Goal: Task Accomplishment & Management: Complete application form

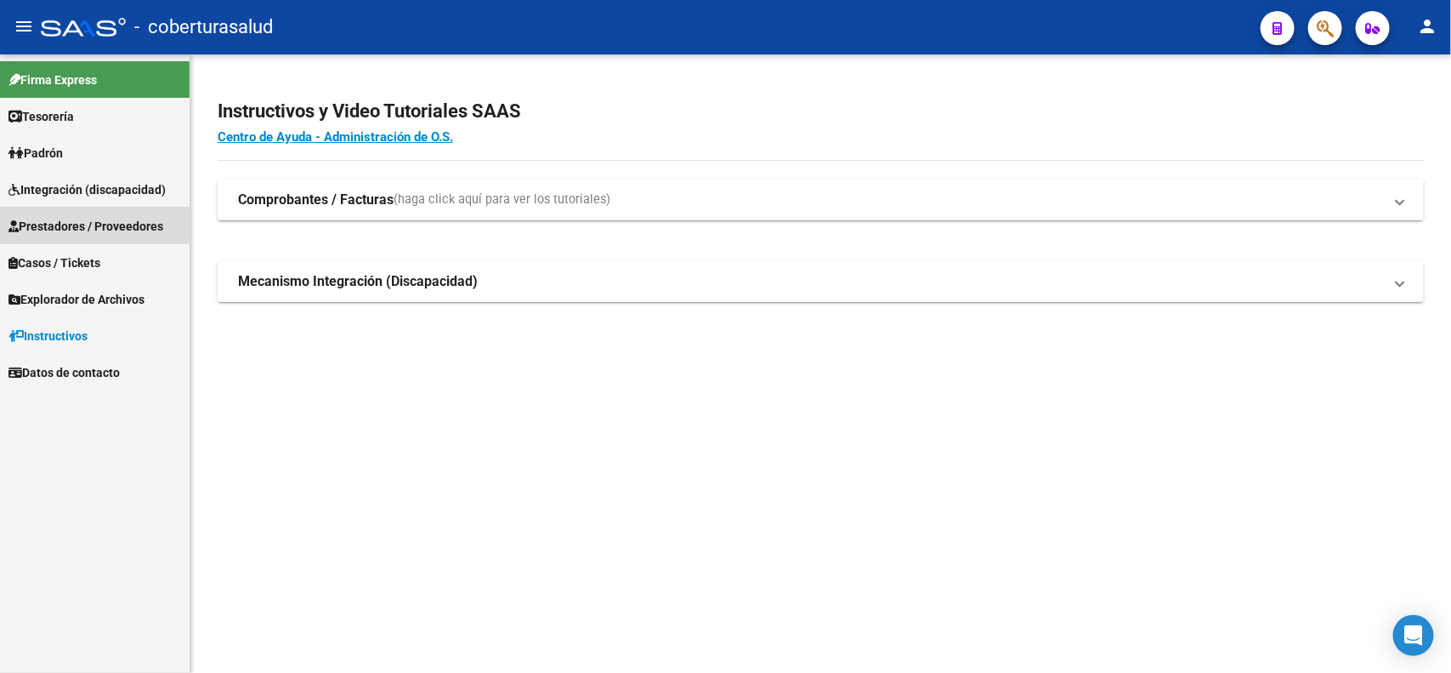
click at [85, 224] on span "Prestadores / Proveedores" at bounding box center [86, 226] width 155 height 19
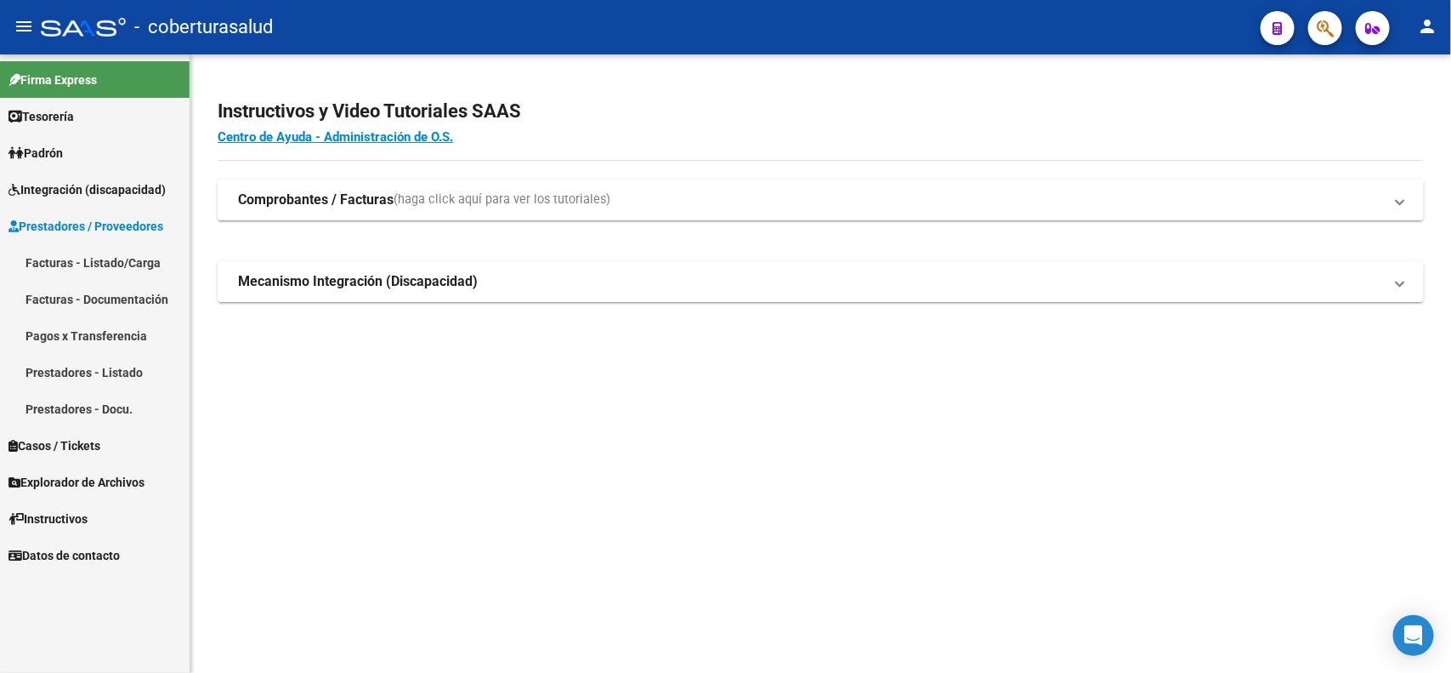
click at [81, 194] on span "Integración (discapacidad)" at bounding box center [87, 189] width 157 height 19
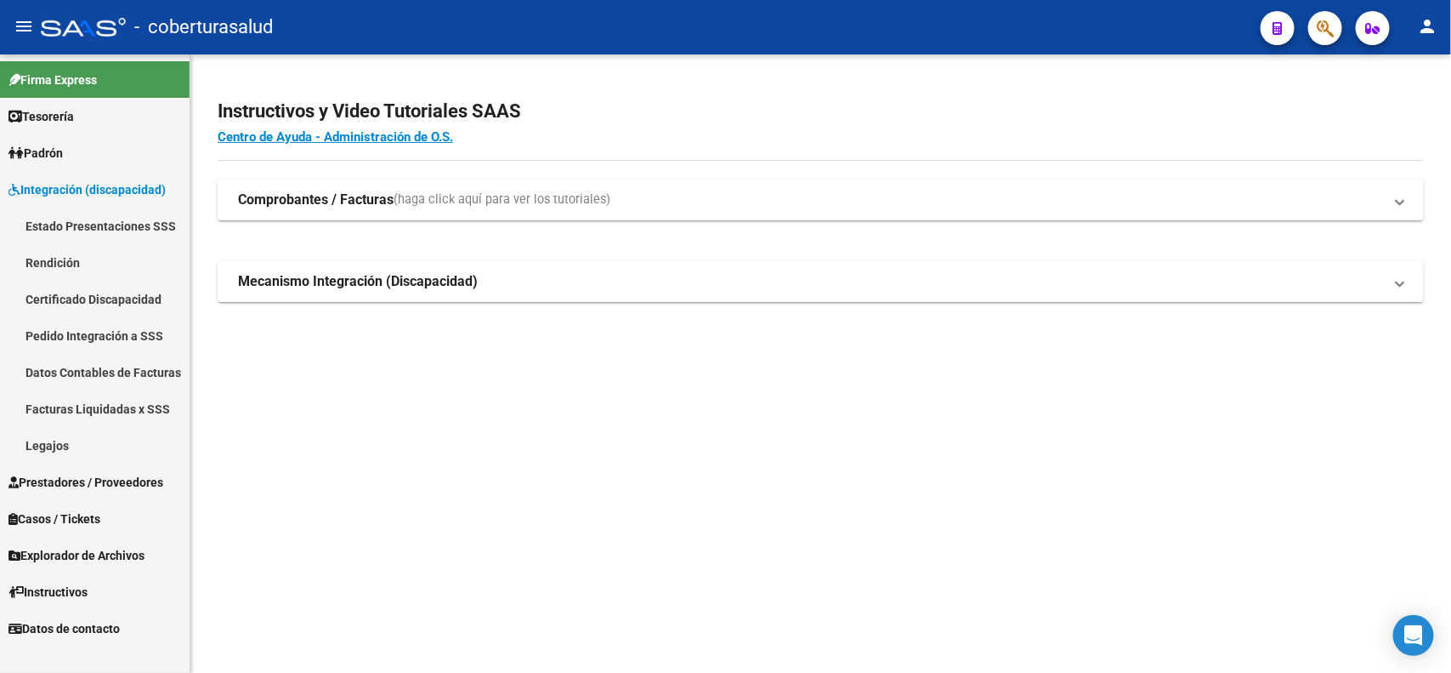
click at [69, 333] on link "Pedido Integración a SSS" at bounding box center [95, 335] width 190 height 37
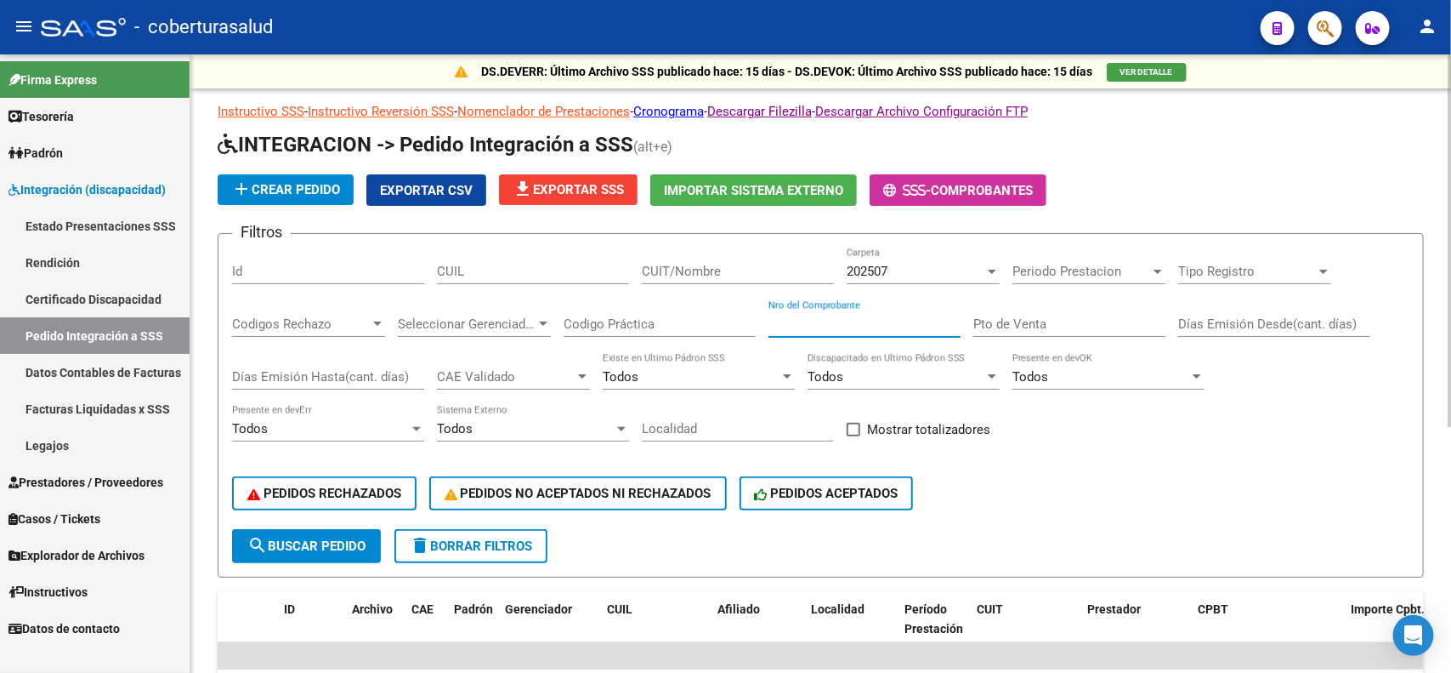
click at [886, 319] on input "Nro del Comprobante" at bounding box center [865, 323] width 192 height 15
type input "140"
click at [915, 270] on div "202507" at bounding box center [916, 271] width 138 height 15
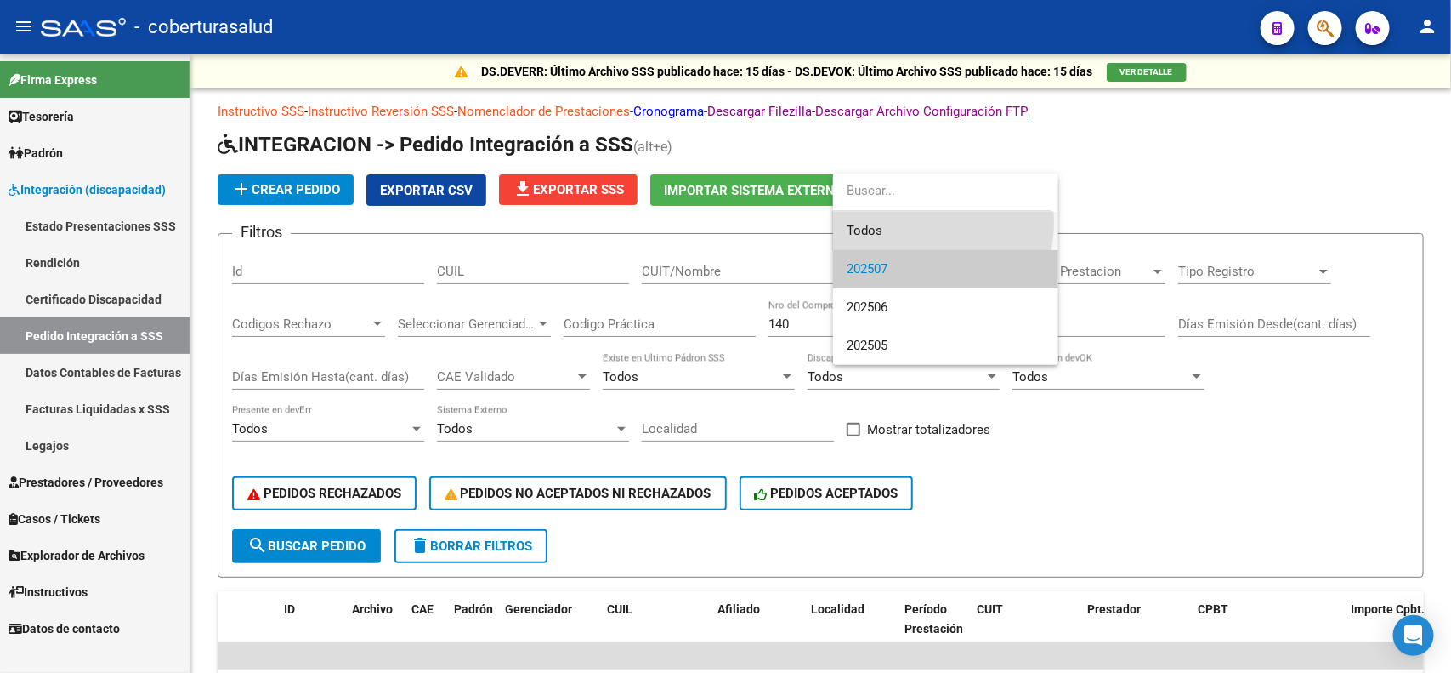
click at [889, 222] on span "Todos" at bounding box center [946, 231] width 198 height 38
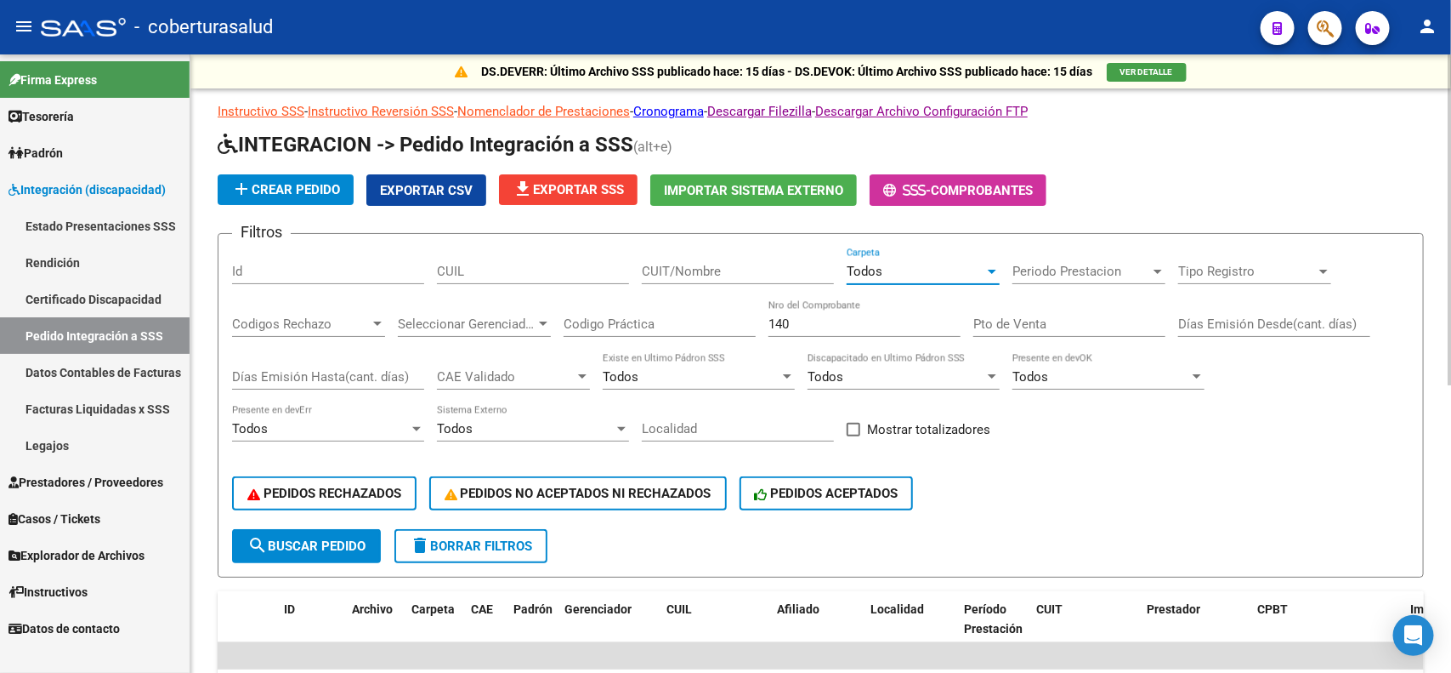
click at [303, 549] on button "search Buscar Pedido" at bounding box center [306, 546] width 149 height 34
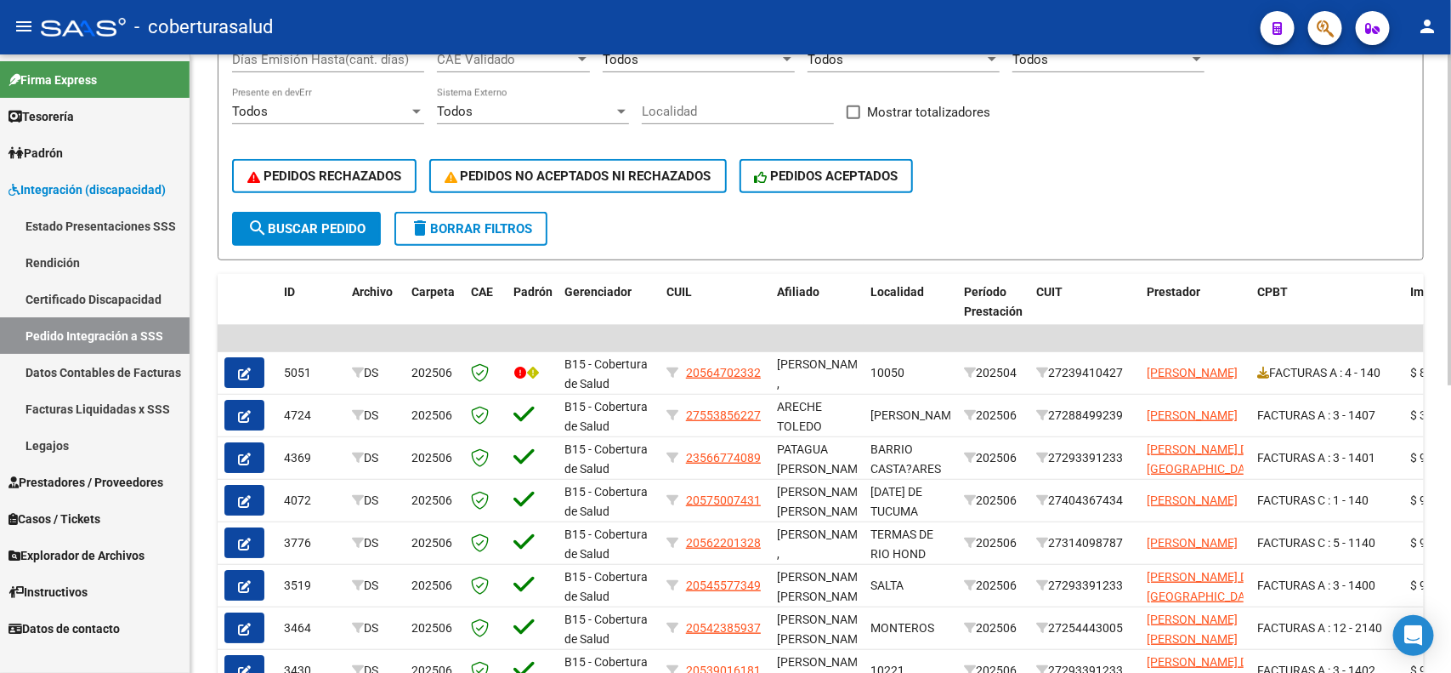
scroll to position [319, 0]
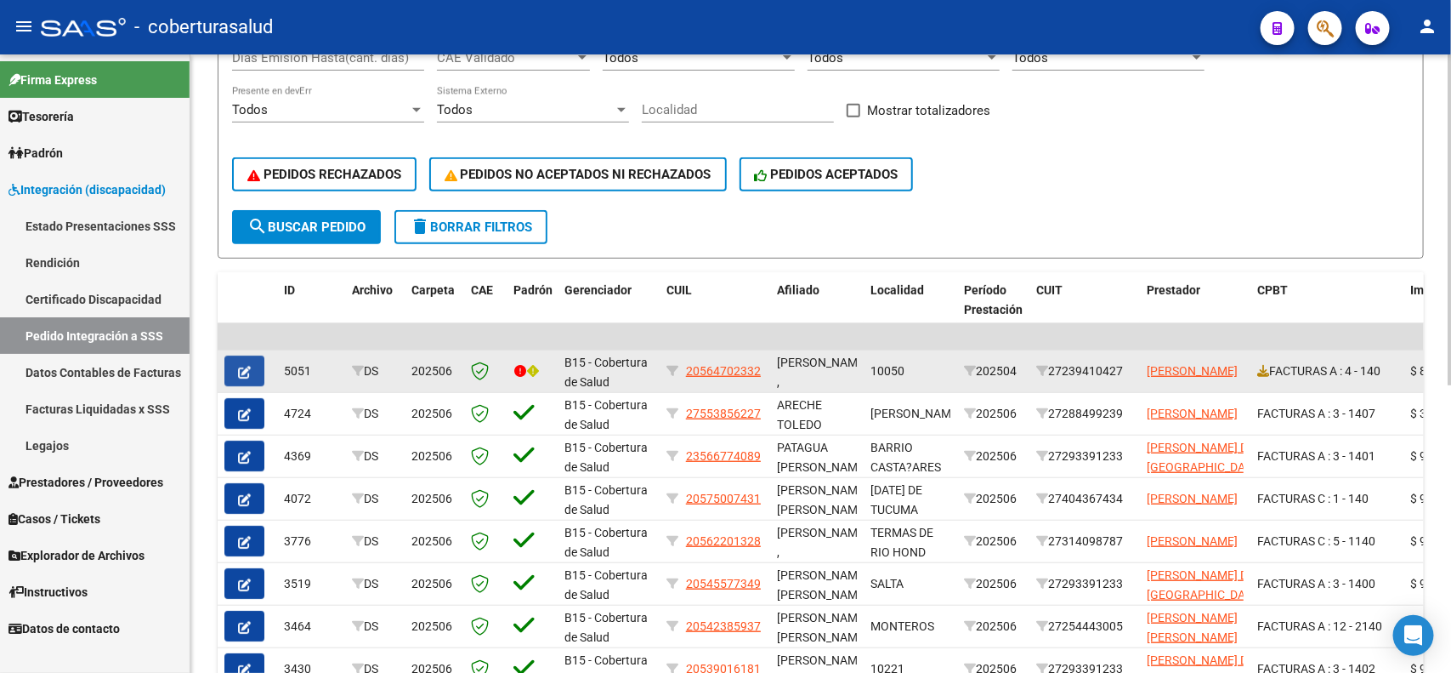
click at [245, 368] on icon "button" at bounding box center [244, 372] width 13 height 13
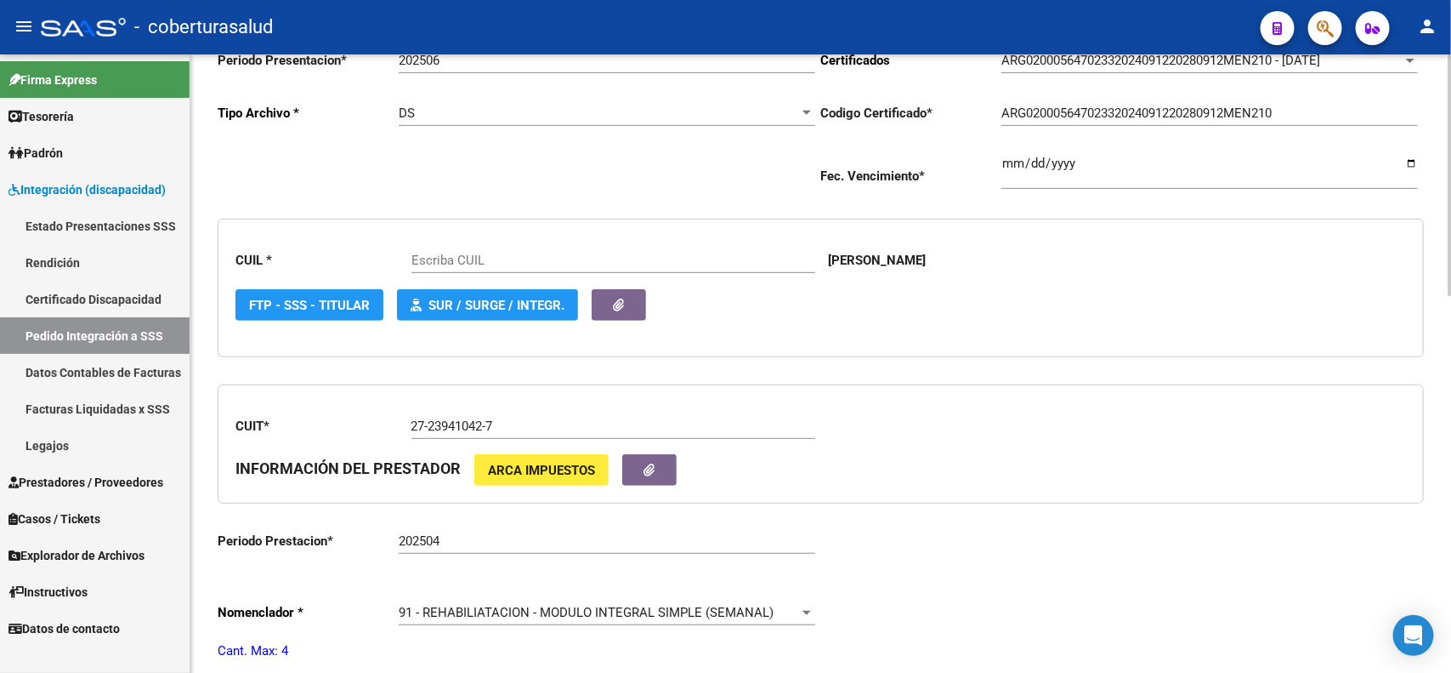
type input "20564702332"
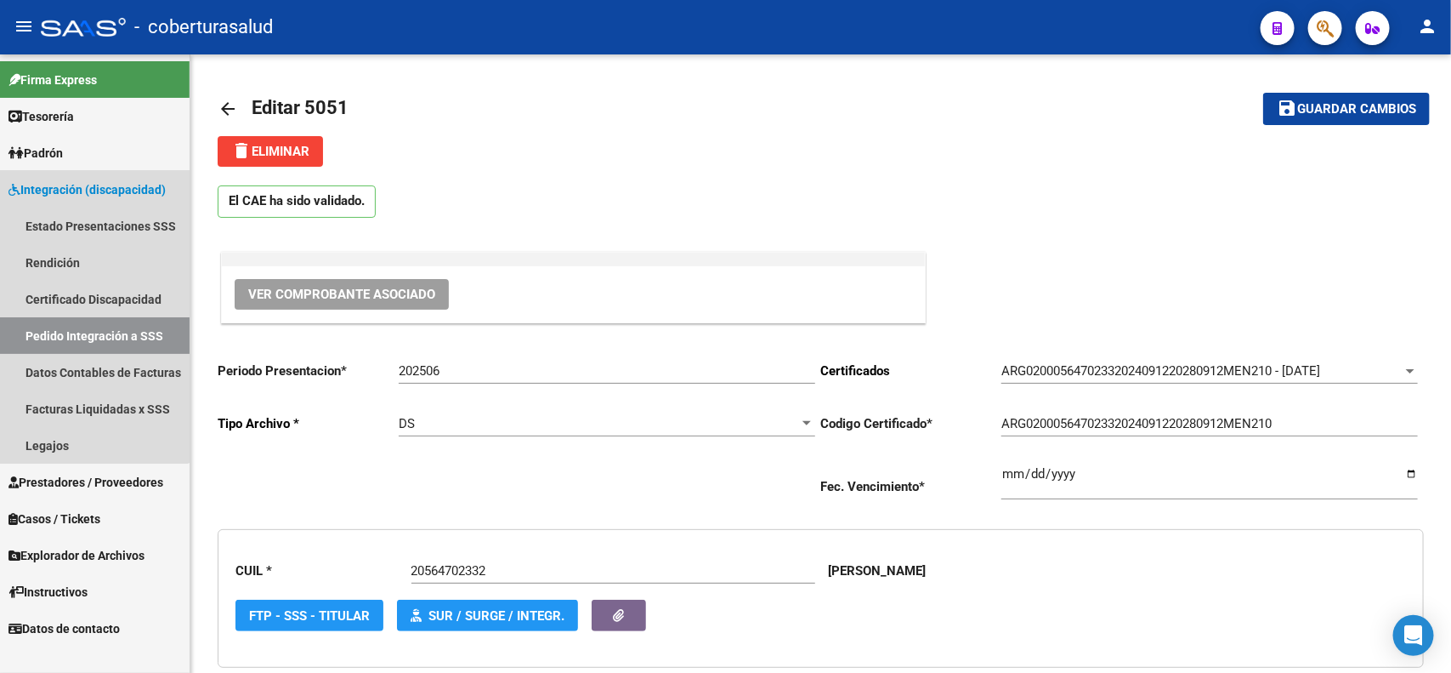
click at [60, 172] on link "Integración (discapacidad)" at bounding box center [95, 189] width 190 height 37
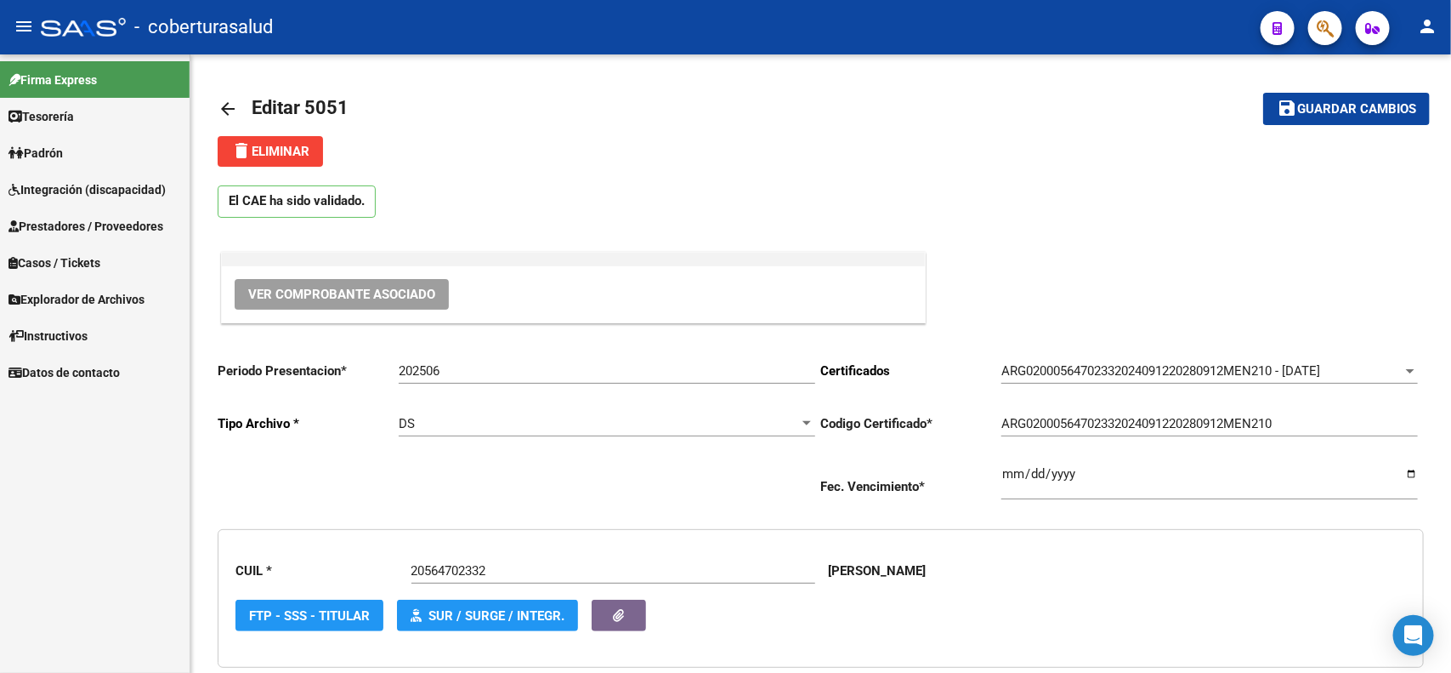
click at [79, 225] on span "Prestadores / Proveedores" at bounding box center [86, 226] width 155 height 19
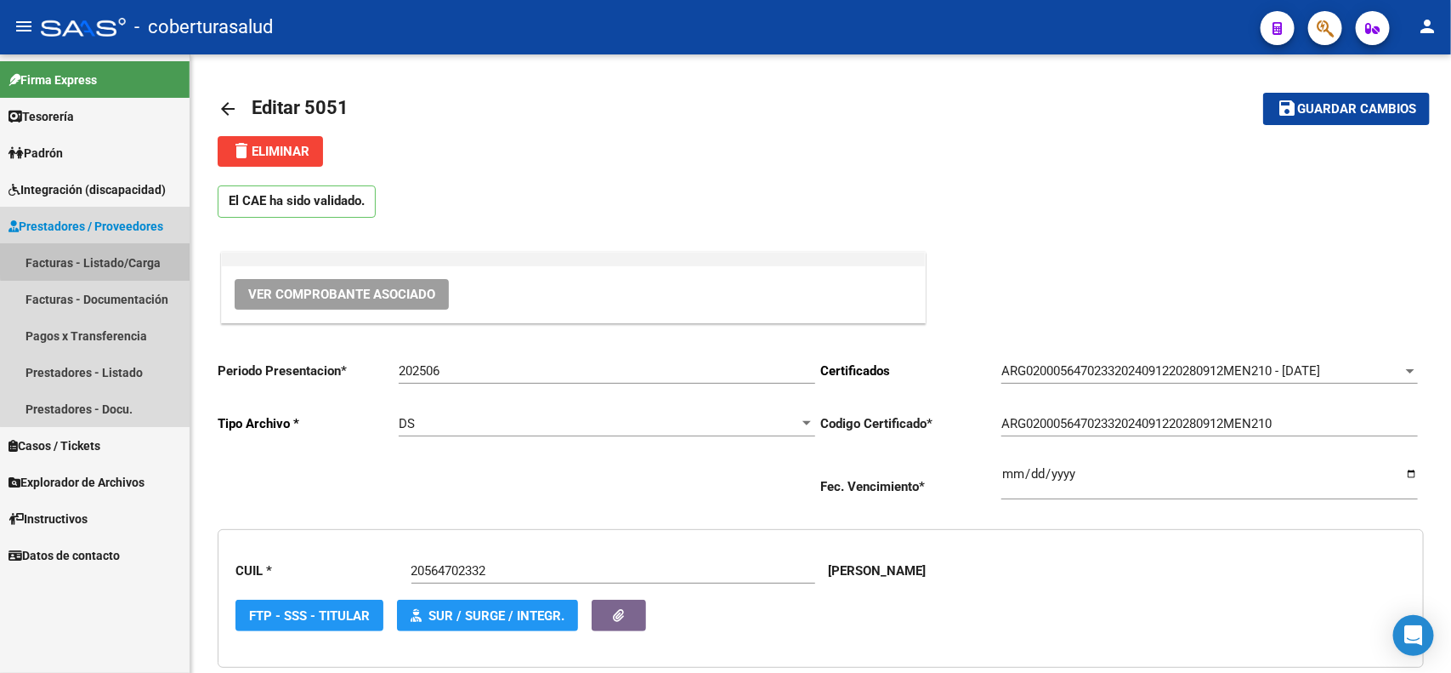
click at [102, 255] on link "Facturas - Listado/Carga" at bounding box center [95, 262] width 190 height 37
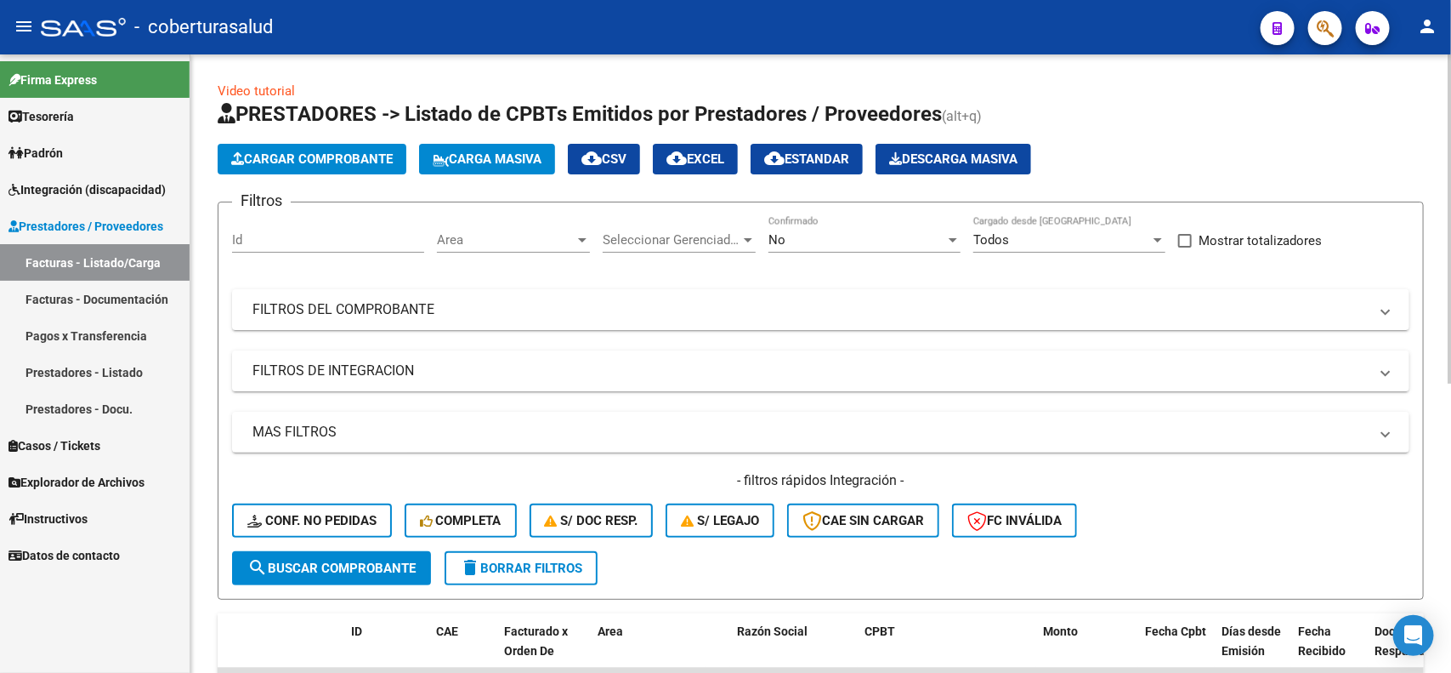
click at [789, 245] on div "No" at bounding box center [857, 239] width 177 height 15
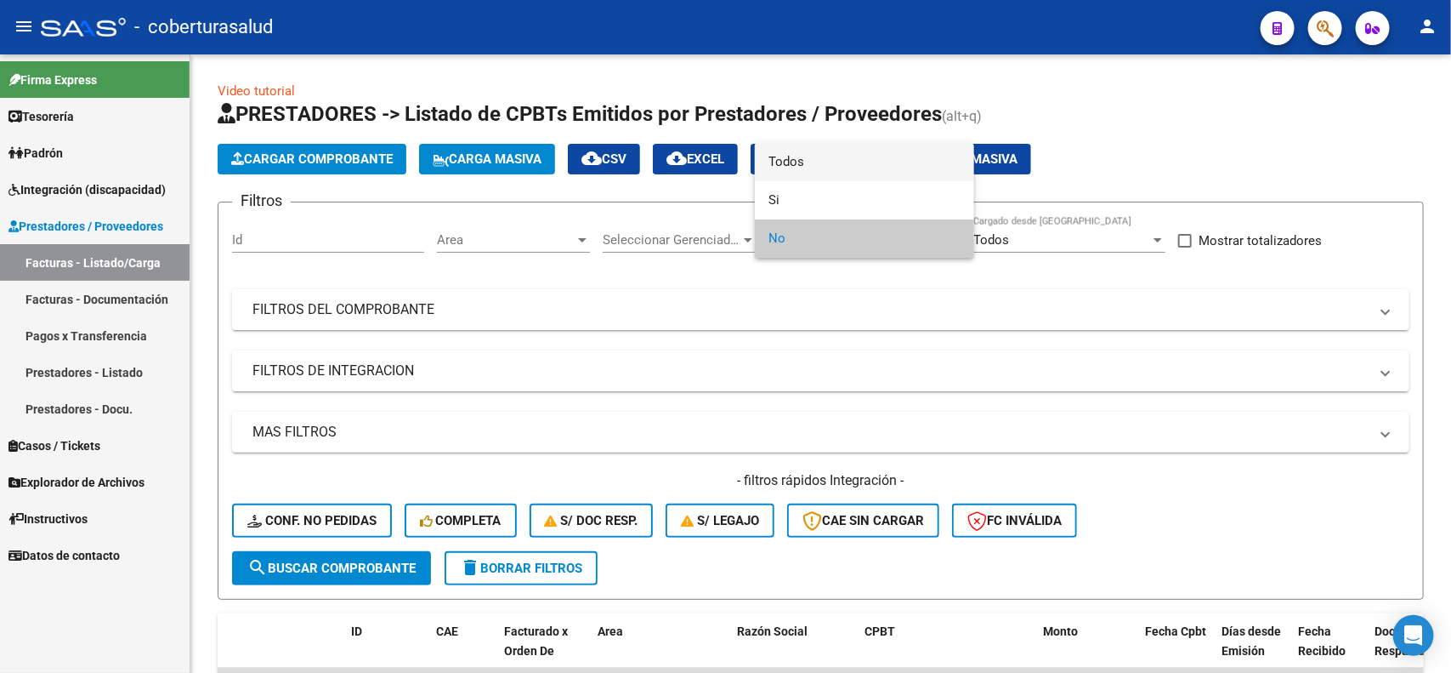
click at [805, 164] on span "Todos" at bounding box center [865, 162] width 192 height 38
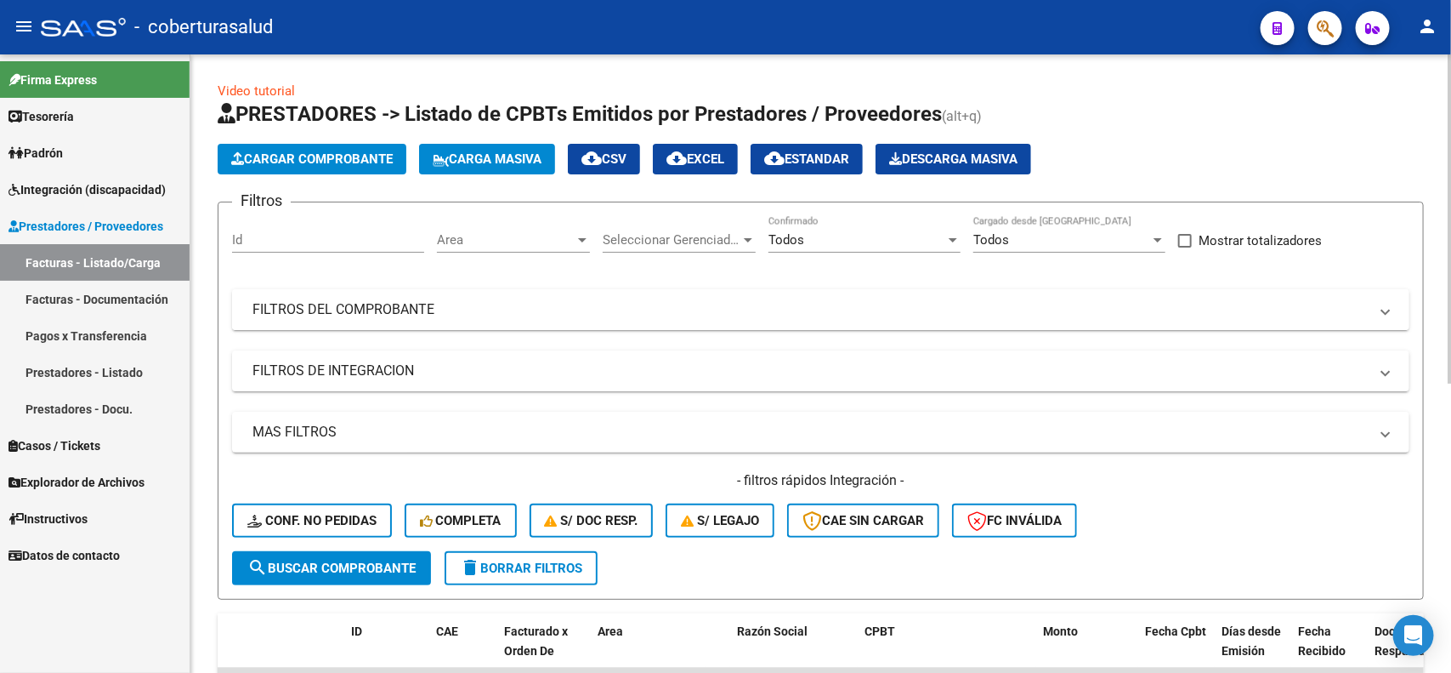
click at [411, 313] on mat-panel-title "FILTROS DEL COMPROBANTE" at bounding box center [811, 309] width 1116 height 19
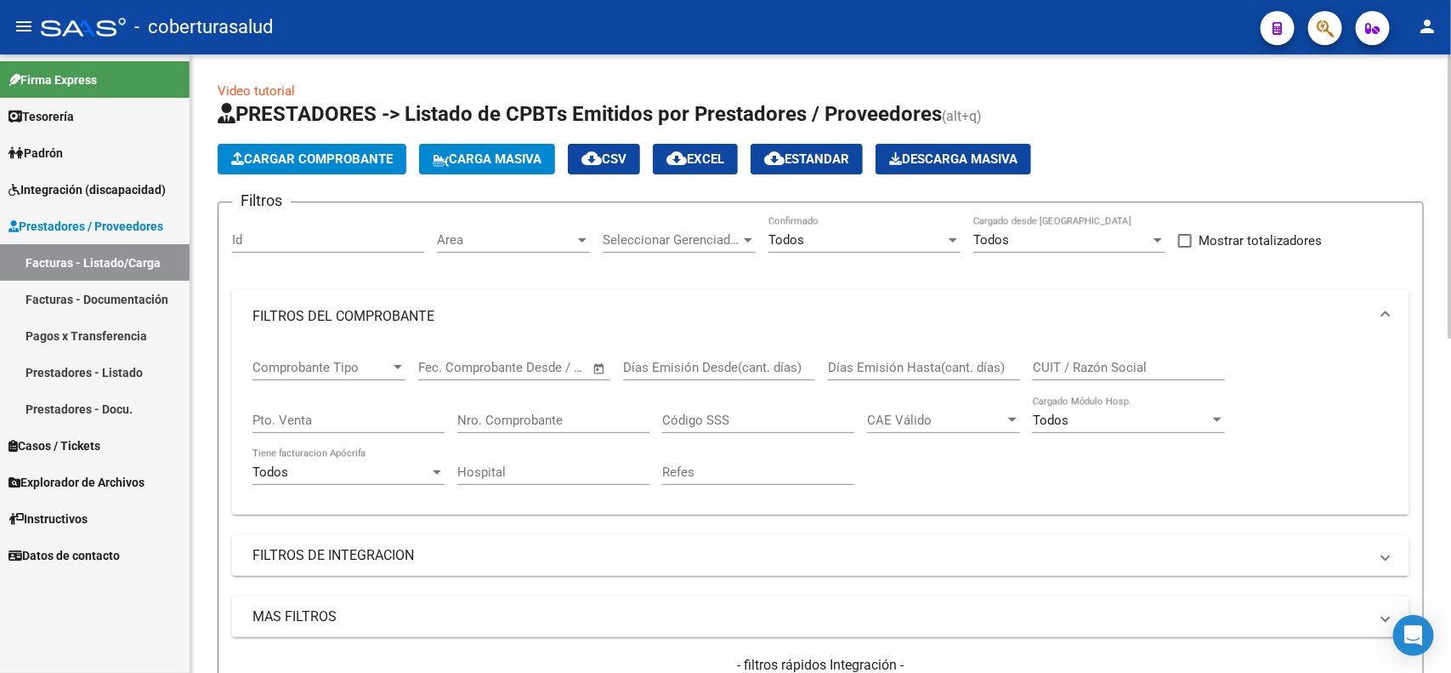
click at [605, 418] on input "Nro. Comprobante" at bounding box center [553, 419] width 192 height 15
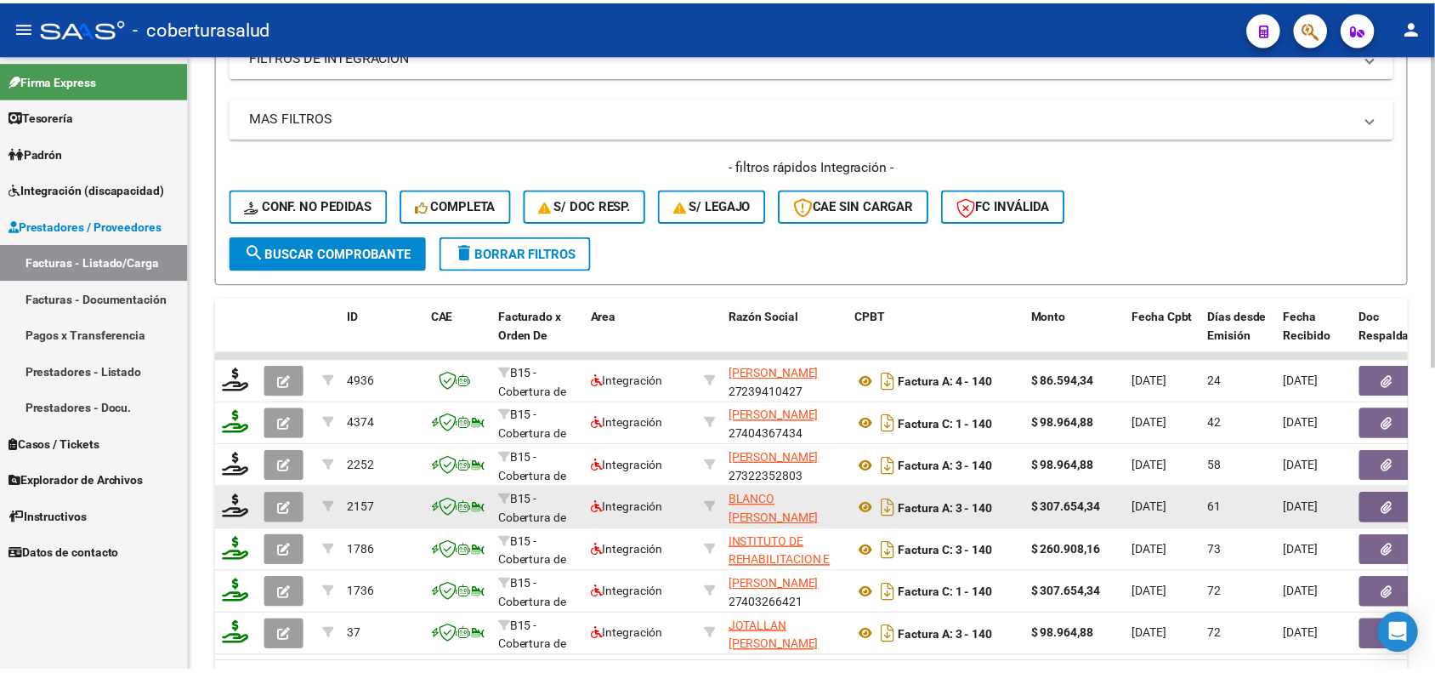
scroll to position [531, 0]
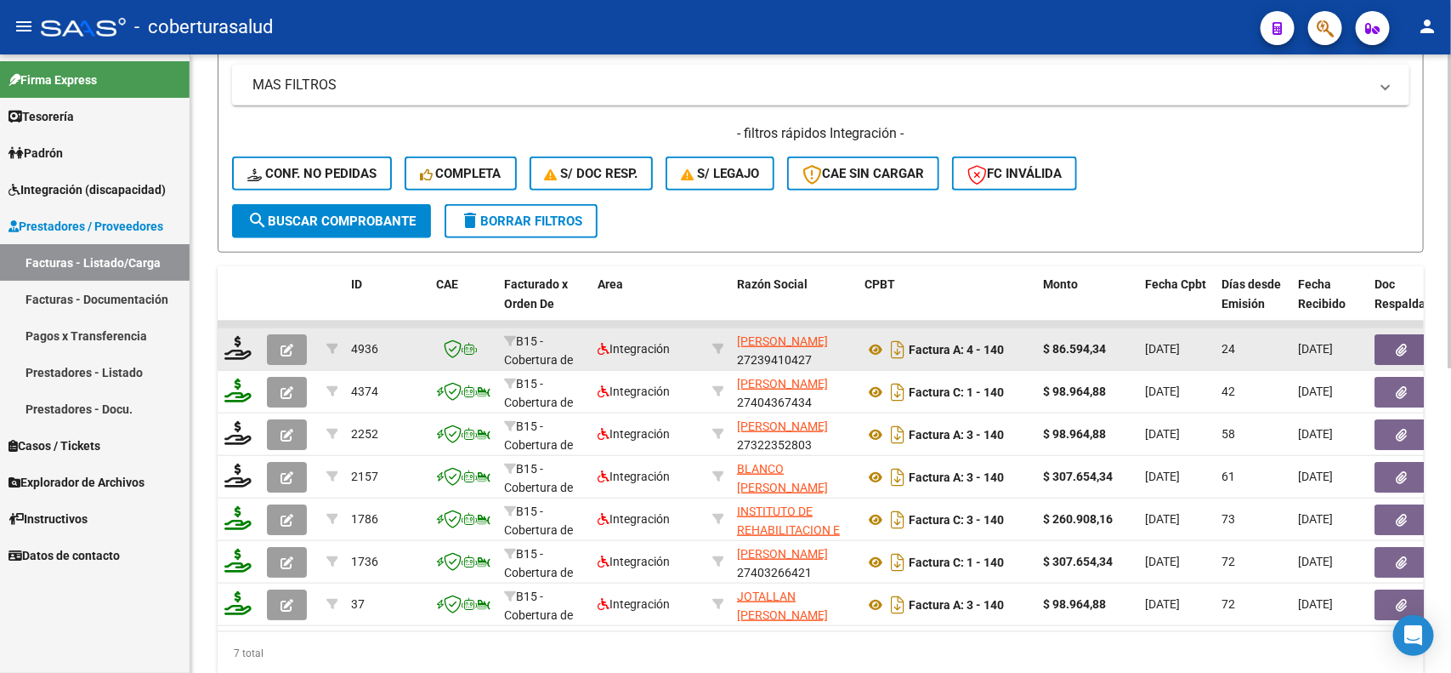
type input "140"
click at [290, 347] on icon "button" at bounding box center [287, 350] width 13 height 13
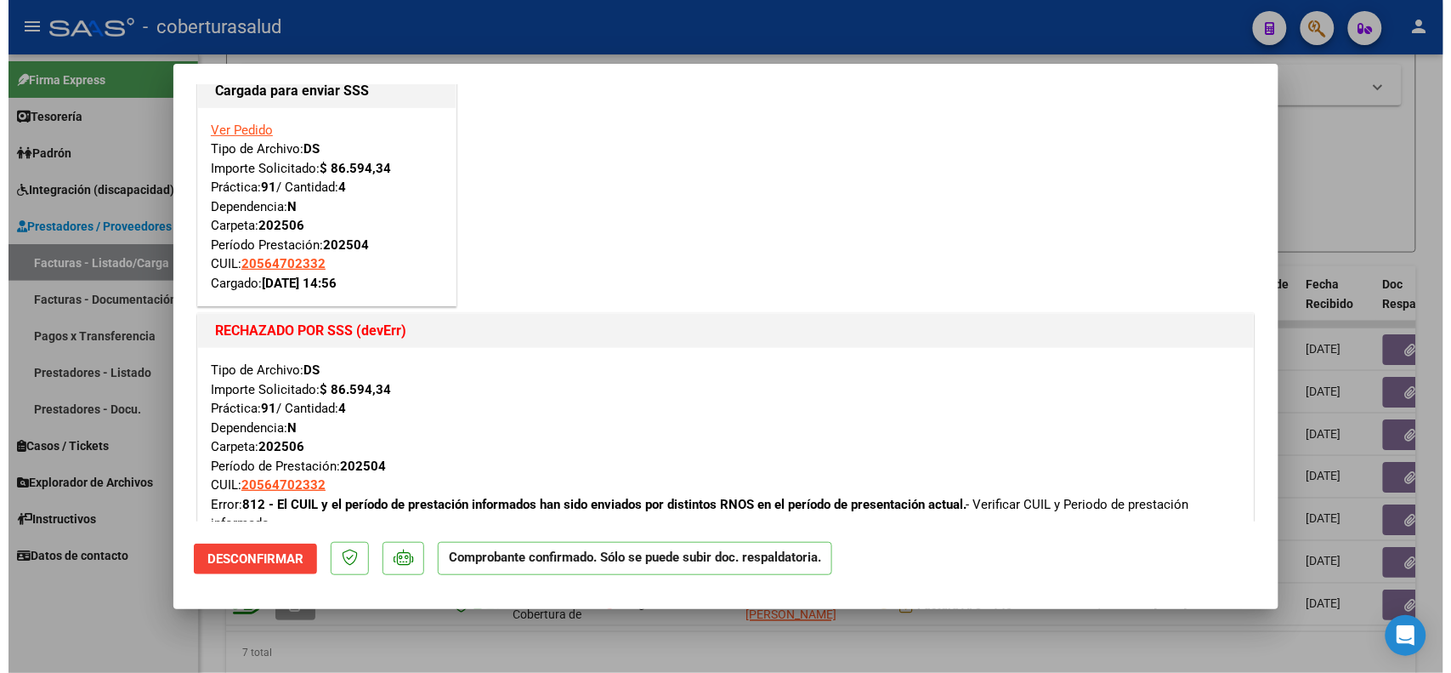
scroll to position [0, 0]
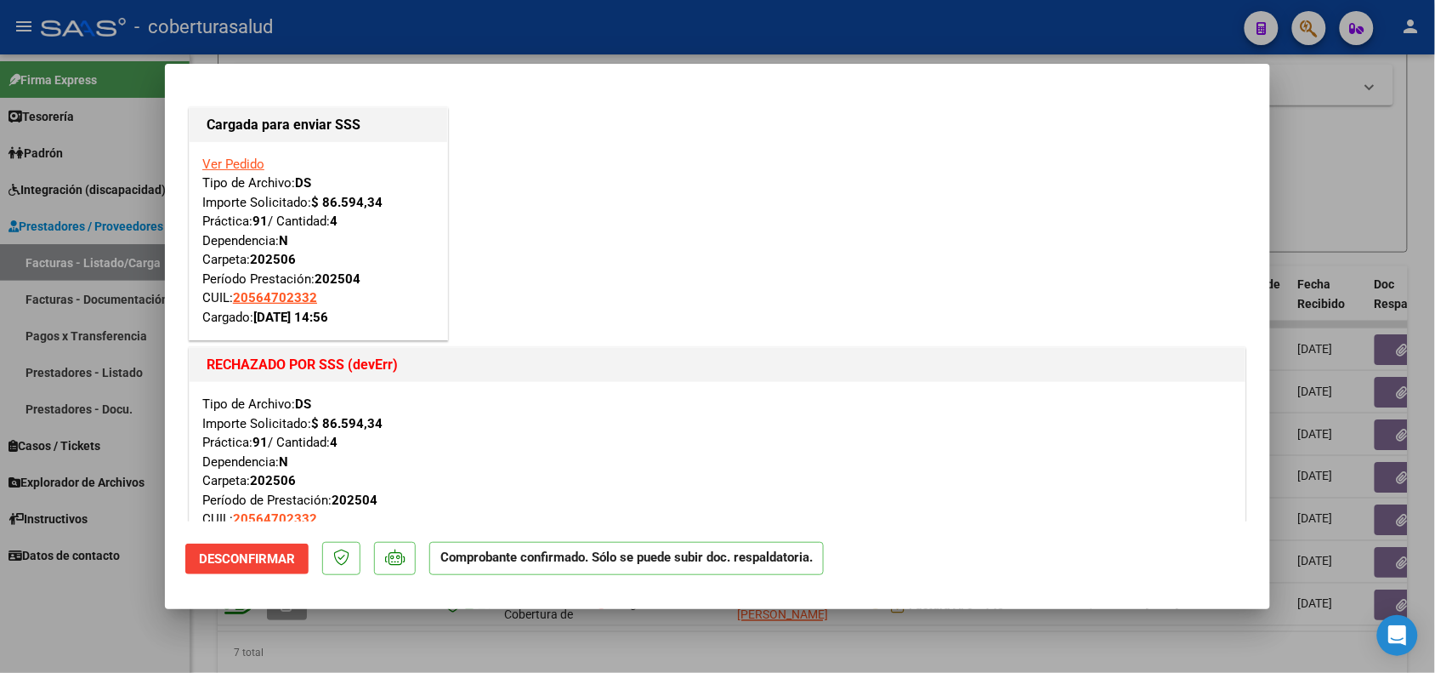
drag, startPoint x: 277, startPoint y: 298, endPoint x: 830, endPoint y: 310, distance: 552.8
click at [830, 310] on div "Cargada para enviar SSS Ver Pedido Tipo de Archivo: DS Importe Solicitado: $ 86…" at bounding box center [717, 344] width 1065 height 480
click at [587, 649] on div at bounding box center [717, 336] width 1435 height 673
type input "$ 0,00"
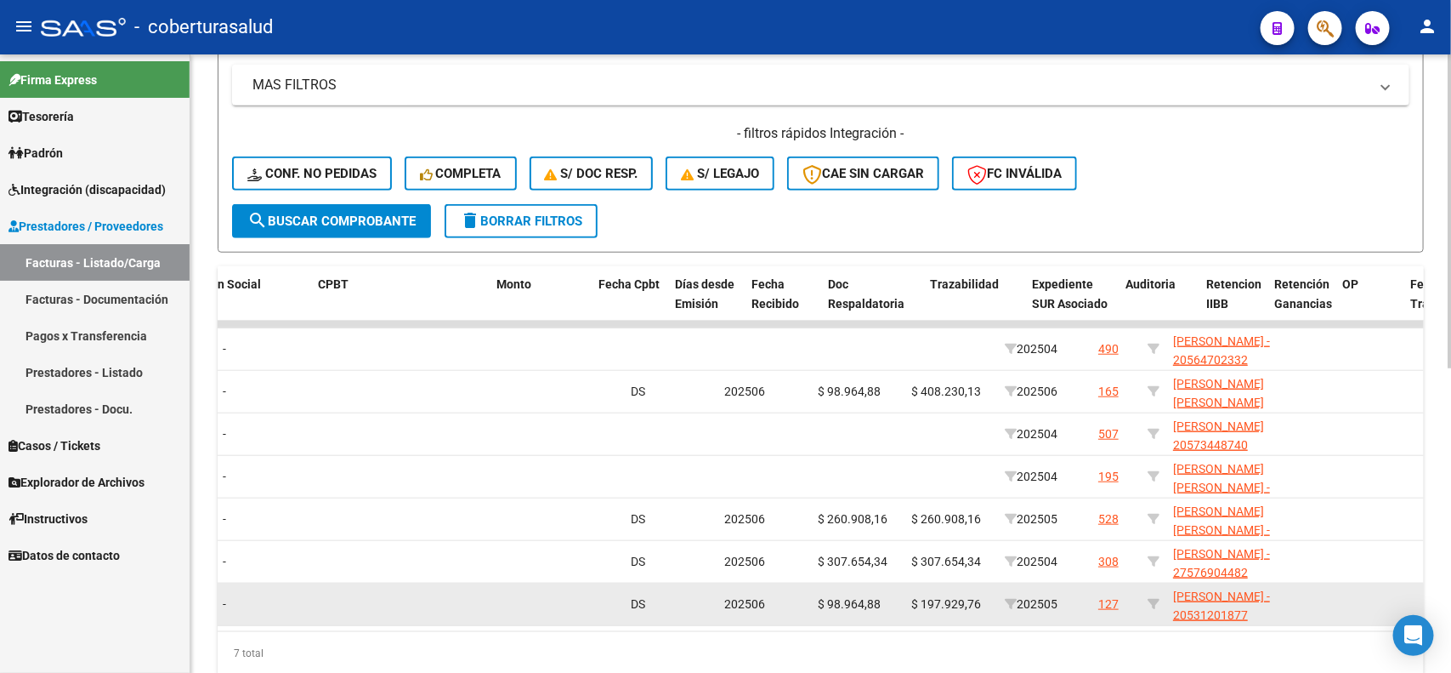
scroll to position [0, 546]
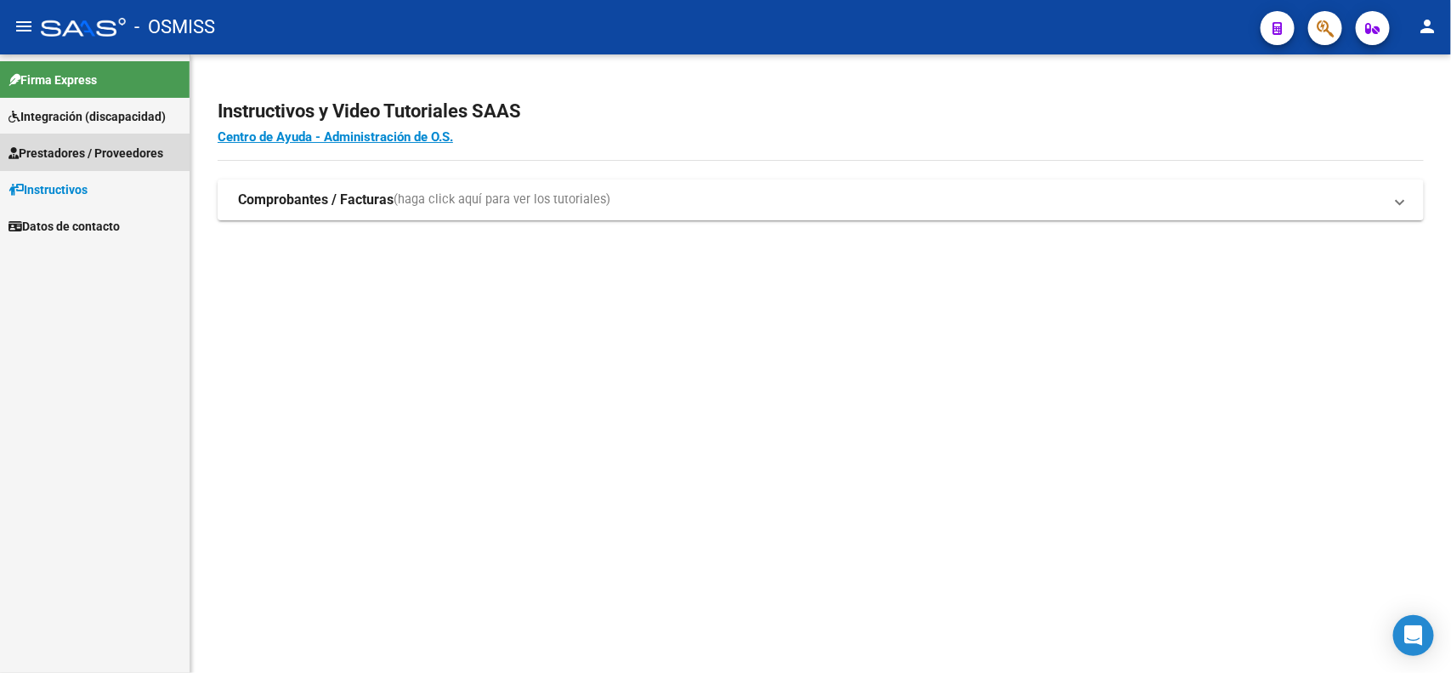
click at [79, 147] on span "Prestadores / Proveedores" at bounding box center [86, 153] width 155 height 19
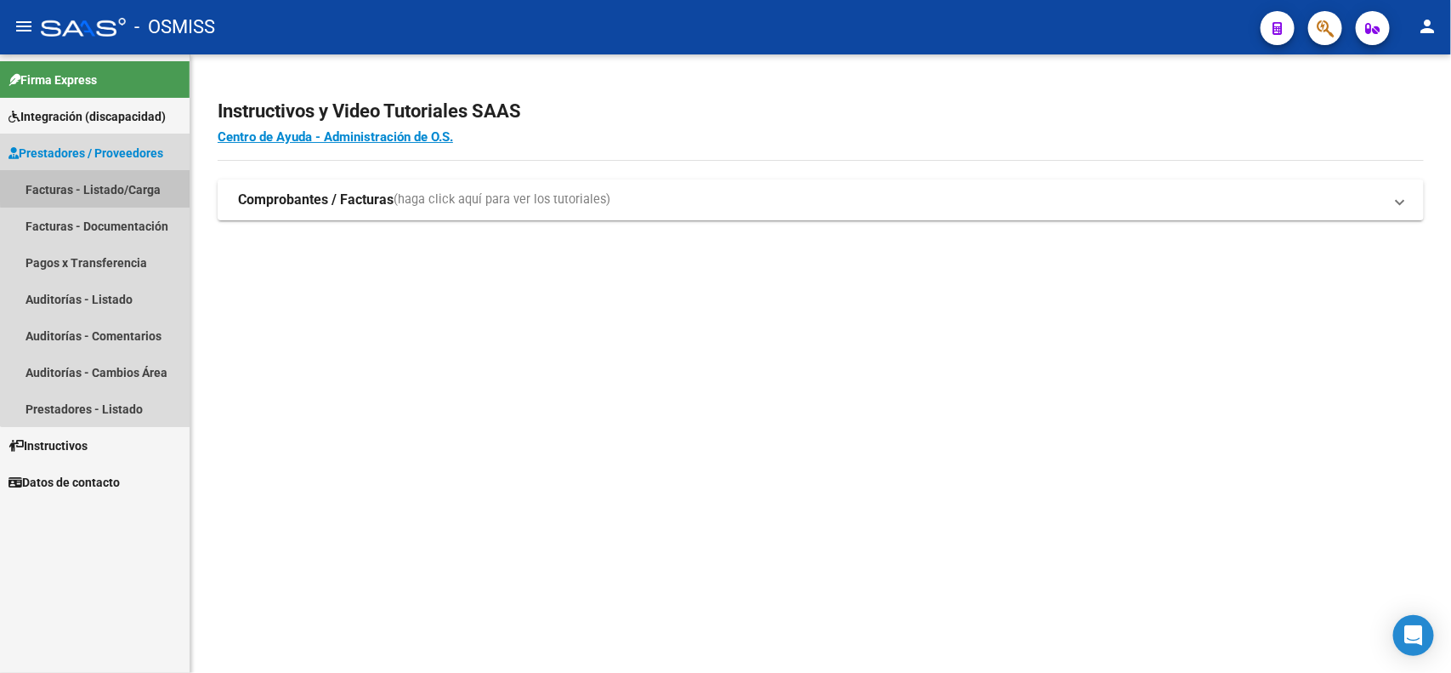
click at [107, 184] on link "Facturas - Listado/Carga" at bounding box center [95, 189] width 190 height 37
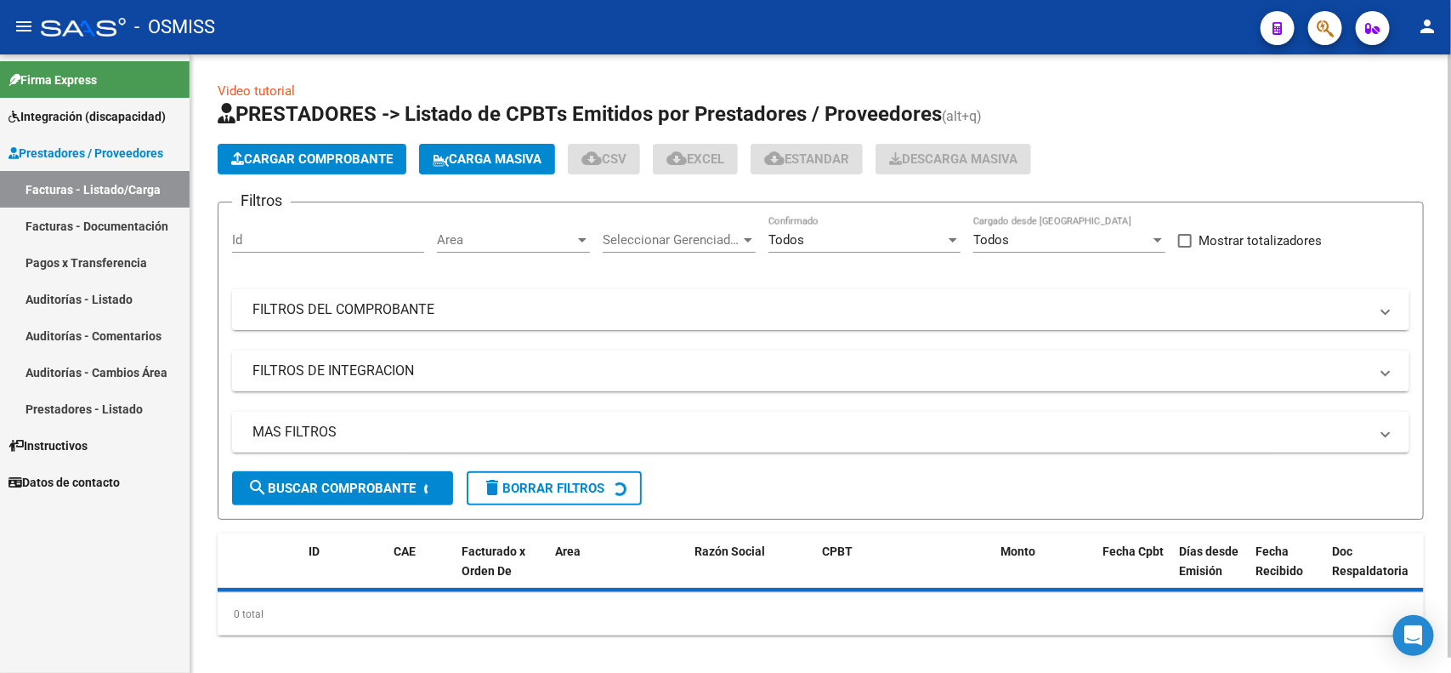
click at [349, 154] on span "Cargar Comprobante" at bounding box center [312, 158] width 162 height 15
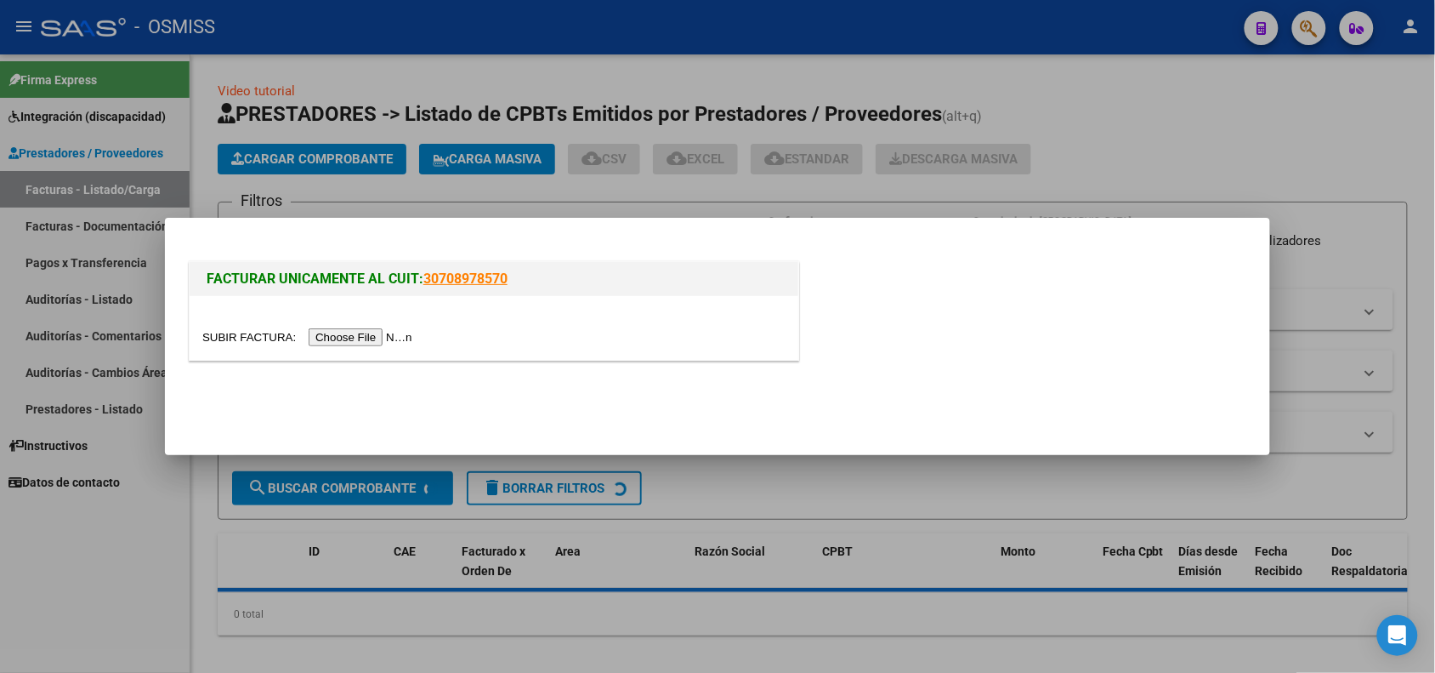
click at [350, 328] on input "file" at bounding box center [309, 337] width 215 height 18
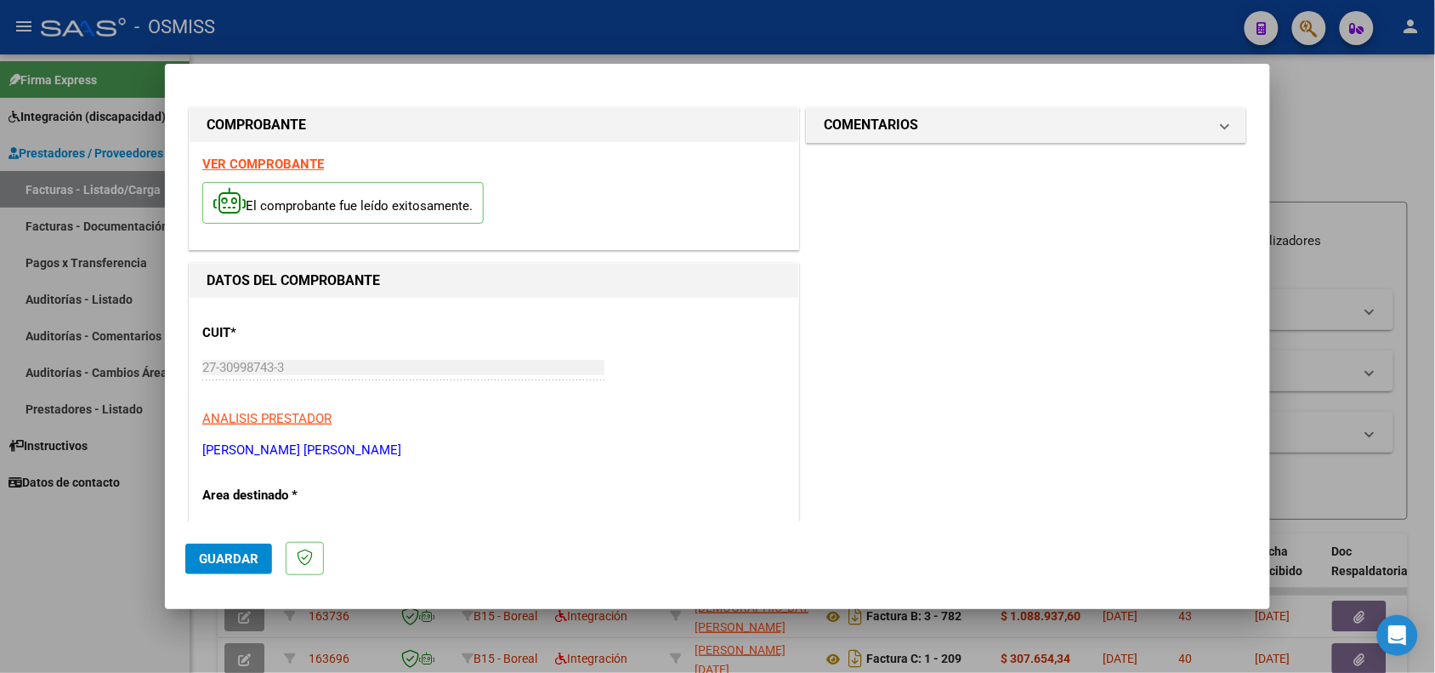
click at [279, 159] on strong "VER COMPROBANTE" at bounding box center [263, 163] width 122 height 15
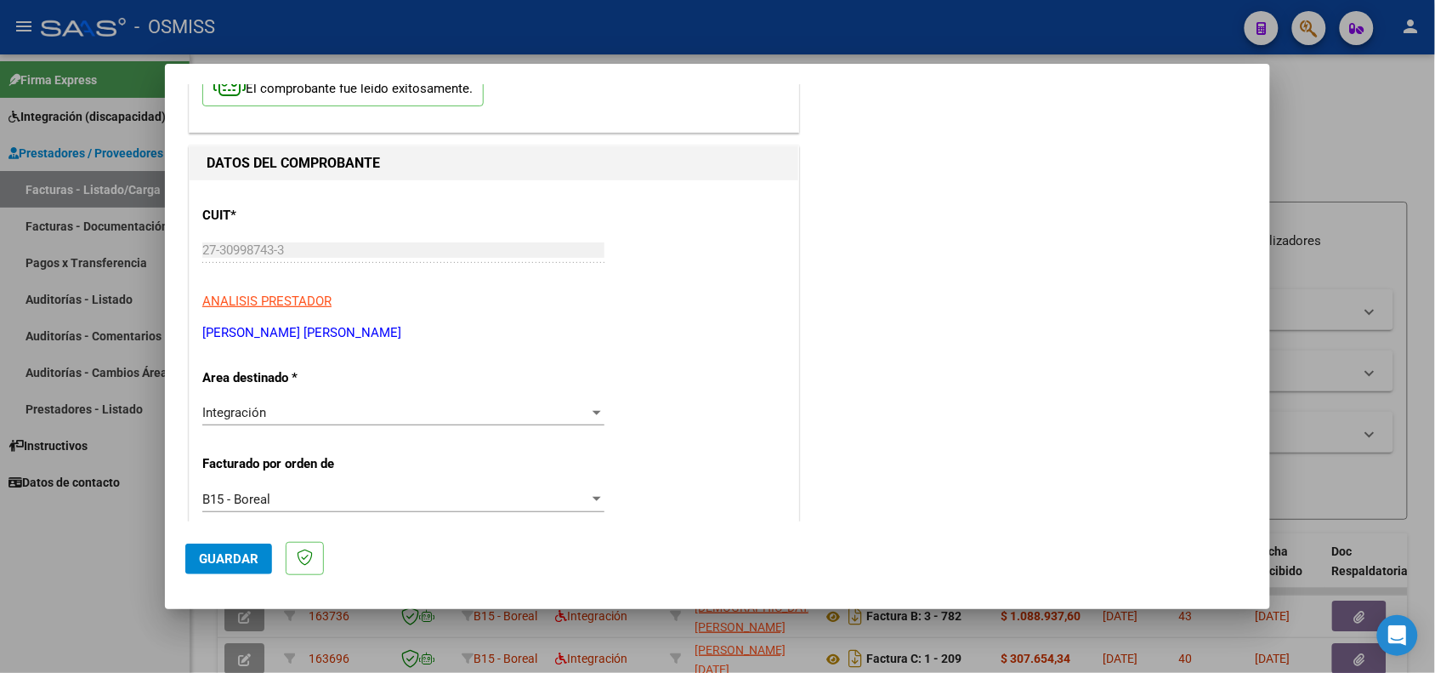
scroll to position [425, 0]
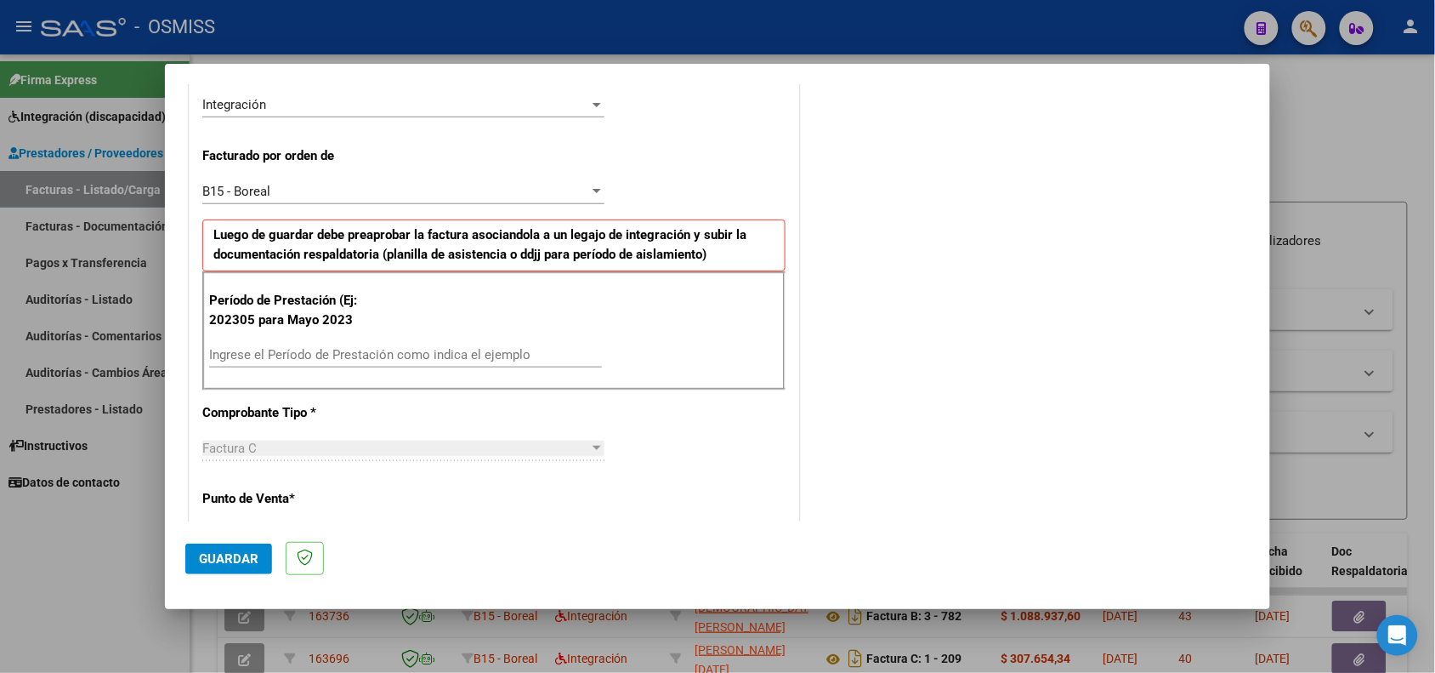
click at [317, 351] on input "Ingrese el Período de Prestación como indica el ejemplo" at bounding box center [405, 354] width 393 height 15
type input "202505"
click at [244, 558] on span "Guardar" at bounding box center [229, 558] width 60 height 15
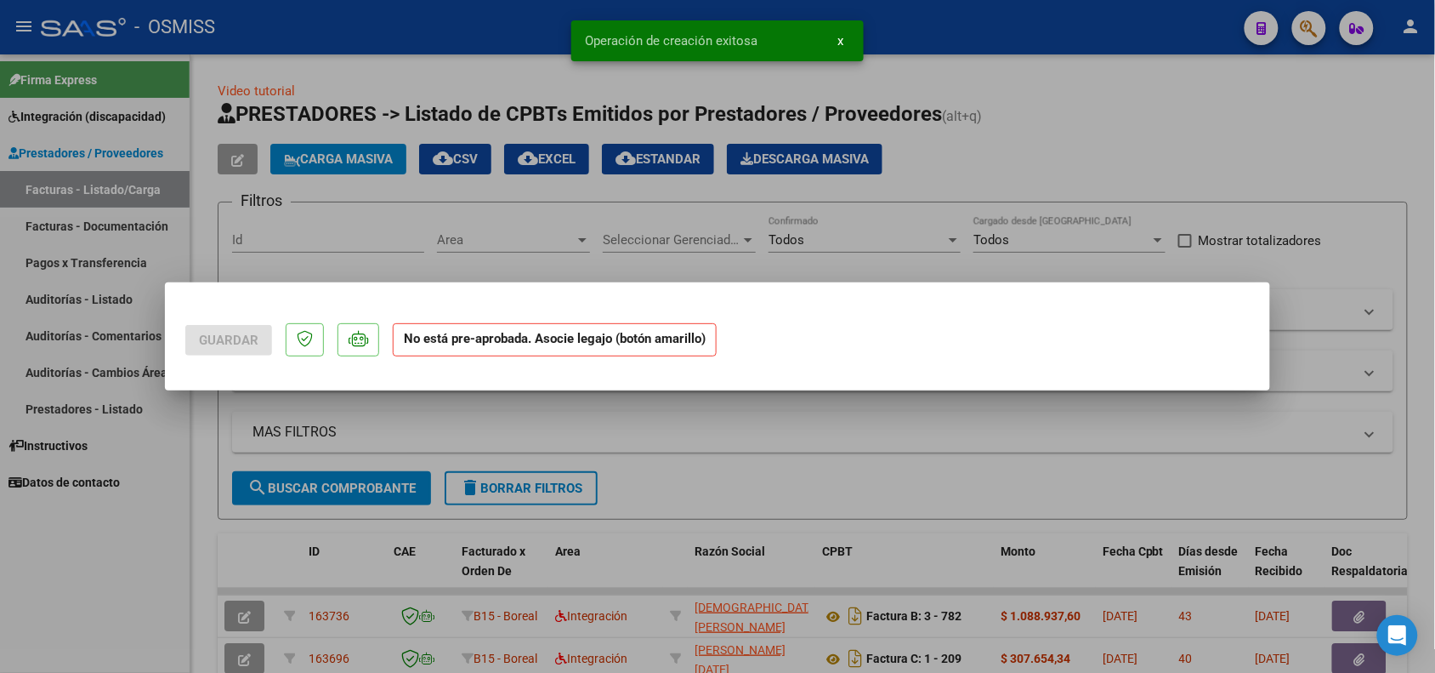
scroll to position [0, 0]
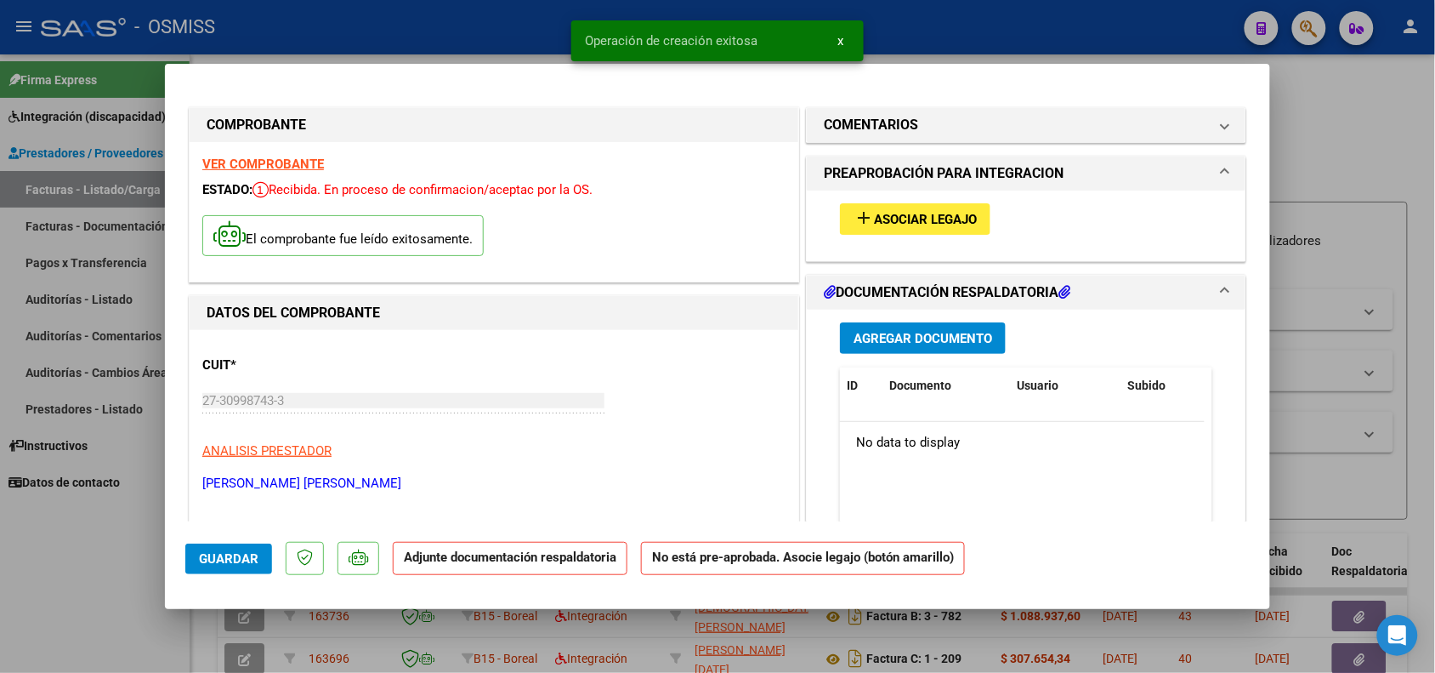
click at [889, 222] on span "Asociar Legajo" at bounding box center [925, 219] width 103 height 15
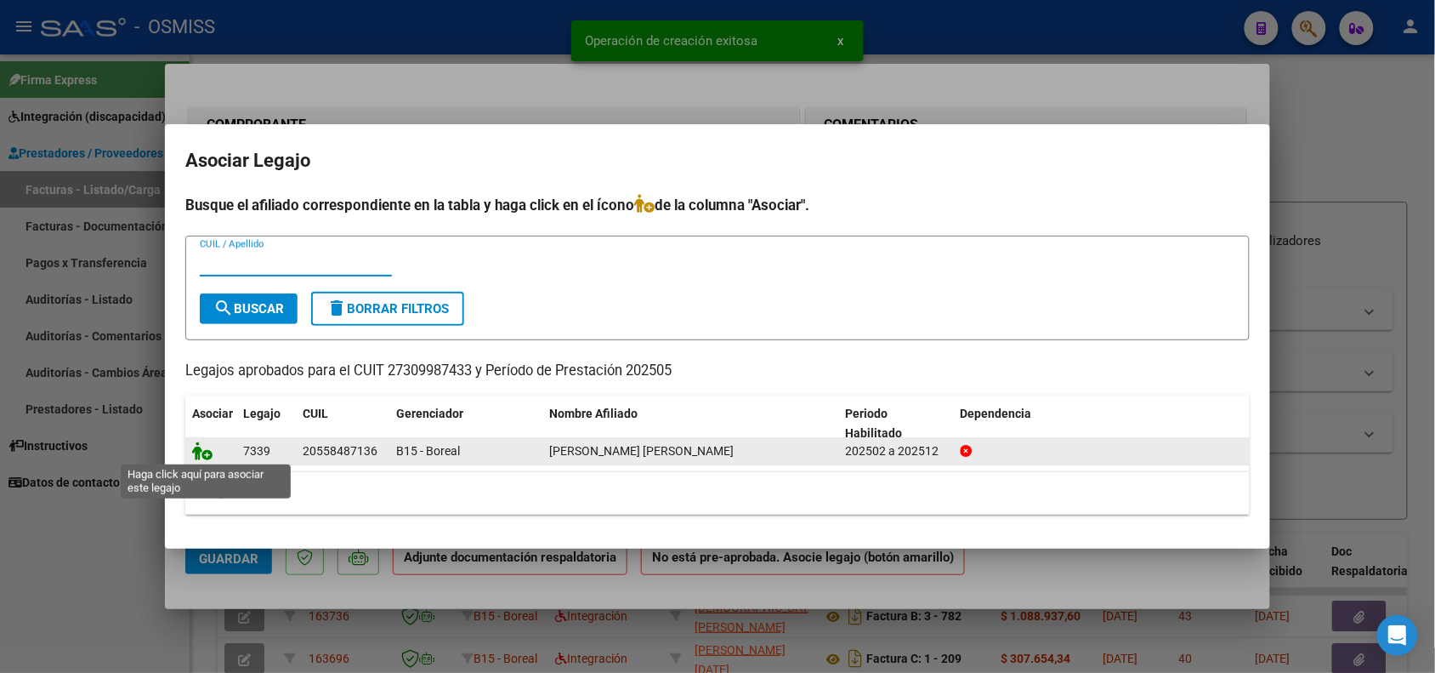
click at [206, 446] on icon at bounding box center [202, 450] width 20 height 19
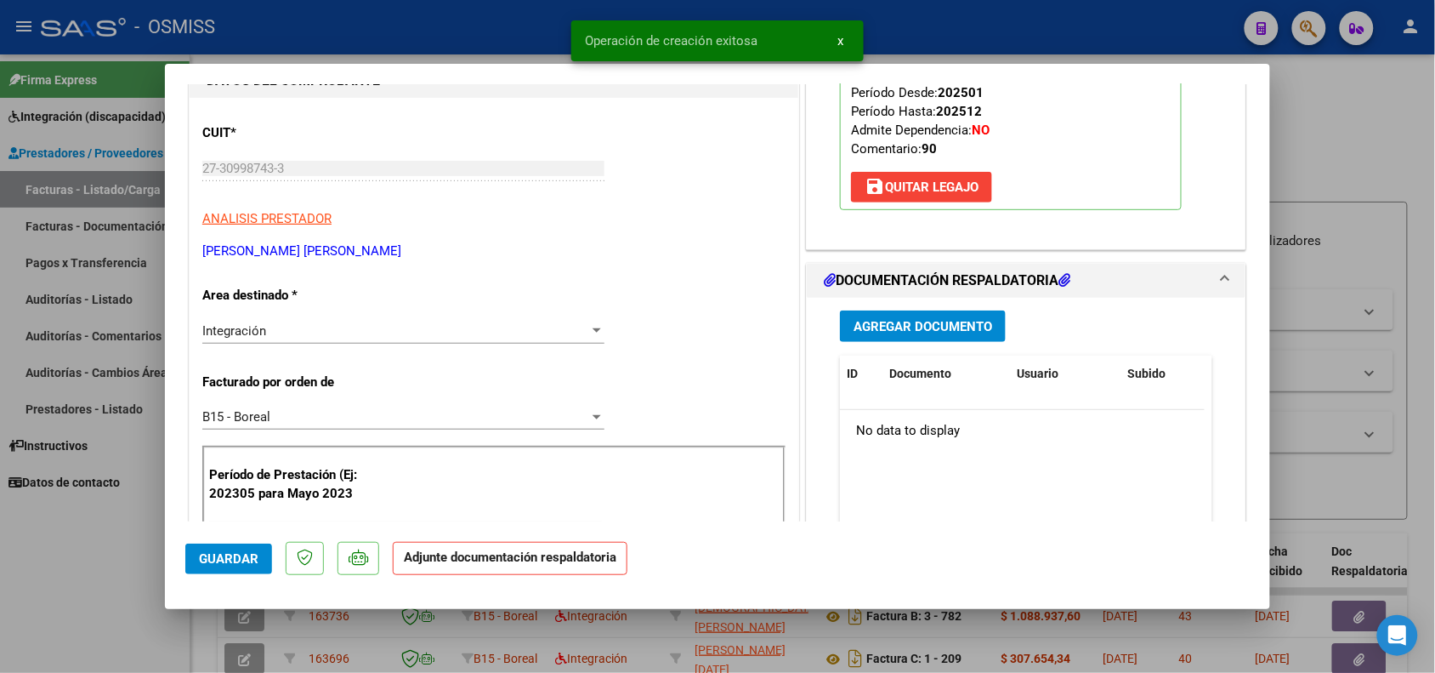
scroll to position [319, 0]
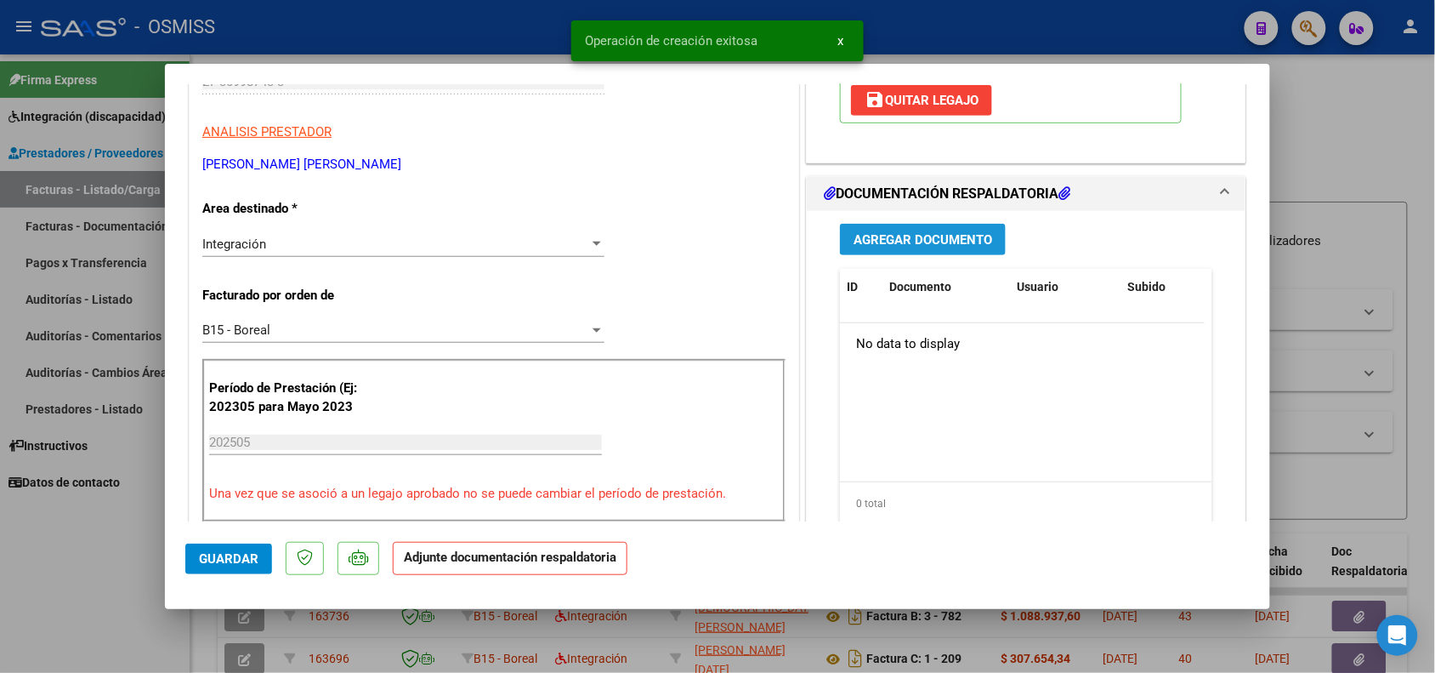
click at [895, 230] on button "Agregar Documento" at bounding box center [923, 239] width 166 height 31
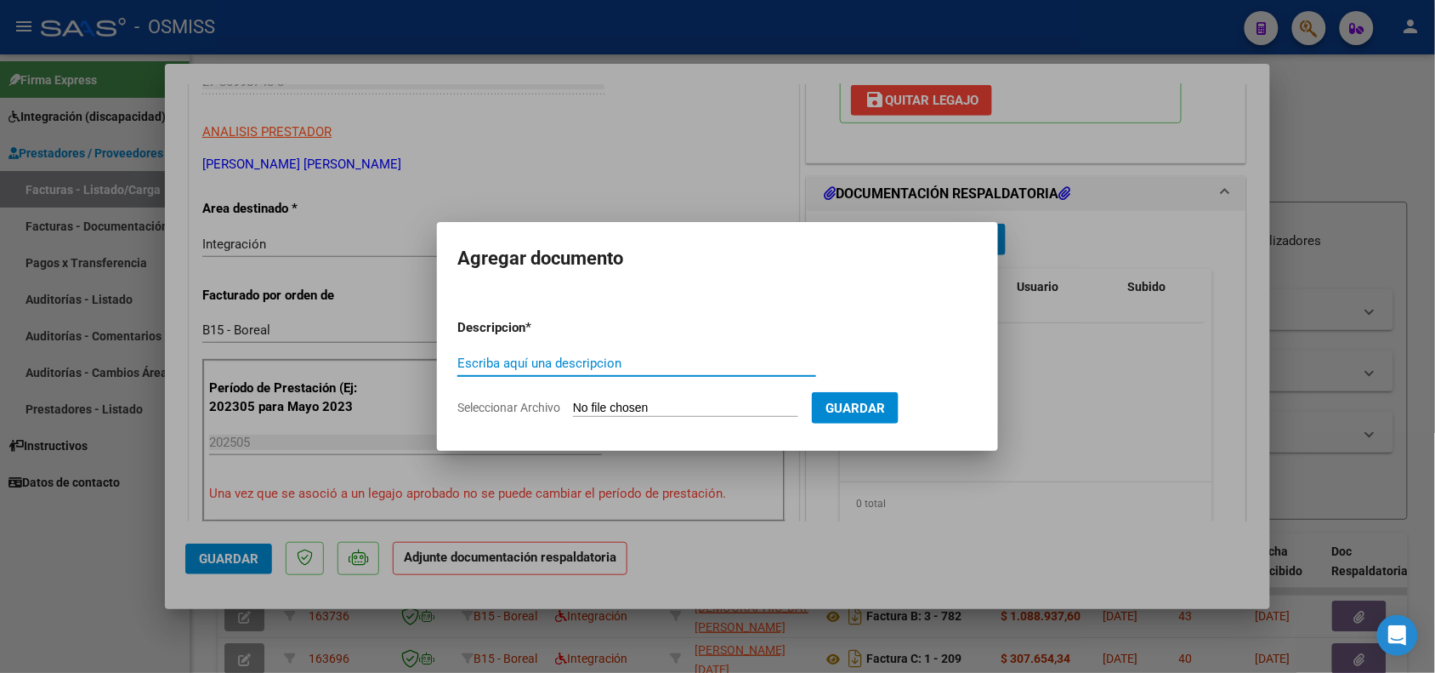
click at [520, 366] on input "Escriba aquí una descripcion" at bounding box center [636, 362] width 359 height 15
type input "PLANILLA DE ASISTENCIA"
click at [627, 406] on input "Seleccionar Archivo" at bounding box center [685, 408] width 225 height 16
type input "C:\fakepath\134184-2-Planilla_de_Asistencia.pdf"
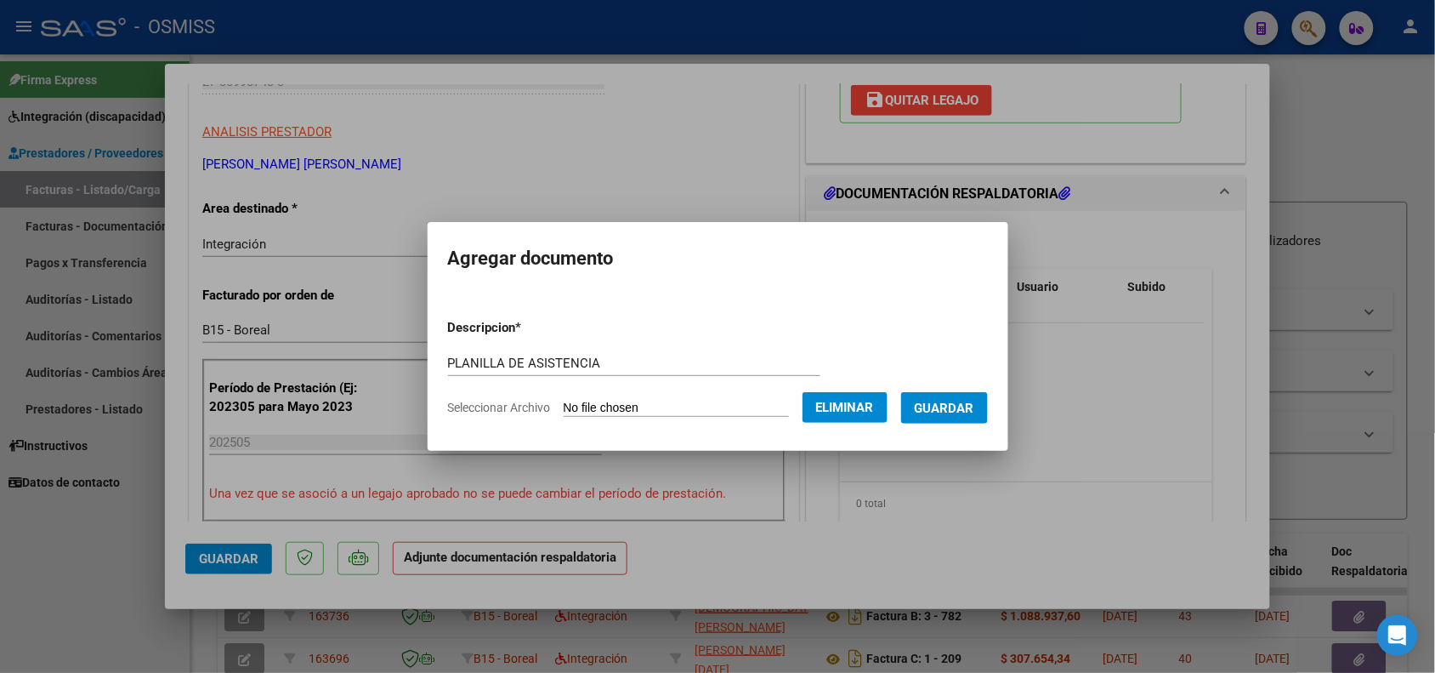
click at [963, 411] on span "Guardar" at bounding box center [945, 407] width 60 height 15
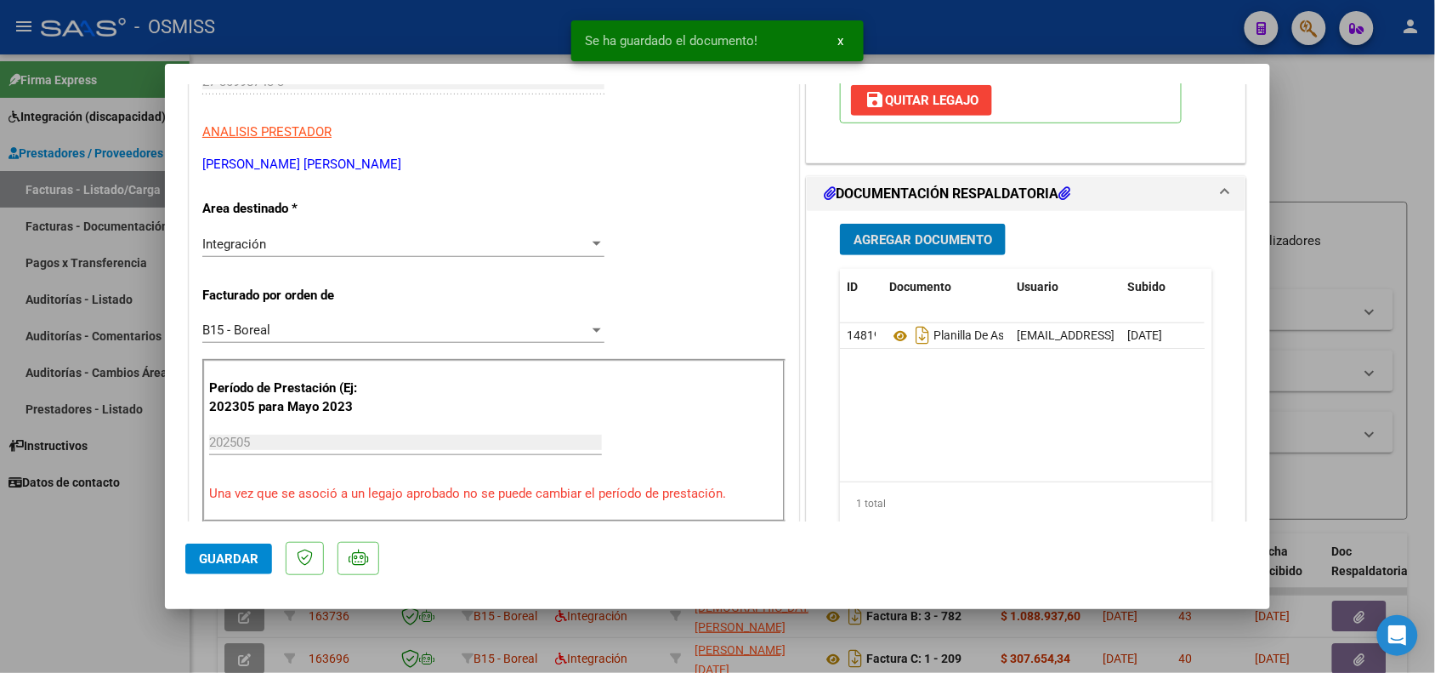
click at [222, 551] on span "Guardar" at bounding box center [229, 558] width 60 height 15
click at [168, 642] on div at bounding box center [717, 336] width 1435 height 673
type input "$ 0,00"
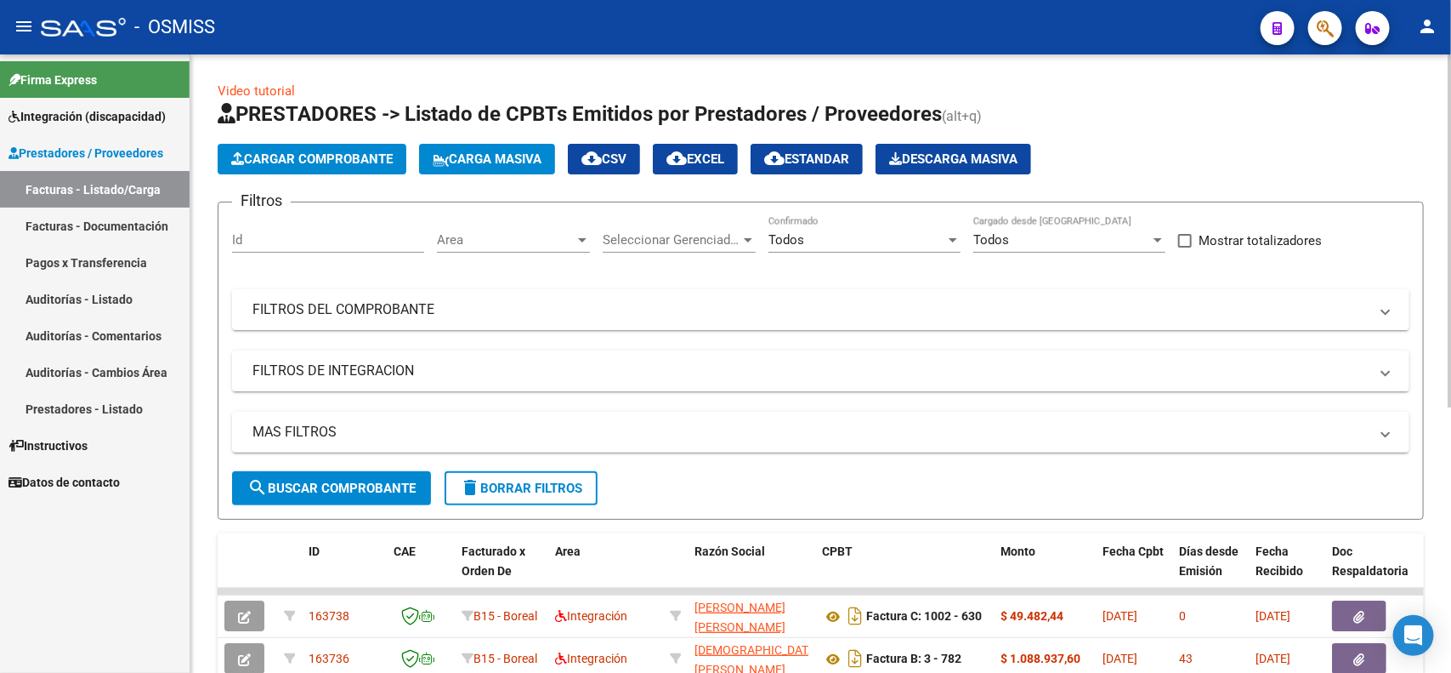
click at [261, 162] on span "Cargar Comprobante" at bounding box center [312, 158] width 162 height 15
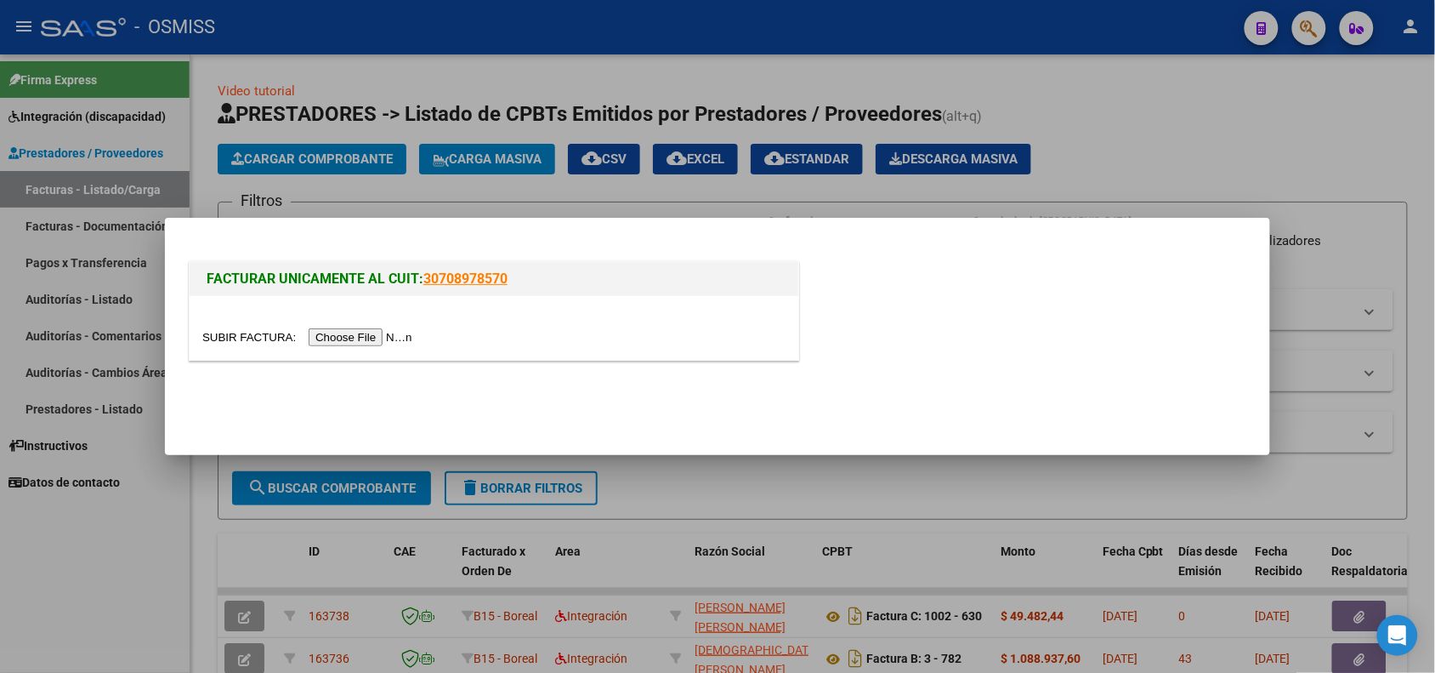
click at [345, 337] on input "file" at bounding box center [309, 337] width 215 height 18
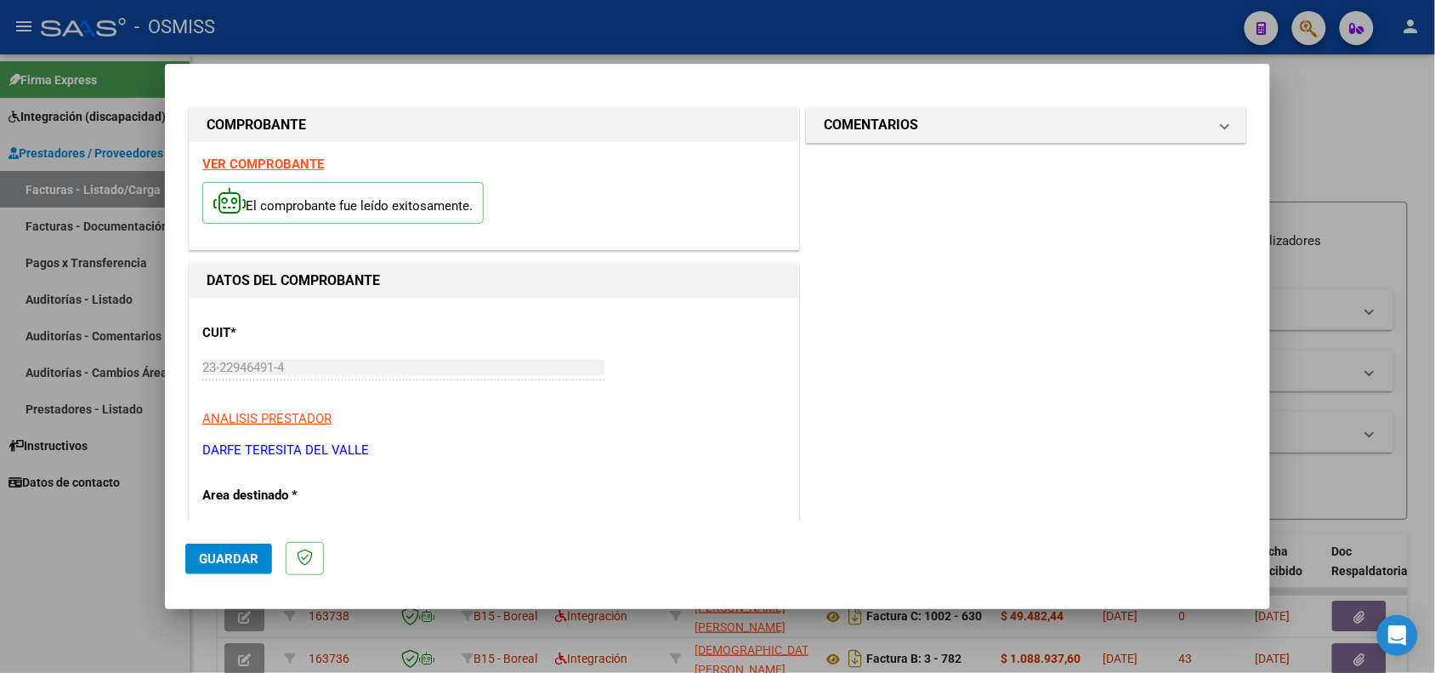
click at [236, 163] on strong "VER COMPROBANTE" at bounding box center [263, 163] width 122 height 15
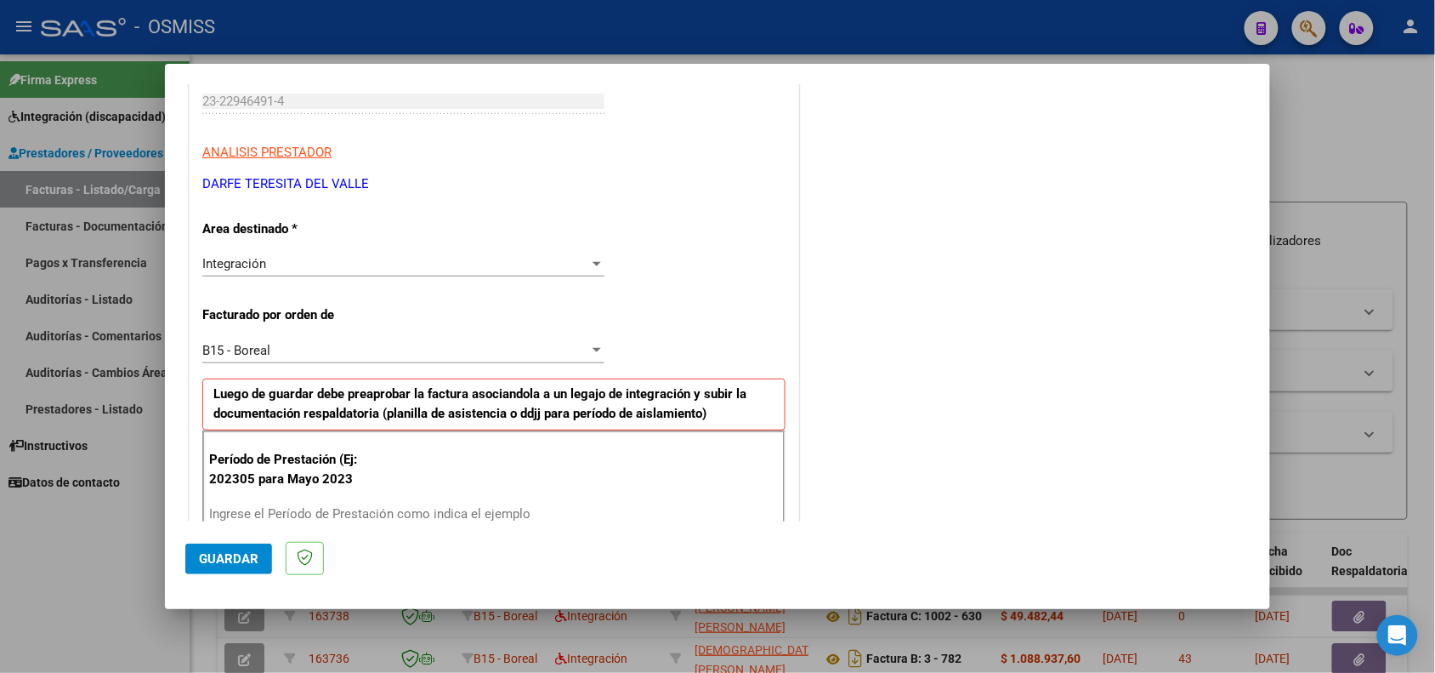
scroll to position [319, 0]
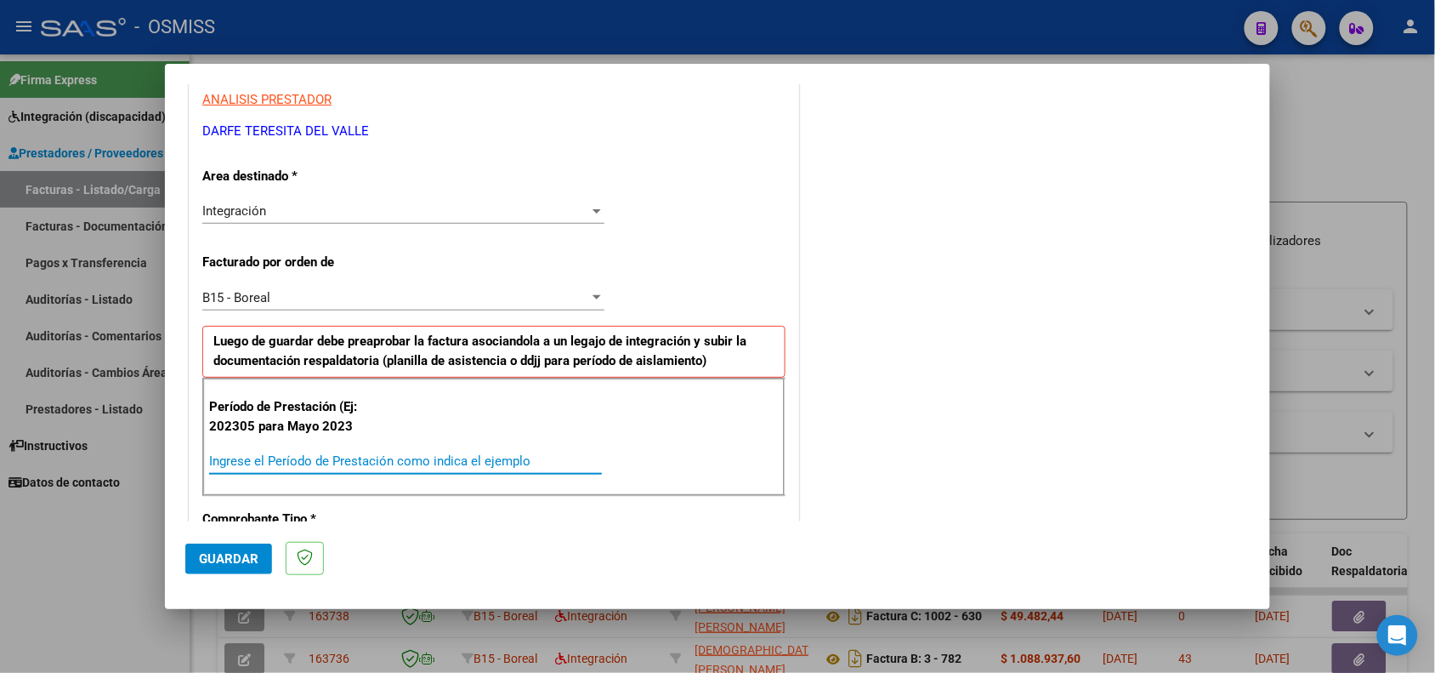
click at [289, 466] on input "Ingrese el Período de Prestación como indica el ejemplo" at bounding box center [405, 460] width 393 height 15
type input "202505"
click at [223, 562] on span "Guardar" at bounding box center [229, 558] width 60 height 15
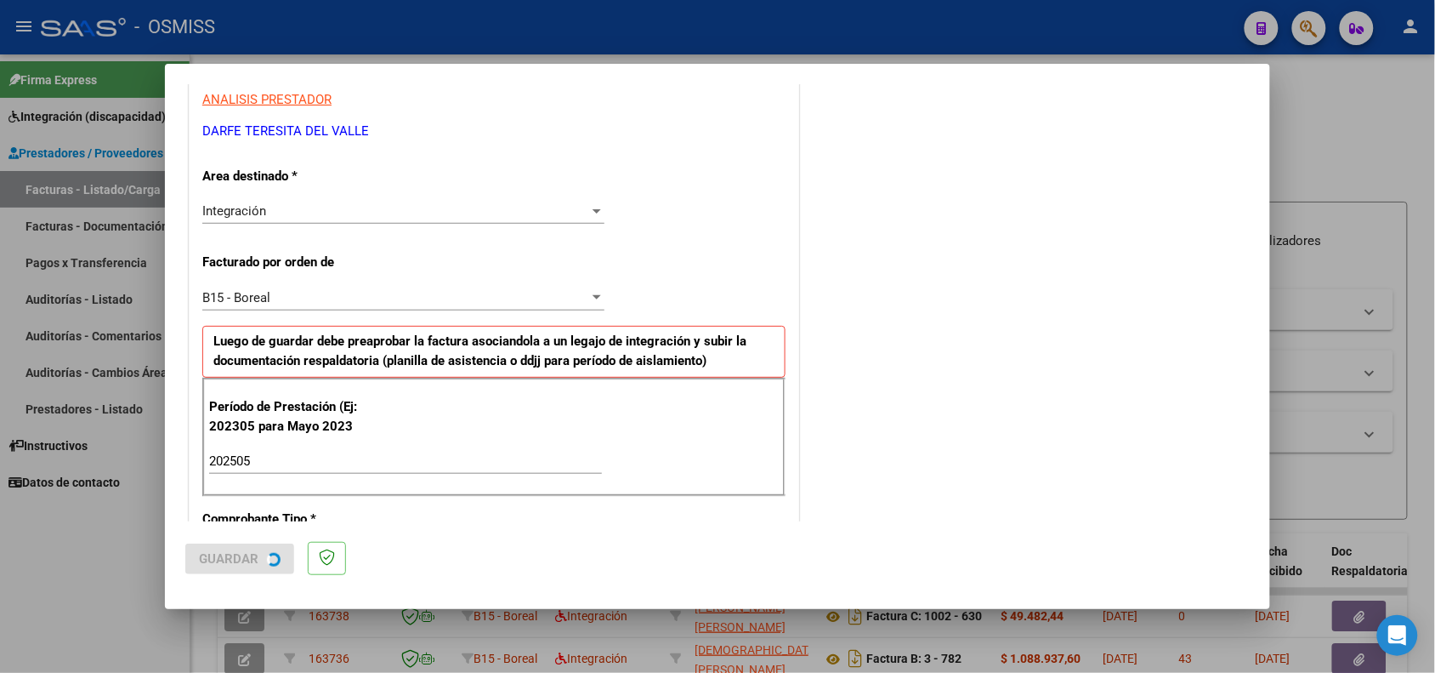
scroll to position [0, 0]
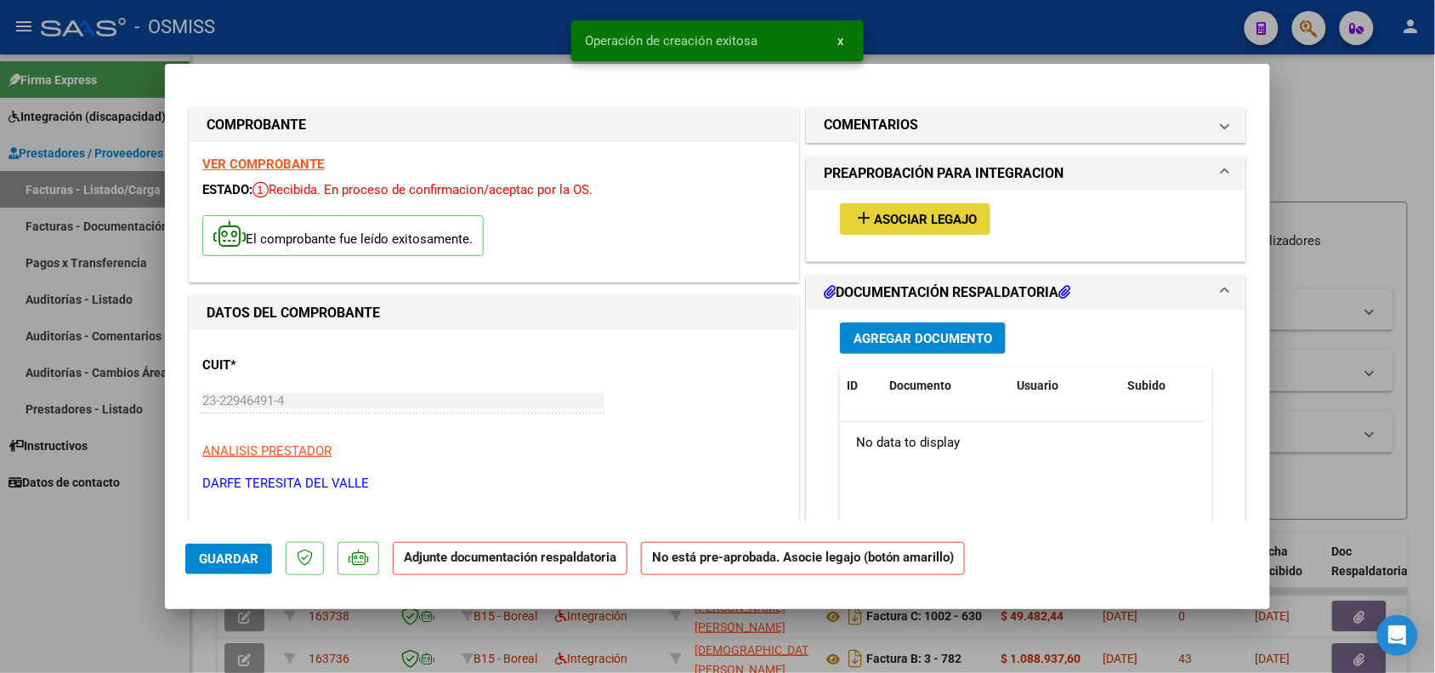
click at [903, 212] on span "Asociar Legajo" at bounding box center [925, 219] width 103 height 15
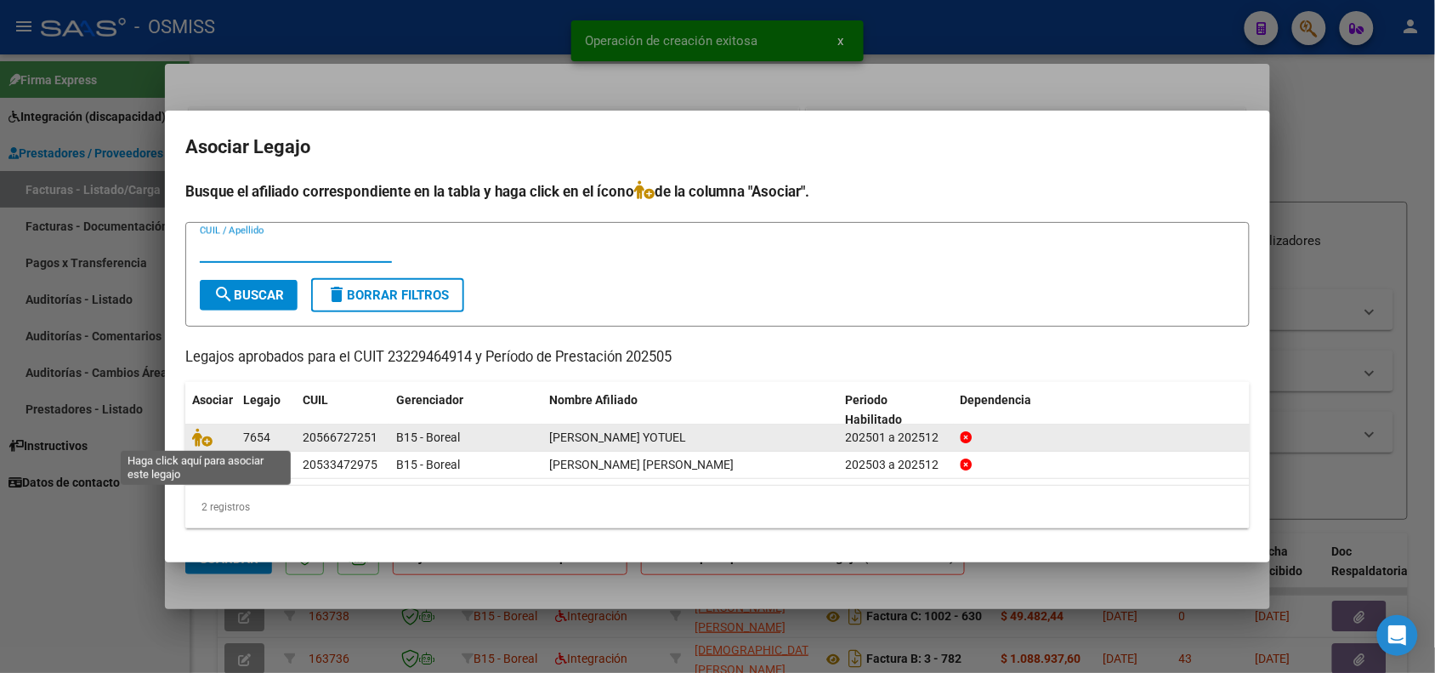
click at [213, 440] on span at bounding box center [205, 437] width 26 height 14
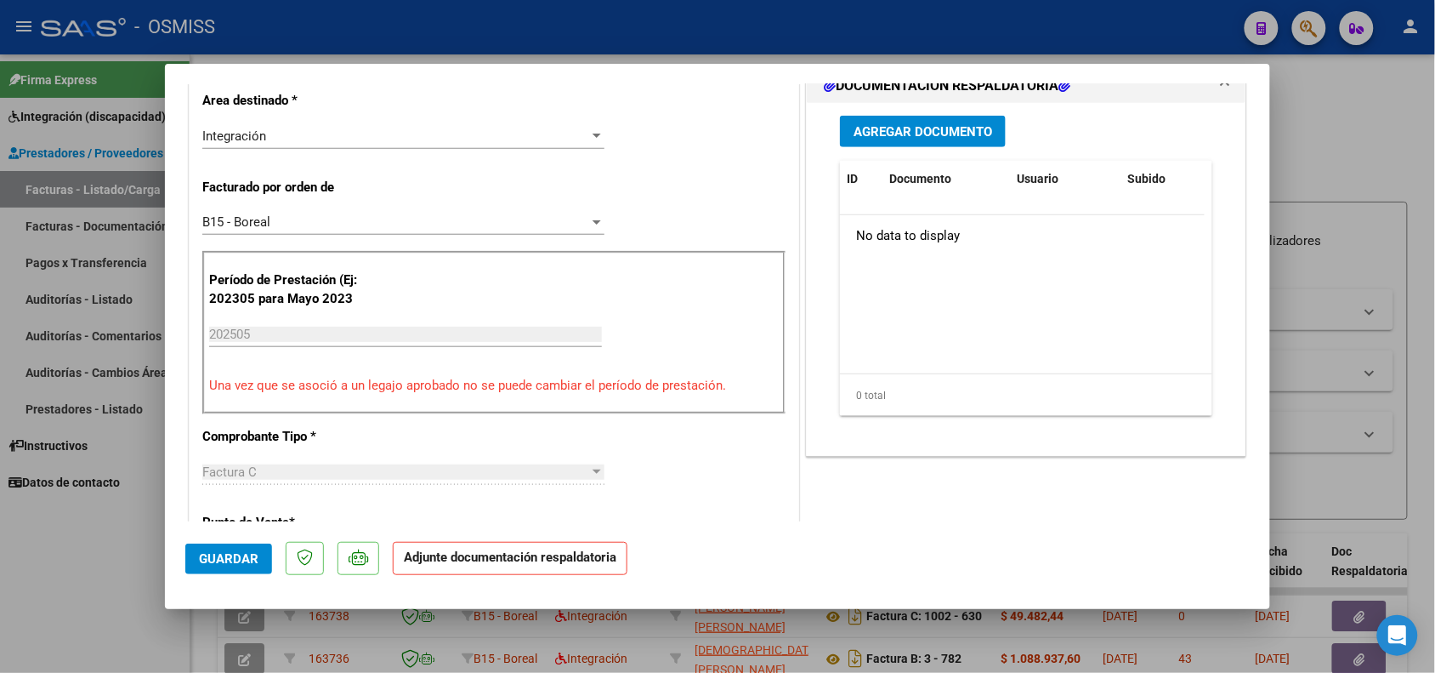
scroll to position [425, 0]
click at [902, 136] on span "Agregar Documento" at bounding box center [923, 133] width 139 height 15
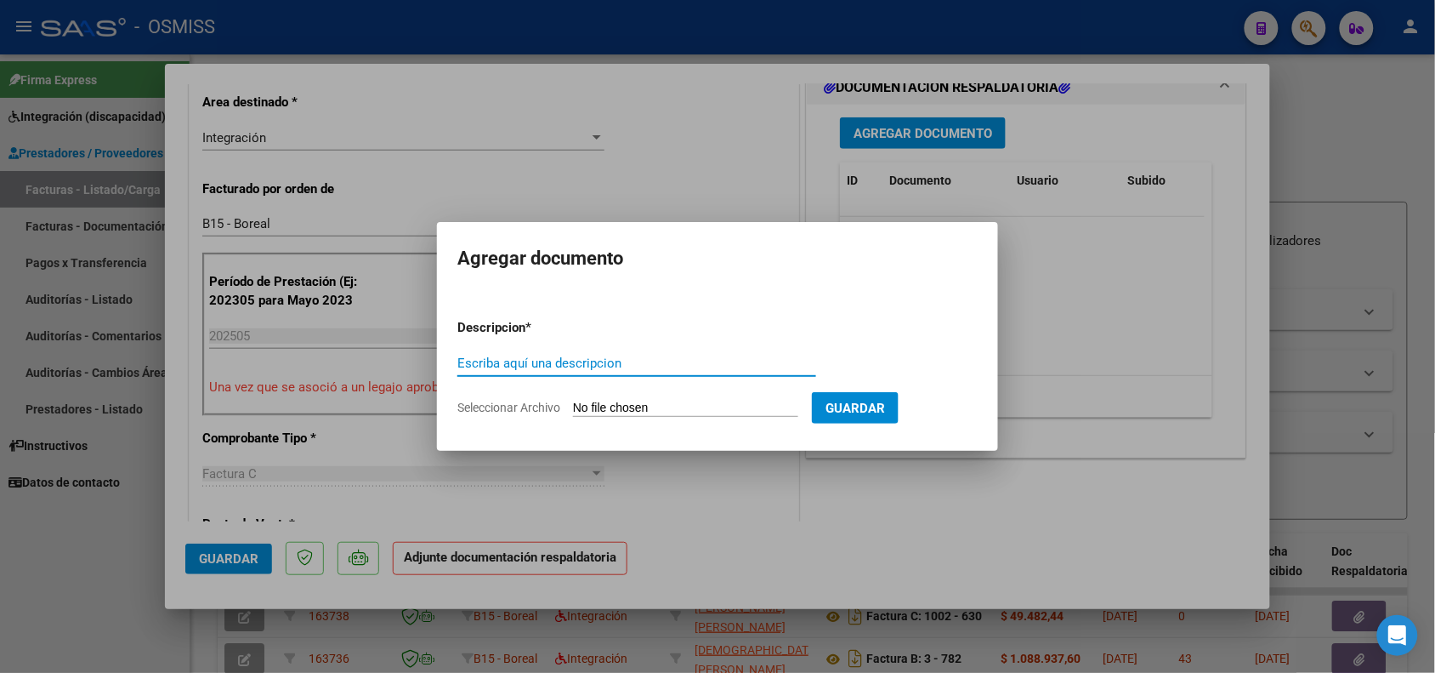
click at [557, 362] on input "Escriba aquí una descripcion" at bounding box center [636, 362] width 359 height 15
type input "PLANILLA DE ASISTENCIA"
click at [631, 405] on input "Seleccionar Archivo" at bounding box center [685, 408] width 225 height 16
type input "C:\fakepath\FADON CRISTOFER MAYO 2025.pdf"
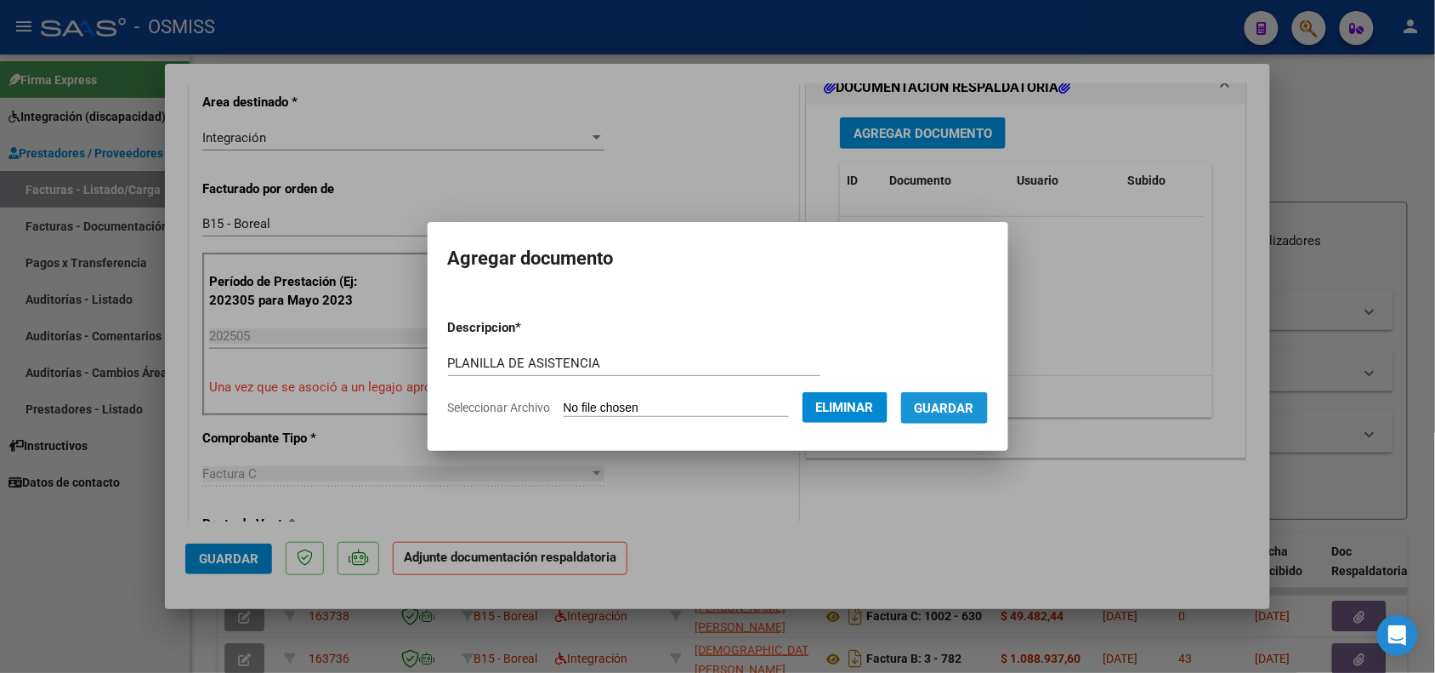
click at [974, 411] on span "Guardar" at bounding box center [945, 407] width 60 height 15
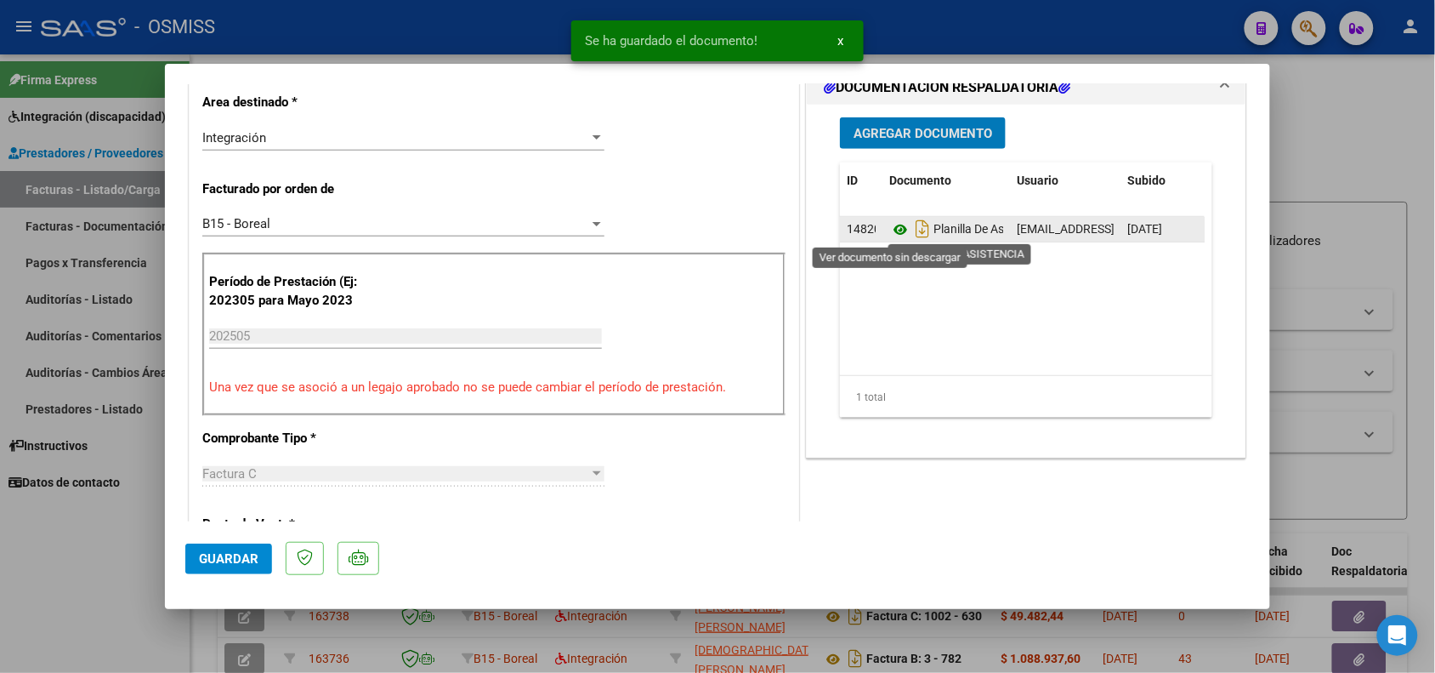
click at [889, 230] on icon at bounding box center [900, 229] width 22 height 20
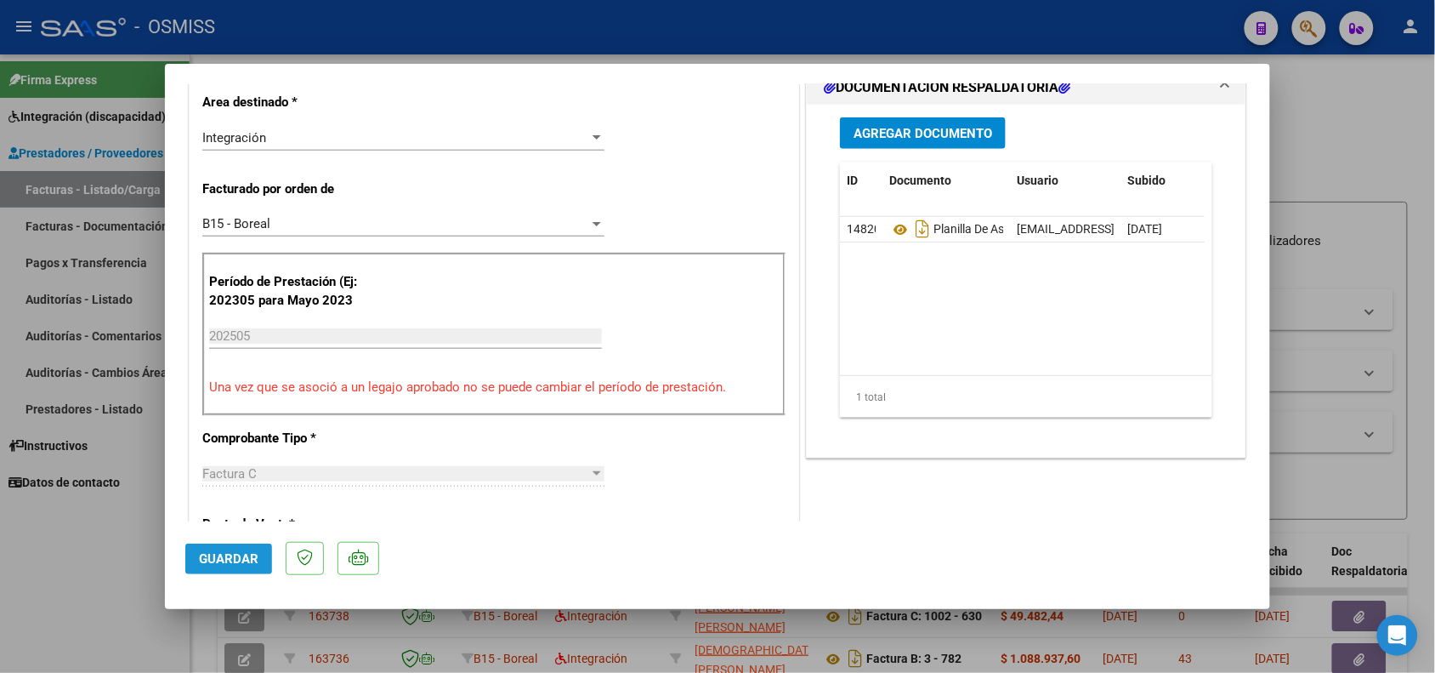
click at [207, 551] on span "Guardar" at bounding box center [229, 558] width 60 height 15
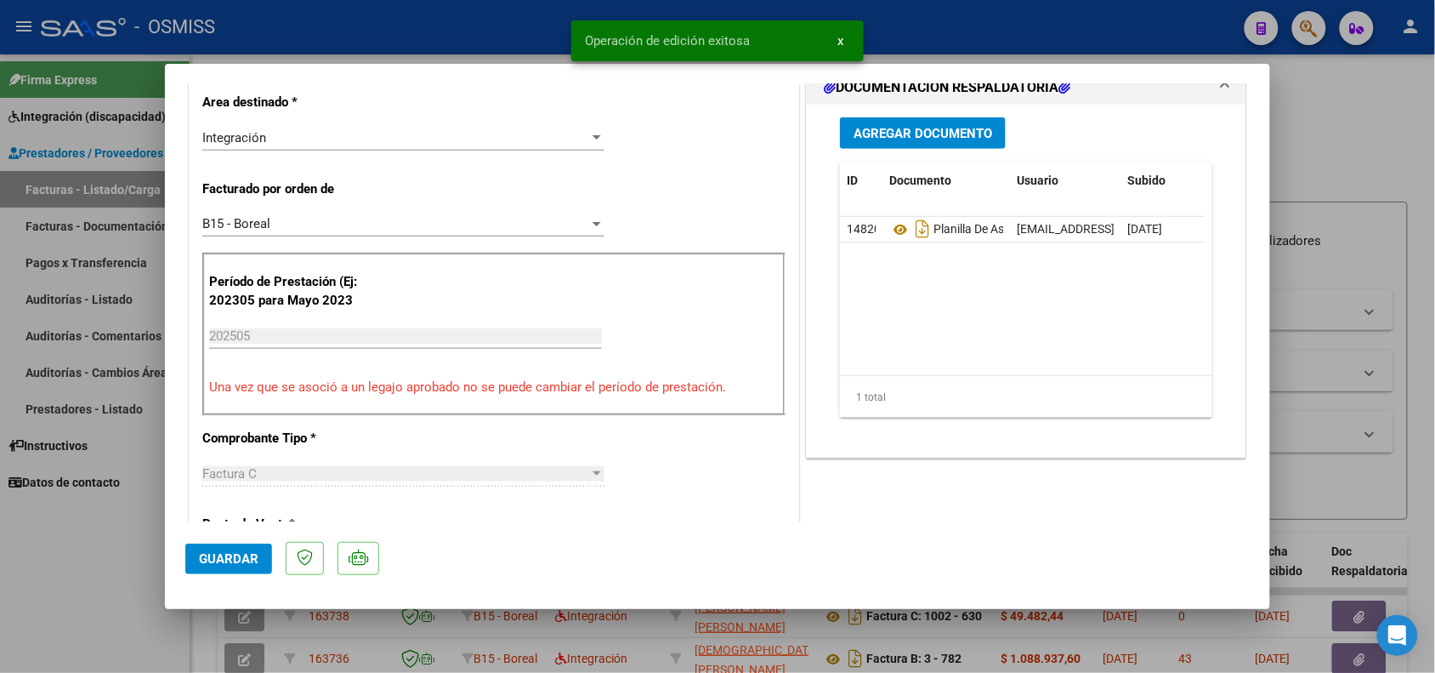
click at [124, 601] on div at bounding box center [717, 336] width 1435 height 673
type input "$ 0,00"
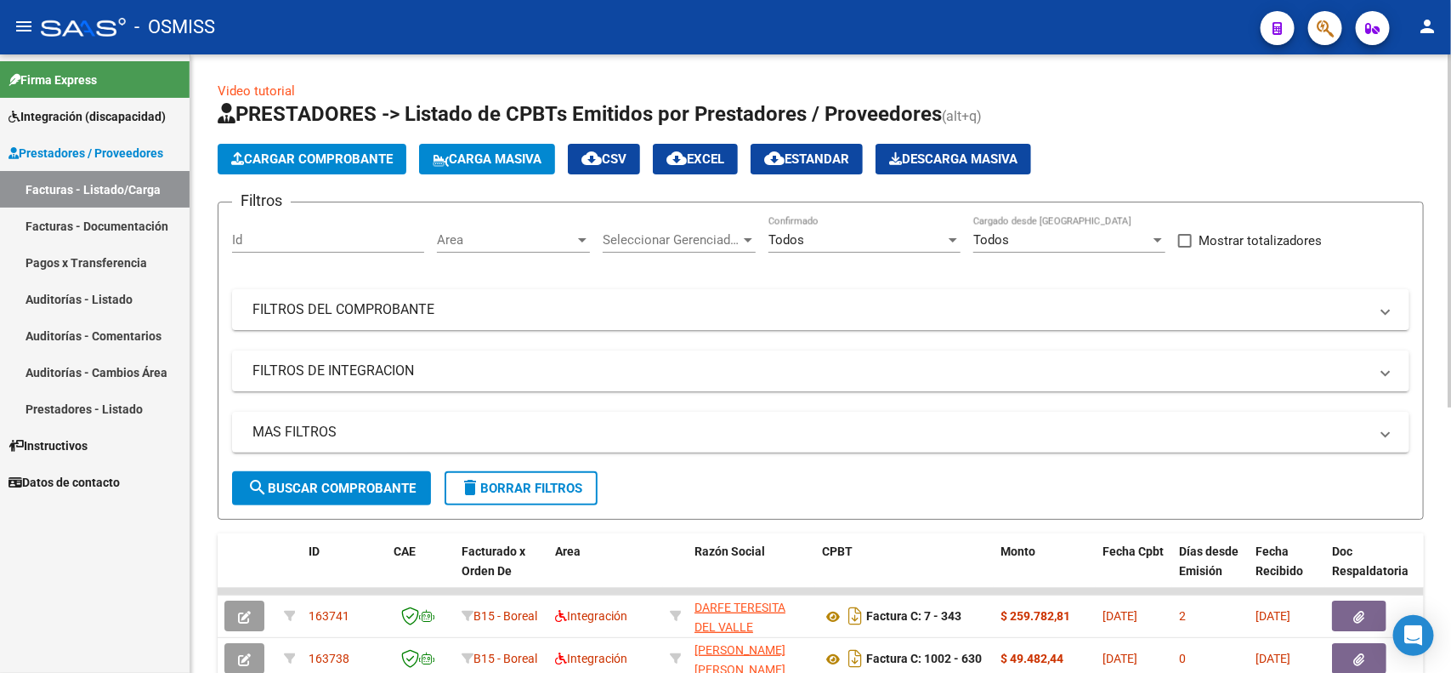
click at [292, 149] on button "Cargar Comprobante" at bounding box center [312, 159] width 189 height 31
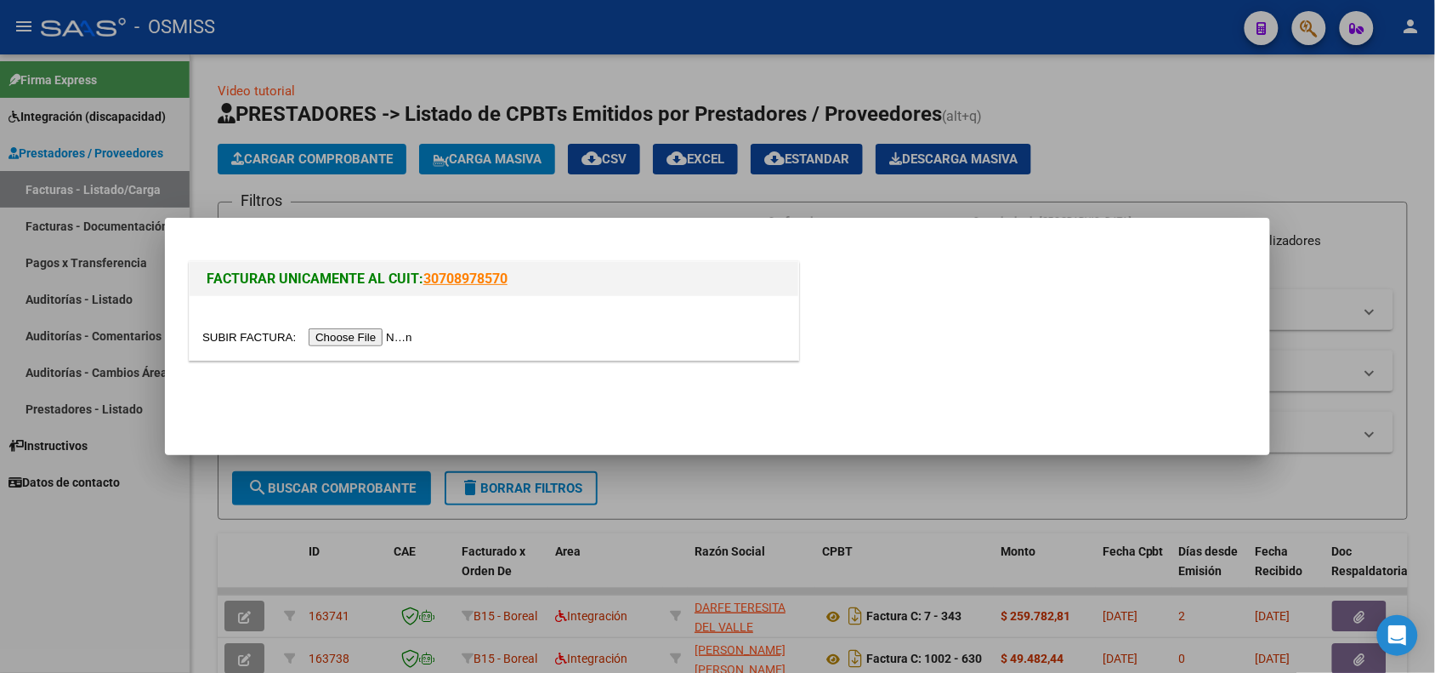
click at [338, 334] on input "file" at bounding box center [309, 337] width 215 height 18
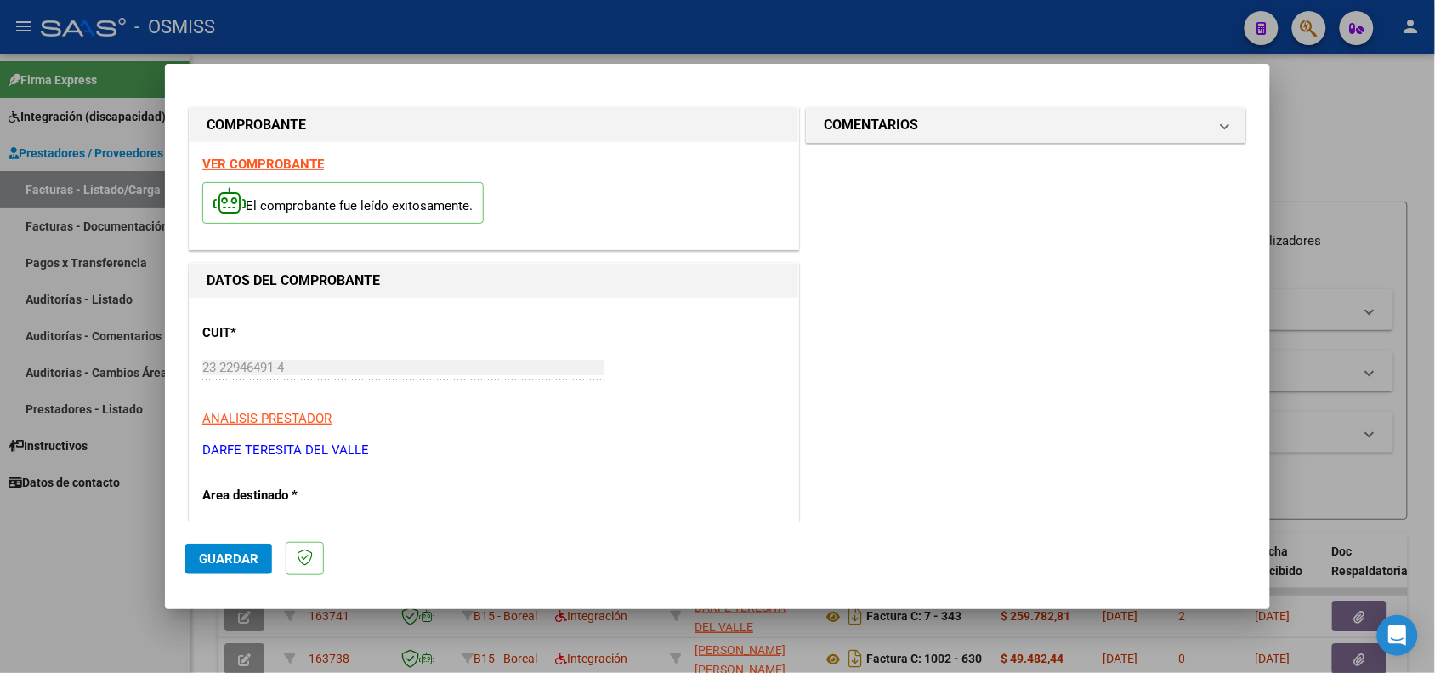
click at [290, 172] on div "VER COMPROBANTE El comprobante fue leído exitosamente." at bounding box center [494, 195] width 609 height 107
click at [286, 164] on strong "VER COMPROBANTE" at bounding box center [263, 163] width 122 height 15
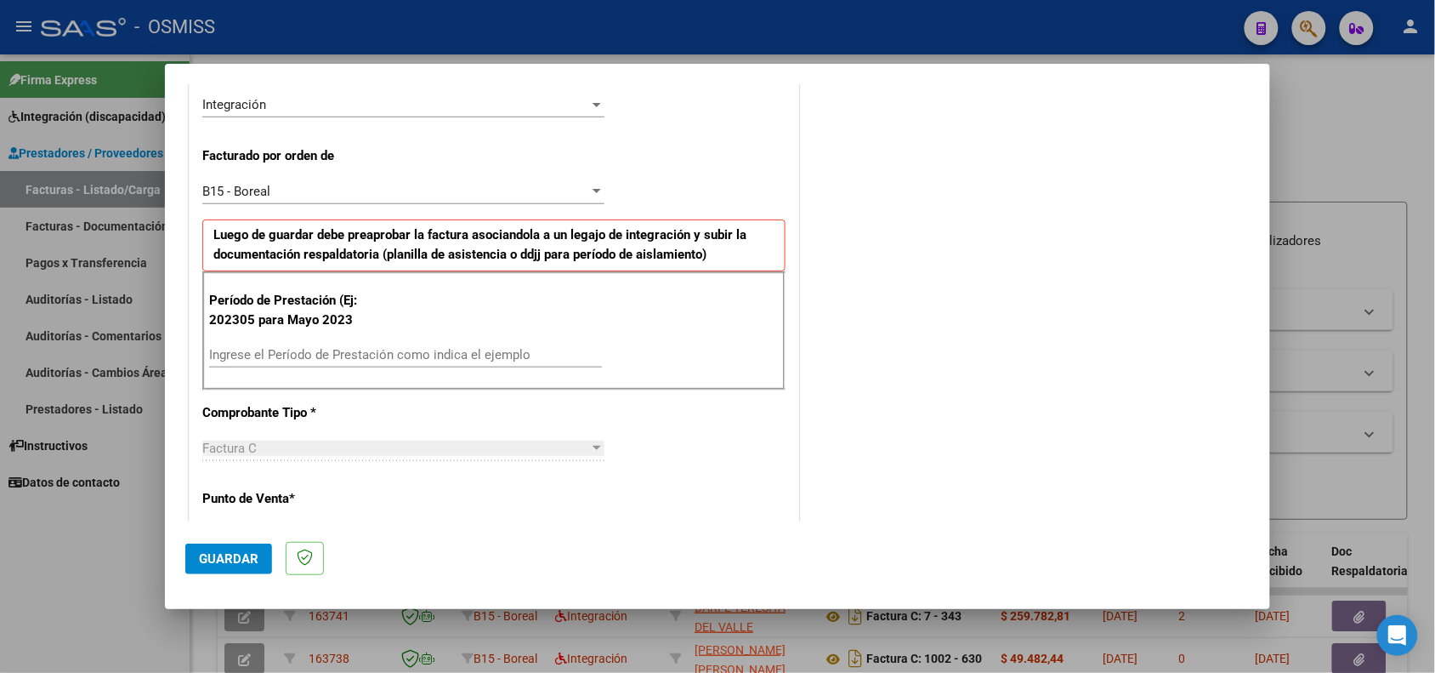
click at [282, 357] on input "Ingrese el Período de Prestación como indica el ejemplo" at bounding box center [405, 354] width 393 height 15
type input "202505"
click at [235, 566] on button "Guardar" at bounding box center [228, 558] width 87 height 31
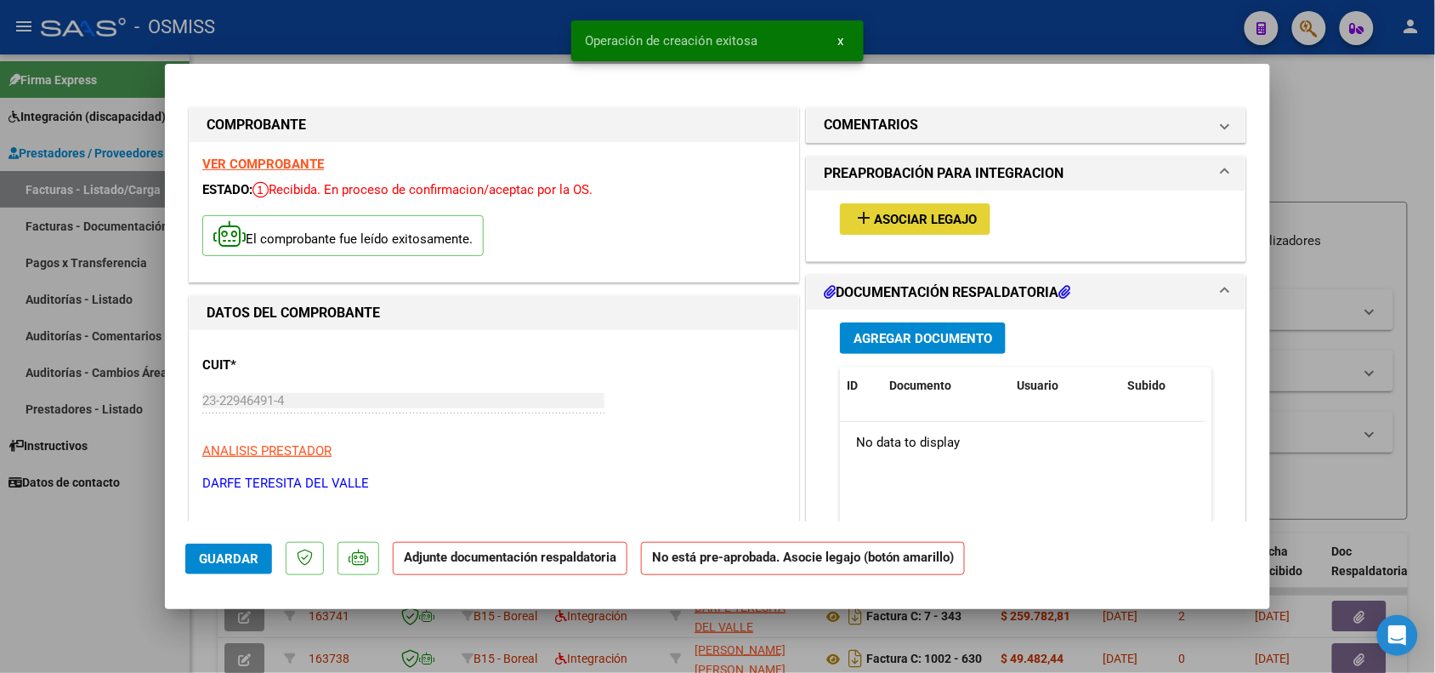
click at [872, 226] on button "add Asociar Legajo" at bounding box center [915, 218] width 151 height 31
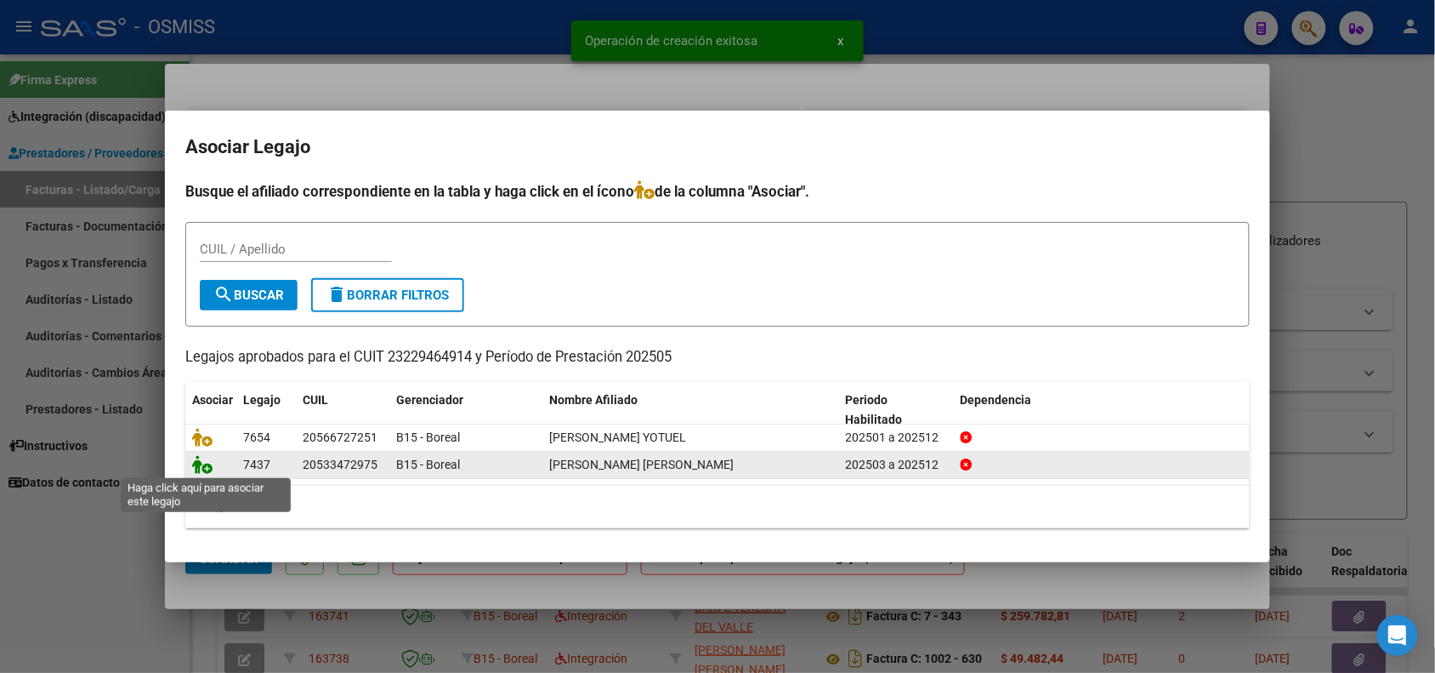
click at [200, 468] on icon at bounding box center [202, 464] width 20 height 19
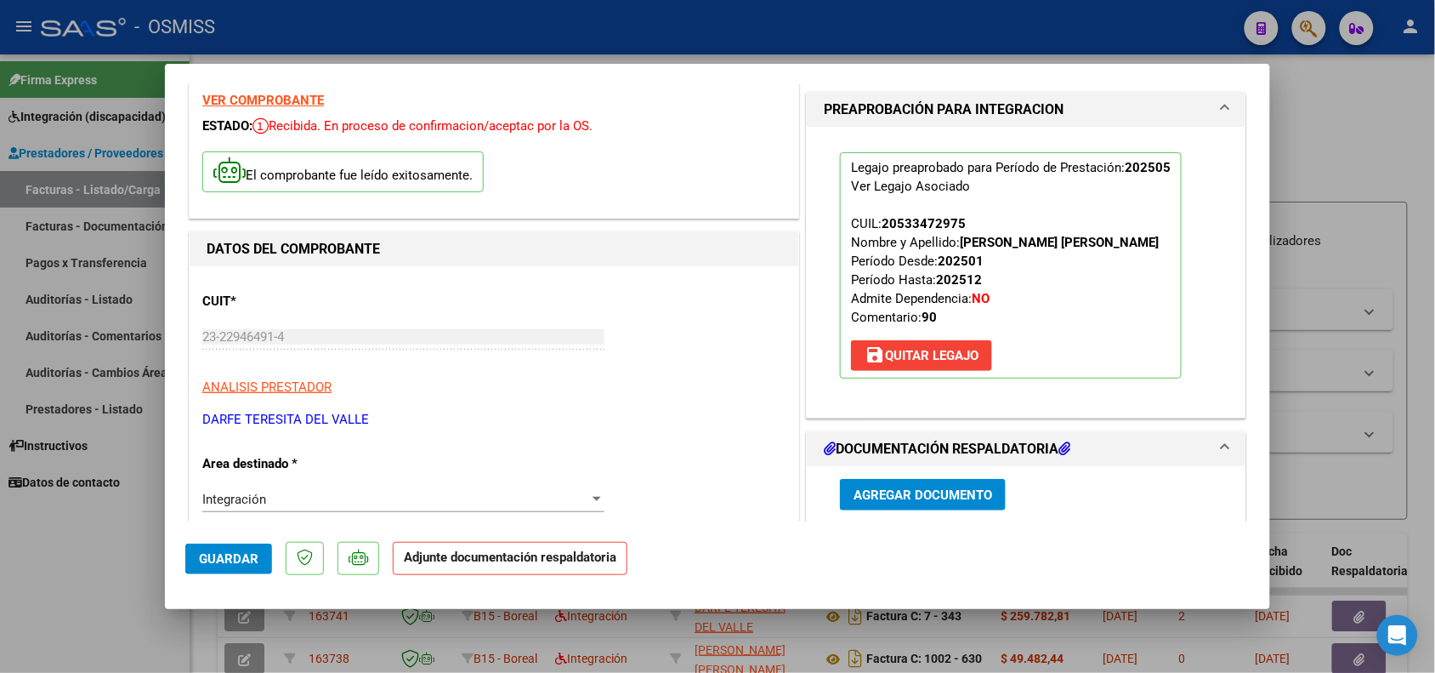
scroll to position [319, 0]
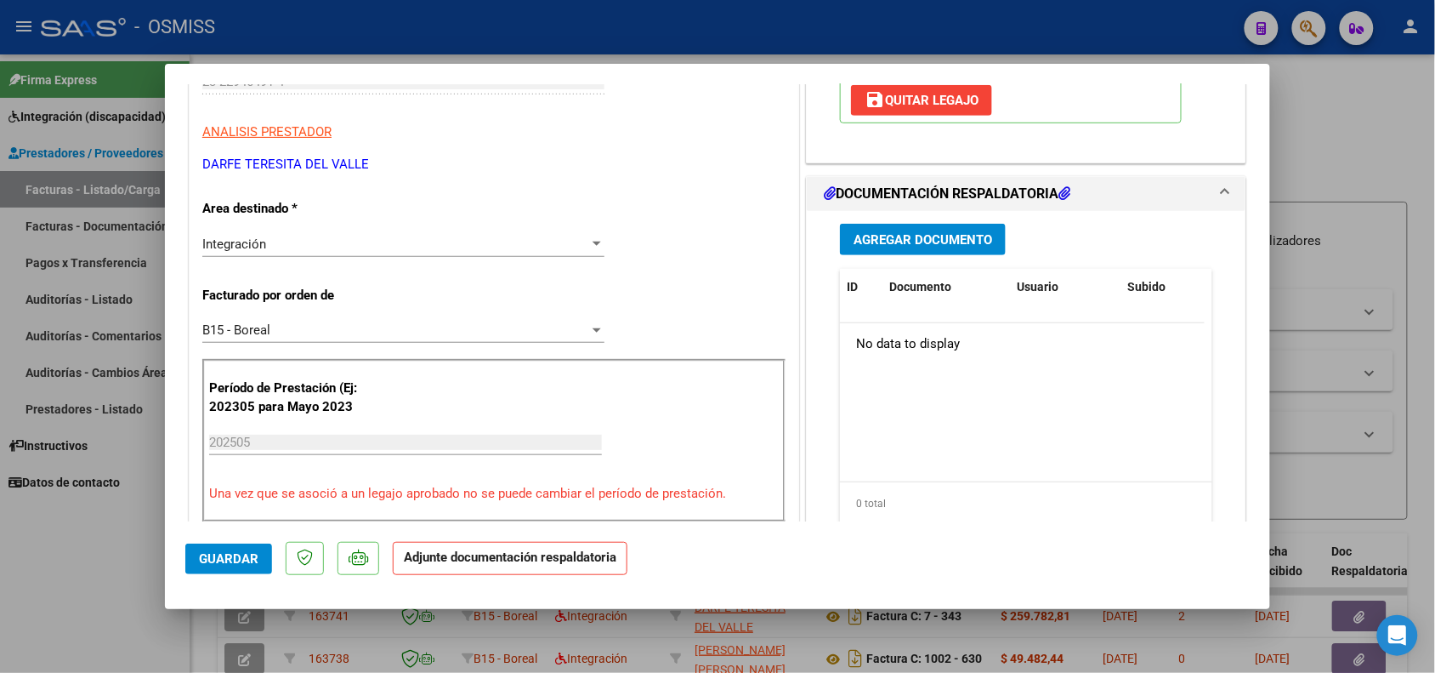
click at [901, 255] on button "Agregar Documento" at bounding box center [923, 239] width 166 height 31
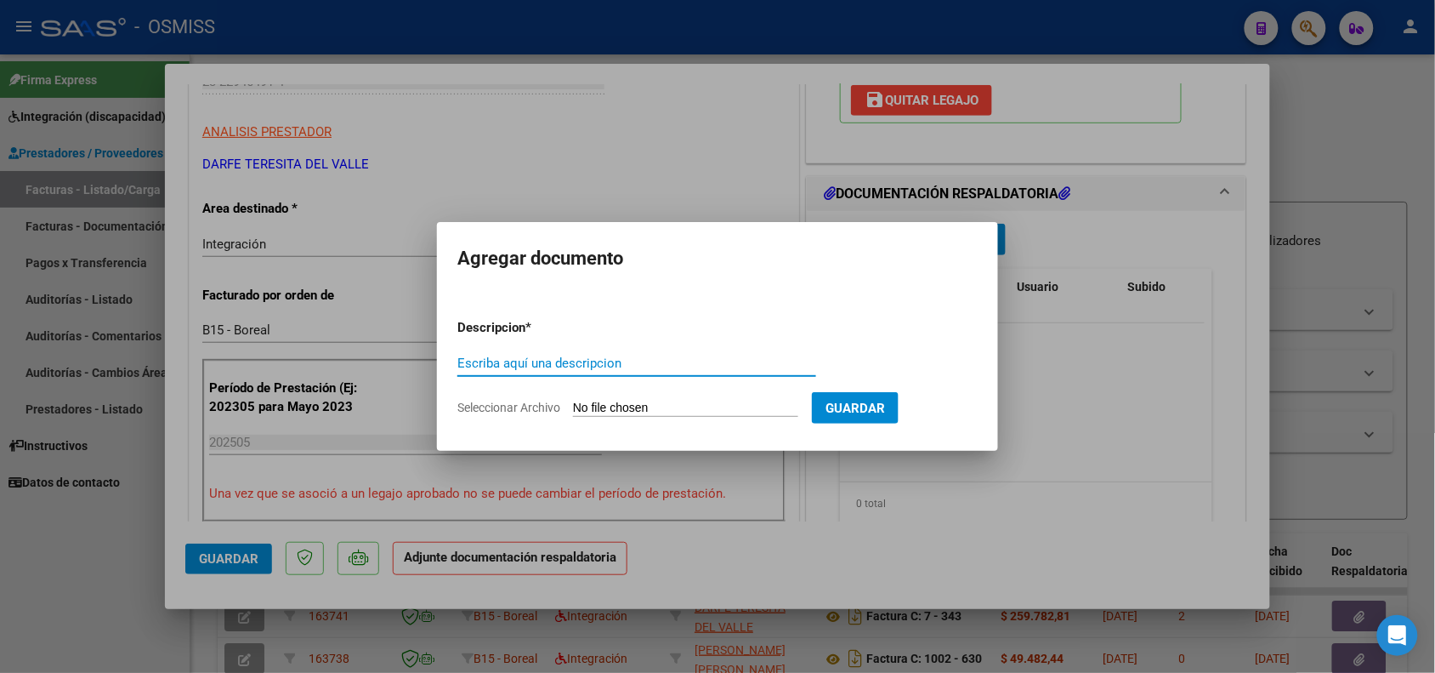
click at [653, 361] on input "Escriba aquí una descripcion" at bounding box center [636, 362] width 359 height 15
type input "PLANILLA DE ASISTENCIA"
click at [651, 404] on input "Seleccionar Archivo" at bounding box center [685, 408] width 225 height 16
type input "C:\fakepath\SUSSINI FRANCISCO MAYO 2025.pdf"
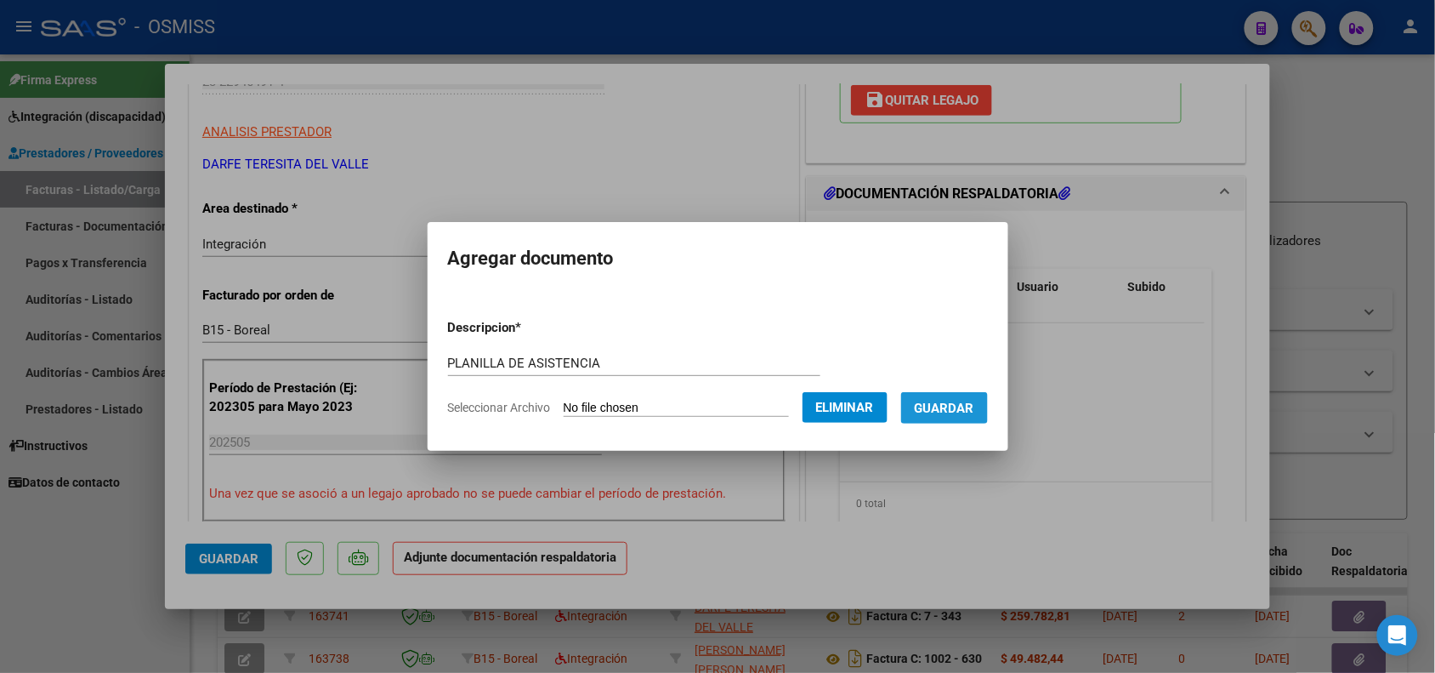
click at [969, 406] on span "Guardar" at bounding box center [945, 407] width 60 height 15
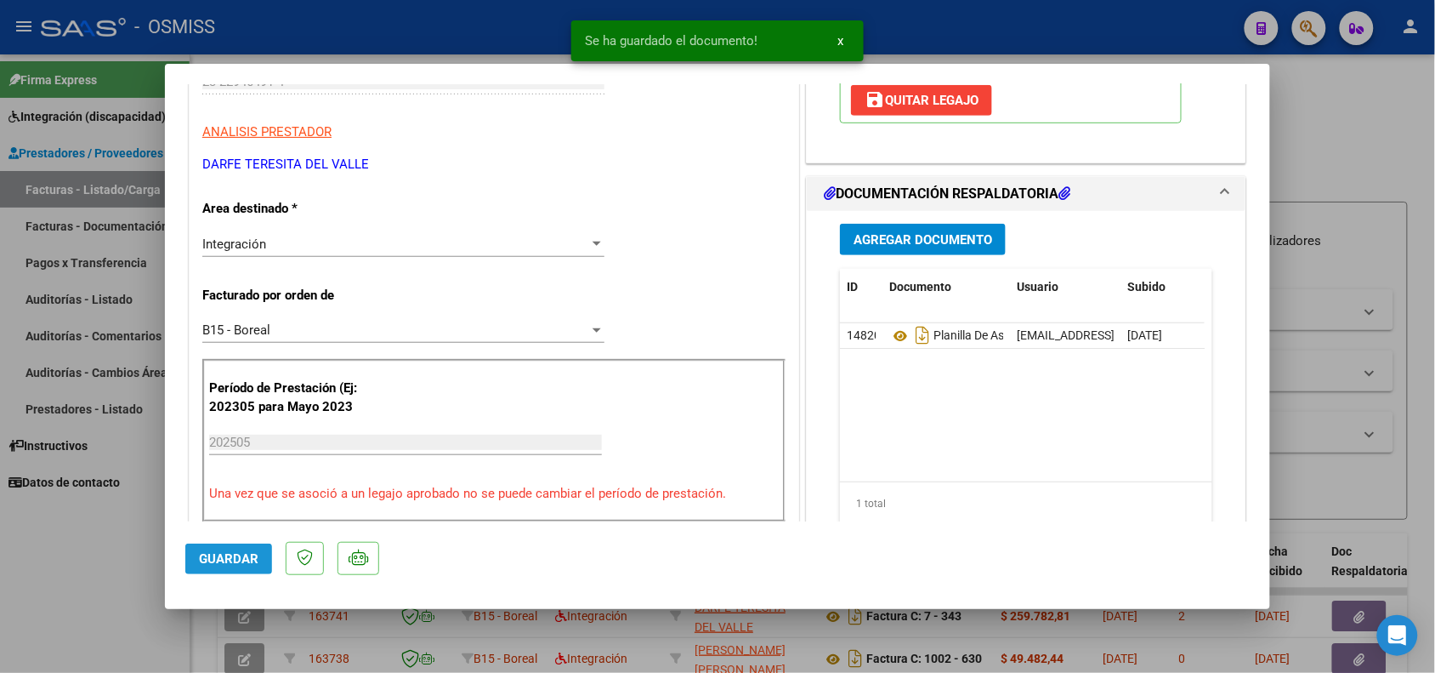
click at [247, 551] on span "Guardar" at bounding box center [229, 558] width 60 height 15
click at [168, 631] on div at bounding box center [717, 336] width 1435 height 673
type input "$ 0,00"
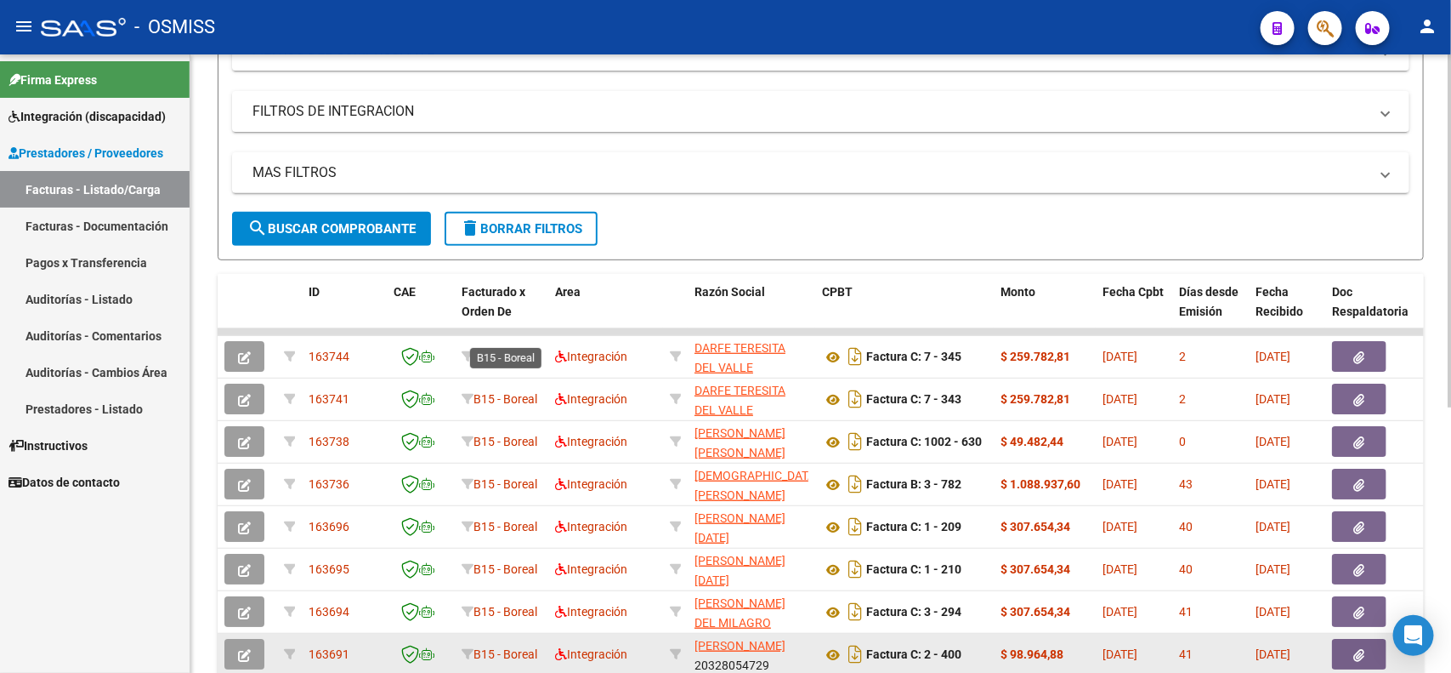
scroll to position [253, 0]
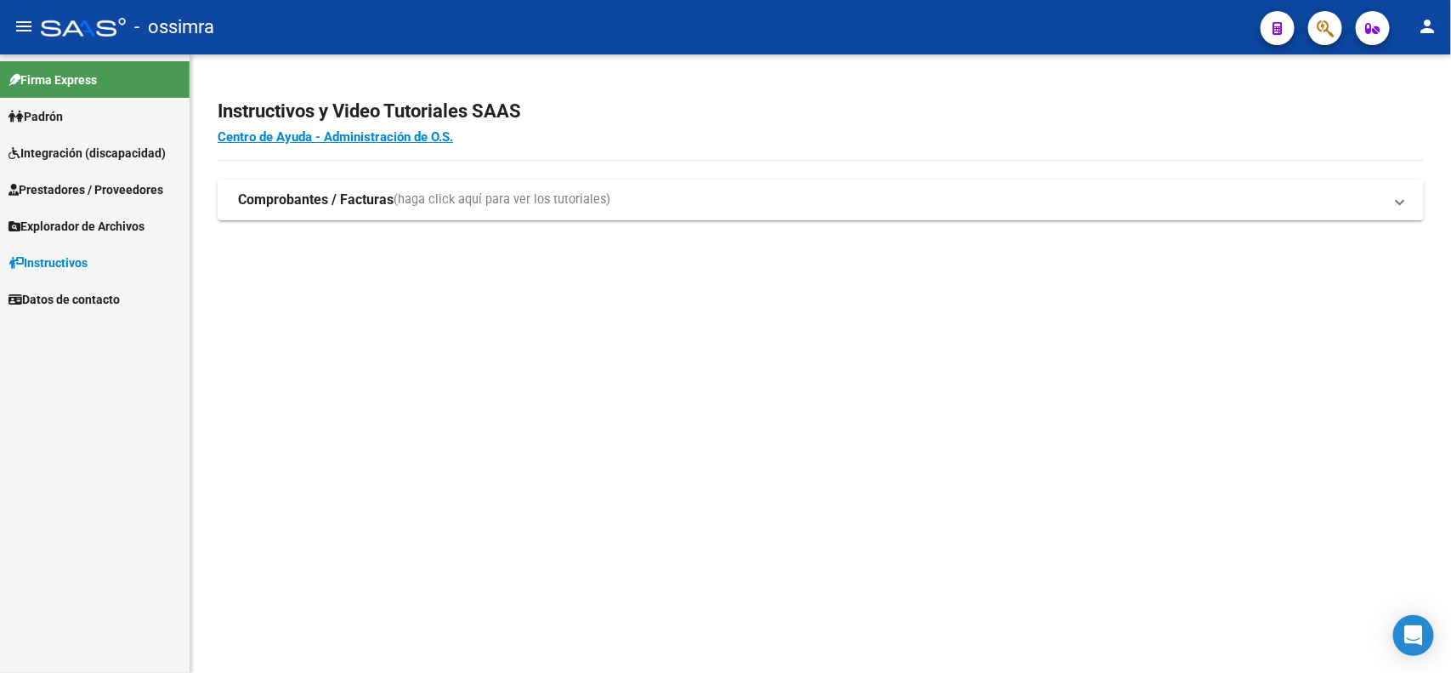
click at [71, 183] on span "Prestadores / Proveedores" at bounding box center [86, 189] width 155 height 19
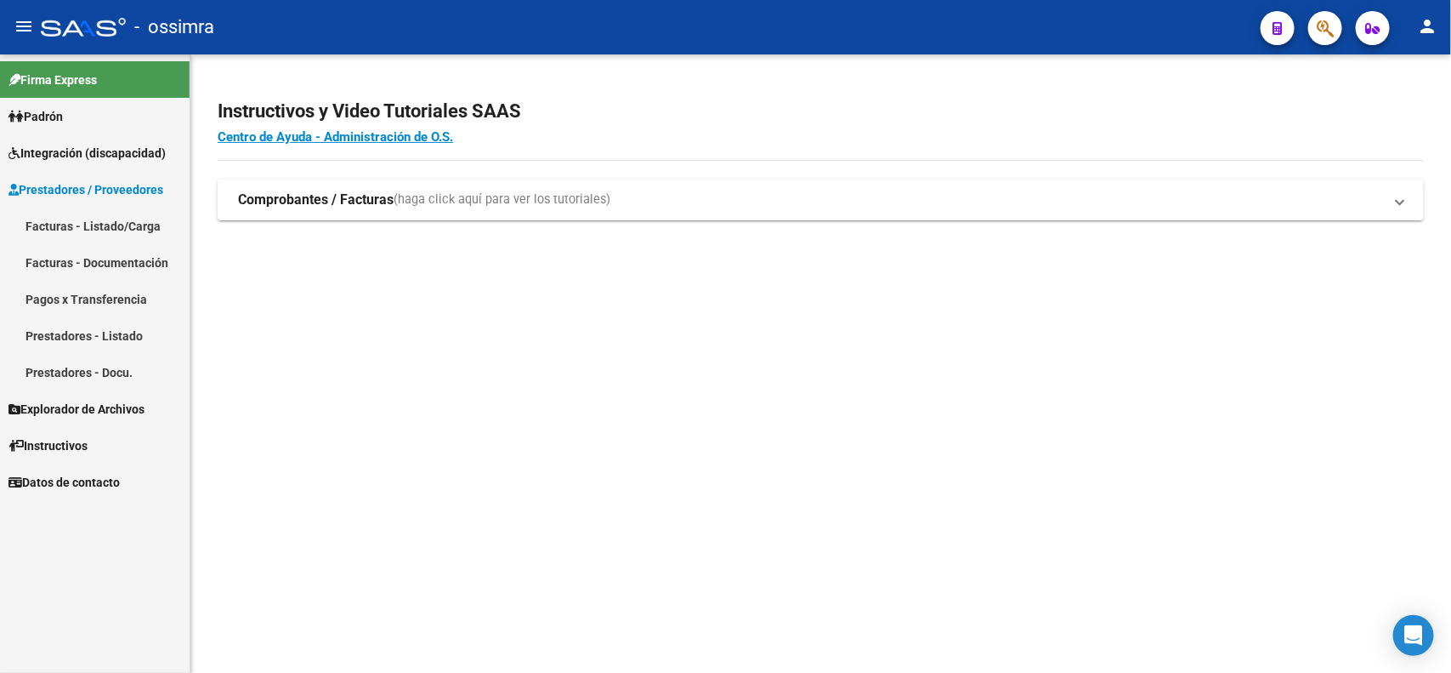
click at [79, 222] on link "Facturas - Listado/Carga" at bounding box center [95, 225] width 190 height 37
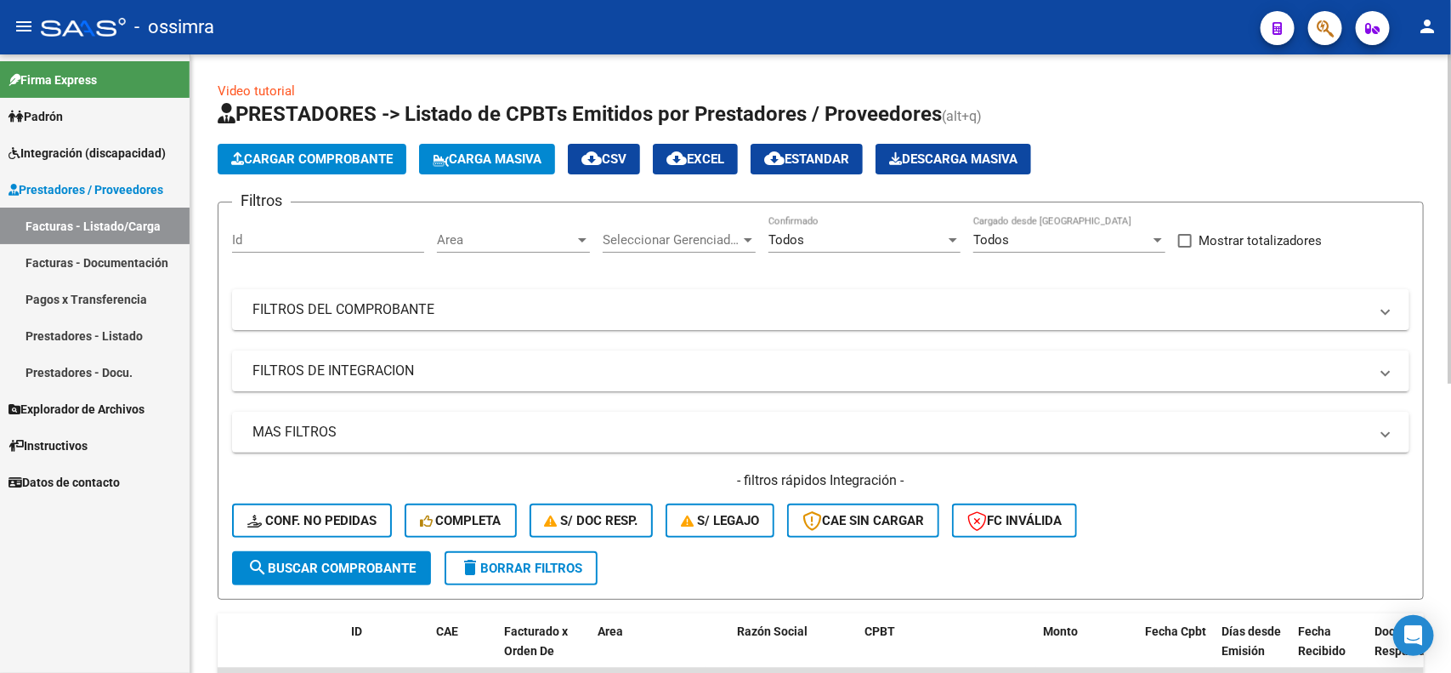
click at [315, 170] on button "Cargar Comprobante" at bounding box center [312, 159] width 189 height 31
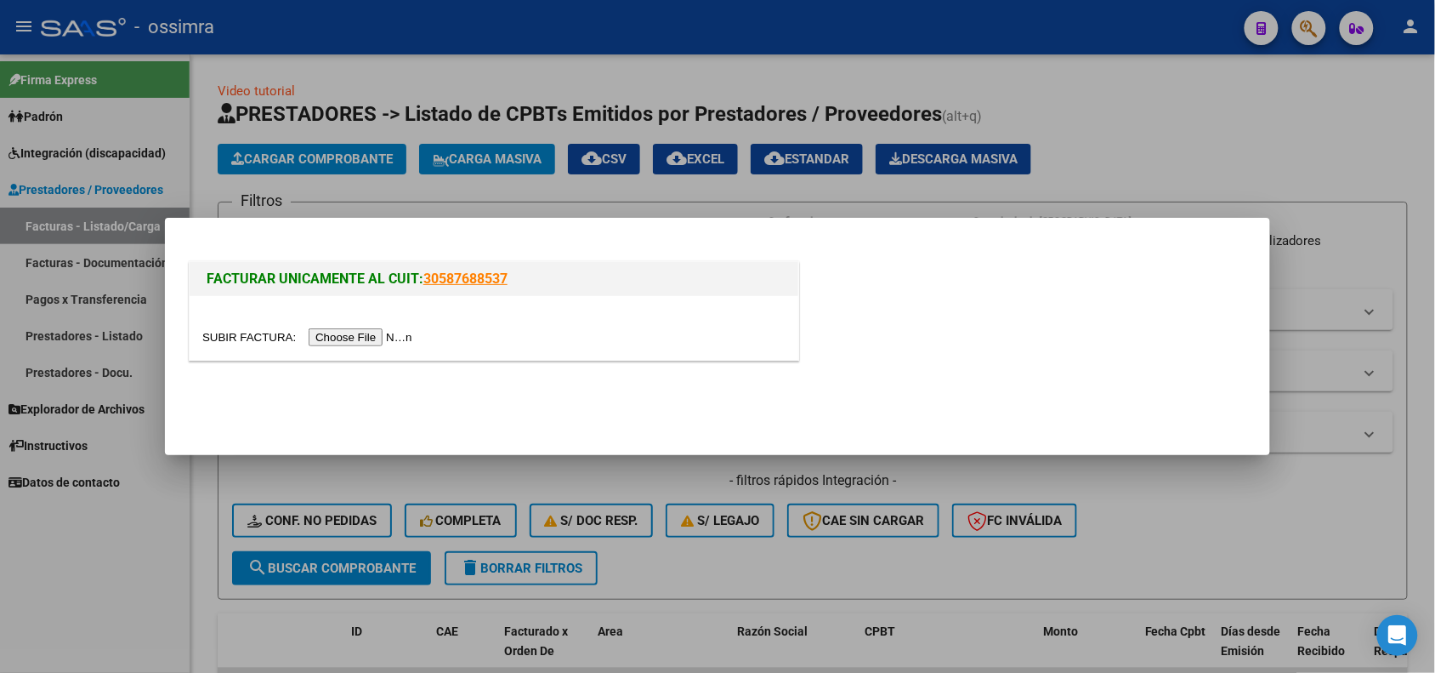
click at [341, 332] on input "file" at bounding box center [309, 337] width 215 height 18
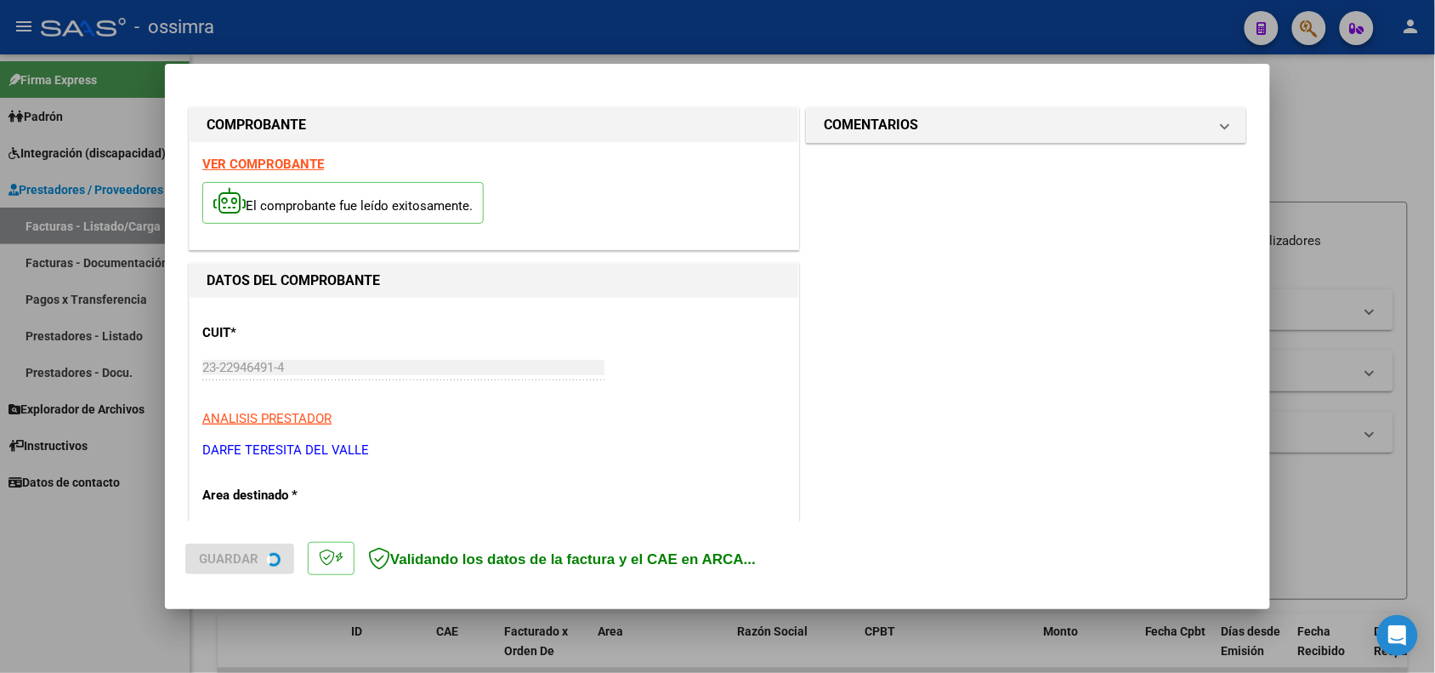
click at [244, 164] on strong "VER COMPROBANTE" at bounding box center [263, 163] width 122 height 15
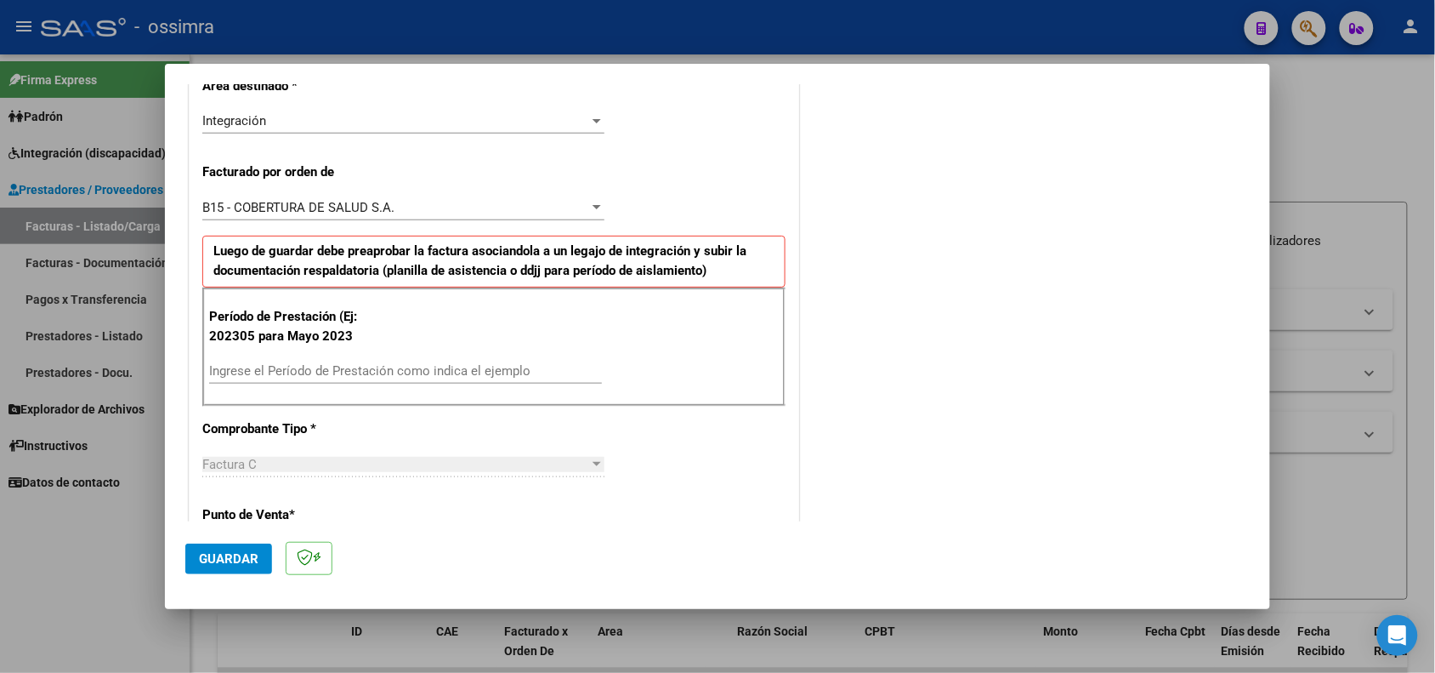
scroll to position [425, 0]
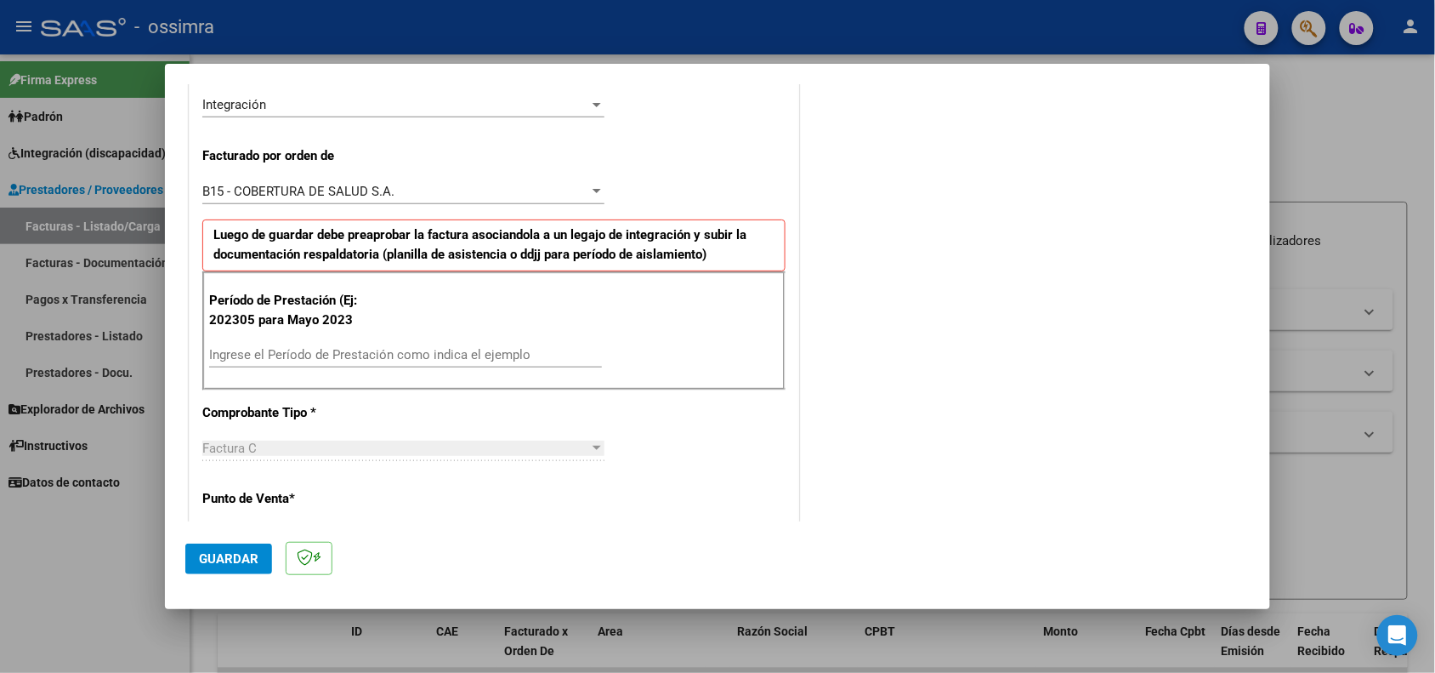
click at [360, 362] on input "Ingrese el Período de Prestación como indica el ejemplo" at bounding box center [405, 354] width 393 height 15
type input "202505"
click at [219, 562] on span "Guardar" at bounding box center [229, 558] width 60 height 15
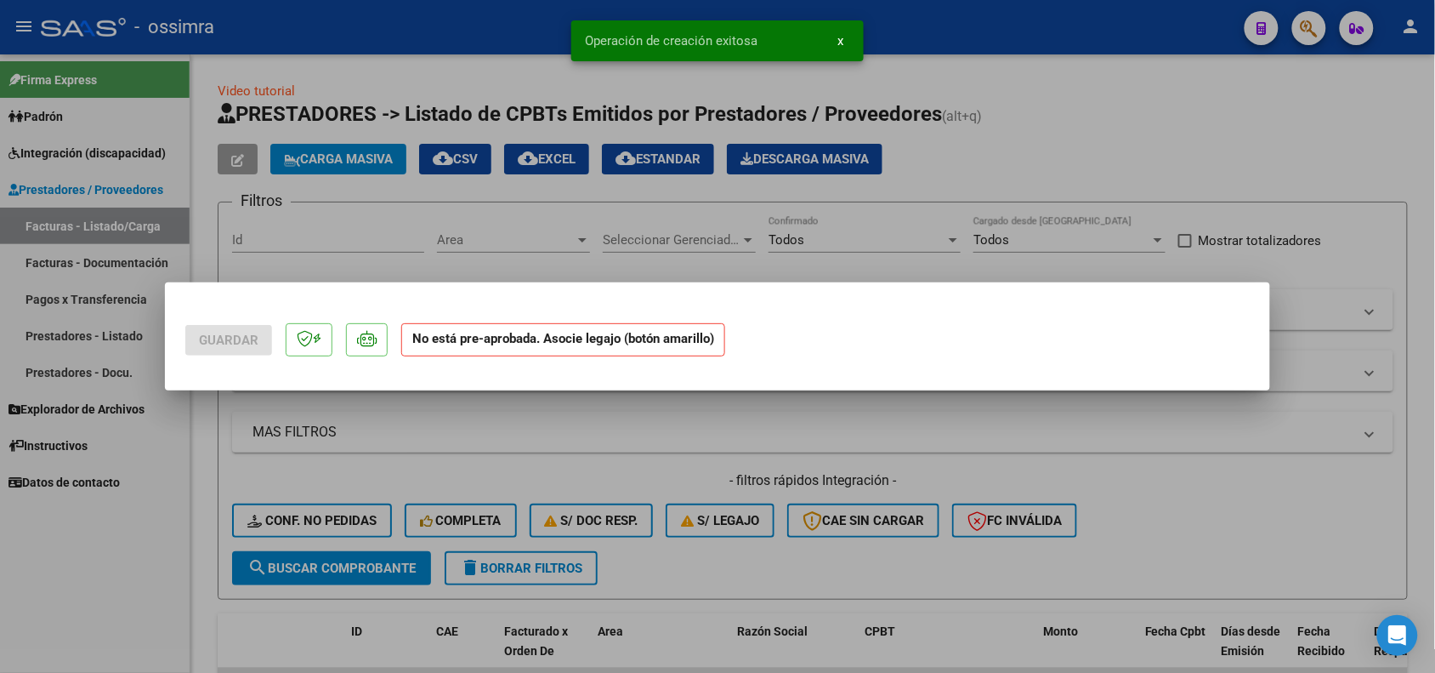
scroll to position [0, 0]
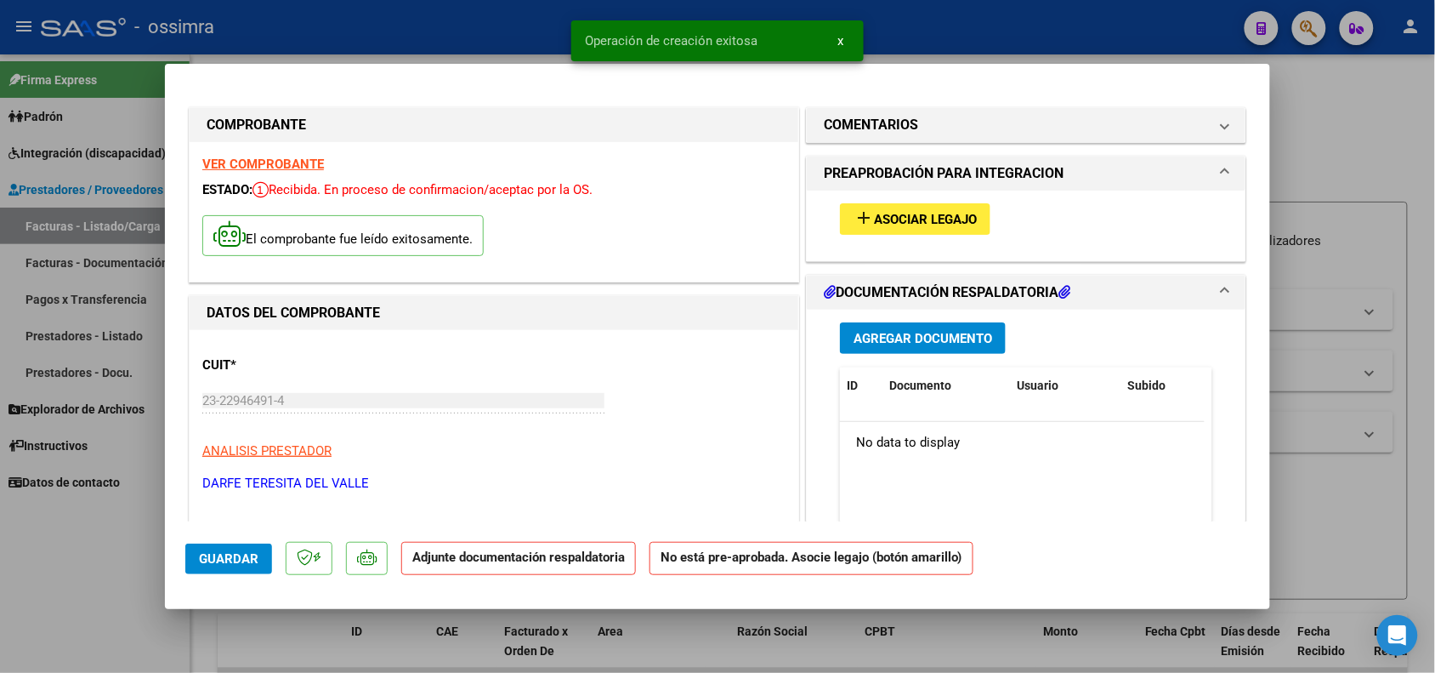
click at [906, 223] on span "Asociar Legajo" at bounding box center [925, 219] width 103 height 15
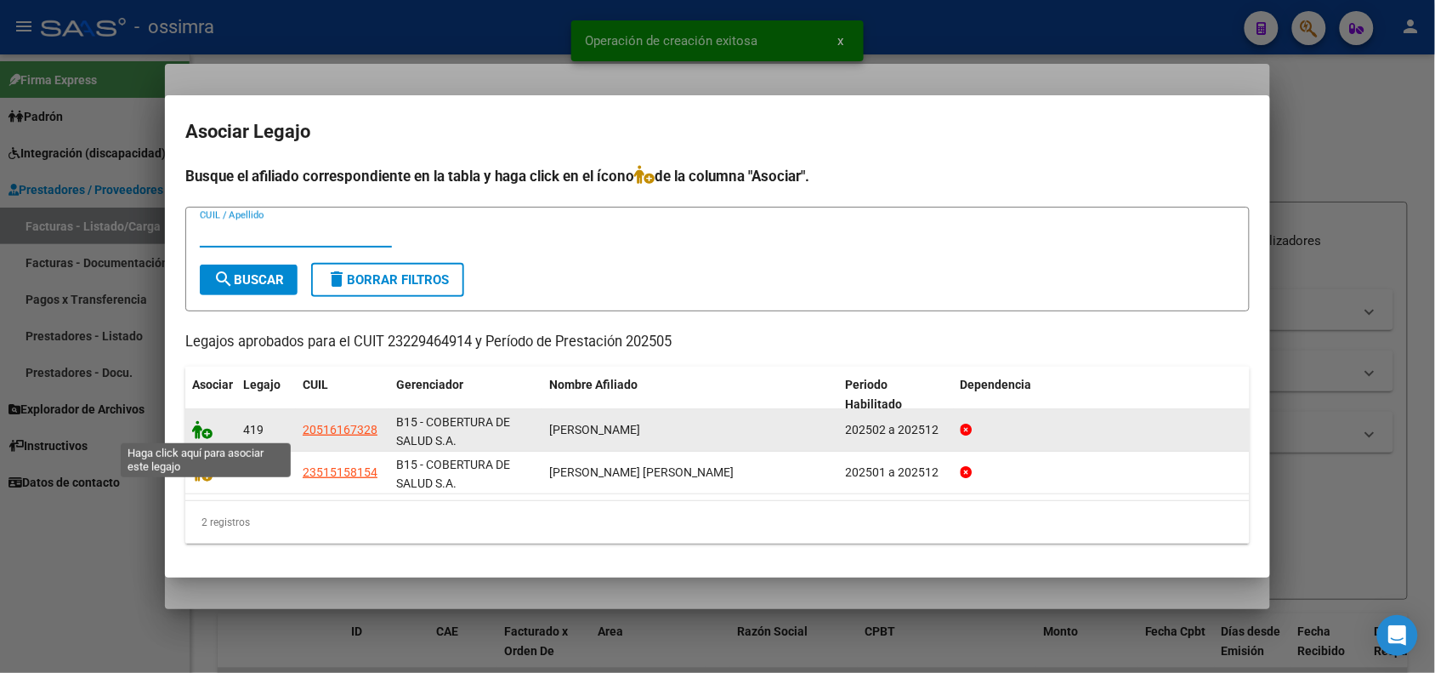
click at [197, 426] on icon at bounding box center [202, 429] width 20 height 19
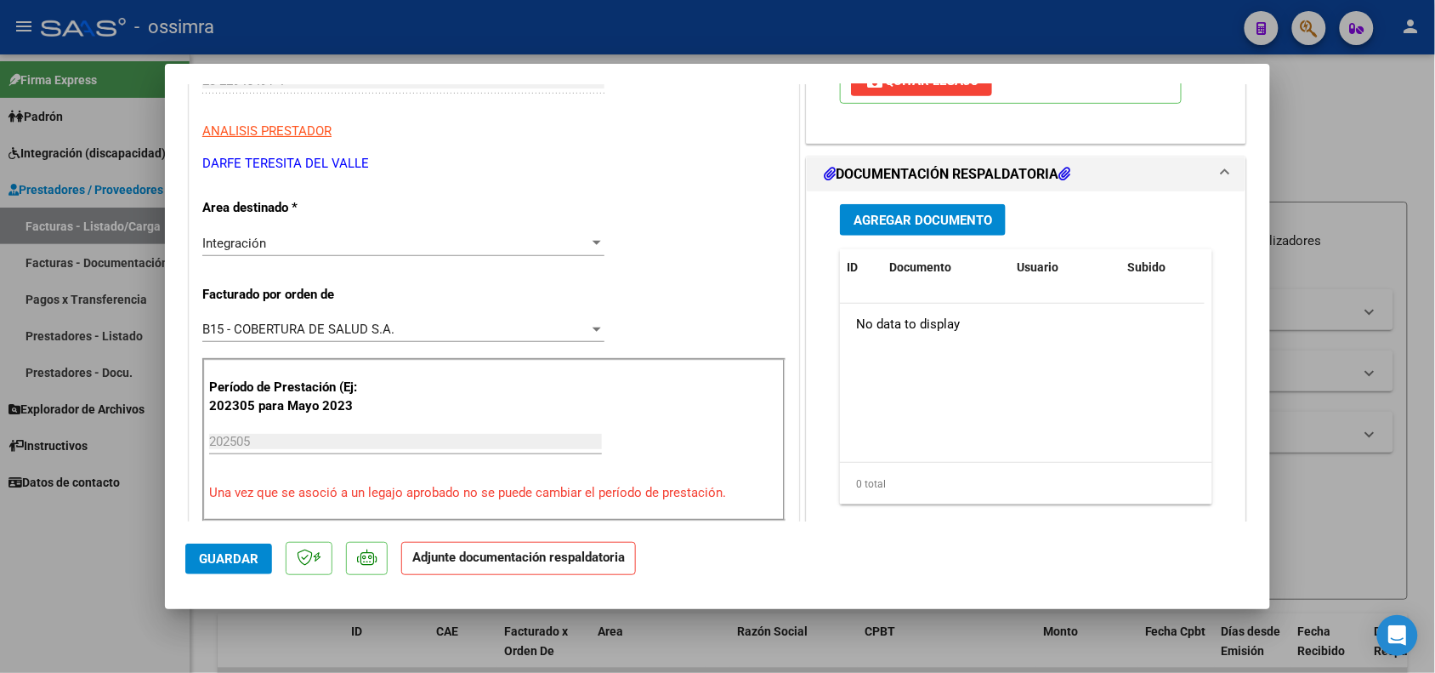
scroll to position [319, 0]
click at [921, 230] on button "Agregar Documento" at bounding box center [923, 220] width 166 height 31
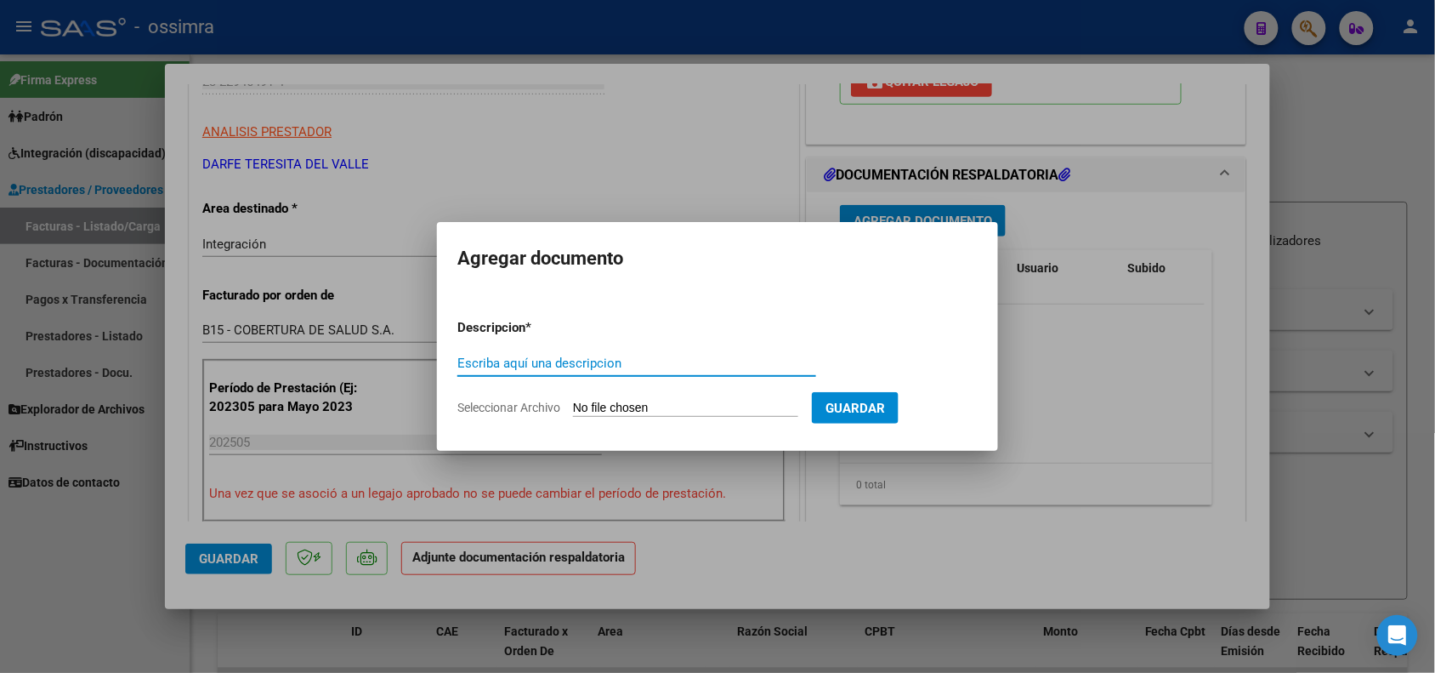
click at [609, 364] on input "Escriba aquí una descripcion" at bounding box center [636, 362] width 359 height 15
type input "PLANILLA DE ASISTENCIA"
click at [619, 404] on input "Seleccionar Archivo" at bounding box center [685, 408] width 225 height 16
type input "C:\fakepath\URO MAYO 2025.pdf"
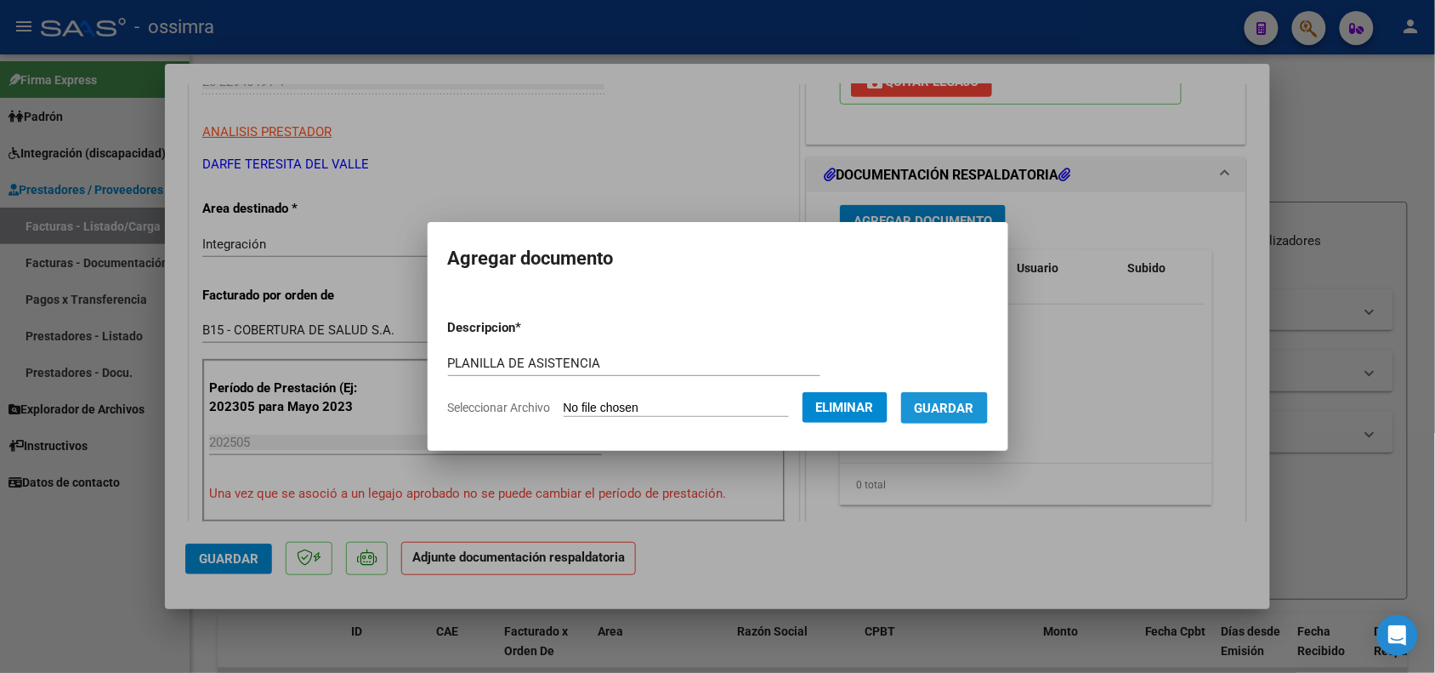
click at [945, 395] on button "Guardar" at bounding box center [944, 407] width 87 height 31
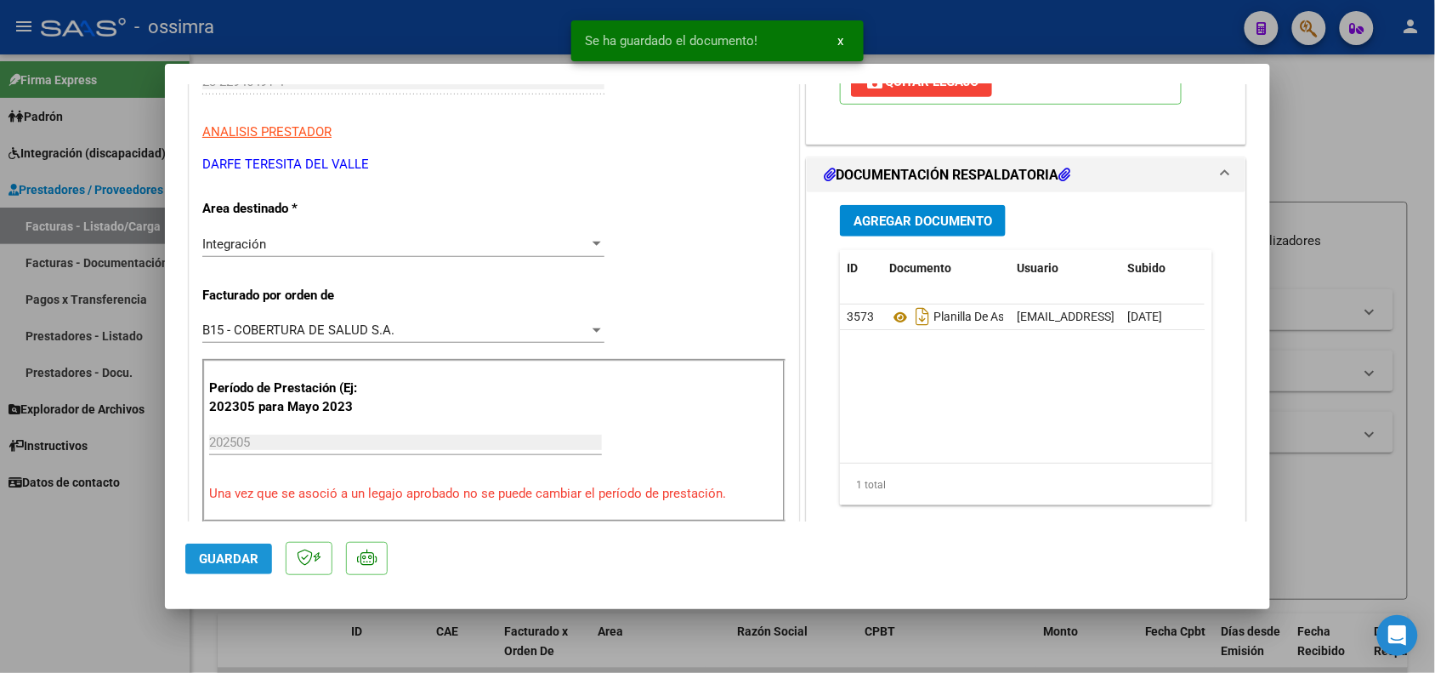
click at [244, 549] on button "Guardar" at bounding box center [228, 558] width 87 height 31
click at [141, 606] on div at bounding box center [717, 336] width 1435 height 673
type input "$ 0,00"
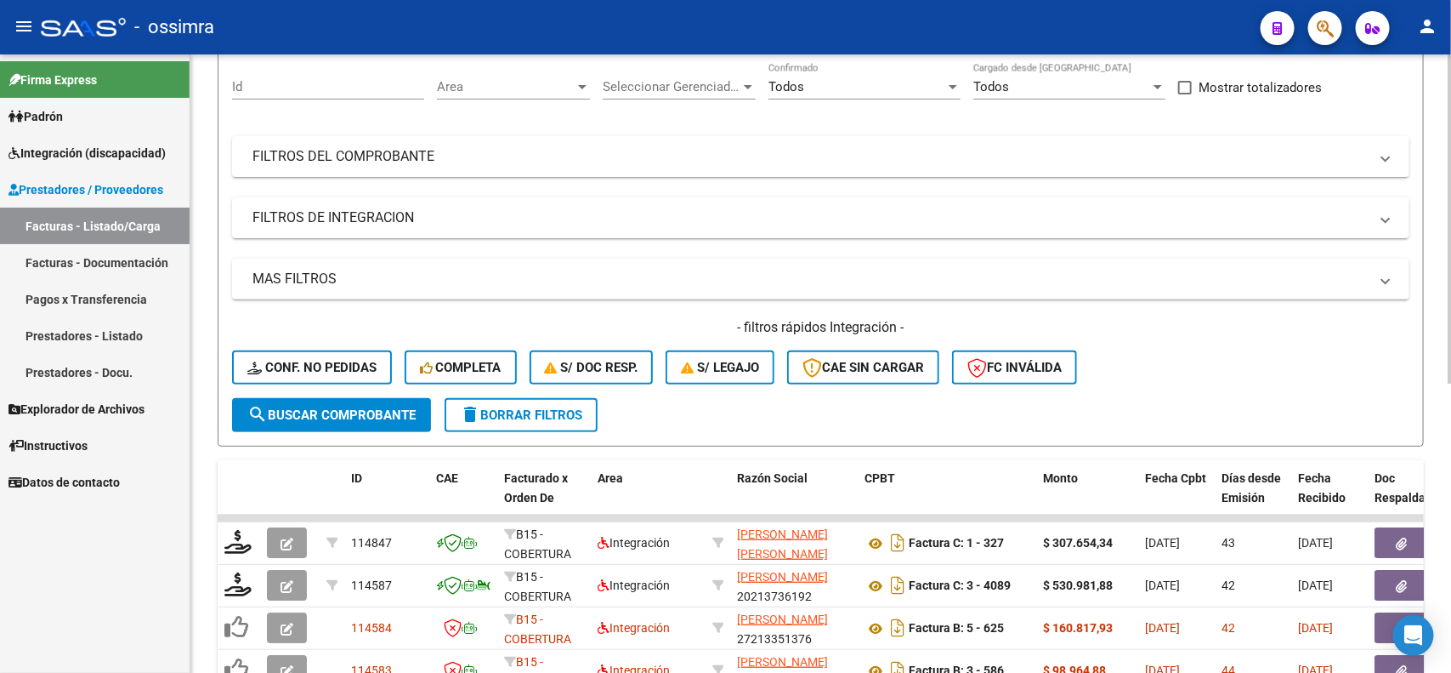
scroll to position [106, 0]
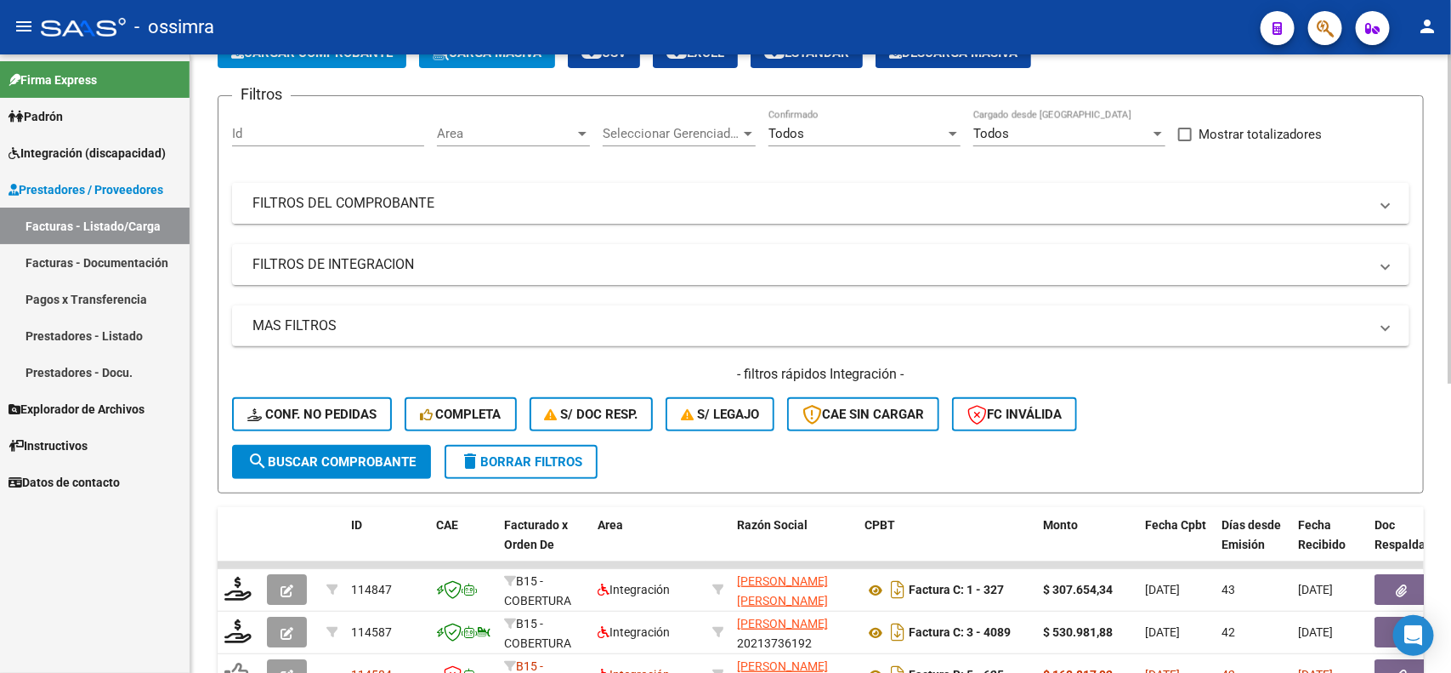
click at [561, 209] on mat-panel-title "FILTROS DEL COMPROBANTE" at bounding box center [811, 203] width 1116 height 19
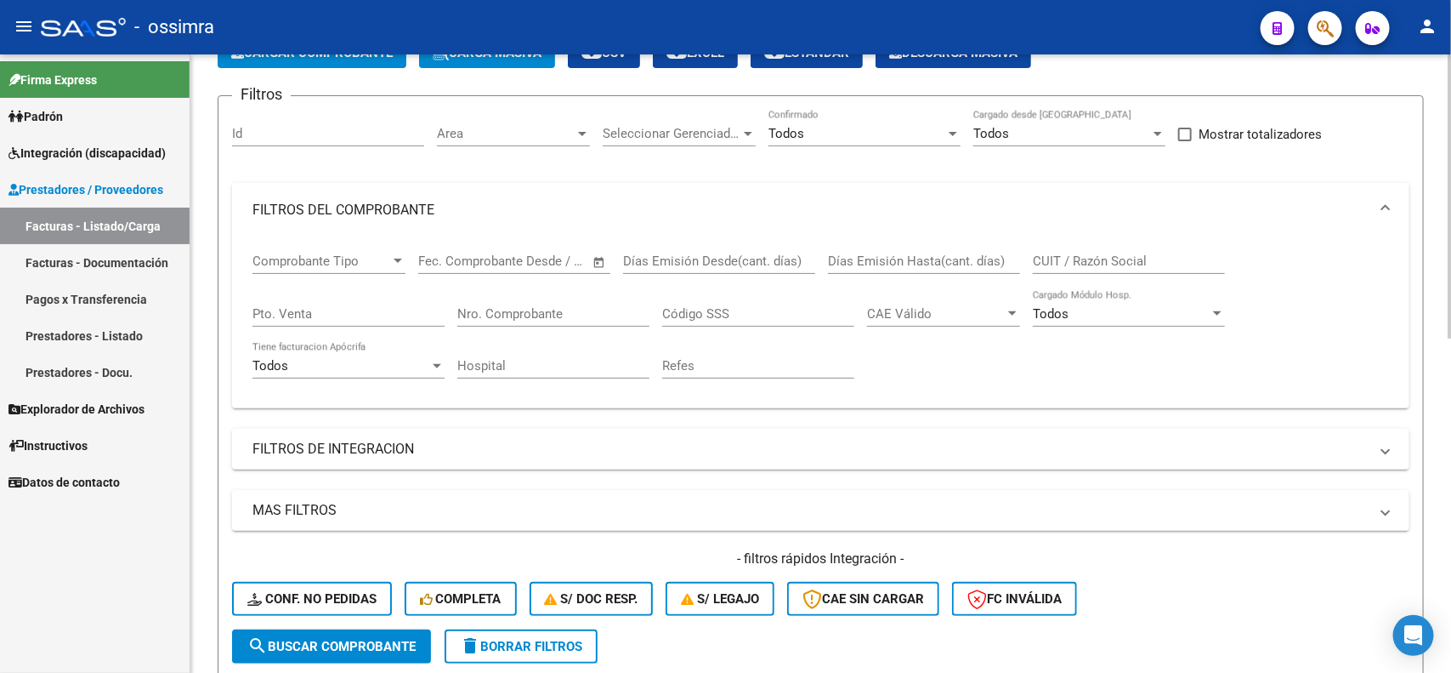
click at [585, 315] on input "Nro. Comprobante" at bounding box center [553, 313] width 192 height 15
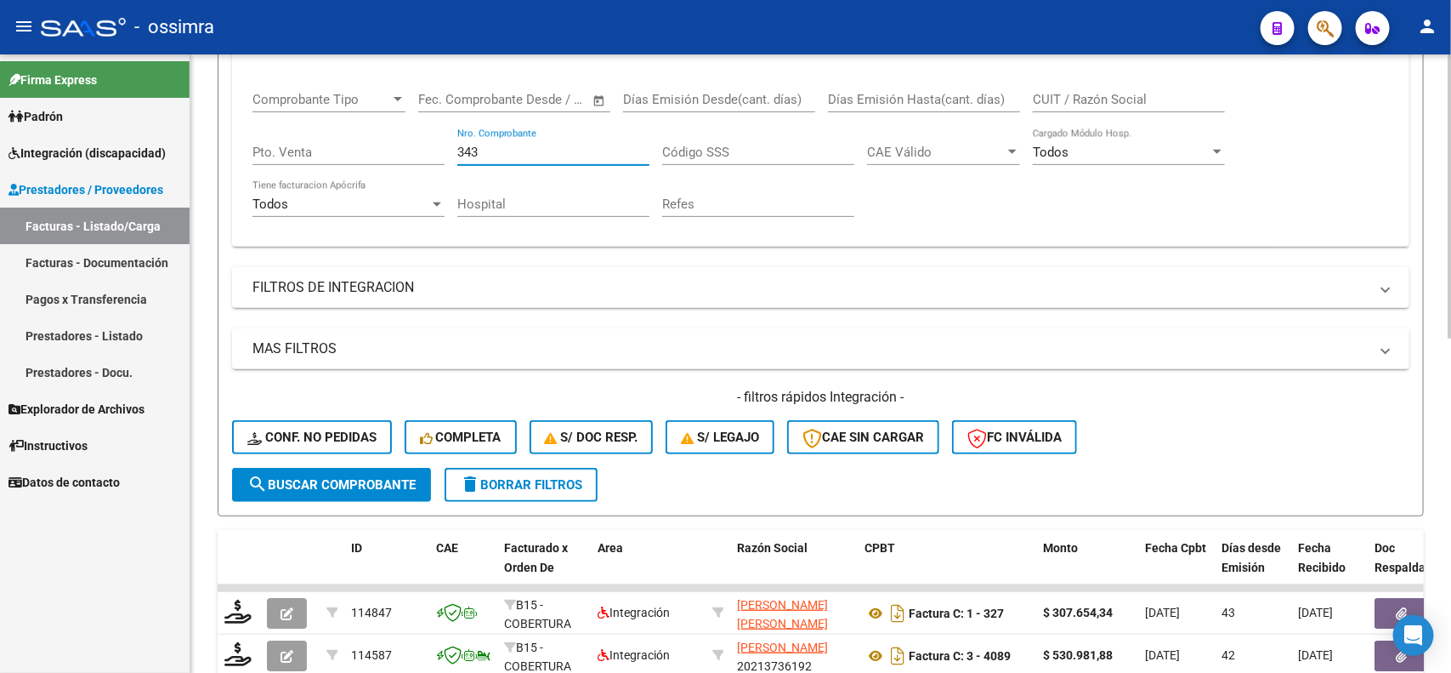
scroll to position [425, 0]
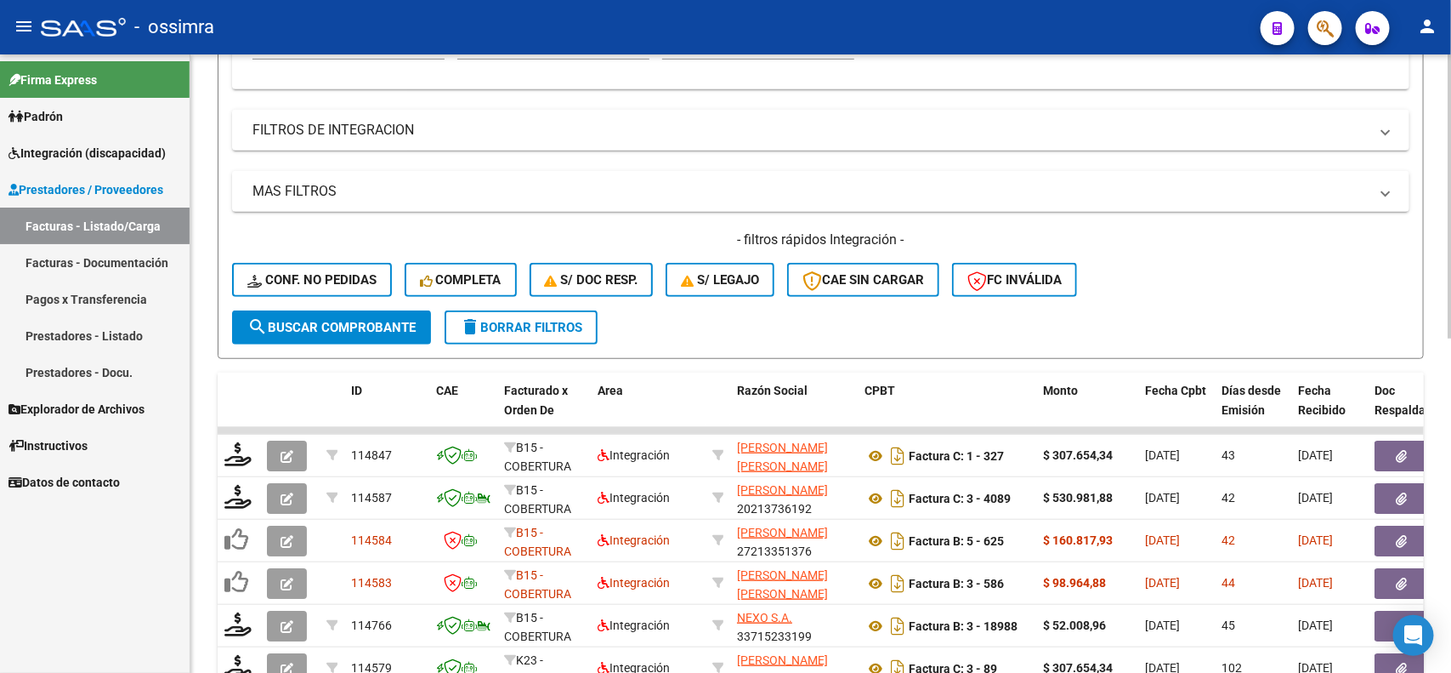
click at [366, 320] on span "search Buscar Comprobante" at bounding box center [331, 327] width 168 height 15
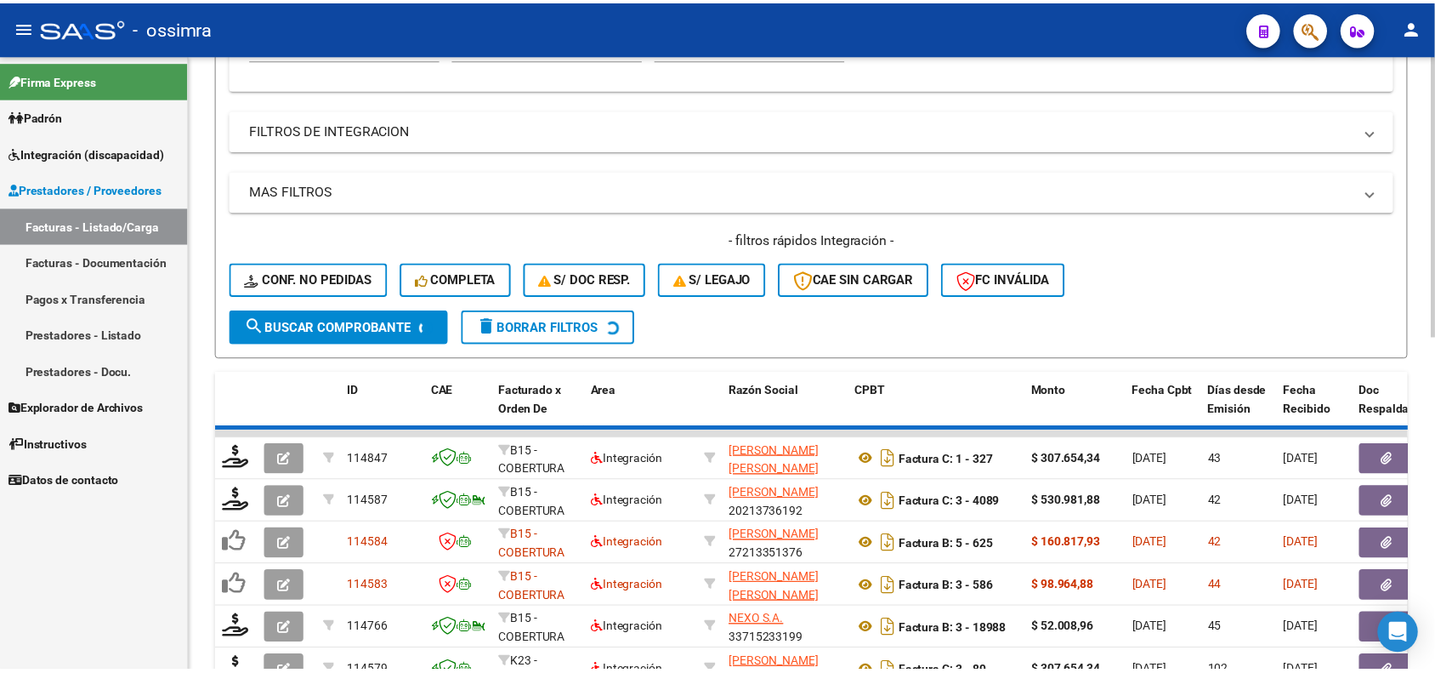
scroll to position [344, 0]
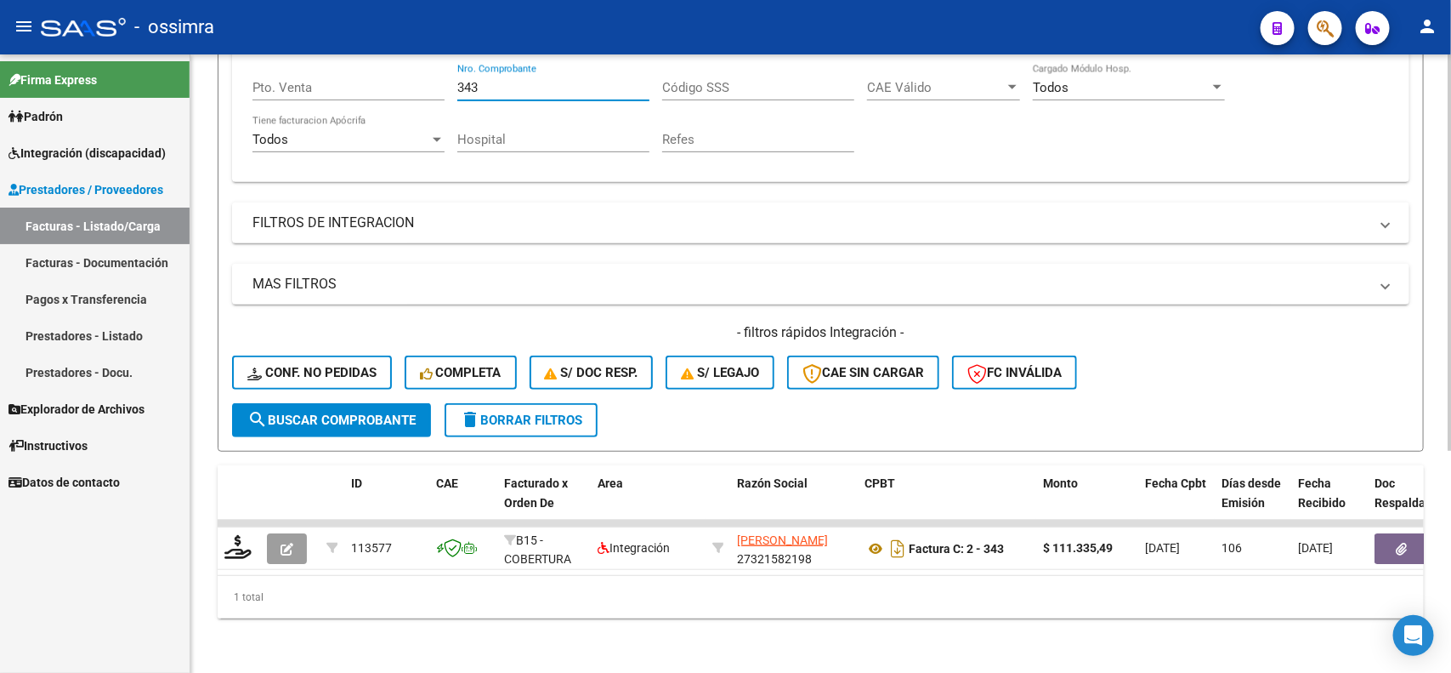
click at [498, 80] on input "343" at bounding box center [553, 87] width 192 height 15
type input "344"
click at [332, 412] on span "search Buscar Comprobante" at bounding box center [331, 419] width 168 height 15
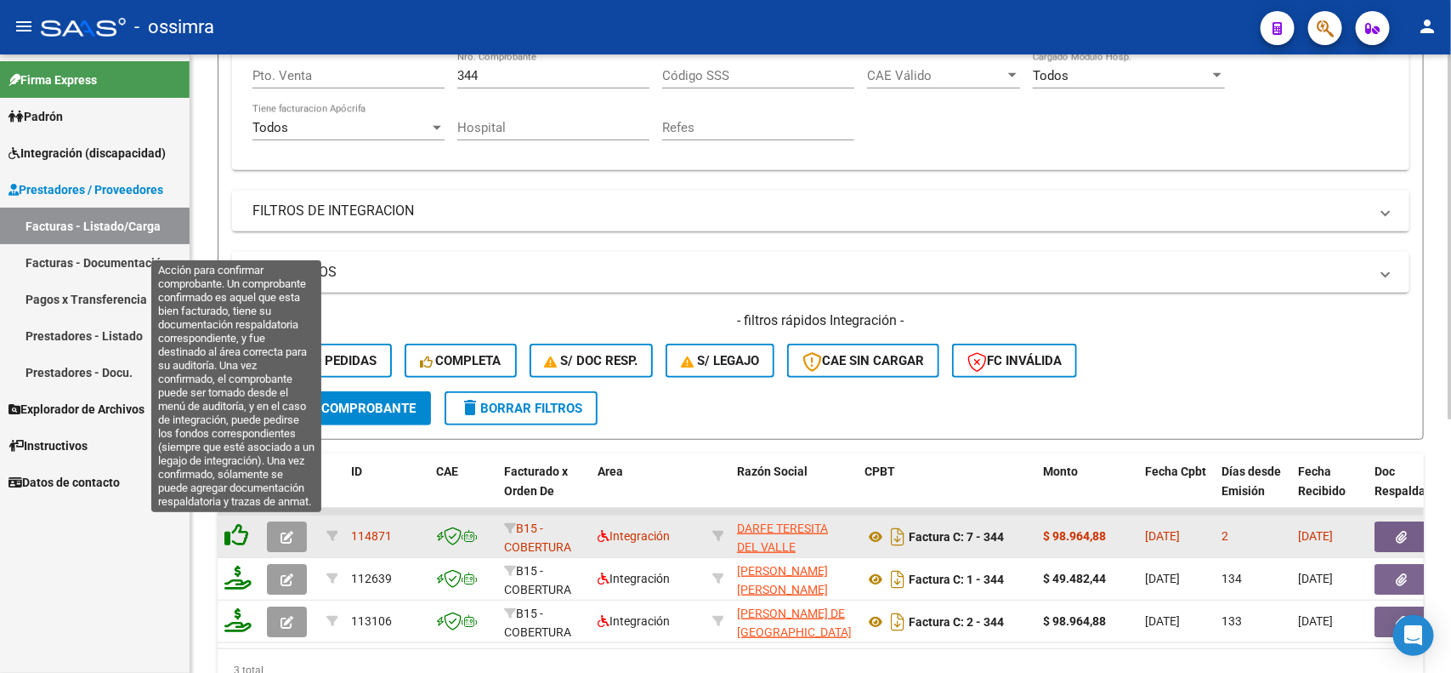
click at [242, 534] on icon at bounding box center [236, 535] width 24 height 24
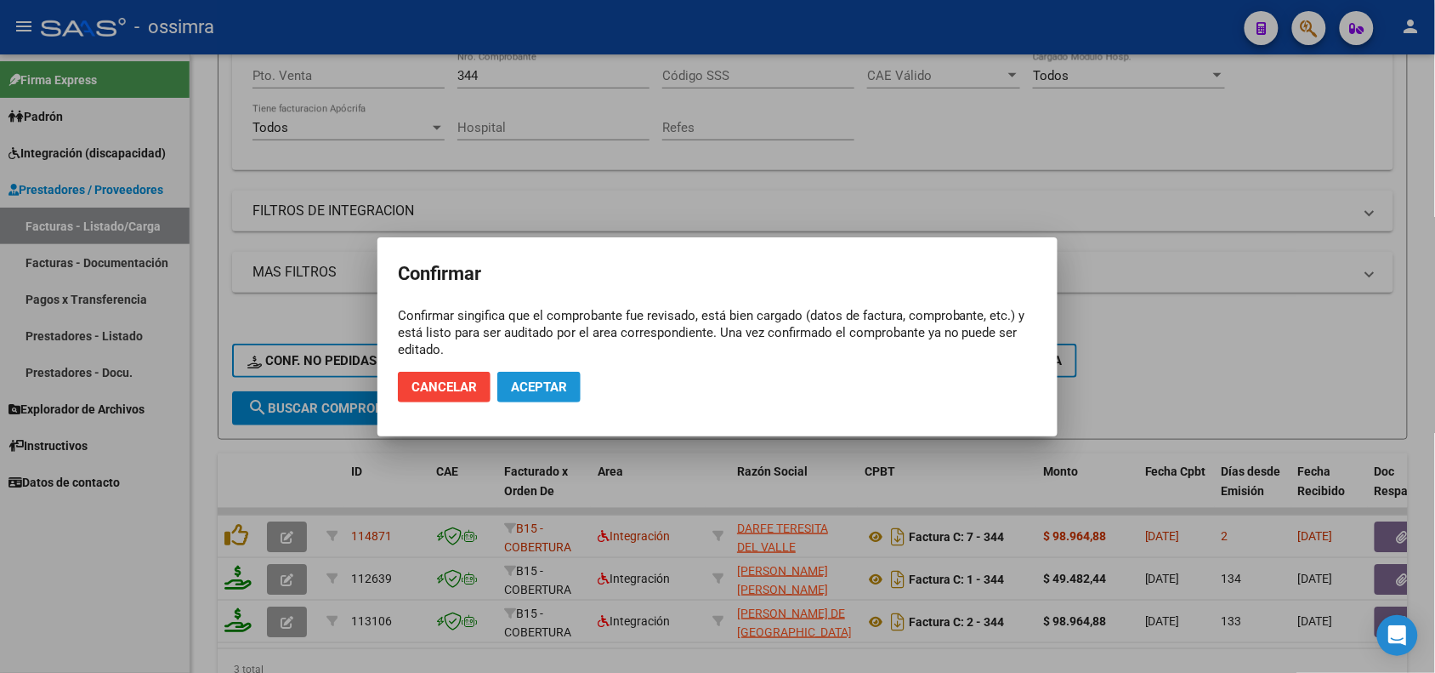
click at [524, 385] on span "Aceptar" at bounding box center [539, 386] width 56 height 15
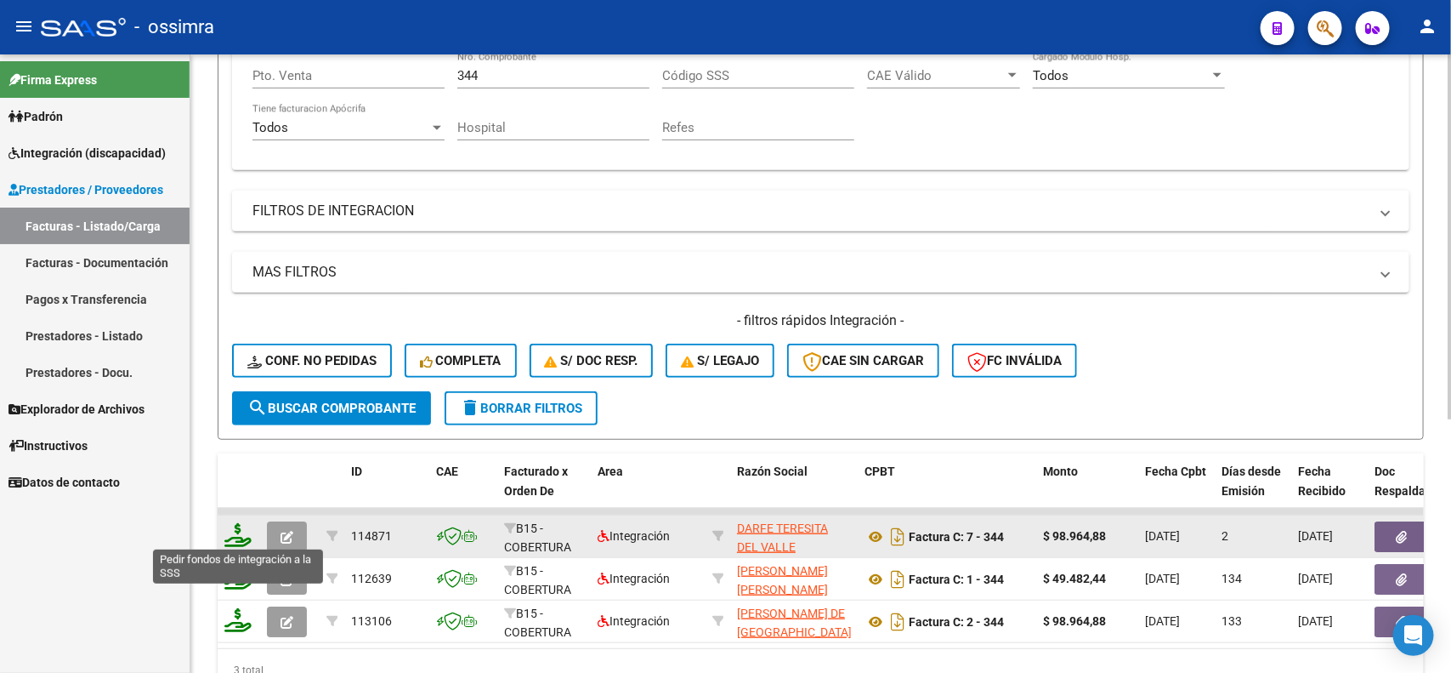
click at [239, 525] on icon at bounding box center [237, 535] width 27 height 24
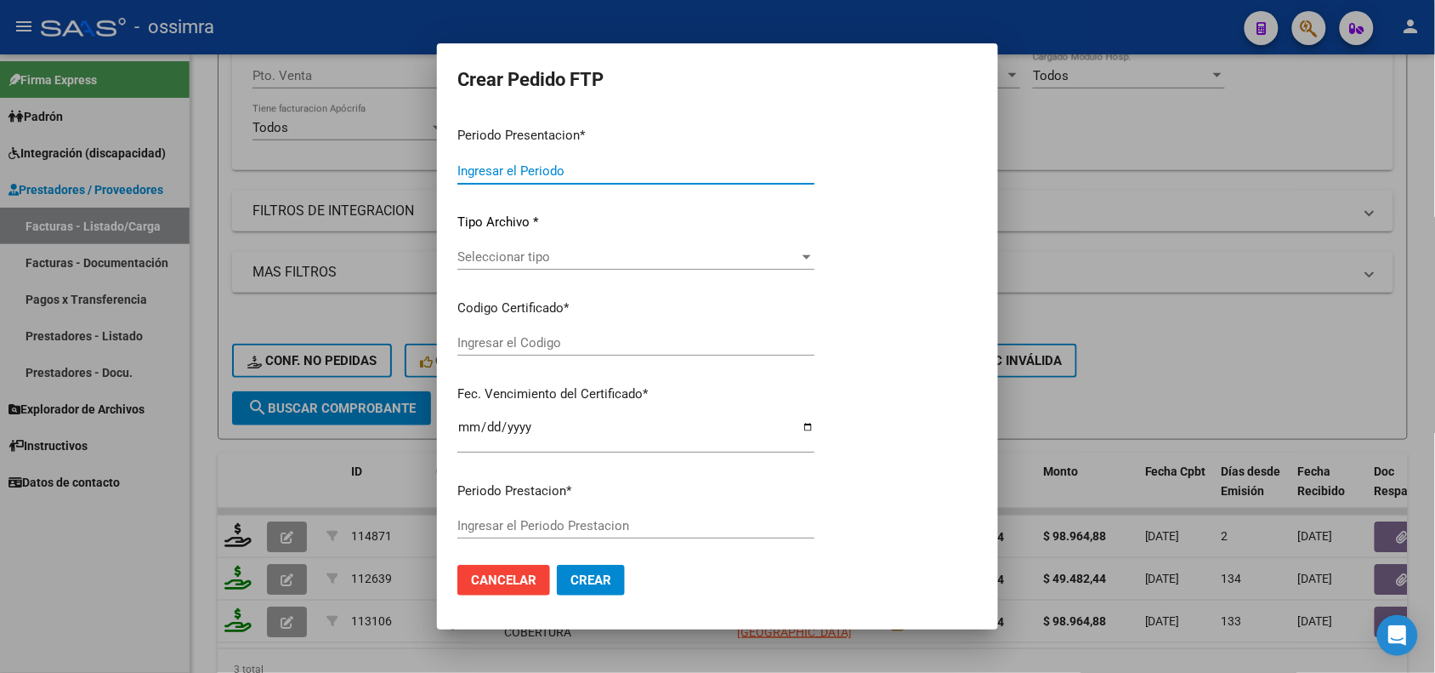
type input "202507"
type input "202505"
type input "$ 98.964,88"
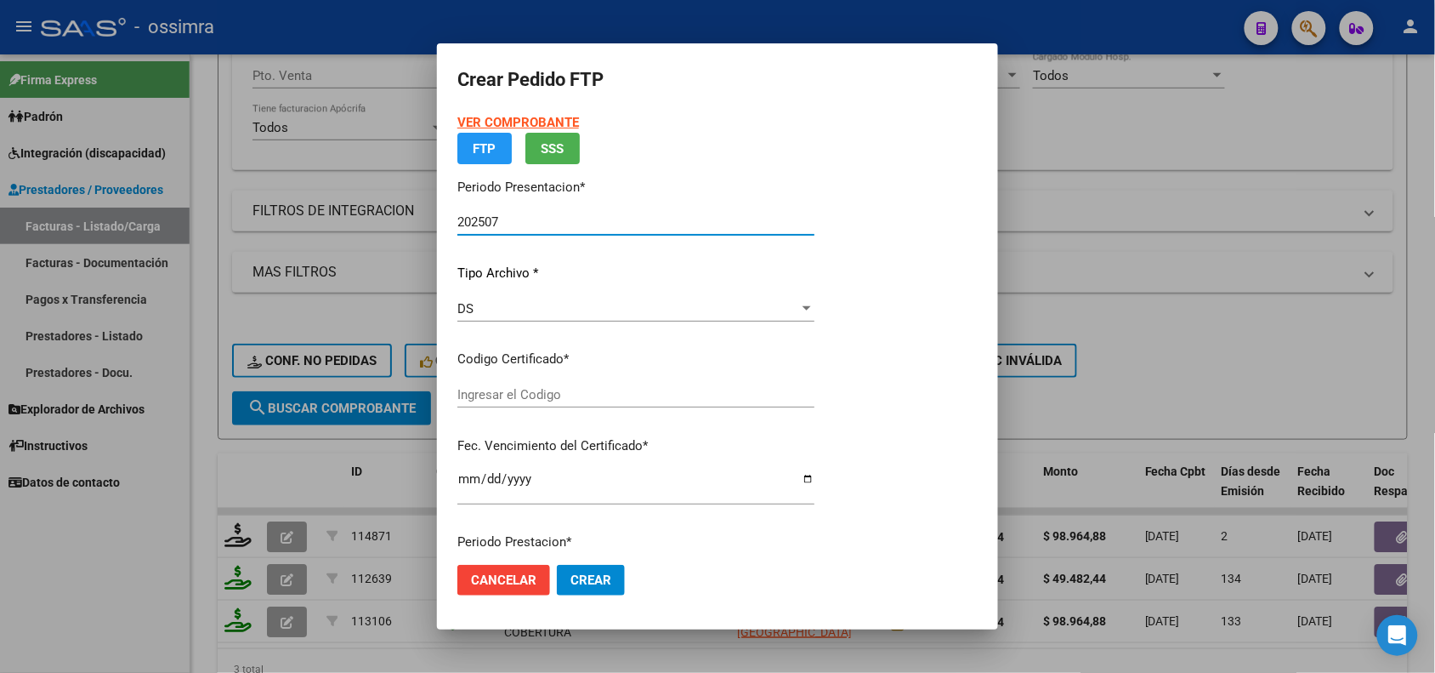
type input "ARG02000516167322018051620230516SAL121"
type input "2023-05-16"
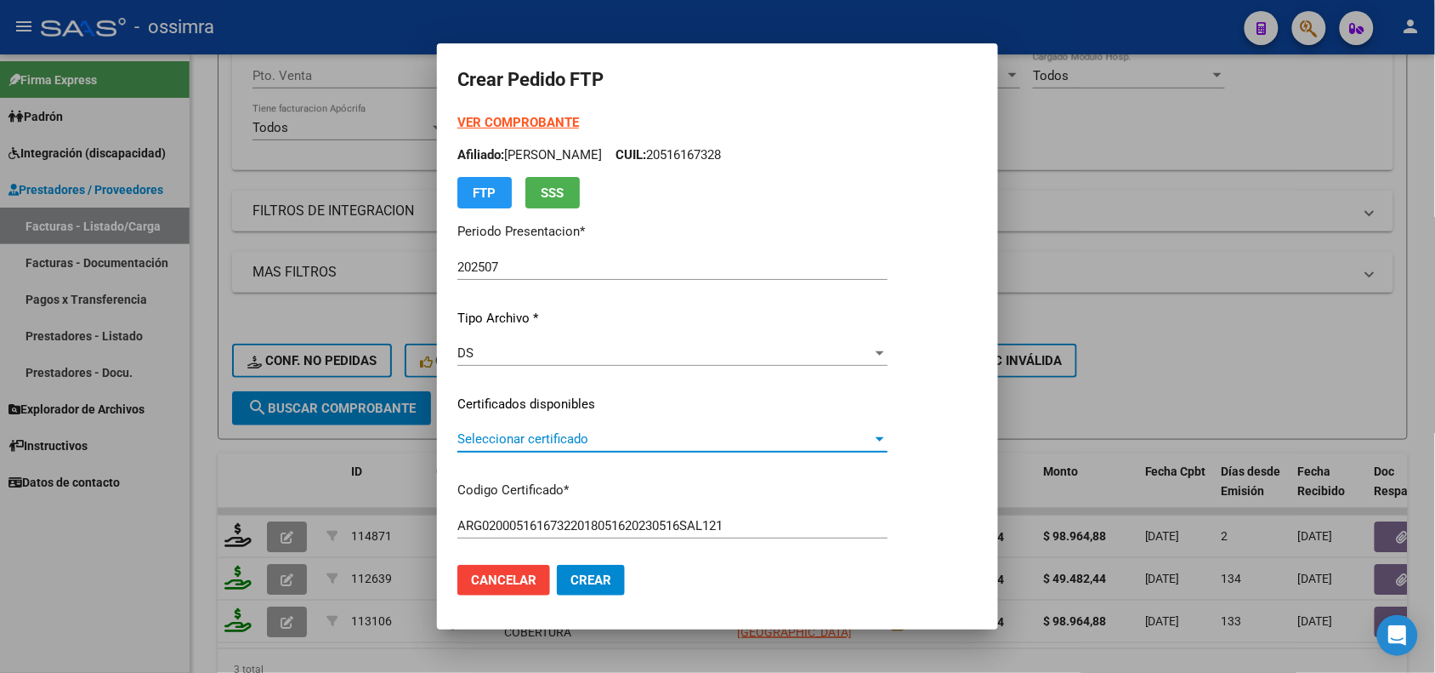
click at [558, 436] on span "Seleccionar certificado" at bounding box center [664, 438] width 415 height 15
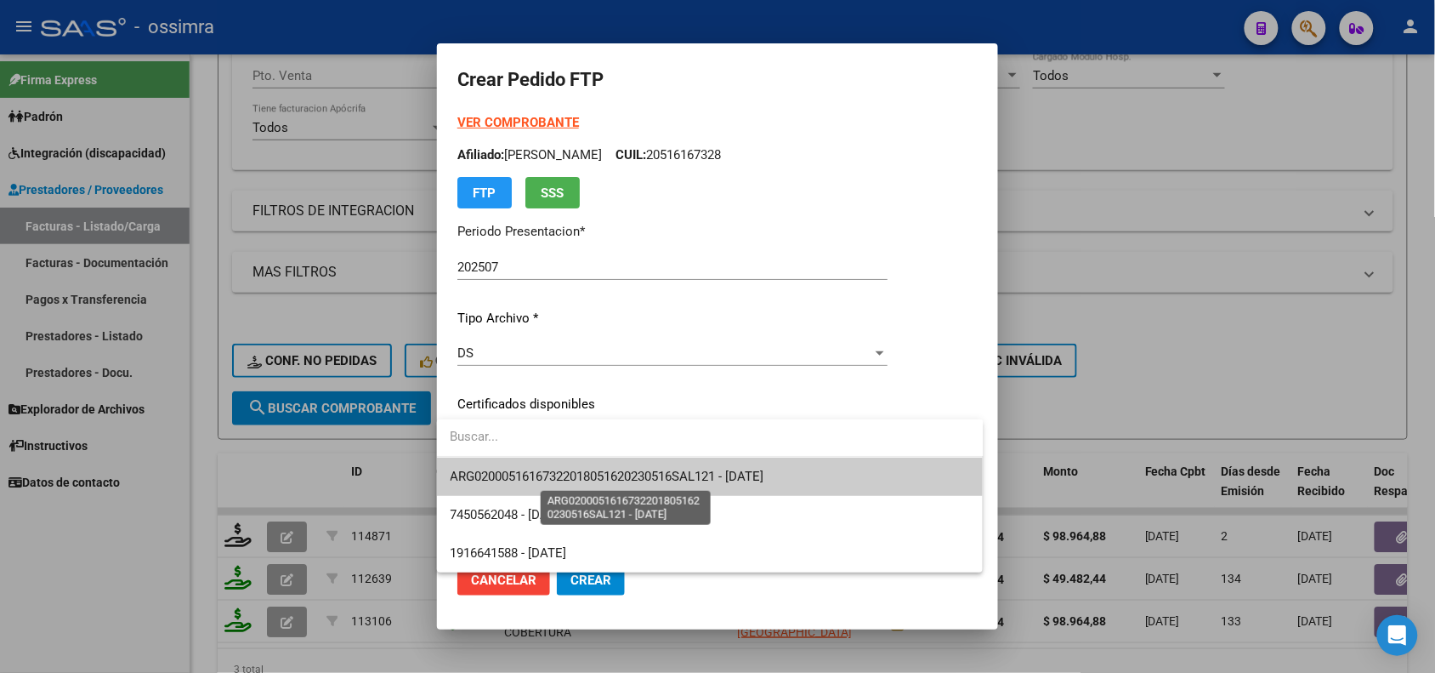
click at [564, 483] on span "ARG02000516167322018051620230516SAL121 - 2023-05-16" at bounding box center [608, 476] width 314 height 15
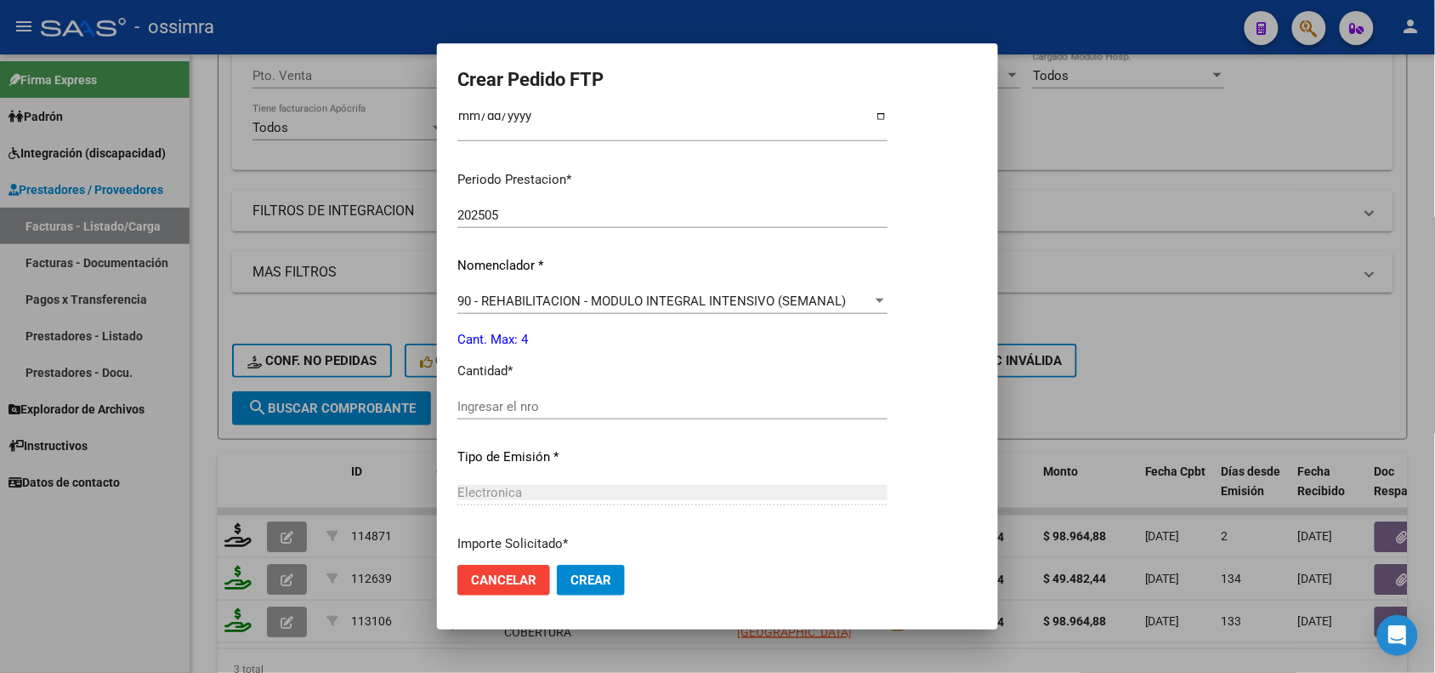
scroll to position [531, 0]
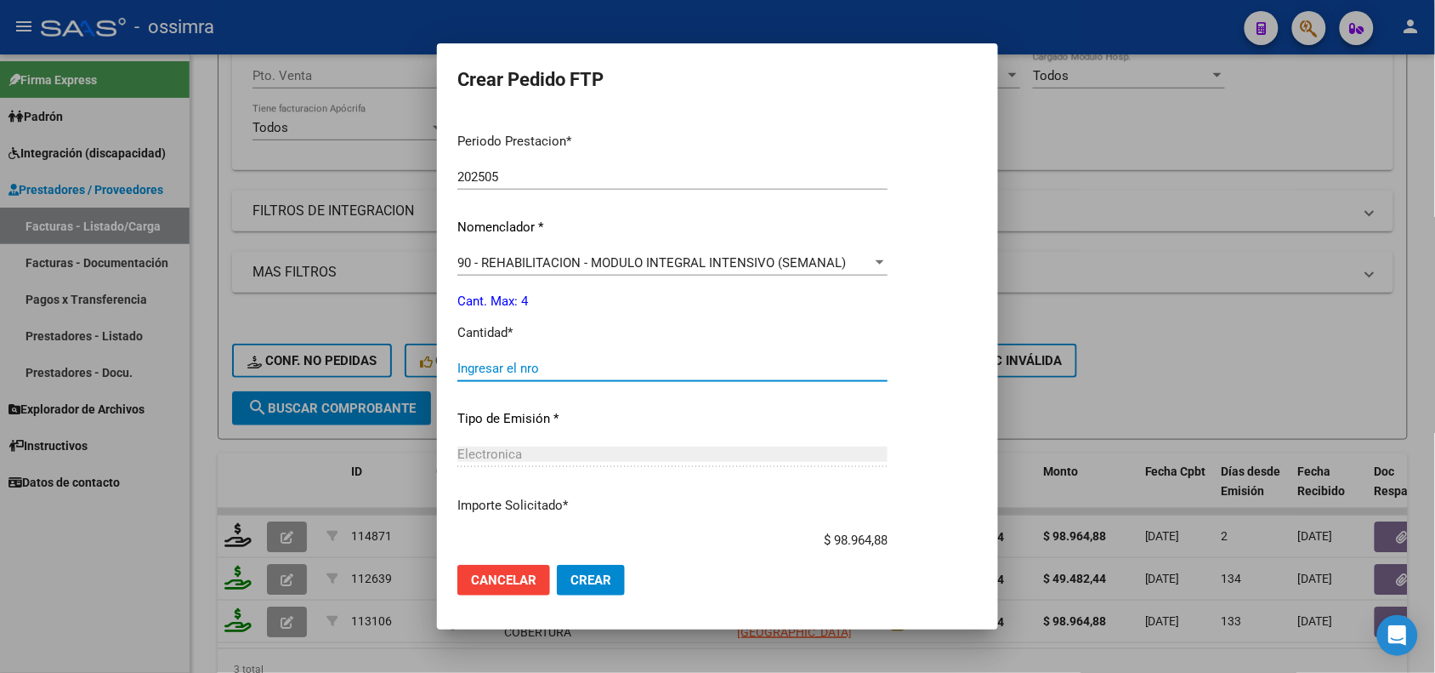
click at [506, 368] on input "Ingresar el nro" at bounding box center [672, 368] width 430 height 15
type input "4"
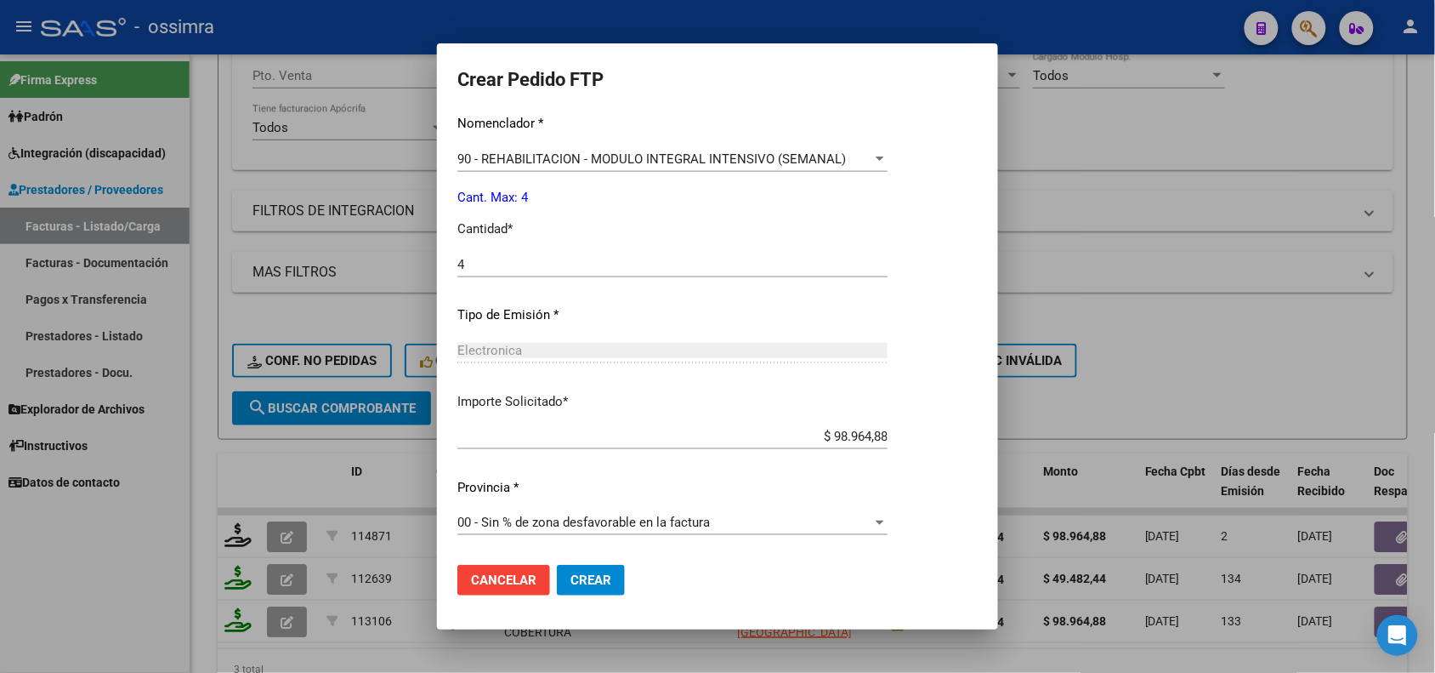
click at [571, 582] on span "Crear" at bounding box center [591, 579] width 41 height 15
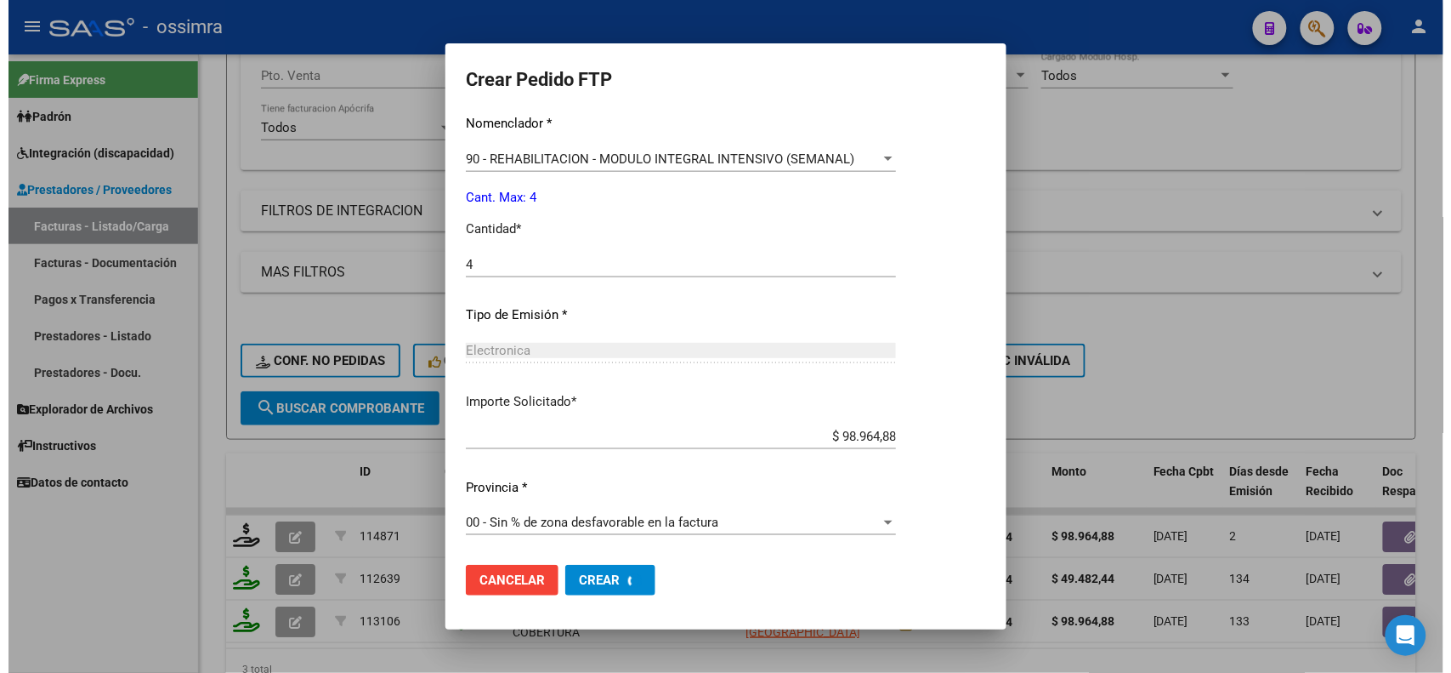
scroll to position [0, 0]
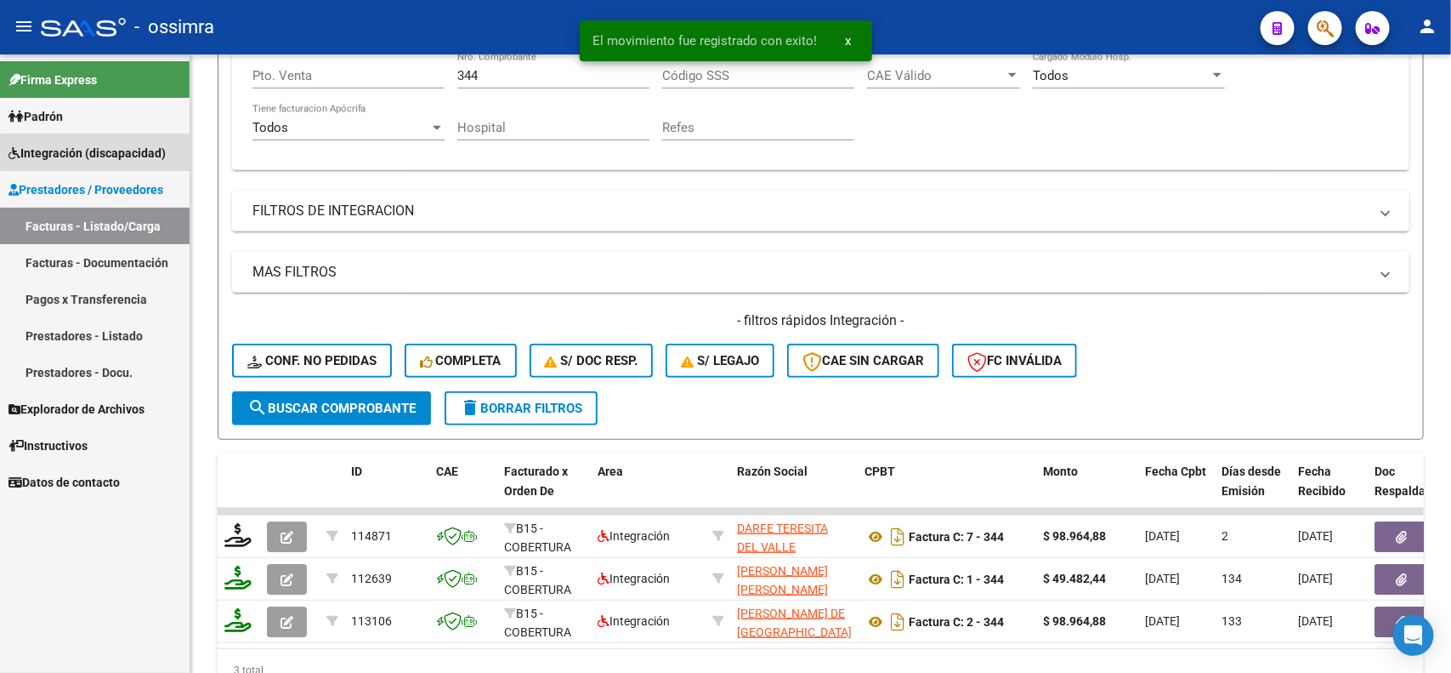
click at [107, 150] on span "Integración (discapacidad)" at bounding box center [87, 153] width 157 height 19
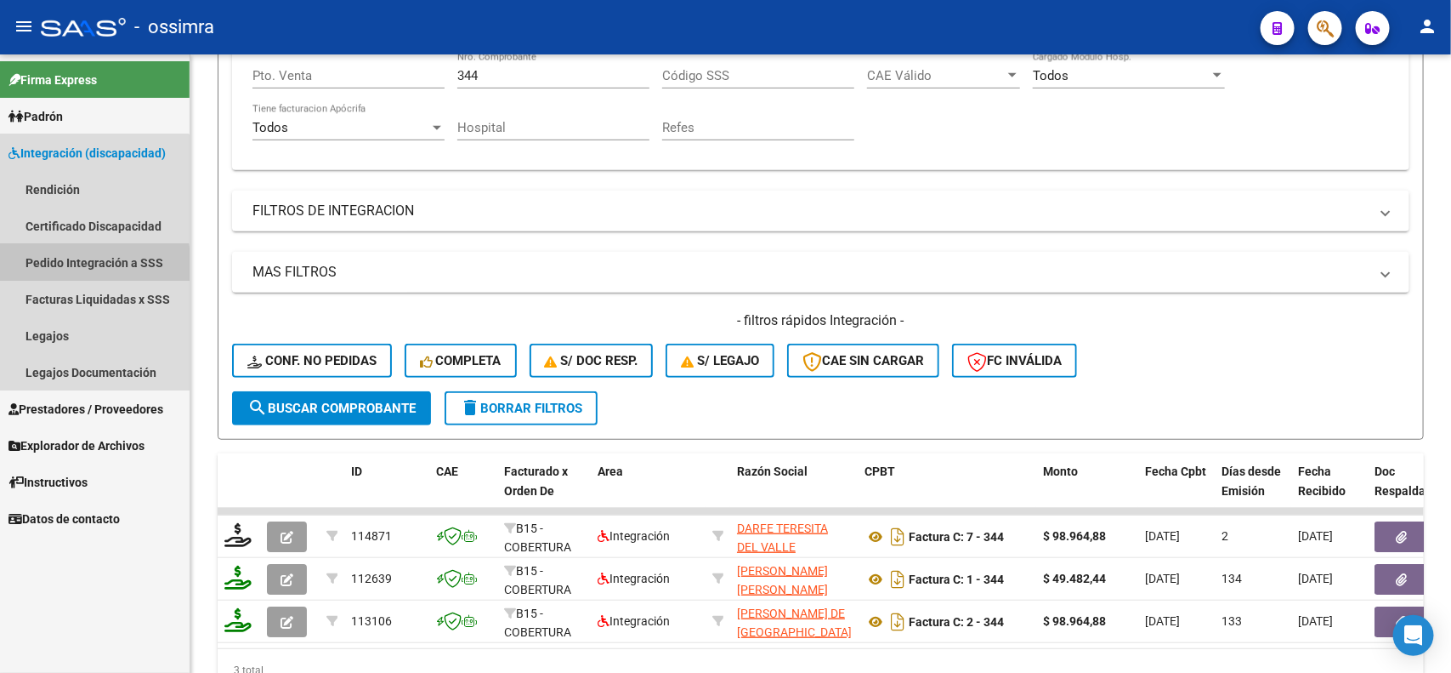
click at [82, 265] on link "Pedido Integración a SSS" at bounding box center [95, 262] width 190 height 37
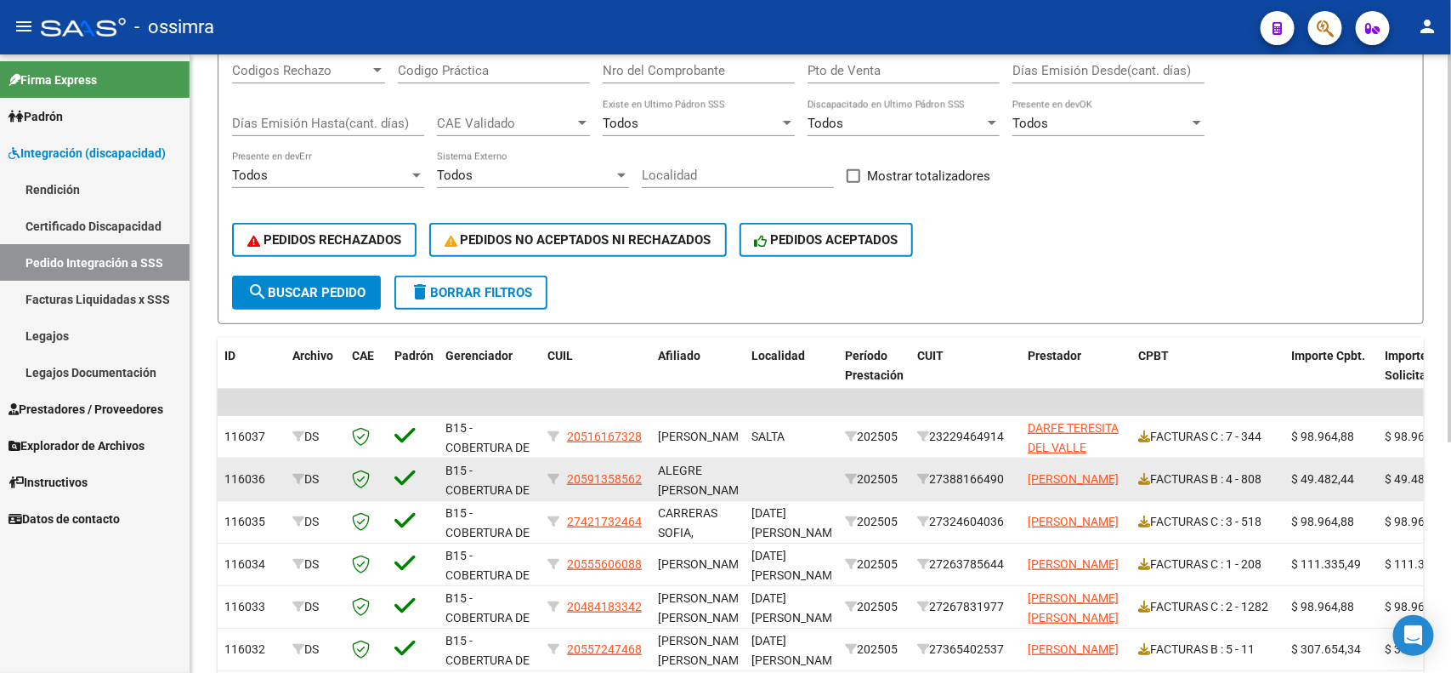
scroll to position [153, 0]
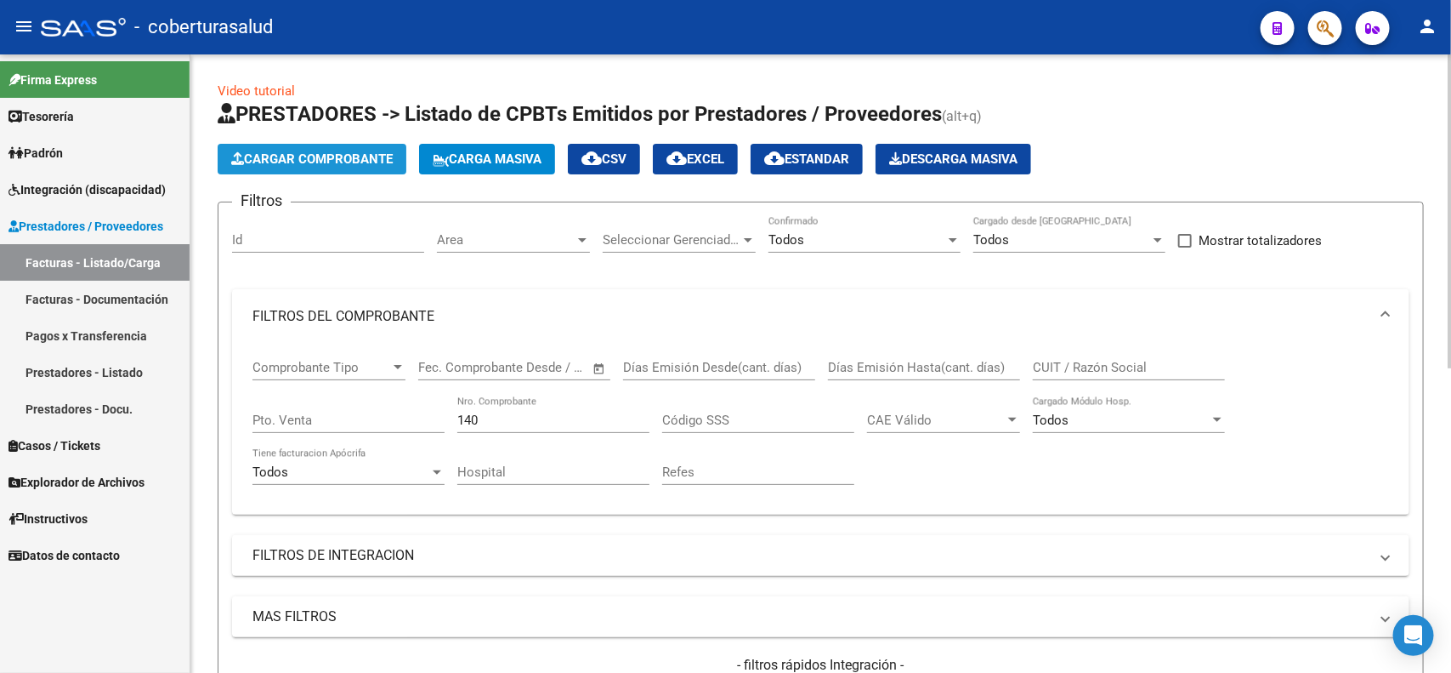
click at [248, 151] on span "Cargar Comprobante" at bounding box center [312, 158] width 162 height 15
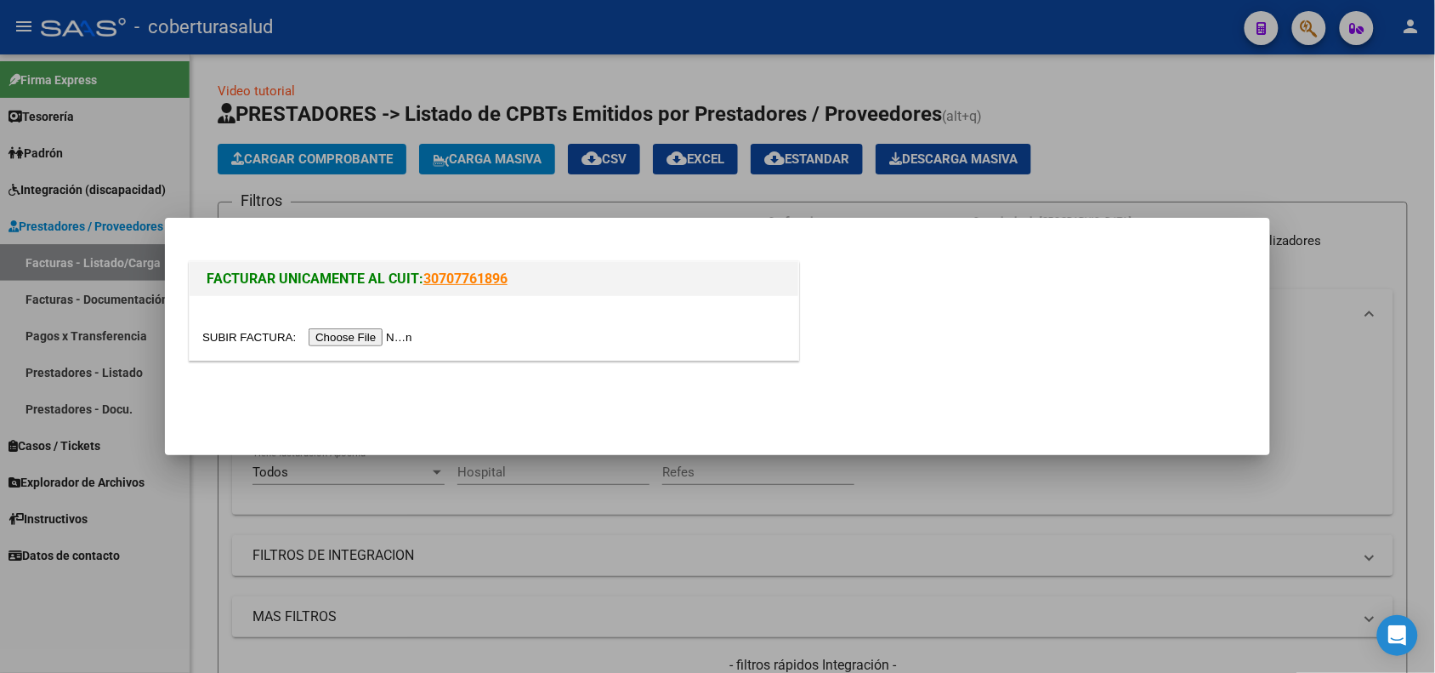
click at [329, 338] on input "file" at bounding box center [309, 337] width 215 height 18
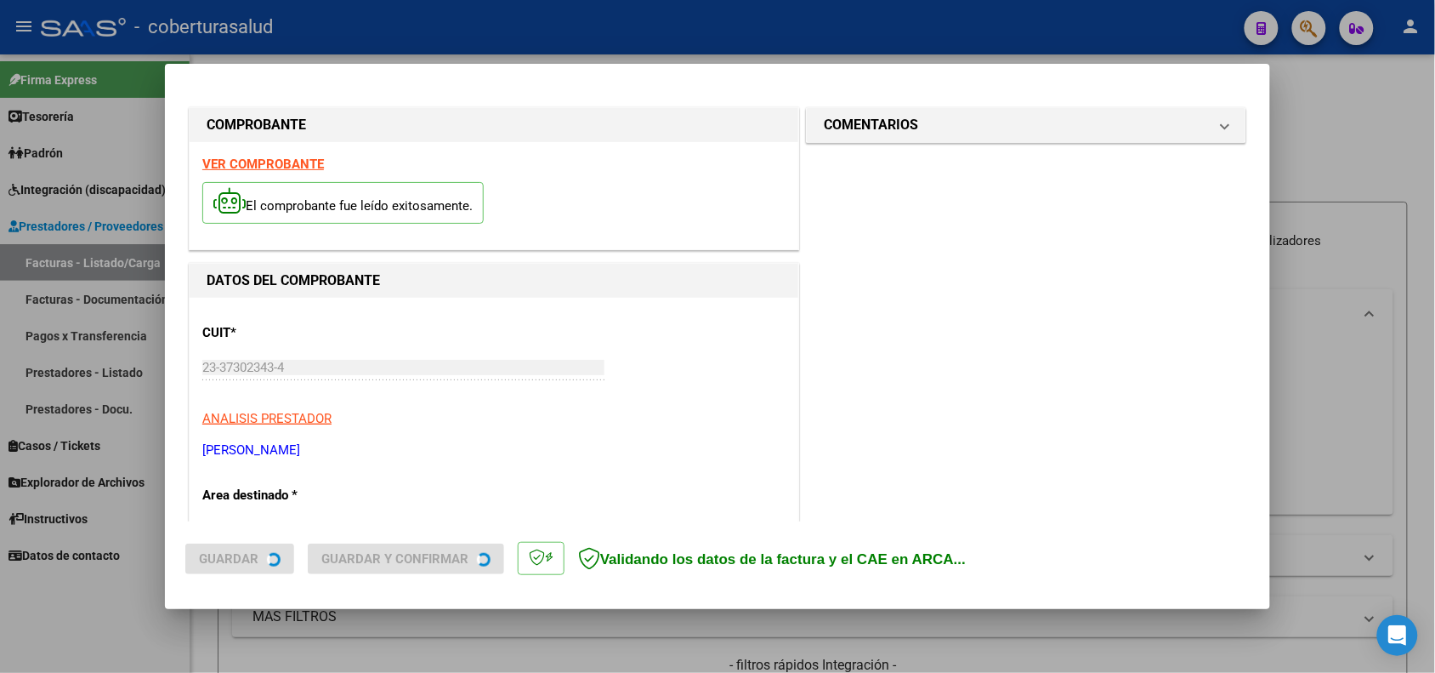
click at [256, 164] on strong "VER COMPROBANTE" at bounding box center [263, 163] width 122 height 15
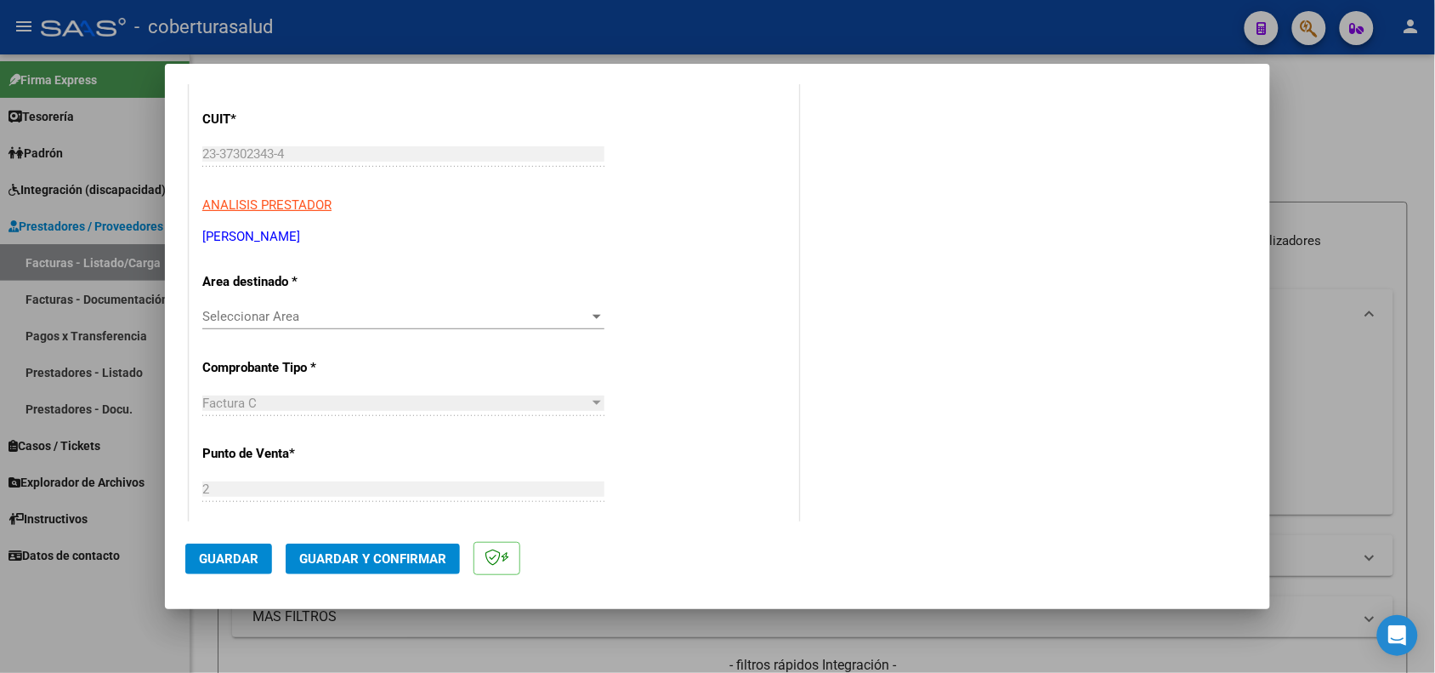
scroll to position [213, 0]
click at [320, 320] on span "Seleccionar Area" at bounding box center [395, 317] width 387 height 15
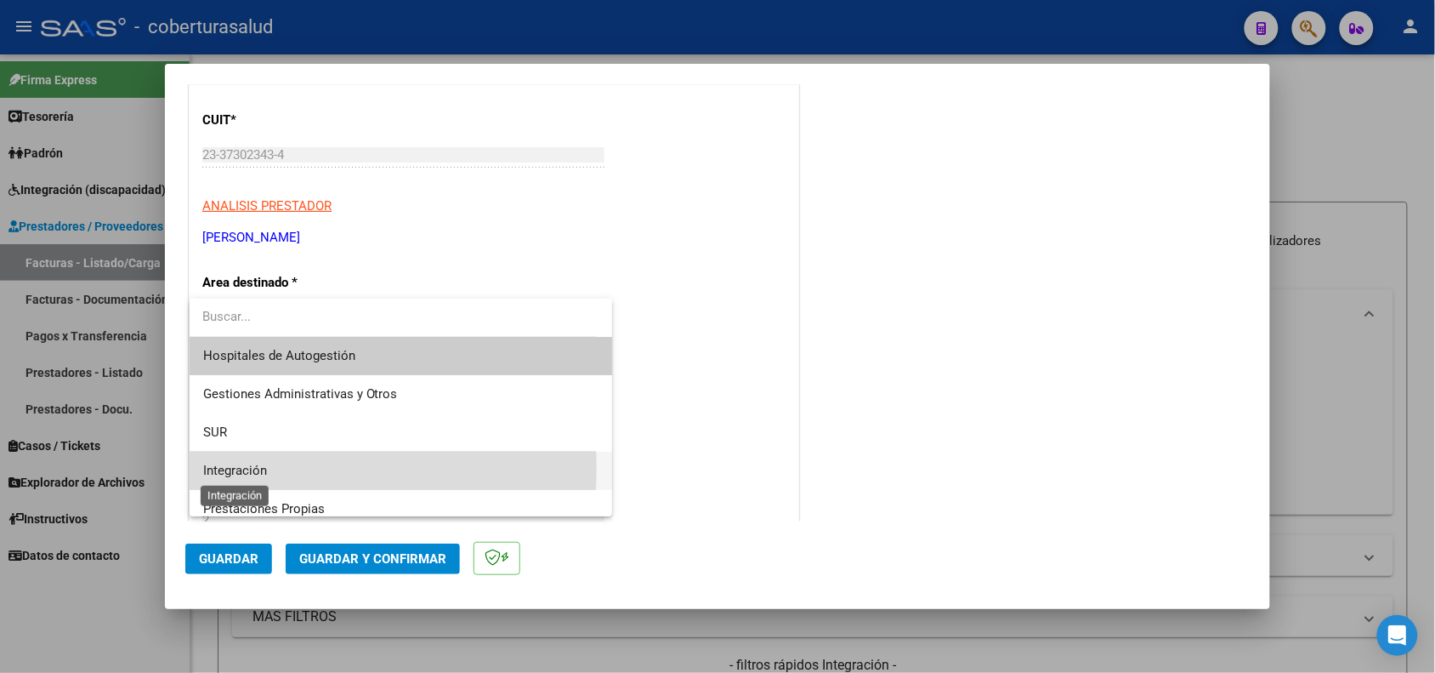
click at [260, 468] on span "Integración" at bounding box center [235, 470] width 64 height 15
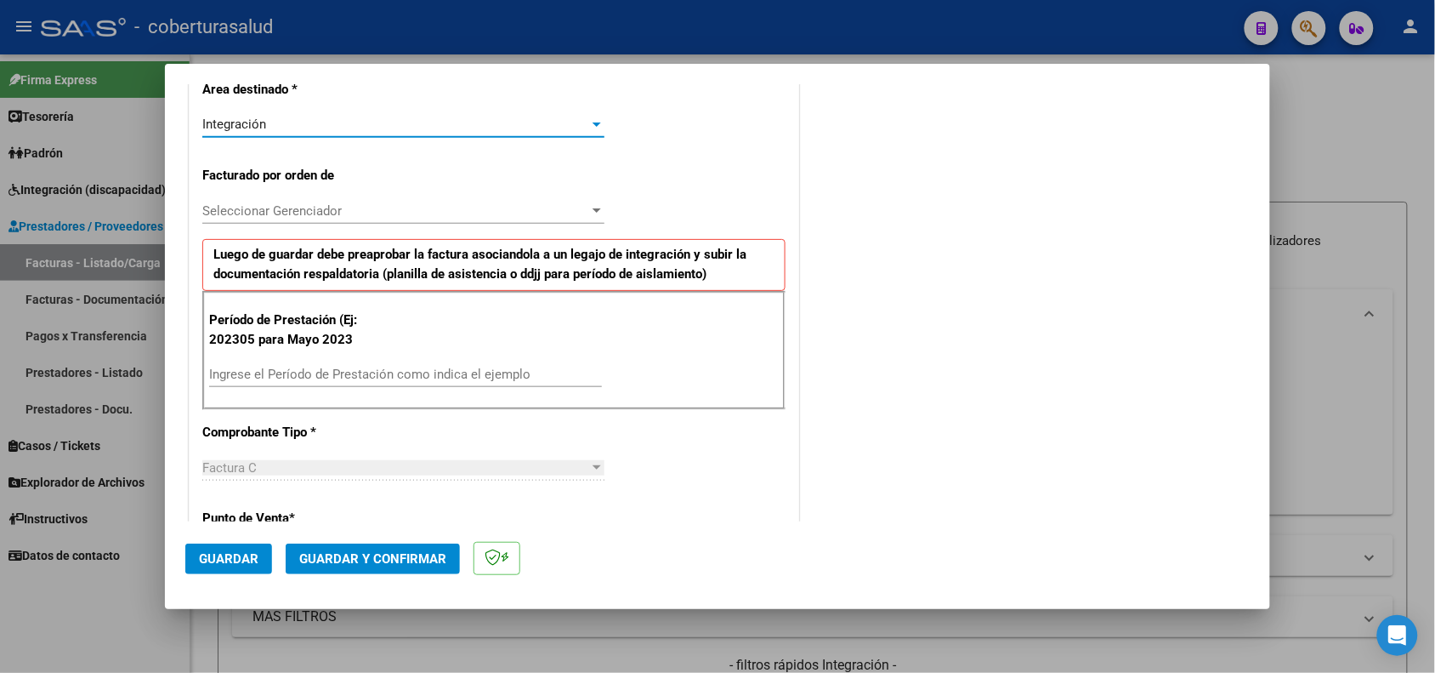
scroll to position [425, 0]
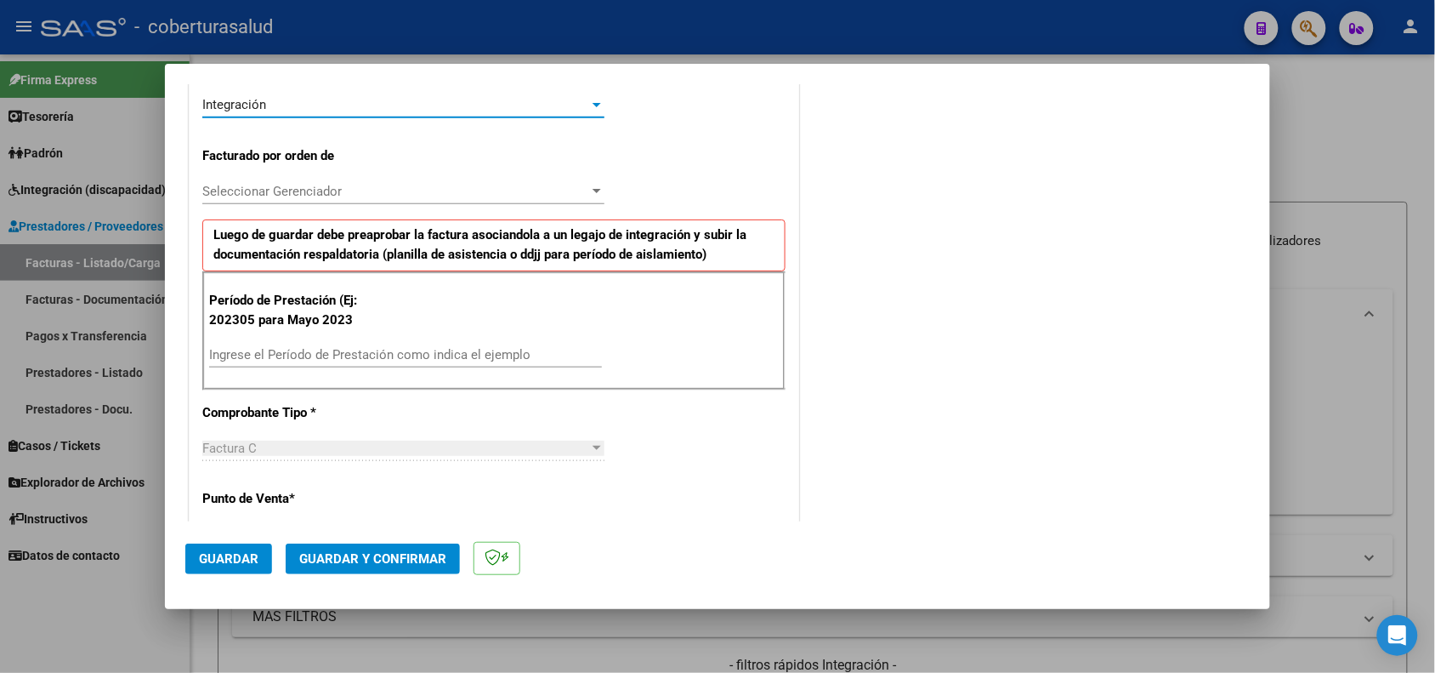
click at [370, 207] on div "Seleccionar Gerenciador Seleccionar Gerenciador" at bounding box center [403, 200] width 402 height 42
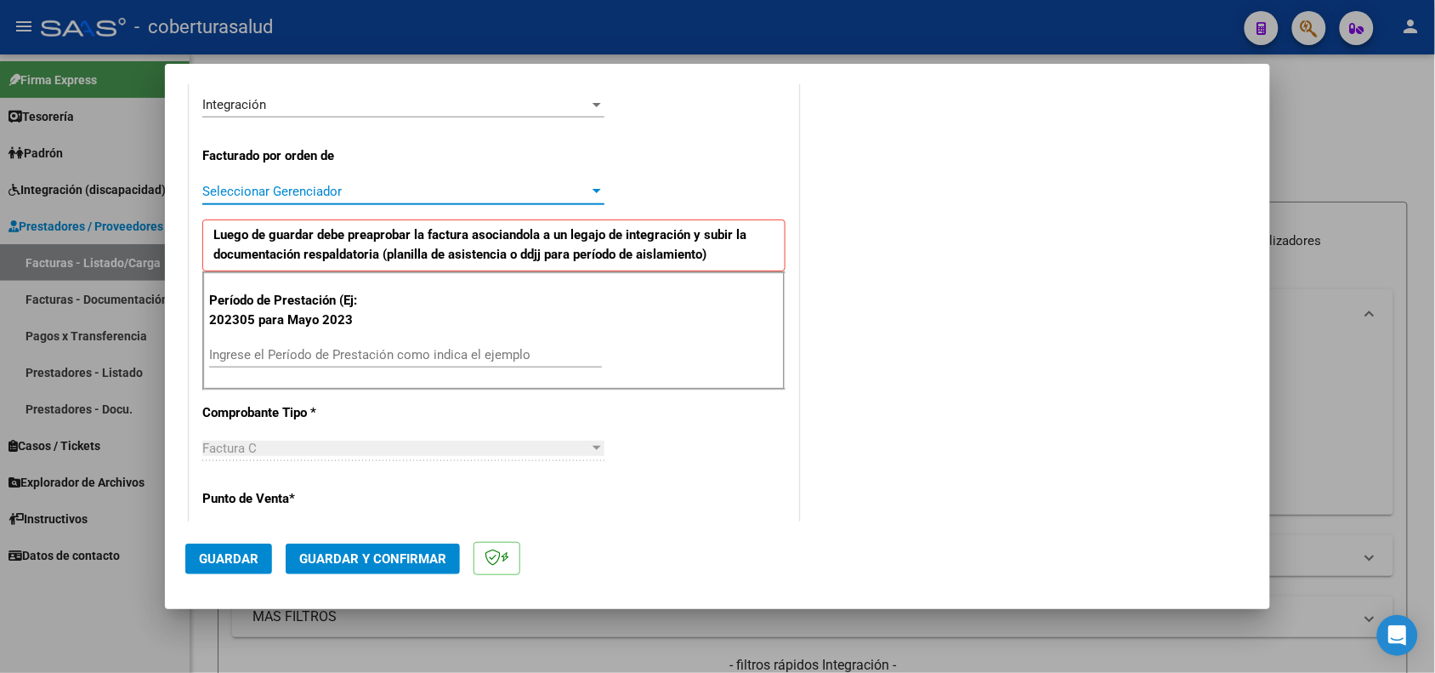
click at [368, 193] on span "Seleccionar Gerenciador" at bounding box center [395, 191] width 387 height 15
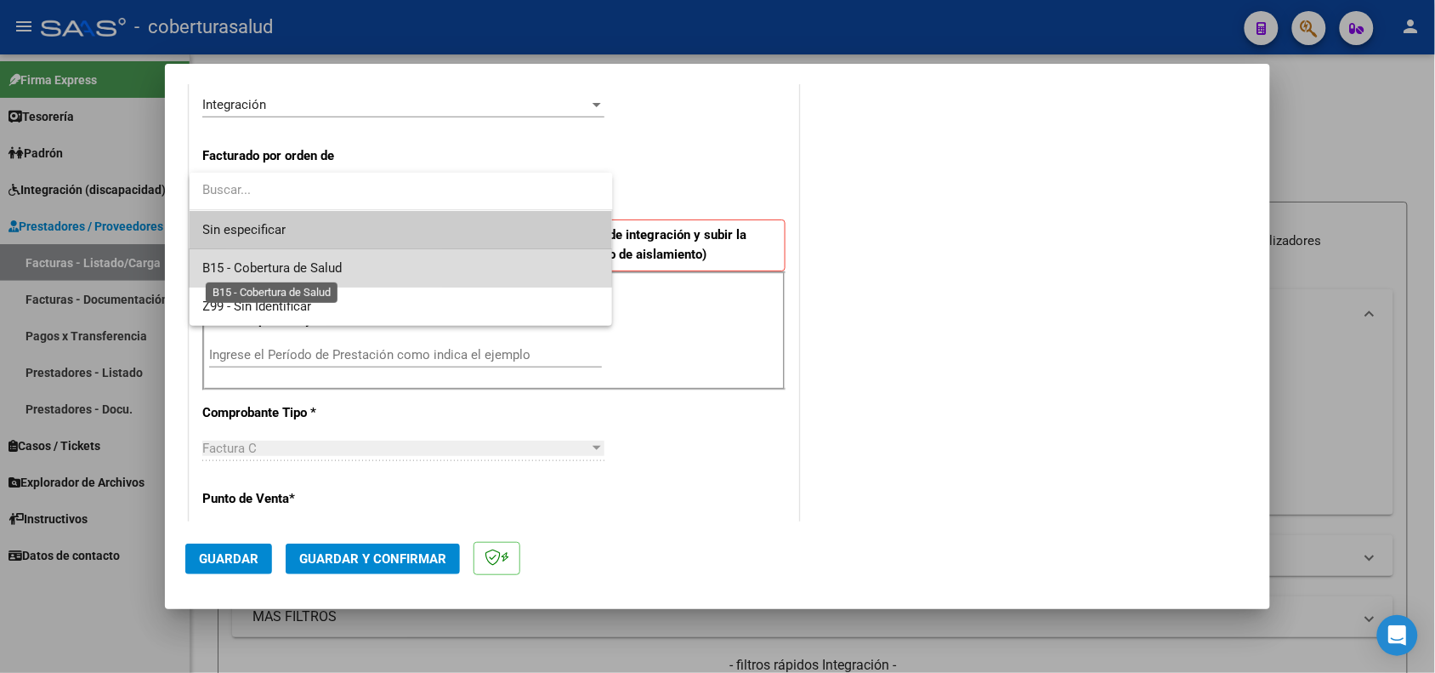
click at [312, 268] on span "B15 - Cobertura de Salud" at bounding box center [272, 267] width 139 height 15
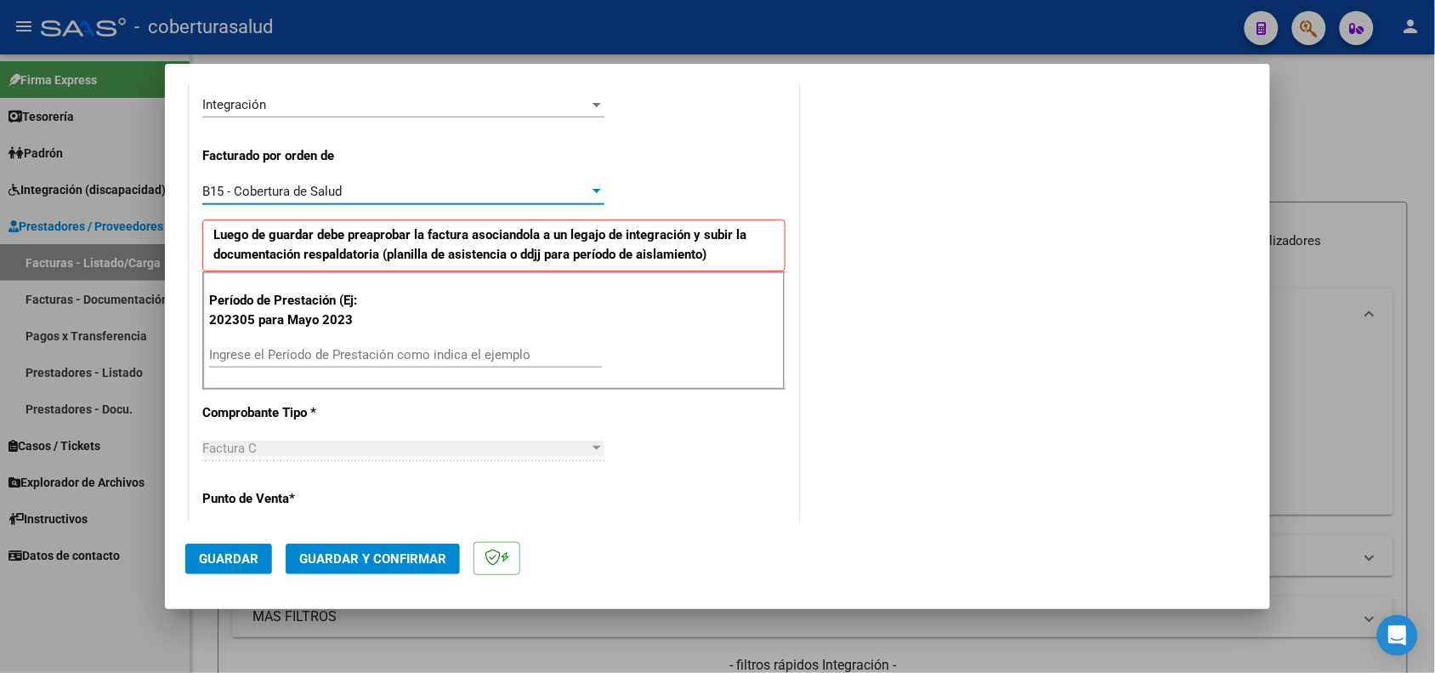
click at [266, 359] on input "Ingrese el Período de Prestación como indica el ejemplo" at bounding box center [405, 354] width 393 height 15
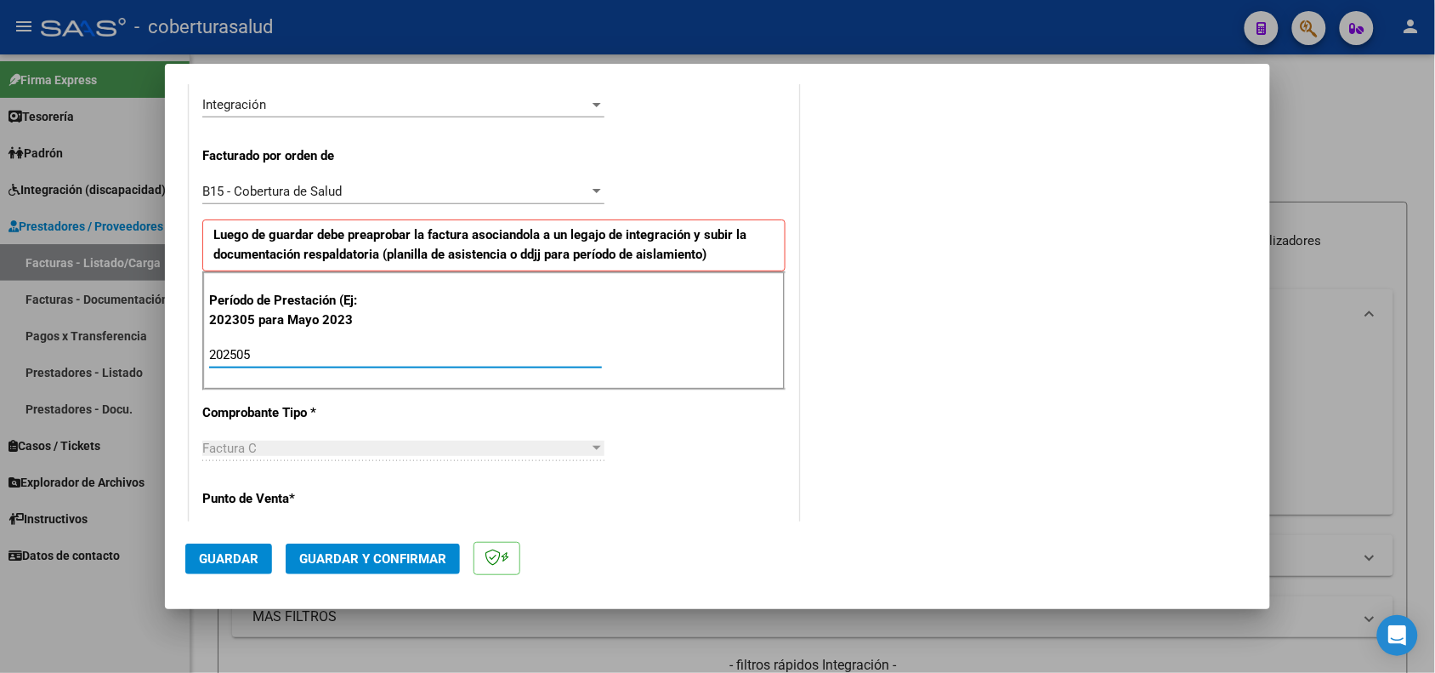
type input "202505"
click at [215, 562] on span "Guardar" at bounding box center [229, 558] width 60 height 15
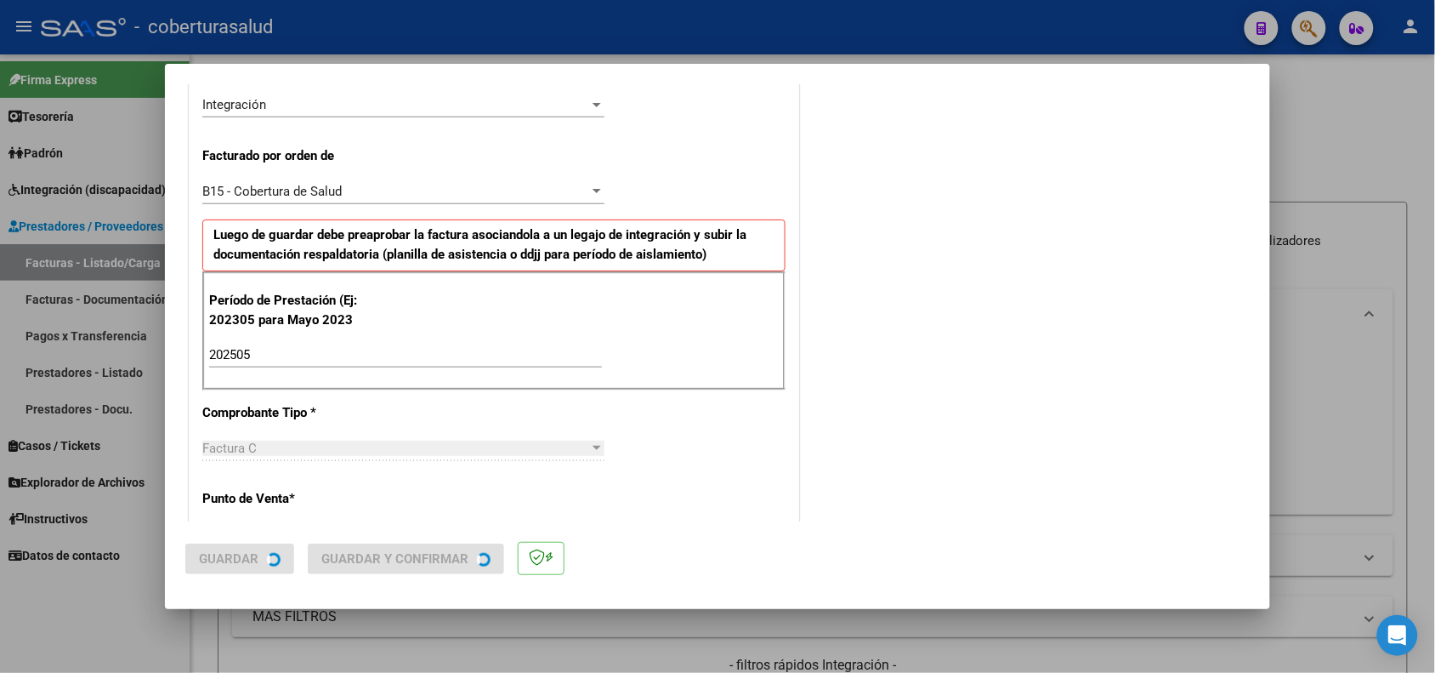
scroll to position [0, 0]
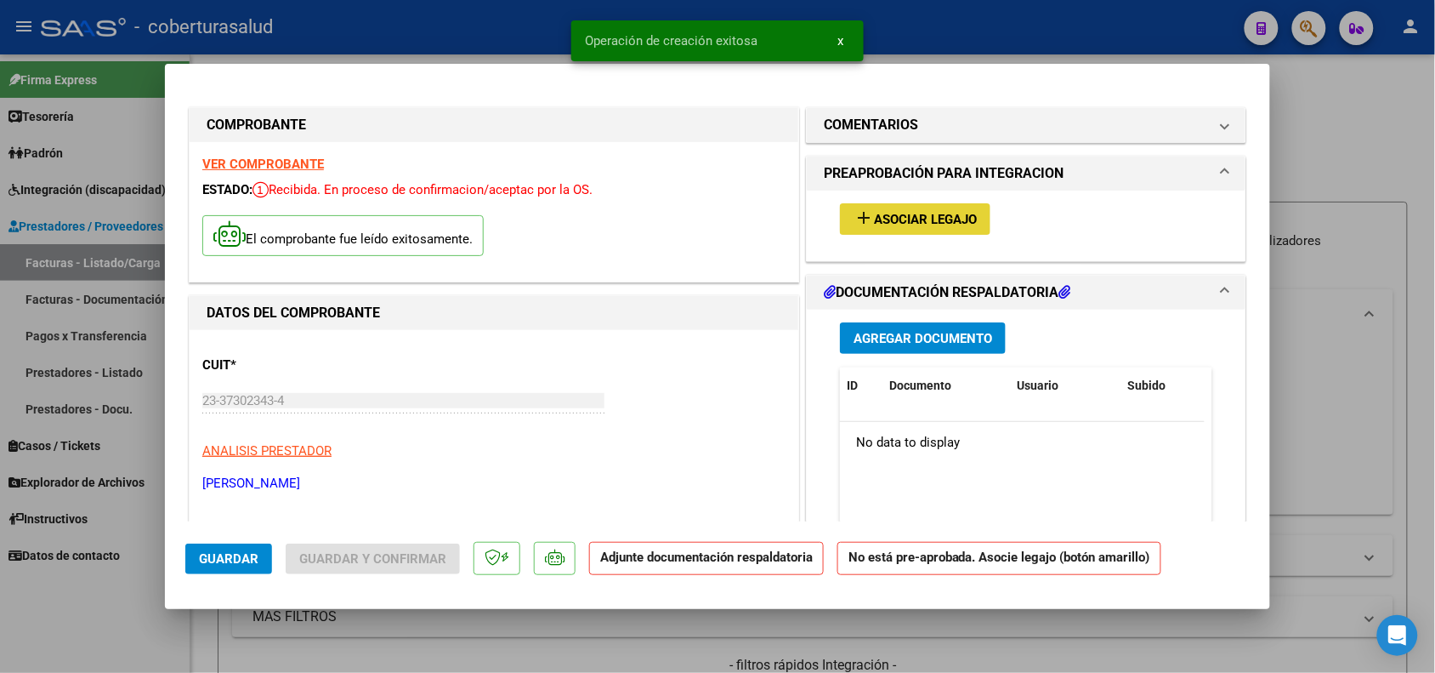
click at [911, 219] on span "Asociar Legajo" at bounding box center [925, 219] width 103 height 15
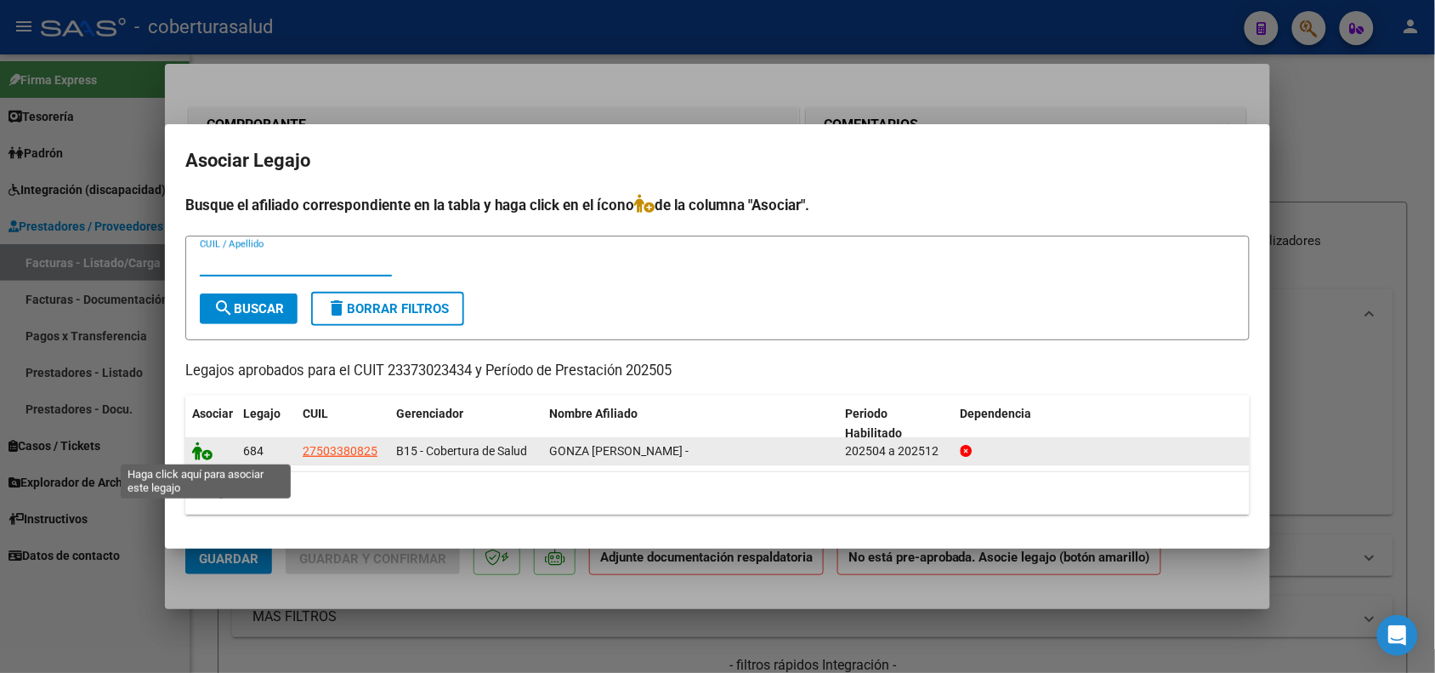
click at [196, 451] on icon at bounding box center [202, 450] width 20 height 19
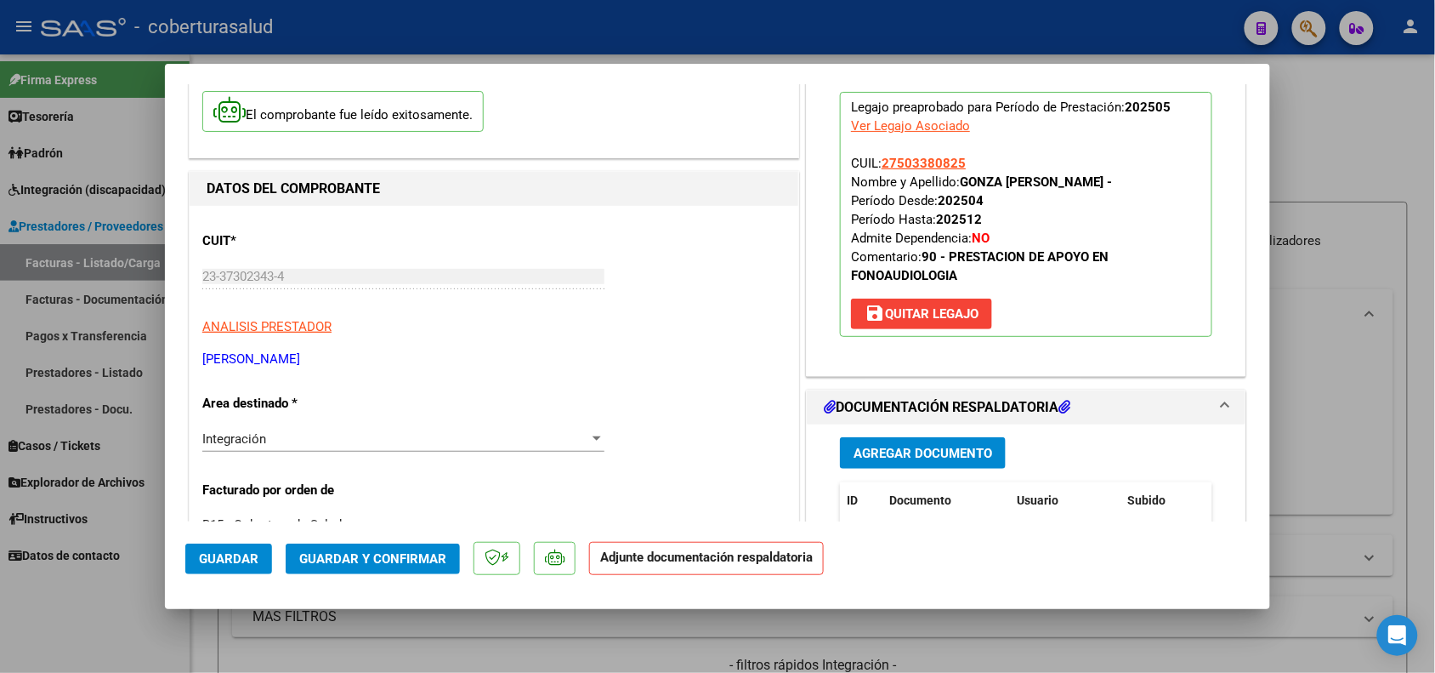
scroll to position [319, 0]
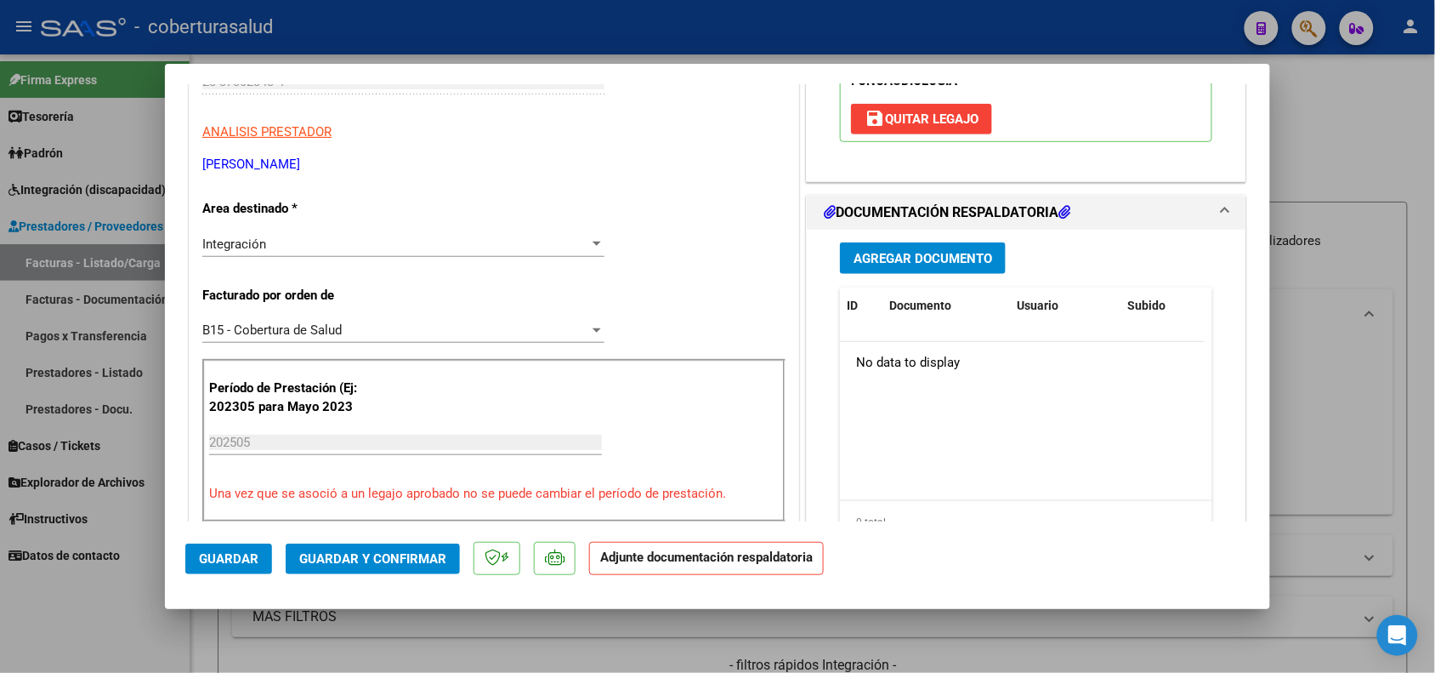
click at [915, 253] on span "Agregar Documento" at bounding box center [923, 258] width 139 height 15
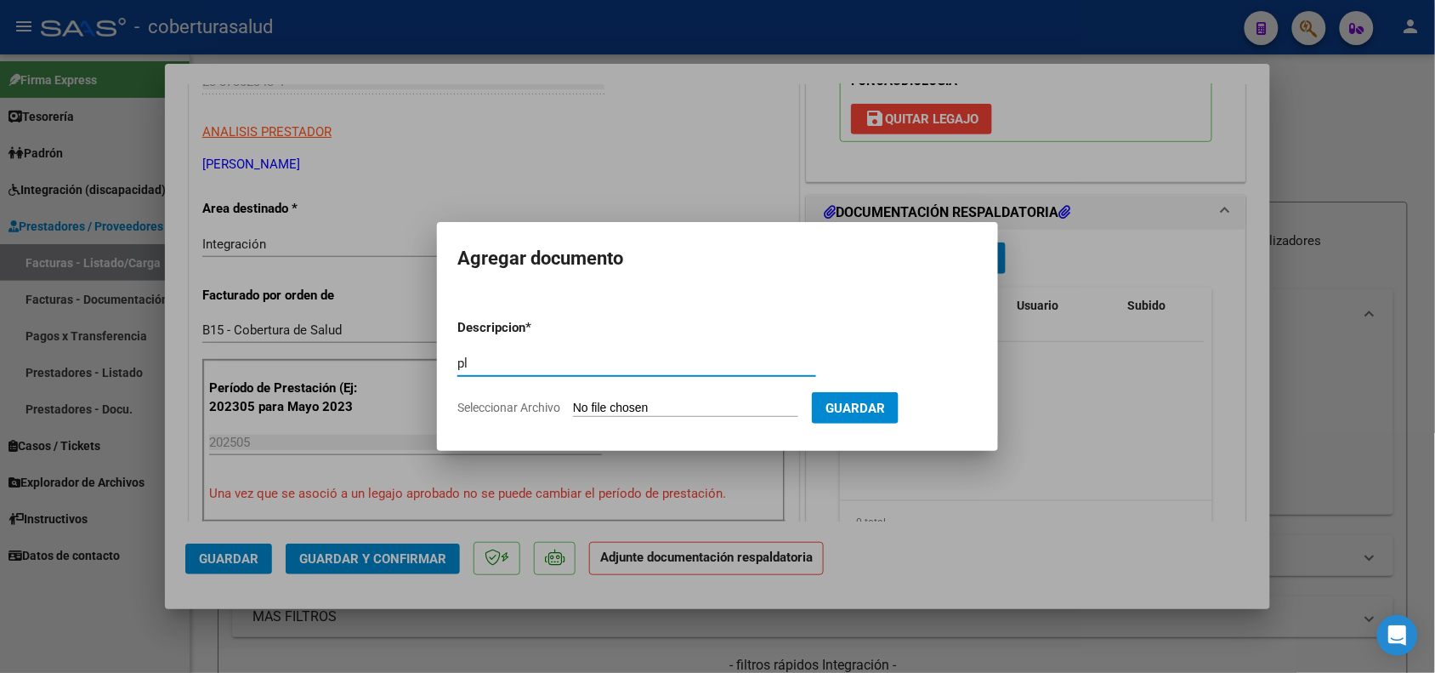
type input "p"
type input "PLANILLA DE ASISTENCIA"
click at [657, 410] on input "Seleccionar Archivo" at bounding box center [685, 408] width 225 height 16
type input "C:\fakepath\Ariana Mayo asistencia .pdf"
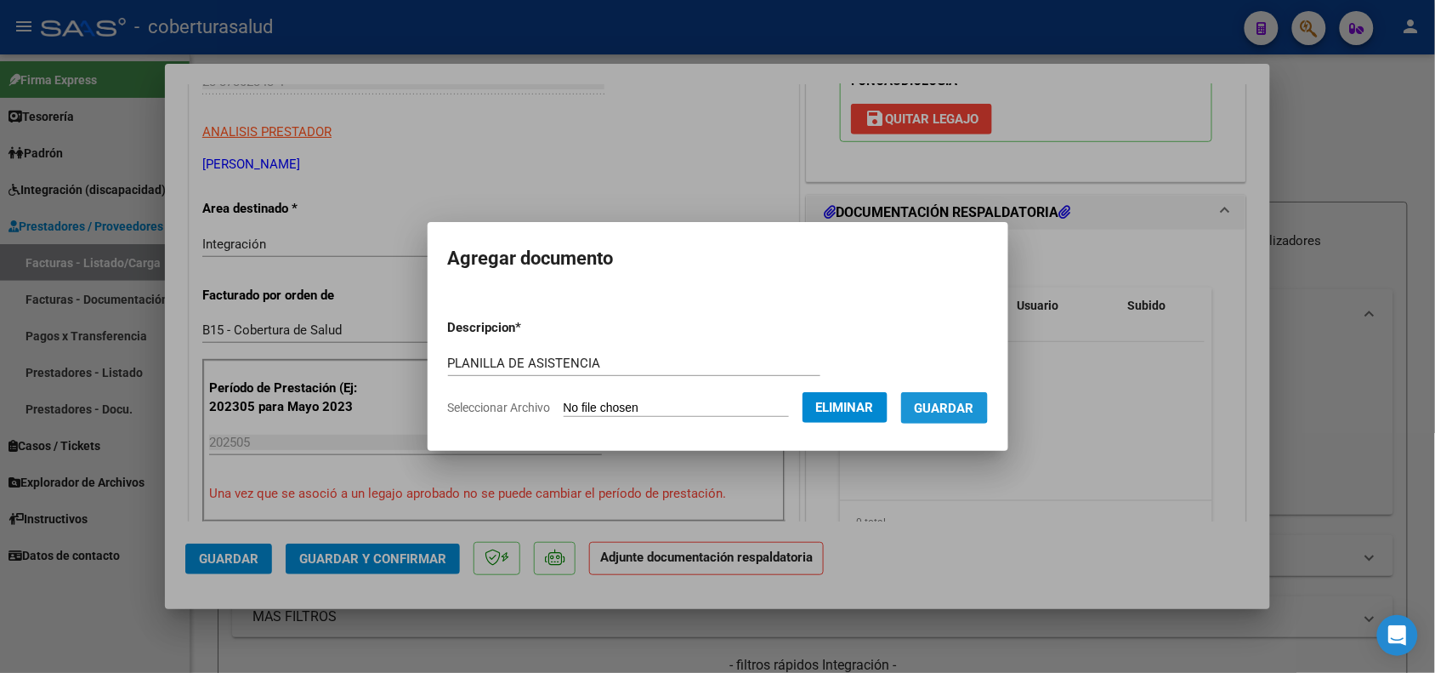
click at [961, 405] on span "Guardar" at bounding box center [945, 407] width 60 height 15
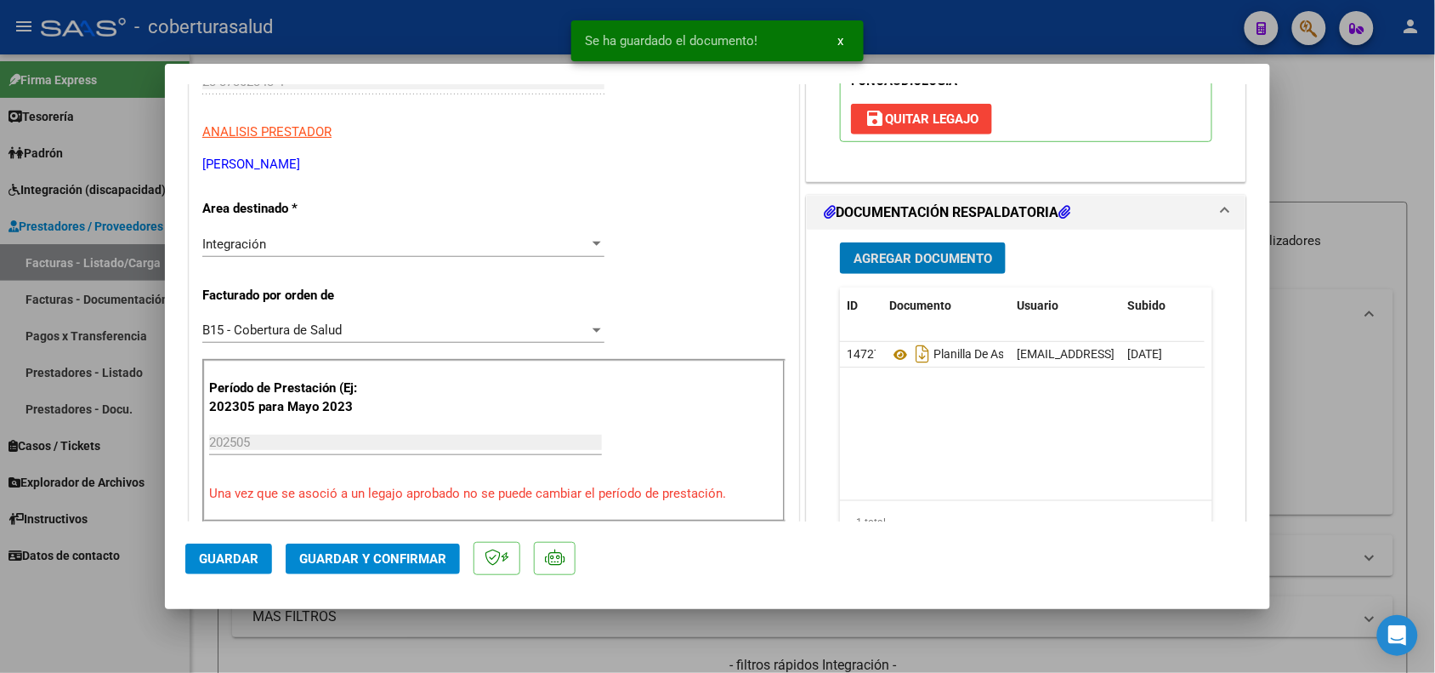
click at [200, 555] on span "Guardar" at bounding box center [229, 558] width 60 height 15
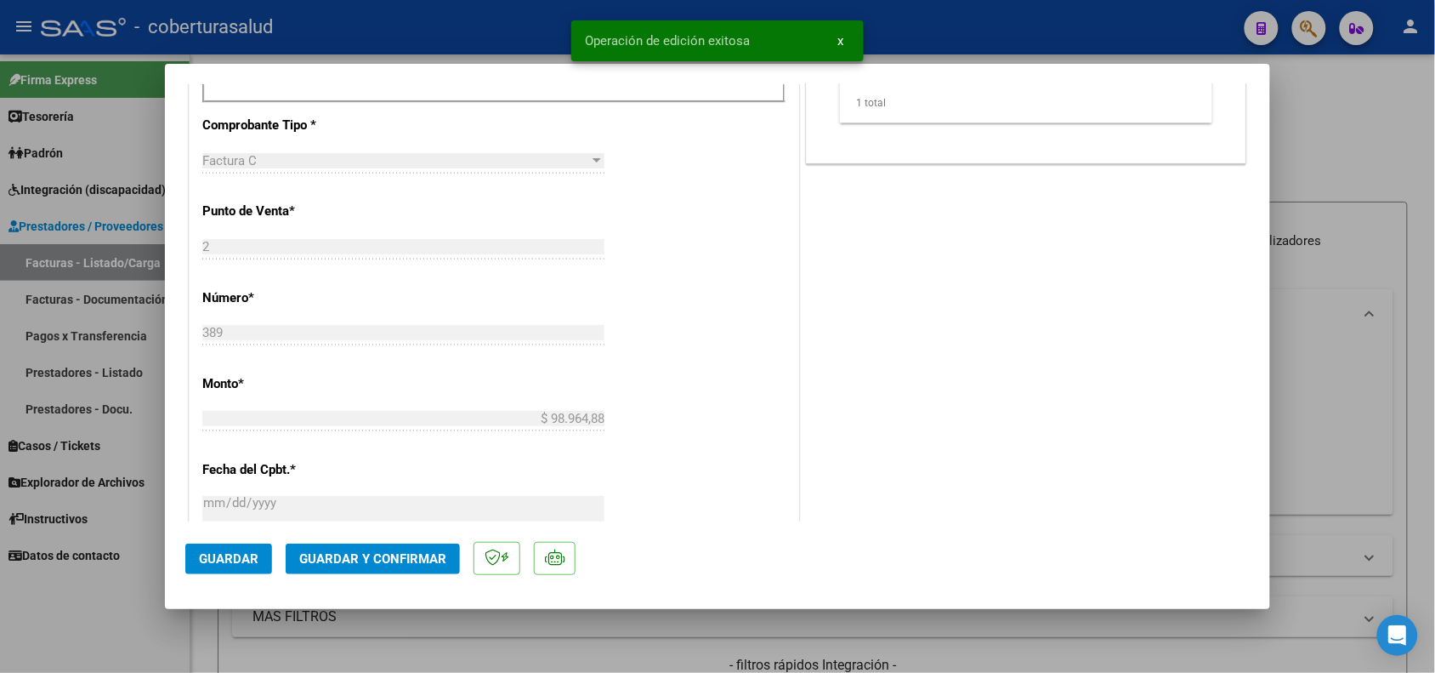
scroll to position [744, 0]
click at [185, 638] on div at bounding box center [717, 336] width 1435 height 673
type input "$ 0,00"
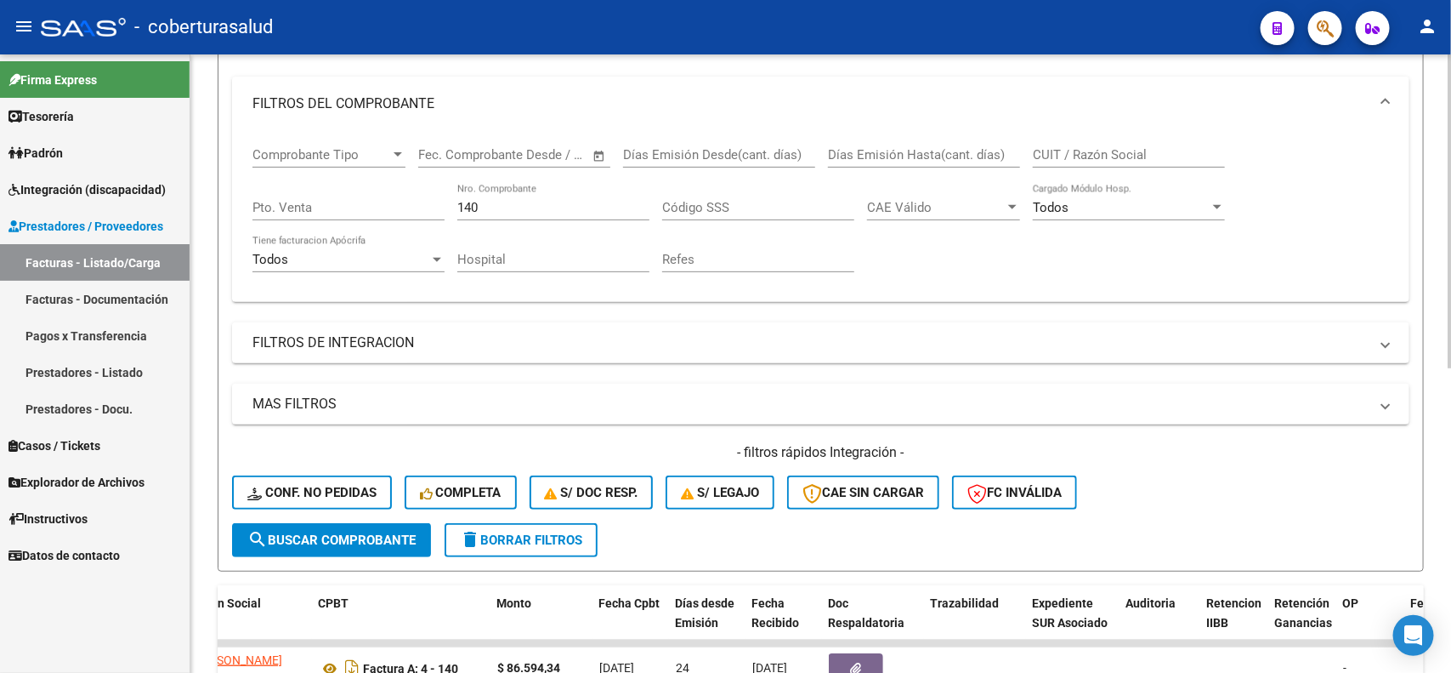
scroll to position [319, 0]
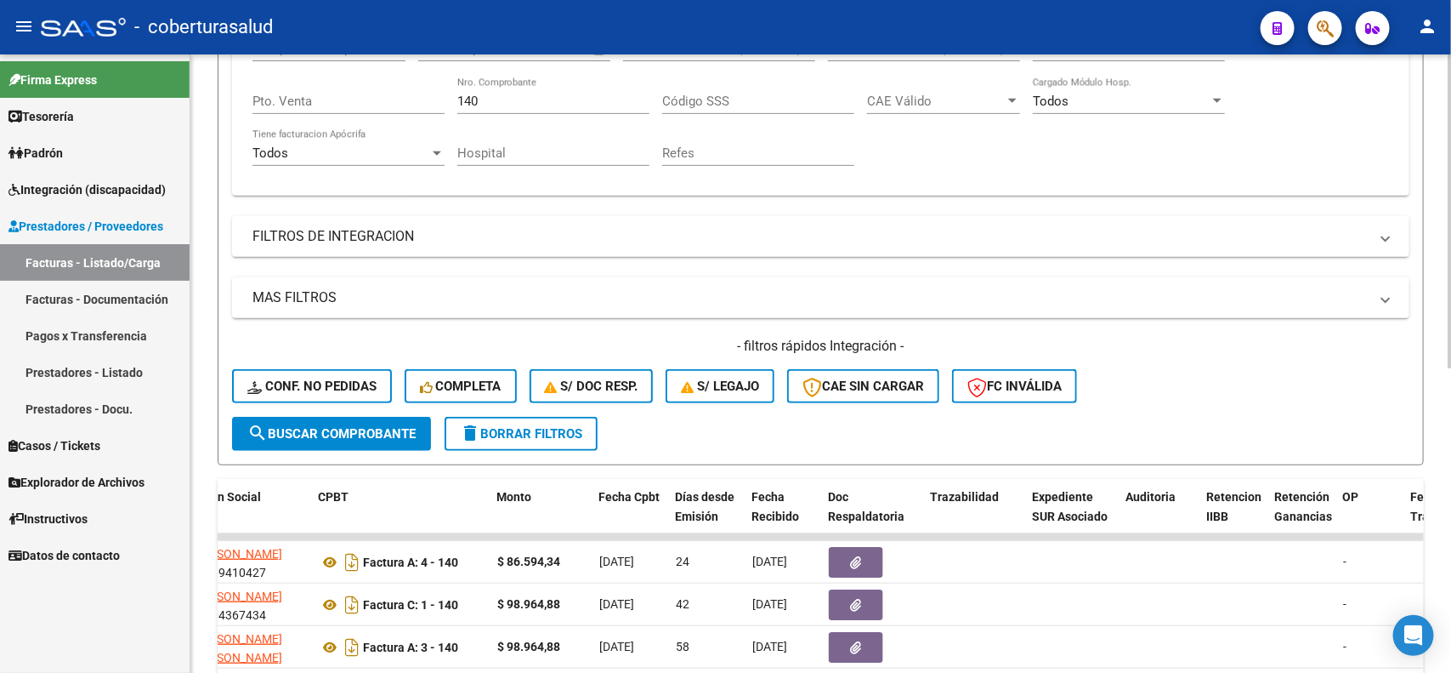
drag, startPoint x: 507, startPoint y: 82, endPoint x: 470, endPoint y: 85, distance: 36.7
click at [470, 85] on div "140 Nro. Comprobante" at bounding box center [553, 95] width 192 height 37
drag, startPoint x: 489, startPoint y: 95, endPoint x: 455, endPoint y: 95, distance: 34.0
click at [455, 95] on div "Comprobante Tipo Comprobante Tipo Start date – End date Fec. Comprobante Desde …" at bounding box center [821, 103] width 1137 height 157
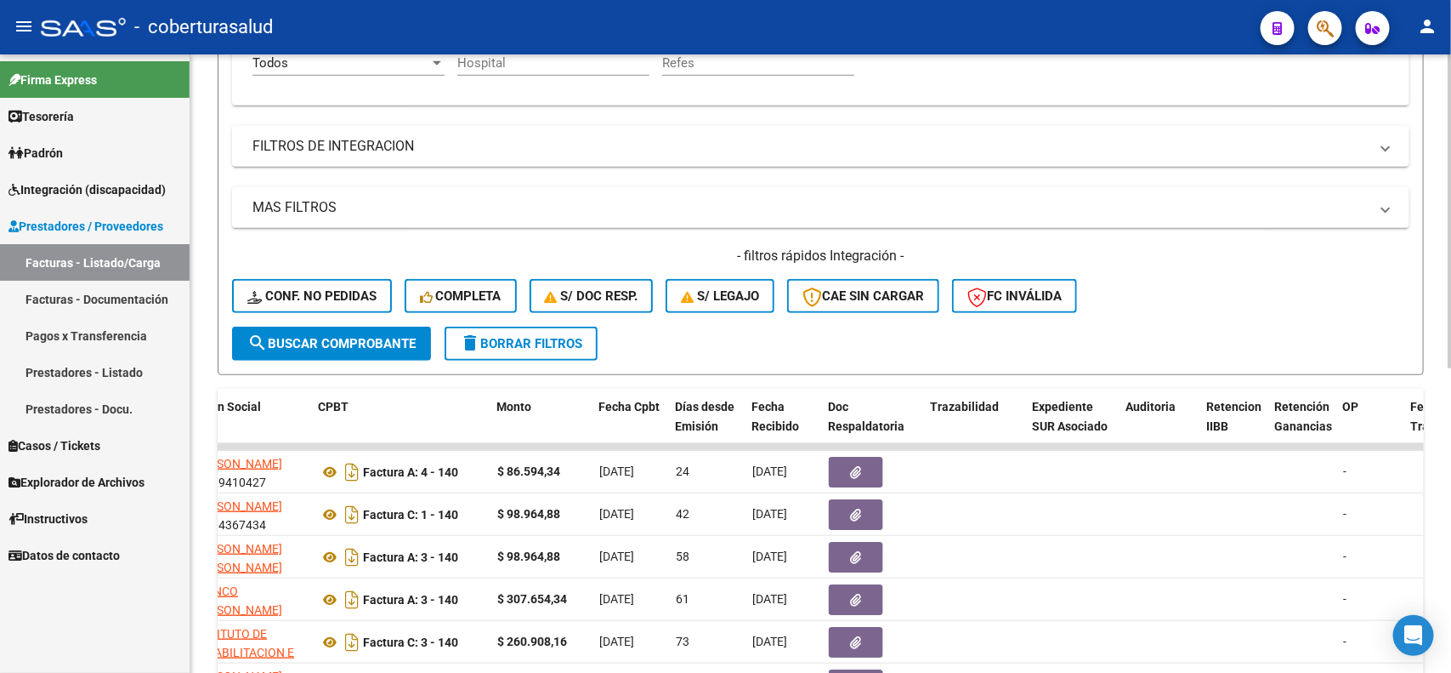
scroll to position [213, 0]
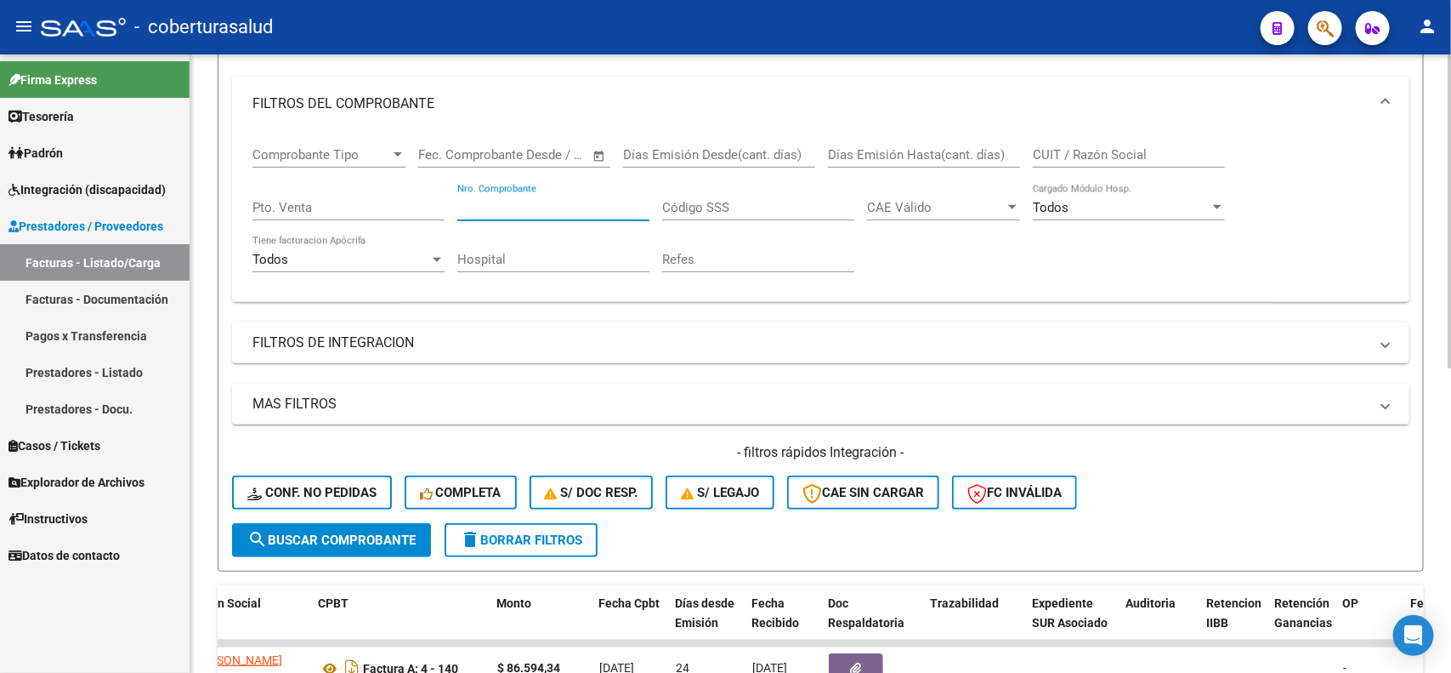
click at [296, 532] on span "search Buscar Comprobante" at bounding box center [331, 539] width 168 height 15
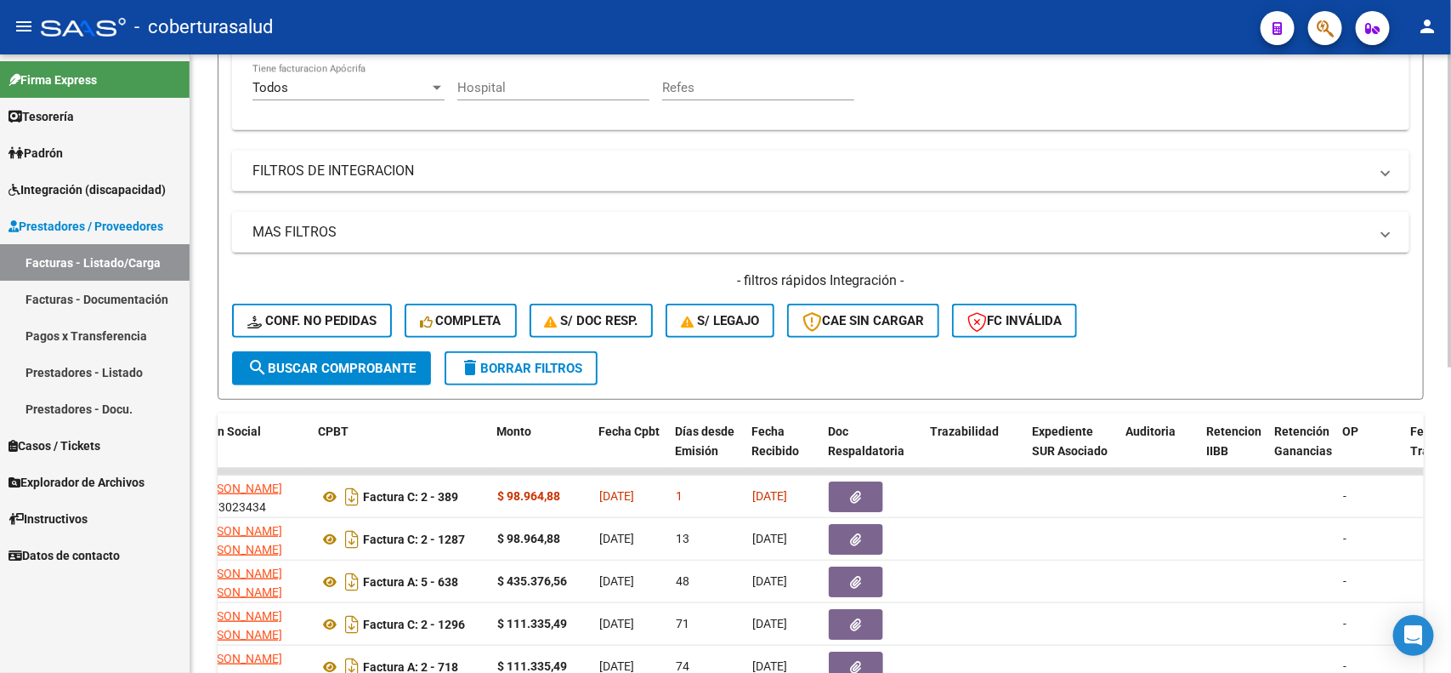
scroll to position [605, 0]
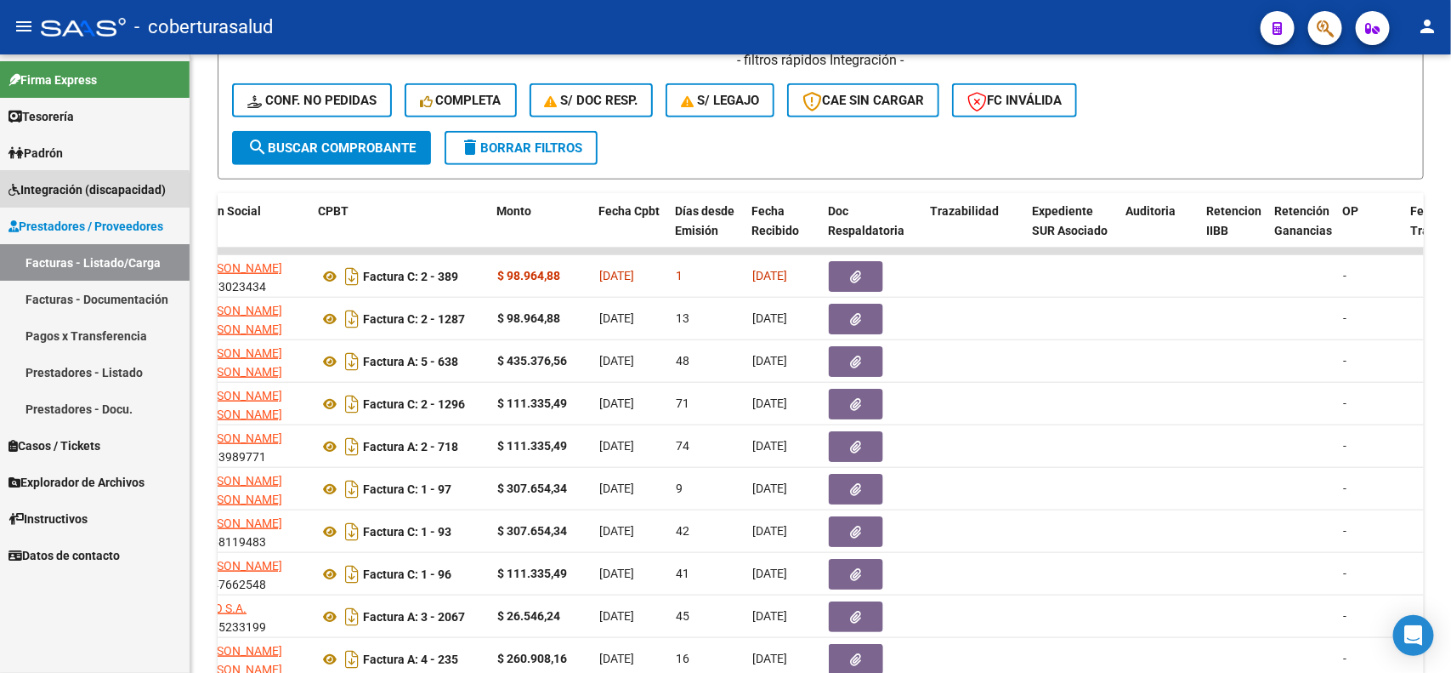
click at [83, 190] on span "Integración (discapacidad)" at bounding box center [87, 189] width 157 height 19
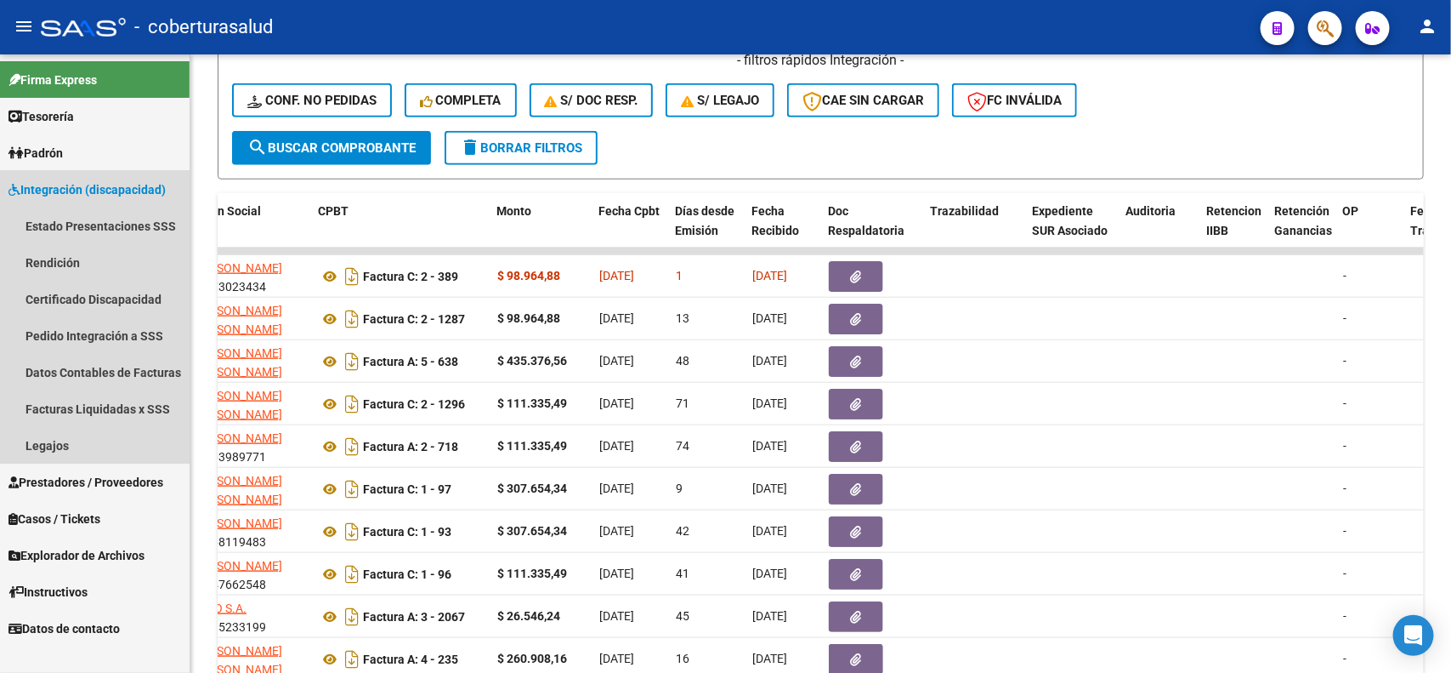
click at [104, 184] on span "Integración (discapacidad)" at bounding box center [87, 189] width 157 height 19
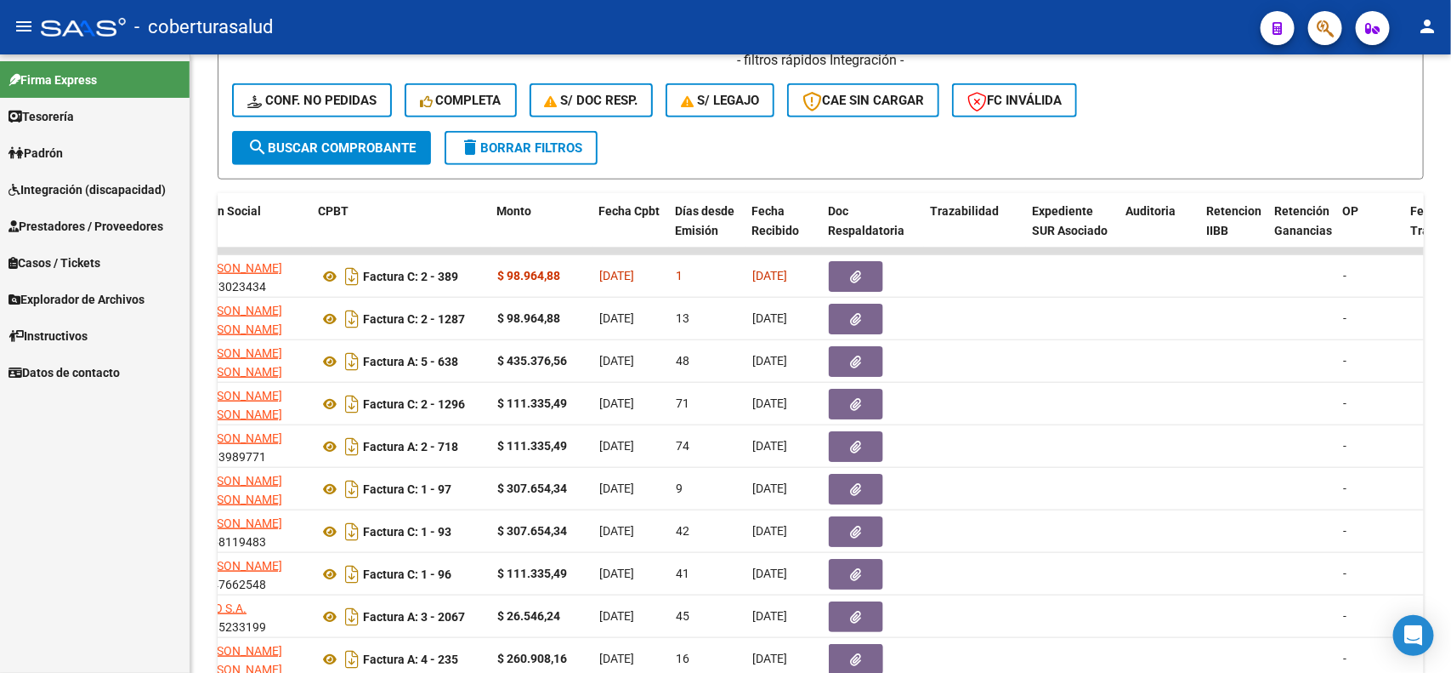
click at [85, 223] on span "Prestadores / Proveedores" at bounding box center [86, 226] width 155 height 19
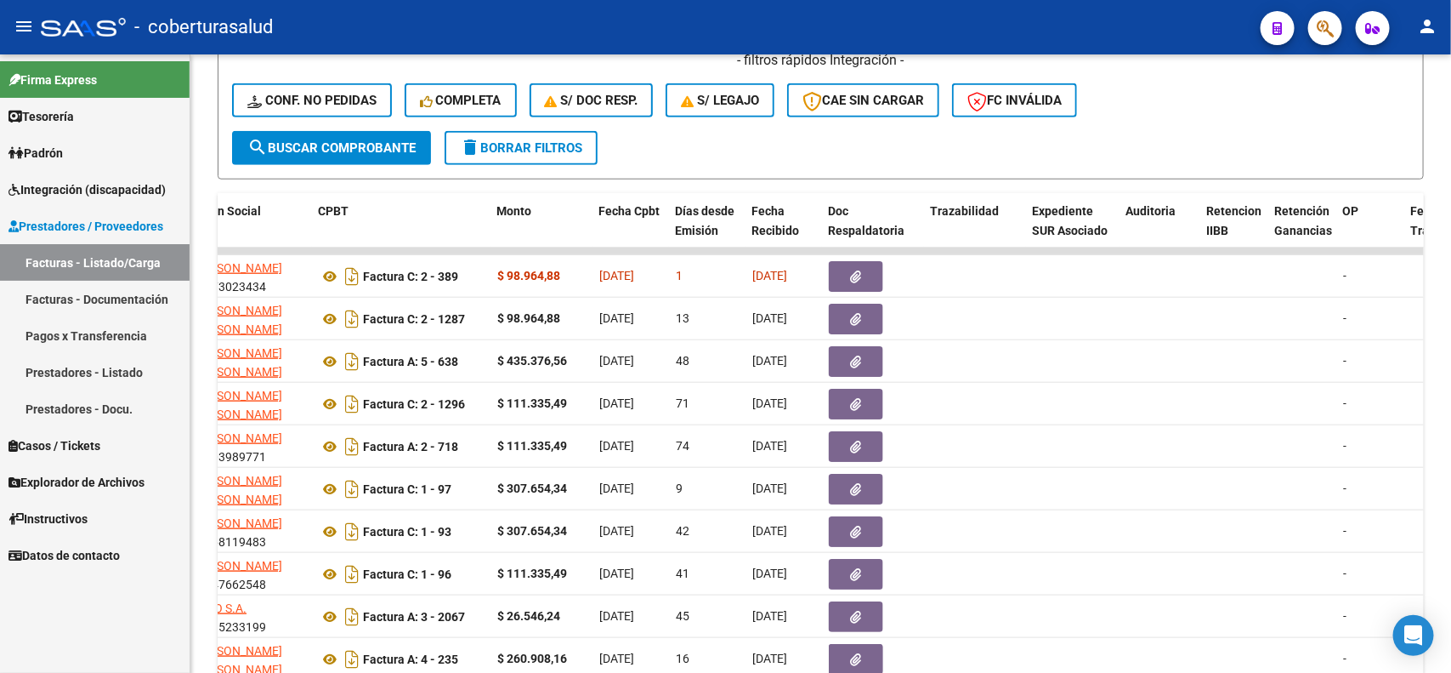
click at [72, 252] on link "Facturas - Listado/Carga" at bounding box center [95, 262] width 190 height 37
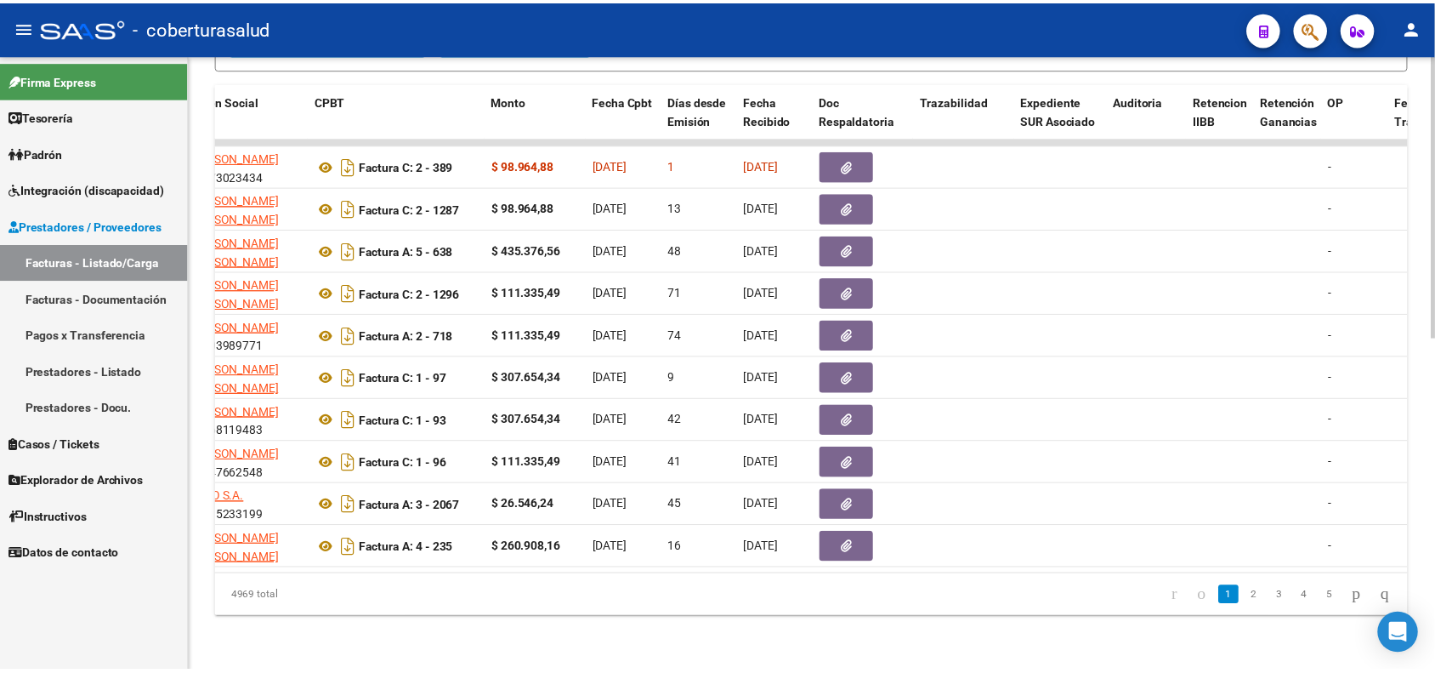
scroll to position [0, 0]
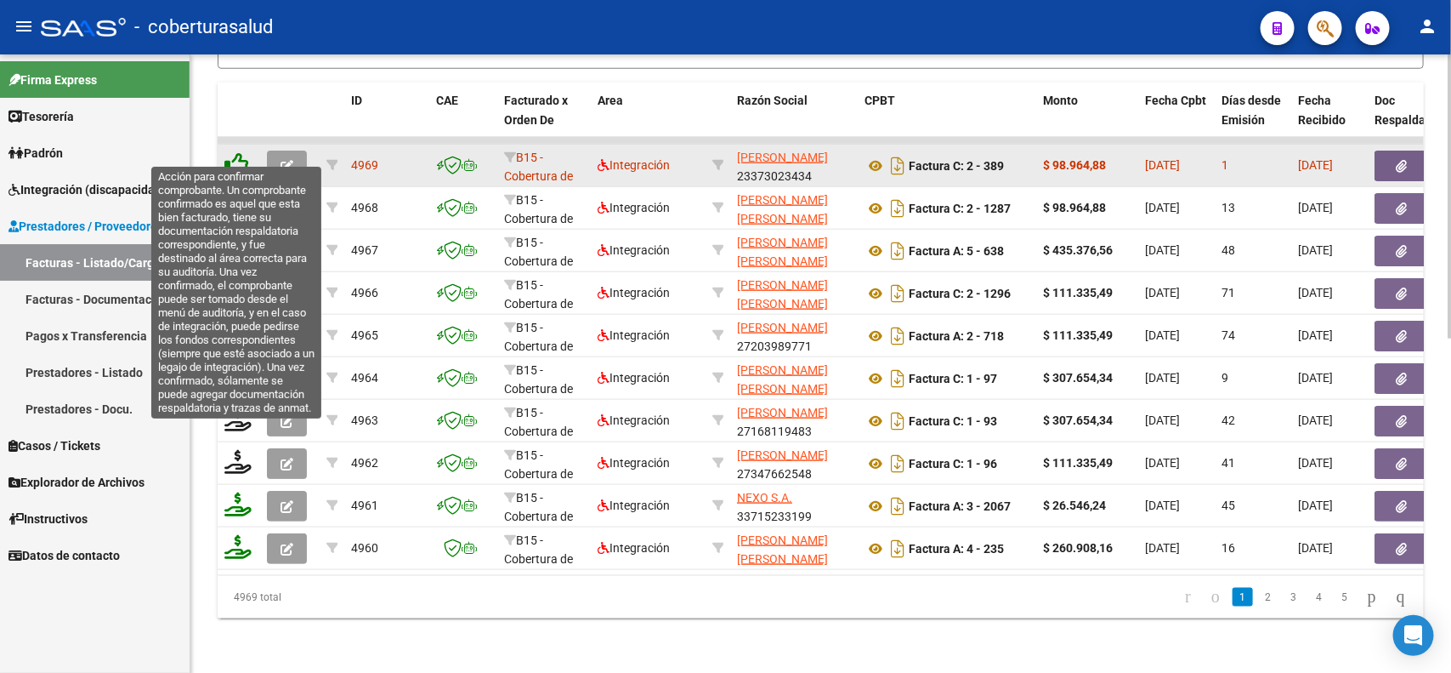
click at [240, 152] on icon at bounding box center [236, 164] width 24 height 24
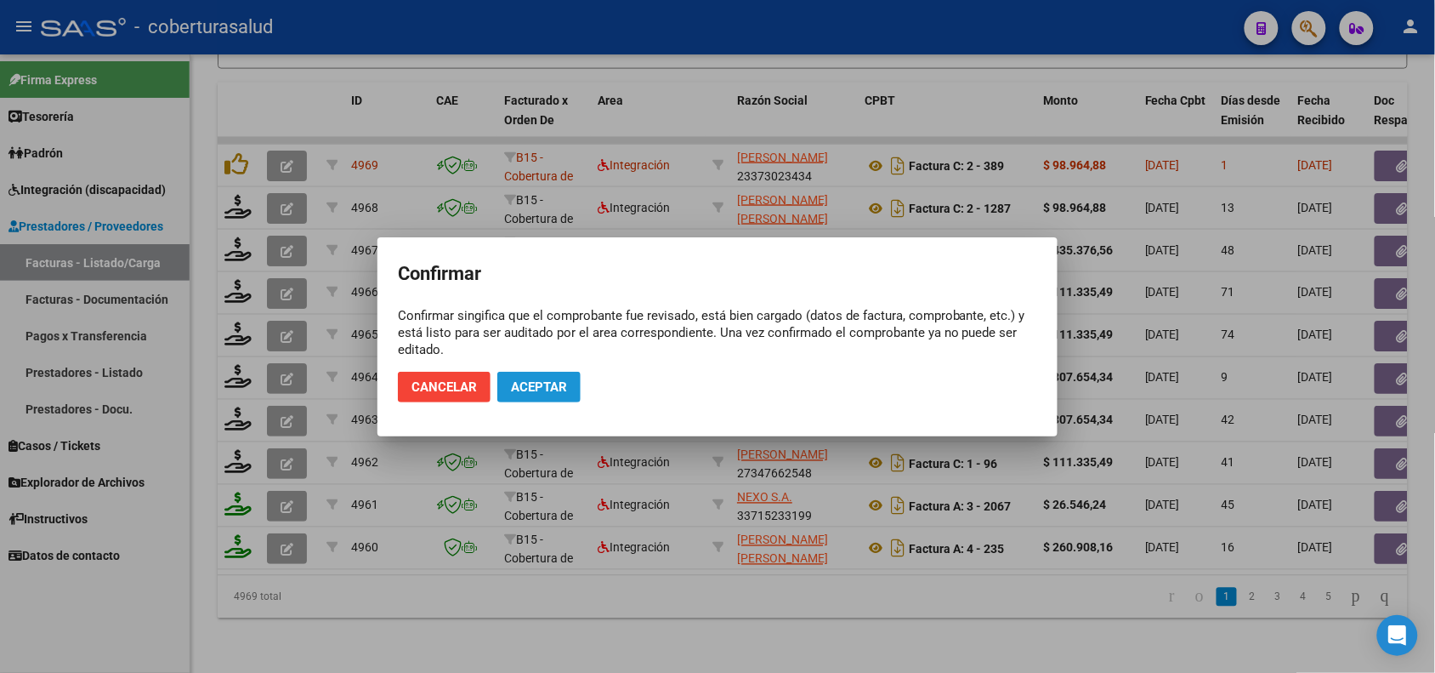
click at [531, 372] on button "Aceptar" at bounding box center [538, 387] width 83 height 31
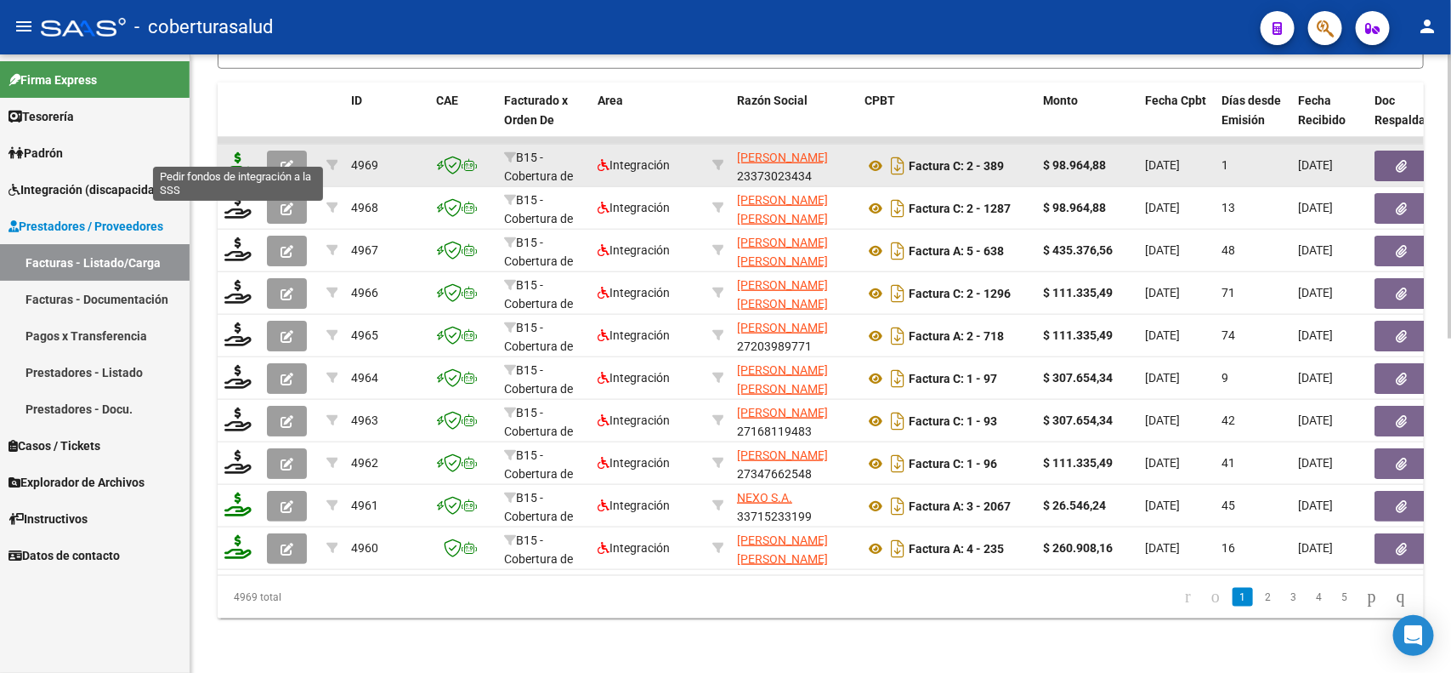
click at [235, 152] on icon at bounding box center [237, 164] width 27 height 24
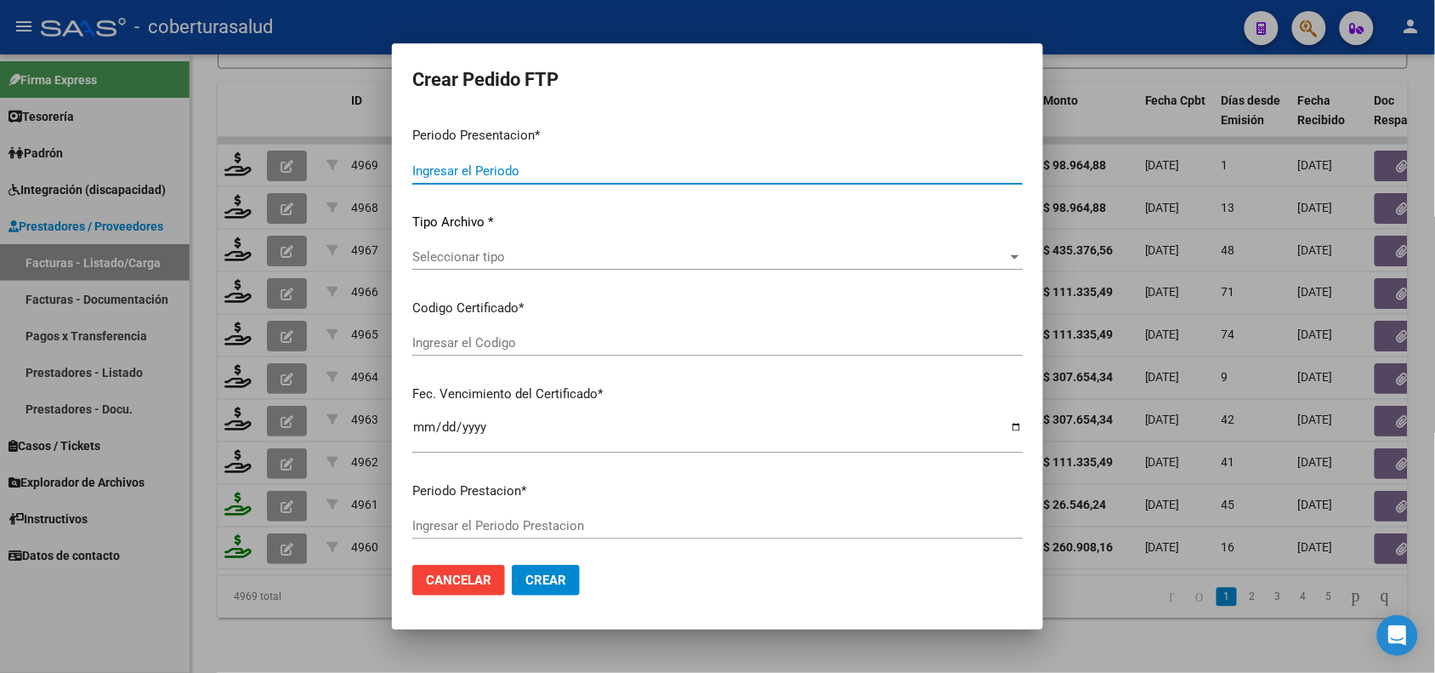
type input "202507"
type input "202505"
type input "$ 98.964,88"
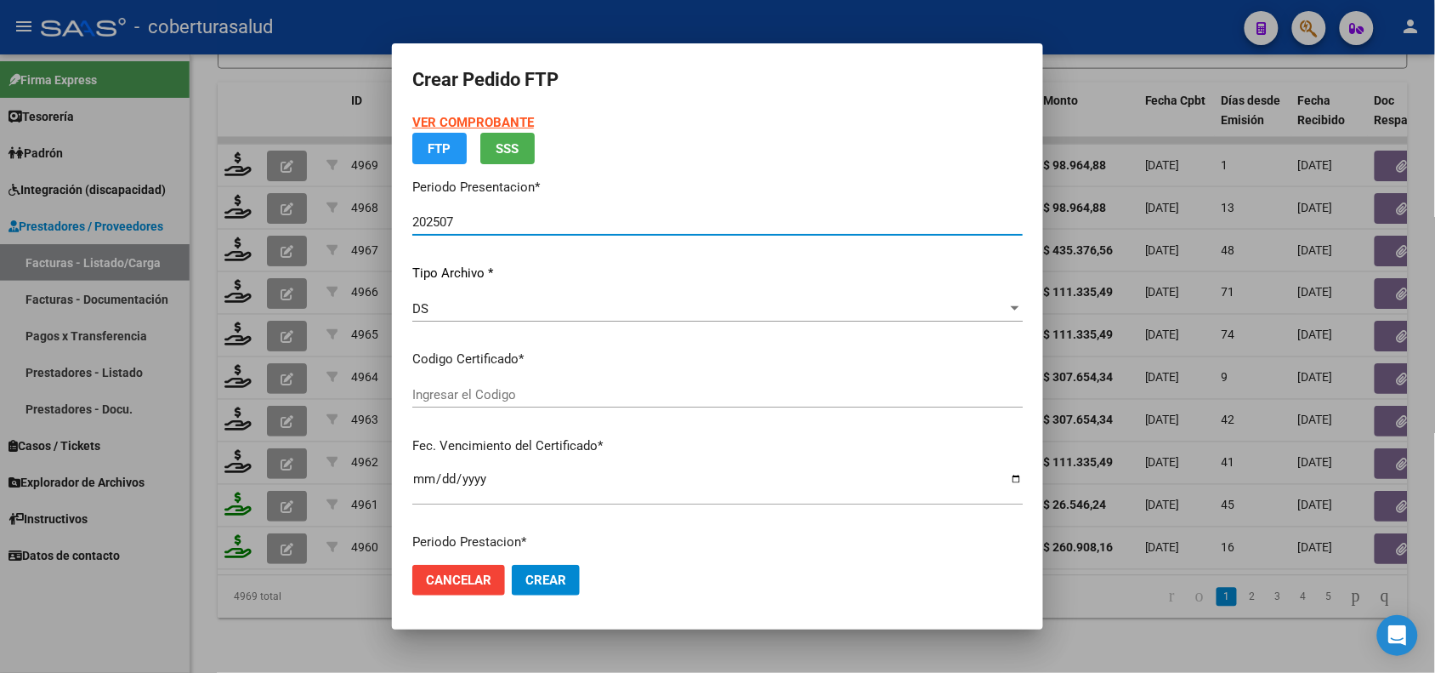
type input "ARG01000503380822022111720271117SAL124"
type input "2027-11-17"
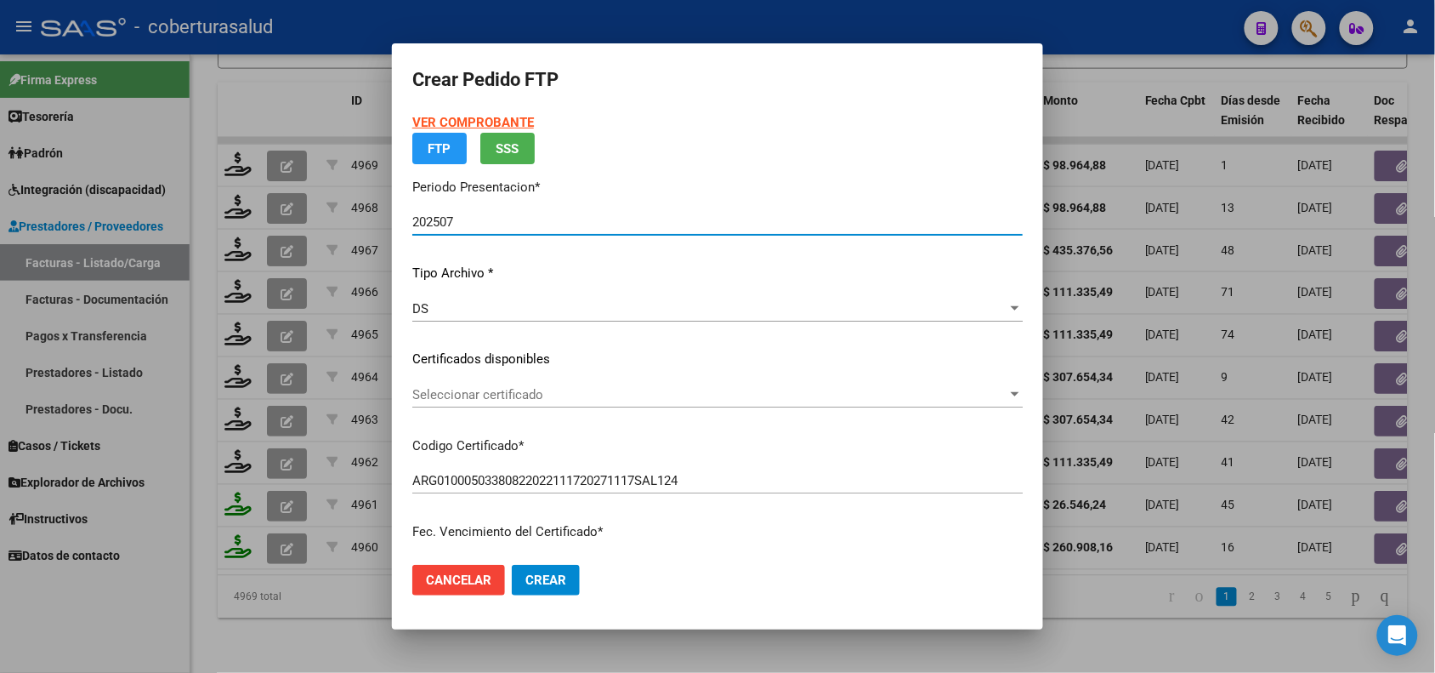
click at [566, 369] on p "Certificados disponibles" at bounding box center [717, 359] width 611 height 20
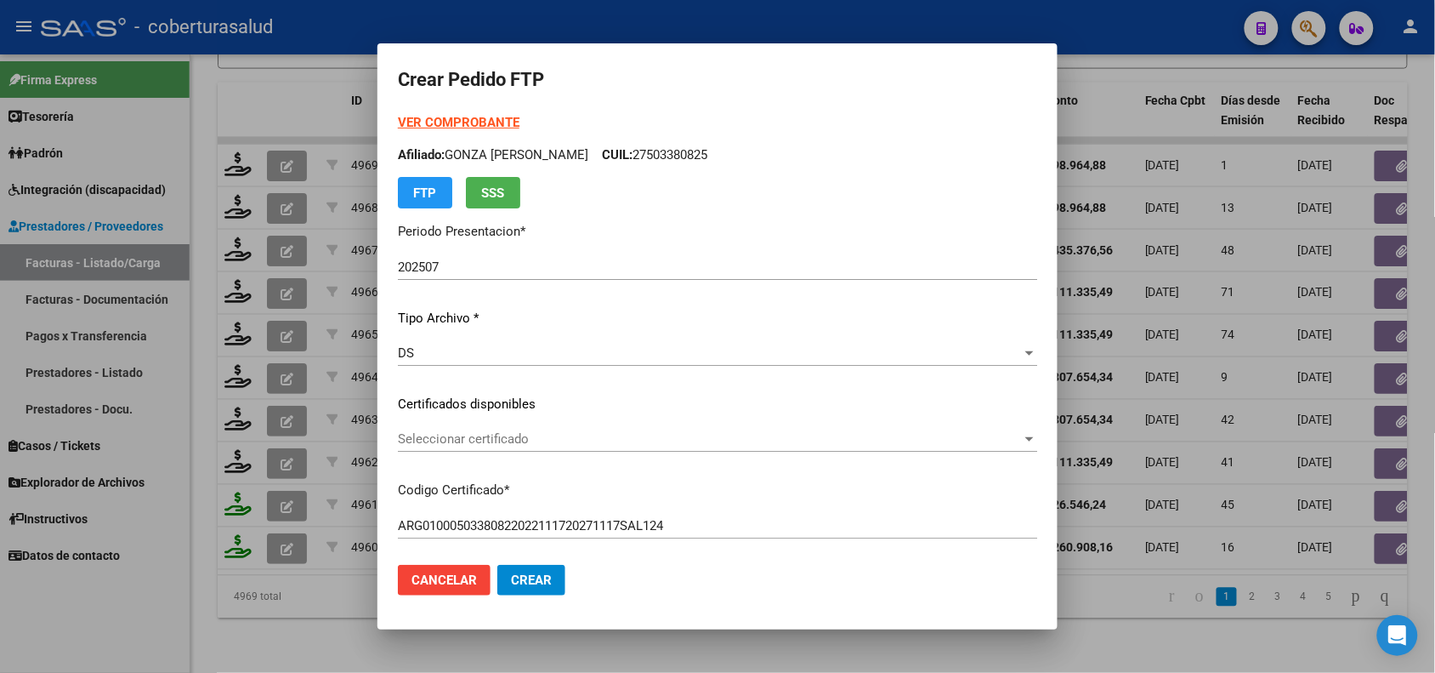
click at [542, 451] on div "Seleccionar certificado Seleccionar certificado" at bounding box center [717, 439] width 639 height 26
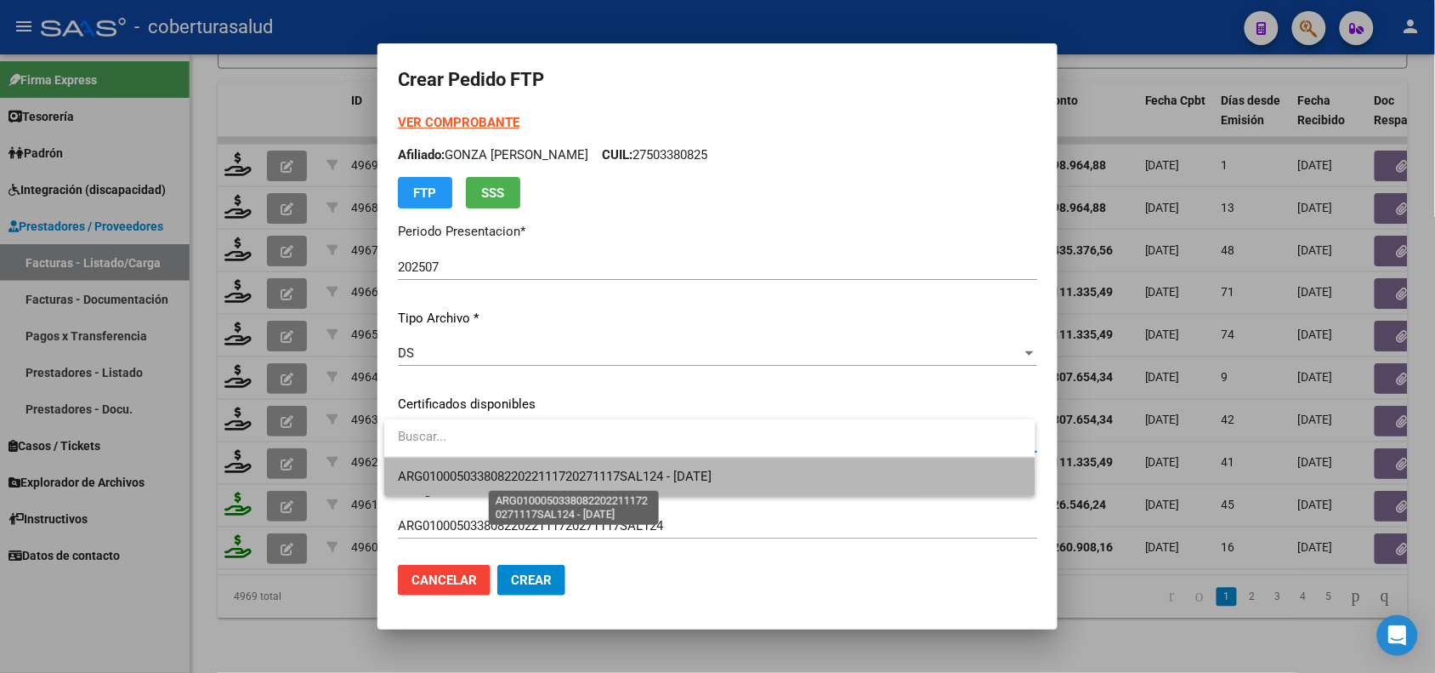
click at [544, 478] on span "ARG01000503380822022111720271117SAL124 - 2027-11-17" at bounding box center [555, 476] width 314 height 15
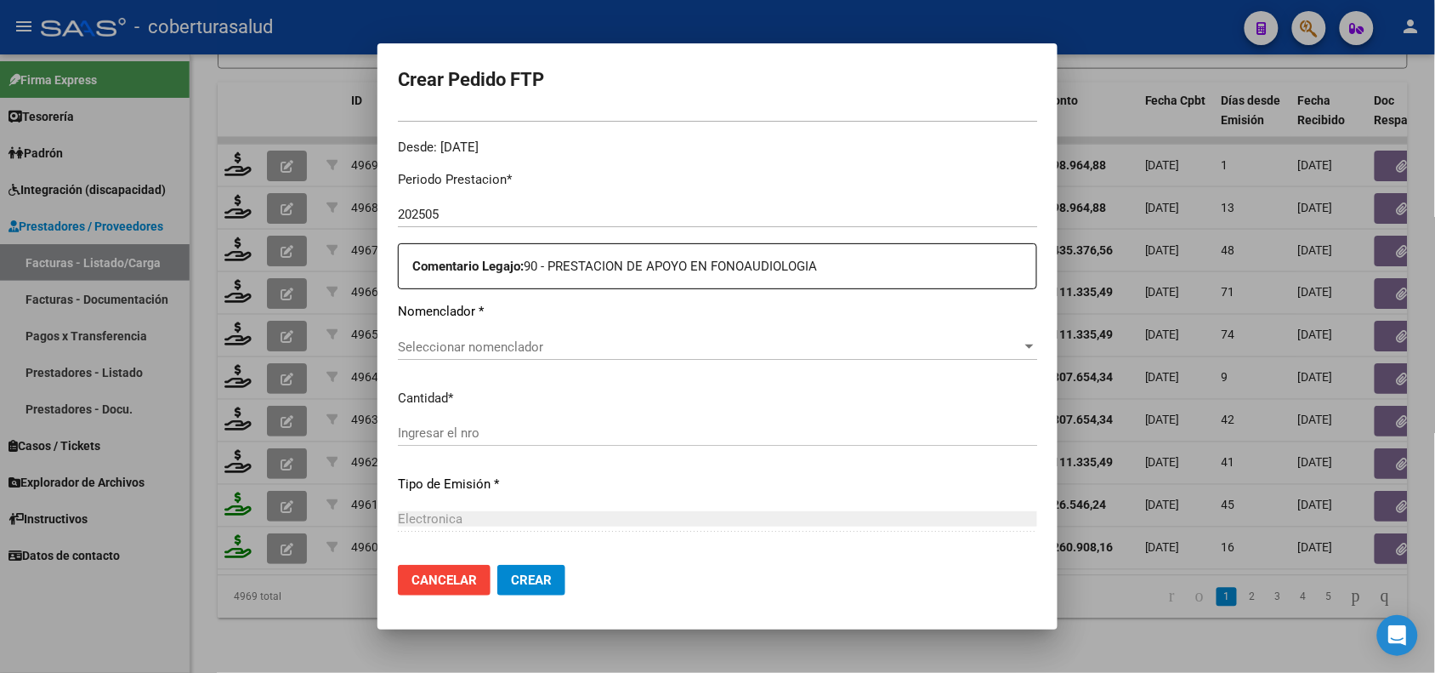
scroll to position [531, 0]
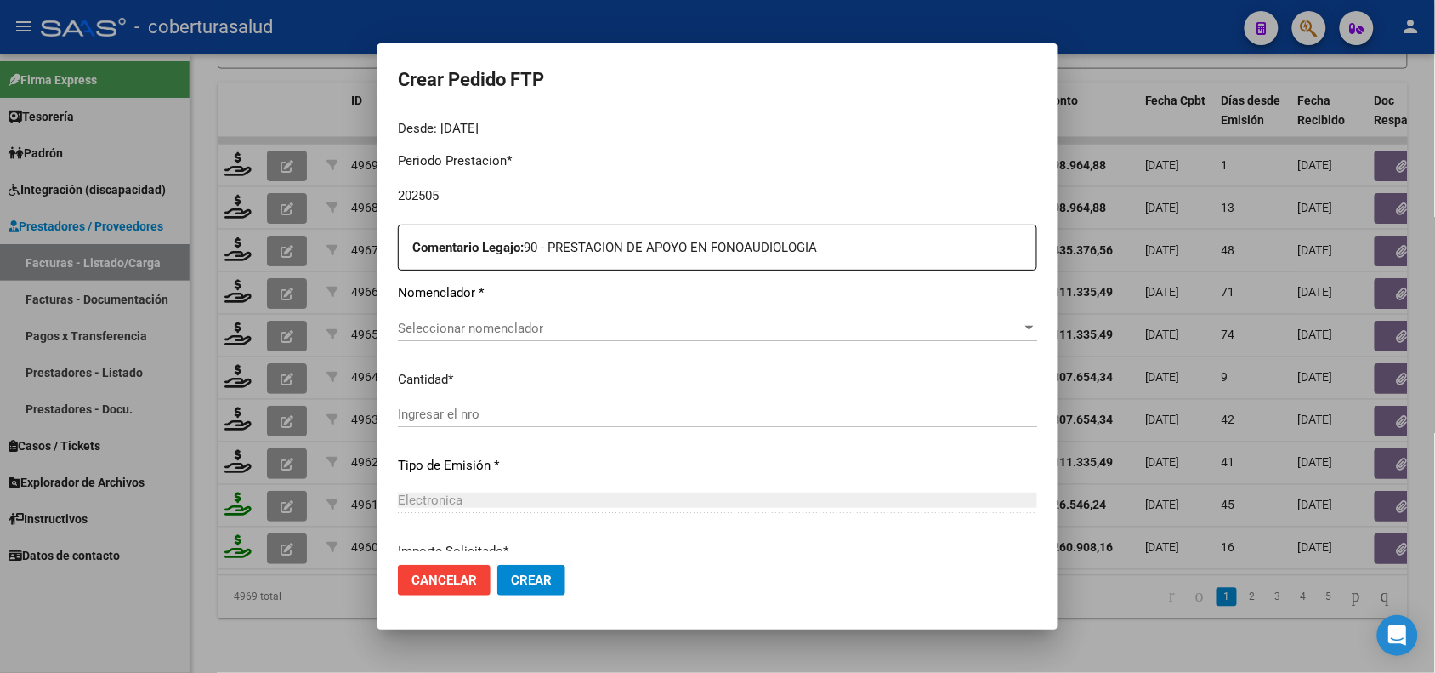
click at [524, 323] on span "Seleccionar nomenclador" at bounding box center [710, 328] width 624 height 15
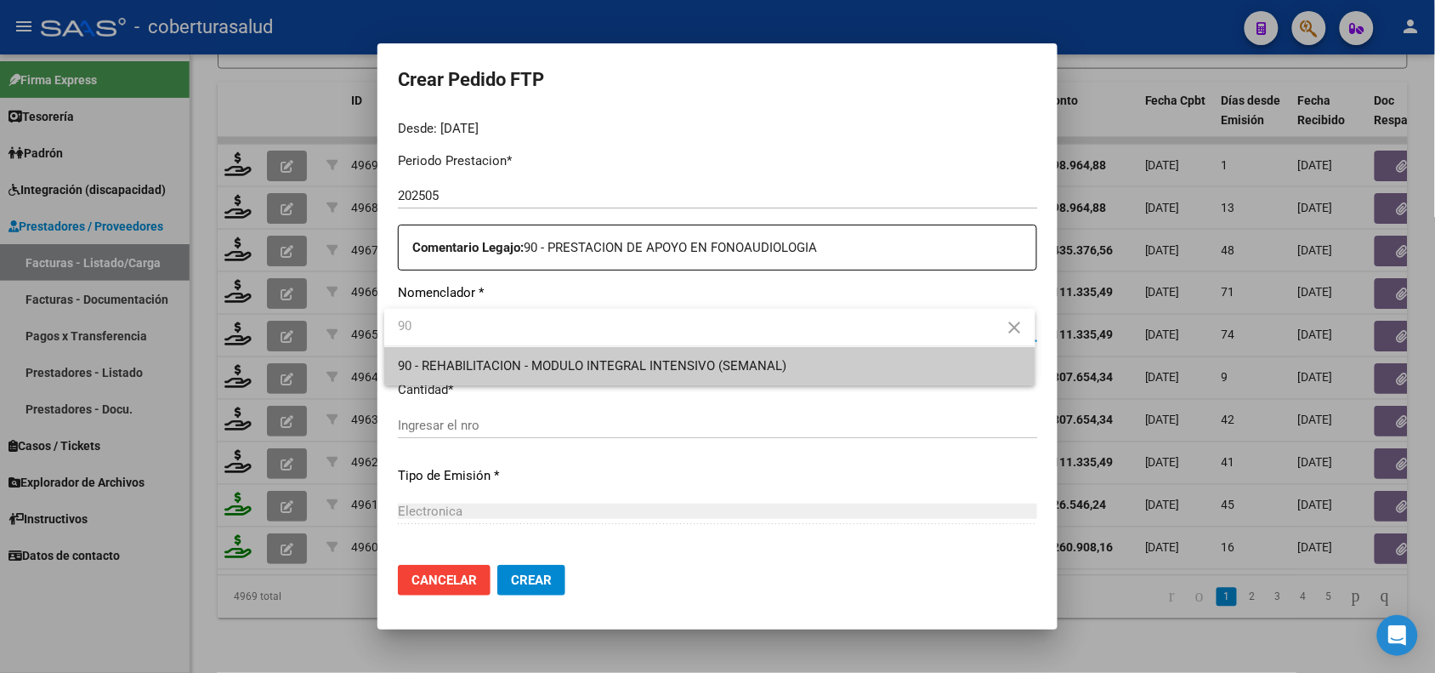
type input "90"
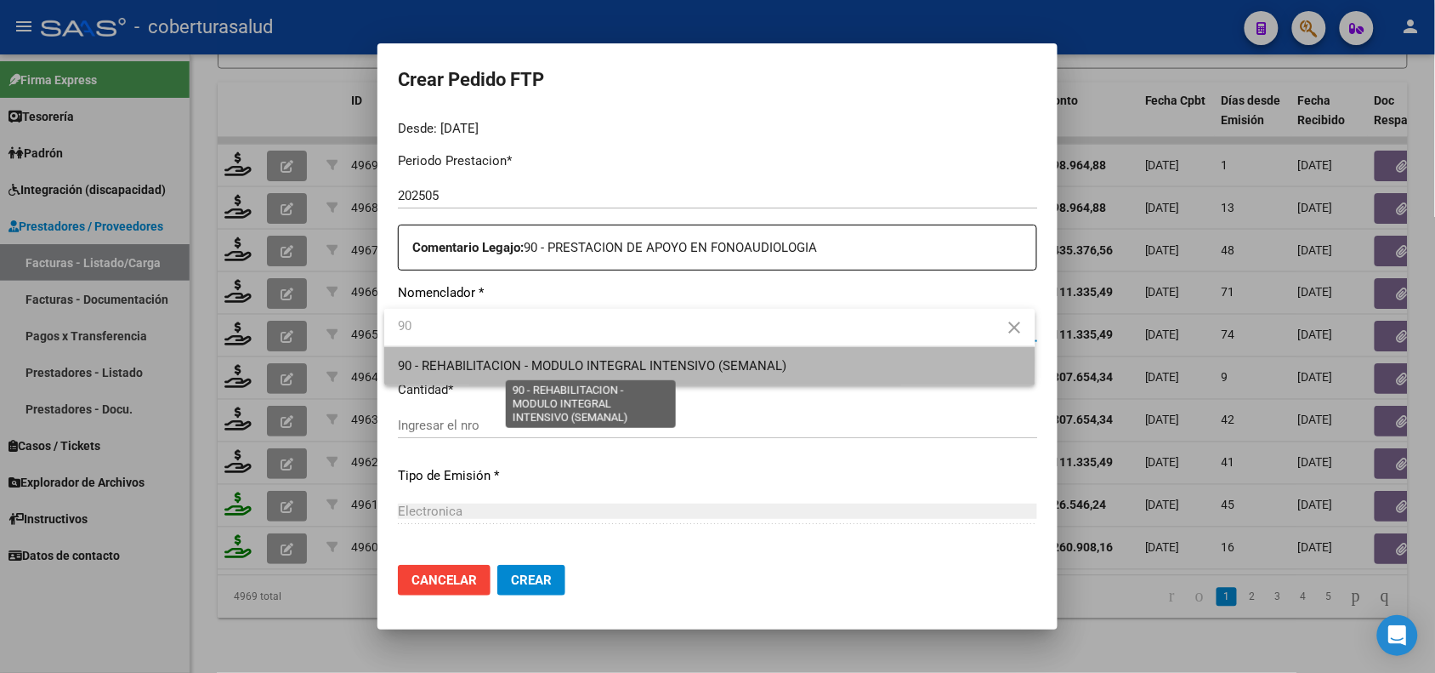
click at [537, 358] on span "90 - REHABILITACION - MODULO INTEGRAL INTENSIVO (SEMANAL)" at bounding box center [592, 365] width 389 height 15
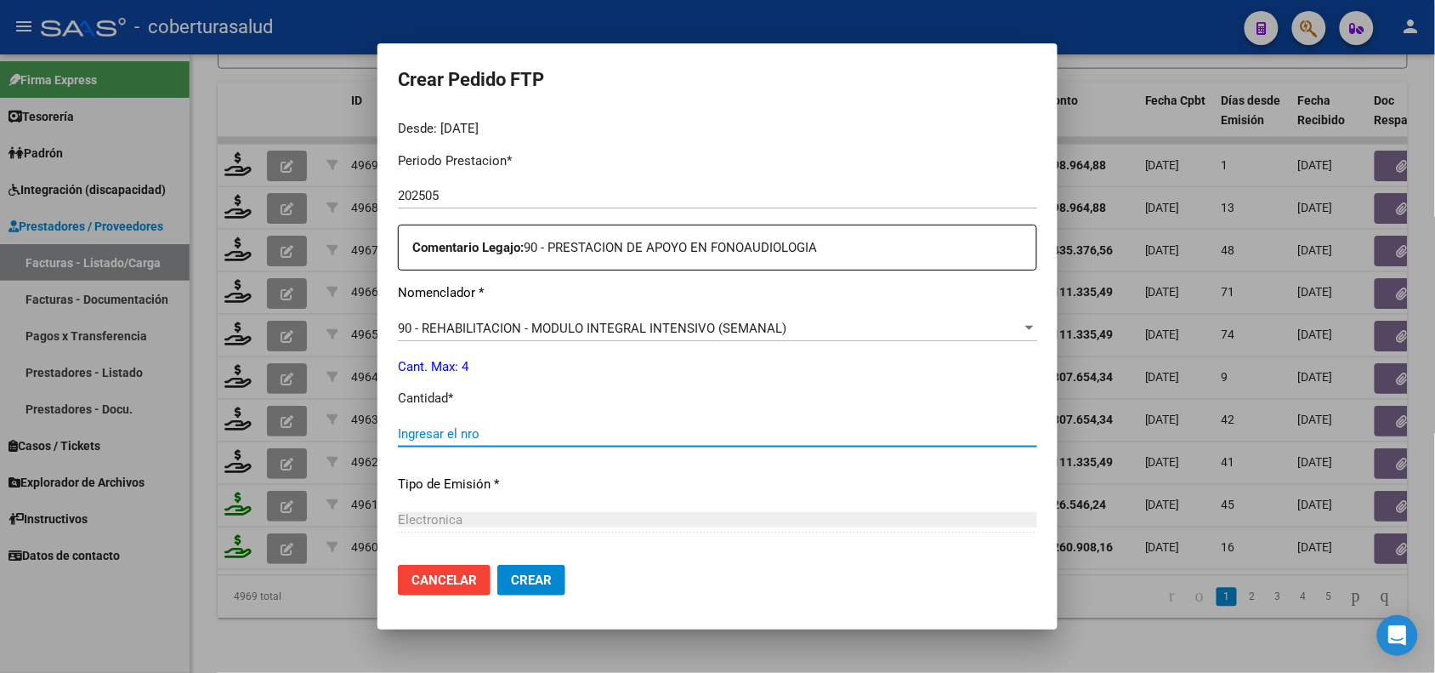
click at [462, 435] on input "Ingresar el nro" at bounding box center [717, 433] width 639 height 15
type input "4"
click at [520, 495] on div "Periodo Prestacion * 202505 Ingresar el Periodo Prestacion Comentario Legajo: 9…" at bounding box center [717, 430] width 639 height 582
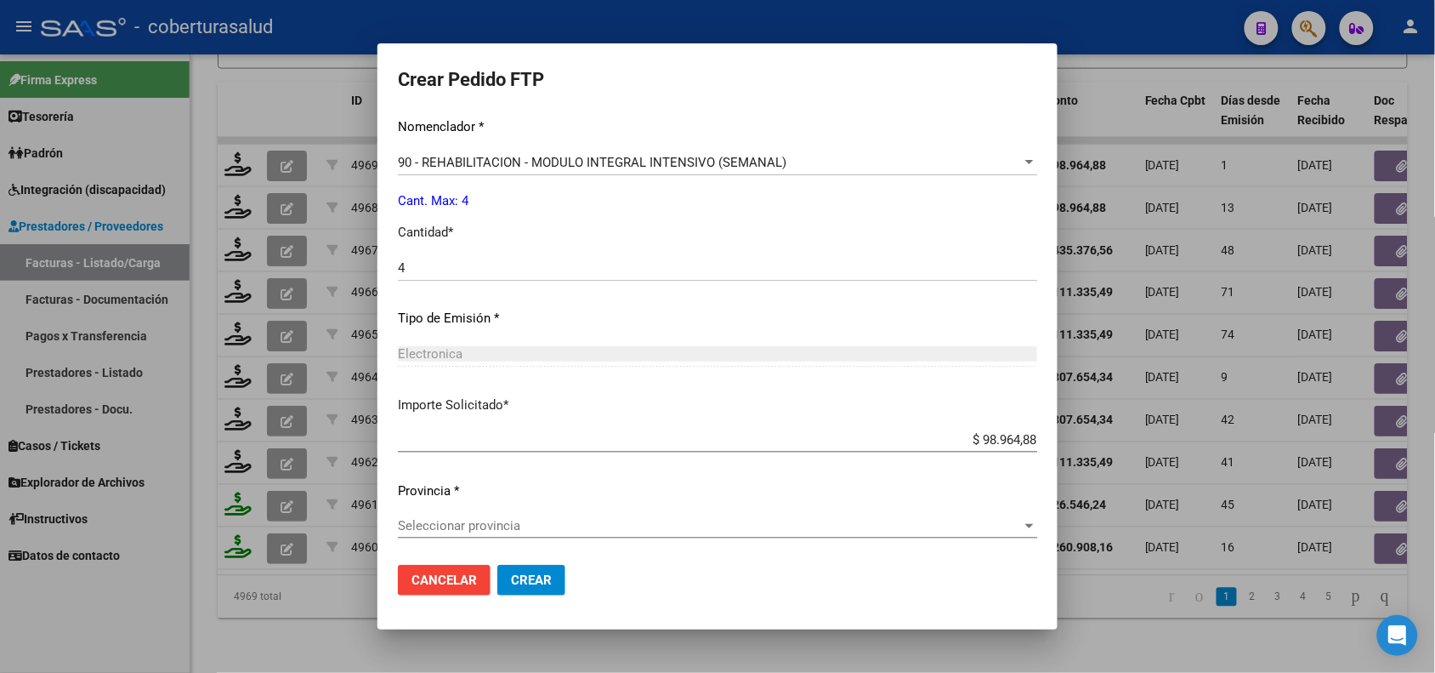
scroll to position [702, 0]
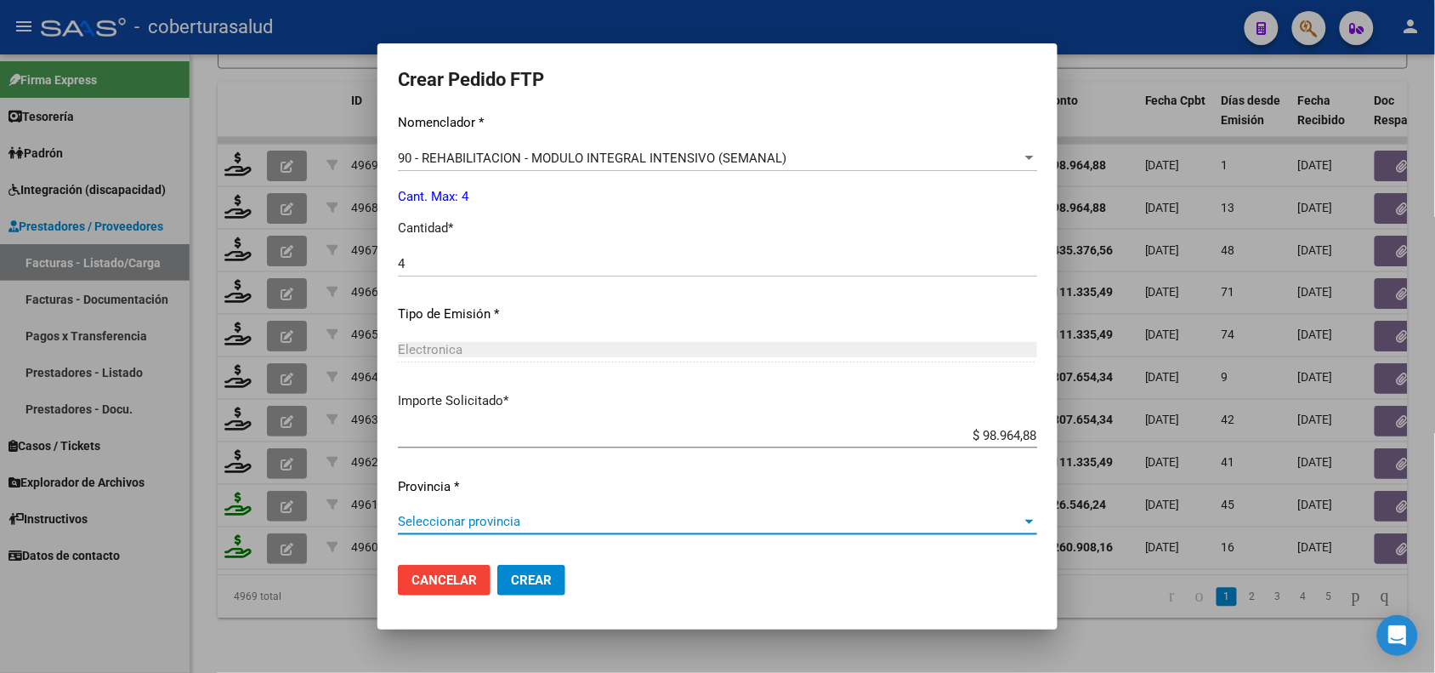
click at [515, 523] on span "Seleccionar provincia" at bounding box center [710, 521] width 624 height 15
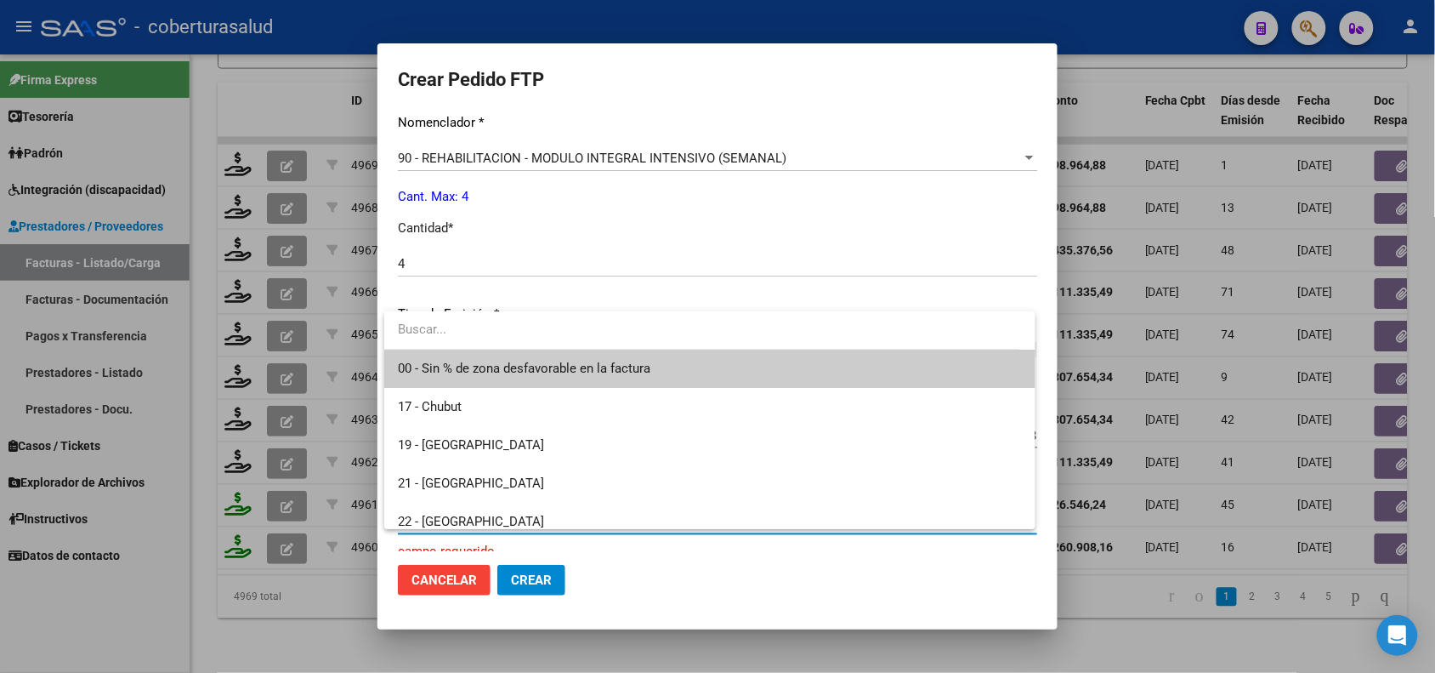
click at [494, 372] on span "00 - Sin % de zona desfavorable en la factura" at bounding box center [524, 368] width 253 height 15
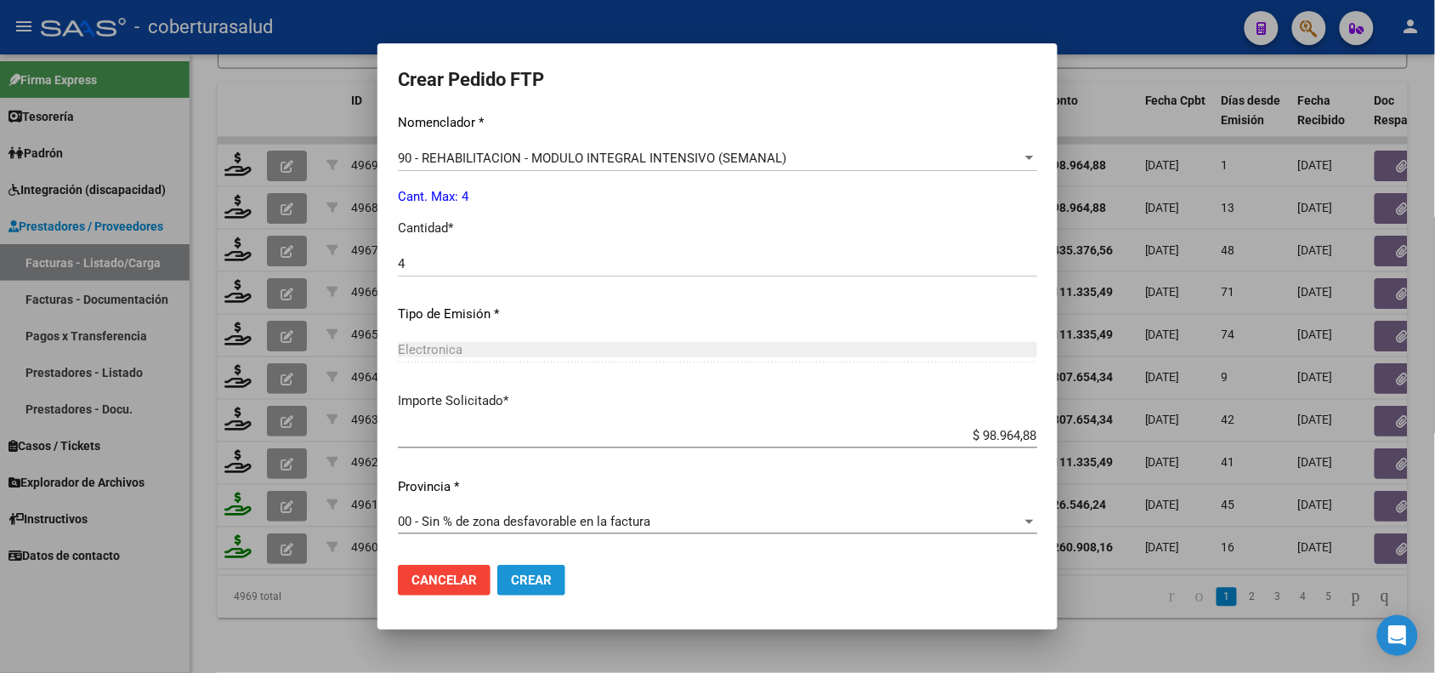
click at [529, 578] on span "Crear" at bounding box center [531, 579] width 41 height 15
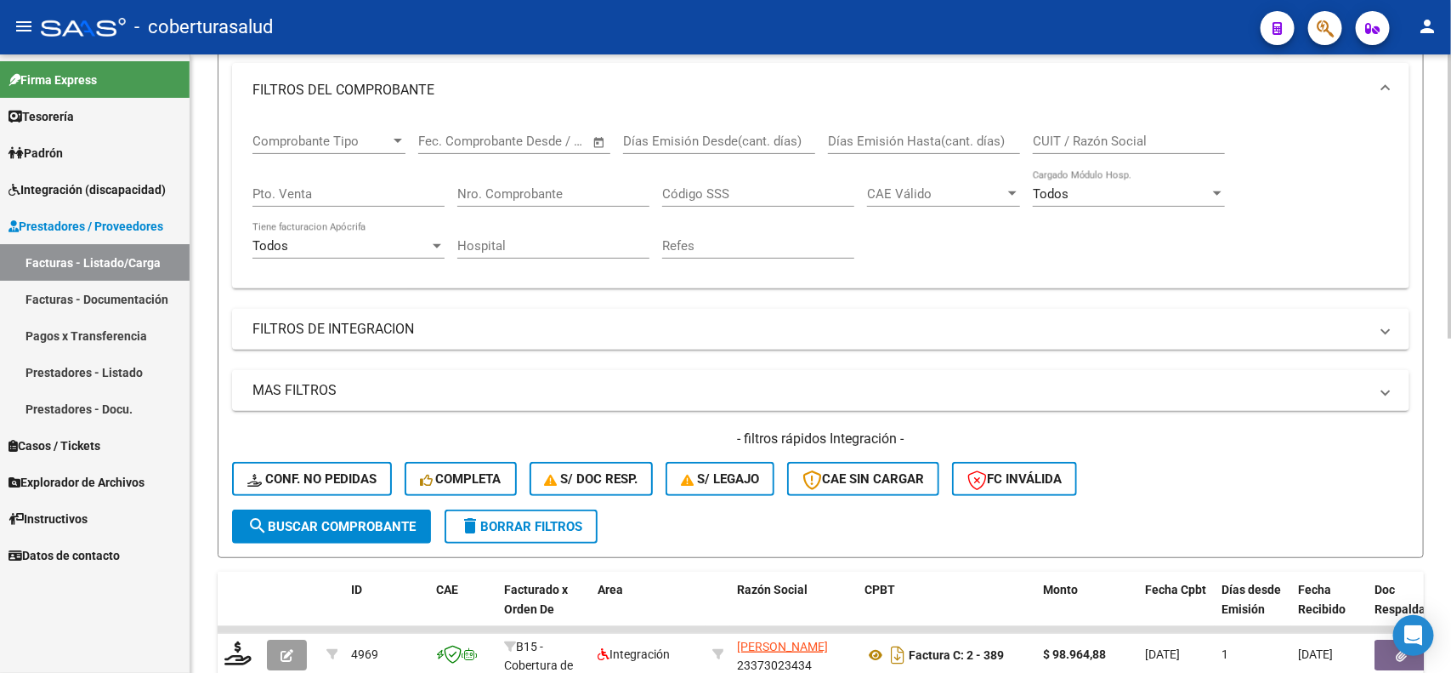
scroll to position [196, 0]
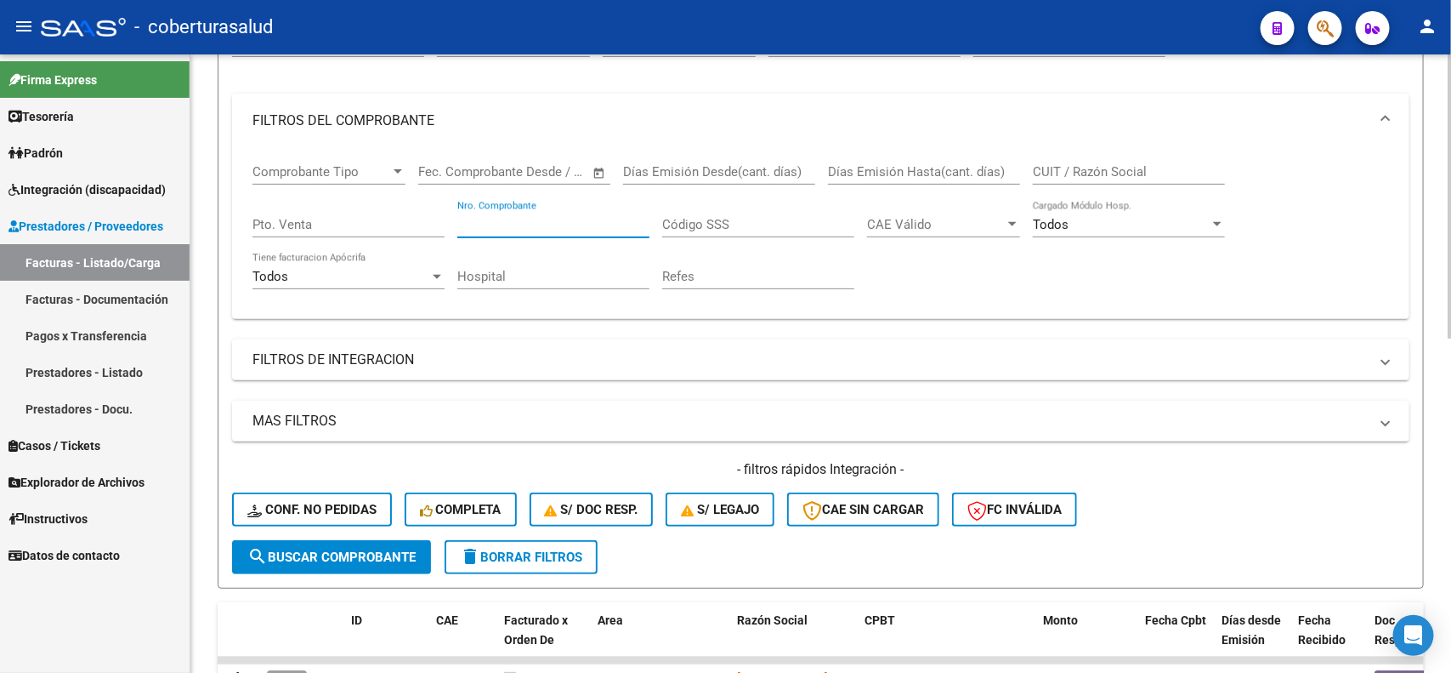
click at [588, 219] on input "Nro. Comprobante" at bounding box center [553, 224] width 192 height 15
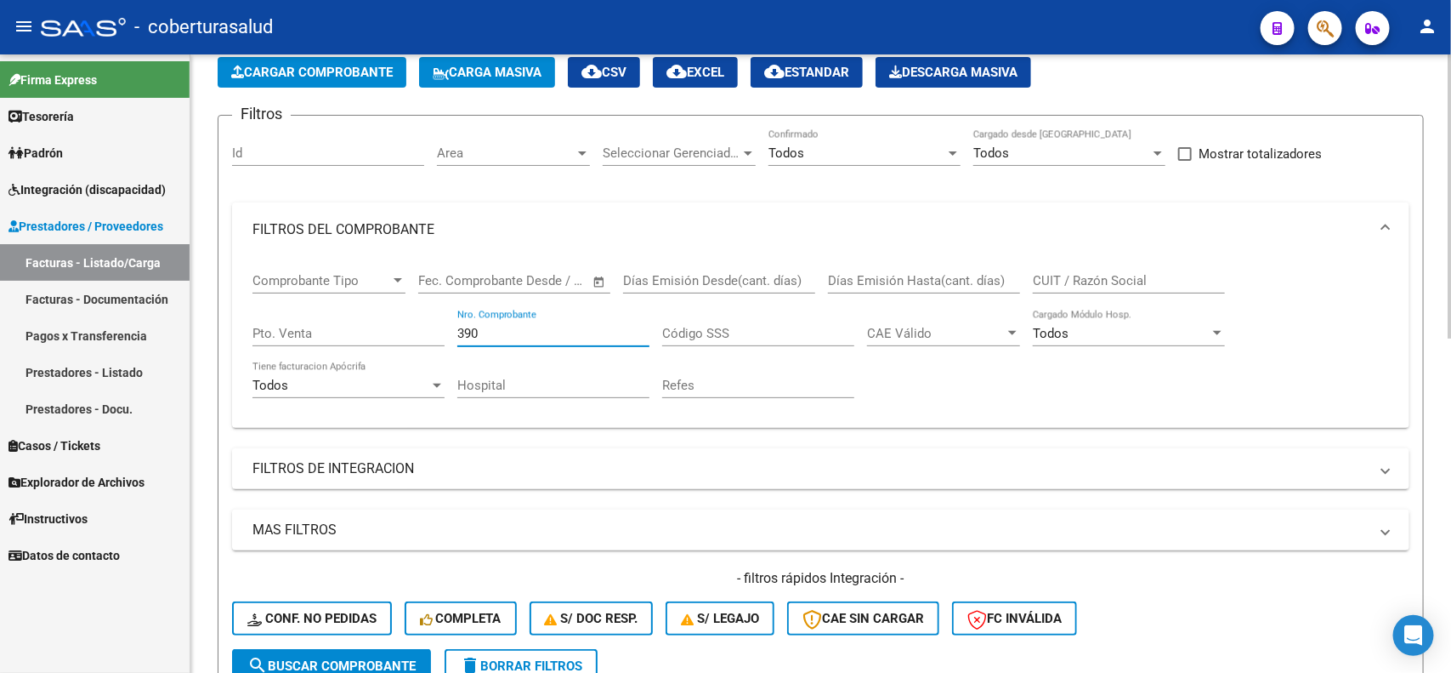
scroll to position [319, 0]
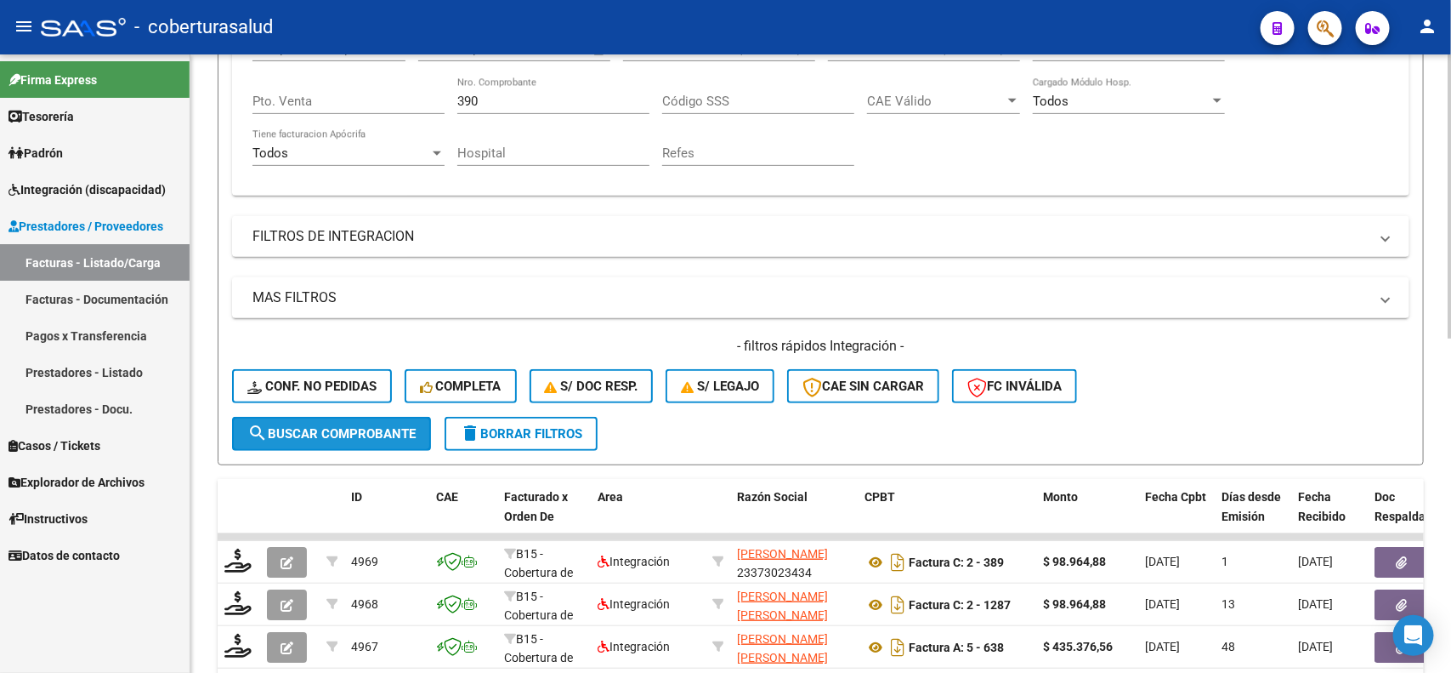
click at [324, 432] on span "search Buscar Comprobante" at bounding box center [331, 433] width 168 height 15
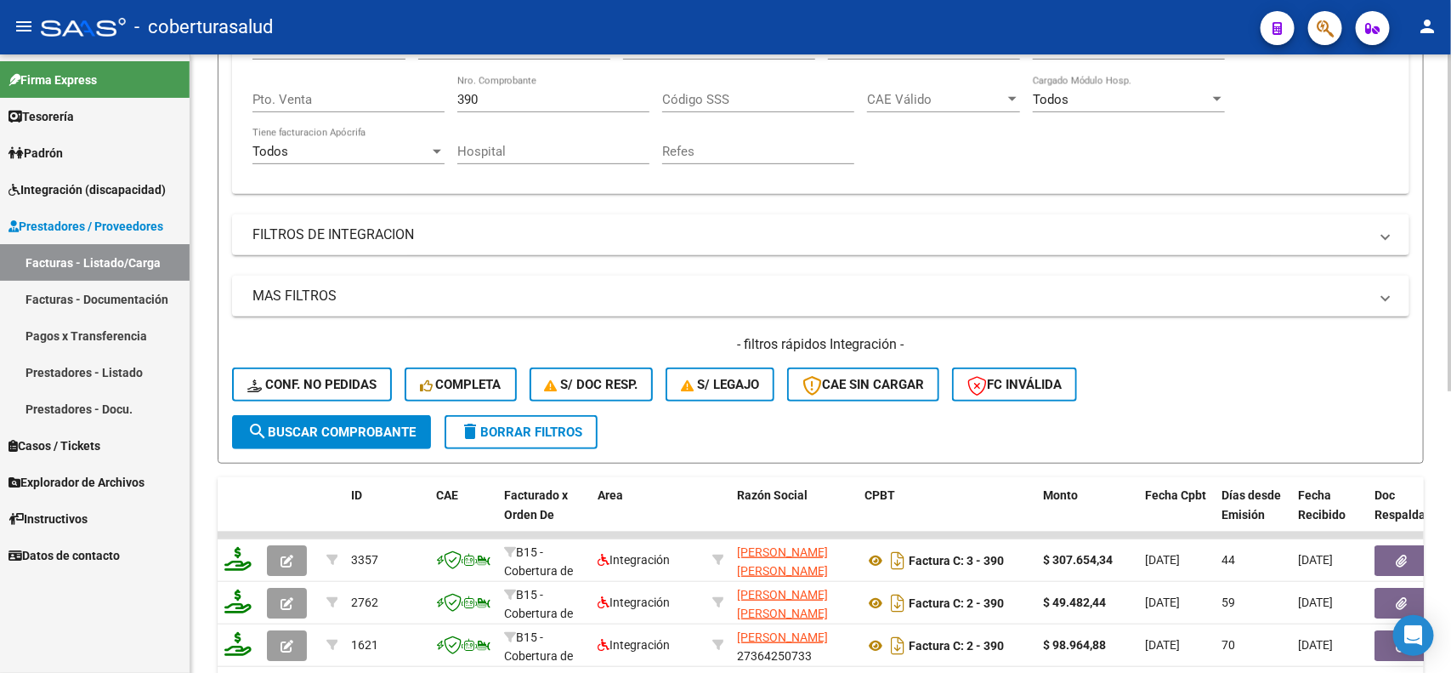
scroll to position [213, 0]
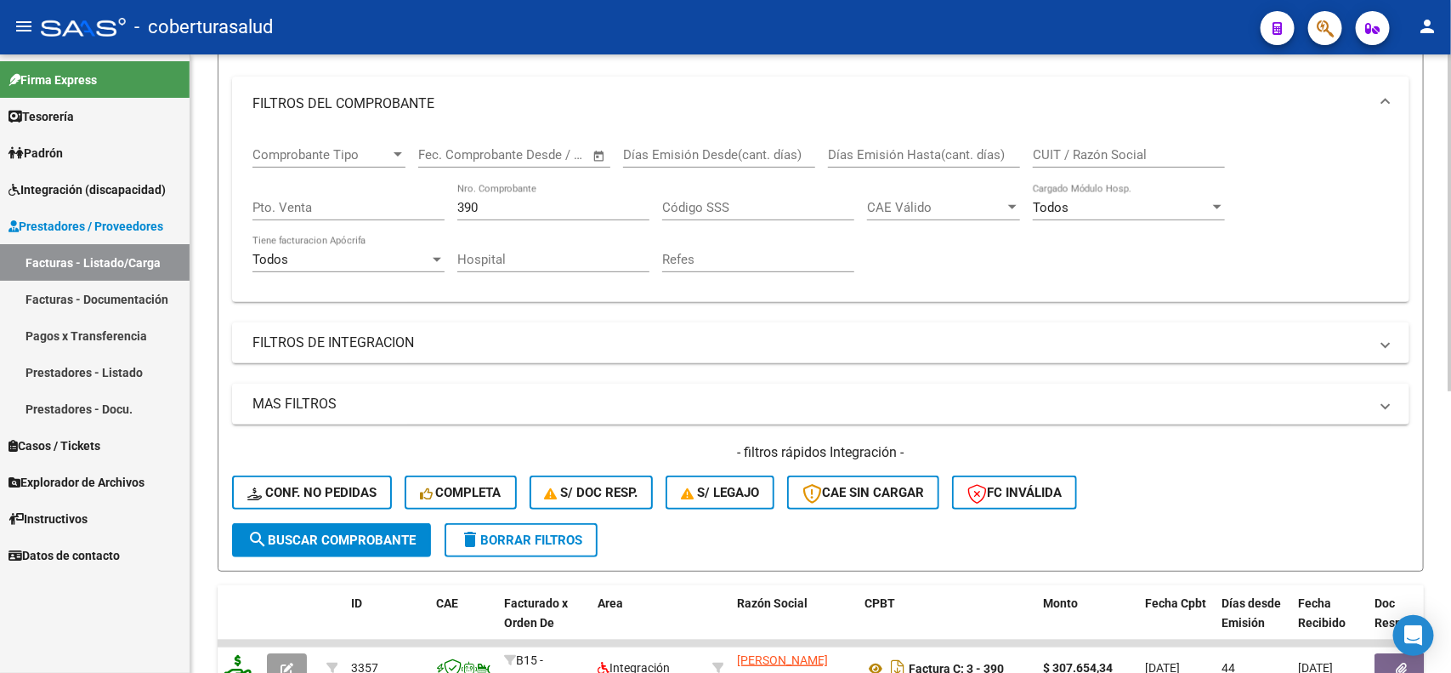
click at [495, 211] on input "390" at bounding box center [553, 207] width 192 height 15
type input "389"
click at [327, 538] on span "search Buscar Comprobante" at bounding box center [331, 539] width 168 height 15
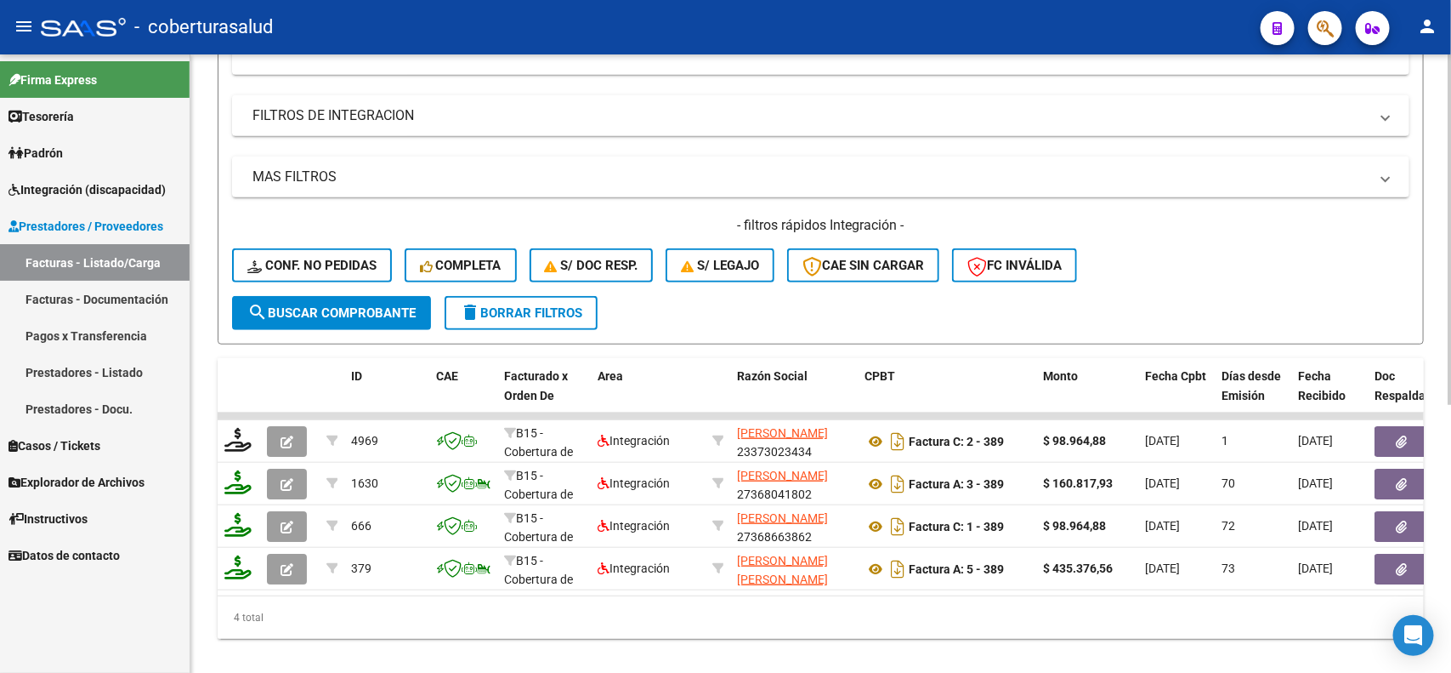
scroll to position [472, 0]
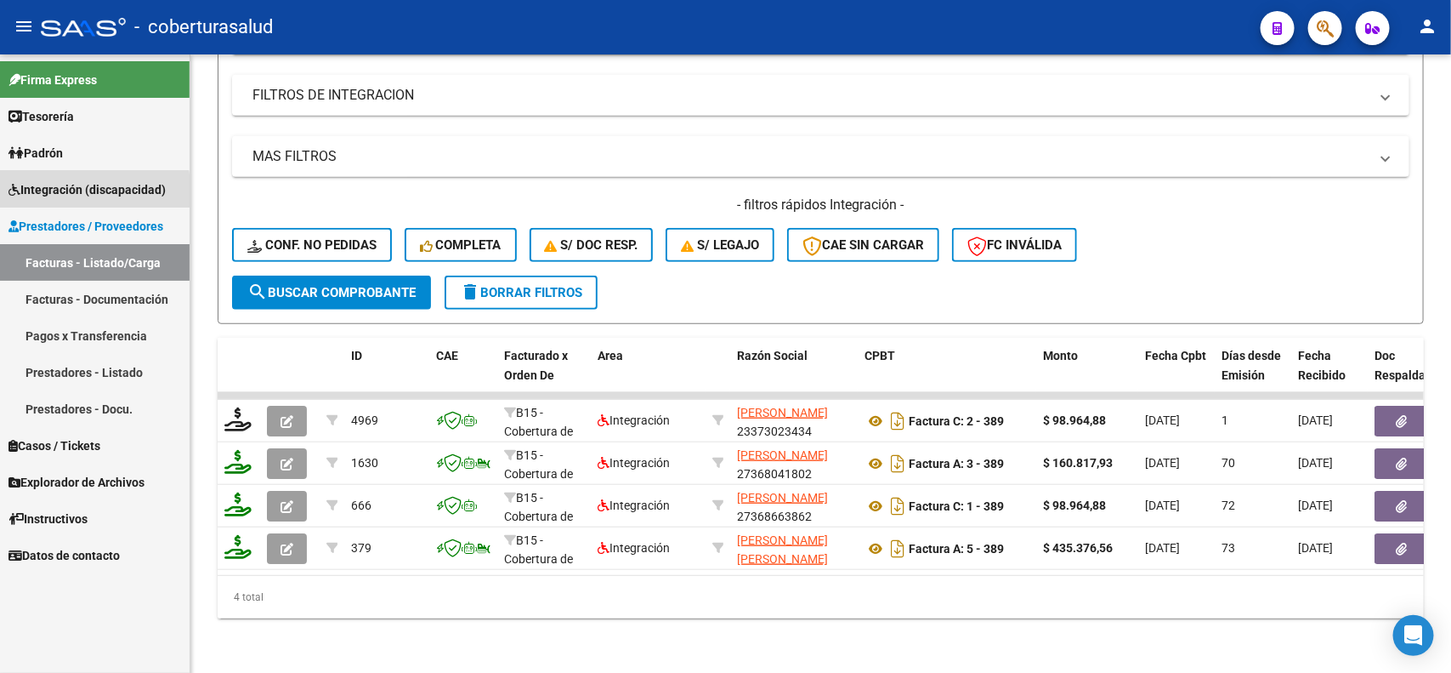
click at [68, 192] on span "Integración (discapacidad)" at bounding box center [87, 189] width 157 height 19
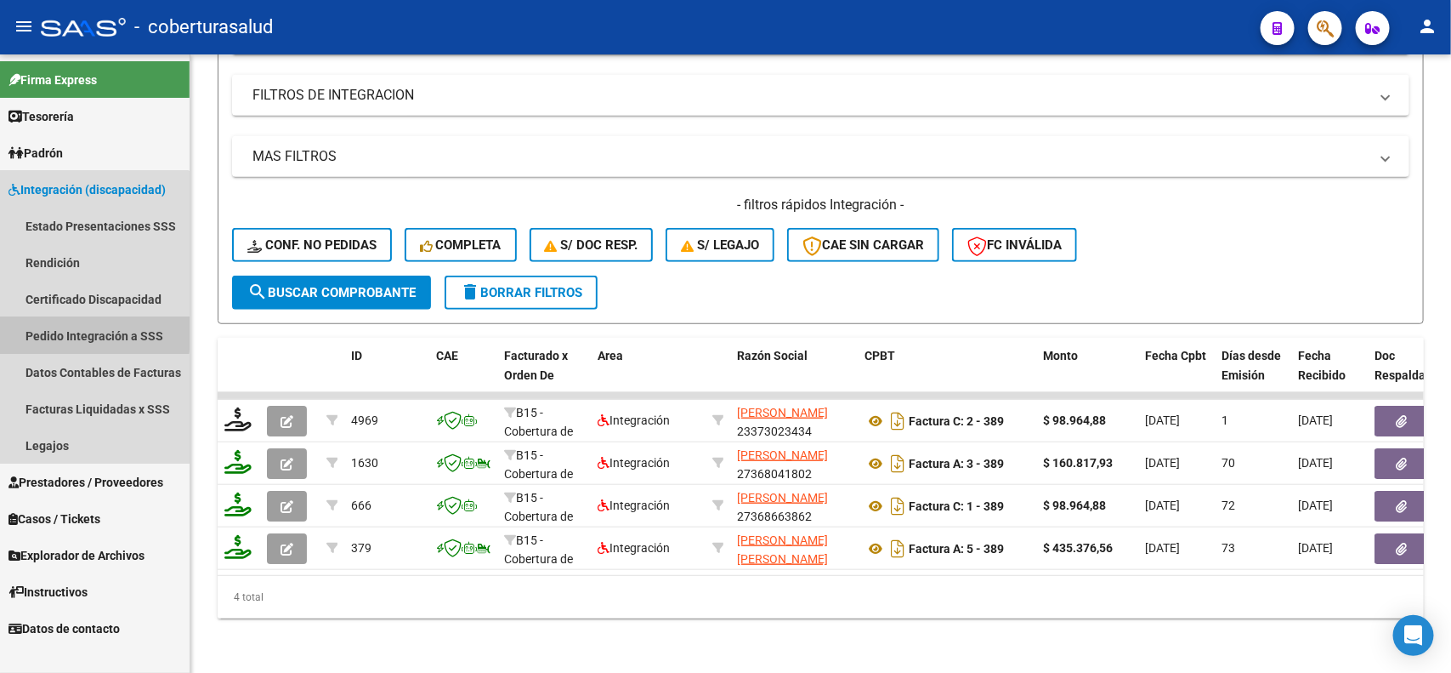
click at [78, 332] on link "Pedido Integración a SSS" at bounding box center [95, 335] width 190 height 37
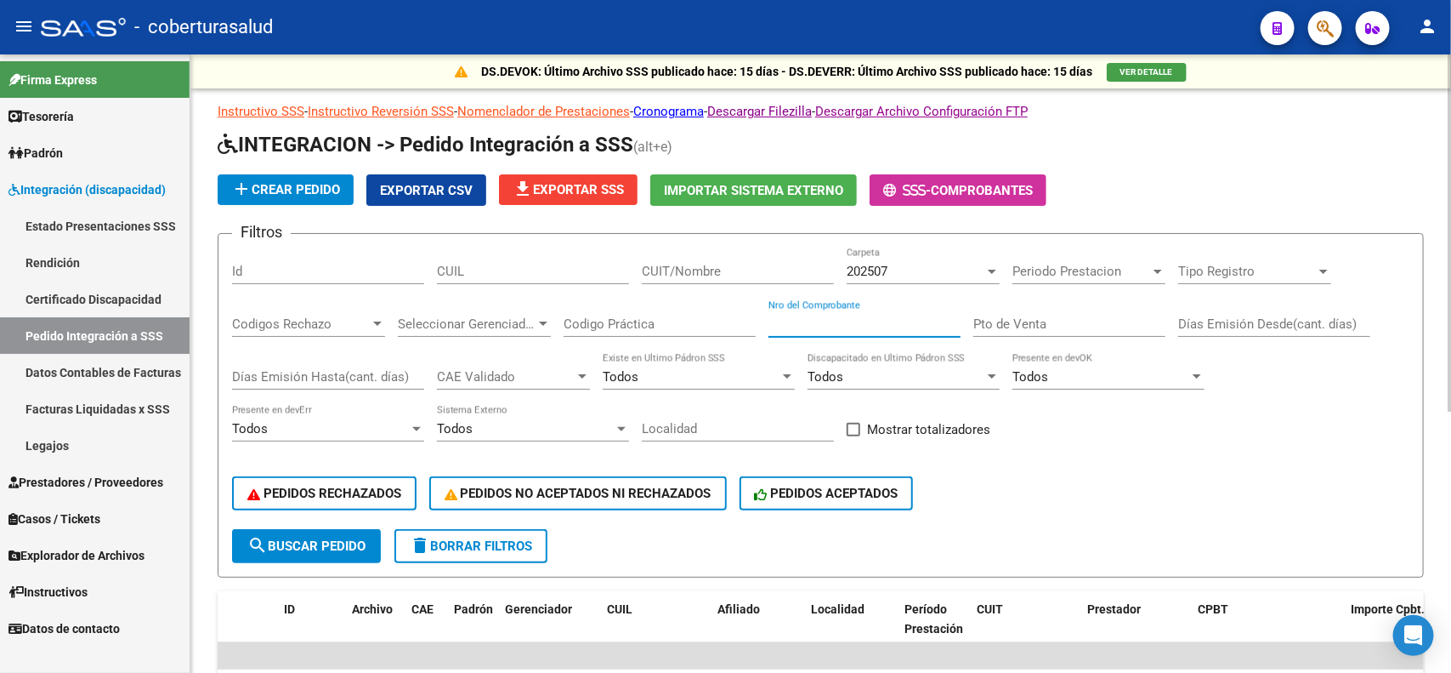
click at [809, 316] on input "Nro del Comprobante" at bounding box center [865, 323] width 192 height 15
type input "389"
click at [332, 545] on span "search Buscar Pedido" at bounding box center [306, 545] width 118 height 15
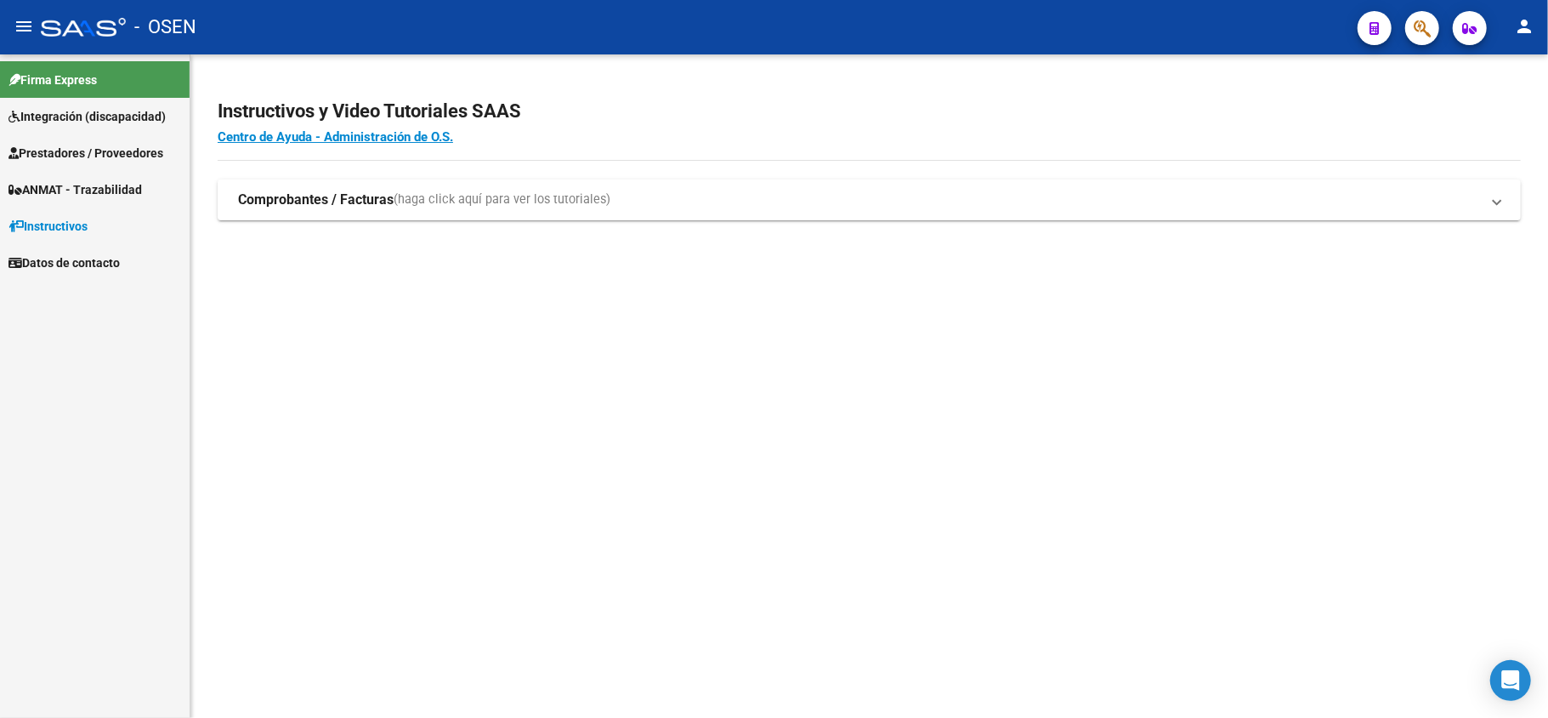
click at [114, 144] on span "Prestadores / Proveedores" at bounding box center [86, 153] width 155 height 19
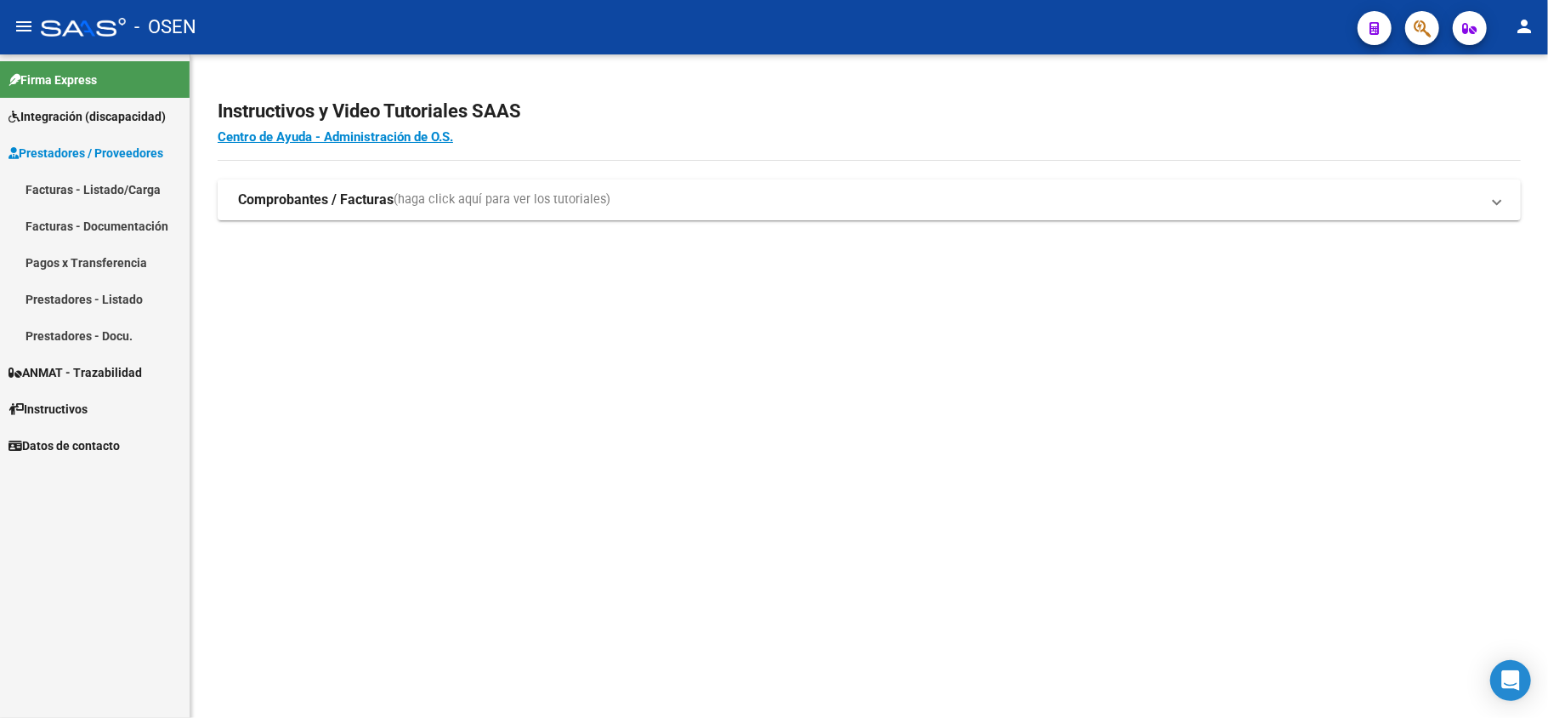
click at [110, 189] on link "Facturas - Listado/Carga" at bounding box center [95, 189] width 190 height 37
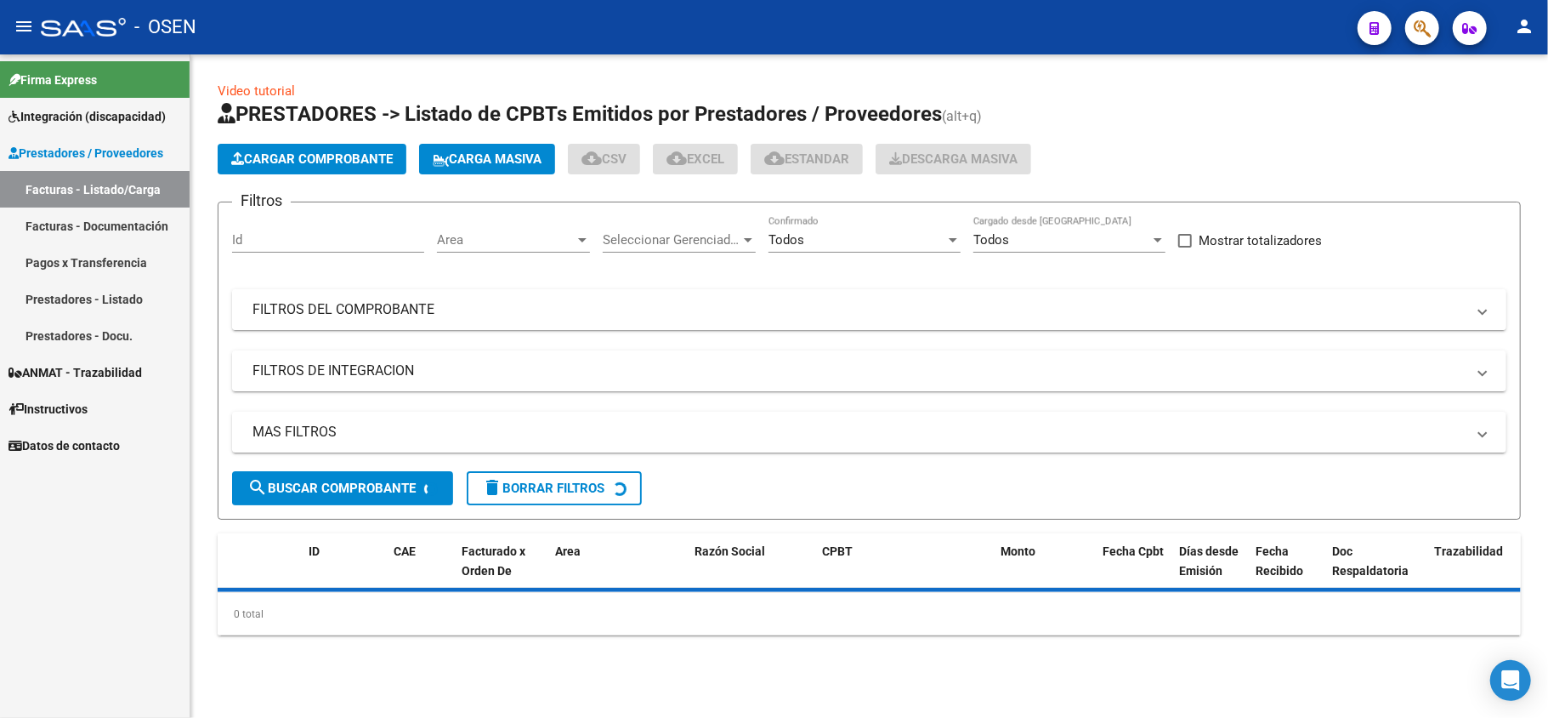
click at [602, 301] on mat-panel-title "FILTROS DEL COMPROBANTE" at bounding box center [859, 309] width 1213 height 19
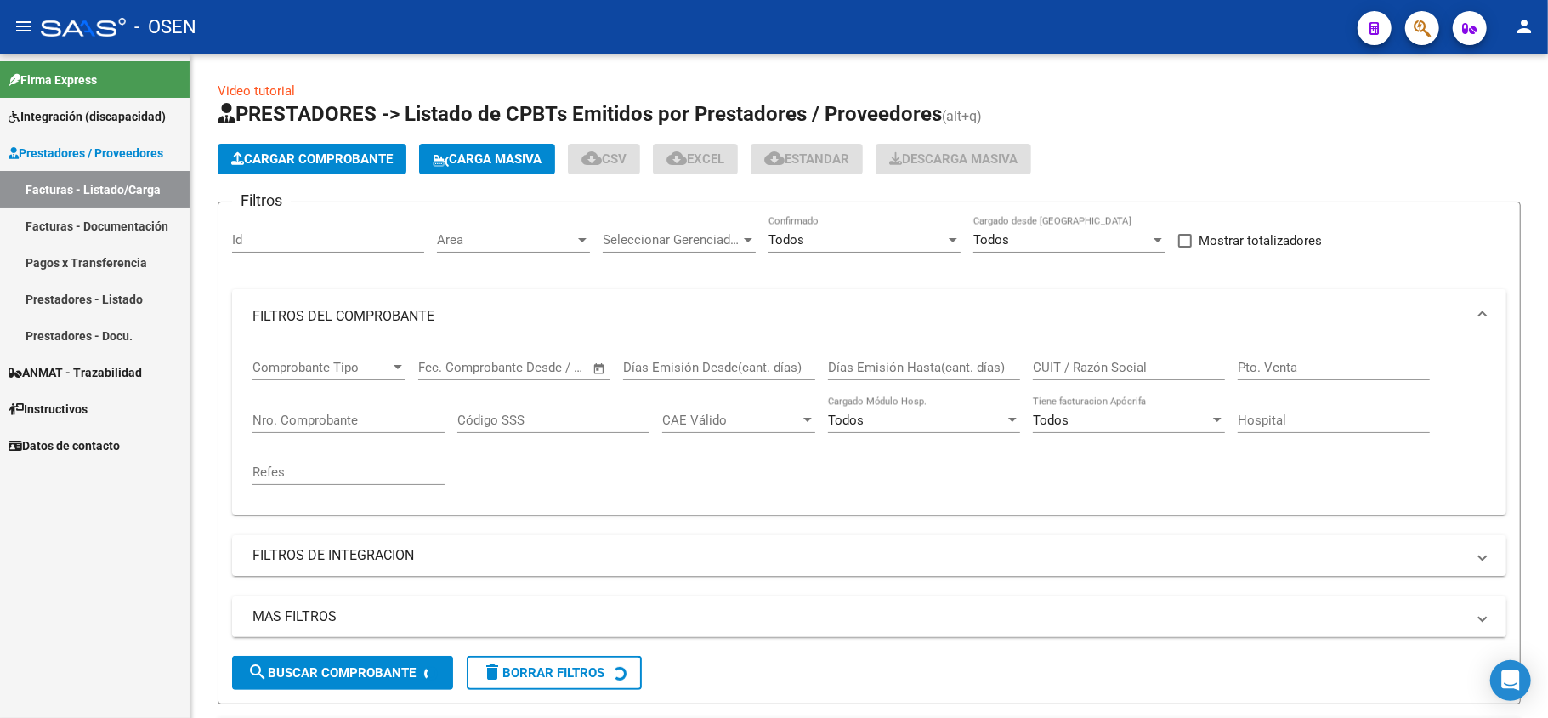
click at [114, 256] on link "Pagos x Transferencia" at bounding box center [95, 262] width 190 height 37
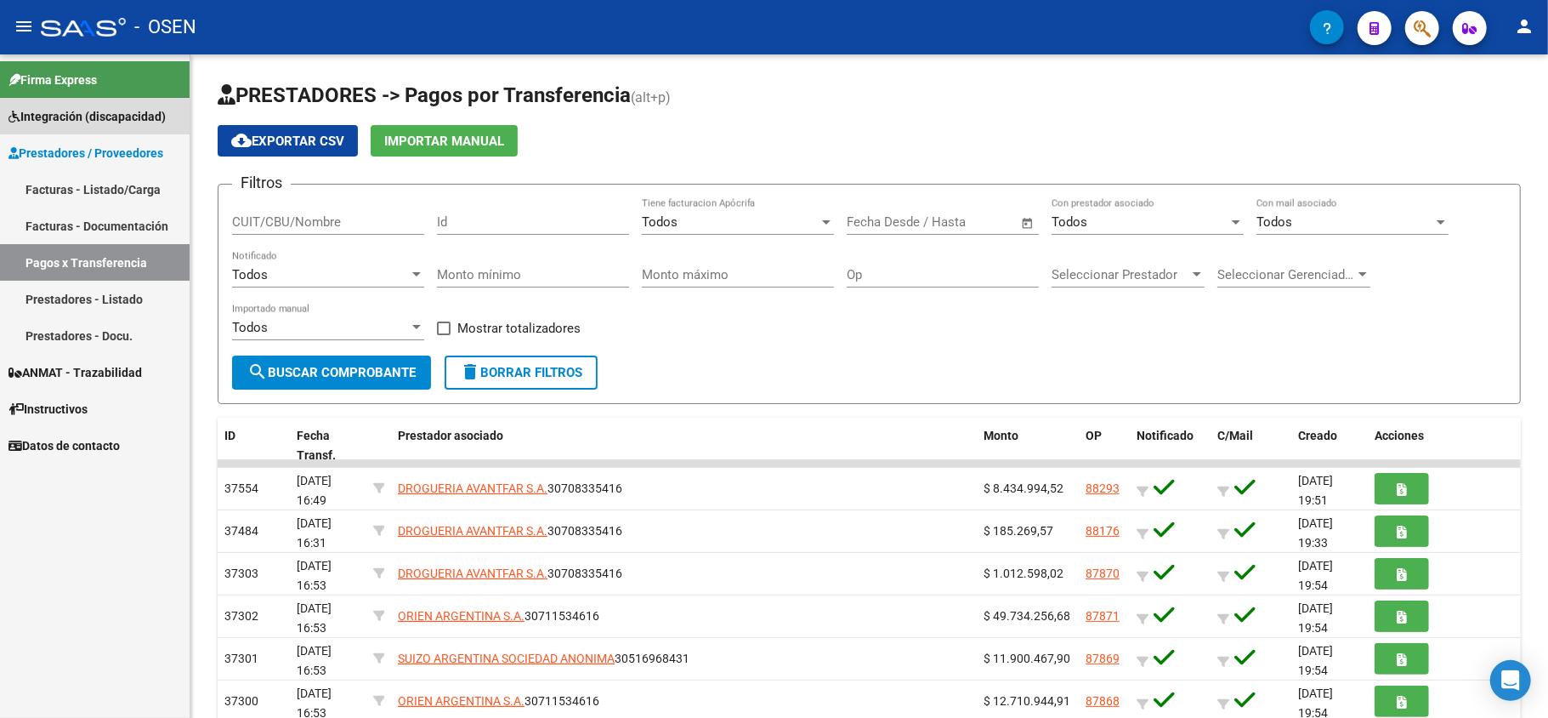
click at [113, 120] on span "Integración (discapacidad)" at bounding box center [87, 116] width 157 height 19
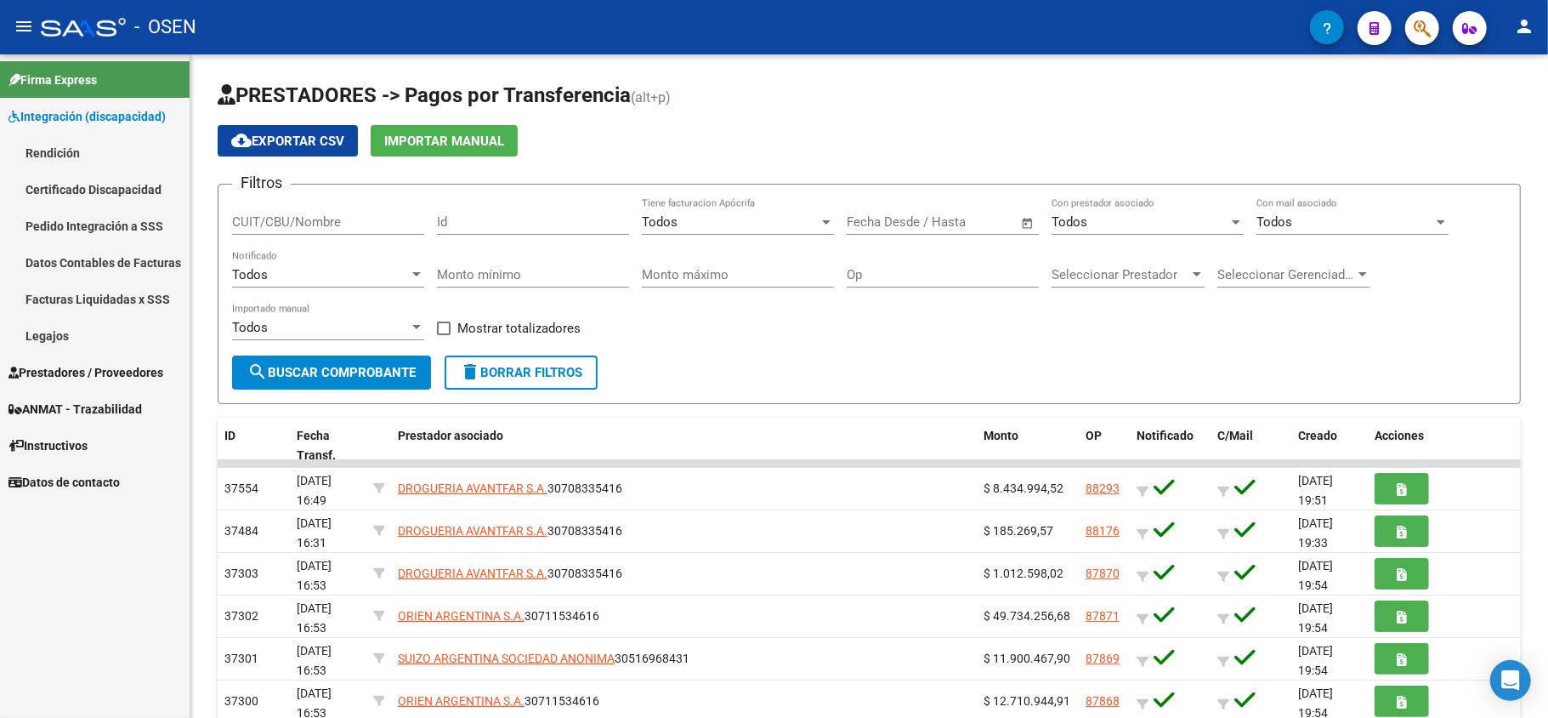
click at [99, 228] on link "Pedido Integración a SSS" at bounding box center [95, 225] width 190 height 37
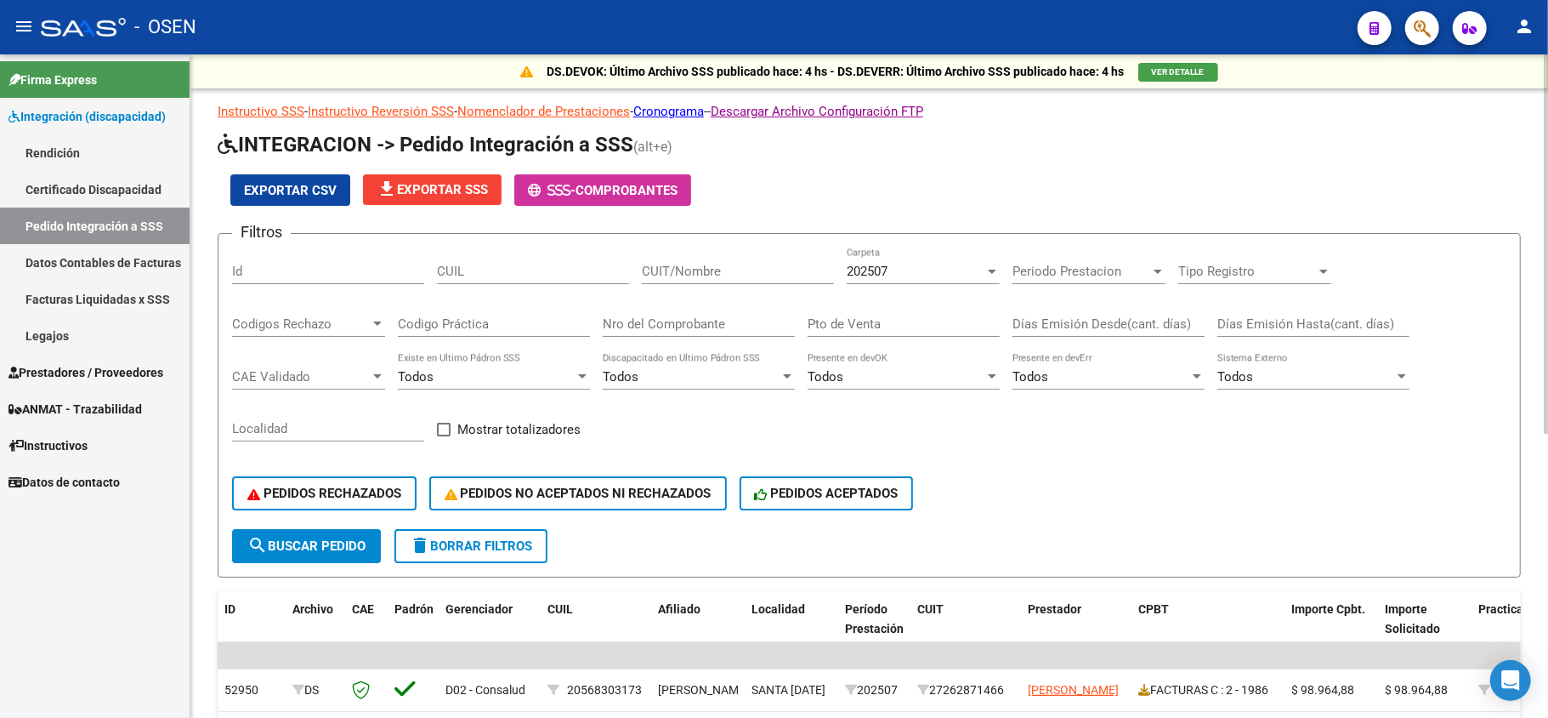
click at [733, 325] on input "Nro del Comprobante" at bounding box center [699, 323] width 192 height 15
type input "58"
click at [963, 266] on div "202507" at bounding box center [916, 271] width 138 height 15
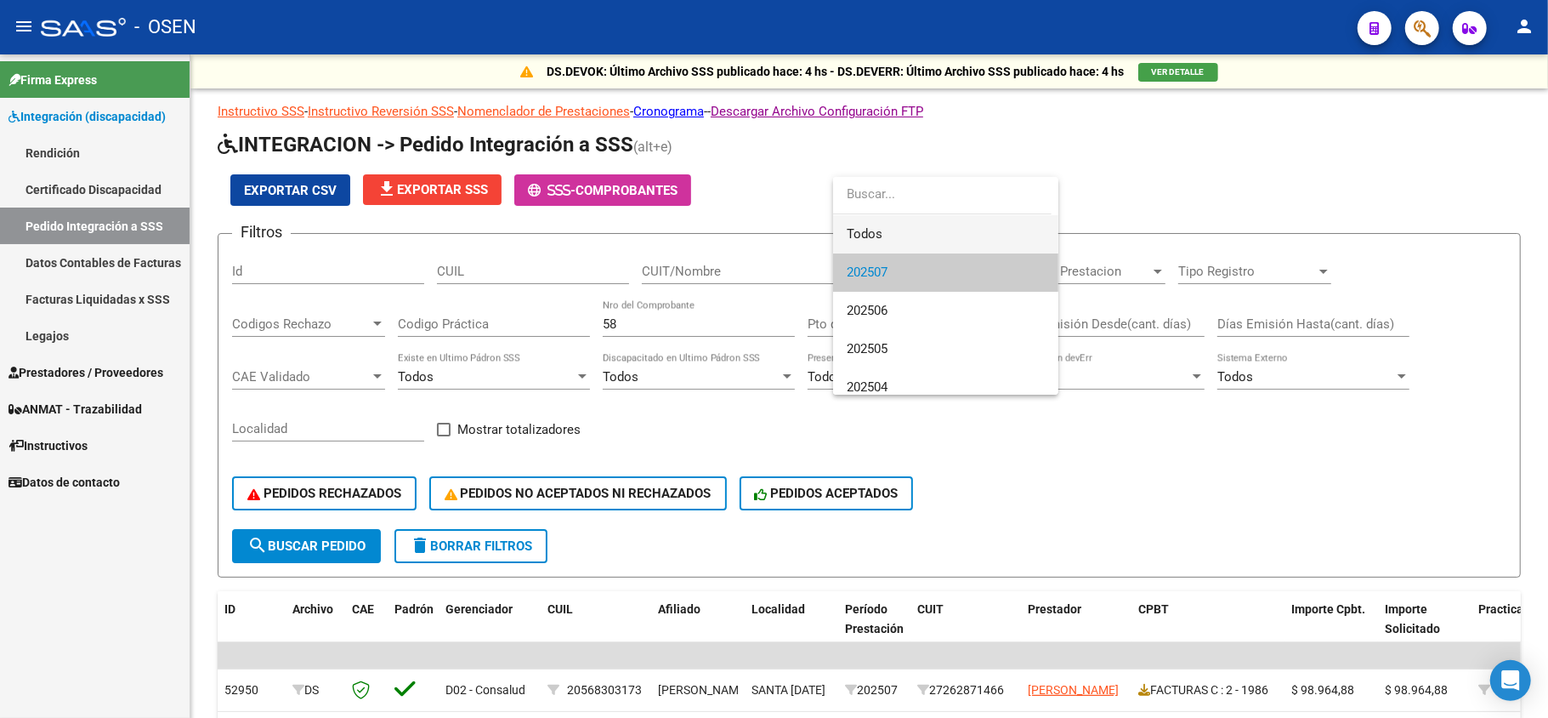
click at [927, 225] on span "Todos" at bounding box center [946, 234] width 198 height 38
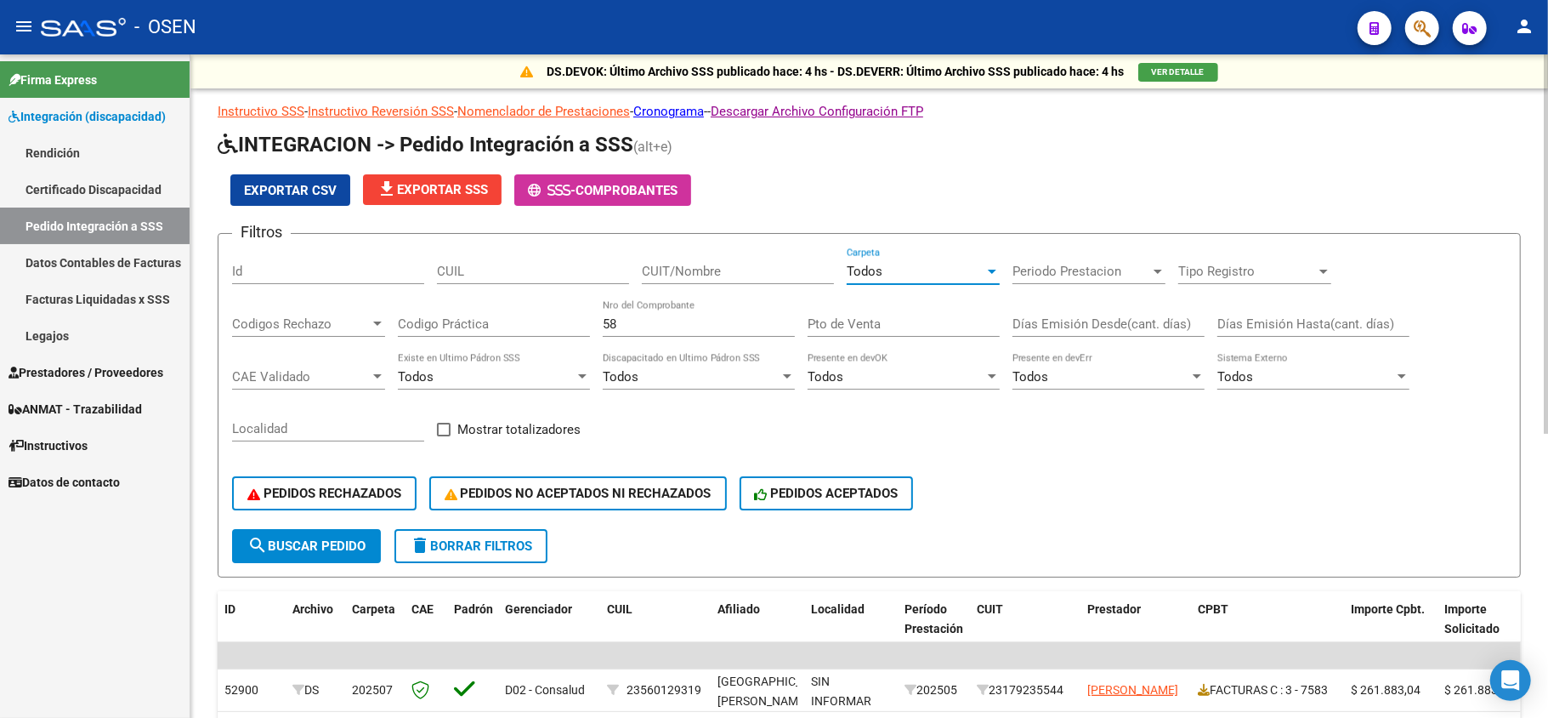
click at [308, 548] on span "search Buscar Pedido" at bounding box center [306, 545] width 118 height 15
click at [711, 274] on input "CUIT/Nombre" at bounding box center [738, 271] width 192 height 15
type input "[PERSON_NAME]"
click at [331, 541] on span "search Buscar Pedido" at bounding box center [306, 545] width 118 height 15
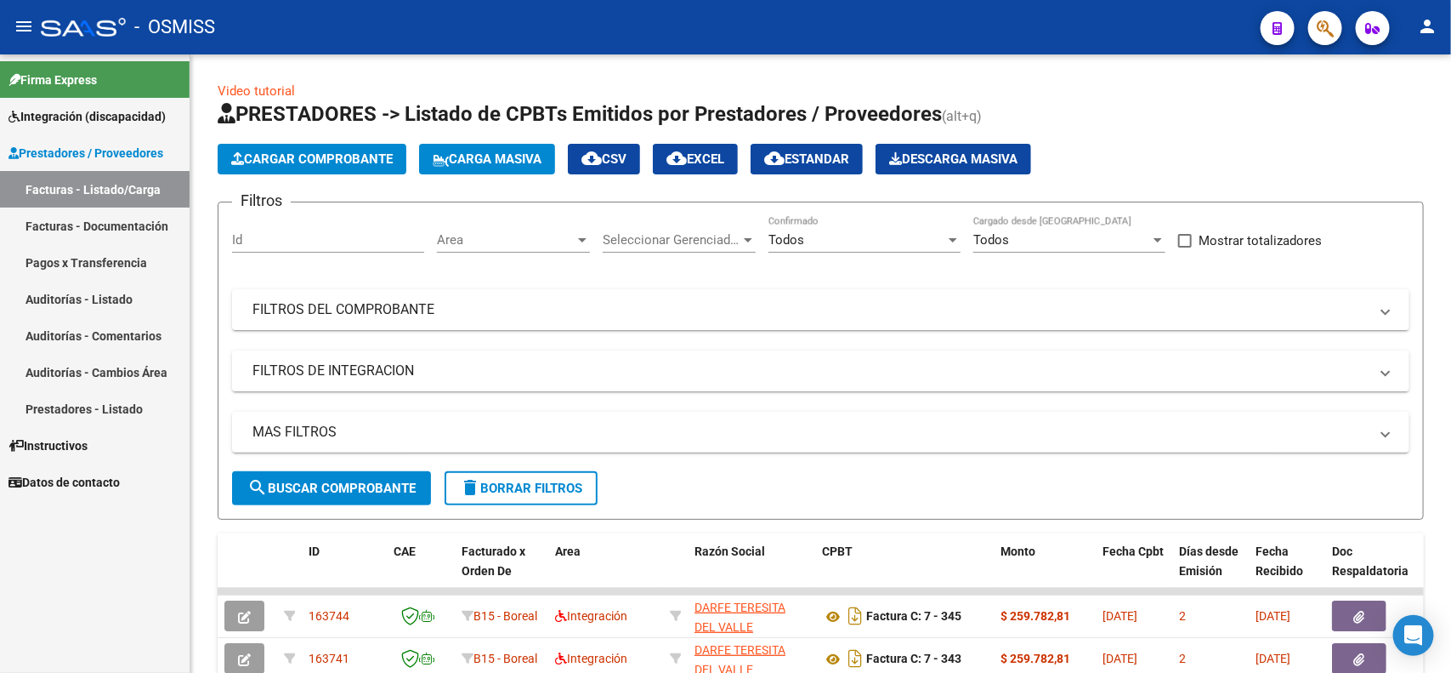
scroll to position [253, 0]
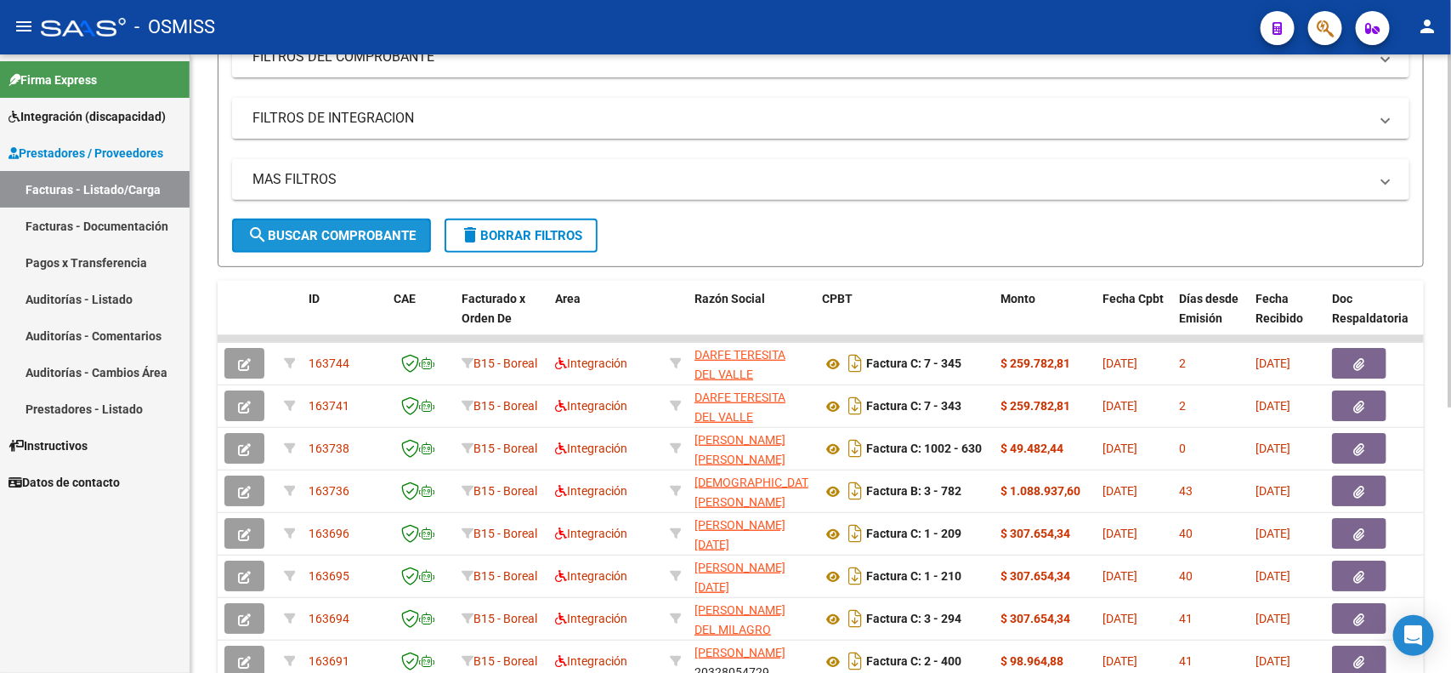
click at [282, 234] on span "search Buscar Comprobante" at bounding box center [331, 235] width 168 height 15
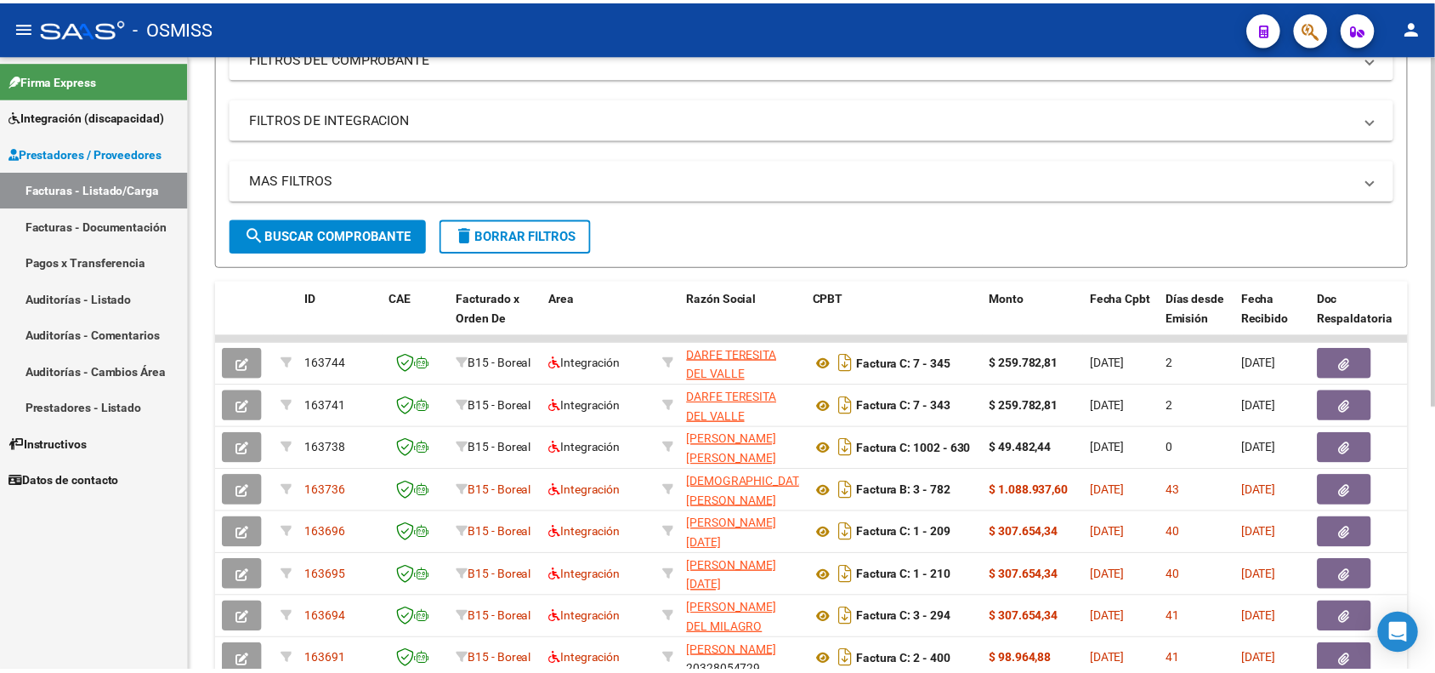
scroll to position [0, 0]
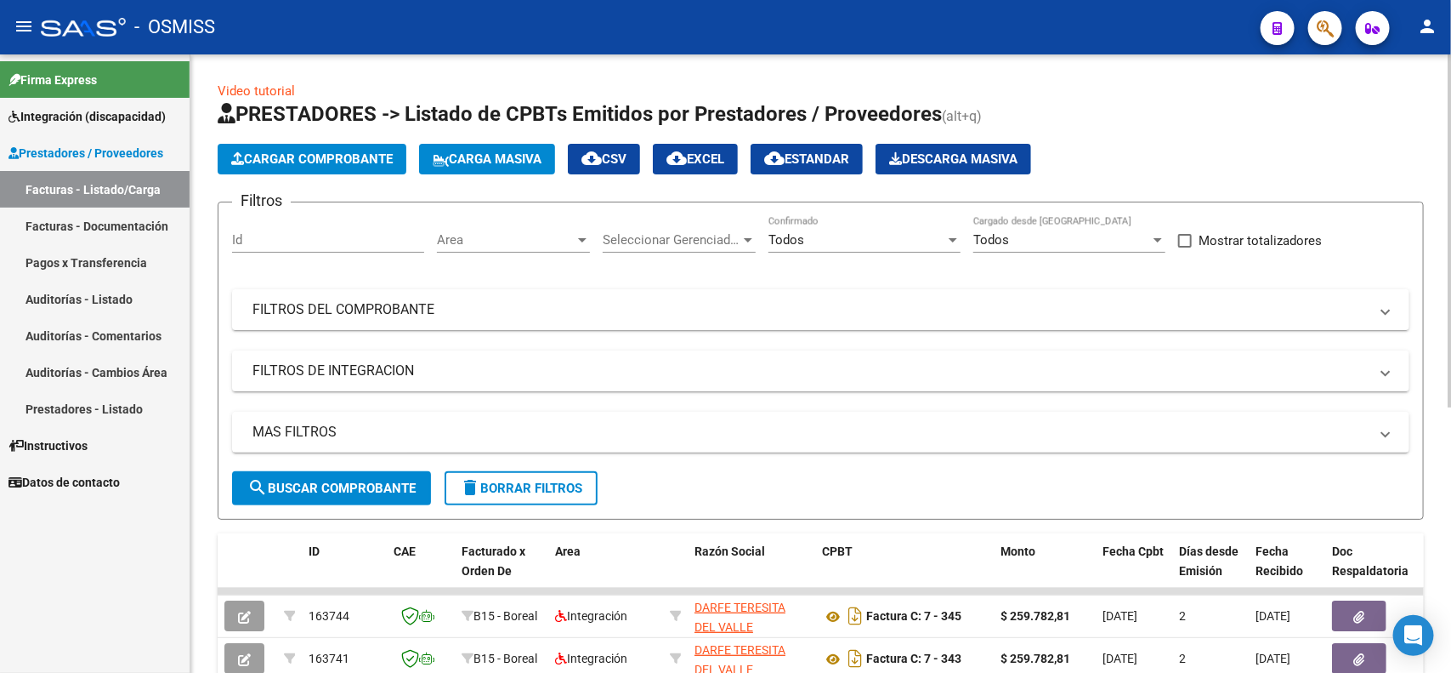
click at [298, 159] on span "Cargar Comprobante" at bounding box center [312, 158] width 162 height 15
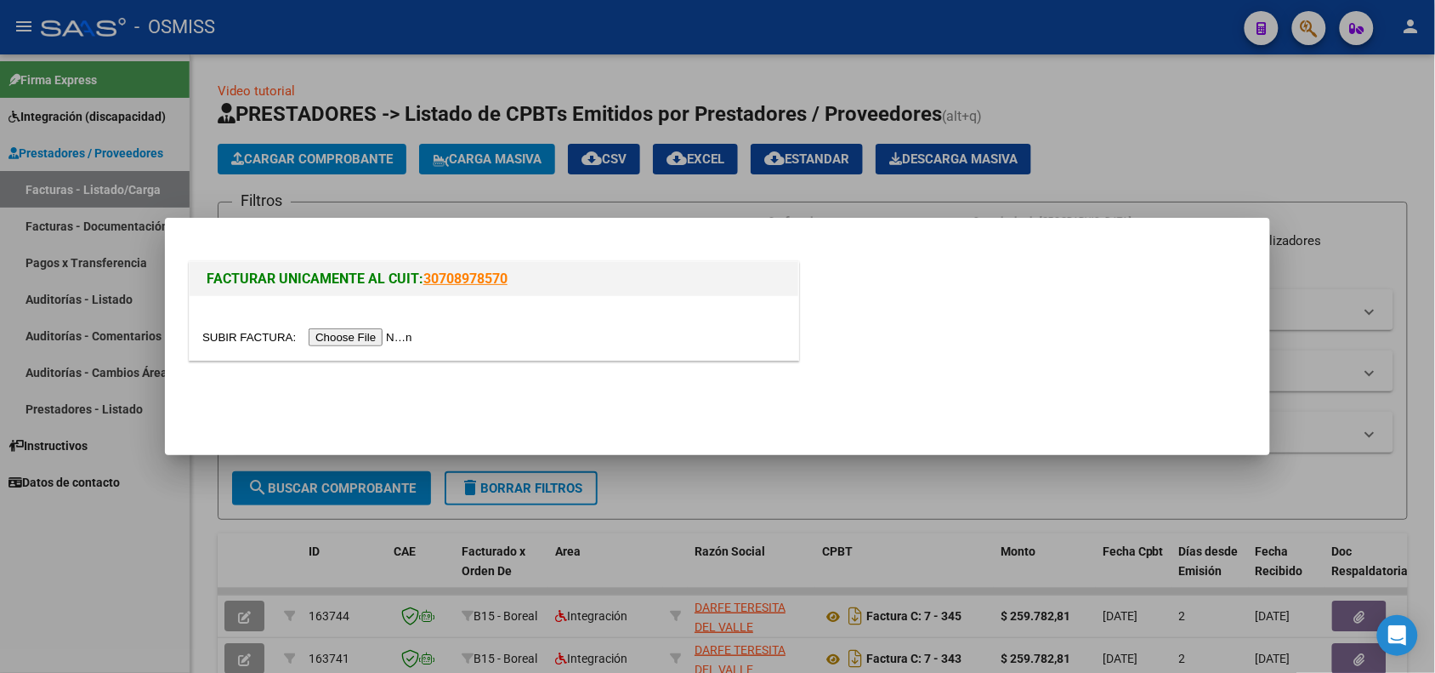
click at [349, 345] on input "file" at bounding box center [309, 337] width 215 height 18
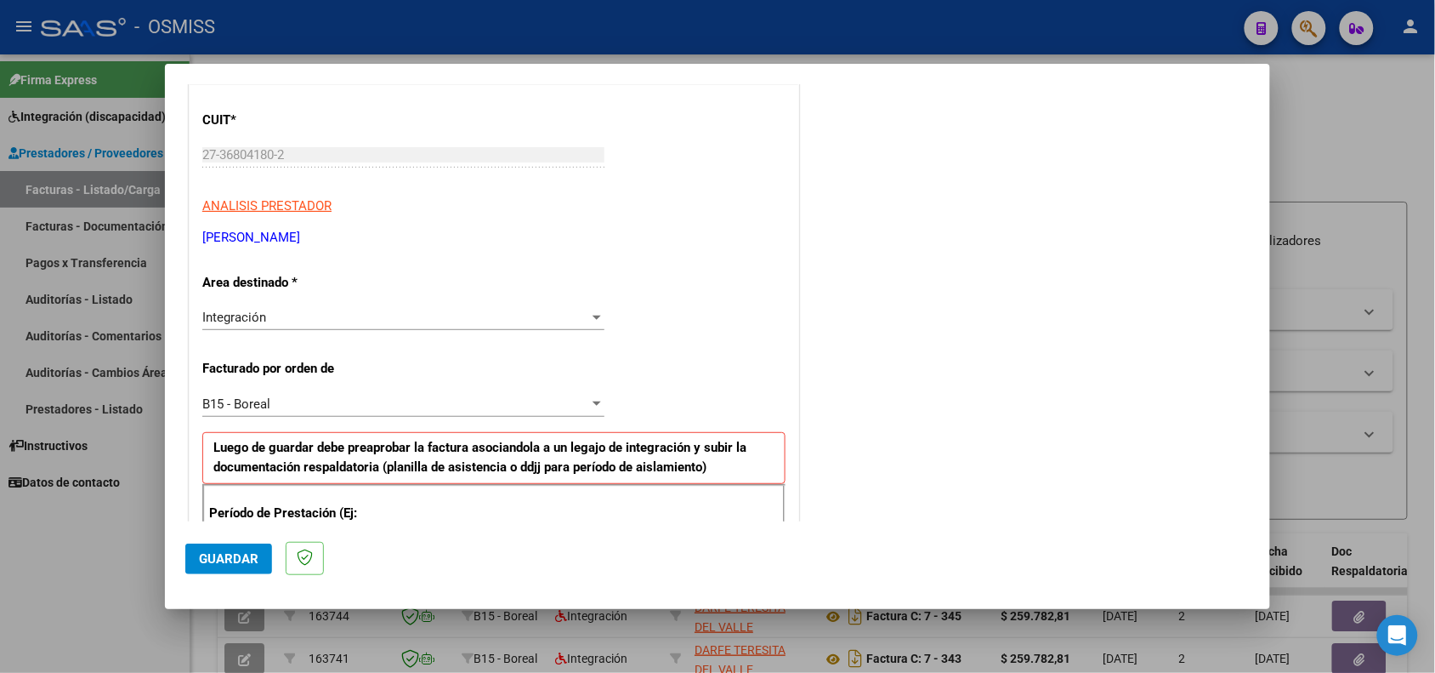
scroll to position [425, 0]
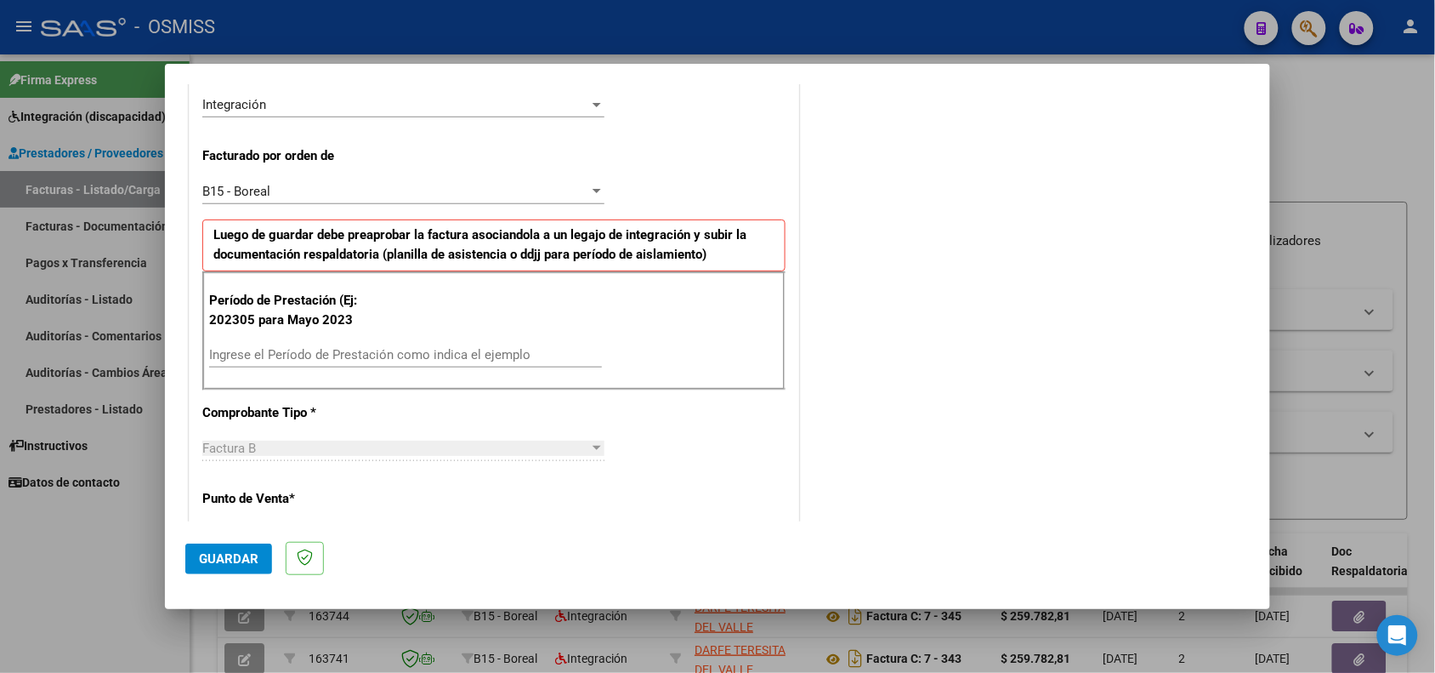
click at [350, 354] on input "Ingrese el Período de Prestación como indica el ejemplo" at bounding box center [405, 354] width 393 height 15
type input "202505"
click at [221, 555] on span "Guardar" at bounding box center [229, 558] width 60 height 15
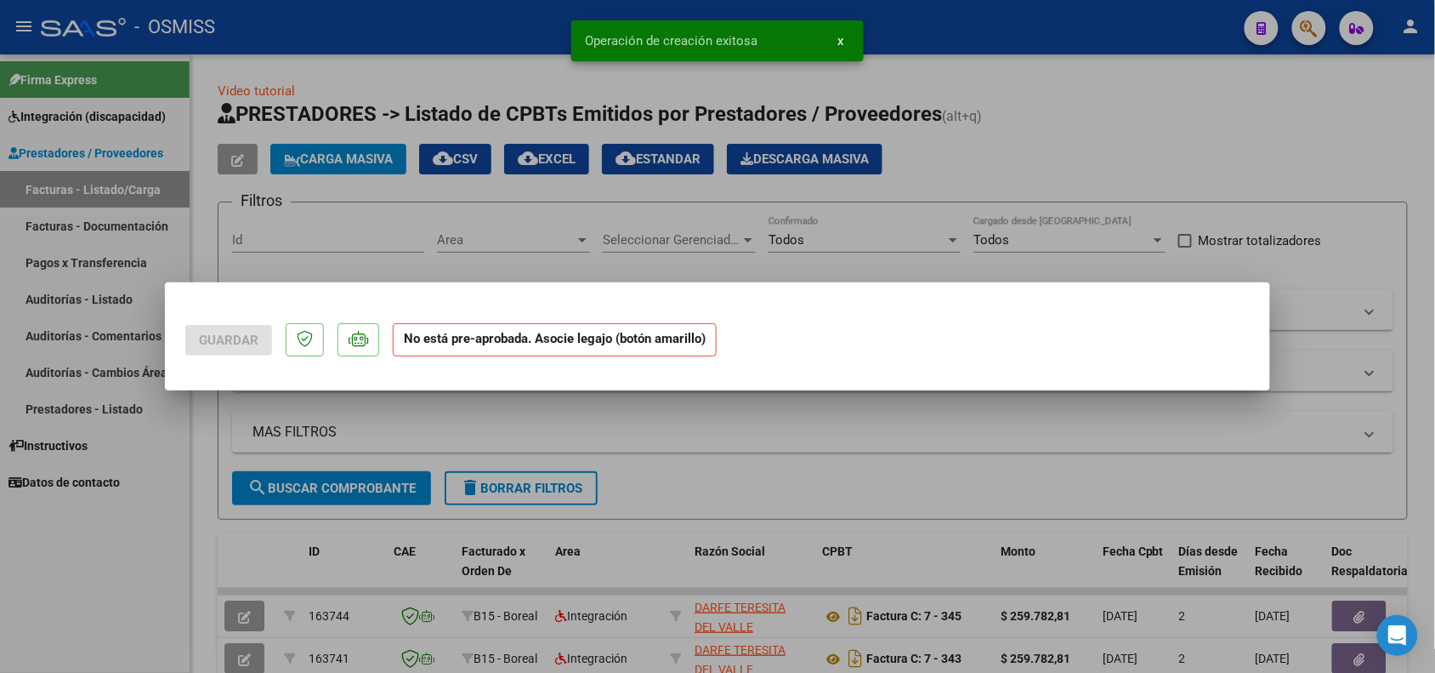
scroll to position [0, 0]
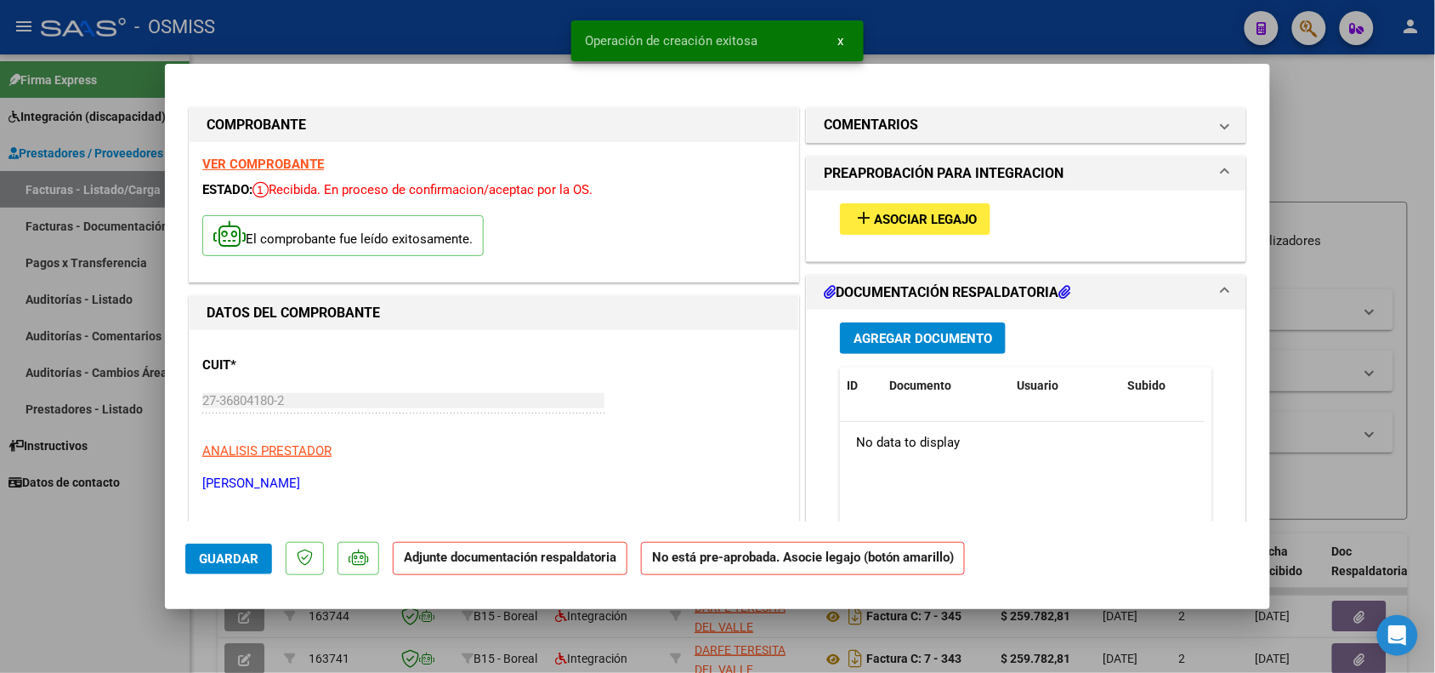
click at [874, 213] on span "Asociar Legajo" at bounding box center [925, 219] width 103 height 15
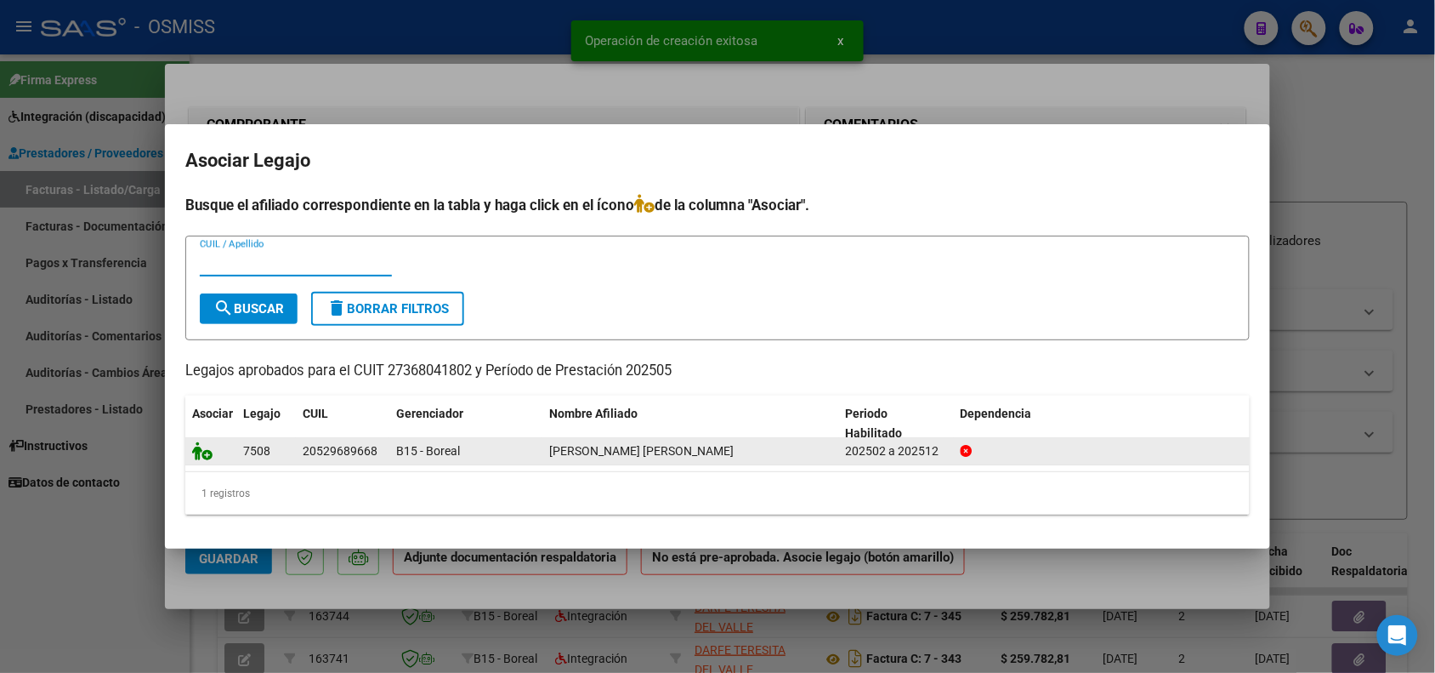
click at [202, 456] on icon at bounding box center [202, 450] width 20 height 19
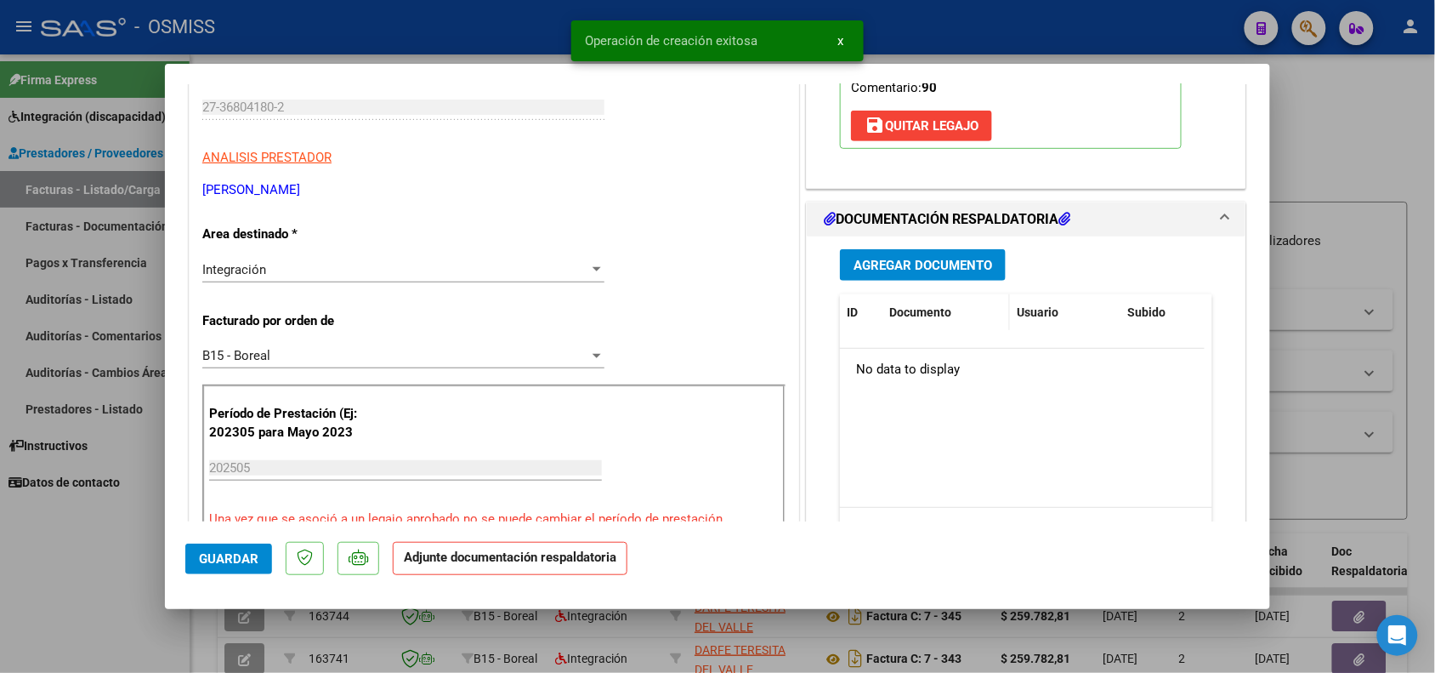
scroll to position [319, 0]
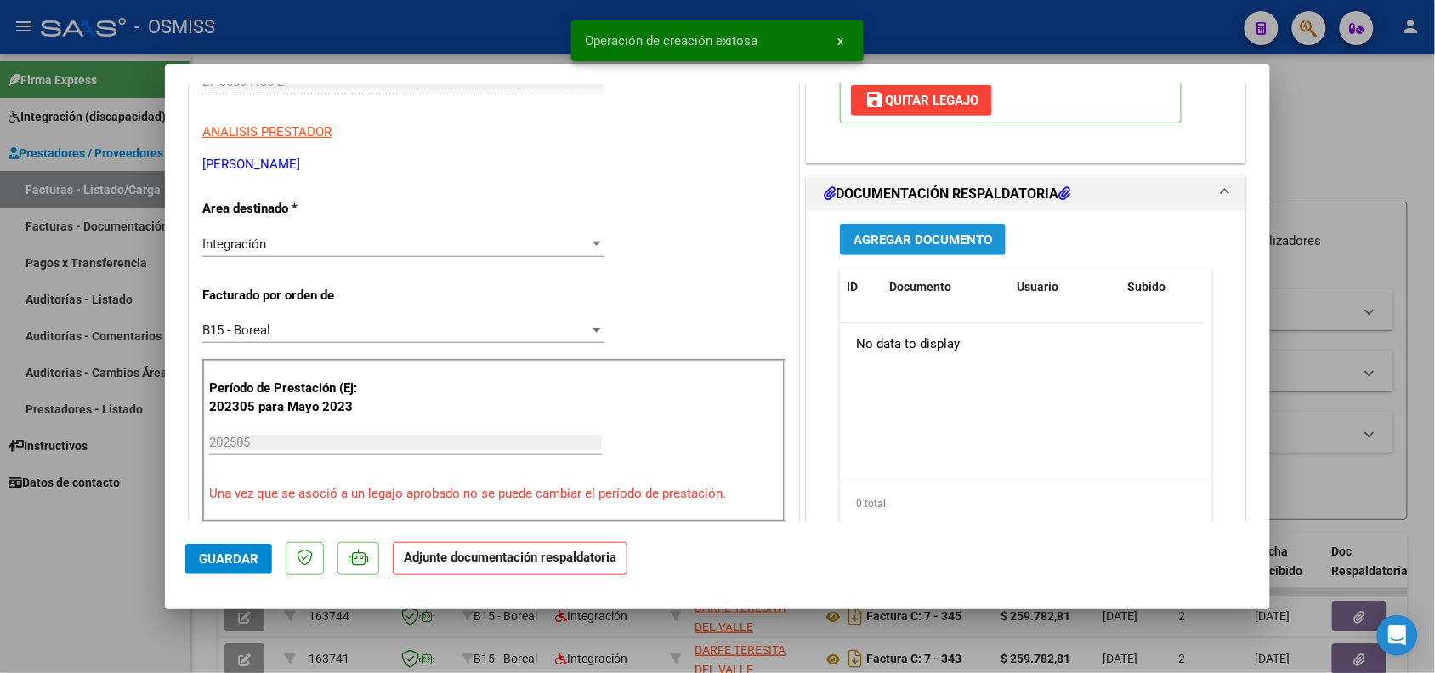
click at [937, 226] on button "Agregar Documento" at bounding box center [923, 239] width 166 height 31
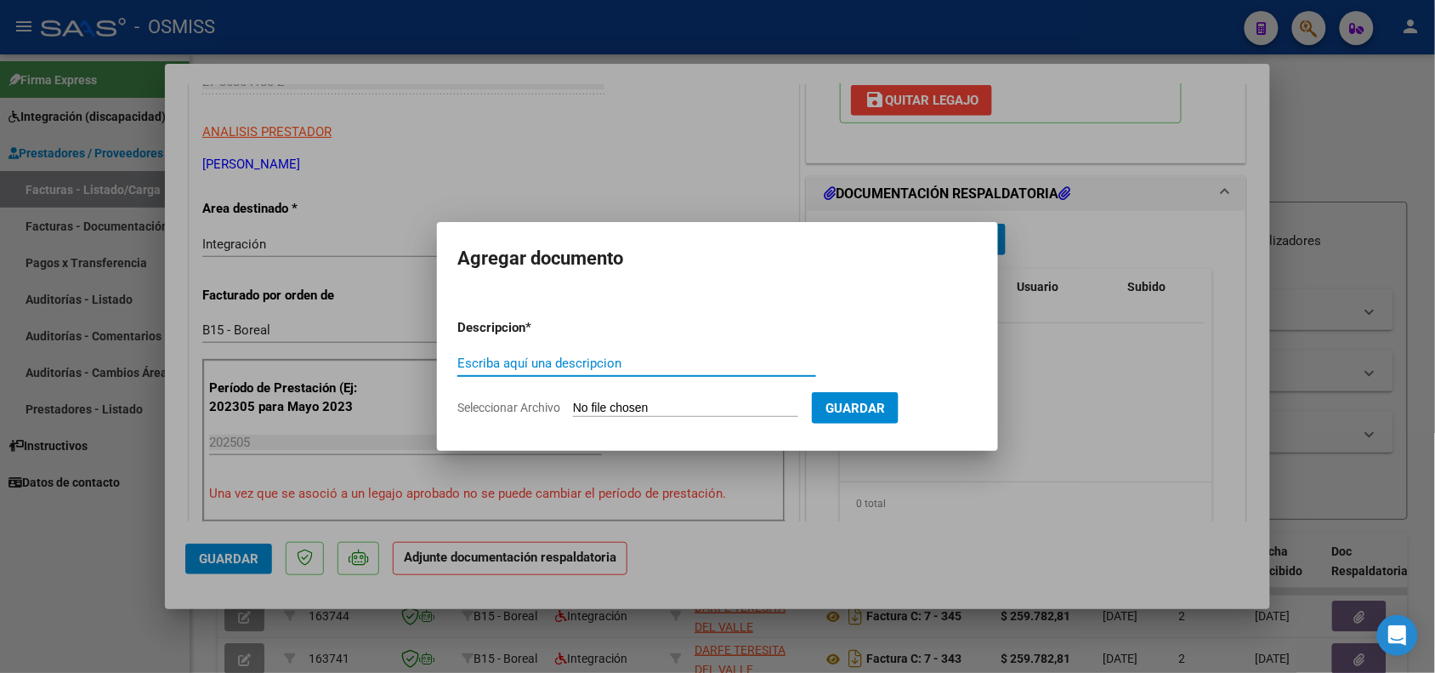
click at [602, 364] on input "Escriba aquí una descripcion" at bounding box center [636, 362] width 359 height 15
type input "PLANILLA DE ASISTENCIA"
click at [630, 412] on input "Seleccionar Archivo" at bounding box center [685, 408] width 225 height 16
type input "C:\fakepath\planilla [PERSON_NAME][DATE].pdf"
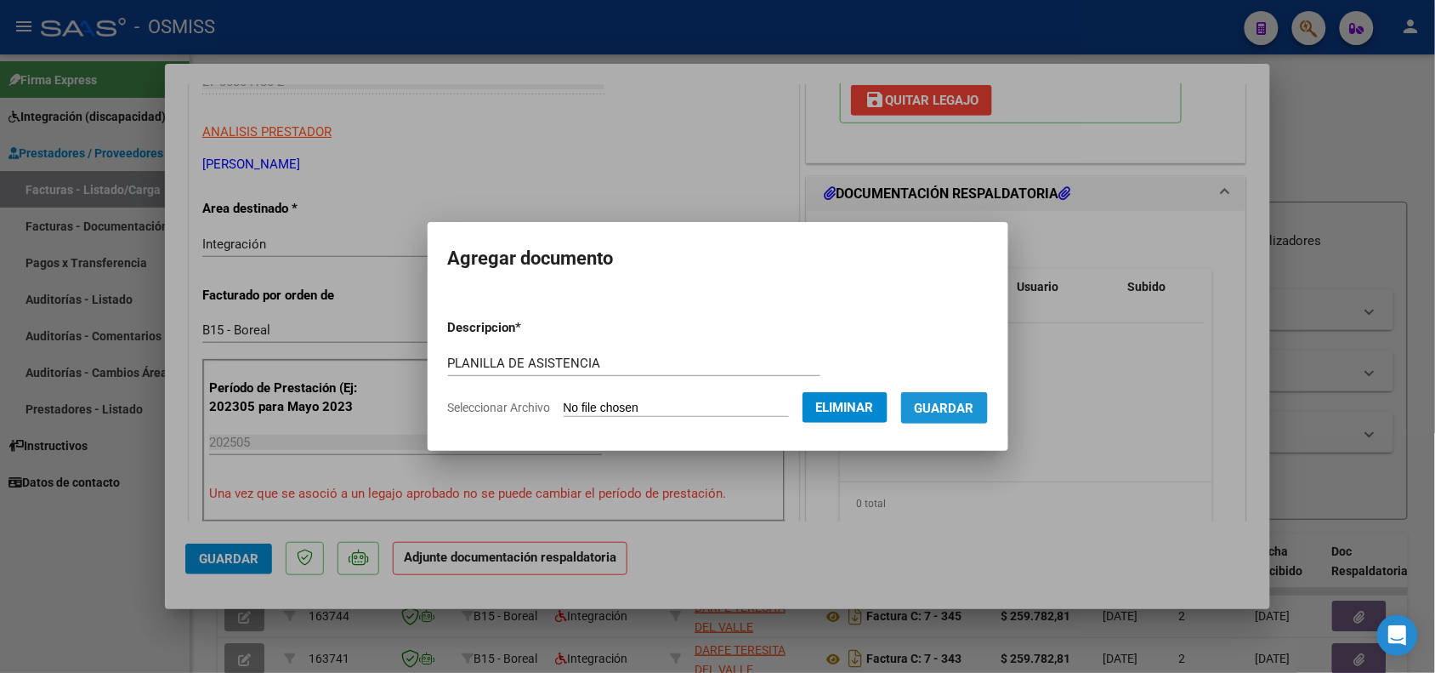
click at [974, 415] on button "Guardar" at bounding box center [944, 407] width 87 height 31
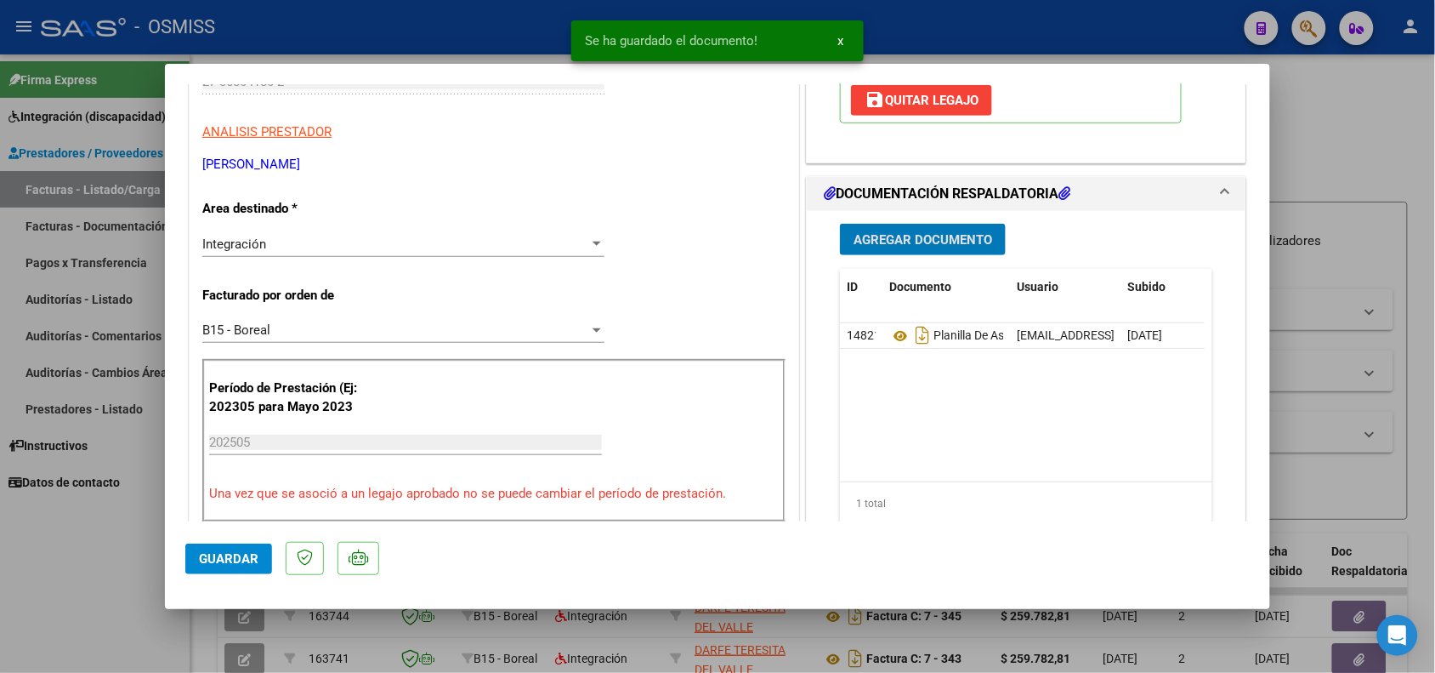
click at [223, 565] on button "Guardar" at bounding box center [228, 558] width 87 height 31
click at [139, 568] on div at bounding box center [717, 336] width 1435 height 673
type input "$ 0,00"
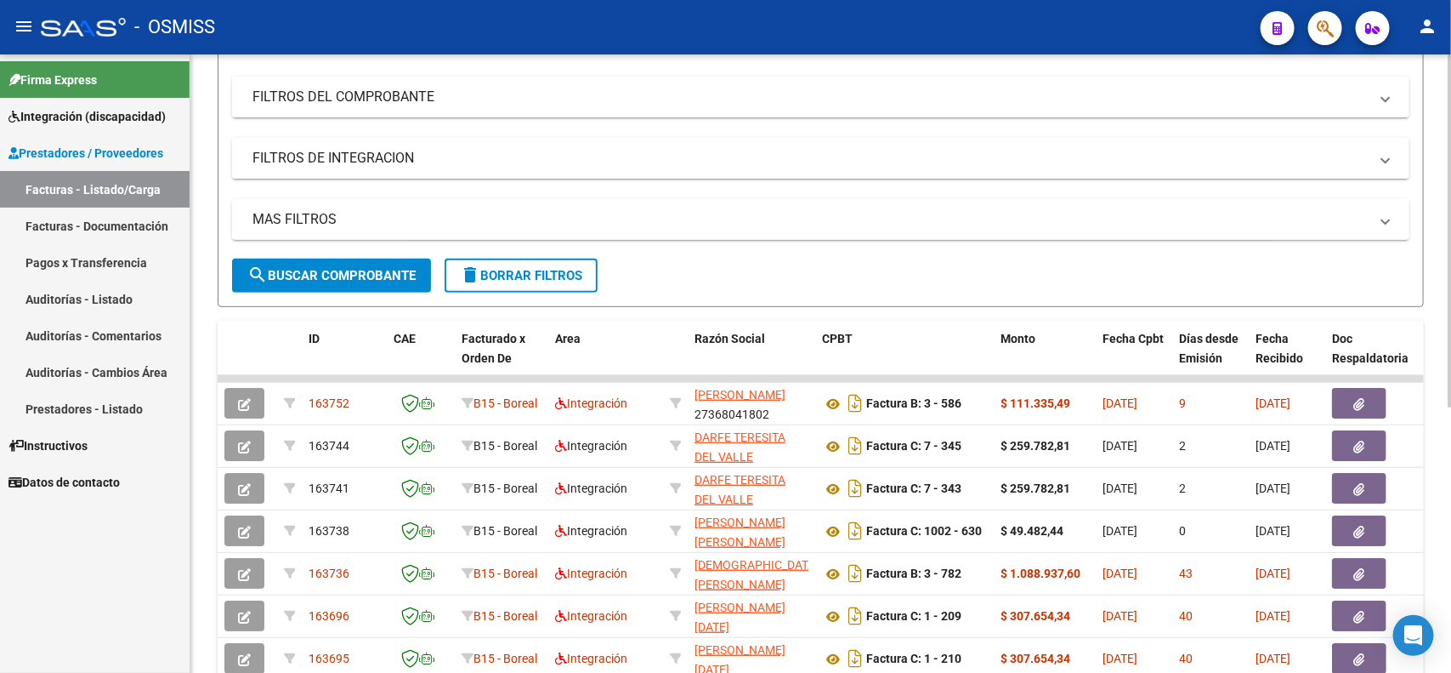
scroll to position [0, 0]
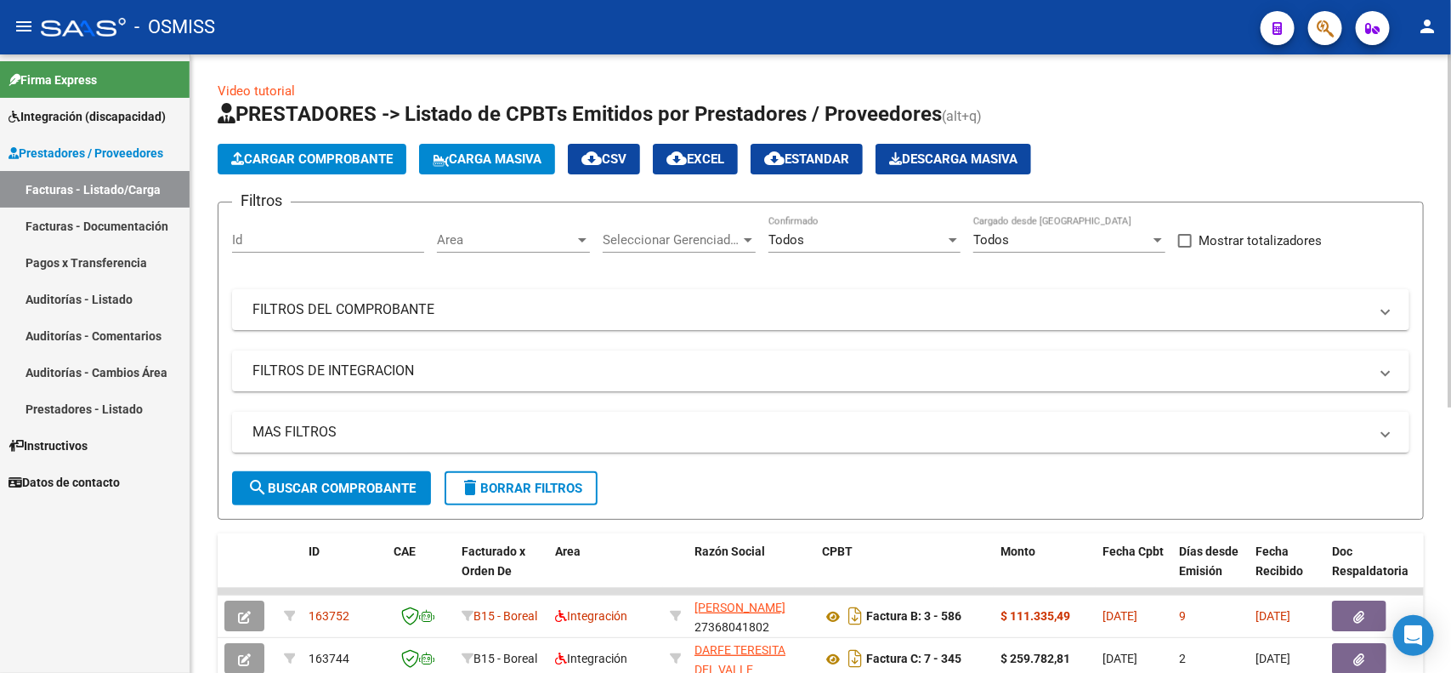
click at [600, 311] on mat-panel-title "FILTROS DEL COMPROBANTE" at bounding box center [811, 309] width 1116 height 19
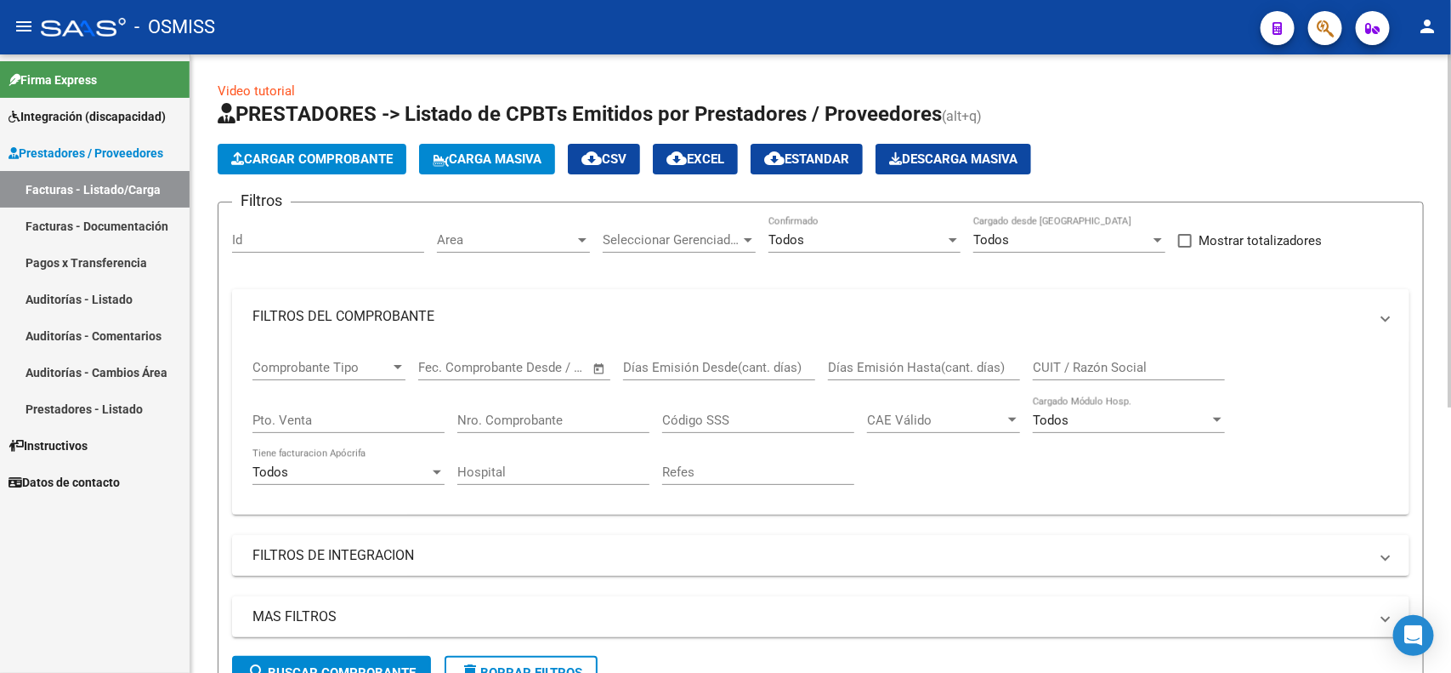
click at [606, 309] on mat-panel-title "FILTROS DEL COMPROBANTE" at bounding box center [811, 316] width 1116 height 19
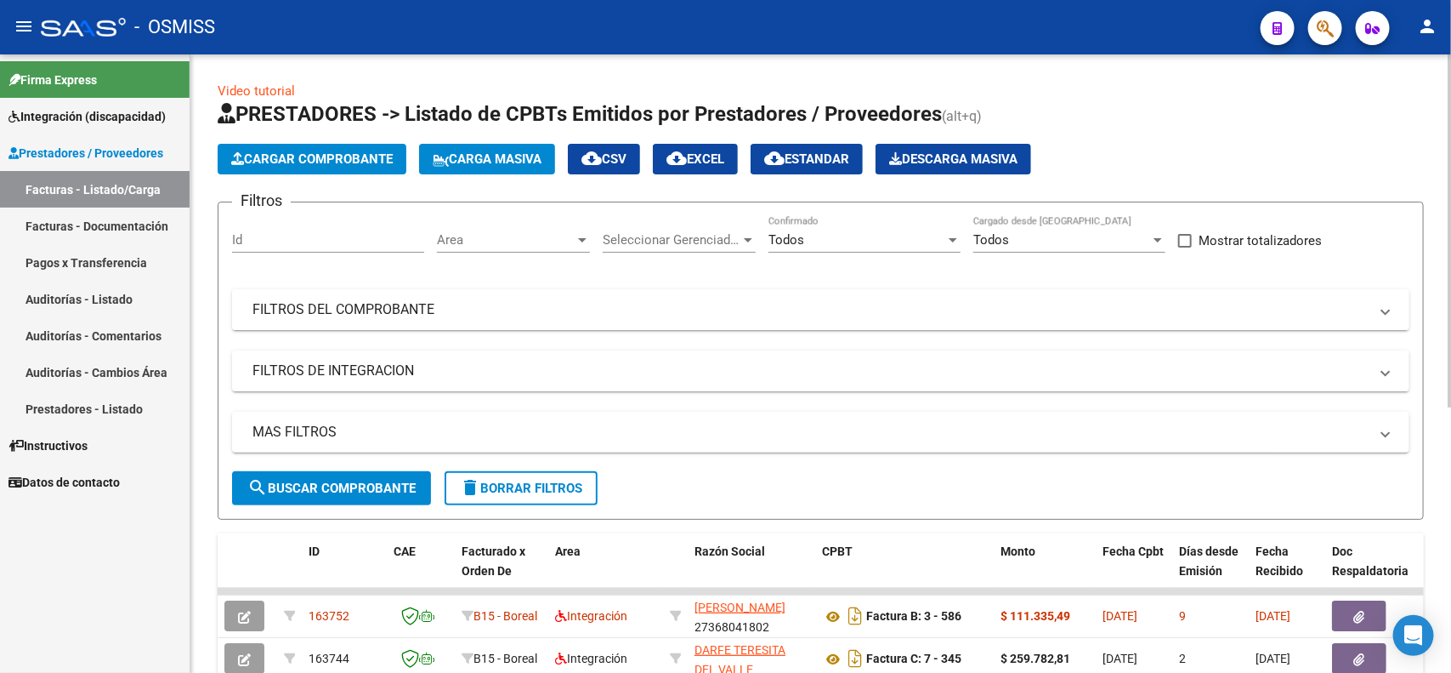
click at [508, 321] on mat-expansion-panel-header "FILTROS DEL COMPROBANTE" at bounding box center [821, 309] width 1178 height 41
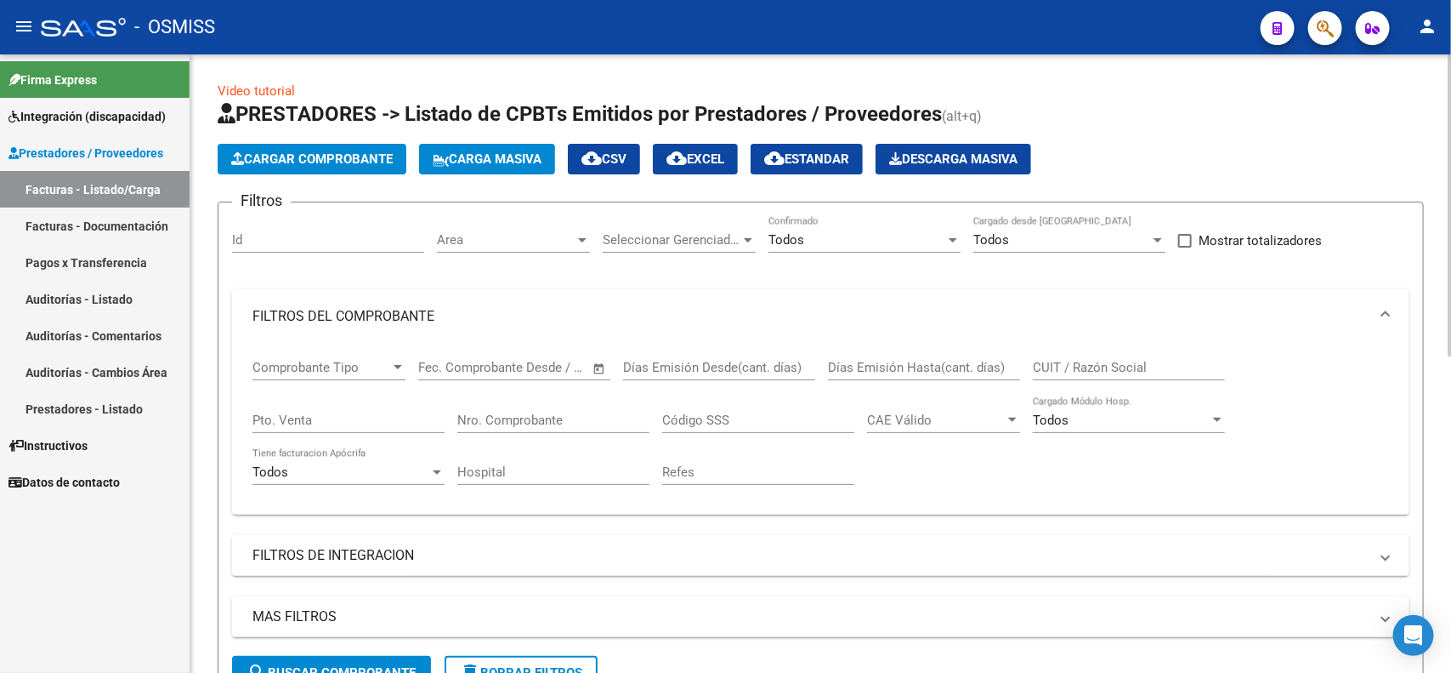
click at [524, 425] on input "Nro. Comprobante" at bounding box center [553, 419] width 192 height 15
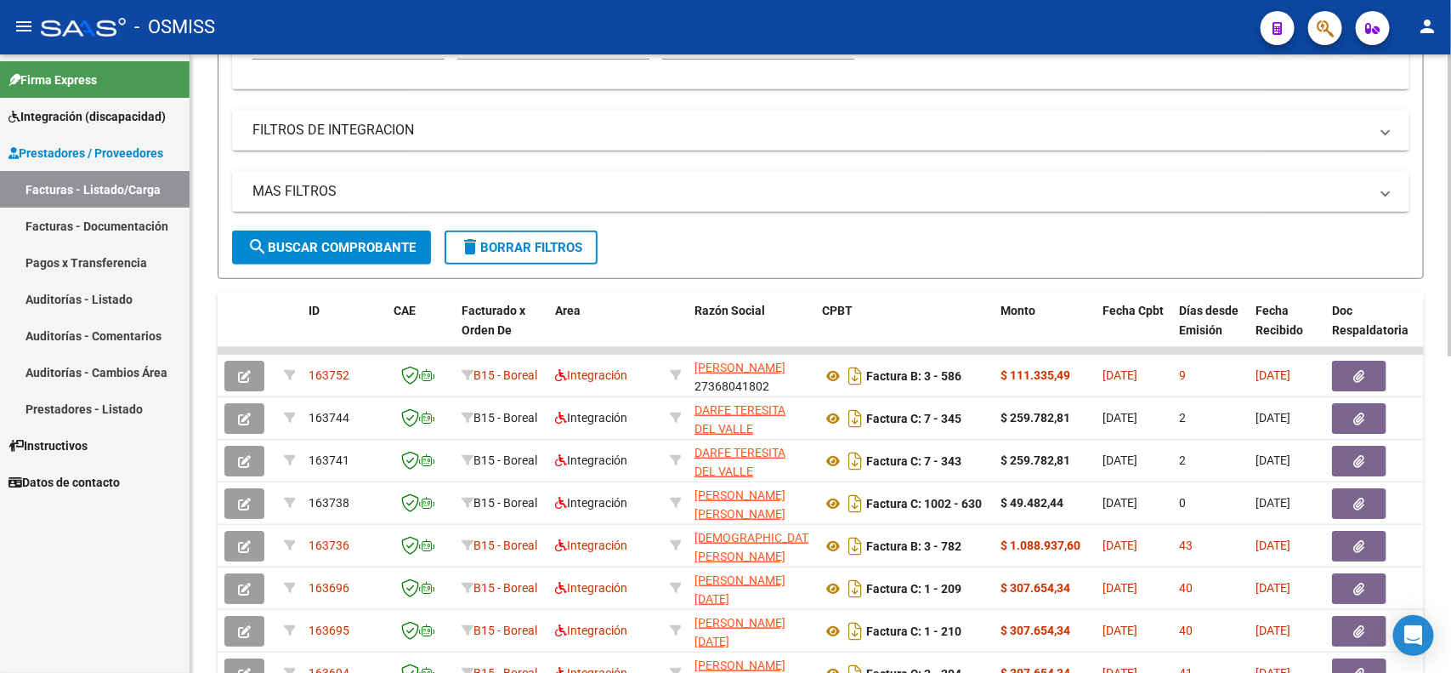
scroll to position [213, 0]
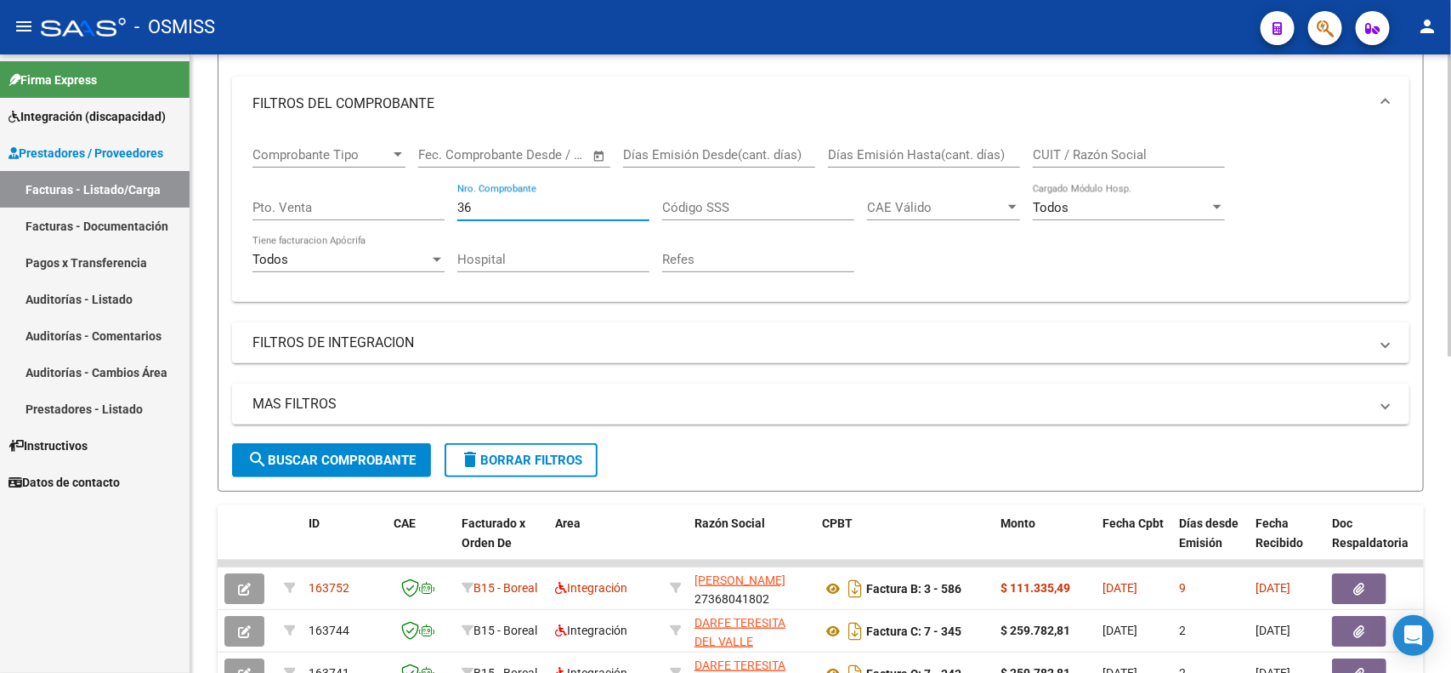
type input "36"
click at [320, 455] on span "search Buscar Comprobante" at bounding box center [331, 459] width 168 height 15
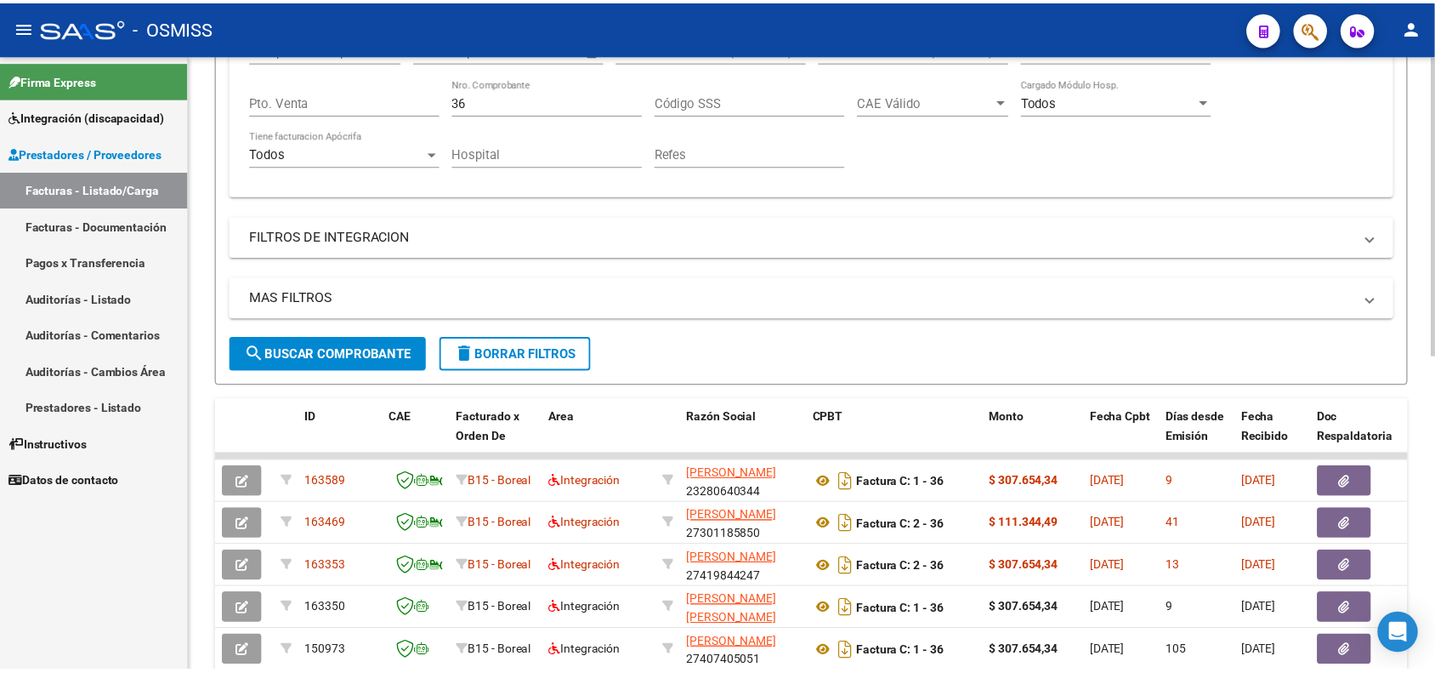
scroll to position [425, 0]
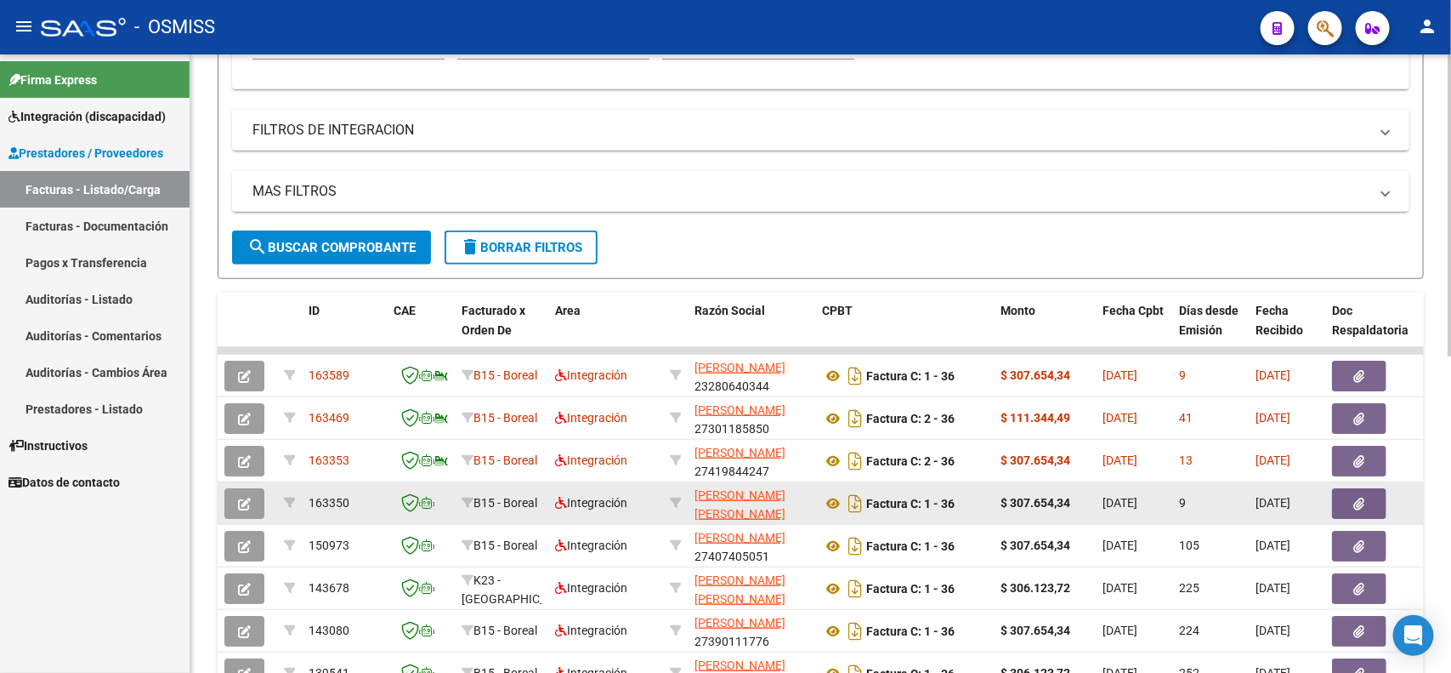
click at [240, 504] on icon "button" at bounding box center [244, 503] width 13 height 13
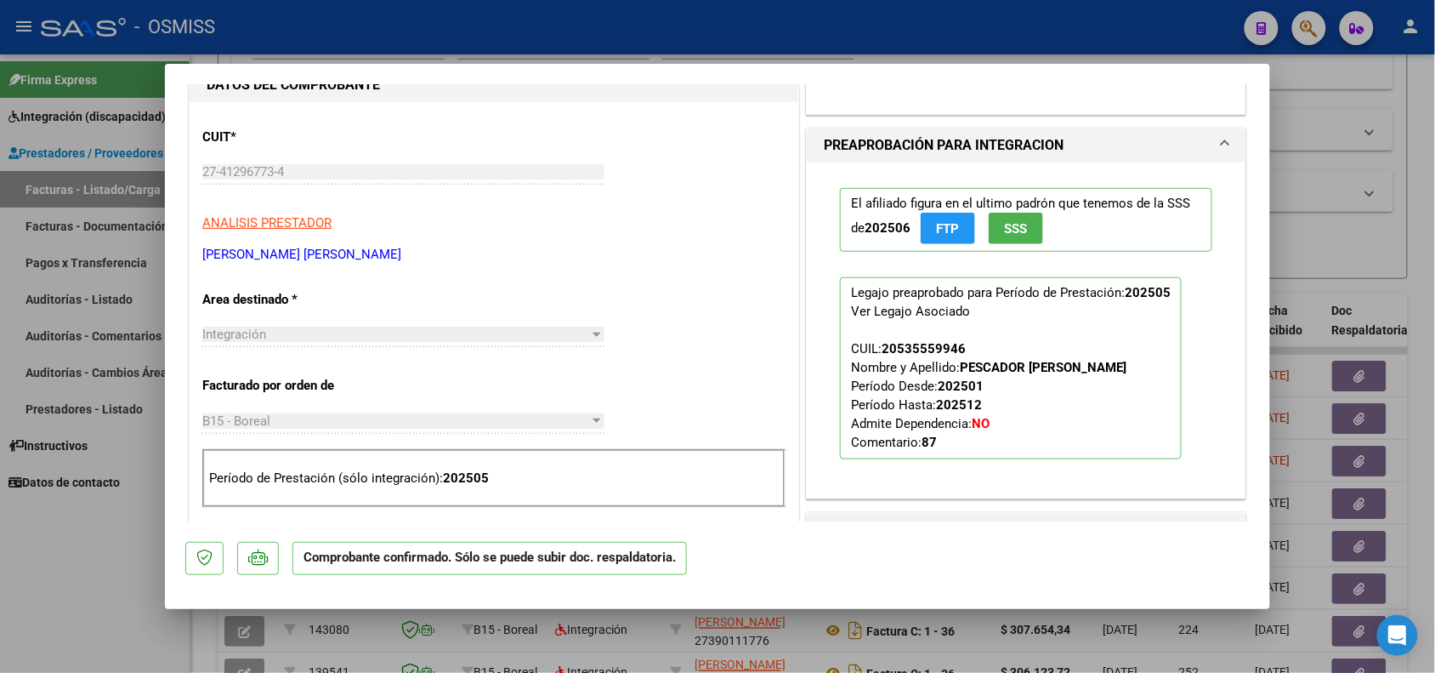
click at [133, 570] on div at bounding box center [717, 336] width 1435 height 673
type input "$ 0,00"
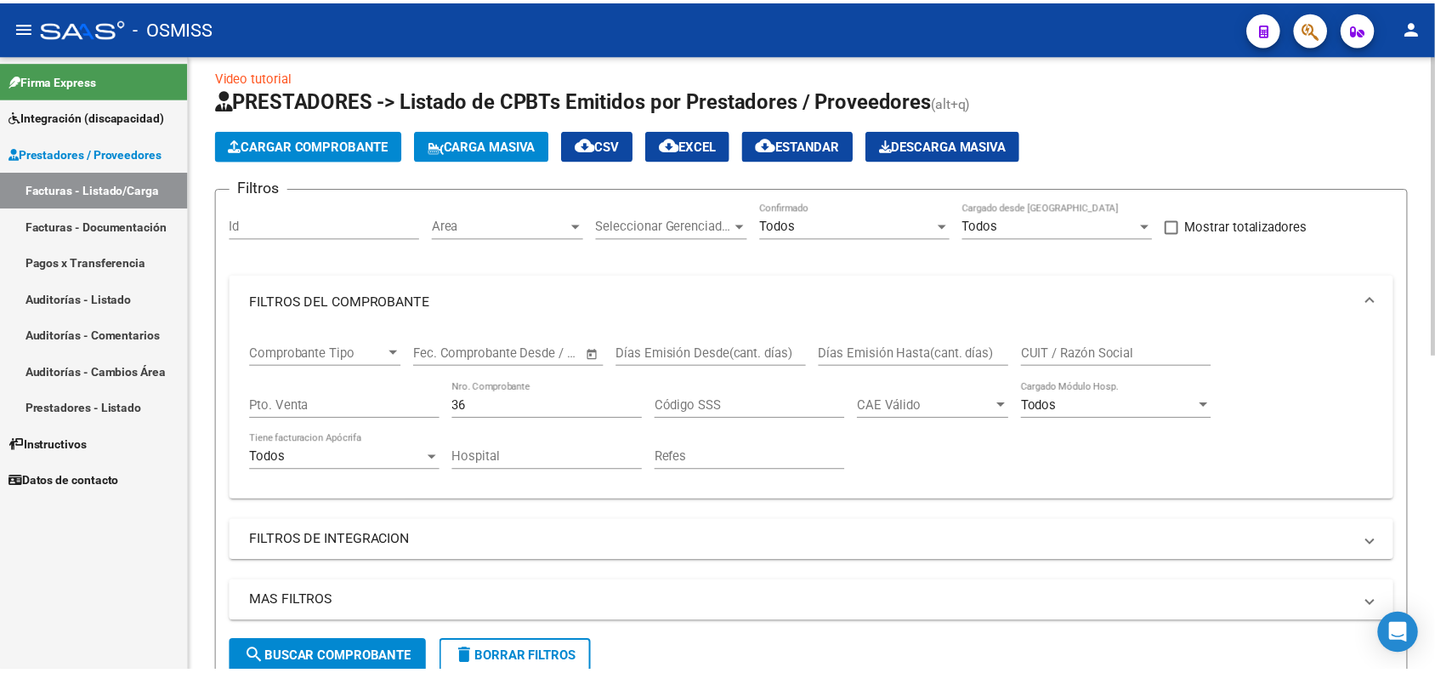
scroll to position [0, 0]
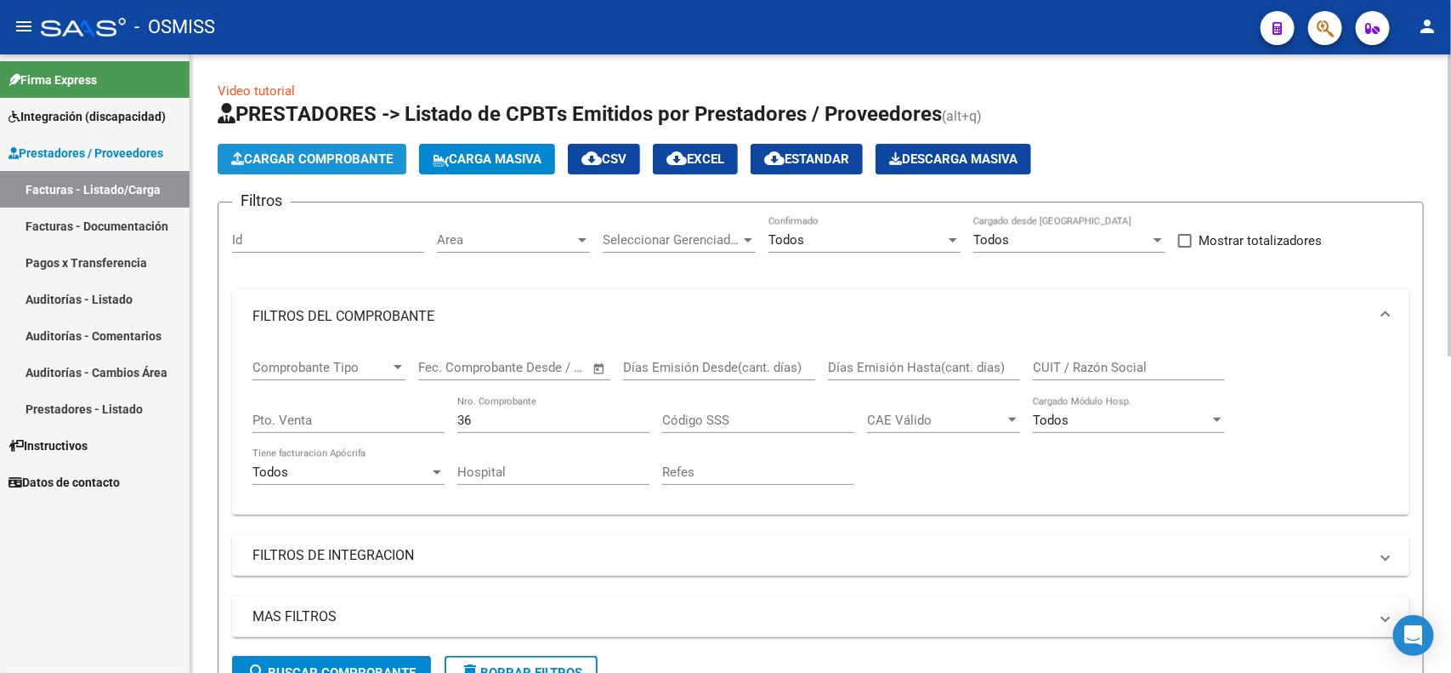
click at [290, 167] on button "Cargar Comprobante" at bounding box center [312, 159] width 189 height 31
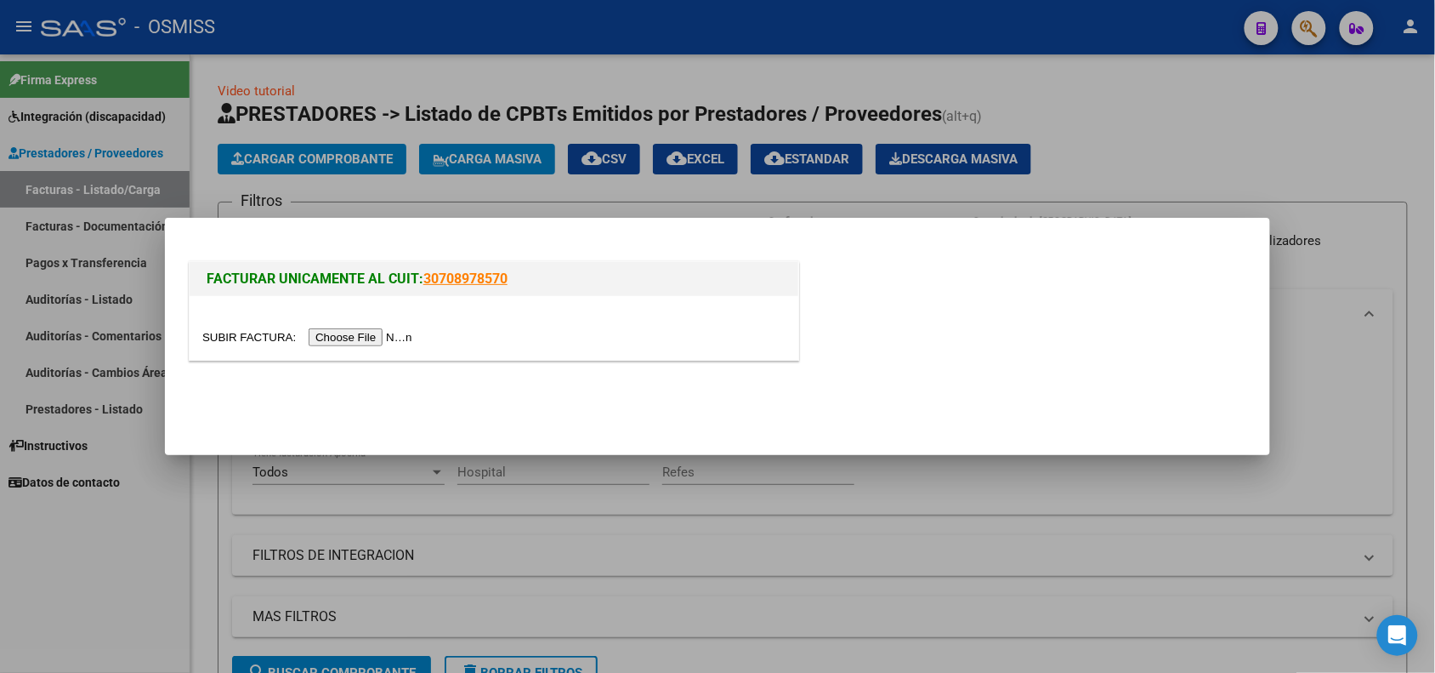
click at [360, 336] on input "file" at bounding box center [309, 337] width 215 height 18
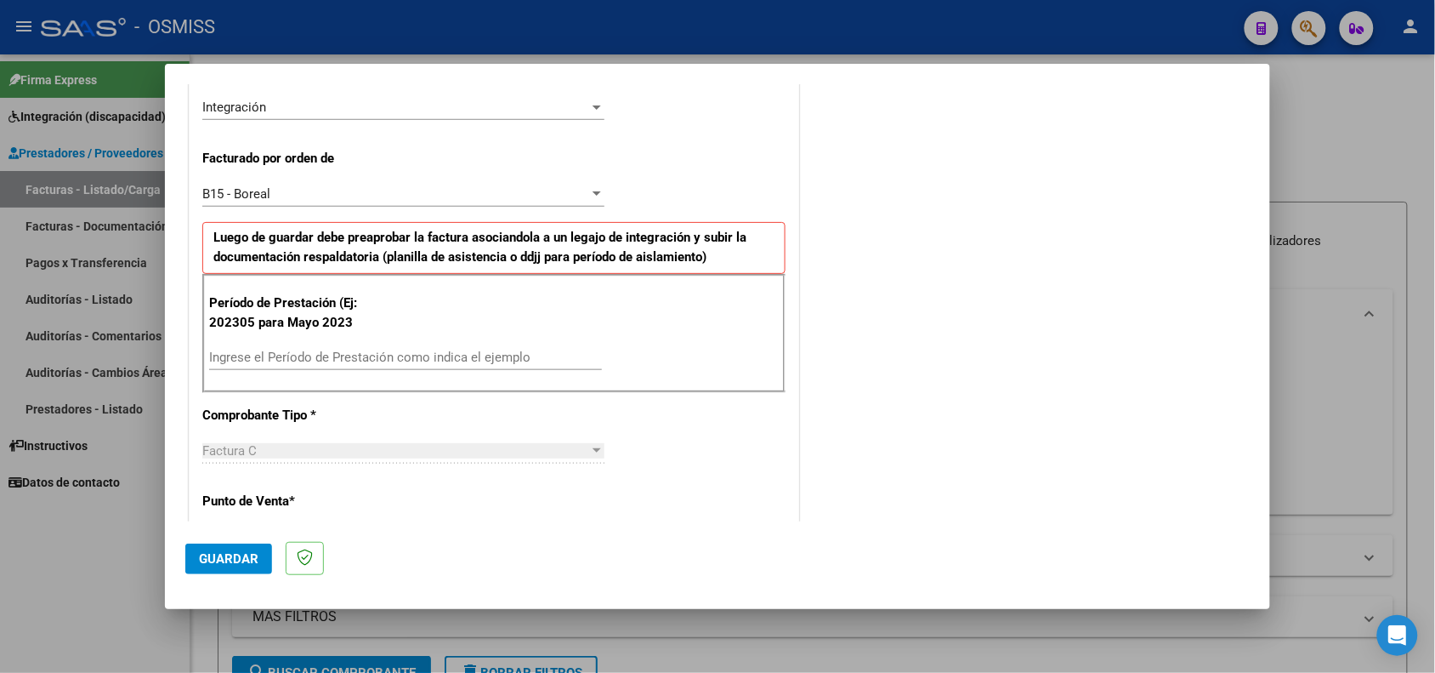
scroll to position [425, 0]
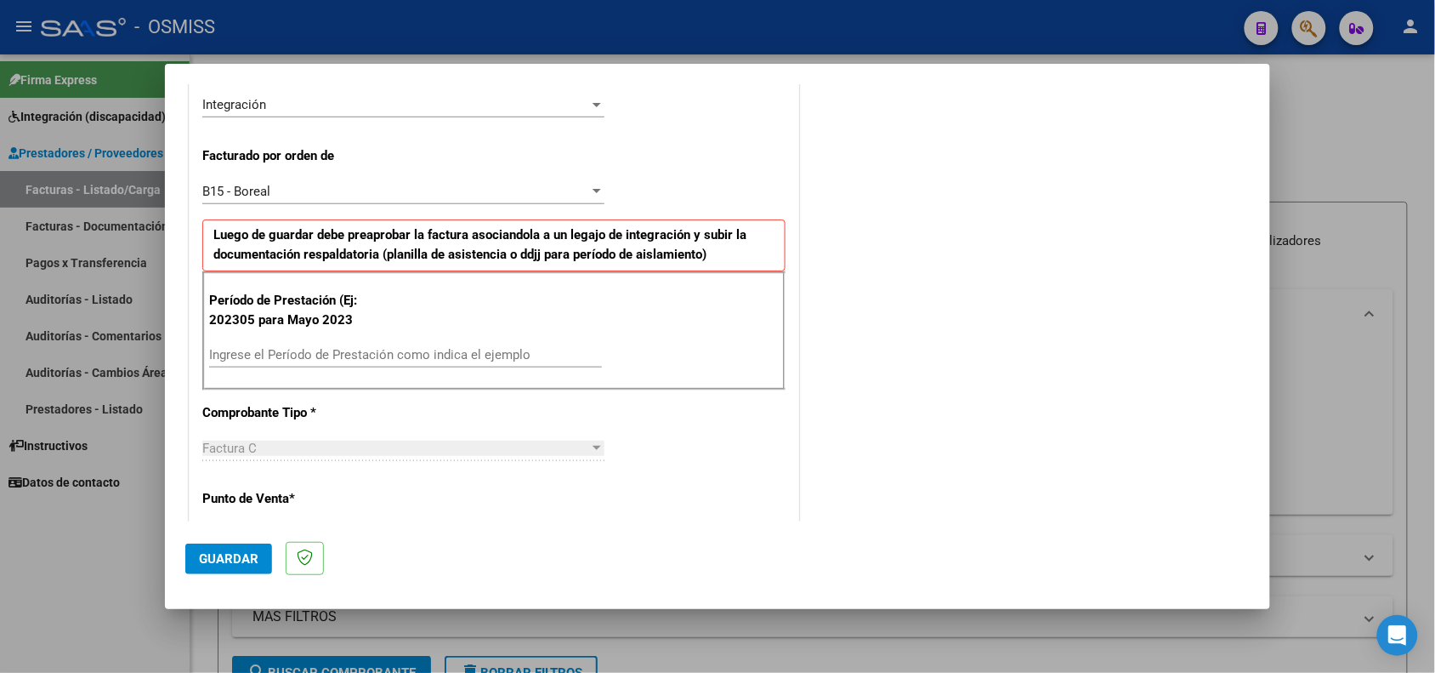
click at [398, 359] on input "Ingrese el Período de Prestación como indica el ejemplo" at bounding box center [405, 354] width 393 height 15
type input "202505"
click at [241, 551] on span "Guardar" at bounding box center [229, 558] width 60 height 15
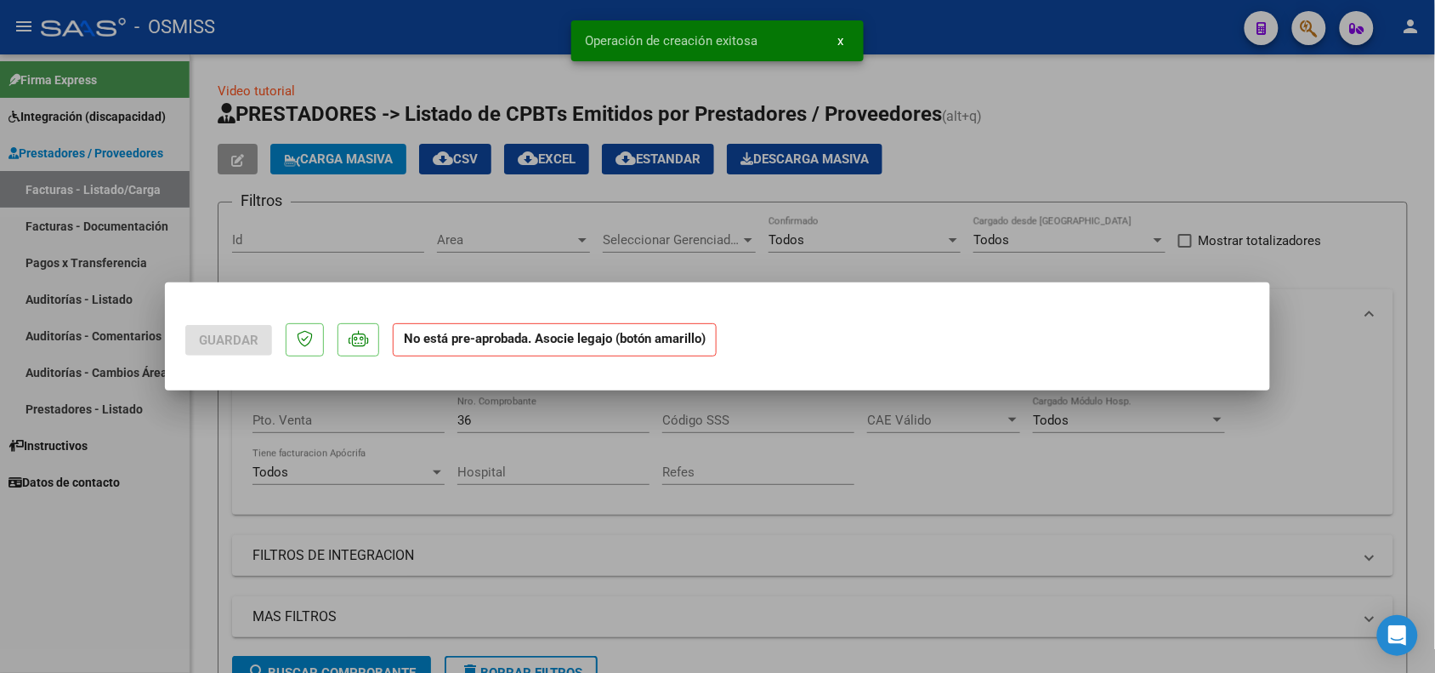
scroll to position [0, 0]
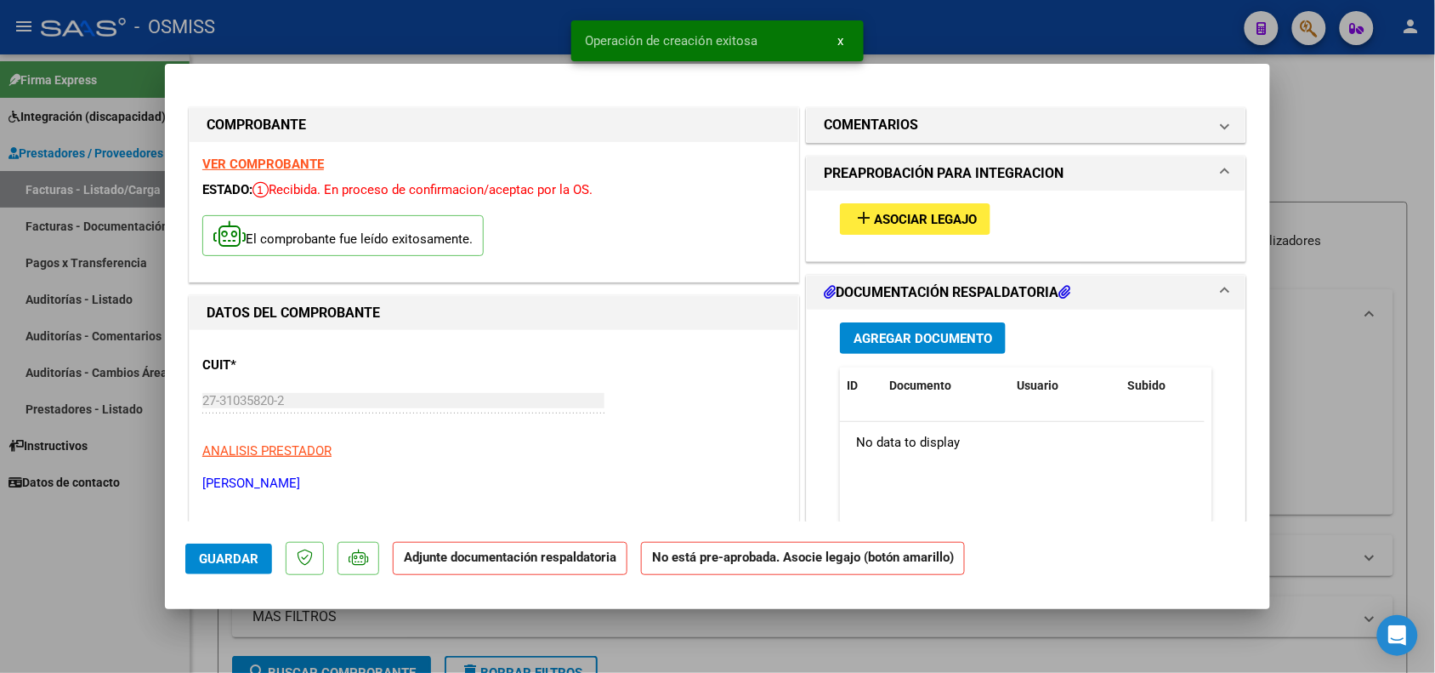
click at [906, 212] on span "Asociar Legajo" at bounding box center [925, 219] width 103 height 15
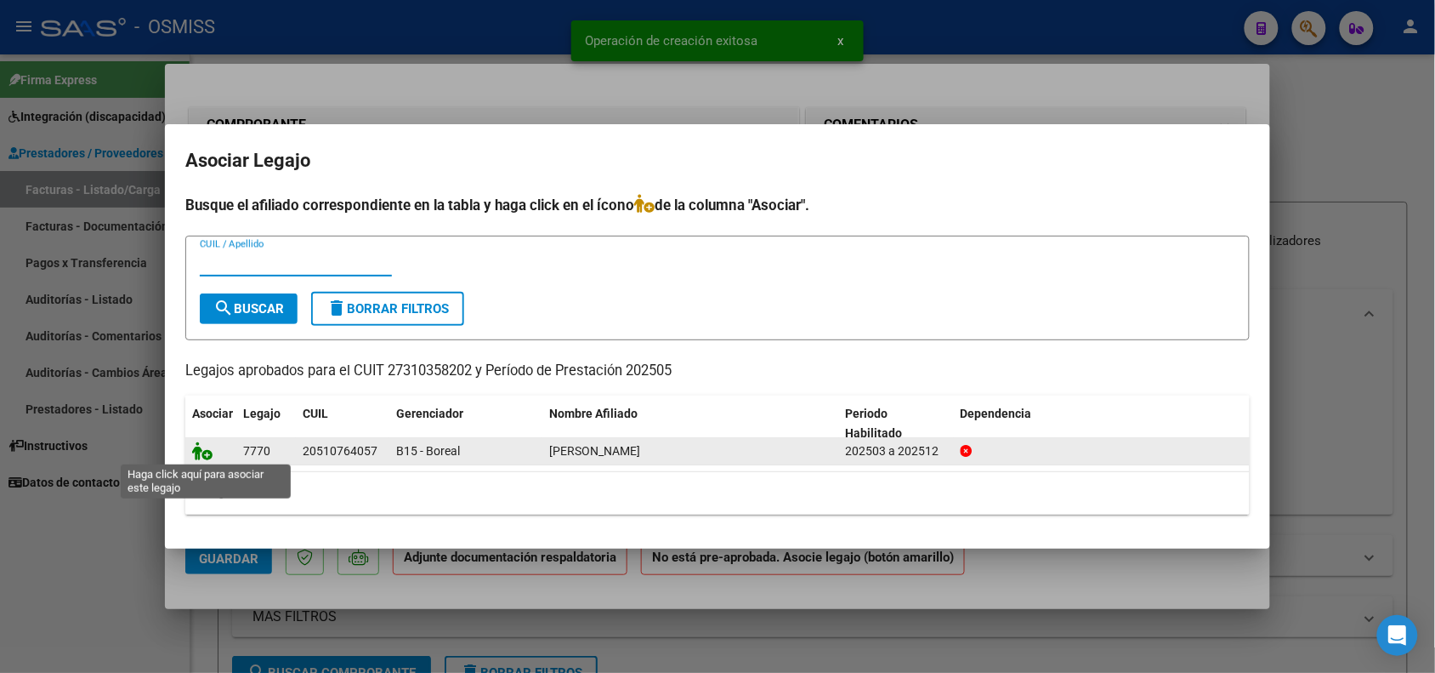
click at [202, 449] on icon at bounding box center [202, 450] width 20 height 19
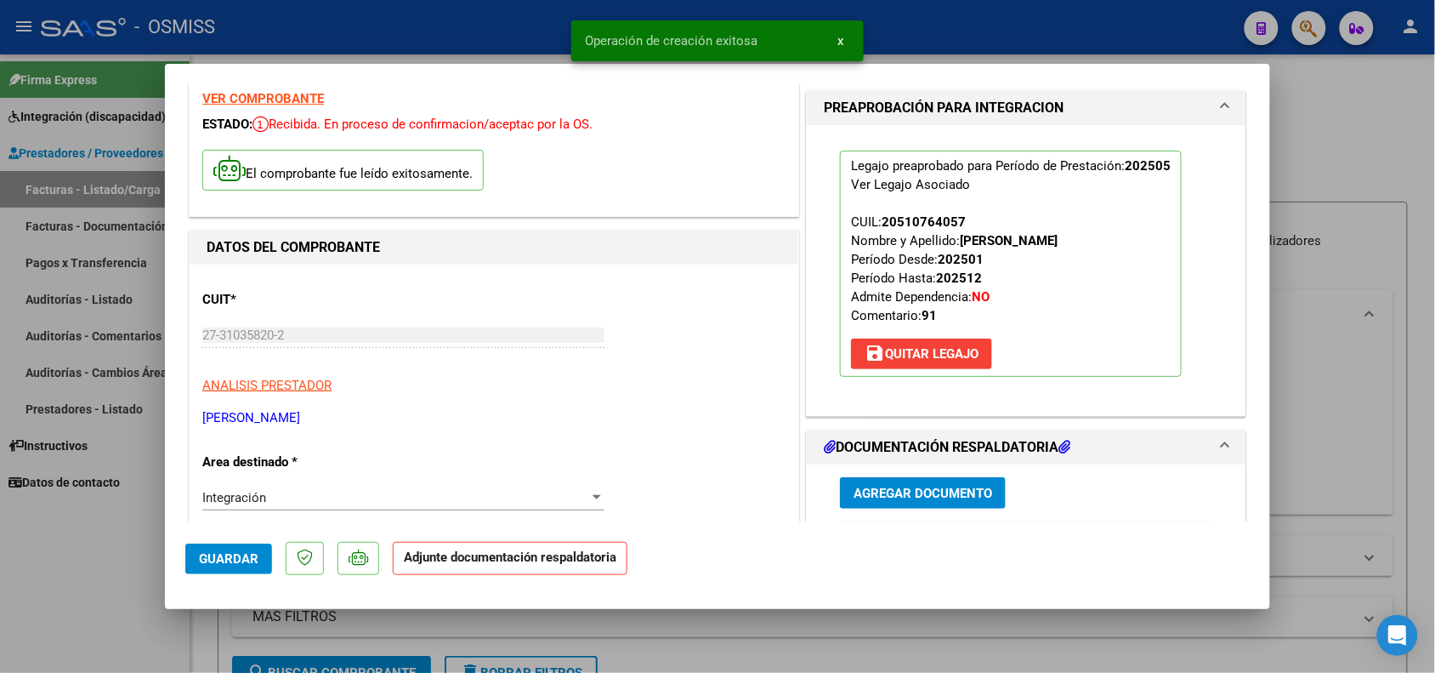
scroll to position [319, 0]
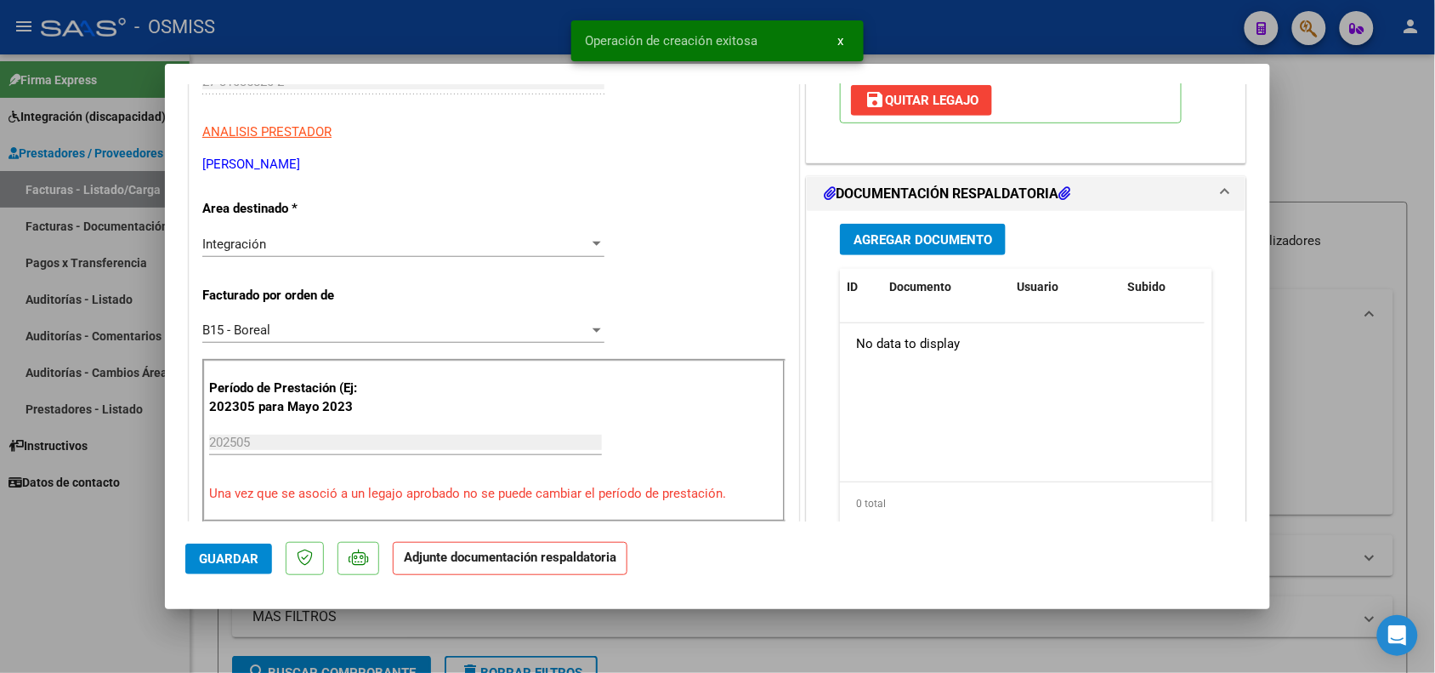
click at [916, 238] on span "Agregar Documento" at bounding box center [923, 239] width 139 height 15
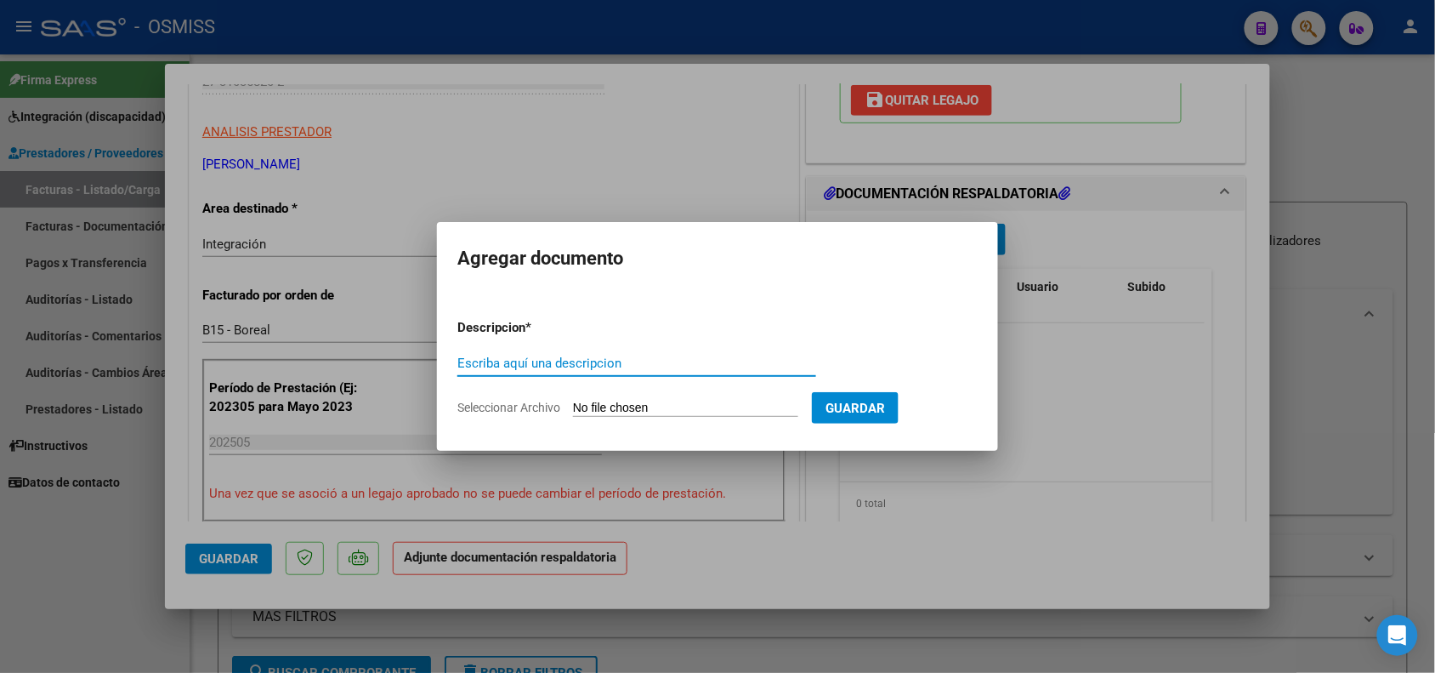
click at [568, 366] on input "Escriba aquí una descripcion" at bounding box center [636, 362] width 359 height 15
type input "PLANILLA DE ASISTENCIA"
click at [628, 408] on input "Seleccionar Archivo" at bounding box center [685, 408] width 225 height 16
type input "C:\fakepath\WhatsApp Image [DATE] 11.59.58.pdf"
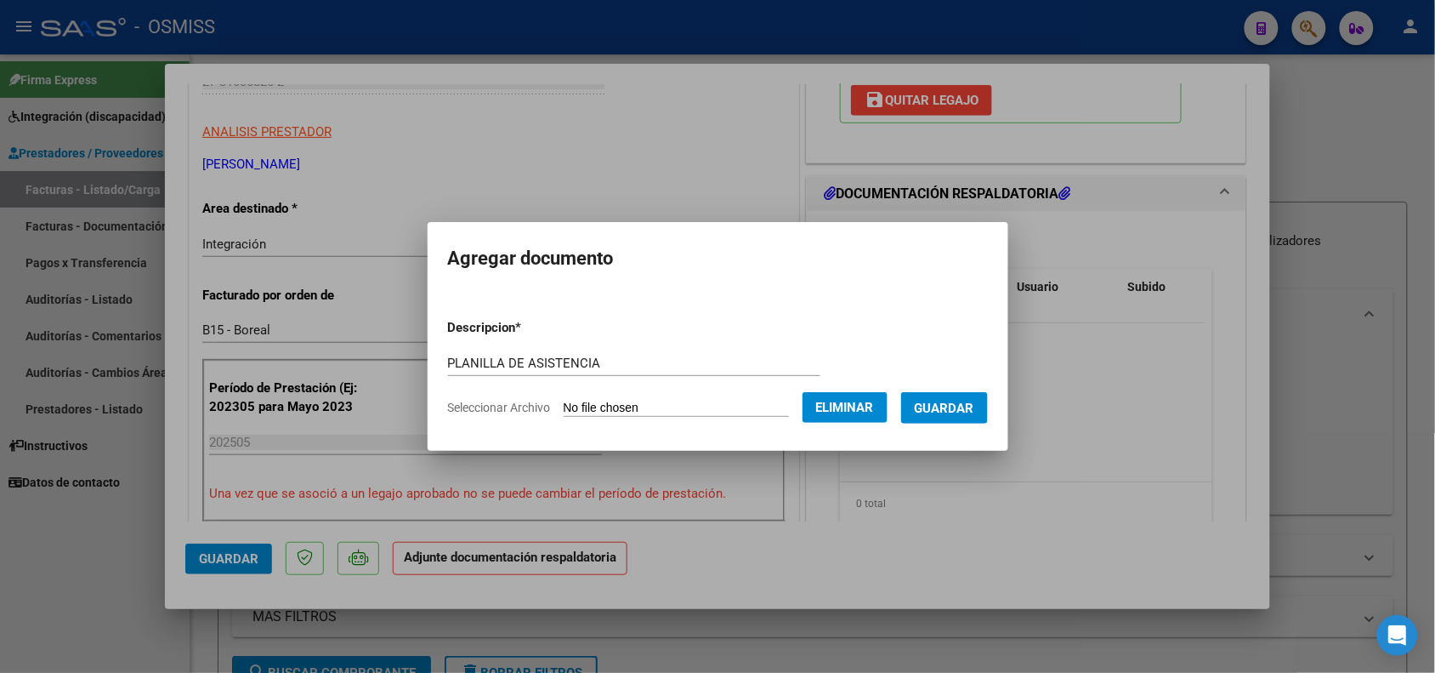
click at [976, 423] on form "Descripcion * PLANILLA DE ASISTENCIA Escriba aquí una descripcion Seleccionar A…" at bounding box center [718, 367] width 540 height 124
click at [974, 411] on span "Guardar" at bounding box center [945, 407] width 60 height 15
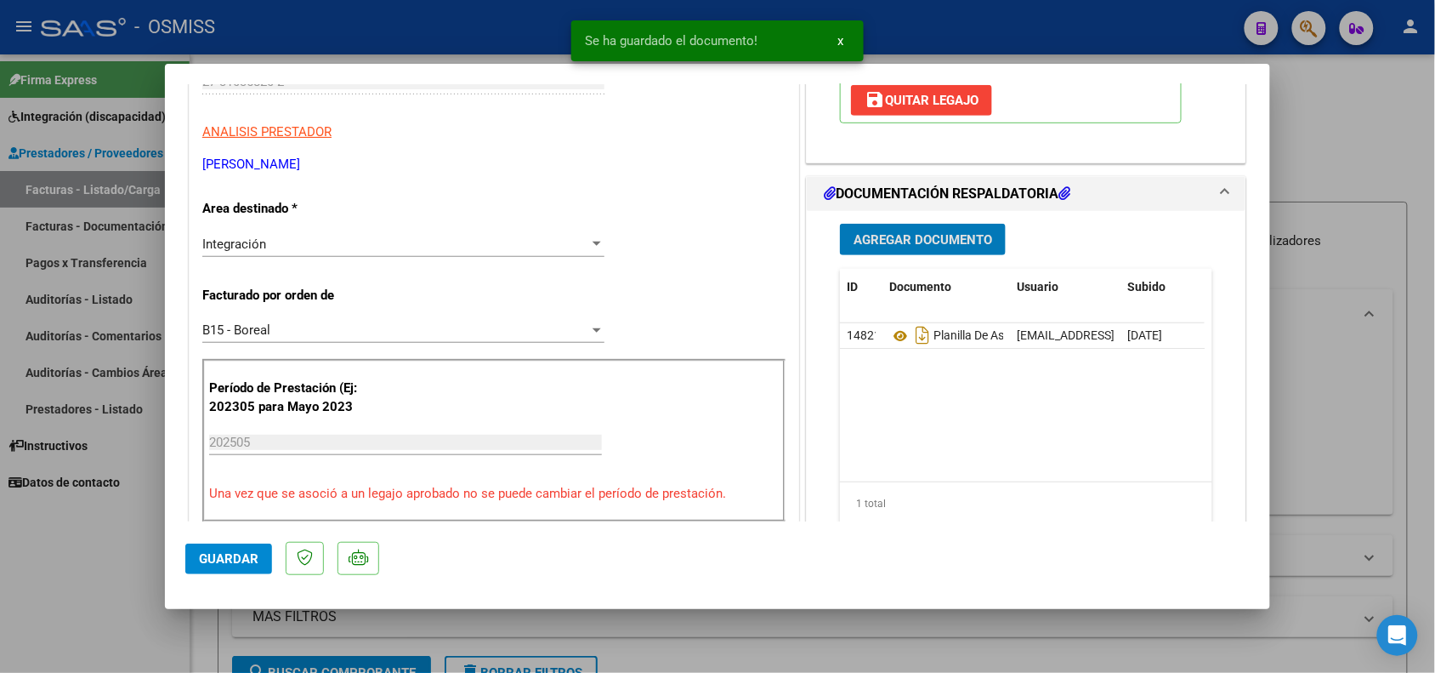
click at [213, 571] on button "Guardar" at bounding box center [228, 558] width 87 height 31
click at [198, 639] on div at bounding box center [717, 336] width 1435 height 673
type input "$ 0,00"
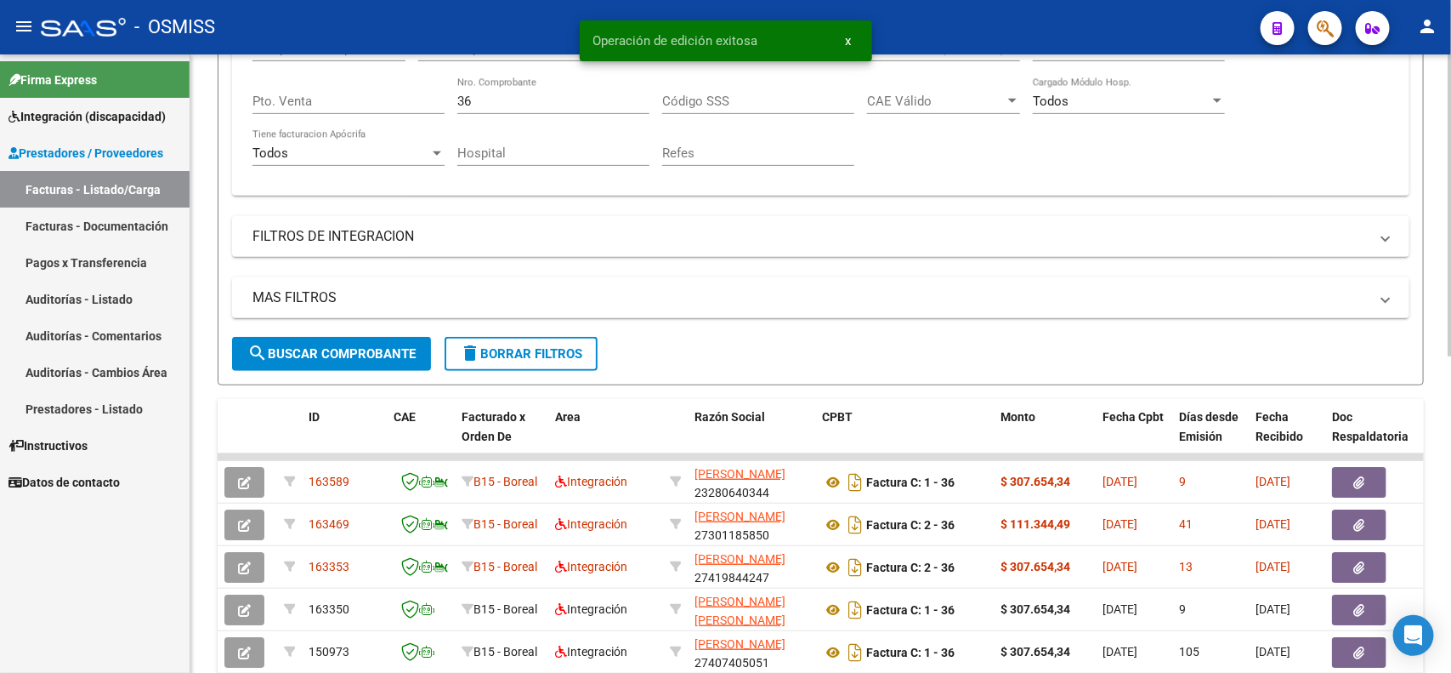
scroll to position [213, 0]
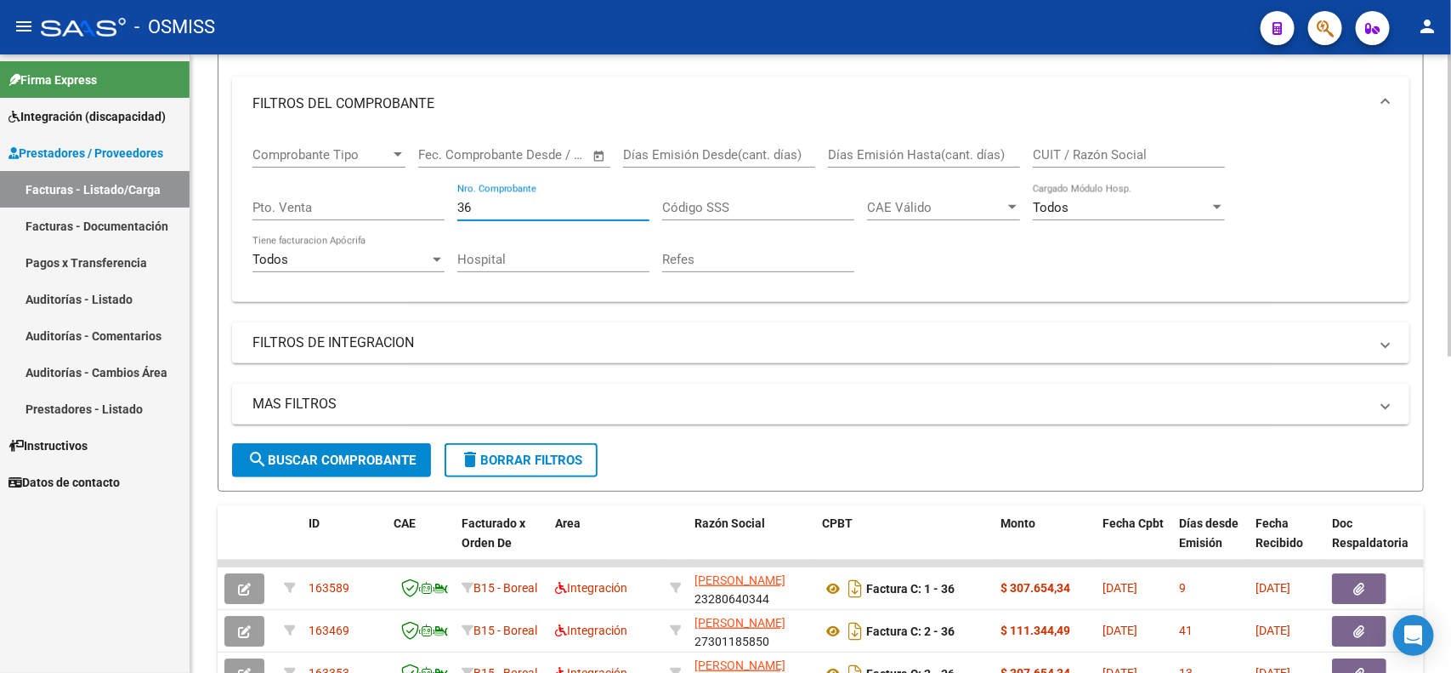
drag, startPoint x: 481, startPoint y: 204, endPoint x: 455, endPoint y: 201, distance: 26.6
click at [455, 201] on div "Comprobante Tipo Comprobante Tipo Start date – End date Fec. Comprobante Desde …" at bounding box center [821, 209] width 1137 height 157
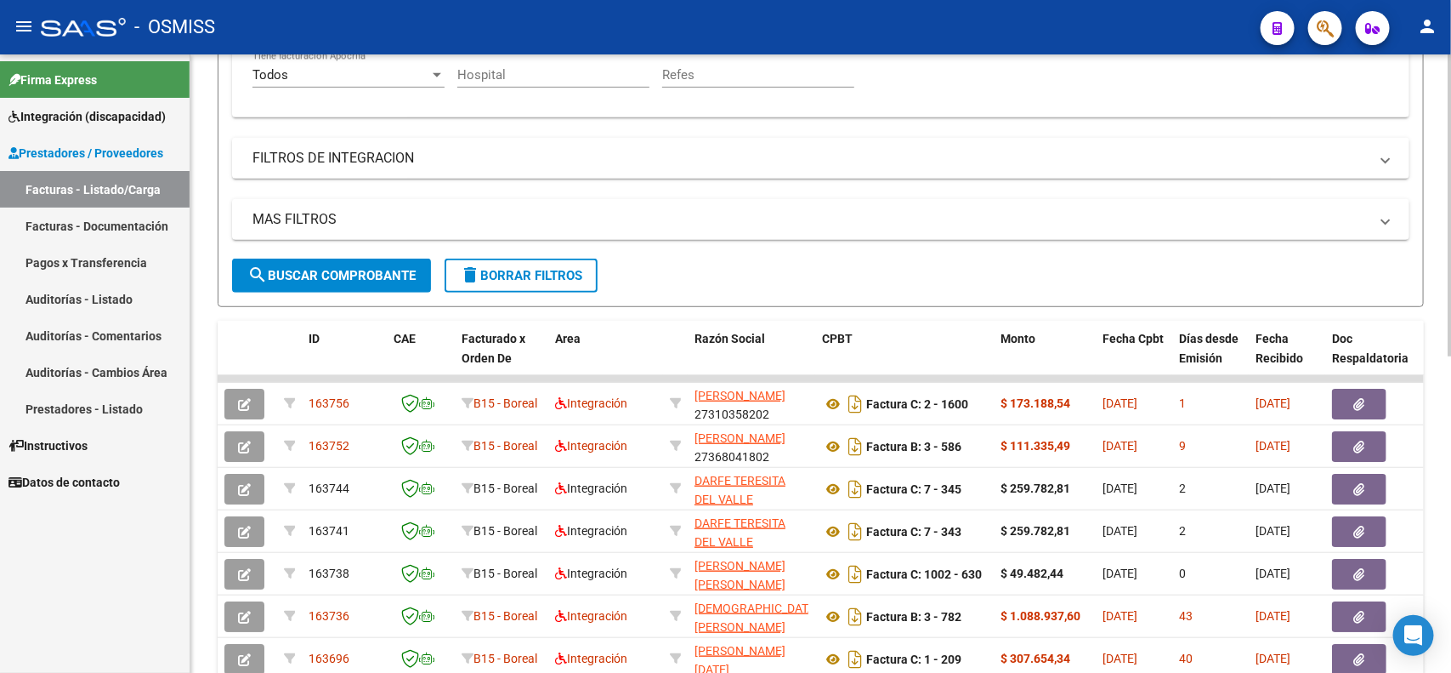
scroll to position [425, 0]
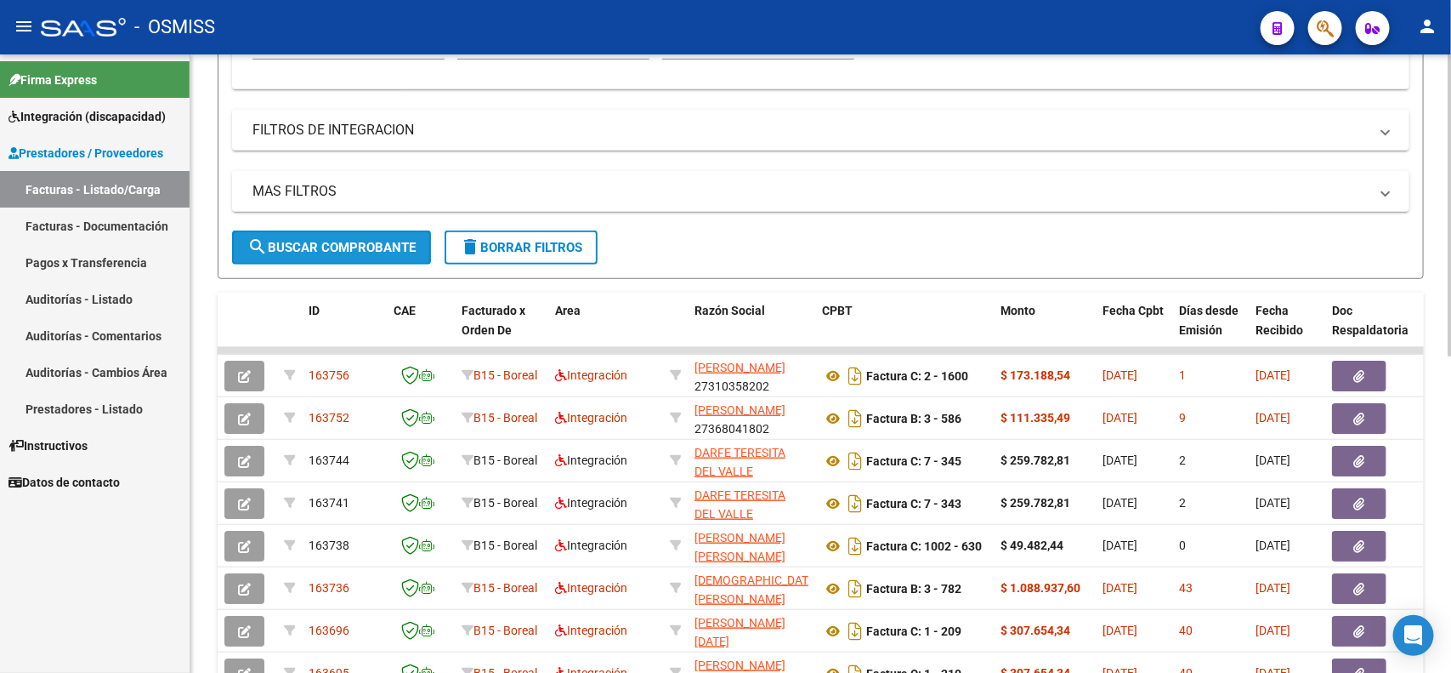
click at [325, 242] on span "search Buscar Comprobante" at bounding box center [331, 247] width 168 height 15
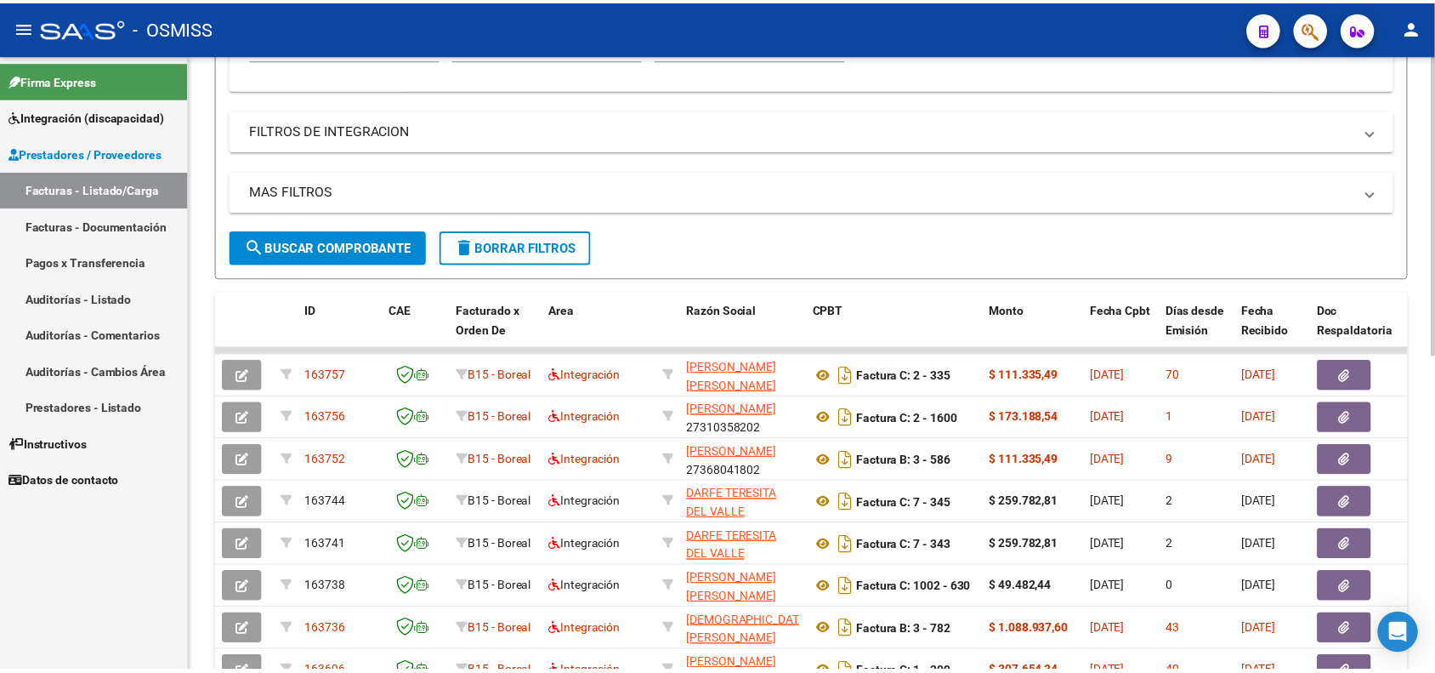
scroll to position [0, 0]
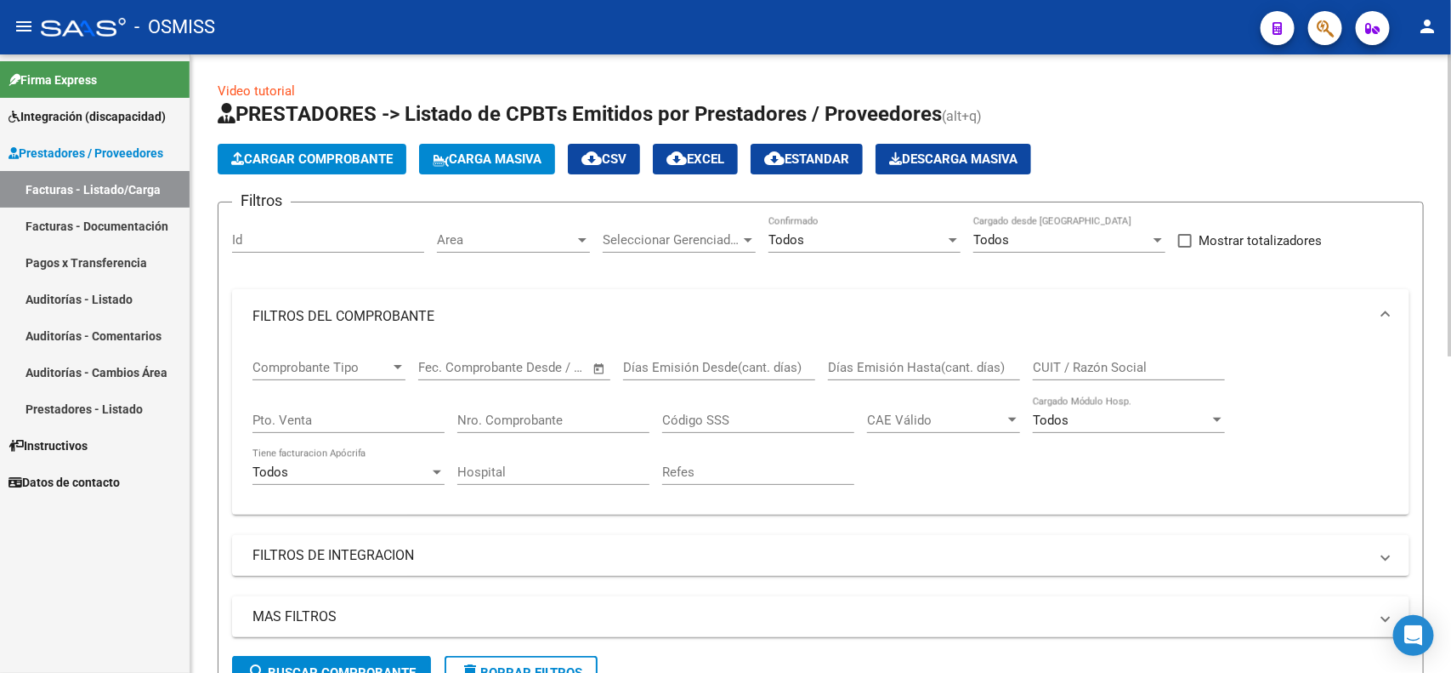
click at [312, 154] on span "Cargar Comprobante" at bounding box center [312, 158] width 162 height 15
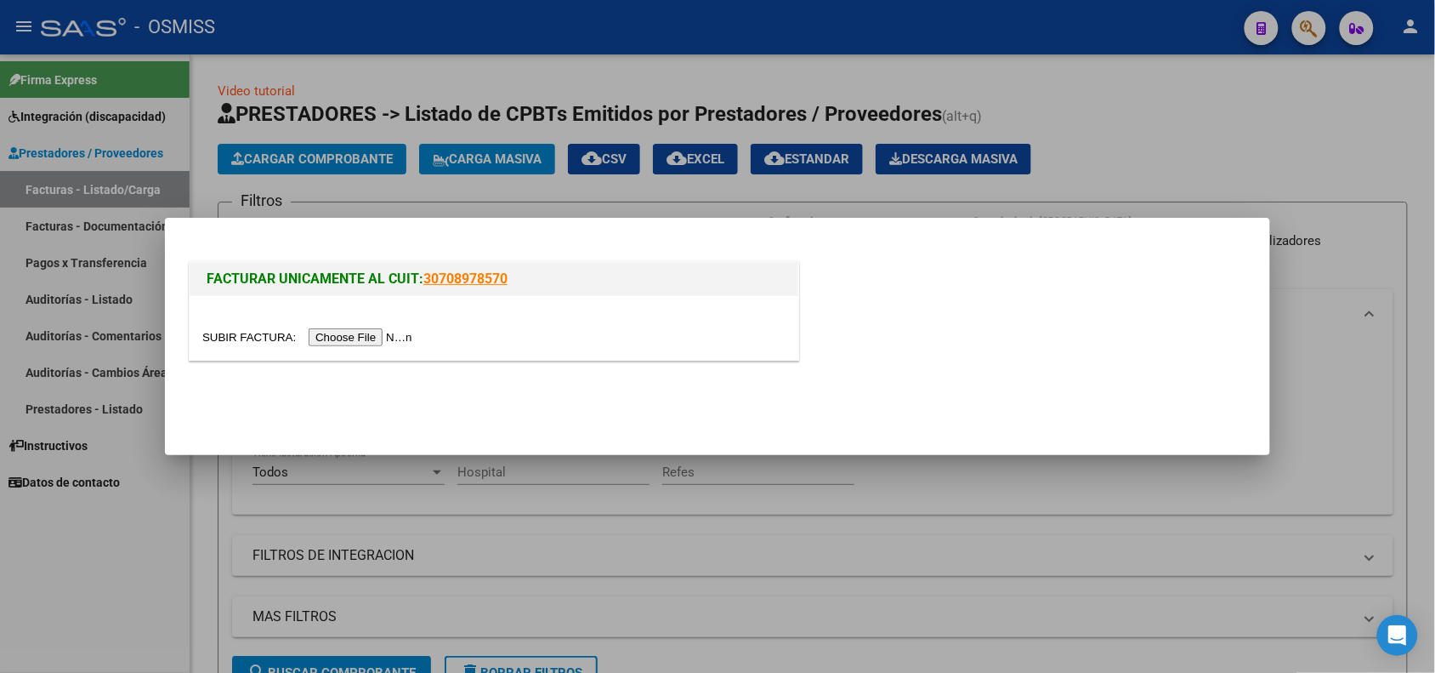
click at [397, 334] on input "file" at bounding box center [309, 337] width 215 height 18
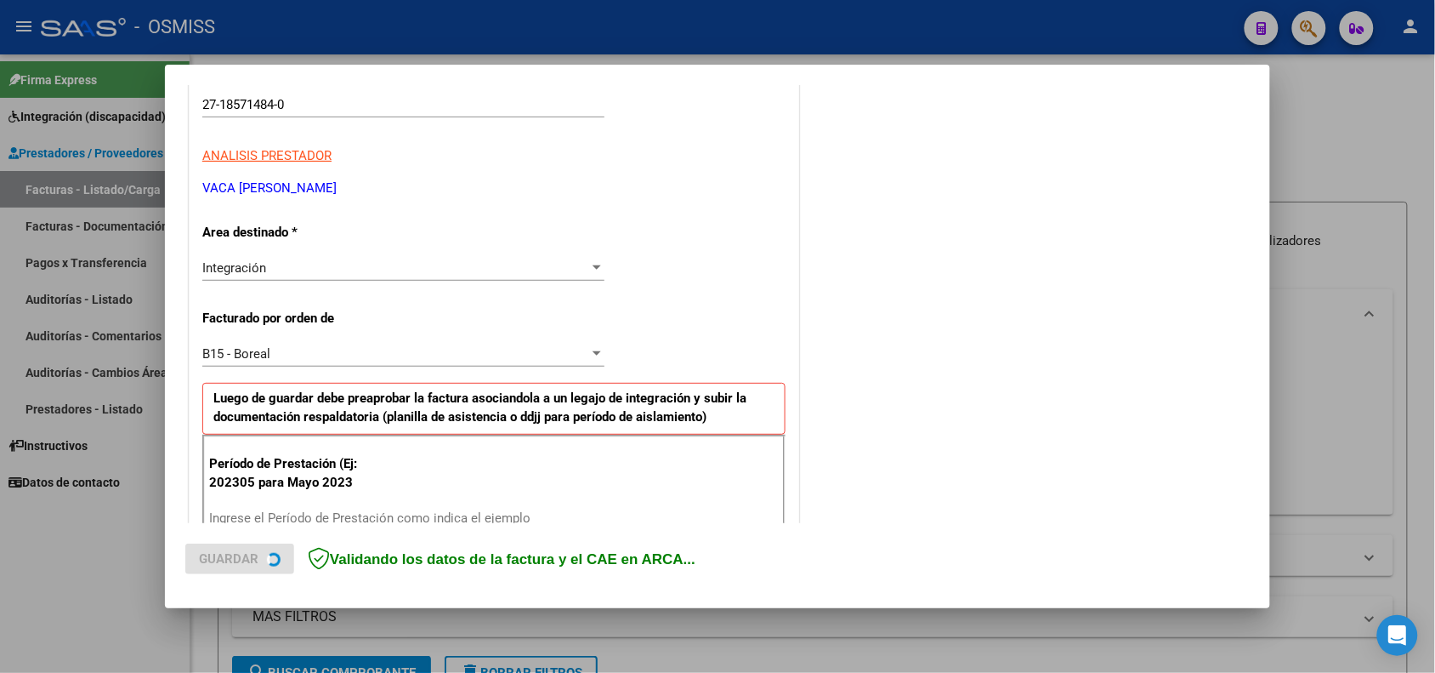
scroll to position [319, 0]
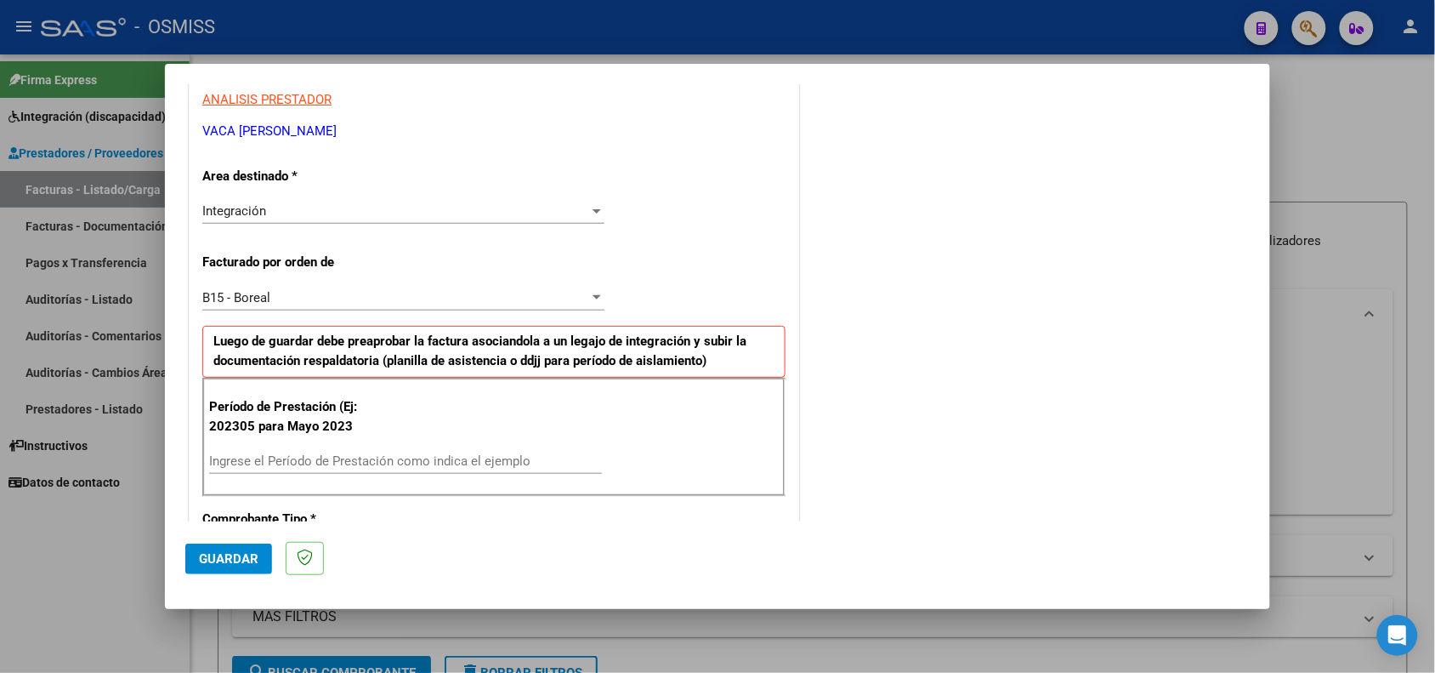
click at [405, 453] on div "Ingrese el Período de Prestación como indica el ejemplo" at bounding box center [405, 461] width 393 height 26
type input "202505"
click at [232, 551] on span "Guardar" at bounding box center [229, 558] width 60 height 15
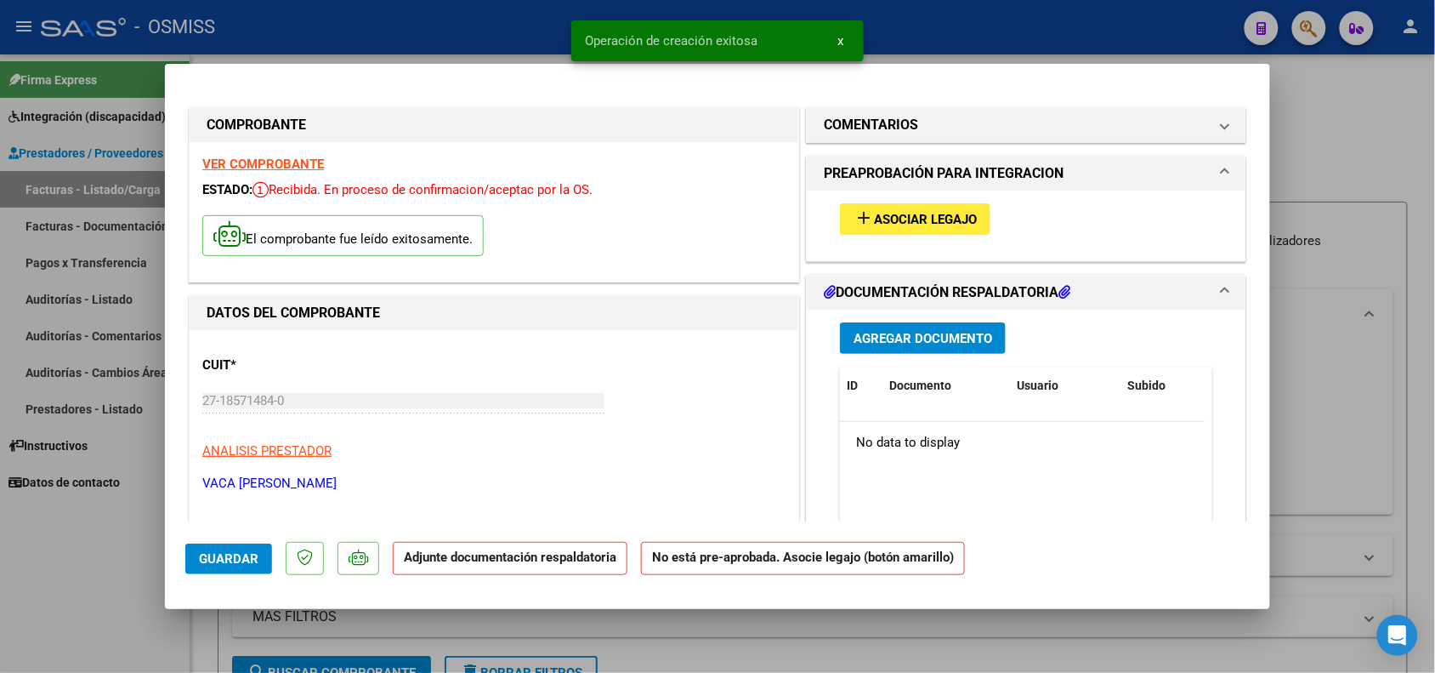
click at [893, 204] on button "add Asociar Legajo" at bounding box center [915, 218] width 151 height 31
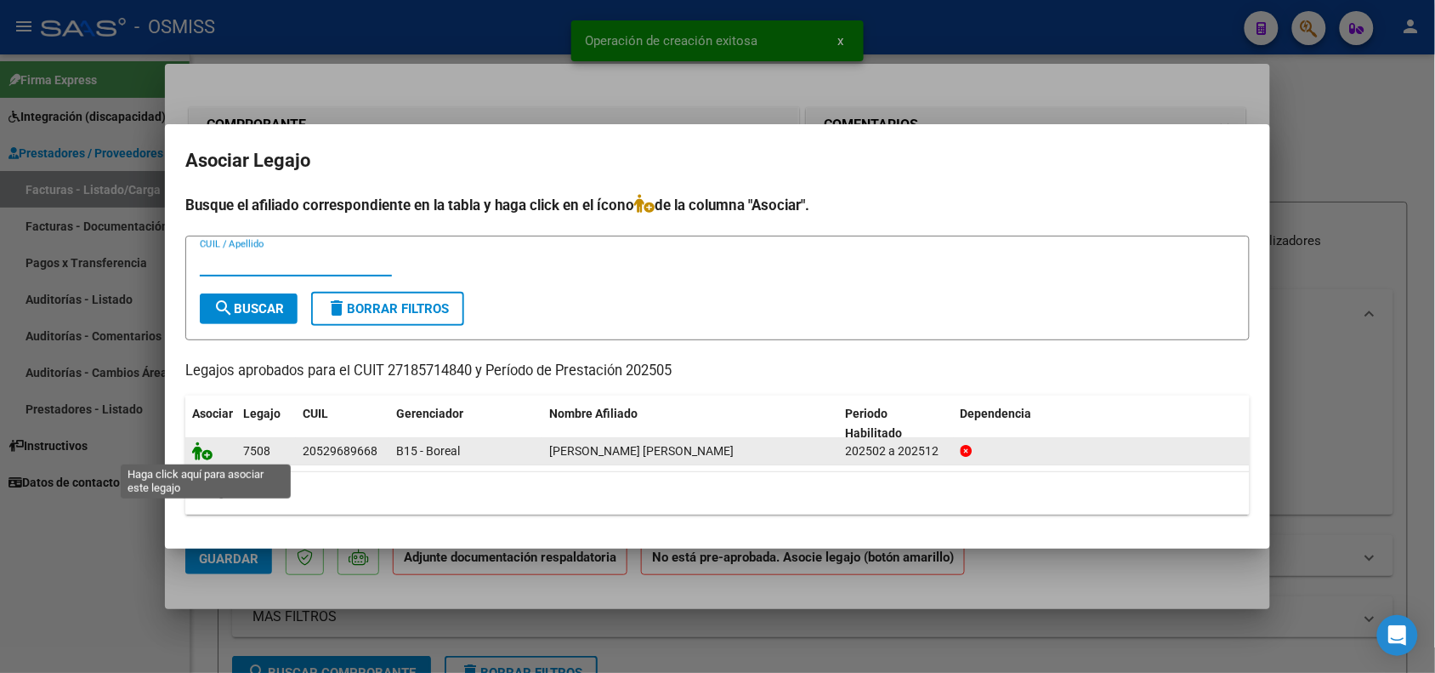
click at [202, 448] on icon at bounding box center [202, 450] width 20 height 19
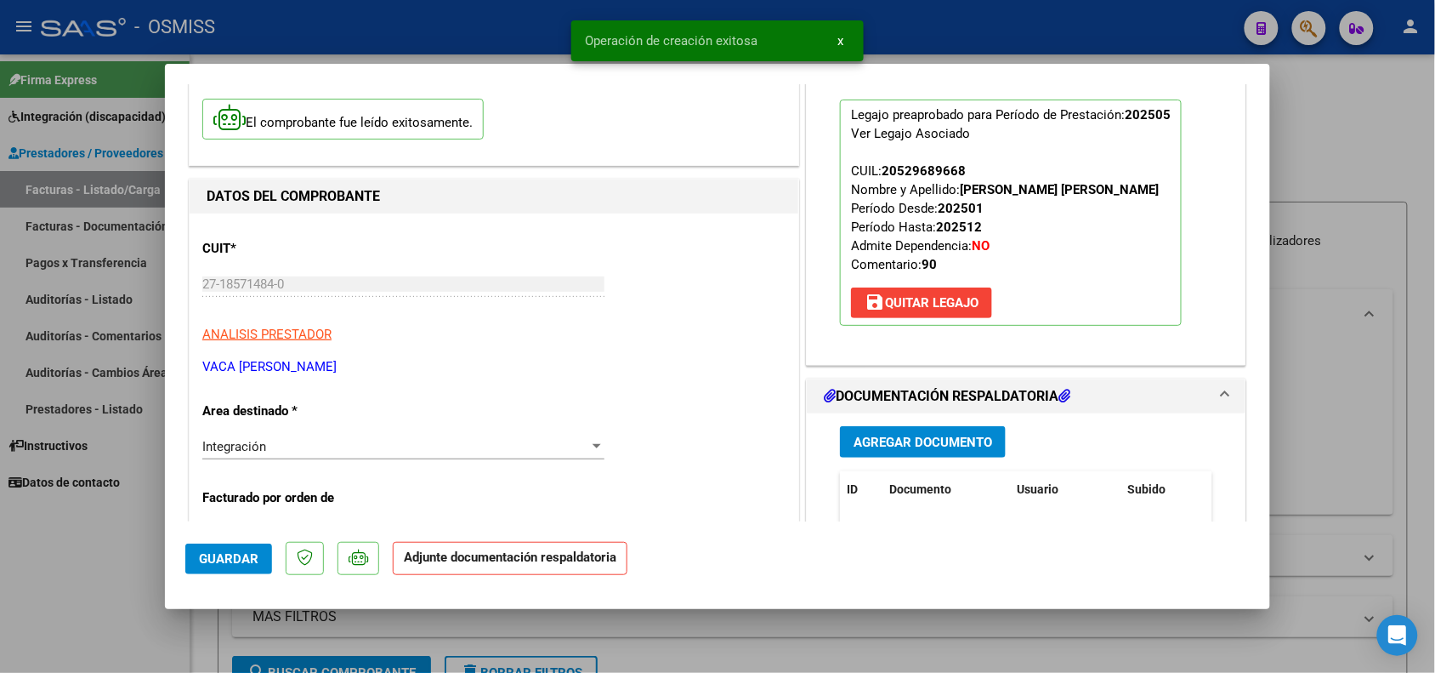
scroll to position [425, 0]
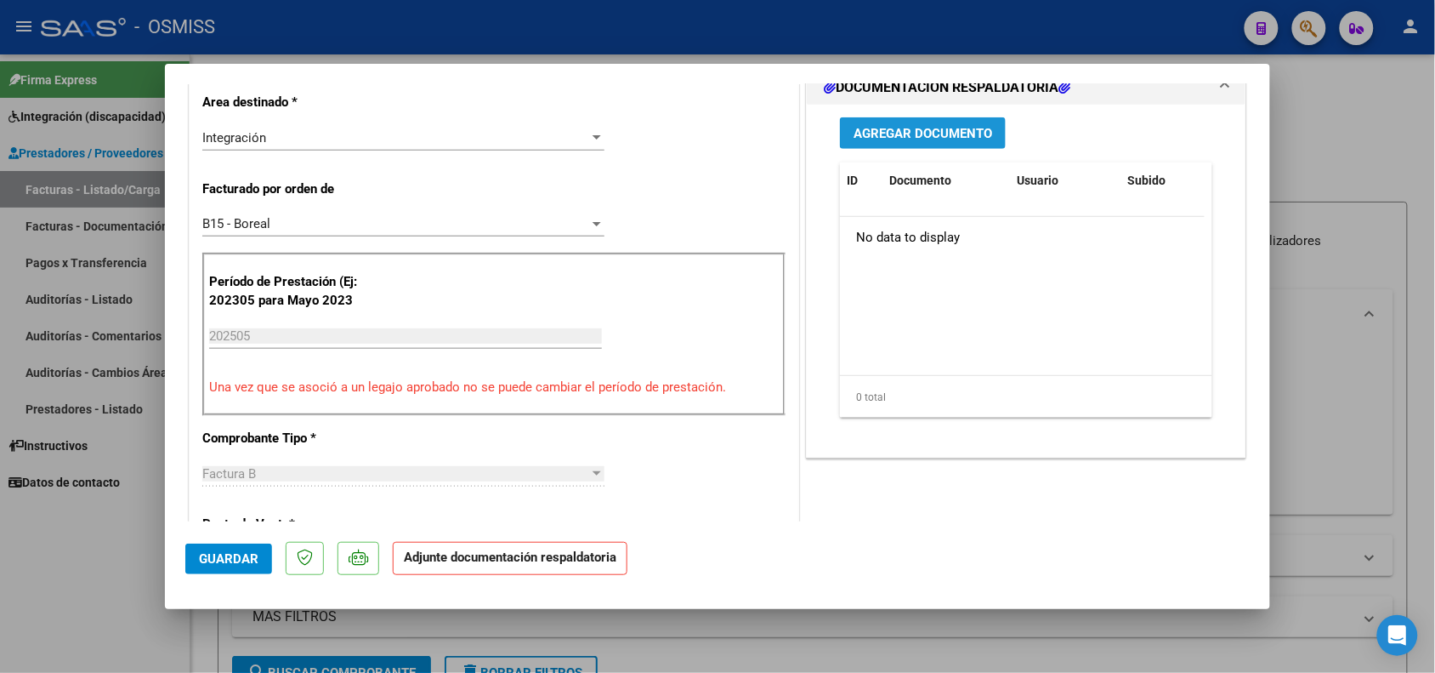
click at [891, 142] on button "Agregar Documento" at bounding box center [923, 132] width 166 height 31
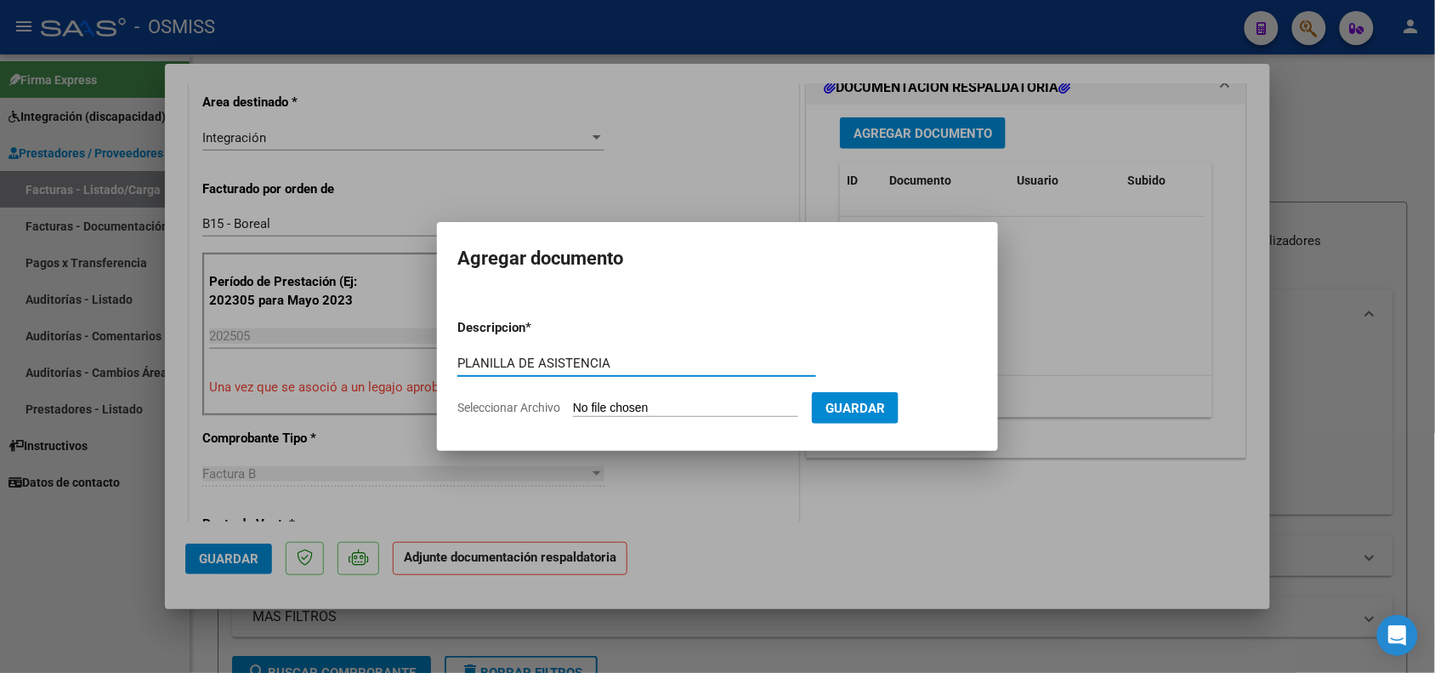
type input "PLANILLA DE ASISTENCIA"
click at [628, 409] on input "Seleccionar Archivo" at bounding box center [685, 408] width 225 height 16
type input "C:\fakepath\CamScanner [DATE] 15.15.pdf"
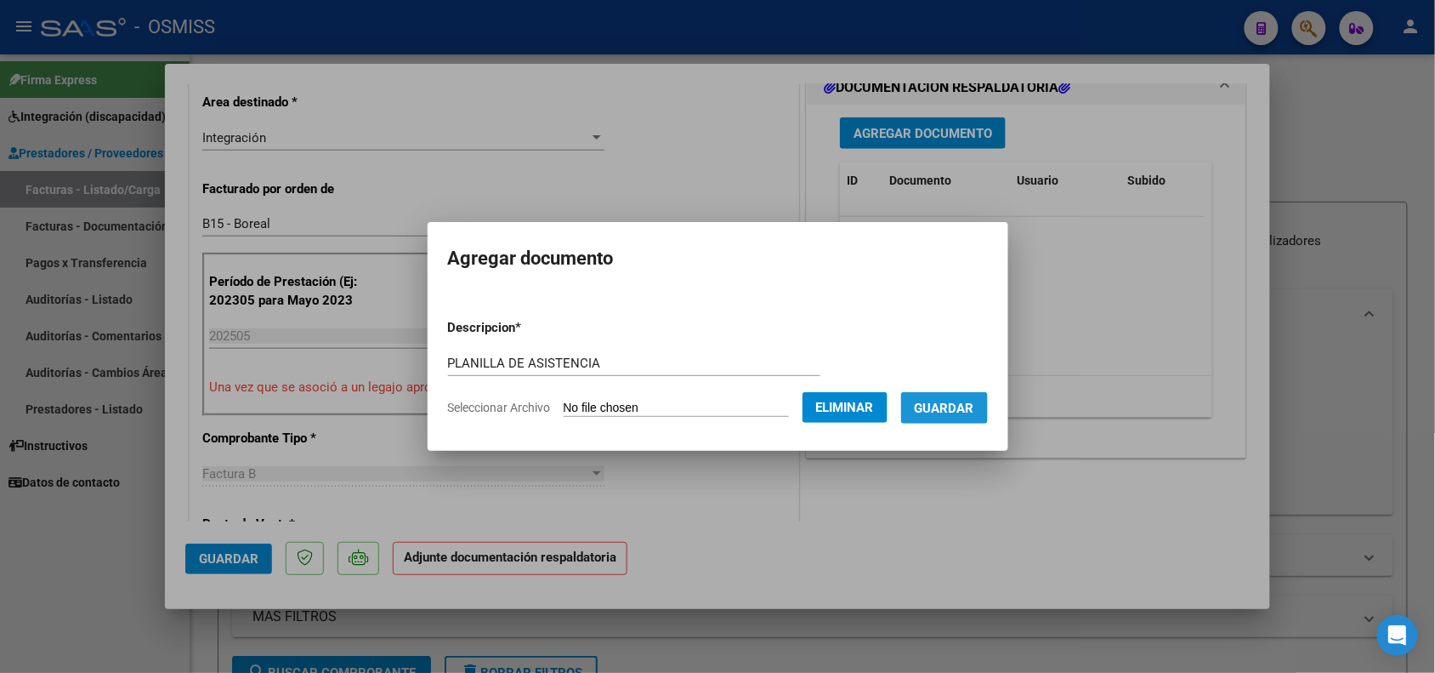
click at [940, 406] on span "Guardar" at bounding box center [945, 407] width 60 height 15
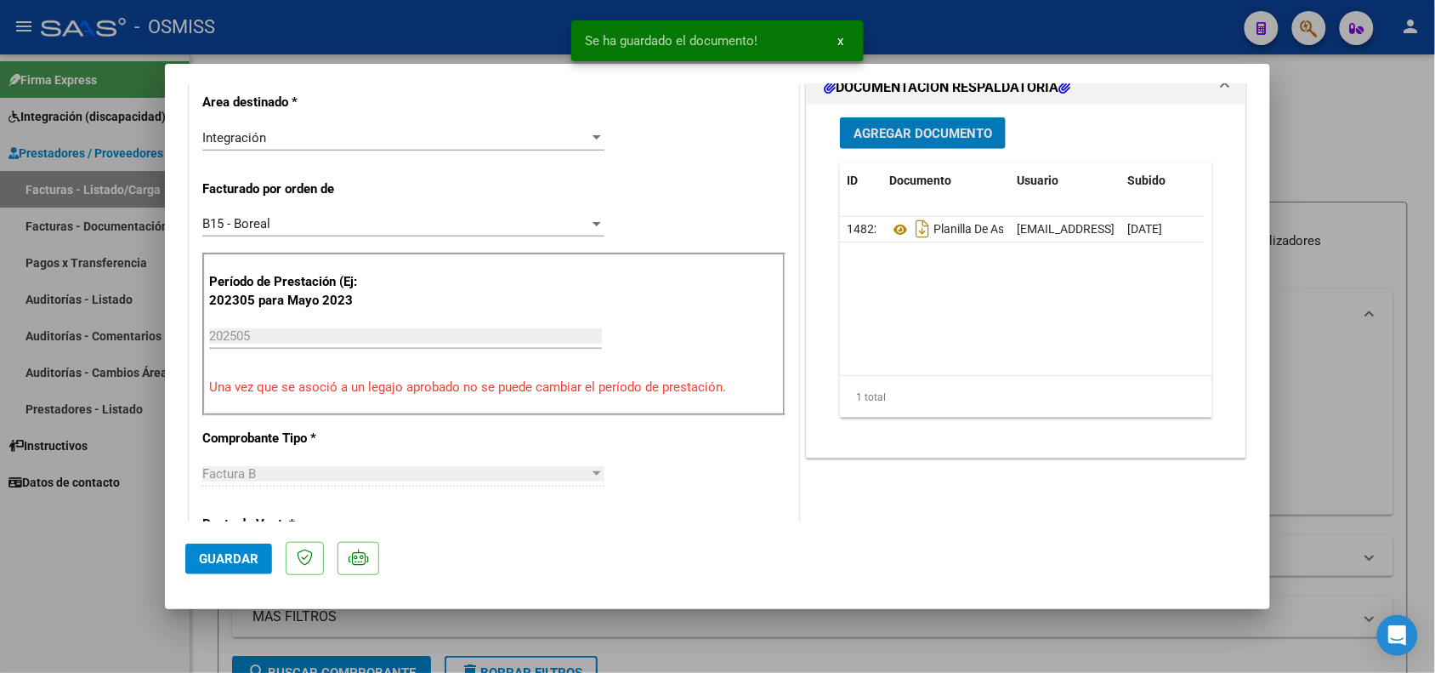
click at [238, 557] on span "Guardar" at bounding box center [229, 558] width 60 height 15
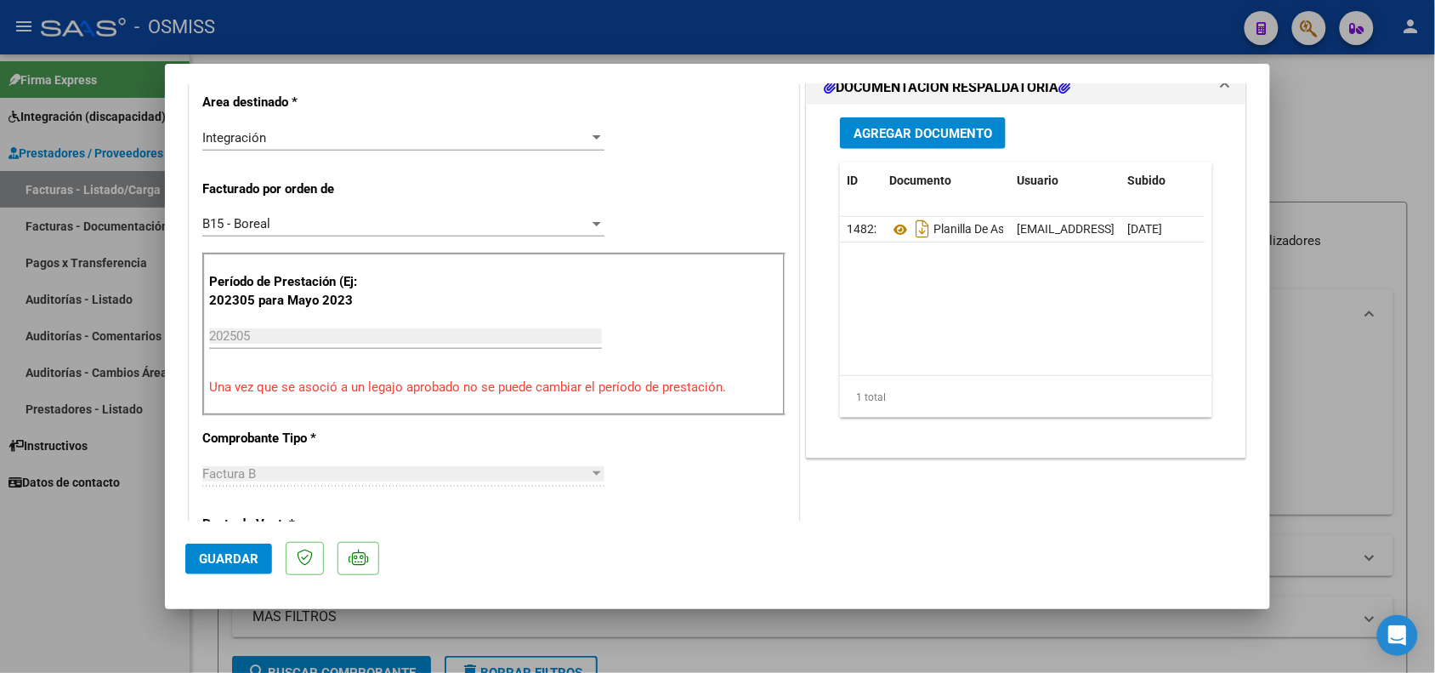
click at [248, 558] on span "Guardar" at bounding box center [229, 558] width 60 height 15
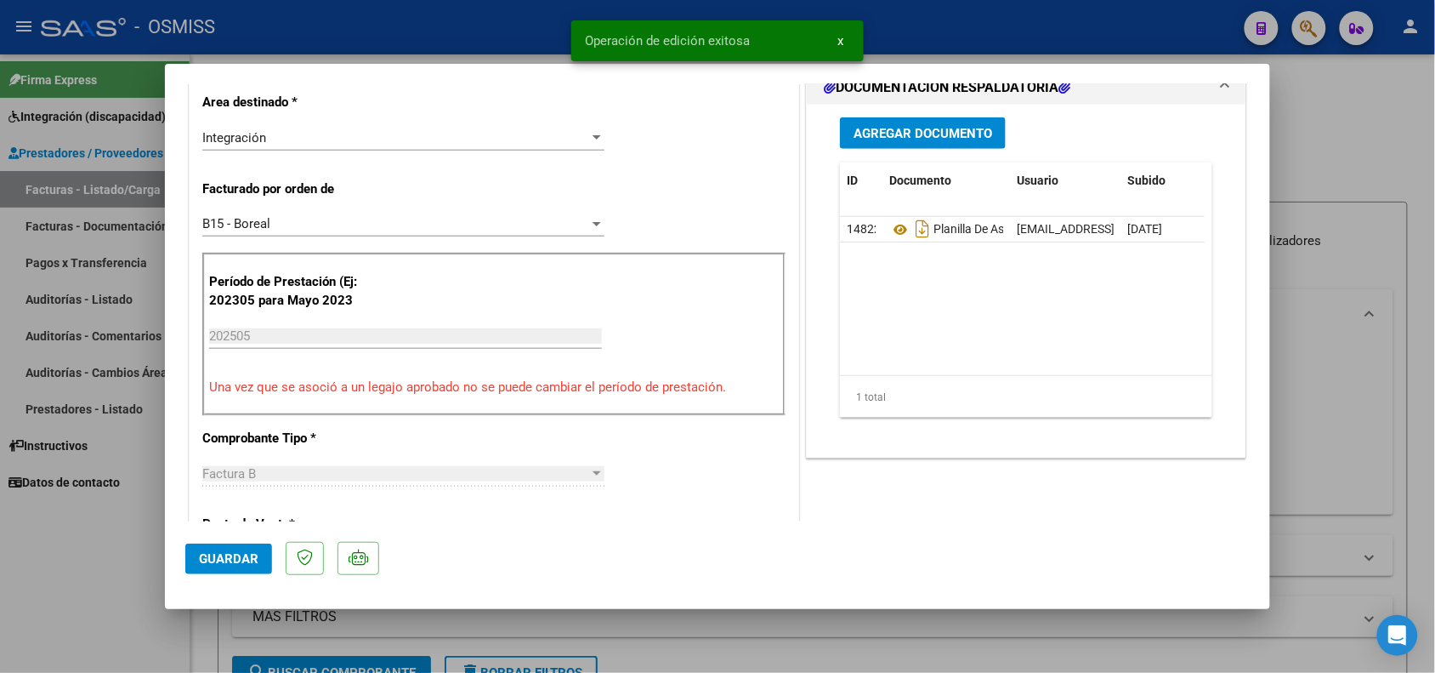
click at [117, 577] on div at bounding box center [717, 336] width 1435 height 673
type input "$ 0,00"
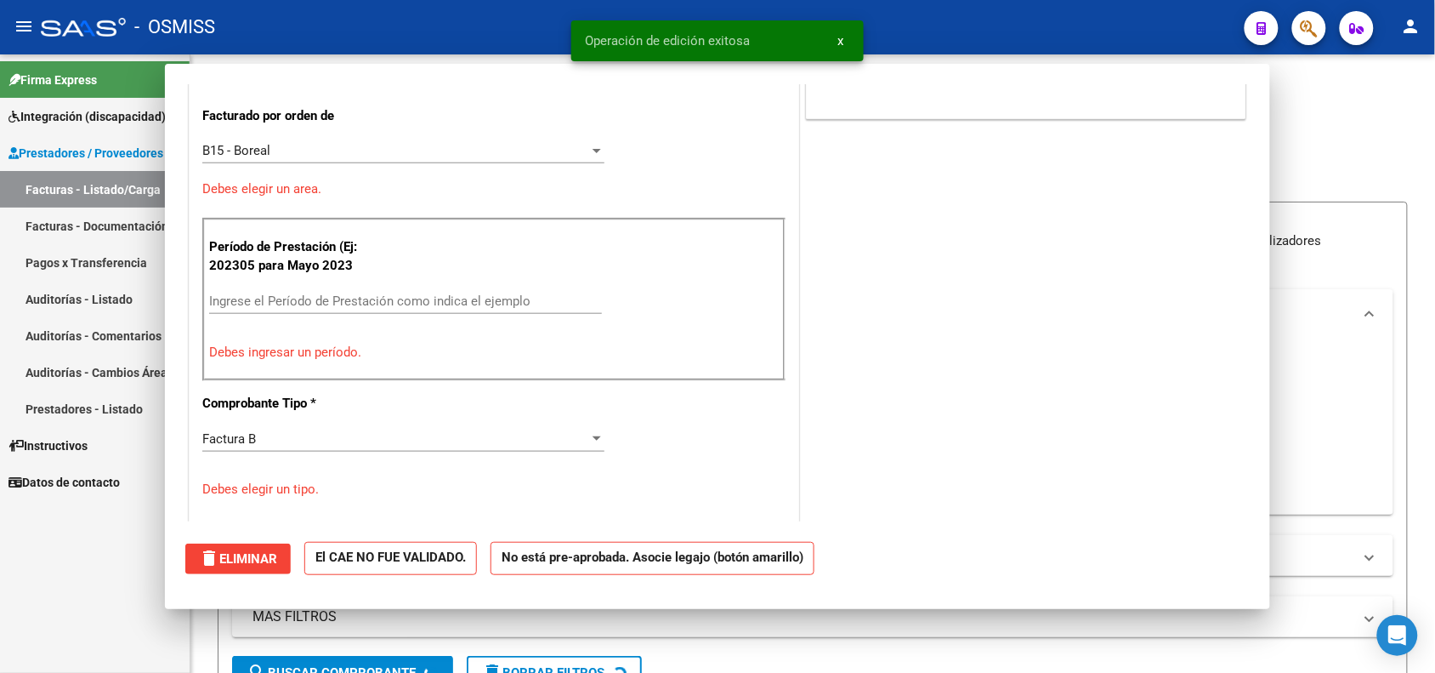
scroll to position [351, 0]
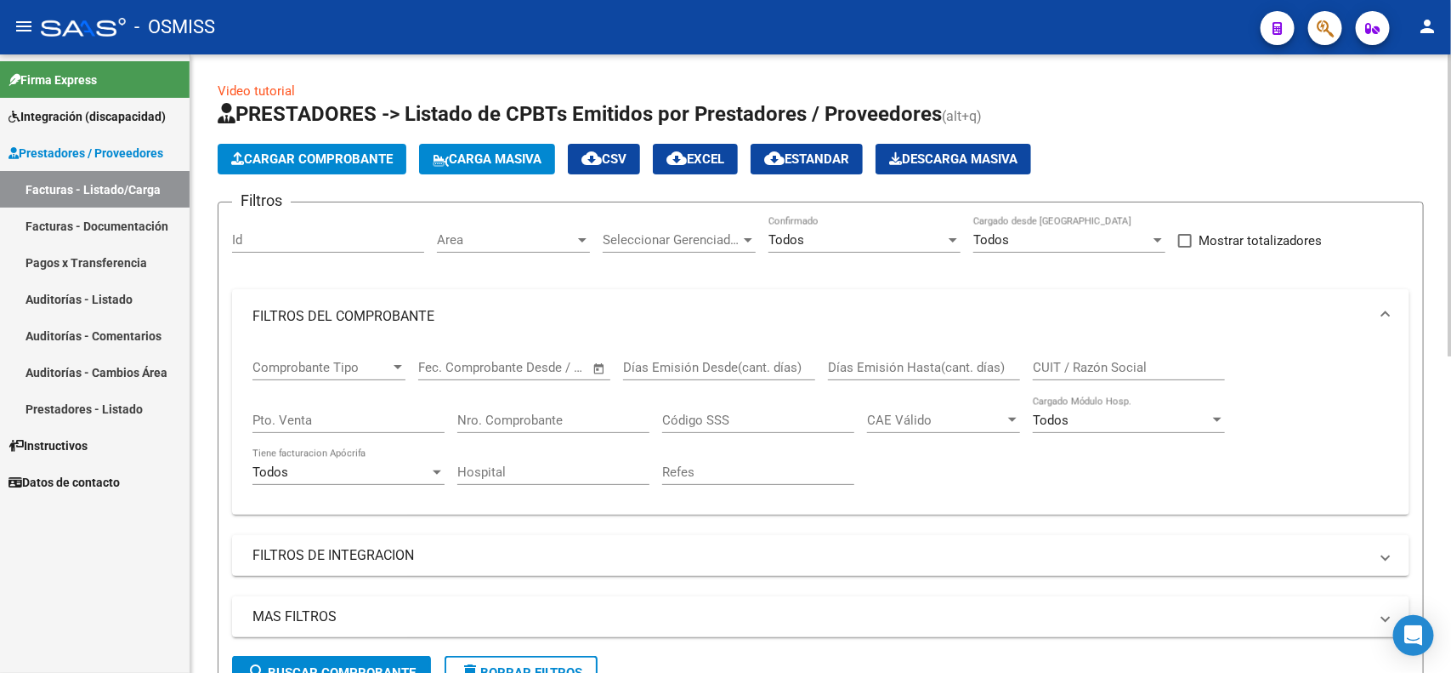
click at [260, 159] on span "Cargar Comprobante" at bounding box center [312, 158] width 162 height 15
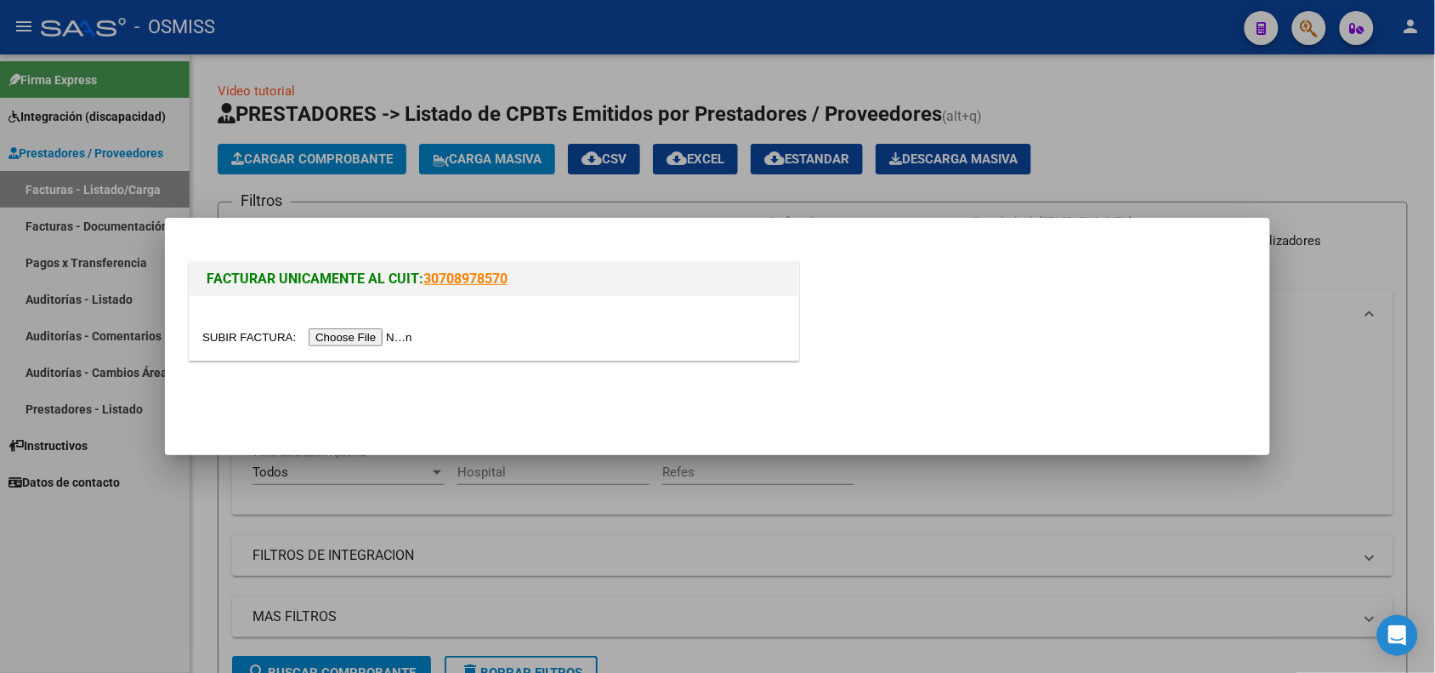
click at [388, 337] on input "file" at bounding box center [309, 337] width 215 height 18
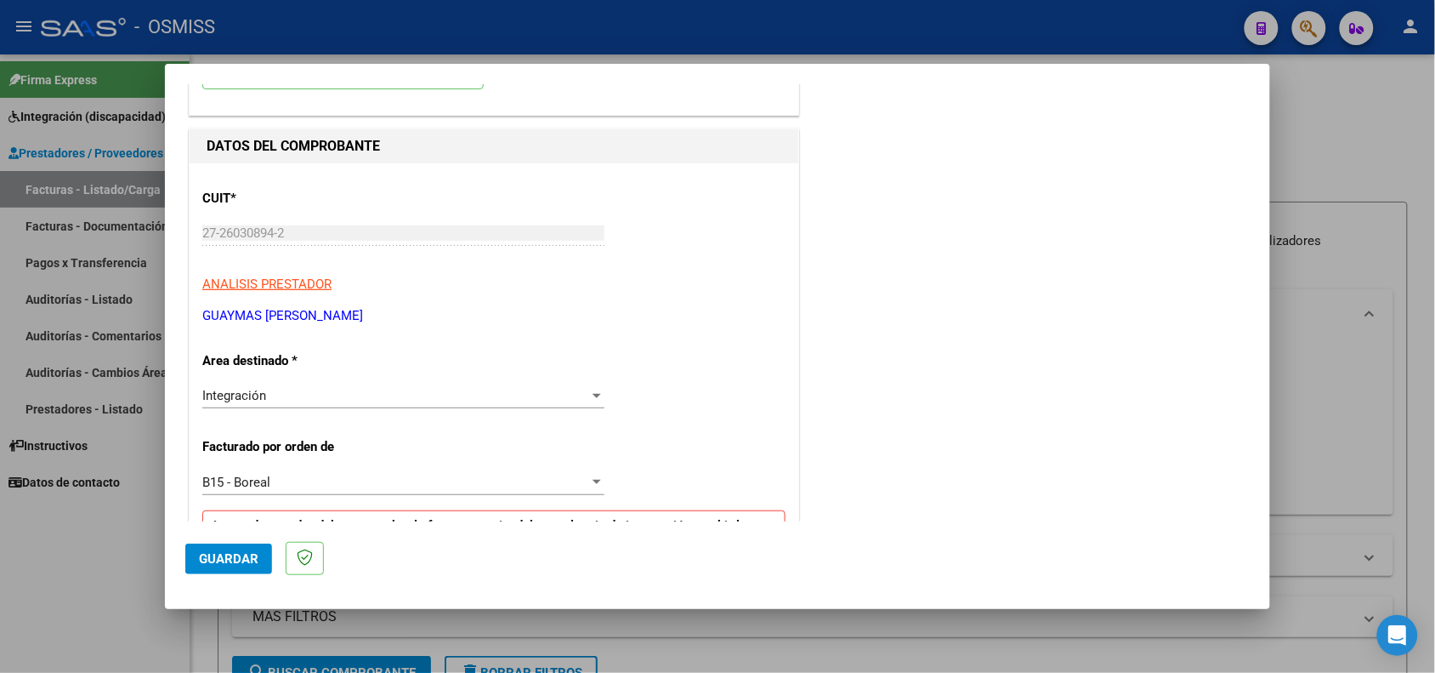
scroll to position [319, 0]
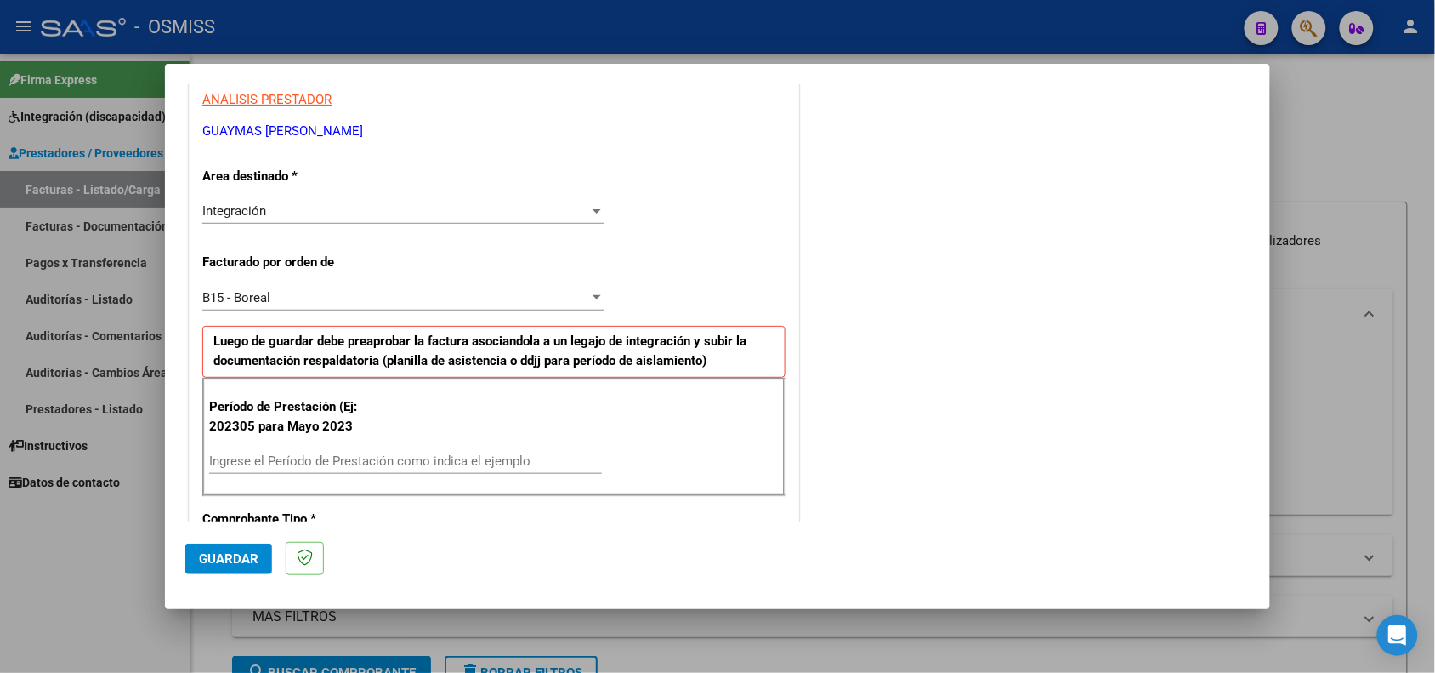
click at [324, 469] on input "Ingrese el Período de Prestación como indica el ejemplo" at bounding box center [405, 460] width 393 height 15
type input "202505"
click at [215, 566] on button "Guardar" at bounding box center [228, 558] width 87 height 31
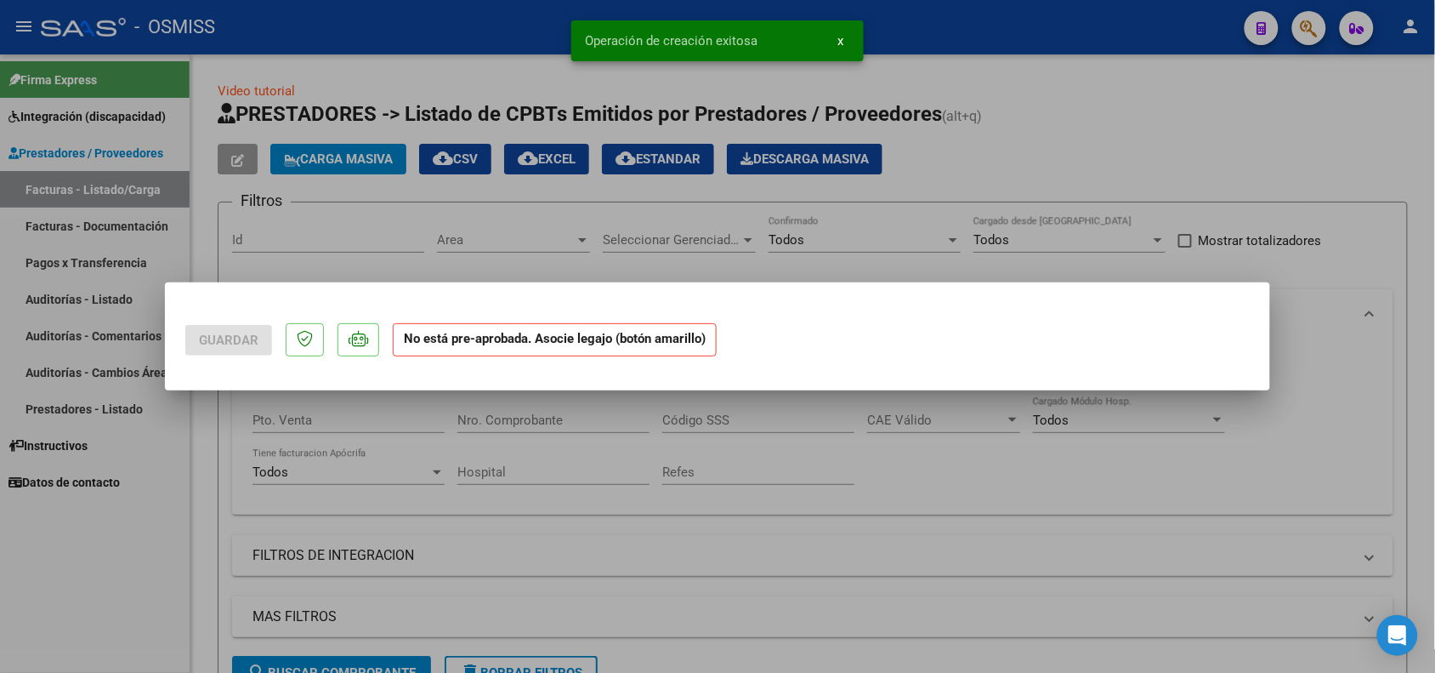
scroll to position [0, 0]
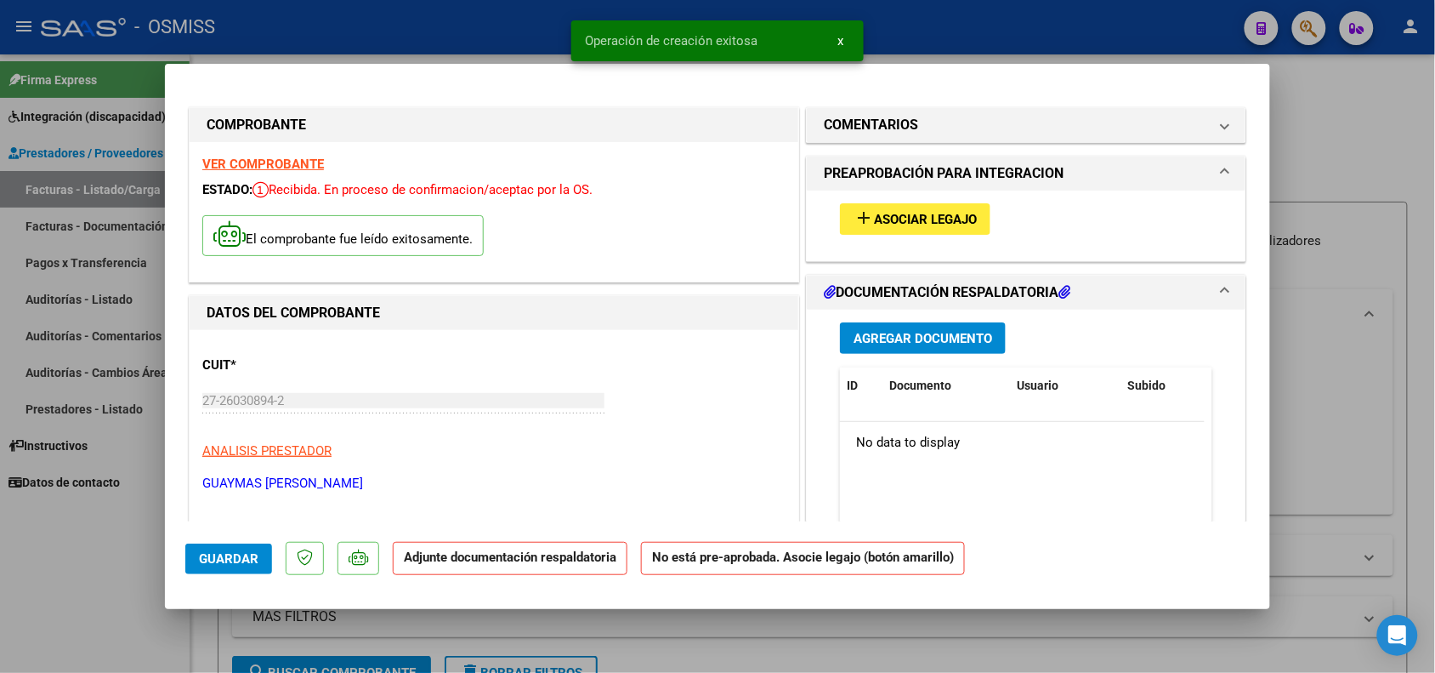
click at [919, 219] on span "Asociar Legajo" at bounding box center [925, 219] width 103 height 15
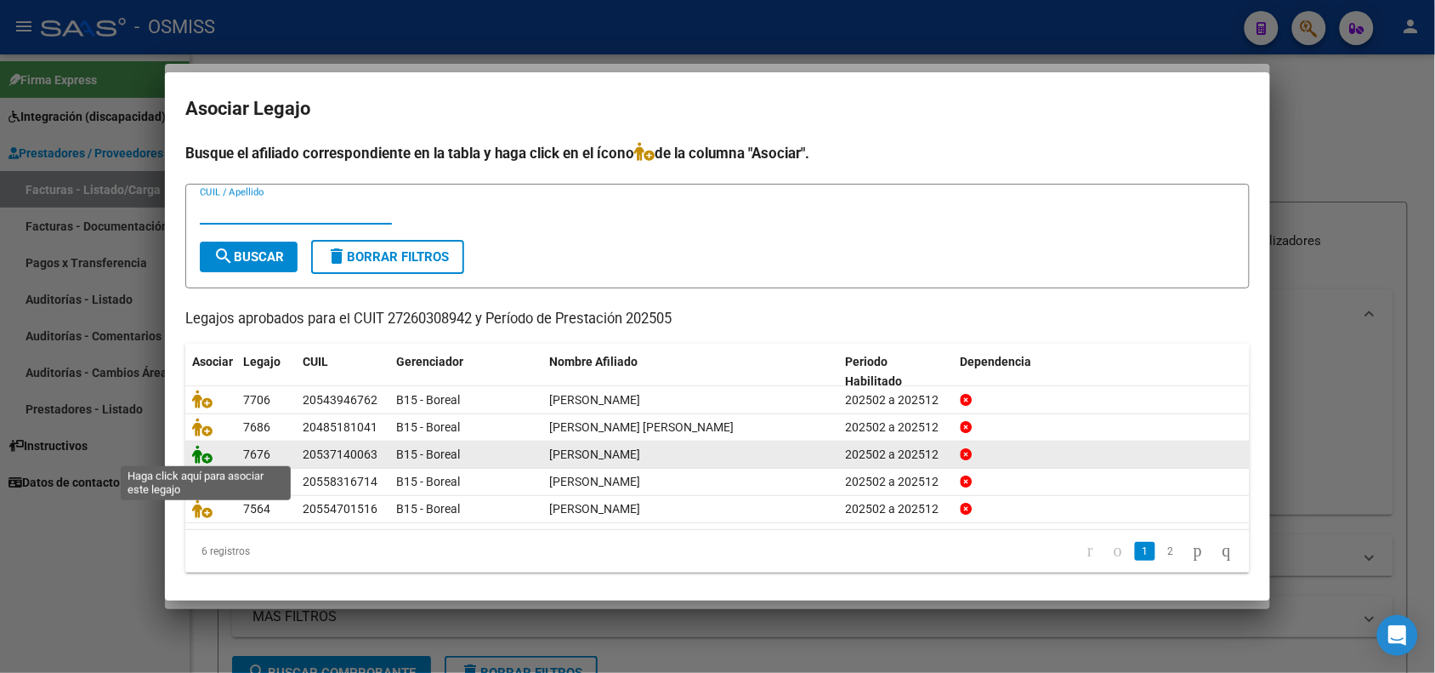
click at [200, 449] on icon at bounding box center [202, 454] width 20 height 19
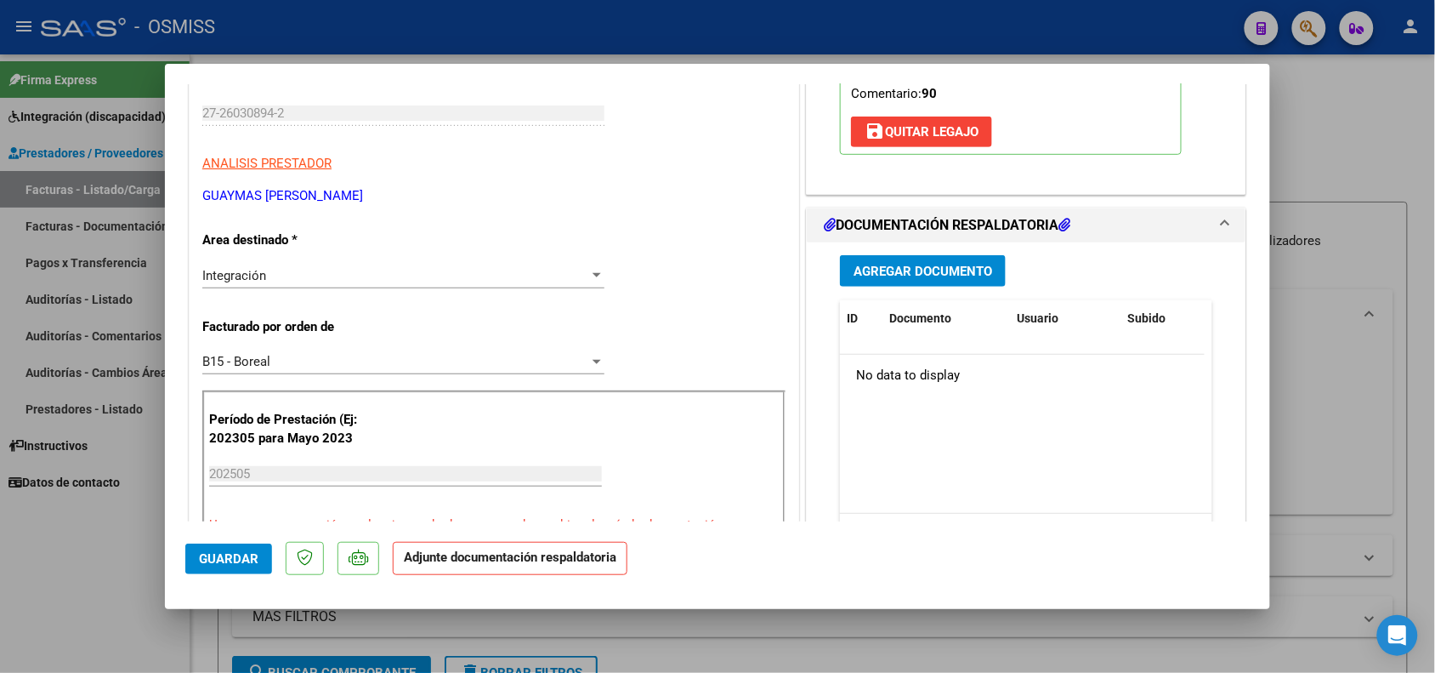
scroll to position [319, 0]
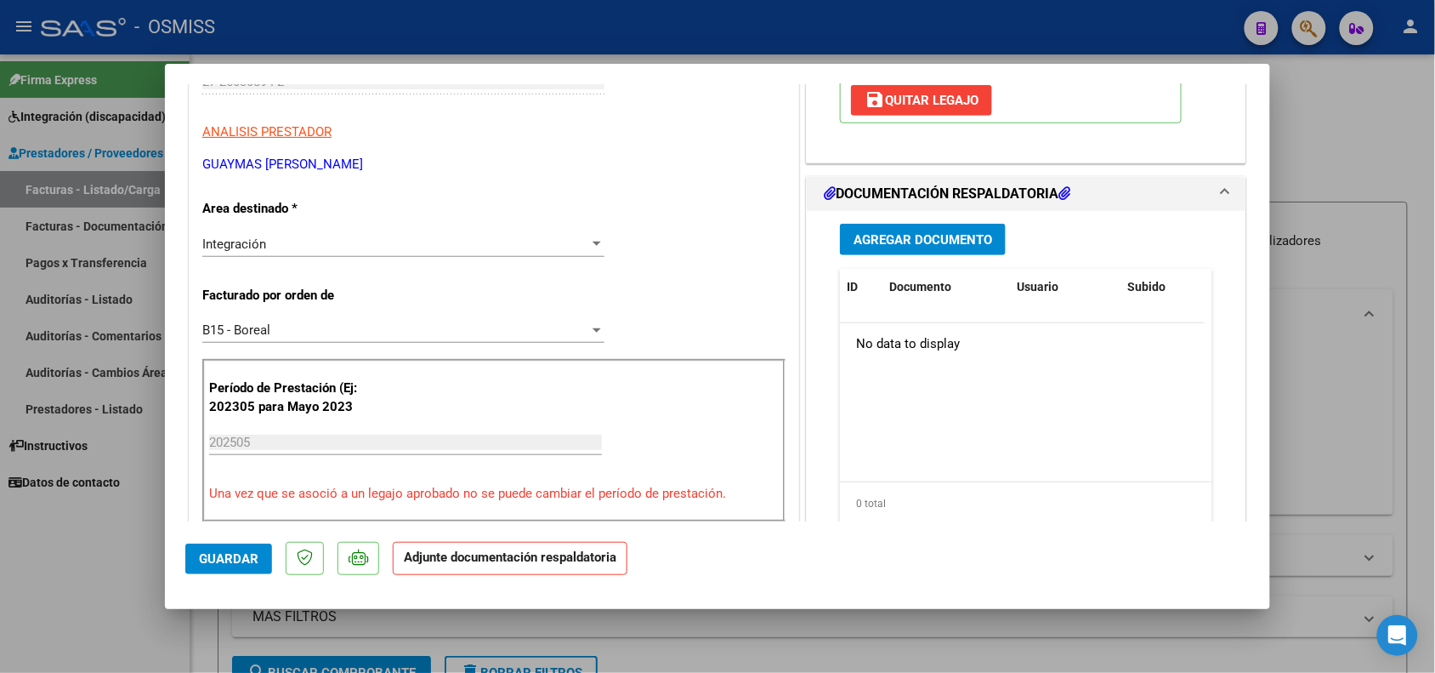
click at [907, 249] on button "Agregar Documento" at bounding box center [923, 239] width 166 height 31
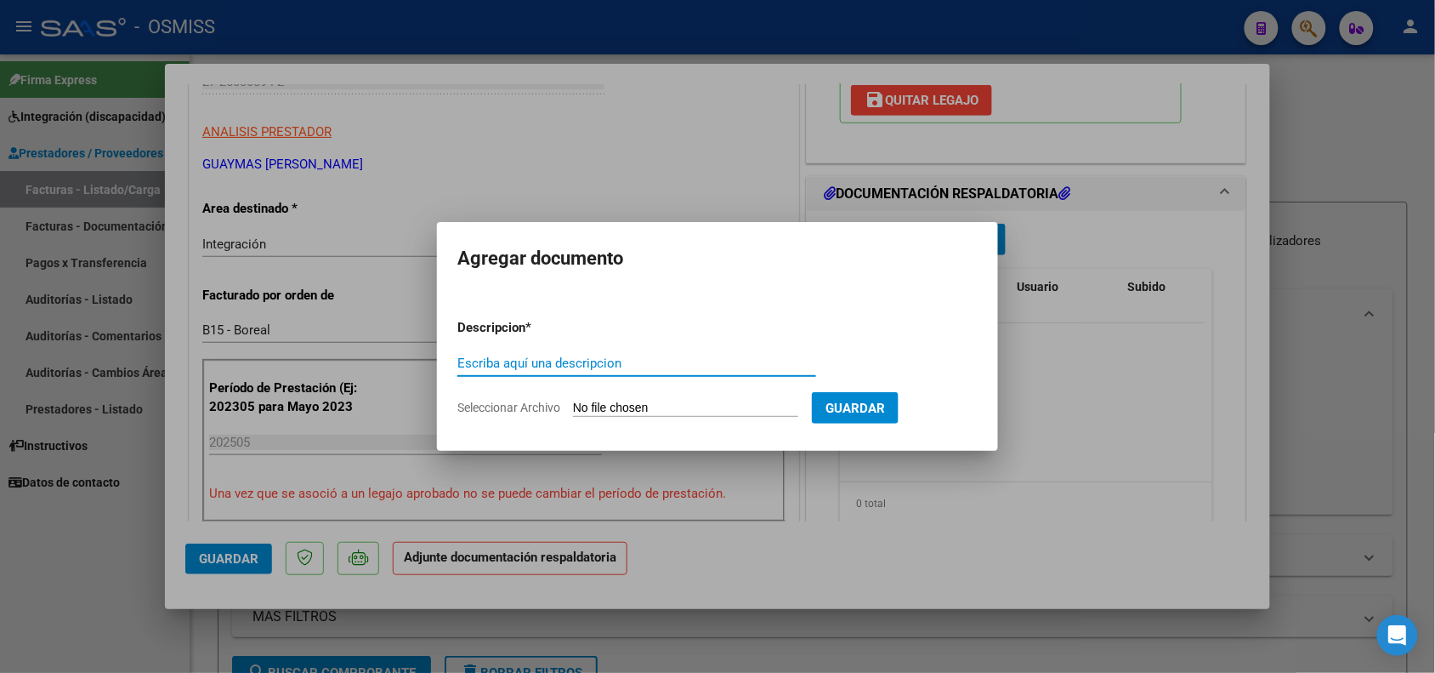
click at [540, 361] on input "Escriba aquí una descripcion" at bounding box center [636, 362] width 359 height 15
type input "PLANILLA DE ASISTENCIA"
click at [638, 400] on input "Seleccionar Archivo" at bounding box center [685, 408] width 225 height 16
type input "C:\fakepath\132725-2-Planilla_de_Asistencia.pdf"
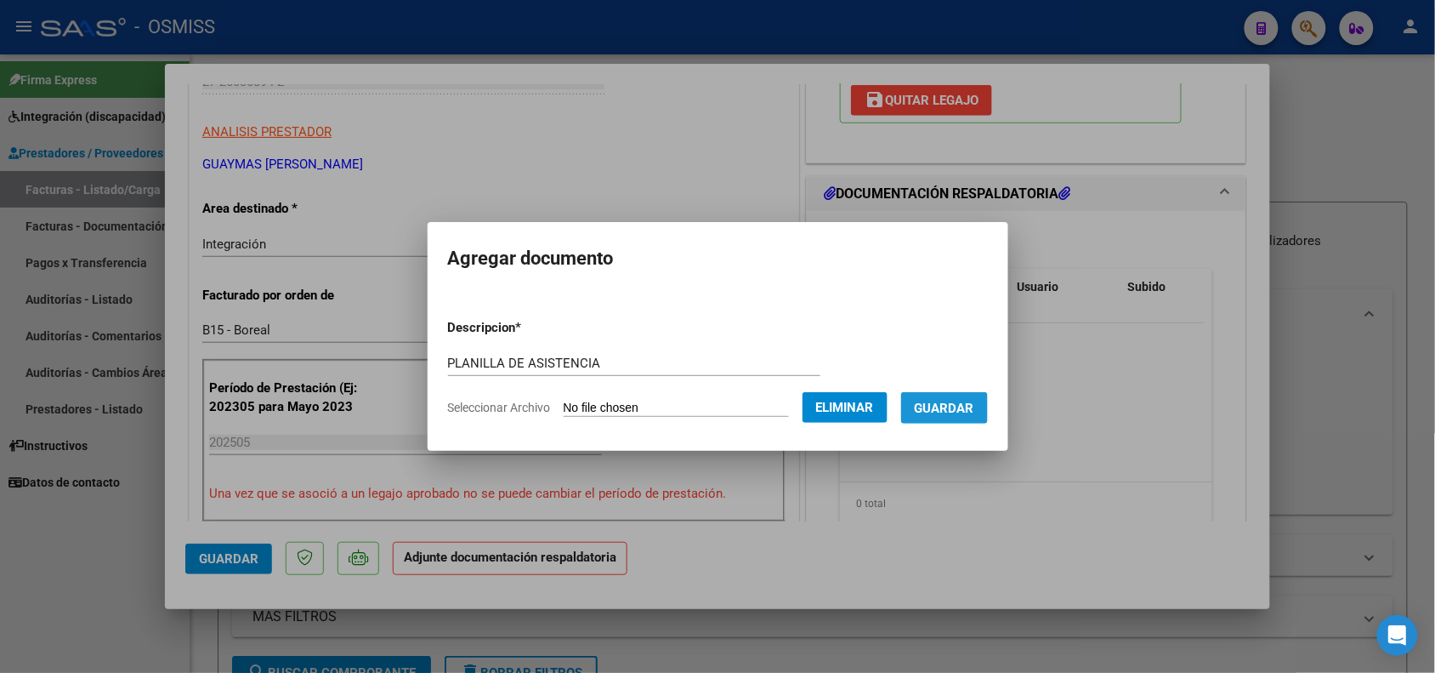
click at [965, 409] on span "Guardar" at bounding box center [945, 407] width 60 height 15
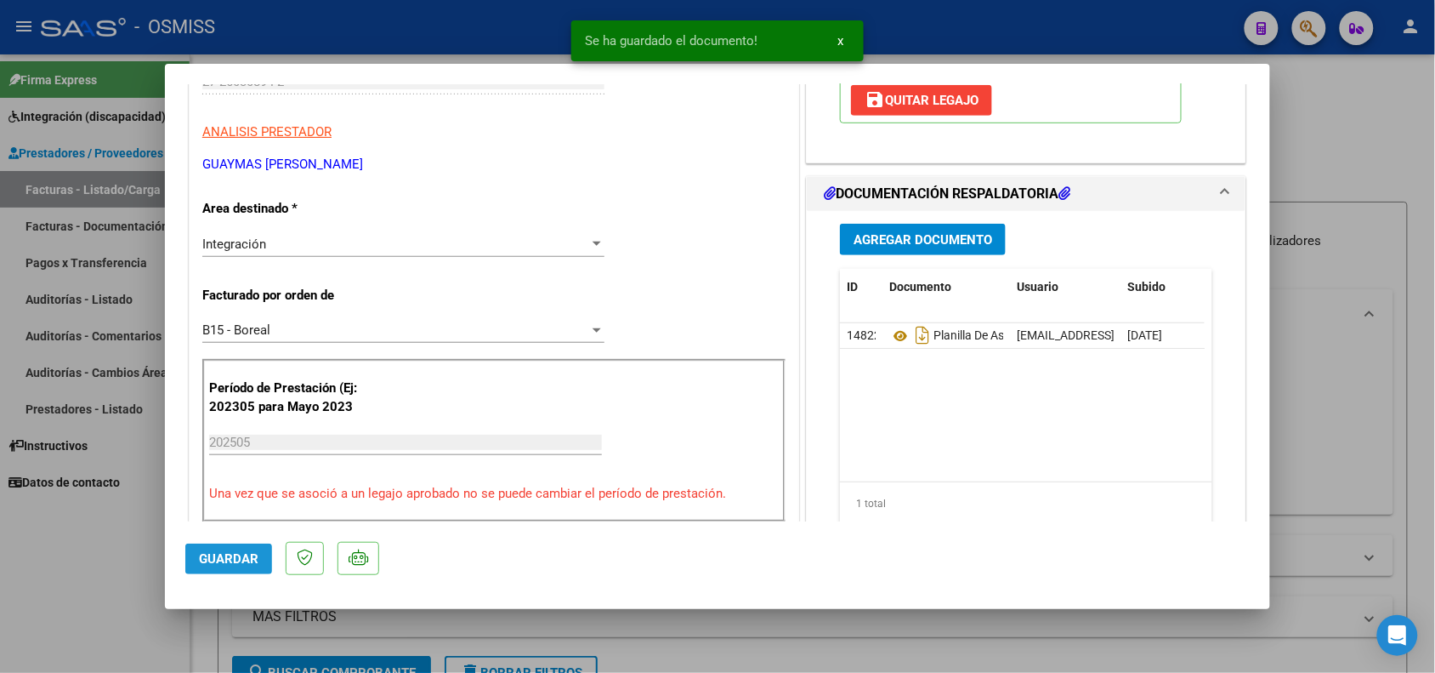
click at [245, 563] on span "Guardar" at bounding box center [229, 558] width 60 height 15
click at [122, 557] on div at bounding box center [717, 336] width 1435 height 673
type input "$ 0,00"
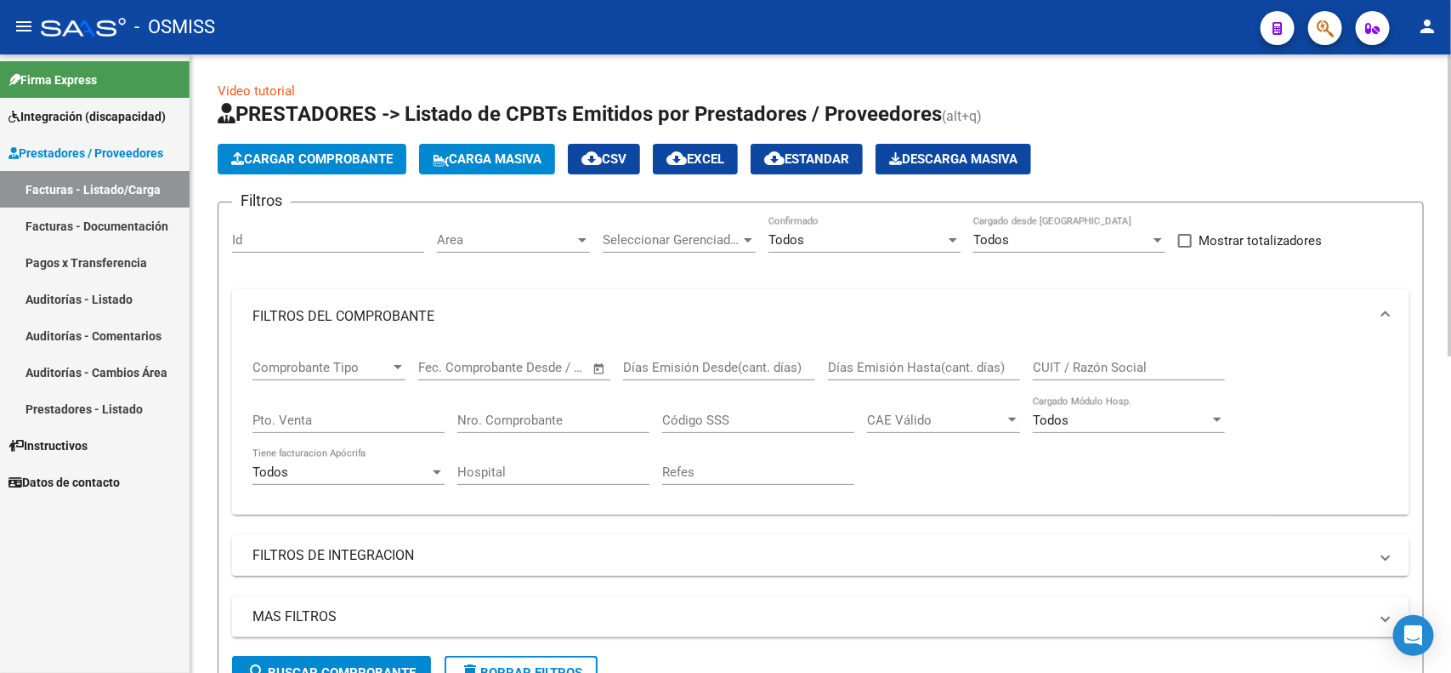
click at [277, 144] on button "Cargar Comprobante" at bounding box center [312, 159] width 189 height 31
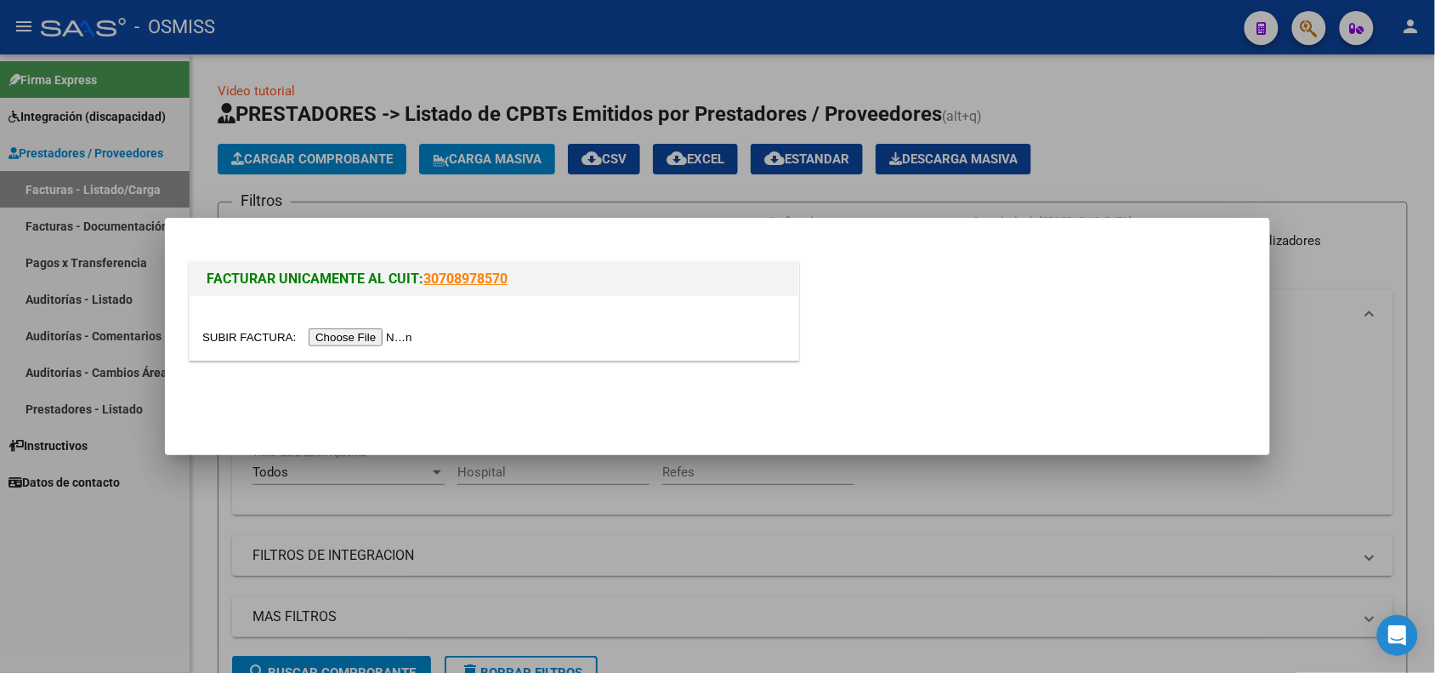
click at [368, 332] on input "file" at bounding box center [309, 337] width 215 height 18
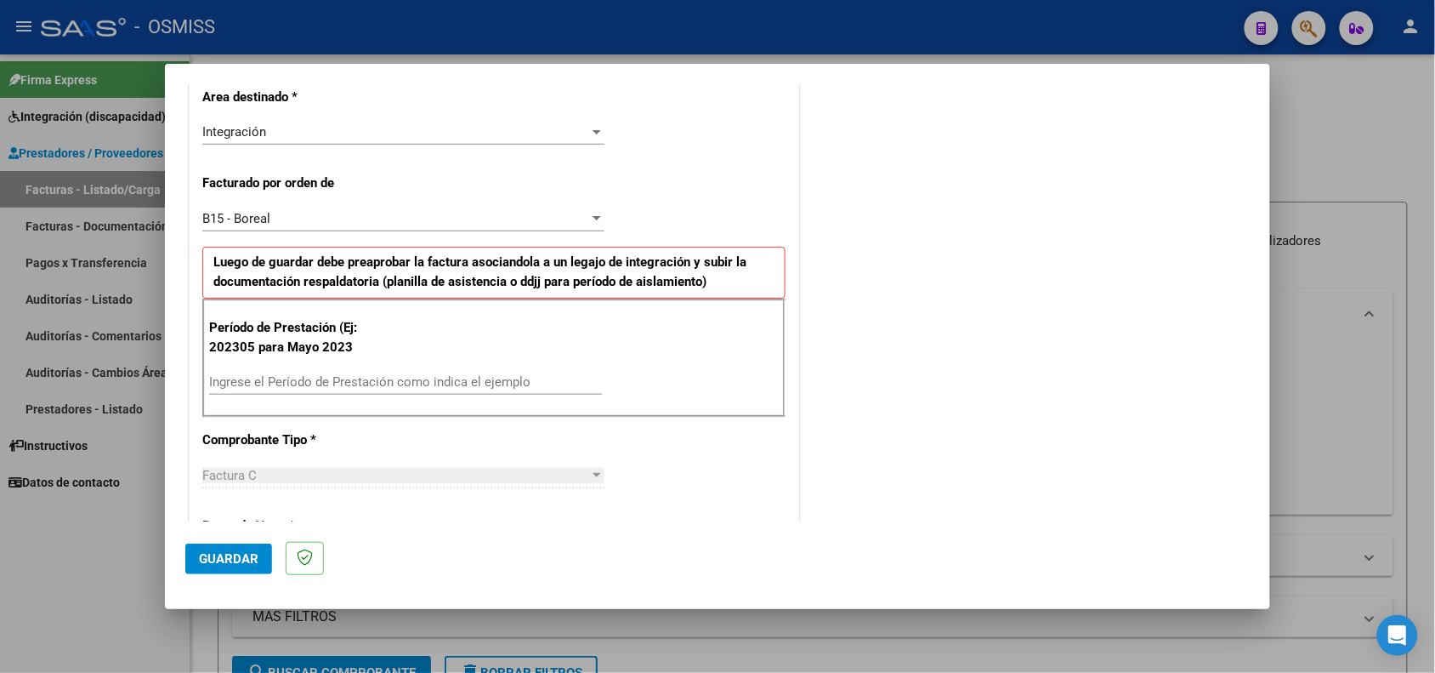
scroll to position [425, 0]
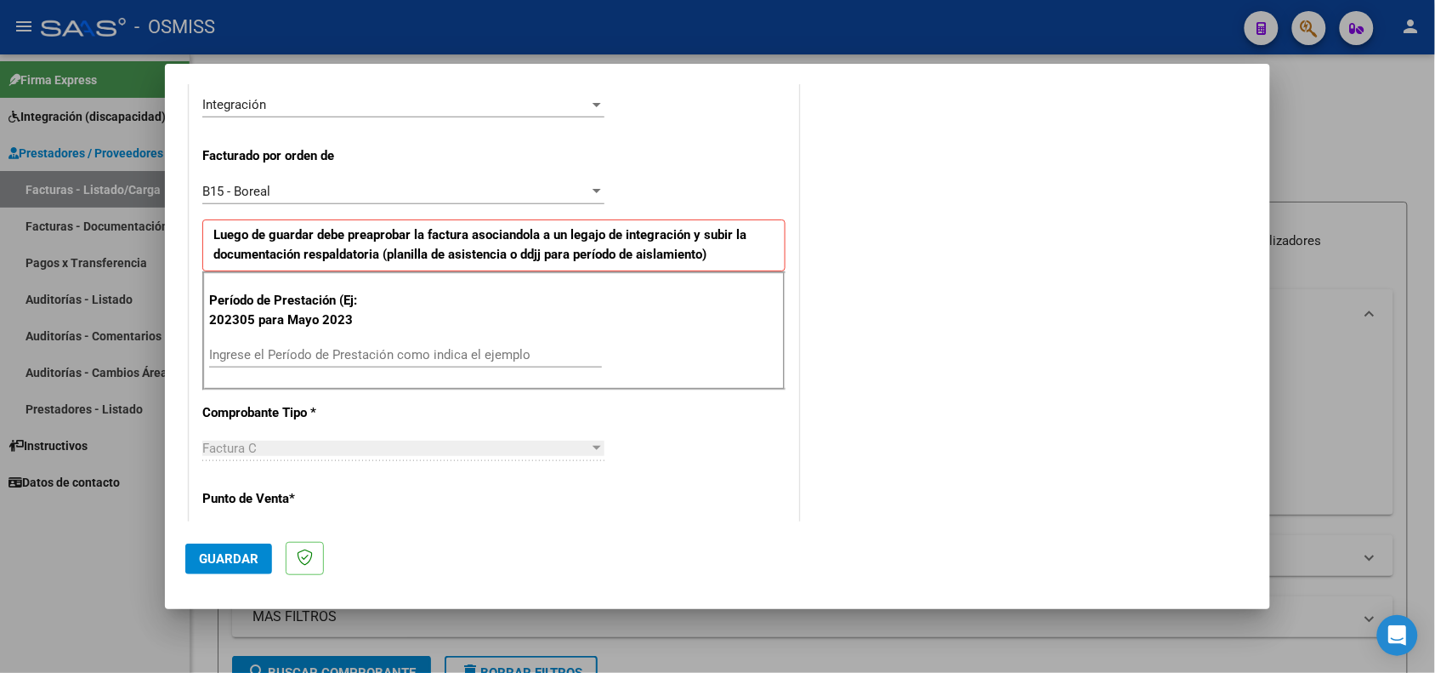
click at [380, 349] on input "Ingrese el Período de Prestación como indica el ejemplo" at bounding box center [405, 354] width 393 height 15
type input "202505"
click at [214, 548] on button "Guardar" at bounding box center [228, 558] width 87 height 31
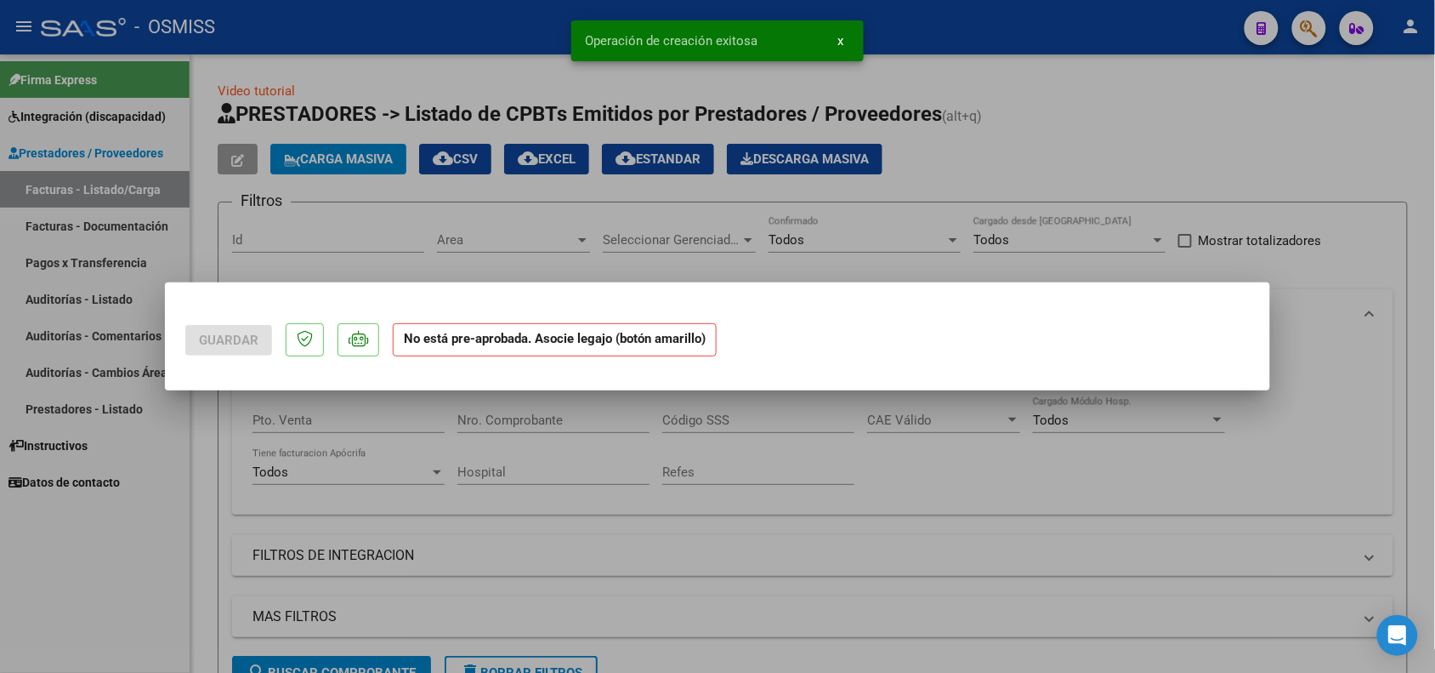
scroll to position [0, 0]
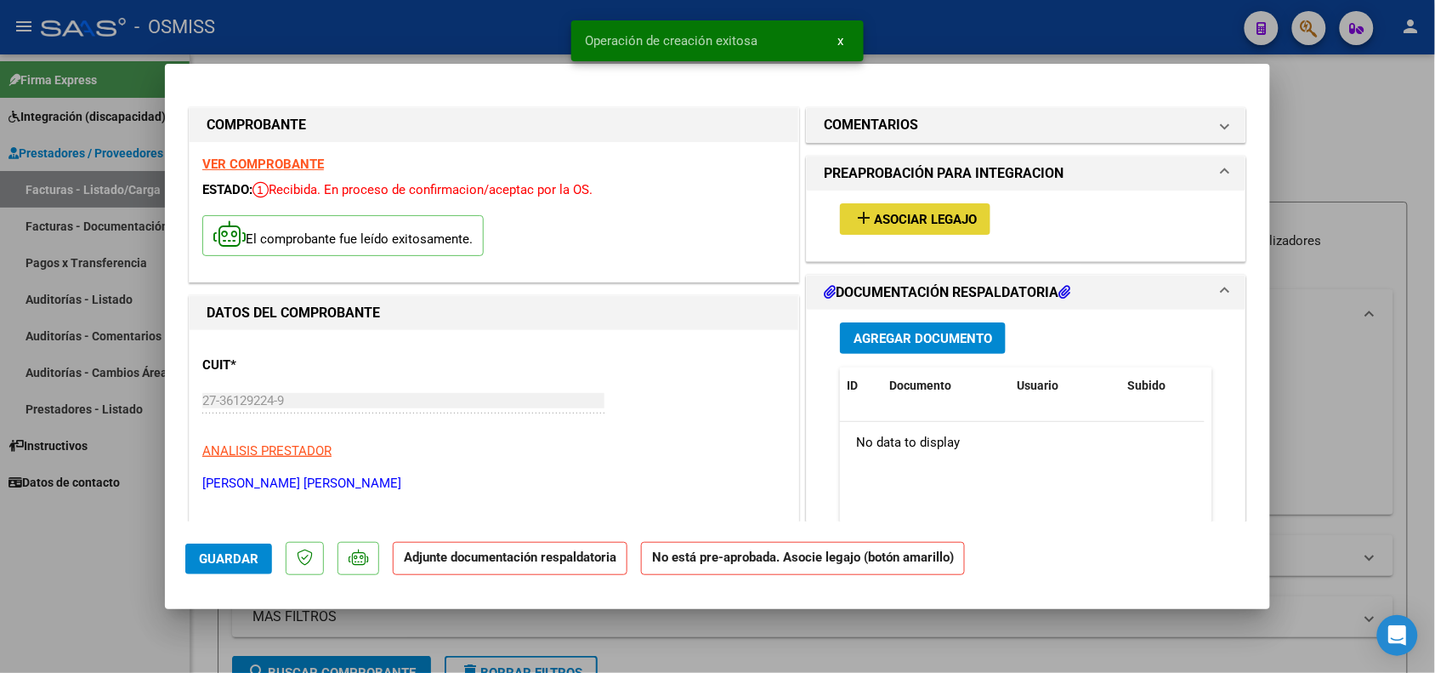
click at [903, 219] on span "Asociar Legajo" at bounding box center [925, 219] width 103 height 15
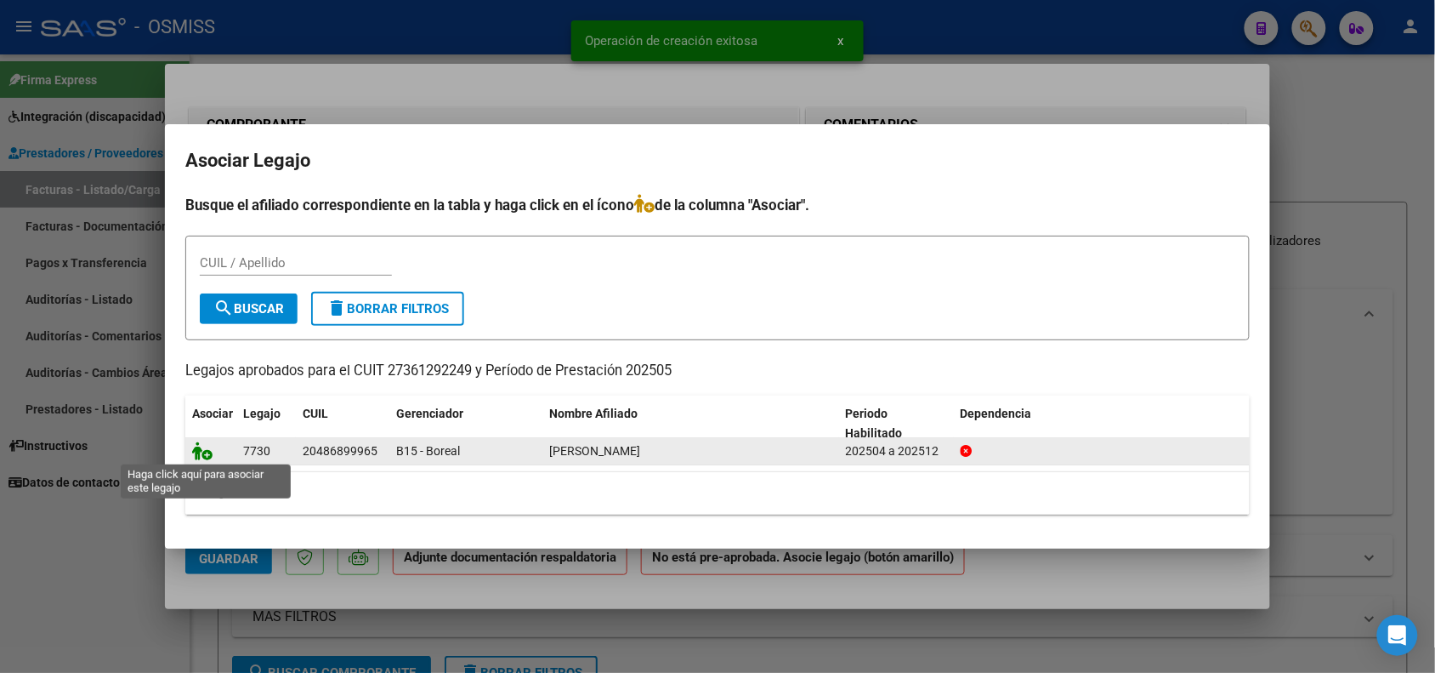
click at [207, 452] on icon at bounding box center [202, 450] width 20 height 19
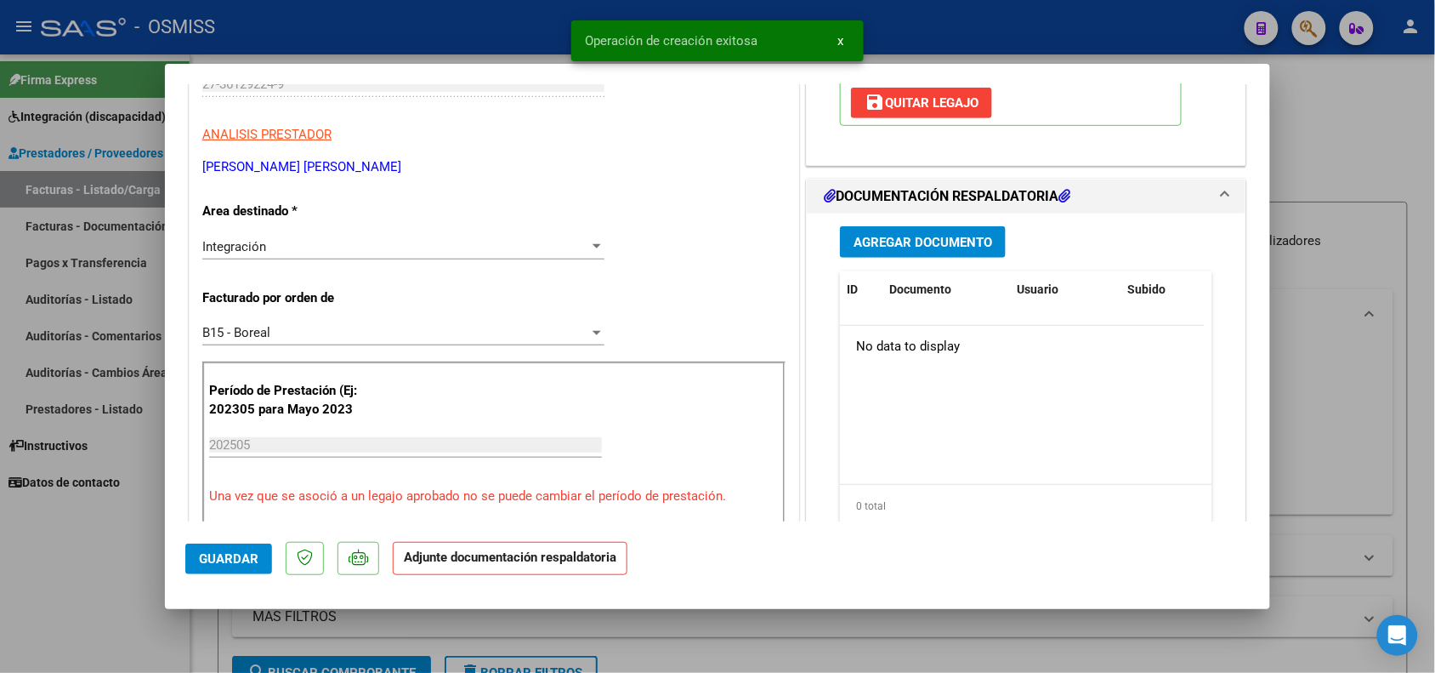
scroll to position [319, 0]
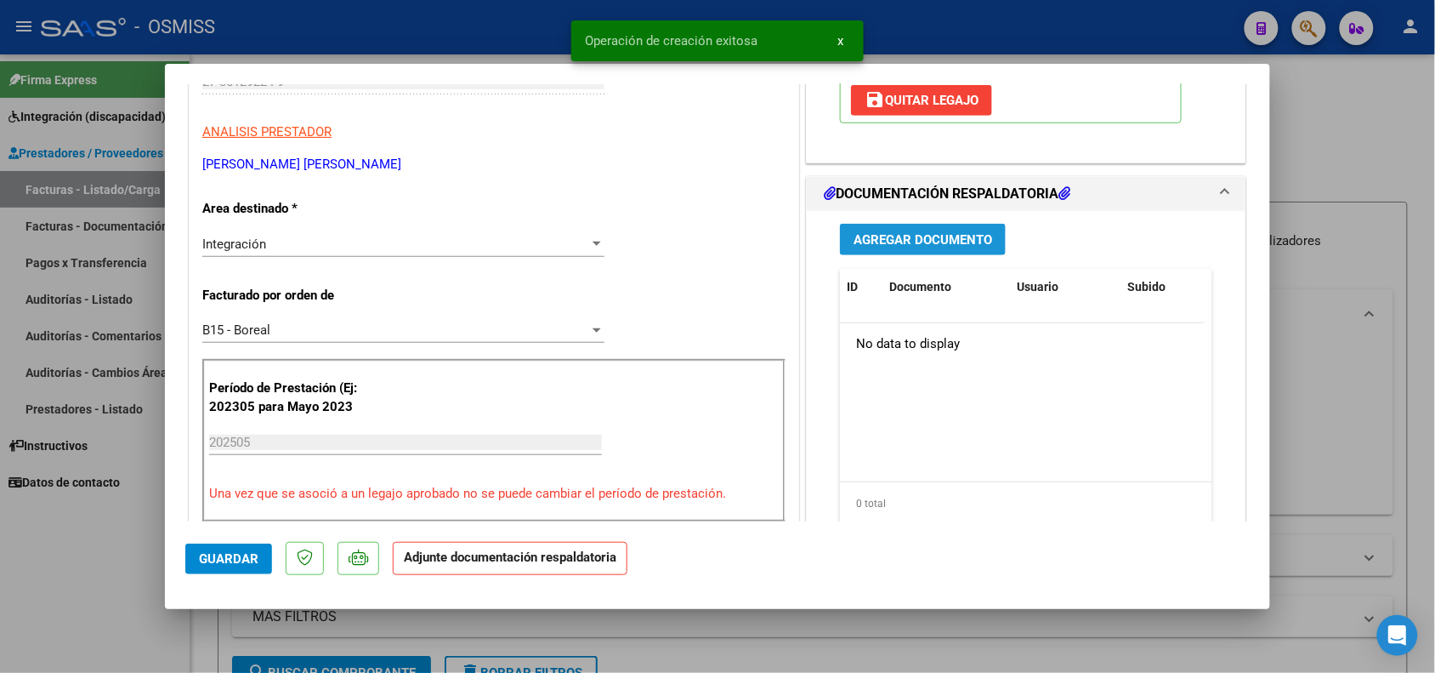
click at [912, 235] on span "Agregar Documento" at bounding box center [923, 239] width 139 height 15
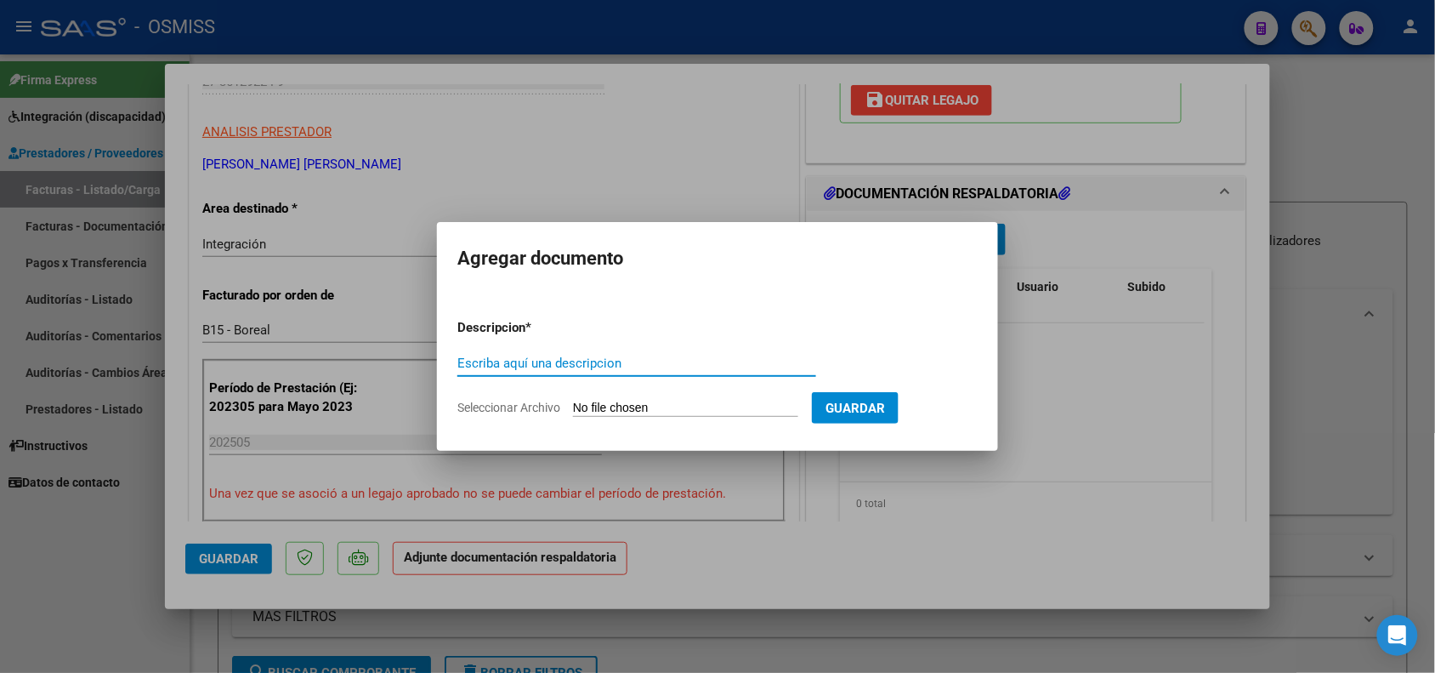
click at [626, 360] on input "Escriba aquí una descripcion" at bounding box center [636, 362] width 359 height 15
type input "PLANILLA DE ASISTENCIA"
click at [627, 405] on input "Seleccionar Archivo" at bounding box center [685, 408] width 225 height 16
type input "C:\fakepath\Planilla.mariano.mayo.pdf"
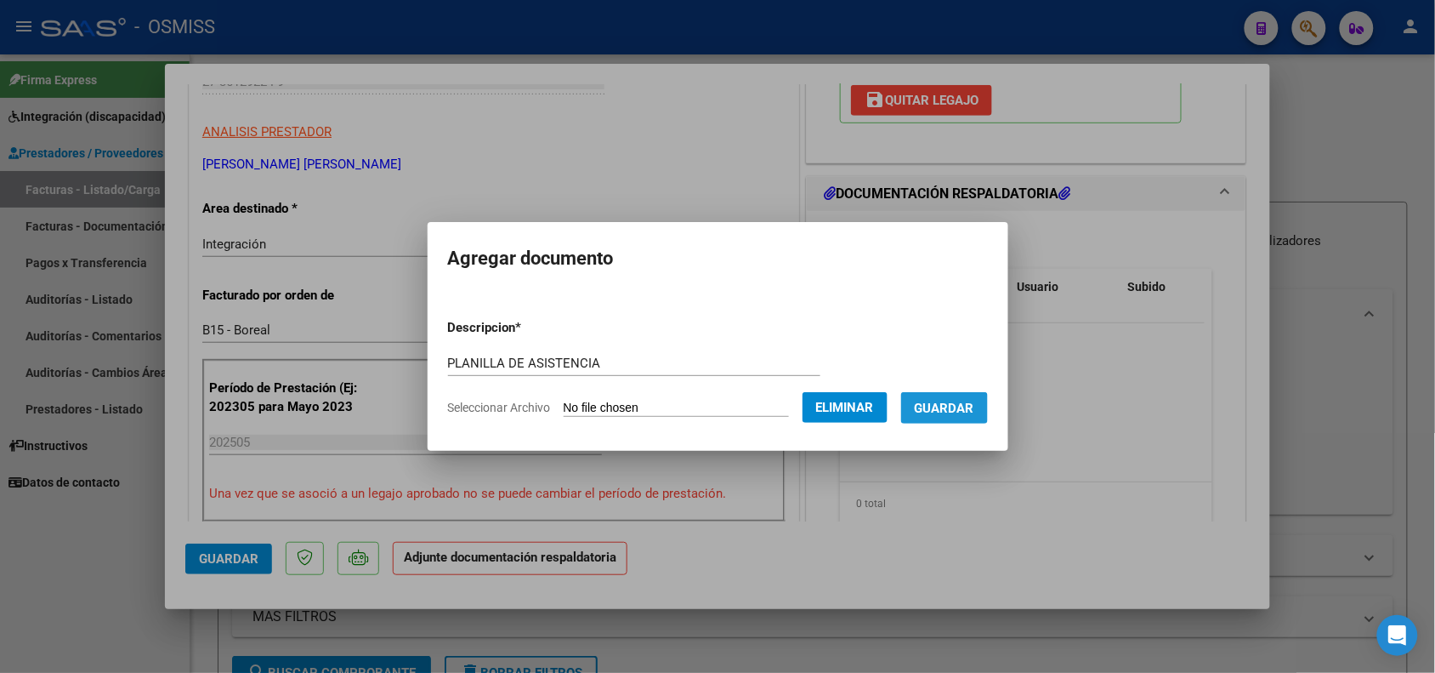
click at [959, 409] on span "Guardar" at bounding box center [945, 407] width 60 height 15
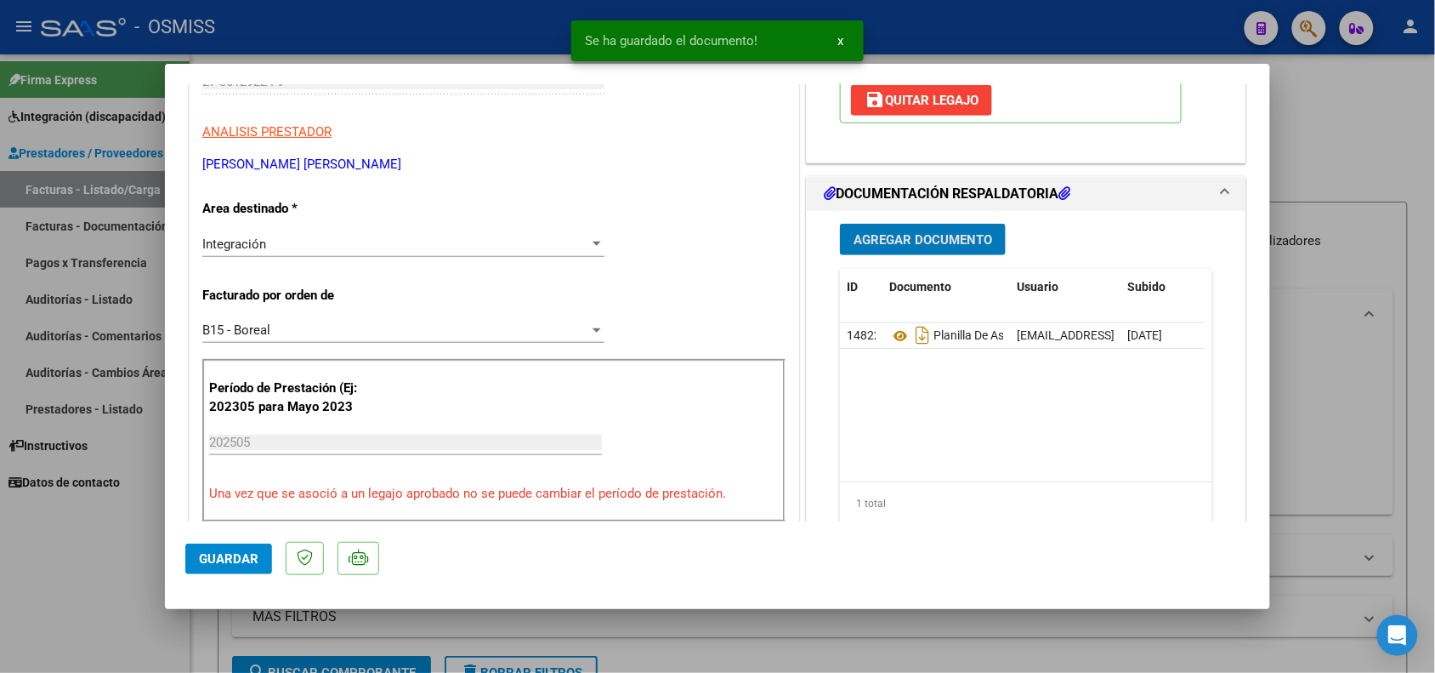
click at [207, 562] on span "Guardar" at bounding box center [229, 558] width 60 height 15
click at [145, 630] on div at bounding box center [717, 336] width 1435 height 673
type input "$ 0,00"
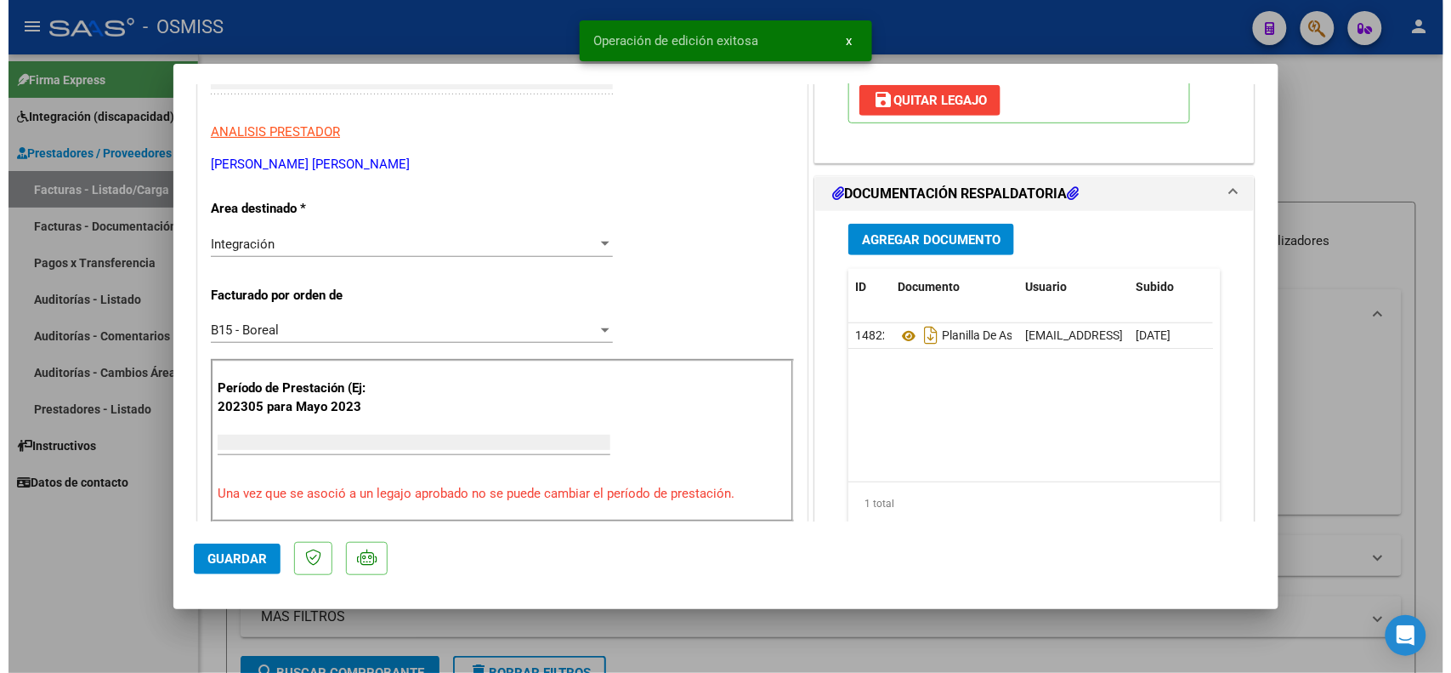
scroll to position [0, 0]
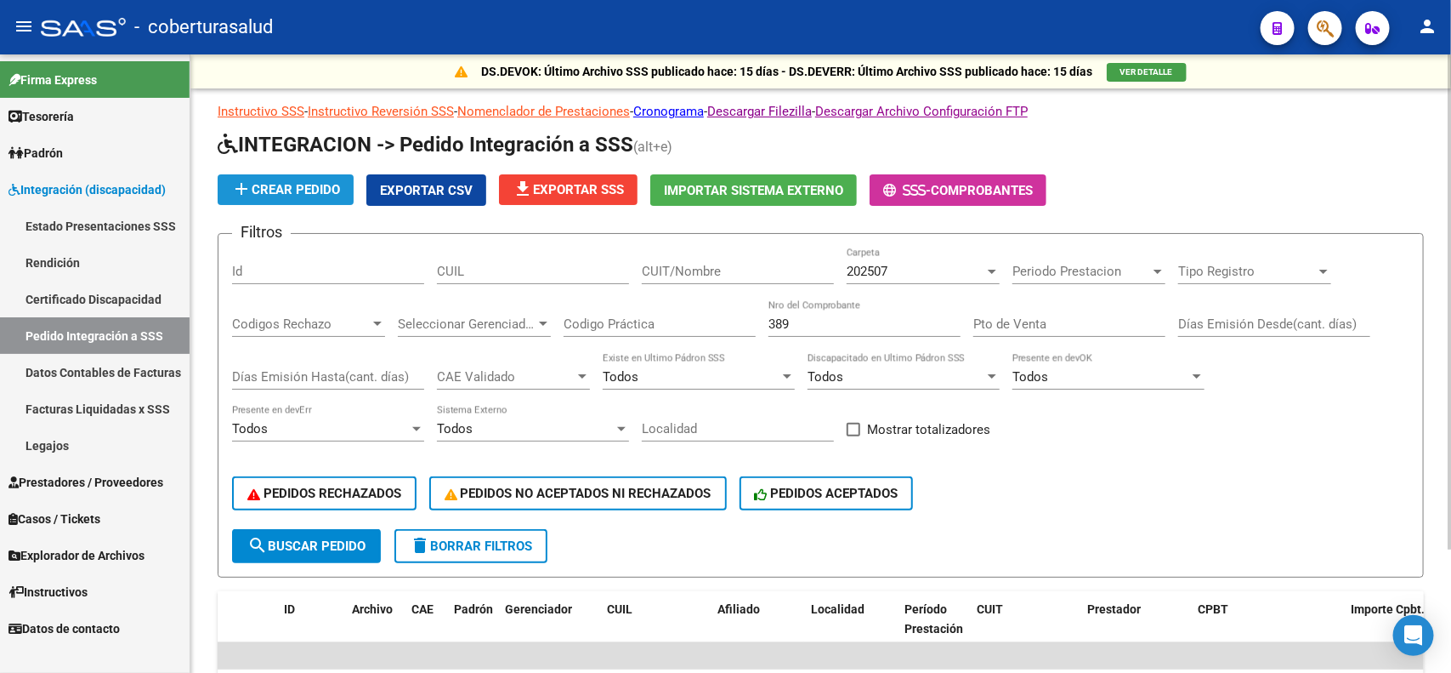
click at [294, 187] on span "add Crear Pedido" at bounding box center [285, 189] width 109 height 15
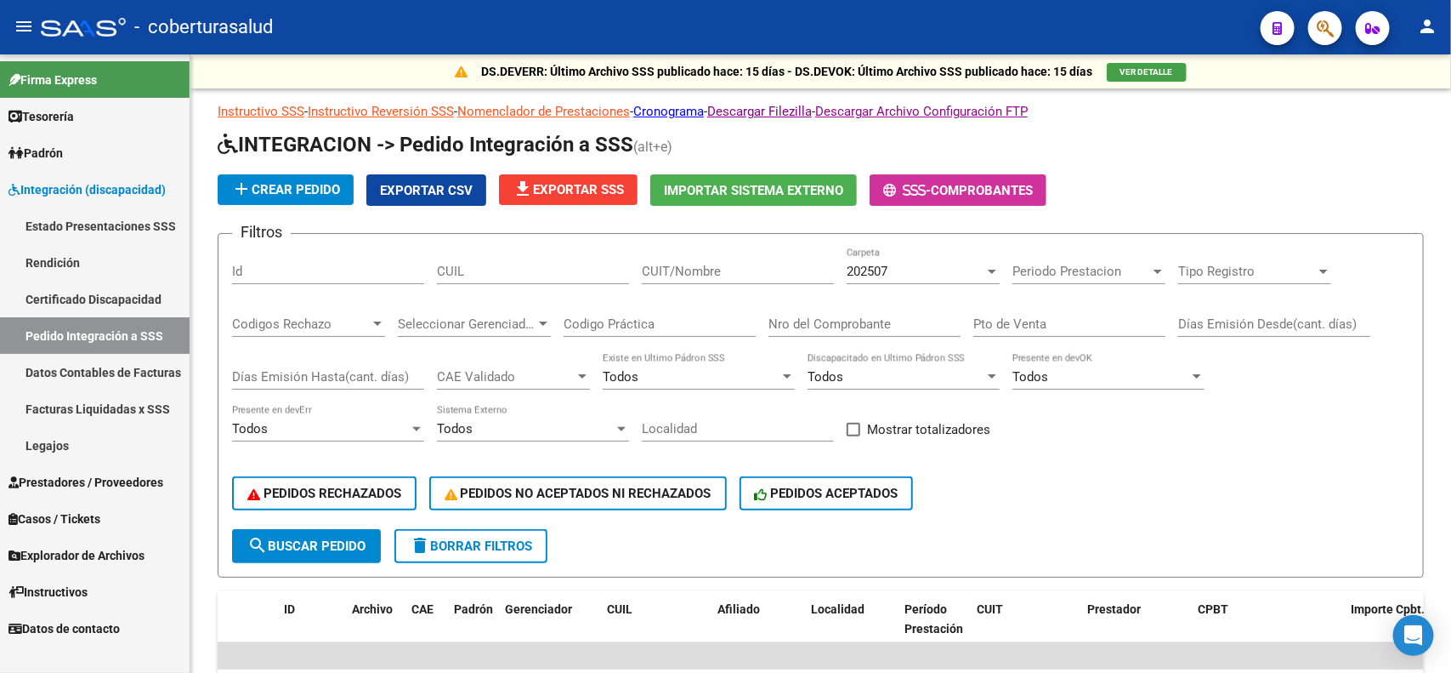
click at [62, 180] on span "Integración (discapacidad)" at bounding box center [87, 189] width 157 height 19
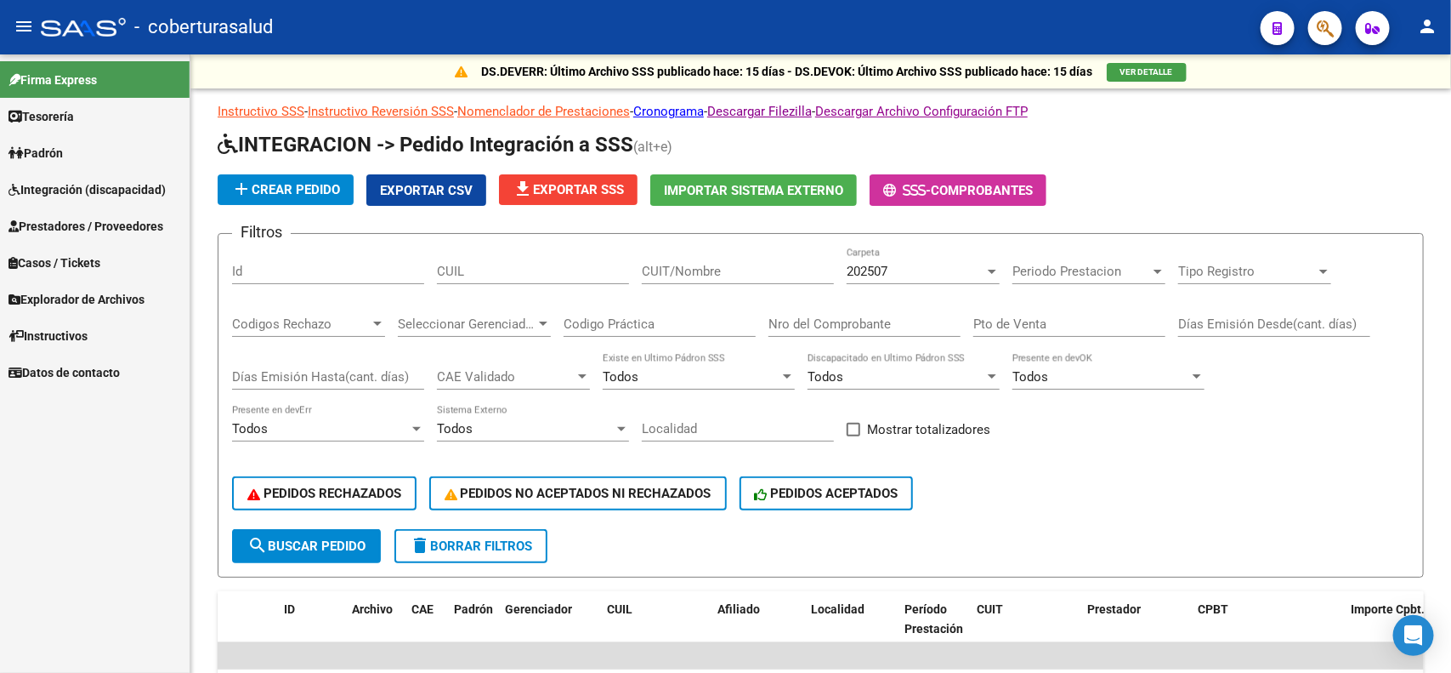
click at [71, 219] on span "Prestadores / Proveedores" at bounding box center [86, 226] width 155 height 19
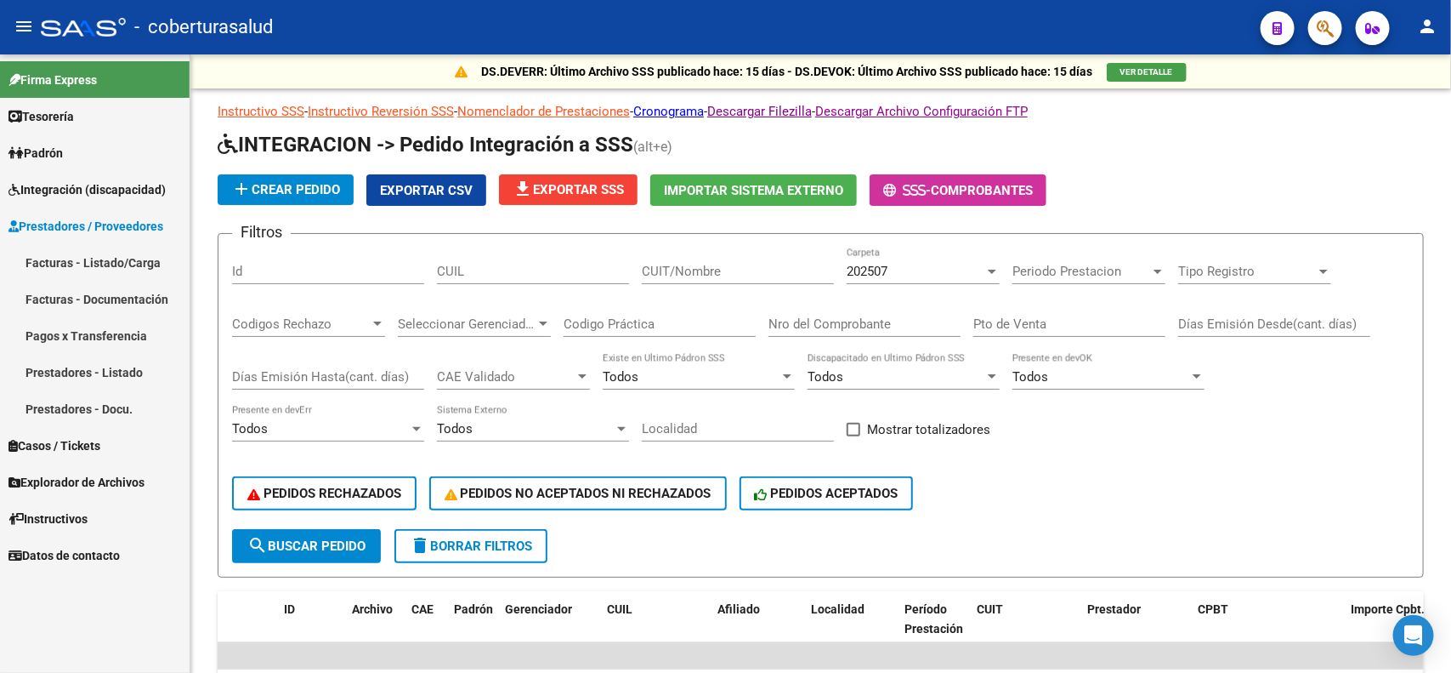
click at [88, 259] on link "Facturas - Listado/Carga" at bounding box center [95, 262] width 190 height 37
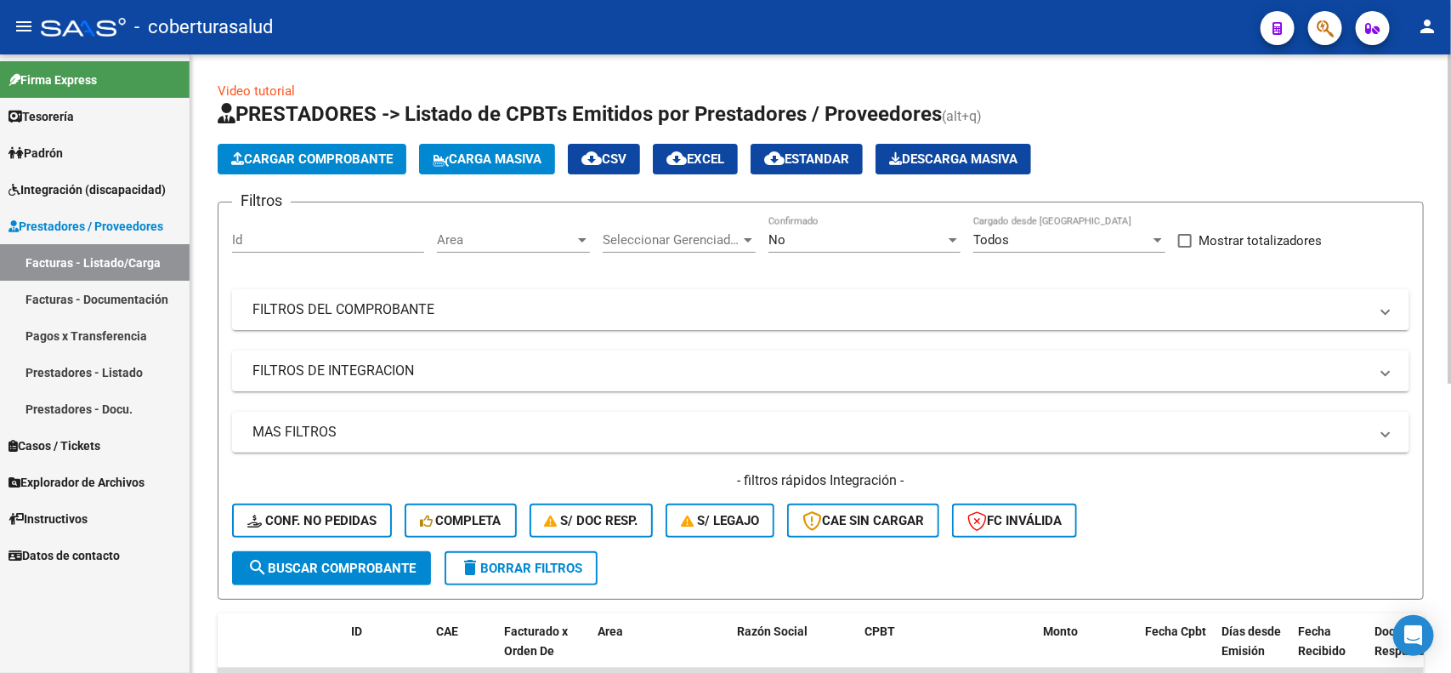
click at [270, 162] on span "Cargar Comprobante" at bounding box center [312, 158] width 162 height 15
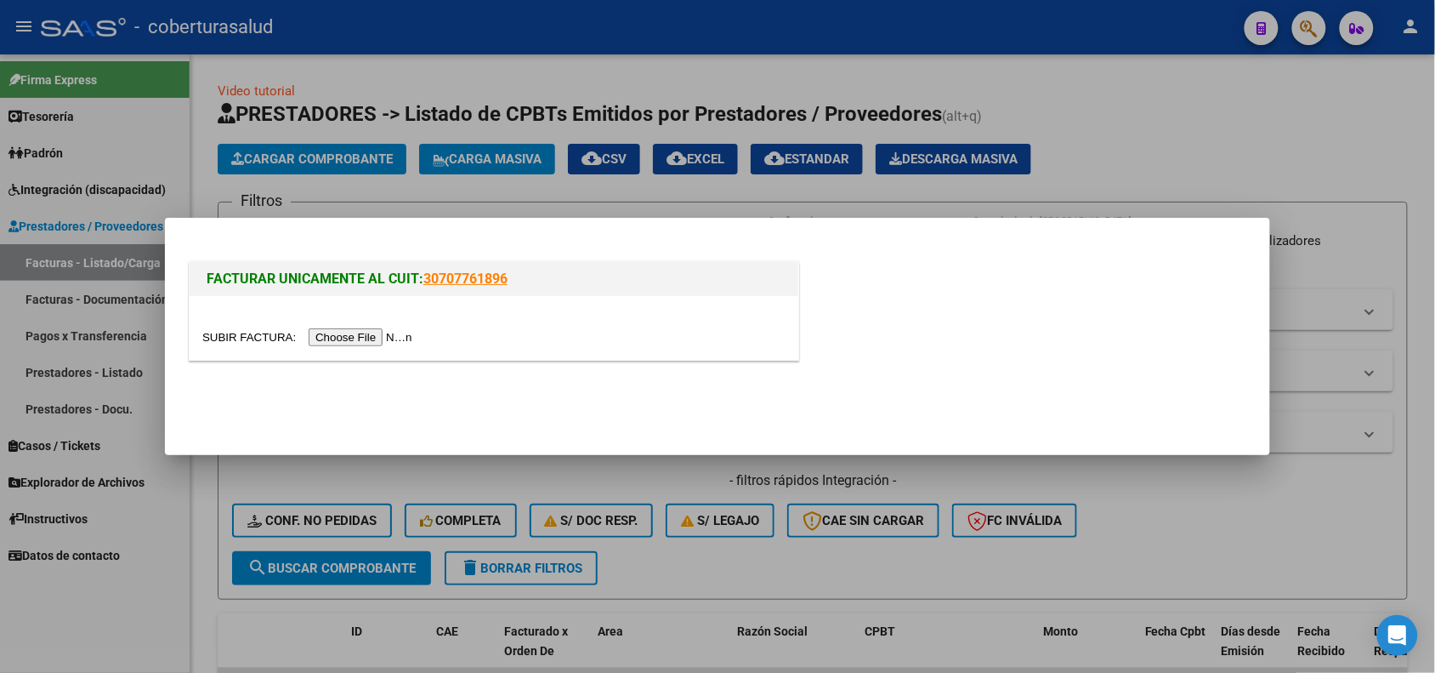
click at [343, 336] on input "file" at bounding box center [309, 337] width 215 height 18
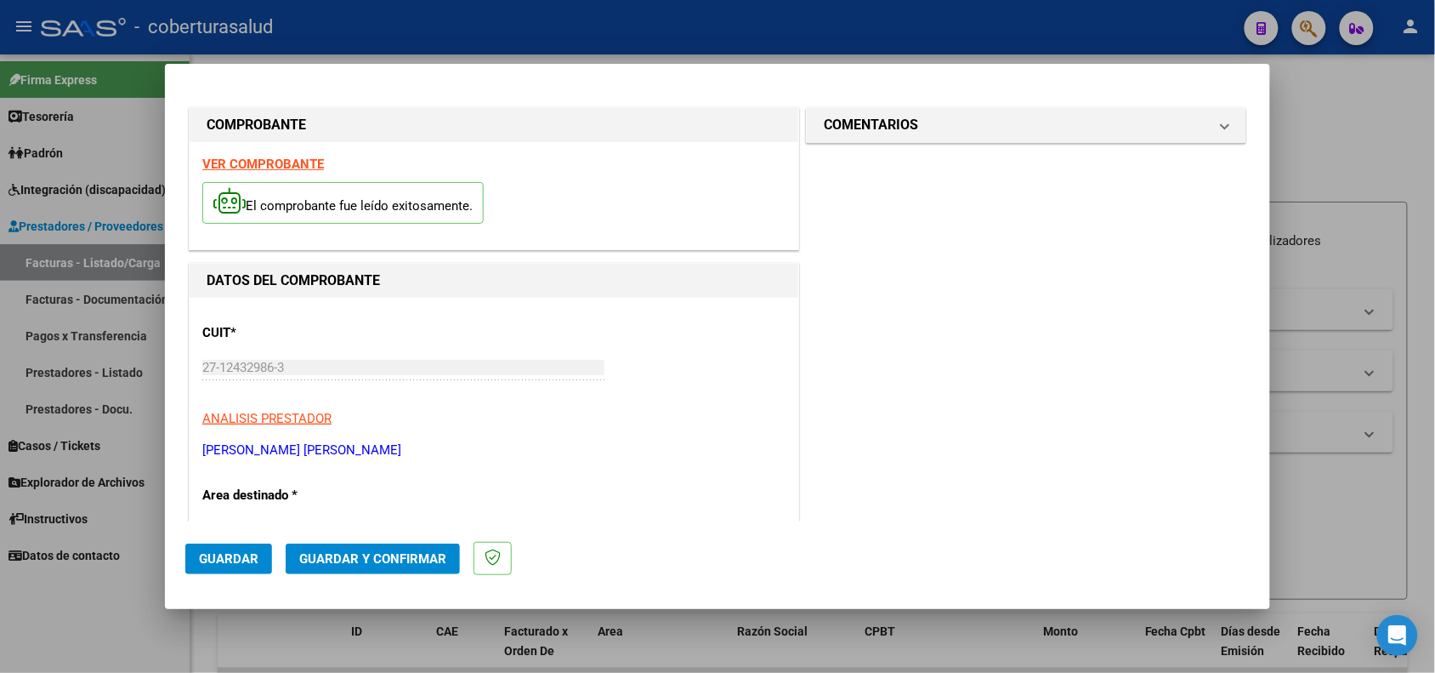
click at [264, 162] on strong "VER COMPROBANTE" at bounding box center [263, 163] width 122 height 15
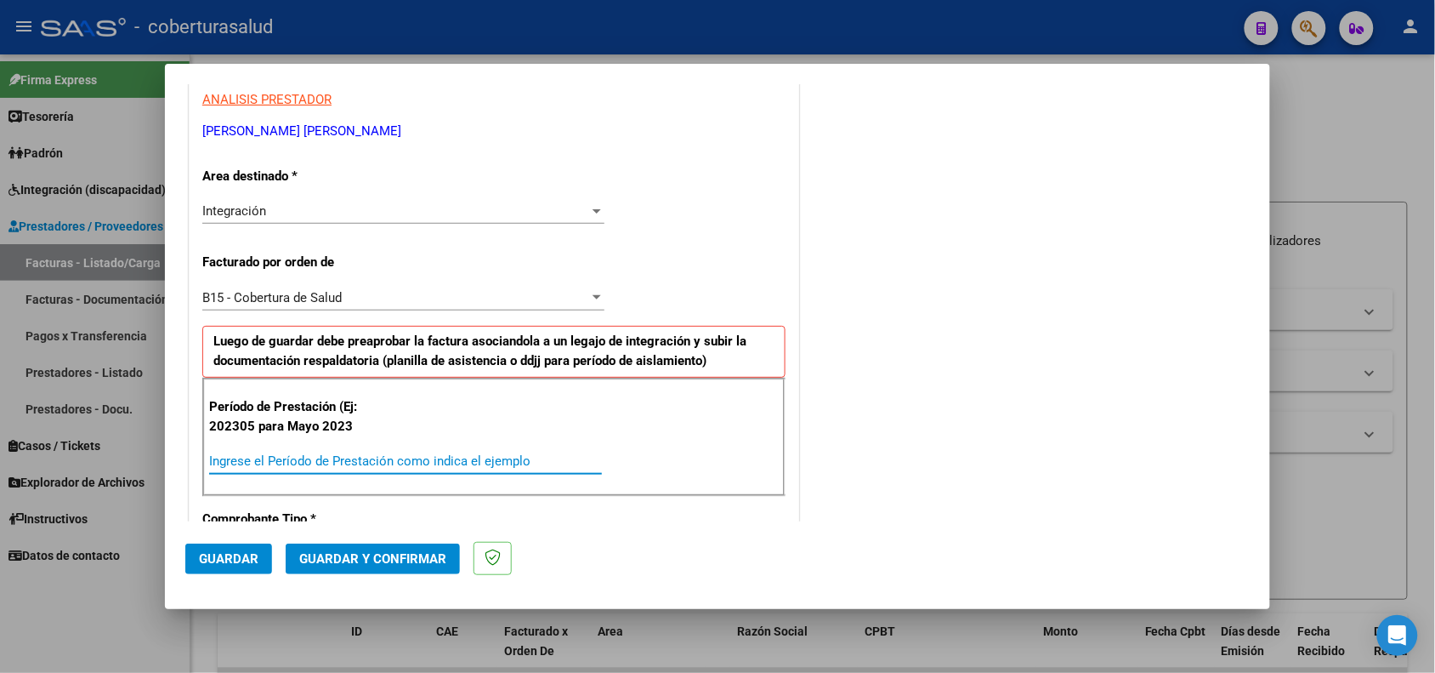
click at [265, 465] on input "Ingrese el Período de Prestación como indica el ejemplo" at bounding box center [405, 460] width 393 height 15
type input "202505"
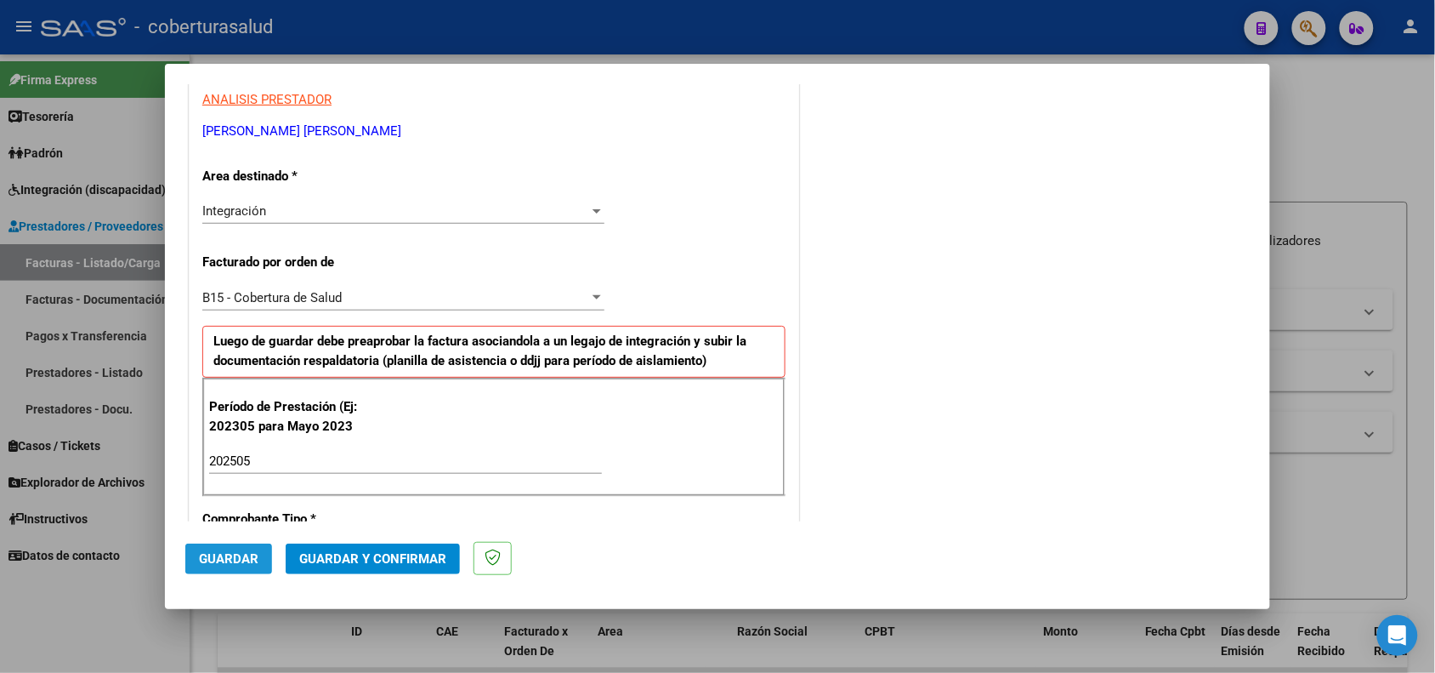
click at [222, 560] on span "Guardar" at bounding box center [229, 558] width 60 height 15
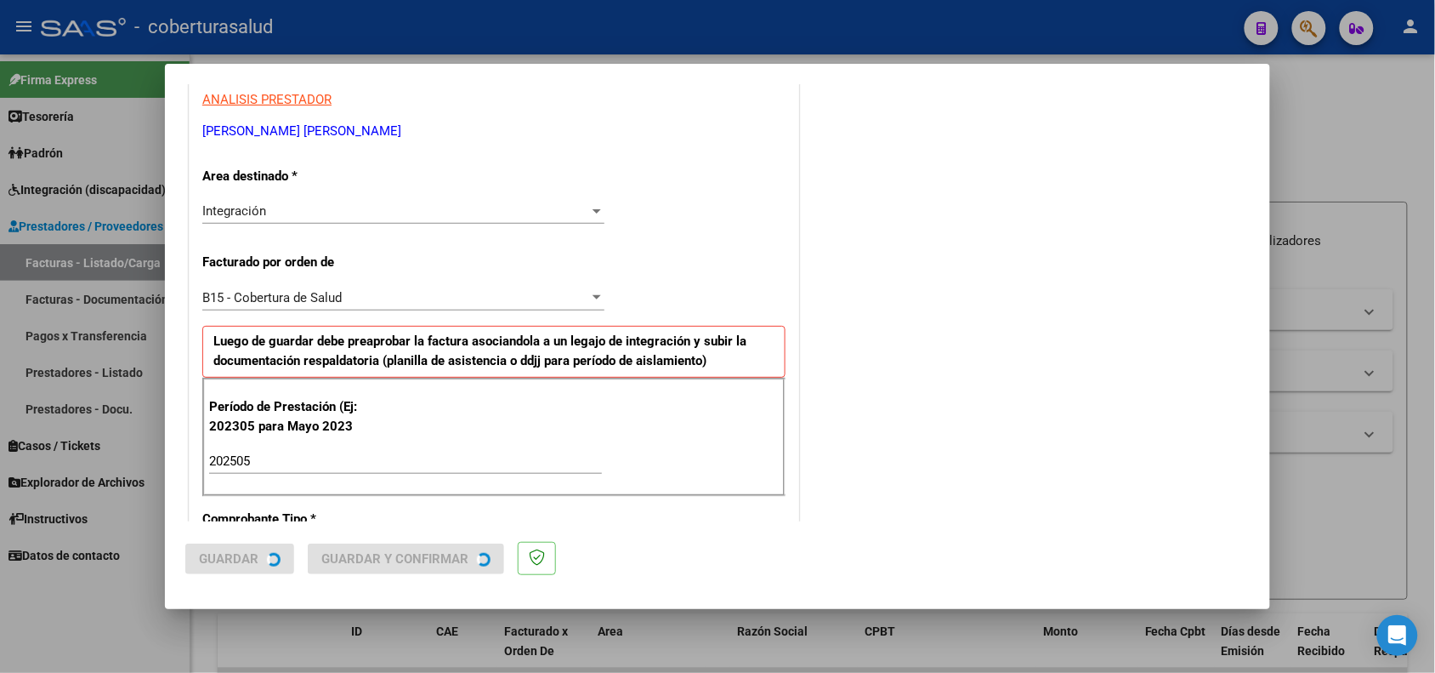
scroll to position [0, 0]
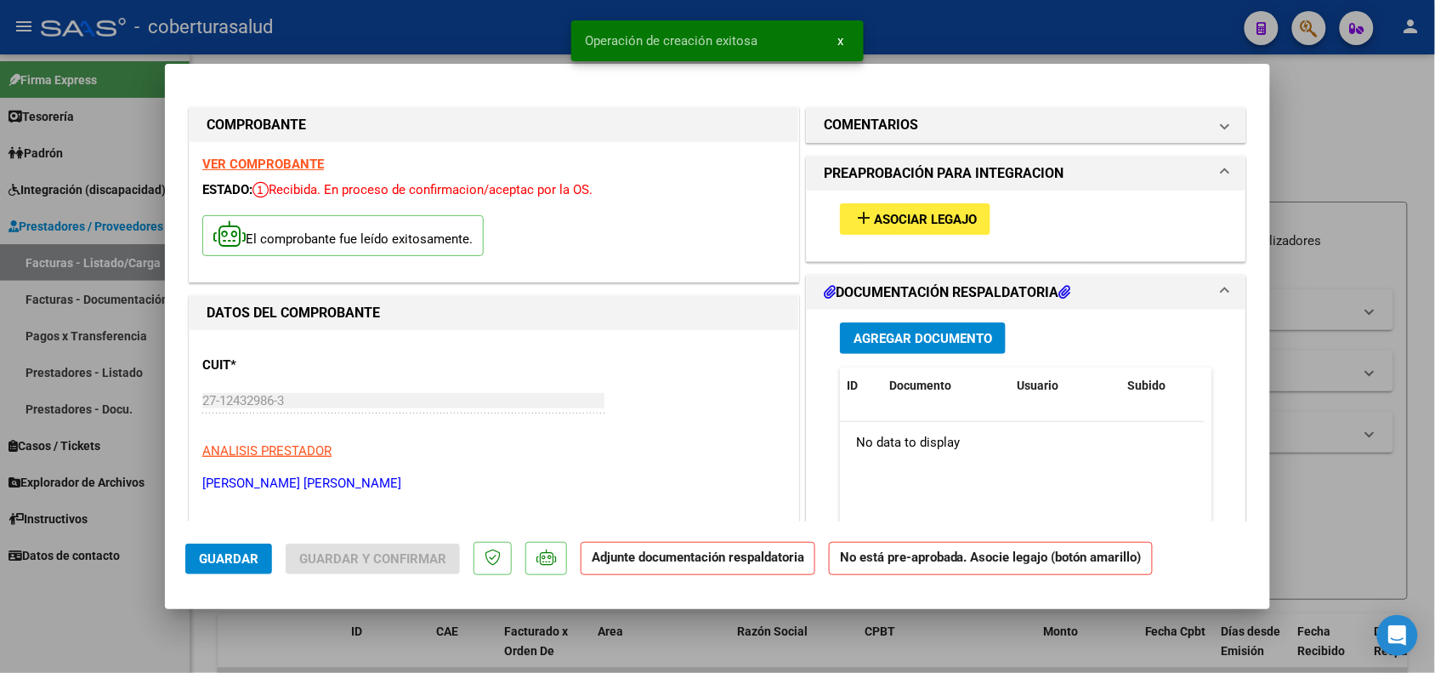
click at [898, 219] on span "Asociar Legajo" at bounding box center [925, 219] width 103 height 15
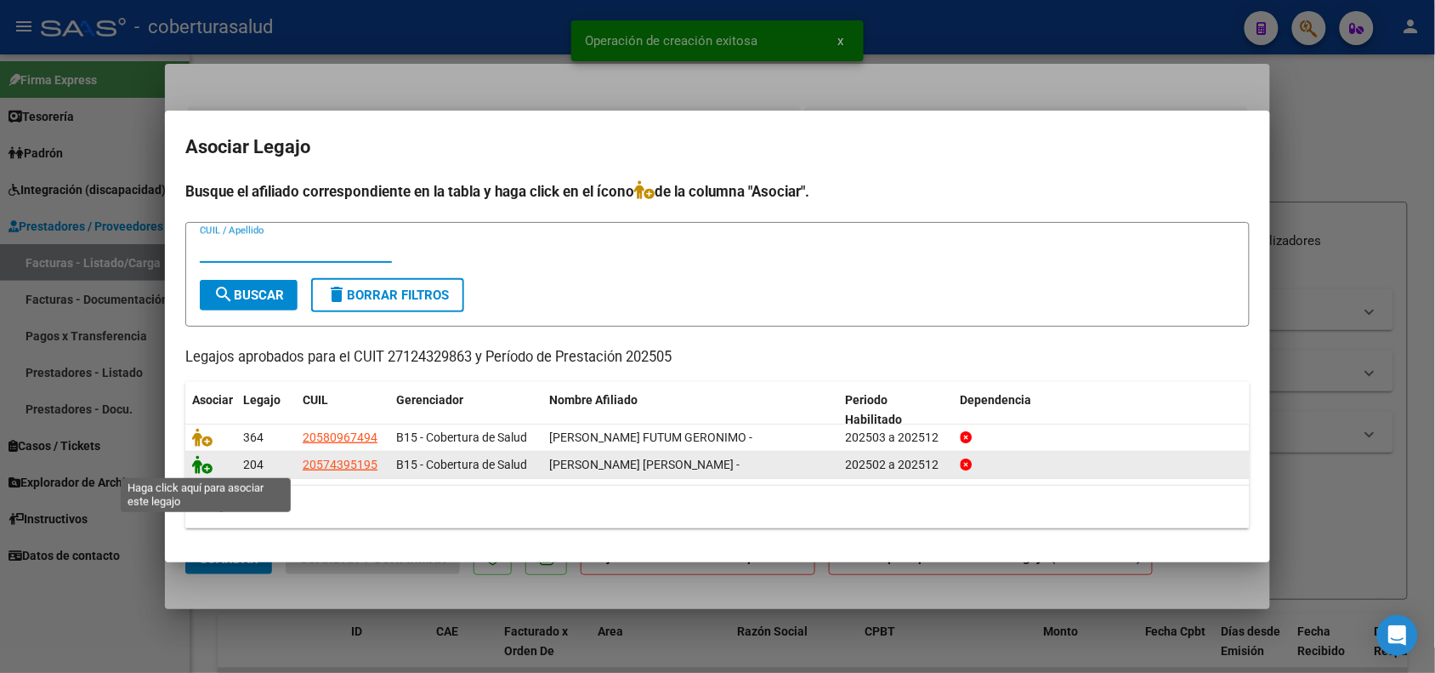
click at [198, 469] on icon at bounding box center [202, 464] width 20 height 19
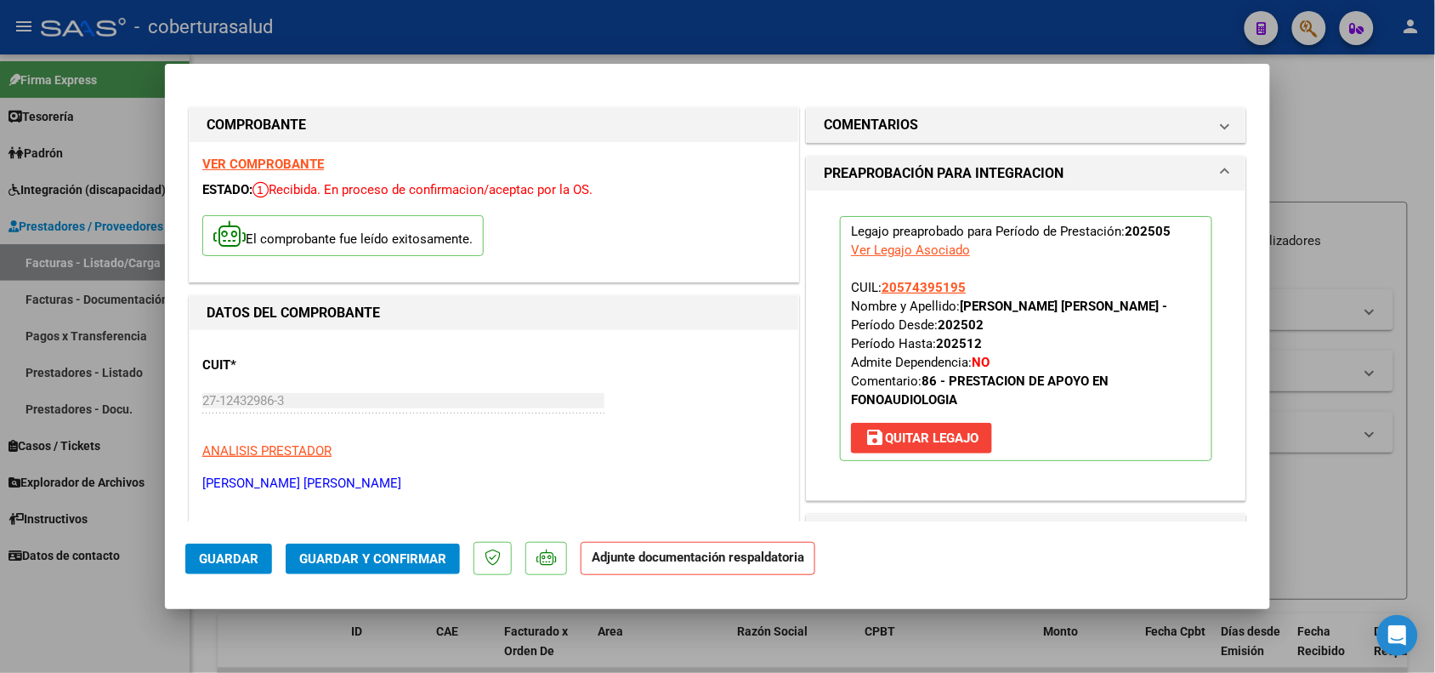
scroll to position [319, 0]
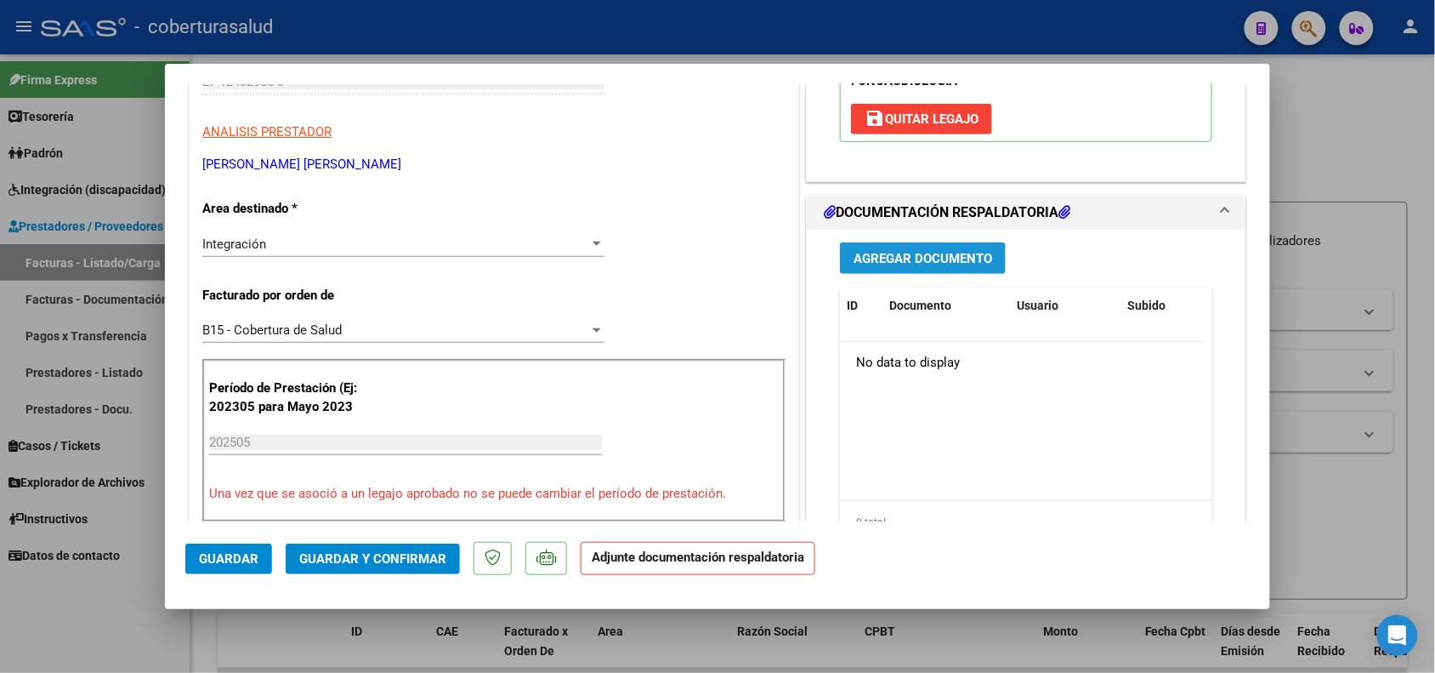
click at [878, 266] on button "Agregar Documento" at bounding box center [923, 257] width 166 height 31
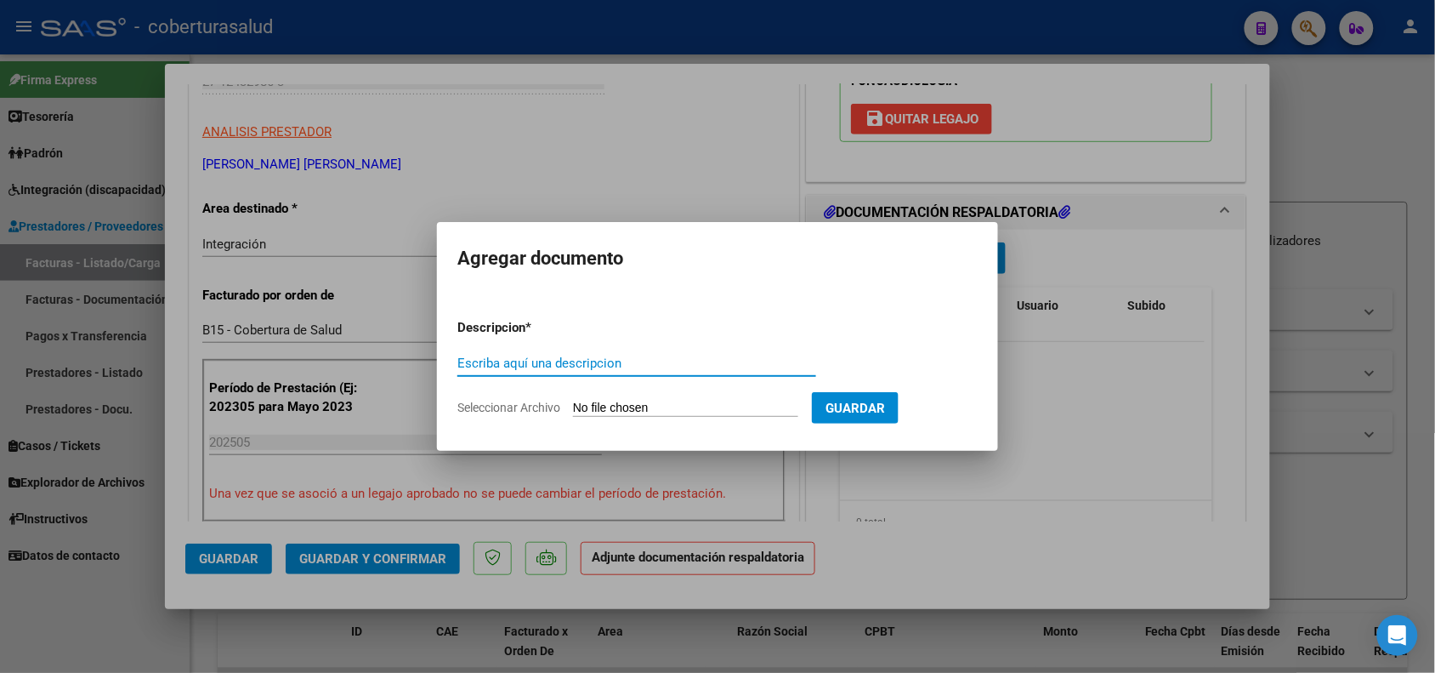
click at [550, 360] on input "Escriba aquí una descripcion" at bounding box center [636, 362] width 359 height 15
type input "PLANILLA DE ASISTENCIA"
click at [613, 410] on input "Seleccionar Archivo" at bounding box center [685, 408] width 225 height 16
type input "C:\fakepath\PLANILLA DE ASISTENCIA .jpg"
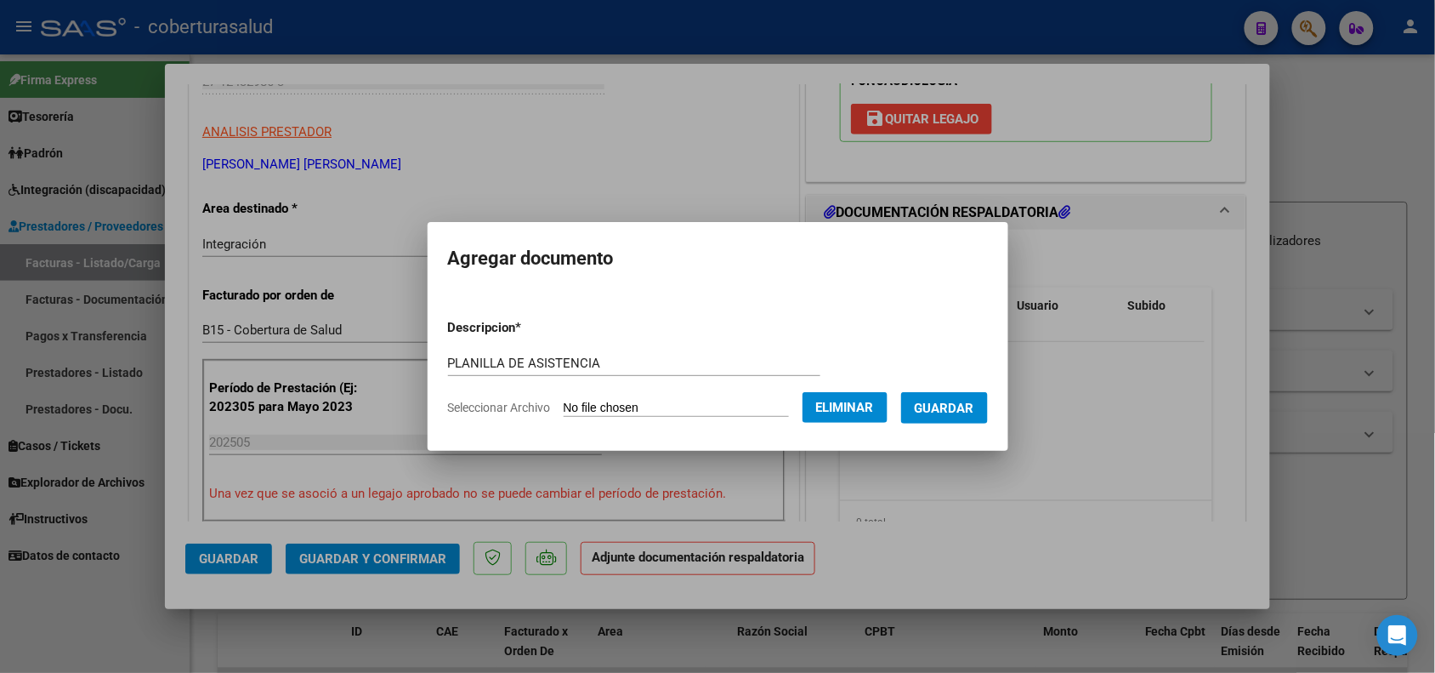
click at [966, 415] on button "Guardar" at bounding box center [944, 407] width 87 height 31
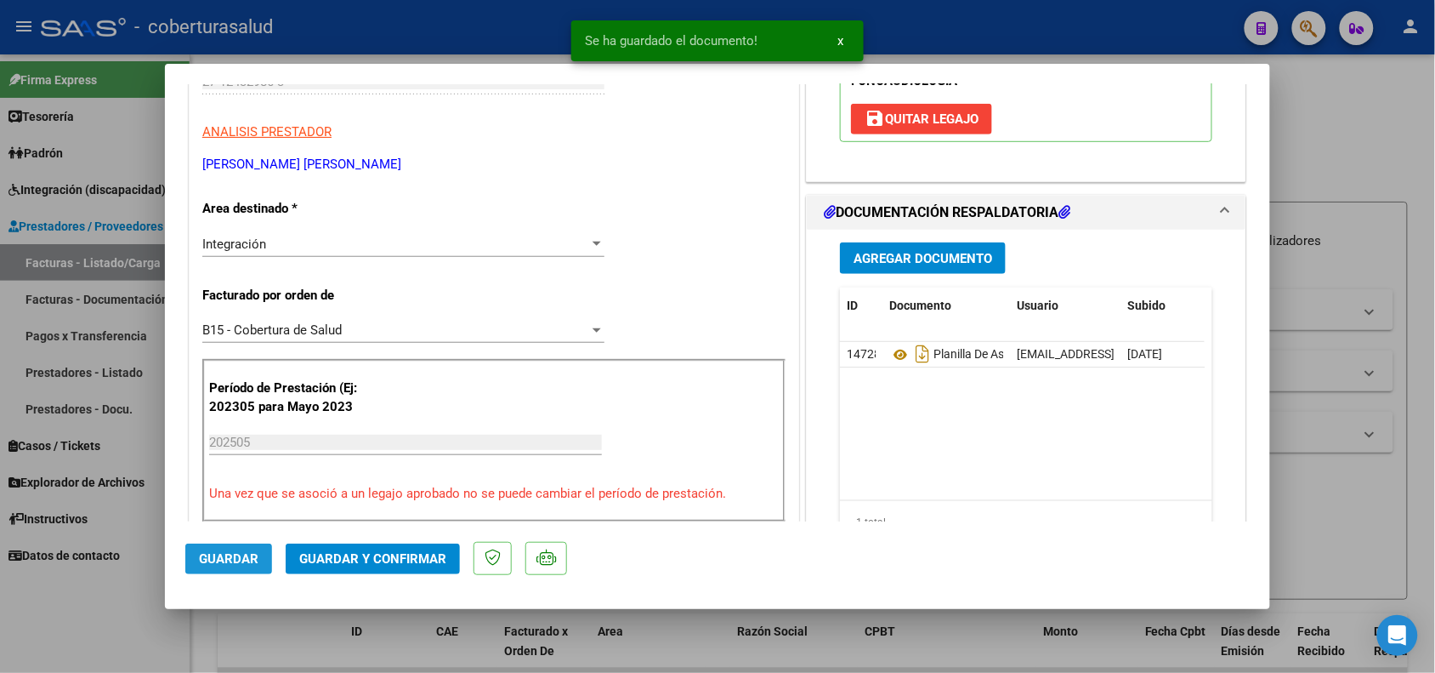
click at [214, 564] on button "Guardar" at bounding box center [228, 558] width 87 height 31
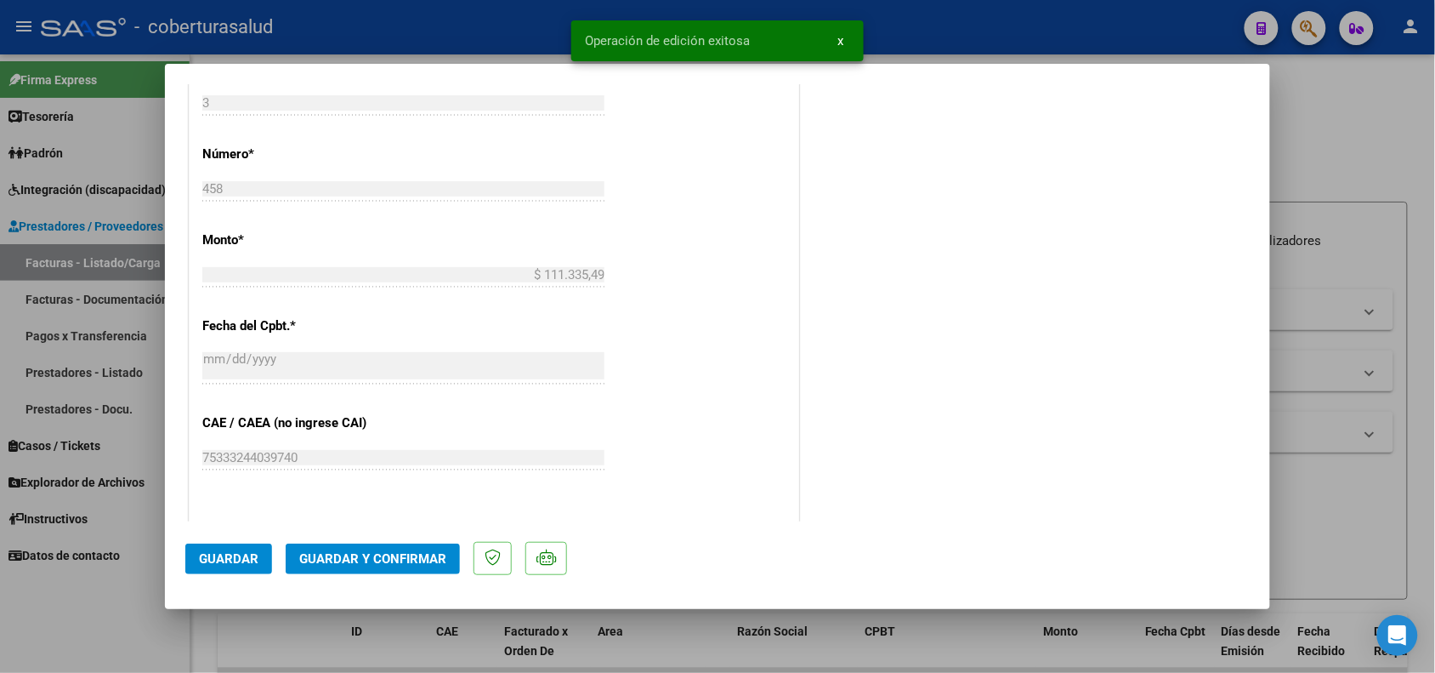
scroll to position [850, 0]
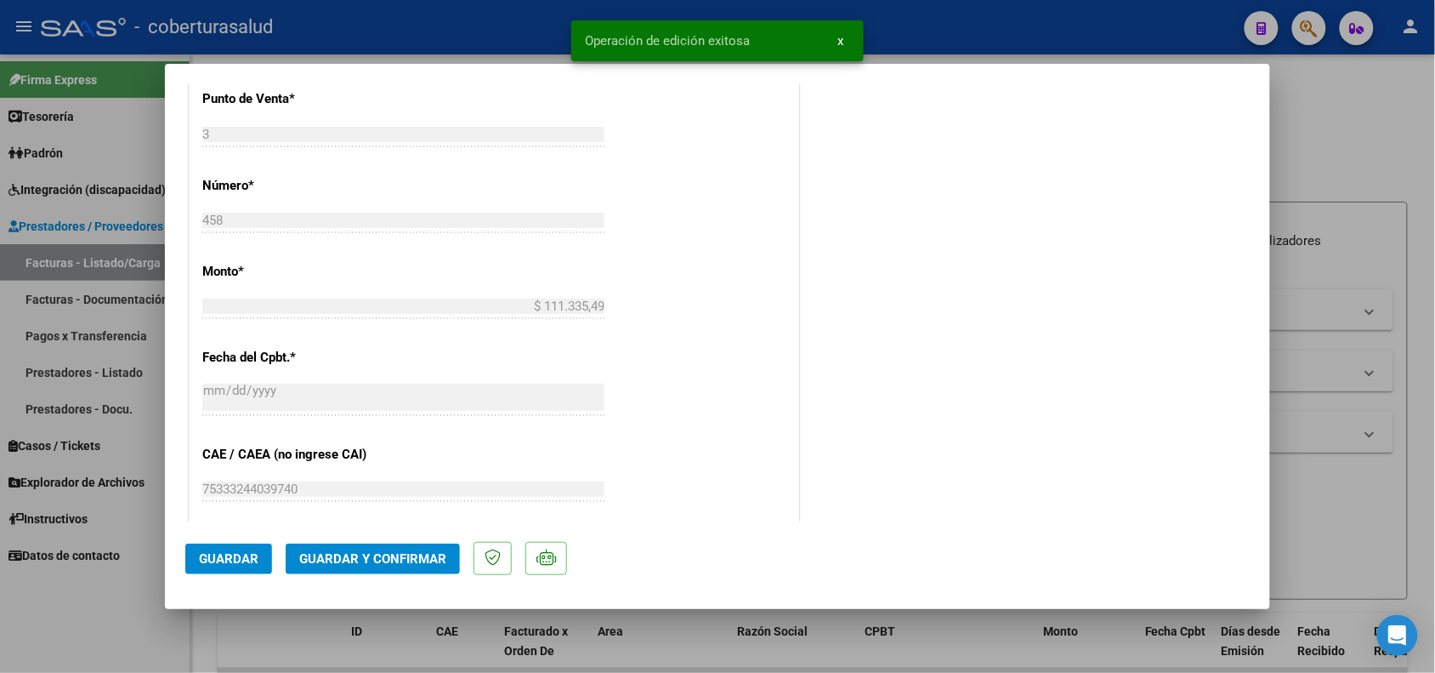
click at [223, 631] on div at bounding box center [717, 336] width 1435 height 673
type input "$ 0,00"
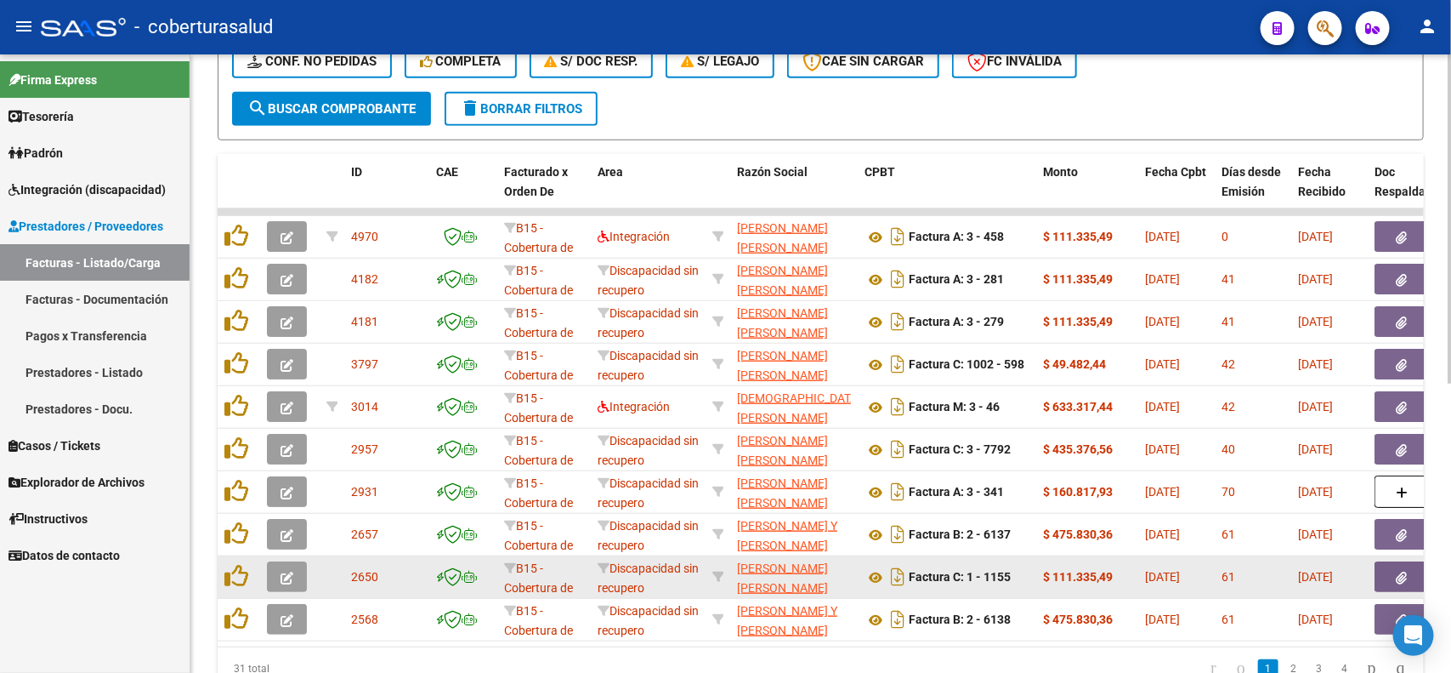
scroll to position [425, 0]
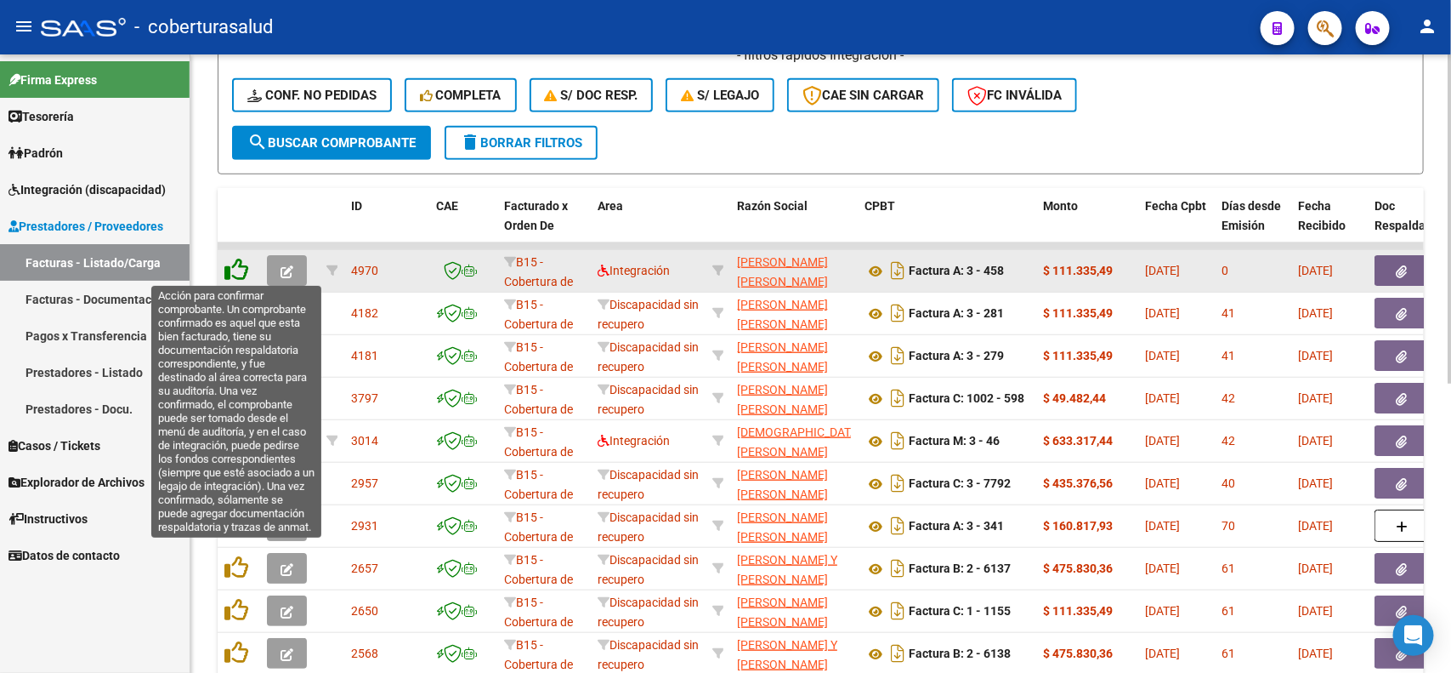
click at [244, 259] on icon at bounding box center [236, 270] width 24 height 24
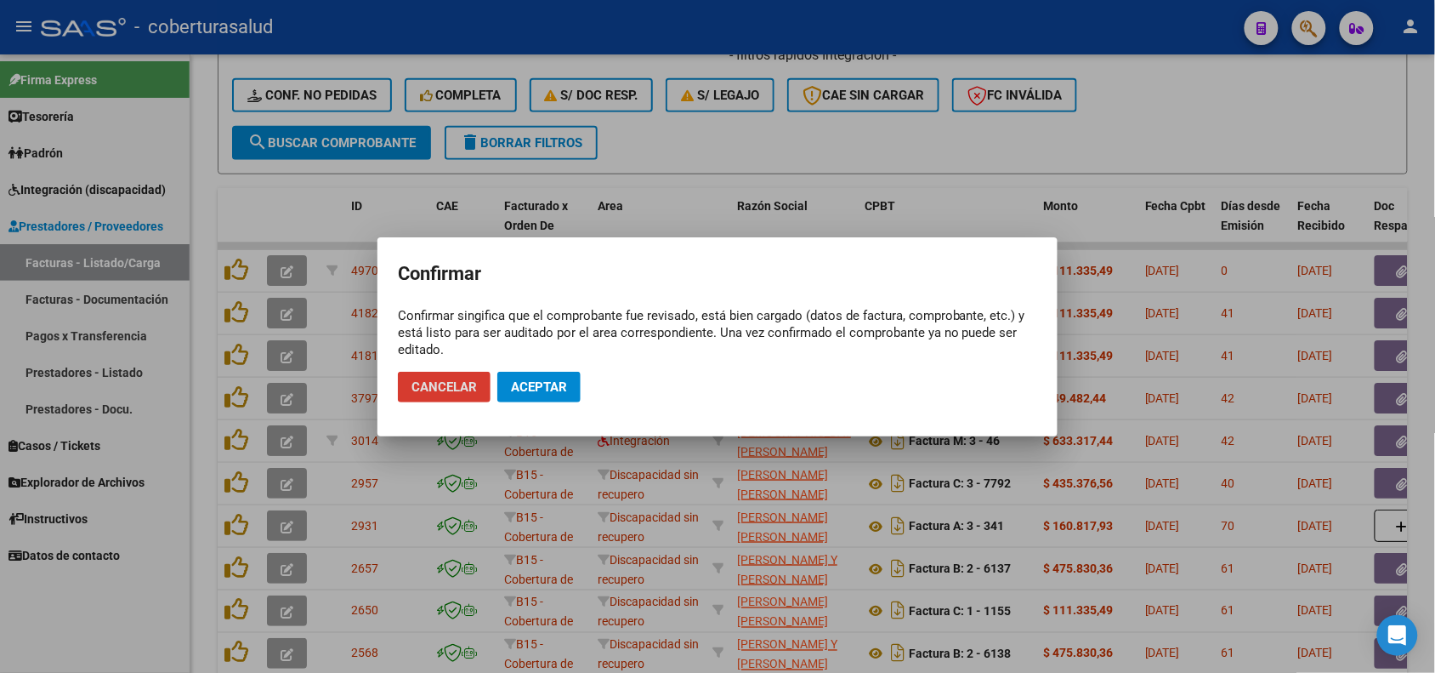
click at [520, 372] on button "Aceptar" at bounding box center [538, 387] width 83 height 31
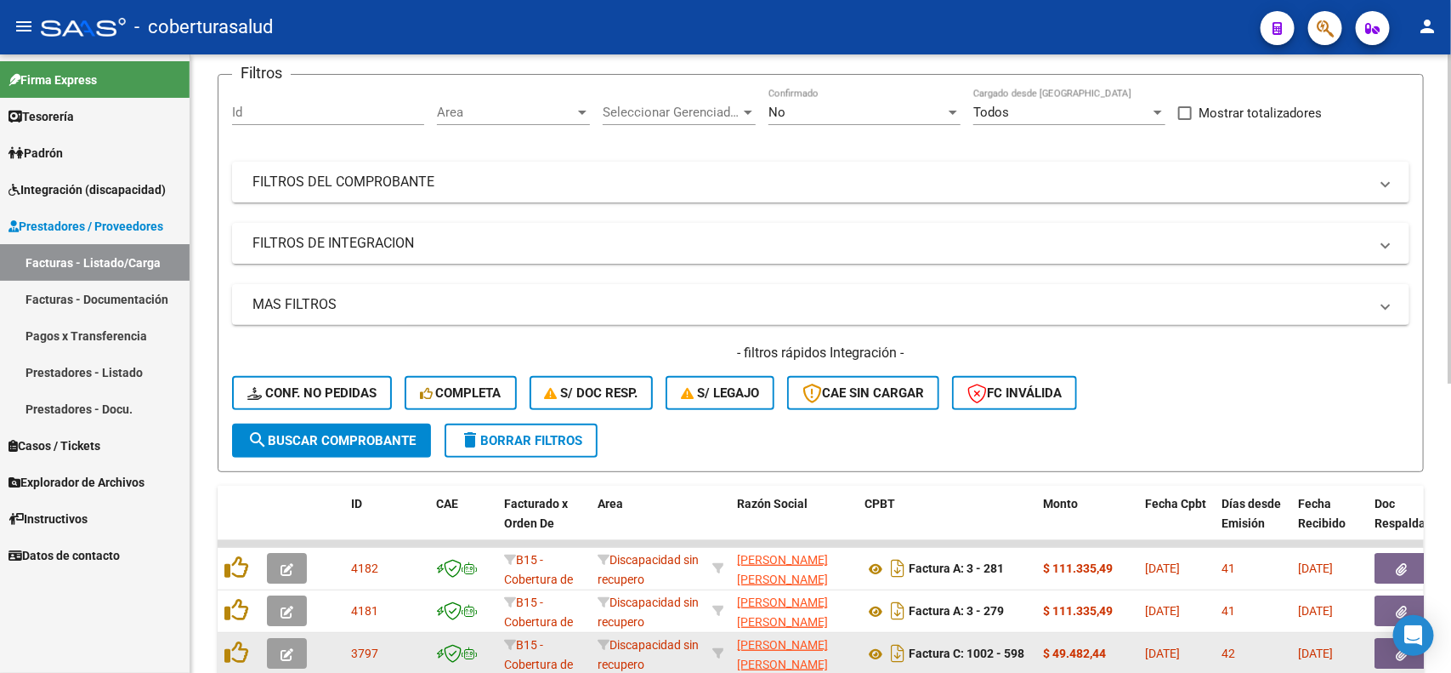
scroll to position [106, 0]
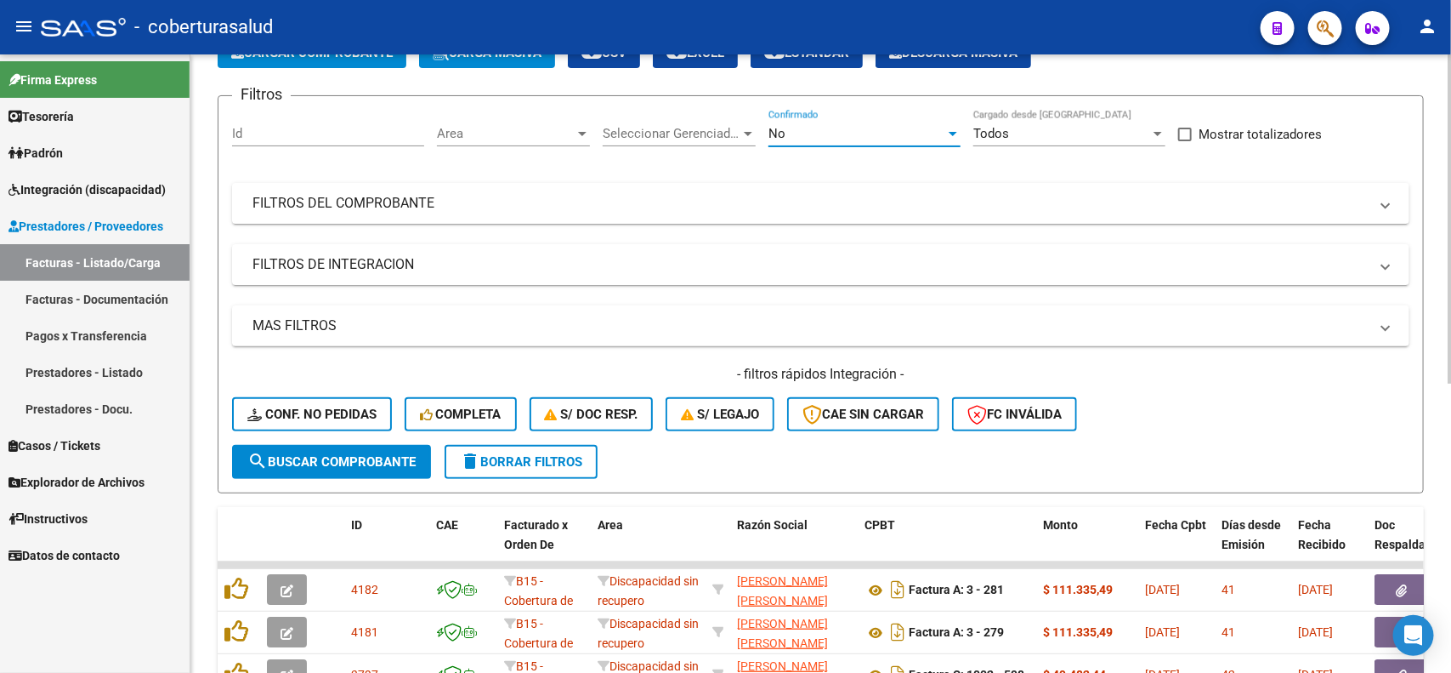
click at [891, 139] on div "No" at bounding box center [857, 133] width 177 height 15
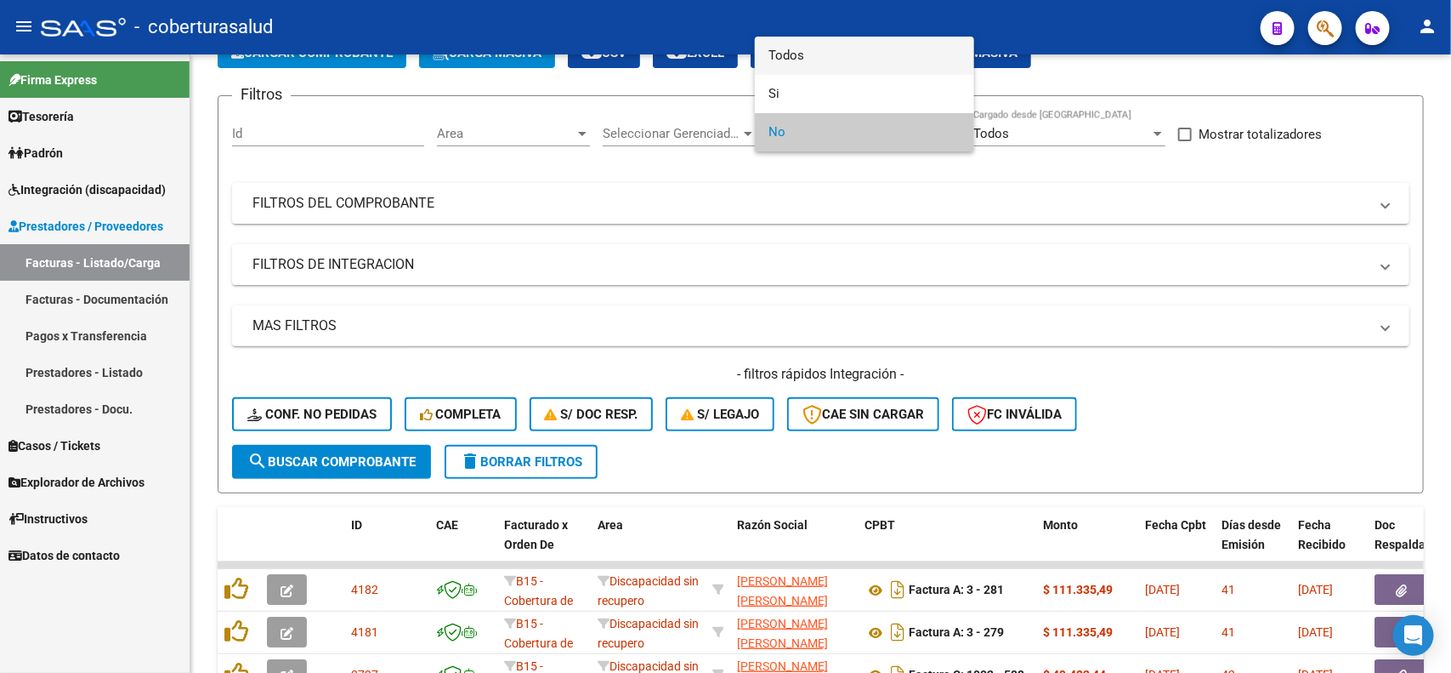
click at [813, 62] on span "Todos" at bounding box center [865, 56] width 192 height 38
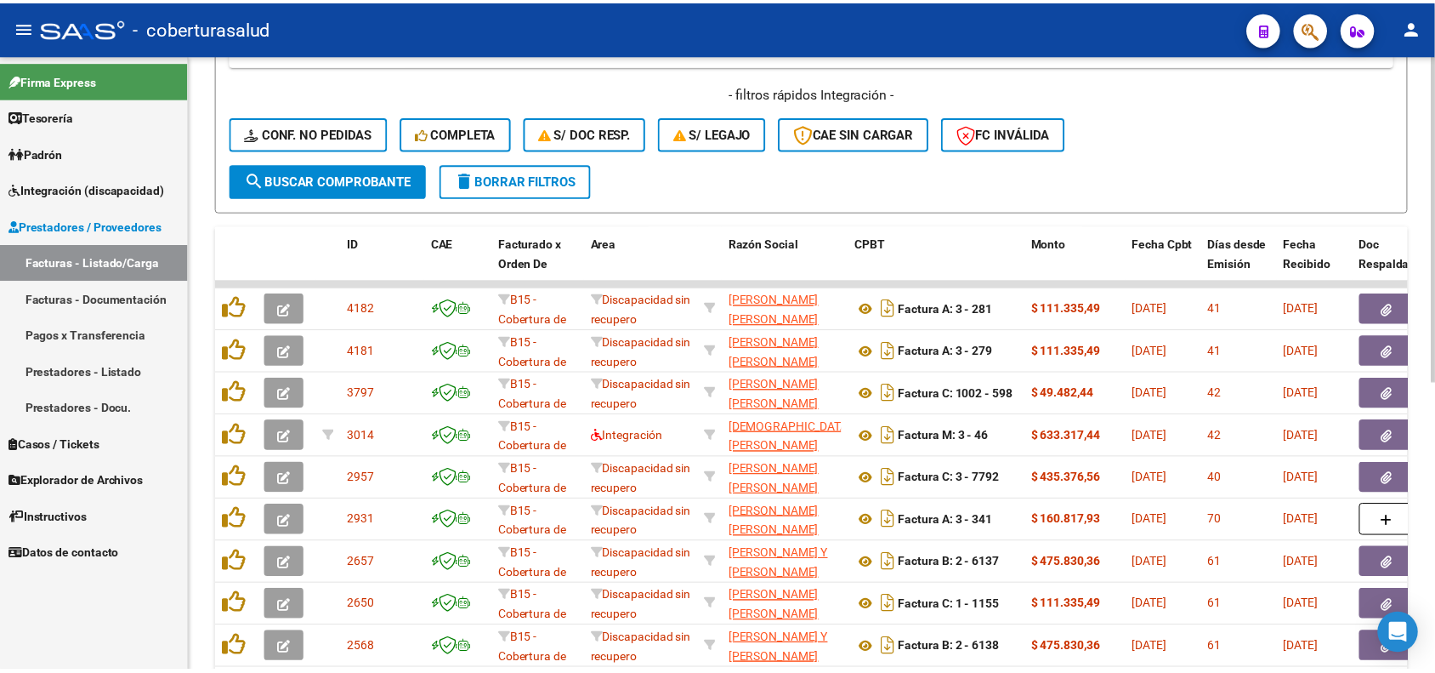
scroll to position [425, 0]
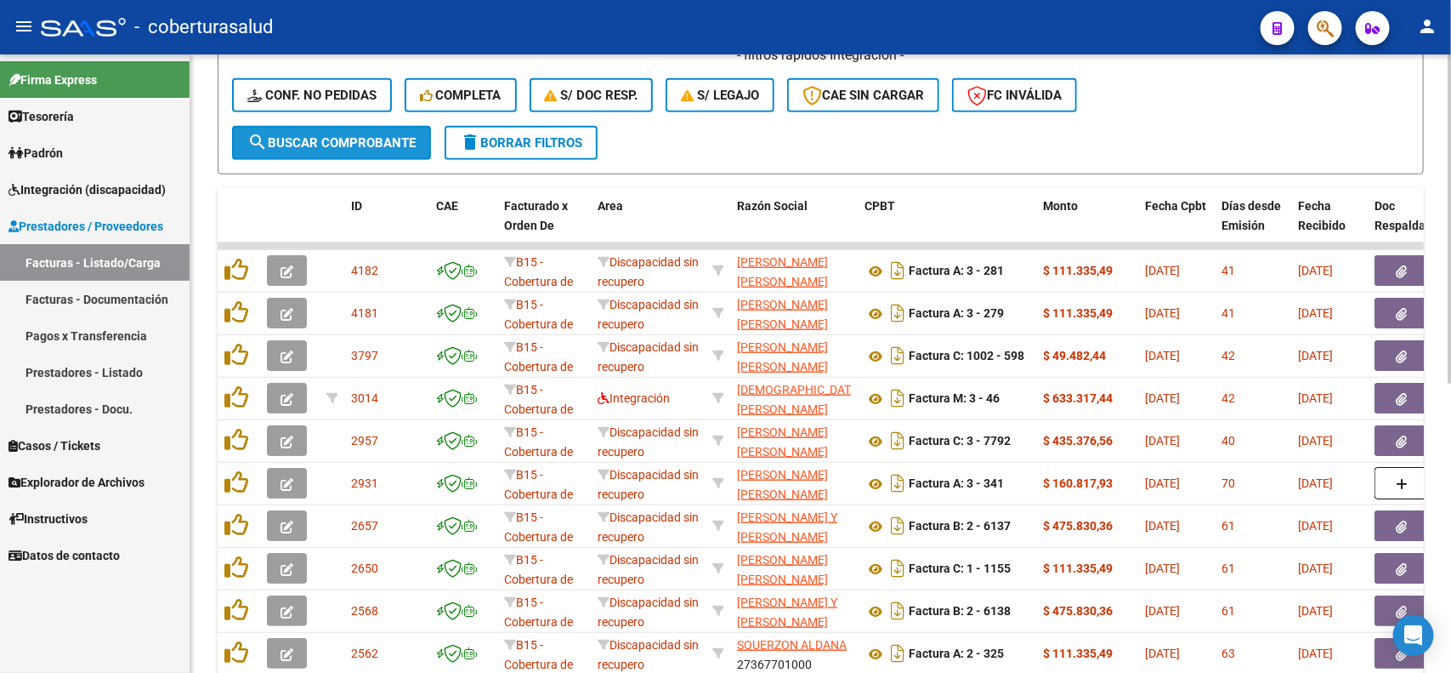
click at [317, 146] on span "search Buscar Comprobante" at bounding box center [331, 142] width 168 height 15
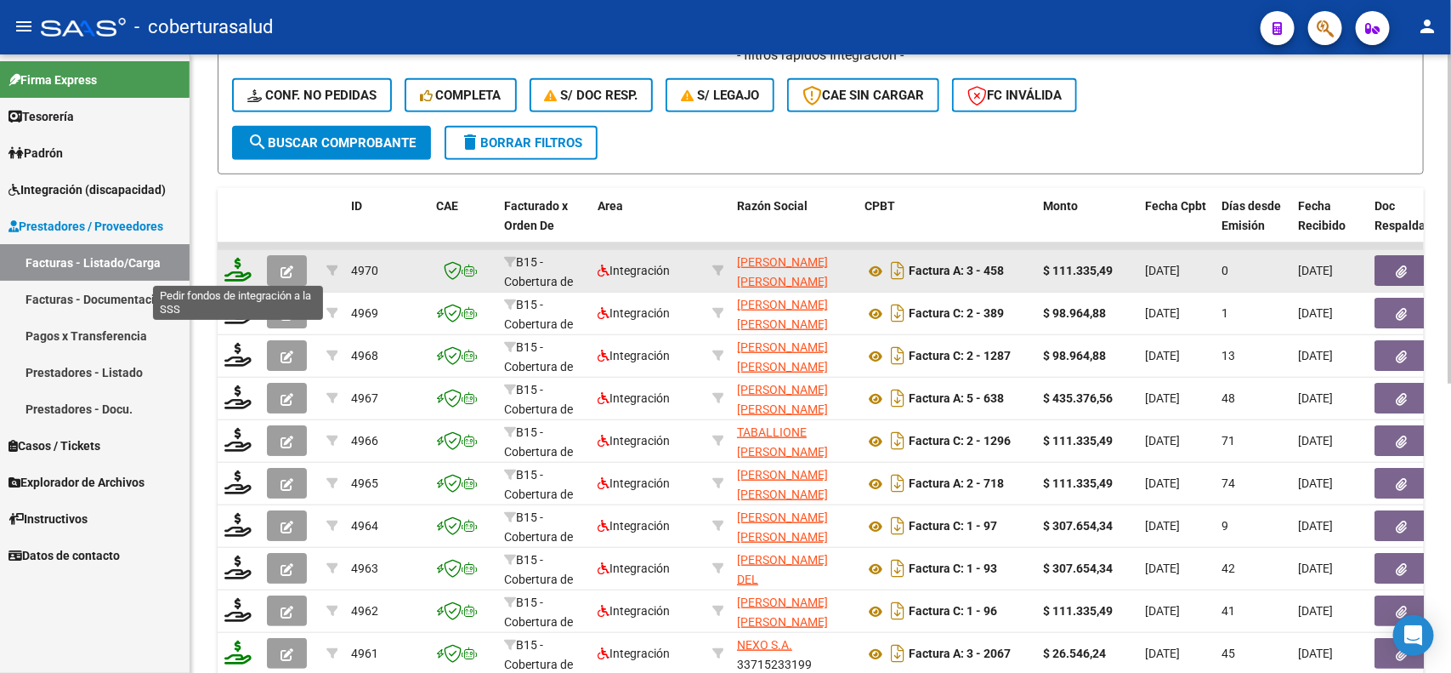
click at [236, 272] on icon at bounding box center [237, 270] width 27 height 24
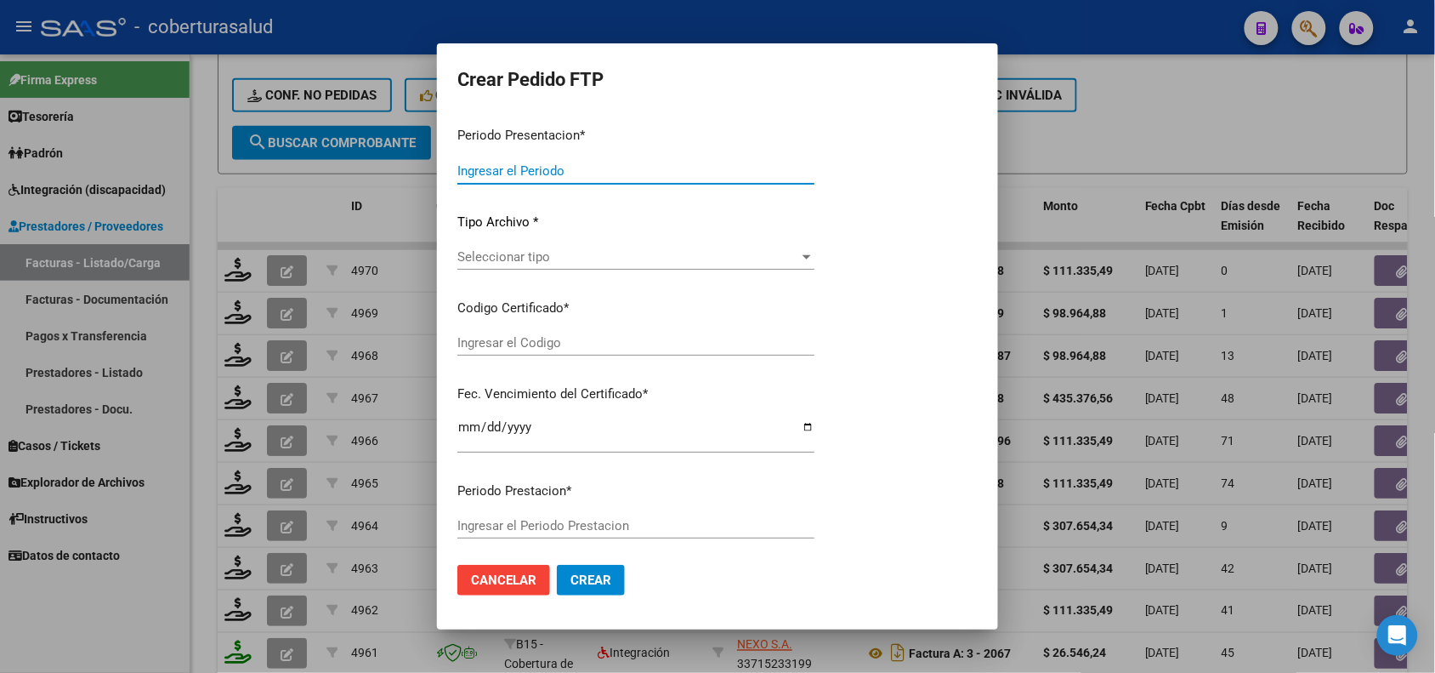
type input "202507"
type input "202505"
type input "$ 111.335,49"
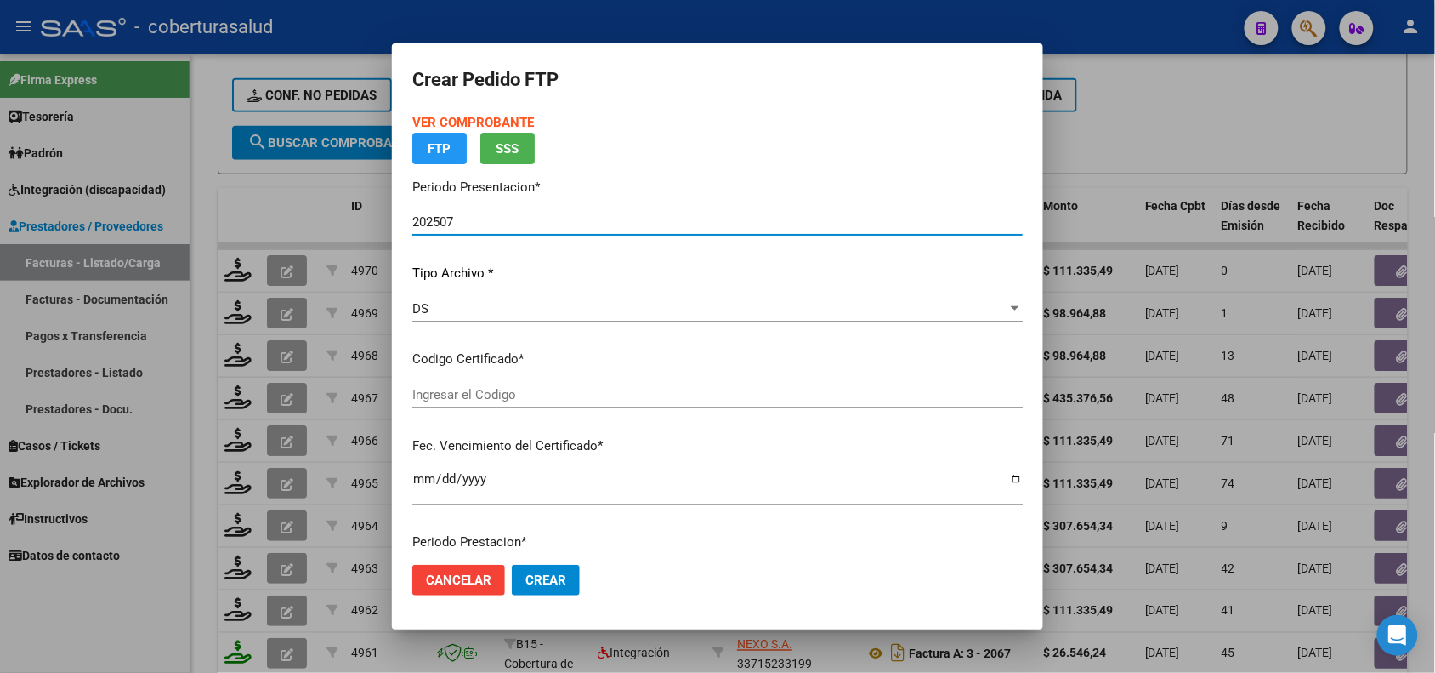
type input "ARG02000574395192023072420270724TUC139"
type input "[DATE]"
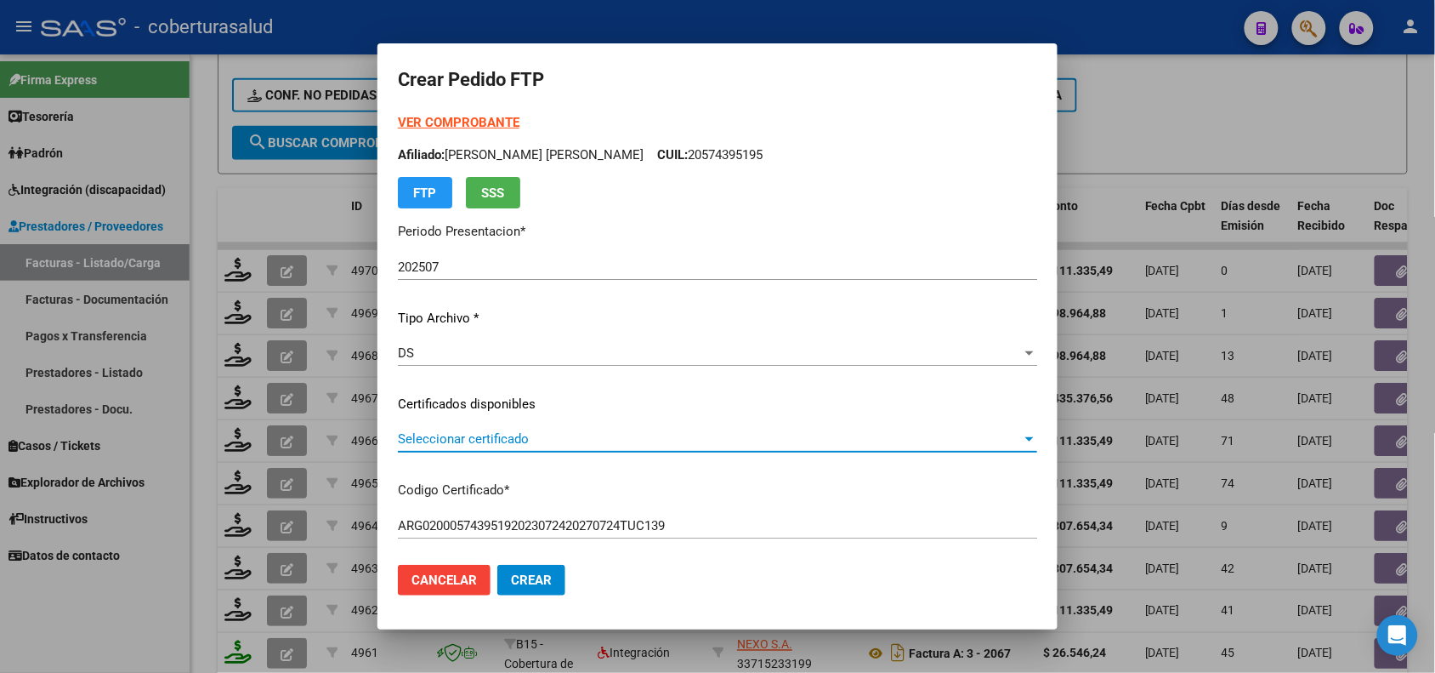
click at [495, 435] on span "Seleccionar certificado" at bounding box center [710, 438] width 624 height 15
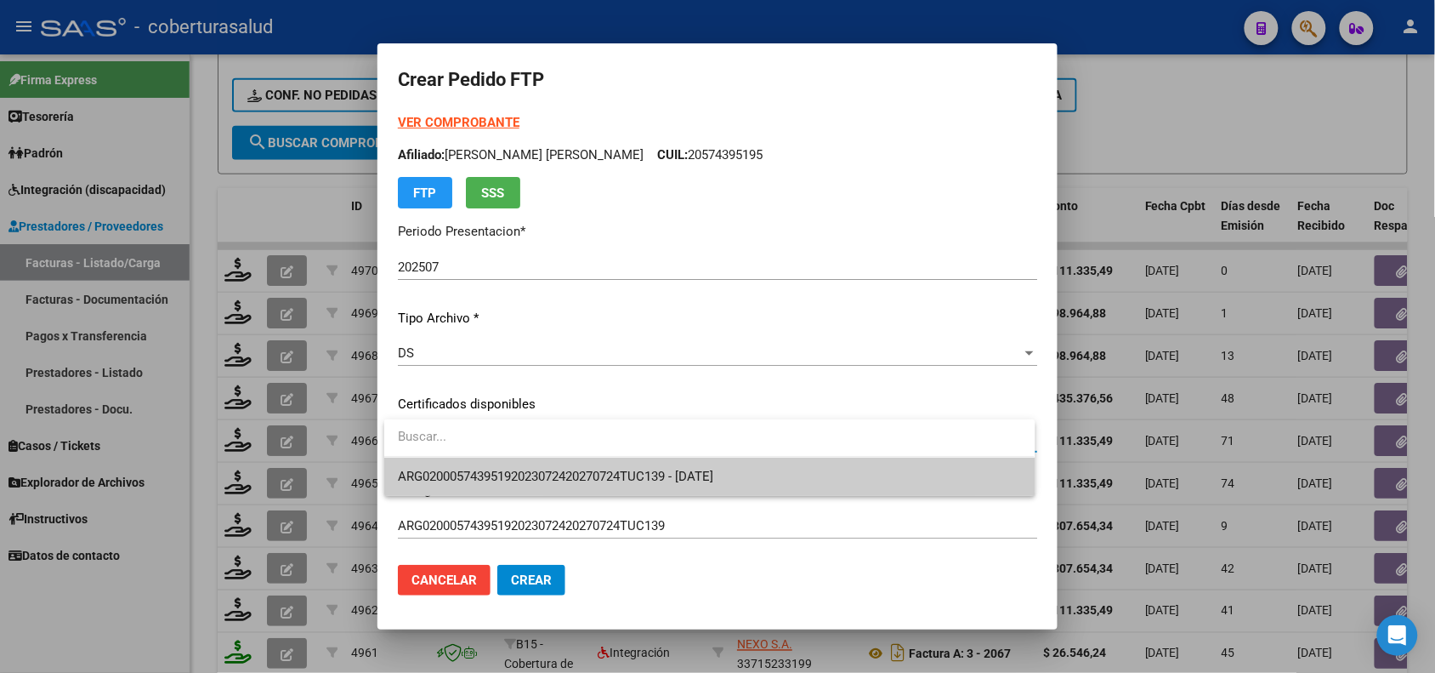
click at [497, 464] on span "ARG02000574395192023072420270724TUC139 - [DATE]" at bounding box center [709, 476] width 623 height 38
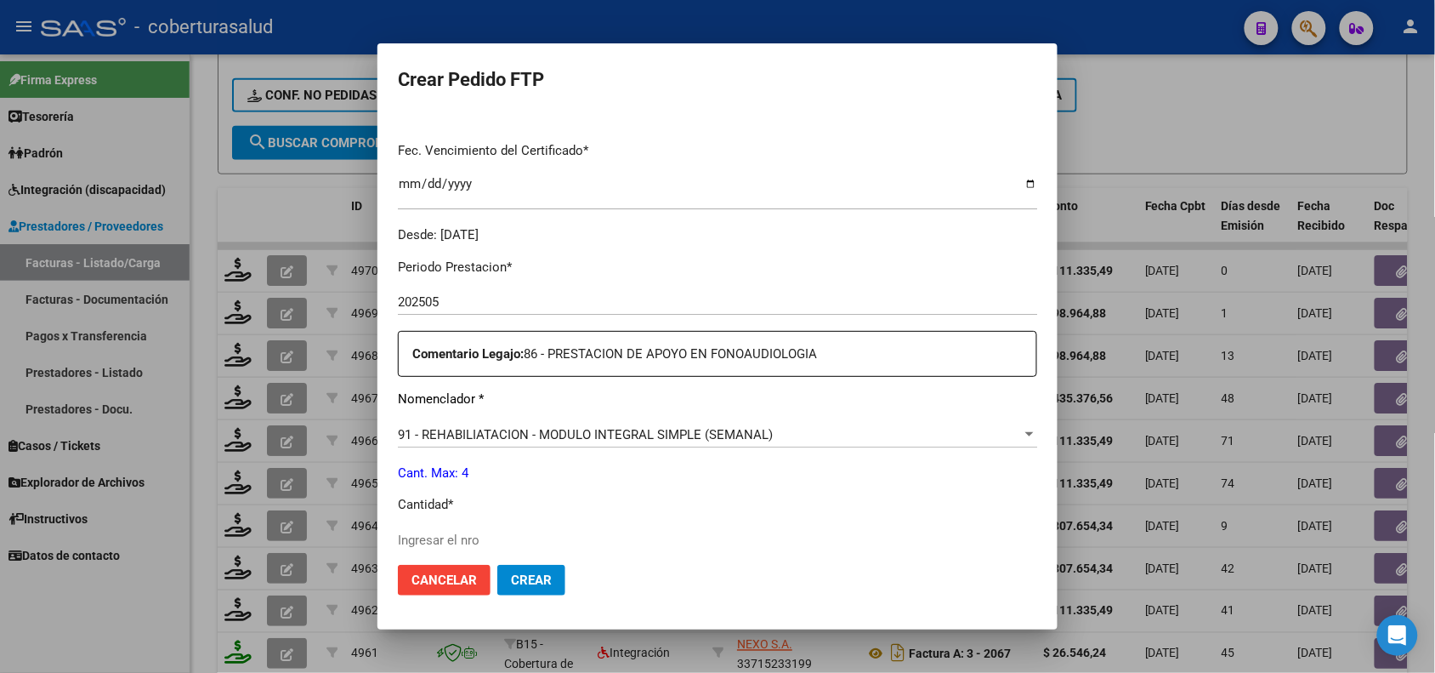
scroll to position [531, 0]
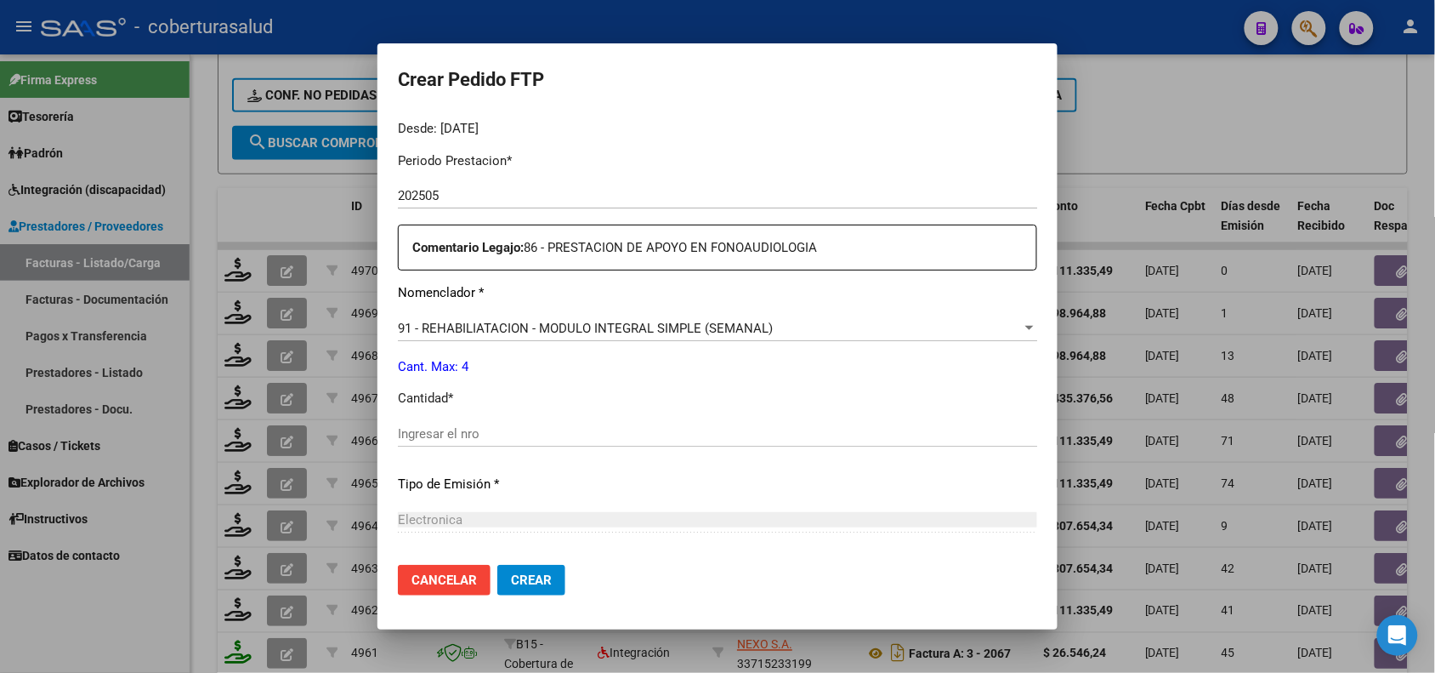
click at [465, 428] on input "Ingresar el nro" at bounding box center [717, 433] width 639 height 15
type input "4"
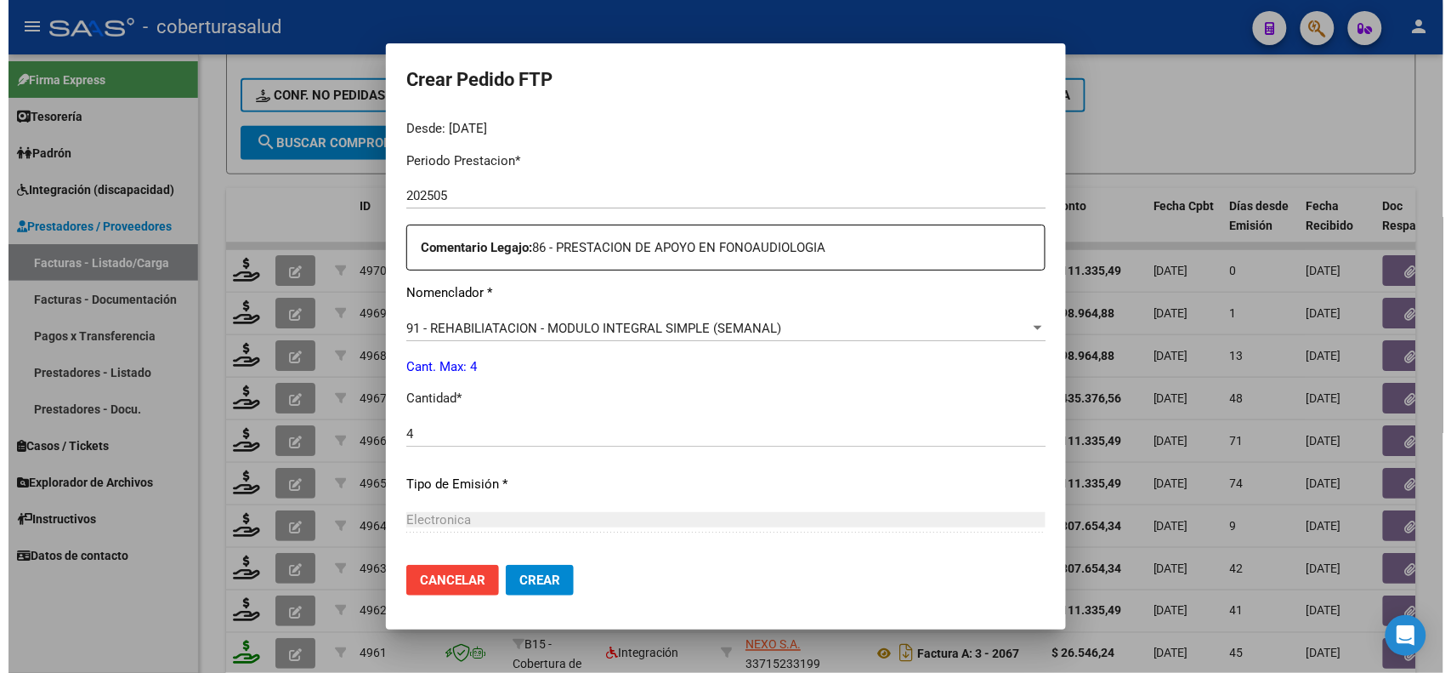
scroll to position [702, 0]
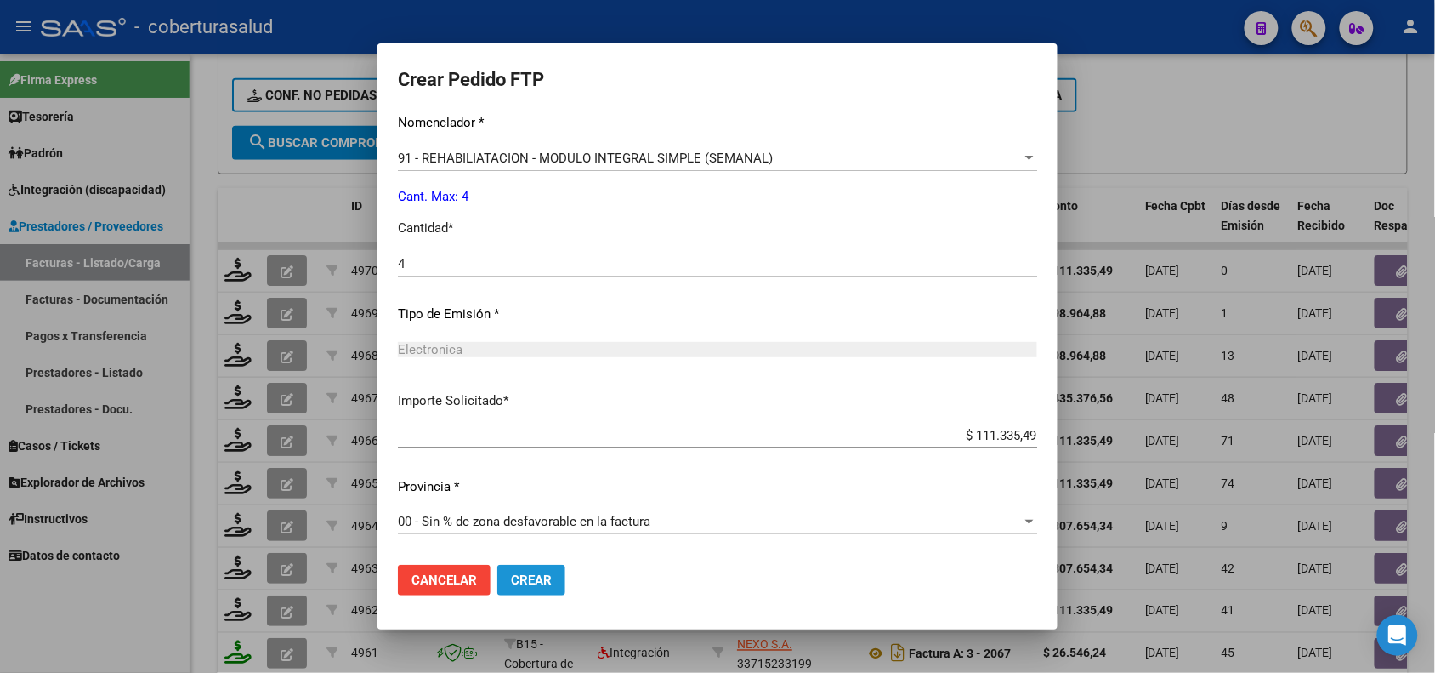
click at [513, 581] on span "Crear" at bounding box center [531, 579] width 41 height 15
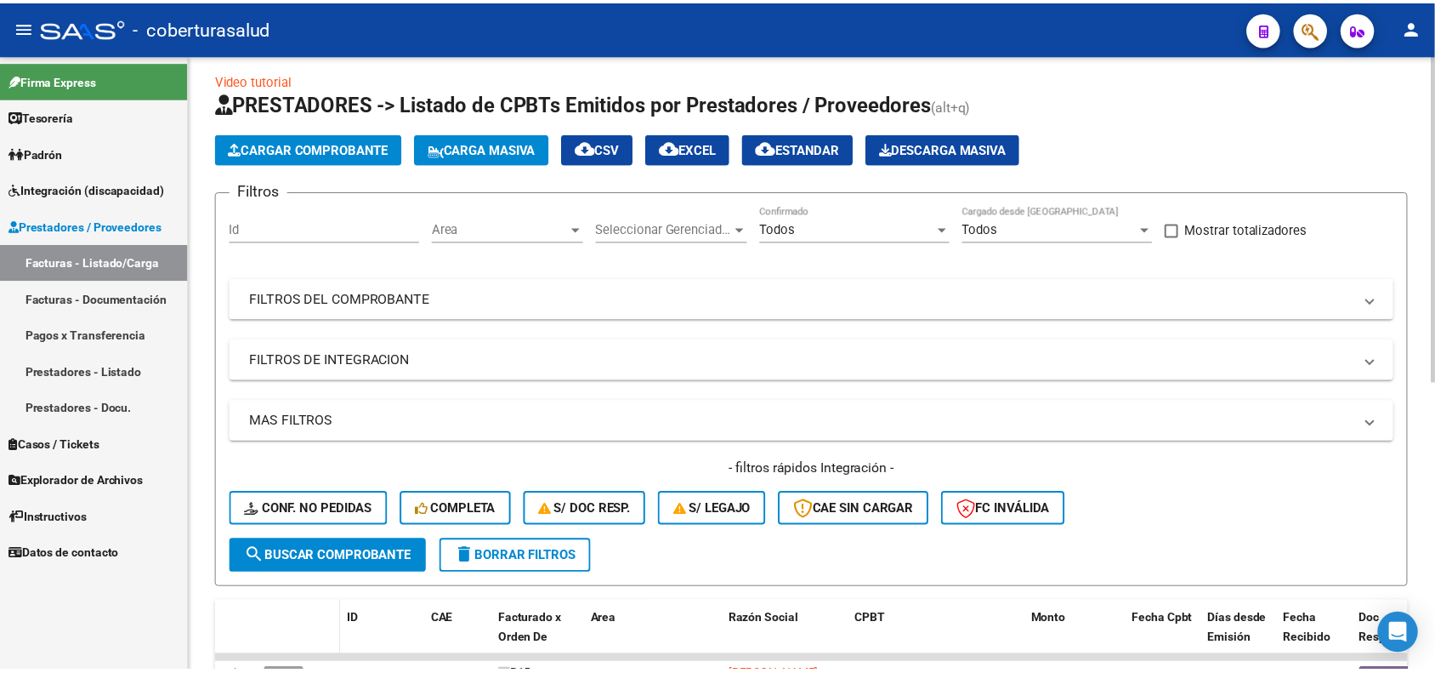
scroll to position [0, 0]
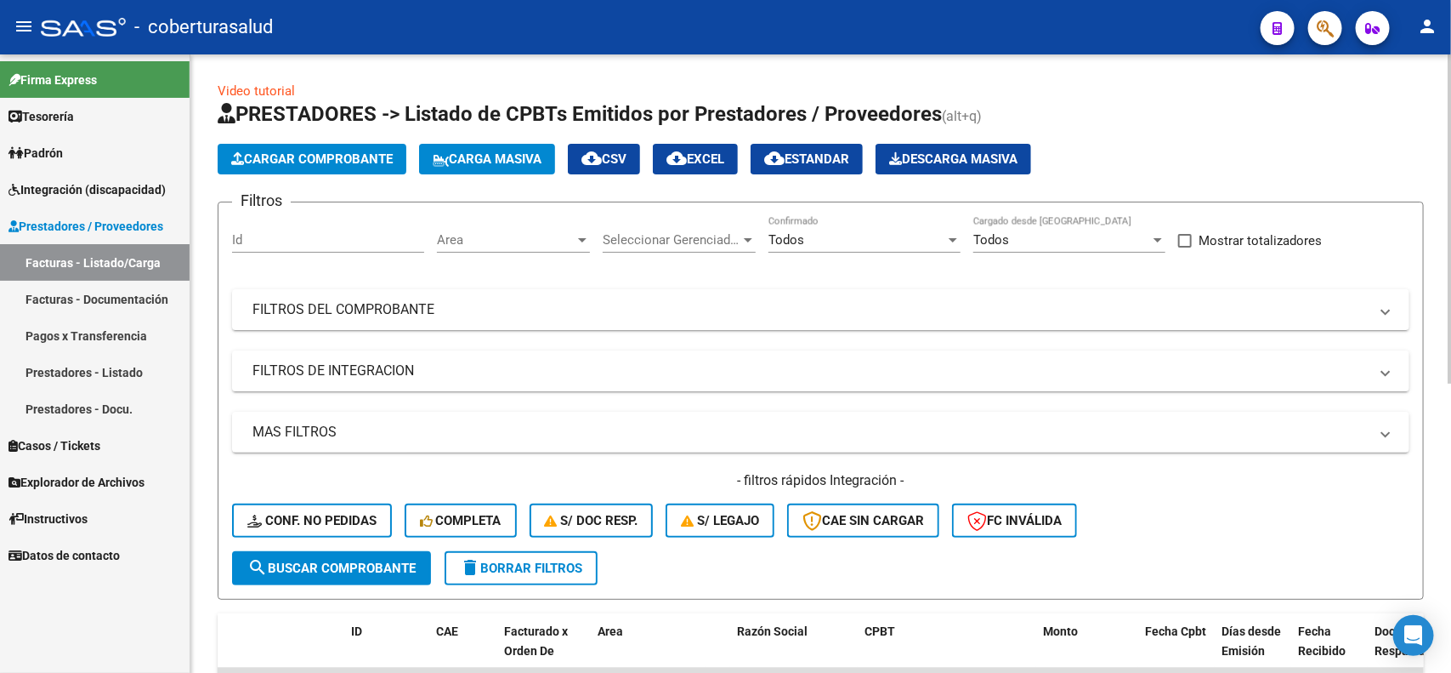
click at [307, 157] on span "Cargar Comprobante" at bounding box center [312, 158] width 162 height 15
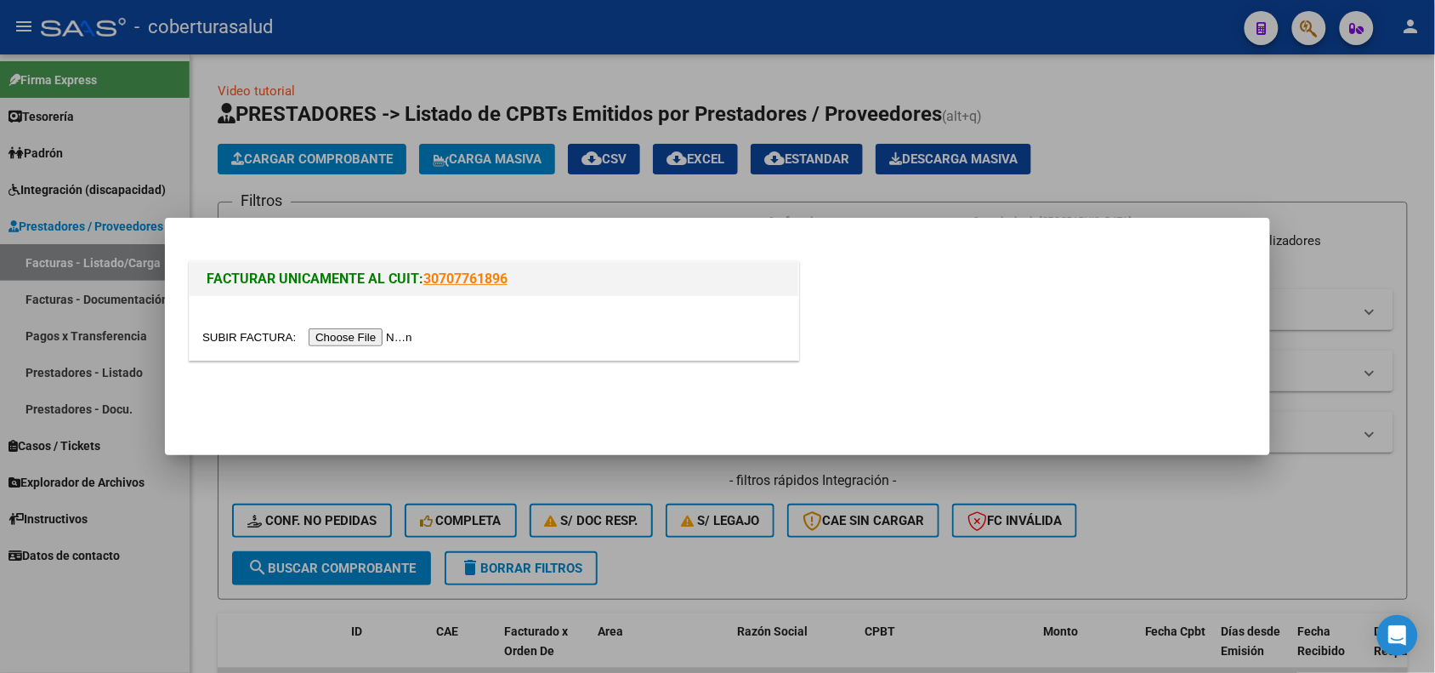
click at [344, 333] on input "file" at bounding box center [309, 337] width 215 height 18
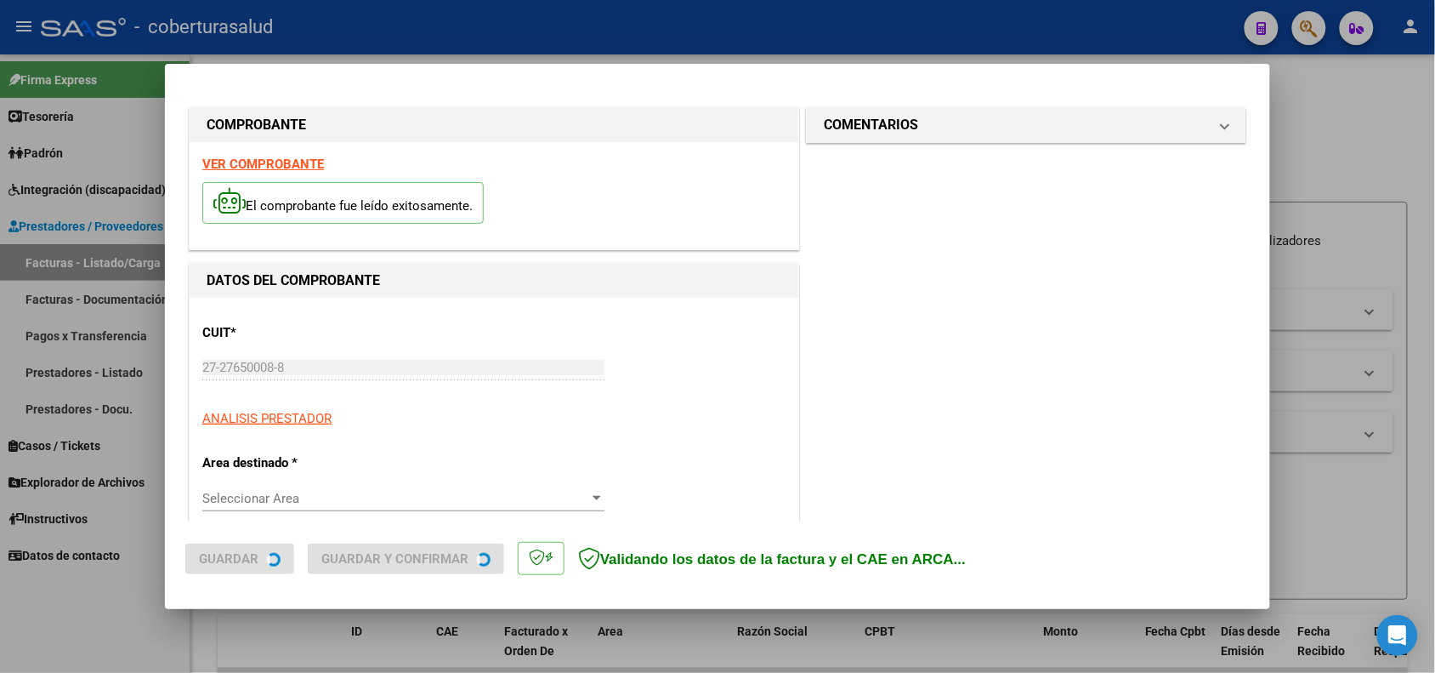
scroll to position [106, 0]
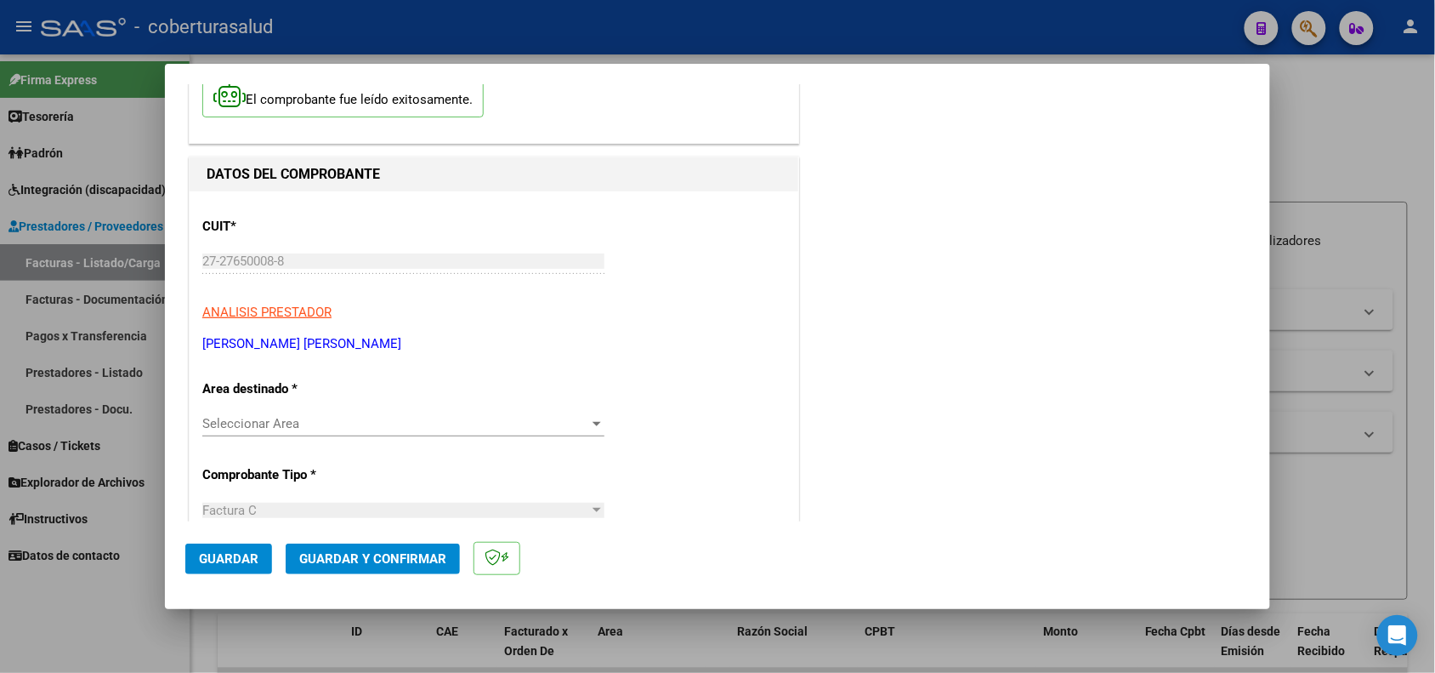
click at [323, 426] on span "Seleccionar Area" at bounding box center [395, 423] width 387 height 15
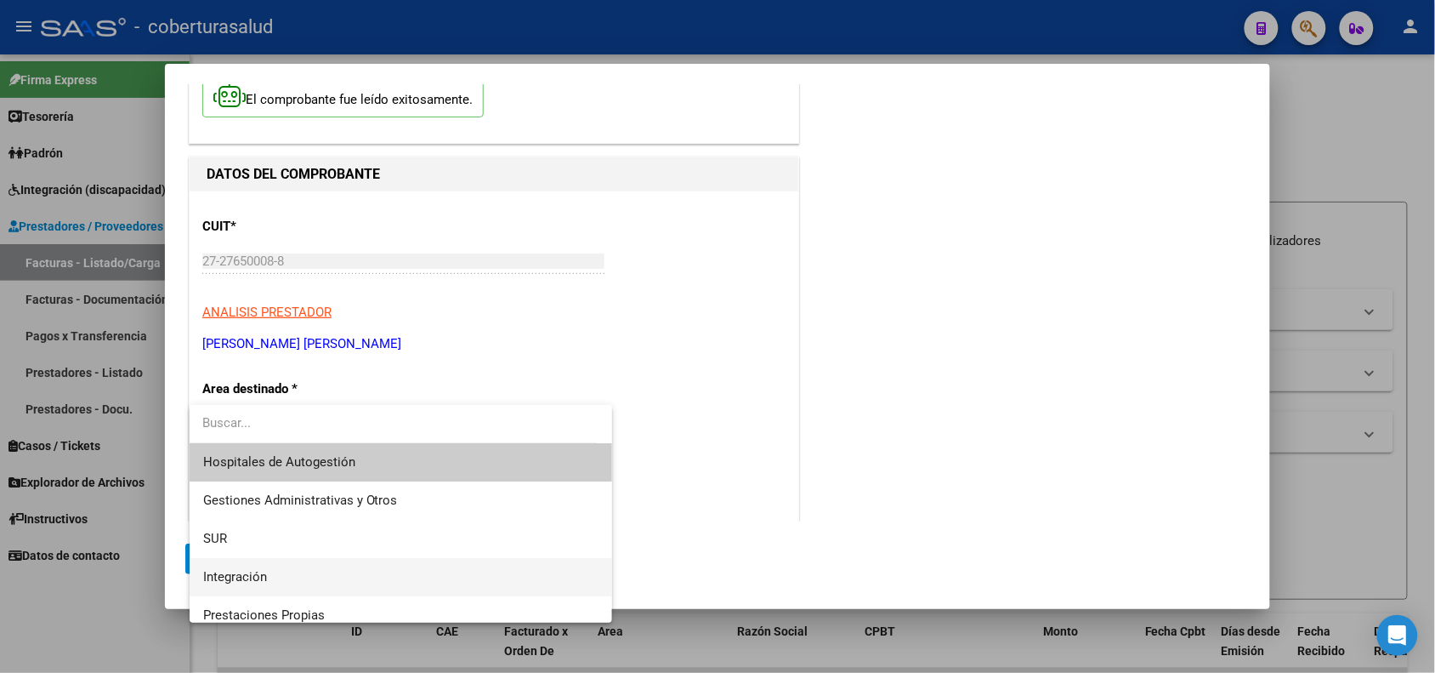
click at [272, 574] on span "Integración" at bounding box center [401, 577] width 396 height 38
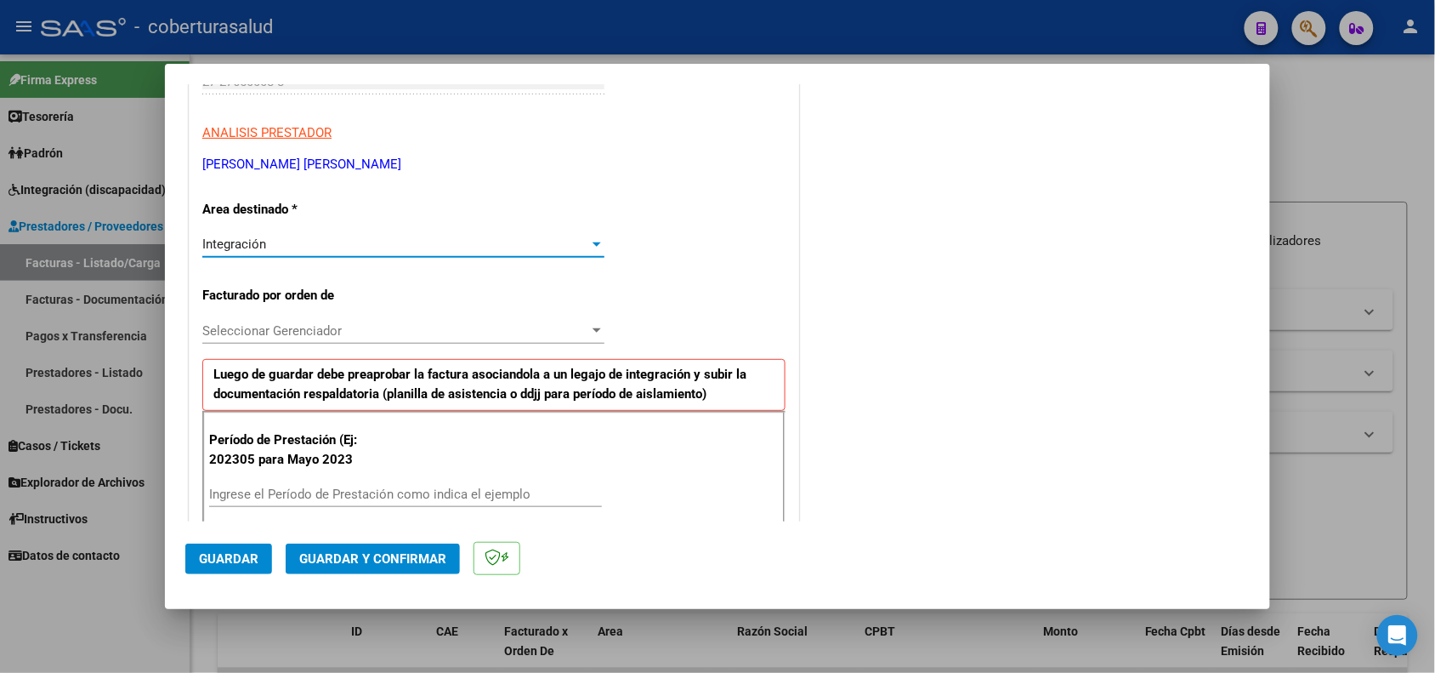
scroll to position [319, 0]
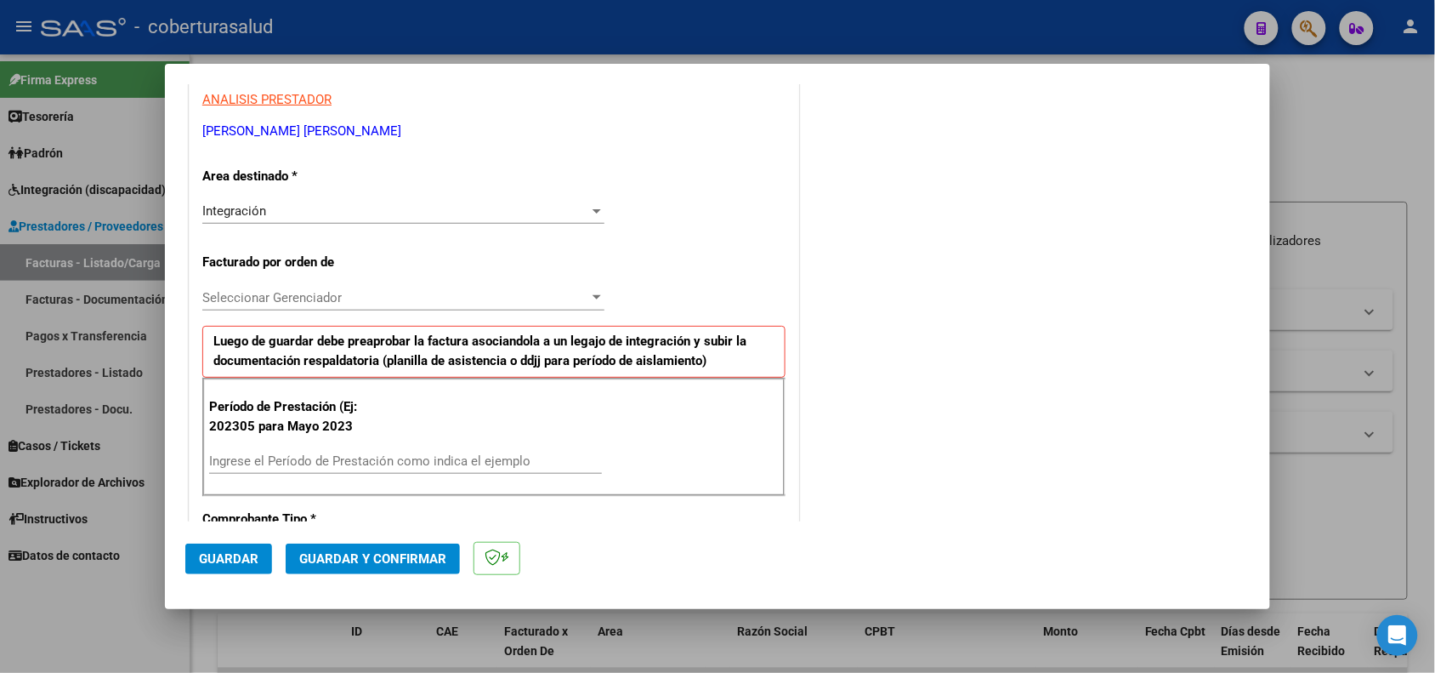
click at [332, 287] on div "Seleccionar Gerenciador Seleccionar Gerenciador" at bounding box center [403, 298] width 402 height 26
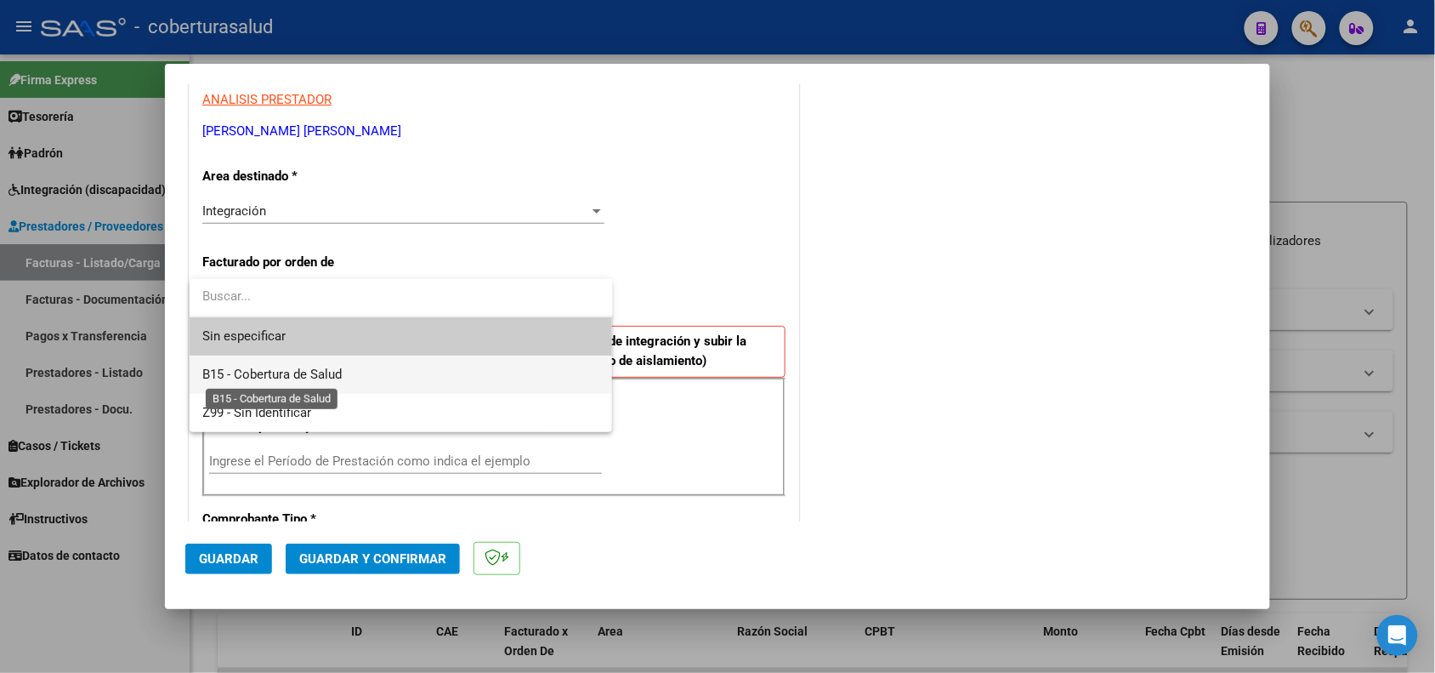
click at [270, 370] on span "B15 - Cobertura de Salud" at bounding box center [272, 373] width 139 height 15
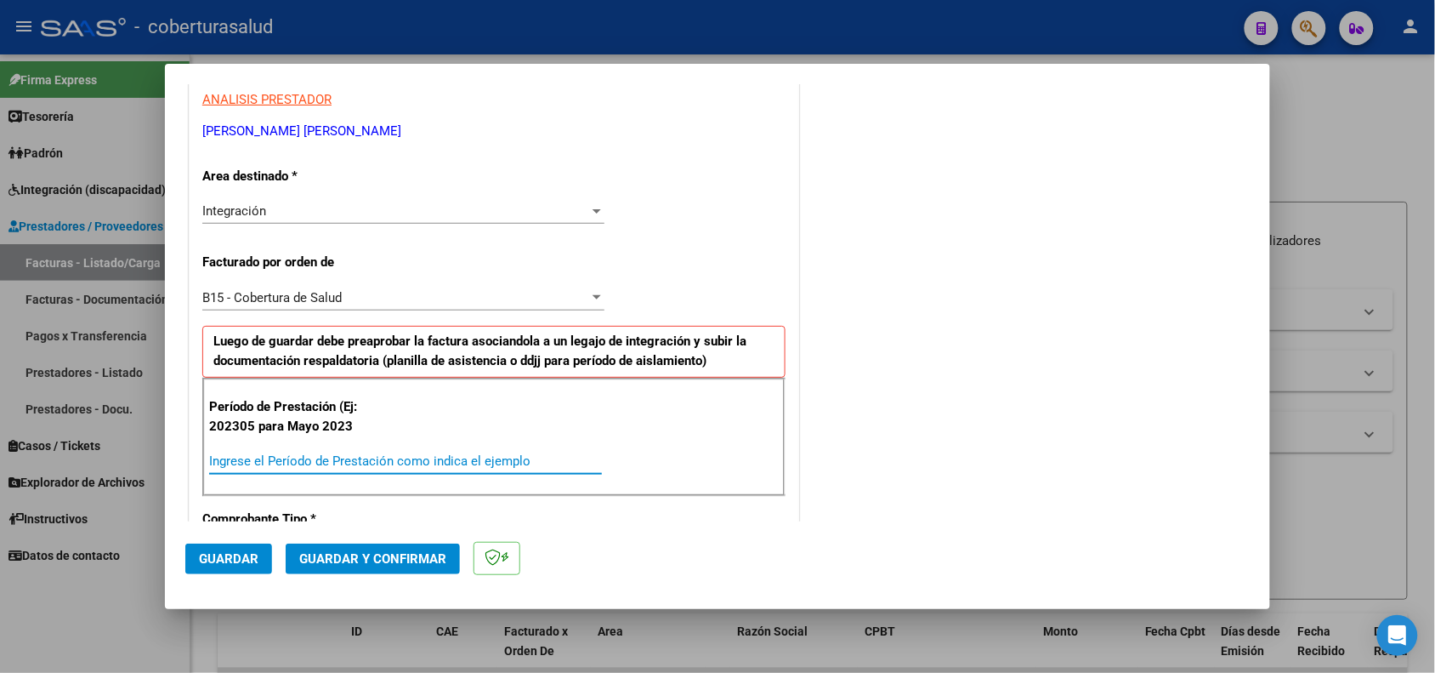
click at [326, 468] on input "Ingrese el Período de Prestación como indica el ejemplo" at bounding box center [405, 460] width 393 height 15
type input "5"
type input "202505"
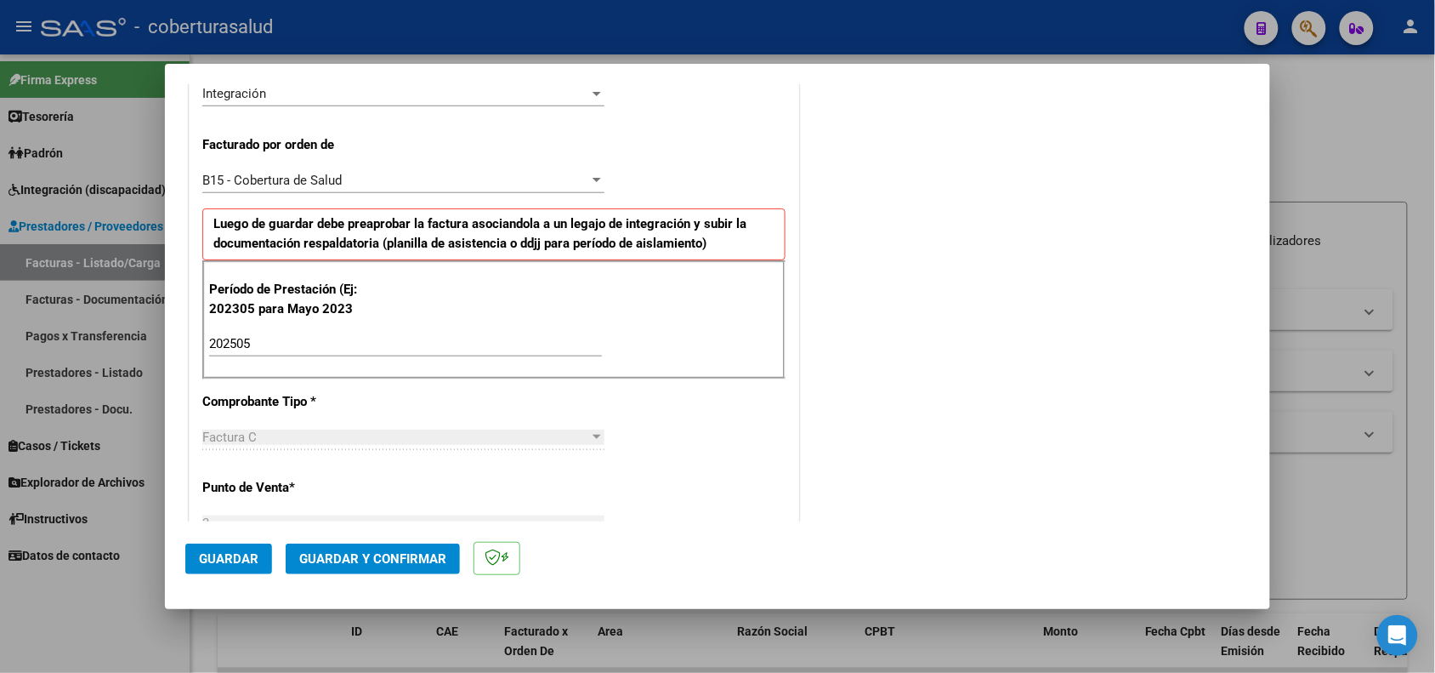
scroll to position [531, 0]
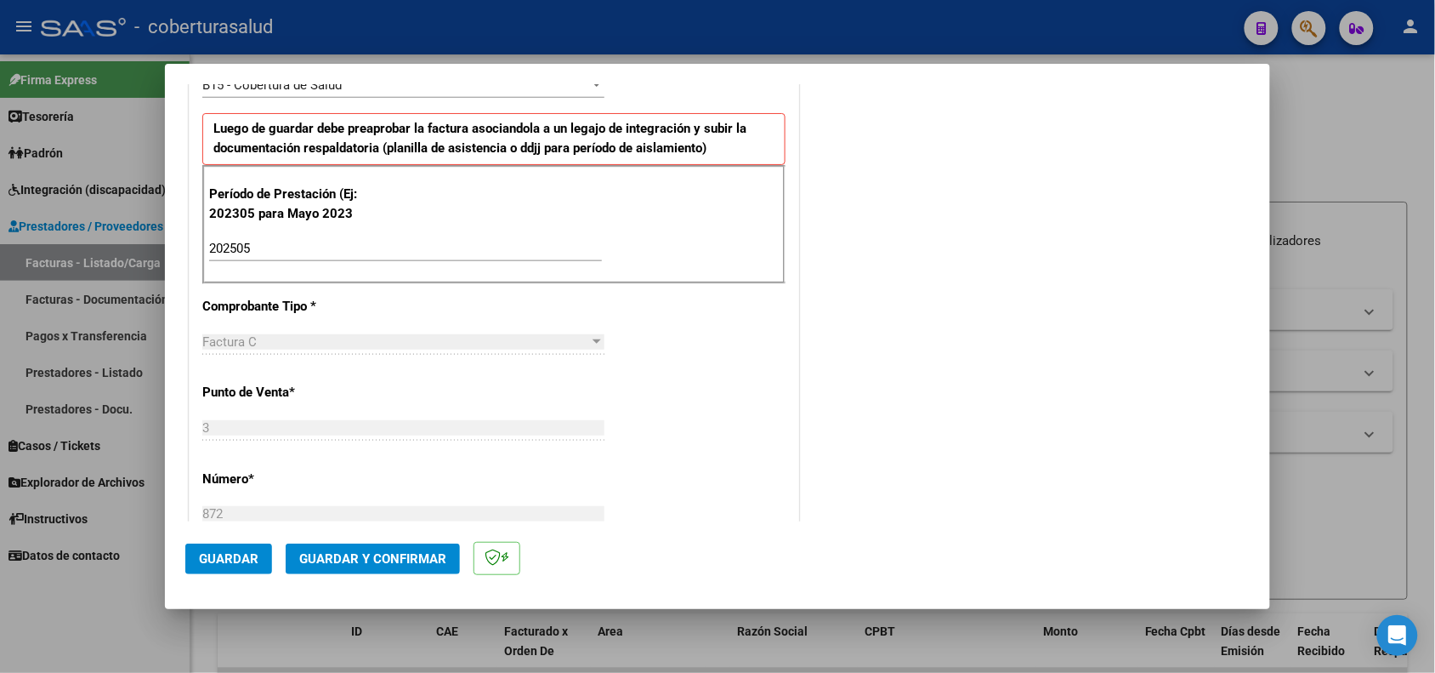
click at [230, 554] on span "Guardar" at bounding box center [229, 558] width 60 height 15
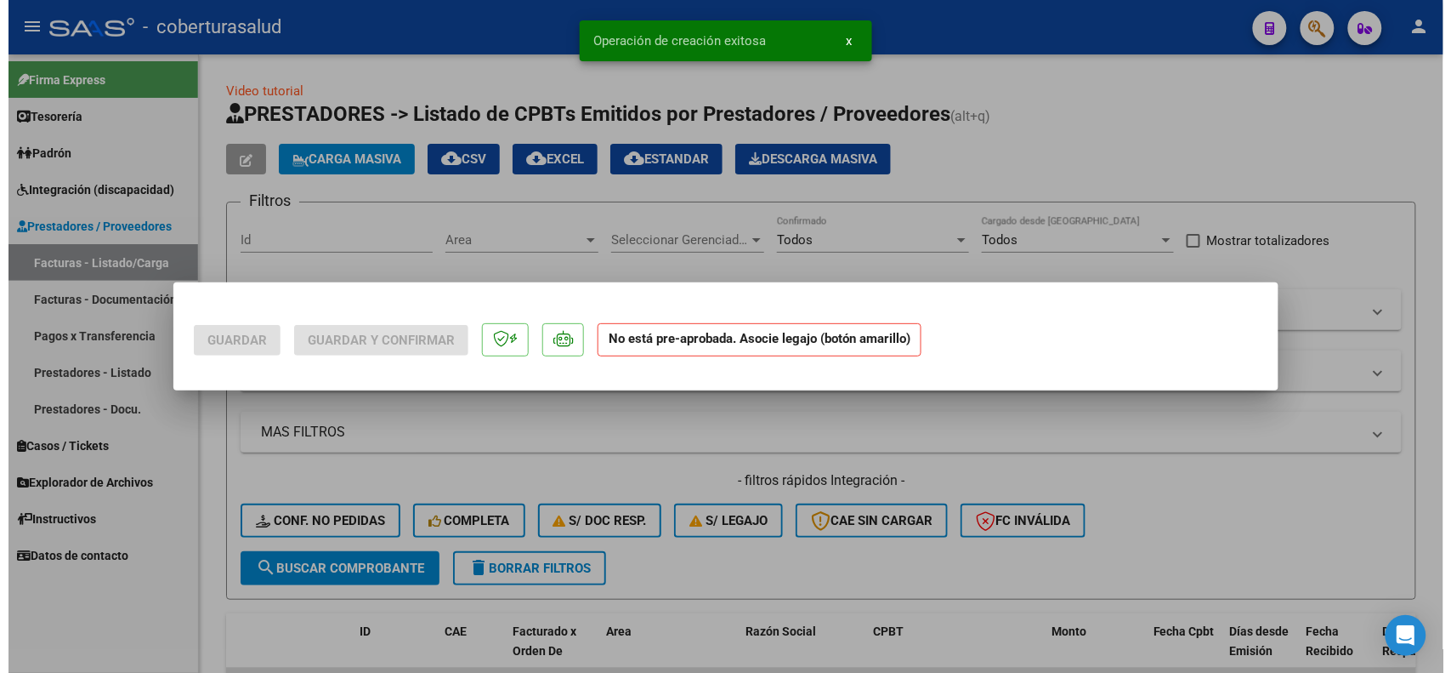
scroll to position [0, 0]
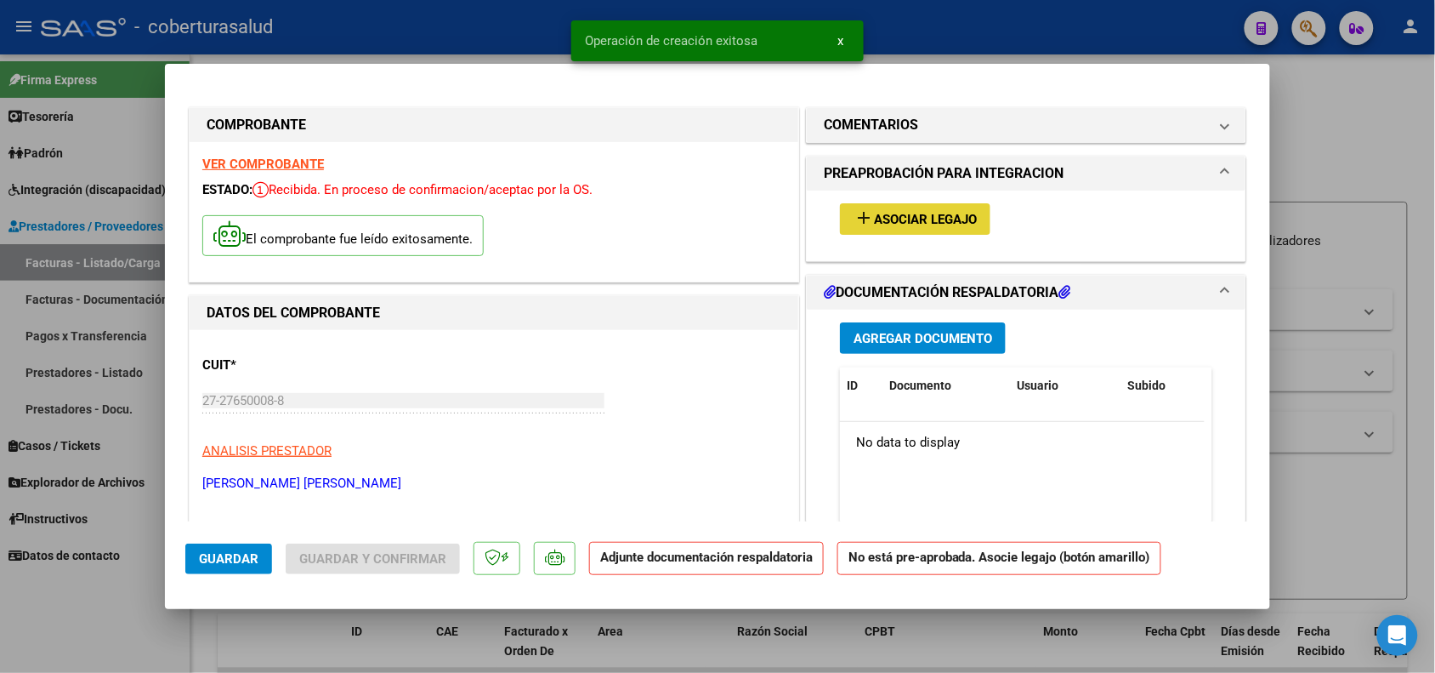
click at [885, 230] on button "add Asociar Legajo" at bounding box center [915, 218] width 151 height 31
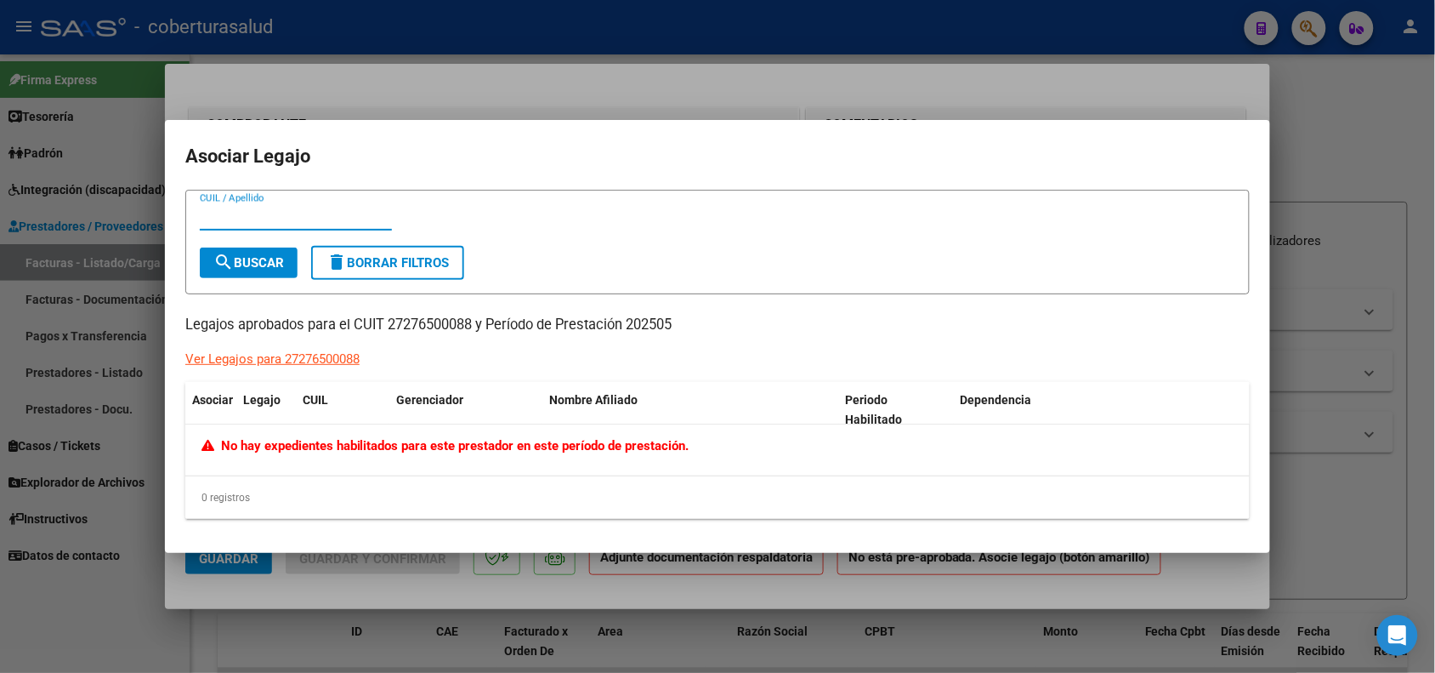
click at [1316, 307] on div at bounding box center [717, 336] width 1435 height 673
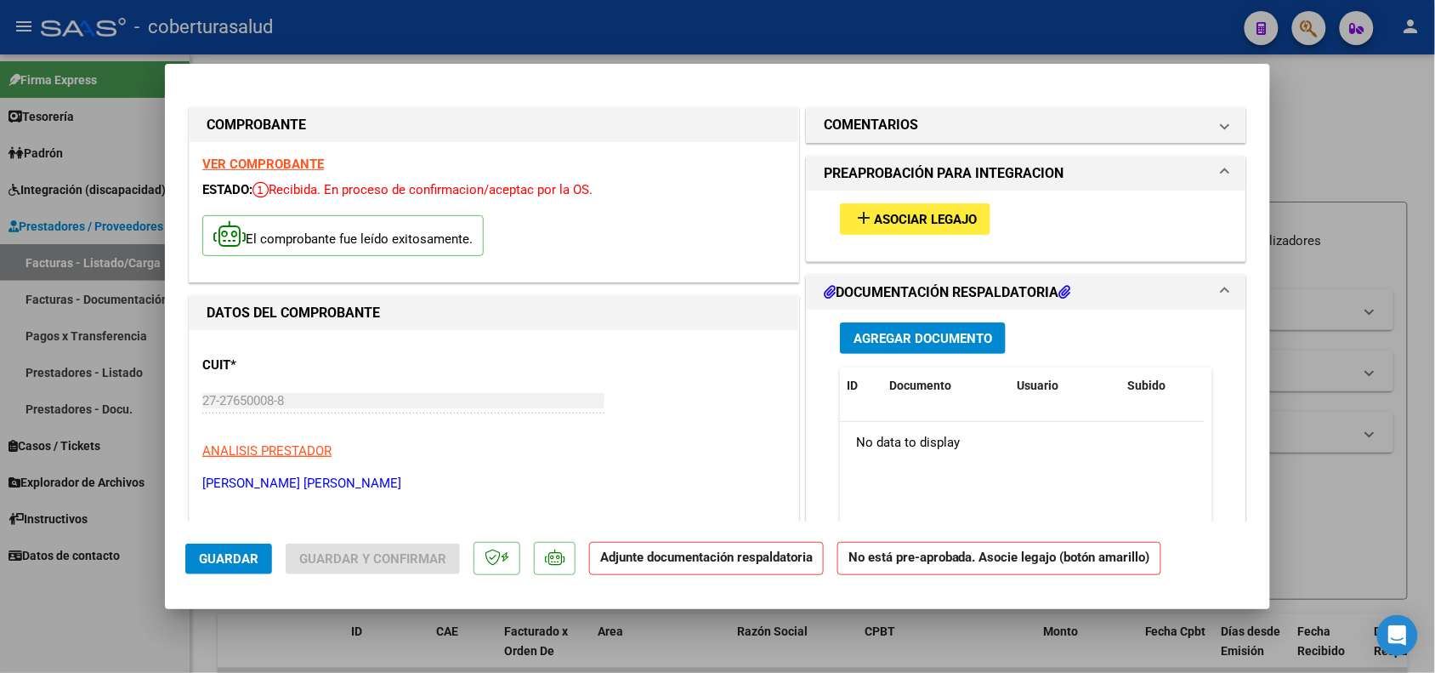
drag, startPoint x: 1336, startPoint y: 112, endPoint x: 1233, endPoint y: 106, distance: 103.1
click at [1336, 111] on div at bounding box center [717, 336] width 1435 height 673
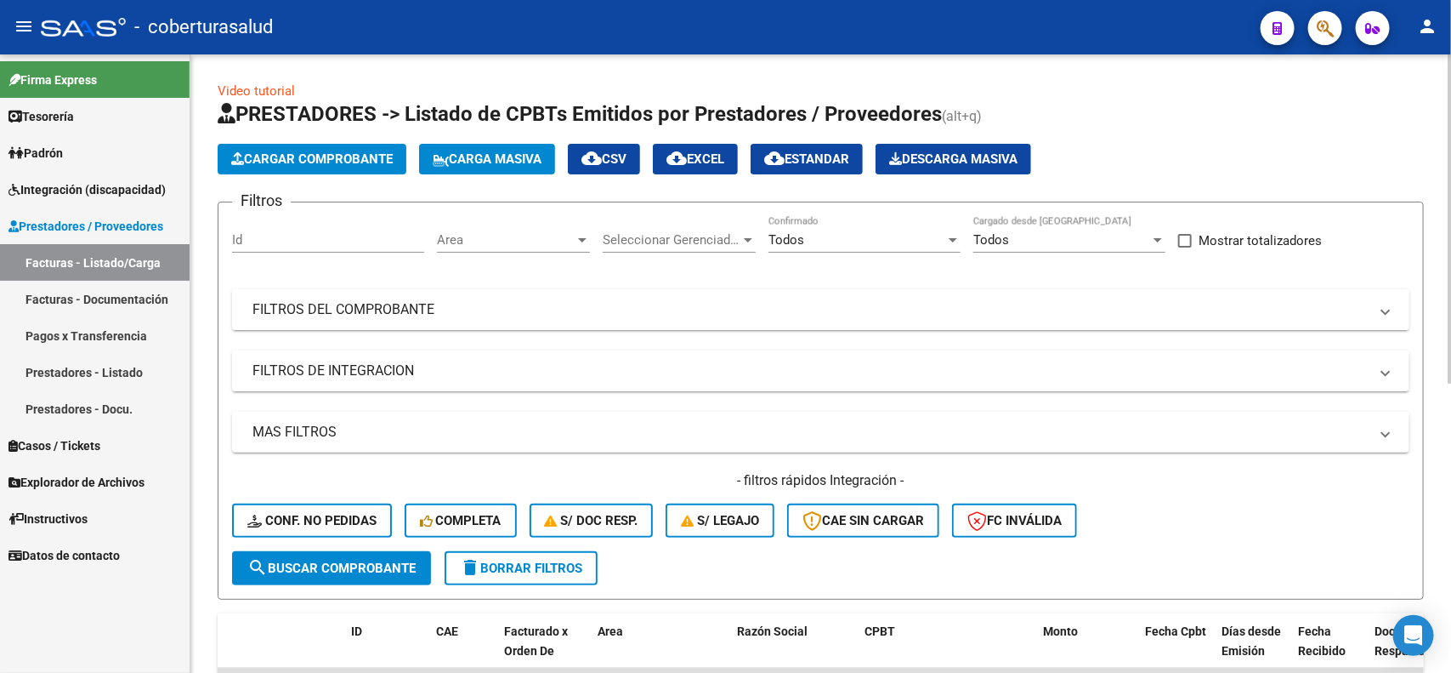
click at [513, 315] on mat-panel-title "FILTROS DEL COMPROBANTE" at bounding box center [811, 309] width 1116 height 19
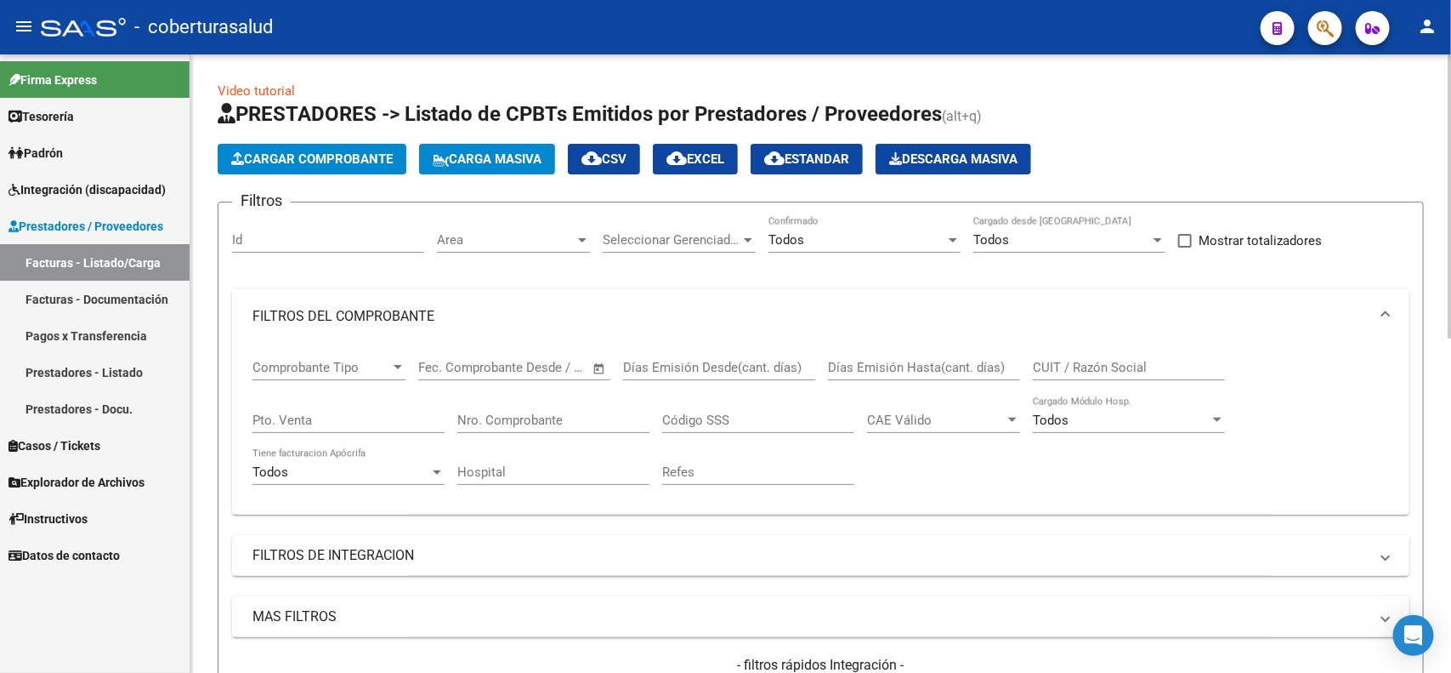
click at [1098, 355] on div "CUIT / Razón Social" at bounding box center [1129, 362] width 192 height 37
click at [1099, 363] on input "DARFE" at bounding box center [1129, 367] width 192 height 15
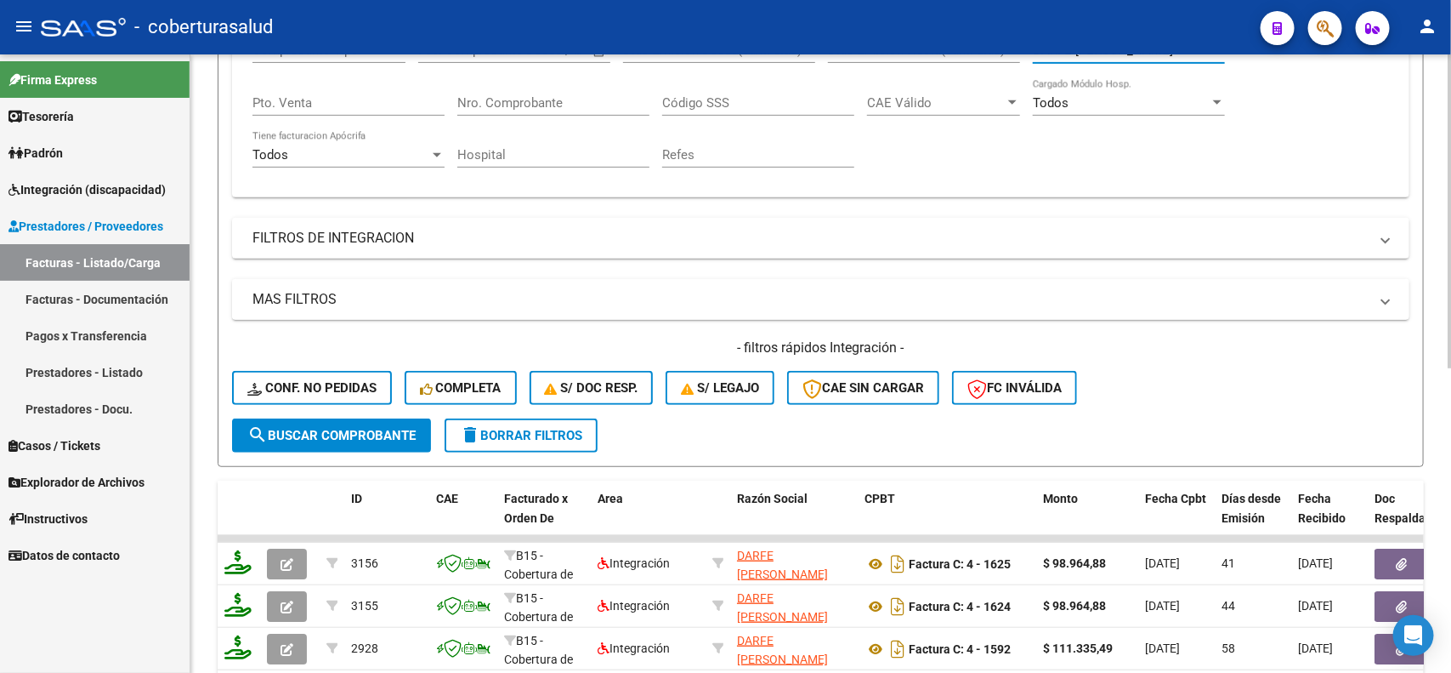
scroll to position [319, 0]
type input "DARFE [PERSON_NAME]"
click at [345, 426] on span "search Buscar Comprobante" at bounding box center [331, 433] width 168 height 15
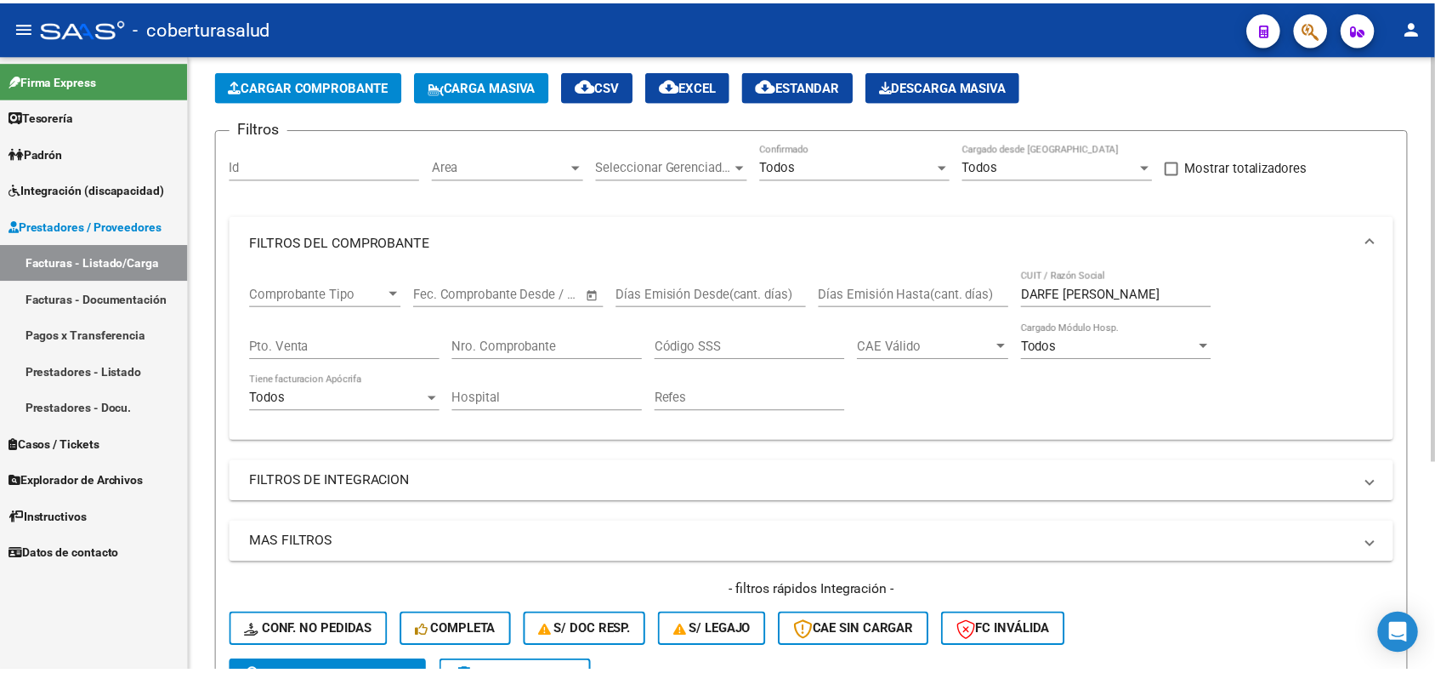
scroll to position [0, 0]
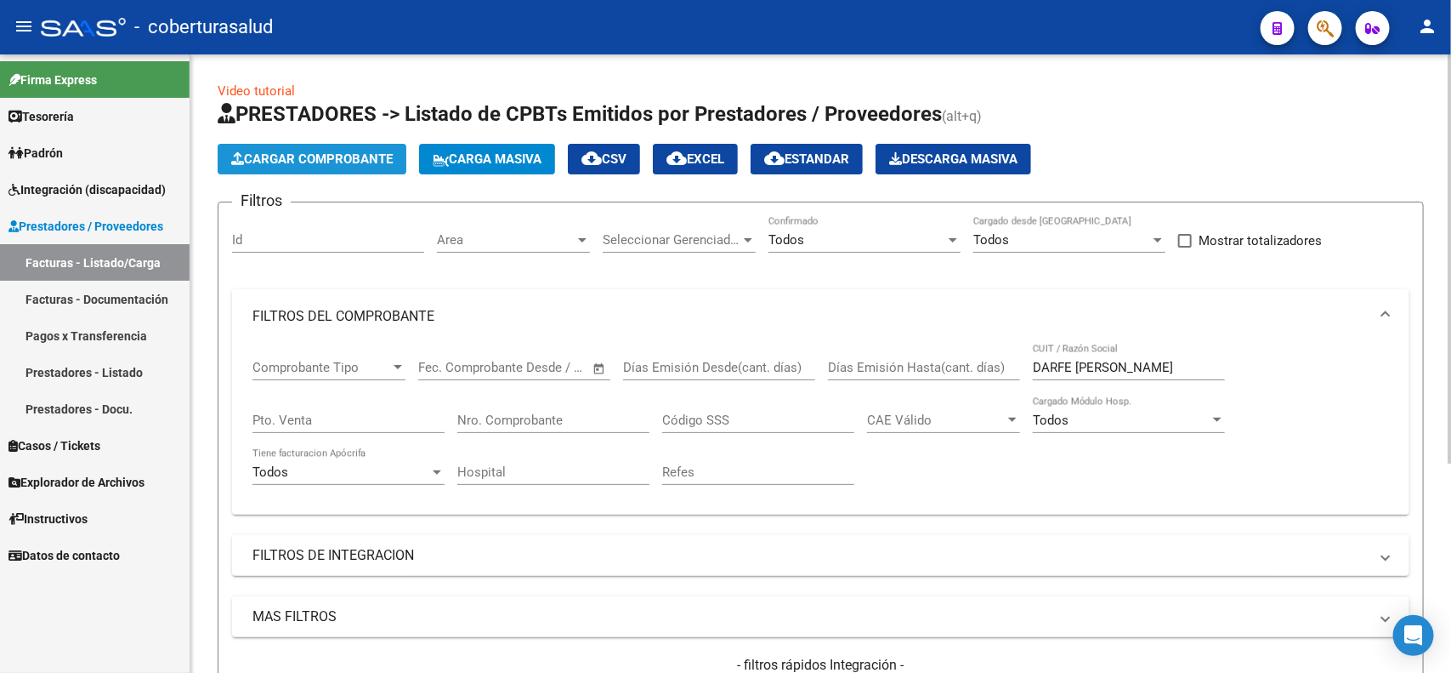
click at [362, 159] on span "Cargar Comprobante" at bounding box center [312, 158] width 162 height 15
click at [286, 154] on span "Cargar Comprobante" at bounding box center [312, 158] width 162 height 15
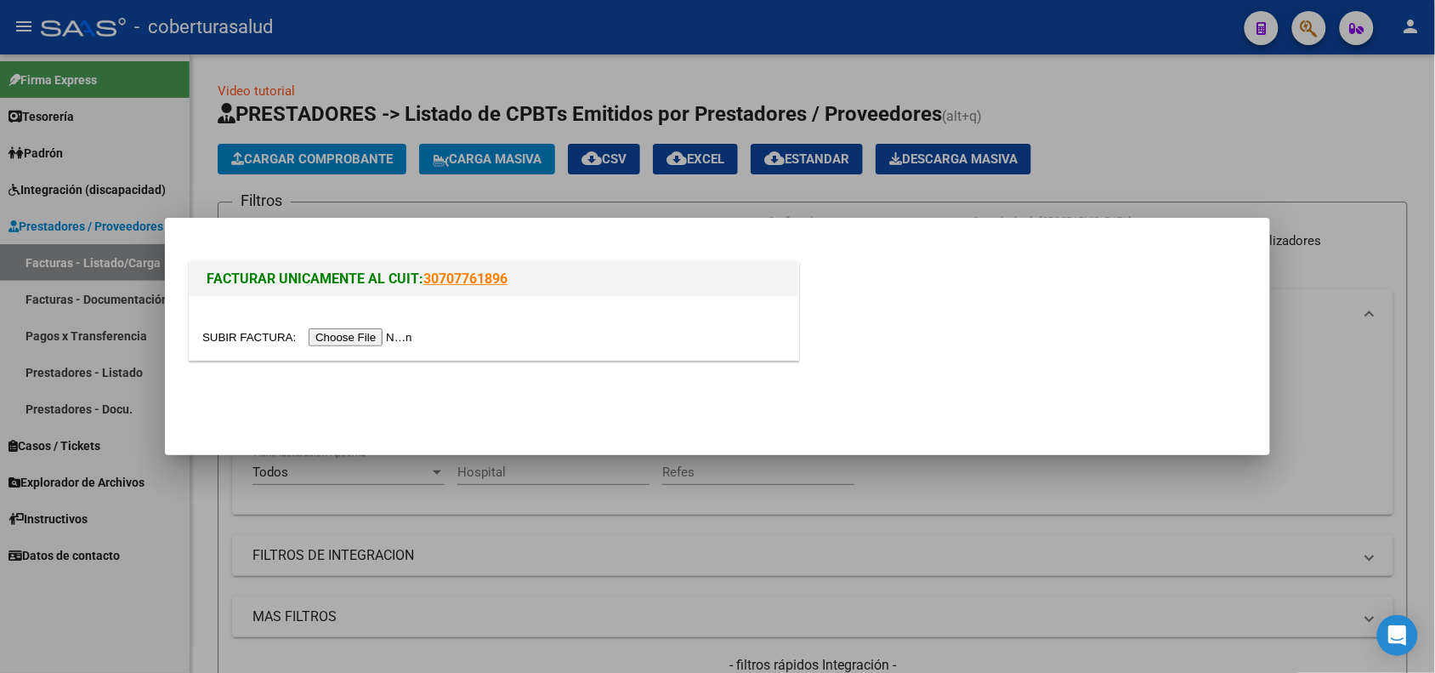
click at [309, 336] on input "file" at bounding box center [309, 337] width 215 height 18
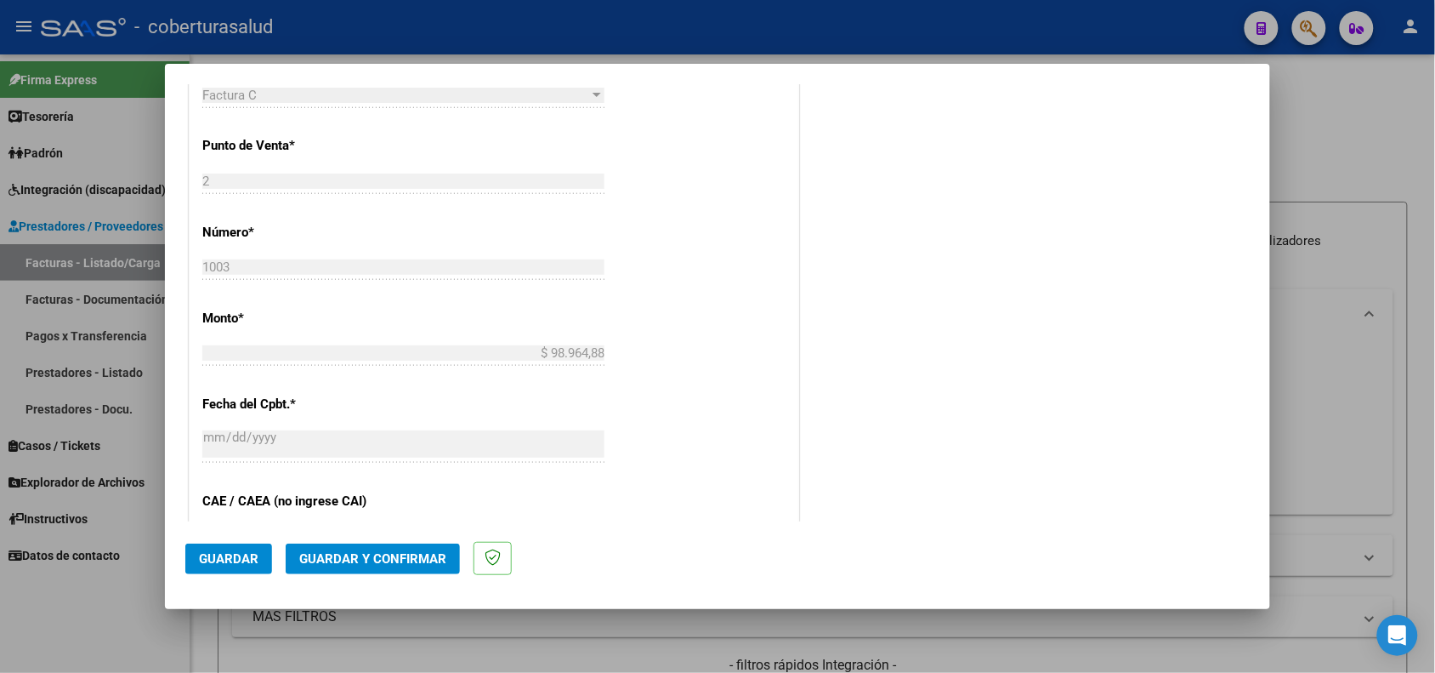
scroll to position [319, 0]
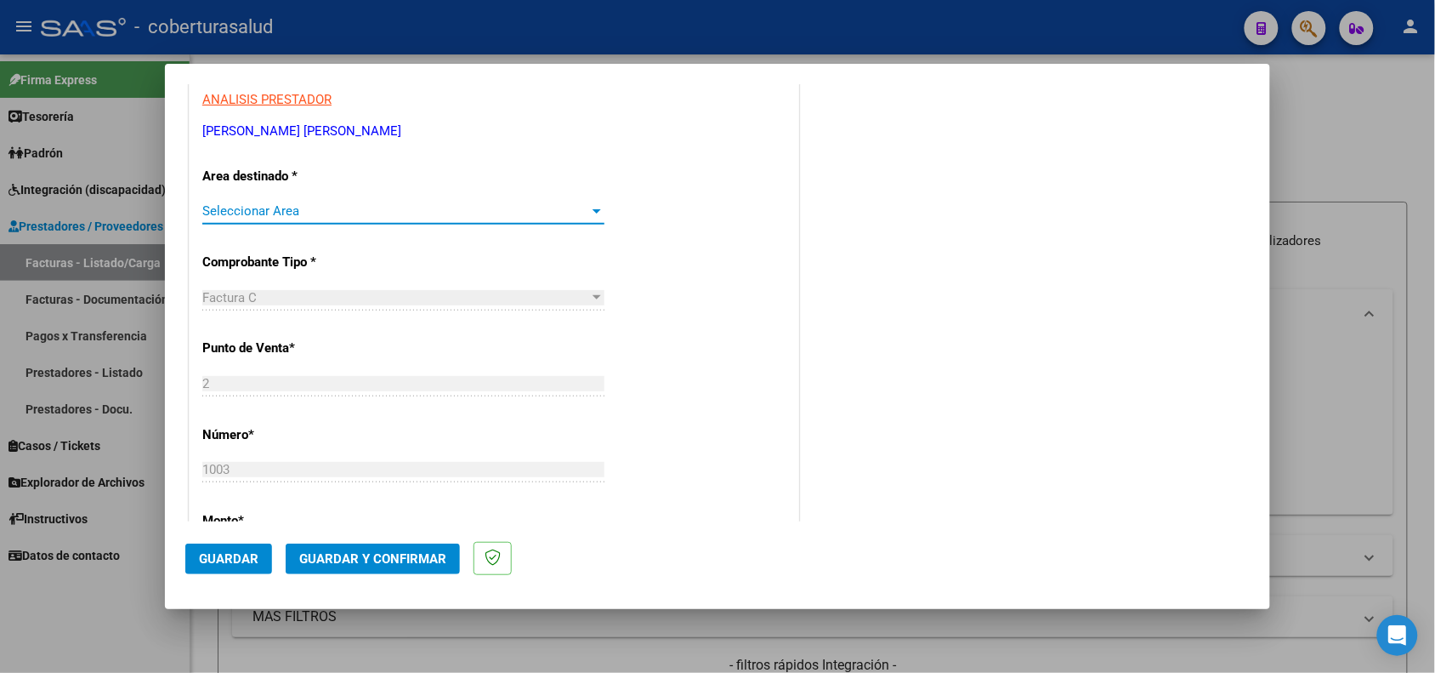
click at [337, 213] on span "Seleccionar Area" at bounding box center [395, 210] width 387 height 15
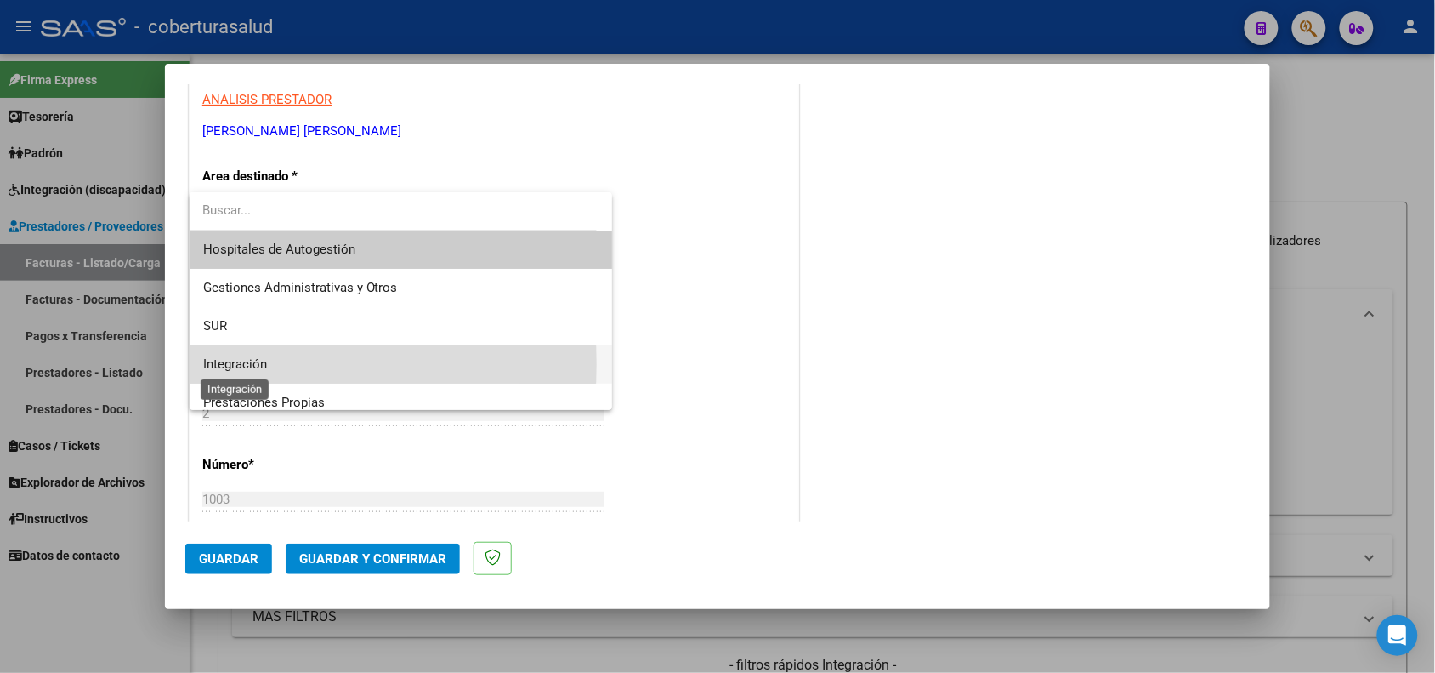
click at [234, 364] on span "Integración" at bounding box center [235, 363] width 64 height 15
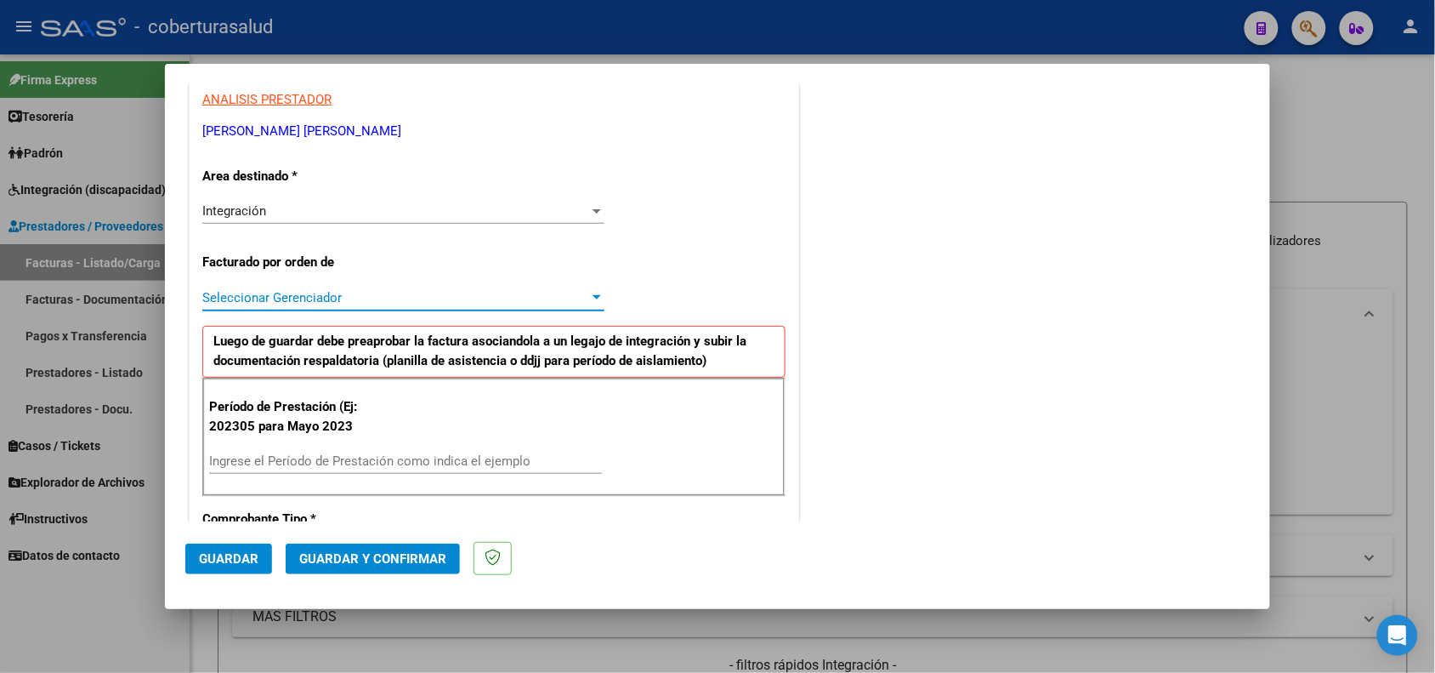
click at [324, 296] on span "Seleccionar Gerenciador" at bounding box center [395, 297] width 387 height 15
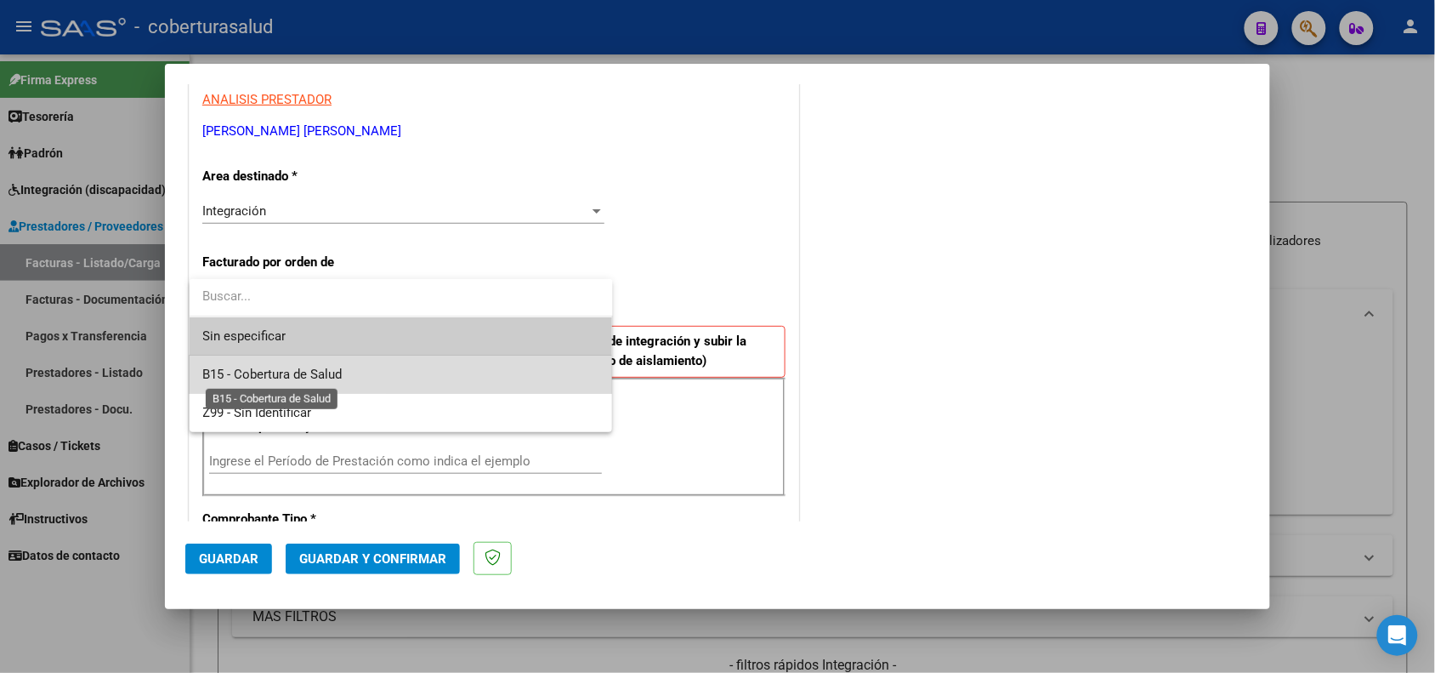
click at [283, 378] on span "B15 - Cobertura de Salud" at bounding box center [272, 373] width 139 height 15
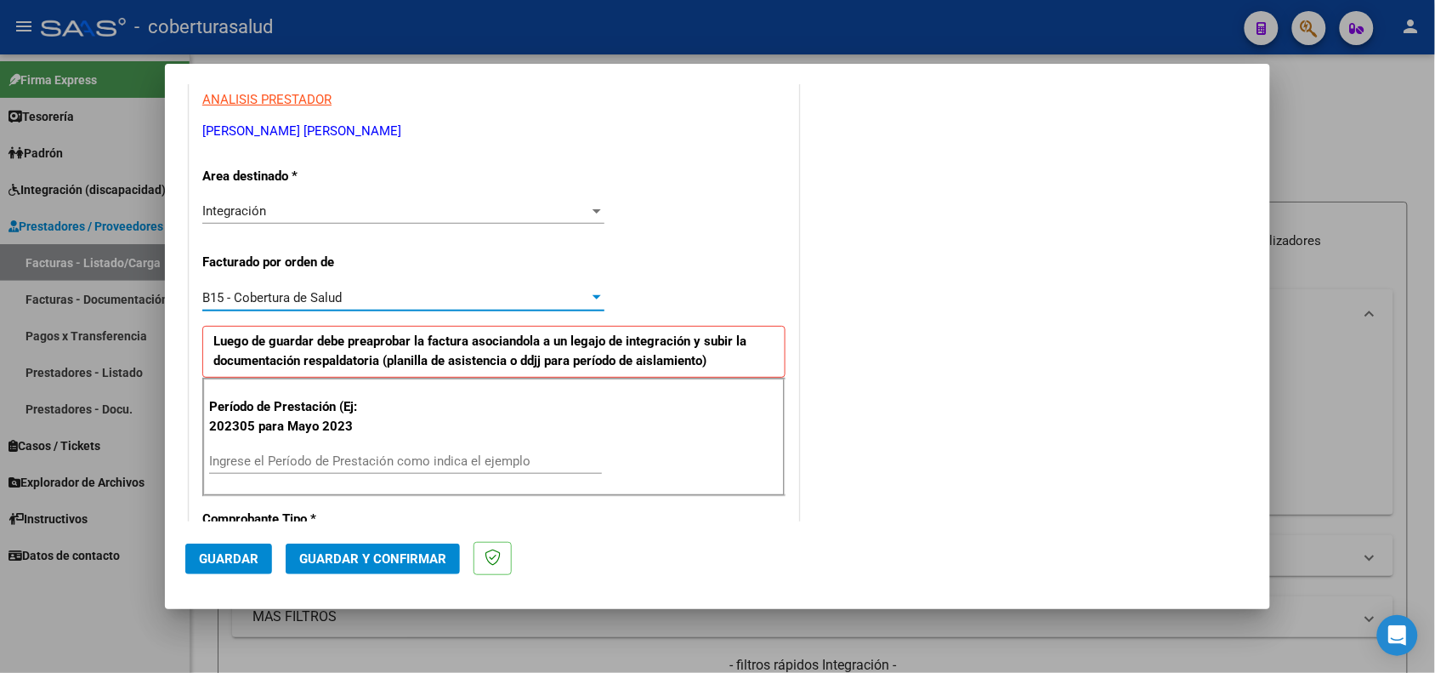
click at [324, 461] on input "Ingrese el Período de Prestación como indica el ejemplo" at bounding box center [405, 460] width 393 height 15
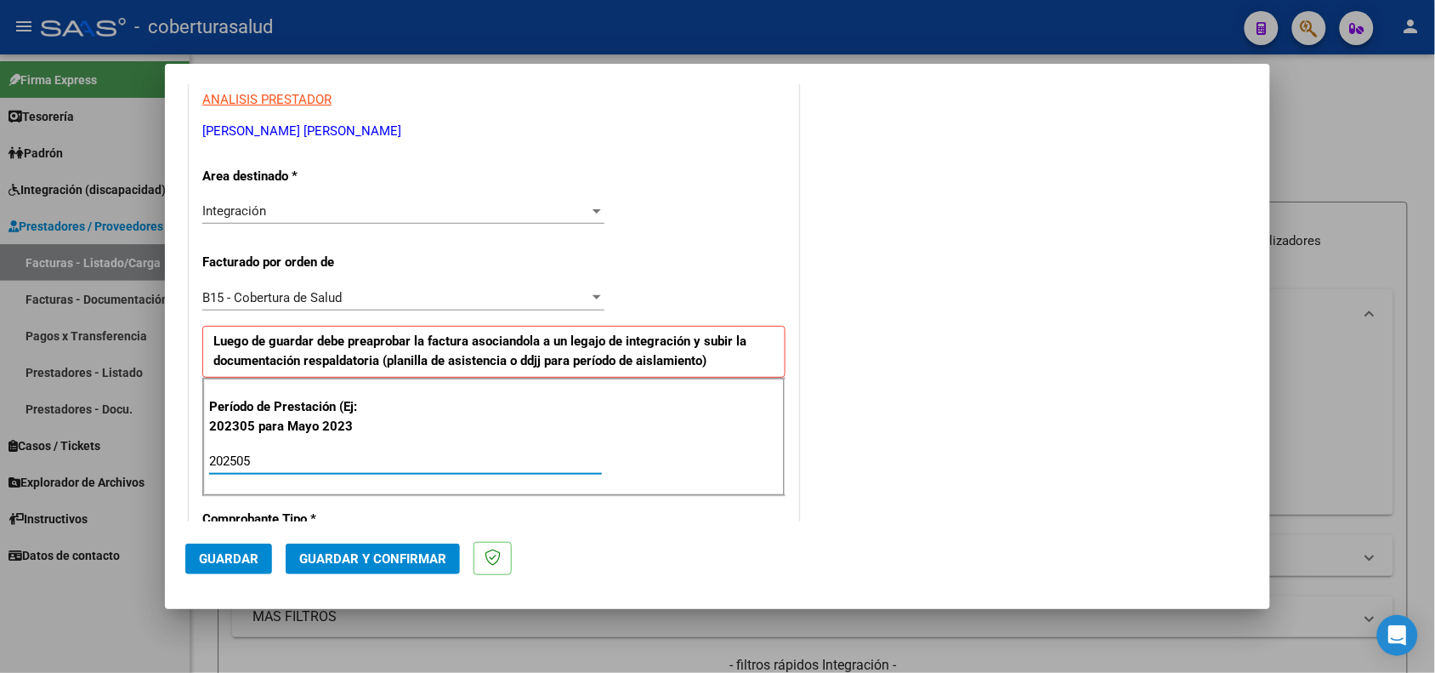
type input "202505"
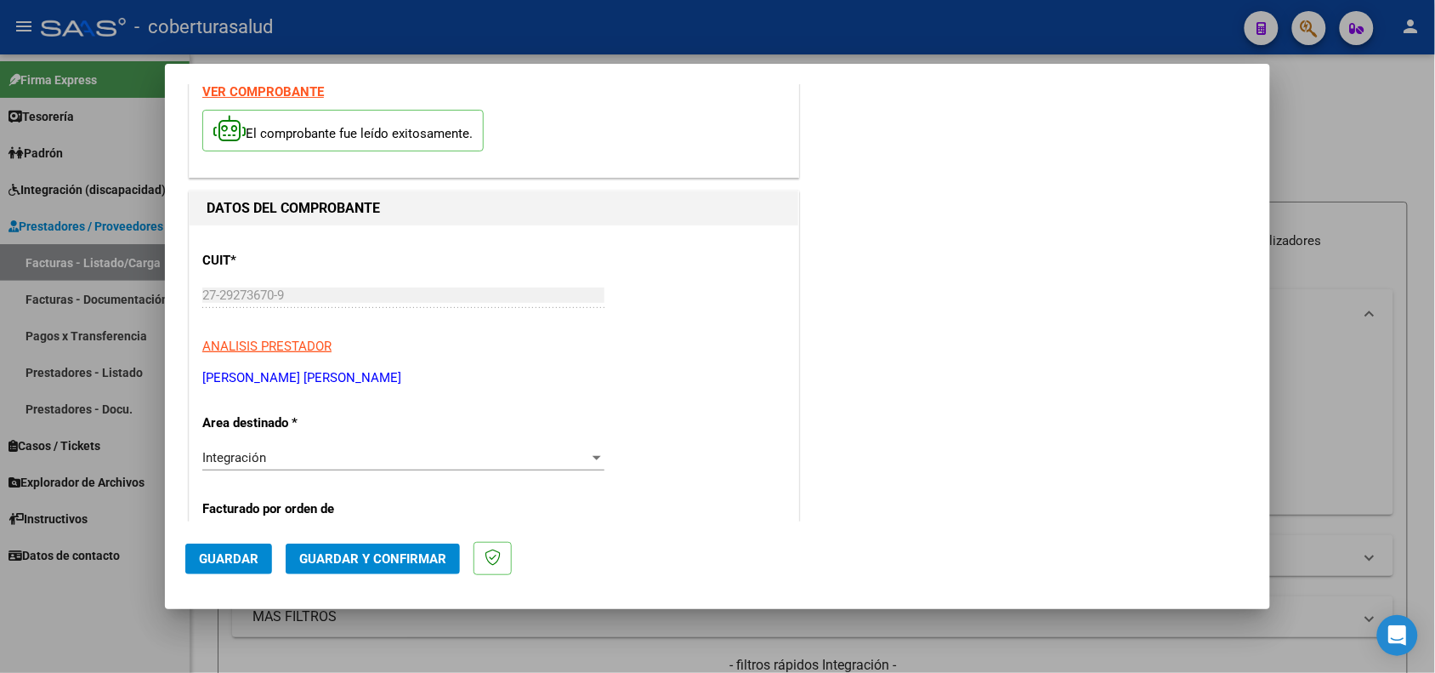
scroll to position [0, 0]
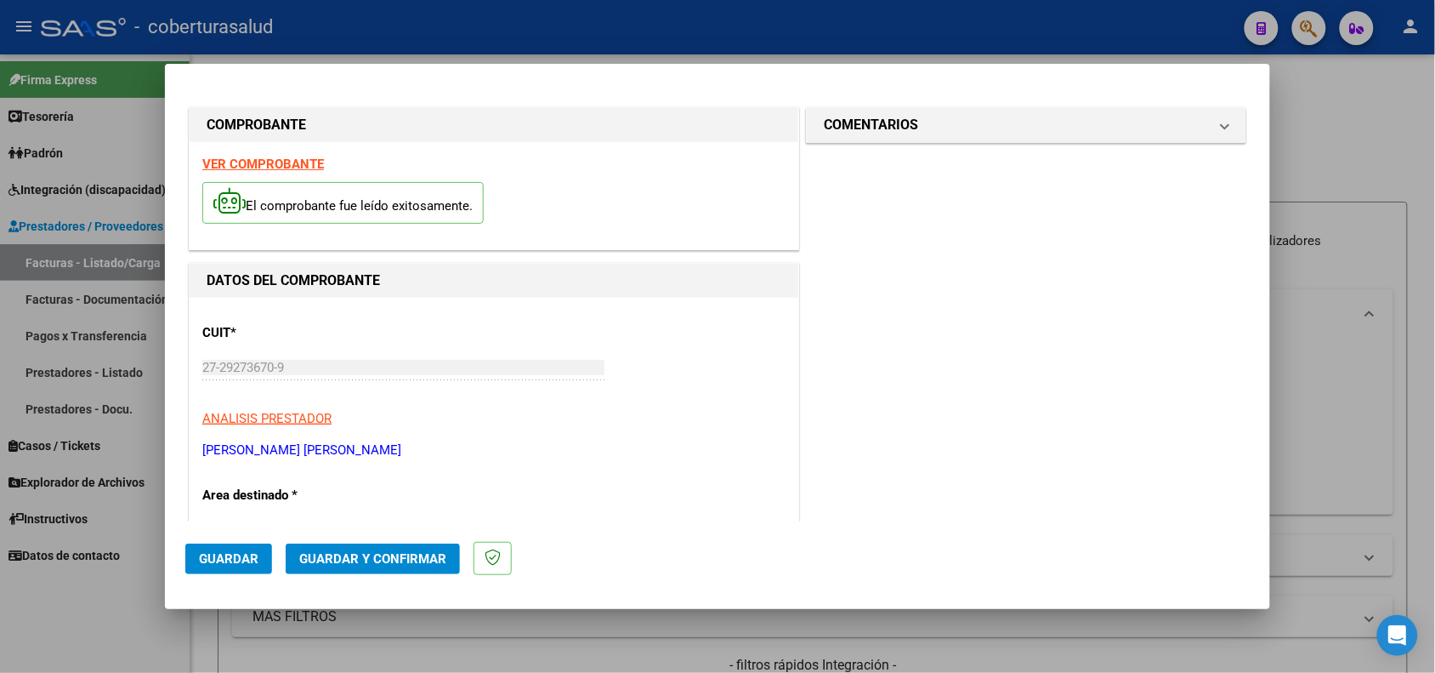
click at [197, 564] on button "Guardar" at bounding box center [228, 558] width 87 height 31
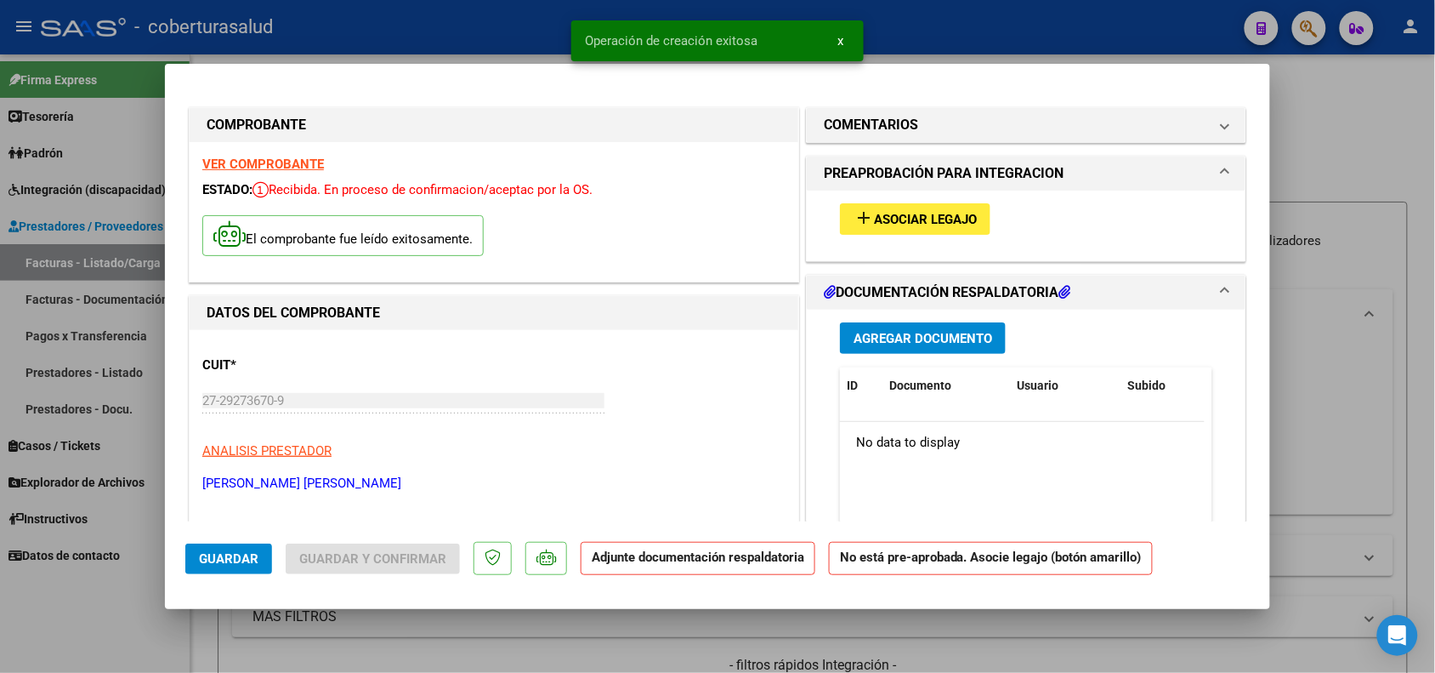
click at [935, 217] on span "Asociar Legajo" at bounding box center [925, 219] width 103 height 15
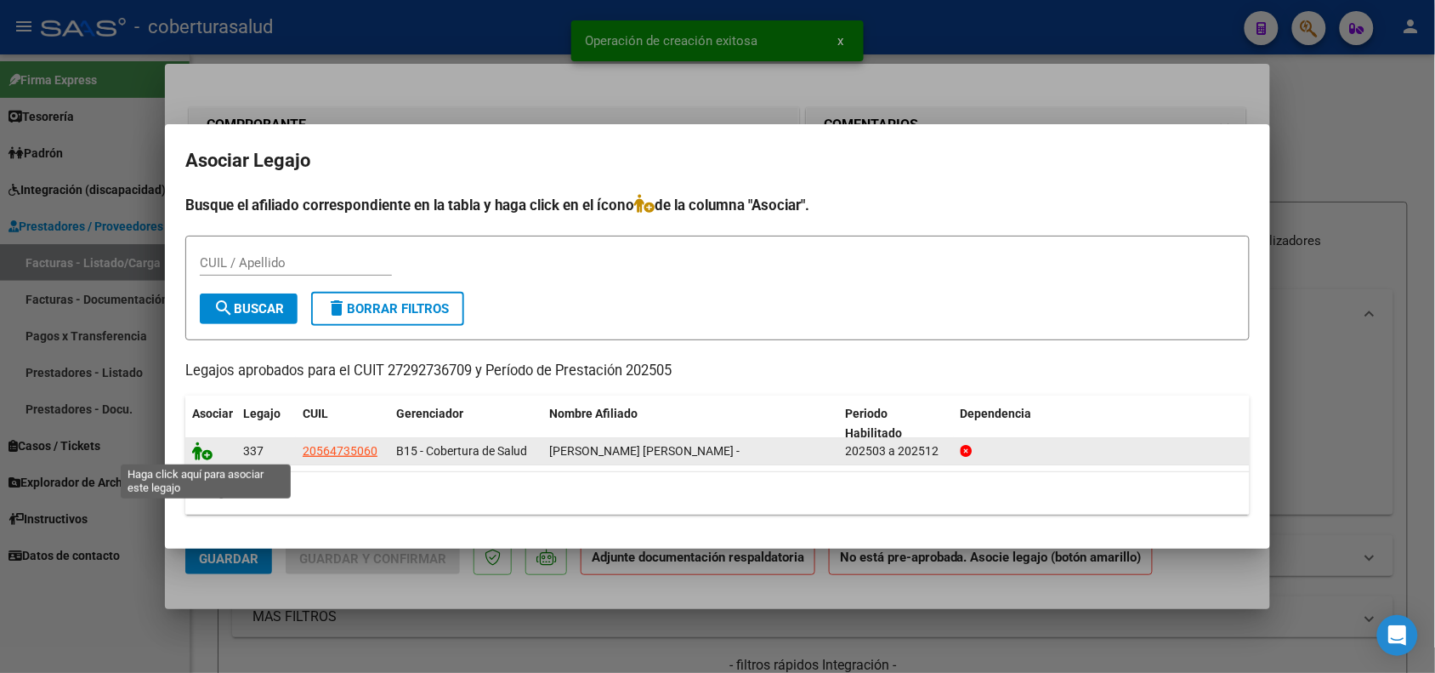
click at [198, 453] on icon at bounding box center [202, 450] width 20 height 19
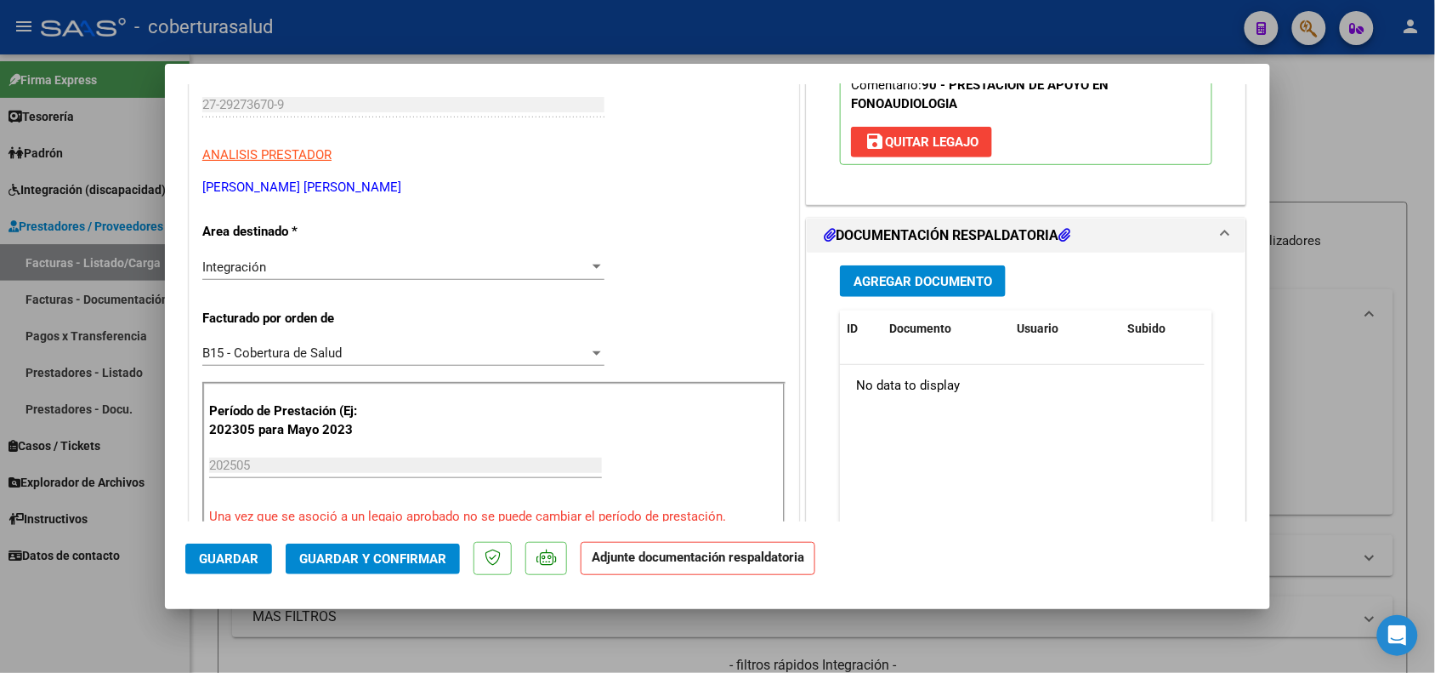
scroll to position [319, 0]
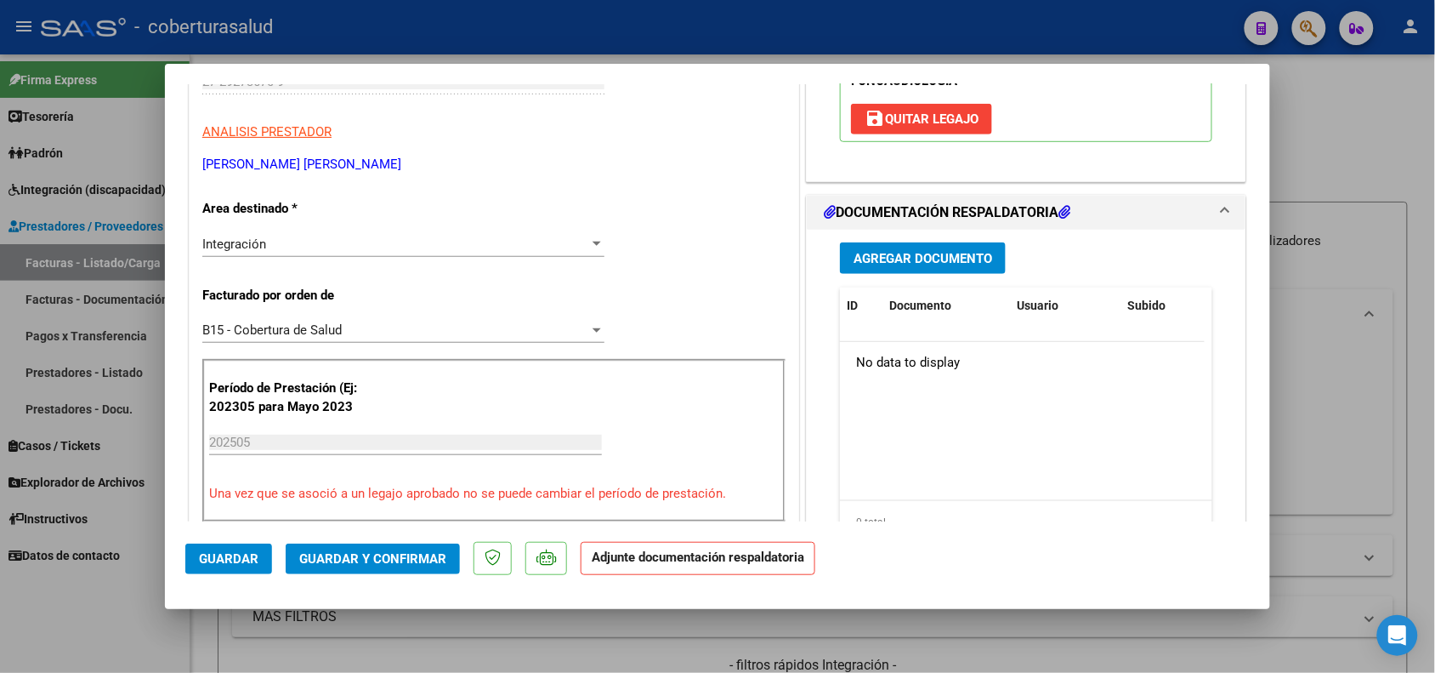
click at [931, 260] on span "Agregar Documento" at bounding box center [923, 258] width 139 height 15
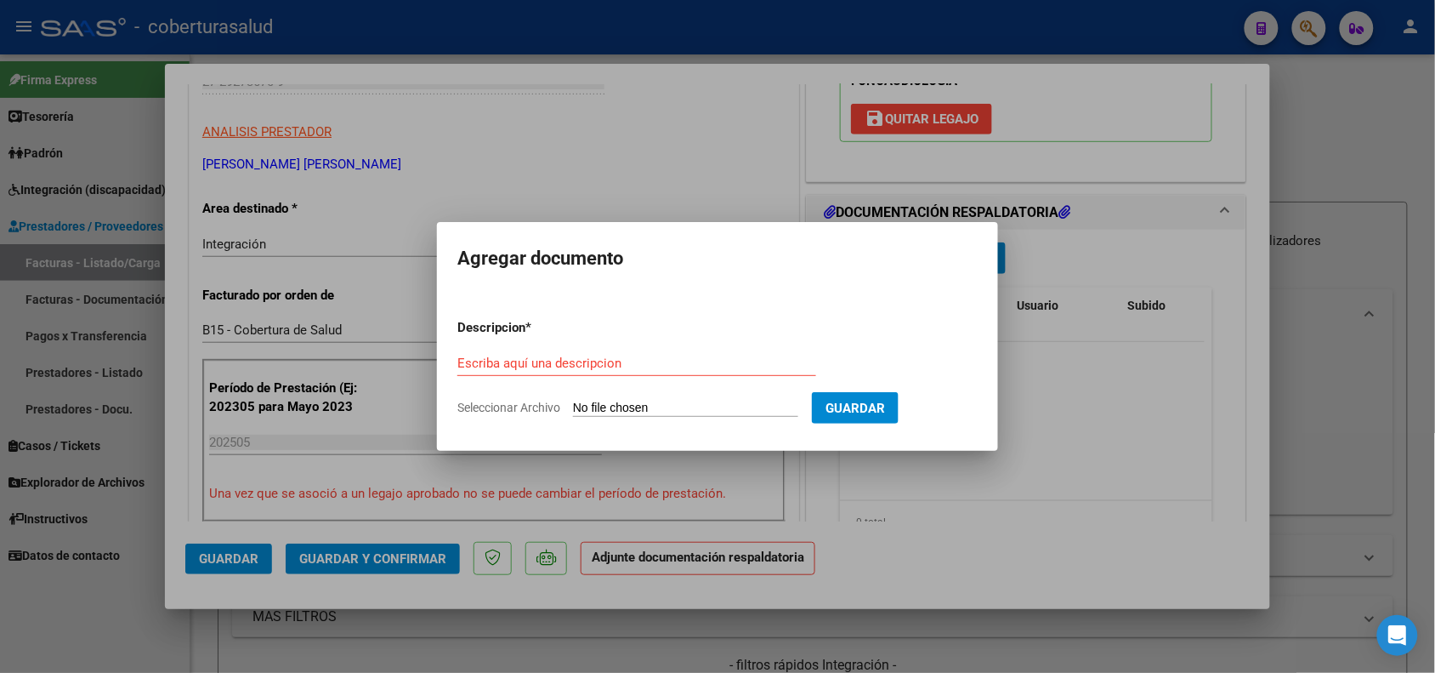
click at [566, 354] on div "Escriba aquí una descripcion" at bounding box center [636, 363] width 359 height 26
type input "PLANILLA DE ASISTENCIA"
click at [608, 410] on input "Seleccionar Archivo" at bounding box center [685, 408] width 225 height 16
type input "C:\fakepath\152232-2-Planilla_de_Asistencia.pdf"
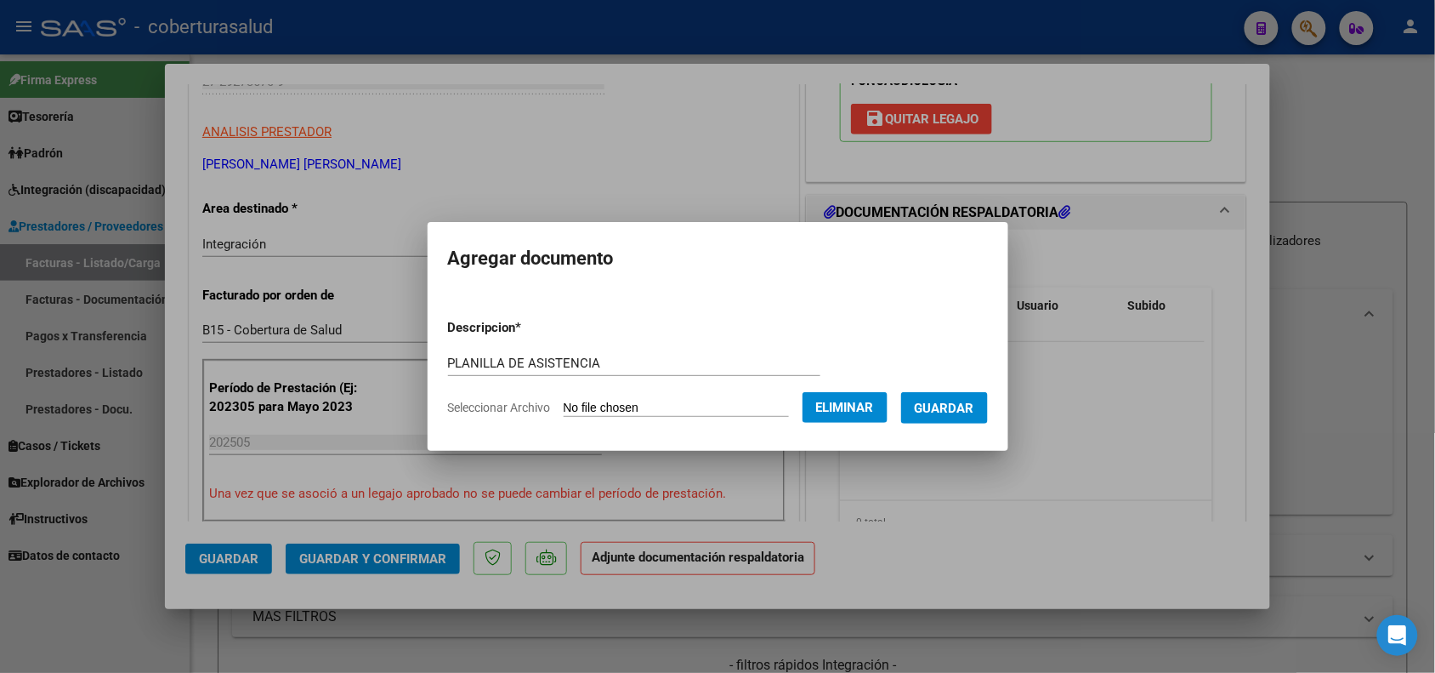
click at [949, 413] on span "Guardar" at bounding box center [945, 407] width 60 height 15
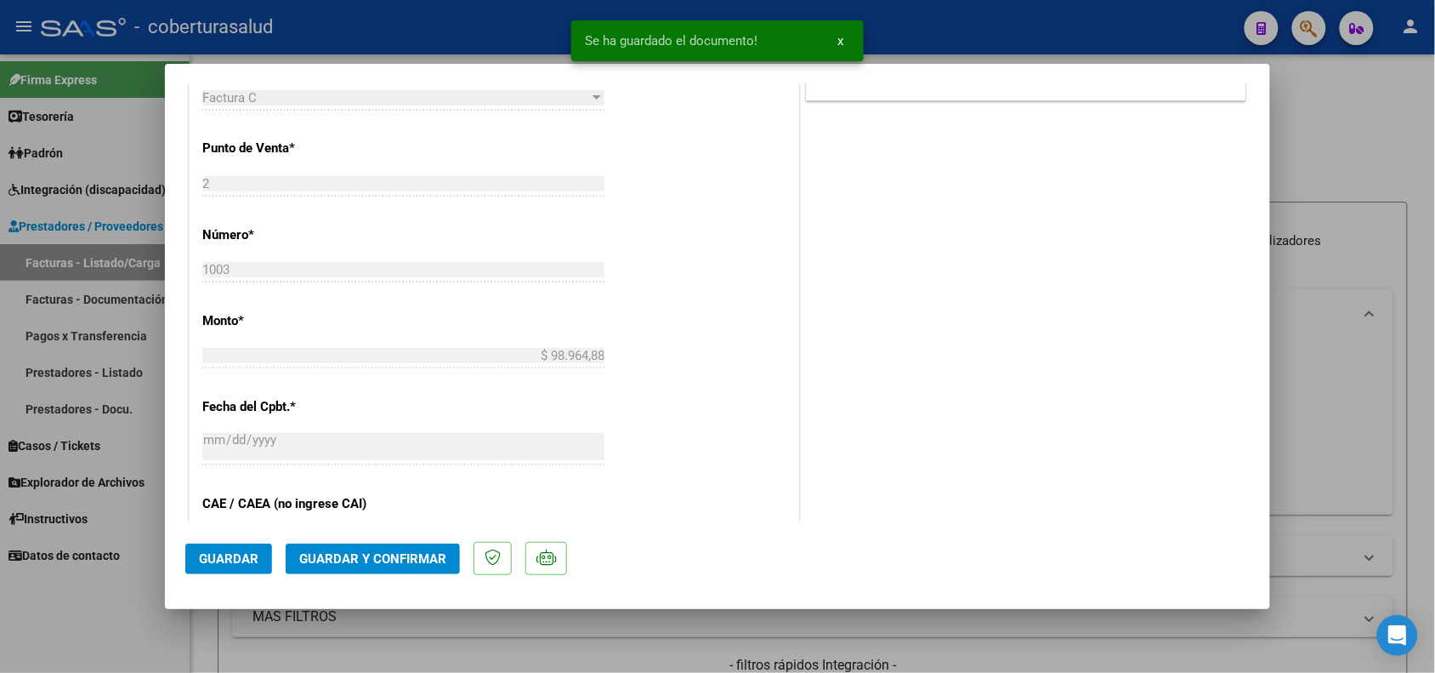
scroll to position [850, 0]
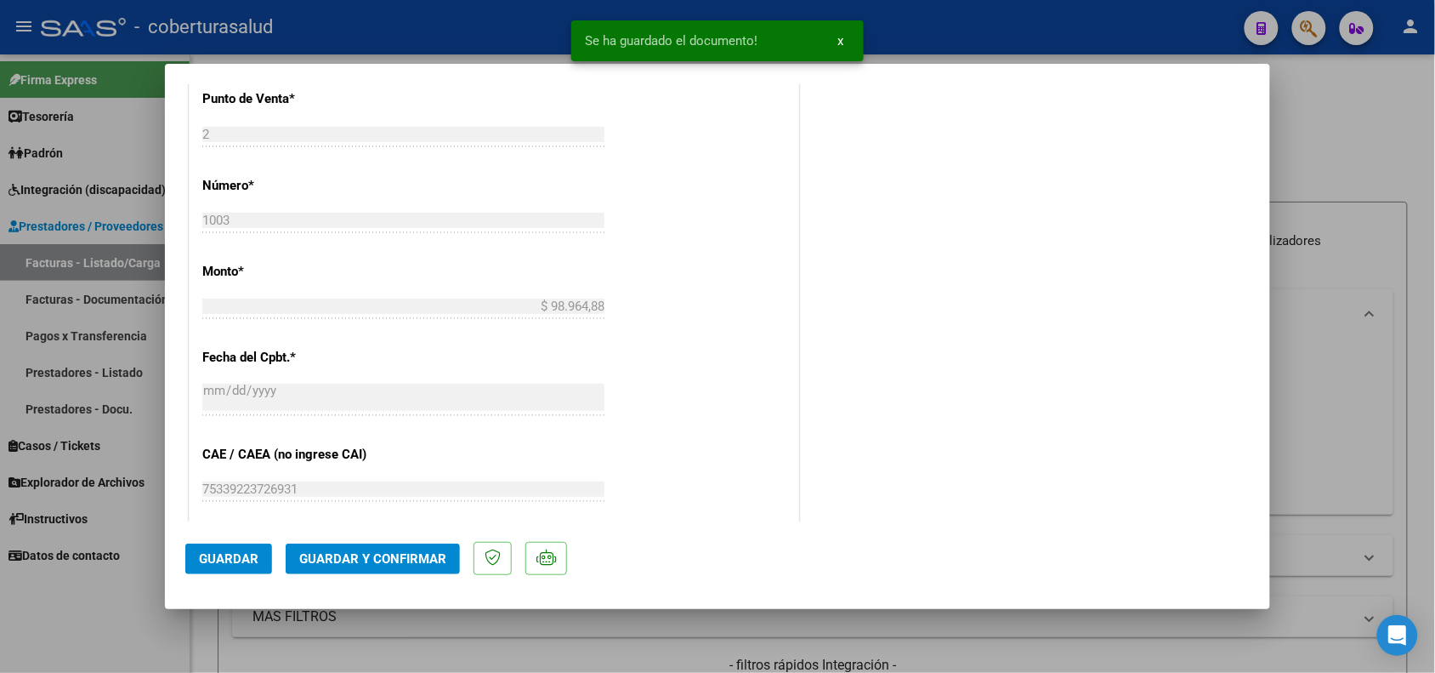
click at [241, 554] on span "Guardar" at bounding box center [229, 558] width 60 height 15
click at [366, 558] on span "Guardar y Confirmar" at bounding box center [372, 558] width 147 height 15
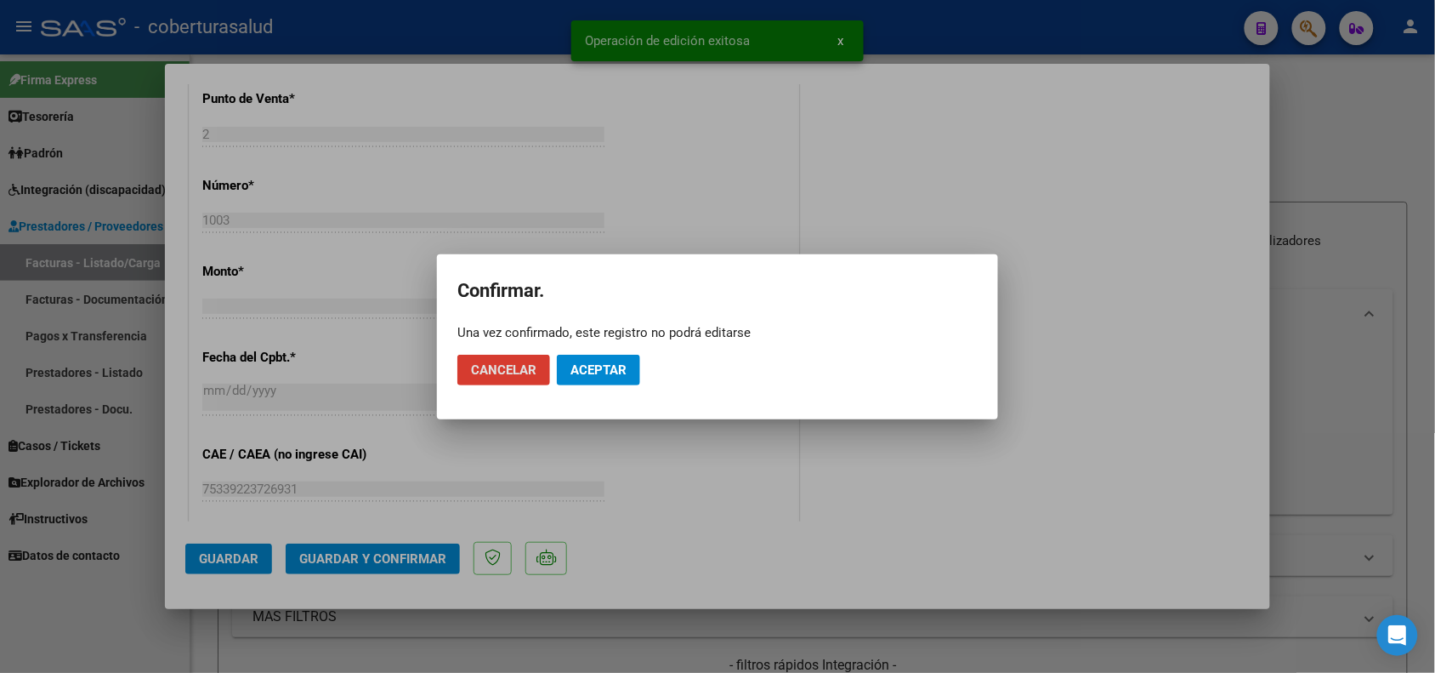
click at [584, 376] on button "Aceptar" at bounding box center [598, 370] width 83 height 31
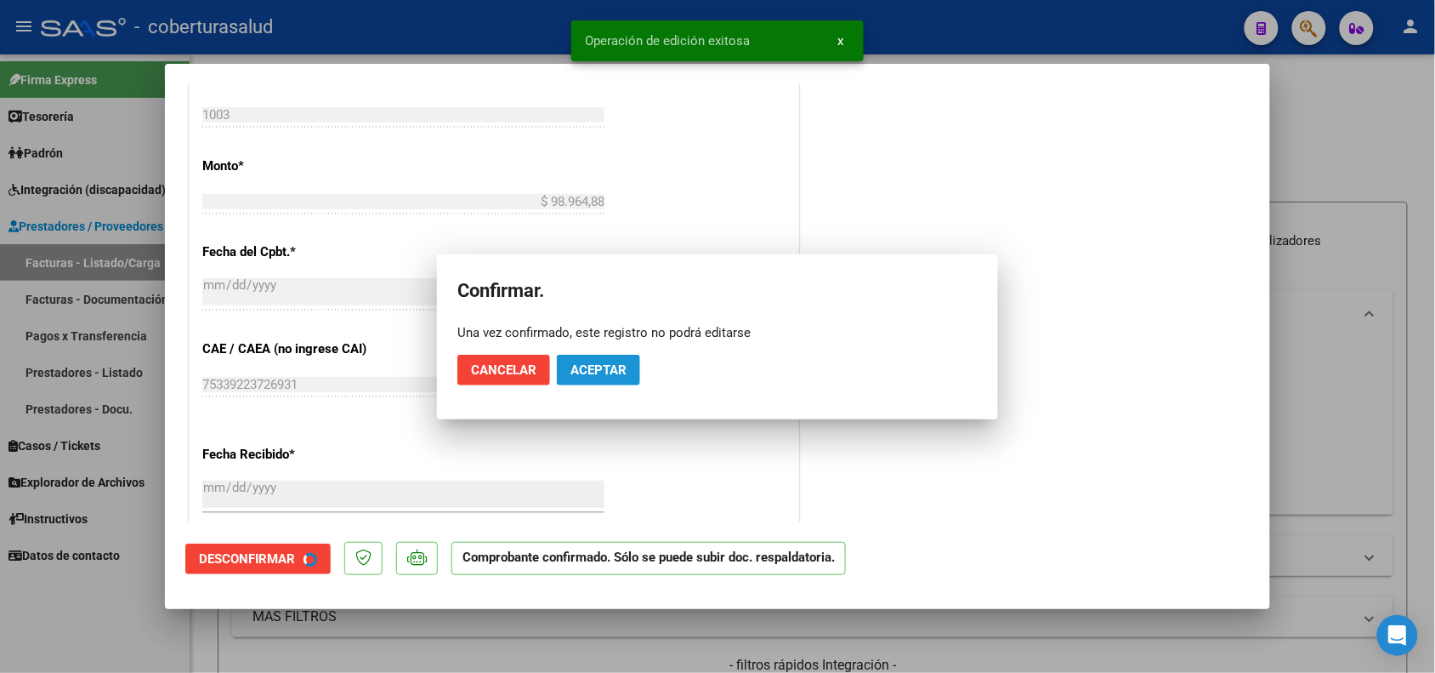
scroll to position [745, 0]
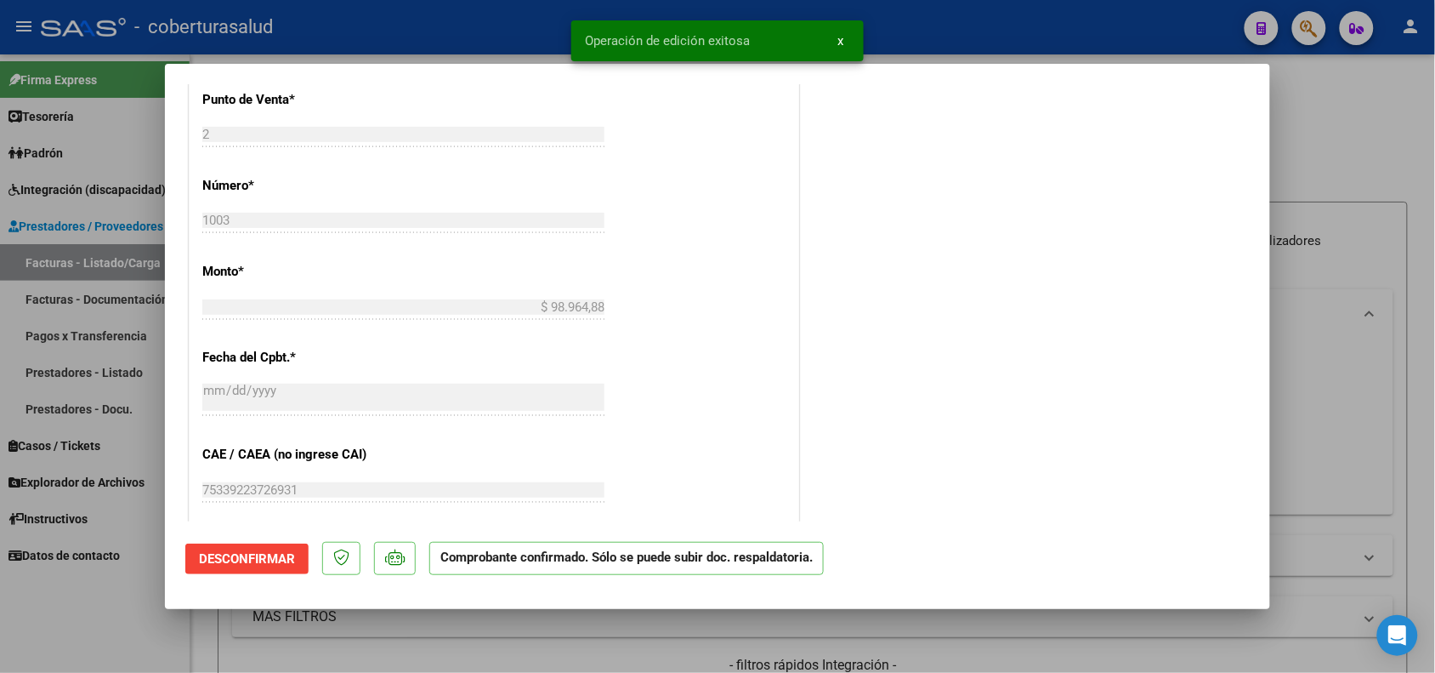
click at [491, 623] on div at bounding box center [717, 336] width 1435 height 673
type input "$ 0,00"
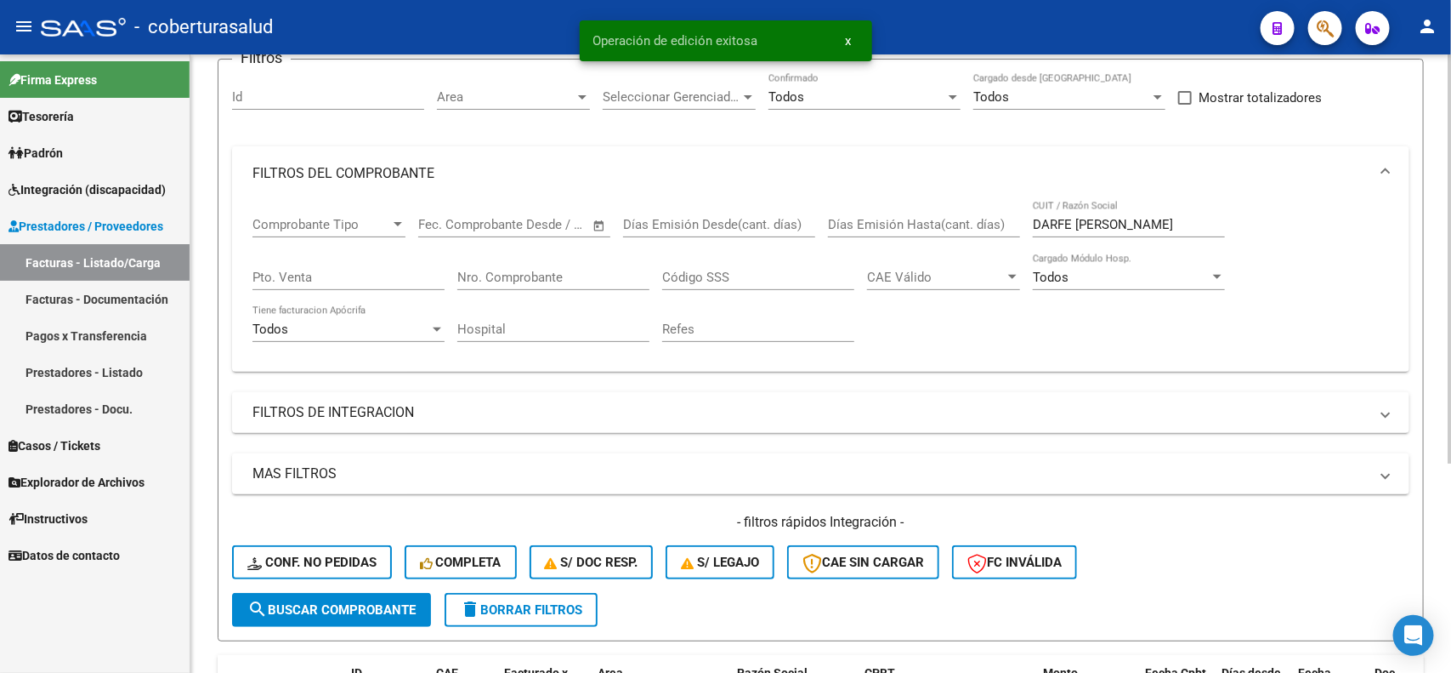
scroll to position [0, 0]
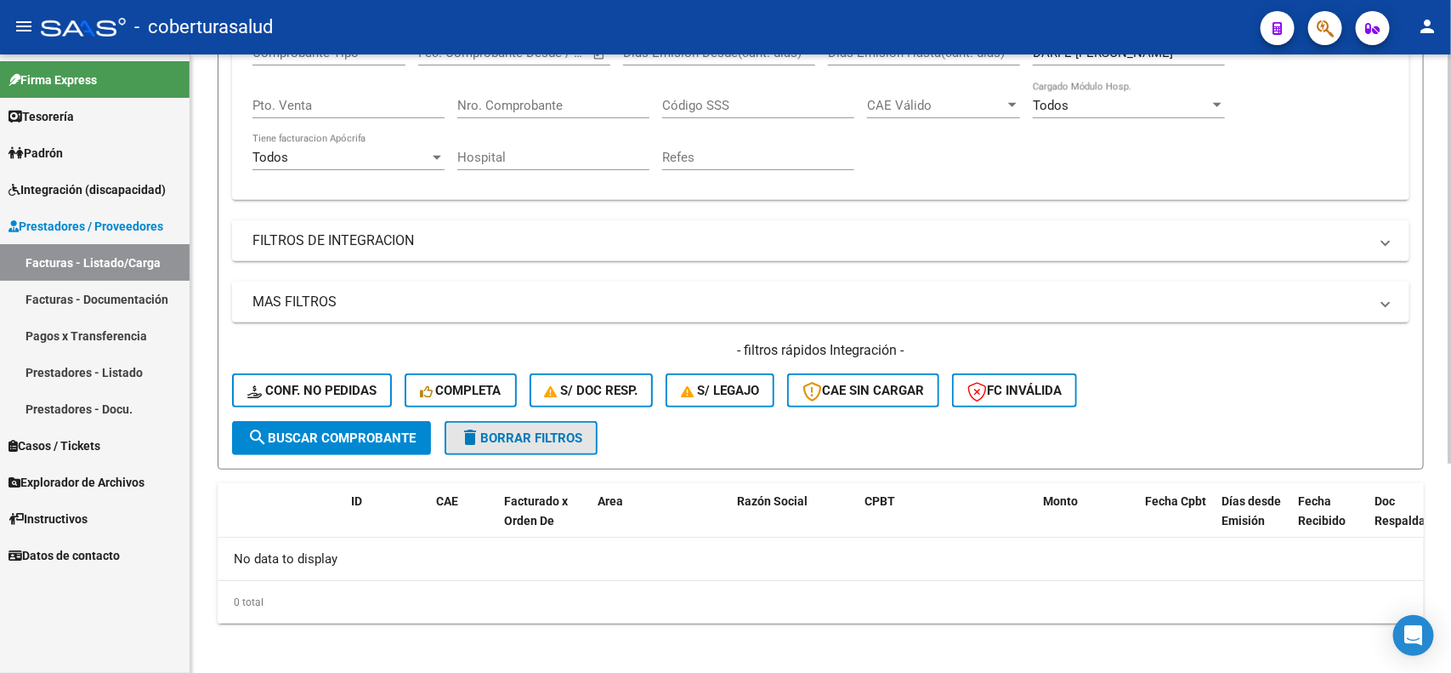
click at [517, 432] on span "delete Borrar Filtros" at bounding box center [521, 437] width 122 height 15
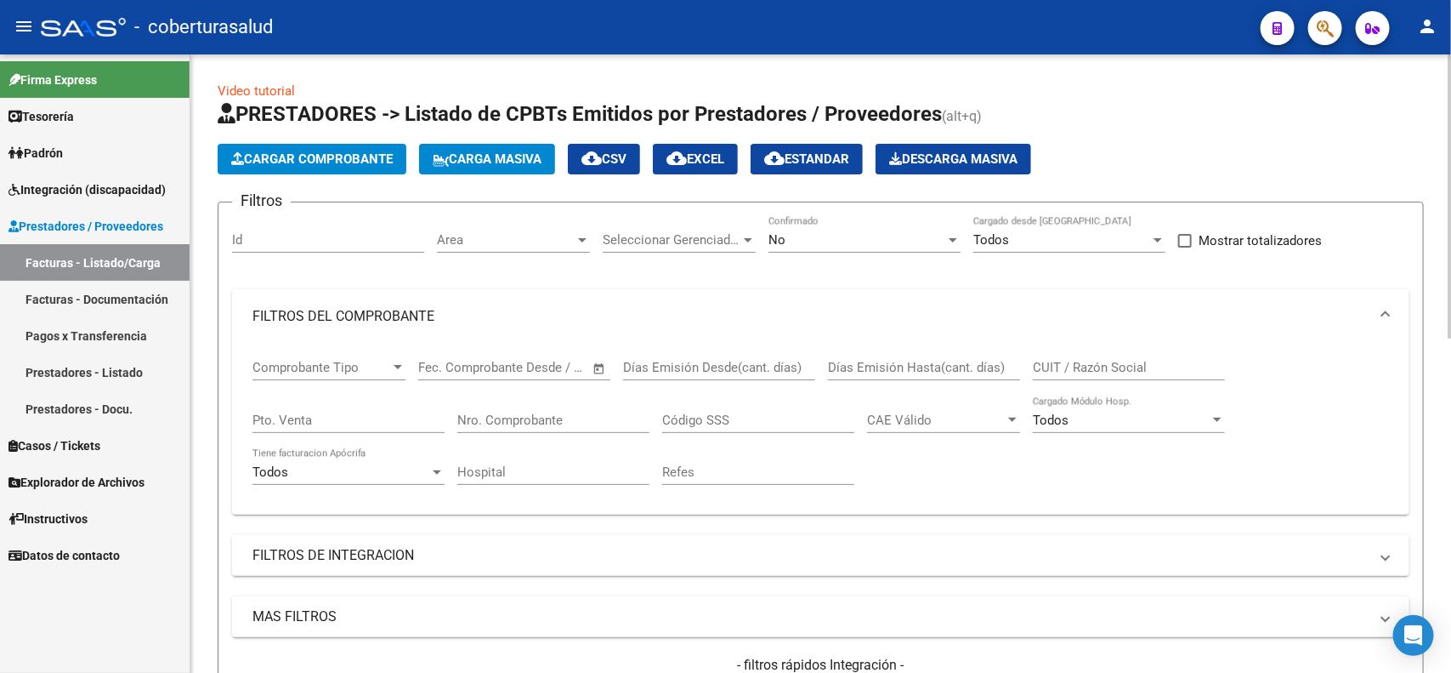
click at [815, 228] on div "No Confirmado" at bounding box center [865, 234] width 192 height 37
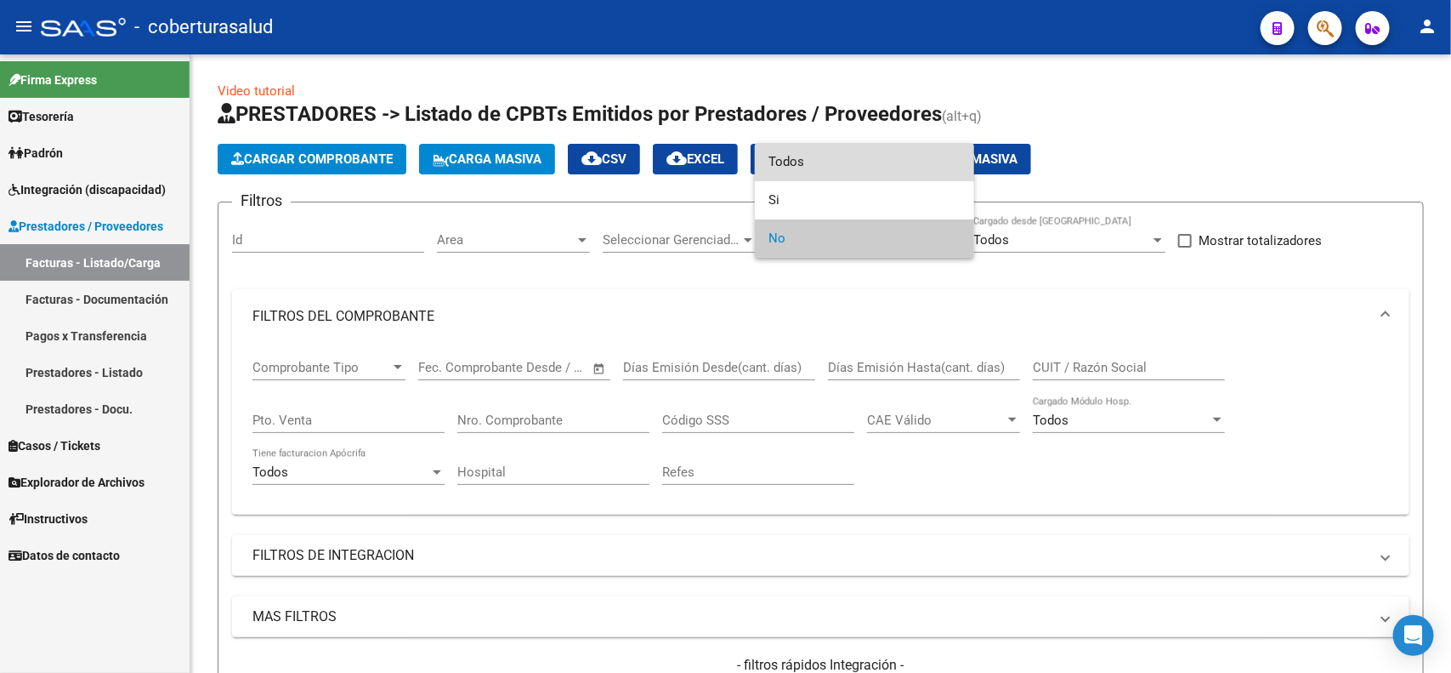
click at [800, 168] on span "Todos" at bounding box center [865, 162] width 192 height 38
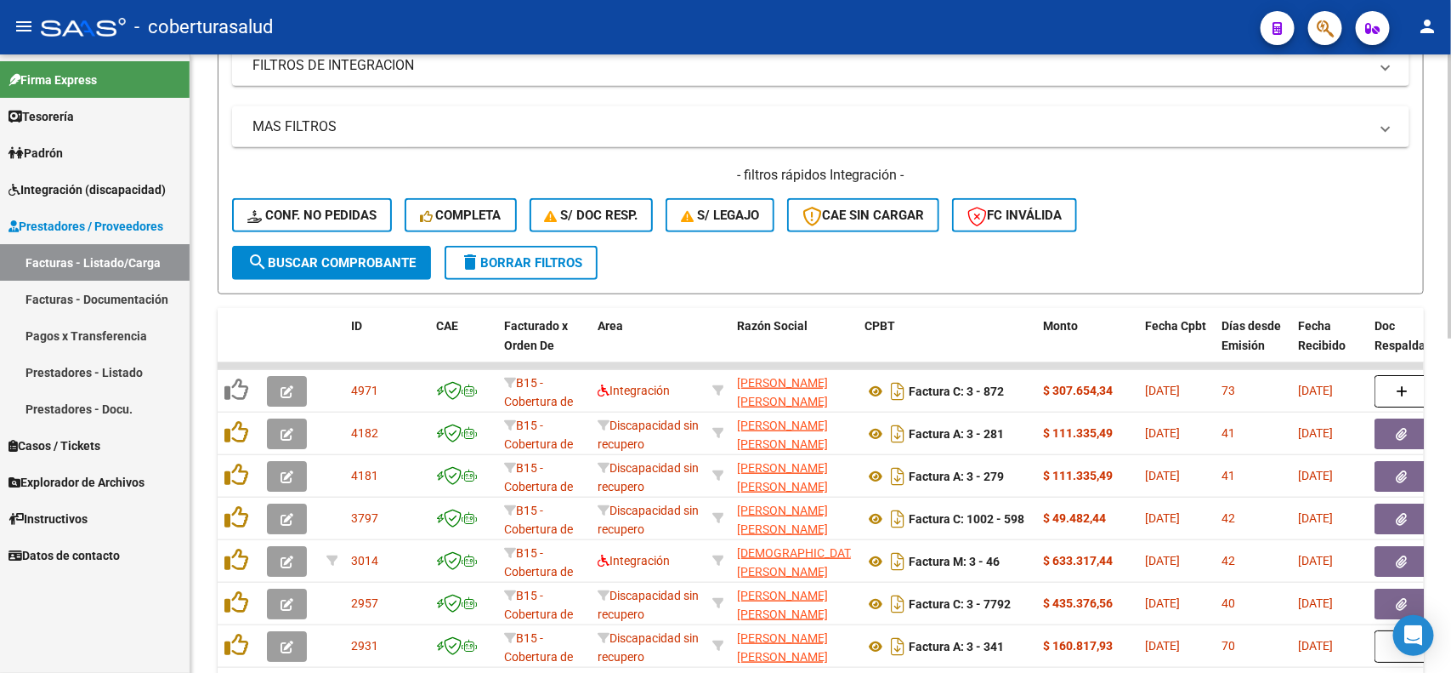
scroll to position [531, 0]
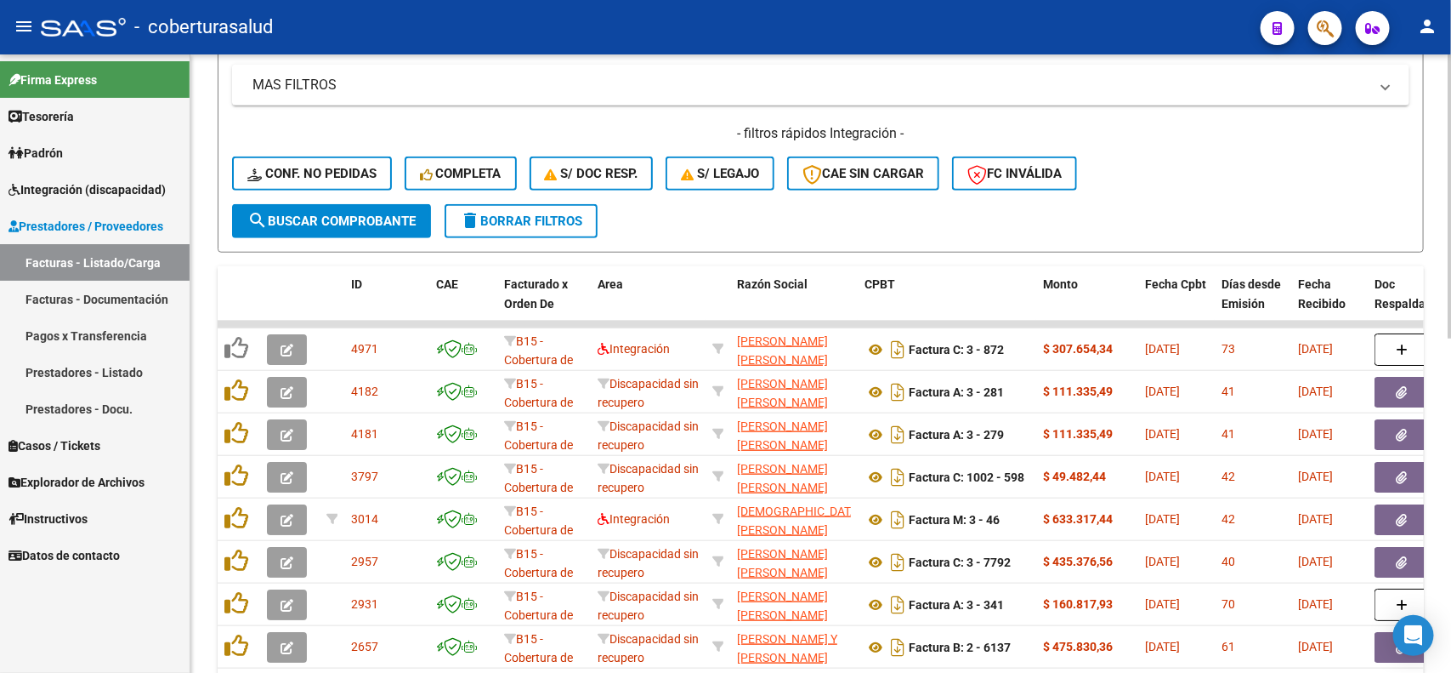
click at [347, 214] on span "search Buscar Comprobante" at bounding box center [331, 220] width 168 height 15
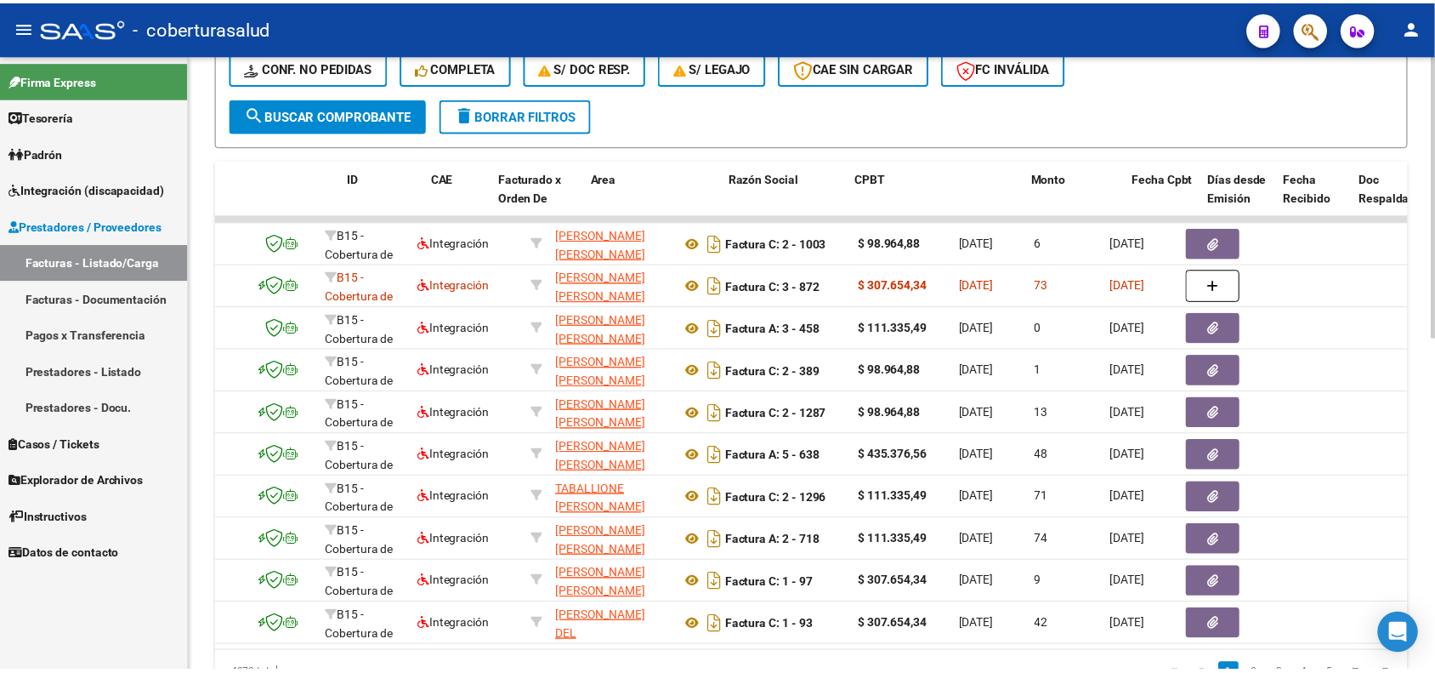
scroll to position [0, 0]
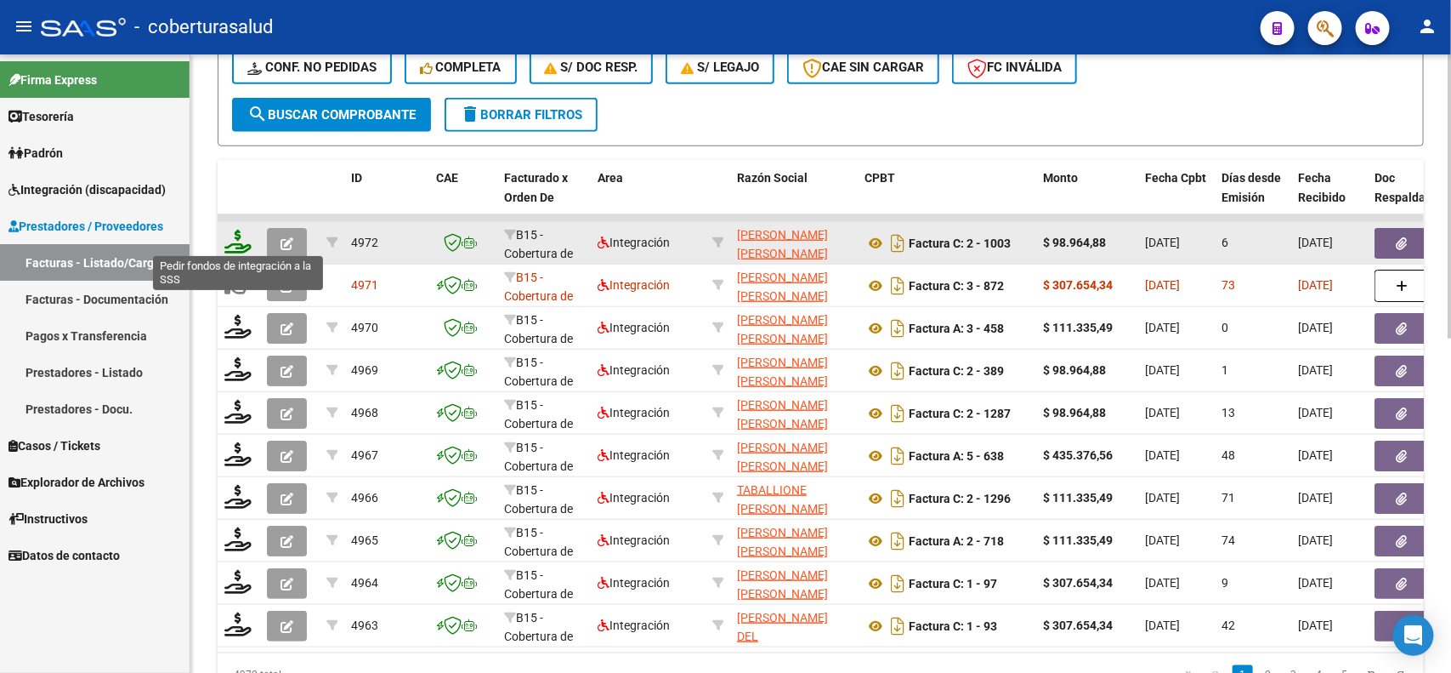
click at [228, 244] on icon at bounding box center [237, 242] width 27 height 24
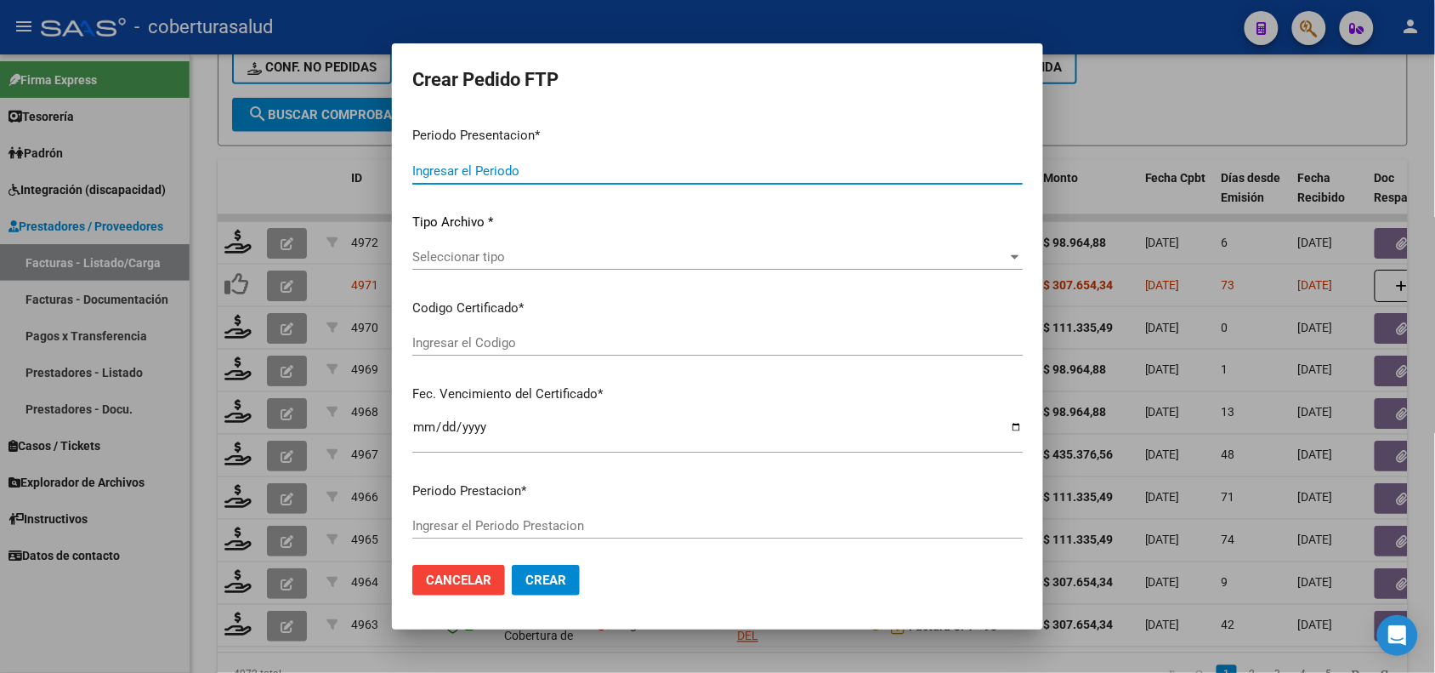
type input "202507"
type input "202505"
type input "$ 98.964,88"
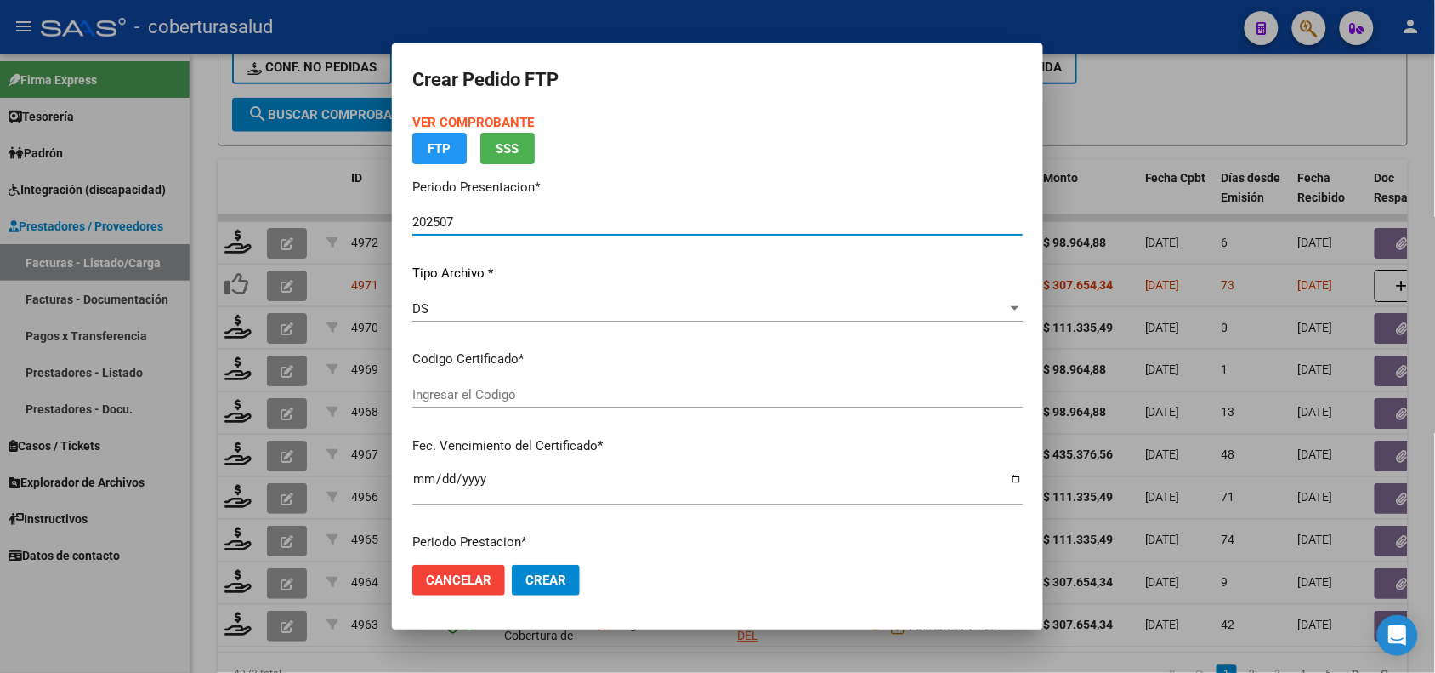
type input "ARG02000564735062022050220250502MZA202"
type input "2025-05-02"
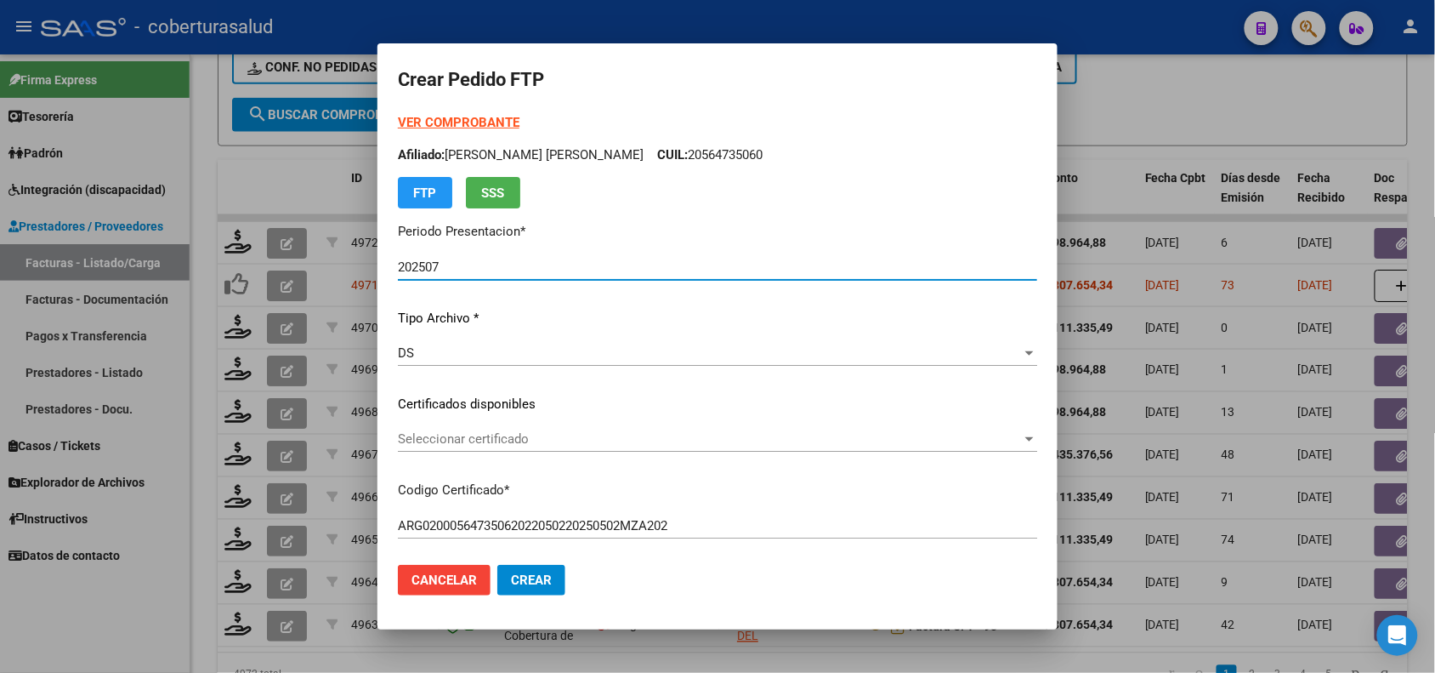
click at [512, 436] on span "Seleccionar certificado" at bounding box center [710, 438] width 624 height 15
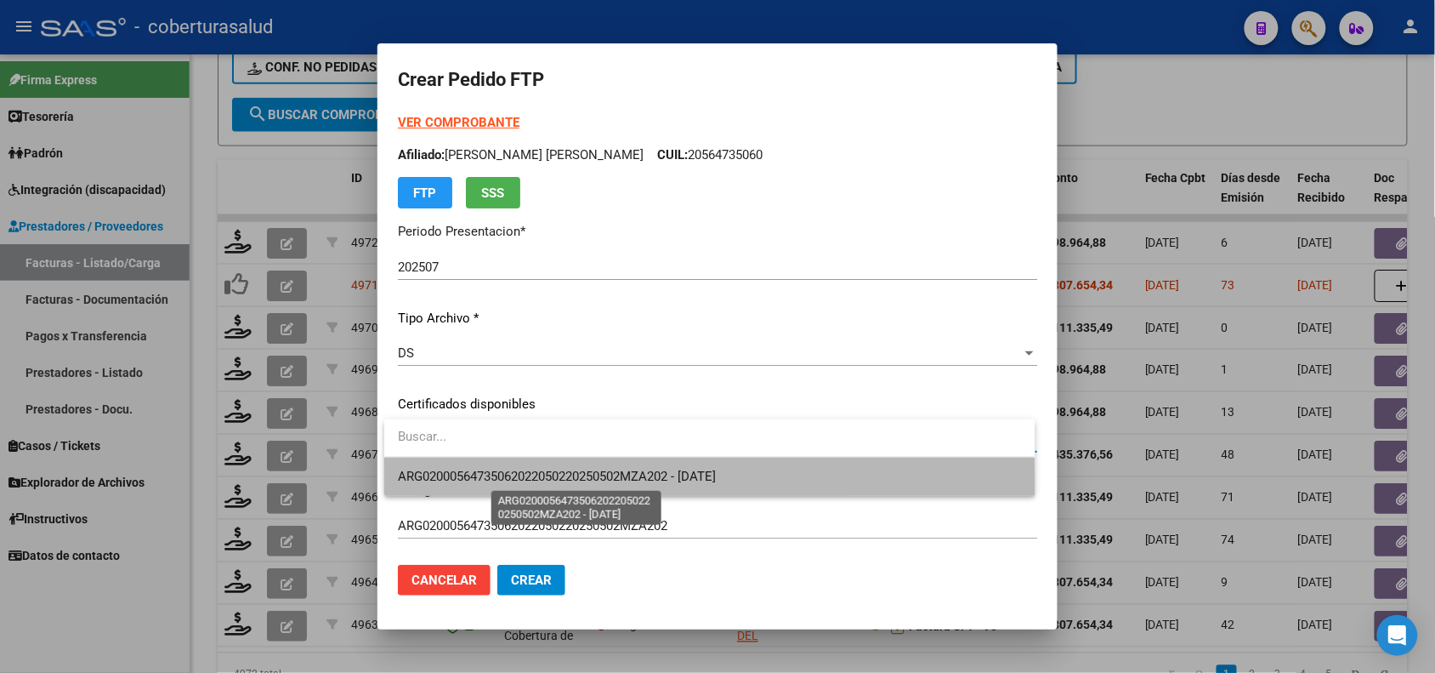
click at [510, 481] on span "ARG02000564735062022050220250502MZA202 - 2025-05-02" at bounding box center [557, 476] width 318 height 15
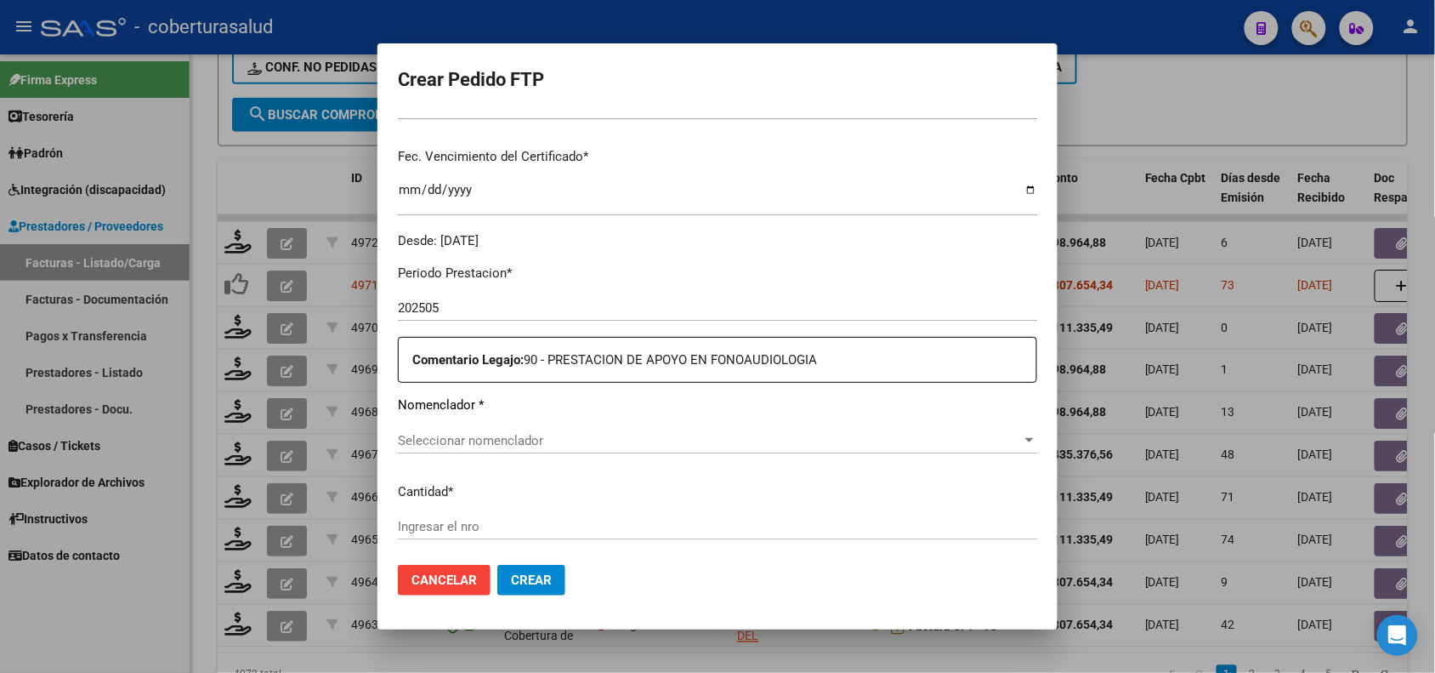
scroll to position [425, 0]
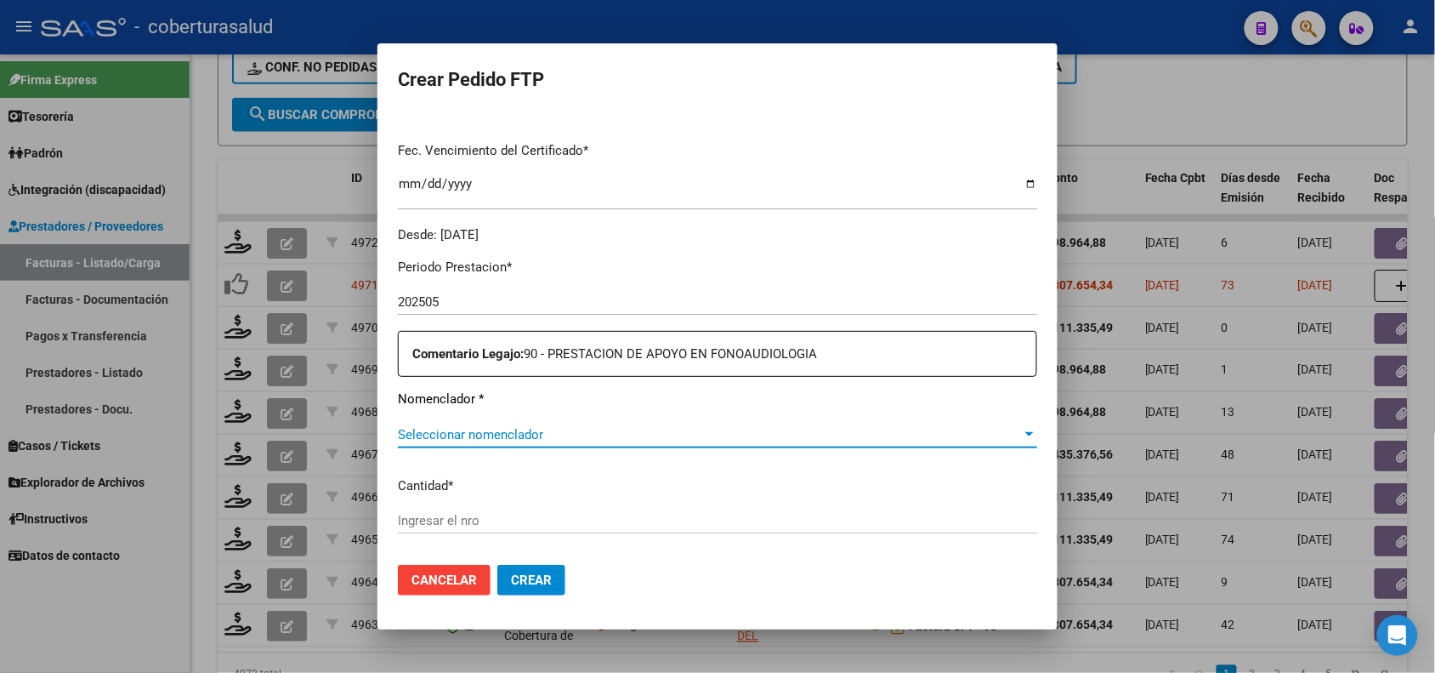
click at [500, 427] on span "Seleccionar nomenclador" at bounding box center [710, 434] width 624 height 15
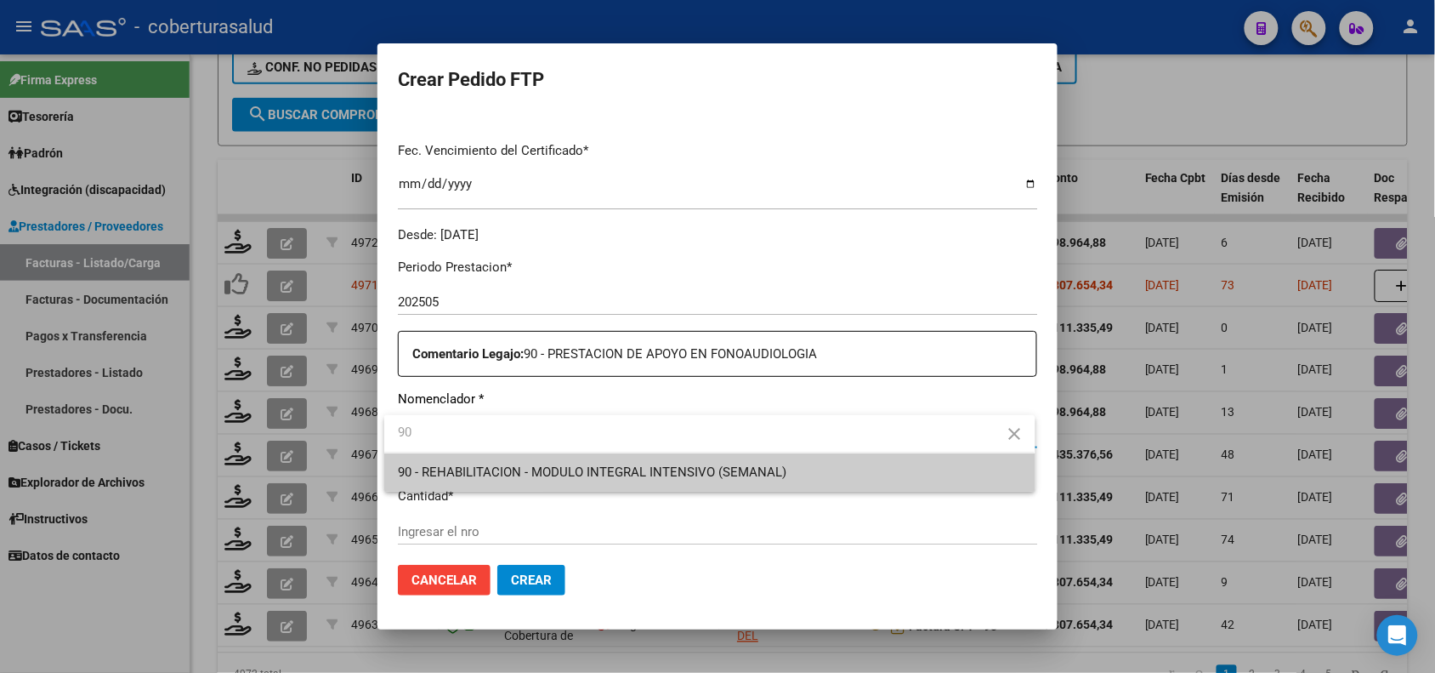
type input "90"
click at [512, 473] on span "90 - REHABILITACION - MODULO INTEGRAL INTENSIVO (SEMANAL)" at bounding box center [592, 471] width 389 height 15
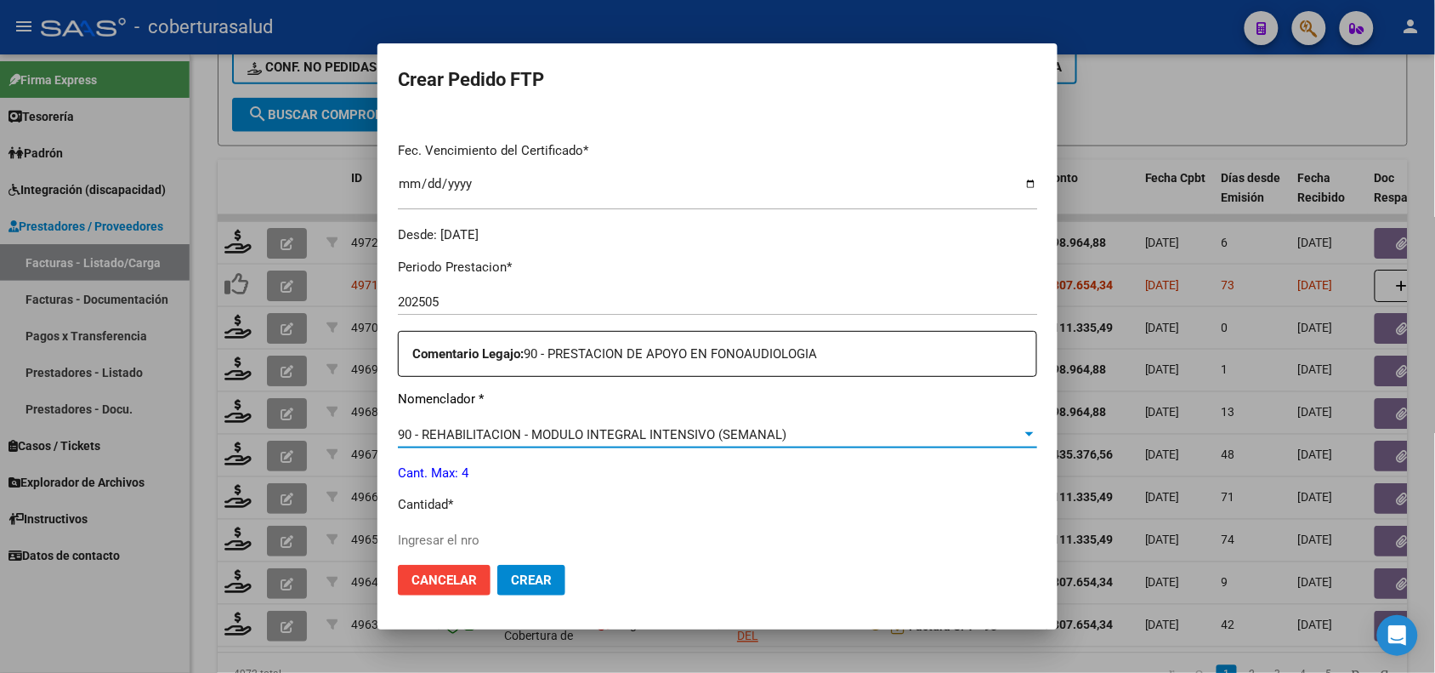
click at [472, 532] on input "Ingresar el nro" at bounding box center [717, 539] width 639 height 15
type input "4"
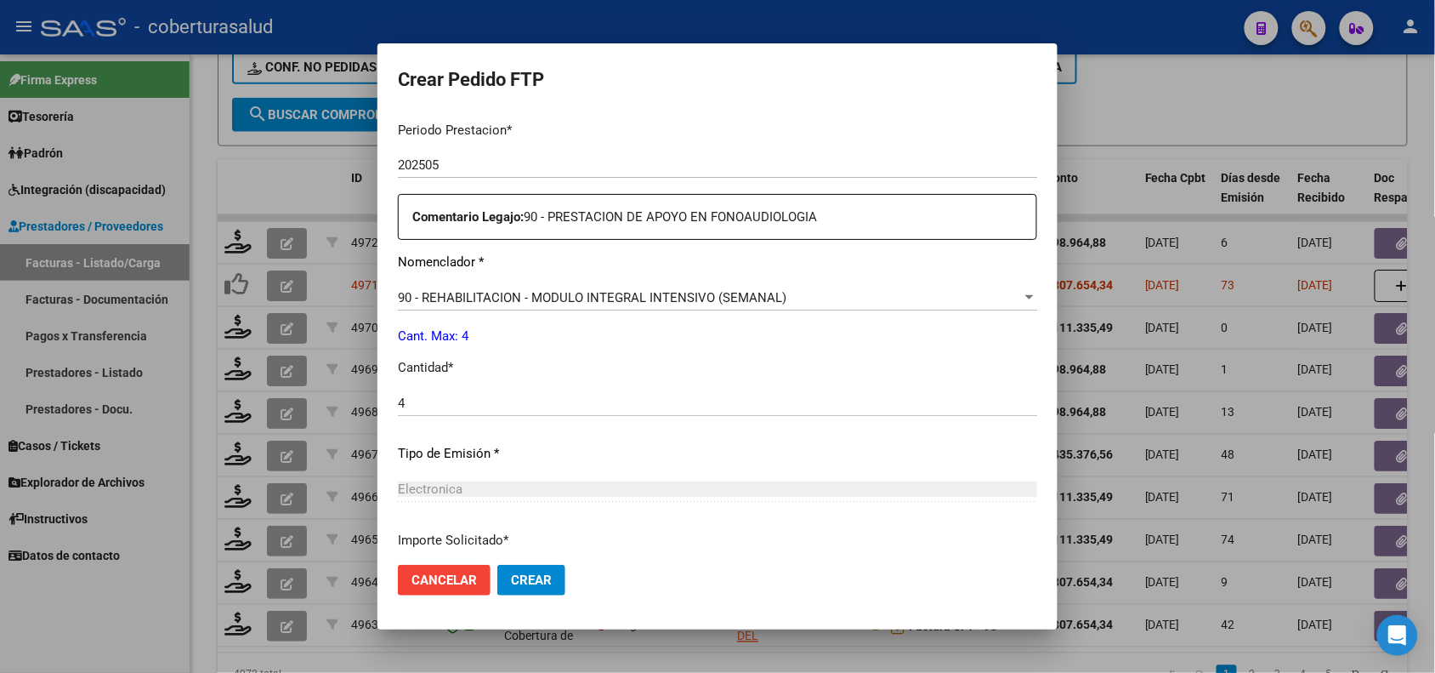
scroll to position [702, 0]
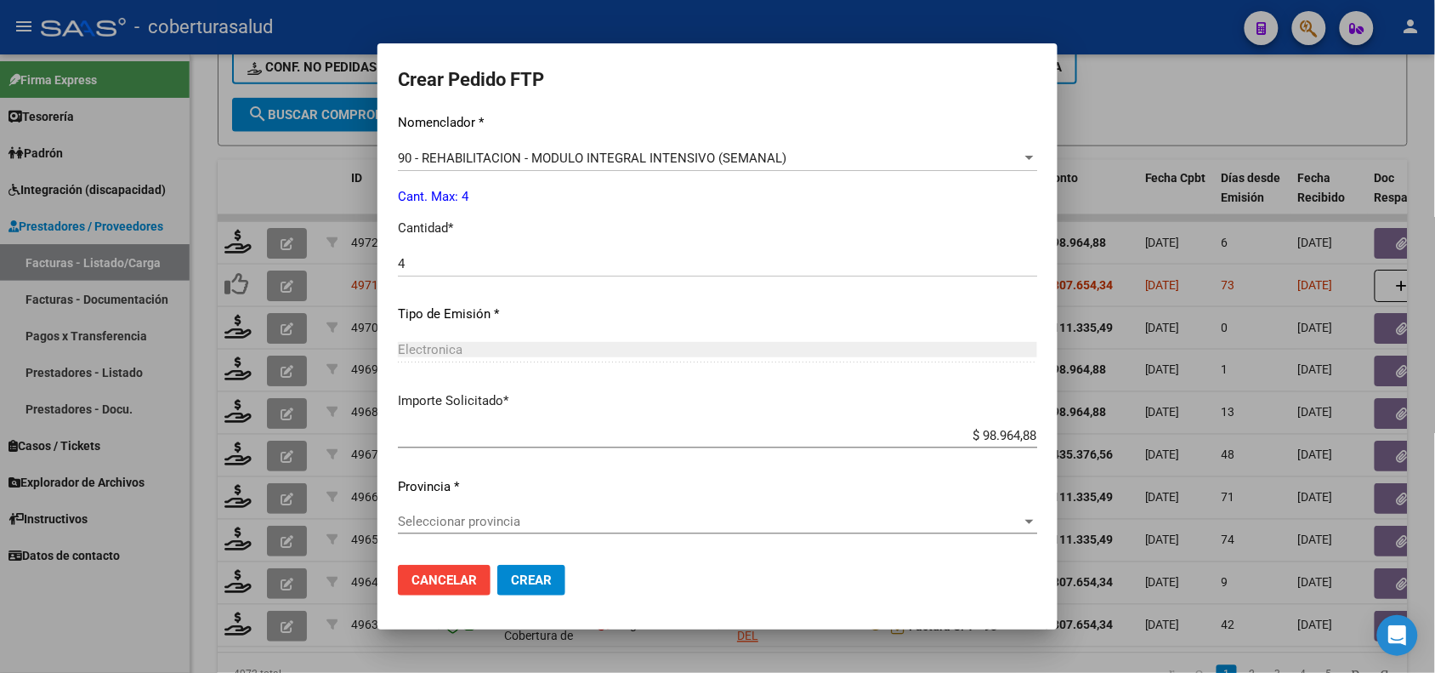
click at [463, 530] on div "Seleccionar provincia Seleccionar provincia" at bounding box center [717, 521] width 639 height 26
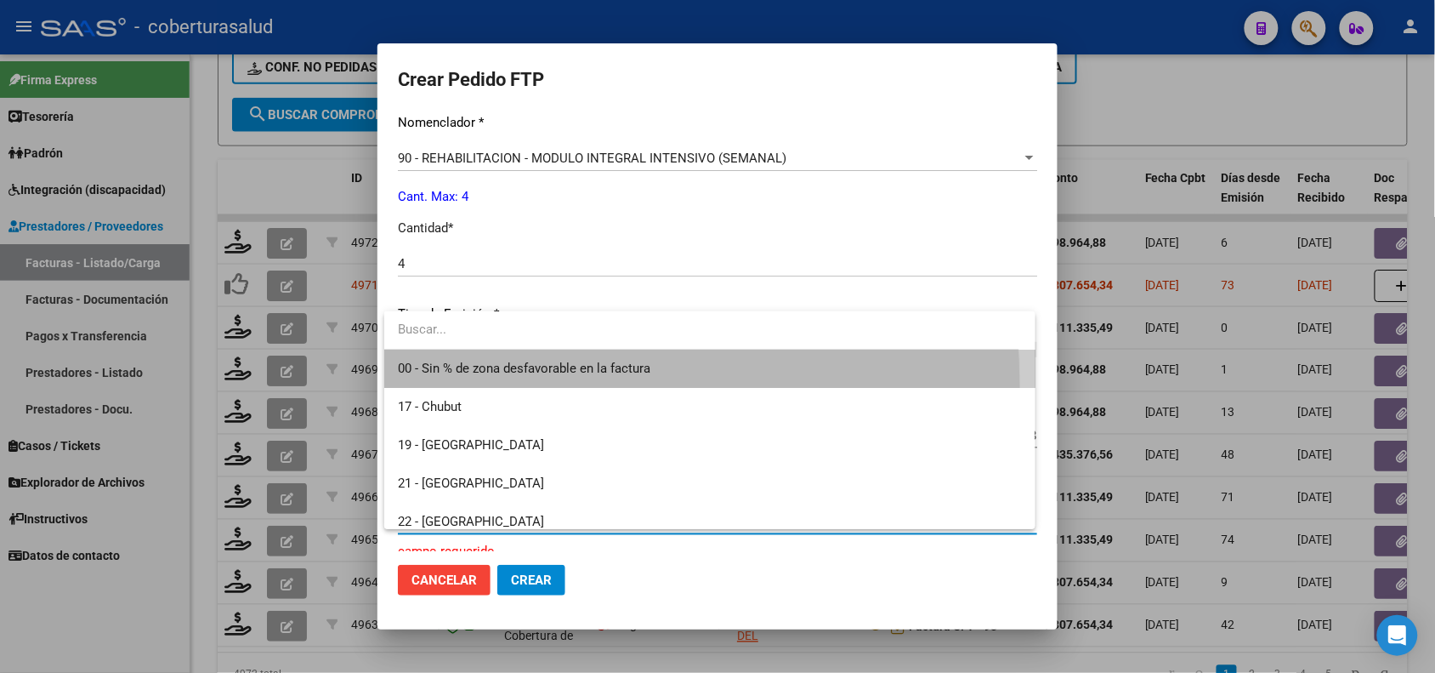
click at [480, 384] on span "00 - Sin % de zona desfavorable en la factura" at bounding box center [709, 368] width 623 height 38
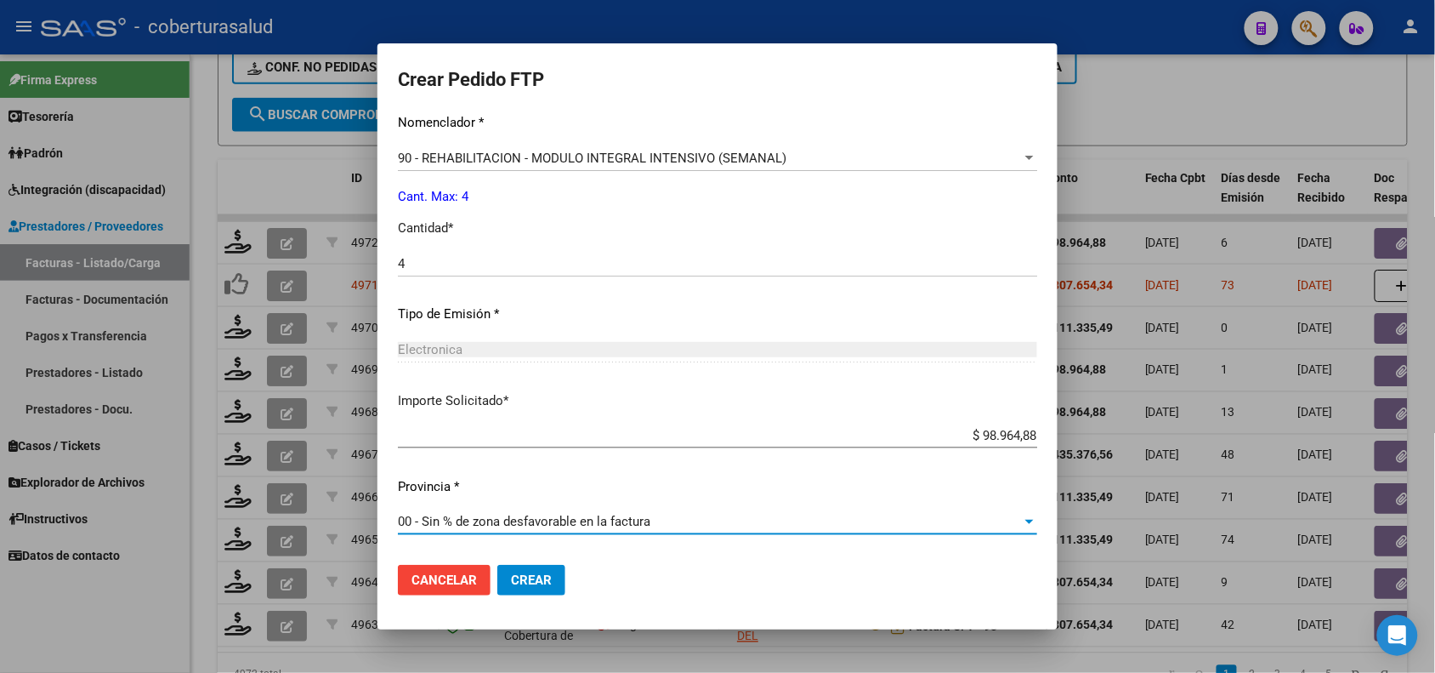
click at [533, 574] on span "Crear" at bounding box center [531, 579] width 41 height 15
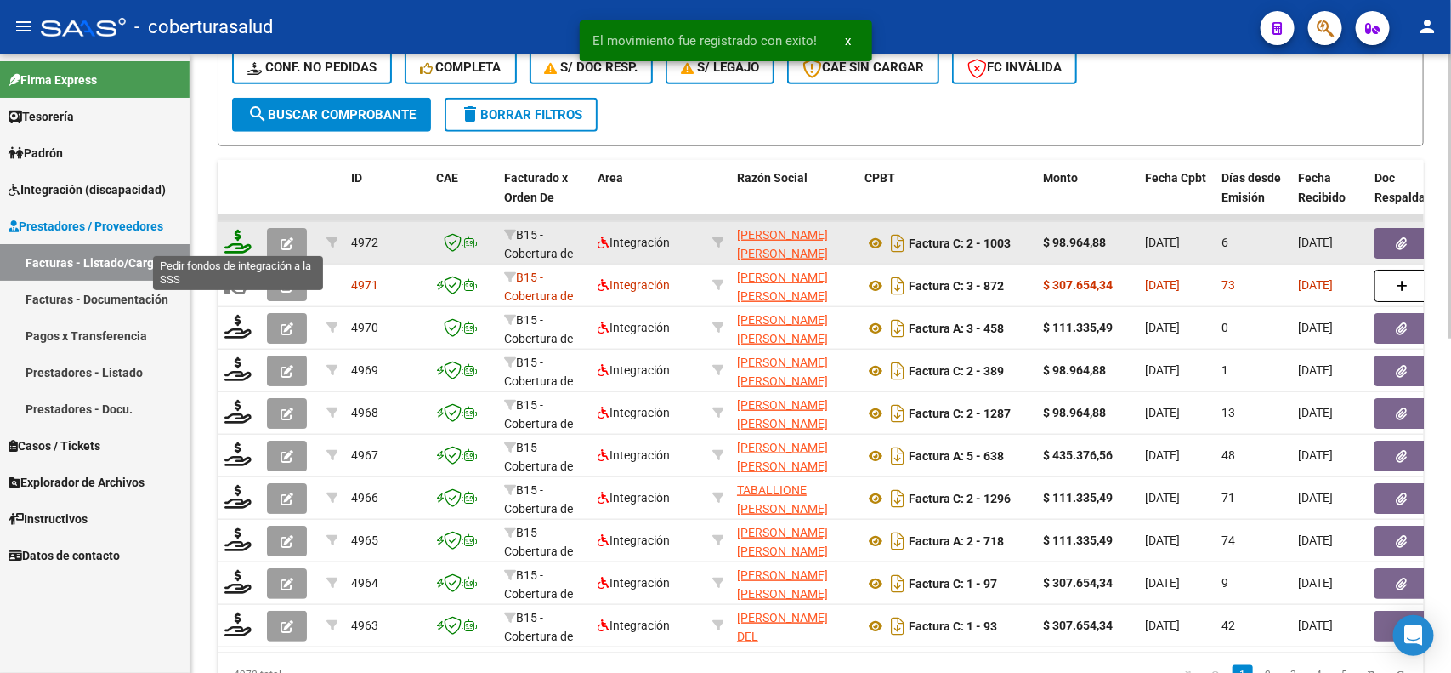
click at [236, 235] on icon at bounding box center [237, 242] width 27 height 24
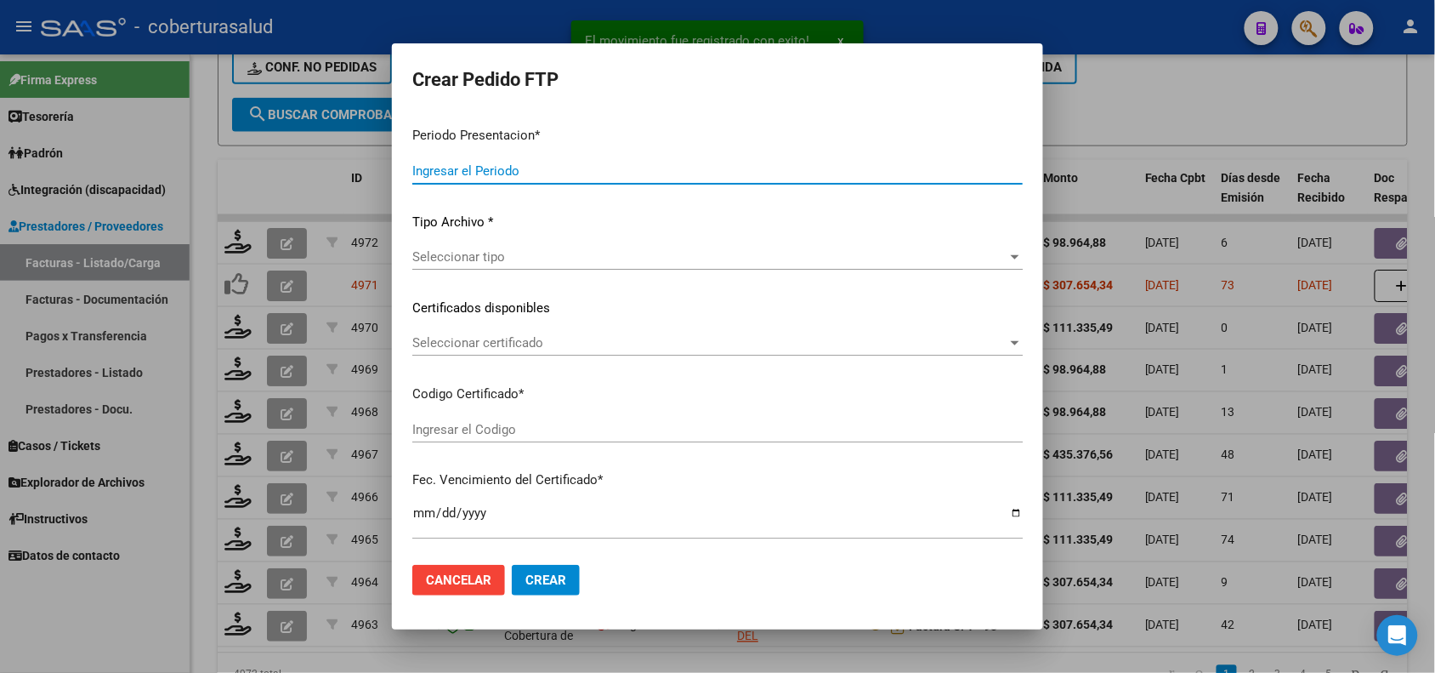
type input "202507"
type input "202505"
type input "$ 98.964,88"
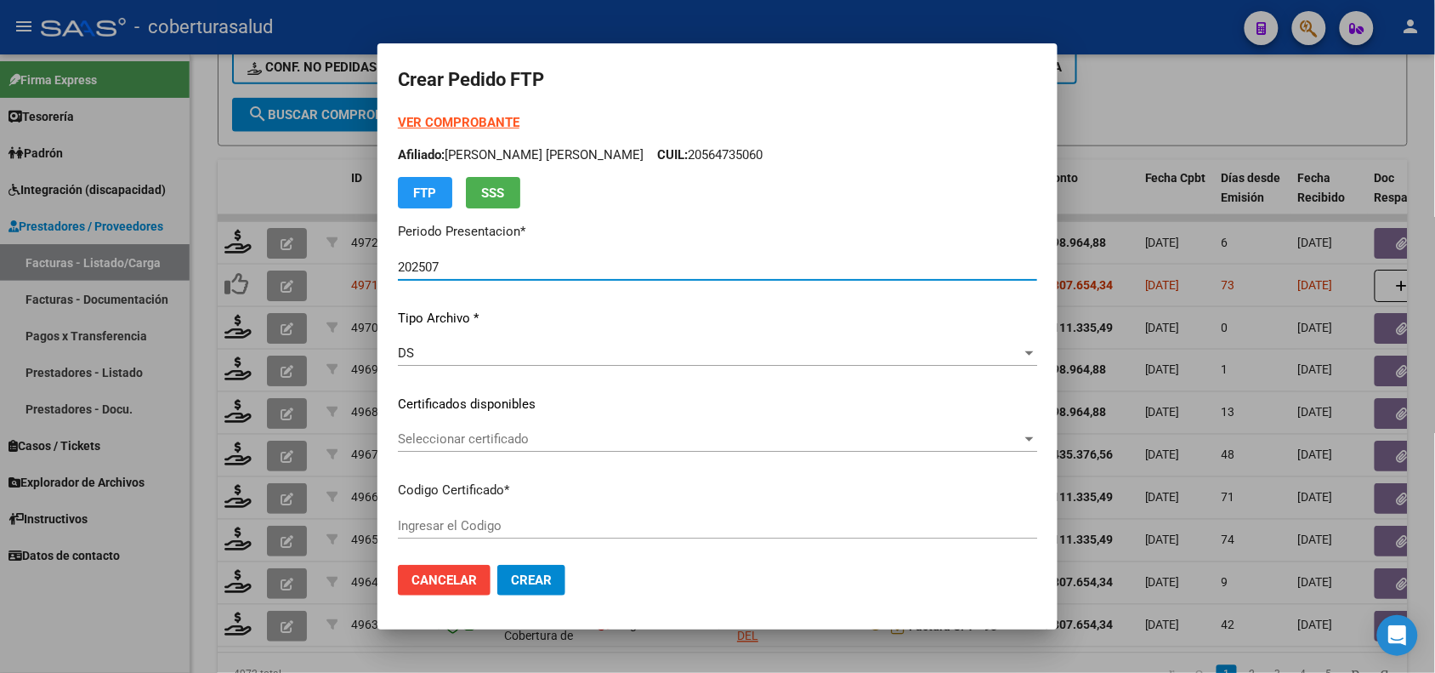
type input "ARG02000564735062022050220250502MZA202"
type input "2025-05-02"
click at [460, 572] on span "Cancelar" at bounding box center [444, 579] width 65 height 15
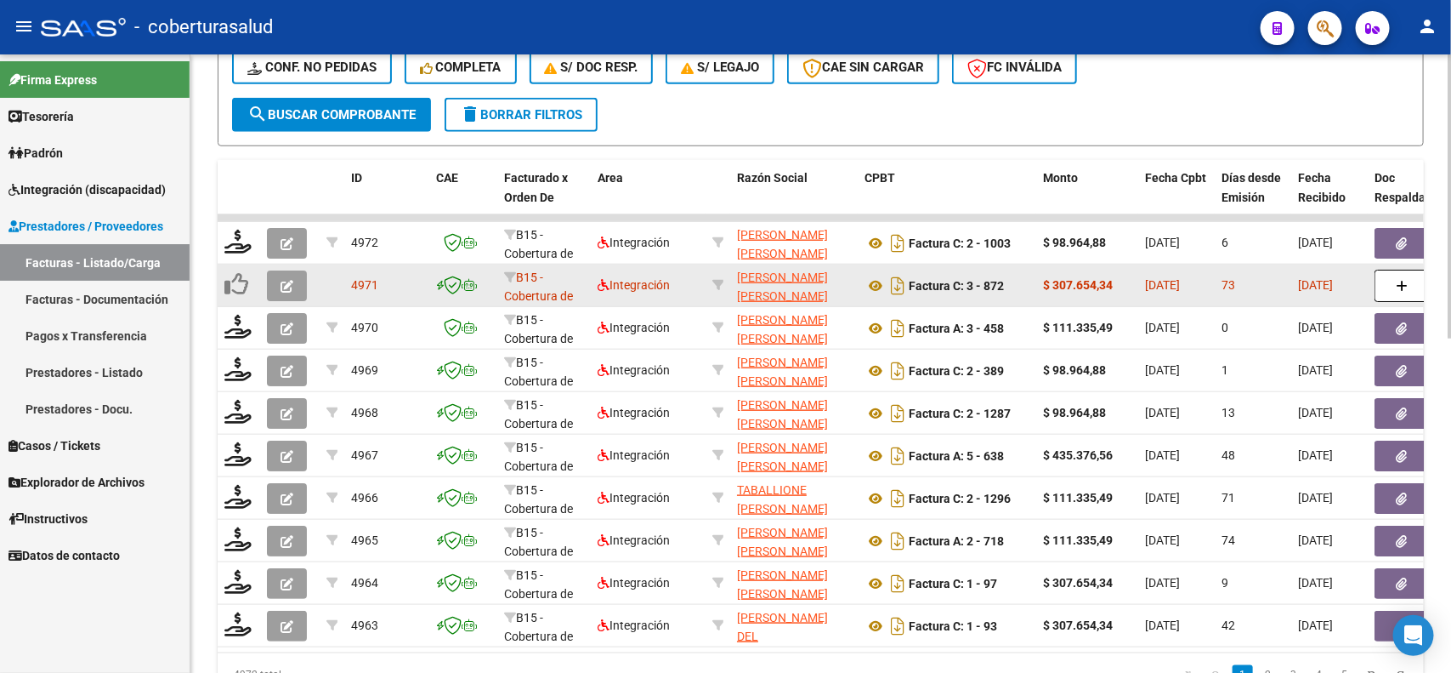
click at [289, 280] on icon "button" at bounding box center [287, 286] width 13 height 13
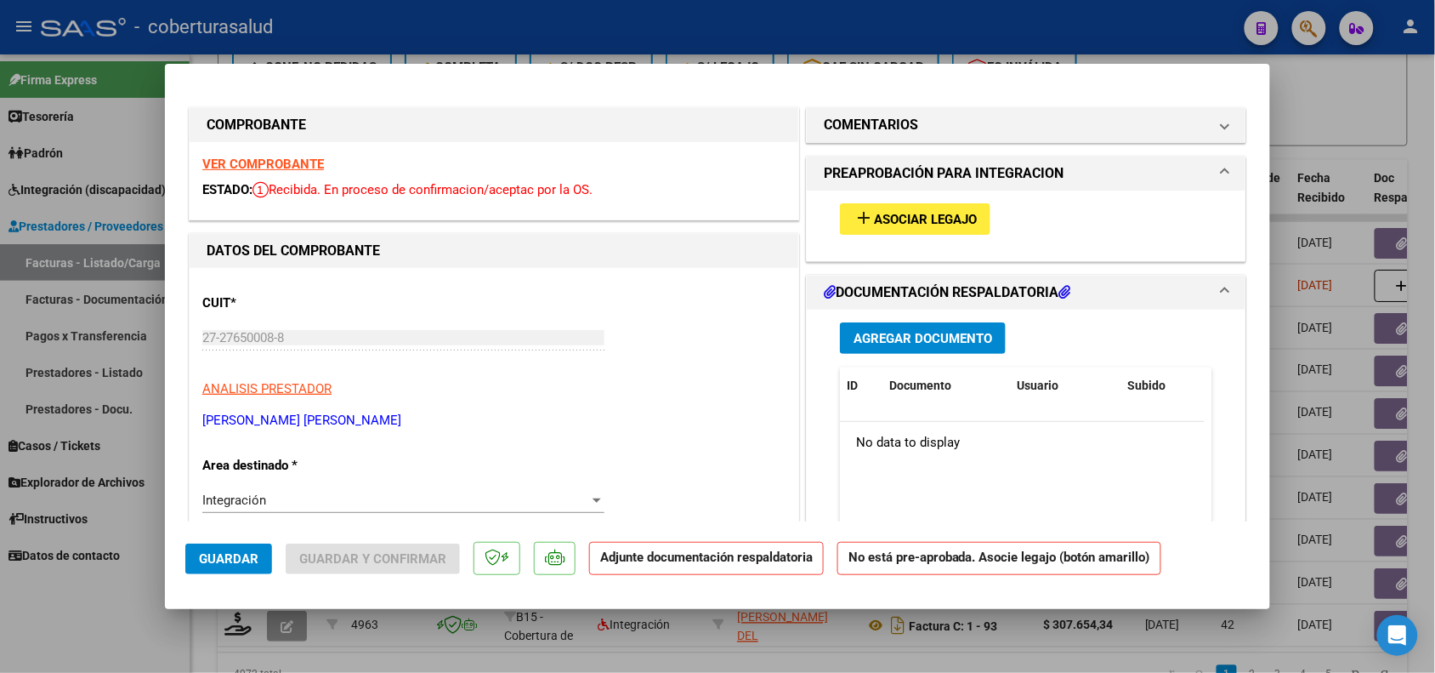
click at [241, 166] on strong "VER COMPROBANTE" at bounding box center [263, 163] width 122 height 15
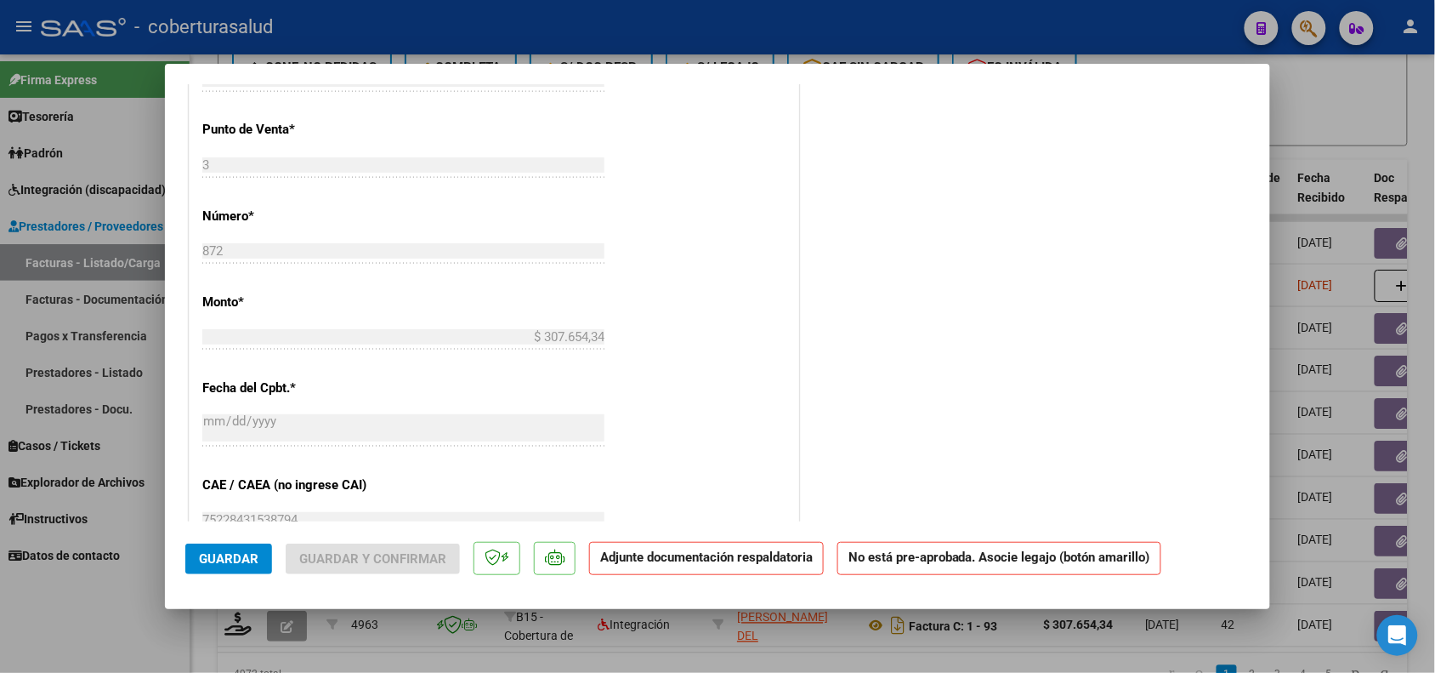
scroll to position [744, 0]
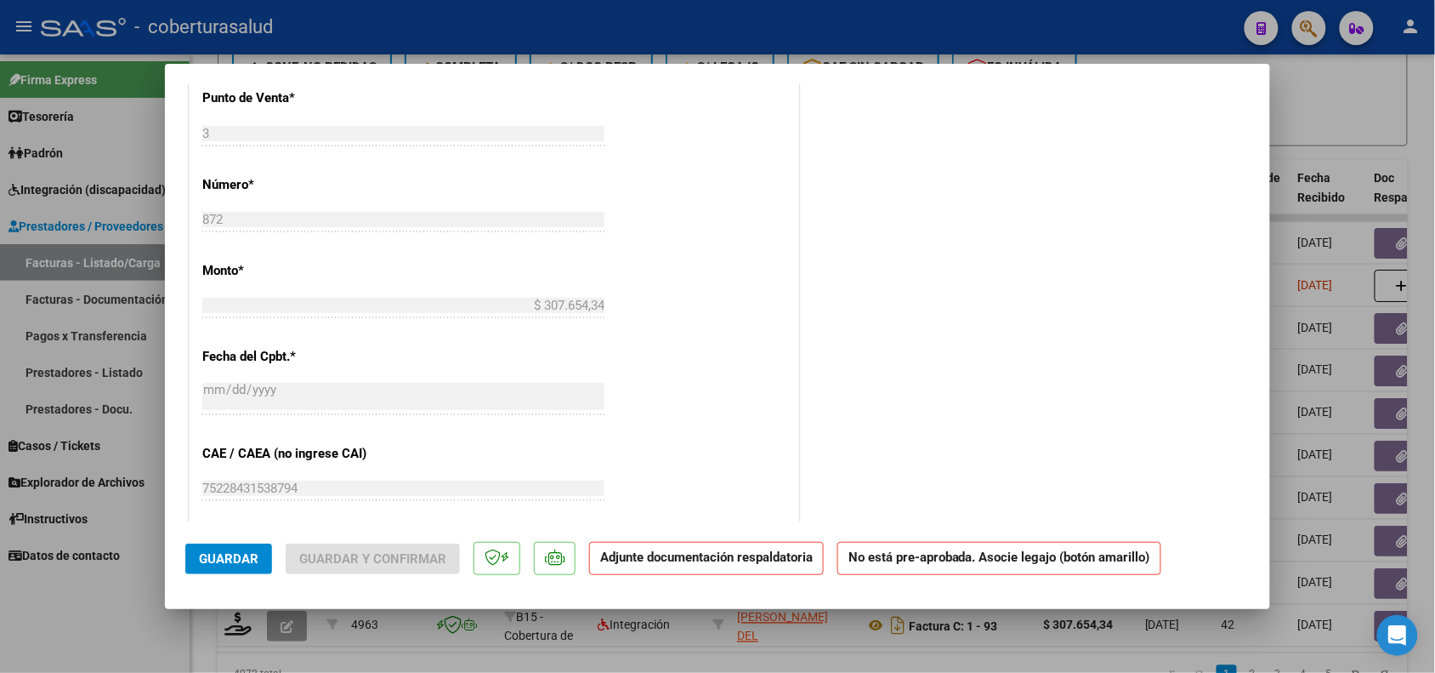
click at [141, 628] on div at bounding box center [717, 336] width 1435 height 673
type input "$ 0,00"
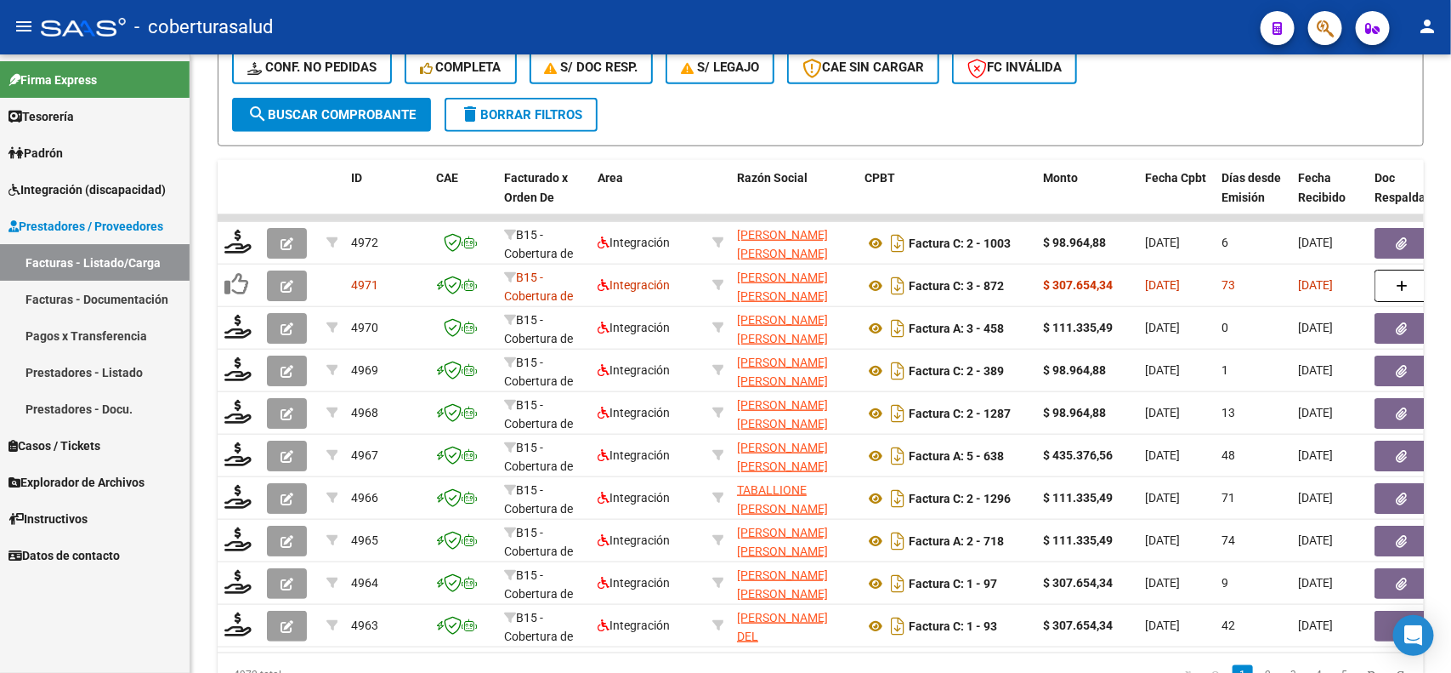
drag, startPoint x: 245, startPoint y: 281, endPoint x: 108, endPoint y: 616, distance: 362.7
click at [108, 616] on div "Firma Express Tesorería Extractos Procesados (csv) Extractos Originales (pdf) P…" at bounding box center [95, 363] width 190 height 618
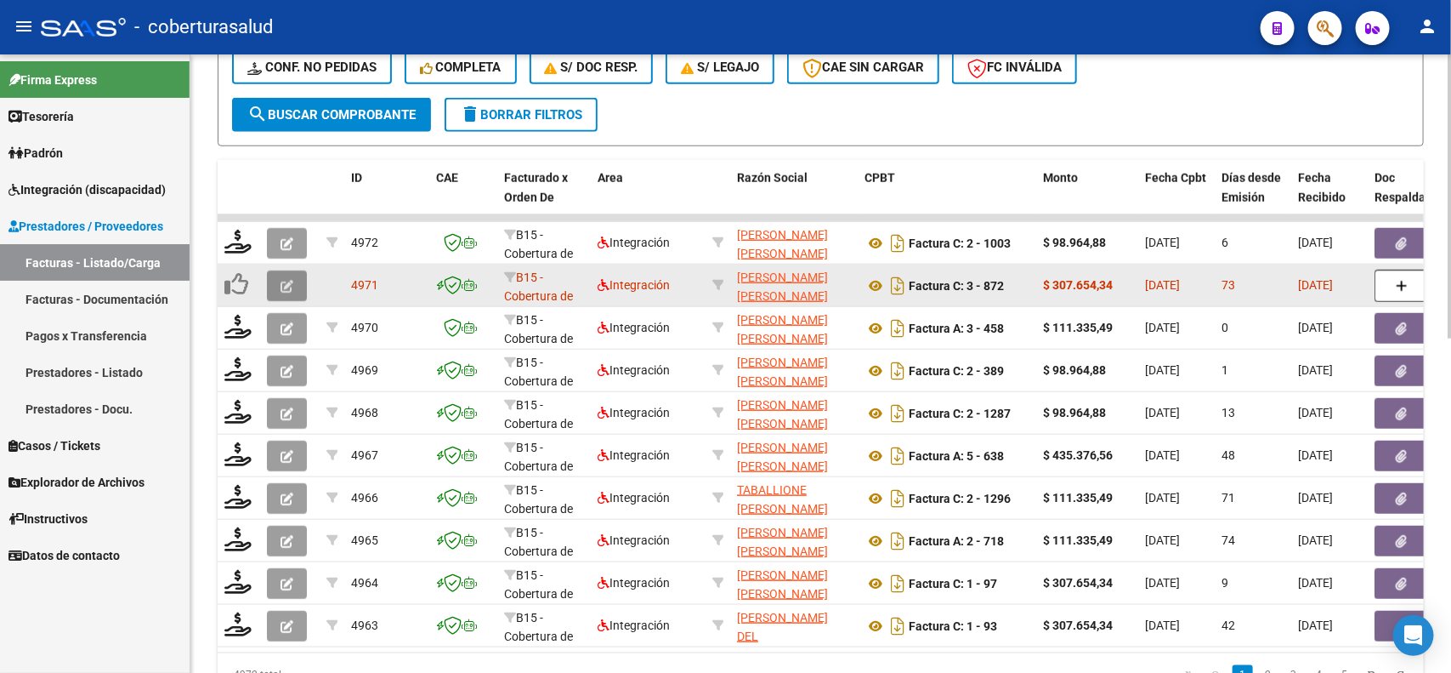
click at [294, 279] on button "button" at bounding box center [287, 285] width 40 height 31
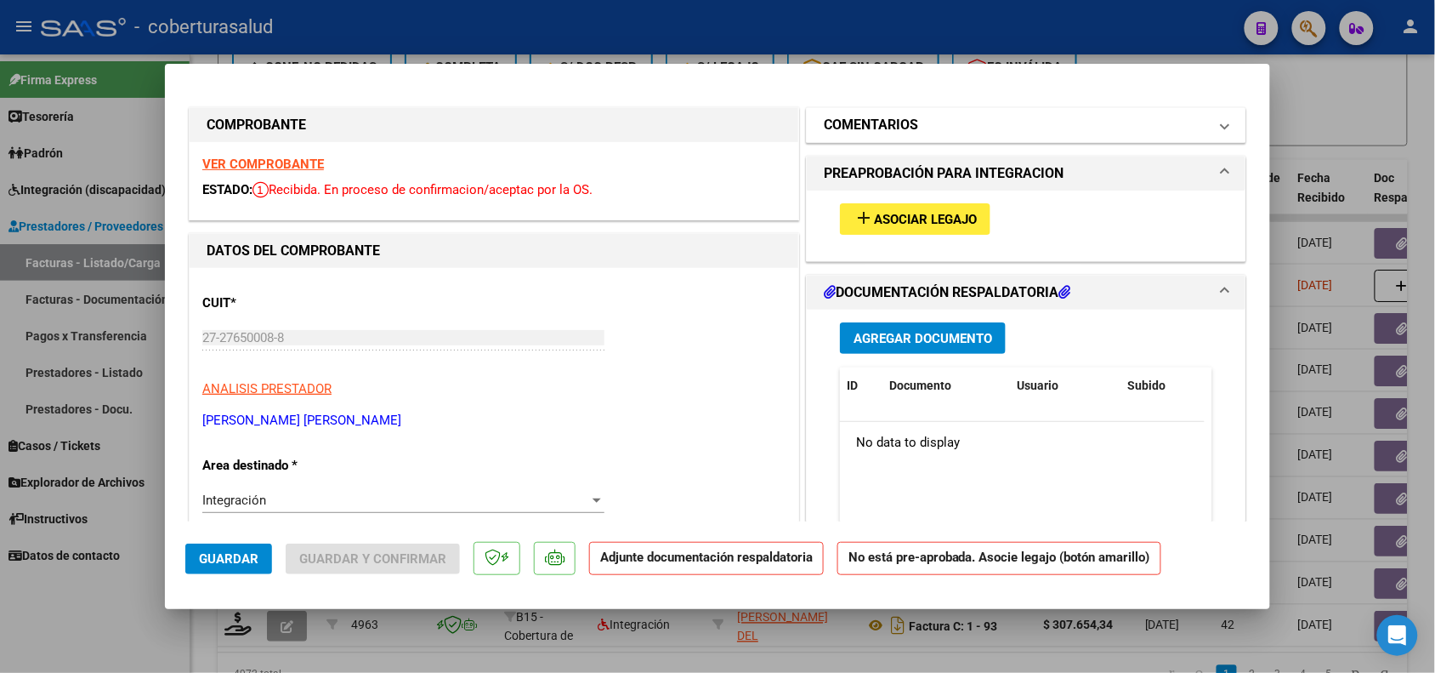
click at [937, 121] on mat-panel-title "COMENTARIOS" at bounding box center [1016, 125] width 384 height 20
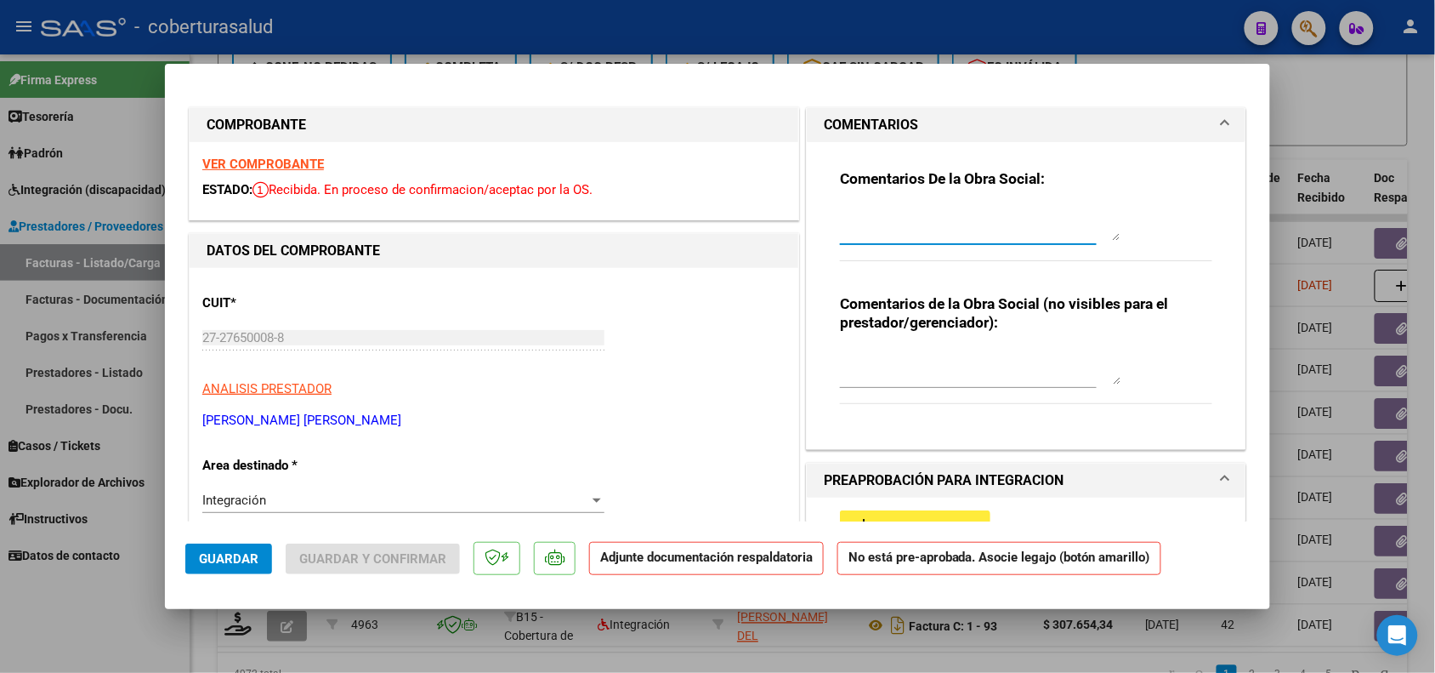
click at [906, 230] on textarea at bounding box center [980, 224] width 281 height 34
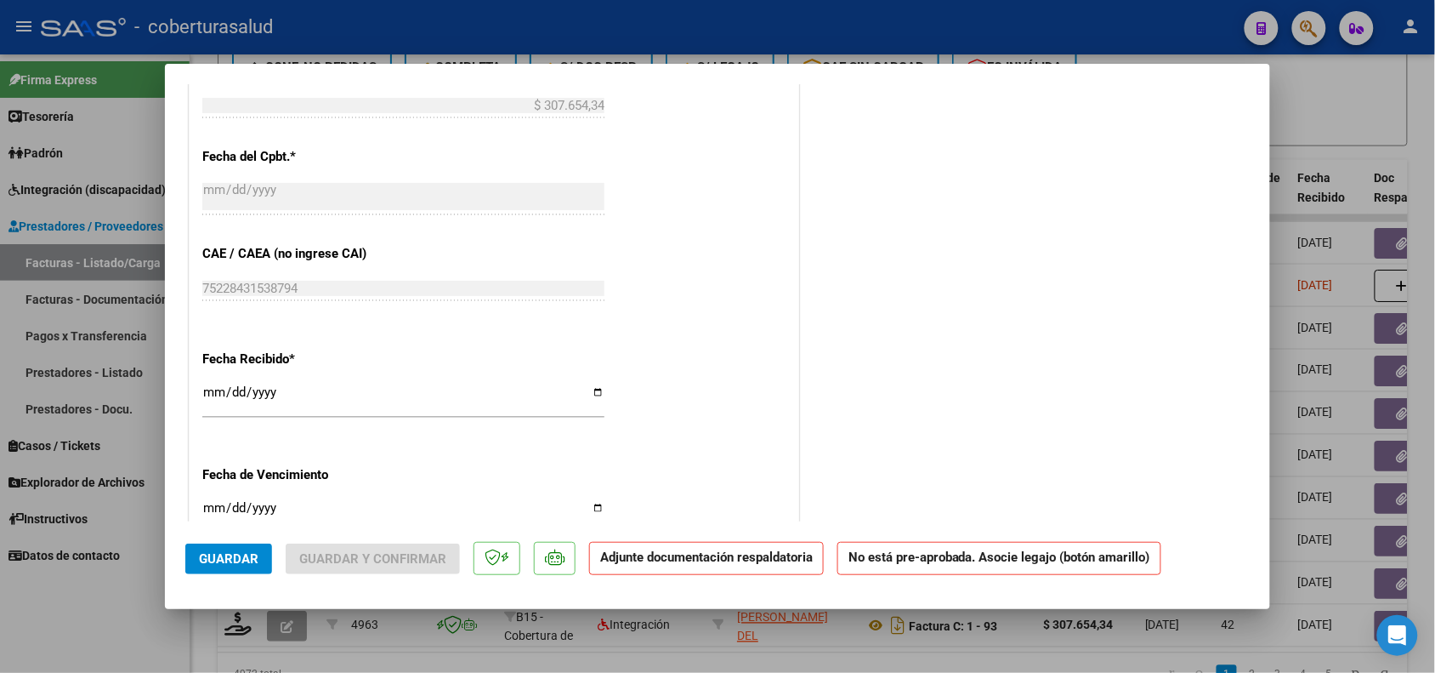
scroll to position [1162, 0]
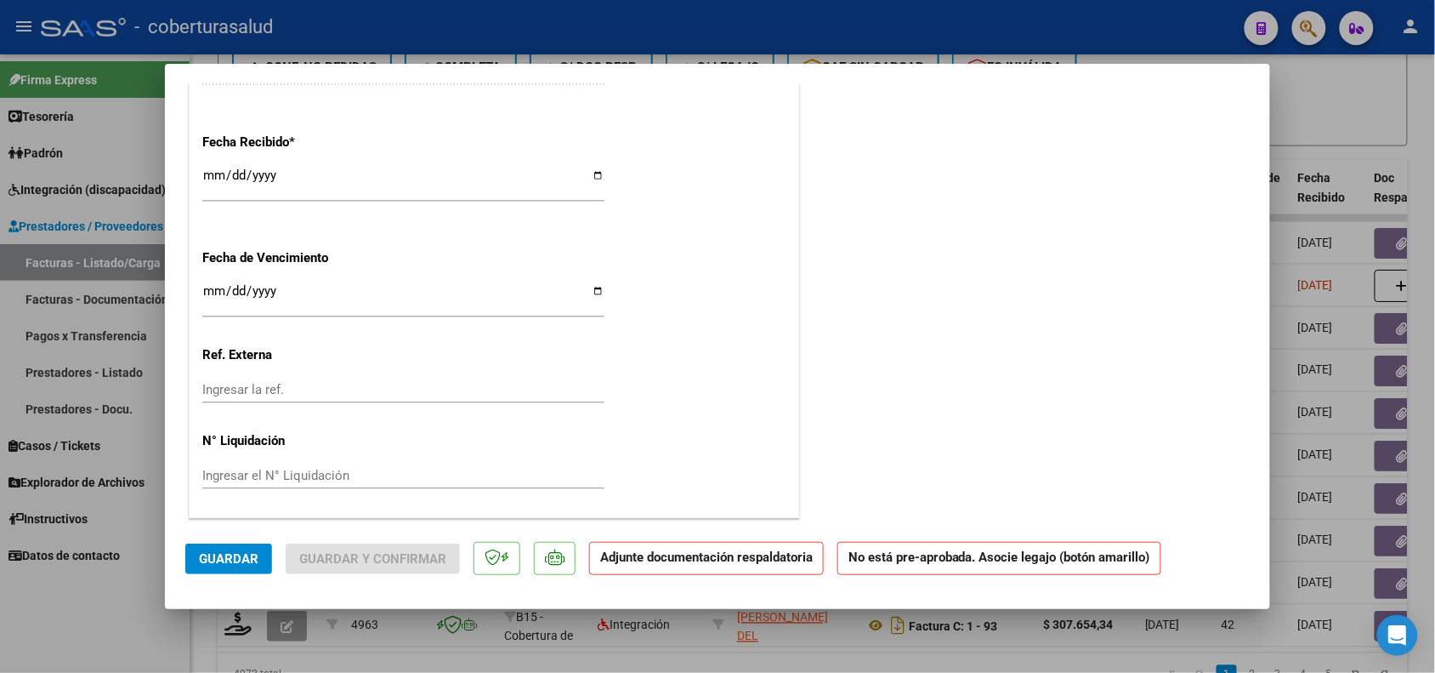
type textarea "NO CORRESPONDE PRESENTAR - AFILIADO PERTENECE A OSMISS"
click at [258, 561] on button "Guardar" at bounding box center [228, 558] width 87 height 31
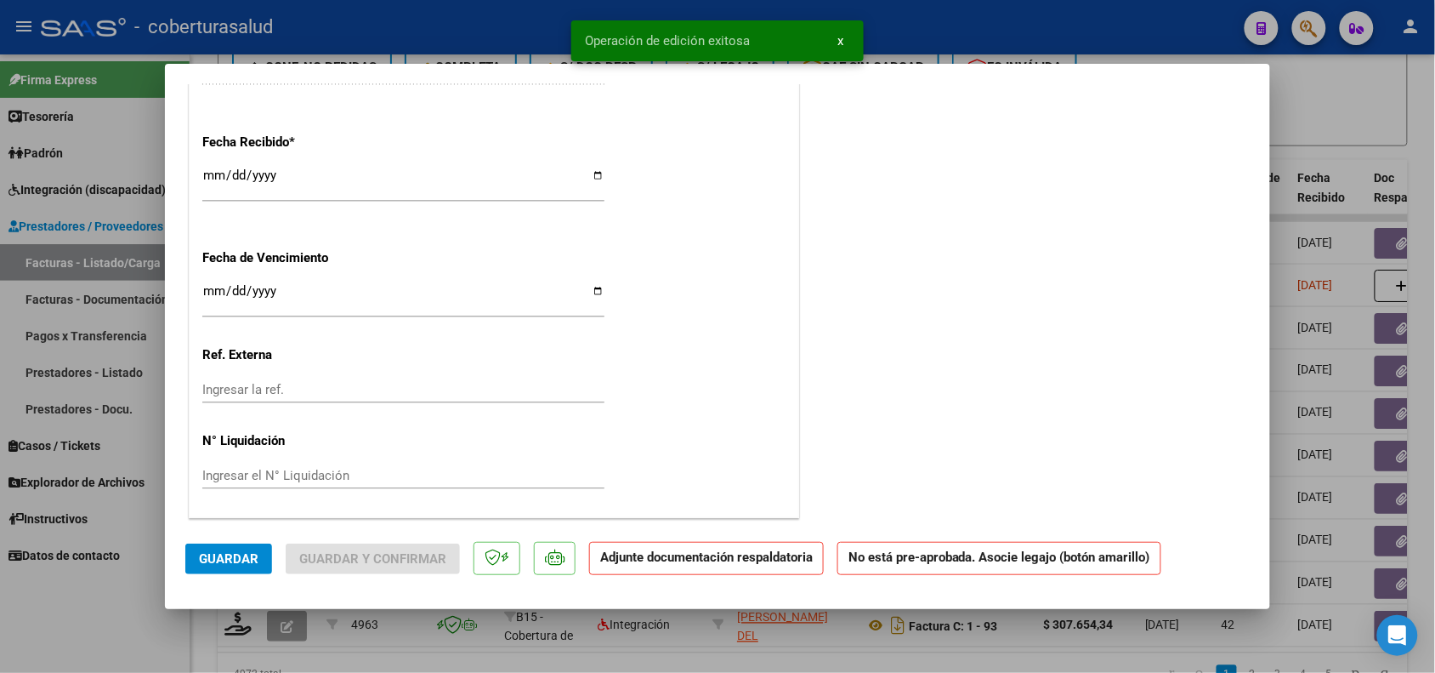
click at [153, 619] on div at bounding box center [717, 336] width 1435 height 673
type input "$ 0,00"
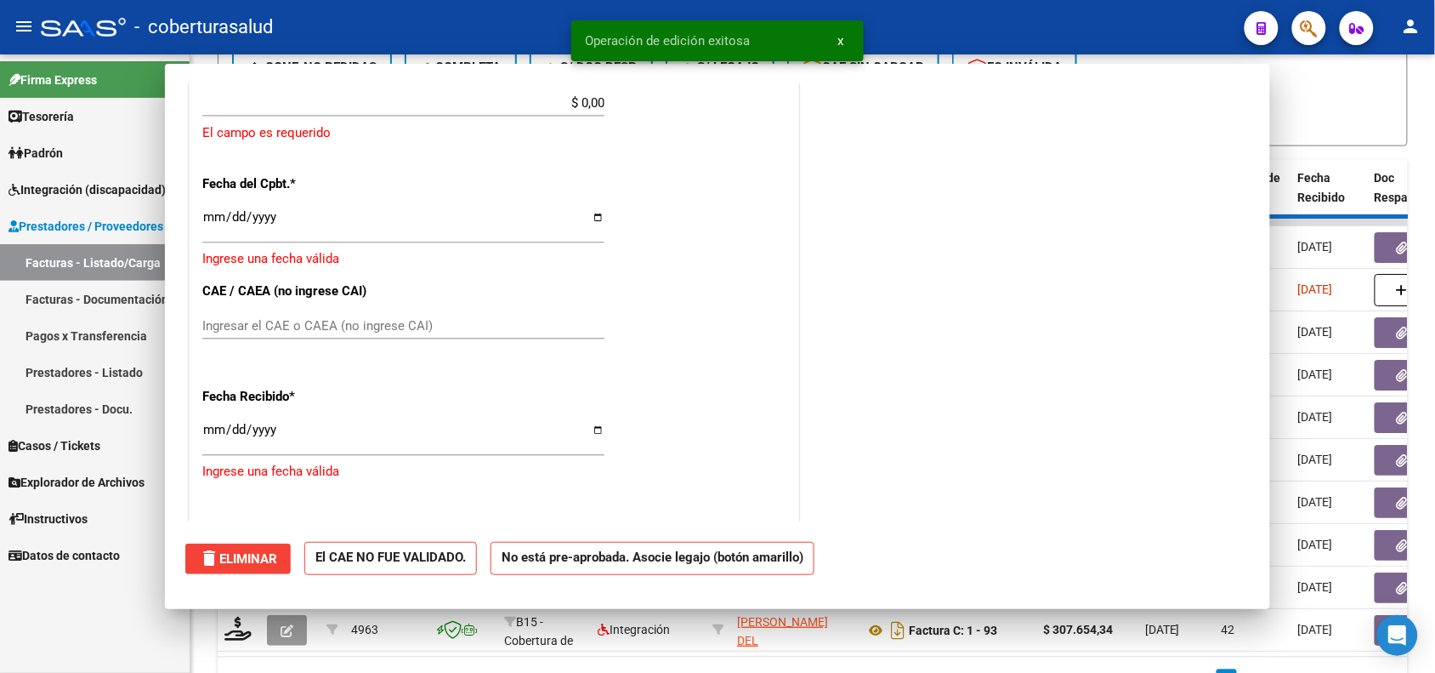
scroll to position [0, 0]
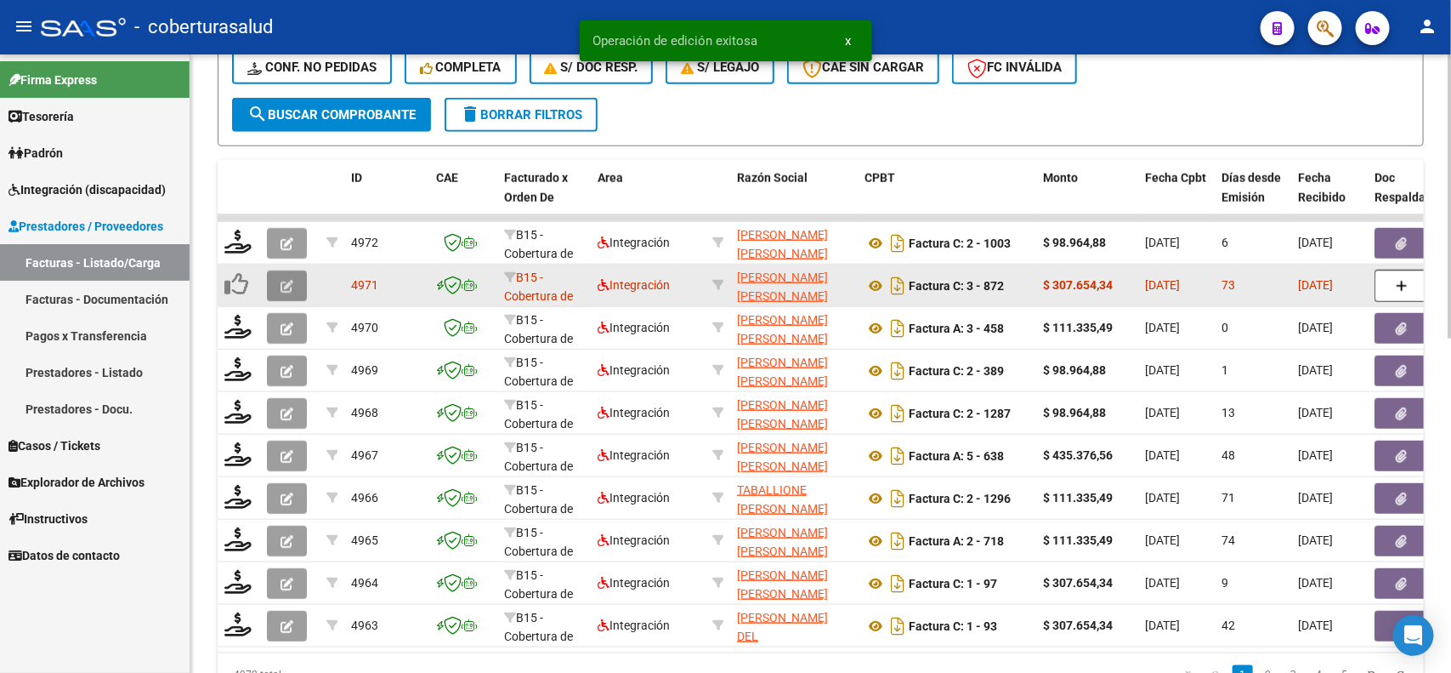
click at [290, 283] on icon "button" at bounding box center [287, 286] width 13 height 13
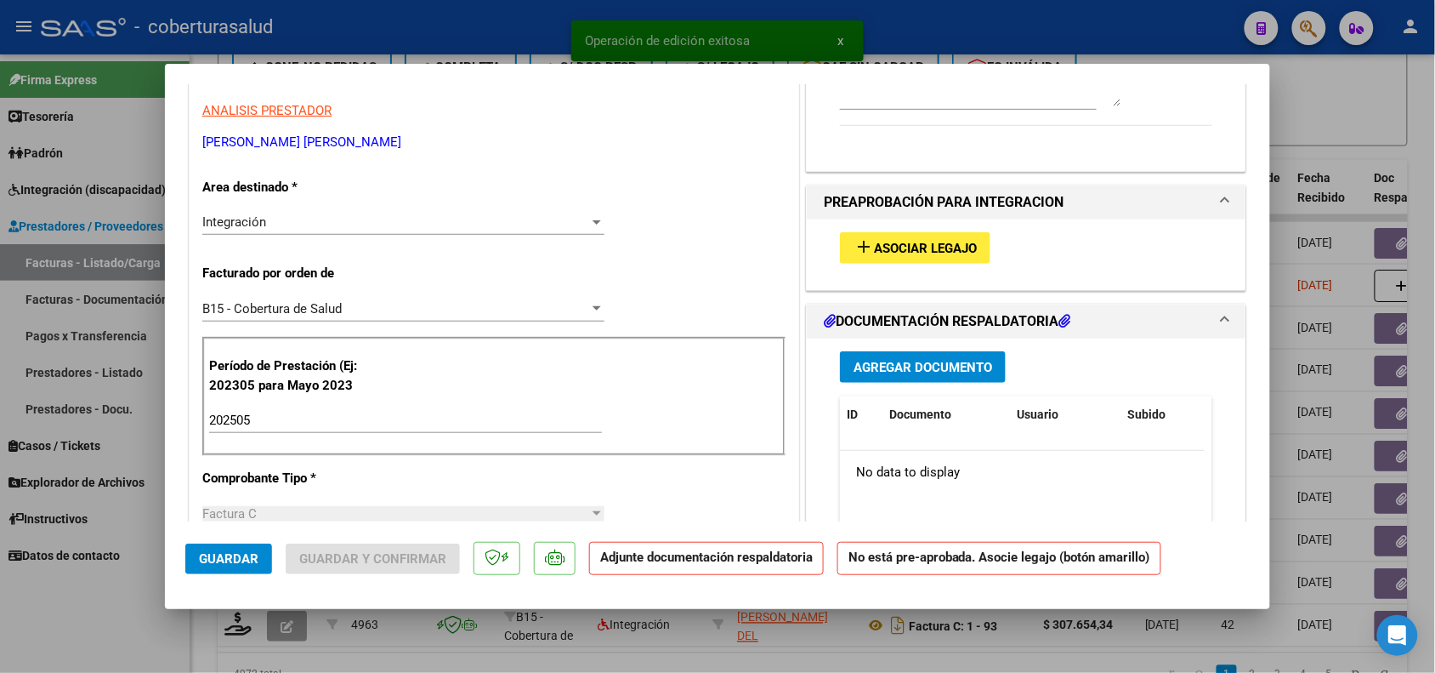
scroll to position [319, 0]
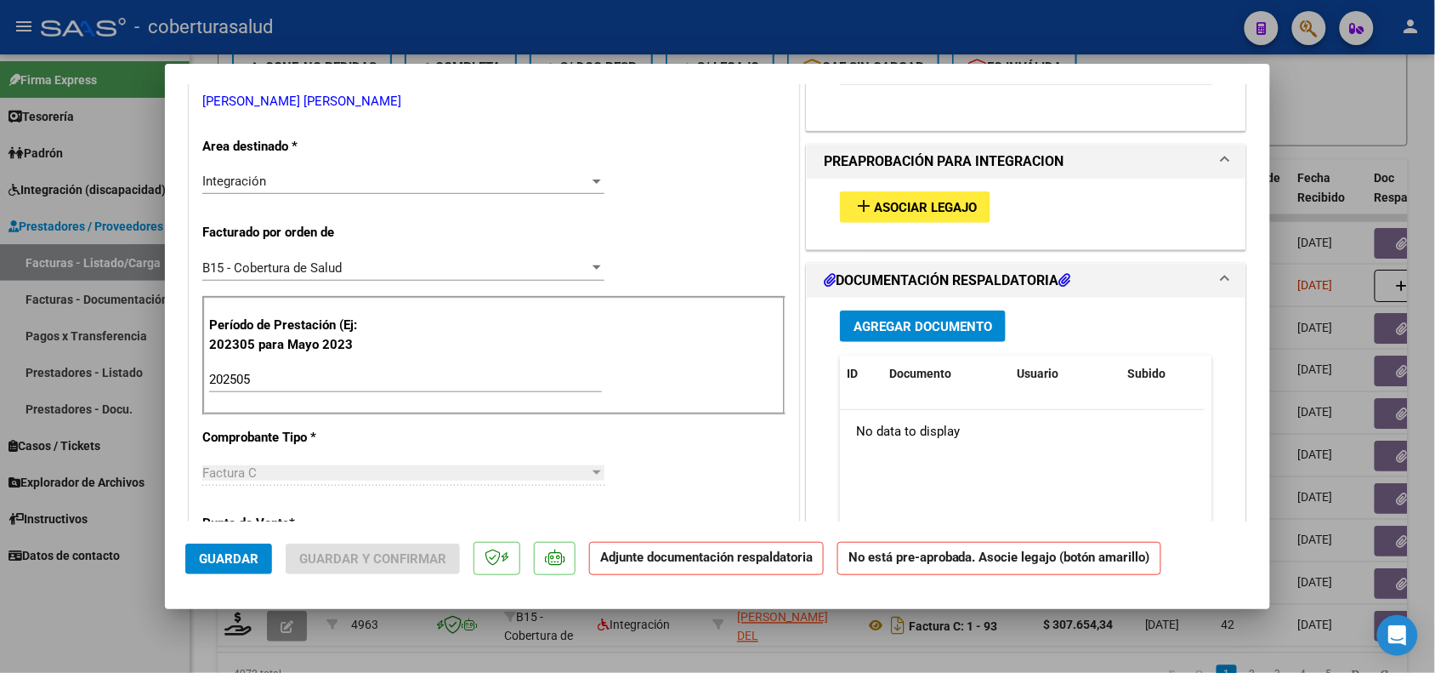
click at [349, 189] on div "Integración" at bounding box center [395, 180] width 387 height 15
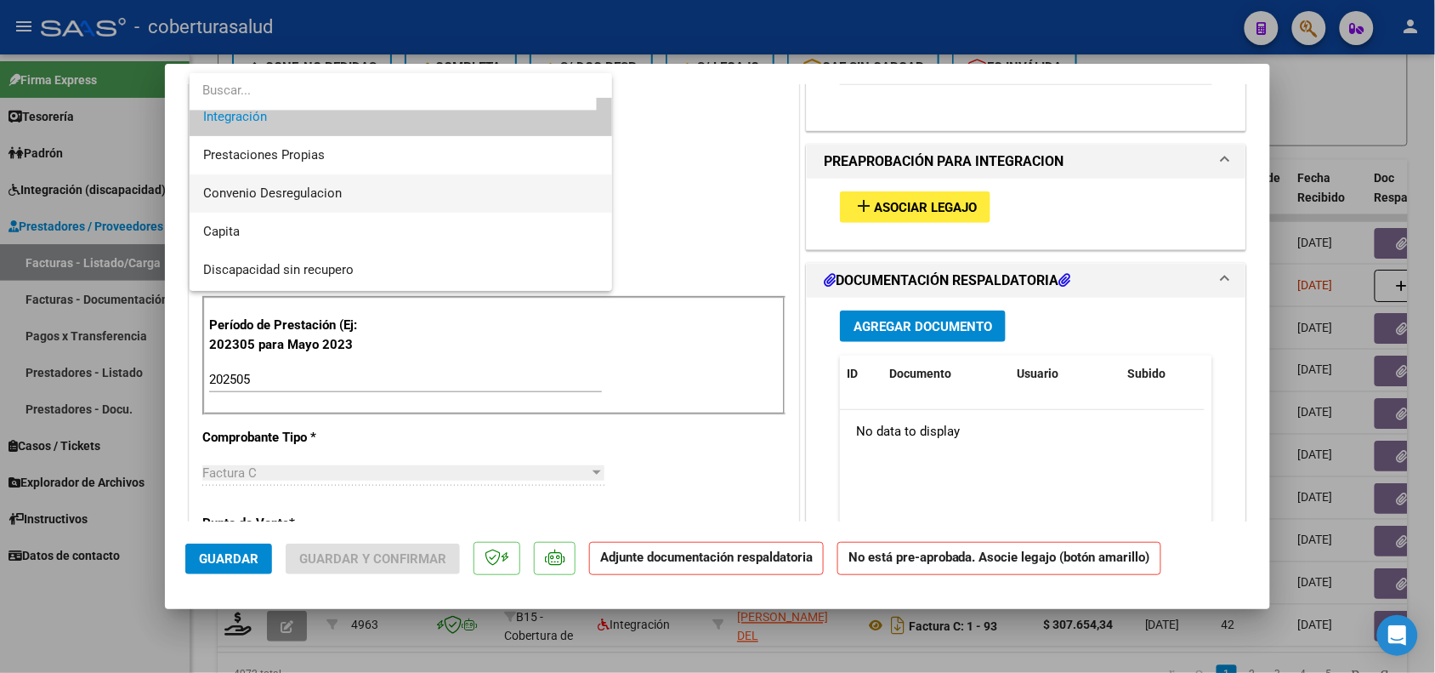
scroll to position [164, 0]
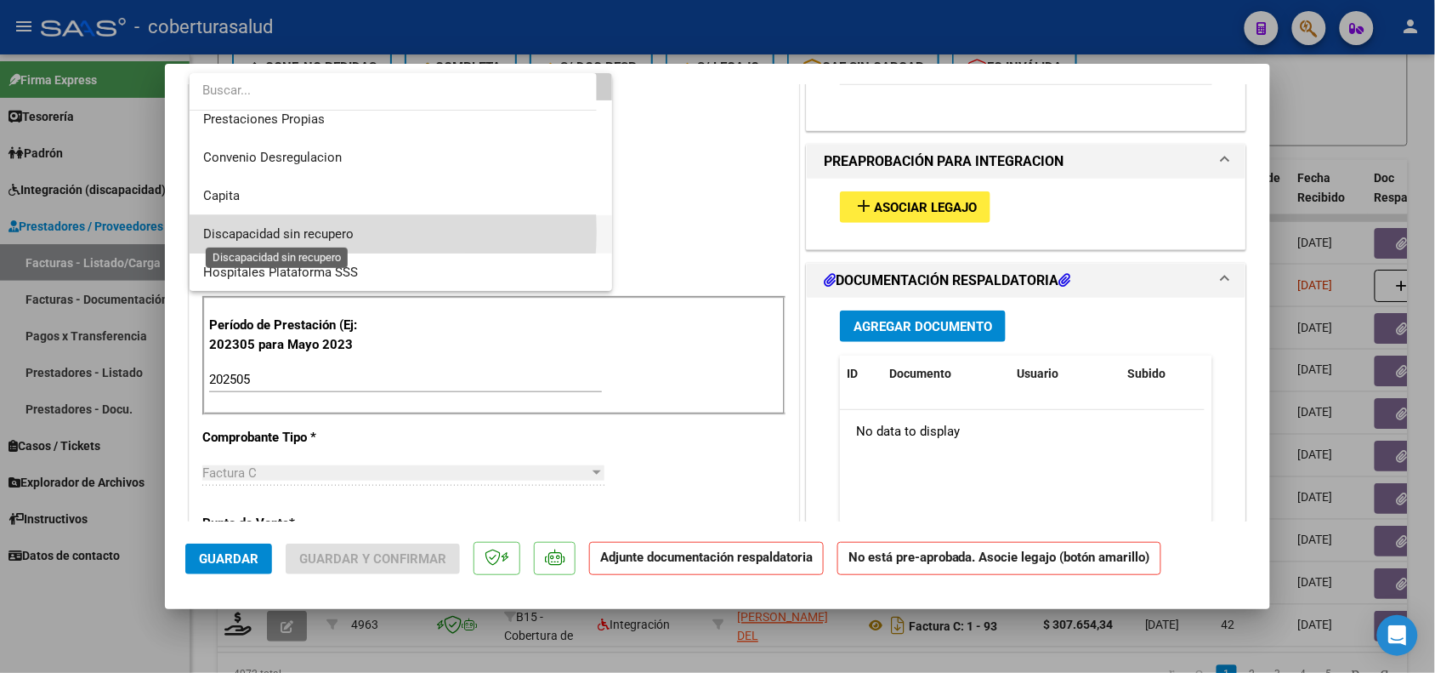
click at [315, 230] on span "Discapacidad sin recupero" at bounding box center [278, 233] width 151 height 15
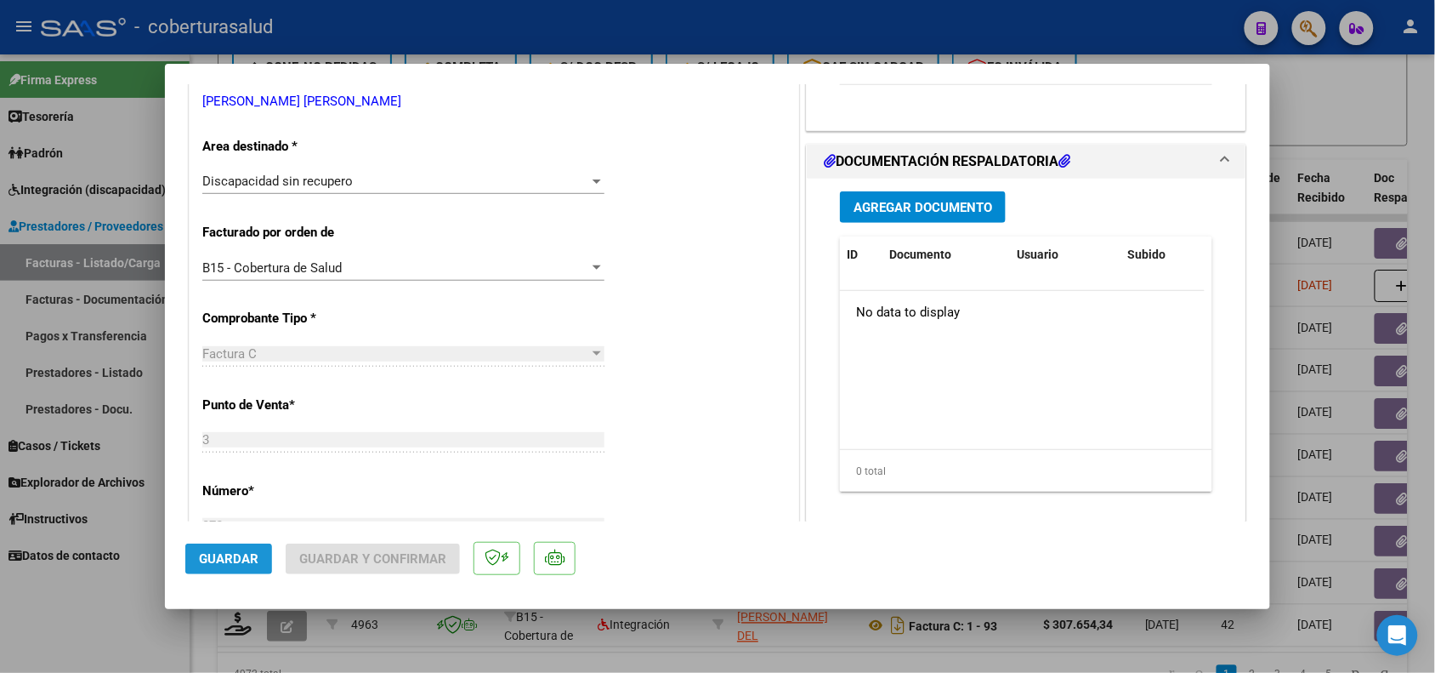
click at [217, 548] on button "Guardar" at bounding box center [228, 558] width 87 height 31
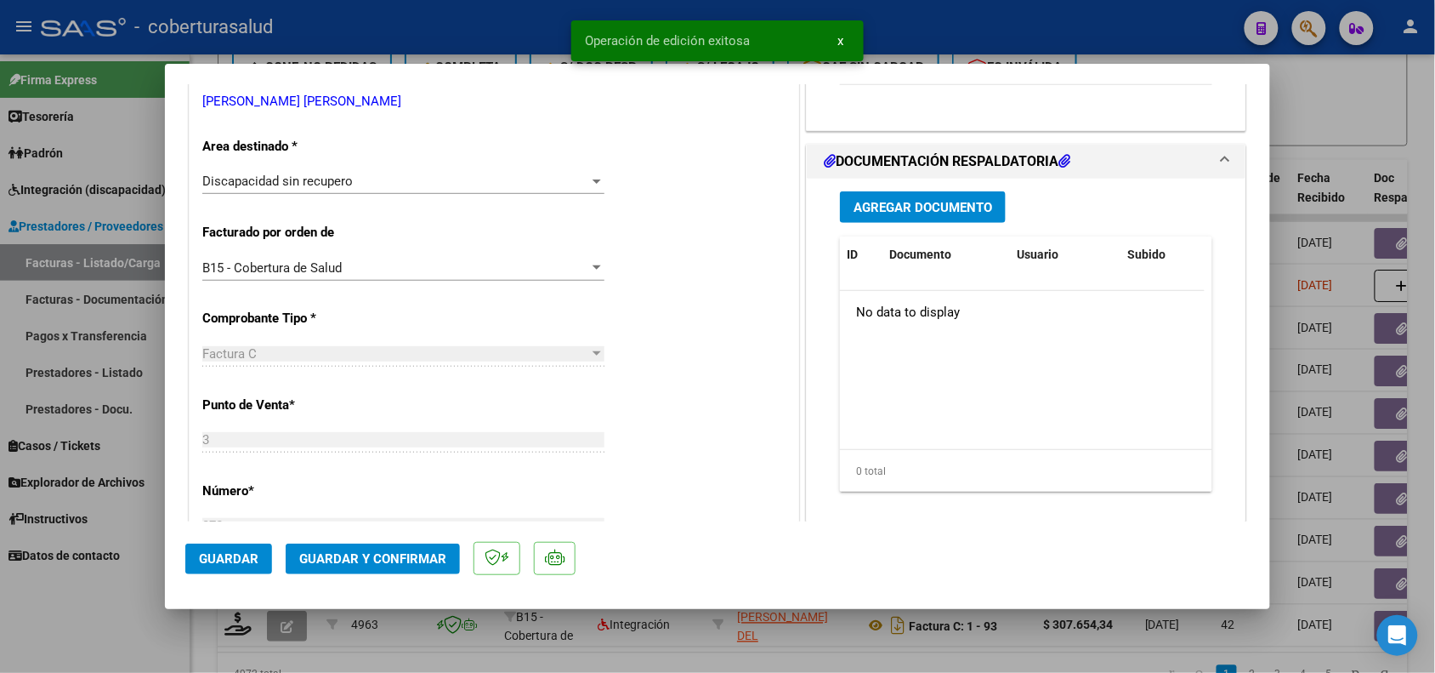
click at [145, 599] on div at bounding box center [717, 336] width 1435 height 673
type input "$ 0,00"
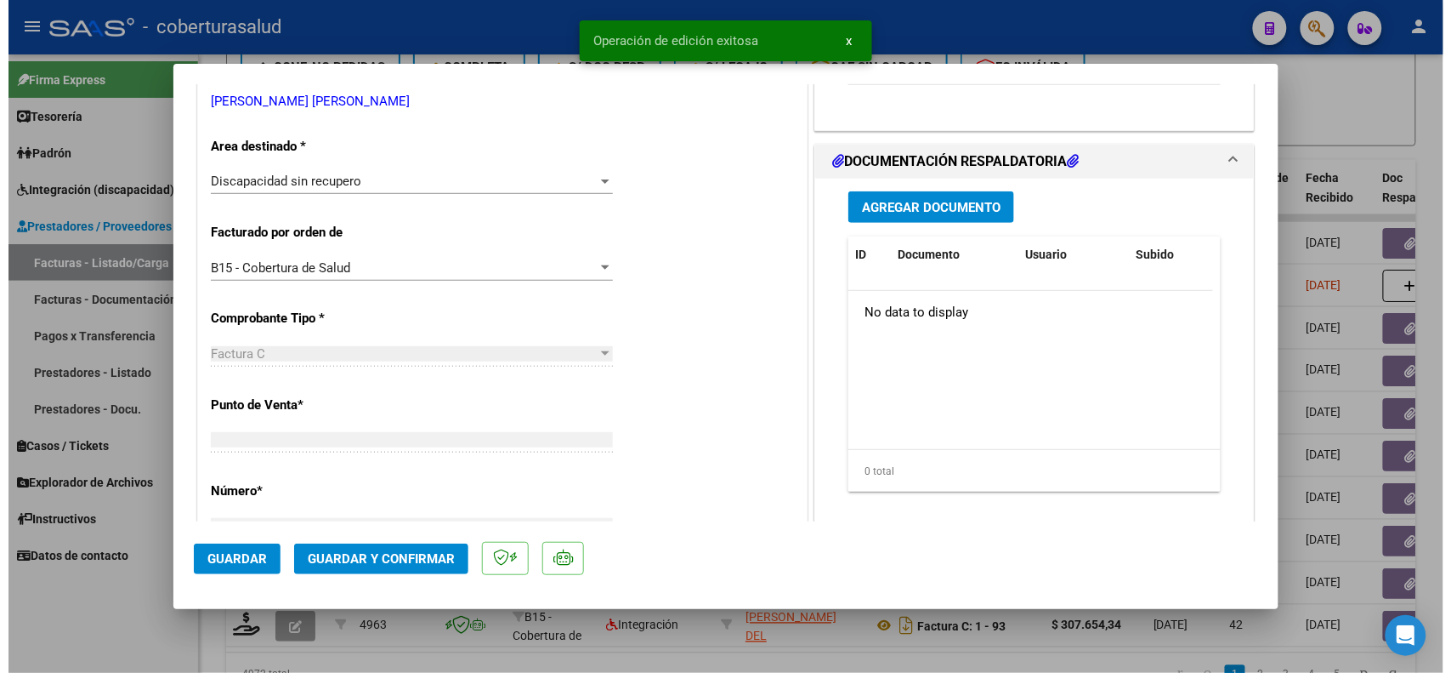
scroll to position [327, 0]
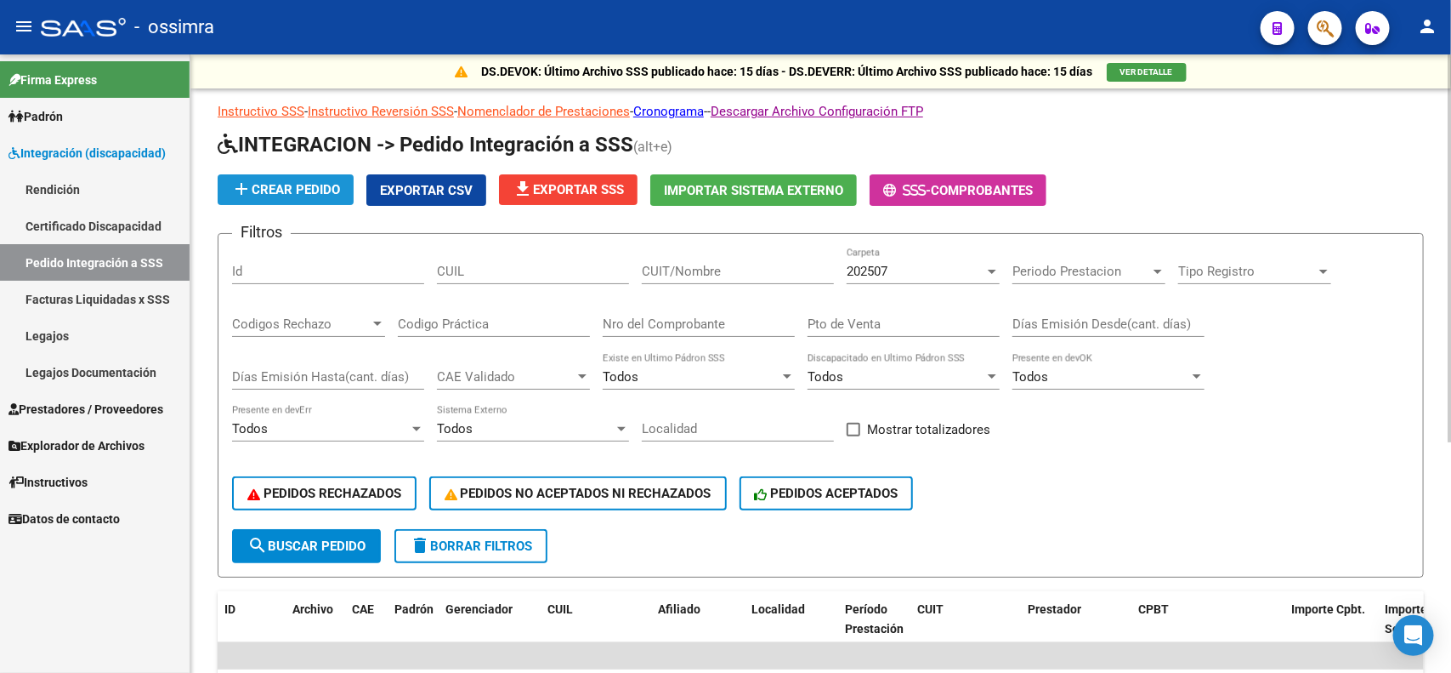
click at [298, 189] on span "add Crear Pedido" at bounding box center [285, 189] width 109 height 15
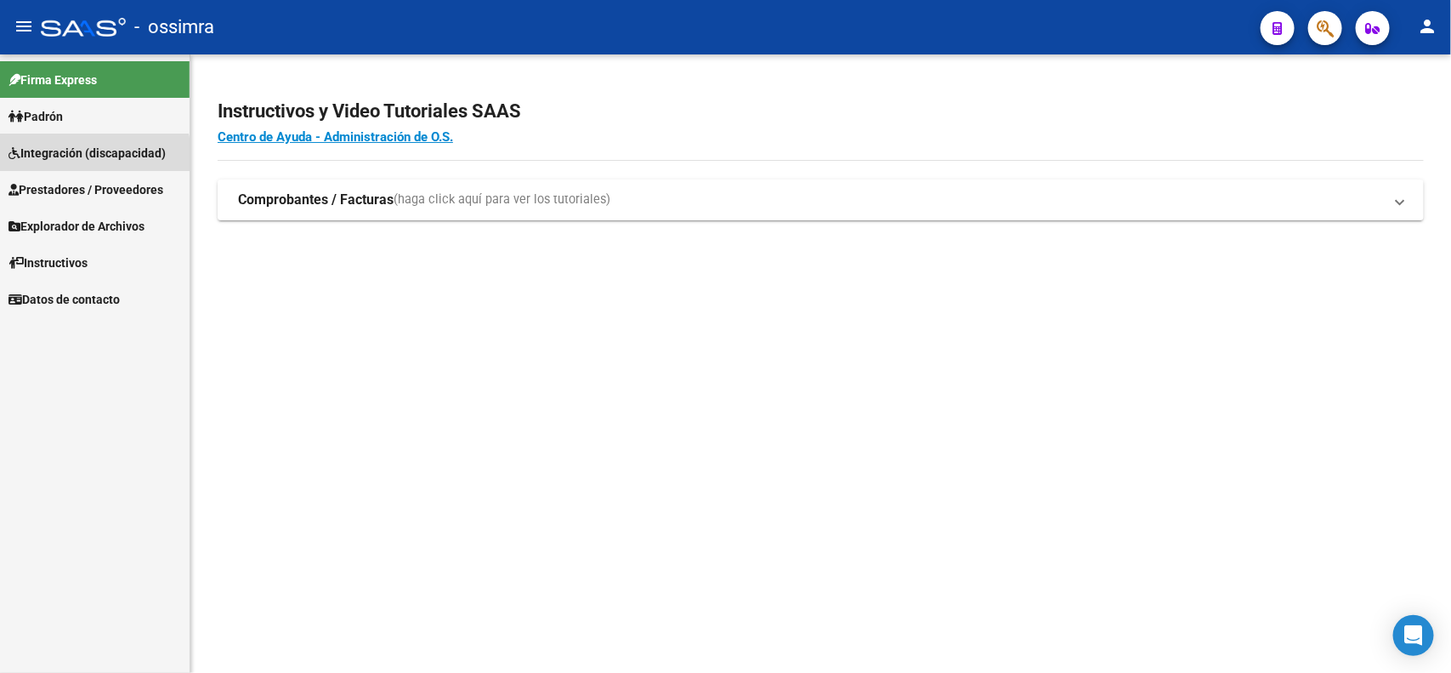
click at [91, 156] on span "Integración (discapacidad)" at bounding box center [87, 153] width 157 height 19
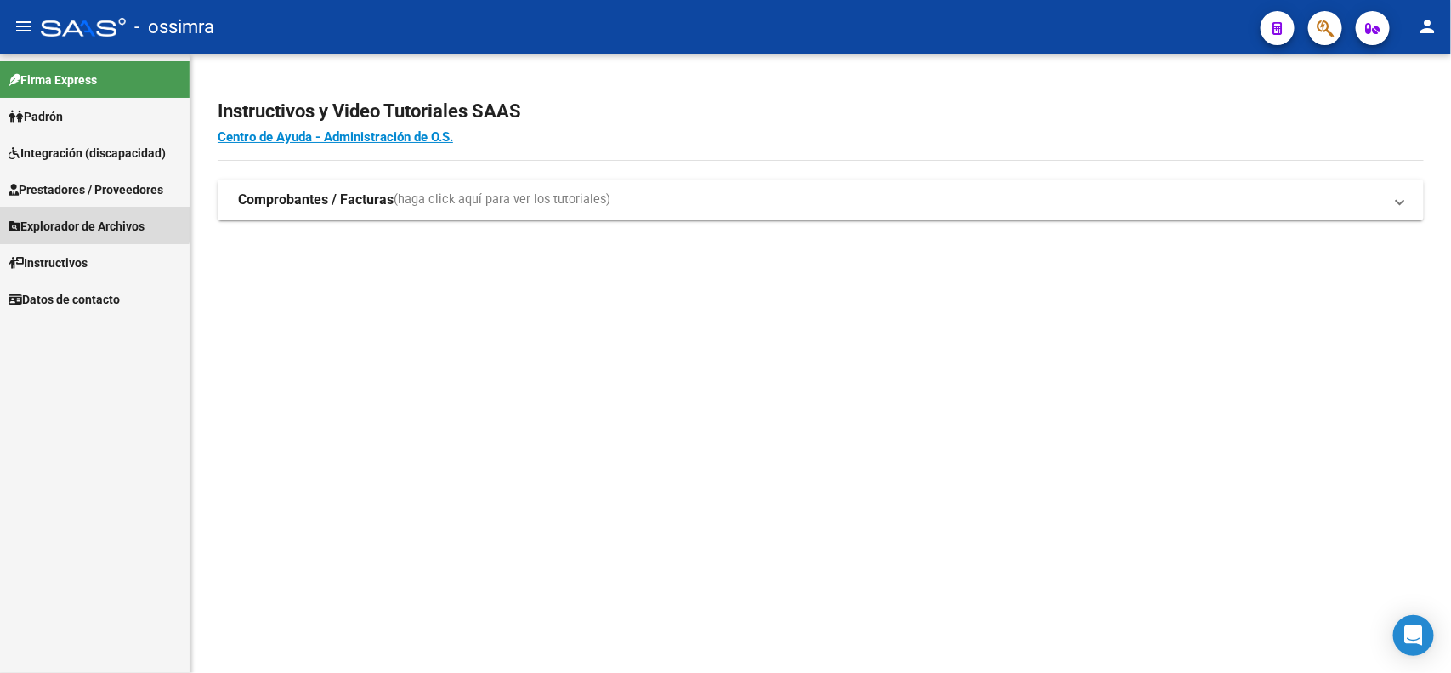
click at [82, 211] on link "Explorador de Archivos" at bounding box center [95, 225] width 190 height 37
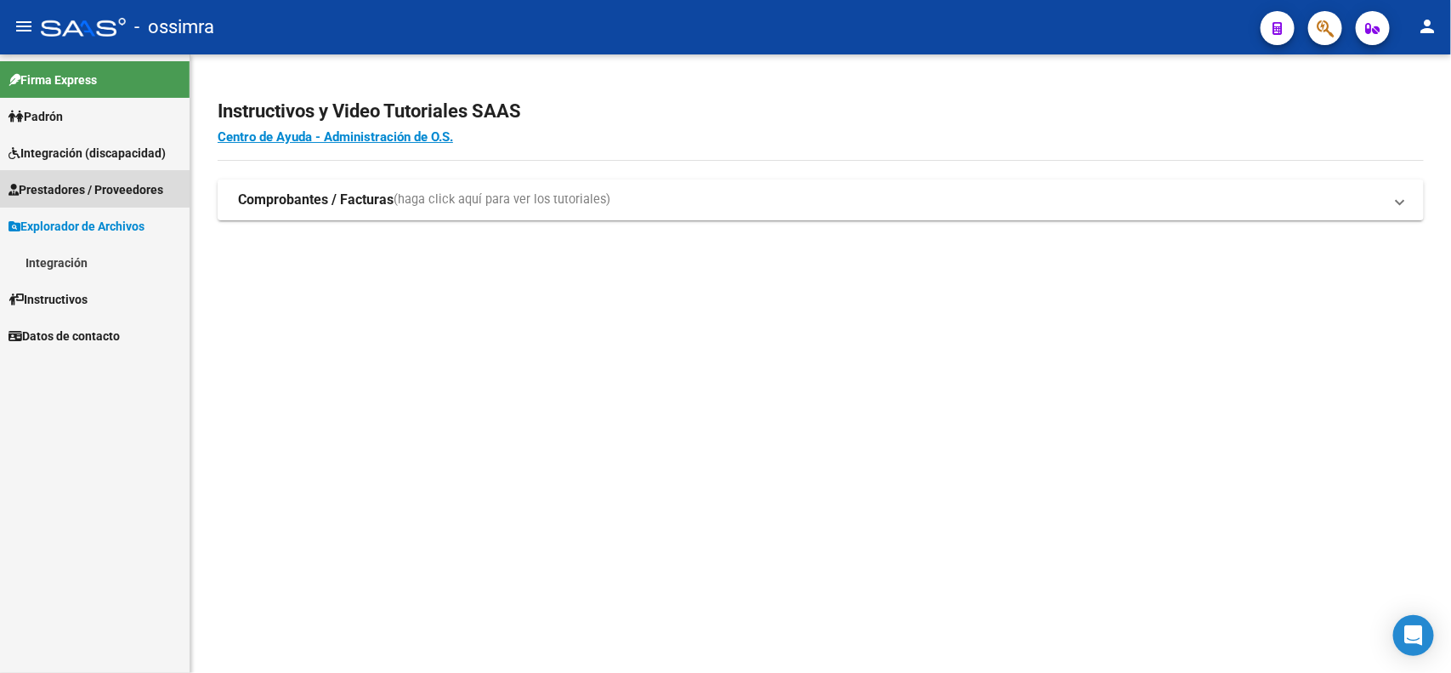
click at [78, 188] on span "Prestadores / Proveedores" at bounding box center [86, 189] width 155 height 19
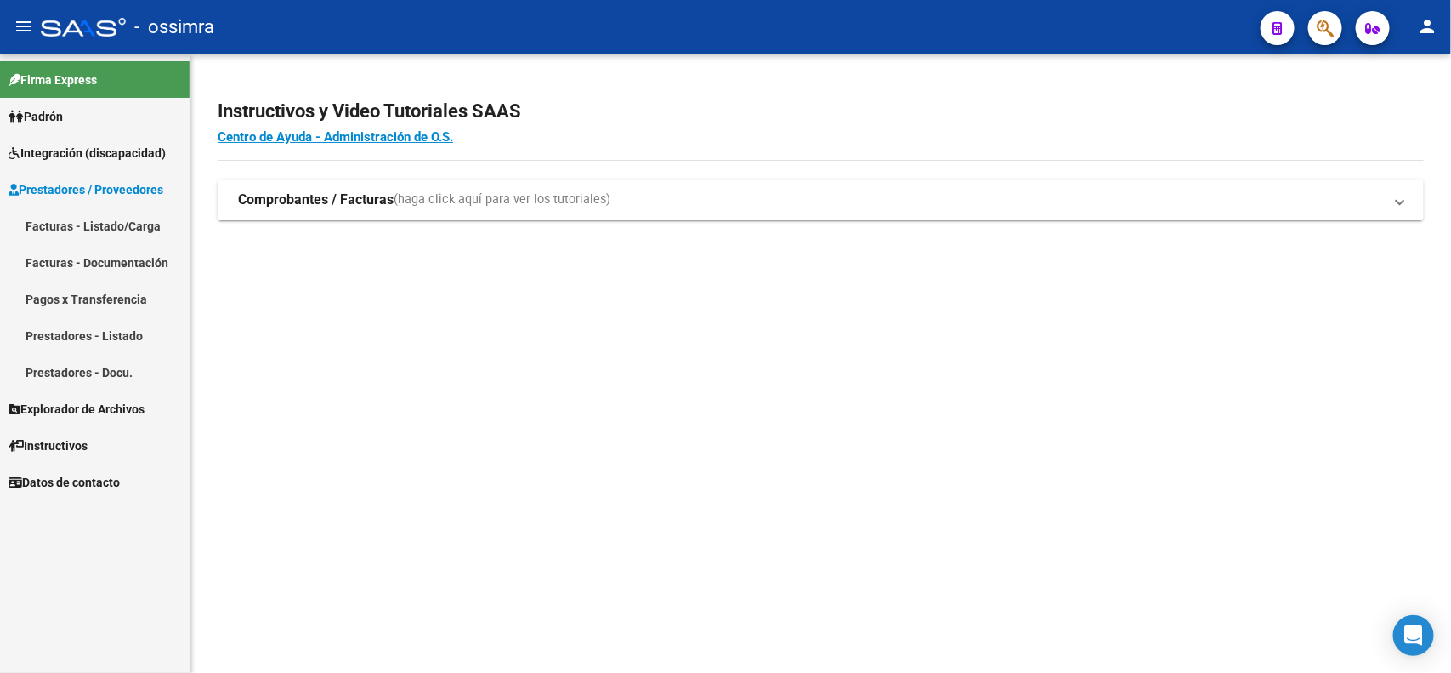
click at [72, 217] on link "Facturas - Listado/Carga" at bounding box center [95, 225] width 190 height 37
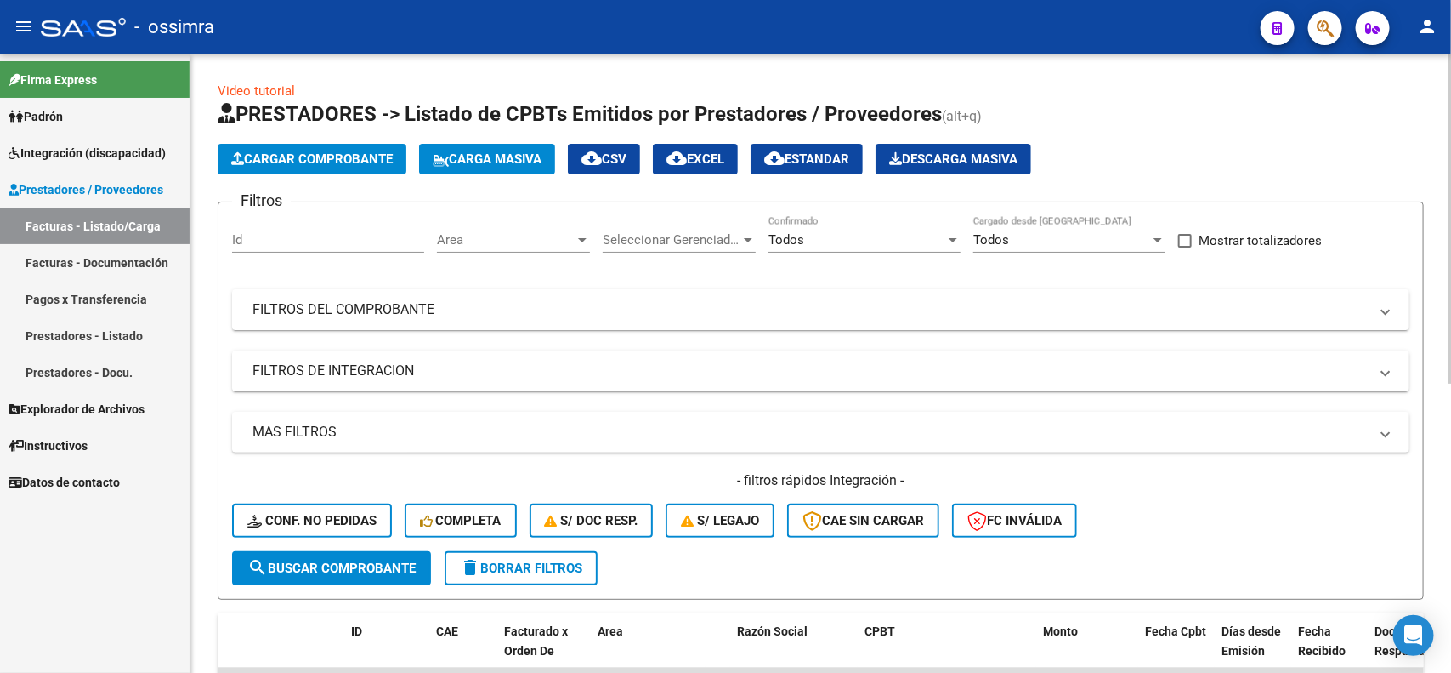
click at [279, 159] on span "Cargar Comprobante" at bounding box center [312, 158] width 162 height 15
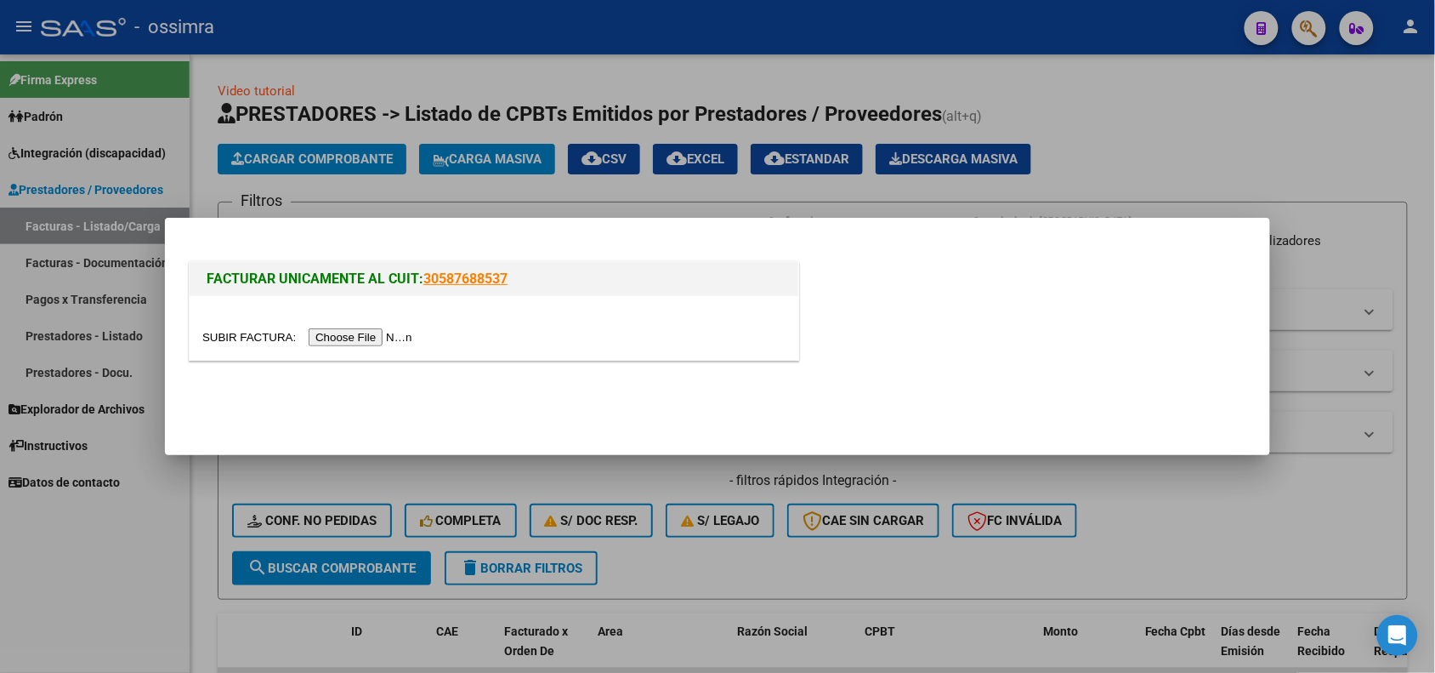
click at [380, 337] on input "file" at bounding box center [309, 337] width 215 height 18
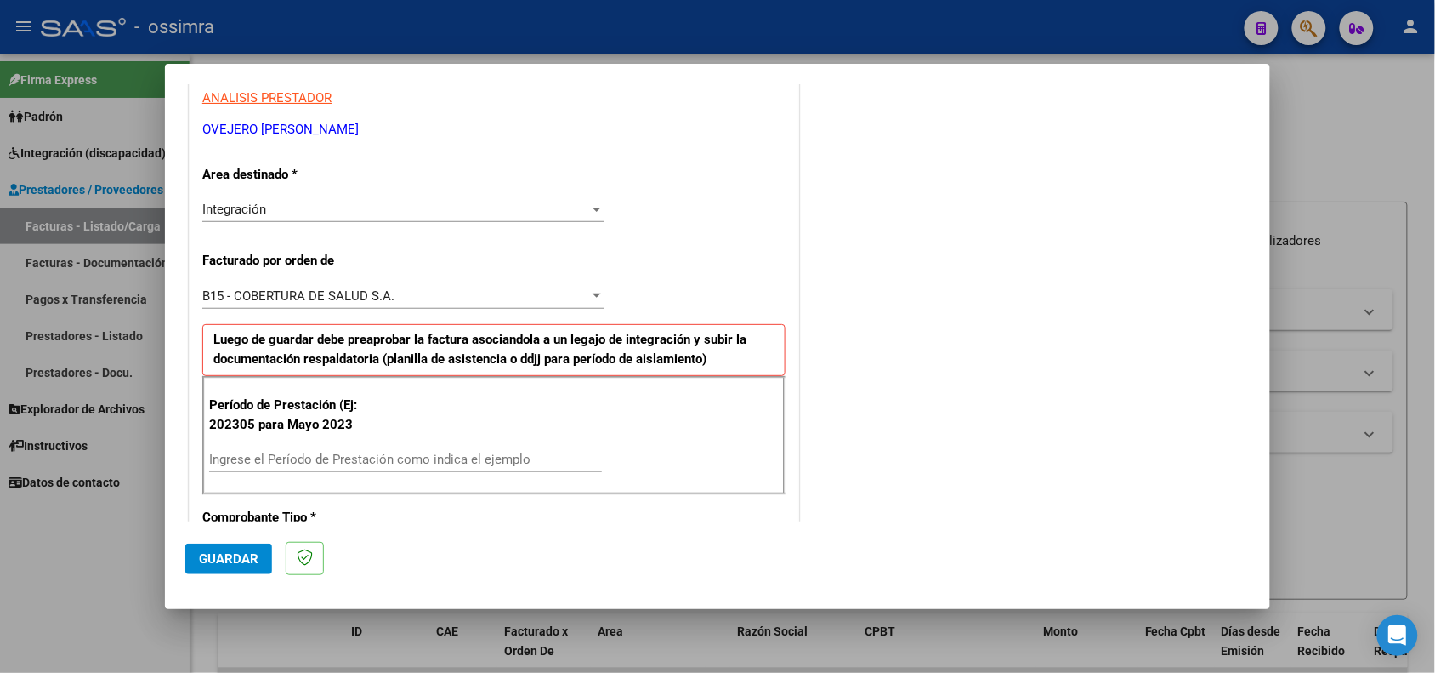
scroll to position [531, 0]
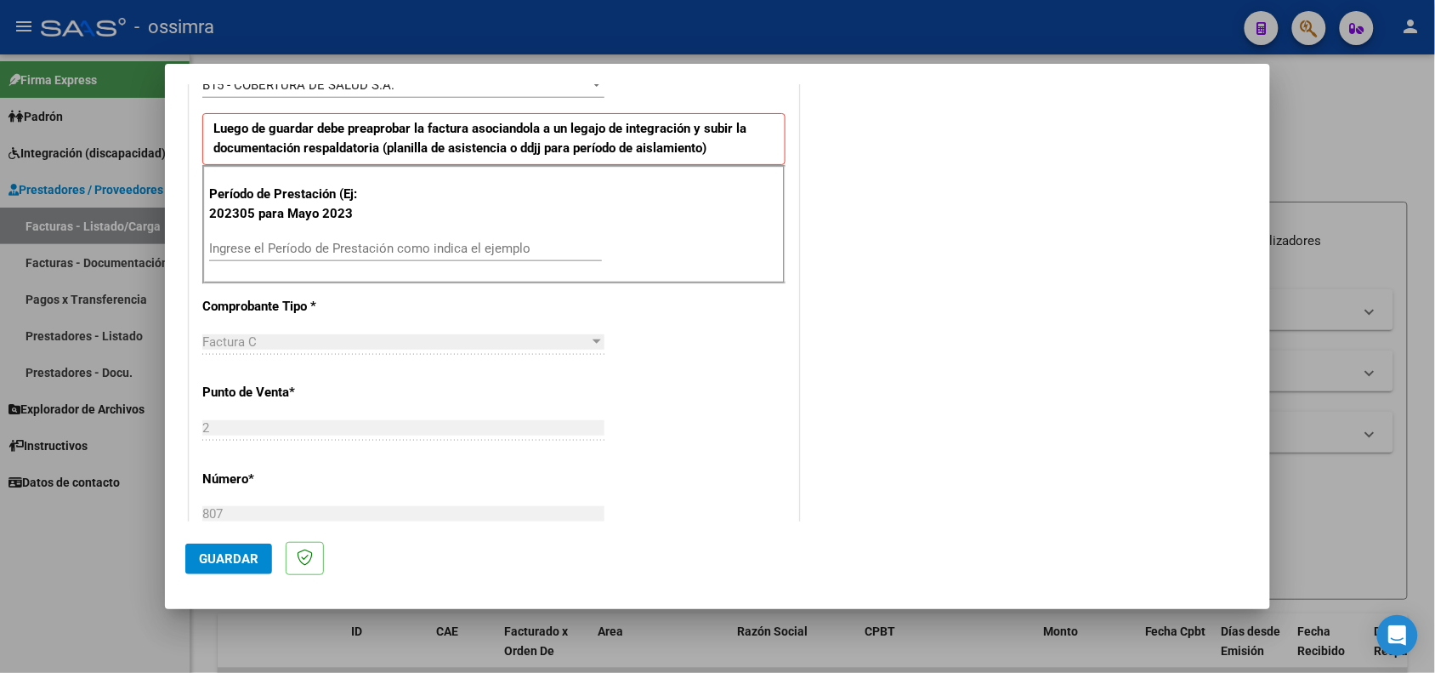
click at [300, 241] on div "Ingrese el Período de Prestación como indica el ejemplo" at bounding box center [405, 249] width 393 height 26
type input "202505"
click at [223, 564] on button "Guardar" at bounding box center [228, 558] width 87 height 31
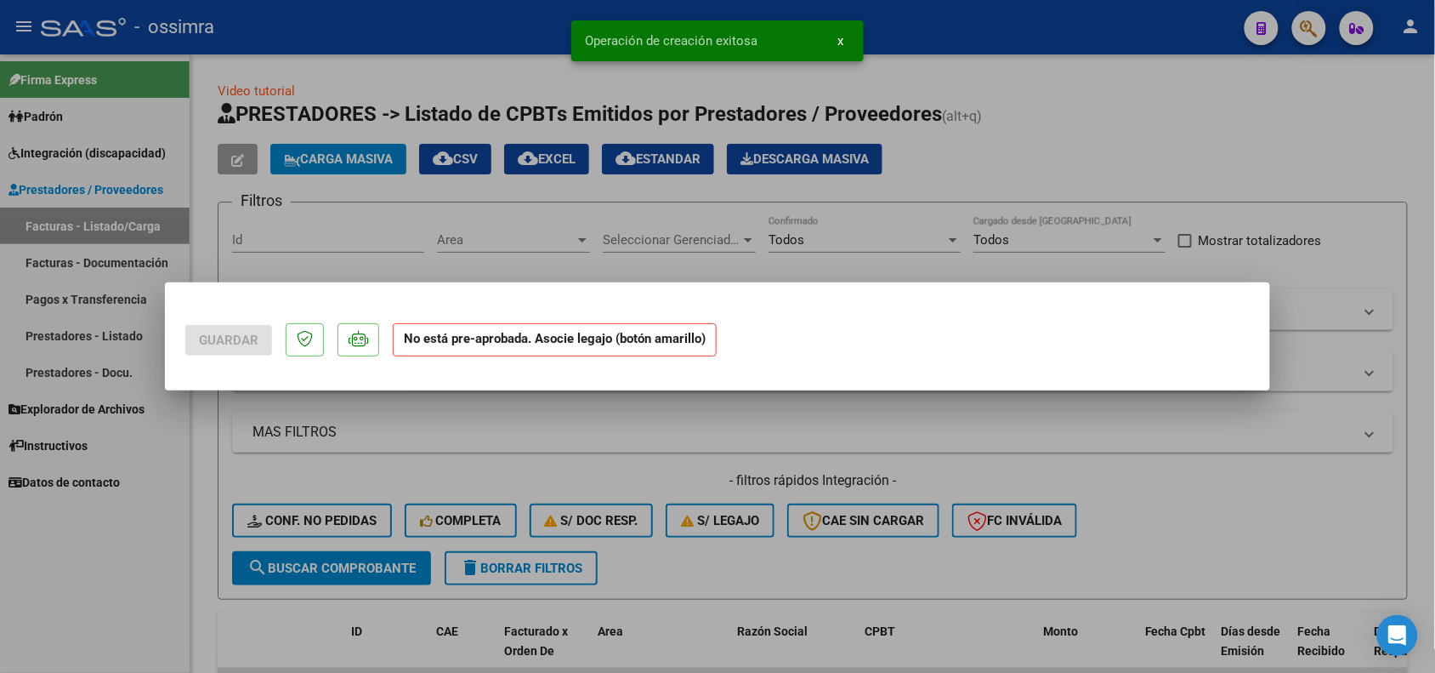
scroll to position [0, 0]
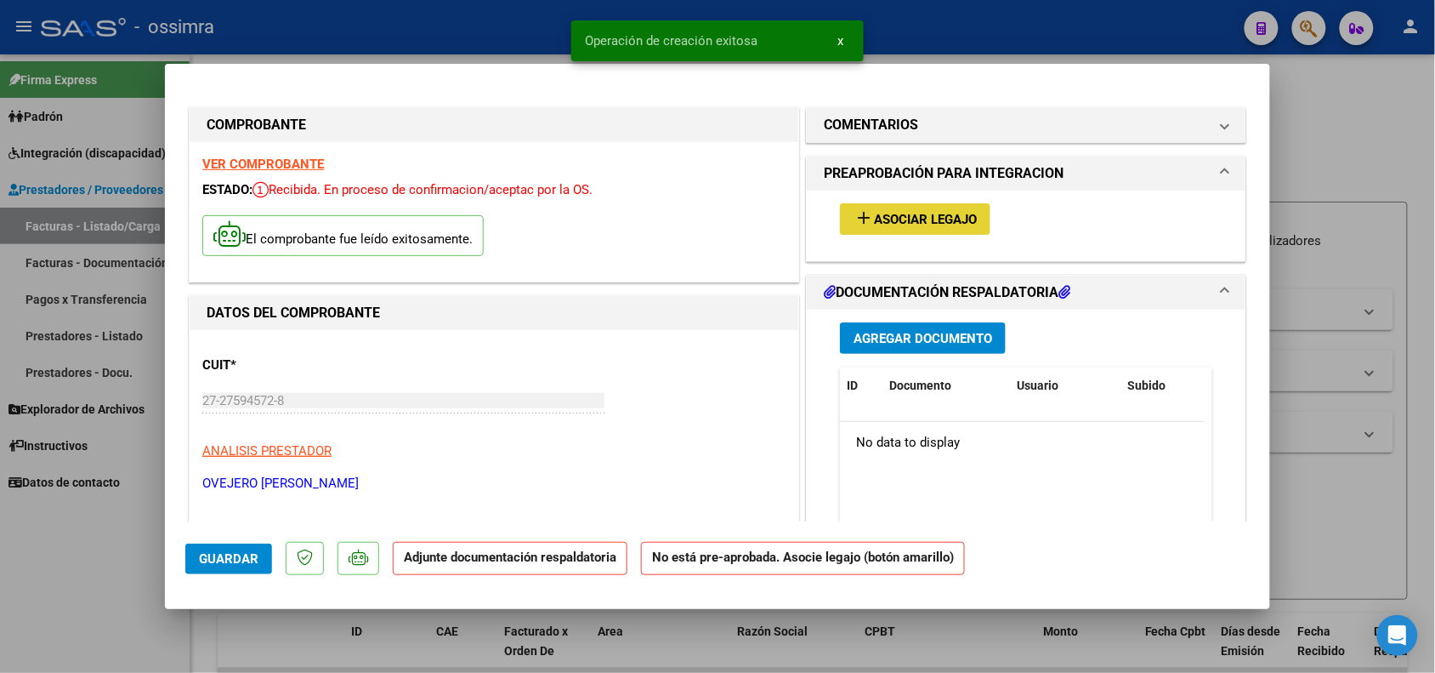
click at [874, 218] on span "Asociar Legajo" at bounding box center [925, 219] width 103 height 15
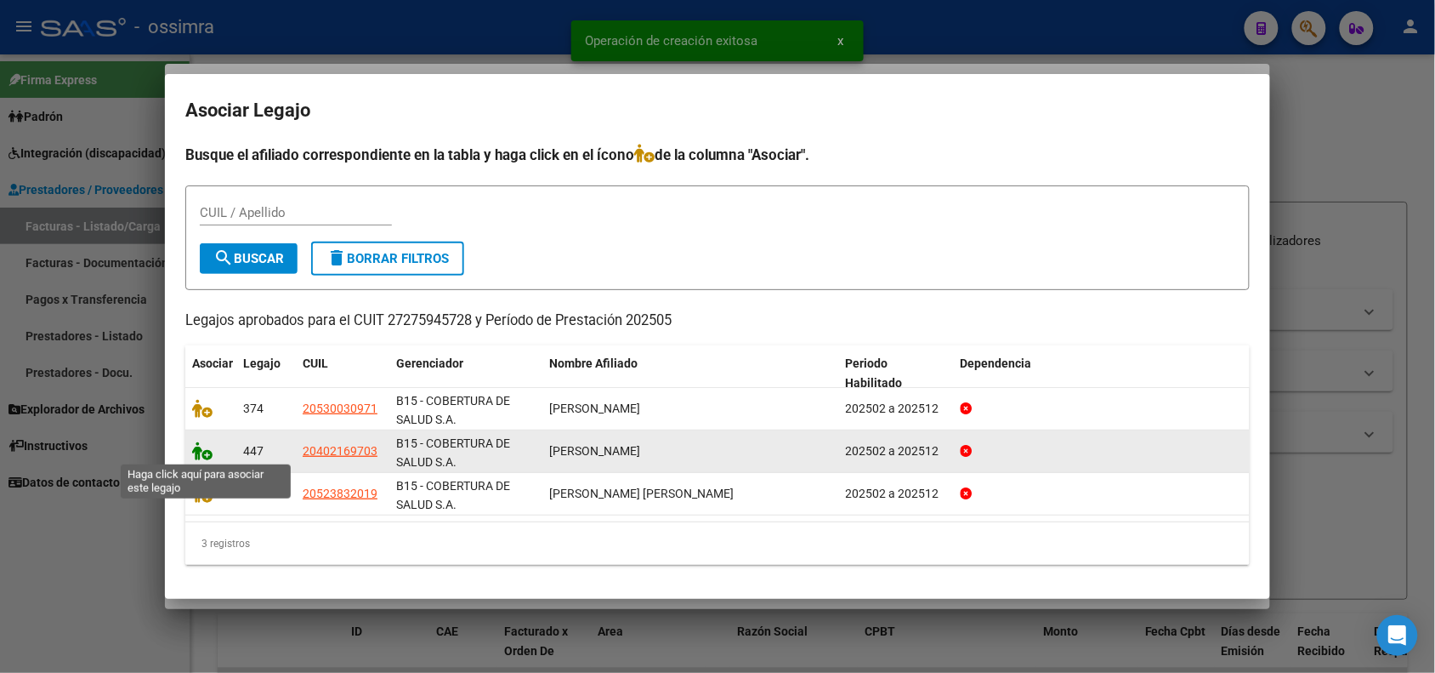
click at [201, 445] on icon at bounding box center [202, 450] width 20 height 19
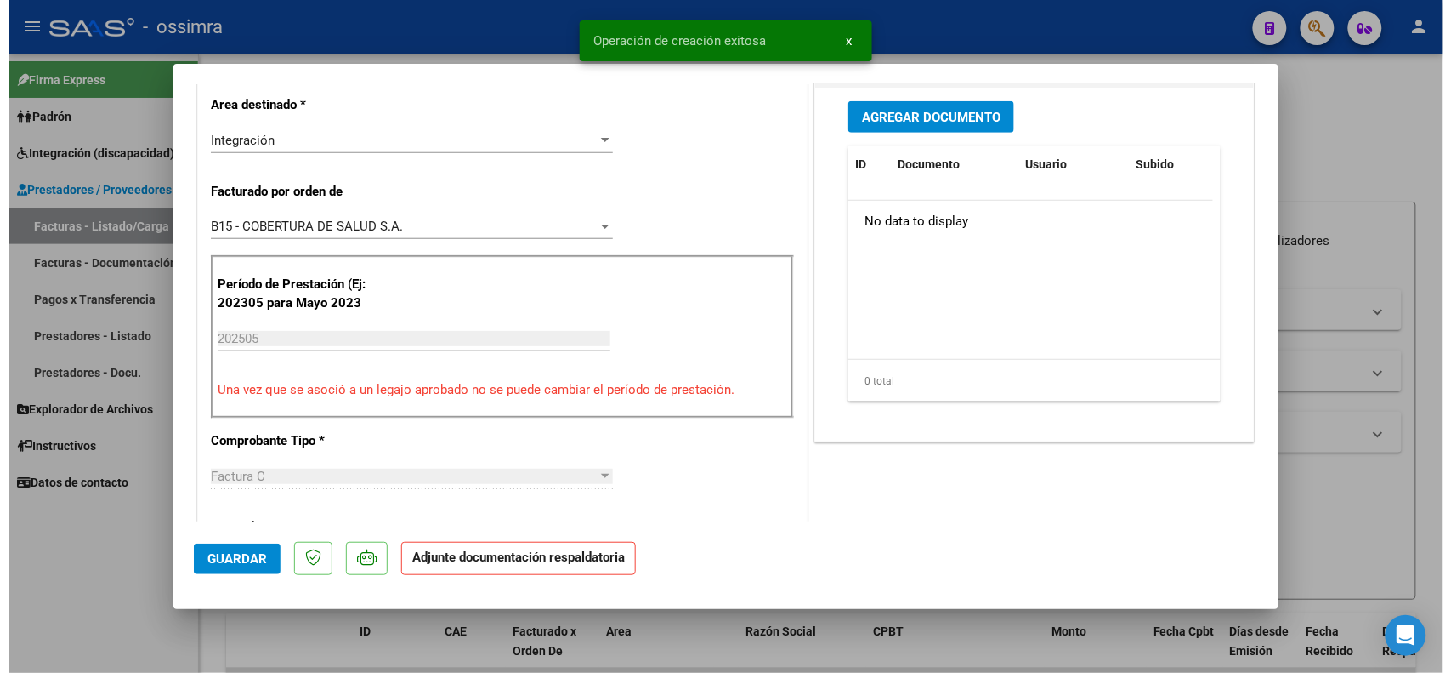
scroll to position [425, 0]
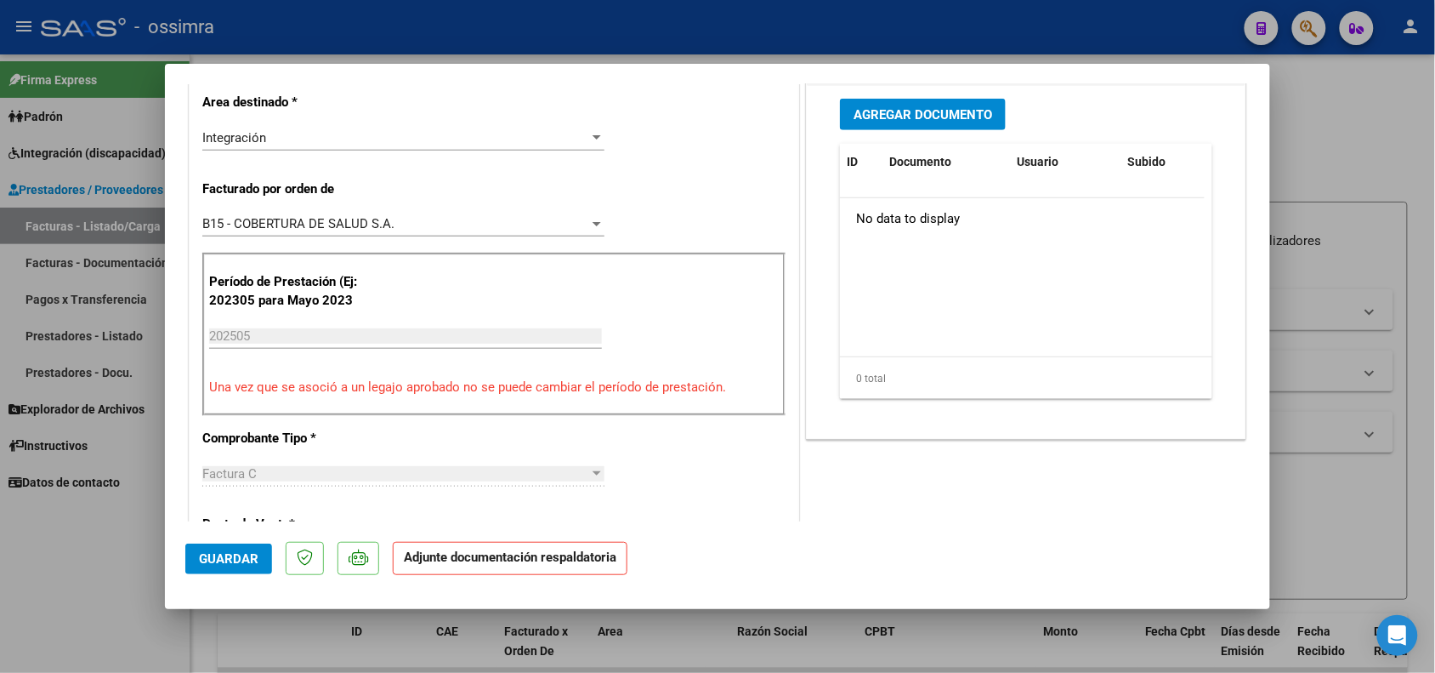
click at [918, 121] on span "Agregar Documento" at bounding box center [923, 114] width 139 height 15
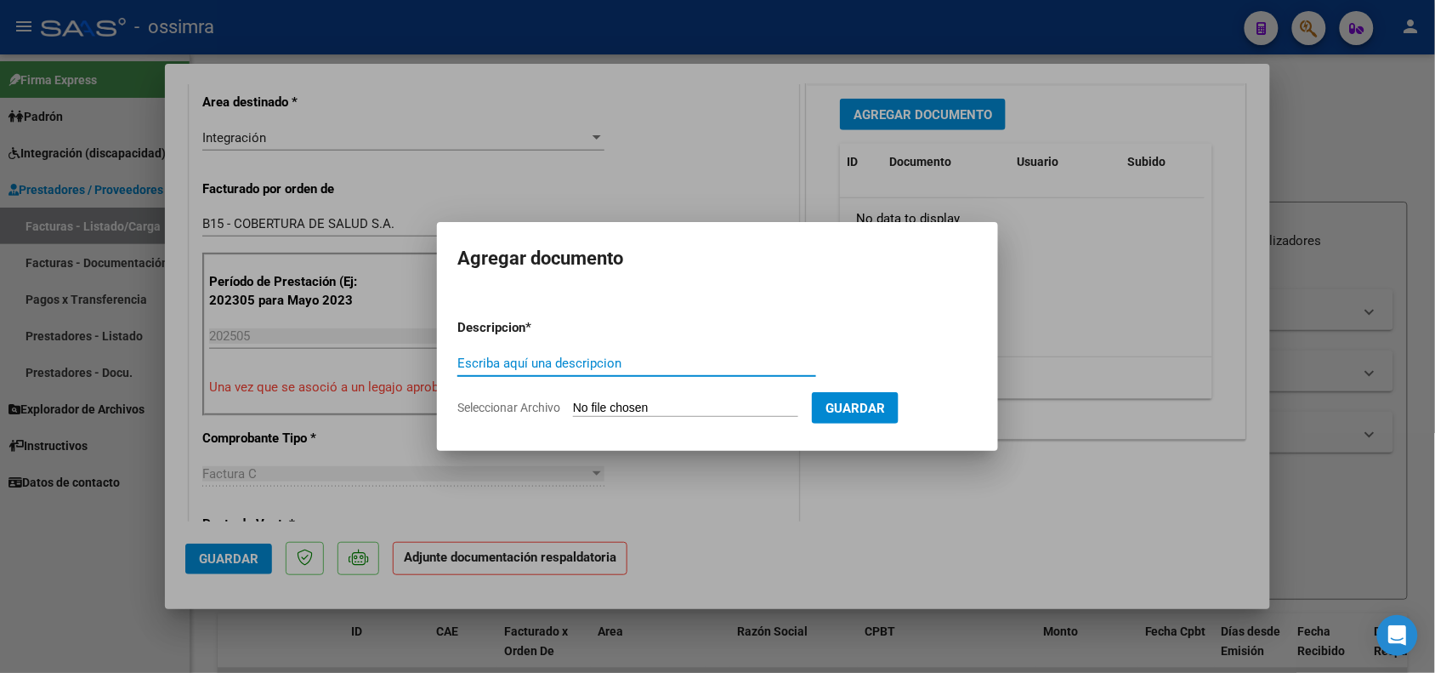
click at [554, 366] on input "Escriba aquí una descripcion" at bounding box center [636, 362] width 359 height 15
type input "PLANILLA DE ASISTENCIA"
click at [594, 400] on input "Seleccionar Archivo" at bounding box center [685, 408] width 225 height 16
type input "C:\fakepath\PLANILLA DE ASISTENCIA .jpg"
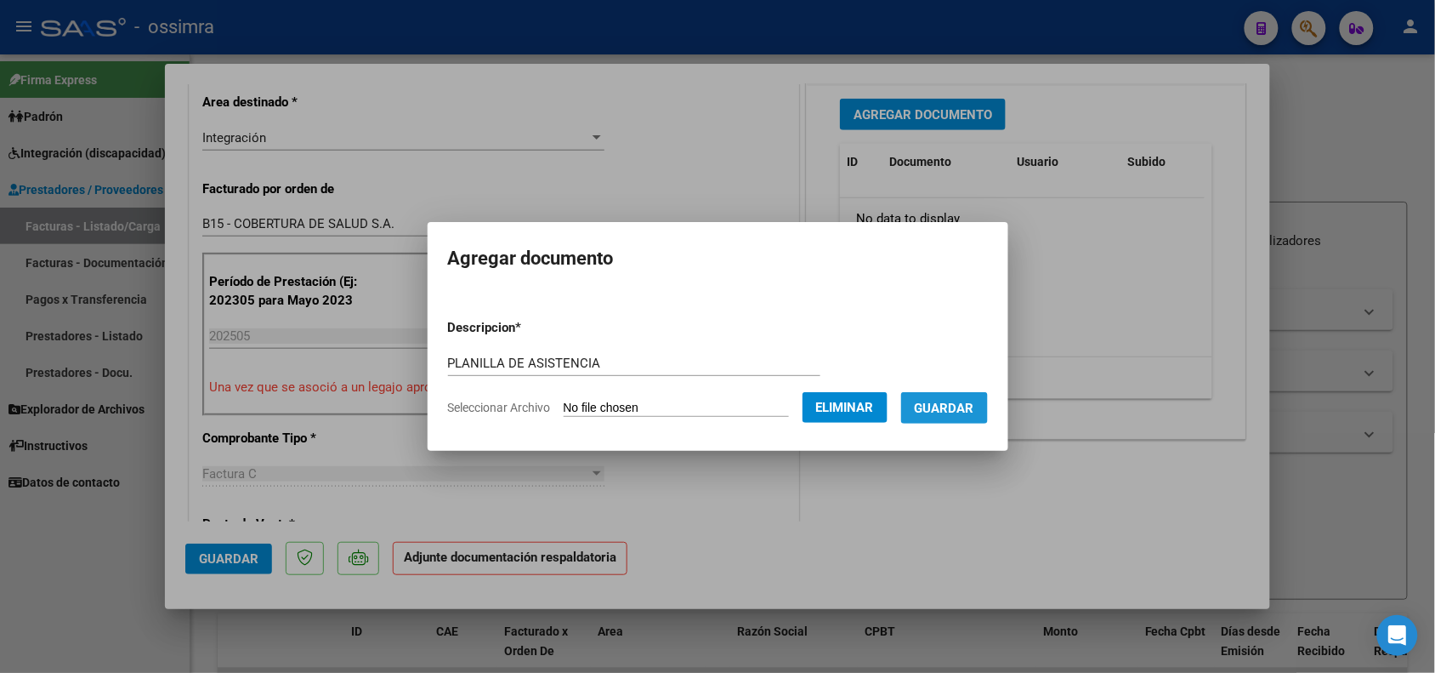
click at [944, 411] on span "Guardar" at bounding box center [945, 407] width 60 height 15
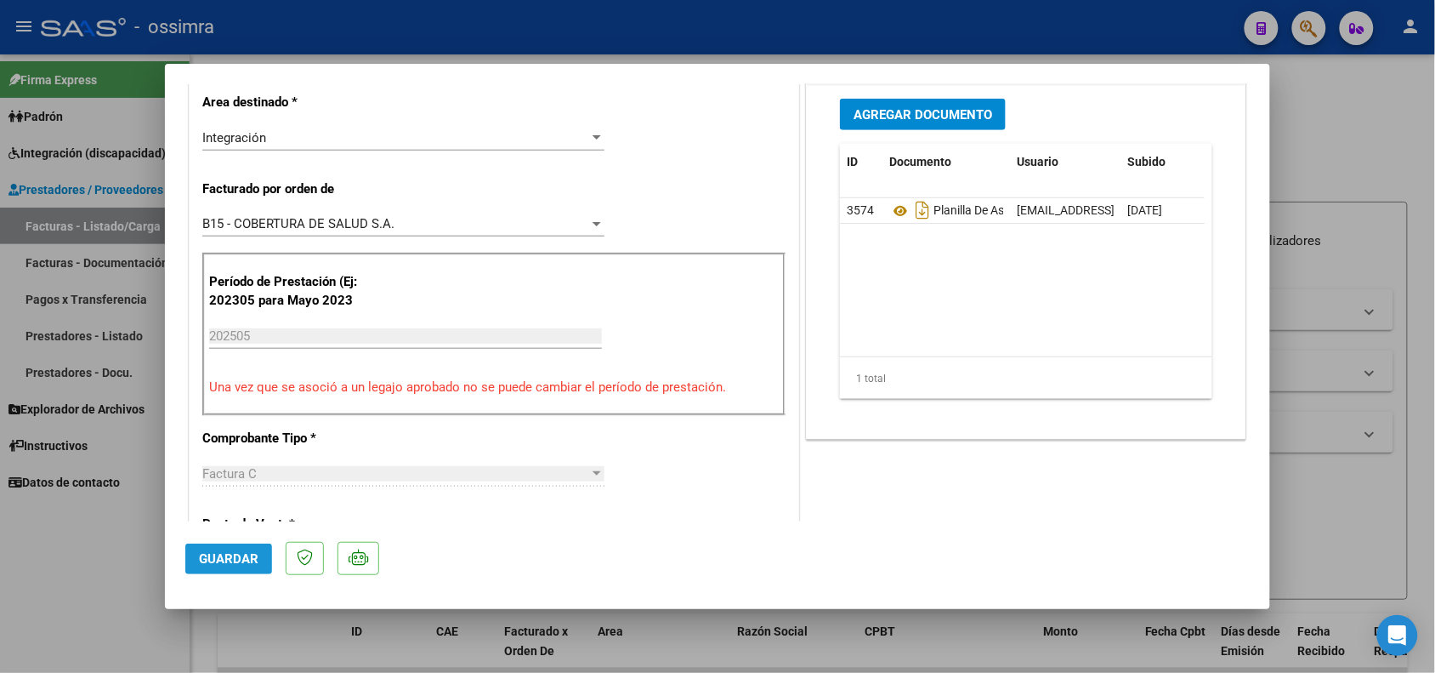
click at [214, 563] on span "Guardar" at bounding box center [229, 558] width 60 height 15
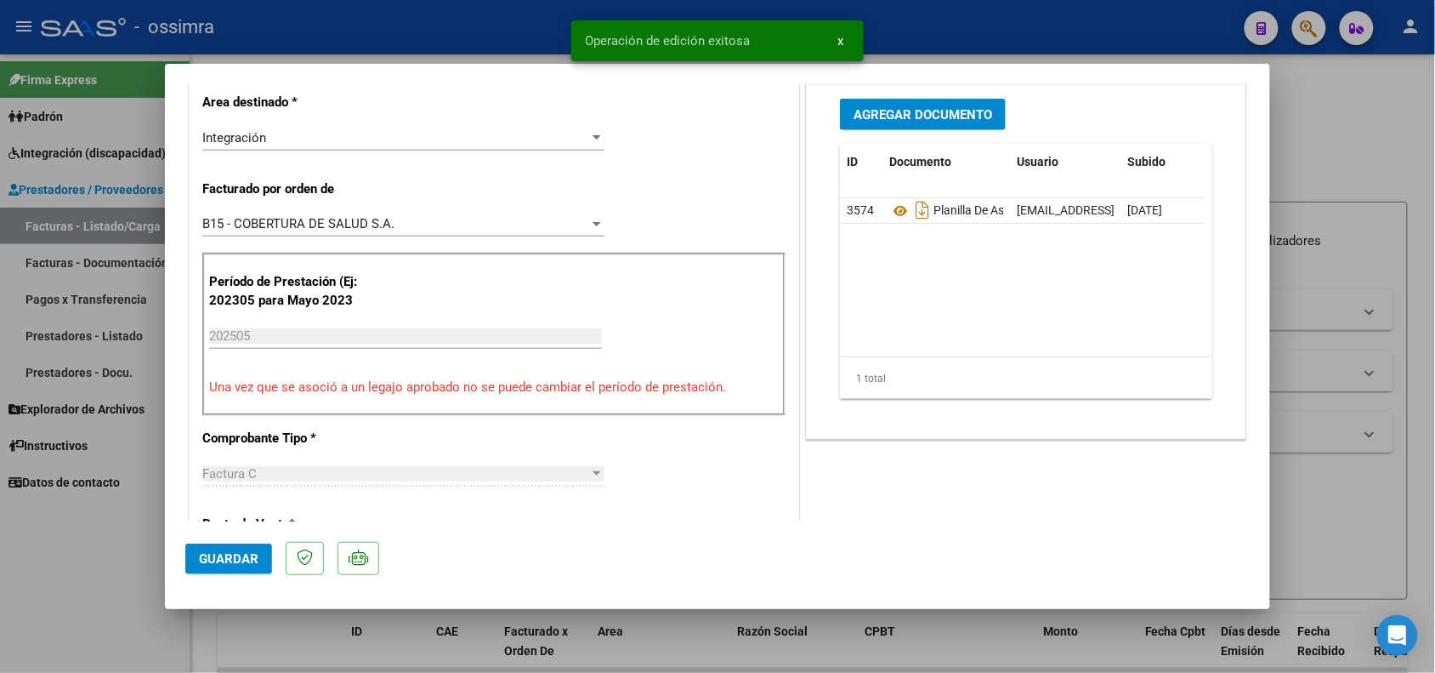
click at [155, 636] on div at bounding box center [717, 336] width 1435 height 673
type input "$ 0,00"
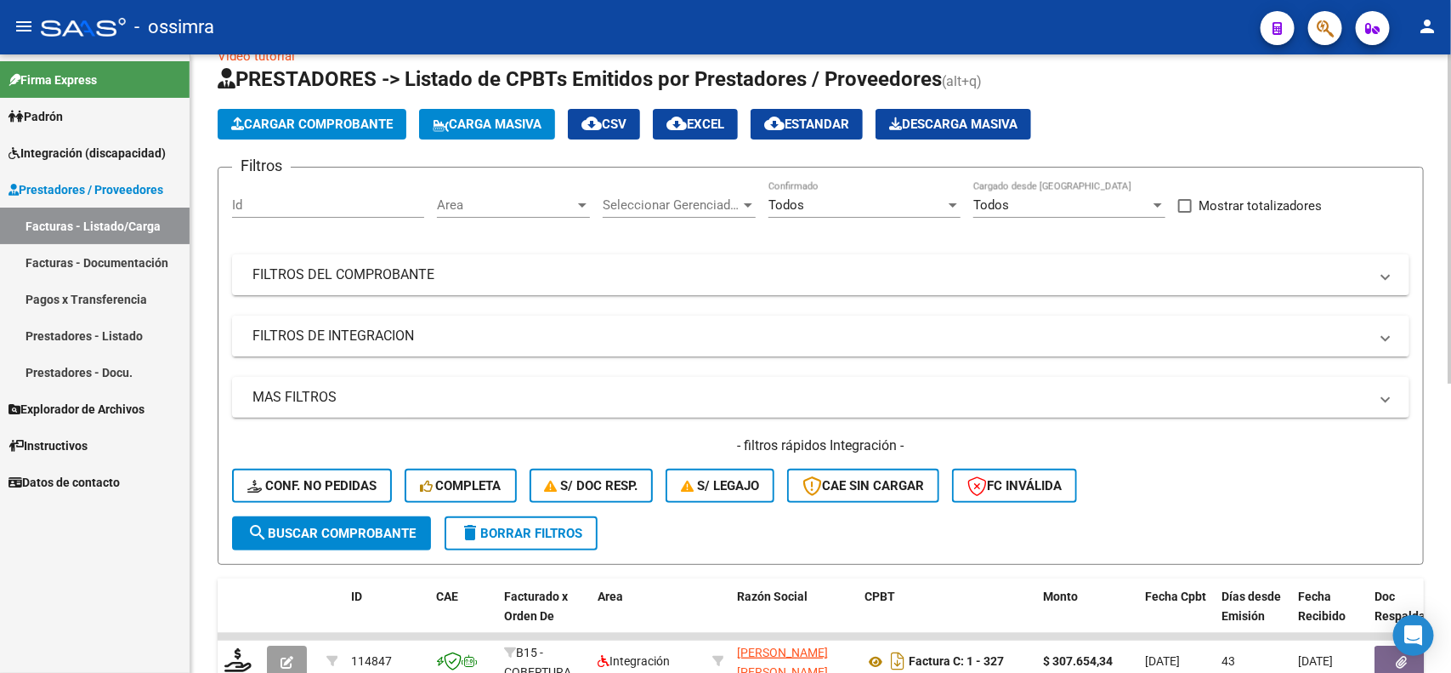
scroll to position [0, 0]
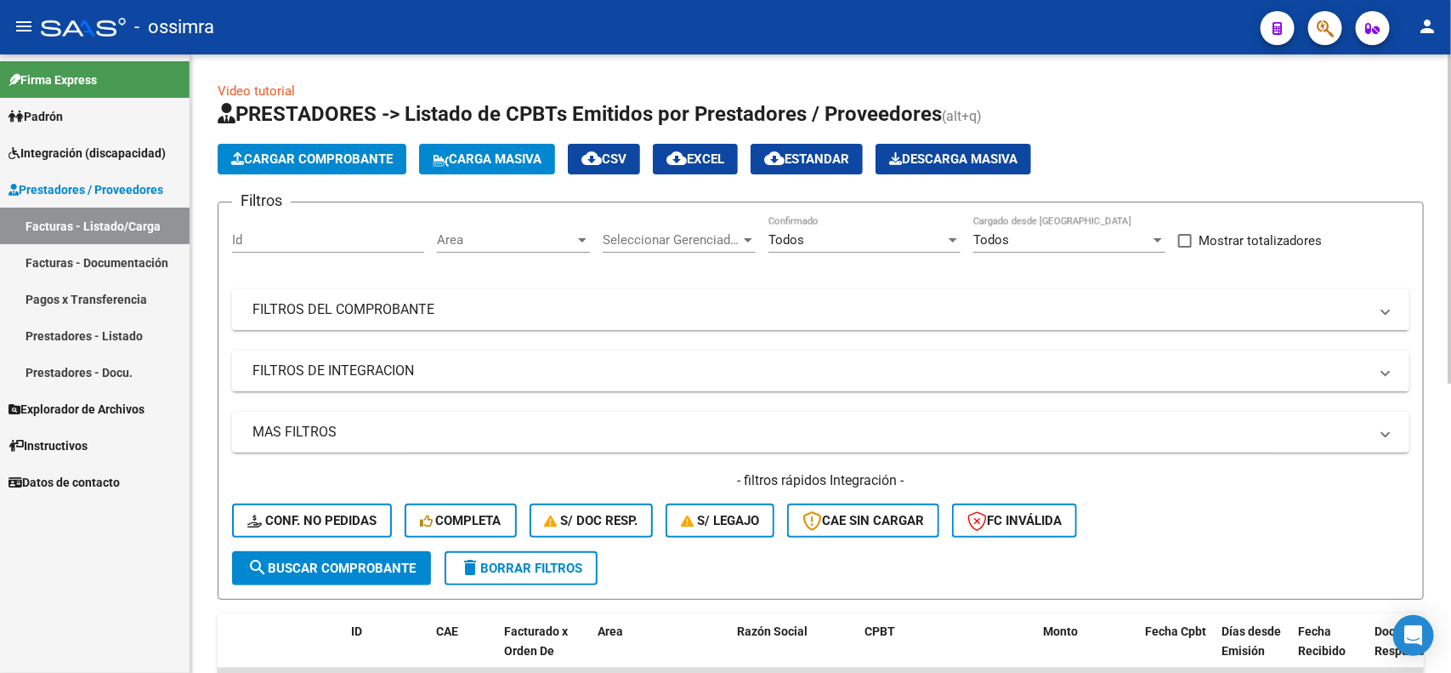
click at [657, 302] on mat-panel-title "FILTROS DEL COMPROBANTE" at bounding box center [811, 309] width 1116 height 19
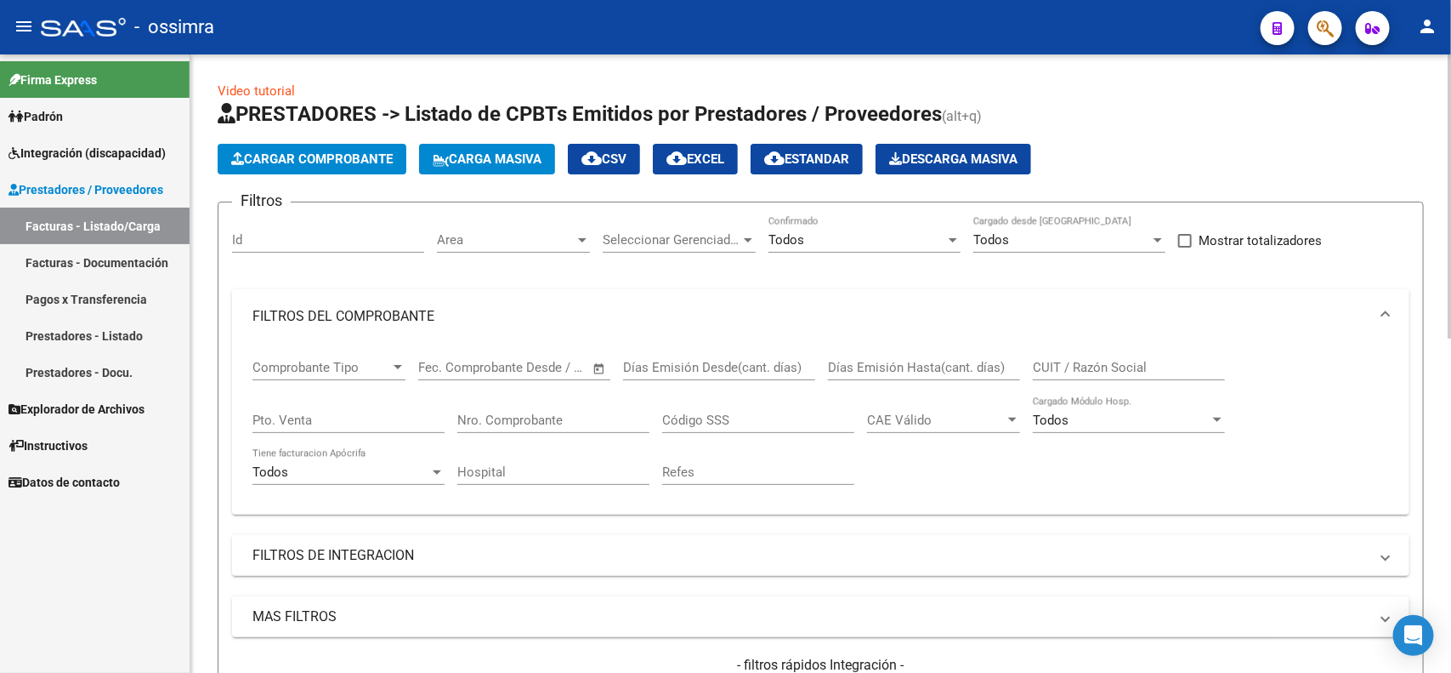
click at [594, 414] on input "Nro. Comprobante" at bounding box center [553, 419] width 192 height 15
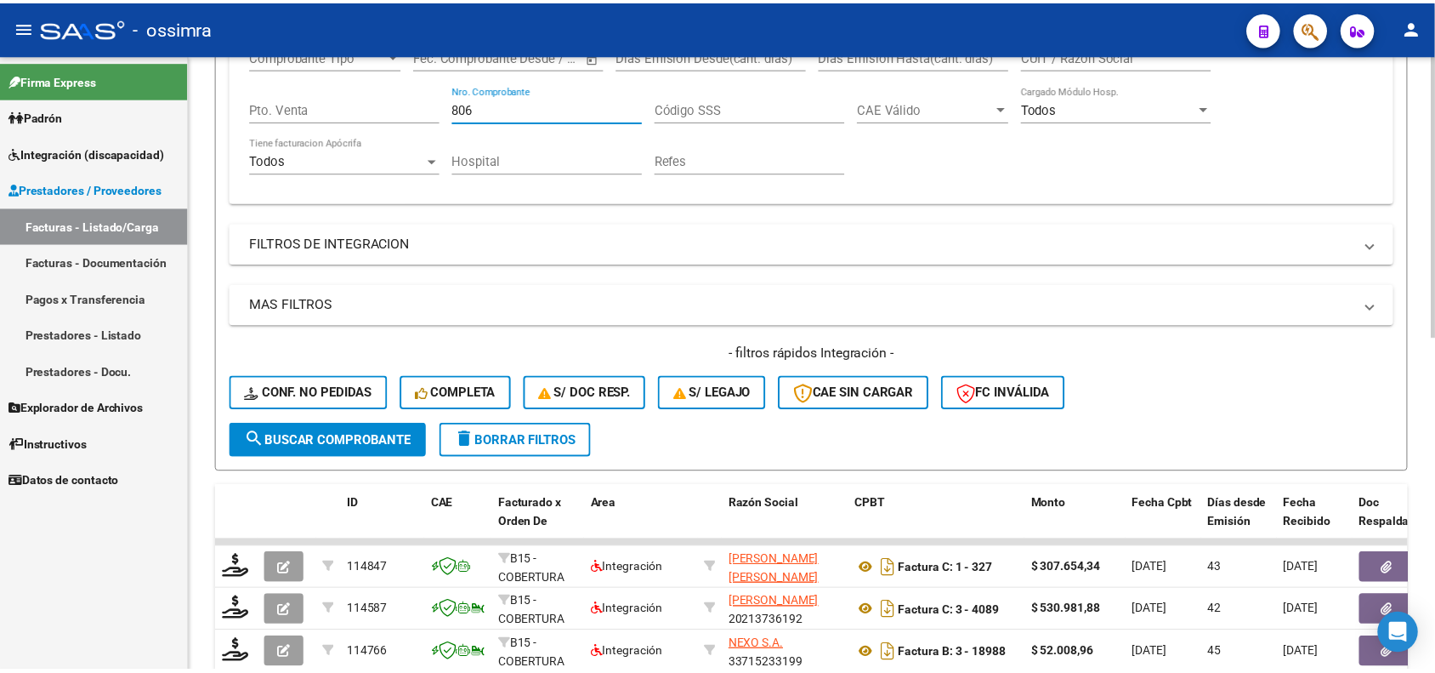
scroll to position [319, 0]
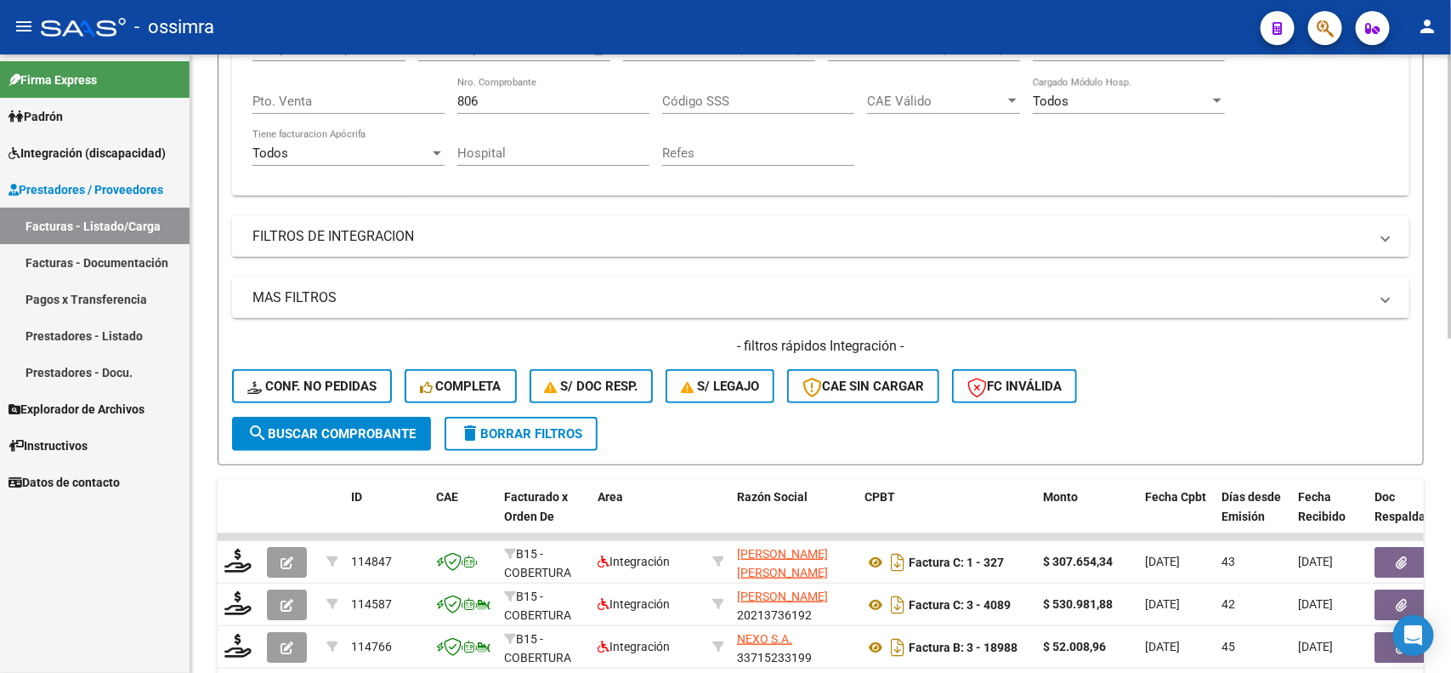
click at [298, 402] on div "- filtros rápidos Integración - Conf. no pedidas Completa S/ Doc Resp. S/ legaj…" at bounding box center [821, 377] width 1178 height 80
click at [300, 426] on span "search Buscar Comprobante" at bounding box center [331, 433] width 168 height 15
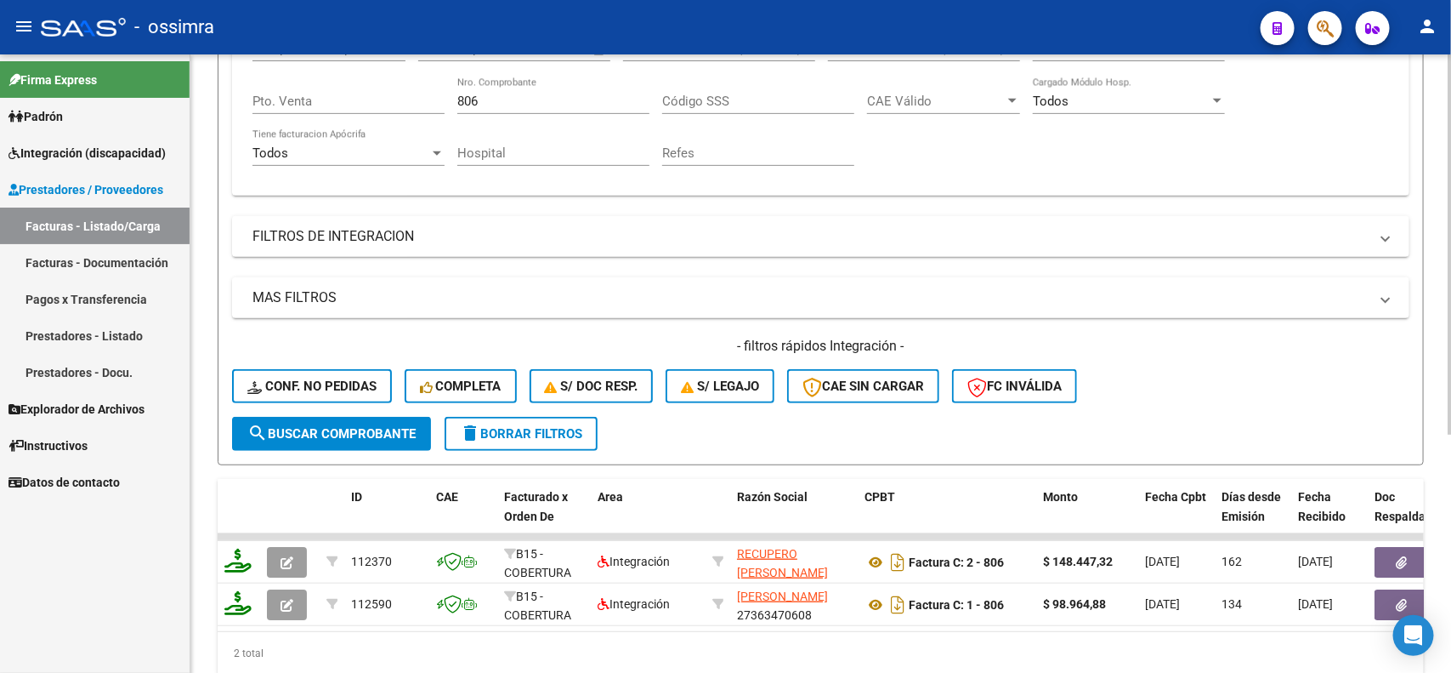
click at [486, 112] on div "806 Nro. Comprobante" at bounding box center [553, 103] width 192 height 53
click at [493, 106] on input "806" at bounding box center [553, 101] width 192 height 15
type input "807"
click at [342, 426] on span "search Buscar Comprobante" at bounding box center [331, 433] width 168 height 15
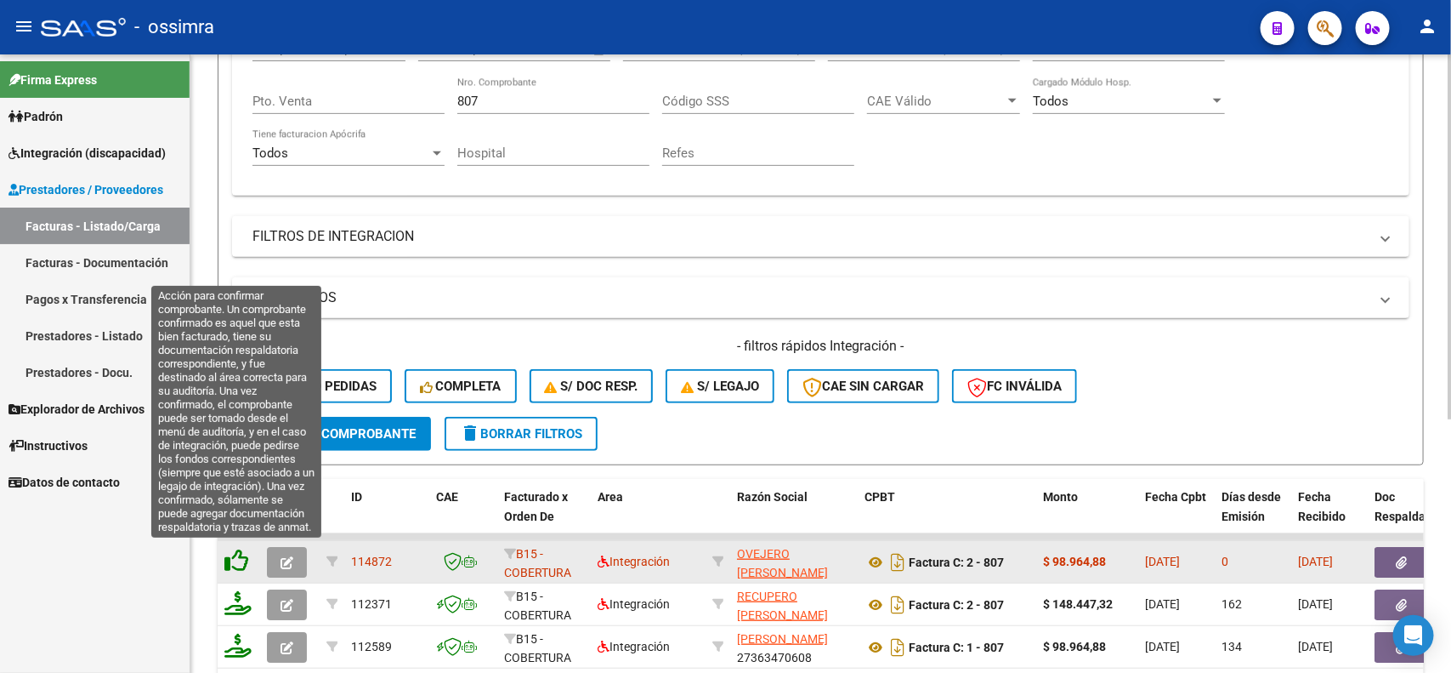
click at [235, 557] on icon at bounding box center [236, 560] width 24 height 24
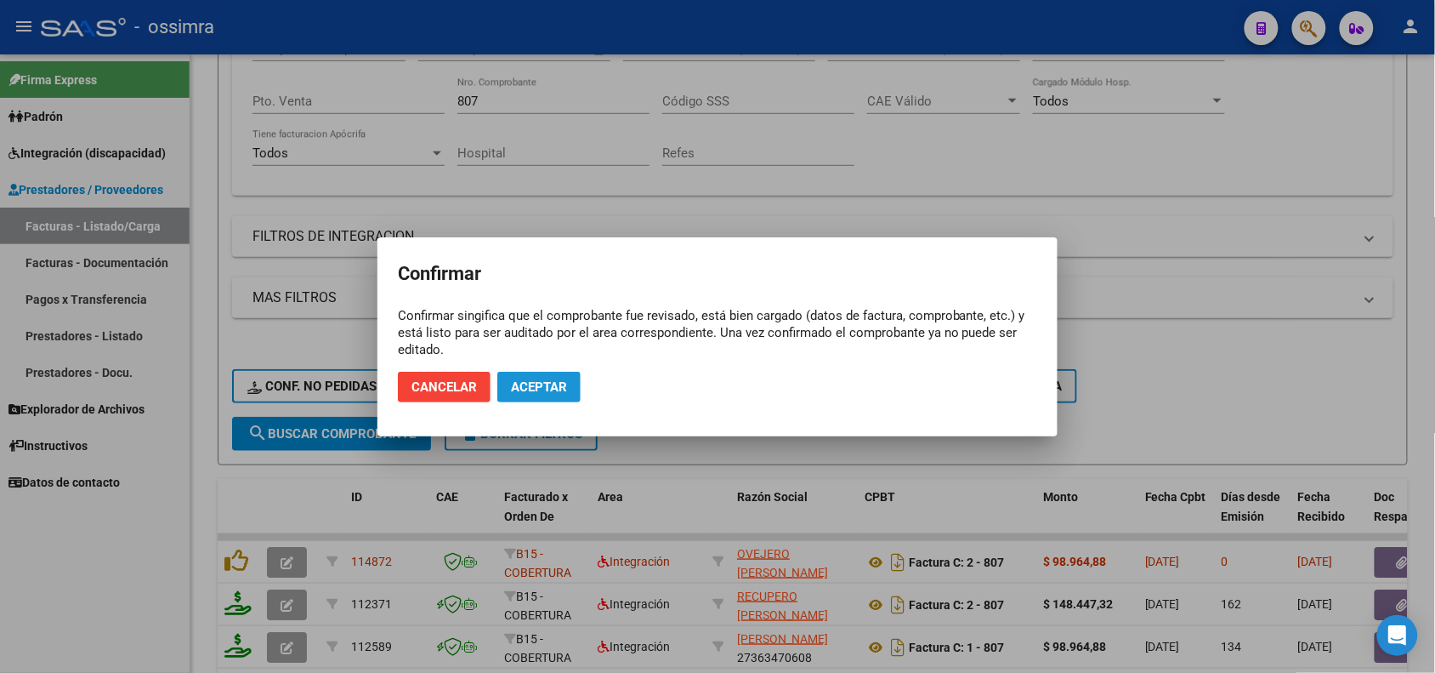
click at [536, 392] on span "Aceptar" at bounding box center [539, 386] width 56 height 15
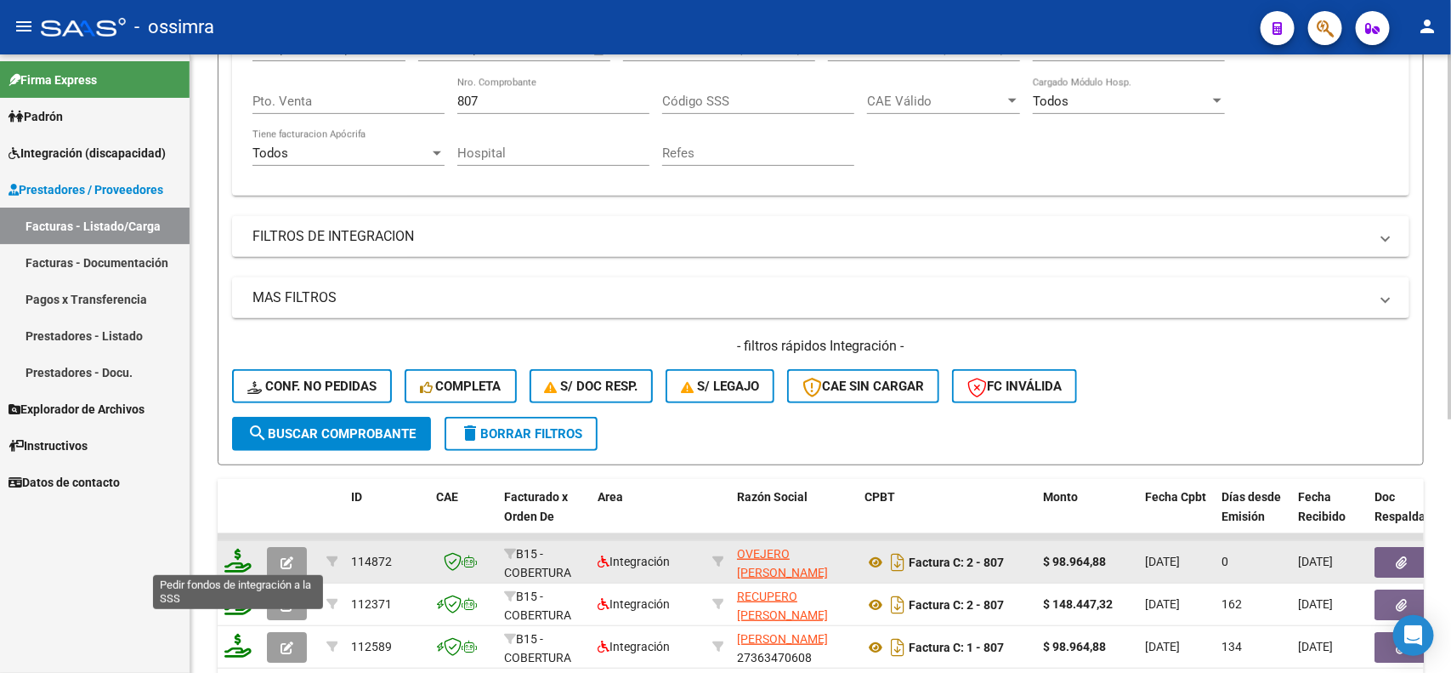
click at [238, 563] on icon at bounding box center [237, 560] width 27 height 24
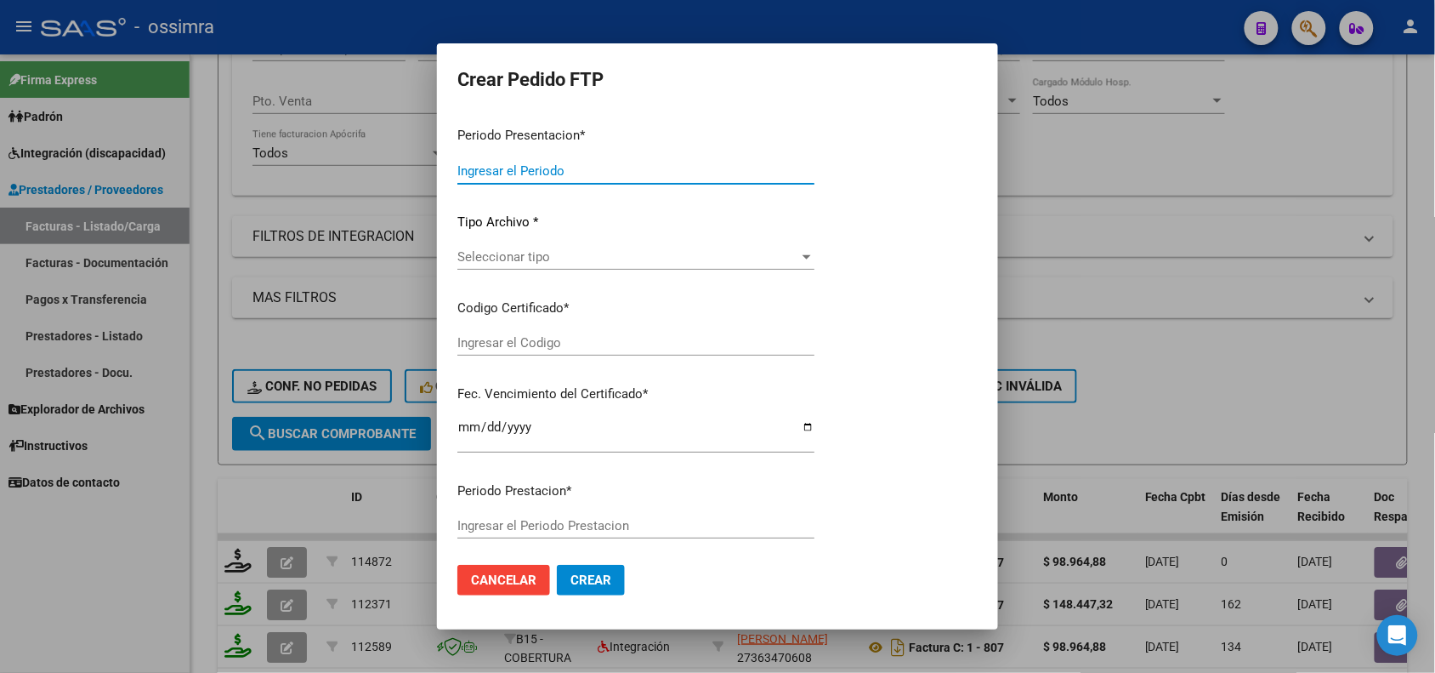
type input "202507"
type input "202505"
type input "$ 98.964,88"
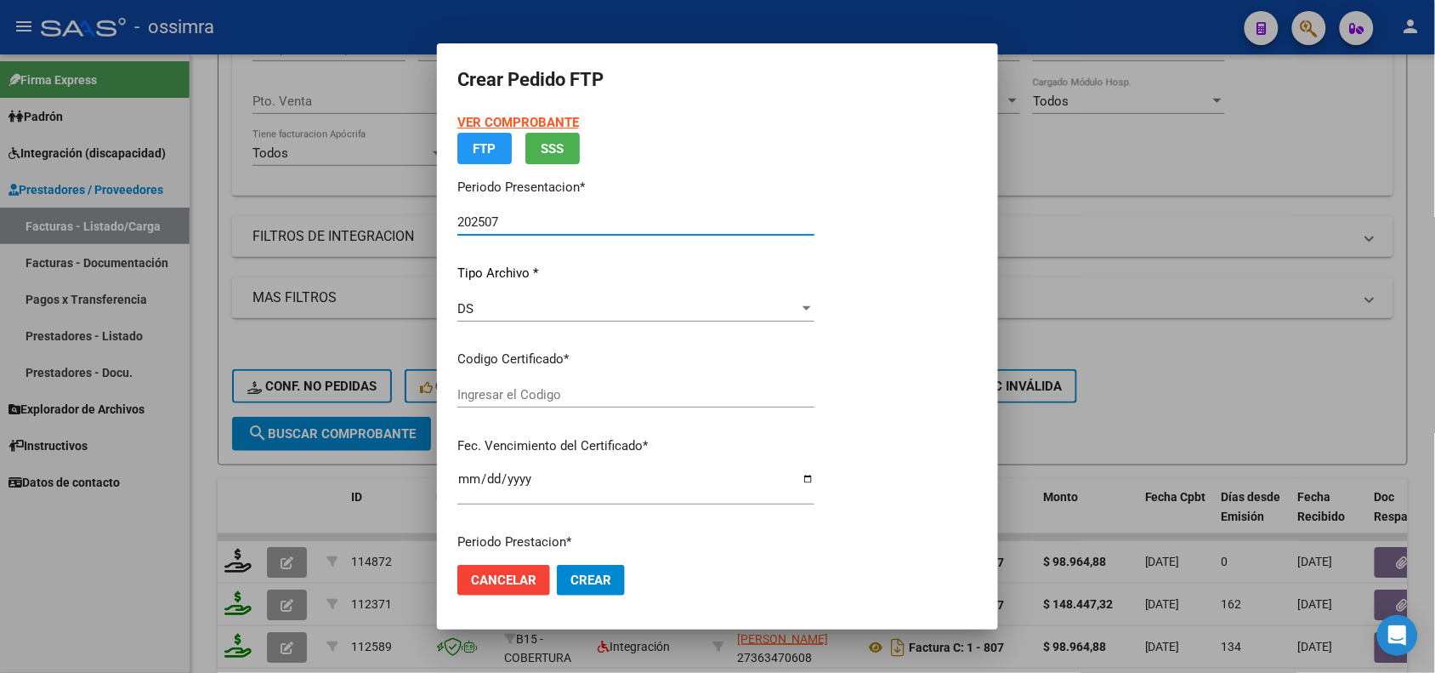
type input "ARG02000402169702013100720231007TUC138"
type input "2023-10-07"
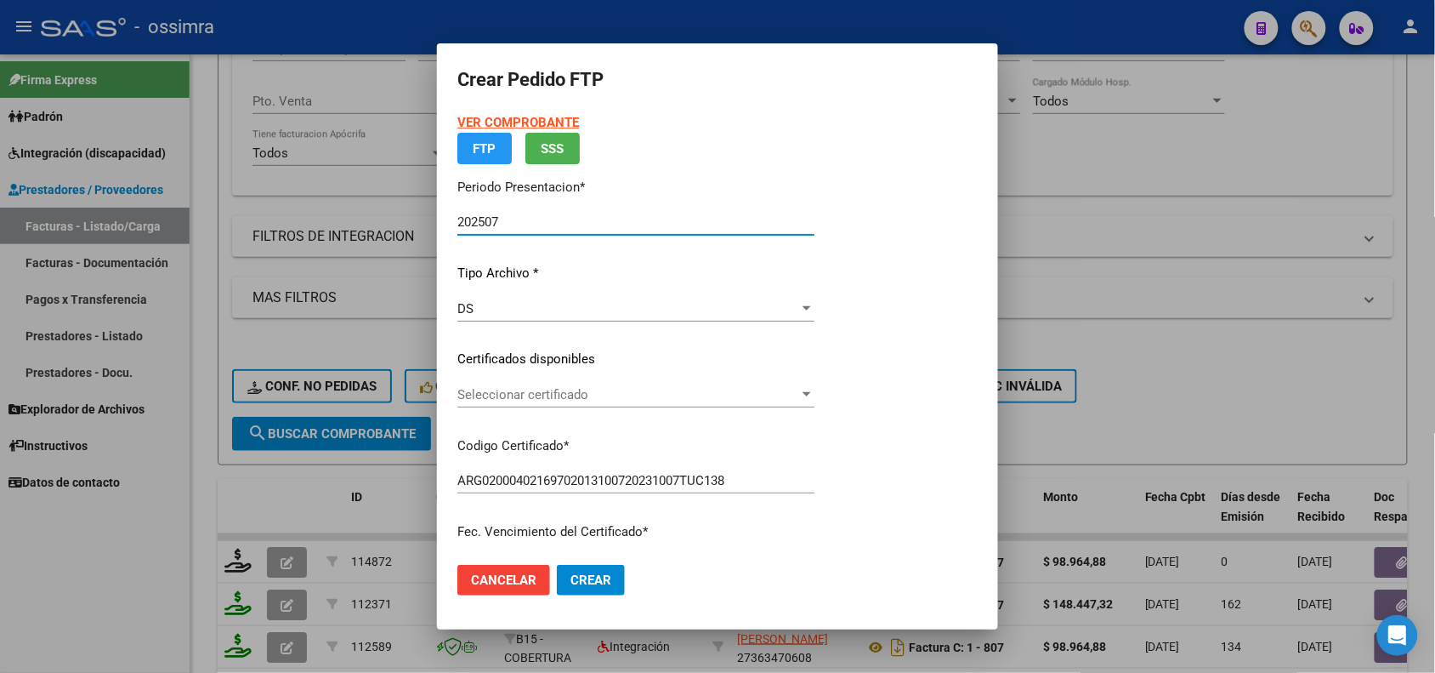
click at [571, 388] on span "Seleccionar certificado" at bounding box center [628, 394] width 342 height 15
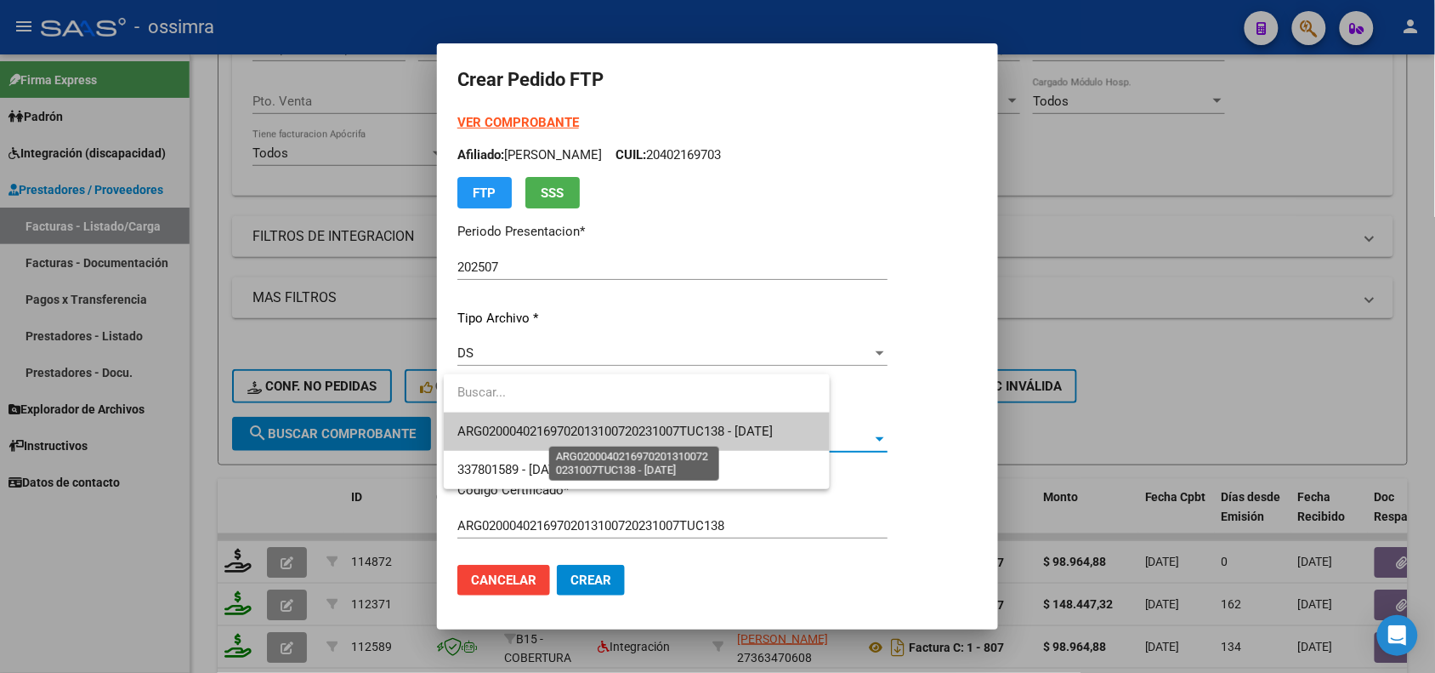
click at [587, 435] on span "ARG02000402169702013100720231007TUC138 - 2023-10-07" at bounding box center [614, 430] width 315 height 15
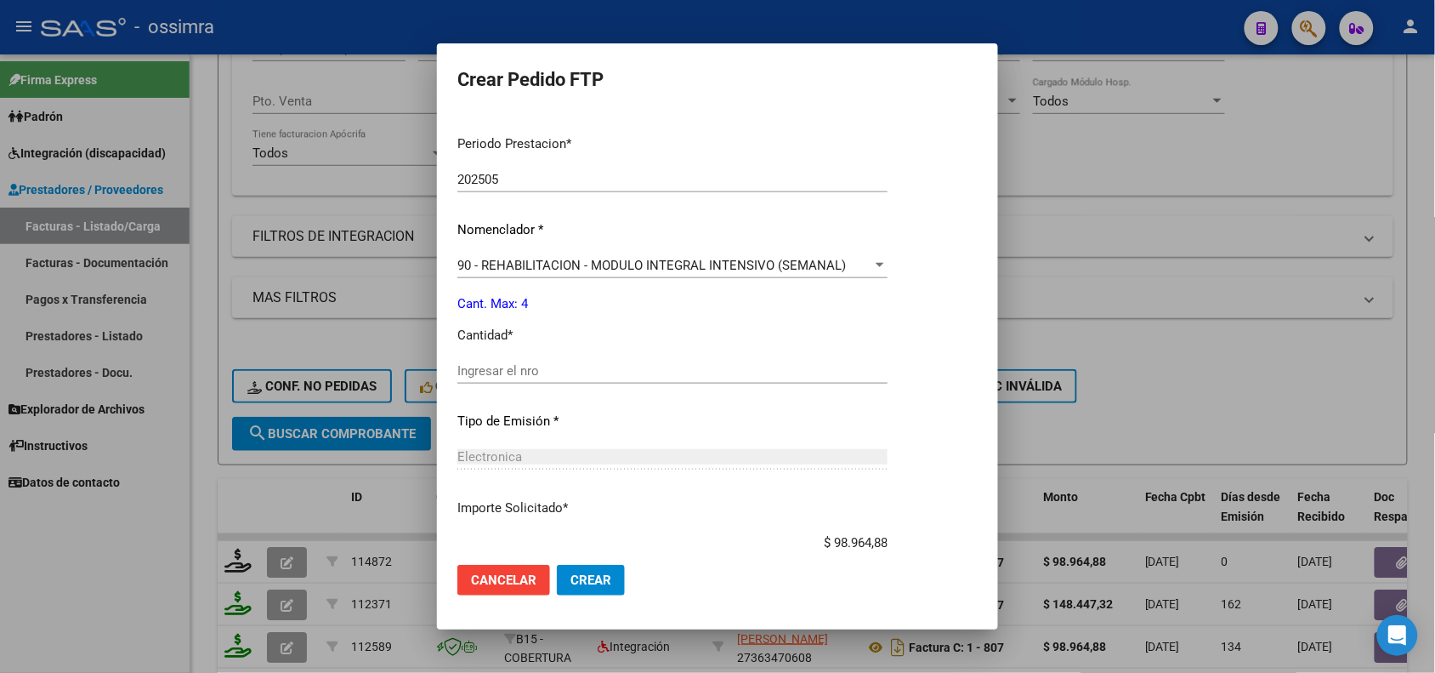
scroll to position [531, 0]
click at [499, 372] on input "Ingresar el nro" at bounding box center [672, 368] width 430 height 15
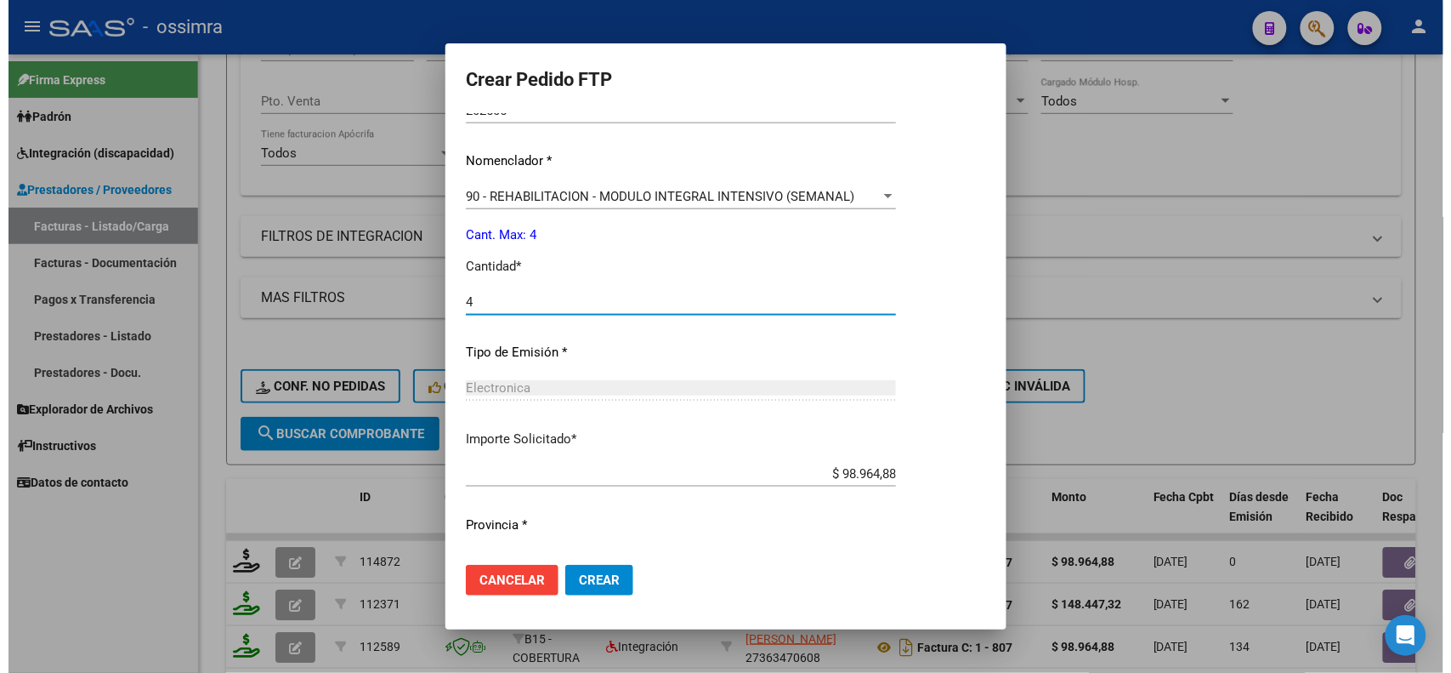
scroll to position [635, 0]
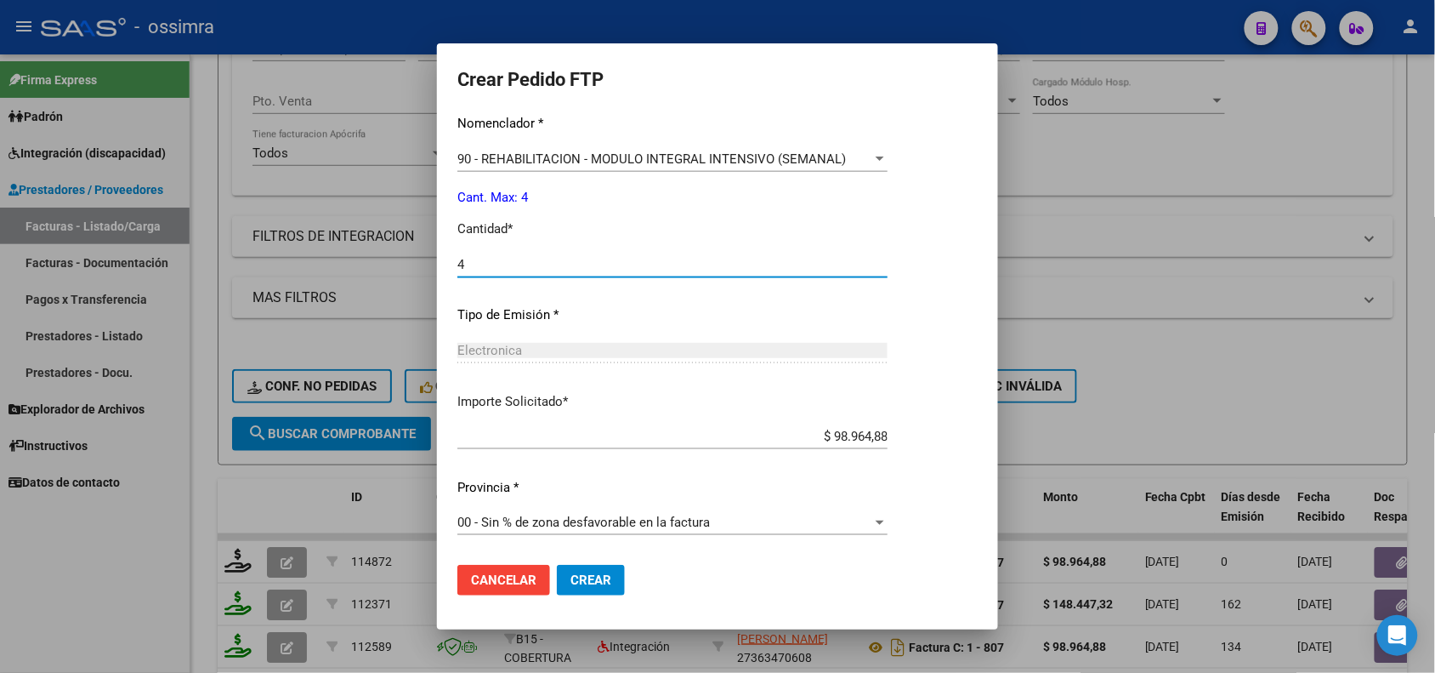
type input "4"
click at [594, 576] on span "Crear" at bounding box center [591, 579] width 41 height 15
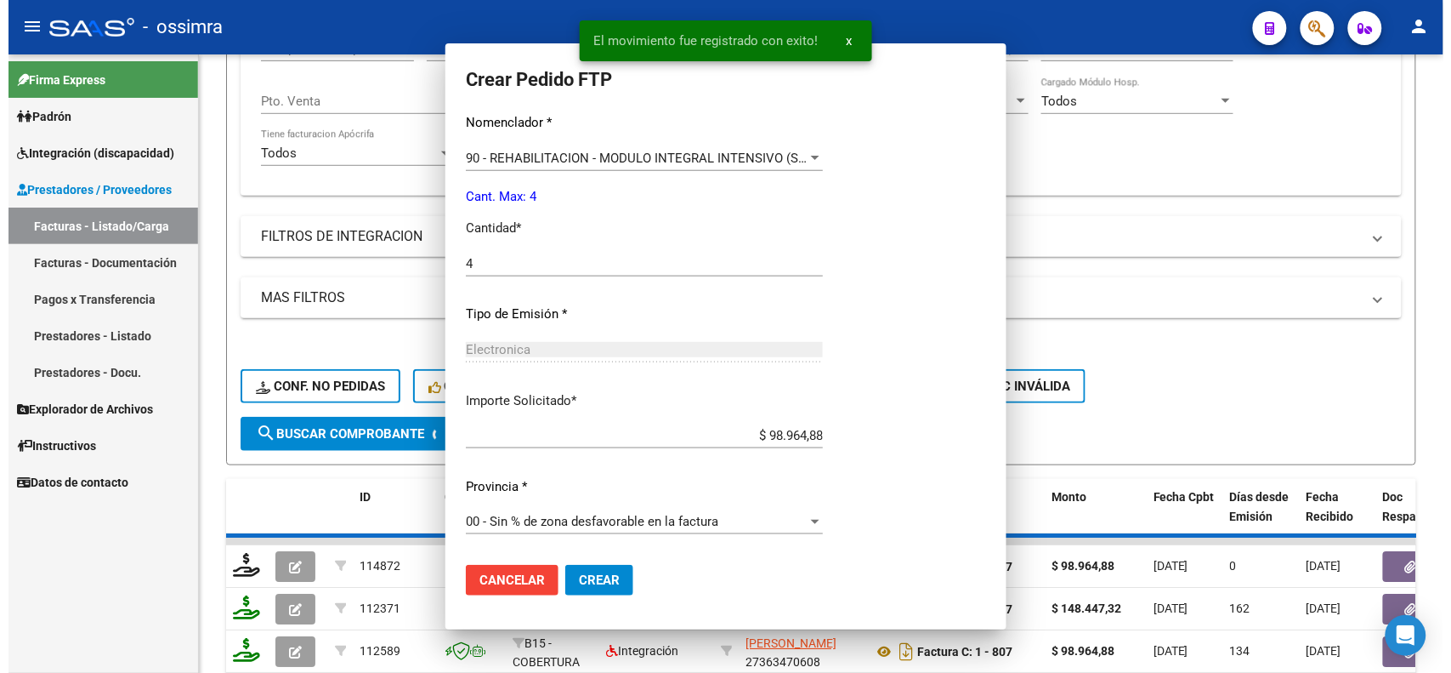
scroll to position [0, 0]
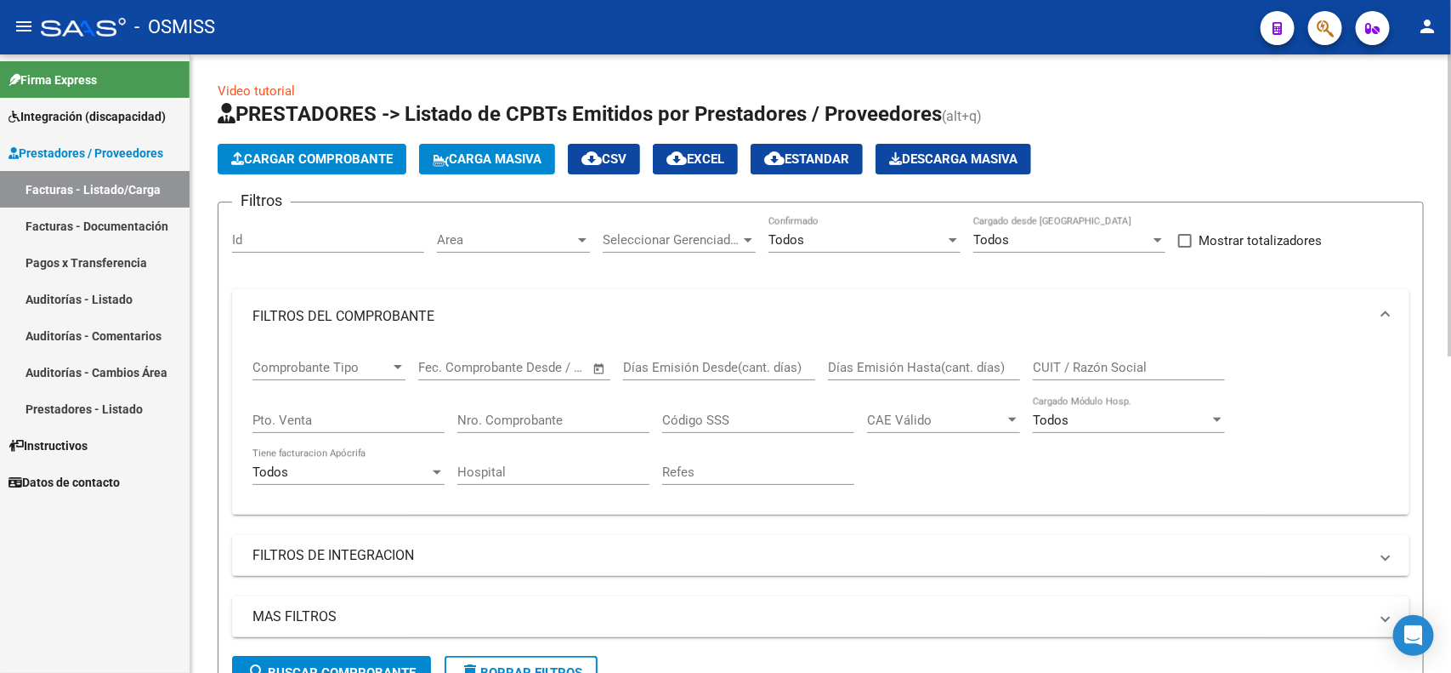
click at [578, 412] on input "Nro. Comprobante" at bounding box center [553, 419] width 192 height 15
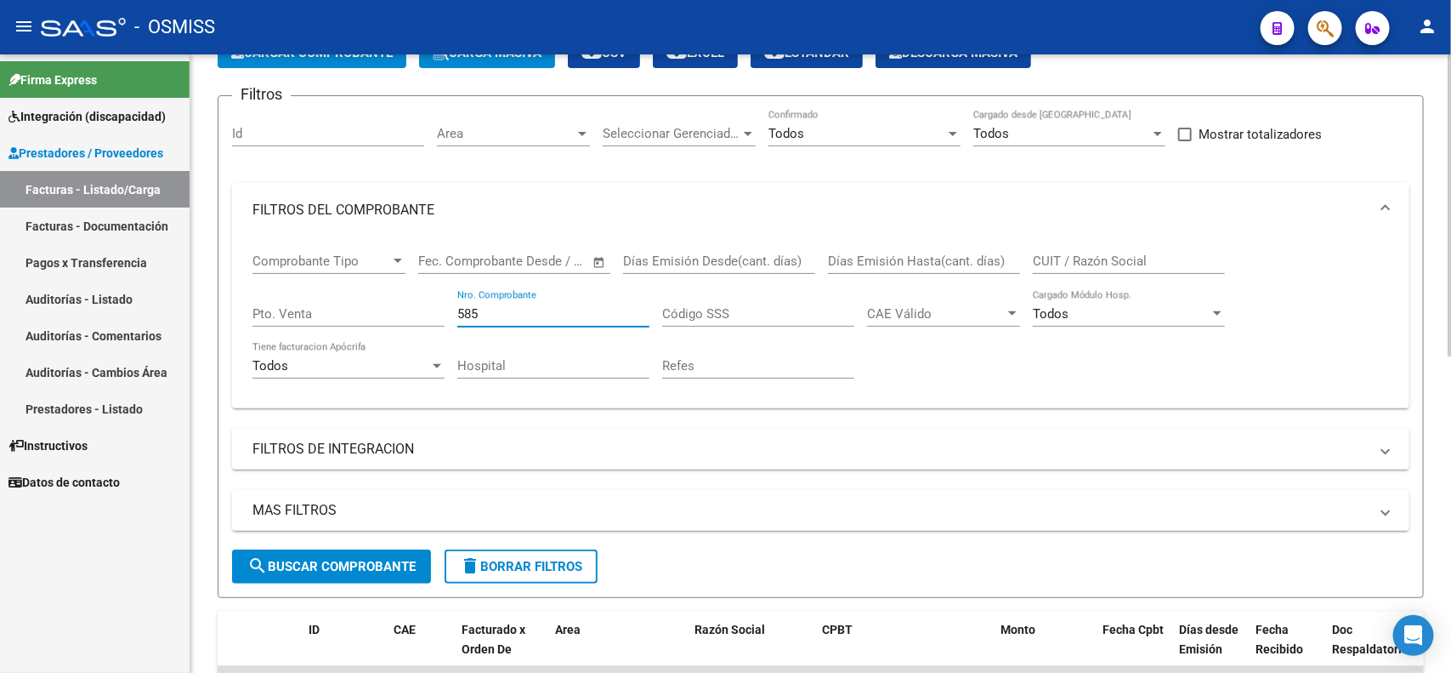
type input "585"
click at [334, 542] on div "MAS FILTROS Todos Con Doc. Respaldatoria Todos Con Trazabilidad Todos Asociado …" at bounding box center [821, 520] width 1178 height 60
click at [329, 562] on span "search Buscar Comprobante" at bounding box center [331, 566] width 168 height 15
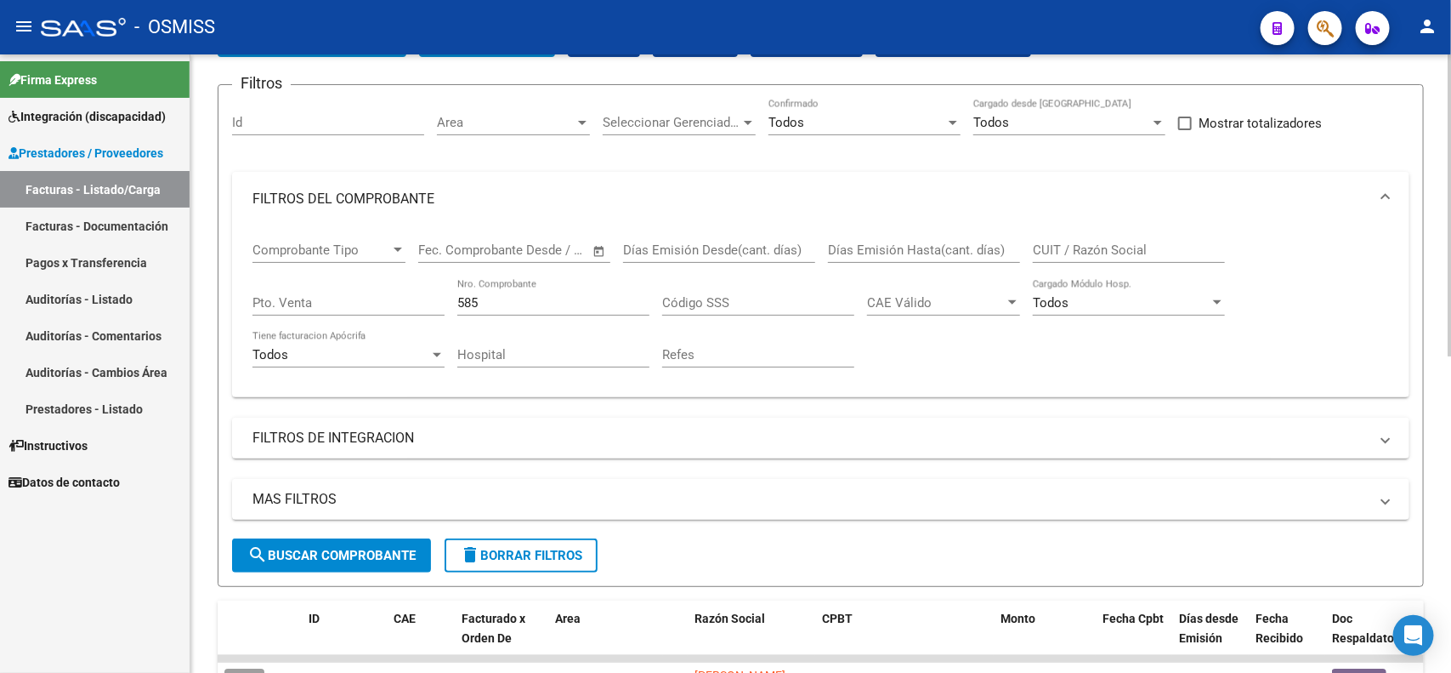
scroll to position [0, 0]
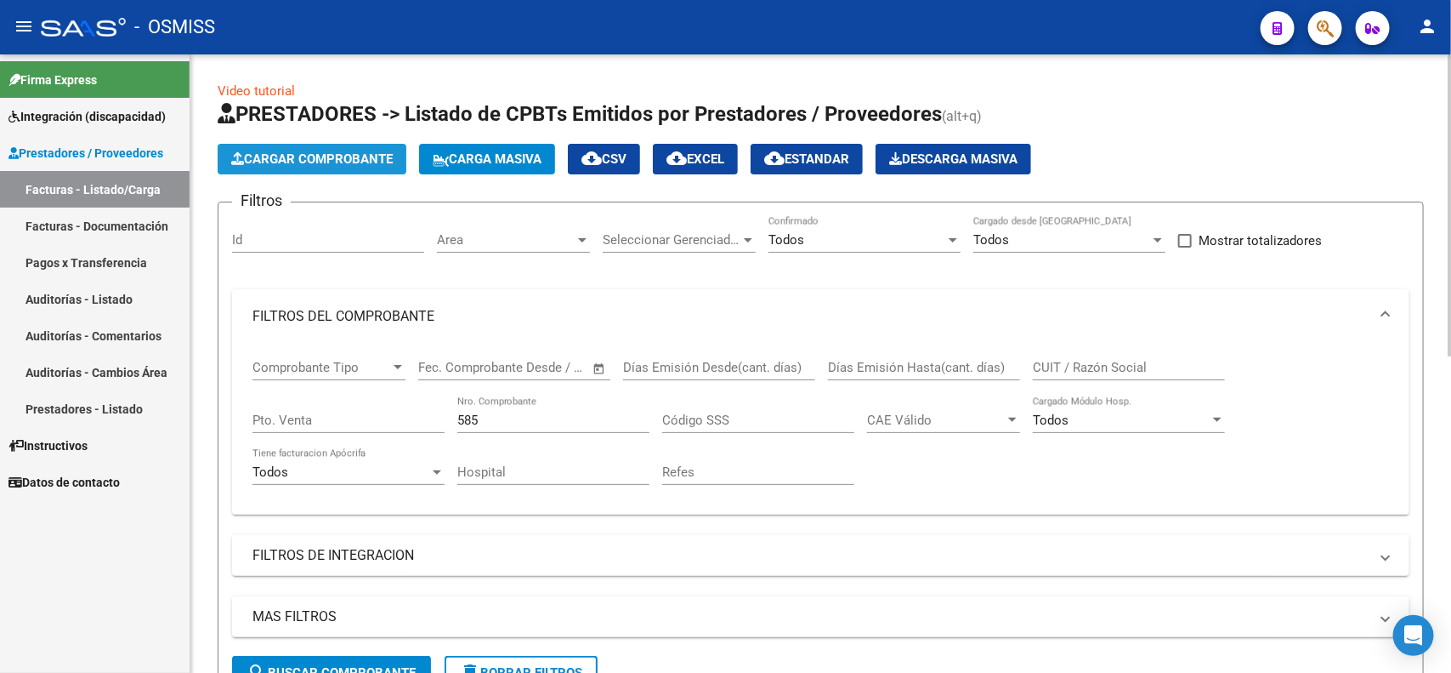
click at [336, 151] on span "Cargar Comprobante" at bounding box center [312, 158] width 162 height 15
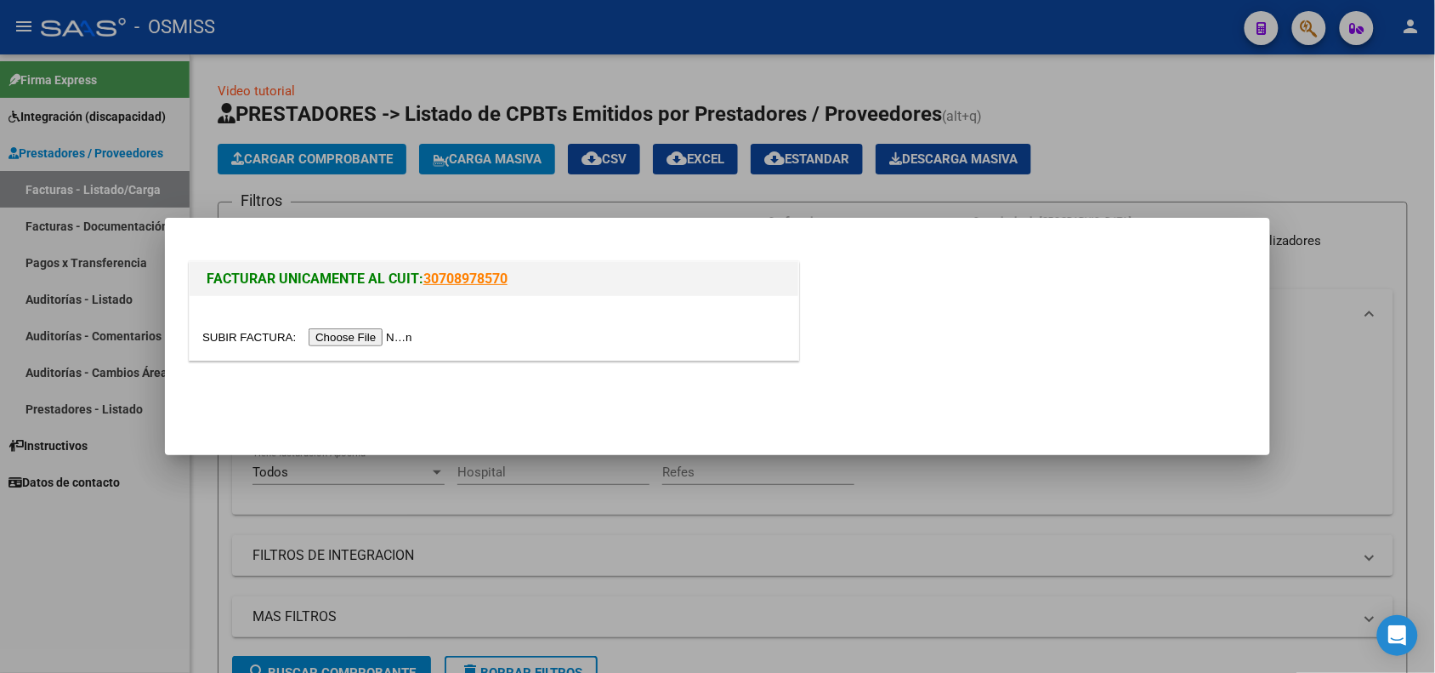
click at [366, 338] on input "file" at bounding box center [309, 337] width 215 height 18
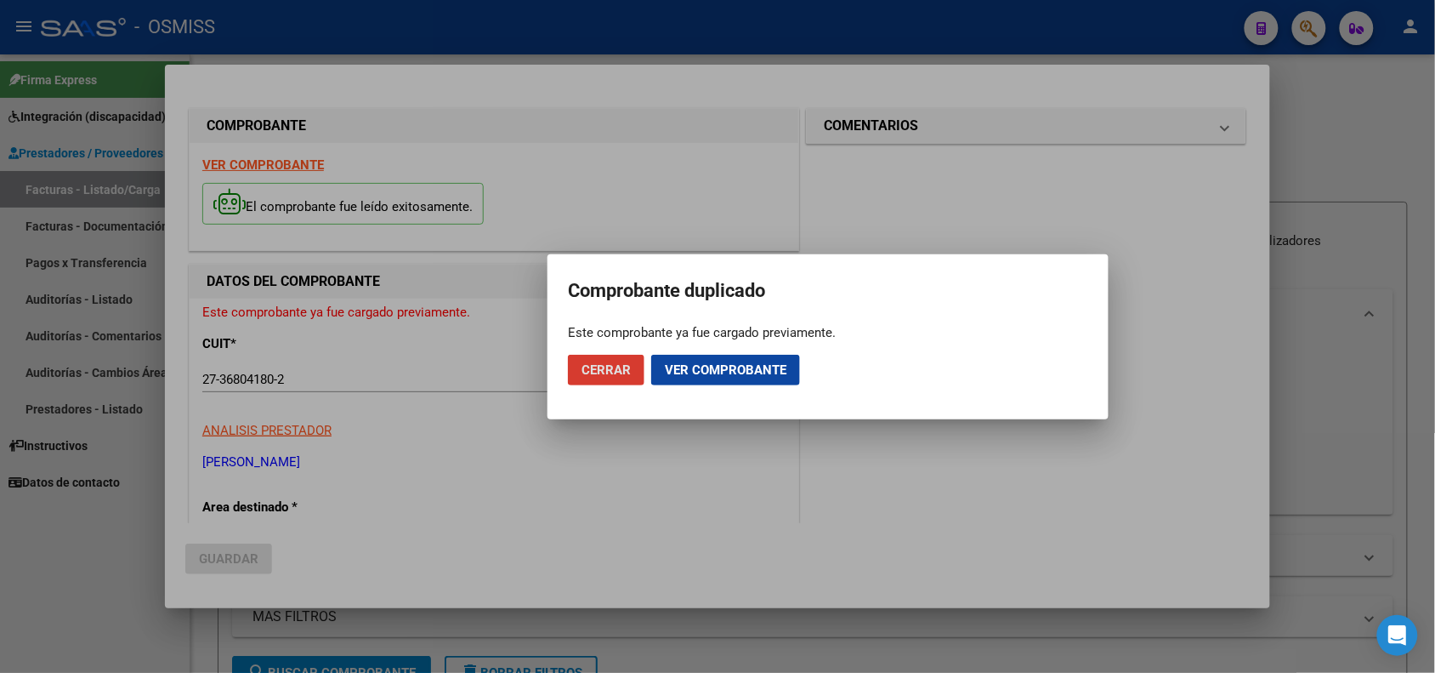
click at [609, 374] on span "Cerrar" at bounding box center [606, 369] width 49 height 15
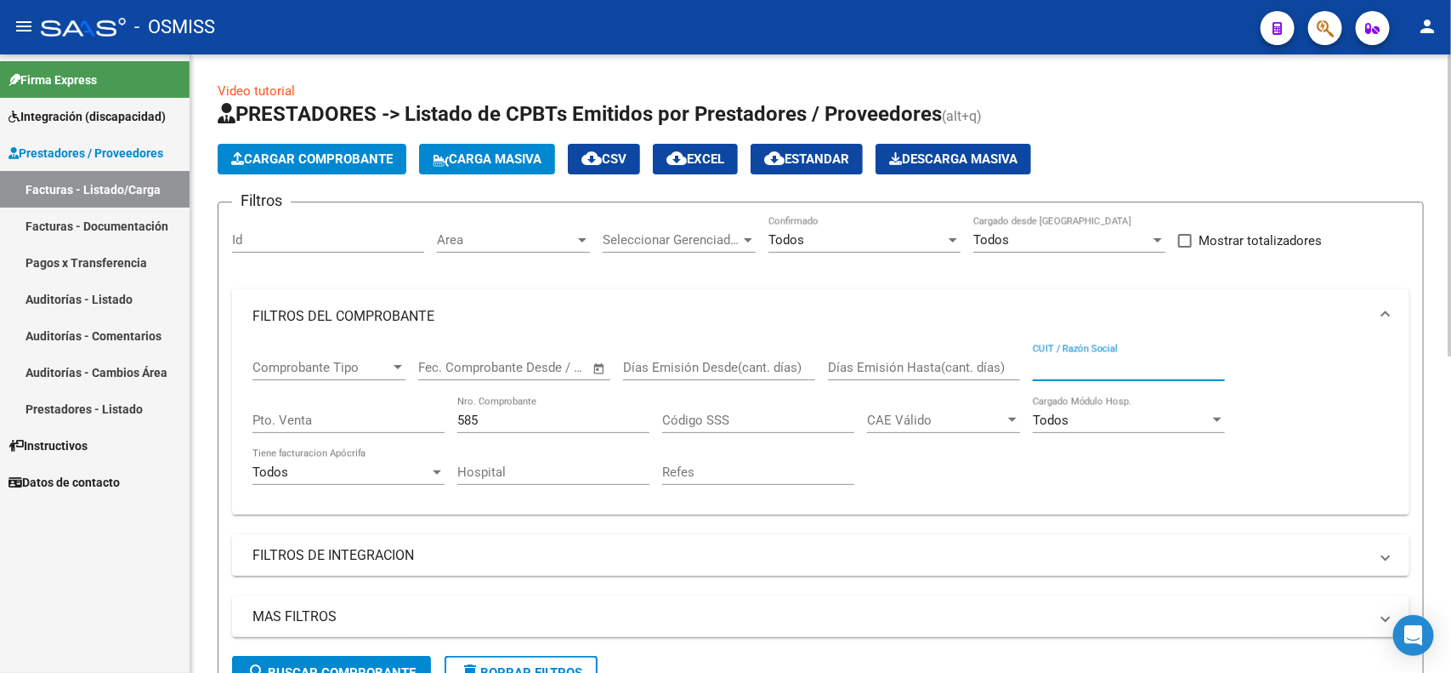
click at [1069, 360] on input "CUIT / Razón Social" at bounding box center [1129, 367] width 192 height 15
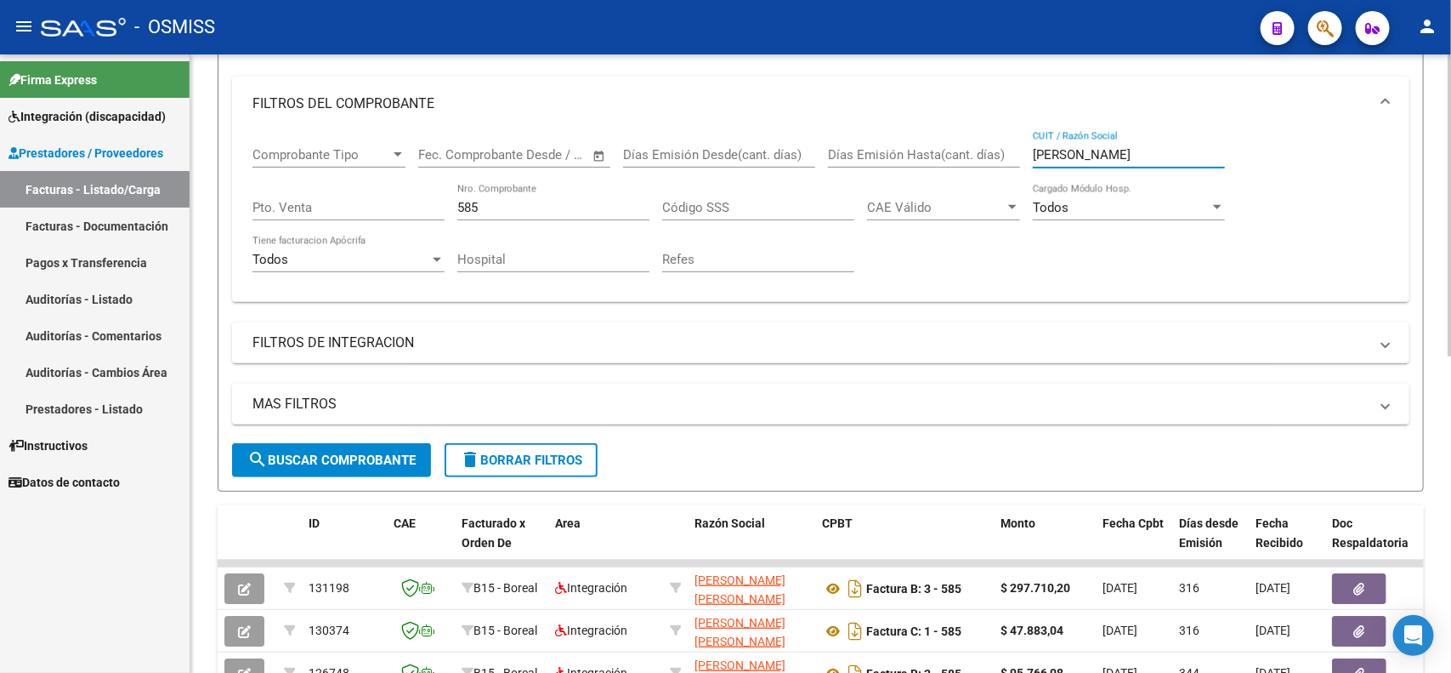
type input "[PERSON_NAME]"
click at [337, 470] on button "search Buscar Comprobante" at bounding box center [331, 460] width 199 height 34
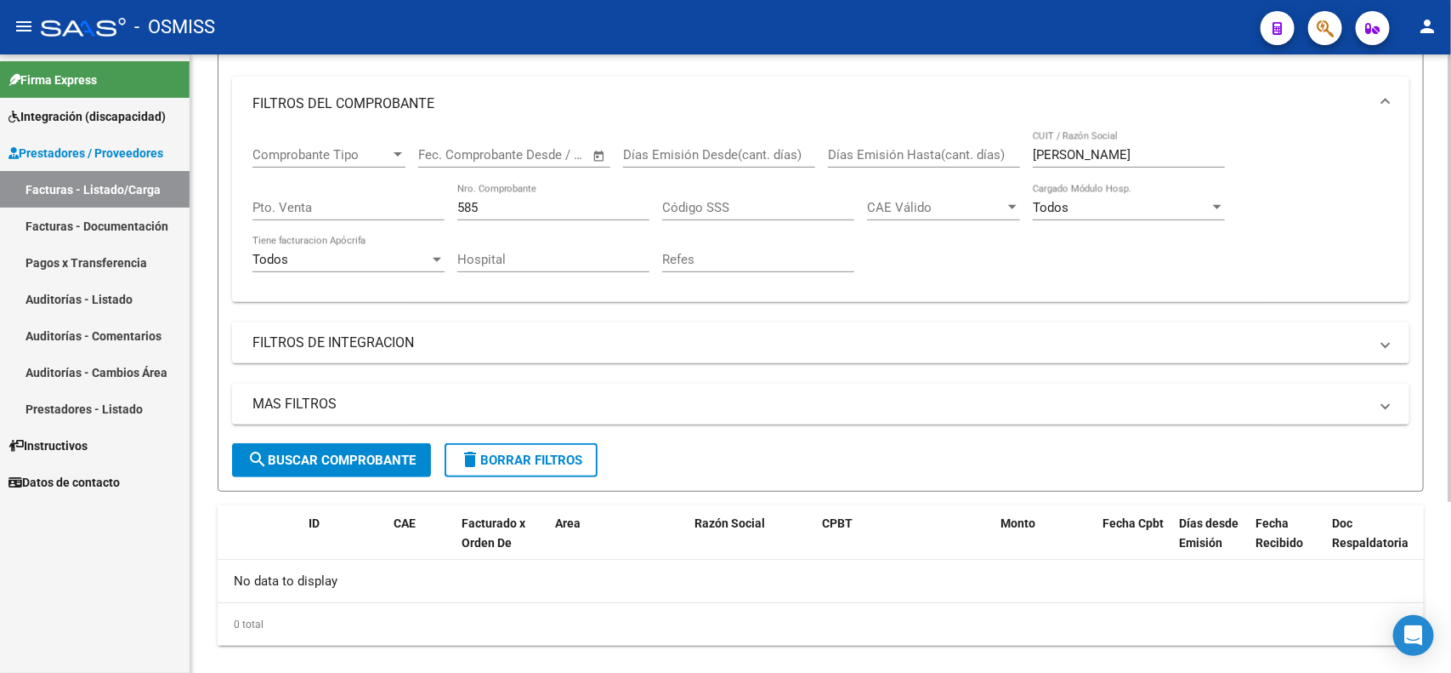
click at [495, 205] on input "585" at bounding box center [553, 207] width 192 height 15
click at [338, 470] on button "search Buscar Comprobante" at bounding box center [331, 460] width 199 height 34
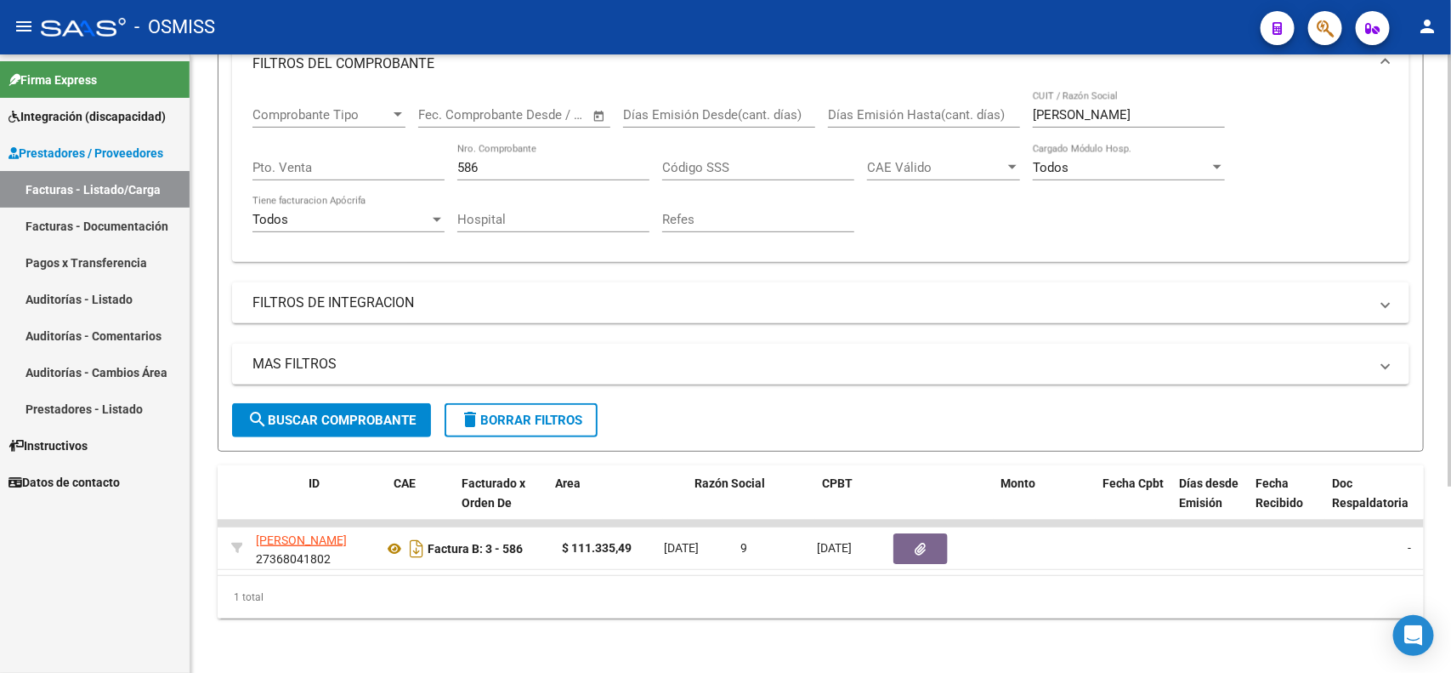
scroll to position [0, 0]
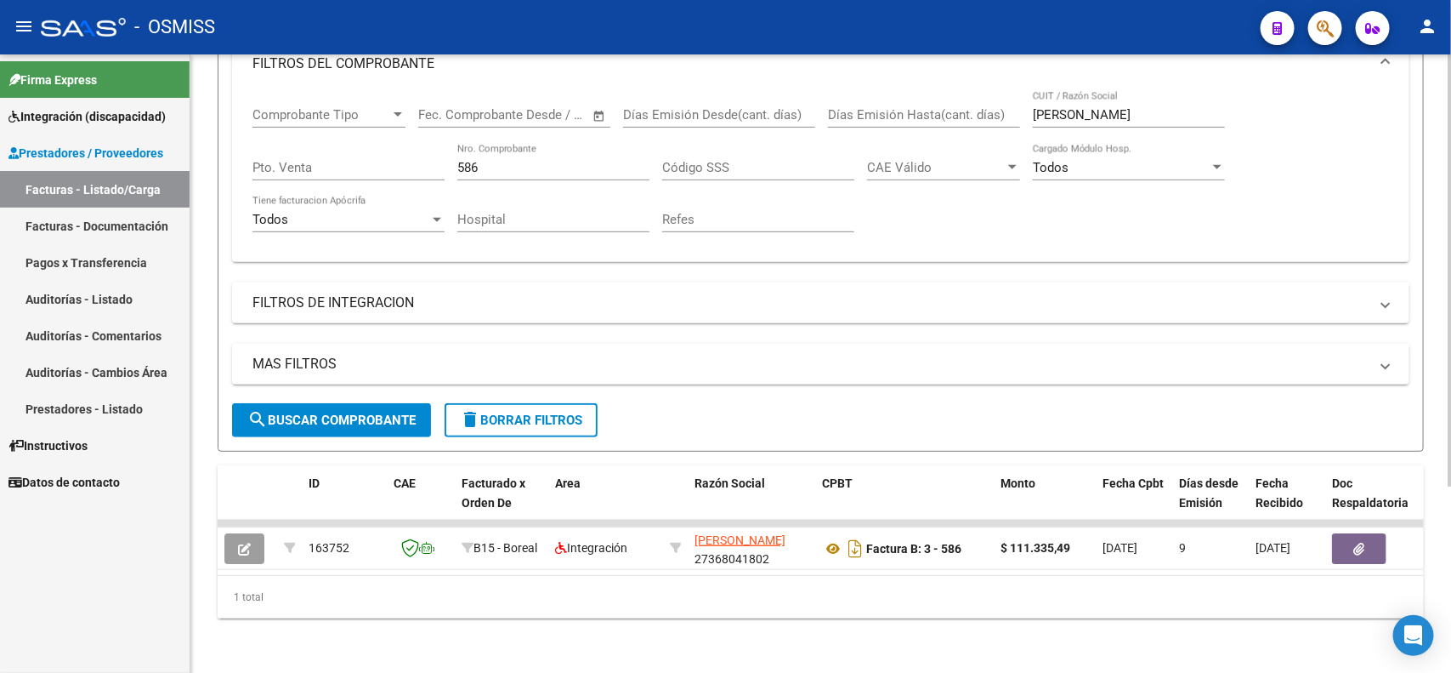
drag, startPoint x: 483, startPoint y: 160, endPoint x: 455, endPoint y: 156, distance: 28.4
click at [455, 156] on div "Comprobante Tipo Comprobante Tipo Start date – End date Fec. Comprobante Desde …" at bounding box center [821, 169] width 1137 height 157
click at [497, 160] on input "586" at bounding box center [553, 167] width 192 height 15
drag, startPoint x: 498, startPoint y: 156, endPoint x: 438, endPoint y: 140, distance: 62.3
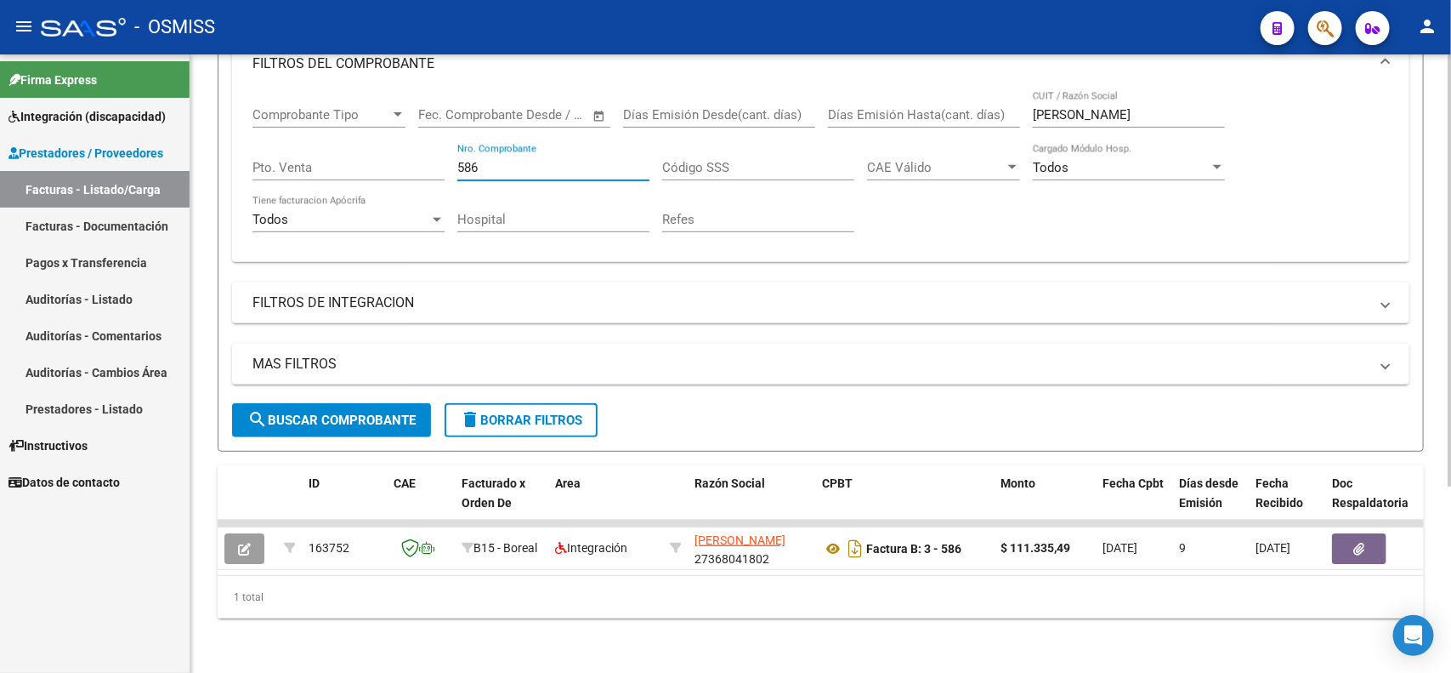
click at [438, 140] on div "Comprobante Tipo Comprobante Tipo Start date – End date Fec. Comprobante Desde …" at bounding box center [821, 169] width 1137 height 157
type input "343"
click at [1093, 107] on input "HAQUIN" at bounding box center [1129, 114] width 192 height 15
drag, startPoint x: 1093, startPoint y: 95, endPoint x: 1039, endPoint y: 95, distance: 53.6
click at [1039, 107] on input "HAQUIN" at bounding box center [1129, 114] width 192 height 15
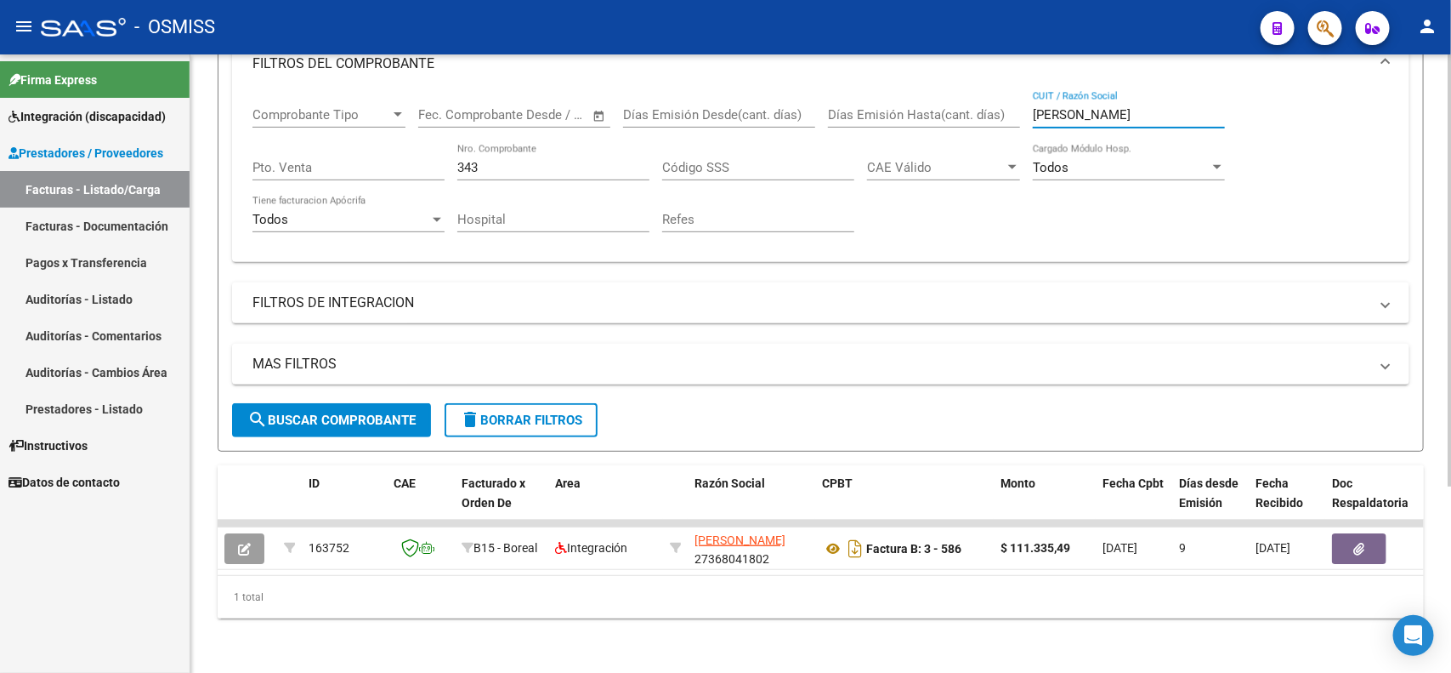
type input "MACHADO"
click at [408, 403] on button "search Buscar Comprobante" at bounding box center [331, 420] width 199 height 34
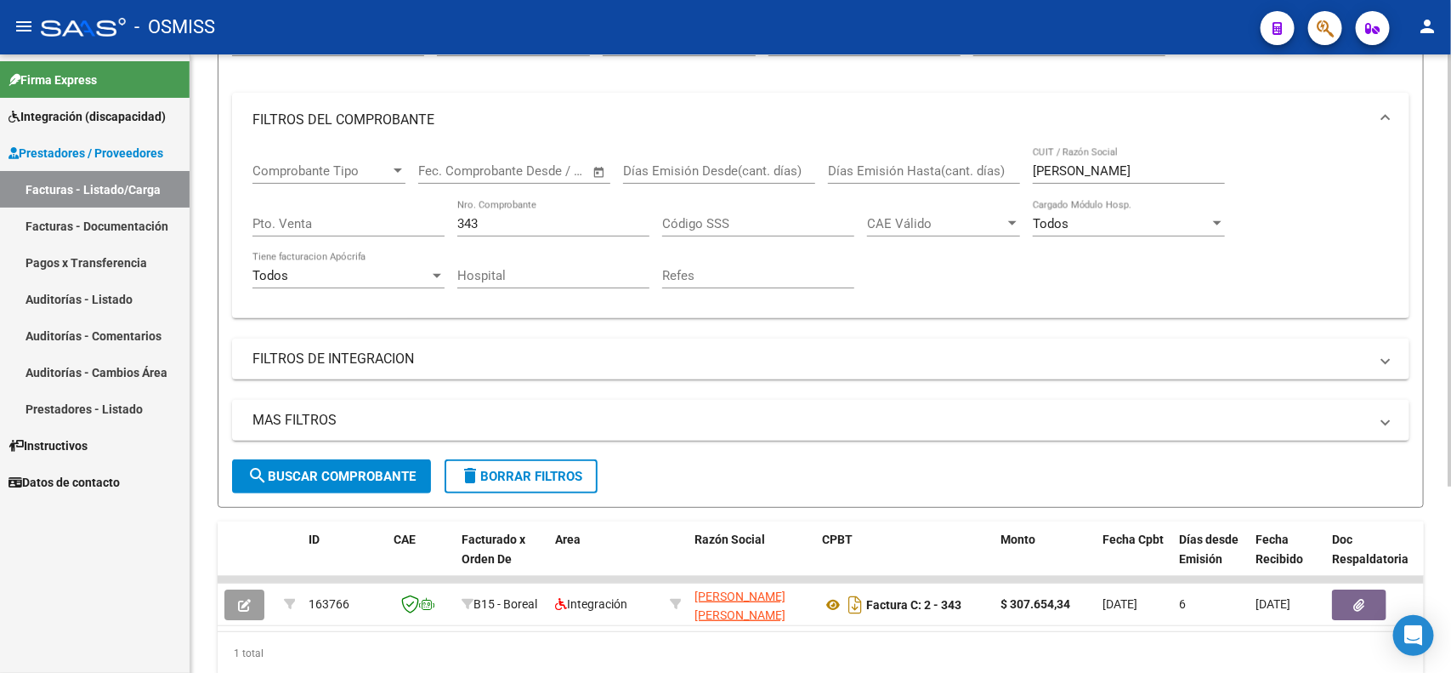
scroll to position [159, 0]
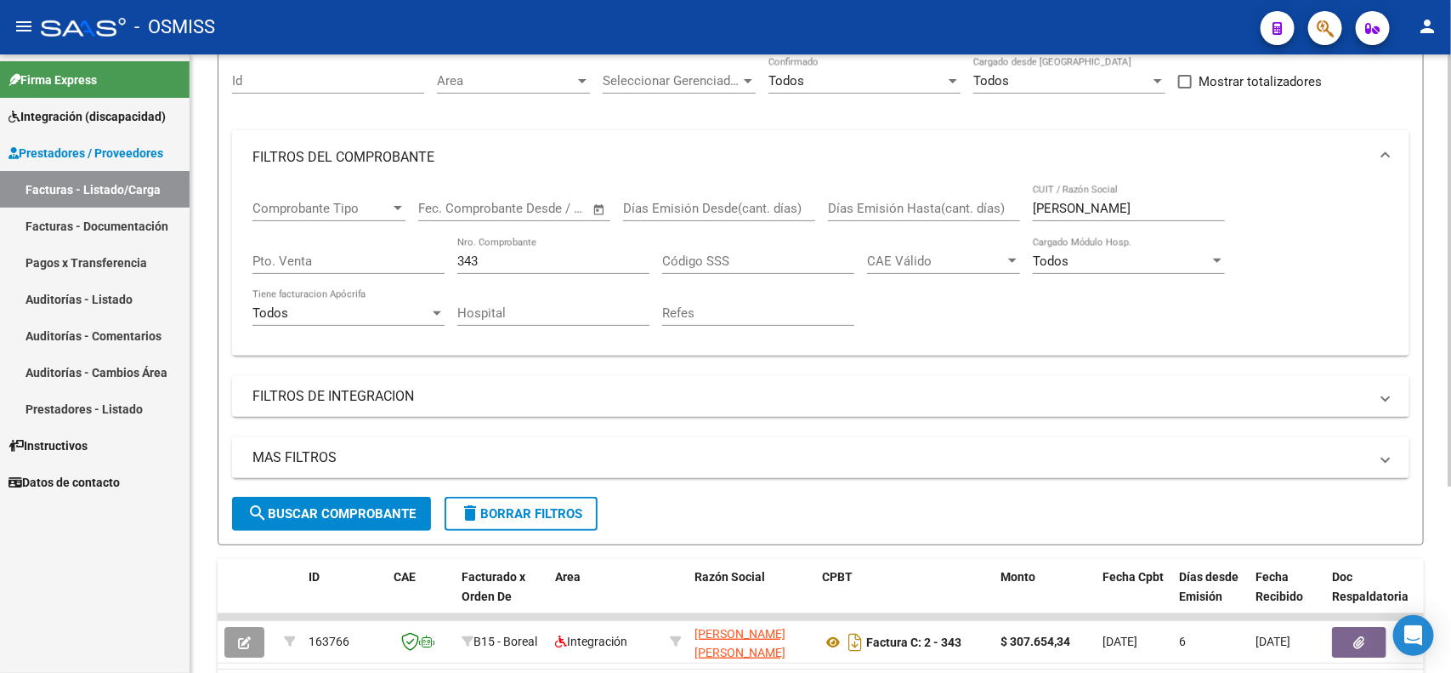
drag, startPoint x: 494, startPoint y: 269, endPoint x: 472, endPoint y: 266, distance: 22.3
click at [472, 266] on div "343 Nro. Comprobante" at bounding box center [553, 255] width 192 height 37
click at [477, 253] on input "343" at bounding box center [553, 260] width 192 height 15
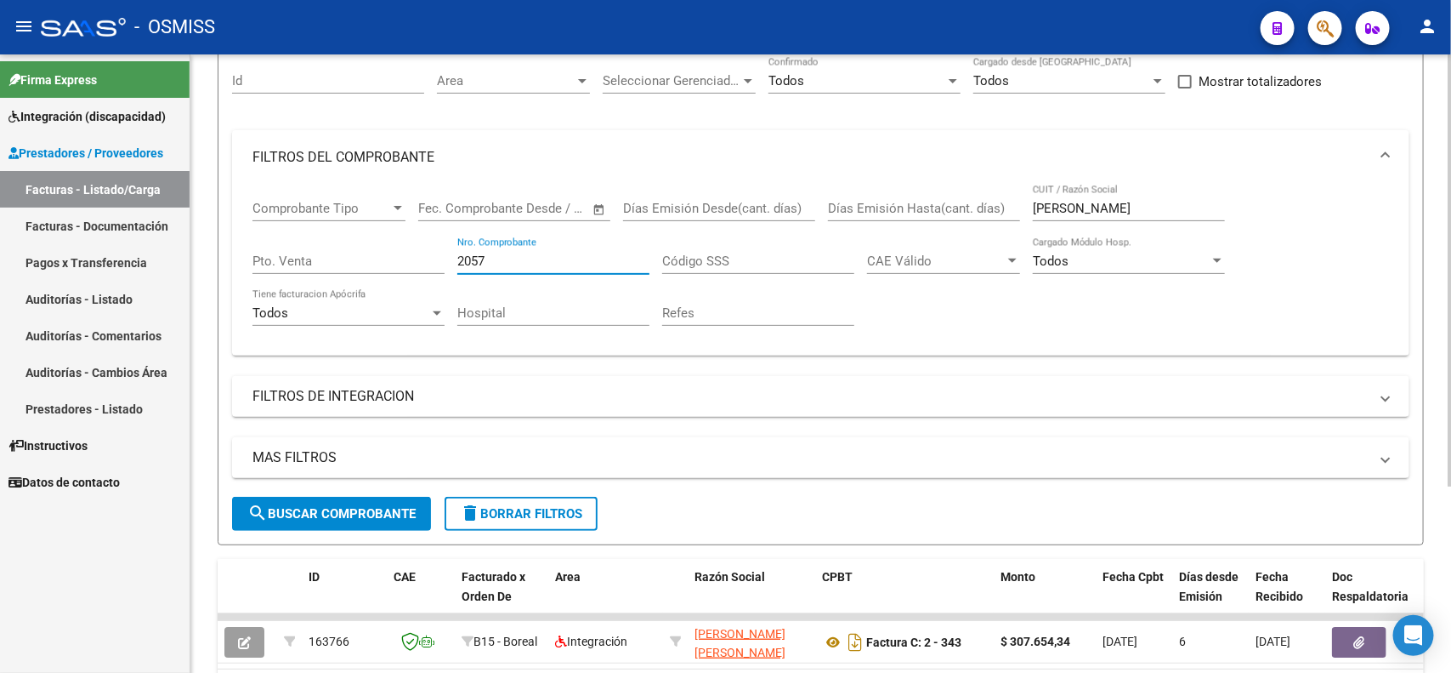
type input "2057"
drag, startPoint x: 1090, startPoint y: 207, endPoint x: 1036, endPoint y: 205, distance: 54.4
click at [1036, 205] on input "MACHADO" at bounding box center [1129, 208] width 192 height 15
click at [1097, 201] on input "MACHADO" at bounding box center [1129, 208] width 192 height 15
click at [1095, 201] on input "MACHADO" at bounding box center [1129, 208] width 192 height 15
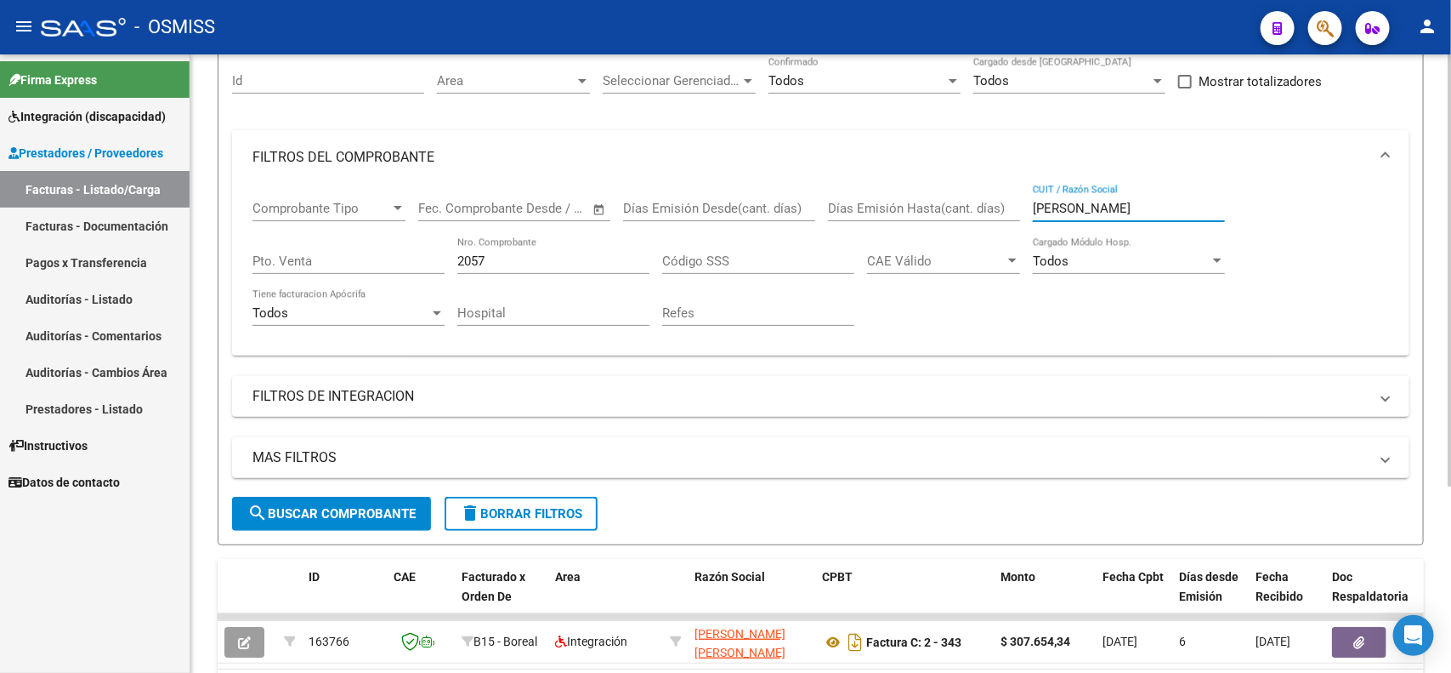
type input "CABRERA"
click at [343, 506] on span "search Buscar Comprobante" at bounding box center [331, 513] width 168 height 15
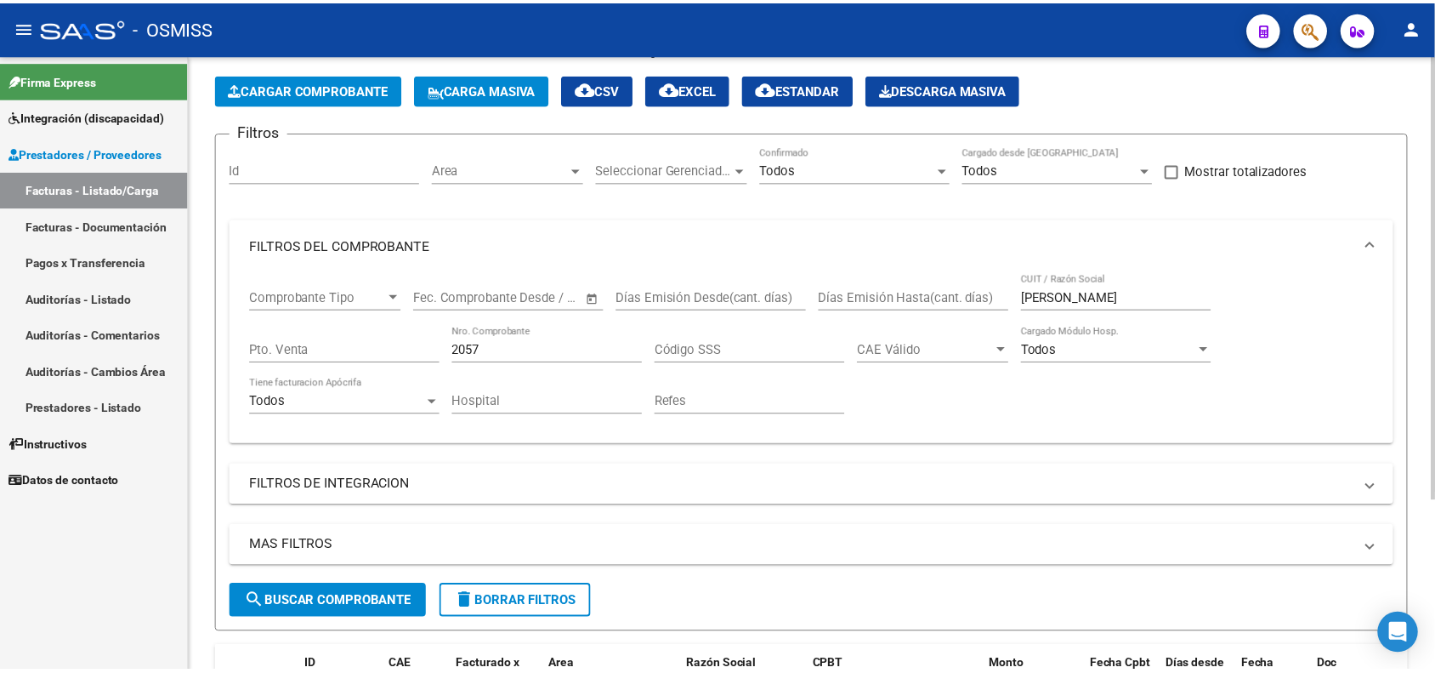
scroll to position [0, 0]
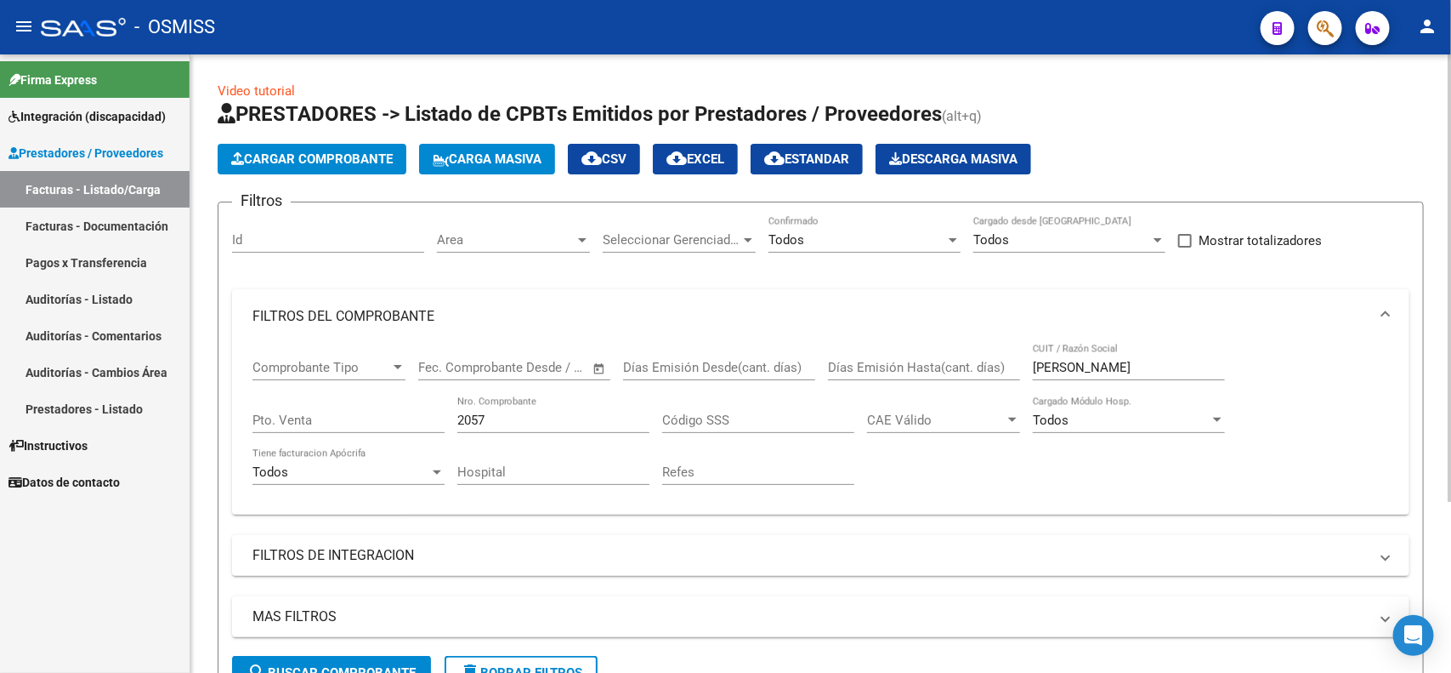
click at [277, 166] on button "Cargar Comprobante" at bounding box center [312, 159] width 189 height 31
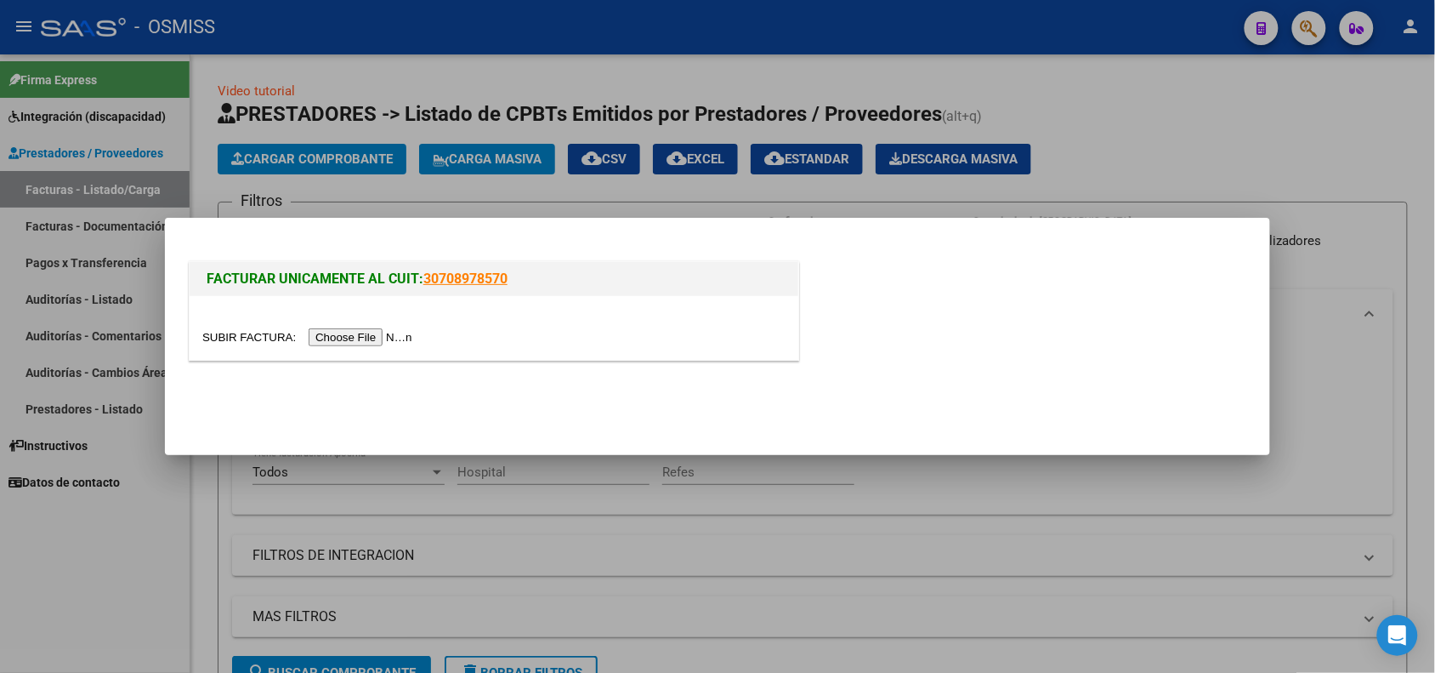
click at [345, 344] on input "file" at bounding box center [309, 337] width 215 height 18
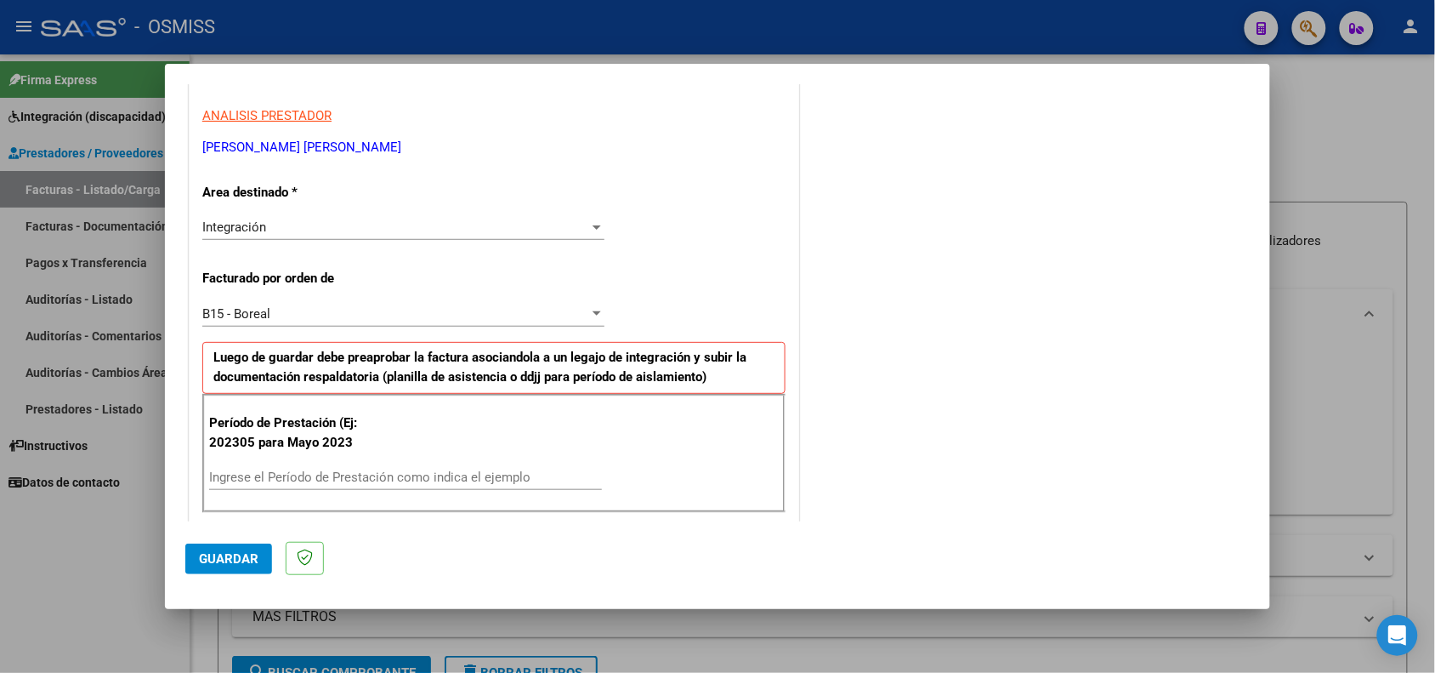
scroll to position [425, 0]
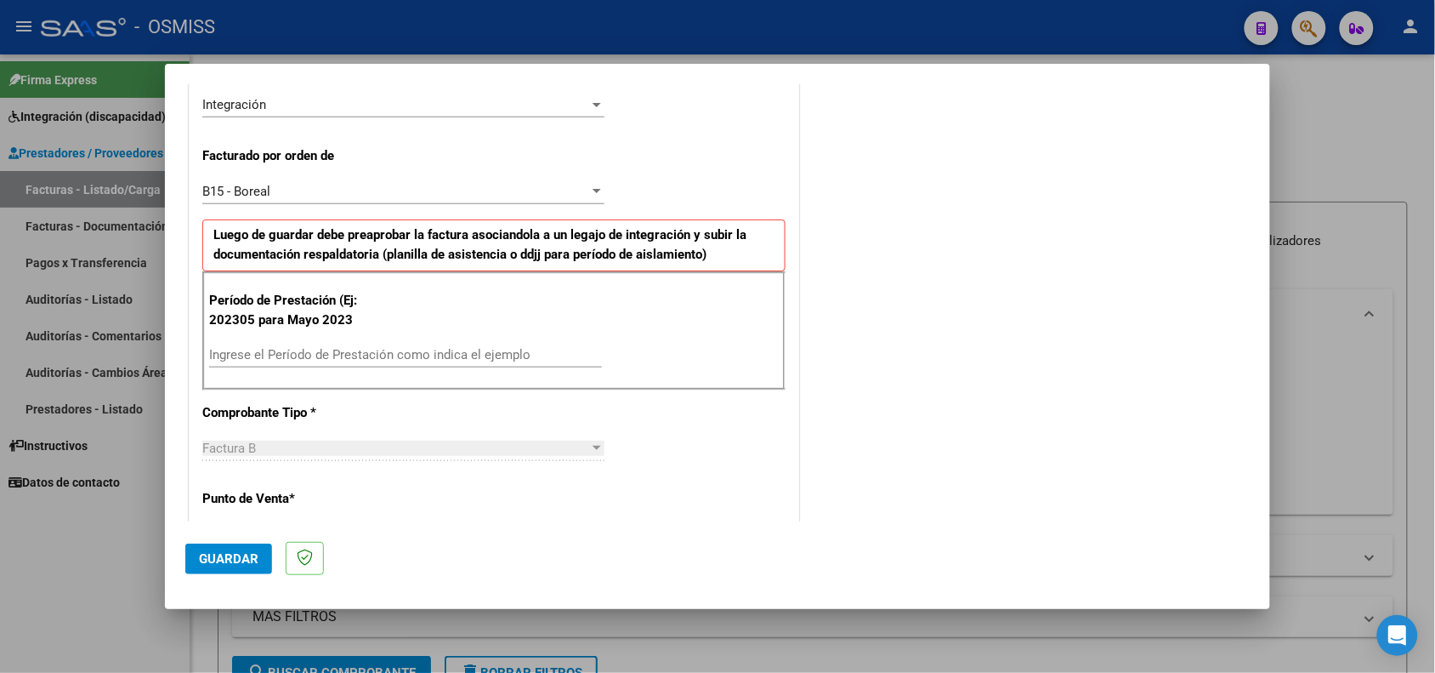
click at [381, 367] on div "Ingrese el Período de Prestación como indica el ejemplo" at bounding box center [405, 355] width 393 height 26
click at [380, 358] on input "Ingrese el Período de Prestación como indica el ejemplo" at bounding box center [405, 354] width 393 height 15
type input "202505"
click at [202, 551] on span "Guardar" at bounding box center [229, 558] width 60 height 15
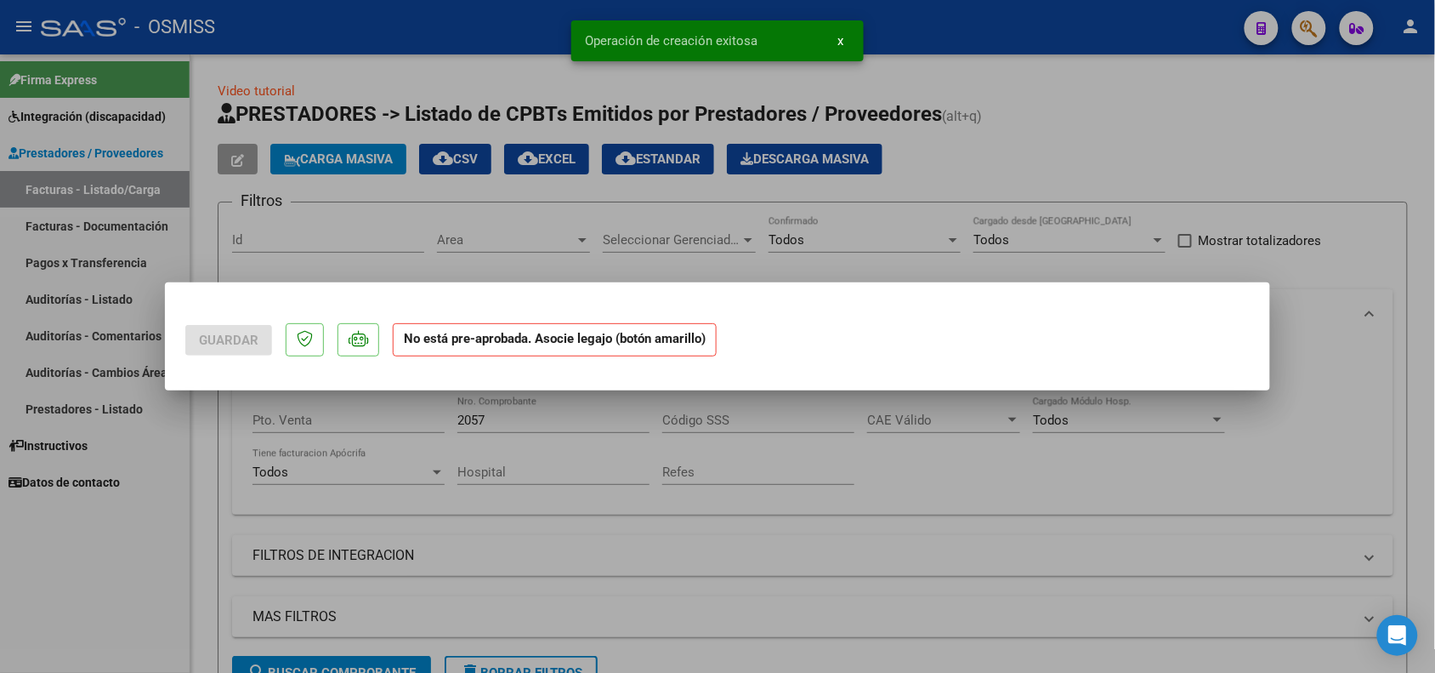
scroll to position [0, 0]
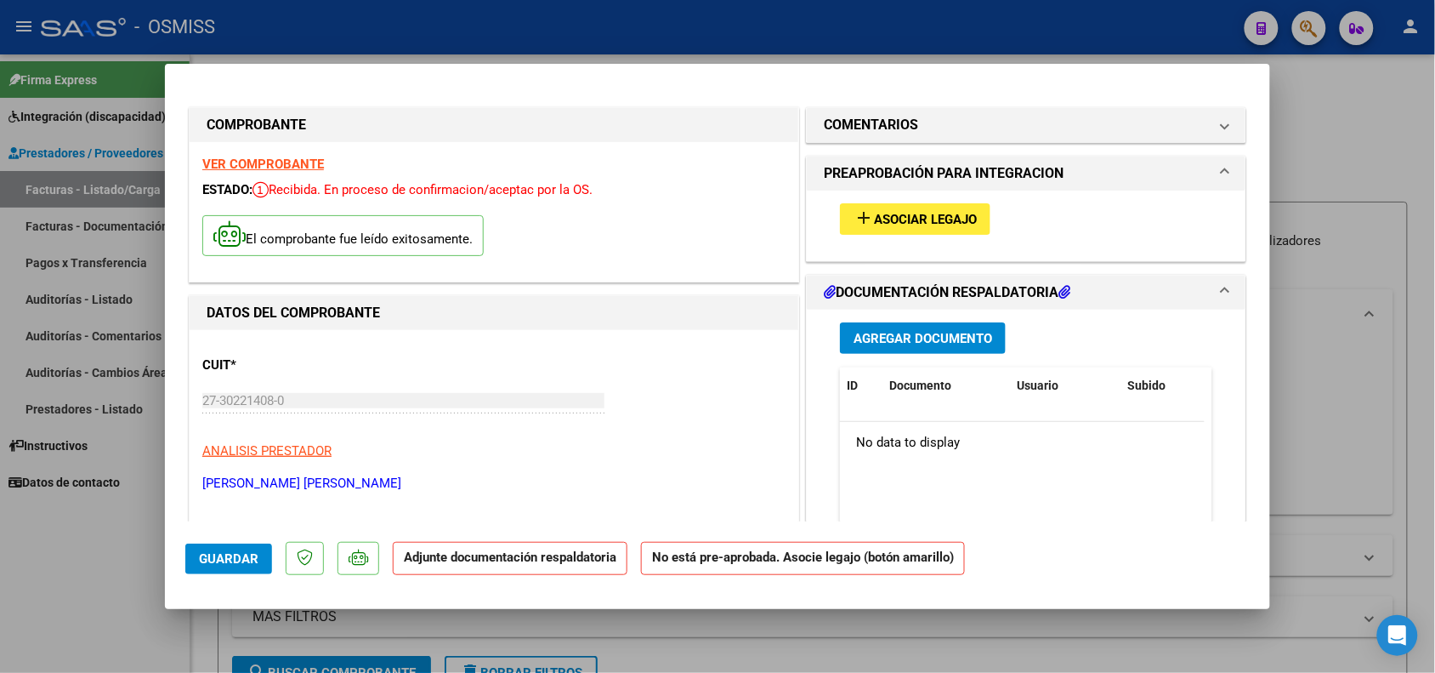
click at [895, 219] on span "Asociar Legajo" at bounding box center [925, 219] width 103 height 15
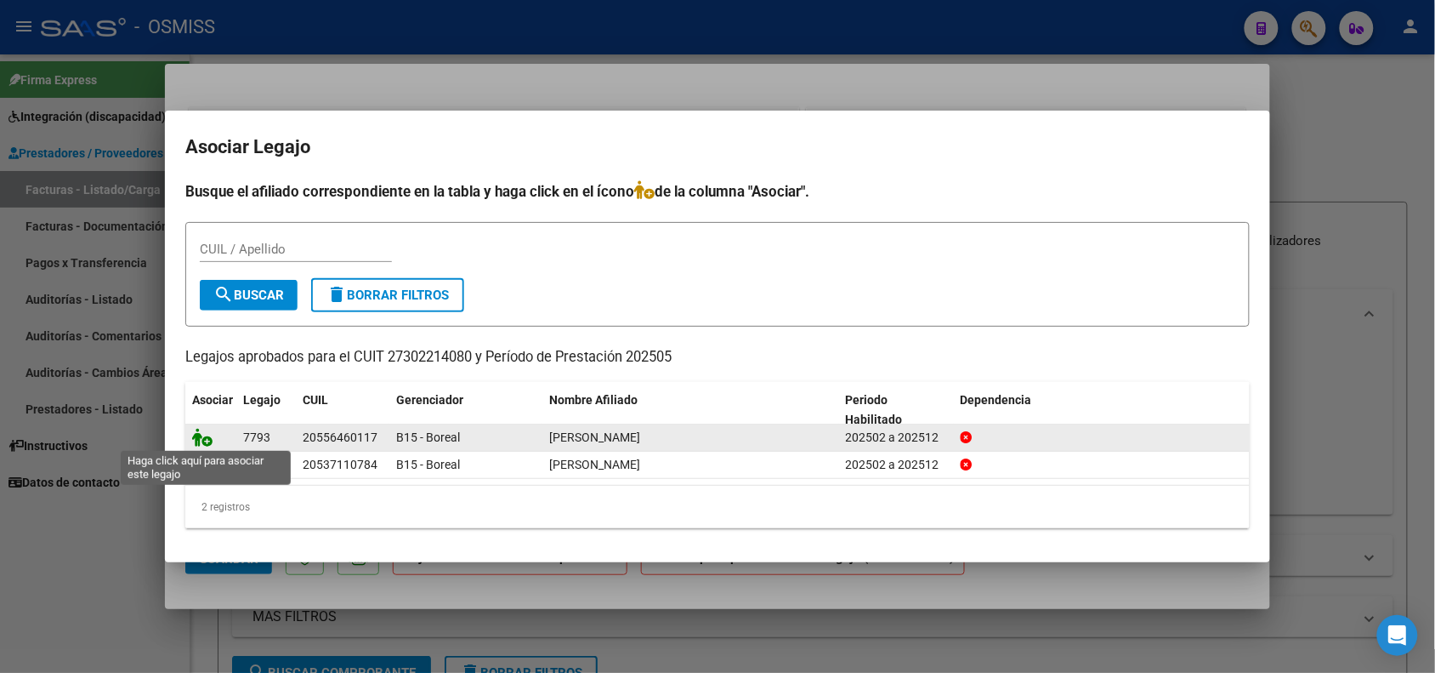
click at [209, 435] on icon at bounding box center [202, 437] width 20 height 19
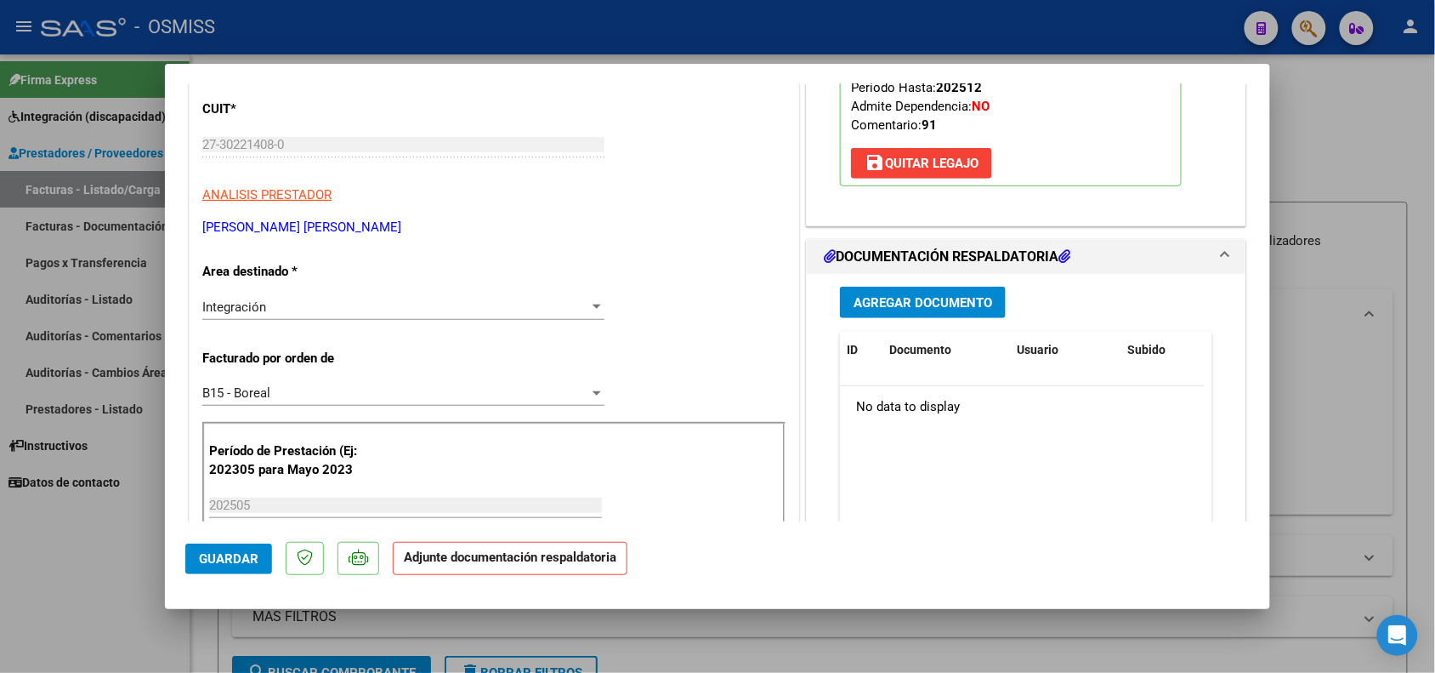
scroll to position [319, 0]
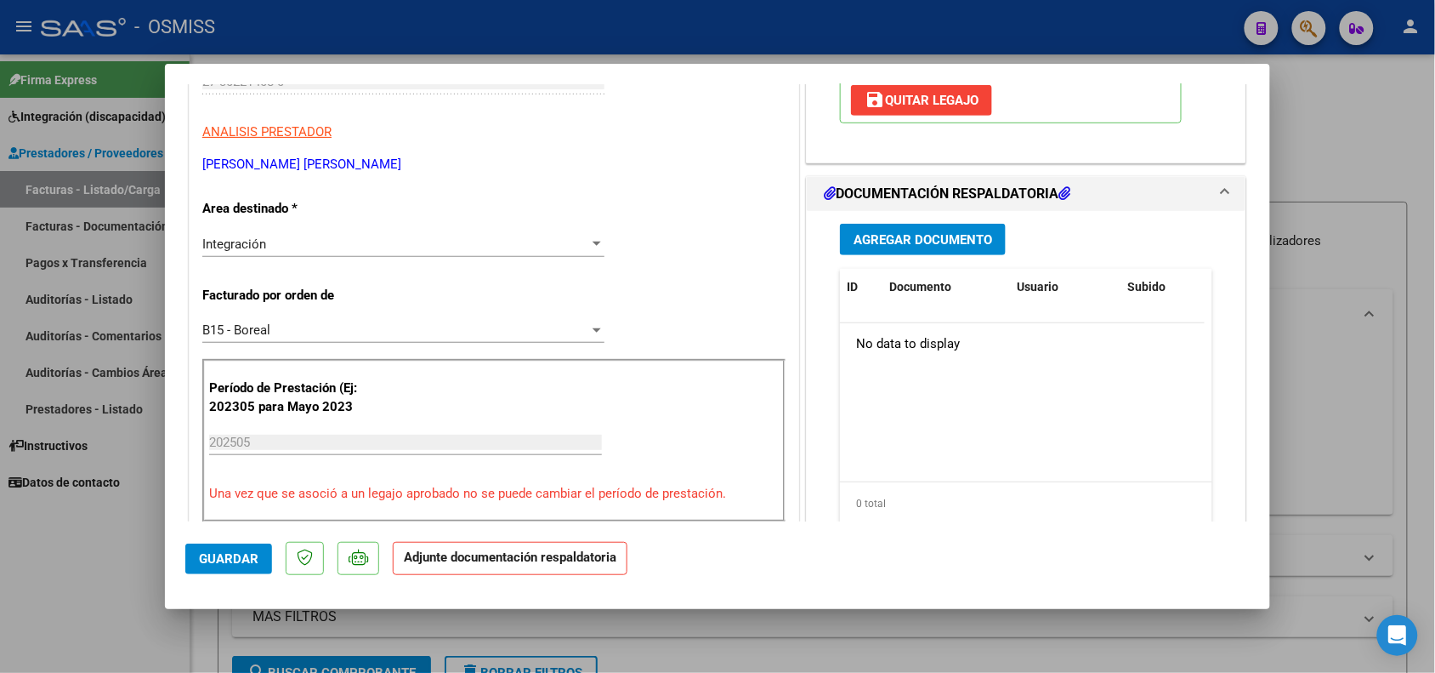
click at [921, 249] on button "Agregar Documento" at bounding box center [923, 239] width 166 height 31
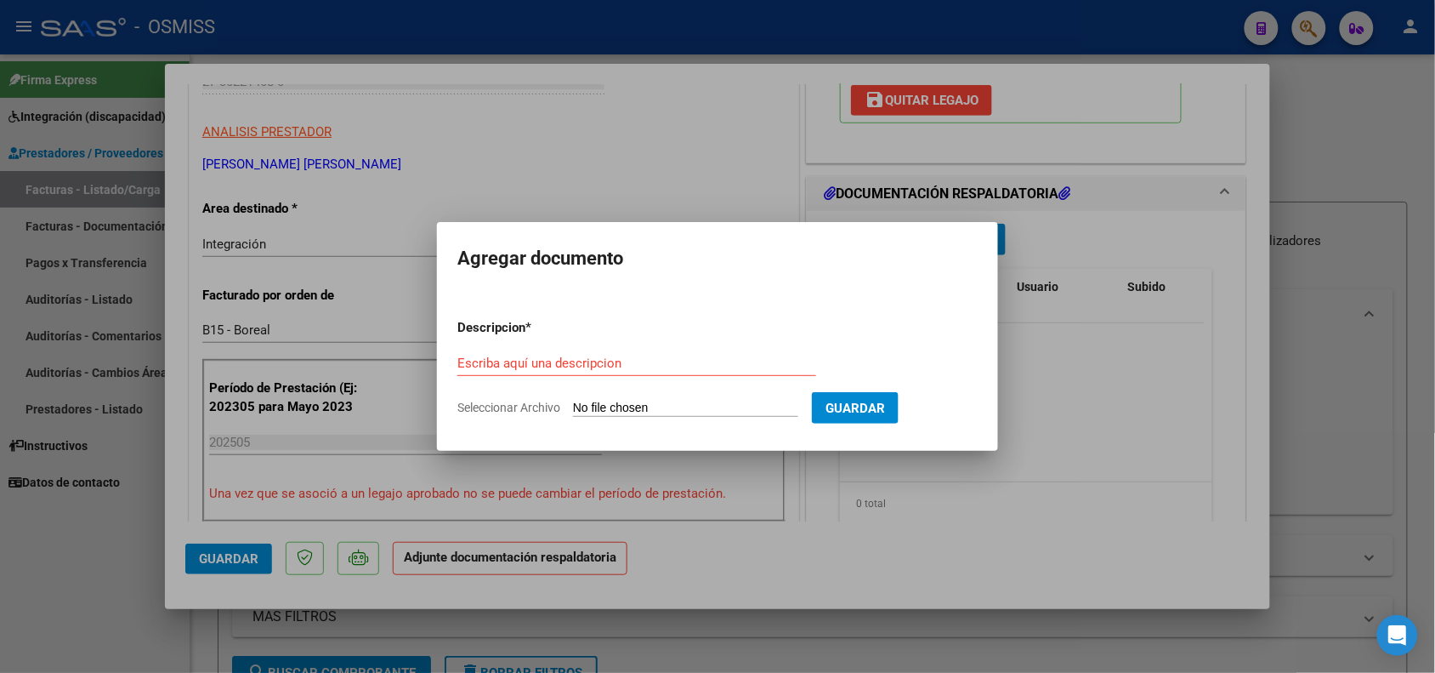
click at [655, 372] on div "Escriba aquí una descripcion" at bounding box center [636, 363] width 359 height 26
click at [636, 361] on input "Escriba aquí una descripcion" at bounding box center [636, 362] width 359 height 15
type input "PLANILLA DE ASISTENCIA"
click at [621, 412] on input "Seleccionar Archivo" at bounding box center [685, 408] width 225 height 16
type input "C:\fakepath\organized.pdf"
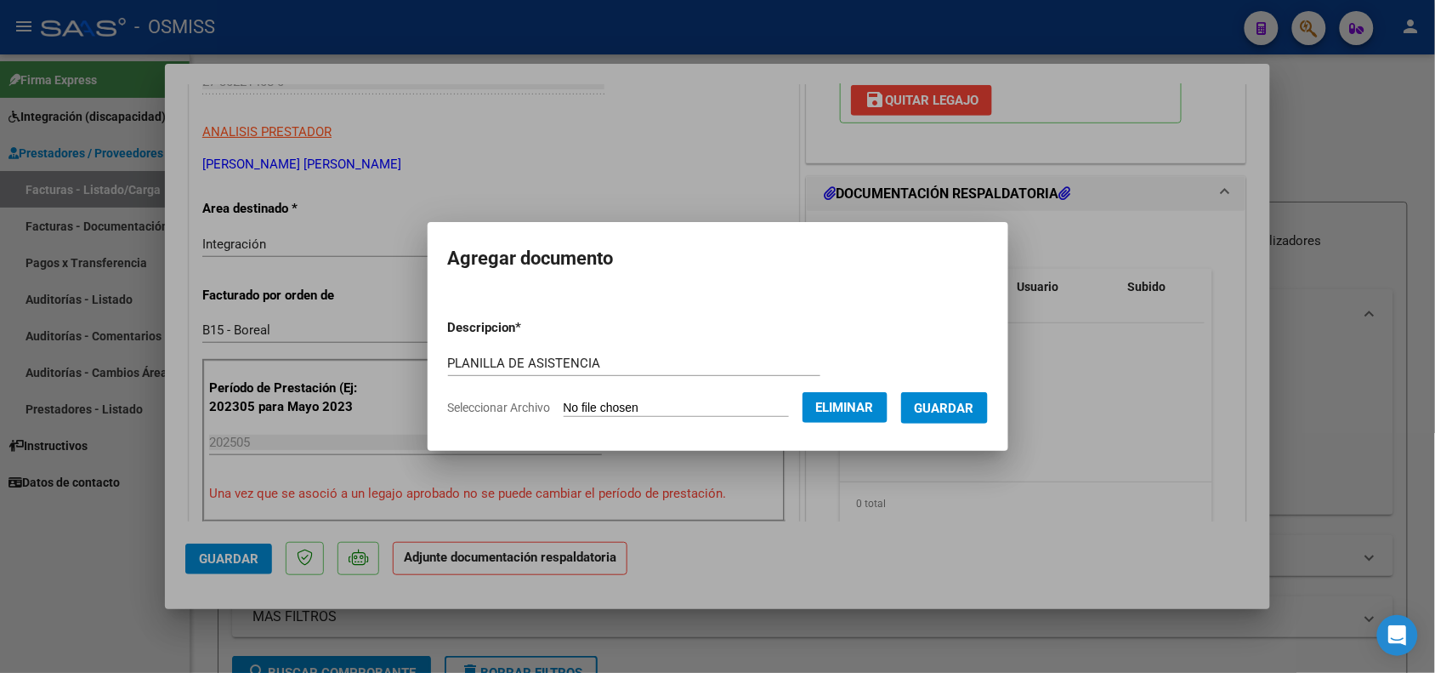
click at [963, 408] on span "Guardar" at bounding box center [945, 407] width 60 height 15
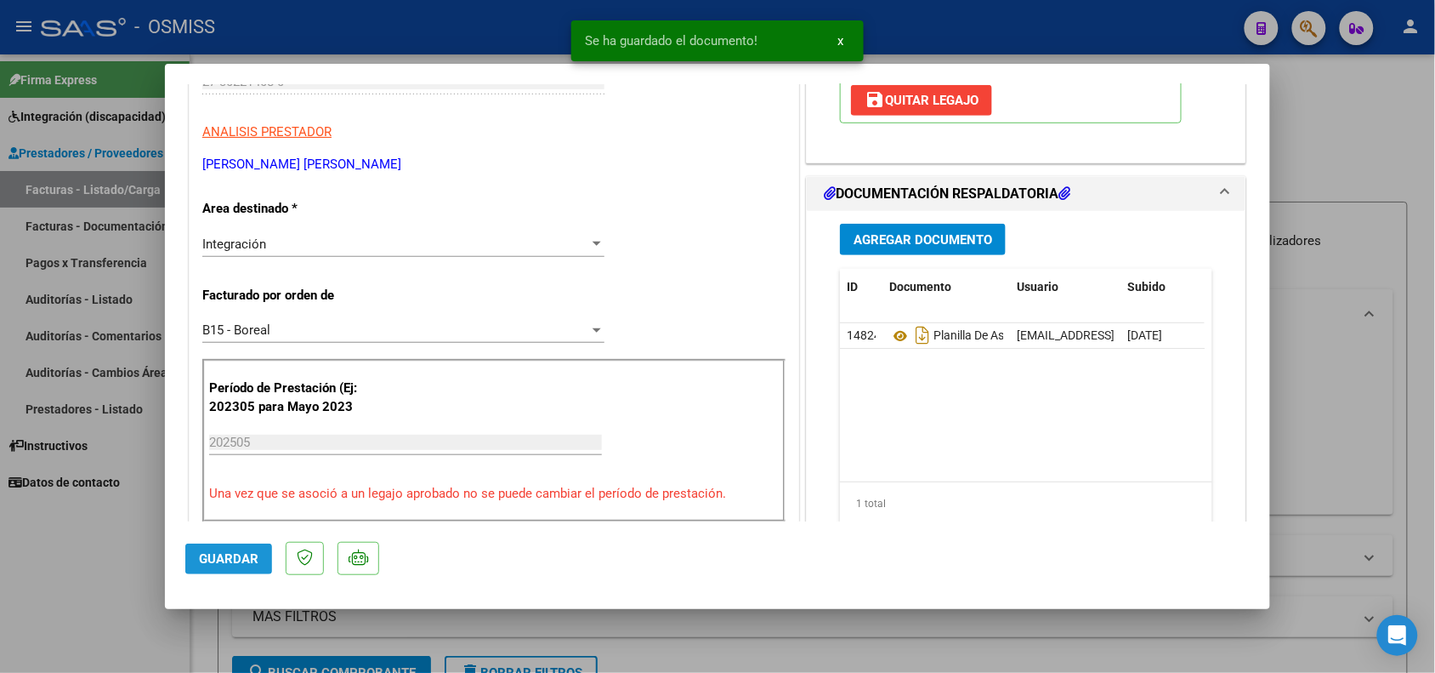
click at [226, 555] on span "Guardar" at bounding box center [229, 558] width 60 height 15
click at [171, 631] on div at bounding box center [717, 336] width 1435 height 673
type input "$ 0,00"
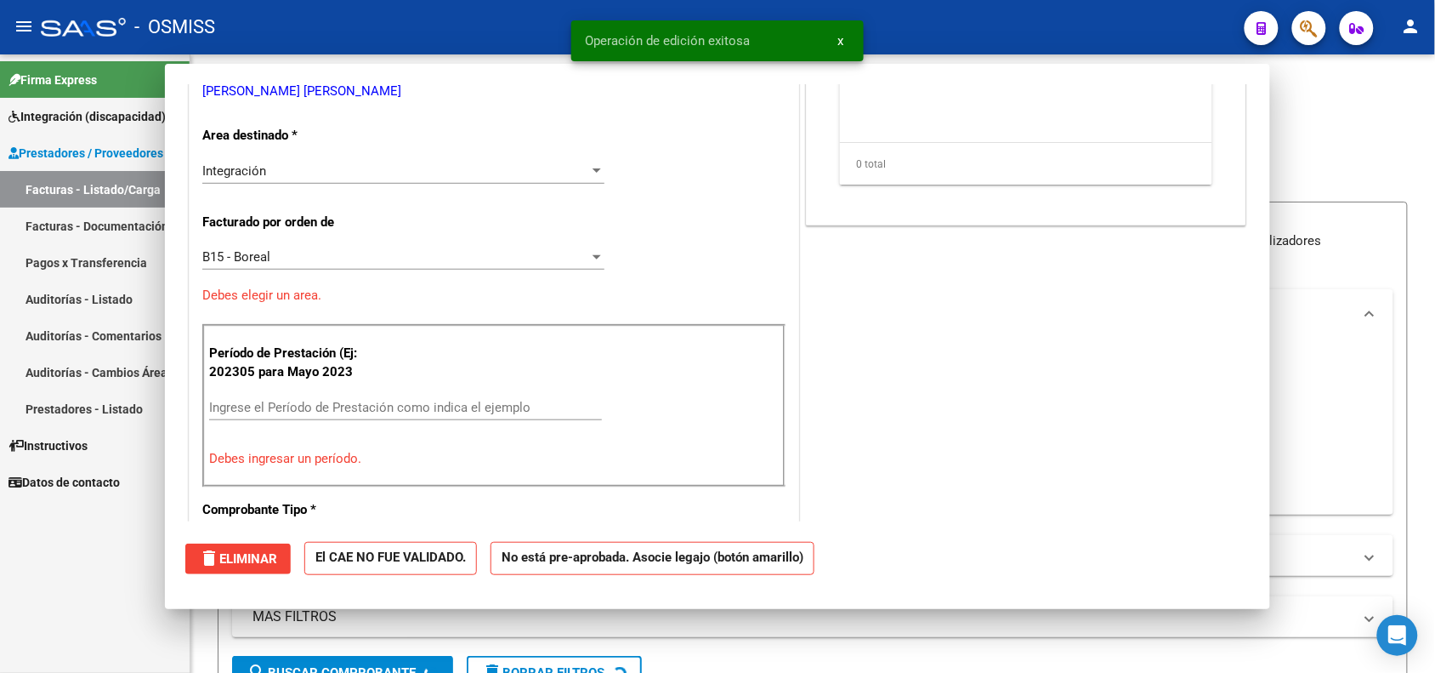
scroll to position [0, 0]
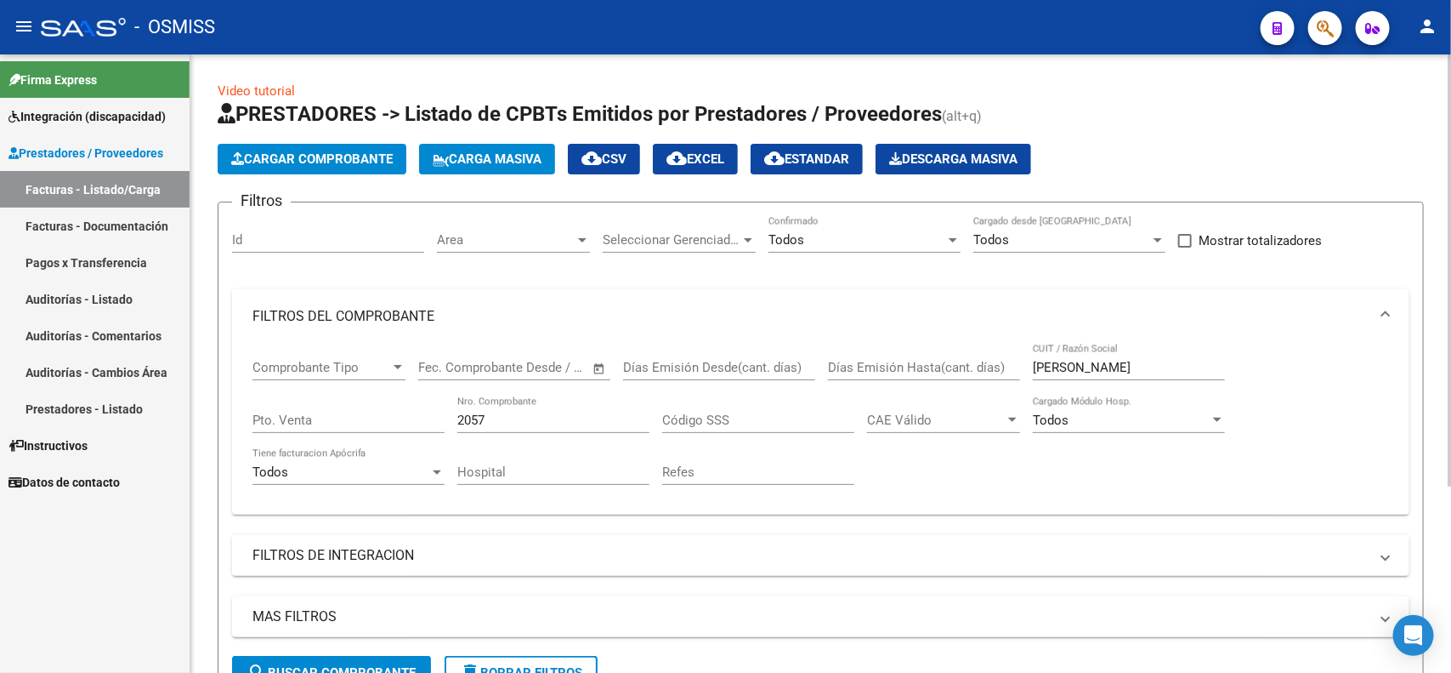
click at [259, 156] on span "Cargar Comprobante" at bounding box center [312, 158] width 162 height 15
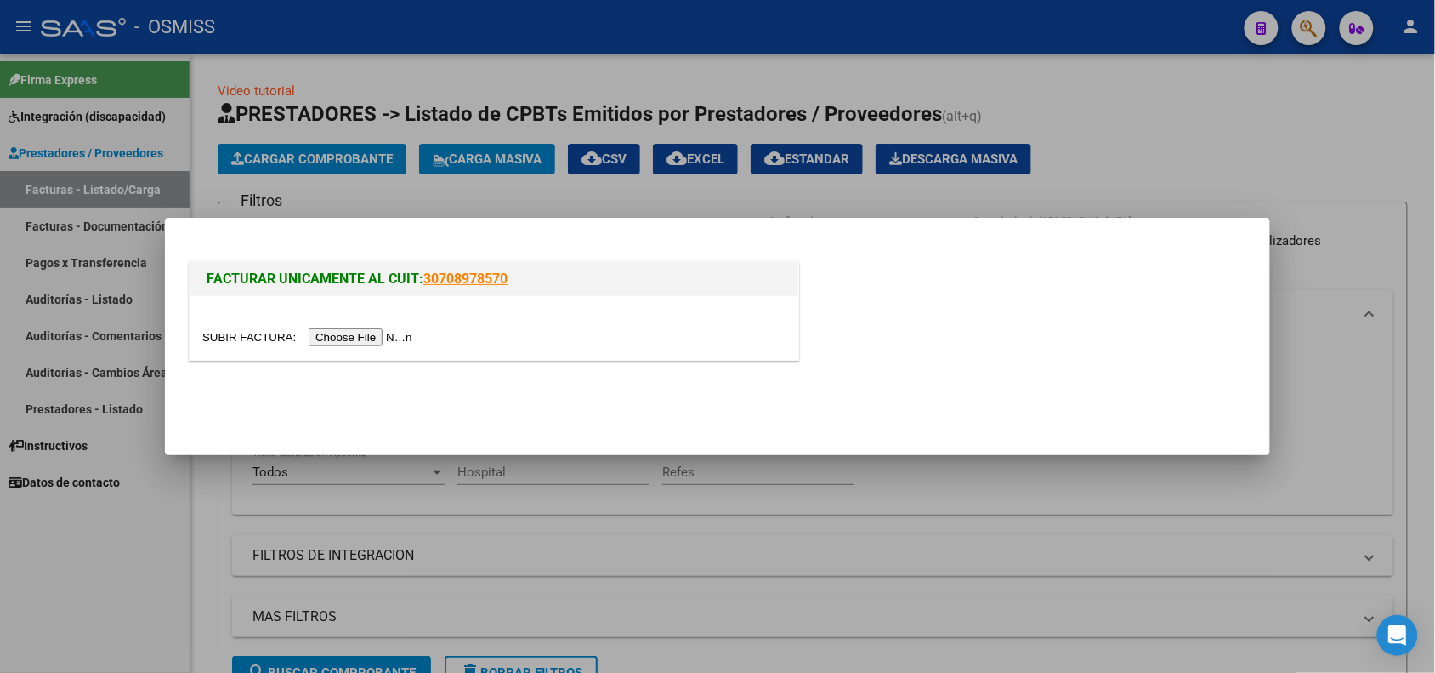
click at [364, 333] on input "file" at bounding box center [309, 337] width 215 height 18
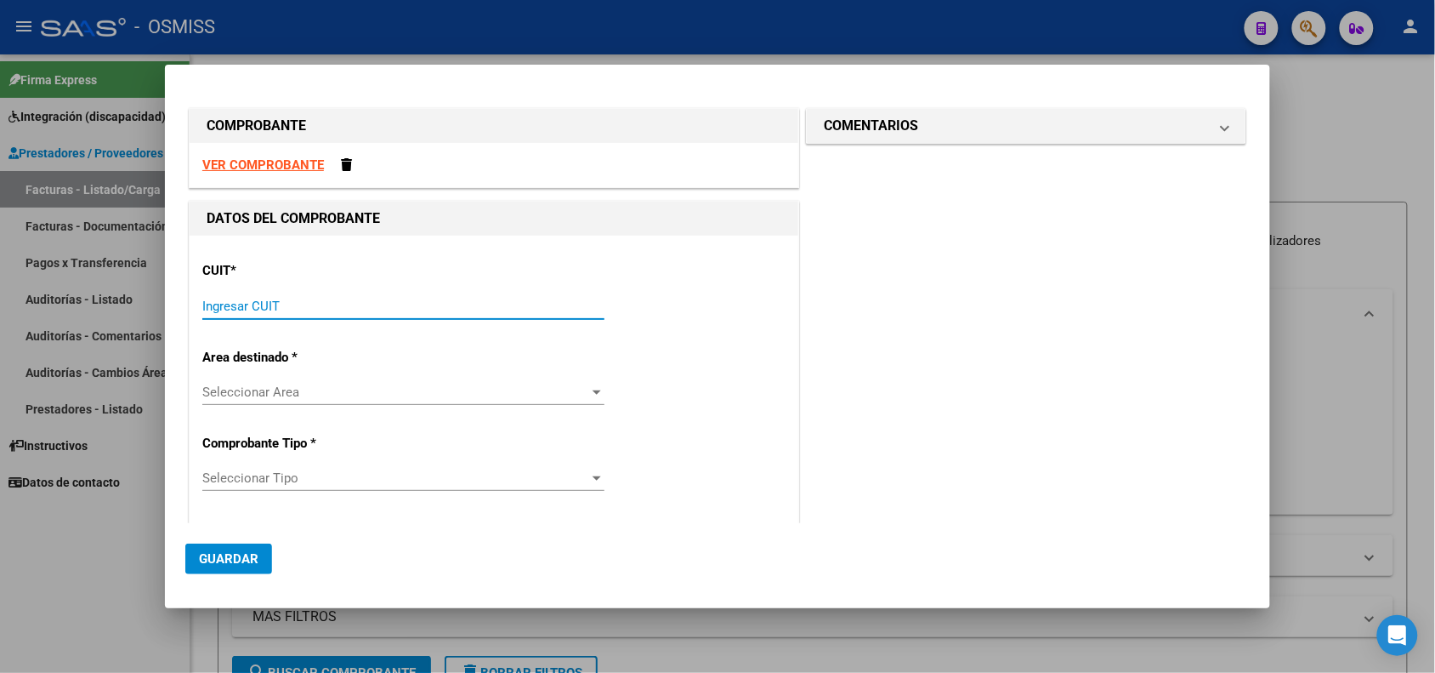
click at [462, 307] on input "Ingresar CUIT" at bounding box center [403, 305] width 402 height 15
click at [283, 158] on strong "VER COMPROBANTE" at bounding box center [263, 164] width 122 height 15
click at [372, 300] on input "Ingresar CUIT" at bounding box center [403, 305] width 402 height 15
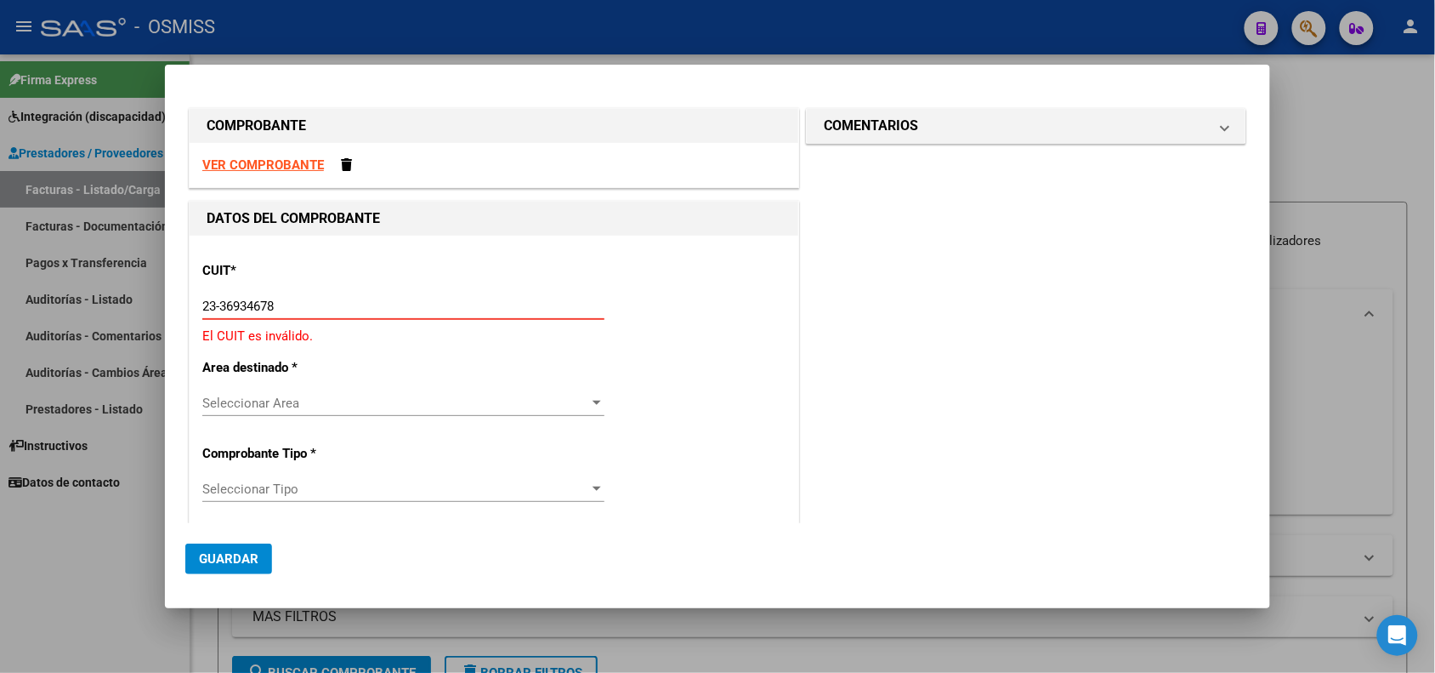
type input "23-36934678-4"
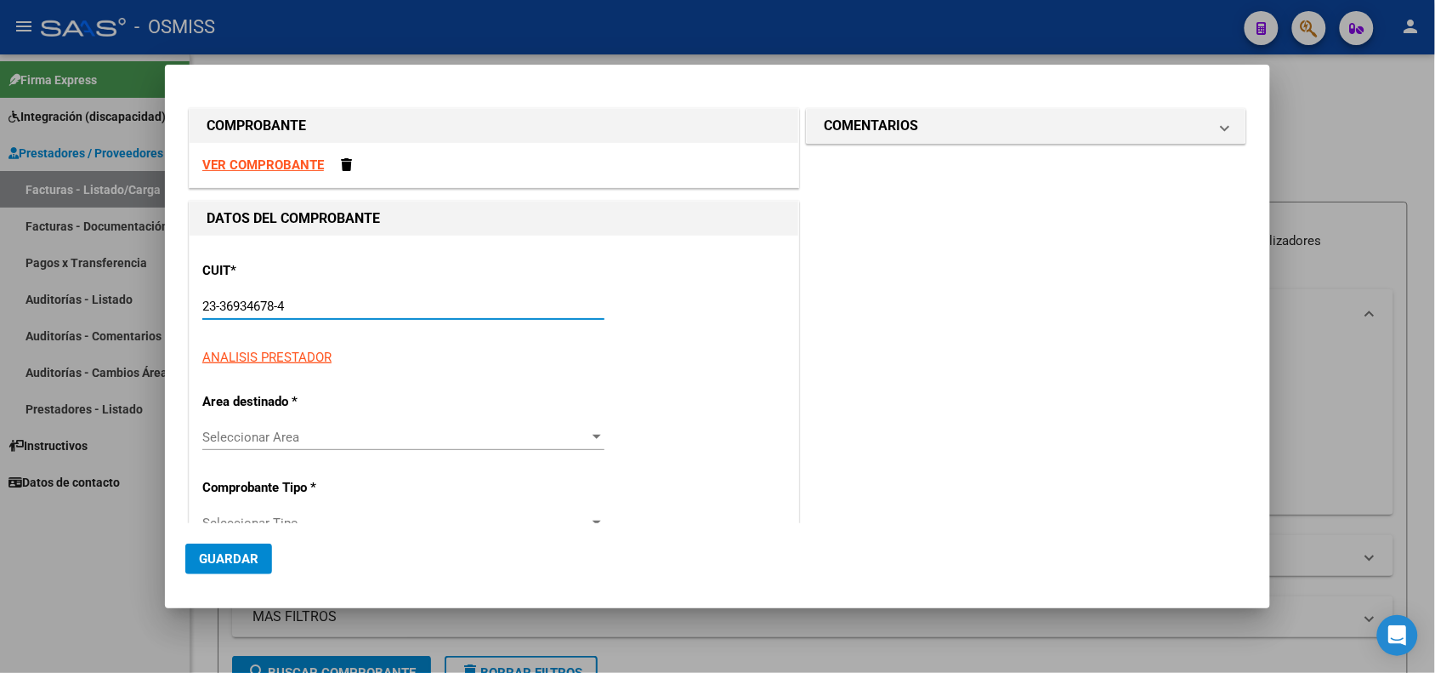
type input "2"
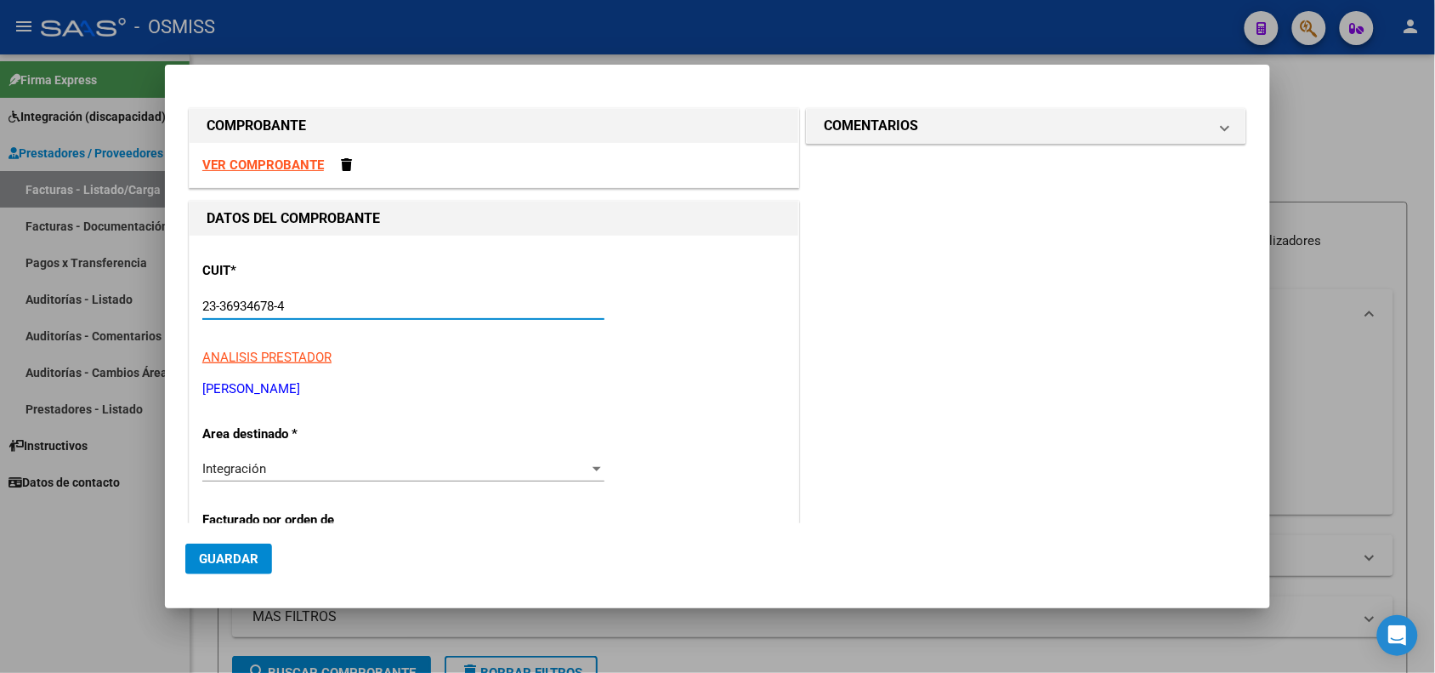
type input "23-36934678-4"
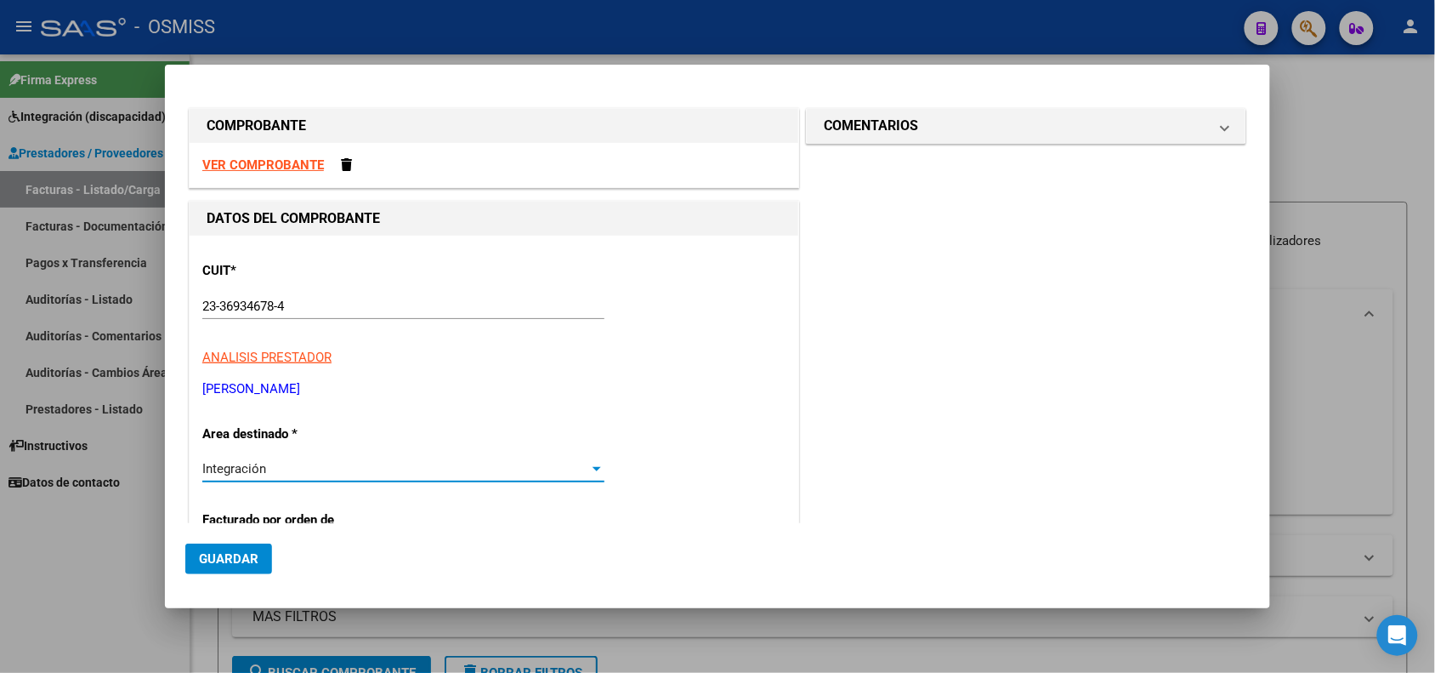
click at [304, 470] on div "Integración" at bounding box center [395, 468] width 387 height 15
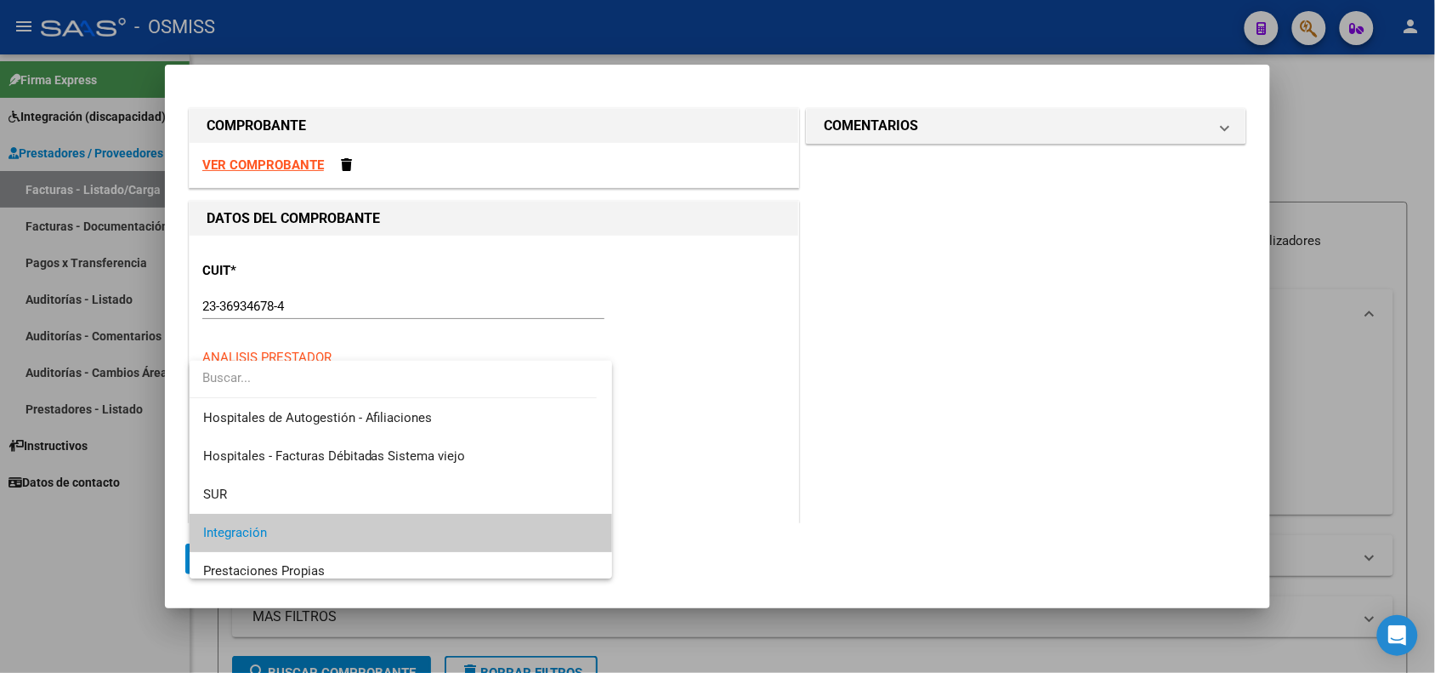
scroll to position [64, 0]
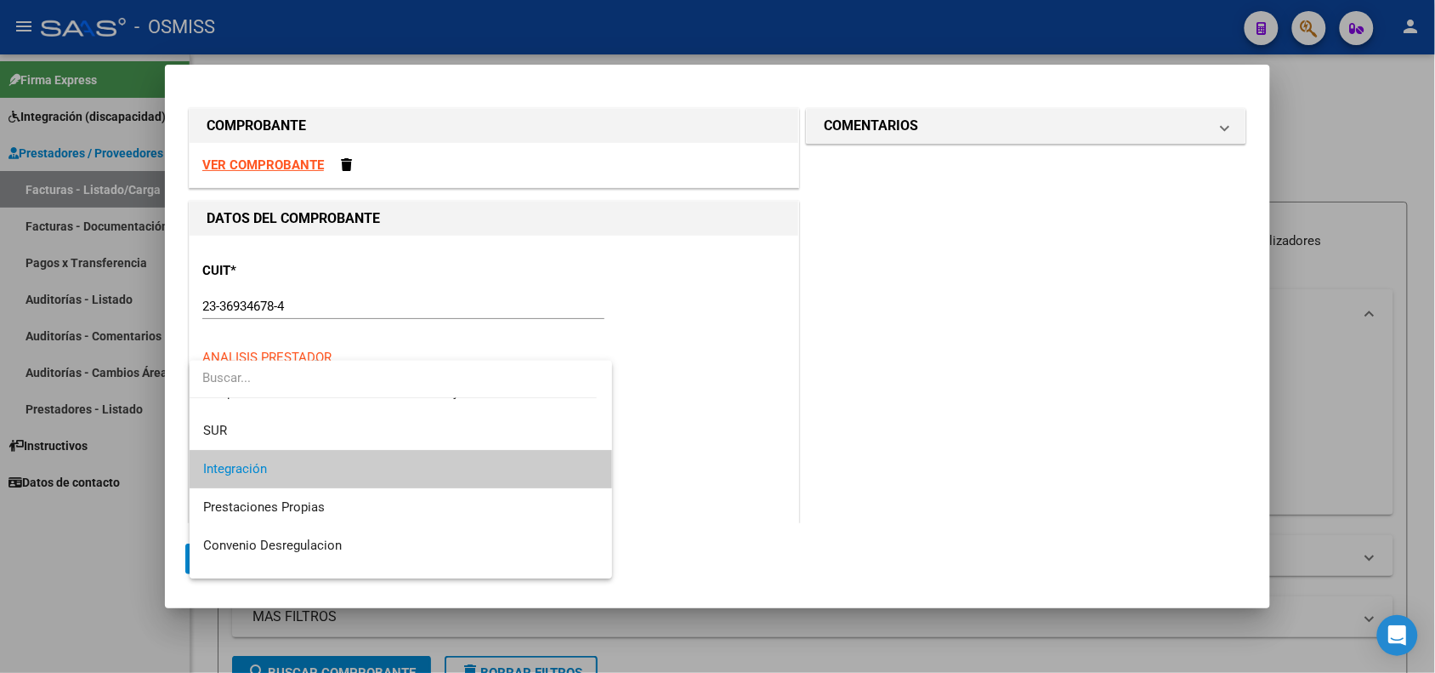
click at [304, 470] on span "Integración" at bounding box center [401, 469] width 396 height 38
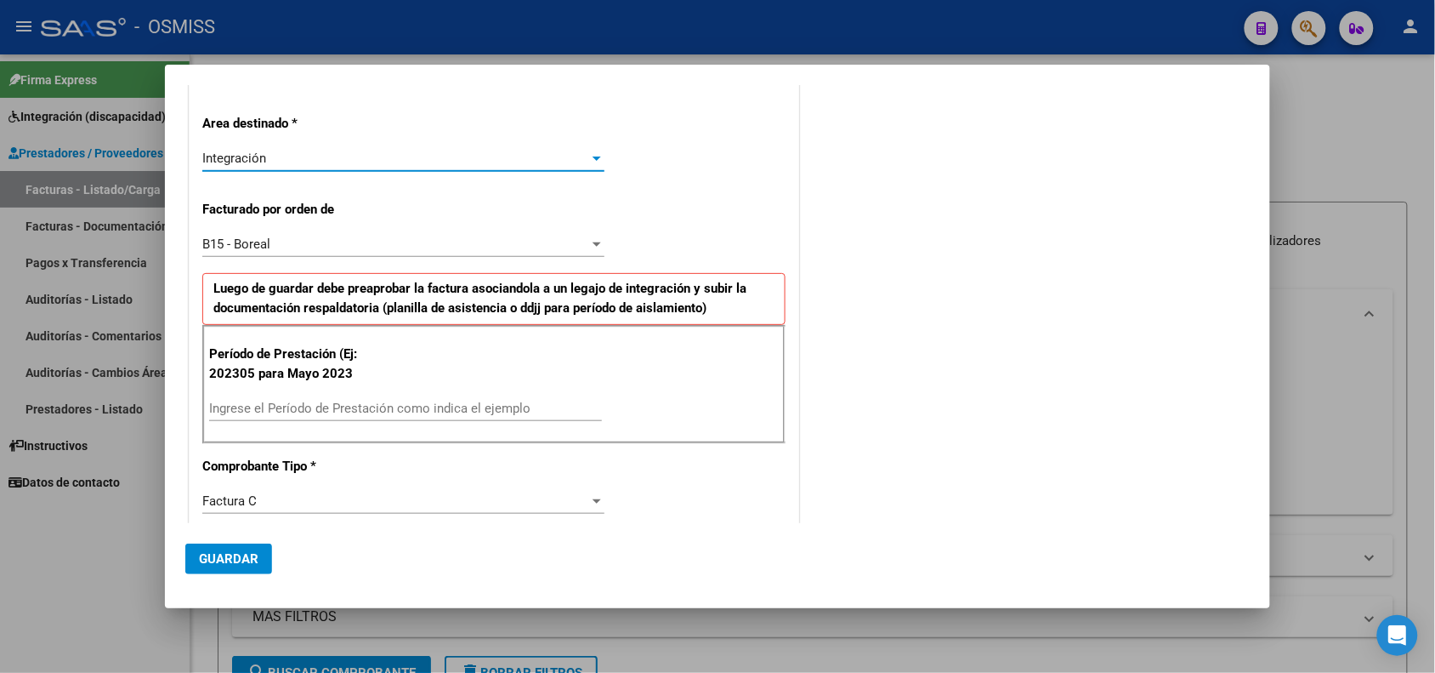
scroll to position [319, 0]
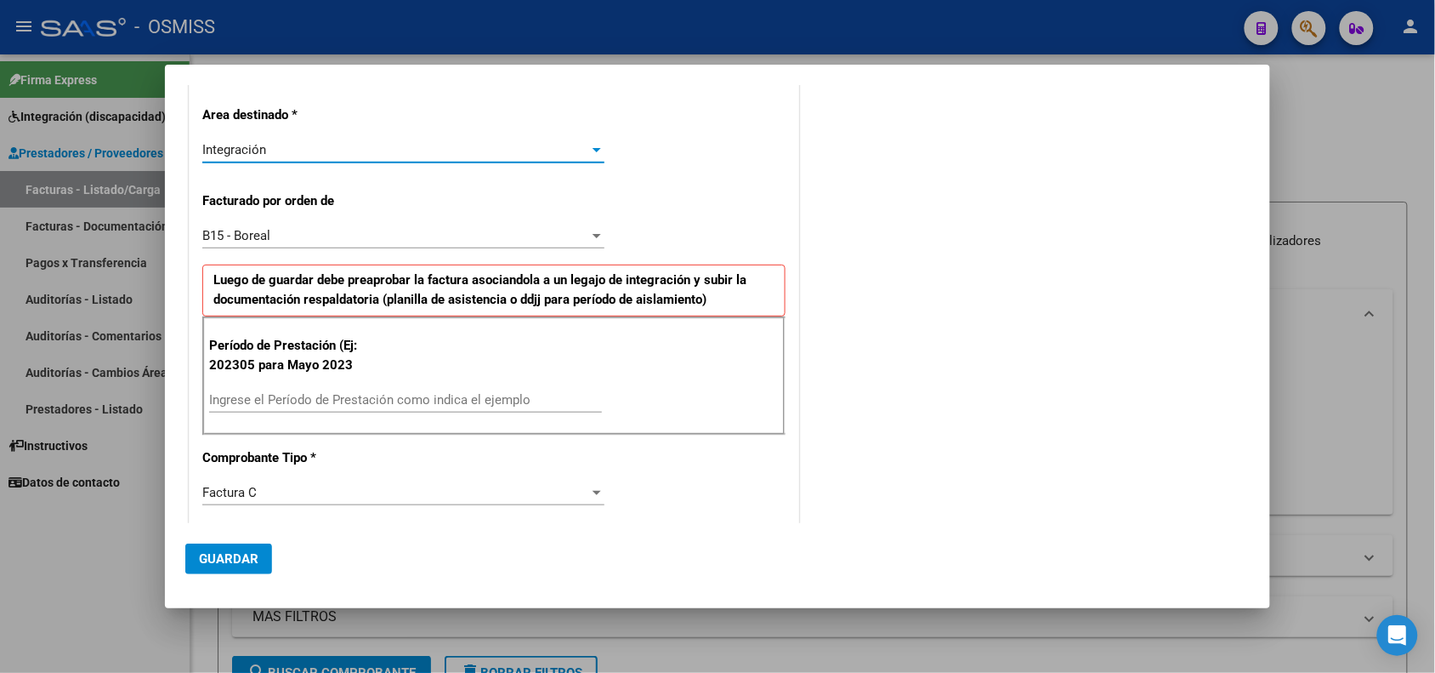
click at [300, 400] on input "Ingrese el Período de Prestación como indica el ejemplo" at bounding box center [405, 399] width 393 height 15
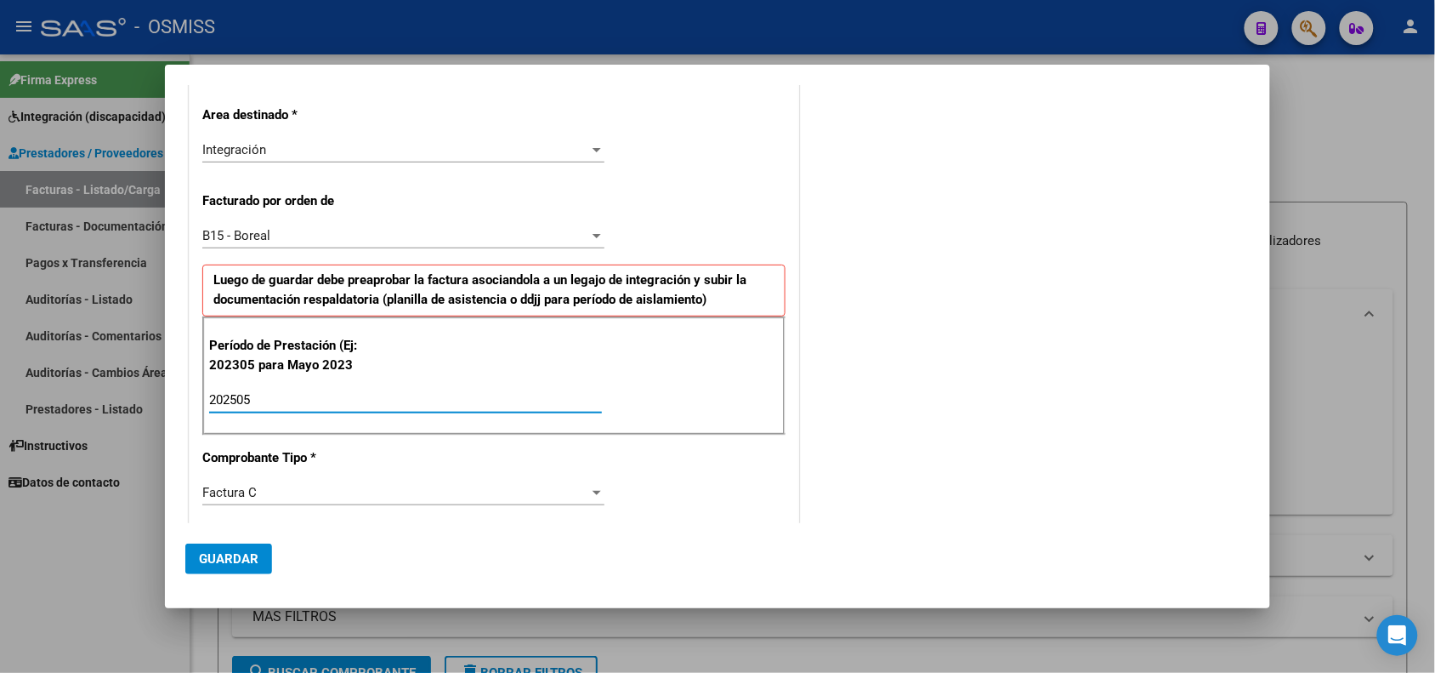
type input "202505"
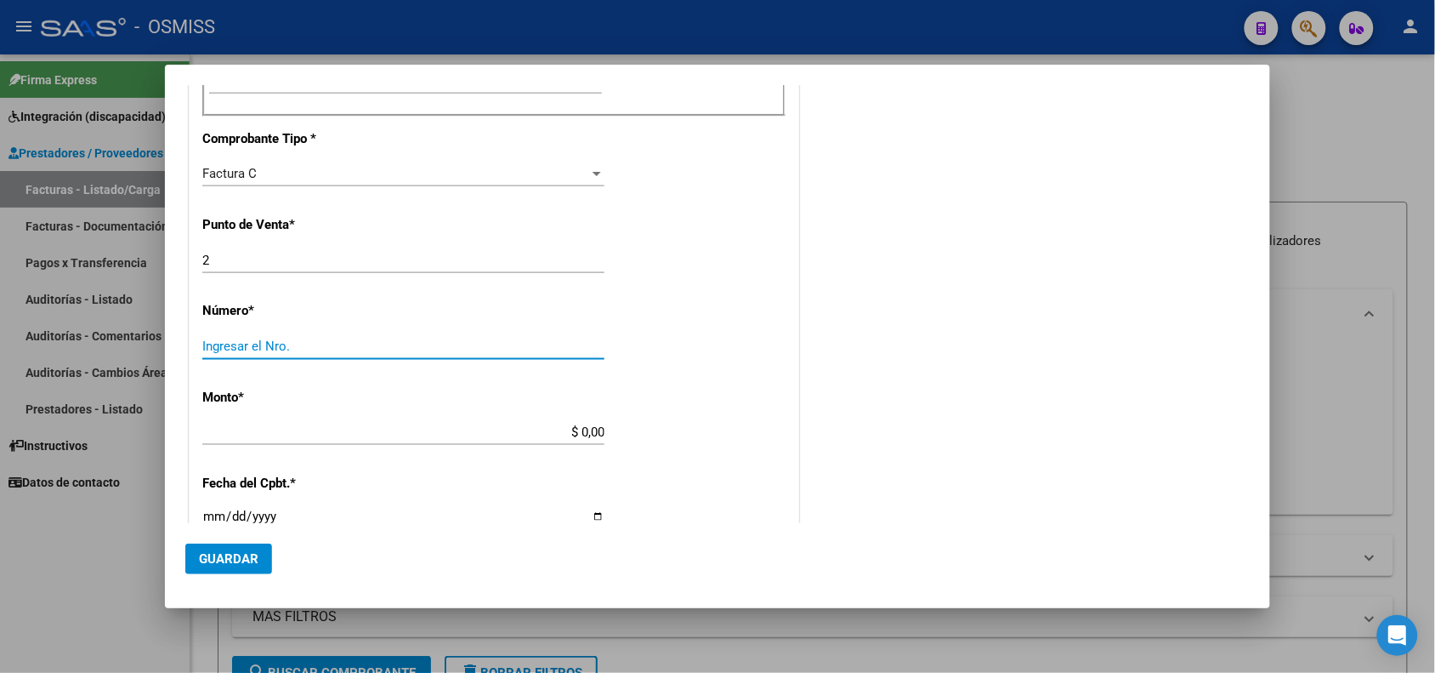
click at [313, 349] on input "Ingresar el Nro." at bounding box center [403, 345] width 402 height 15
type input "1051"
click at [562, 426] on input "$ 0,00" at bounding box center [403, 431] width 402 height 15
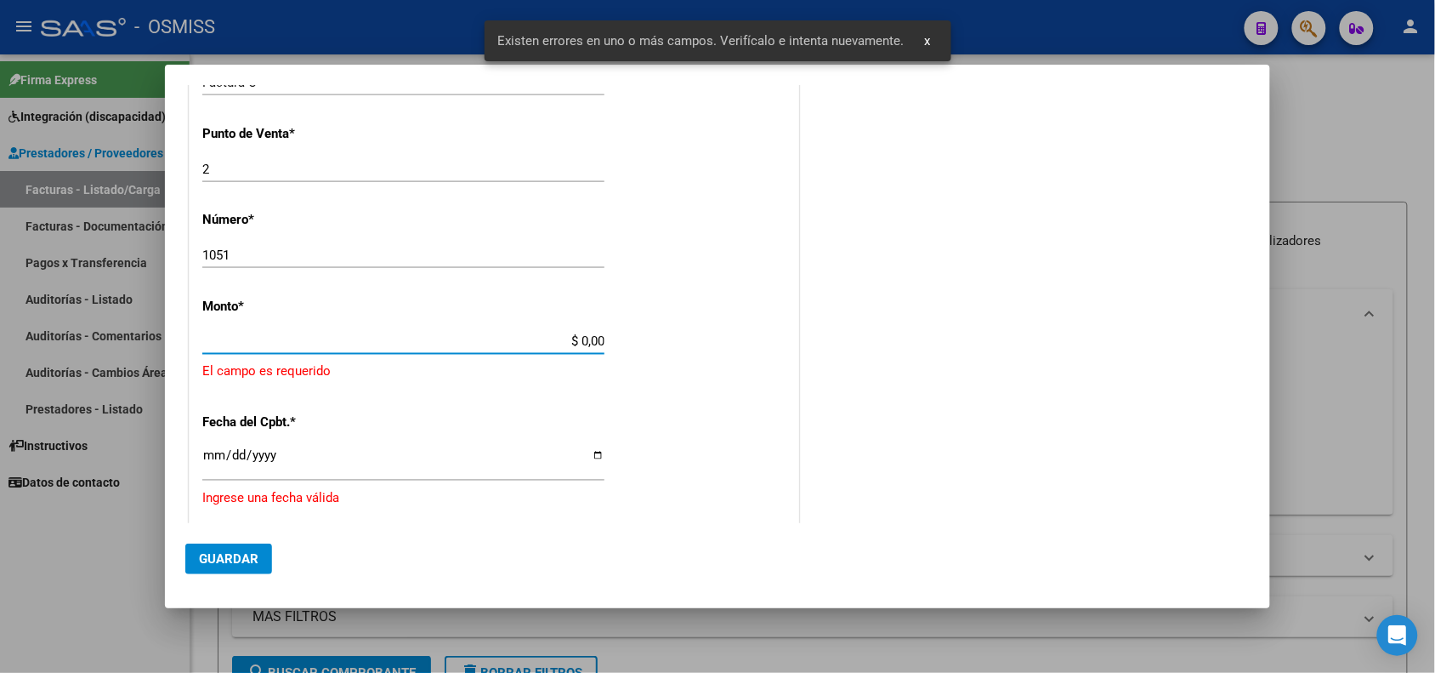
scroll to position [759, 0]
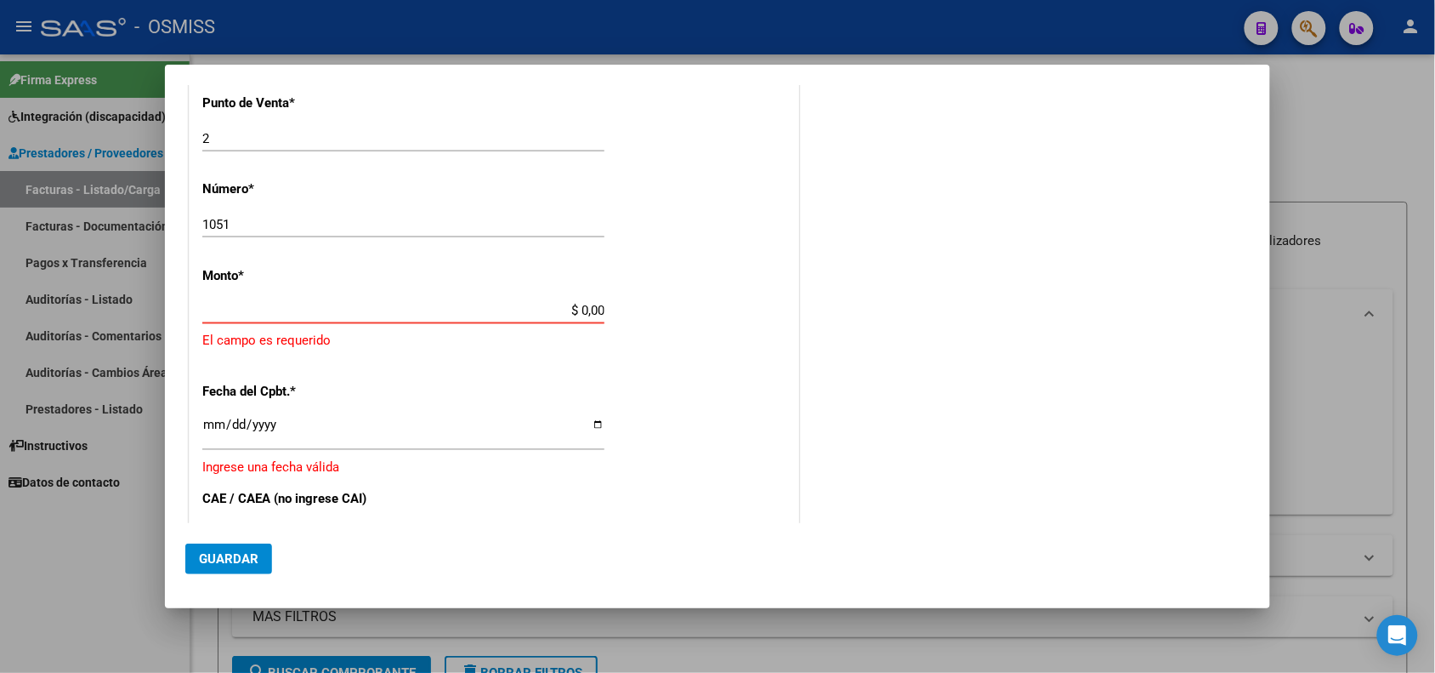
click at [592, 315] on input "$ 0,00" at bounding box center [403, 310] width 402 height 15
click at [591, 315] on input "$ 0,00" at bounding box center [403, 310] width 402 height 15
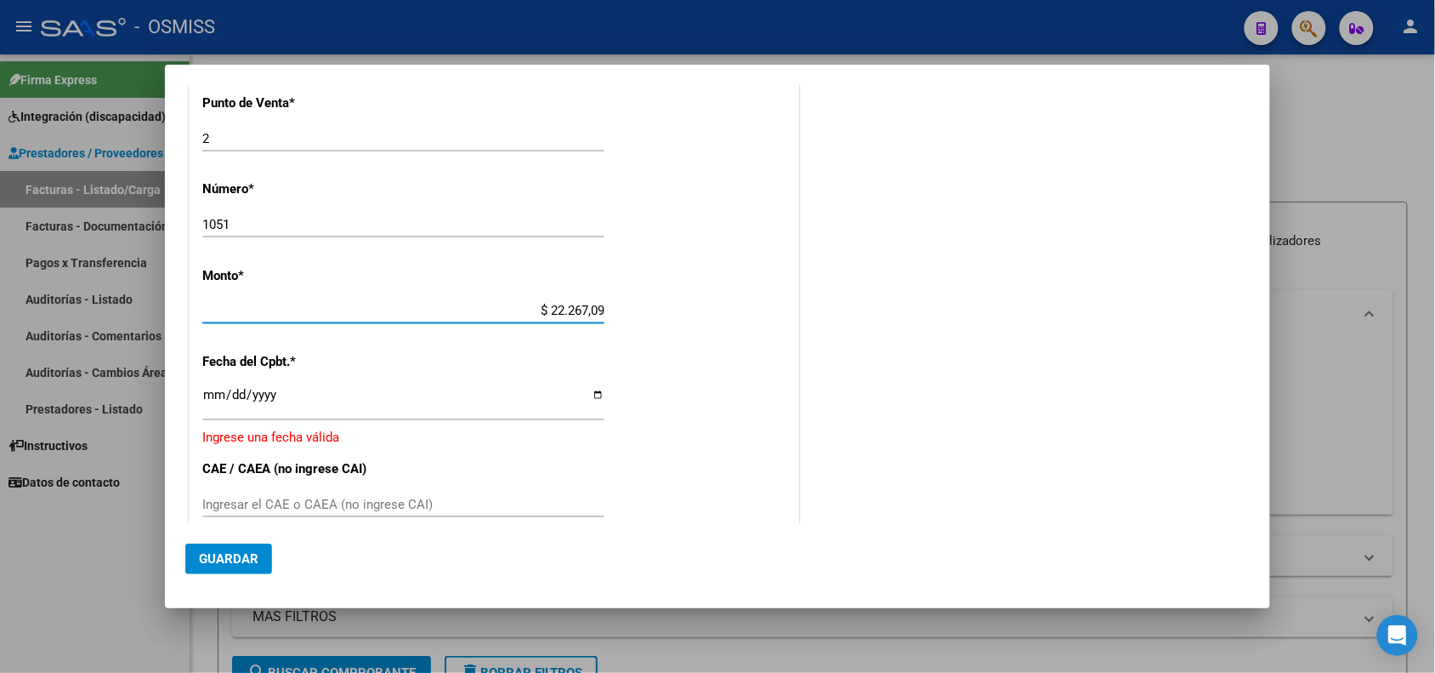
type input "$ 222.670,98"
click at [621, 319] on div "CUIT * 23-36934678-4 Ingresar CUIT ANALISIS PRESTADOR ORELLANA SILVANA LORENA A…" at bounding box center [494, 164] width 609 height 1376
click at [341, 508] on input "Ingresar el CAE o CAEA (no ingrese CAI)" at bounding box center [403, 504] width 402 height 15
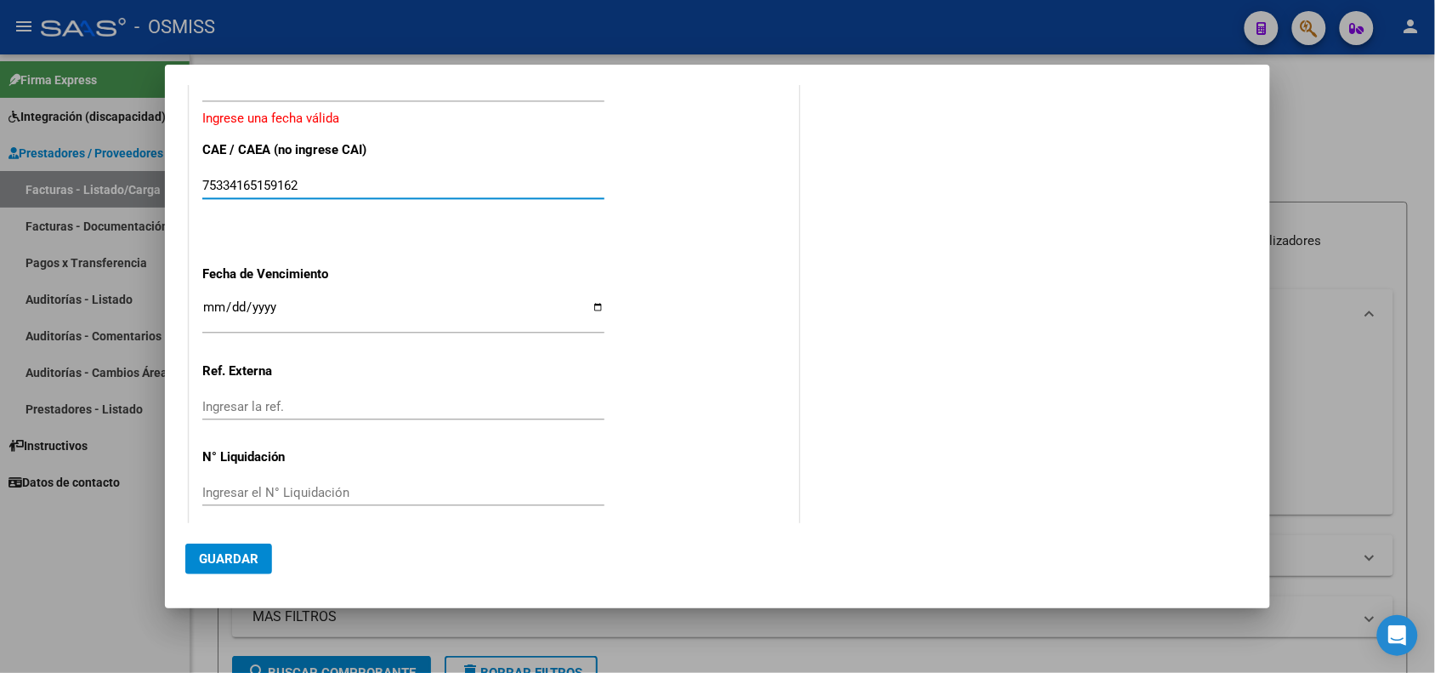
scroll to position [866, 0]
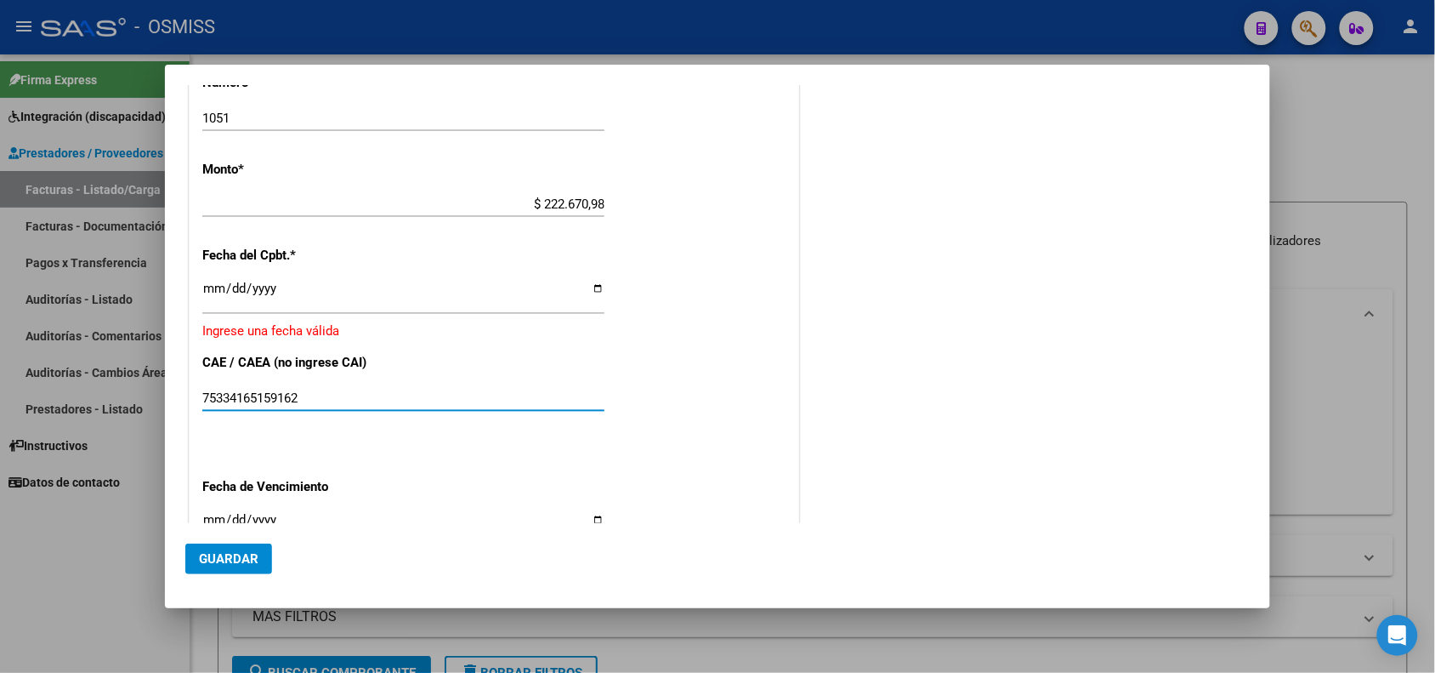
type input "75334165159162"
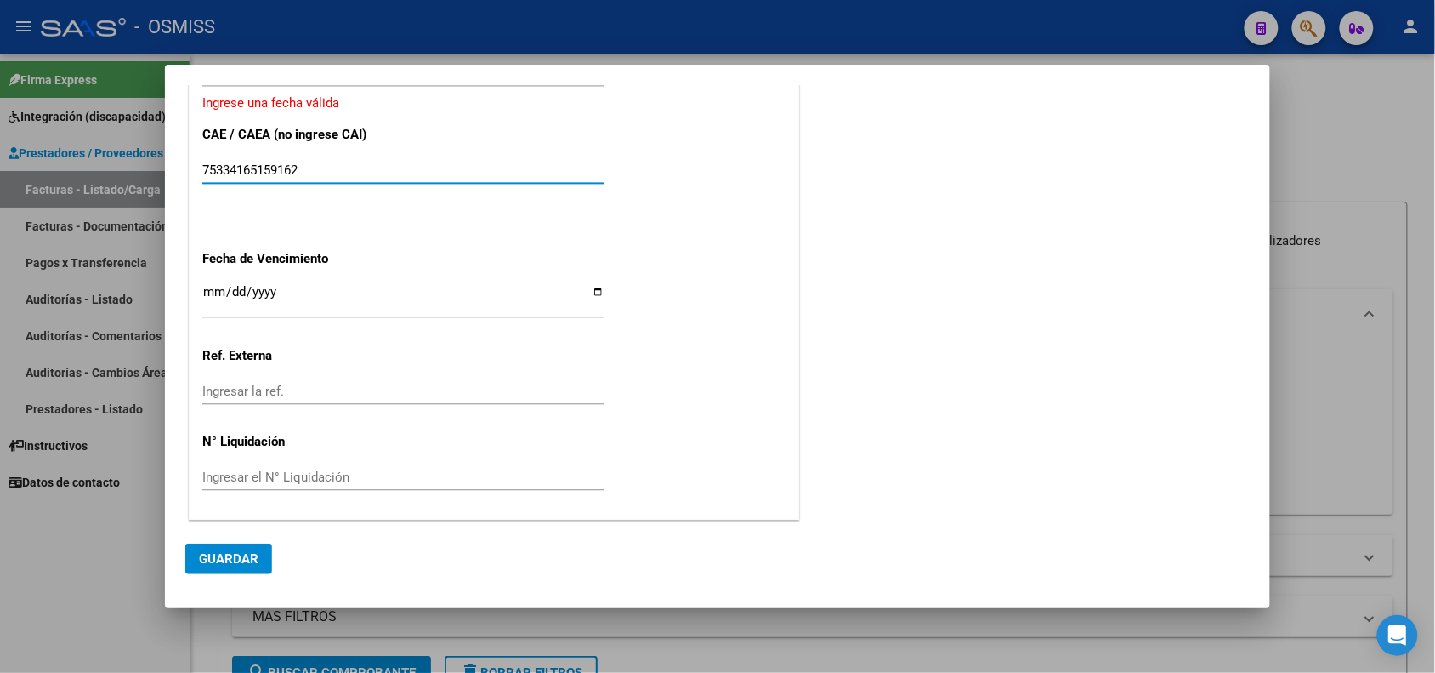
scroll to position [883, 0]
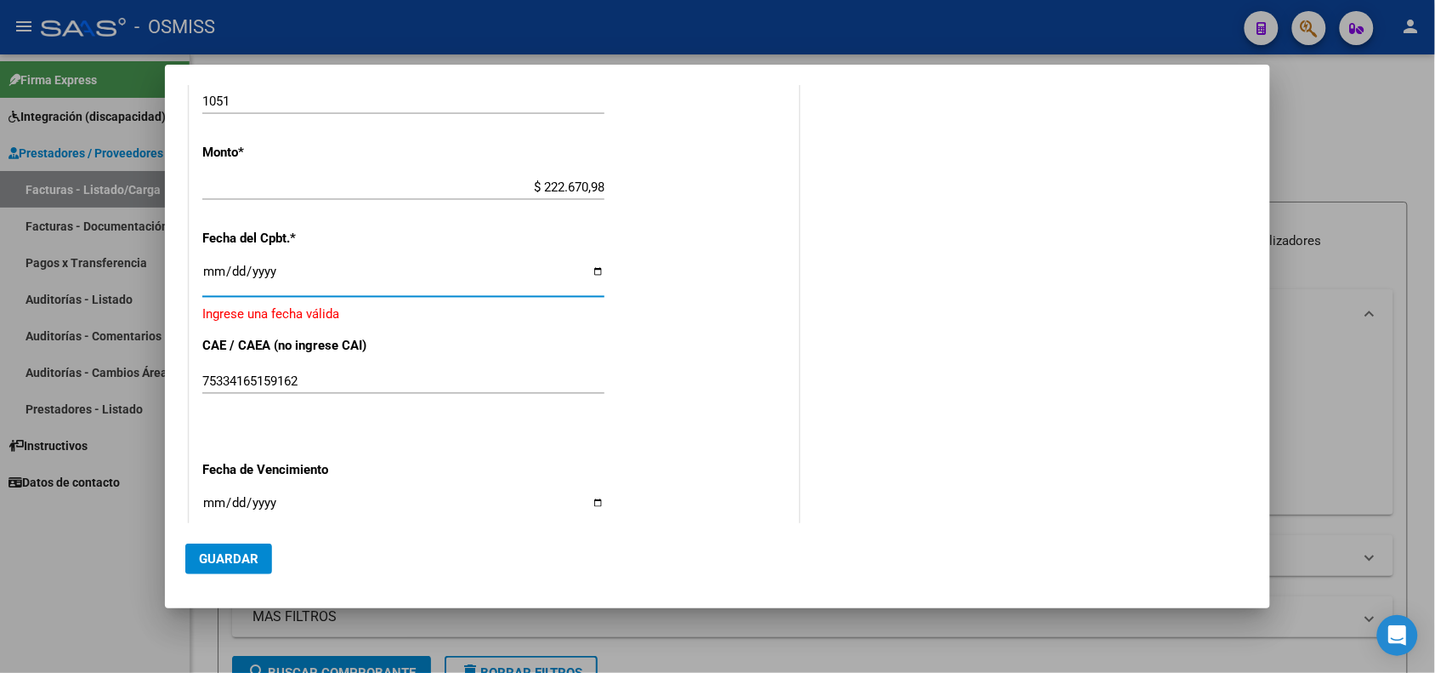
click at [251, 276] on input "Ingresar la fecha" at bounding box center [403, 277] width 402 height 27
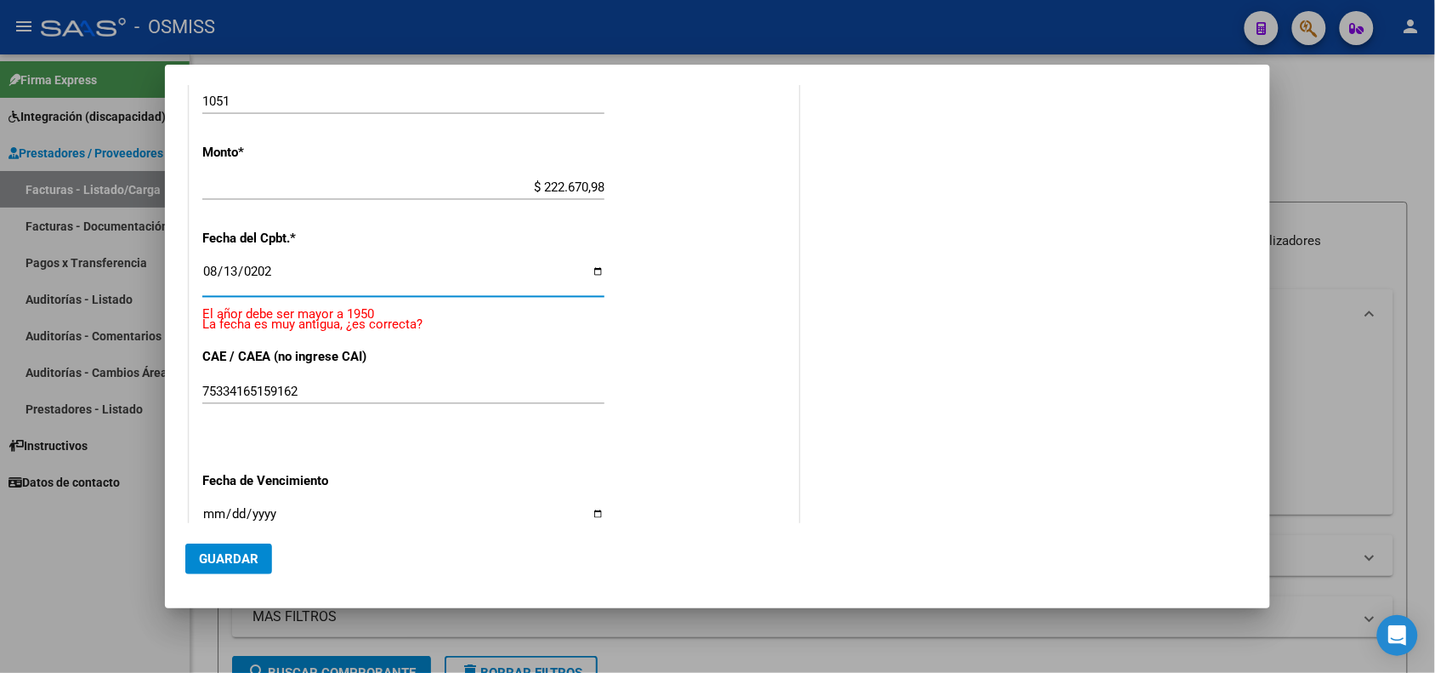
type input "2025-08-13"
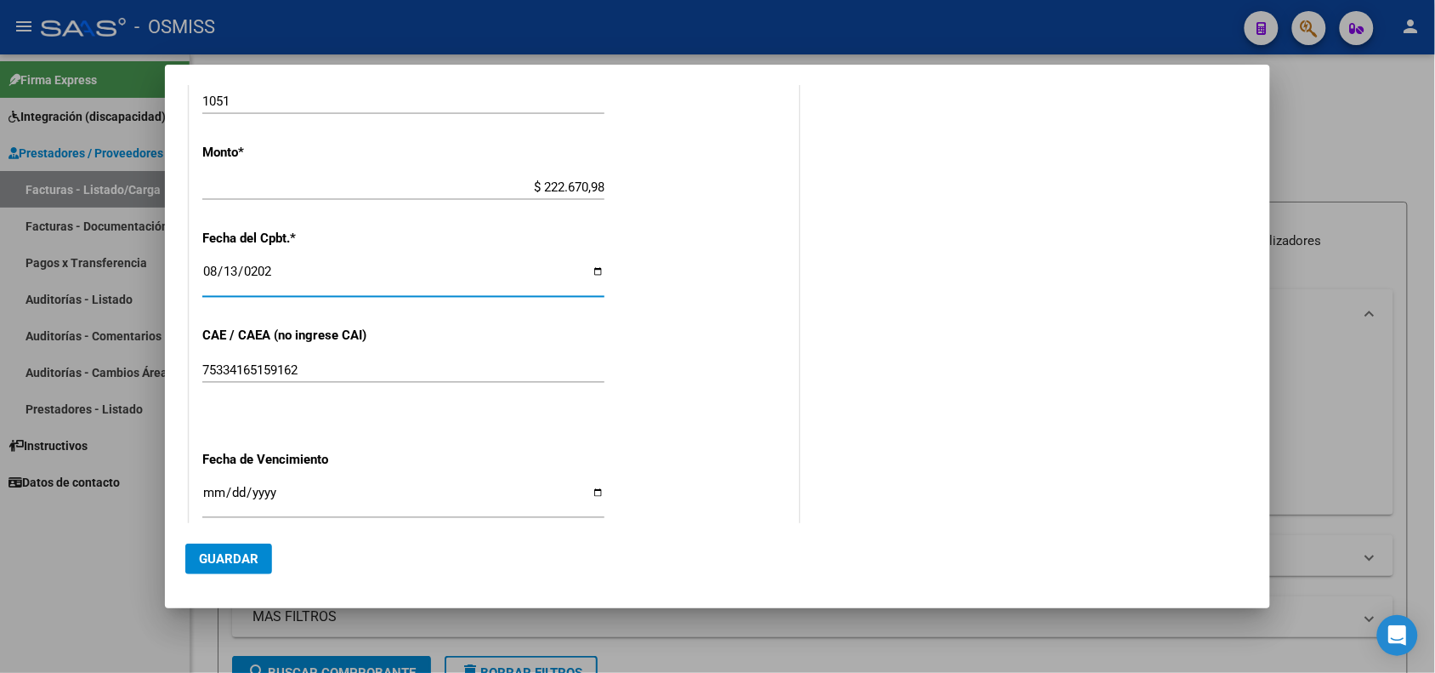
click at [678, 353] on div "CUIT * 23-36934678-4 Ingresar CUIT ANALISIS PRESTADOR ORELLANA SILVANA LORENA A…" at bounding box center [494, 36] width 609 height 1366
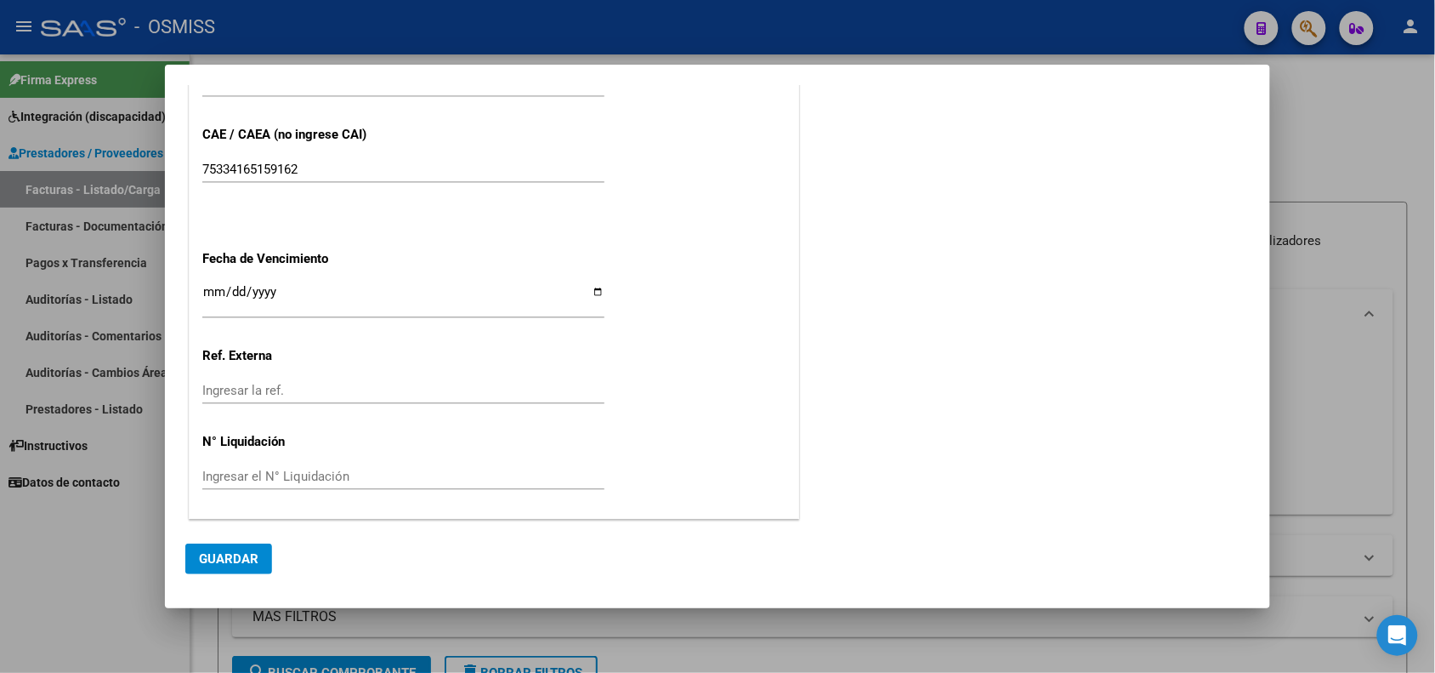
scroll to position [1085, 0]
click at [235, 551] on span "Guardar" at bounding box center [229, 558] width 60 height 15
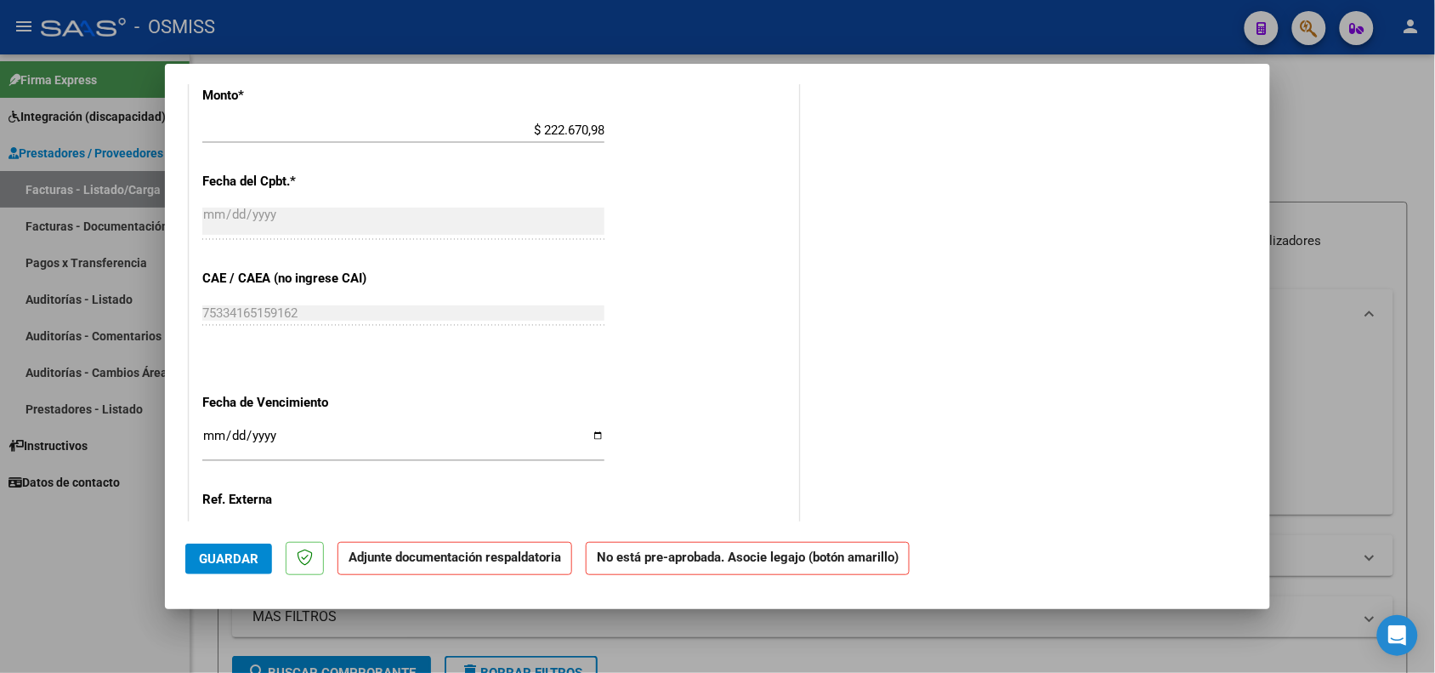
scroll to position [957, 0]
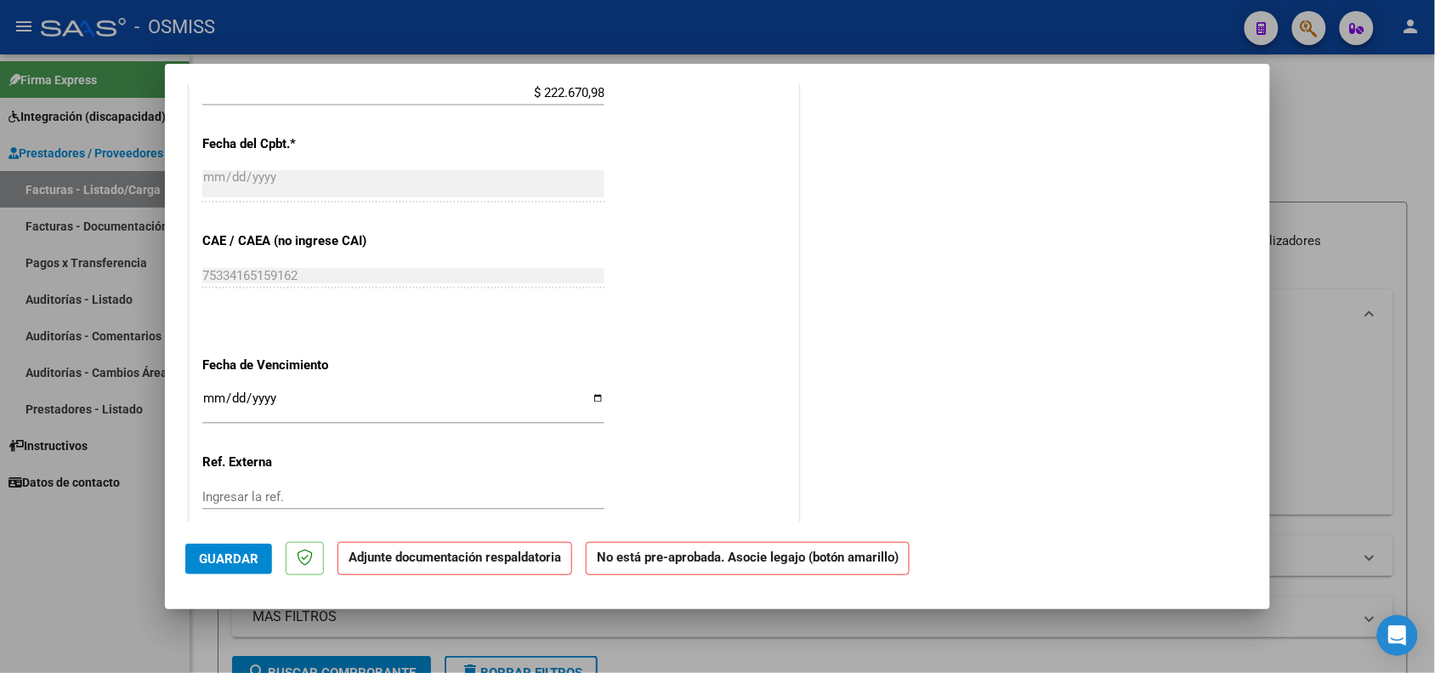
click at [227, 278] on div "75334165159162 Ingresar el CAE o CAEA (no ingrese CAI)" at bounding box center [403, 276] width 402 height 26
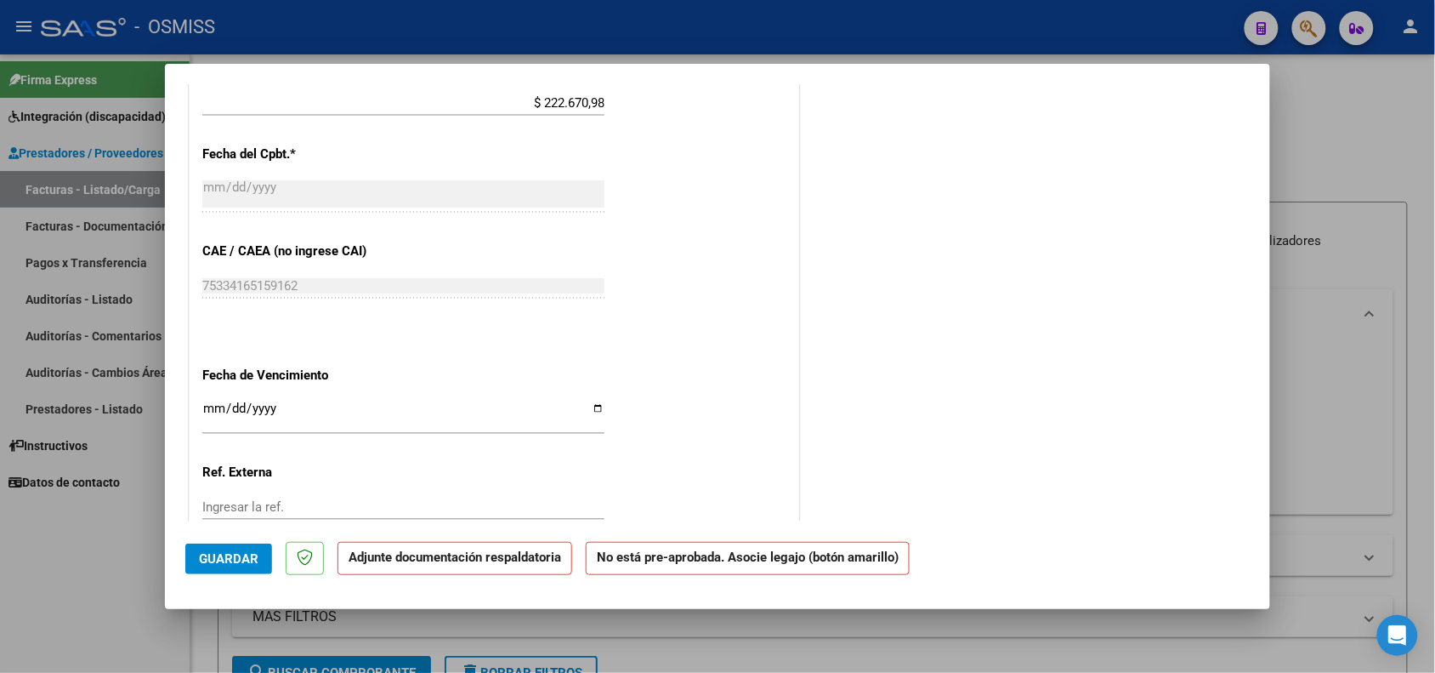
scroll to position [1065, 0]
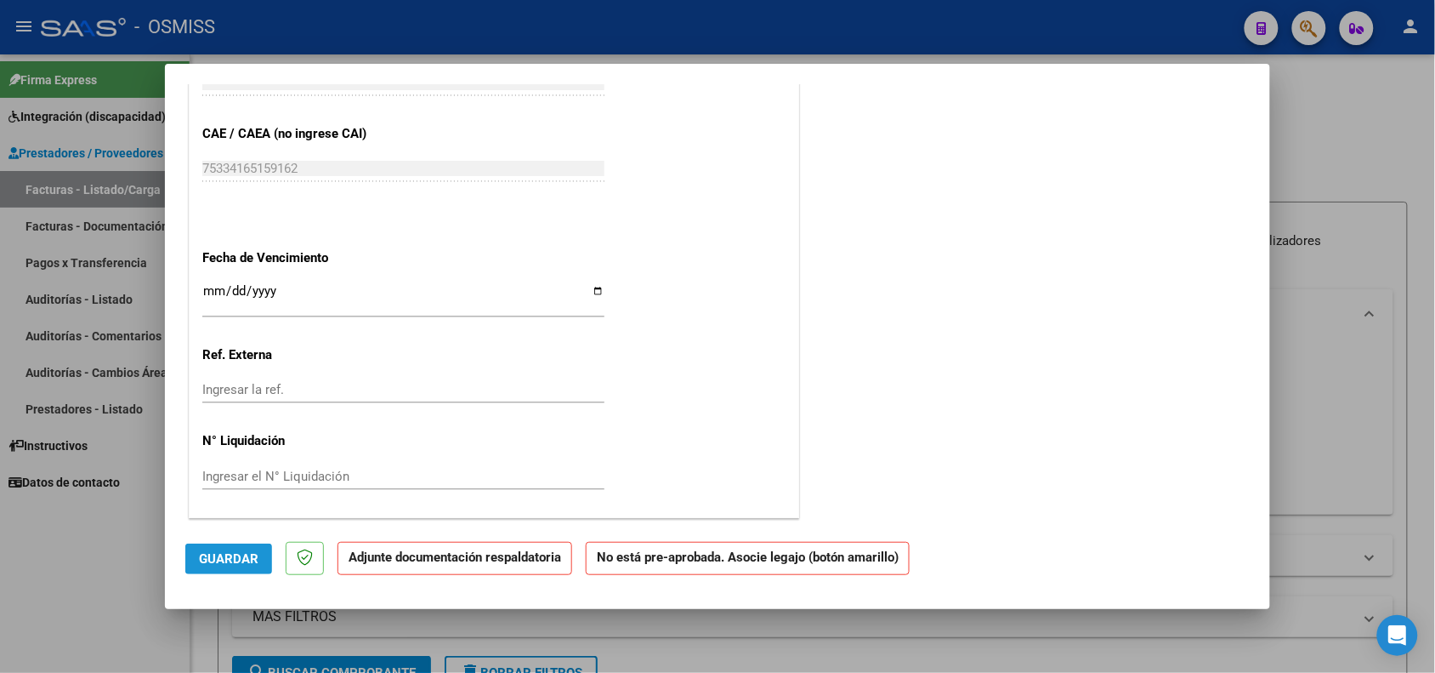
click at [224, 560] on span "Guardar" at bounding box center [229, 558] width 60 height 15
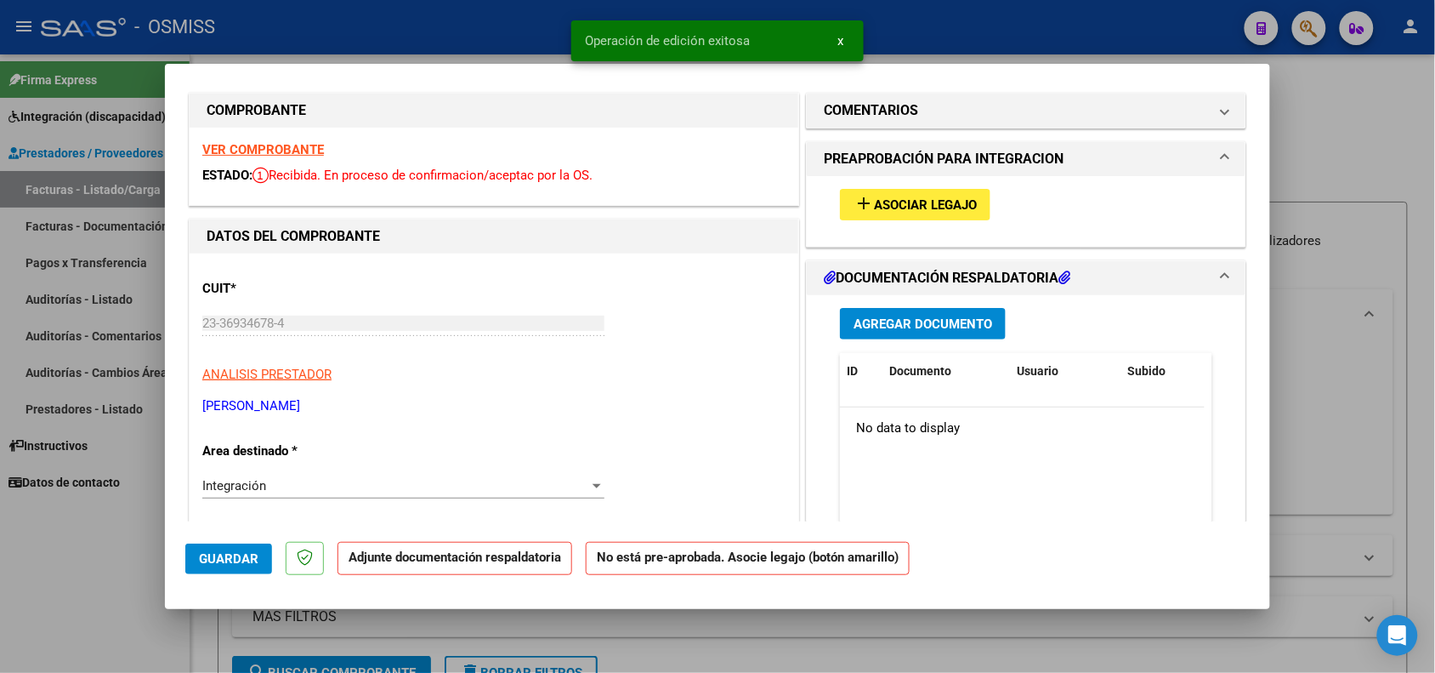
scroll to position [2, 0]
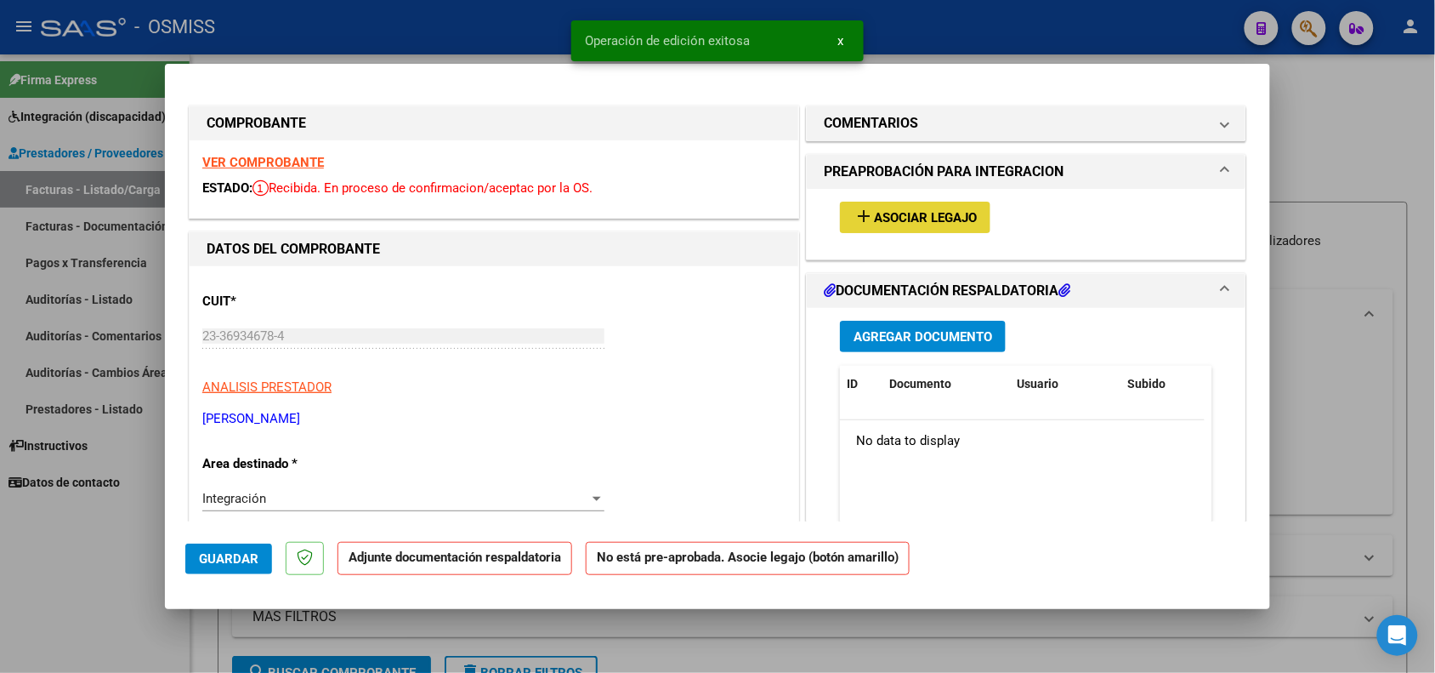
click at [876, 204] on button "add Asociar Legajo" at bounding box center [915, 217] width 151 height 31
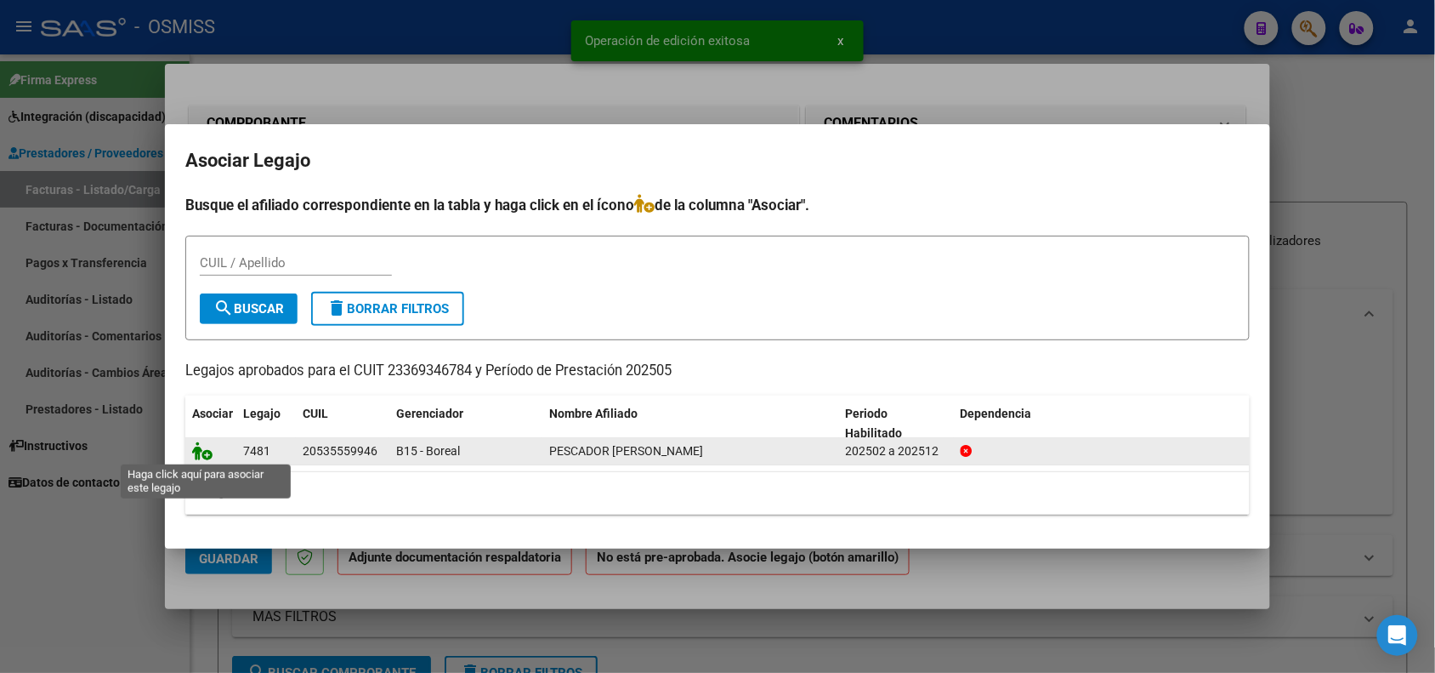
click at [202, 447] on icon at bounding box center [202, 450] width 20 height 19
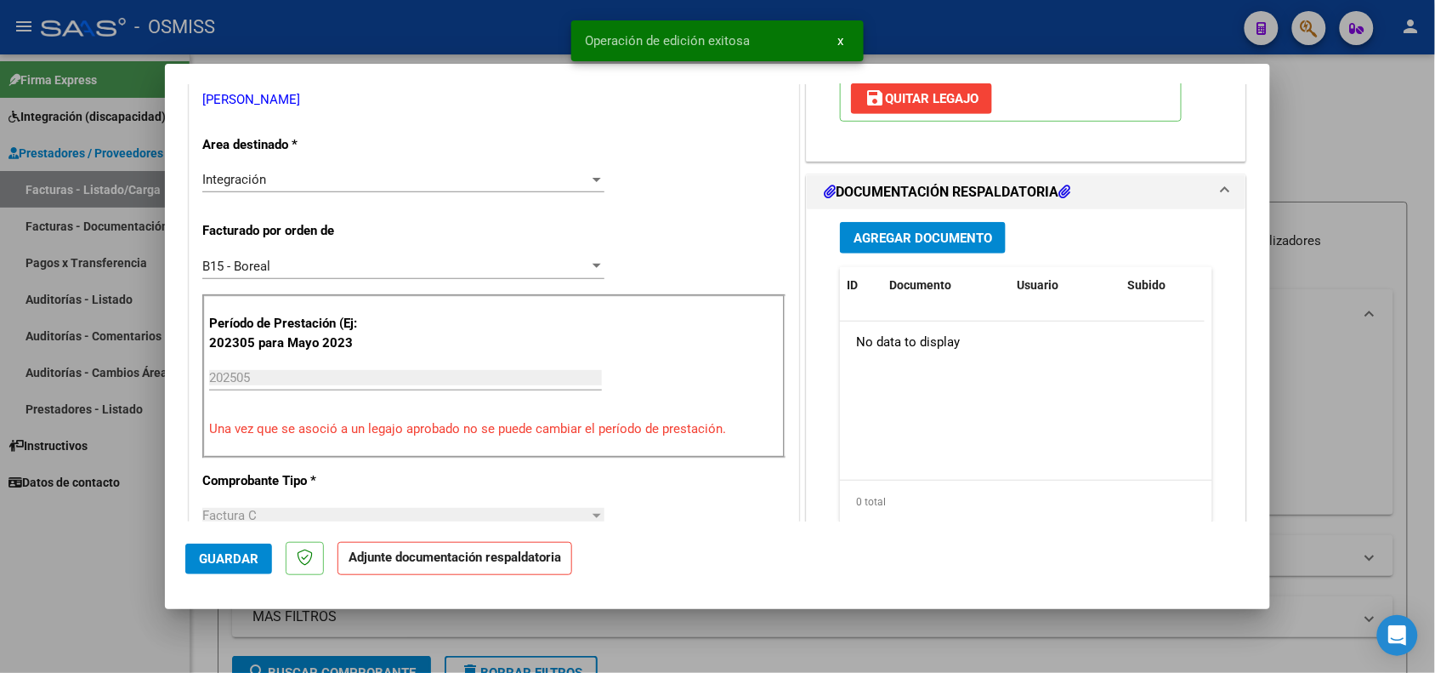
scroll to position [427, 0]
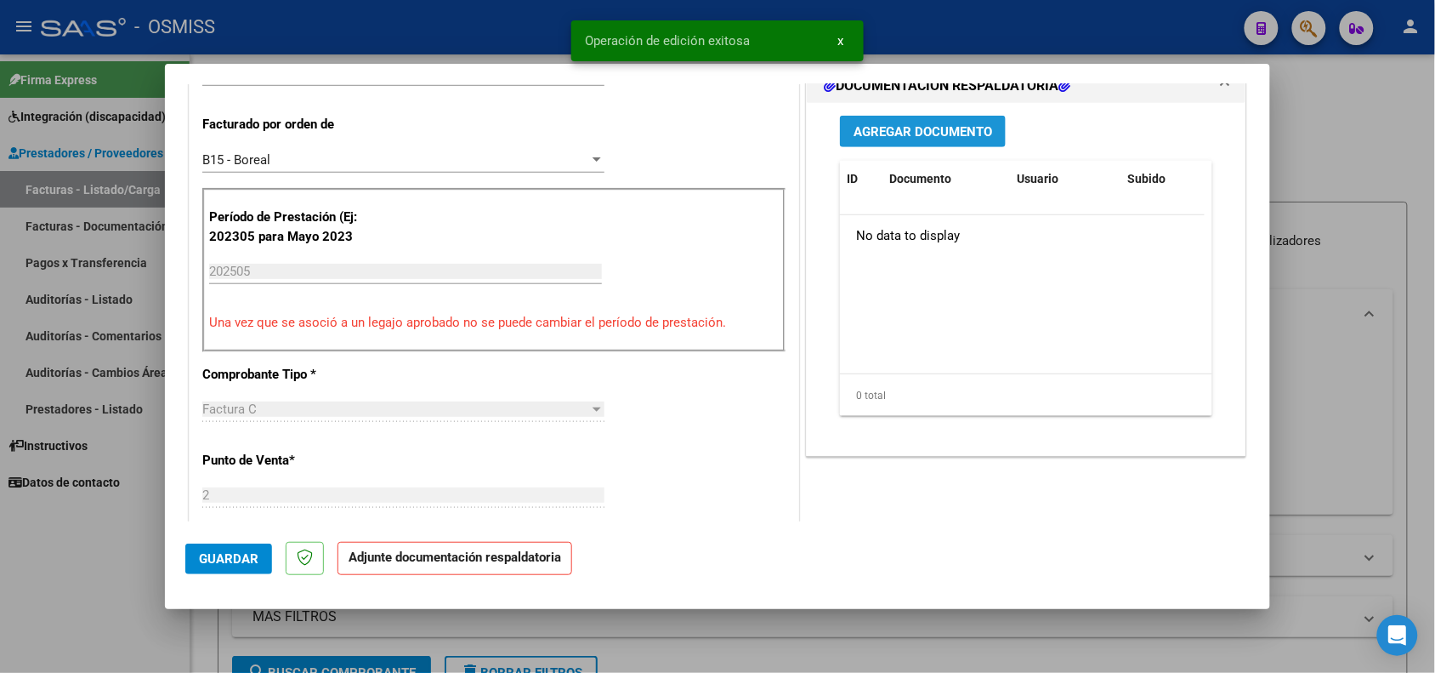
click at [916, 134] on span "Agregar Documento" at bounding box center [923, 131] width 139 height 15
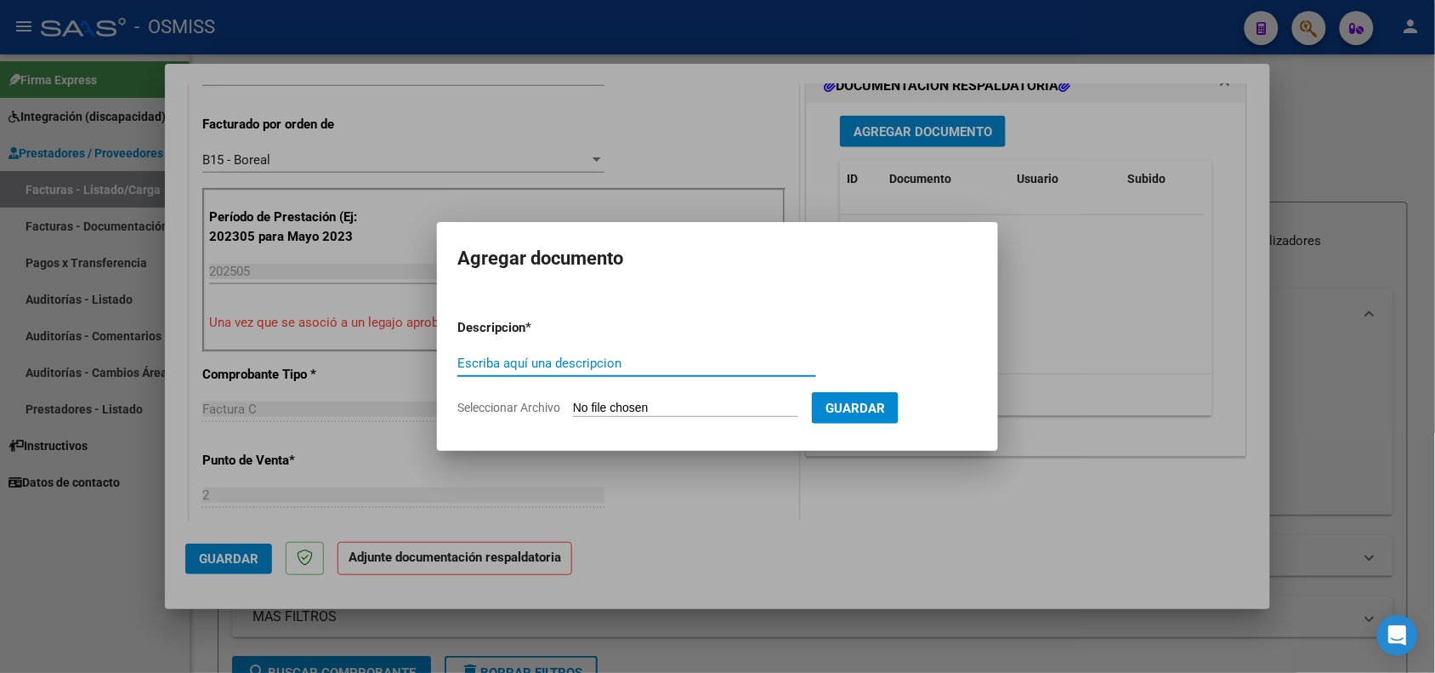
click at [545, 360] on input "Escriba aquí una descripcion" at bounding box center [636, 362] width 359 height 15
type input "p"
type input "PLANILLA DE ASISTENCIA"
click at [636, 408] on input "Seleccionar Archivo" at bounding box center [685, 408] width 225 height 16
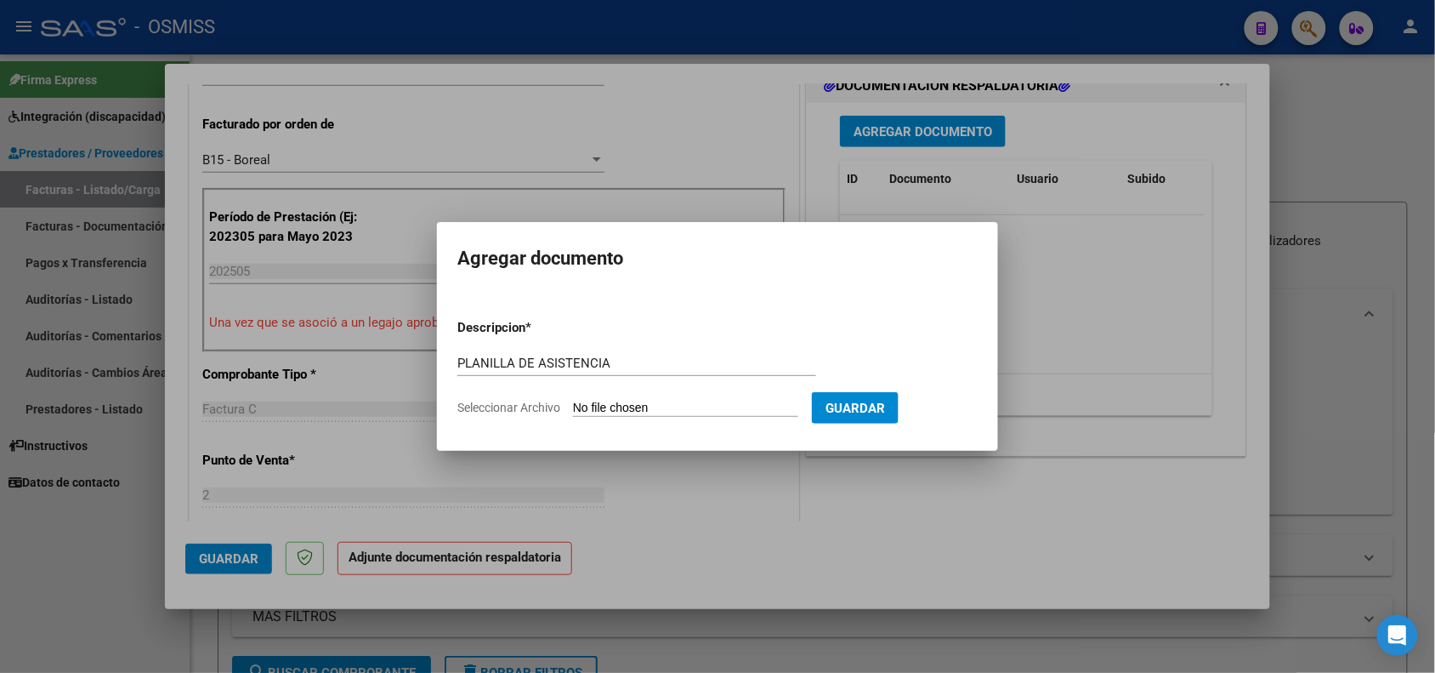
type input "C:\fakepath\135287-4-Planilla_de_Asistencia.pdf"
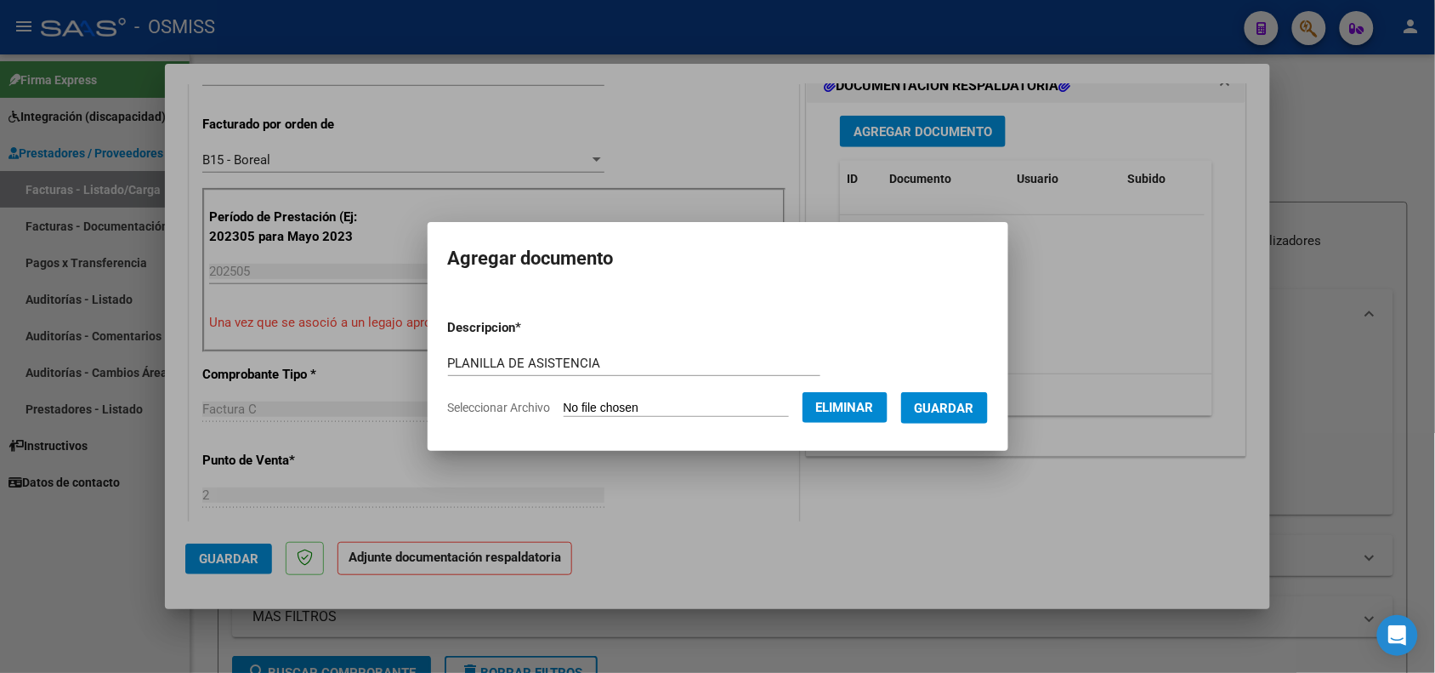
click at [968, 423] on form "Descripcion * PLANILLA DE ASISTENCIA Escriba aquí una descripcion Seleccionar A…" at bounding box center [718, 367] width 540 height 124
click at [957, 408] on span "Guardar" at bounding box center [945, 407] width 60 height 15
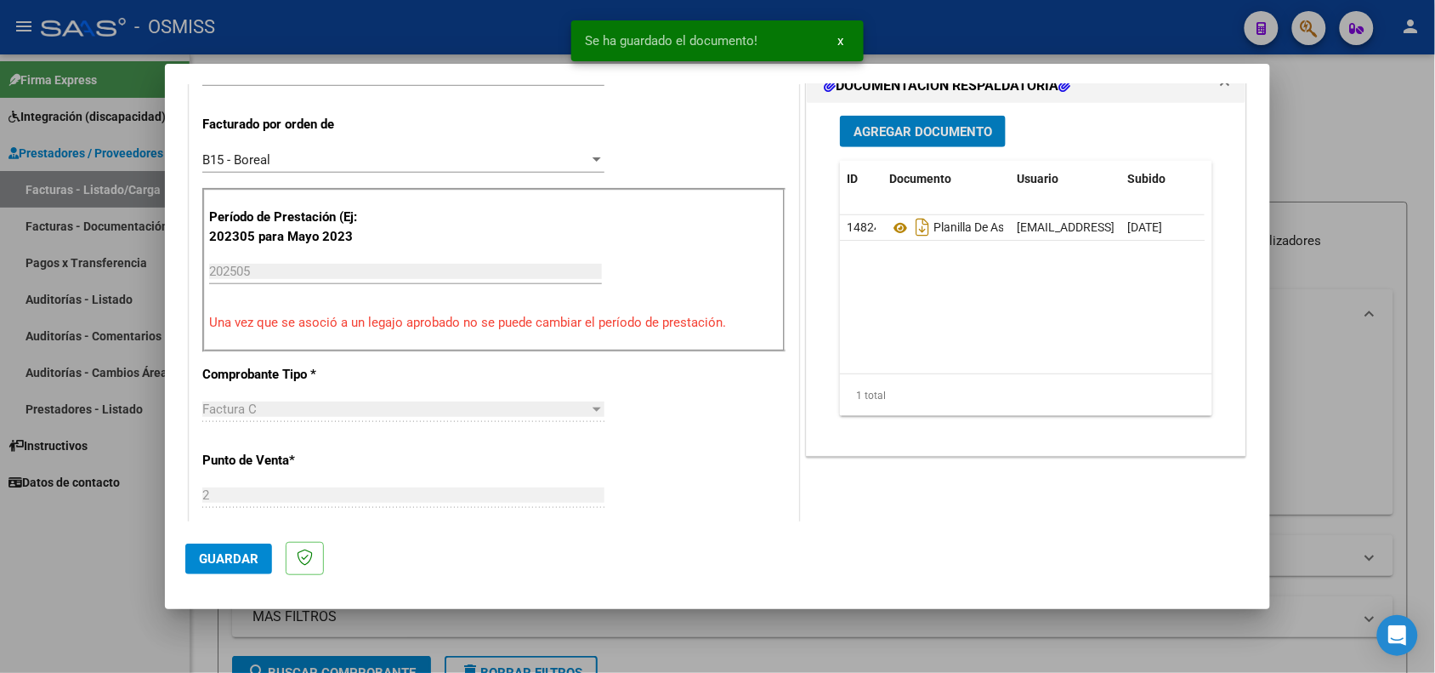
click at [236, 558] on span "Guardar" at bounding box center [229, 558] width 60 height 15
click at [139, 635] on div at bounding box center [717, 336] width 1435 height 673
type input "$ 0,00"
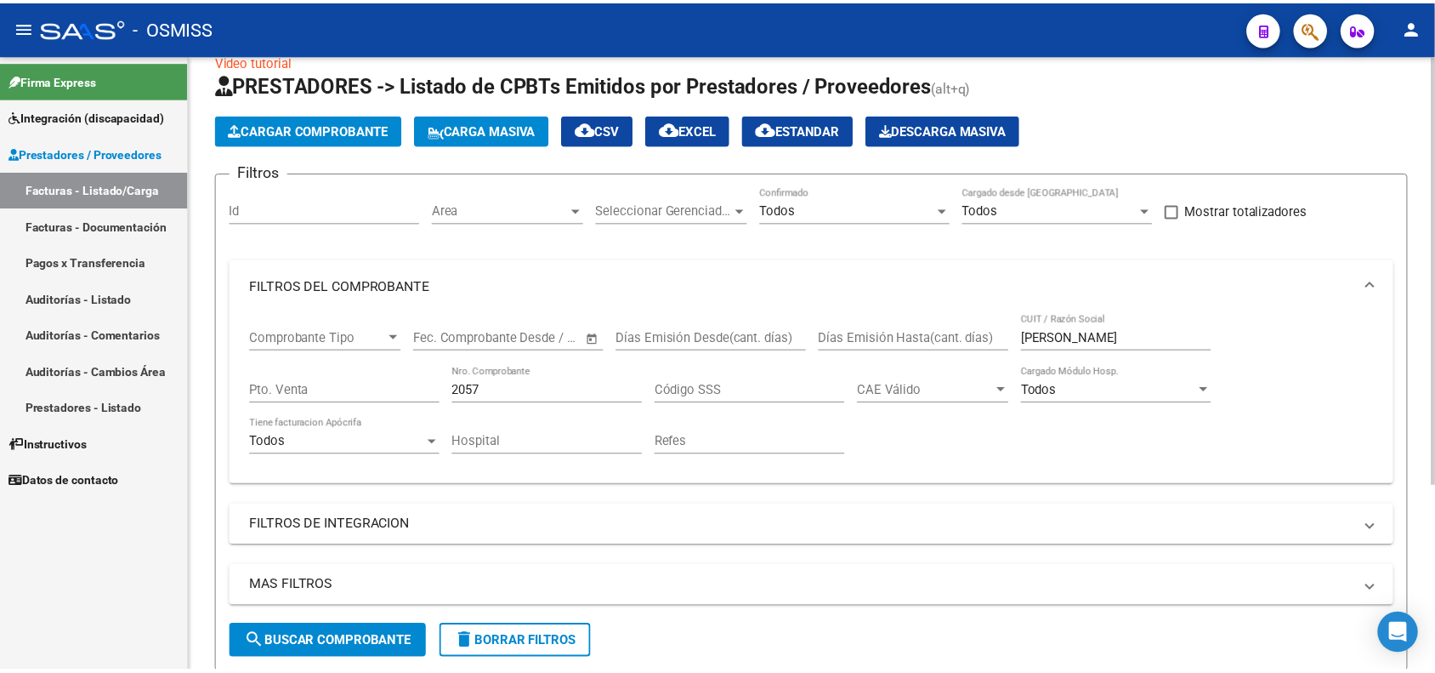
scroll to position [0, 0]
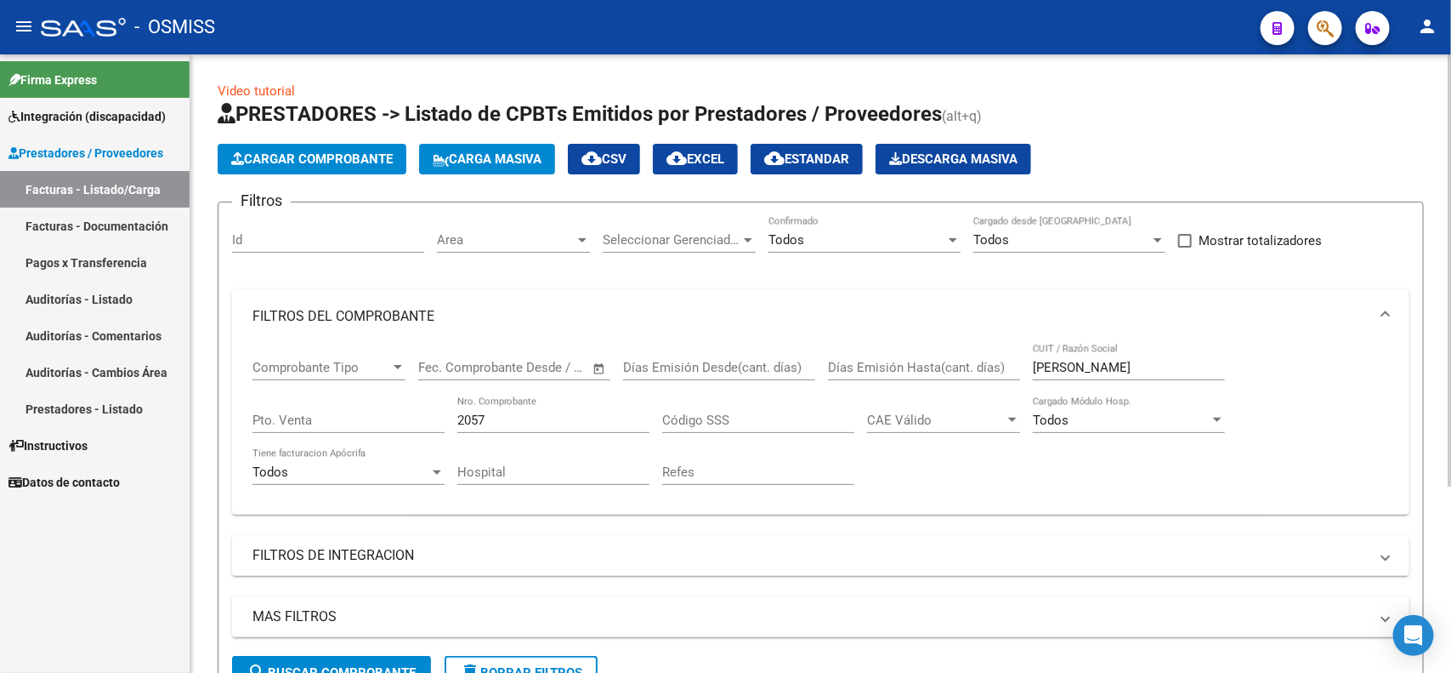
click at [323, 151] on span "Cargar Comprobante" at bounding box center [312, 158] width 162 height 15
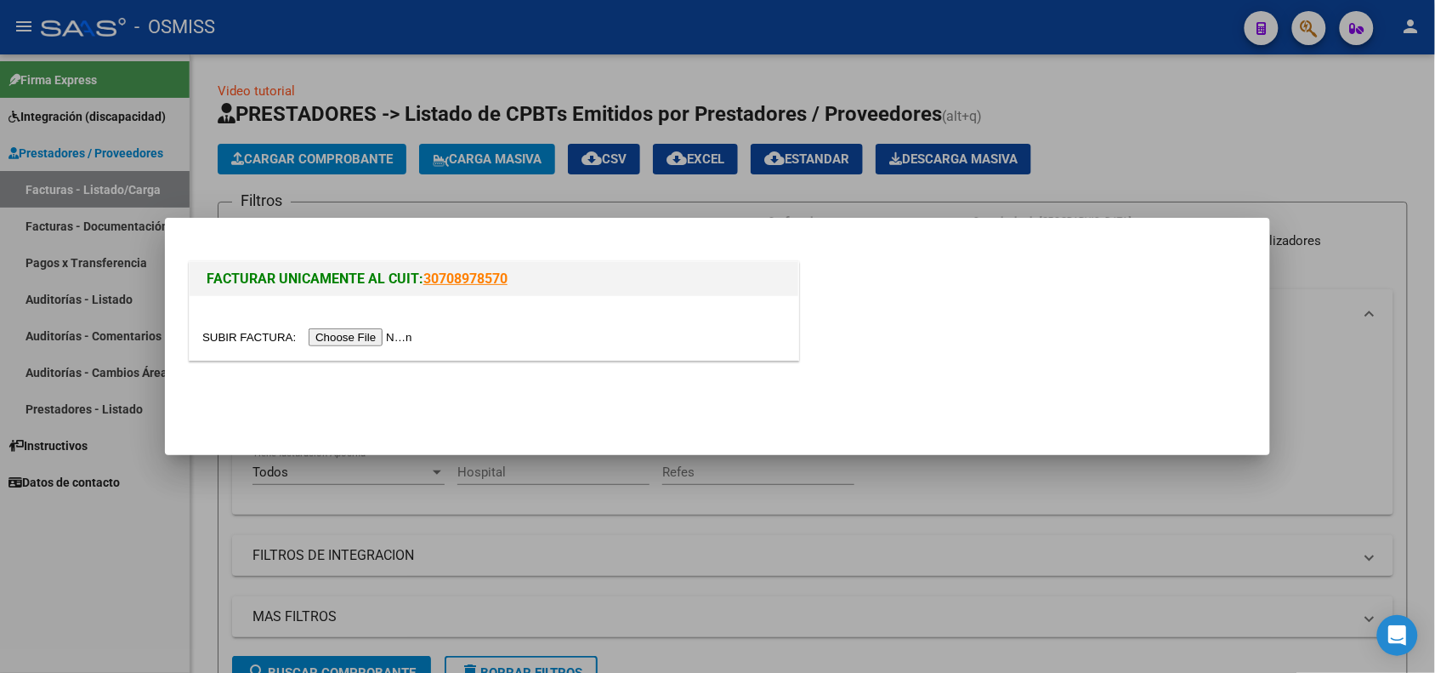
click at [351, 332] on input "file" at bounding box center [309, 337] width 215 height 18
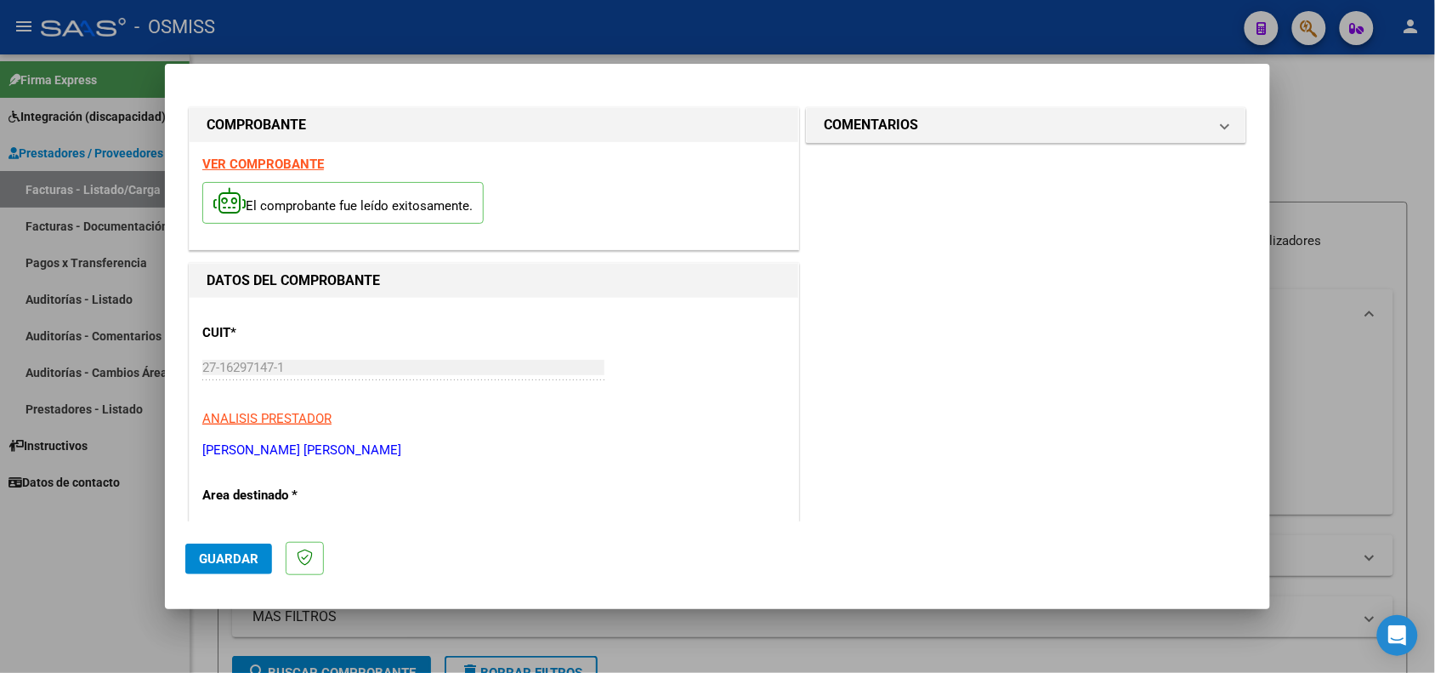
click at [245, 158] on strong "VER COMPROBANTE" at bounding box center [263, 163] width 122 height 15
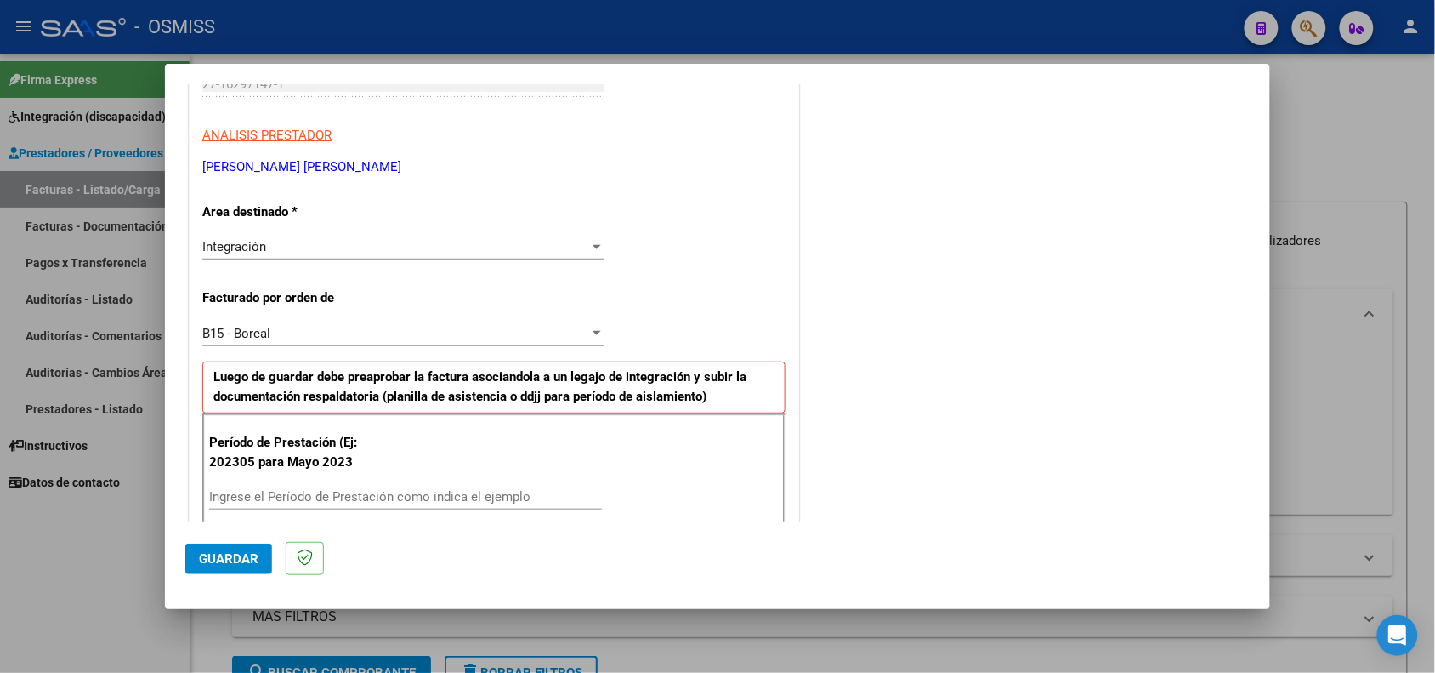
scroll to position [319, 0]
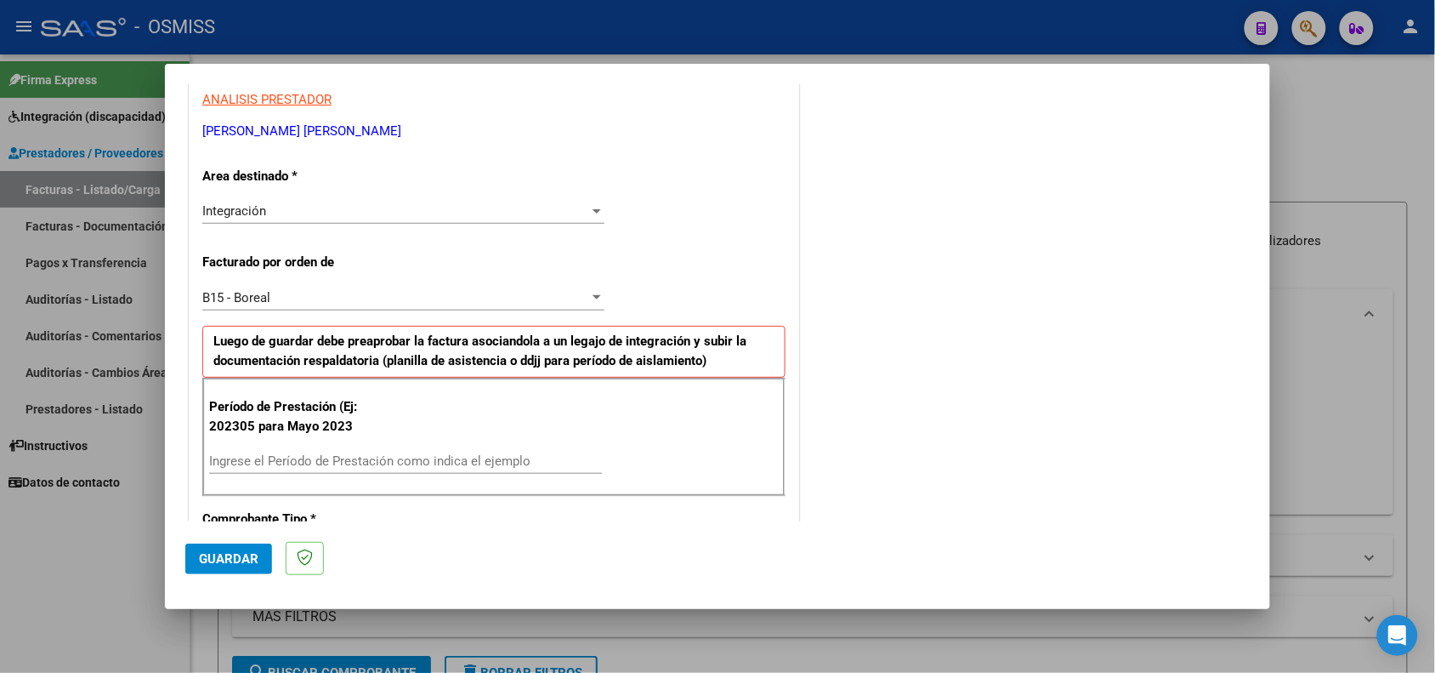
click at [327, 453] on div "Ingrese el Período de Prestación como indica el ejemplo" at bounding box center [405, 461] width 393 height 26
type input "202505"
click at [219, 559] on span "Guardar" at bounding box center [229, 558] width 60 height 15
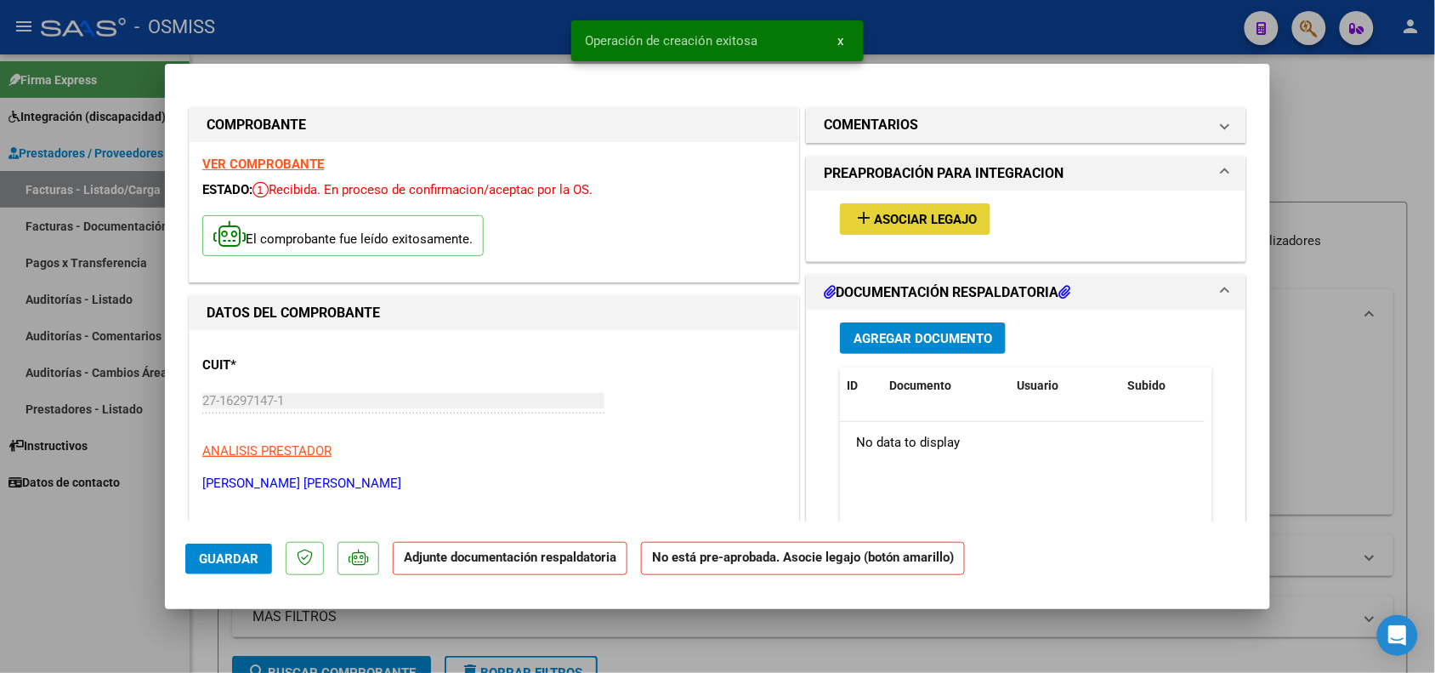
click at [895, 214] on span "Asociar Legajo" at bounding box center [925, 219] width 103 height 15
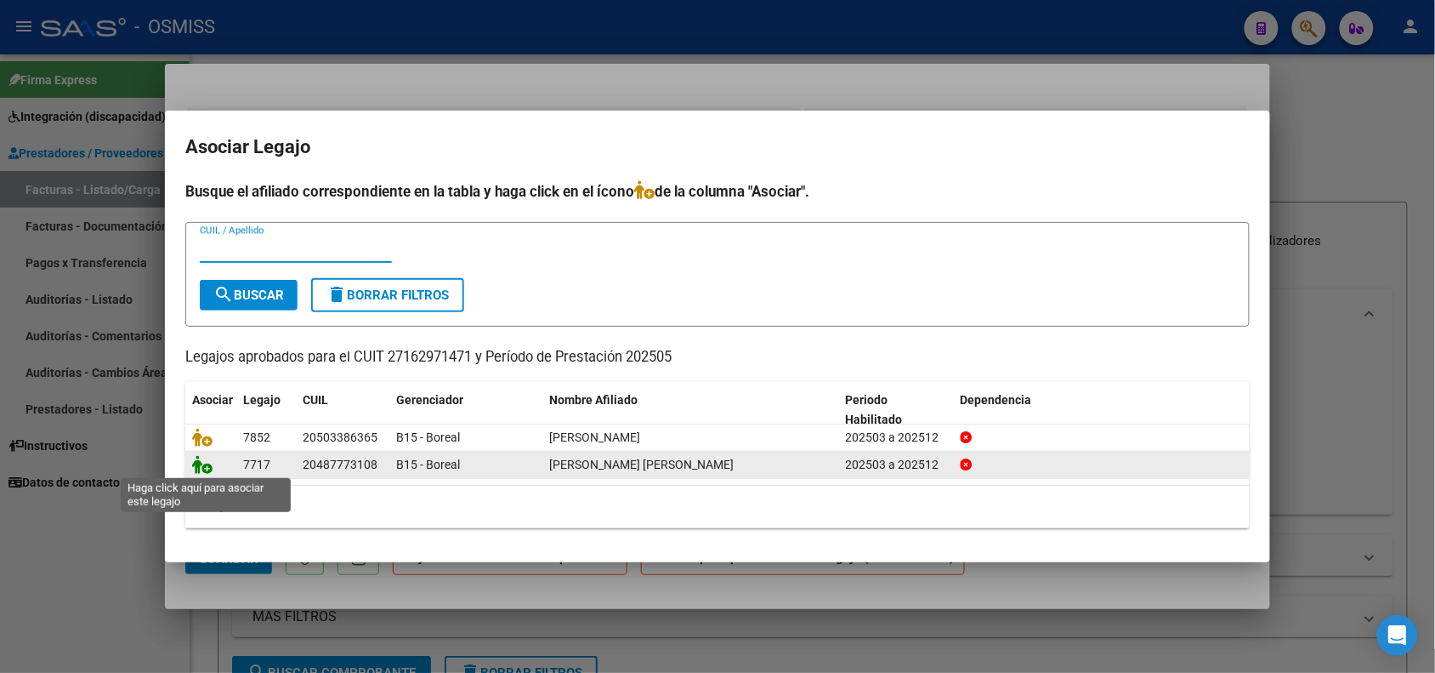
click at [196, 465] on icon at bounding box center [202, 464] width 20 height 19
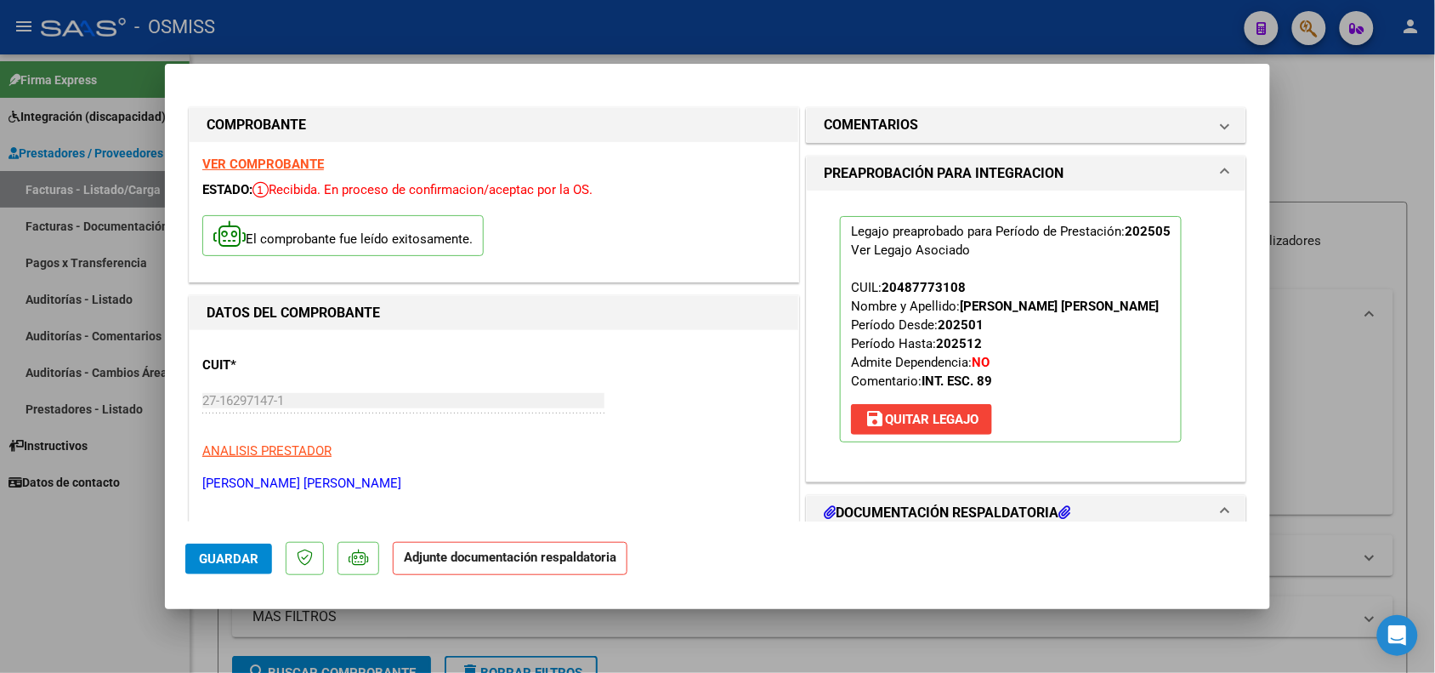
scroll to position [213, 0]
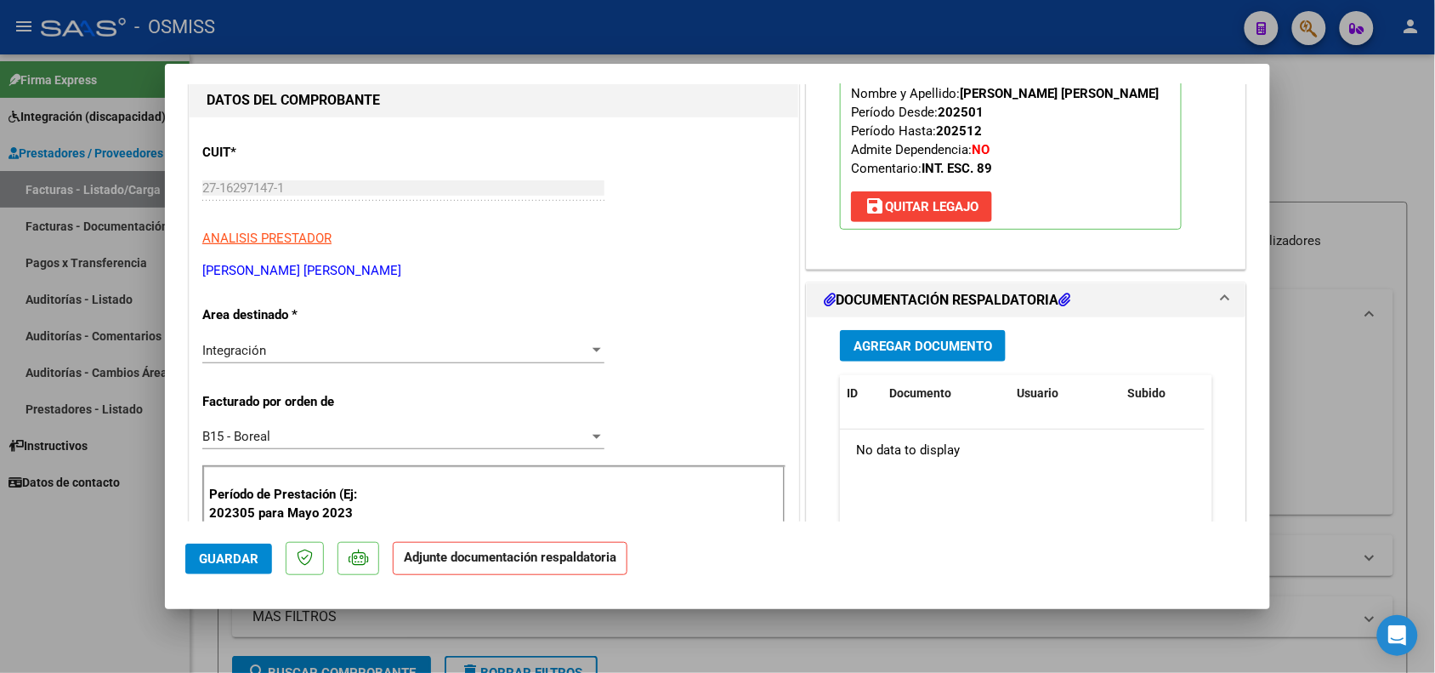
click at [882, 320] on div "Agregar Documento ID Documento Usuario Subido Acción No data to display 0 total…" at bounding box center [1026, 486] width 398 height 339
click at [890, 349] on span "Agregar Documento" at bounding box center [923, 345] width 139 height 15
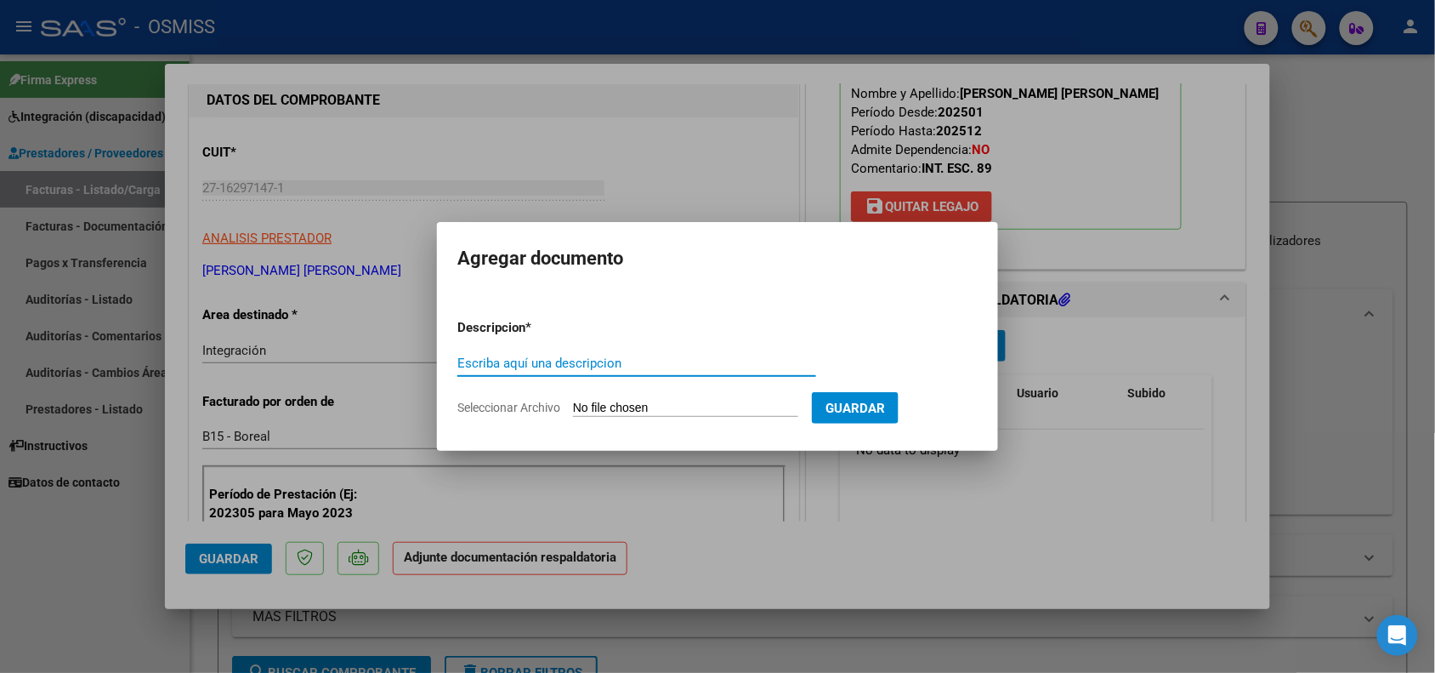
click at [642, 360] on input "Escriba aquí una descripcion" at bounding box center [636, 362] width 359 height 15
type input "PLANILLA DE ASISTNCIA"
click at [648, 400] on input "Seleccionar Archivo" at bounding box center [685, 408] width 225 height 16
type input "C:\fakepath\DIAZ MEDINA LAUTARO SAIE 05 2025 .pdf"
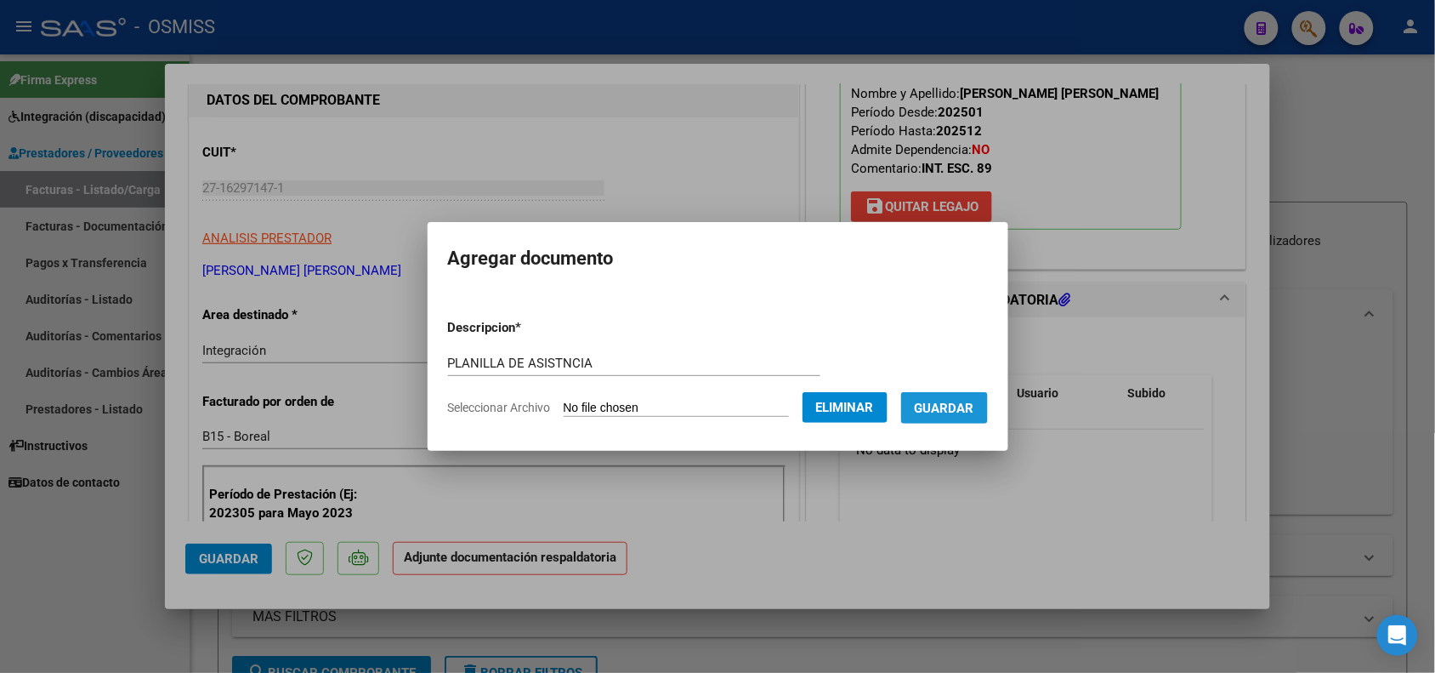
click at [946, 412] on span "Guardar" at bounding box center [945, 407] width 60 height 15
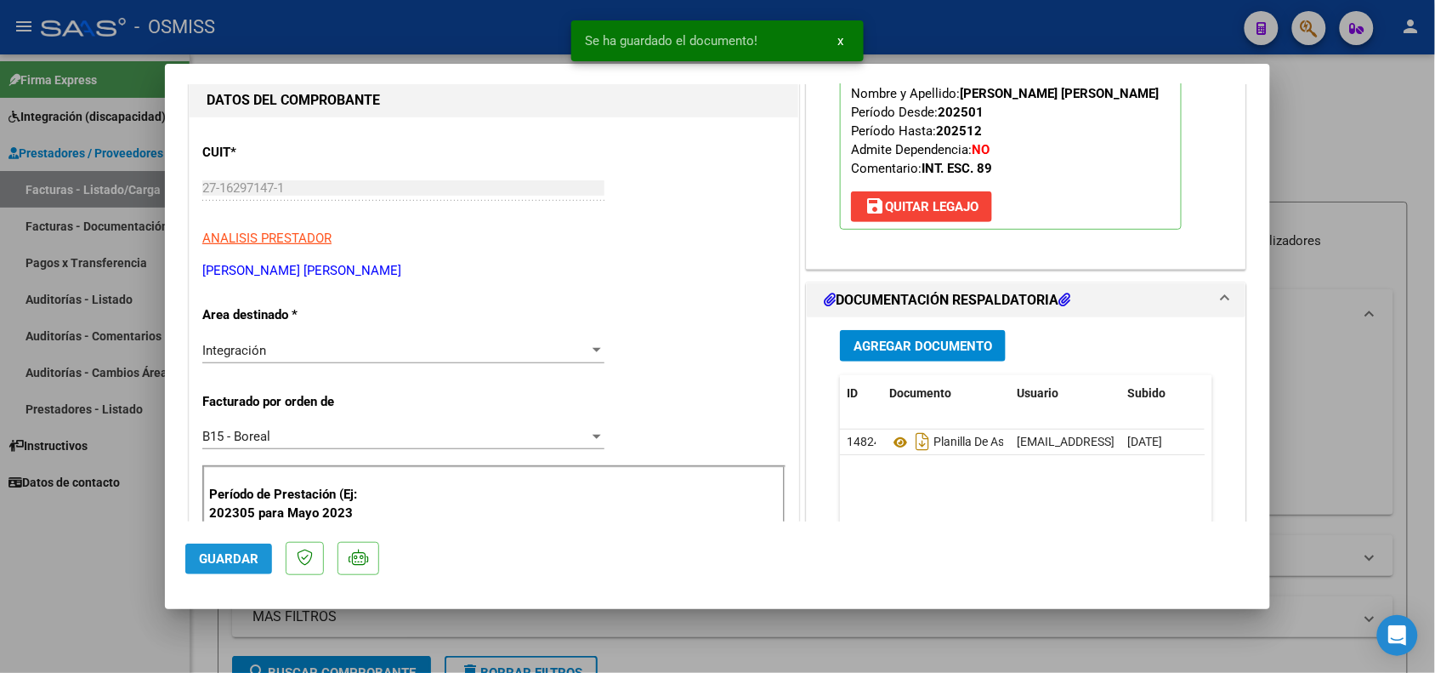
click at [252, 560] on span "Guardar" at bounding box center [229, 558] width 60 height 15
click at [109, 647] on div at bounding box center [717, 336] width 1435 height 673
type input "$ 0,00"
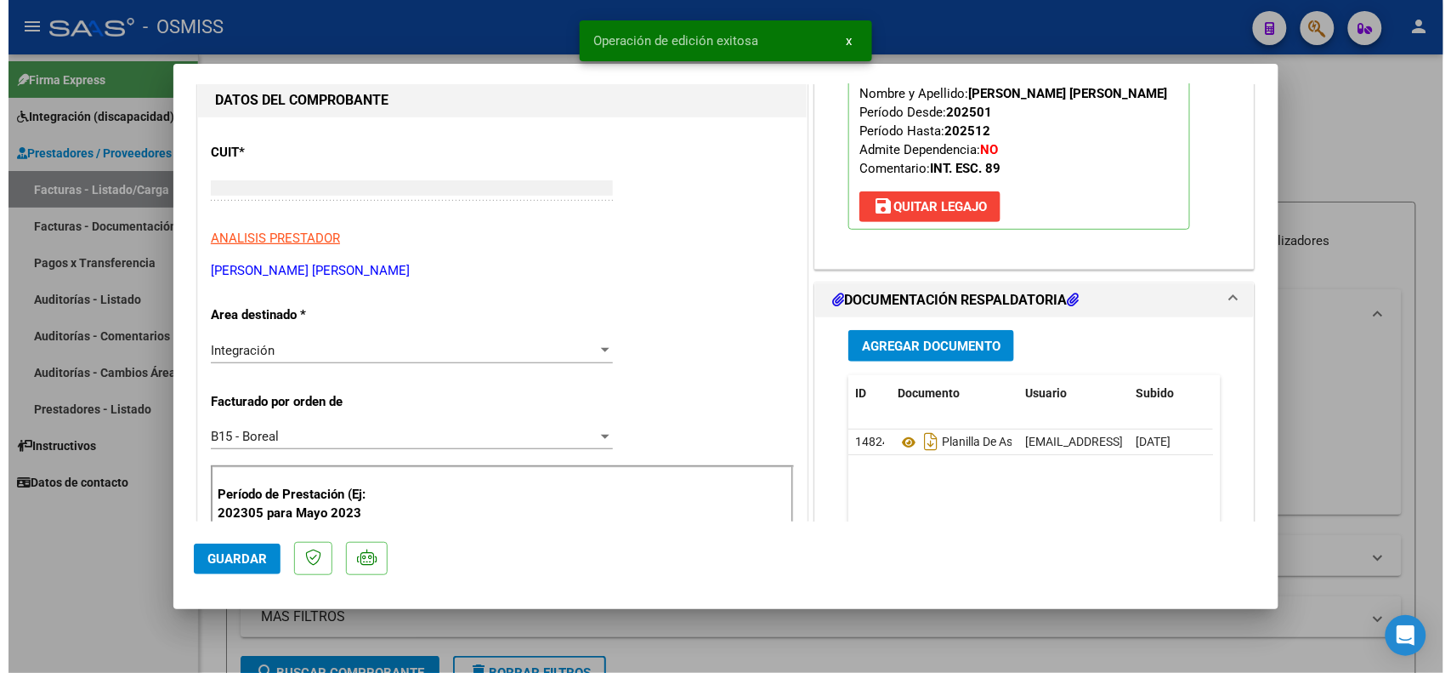
scroll to position [0, 0]
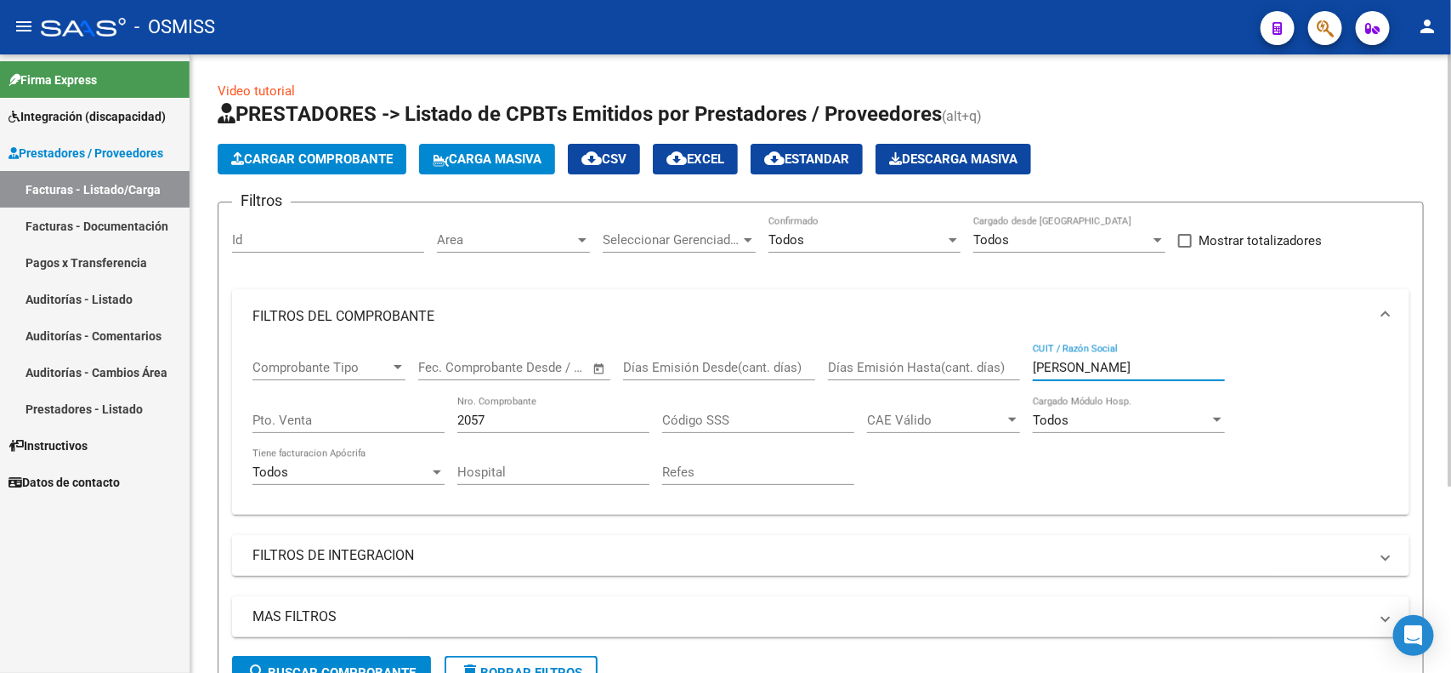
drag, startPoint x: 1078, startPoint y: 366, endPoint x: 1026, endPoint y: 366, distance: 51.9
click at [1026, 366] on div "Comprobante Tipo Comprobante Tipo Start date – End date Fec. Comprobante Desde …" at bounding box center [821, 422] width 1137 height 157
drag, startPoint x: 489, startPoint y: 417, endPoint x: 447, endPoint y: 417, distance: 41.7
click at [447, 417] on div "Comprobante Tipo Comprobante Tipo Start date – End date Fec. Comprobante Desde …" at bounding box center [821, 422] width 1137 height 157
type input "343"
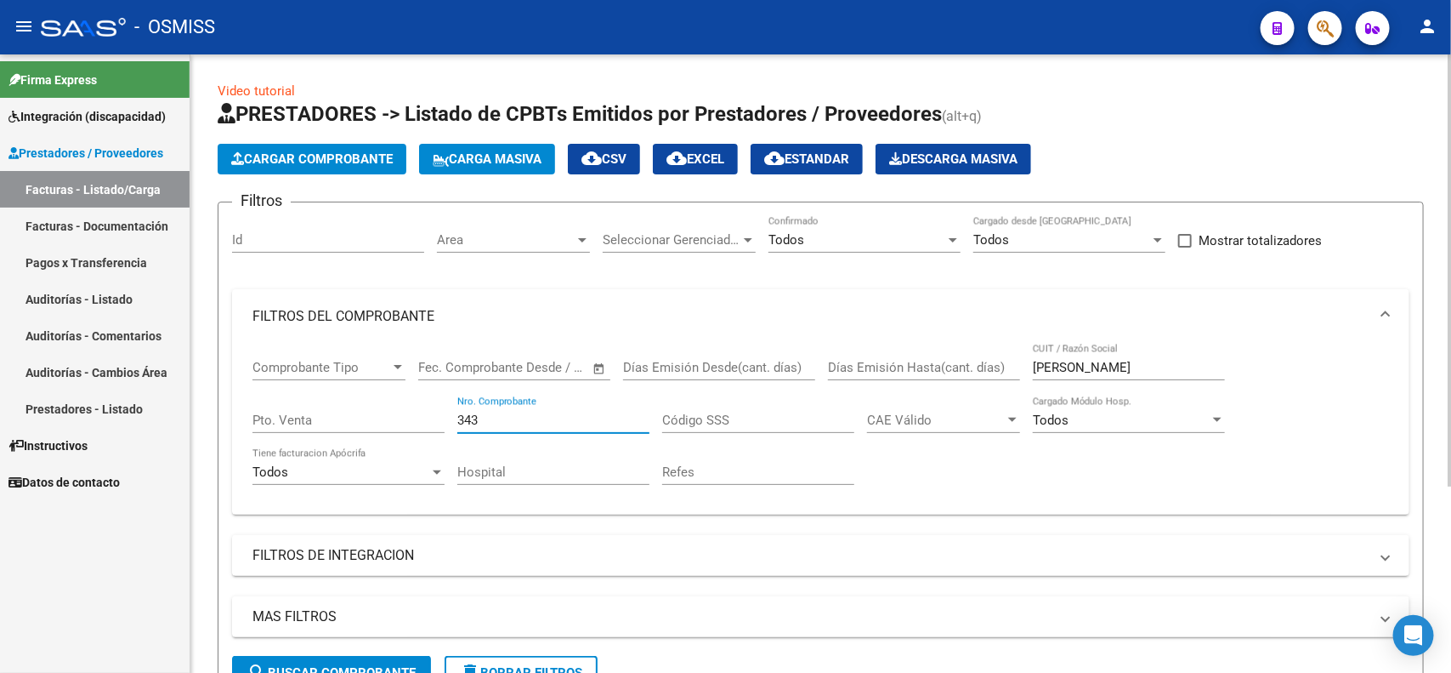
click at [1034, 372] on input "CABRERA" at bounding box center [1129, 367] width 192 height 15
click at [1051, 372] on input "CABRERA" at bounding box center [1129, 367] width 192 height 15
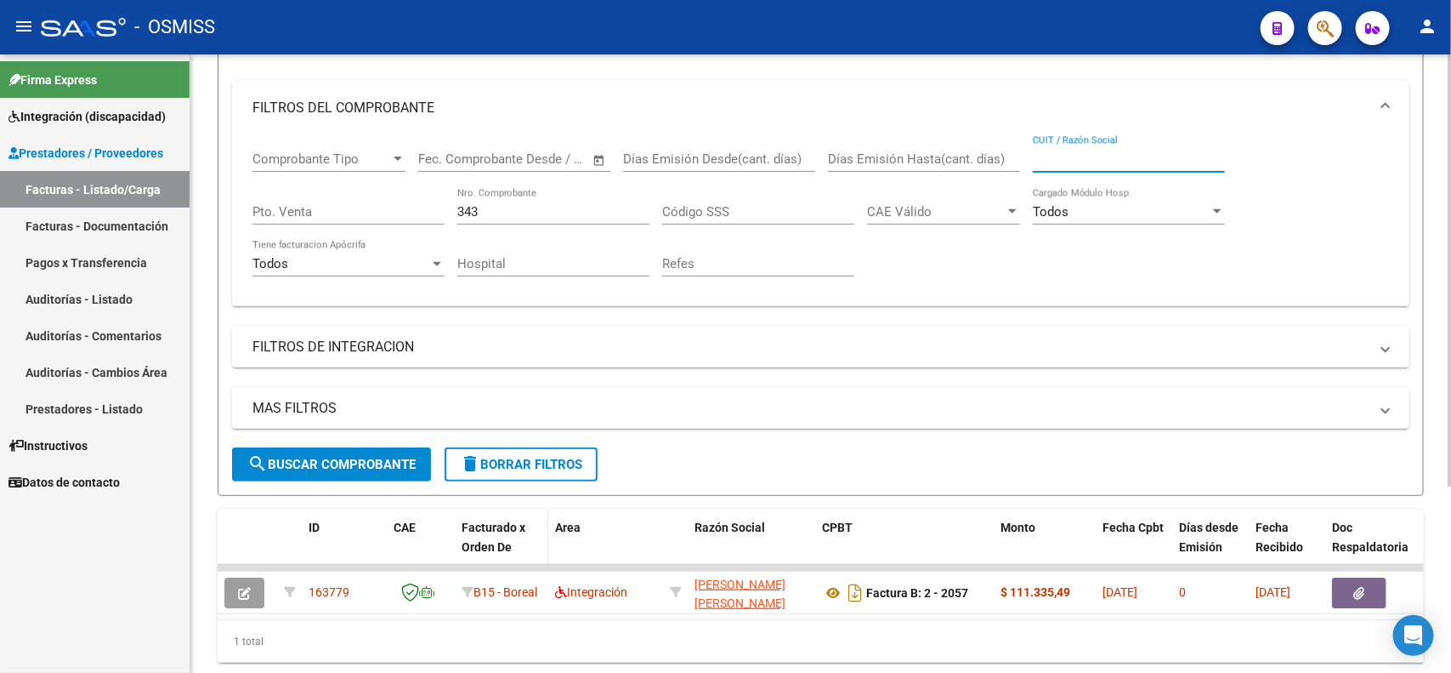
scroll to position [213, 0]
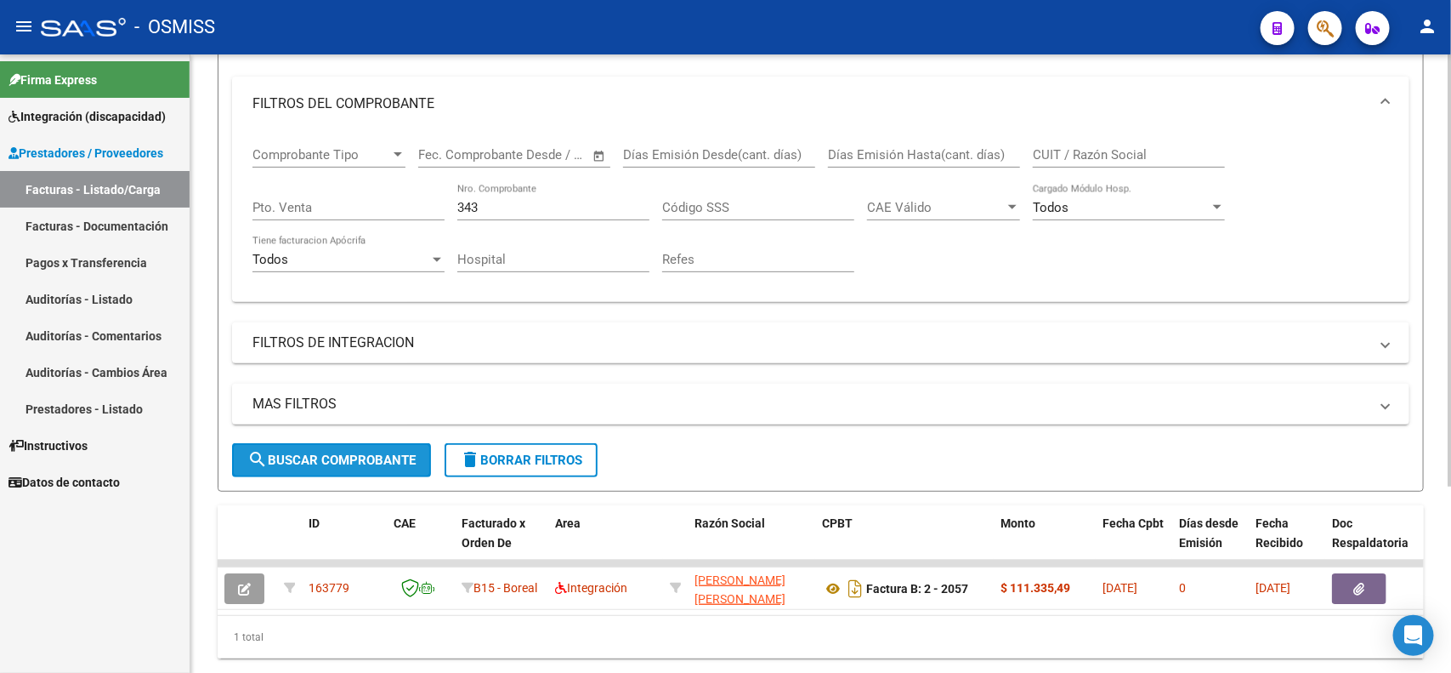
click at [327, 447] on button "search Buscar Comprobante" at bounding box center [331, 460] width 199 height 34
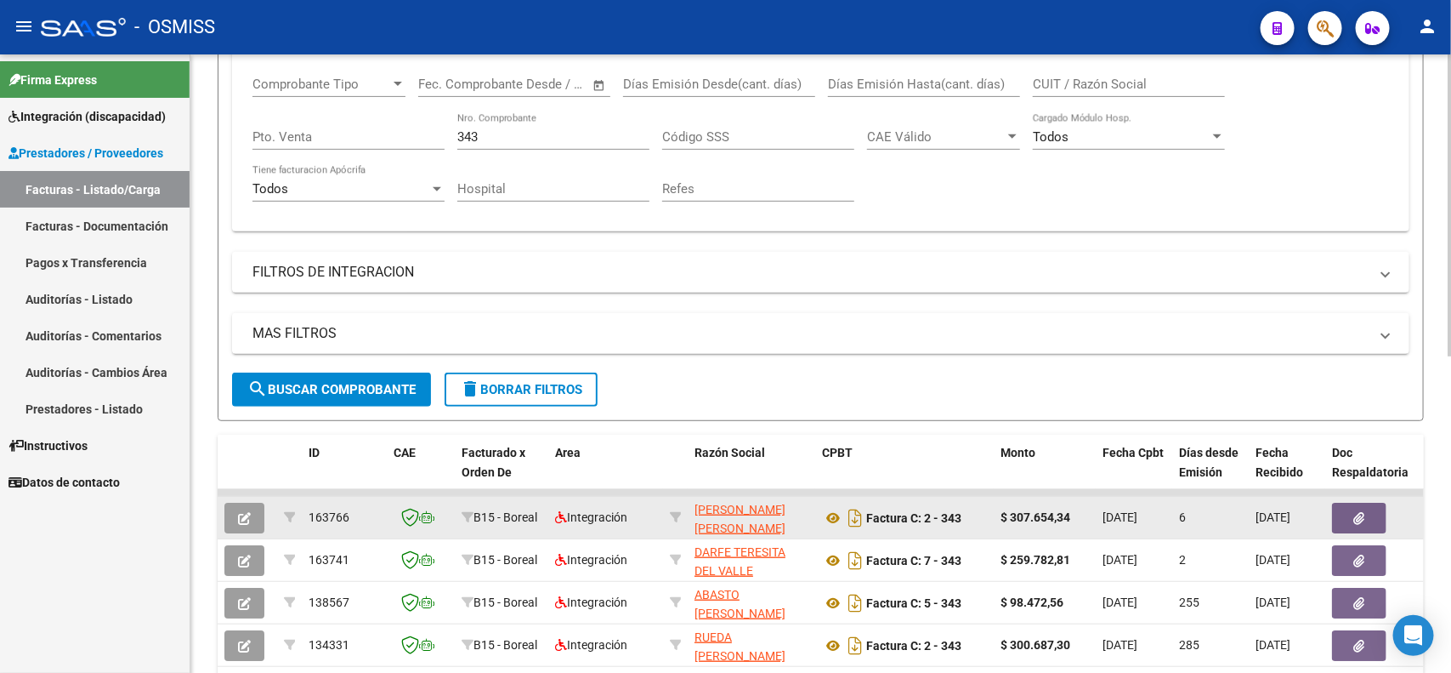
scroll to position [319, 0]
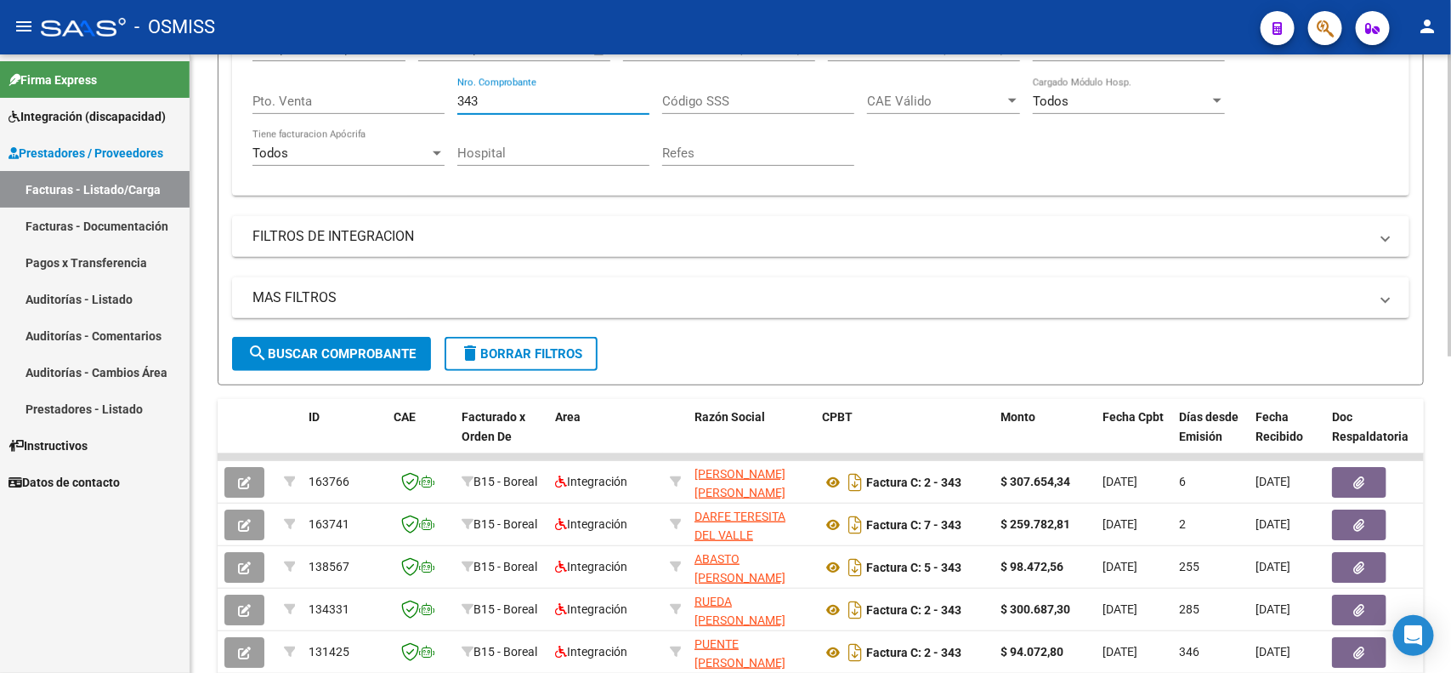
drag, startPoint x: 503, startPoint y: 90, endPoint x: 446, endPoint y: 88, distance: 56.2
click at [447, 88] on div "Comprobante Tipo Comprobante Tipo Start date – End date Fec. Comprobante Desde …" at bounding box center [821, 103] width 1137 height 157
type input "36"
click at [980, 196] on div "Filtros Id Area Area Seleccionar Gerenciador Seleccionar Gerenciador Todos Conf…" at bounding box center [821, 117] width 1178 height 440
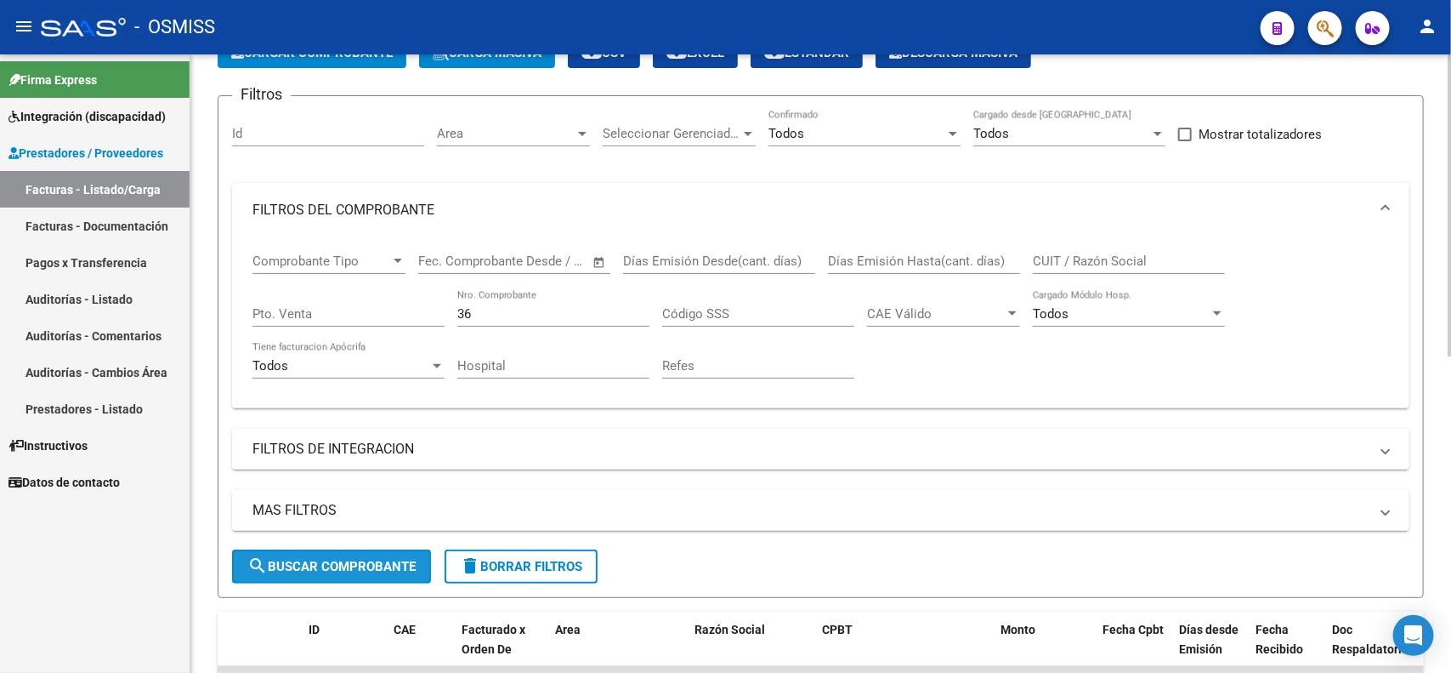
drag, startPoint x: 363, startPoint y: 570, endPoint x: 426, endPoint y: 542, distance: 68.9
click at [361, 570] on span "search Buscar Comprobante" at bounding box center [331, 566] width 168 height 15
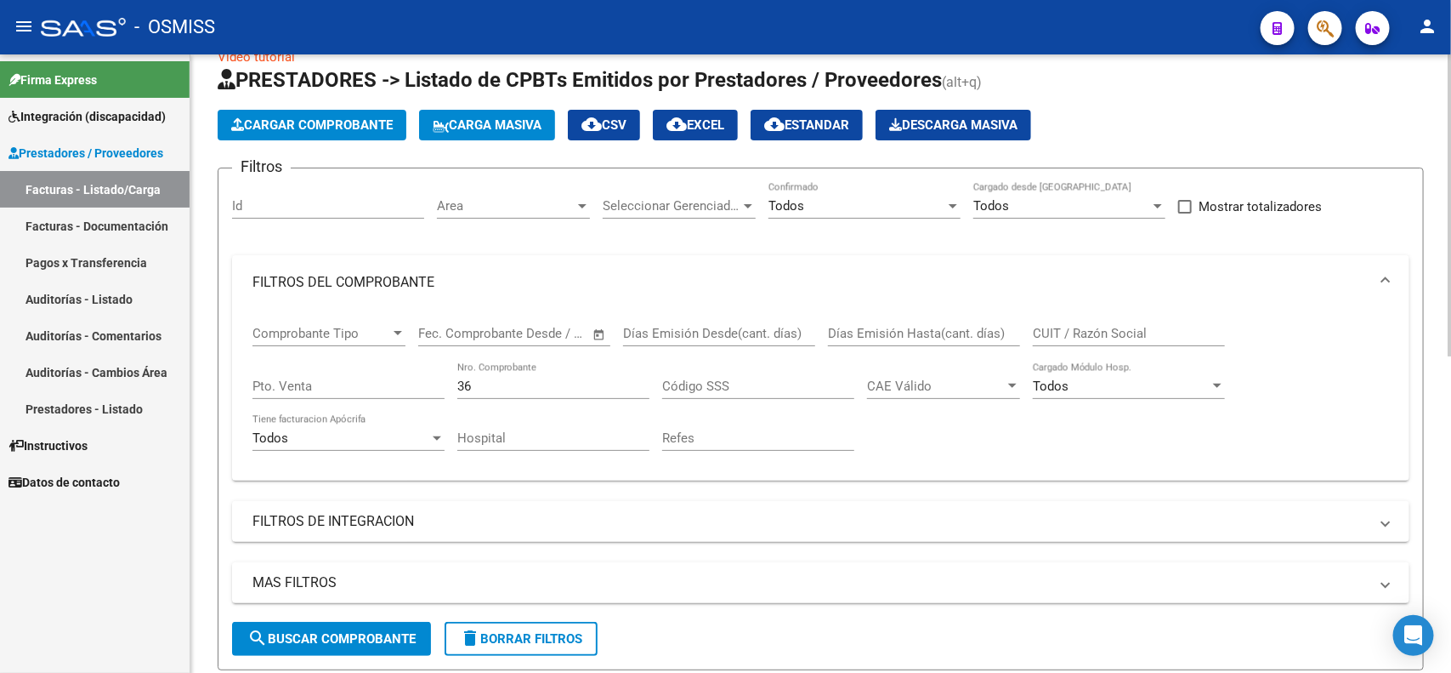
scroll to position [0, 0]
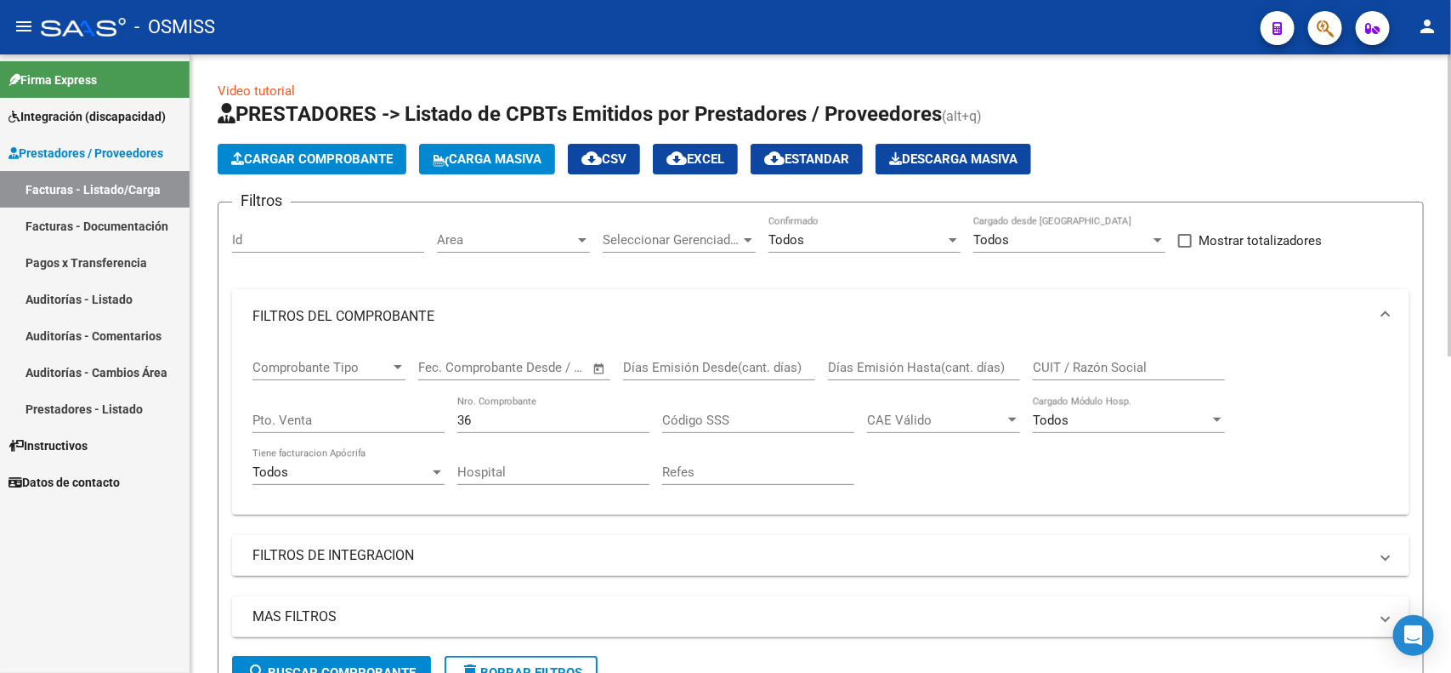
click at [1082, 371] on input "CUIT / Razón Social" at bounding box center [1129, 367] width 192 height 15
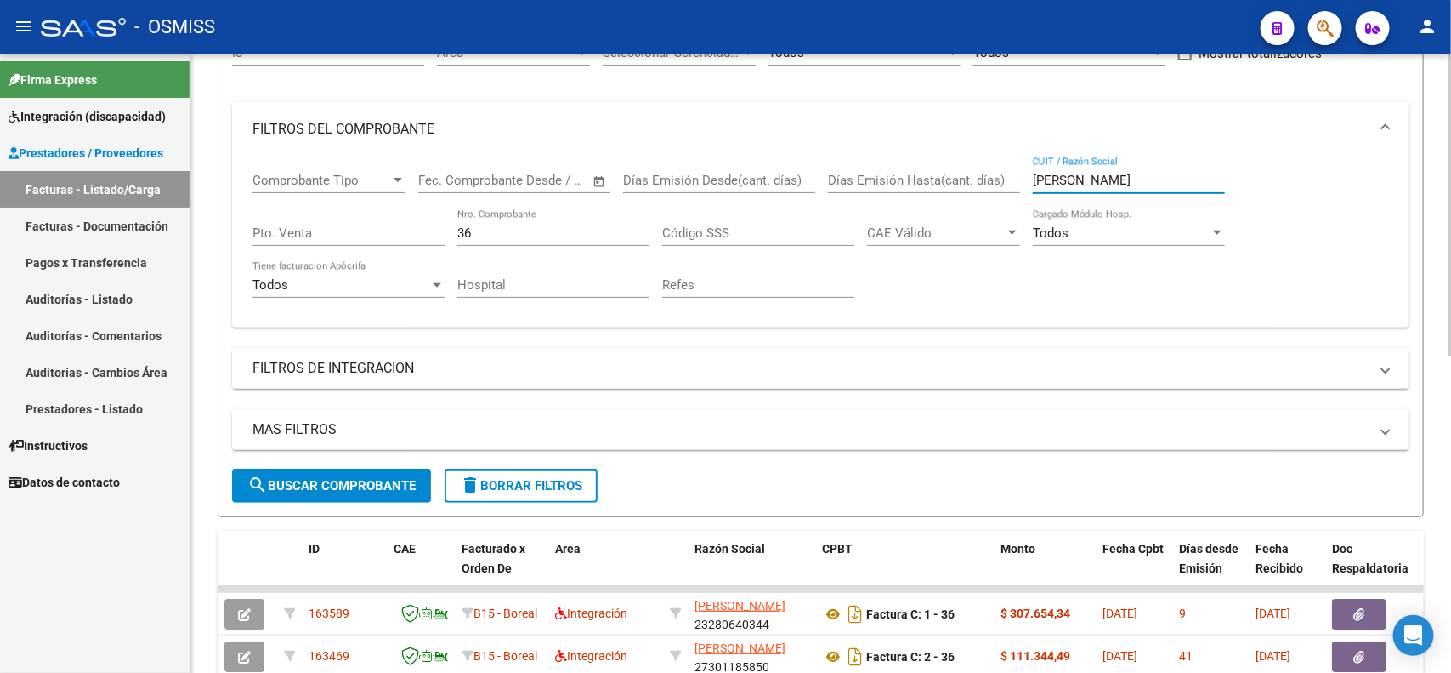
scroll to position [213, 0]
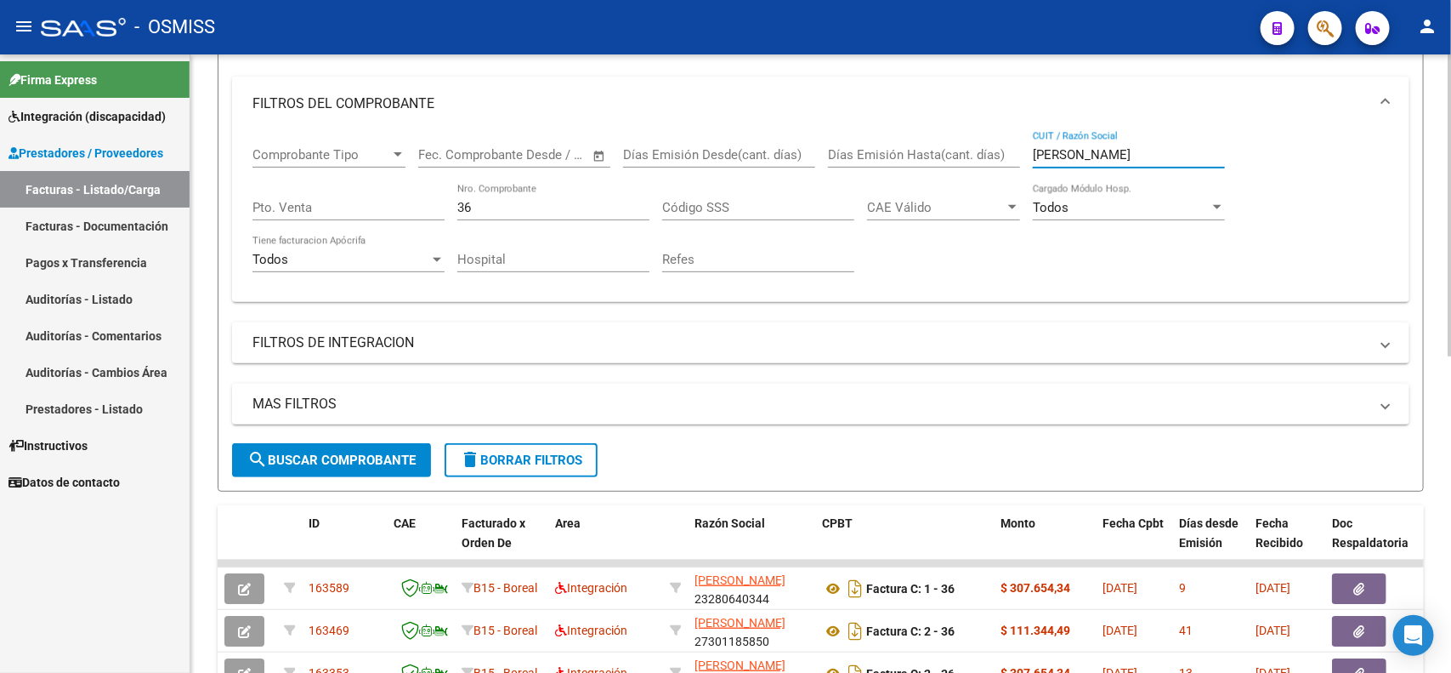
type input "CALISAYA"
click at [328, 462] on span "search Buscar Comprobante" at bounding box center [331, 459] width 168 height 15
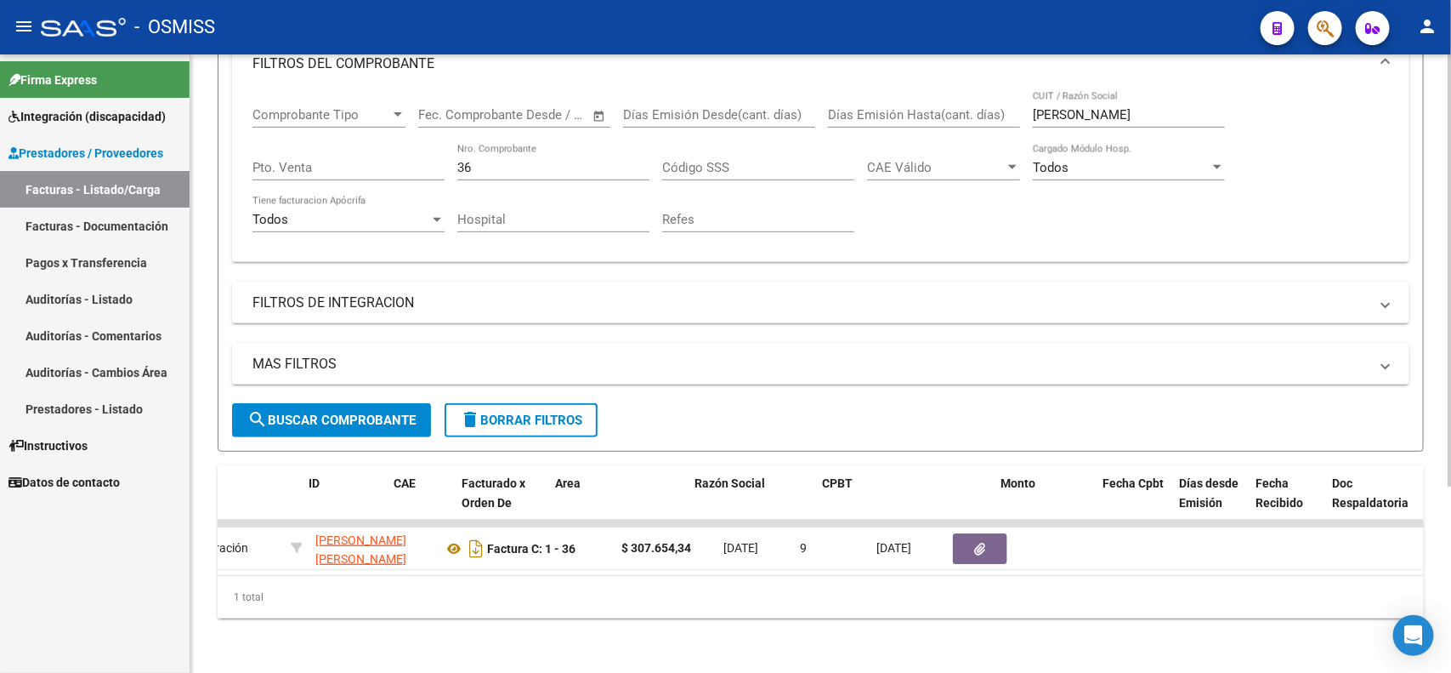
scroll to position [0, 0]
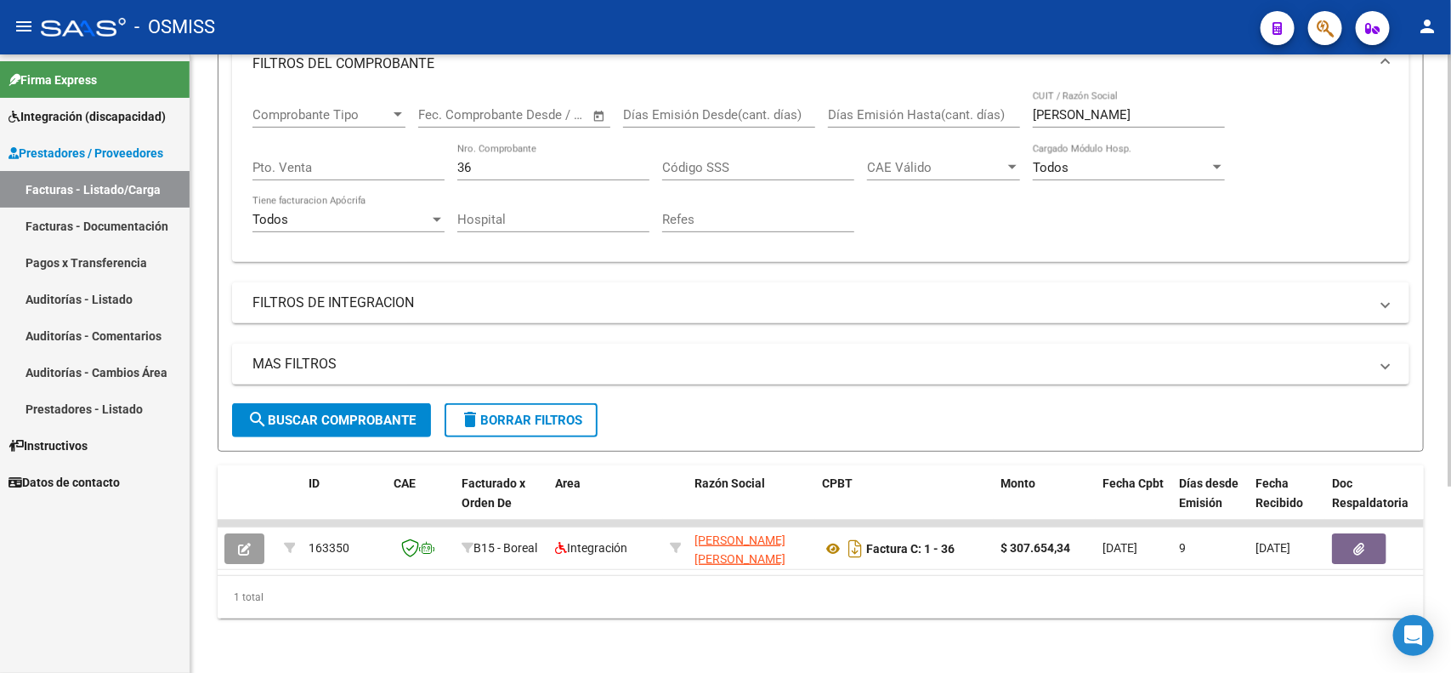
click at [710, 656] on div "Video tutorial PRESTADORES -> Listado de CPBTs Emitidos por Prestadores / Prove…" at bounding box center [820, 237] width 1261 height 871
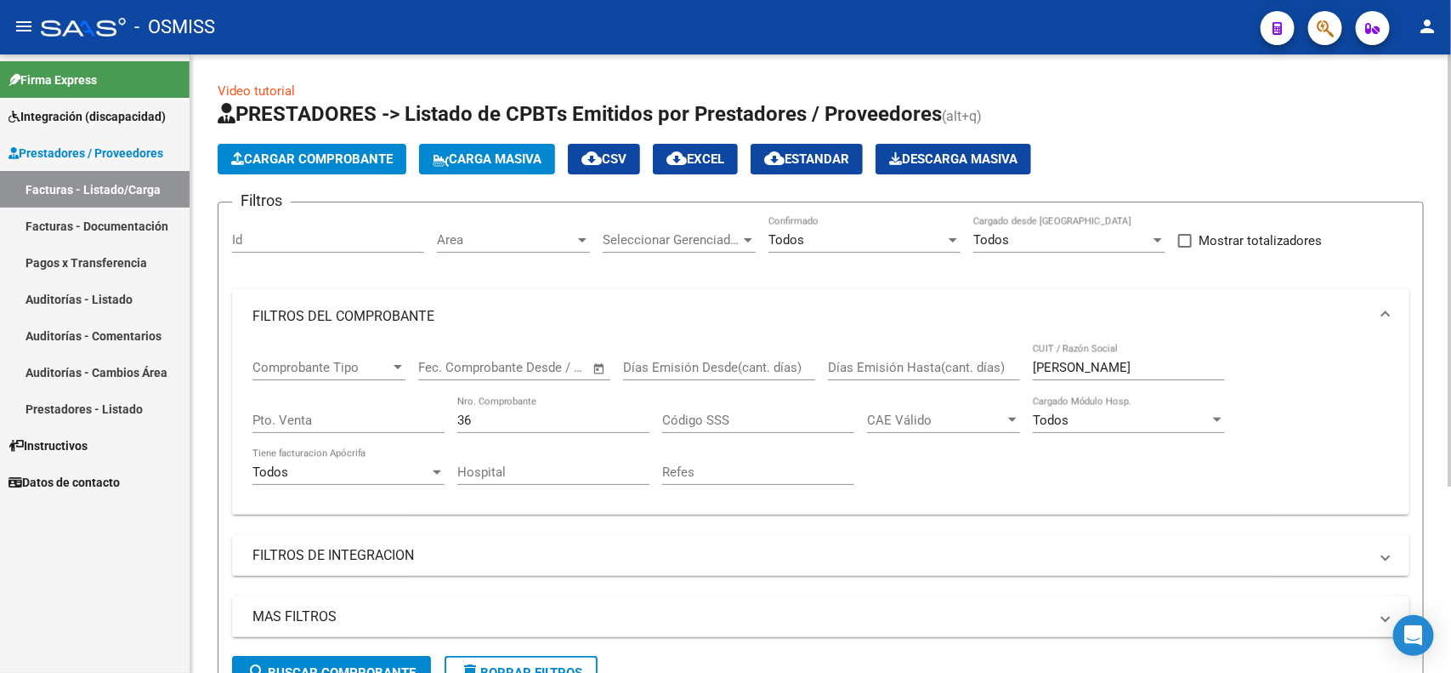
drag, startPoint x: 503, startPoint y: 428, endPoint x: 457, endPoint y: 423, distance: 46.2
click at [457, 423] on div "36 Nro. Comprobante" at bounding box center [553, 414] width 192 height 37
click at [461, 412] on input "36" at bounding box center [553, 419] width 192 height 15
type input "1600"
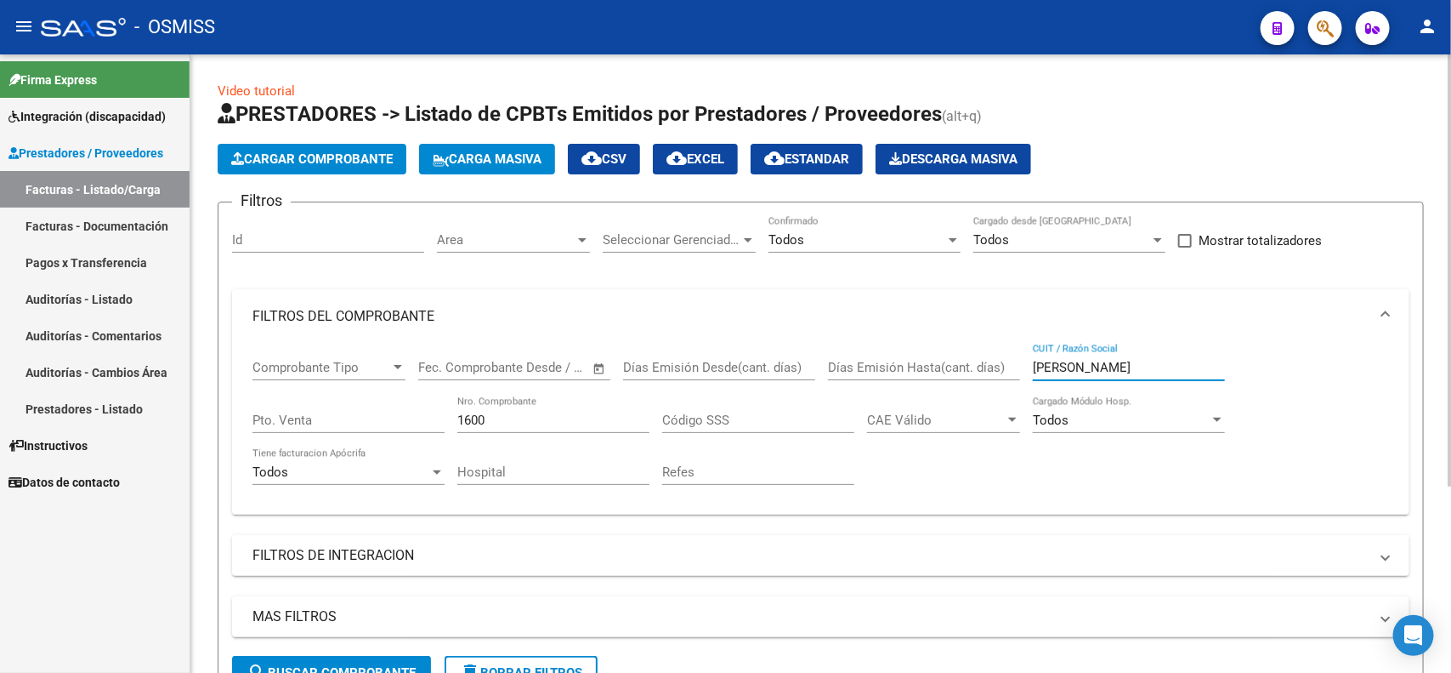
click at [1059, 363] on input "CALISAYA" at bounding box center [1129, 367] width 192 height 15
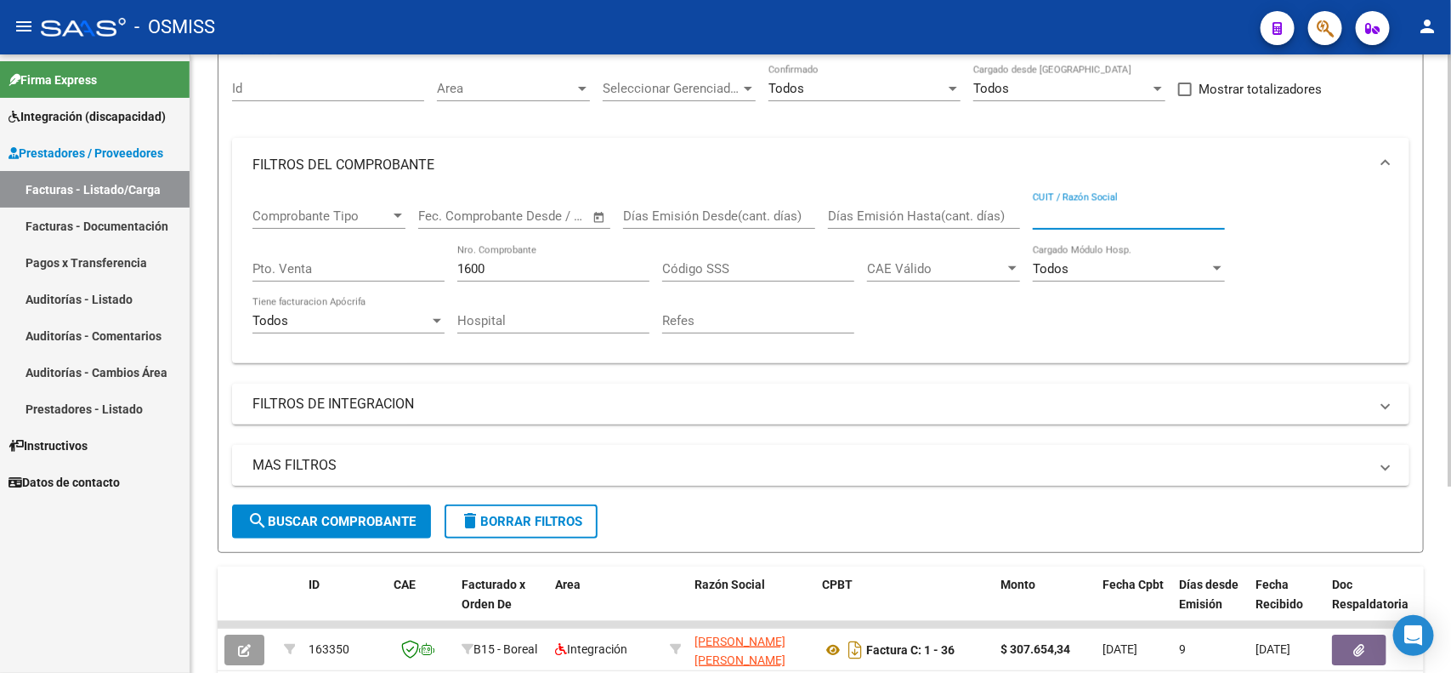
scroll to position [213, 0]
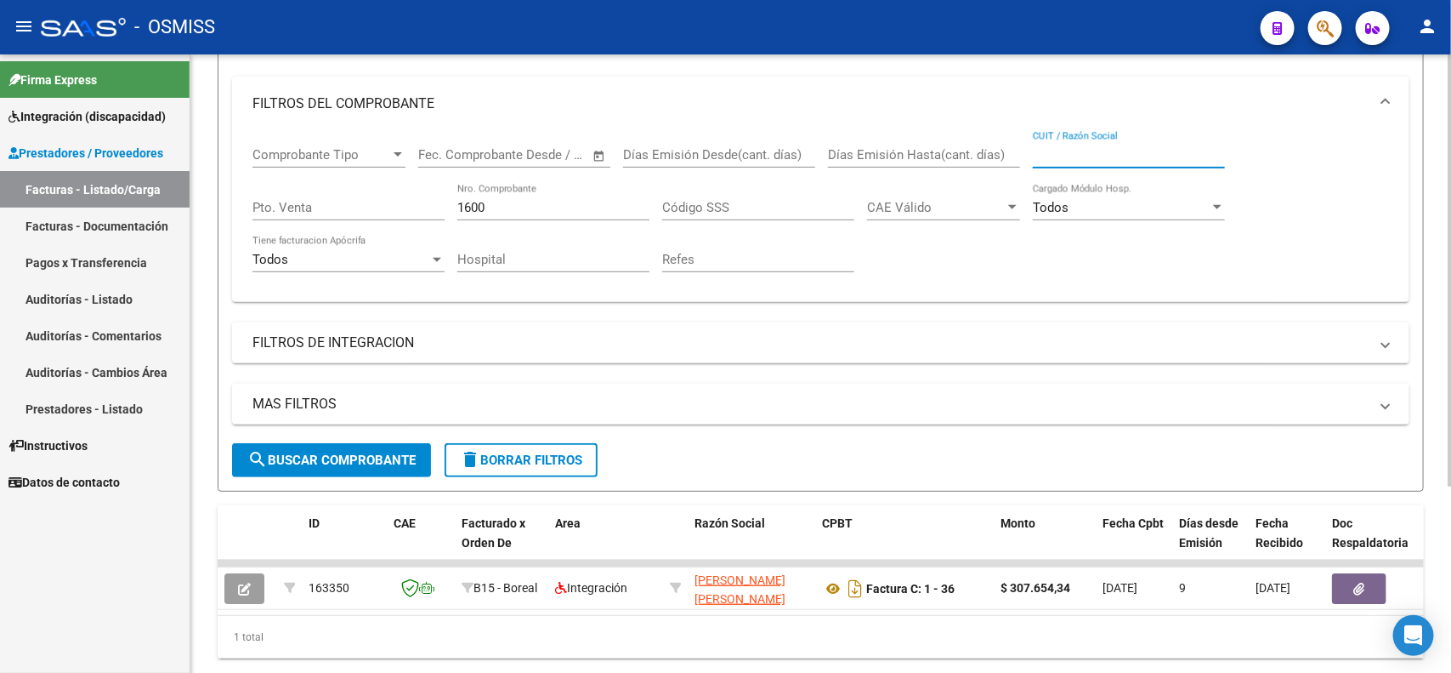
click at [313, 459] on span "search Buscar Comprobante" at bounding box center [331, 459] width 168 height 15
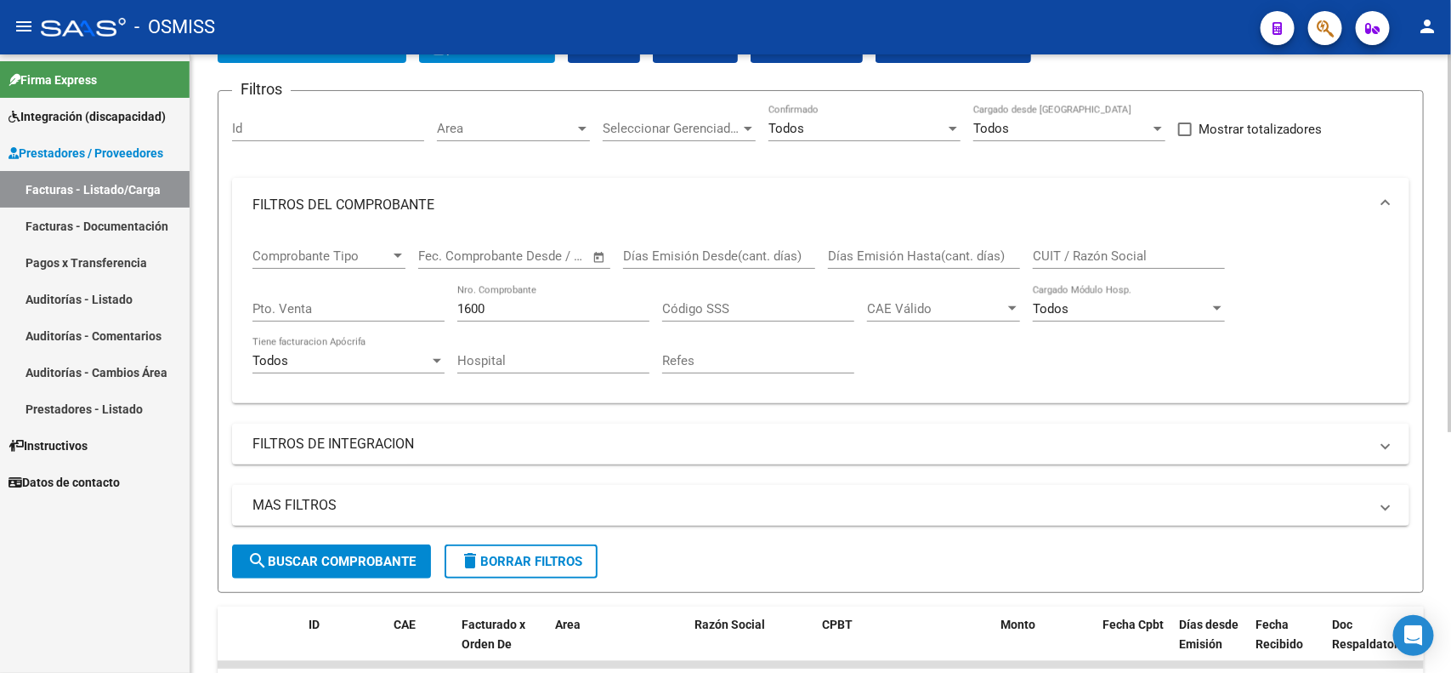
scroll to position [106, 0]
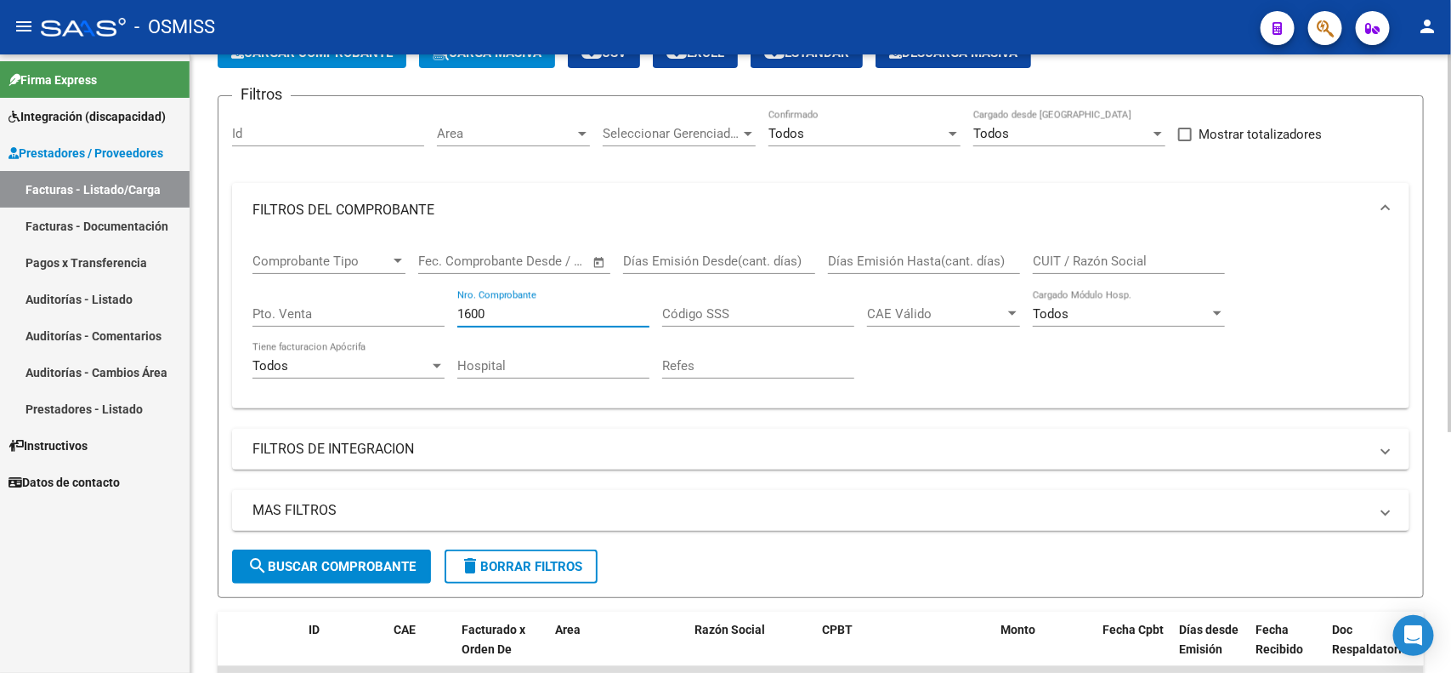
drag, startPoint x: 494, startPoint y: 302, endPoint x: 447, endPoint y: 302, distance: 46.8
click at [447, 302] on div "Comprobante Tipo Comprobante Tipo Start date – End date Fec. Comprobante Desde …" at bounding box center [821, 315] width 1137 height 157
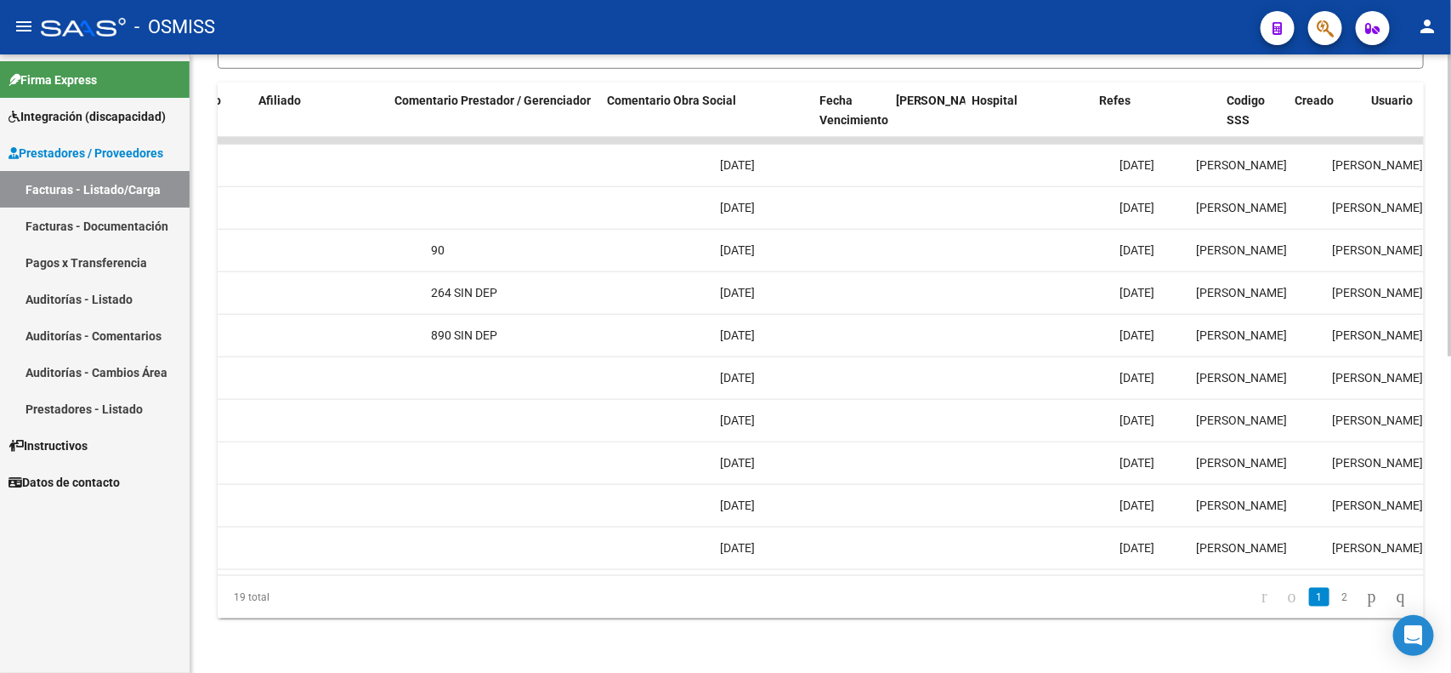
scroll to position [0, 0]
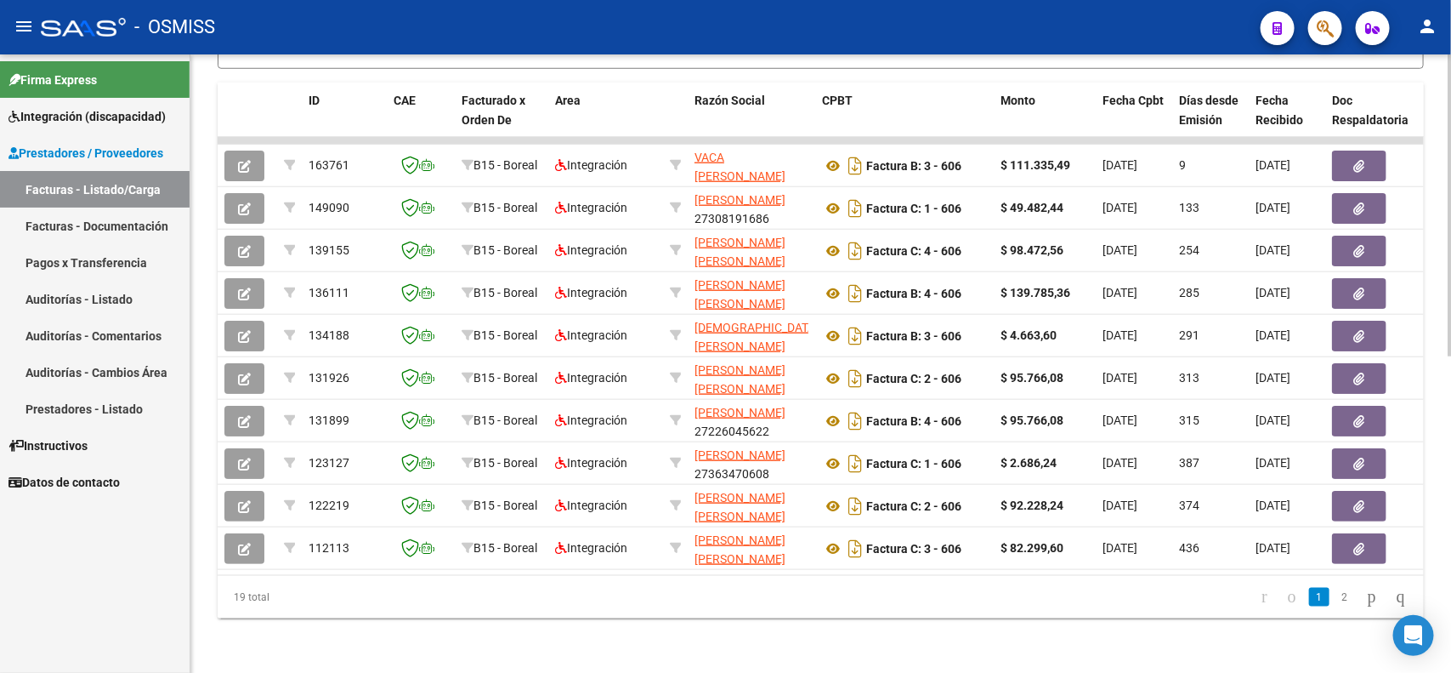
type input "606"
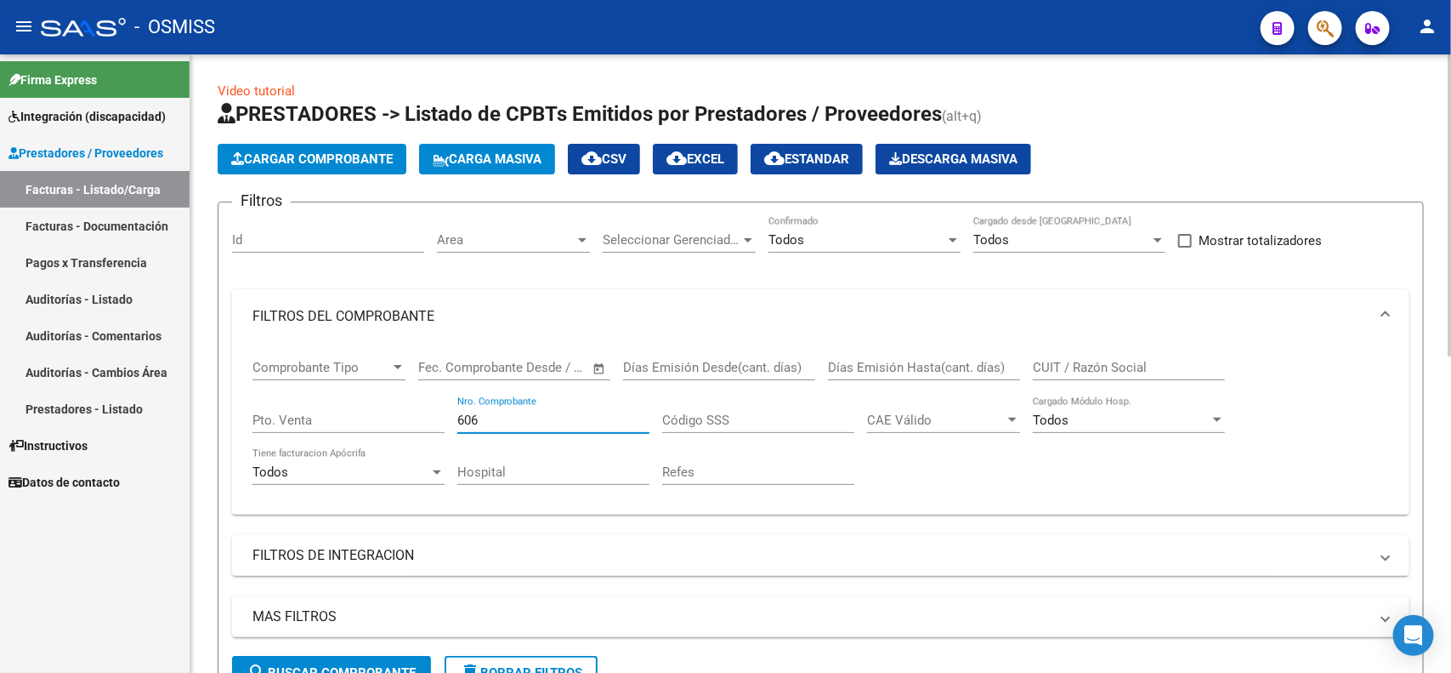
click at [1071, 351] on div "CUIT / Razón Social" at bounding box center [1129, 362] width 192 height 37
type input "GARNICA NOELIA"
click at [463, 421] on input "606" at bounding box center [553, 419] width 192 height 15
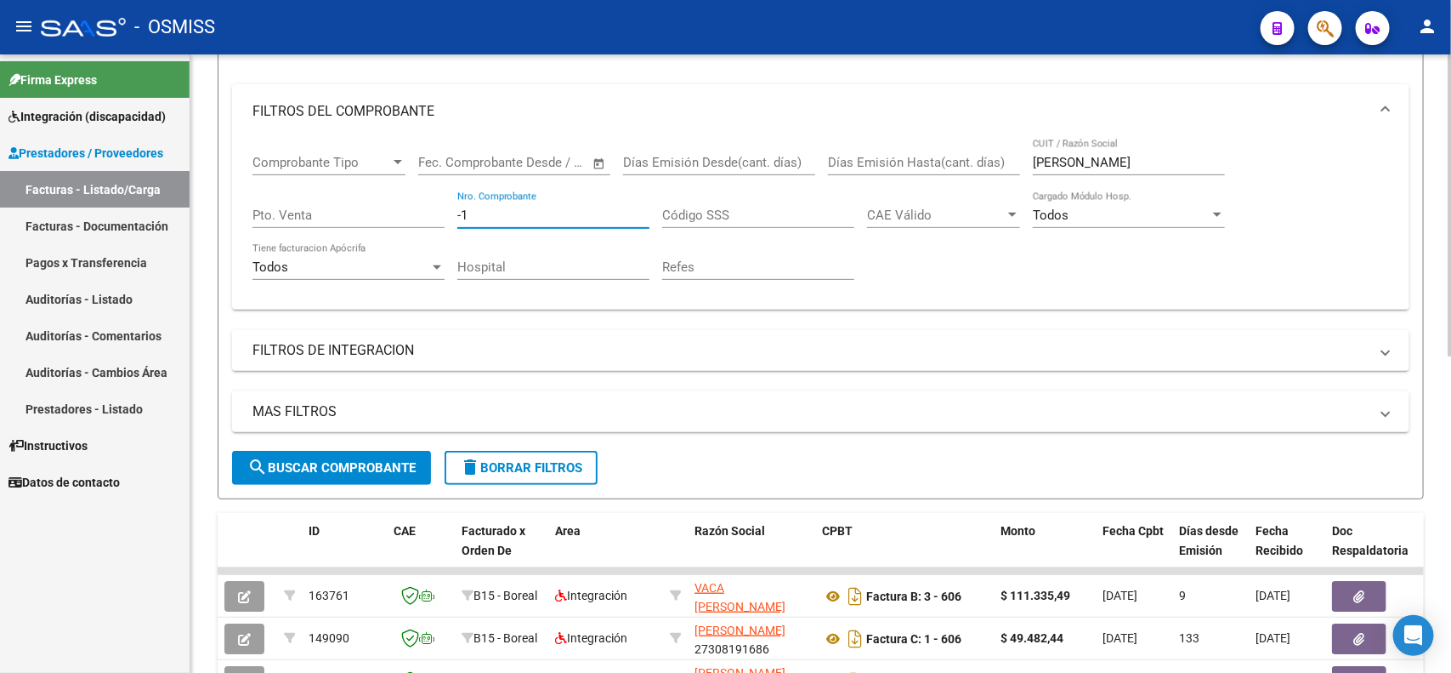
scroll to position [213, 0]
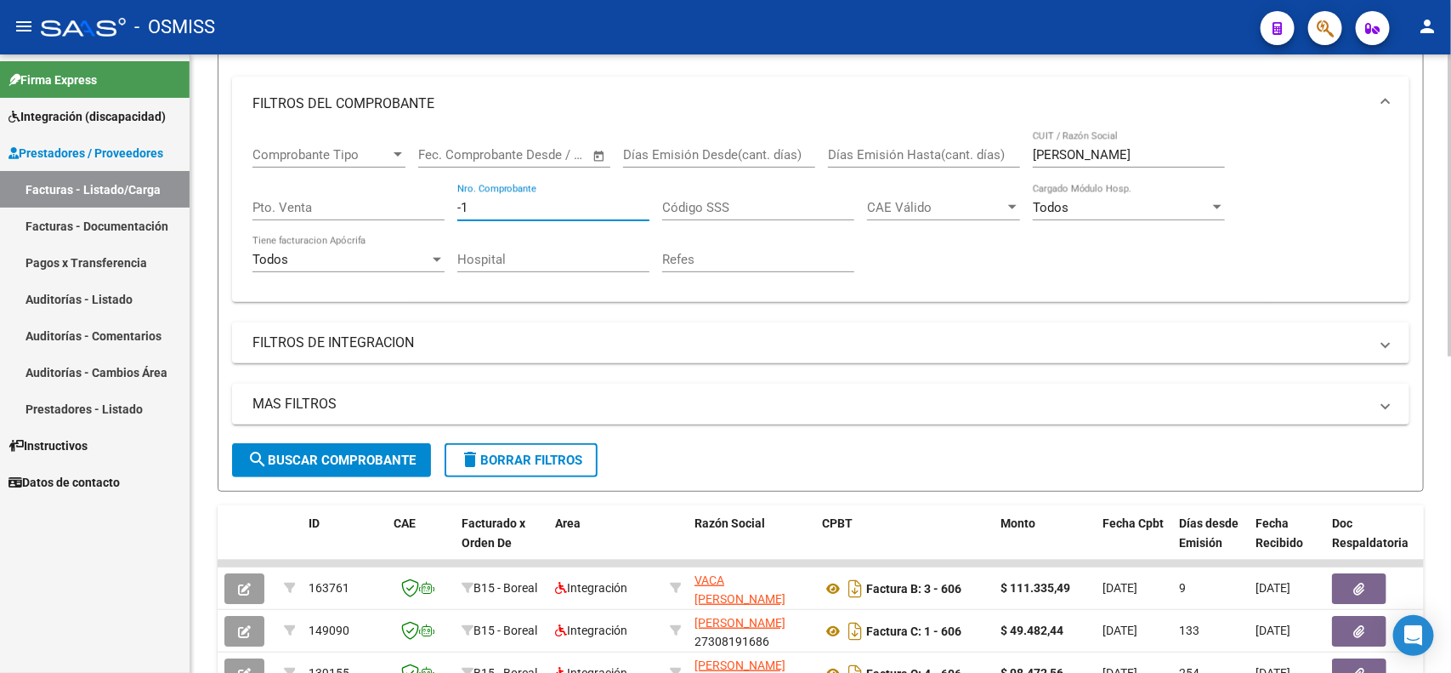
type input "-1"
click at [344, 459] on span "search Buscar Comprobante" at bounding box center [331, 459] width 168 height 15
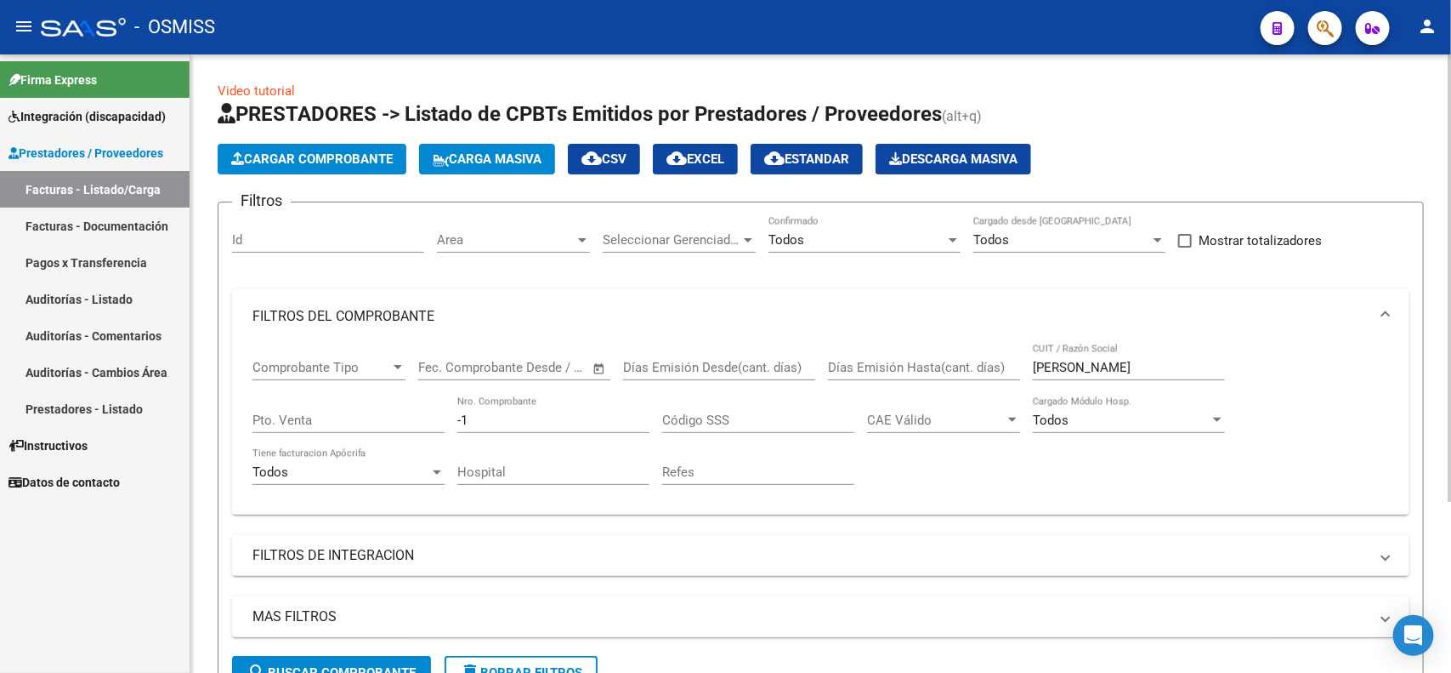
scroll to position [106, 0]
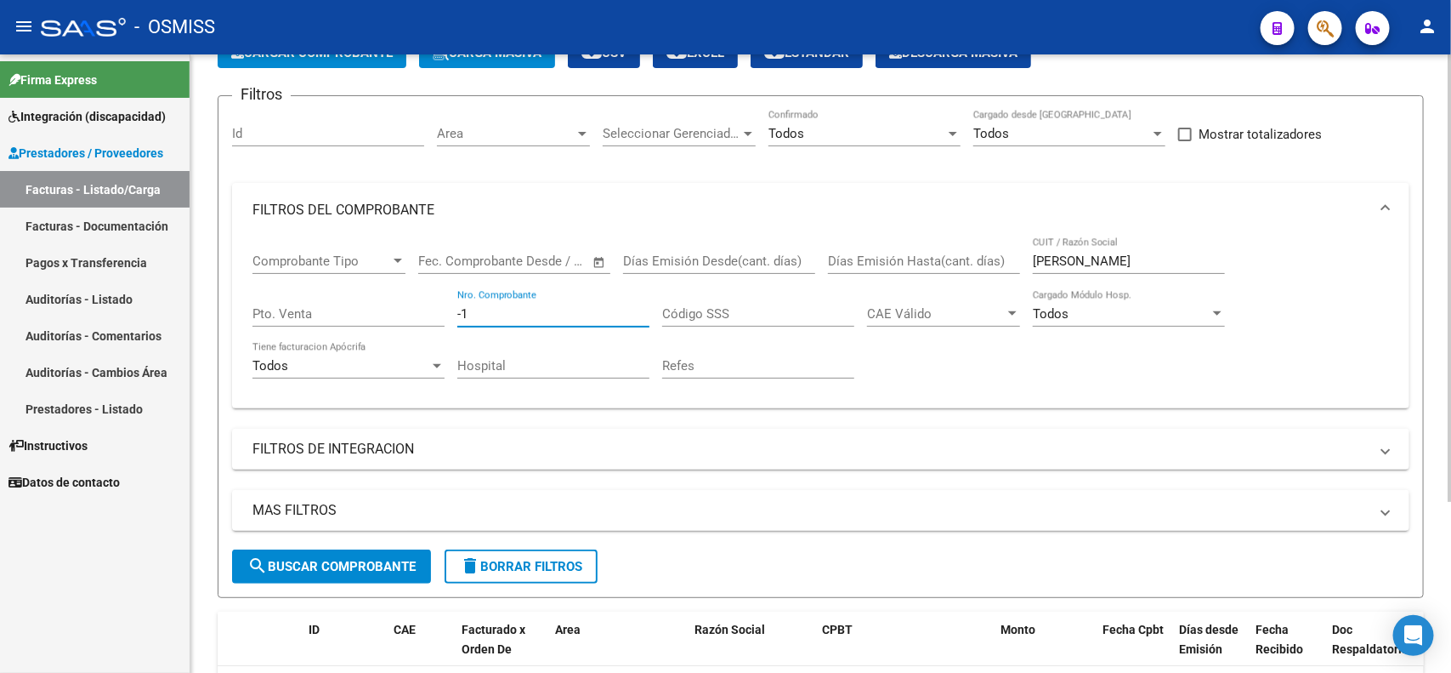
drag, startPoint x: 486, startPoint y: 308, endPoint x: 419, endPoint y: 308, distance: 66.3
click at [419, 308] on div "Comprobante Tipo Comprobante Tipo Start date – End date Fec. Comprobante Desde …" at bounding box center [821, 315] width 1137 height 157
click at [341, 565] on span "search Buscar Comprobante" at bounding box center [331, 566] width 168 height 15
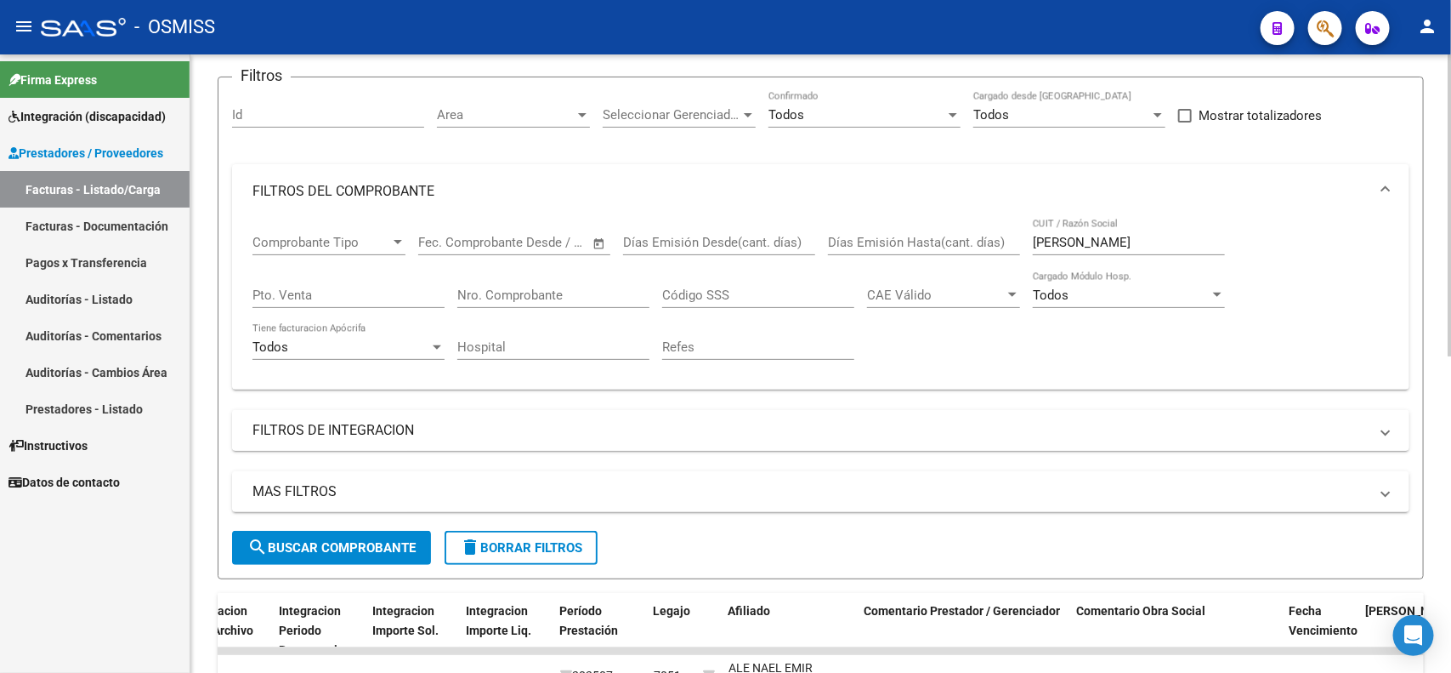
scroll to position [116, 0]
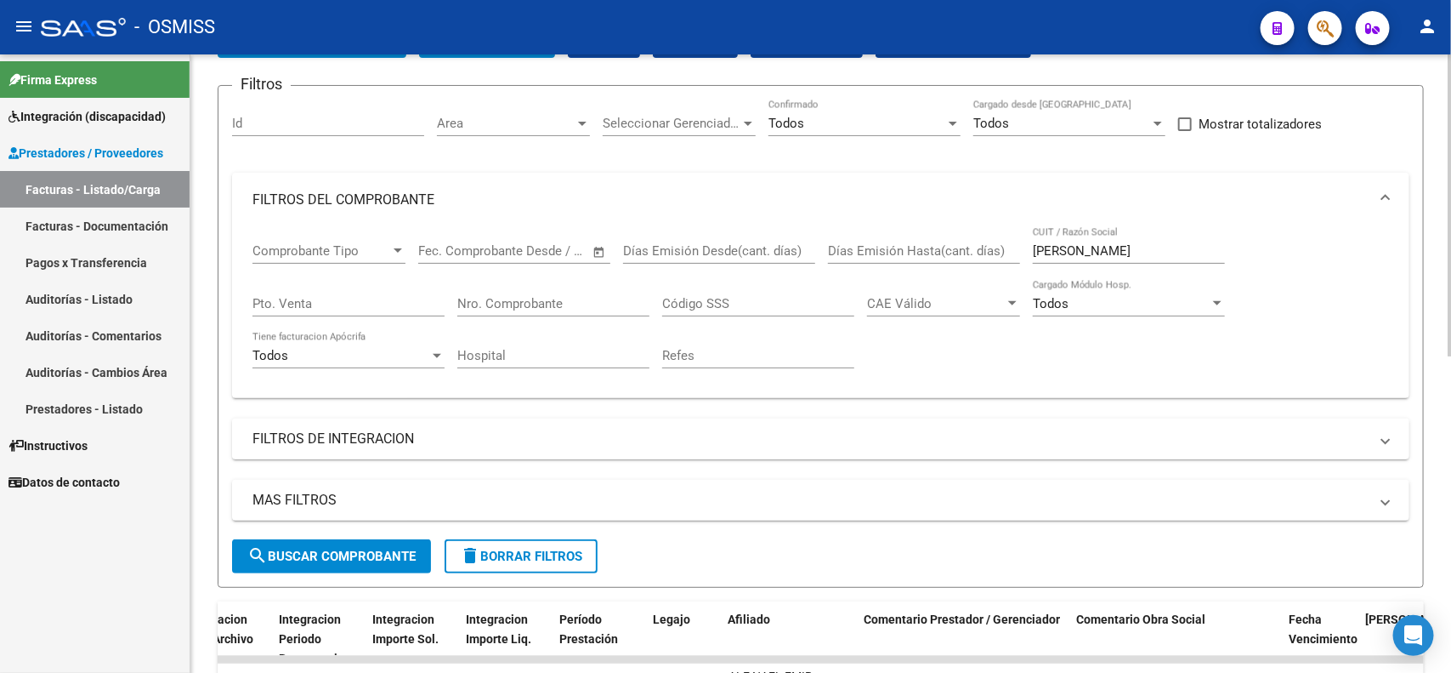
click at [338, 432] on mat-panel-title "FILTROS DE INTEGRACION" at bounding box center [811, 438] width 1116 height 19
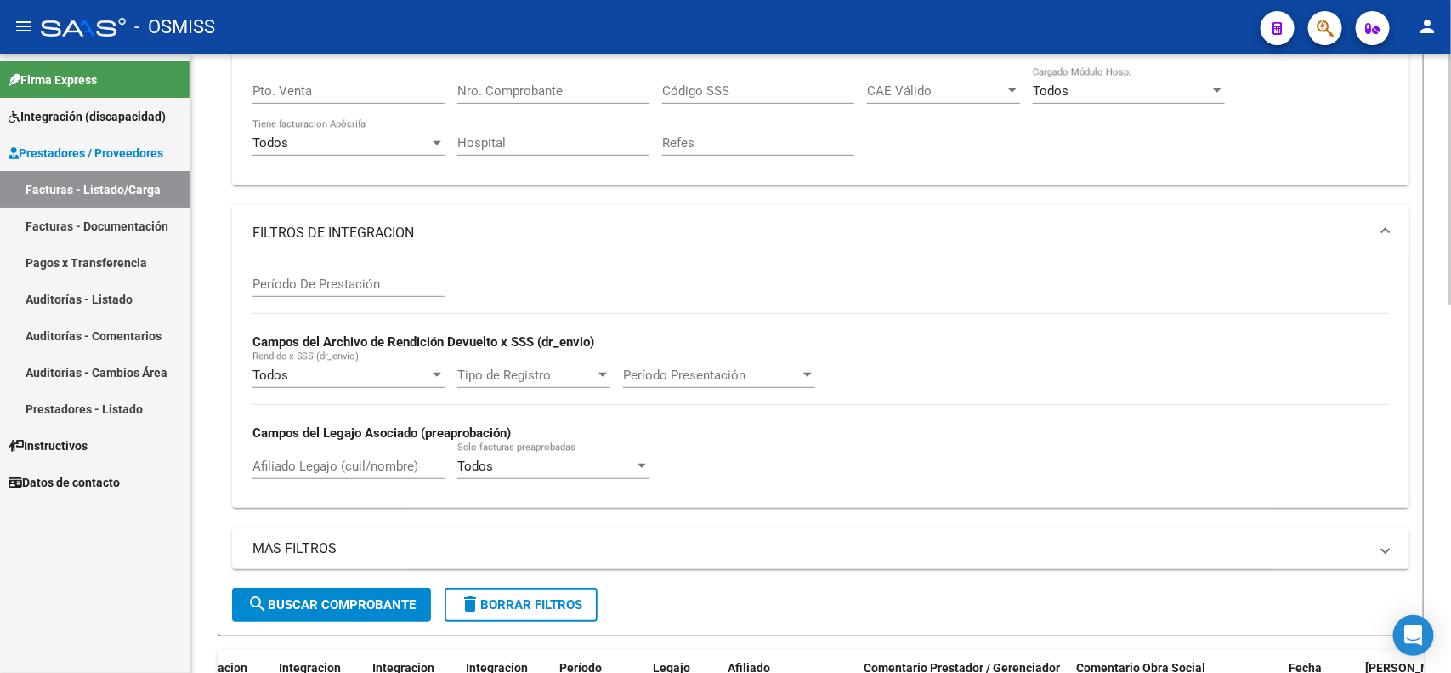
scroll to position [435, 0]
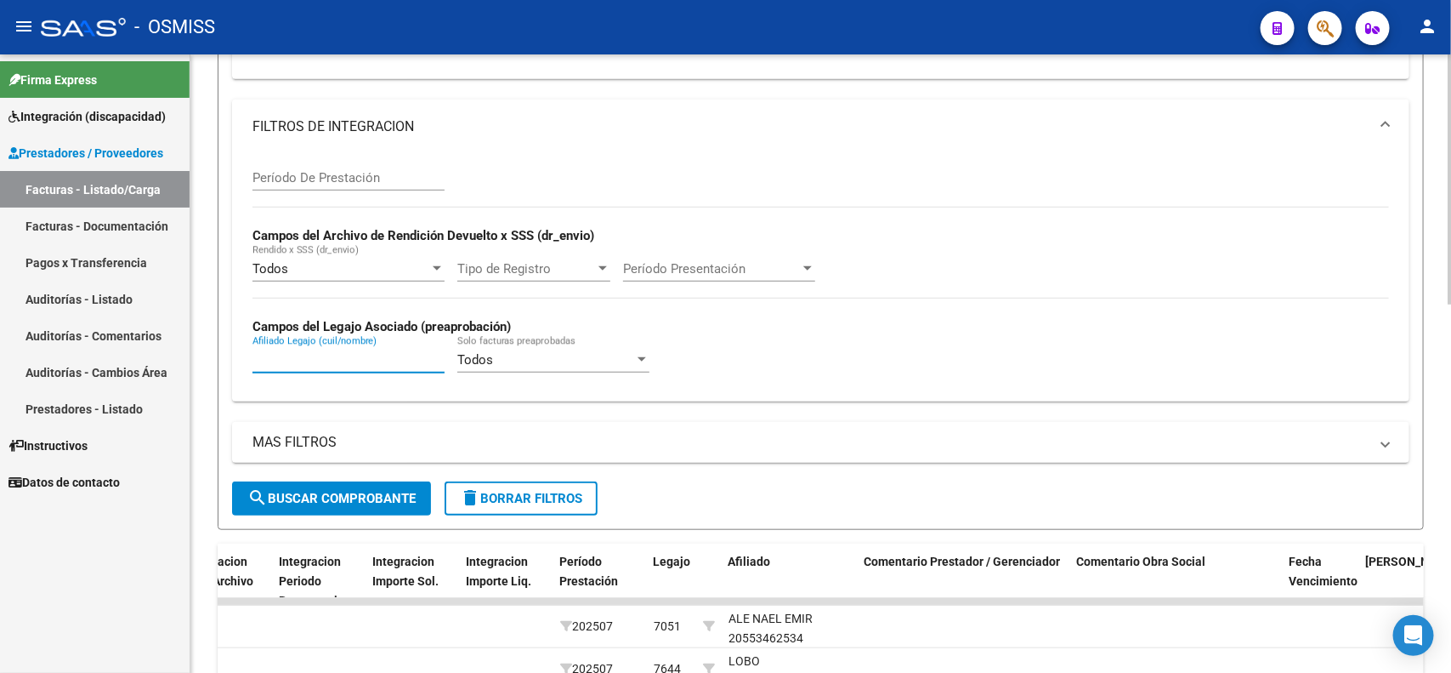
click at [372, 352] on input "Afiliado Legajo (cuil/nombre)" at bounding box center [349, 359] width 192 height 15
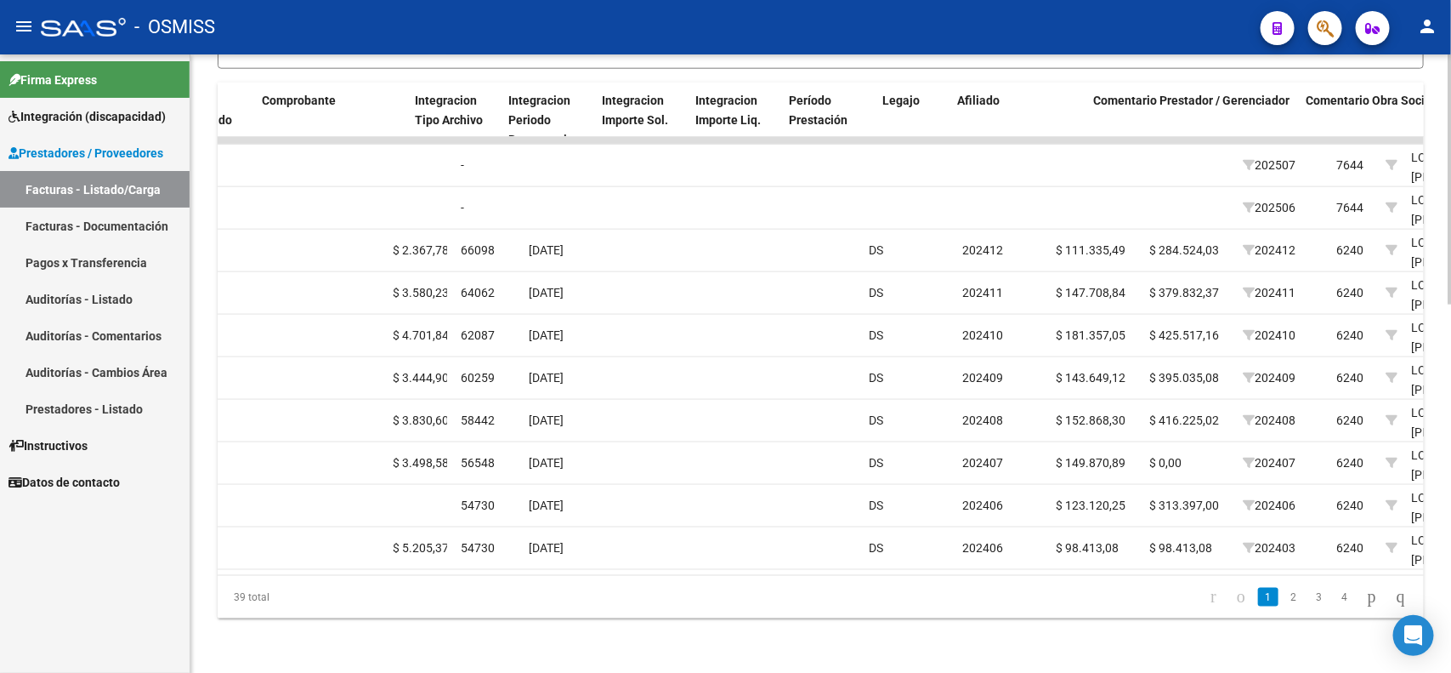
scroll to position [0, 1839]
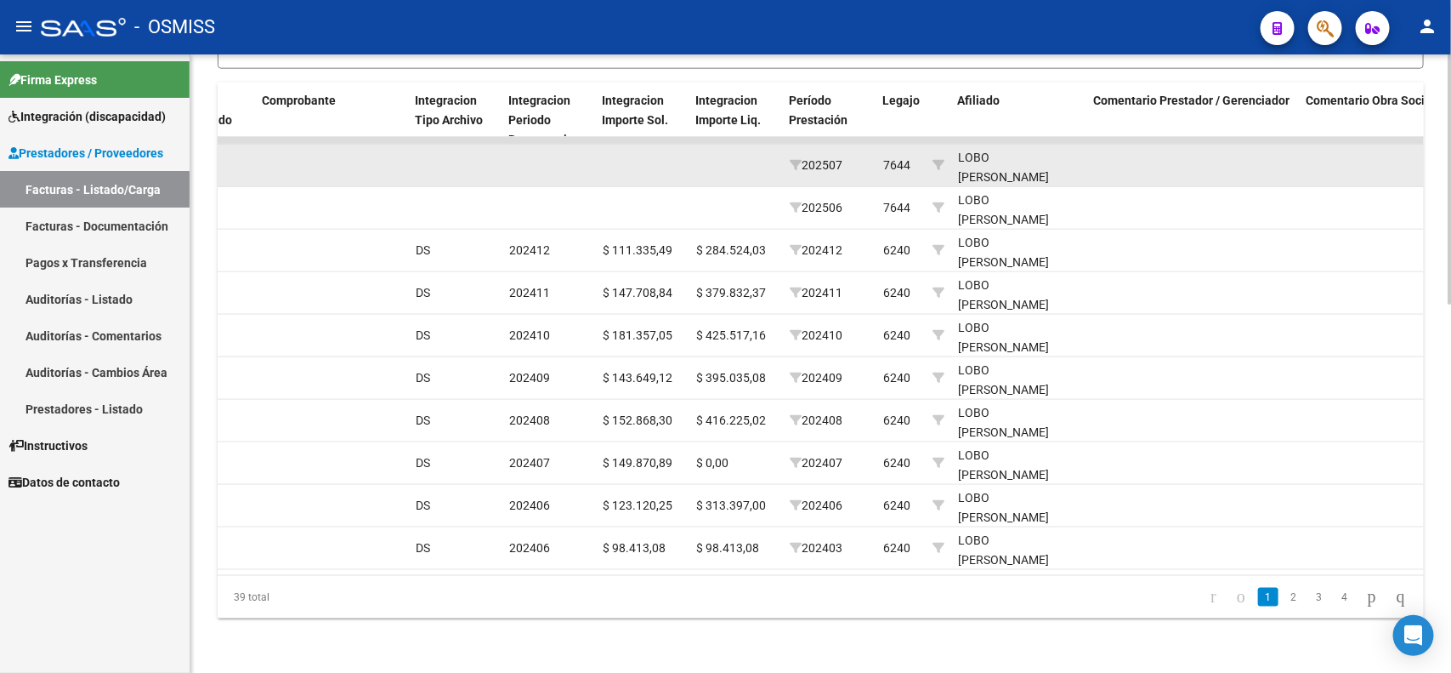
type input "LOBO ULISES"
drag, startPoint x: 1025, startPoint y: 156, endPoint x: 974, endPoint y: 155, distance: 51.0
click at [974, 155] on div "LOBO ULISES MATEO 20527993106" at bounding box center [1019, 175] width 122 height 58
copy div "52799310"
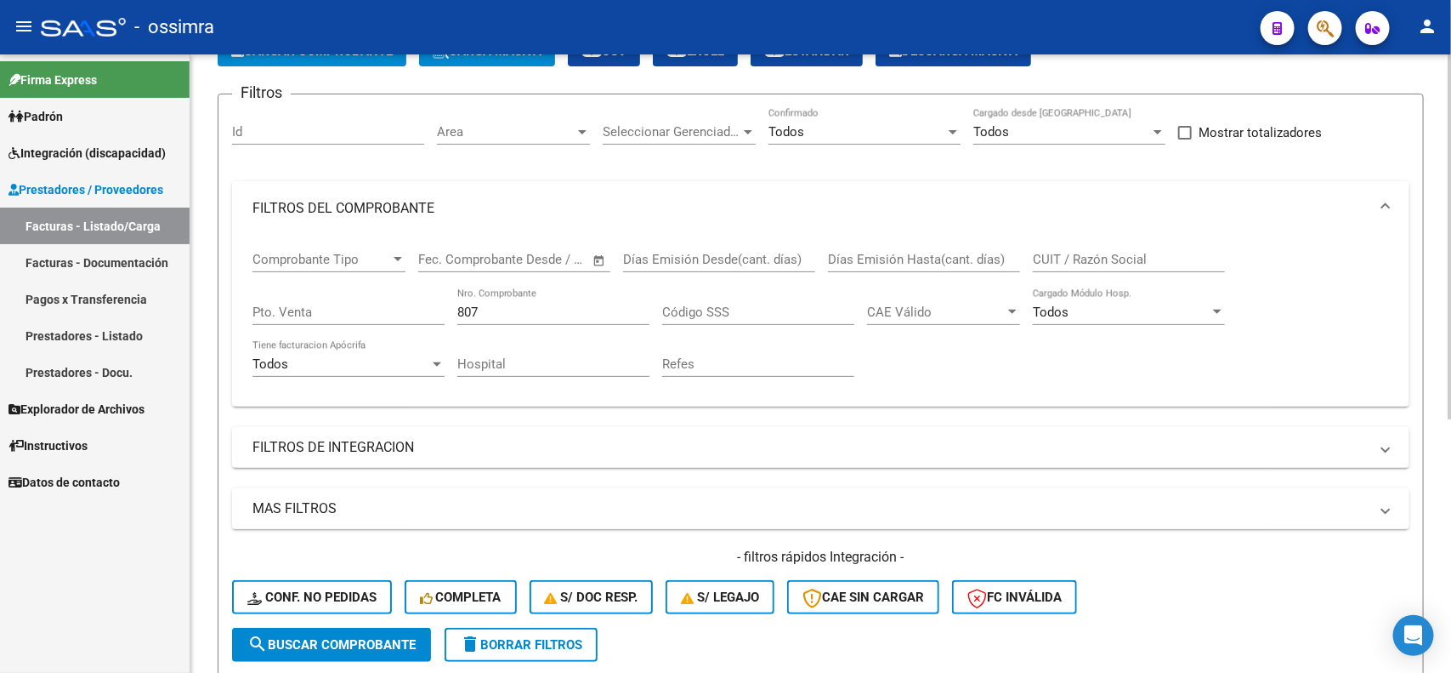
scroll to position [106, 0]
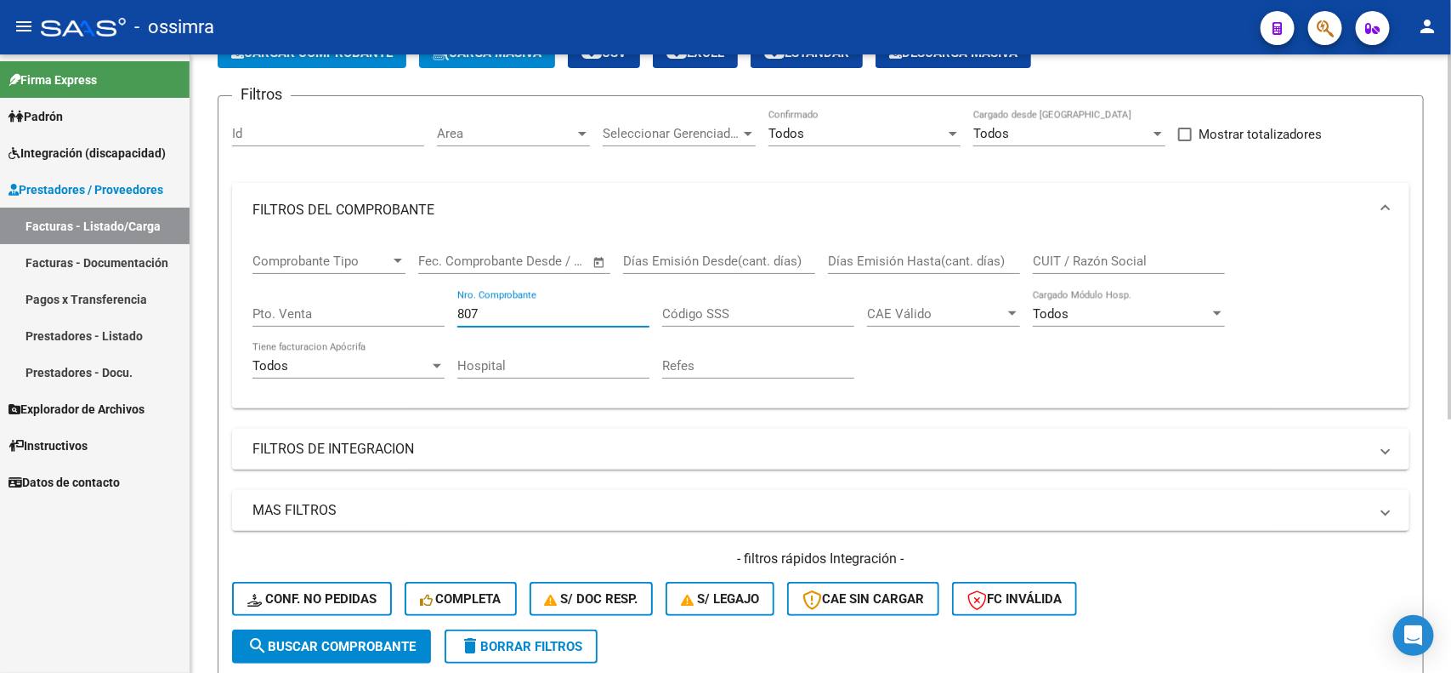
drag, startPoint x: 483, startPoint y: 309, endPoint x: 446, endPoint y: 309, distance: 36.6
click at [446, 309] on div "Comprobante Tipo Comprobante Tipo Start date – End date Fec. Comprobante Desde …" at bounding box center [821, 315] width 1137 height 157
click at [1078, 253] on input "CUIT / Razón Social" at bounding box center [1129, 260] width 192 height 15
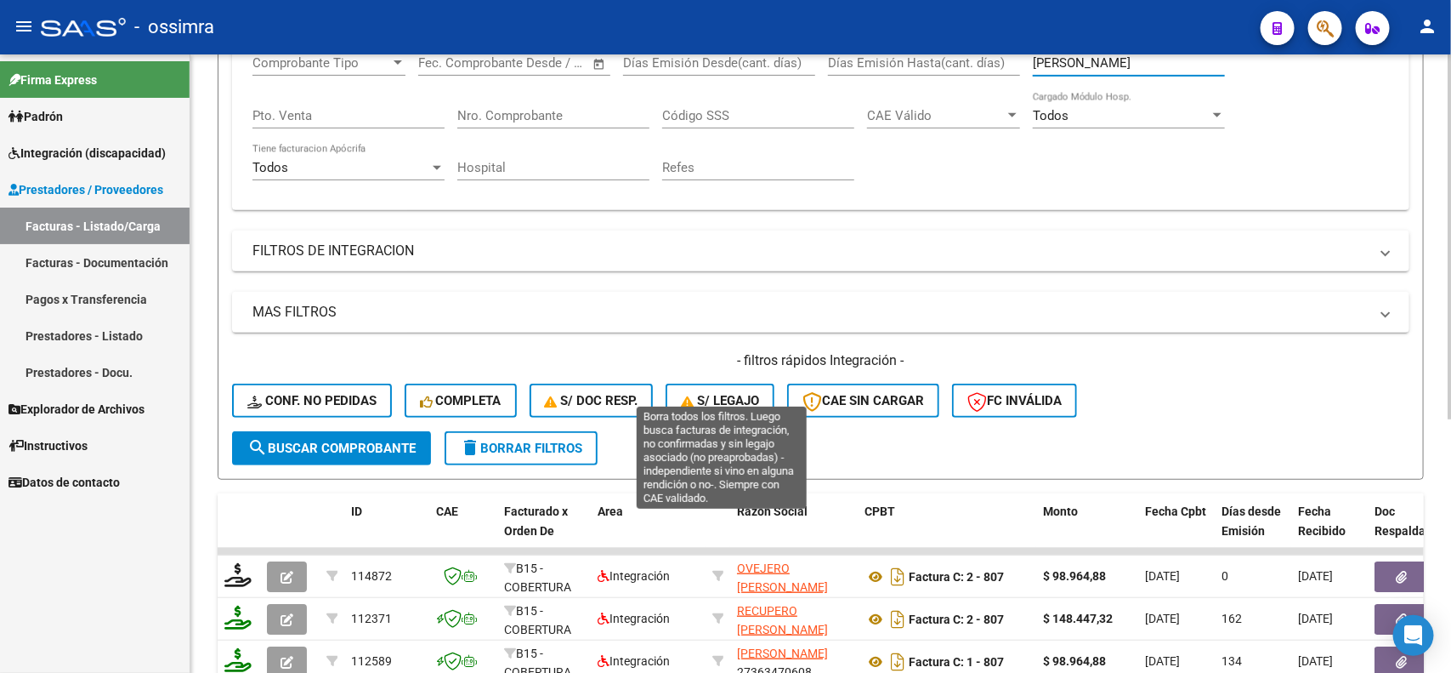
scroll to position [319, 0]
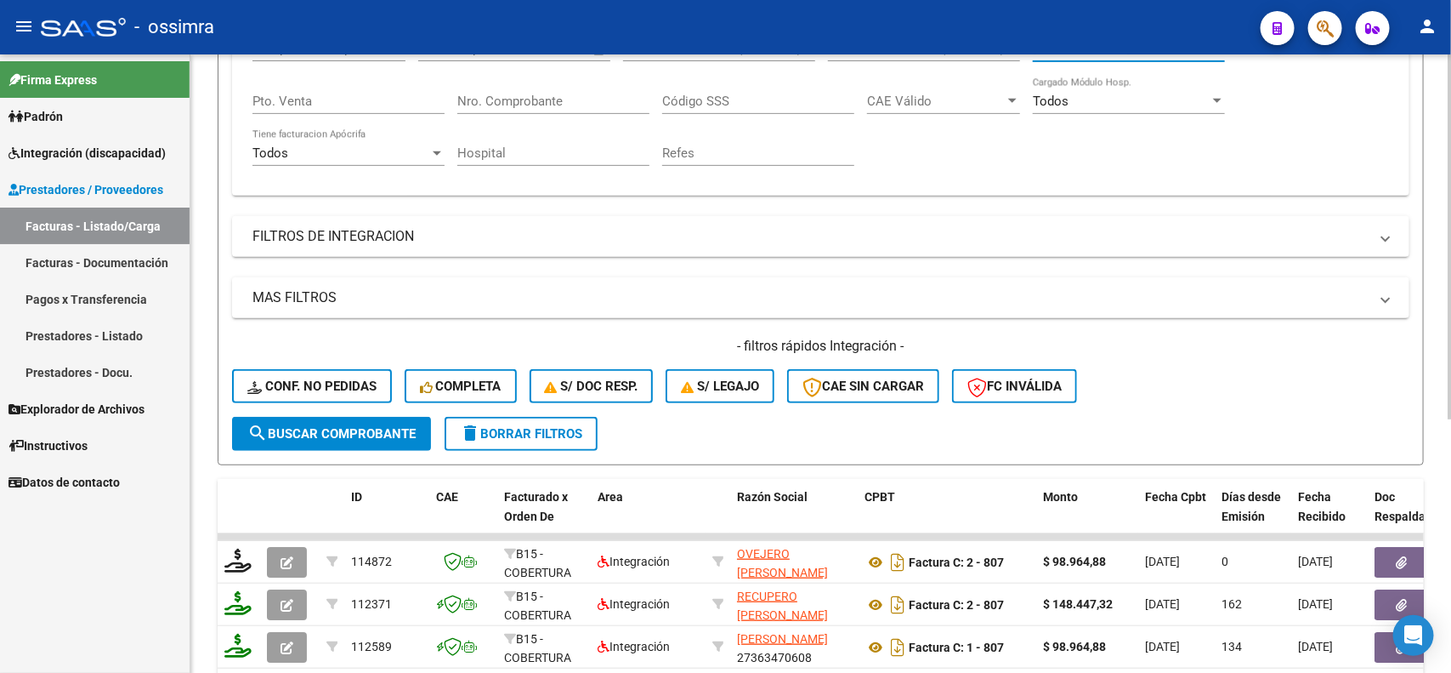
type input "[PERSON_NAME]"
click at [334, 428] on span "search Buscar Comprobante" at bounding box center [331, 433] width 168 height 15
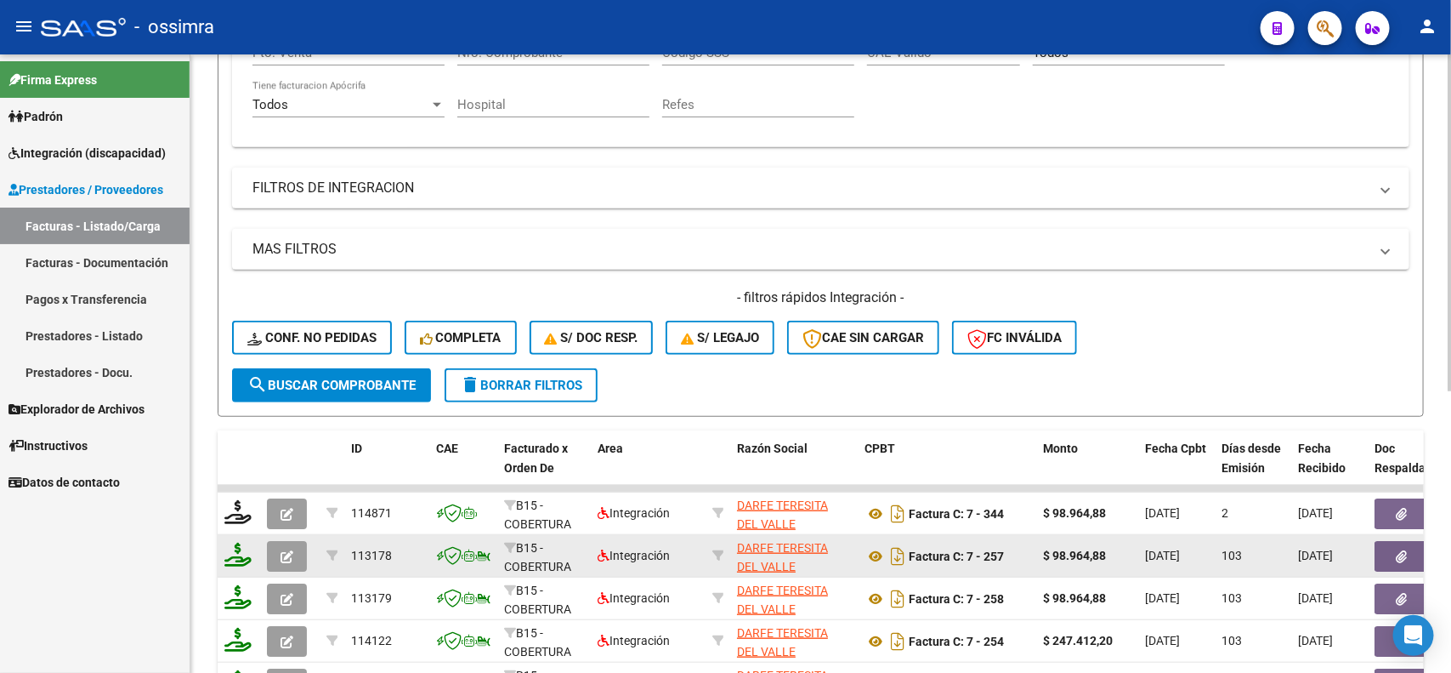
scroll to position [196, 0]
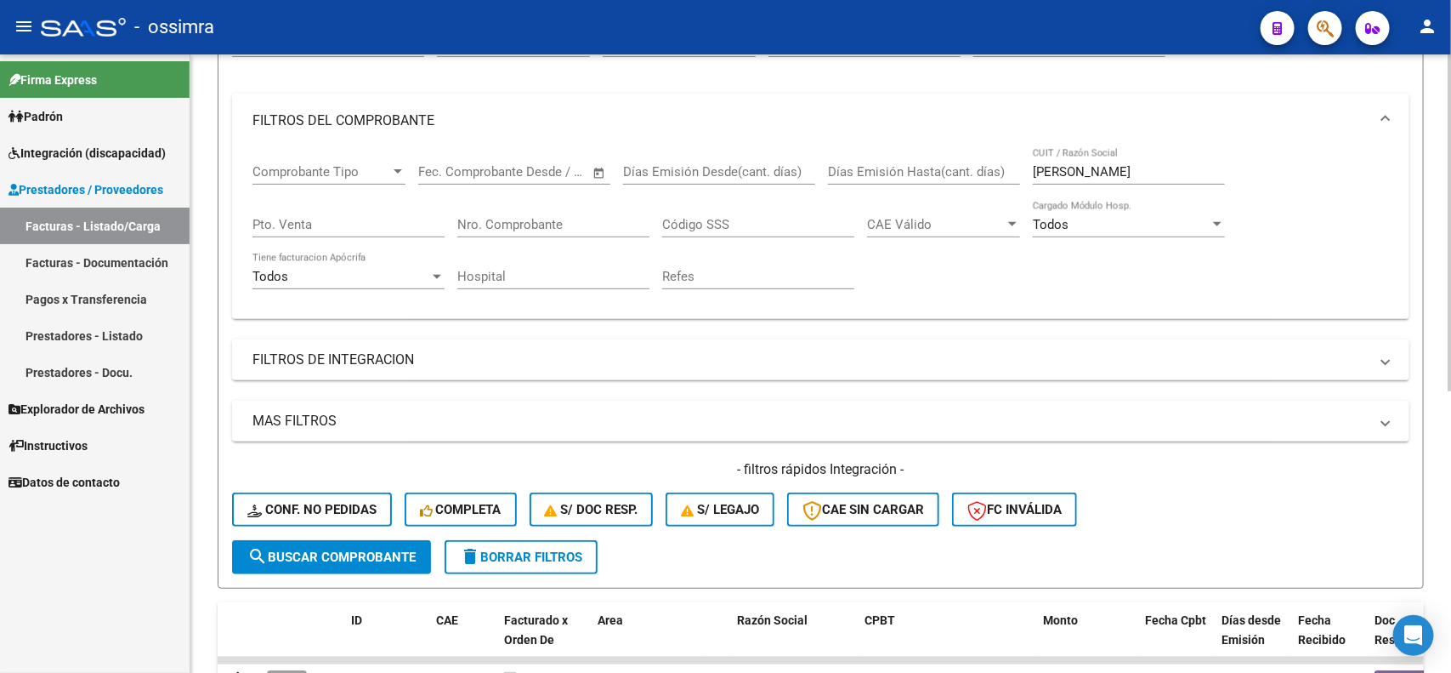
click at [609, 222] on input "Nro. Comprobante" at bounding box center [553, 224] width 192 height 15
click at [269, 549] on span "search Buscar Comprobante" at bounding box center [331, 556] width 168 height 15
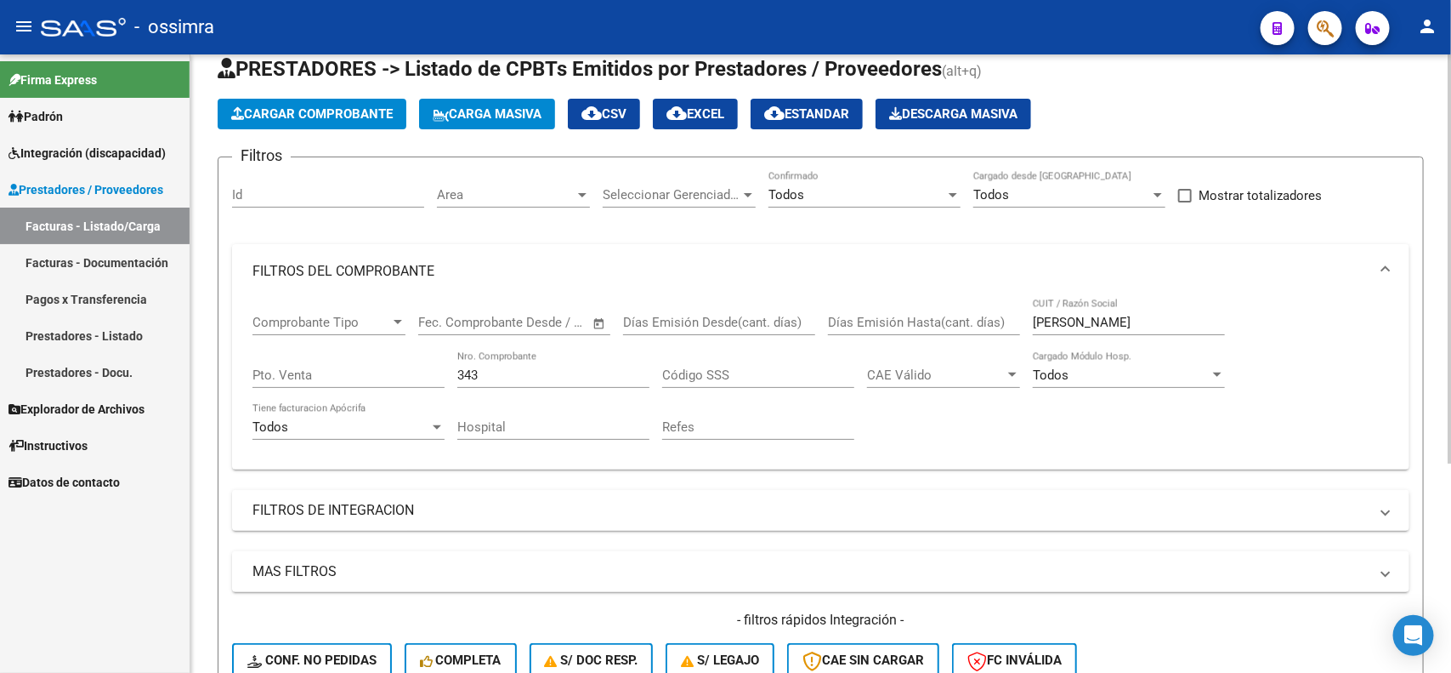
scroll to position [0, 0]
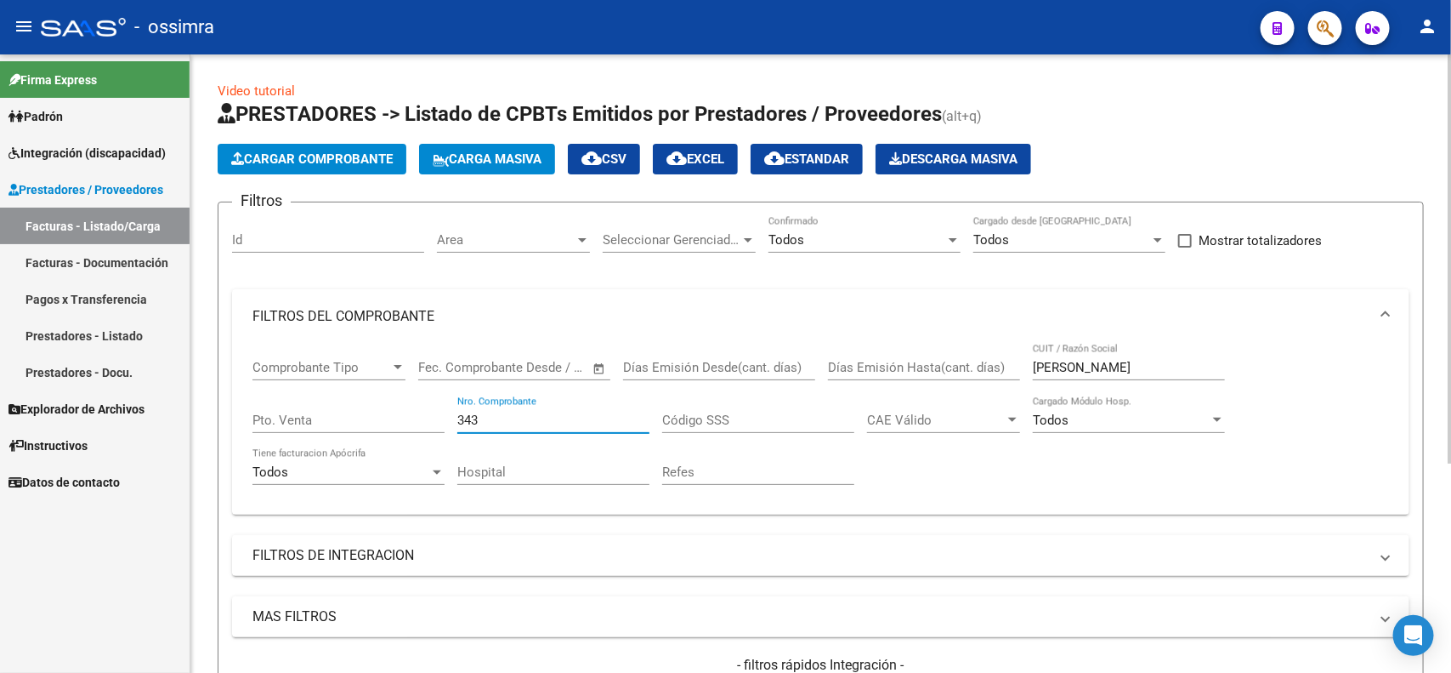
click at [494, 417] on input "343" at bounding box center [553, 419] width 192 height 15
type input "344"
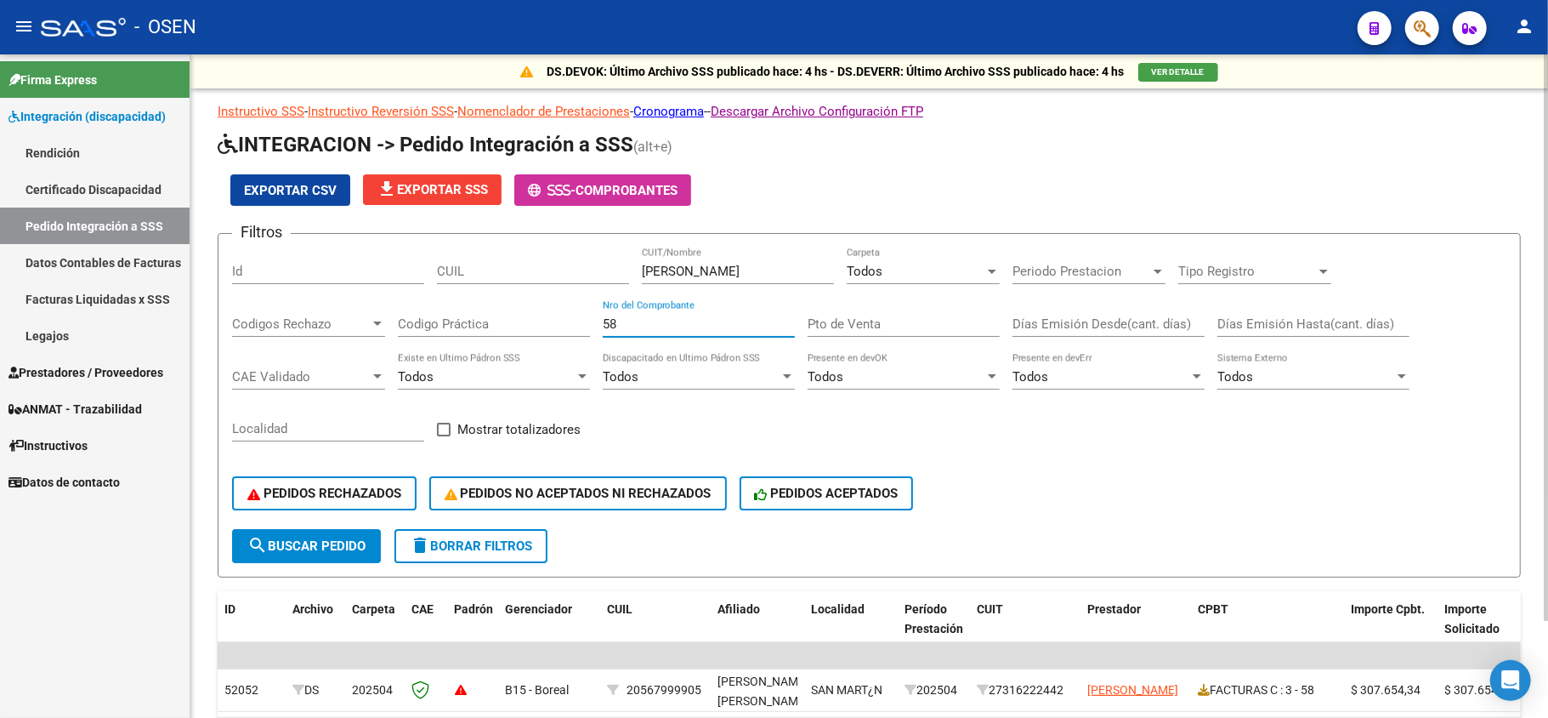
drag, startPoint x: 626, startPoint y: 320, endPoint x: 566, endPoint y: 316, distance: 59.6
click at [566, 316] on div "Filtros Id CUIL alchapar CUIT/Nombre Todos Carpeta Periodo Prestacion Periodo P…" at bounding box center [869, 387] width 1275 height 281
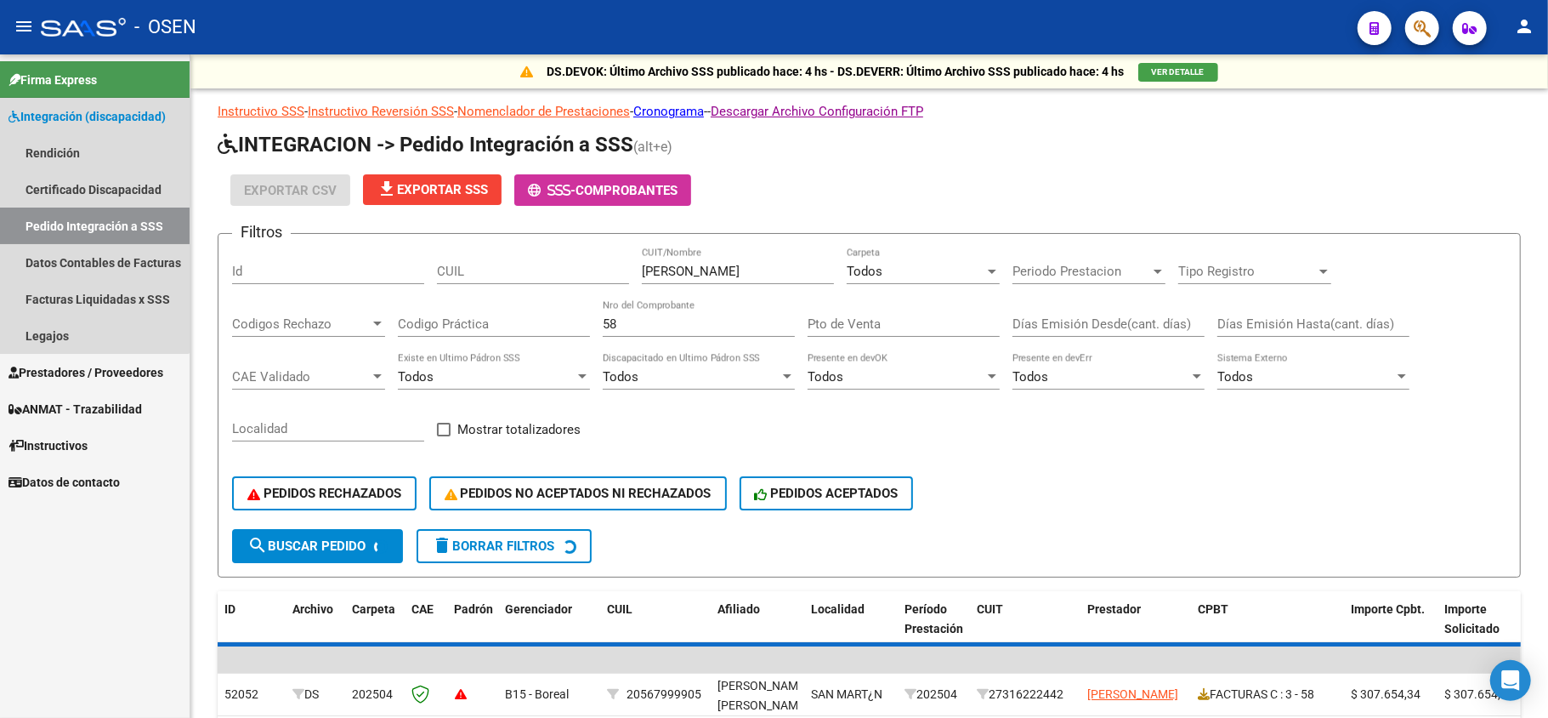
click at [60, 104] on link "Integración (discapacidad)" at bounding box center [95, 116] width 190 height 37
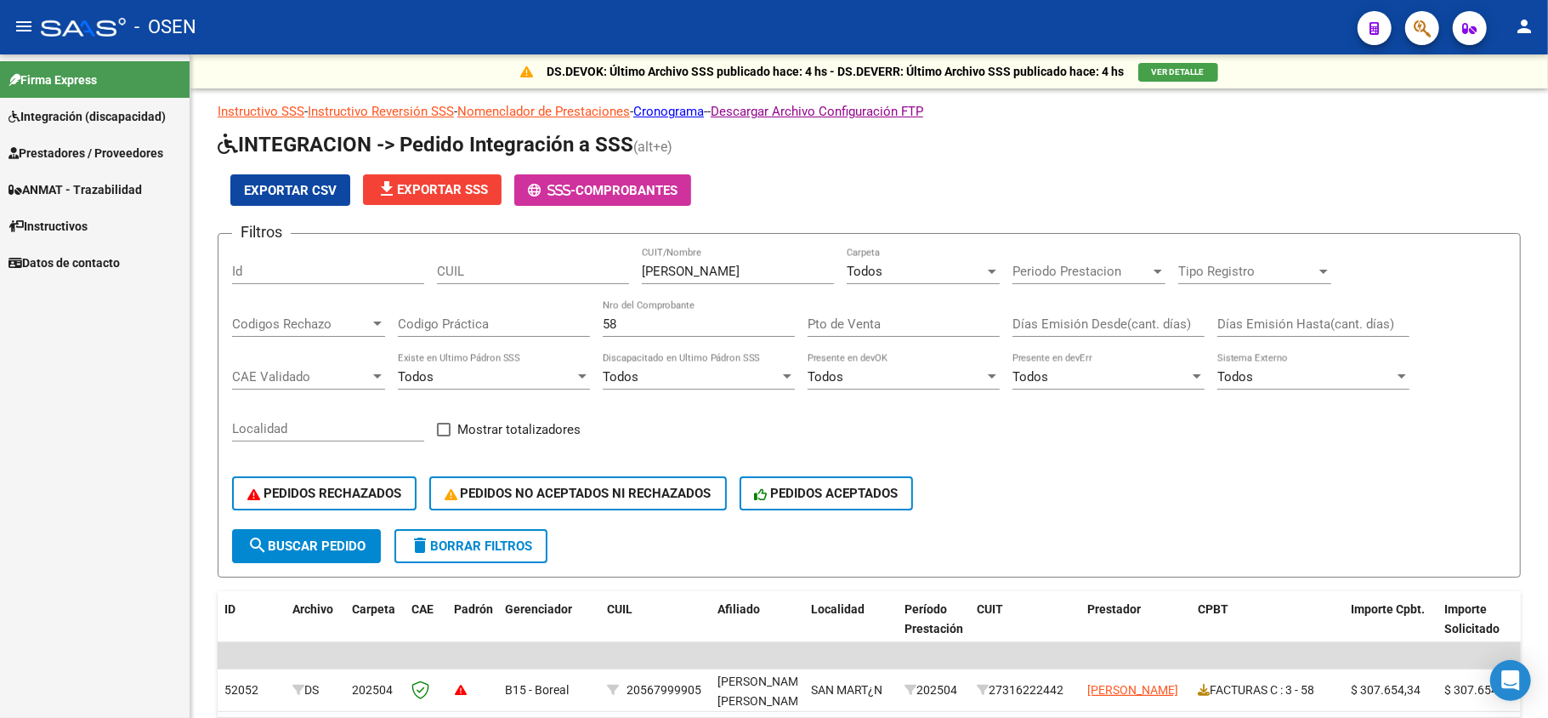
click at [61, 146] on span "Prestadores / Proveedores" at bounding box center [86, 153] width 155 height 19
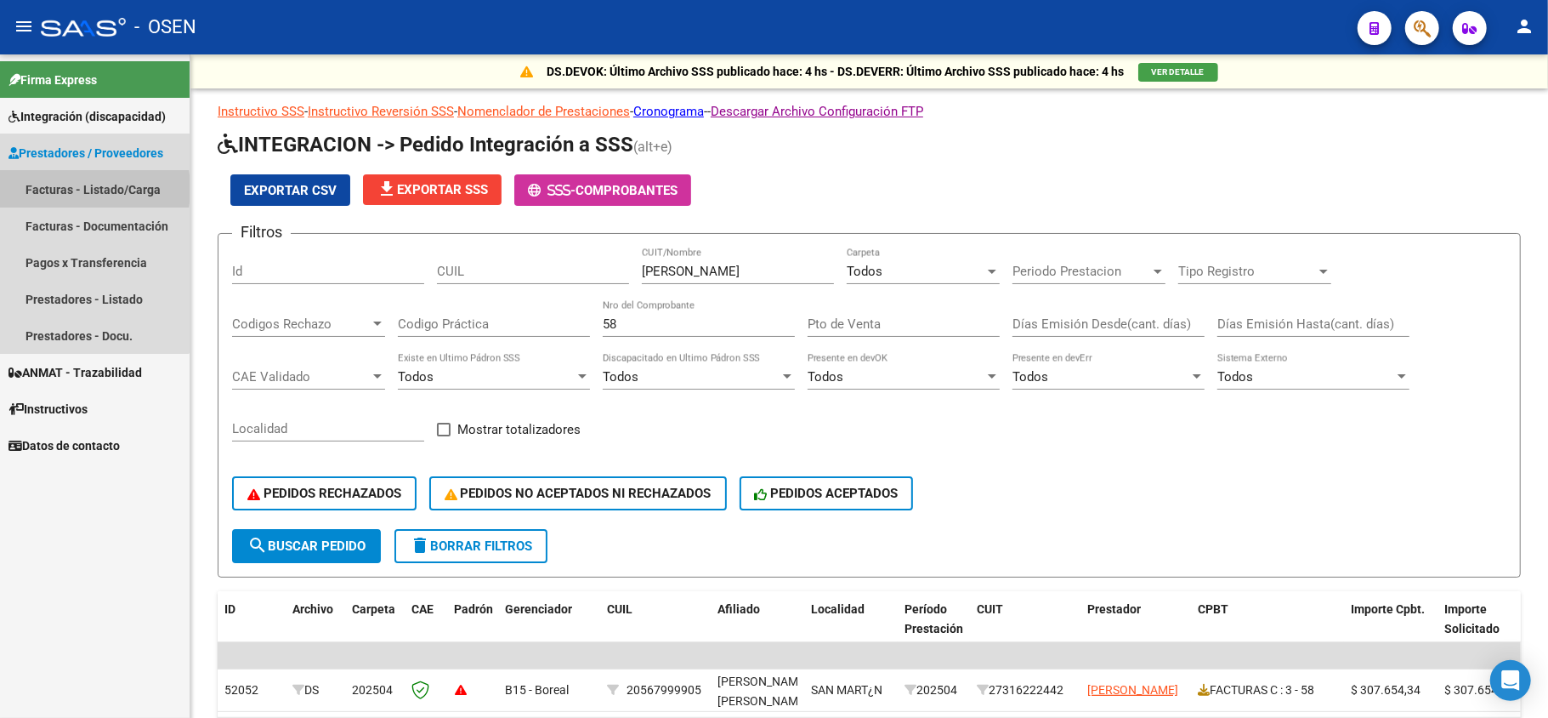
click at [56, 189] on link "Facturas - Listado/Carga" at bounding box center [95, 189] width 190 height 37
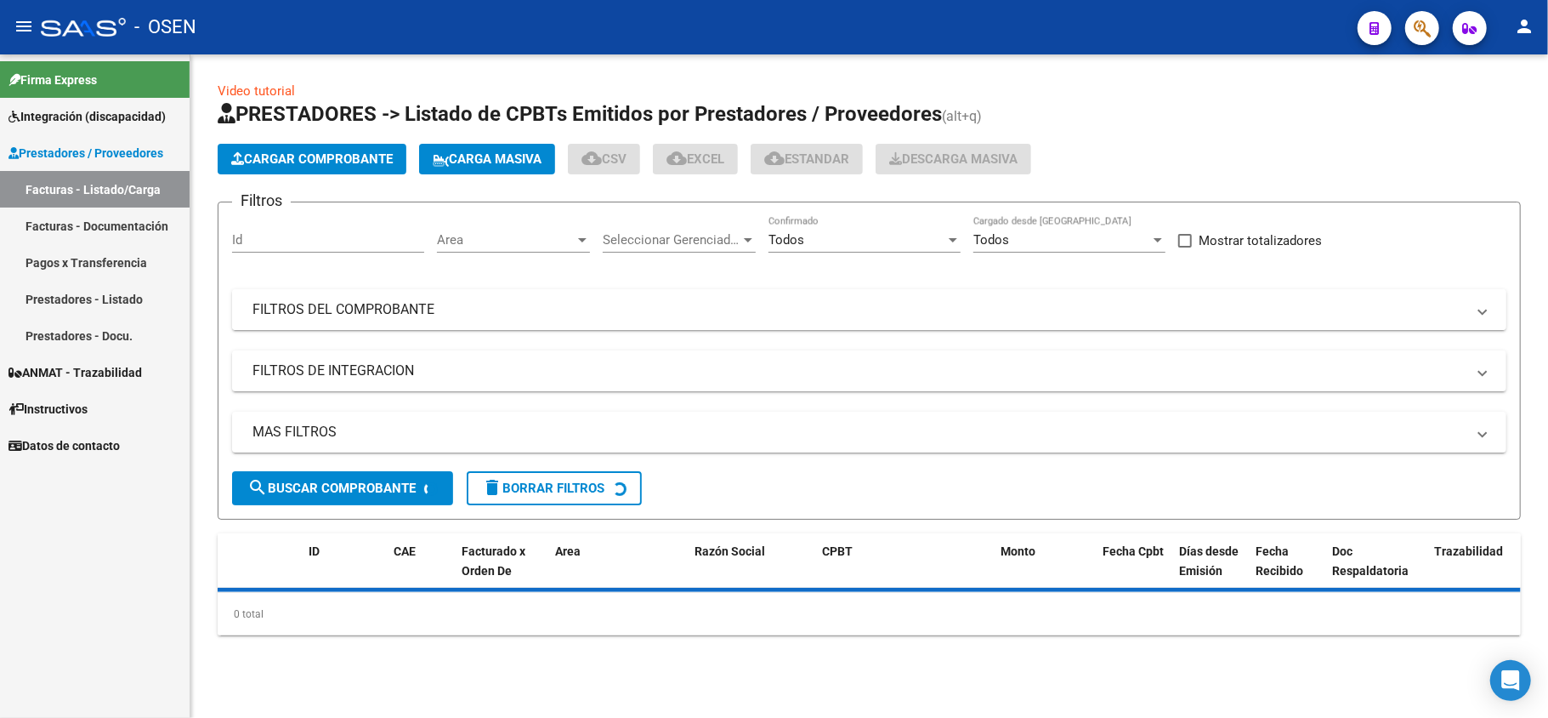
click at [1015, 324] on mat-expansion-panel-header "FILTROS DEL COMPROBANTE" at bounding box center [869, 309] width 1275 height 41
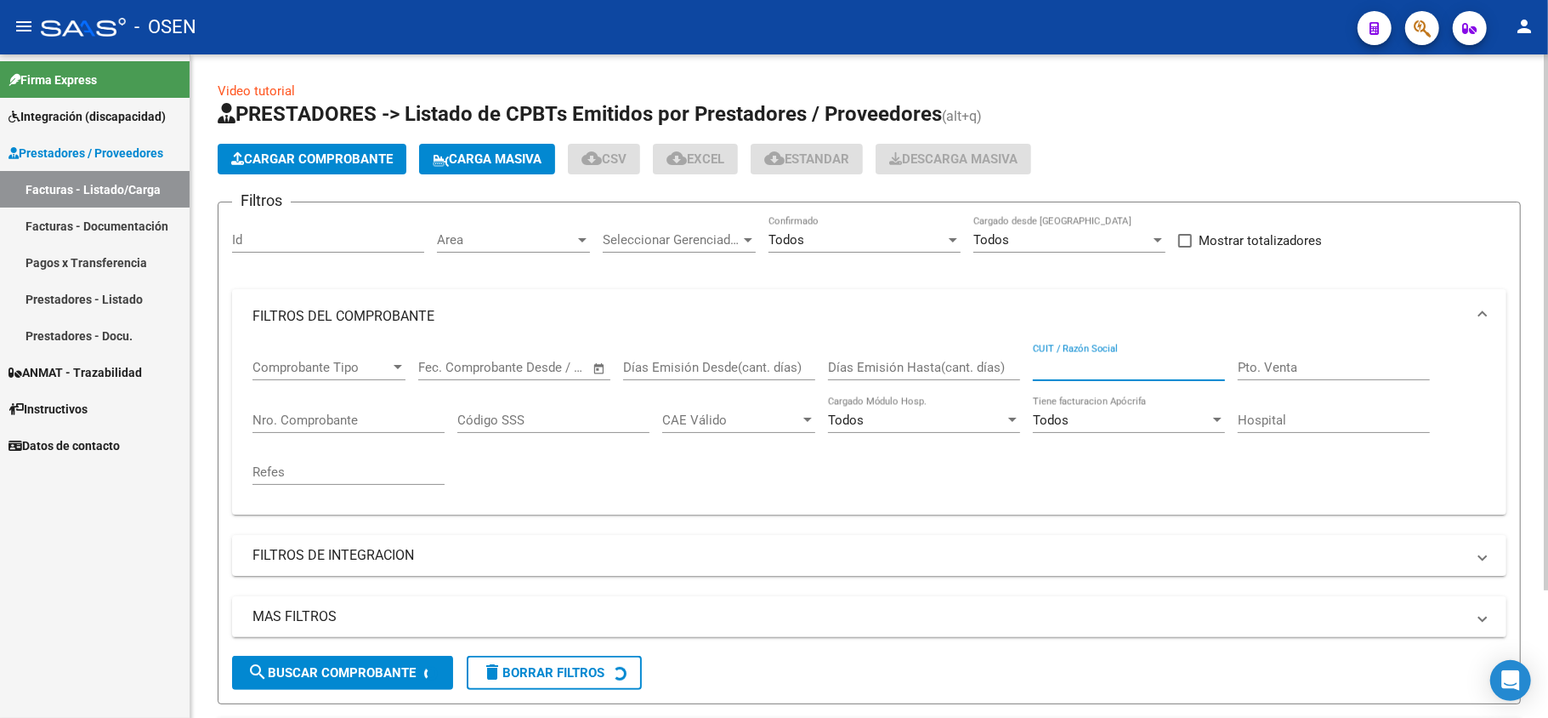
click at [1119, 368] on input "CUIT / Razón Social" at bounding box center [1129, 367] width 192 height 15
paste input "27369243646"
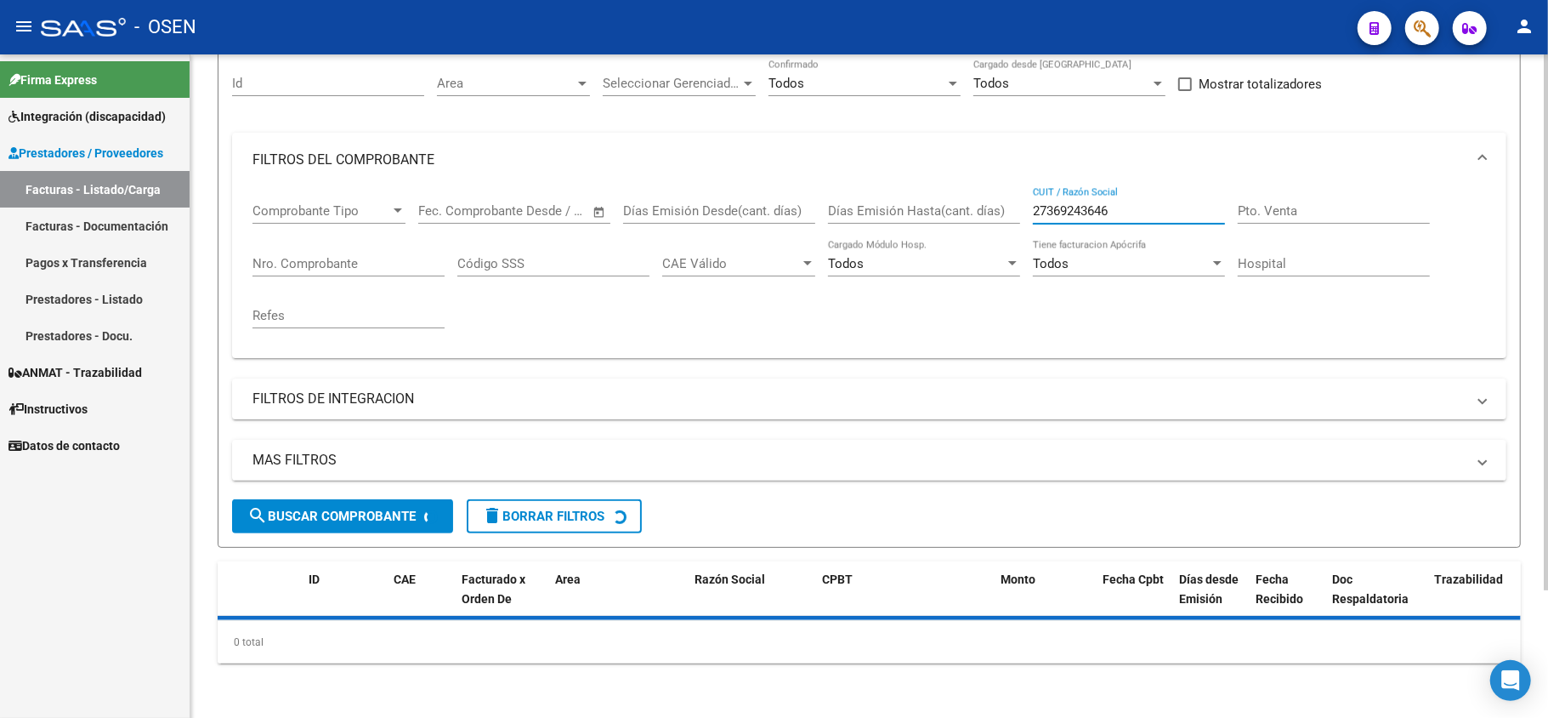
scroll to position [157, 0]
type input "27369243646"
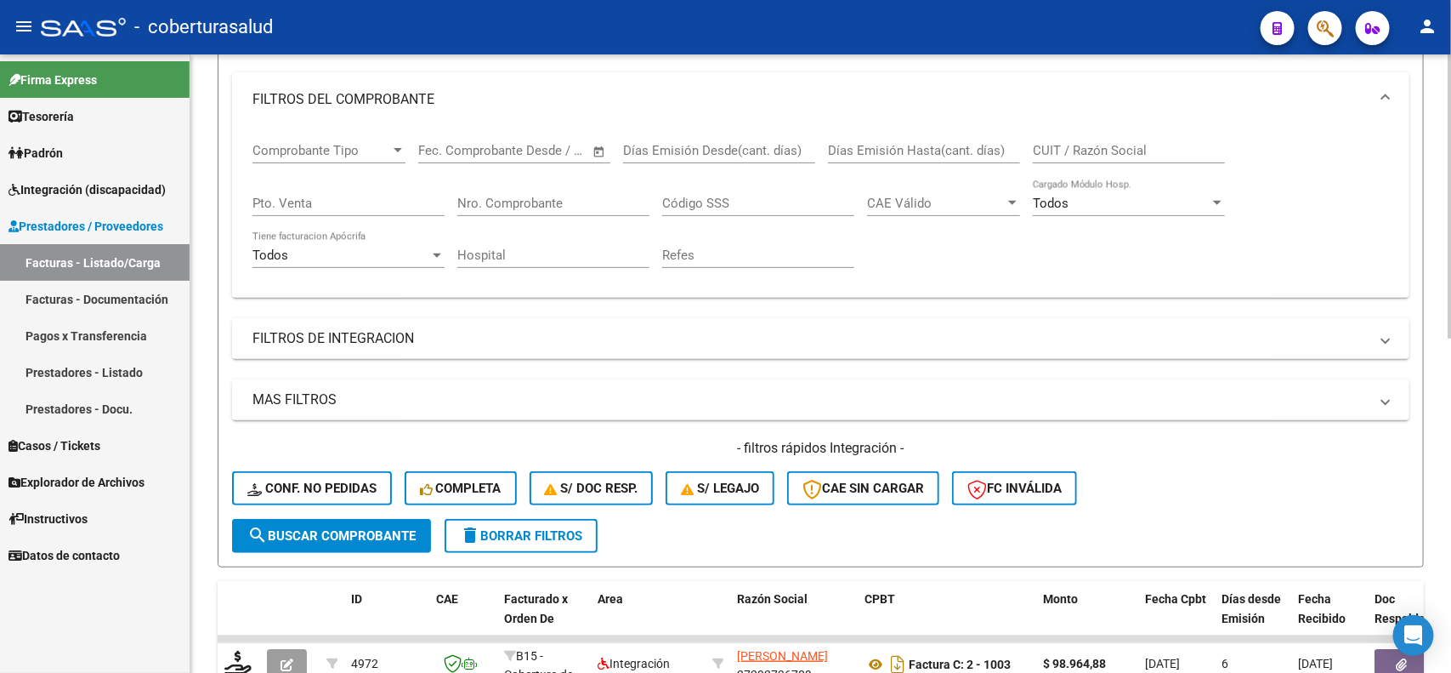
scroll to position [213, 0]
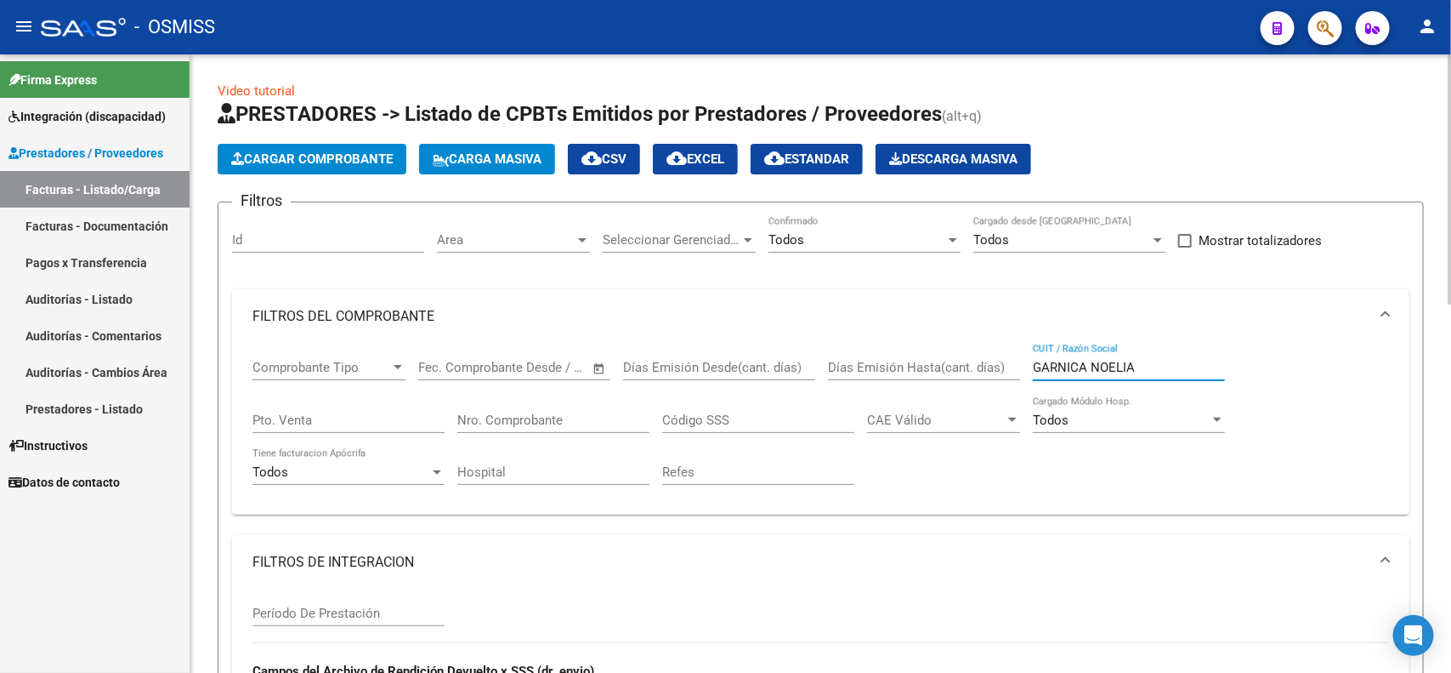
drag, startPoint x: 1137, startPoint y: 362, endPoint x: 1022, endPoint y: 362, distance: 114.8
click at [1022, 362] on div "Comprobante Tipo Comprobante Tipo Start date – End date Fec. Comprobante Desde …" at bounding box center [821, 422] width 1137 height 157
paste input "URQUIZA FATIM"
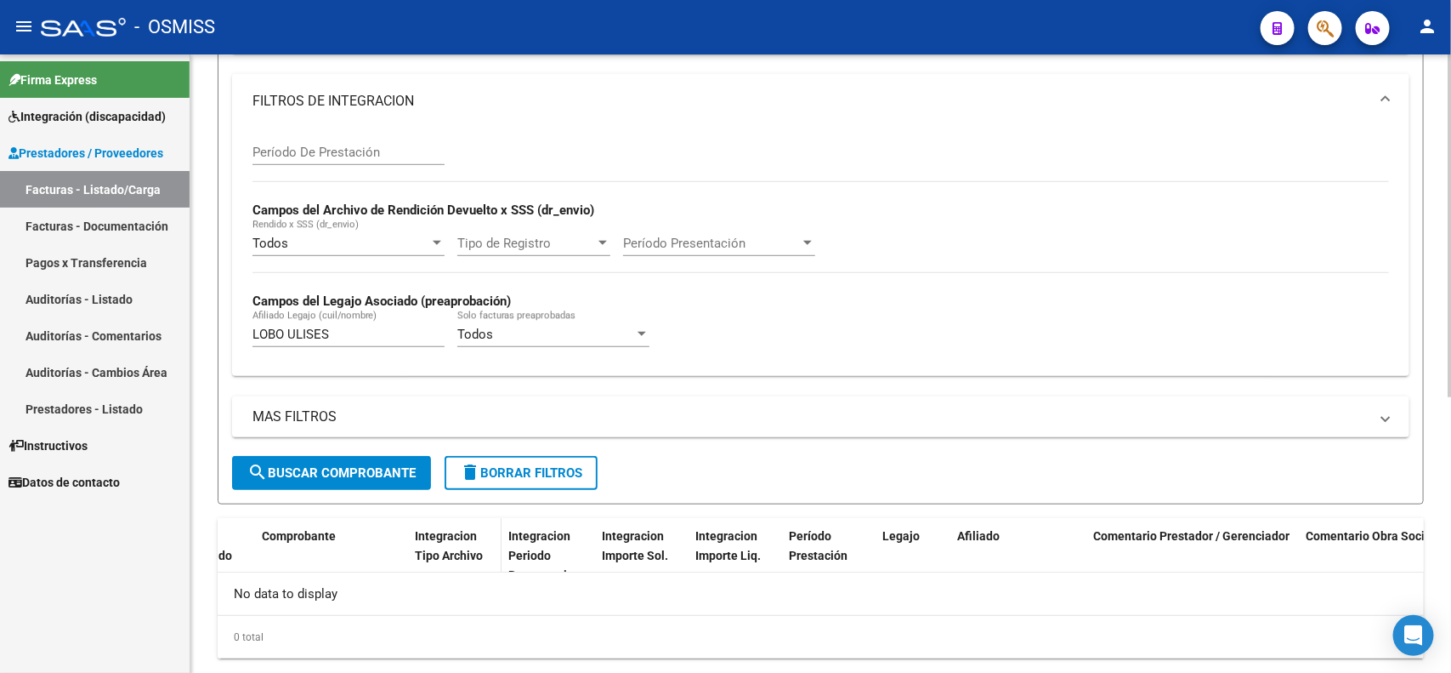
scroll to position [496, 0]
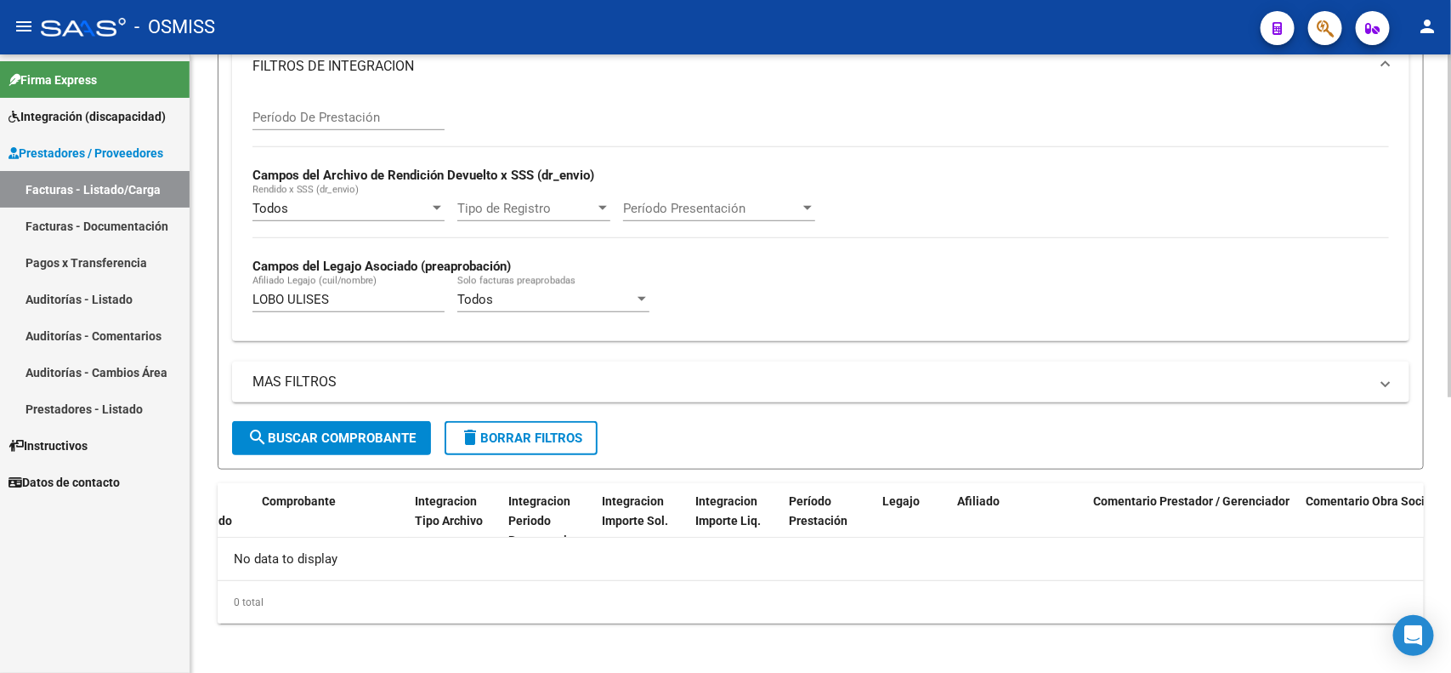
type input "URQUIZA FATIMA NOELIA"
drag, startPoint x: 345, startPoint y: 296, endPoint x: 202, endPoint y: 294, distance: 142.9
click at [202, 294] on div "Video tutorial PRESTADORES -> Listado de CPBTs Emitidos por Prestadores / Prove…" at bounding box center [820, 118] width 1261 height 1119
click at [389, 430] on span "search Buscar Comprobante" at bounding box center [331, 437] width 168 height 15
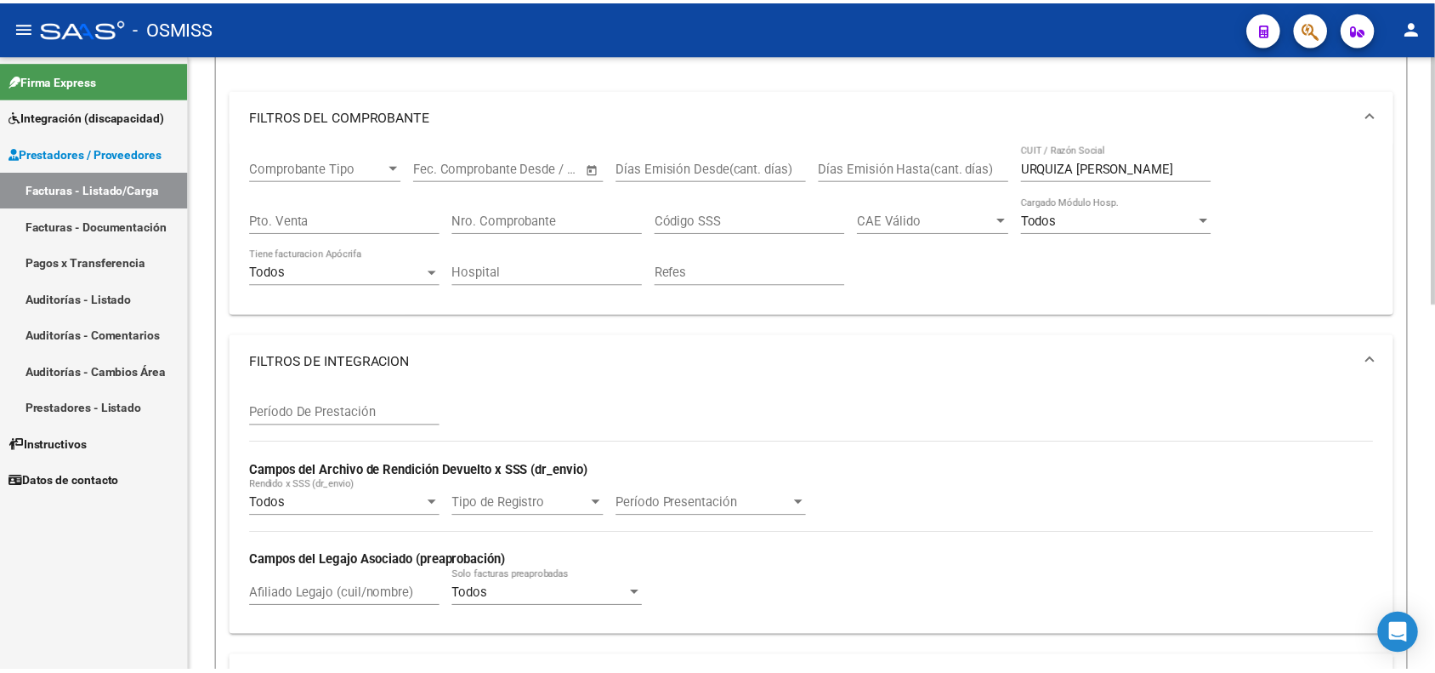
scroll to position [0, 0]
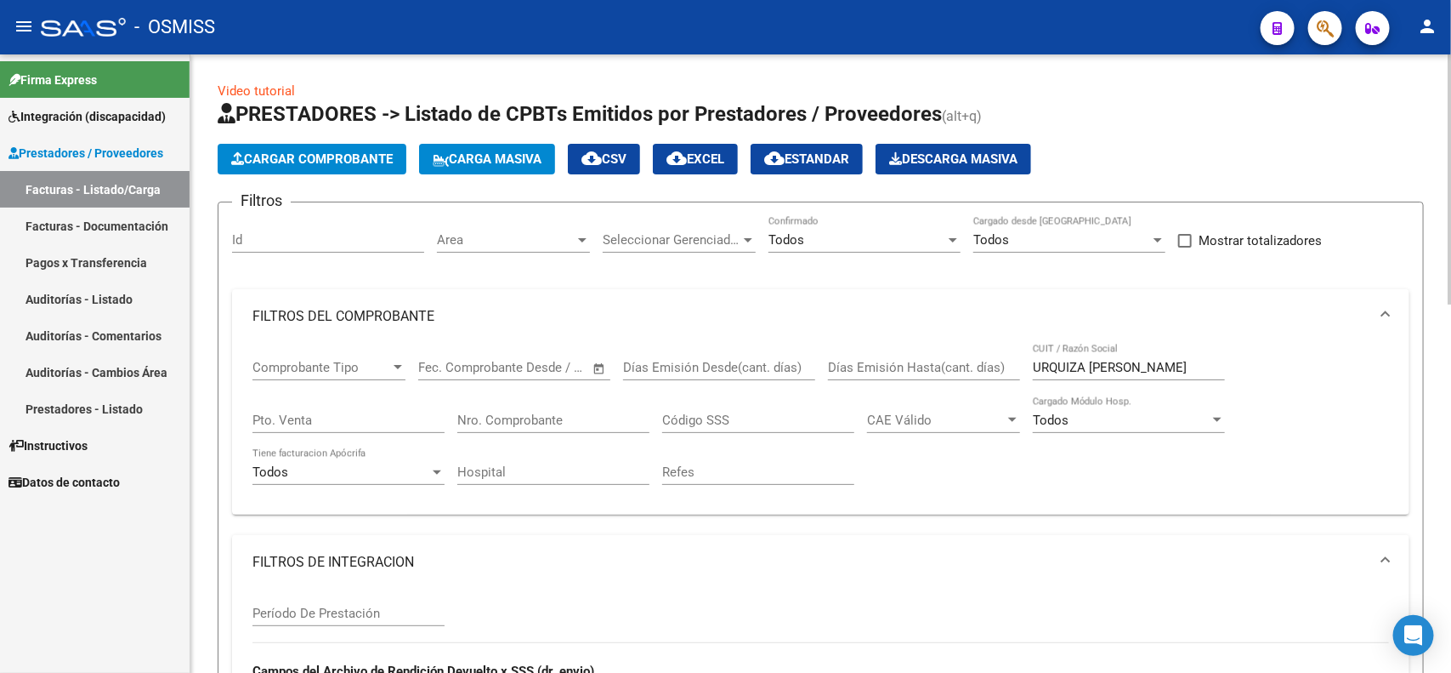
click at [313, 171] on button "Cargar Comprobante" at bounding box center [312, 159] width 189 height 31
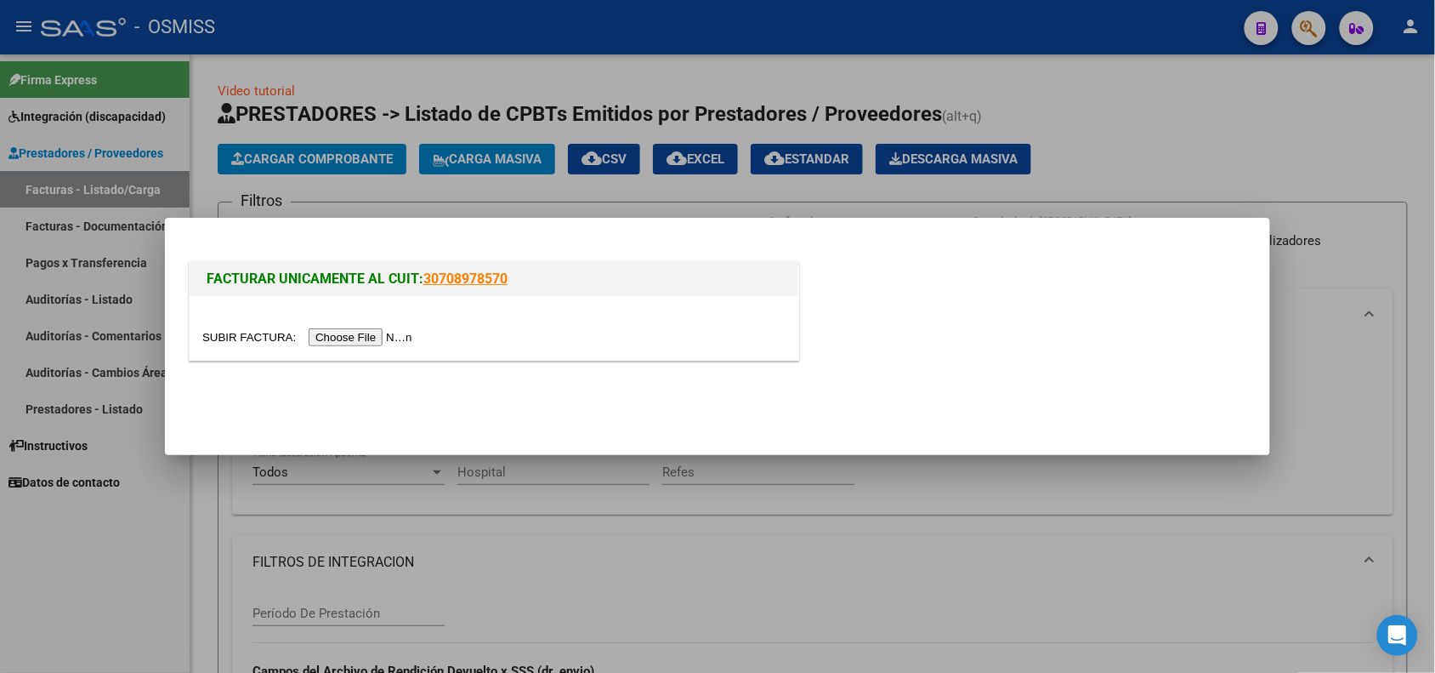
click at [353, 336] on input "file" at bounding box center [309, 337] width 215 height 18
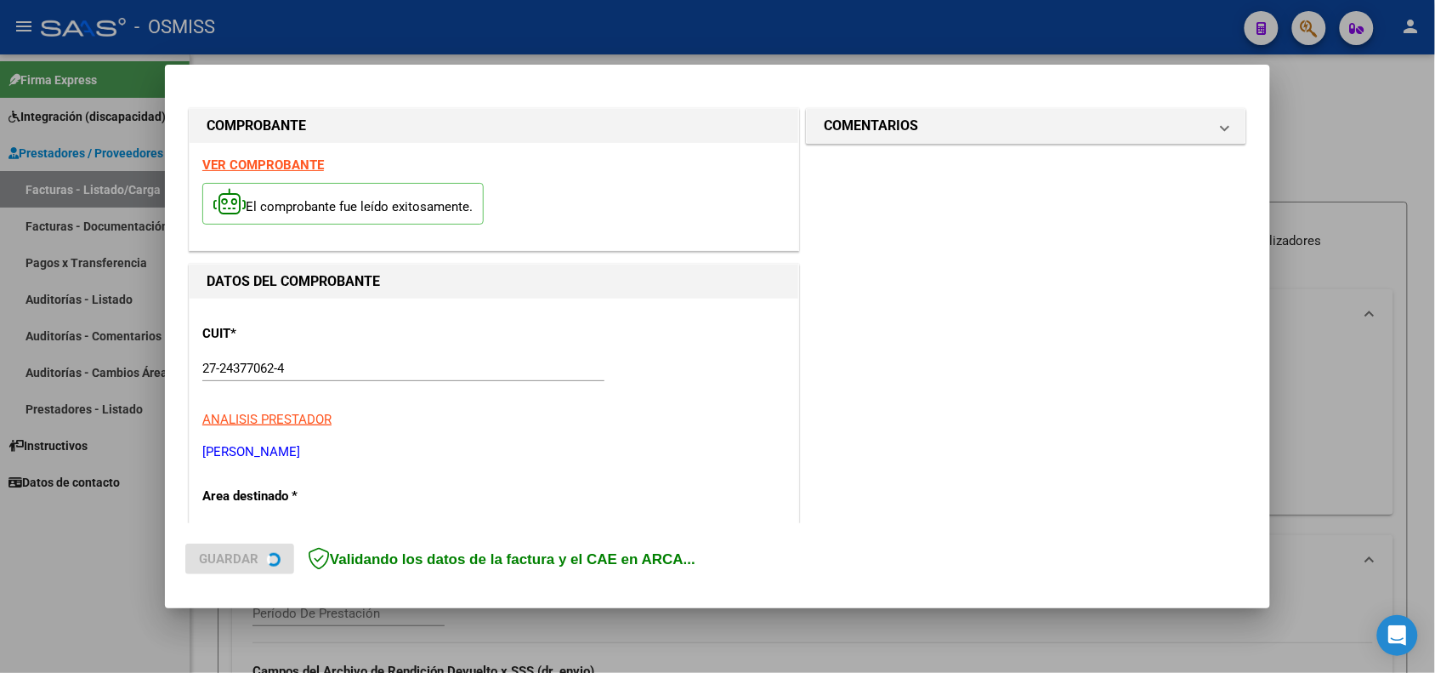
click at [272, 162] on strong "VER COMPROBANTE" at bounding box center [263, 164] width 122 height 15
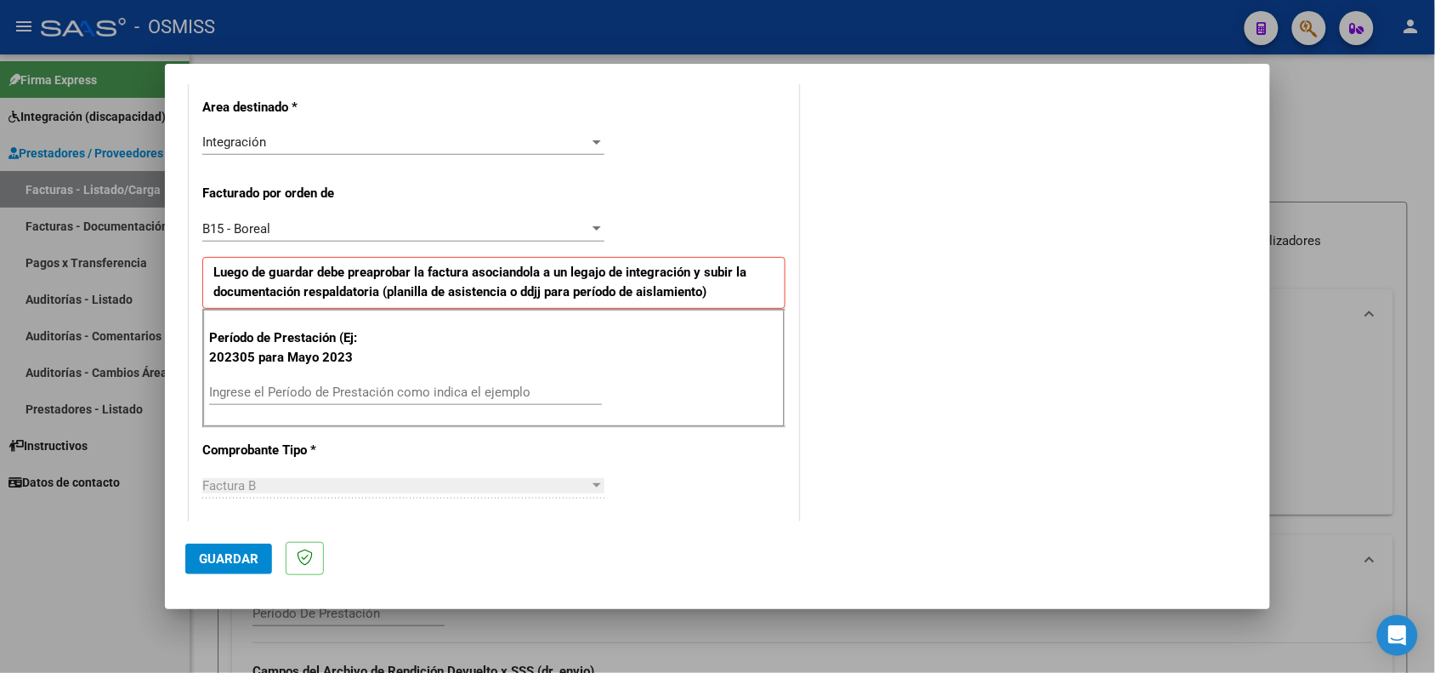
scroll to position [425, 0]
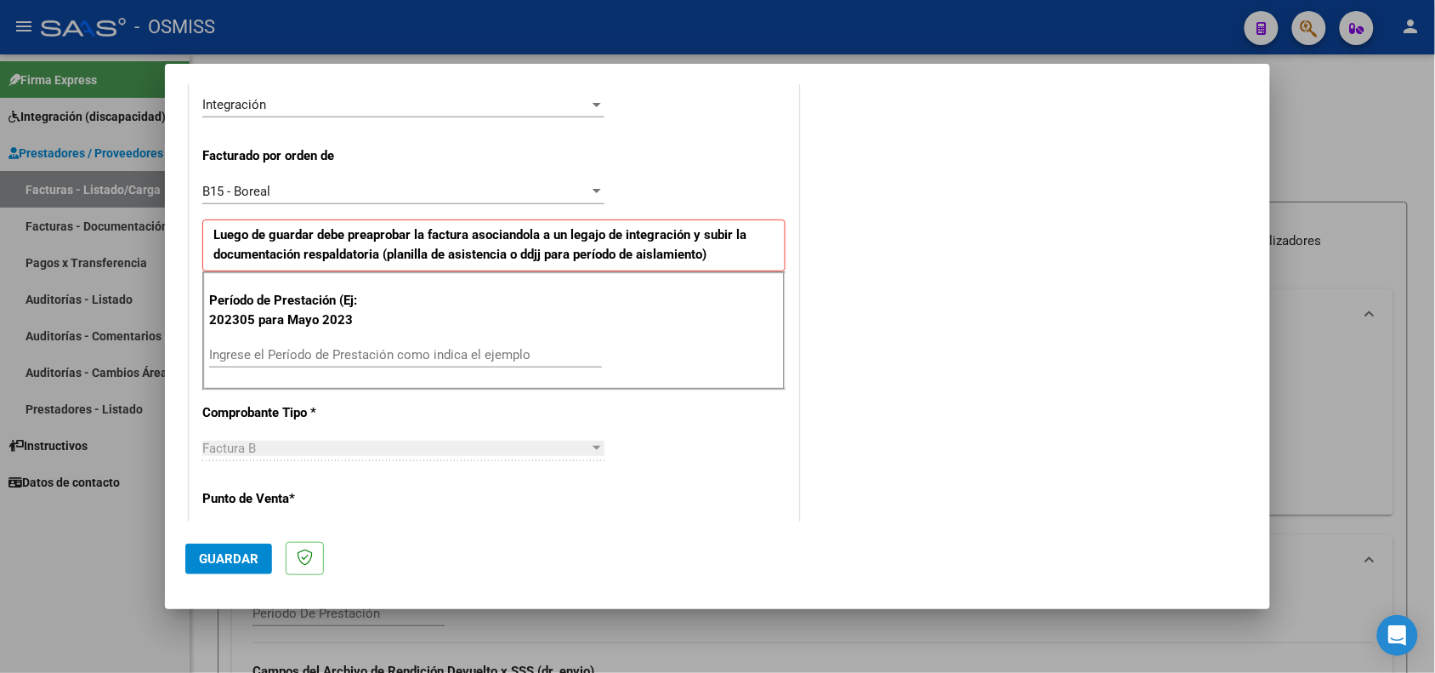
click at [362, 355] on input "Ingrese el Período de Prestación como indica el ejemplo" at bounding box center [405, 354] width 393 height 15
type input "202505"
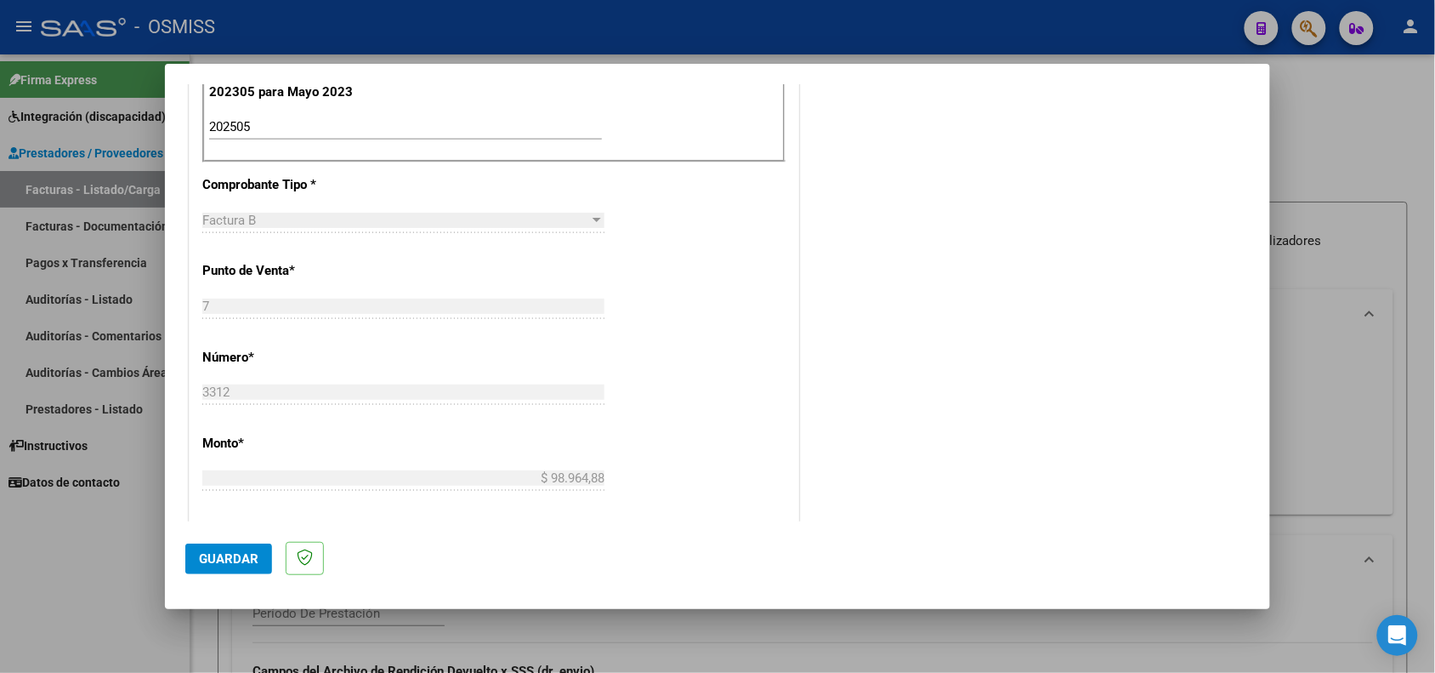
scroll to position [744, 0]
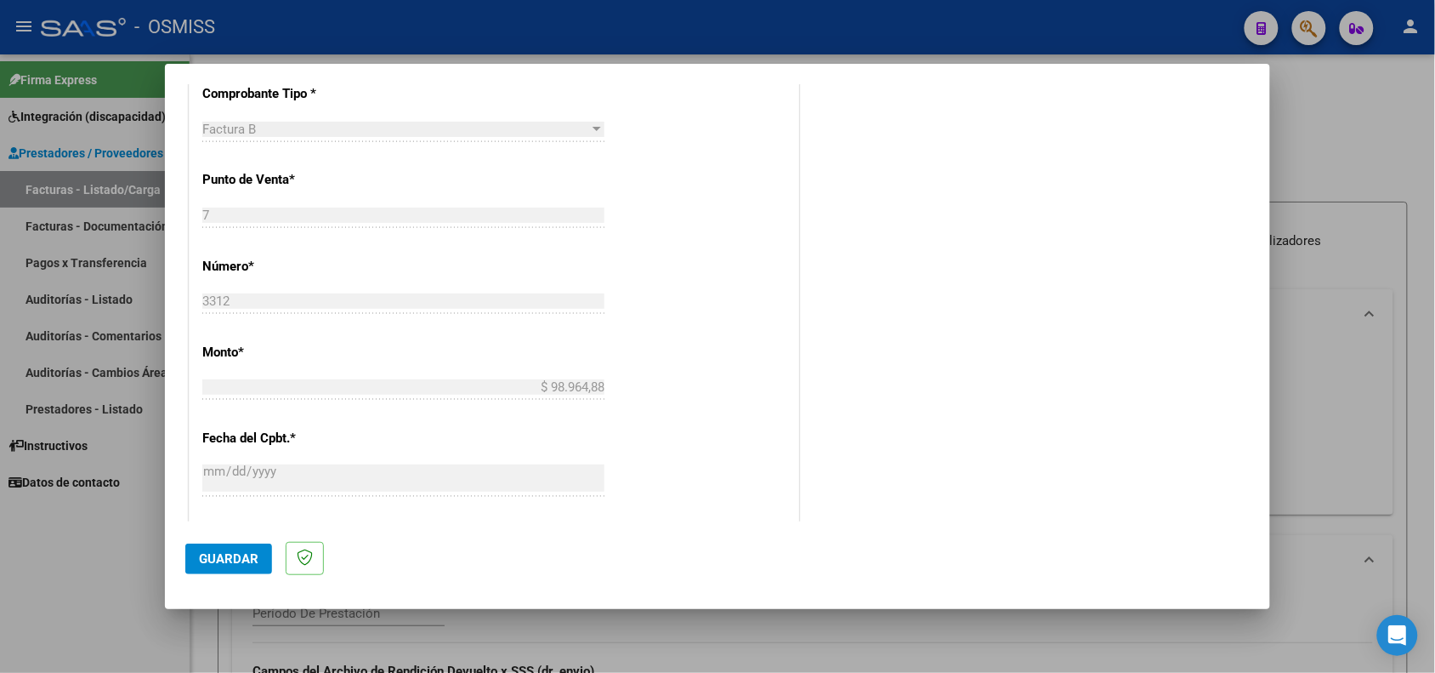
click at [230, 548] on button "Guardar" at bounding box center [228, 558] width 87 height 31
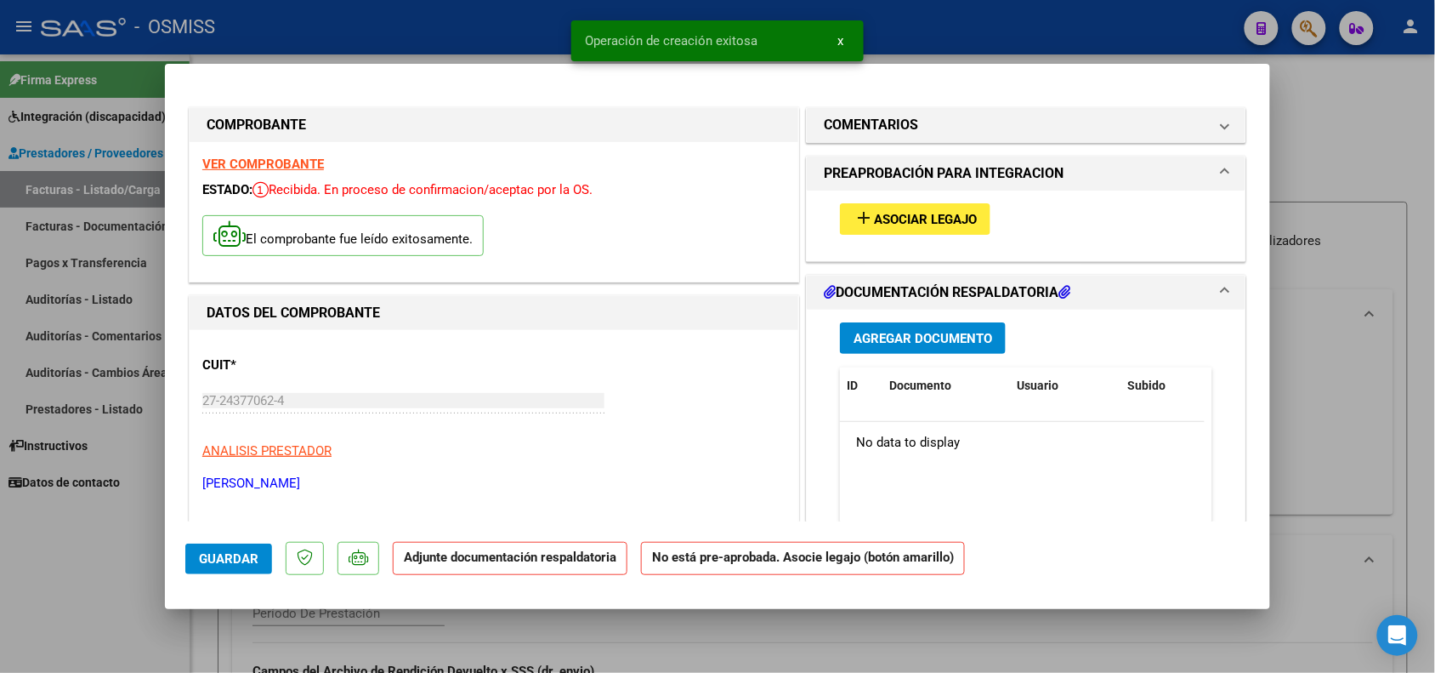
click at [874, 224] on span "Asociar Legajo" at bounding box center [925, 219] width 103 height 15
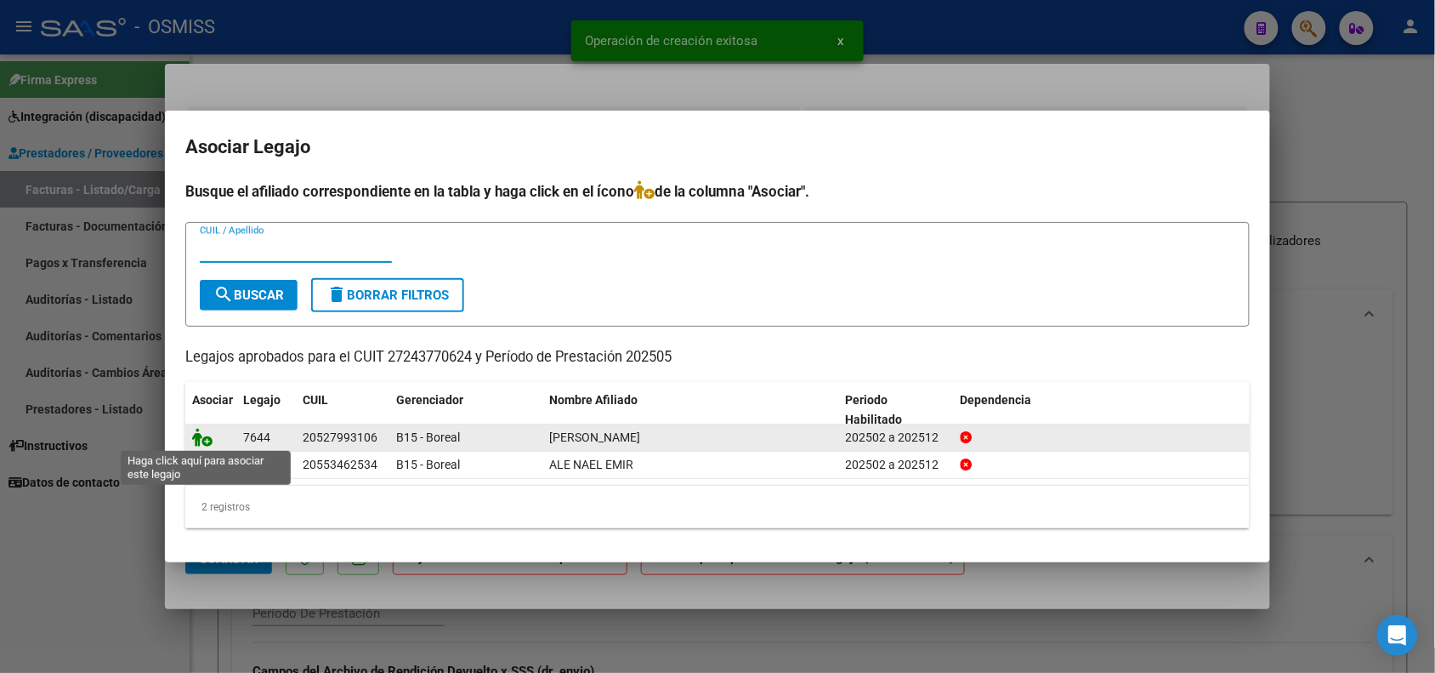
click at [206, 440] on icon at bounding box center [202, 437] width 20 height 19
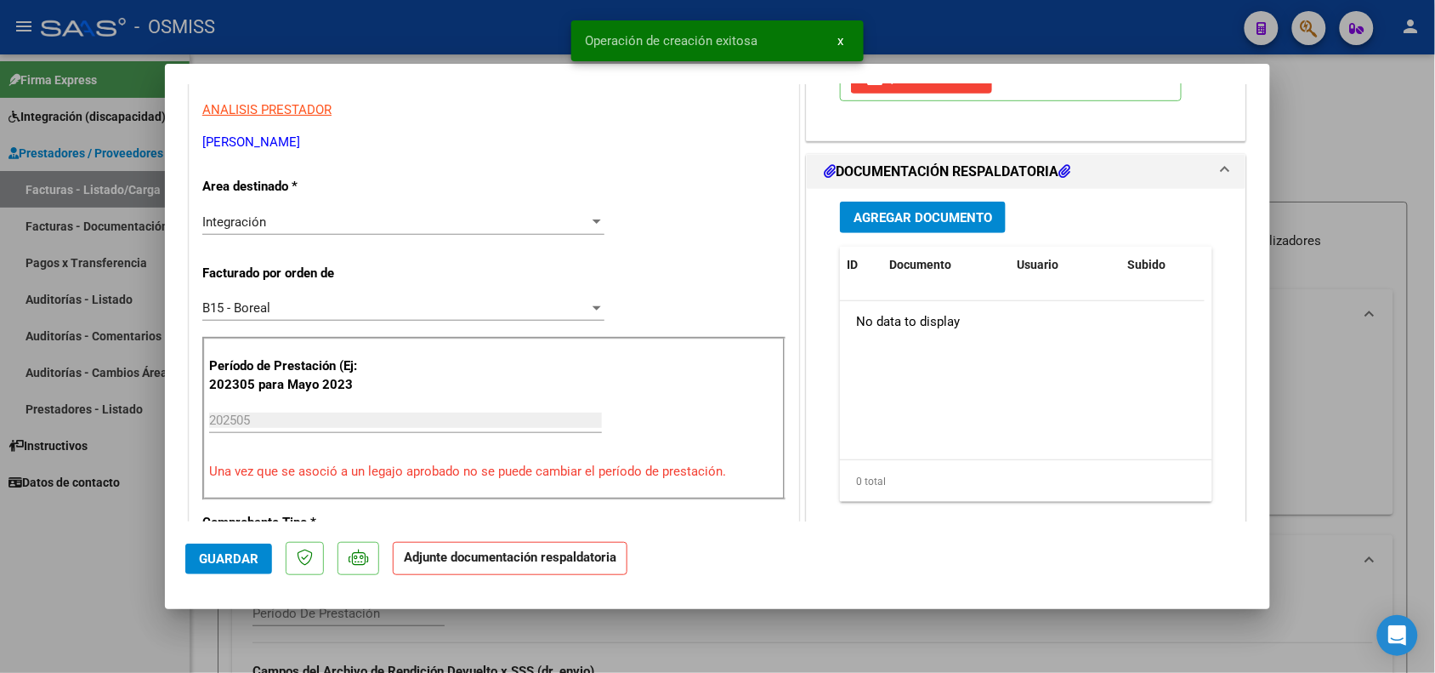
scroll to position [425, 0]
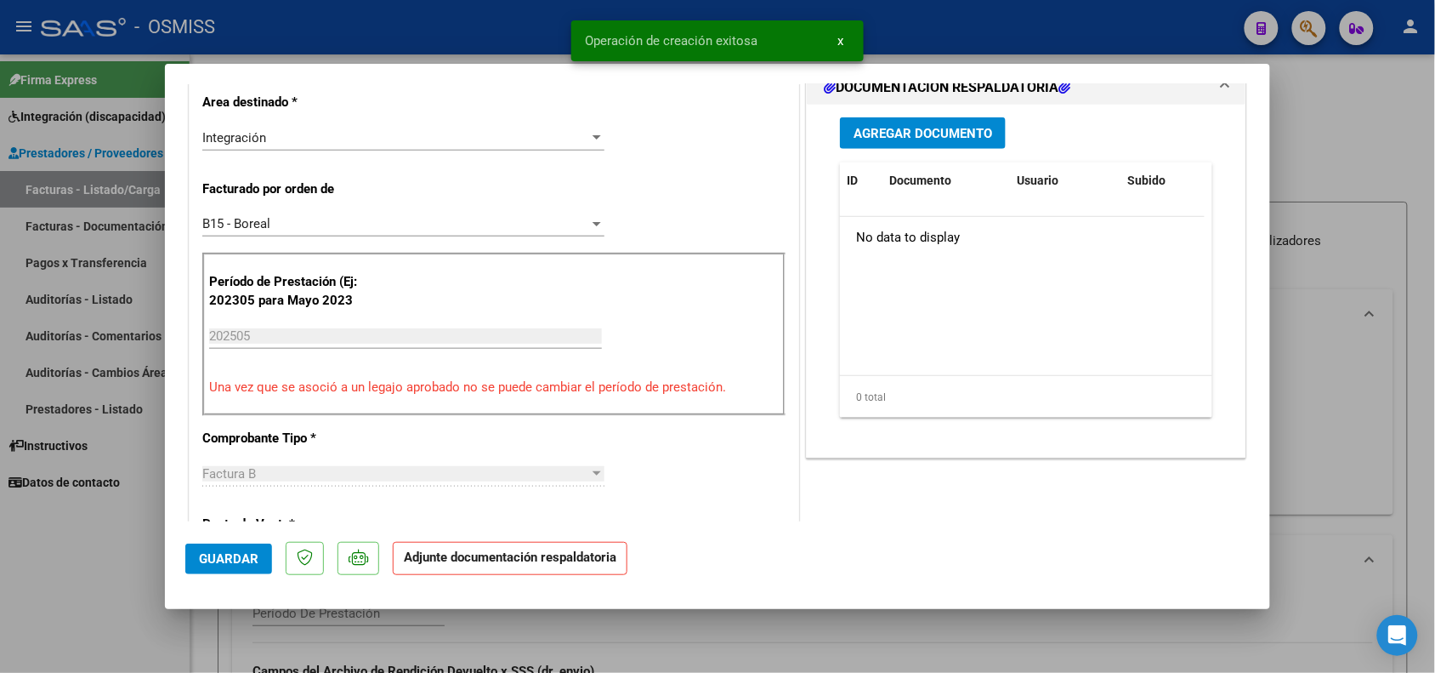
click at [884, 120] on button "Agregar Documento" at bounding box center [923, 132] width 166 height 31
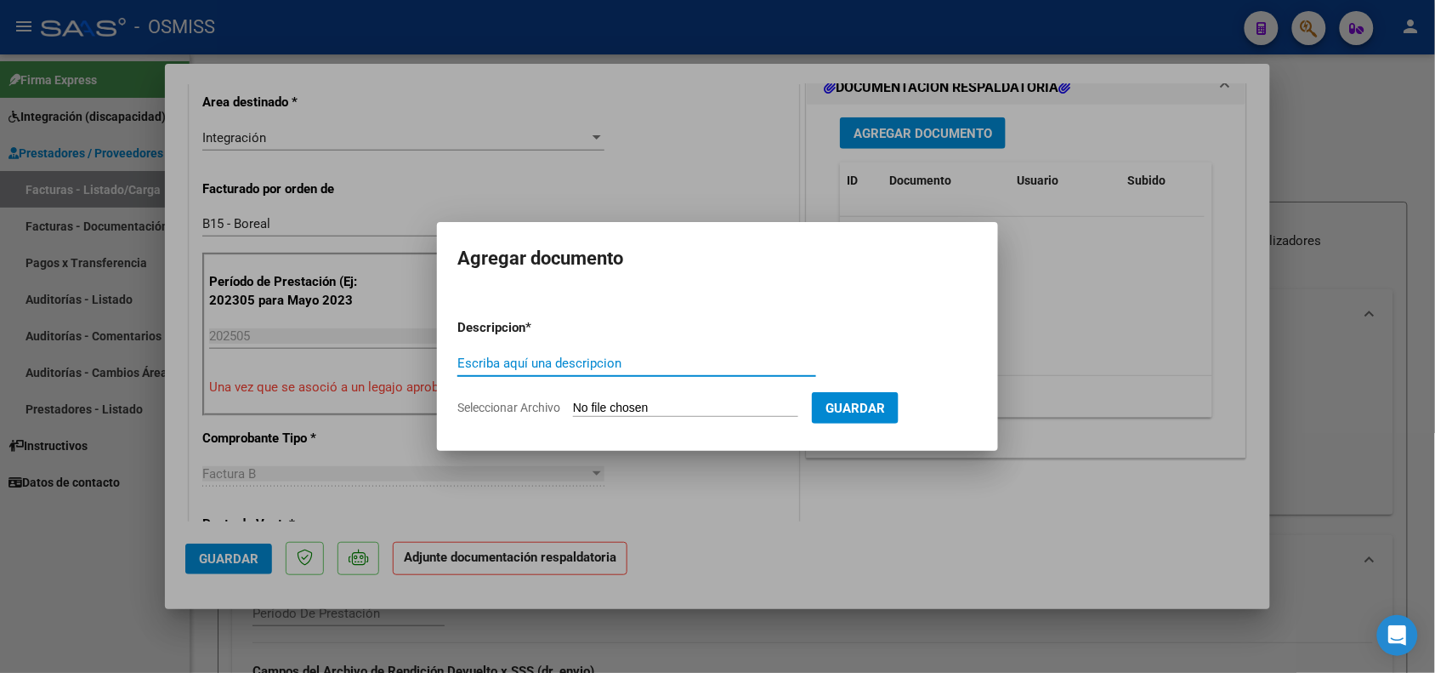
click at [626, 366] on input "Escriba aquí una descripcion" at bounding box center [636, 362] width 359 height 15
type input "p"
type input "PLANILLA DE ASISTENCIA"
click at [747, 408] on input "Seleccionar Archivo" at bounding box center [685, 408] width 225 height 16
type input "C:\fakepath\144125-3-Planilla_de_Asistencia.pdf"
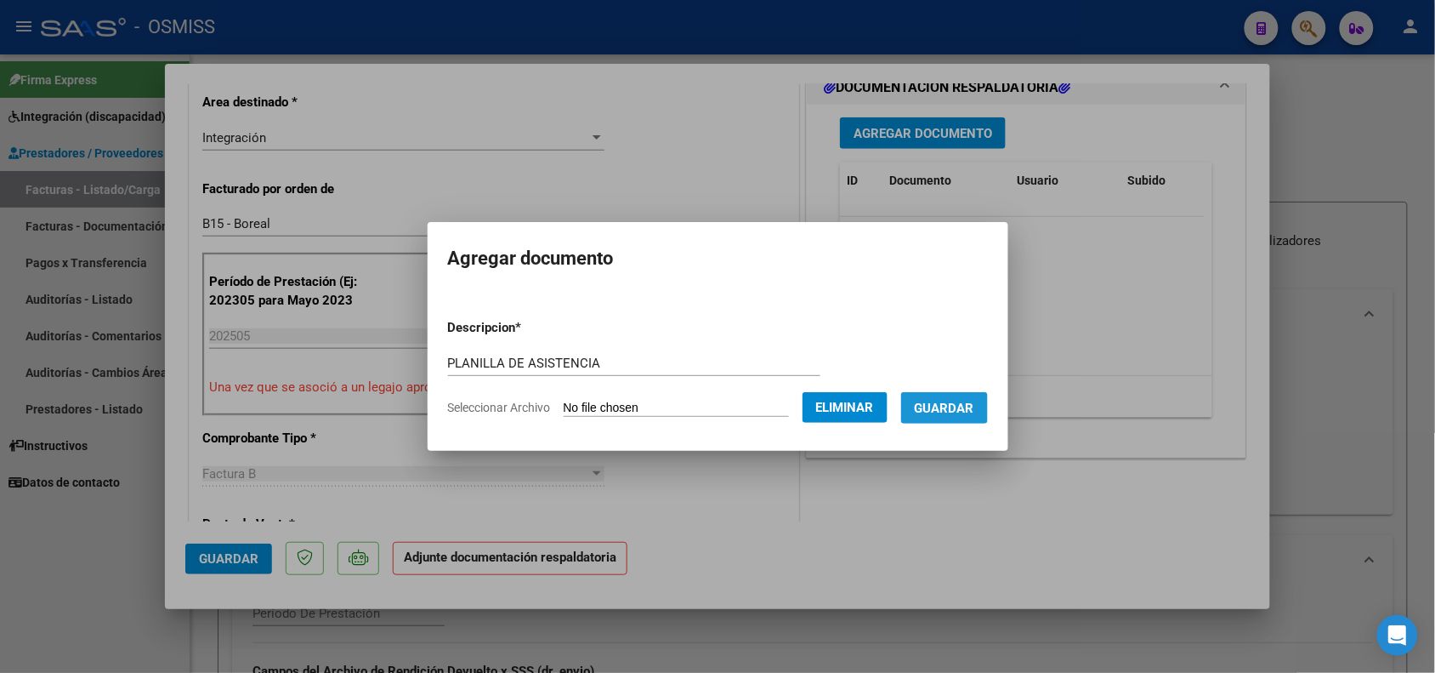
click at [970, 405] on span "Guardar" at bounding box center [945, 407] width 60 height 15
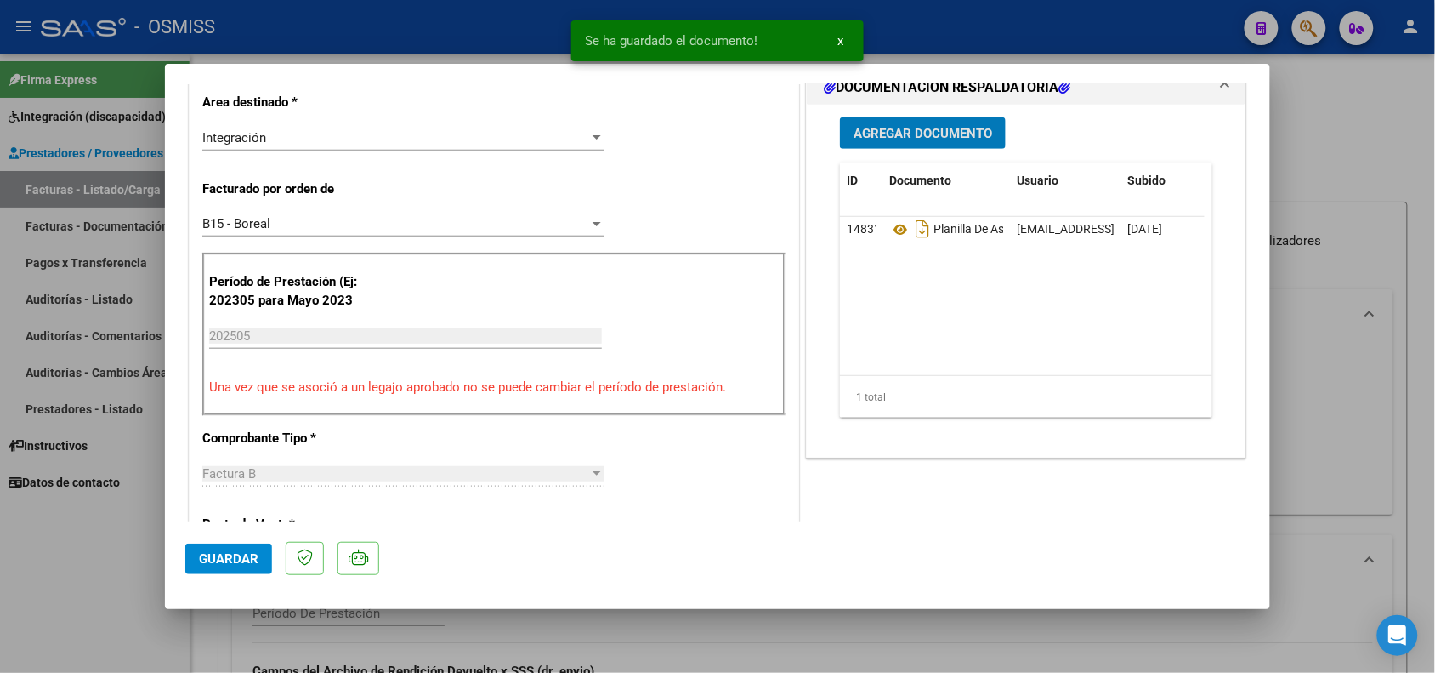
click at [215, 564] on span "Guardar" at bounding box center [229, 558] width 60 height 15
click at [141, 584] on div at bounding box center [717, 336] width 1435 height 673
type input "$ 0,00"
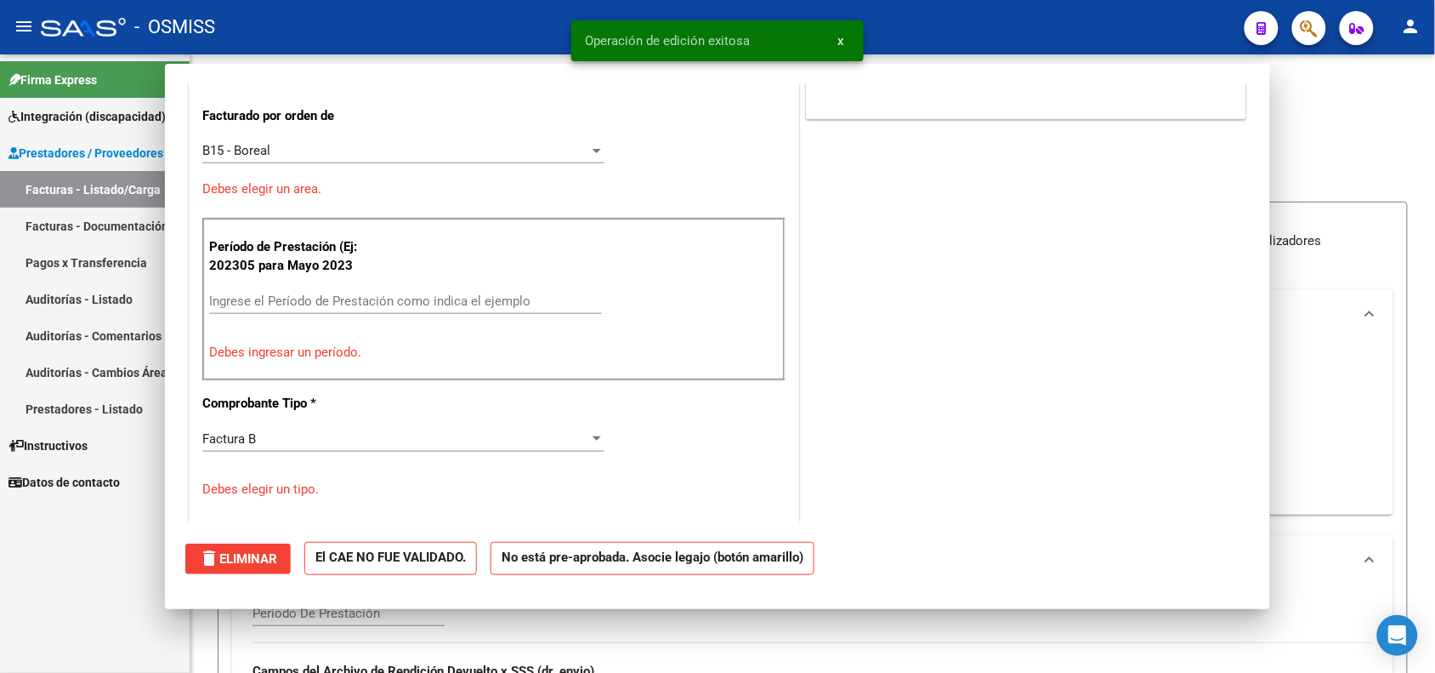
scroll to position [0, 0]
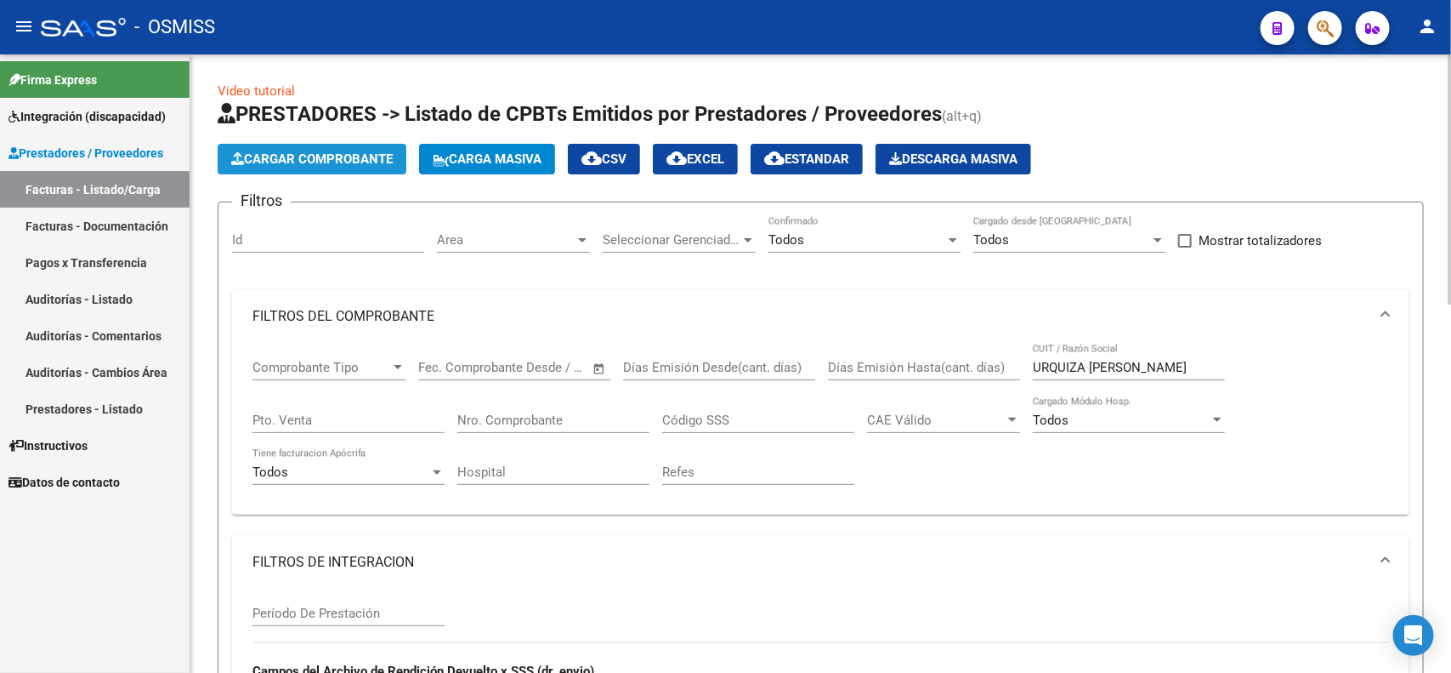
click at [349, 164] on span "Cargar Comprobante" at bounding box center [312, 158] width 162 height 15
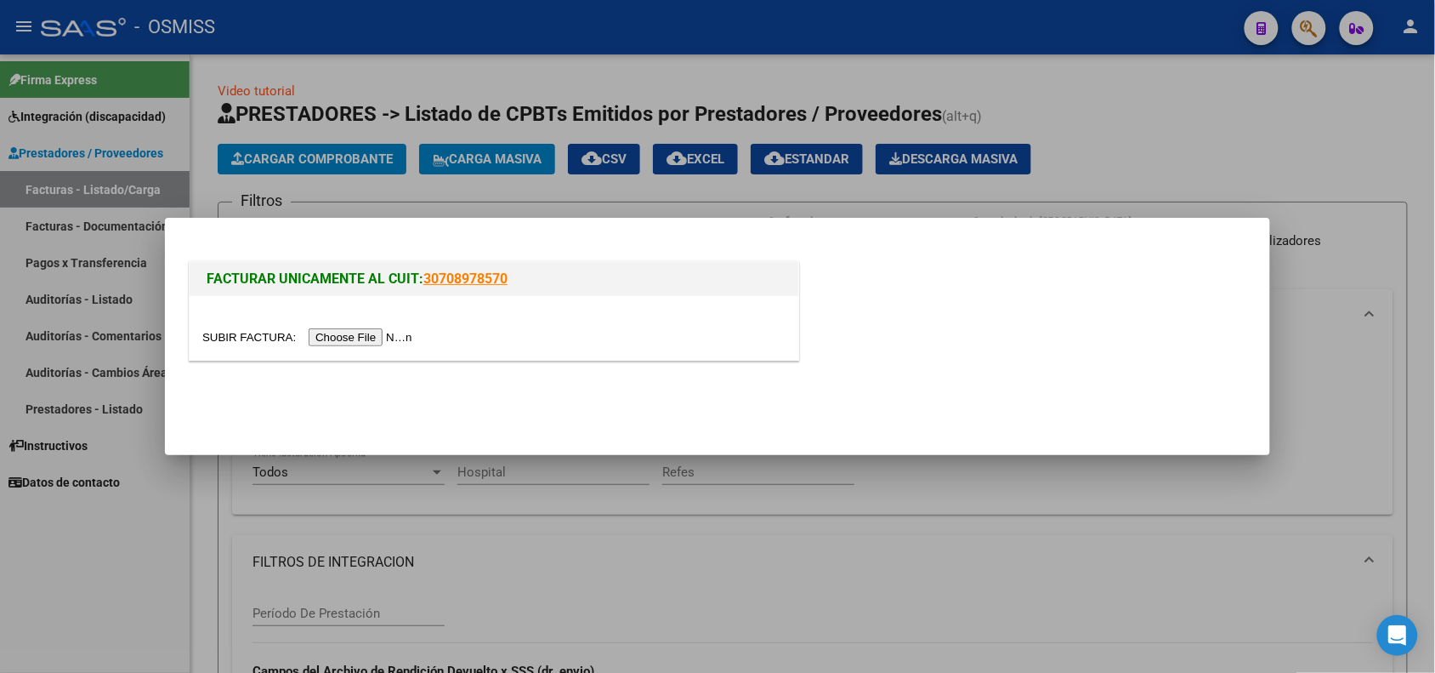
click at [355, 334] on input "file" at bounding box center [309, 337] width 215 height 18
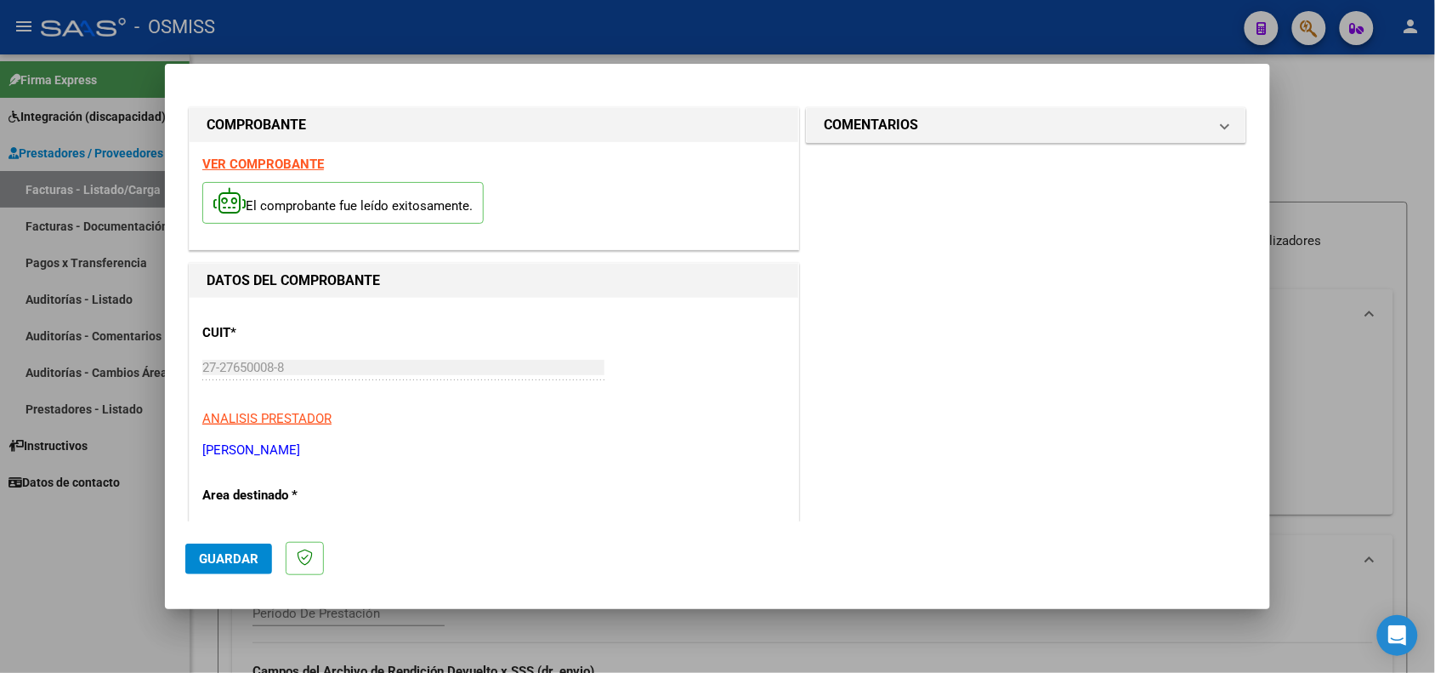
click at [269, 162] on strong "VER COMPROBANTE" at bounding box center [263, 163] width 122 height 15
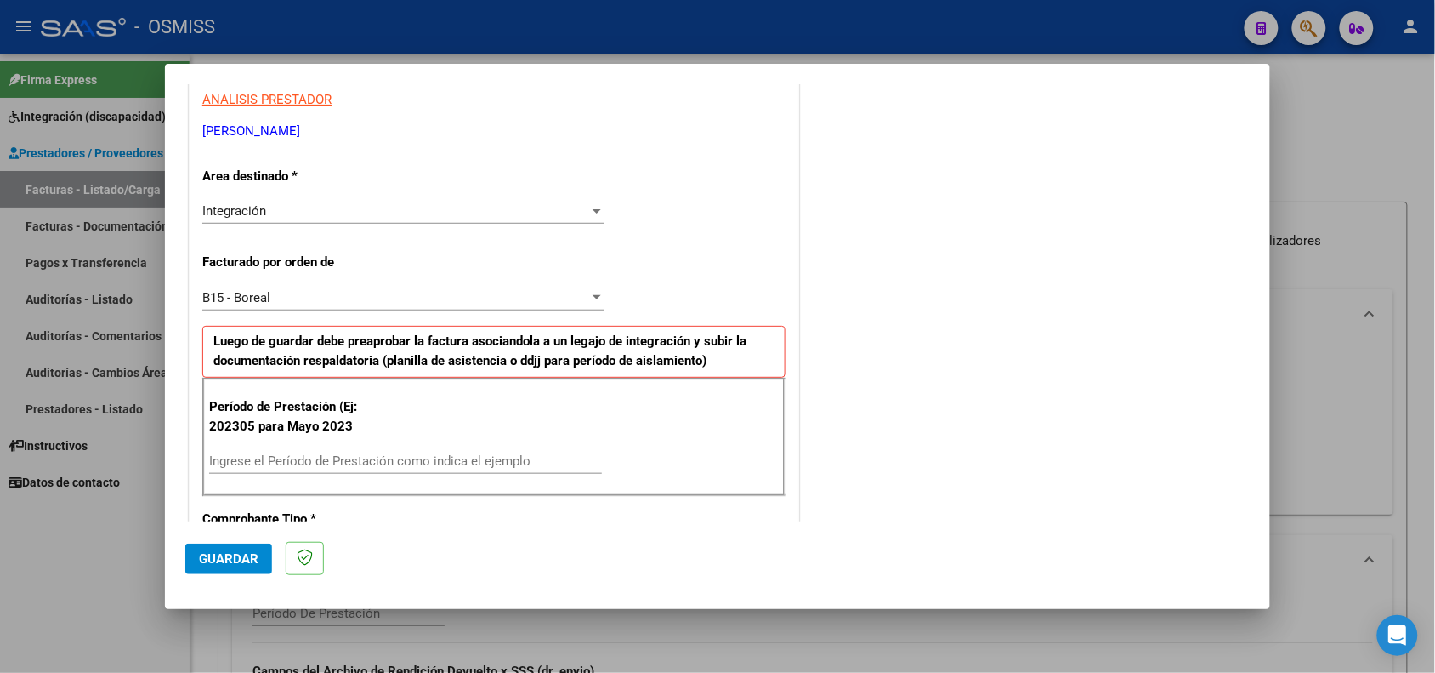
scroll to position [425, 0]
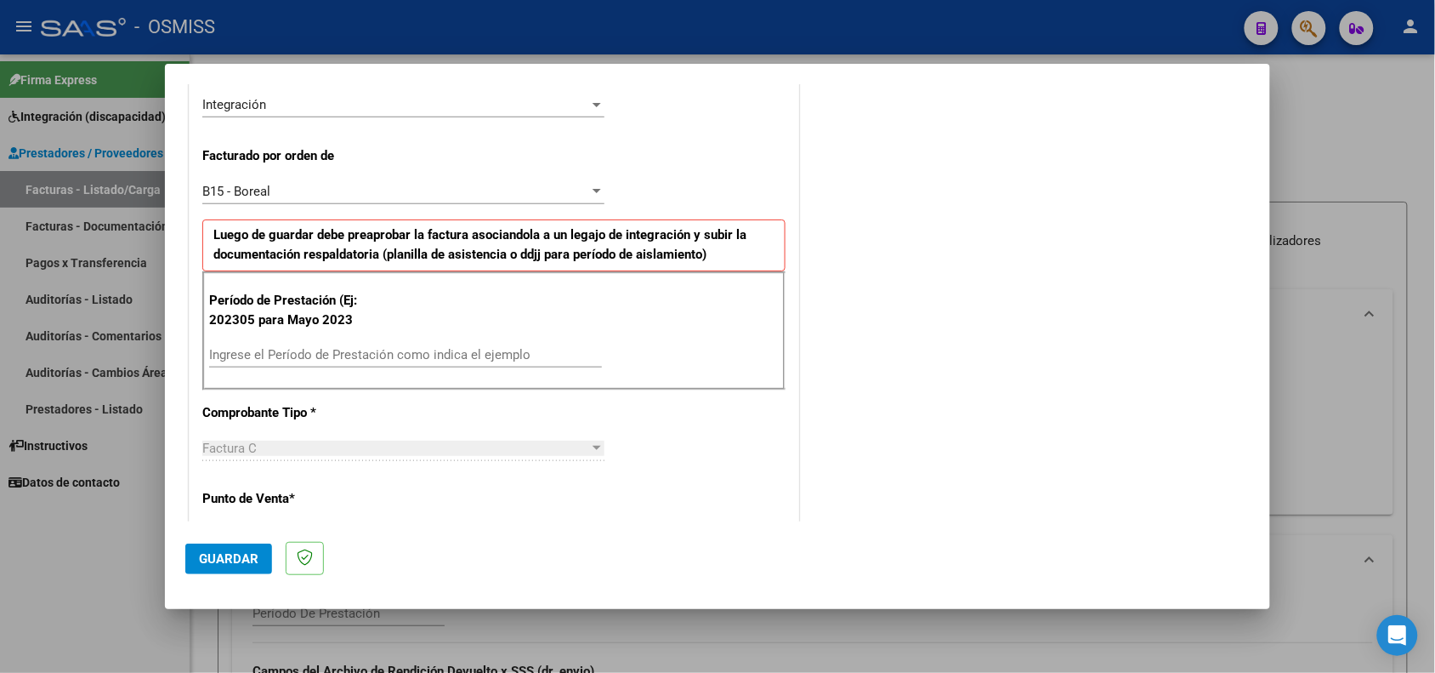
click at [410, 359] on input "Ingrese el Período de Prestación como indica el ejemplo" at bounding box center [405, 354] width 393 height 15
type input "202505"
click at [259, 545] on button "Guardar" at bounding box center [228, 558] width 87 height 31
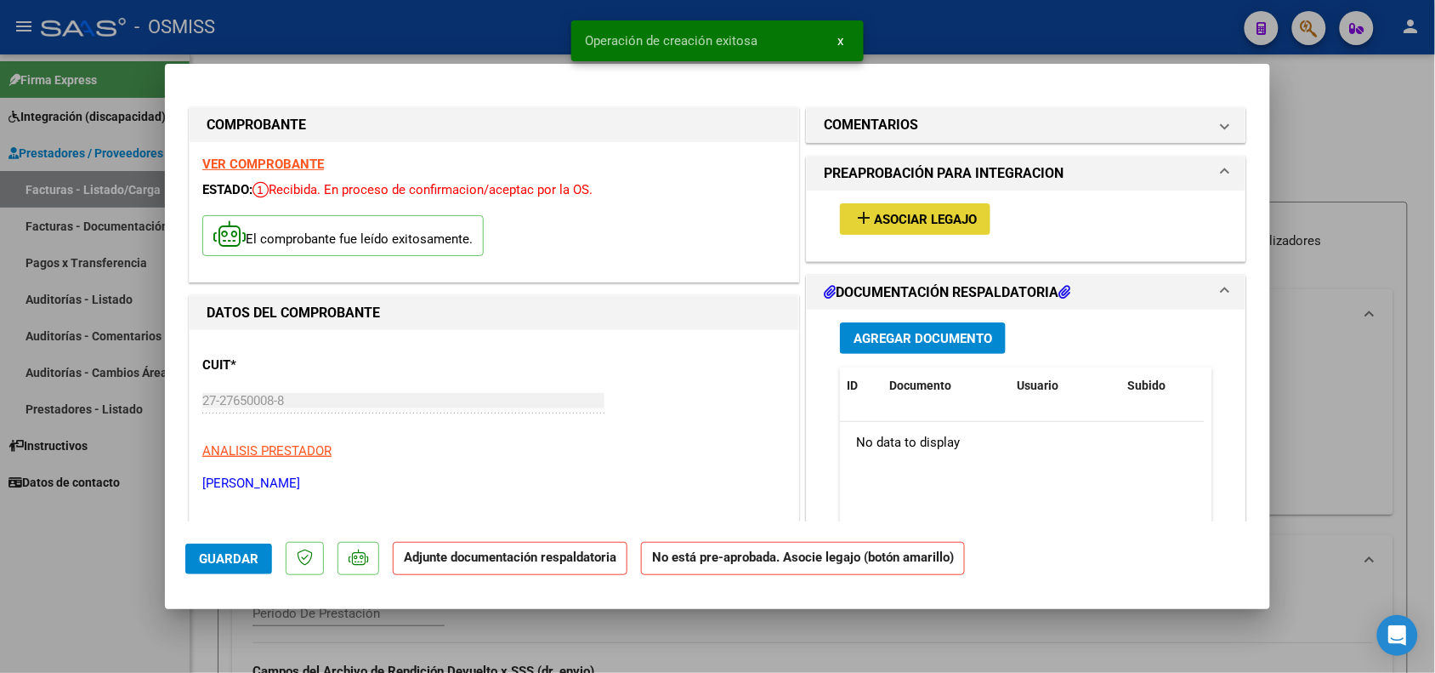
click at [857, 234] on button "add Asociar Legajo" at bounding box center [915, 218] width 151 height 31
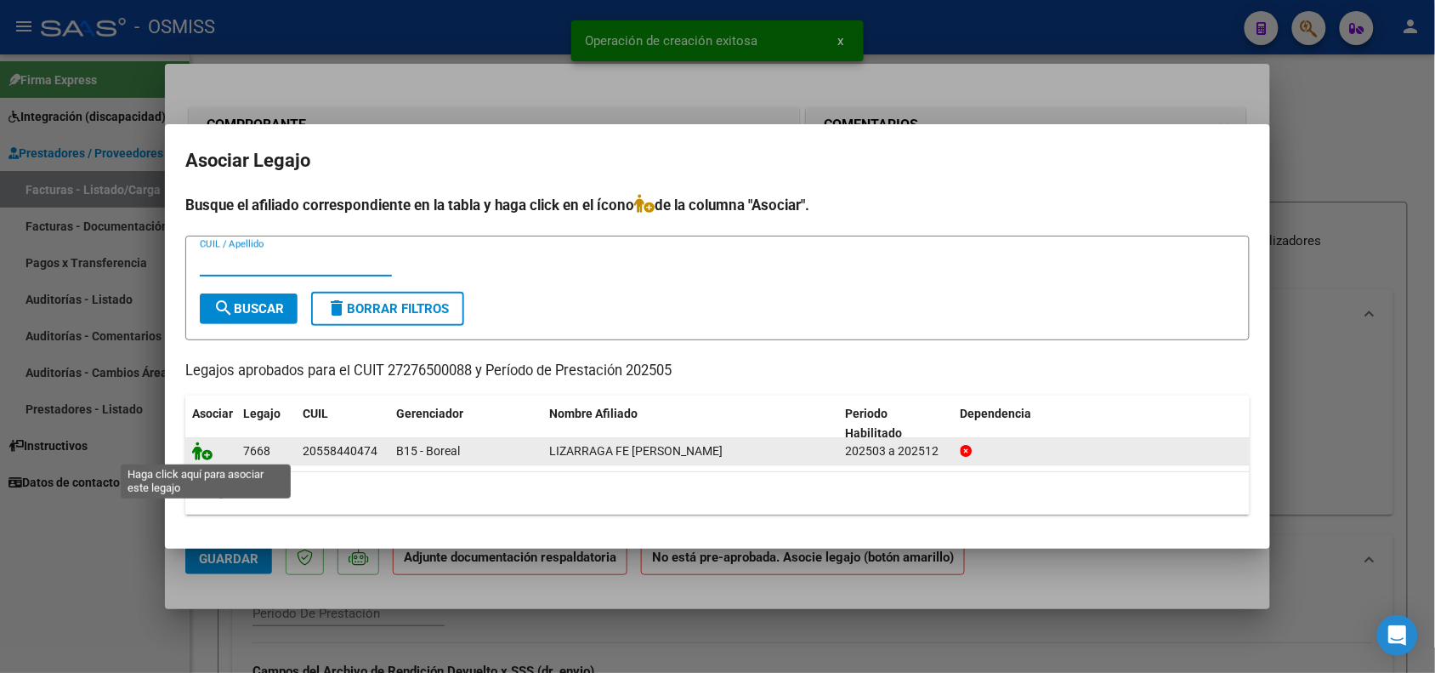
click at [202, 446] on icon at bounding box center [202, 450] width 20 height 19
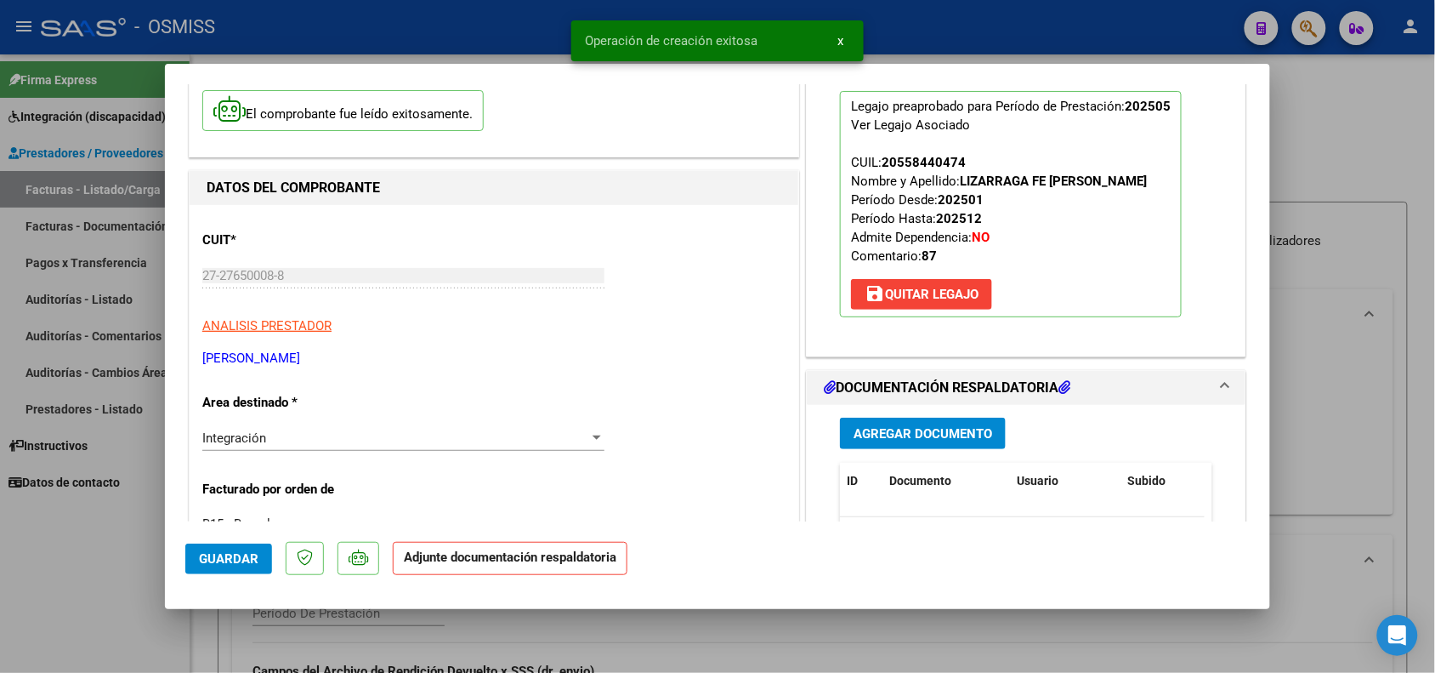
scroll to position [319, 0]
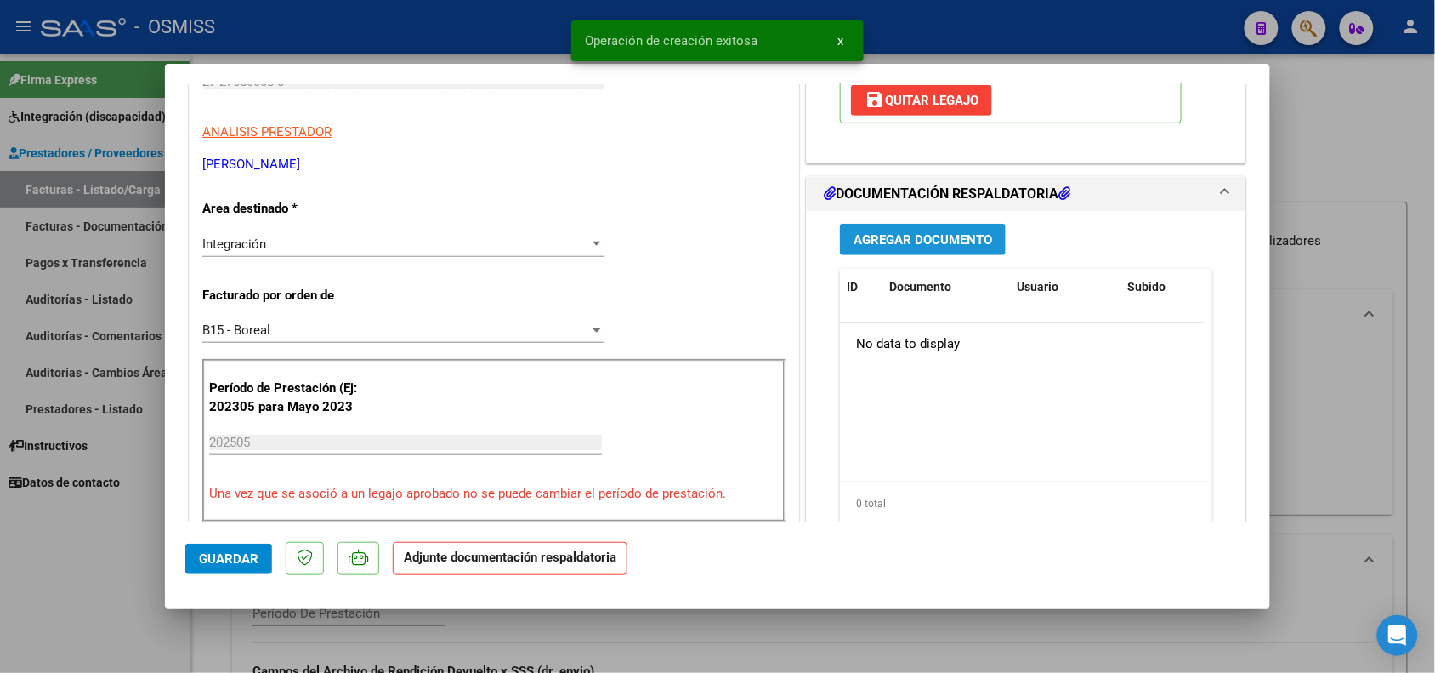
click at [912, 244] on span "Agregar Documento" at bounding box center [923, 239] width 139 height 15
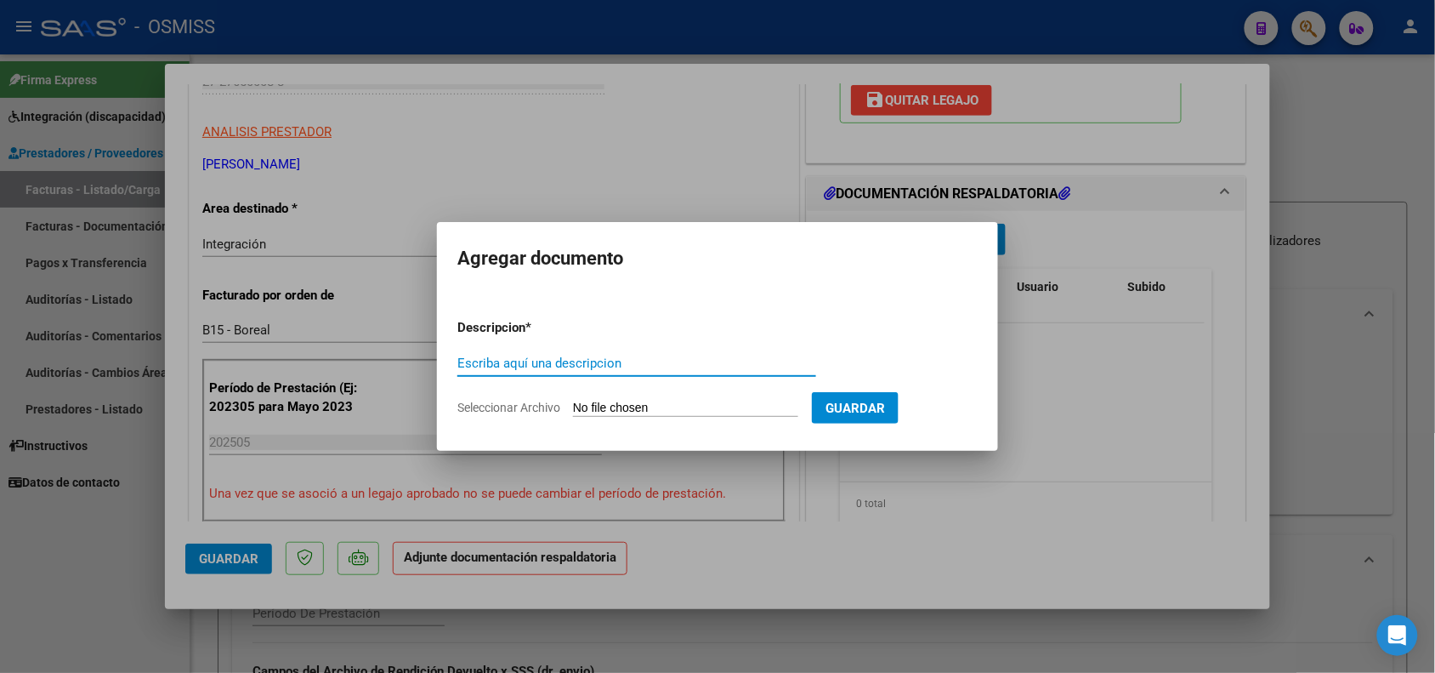
click at [660, 363] on input "Escriba aquí una descripcion" at bounding box center [636, 362] width 359 height 15
type input "PLANILLA DE ASISTENCIA"
click at [661, 406] on input "Seleccionar Archivo" at bounding box center [685, 408] width 225 height 16
type input "C:\fakepath\Mayo- Lizarraga - ASISTENCIA.pdf"
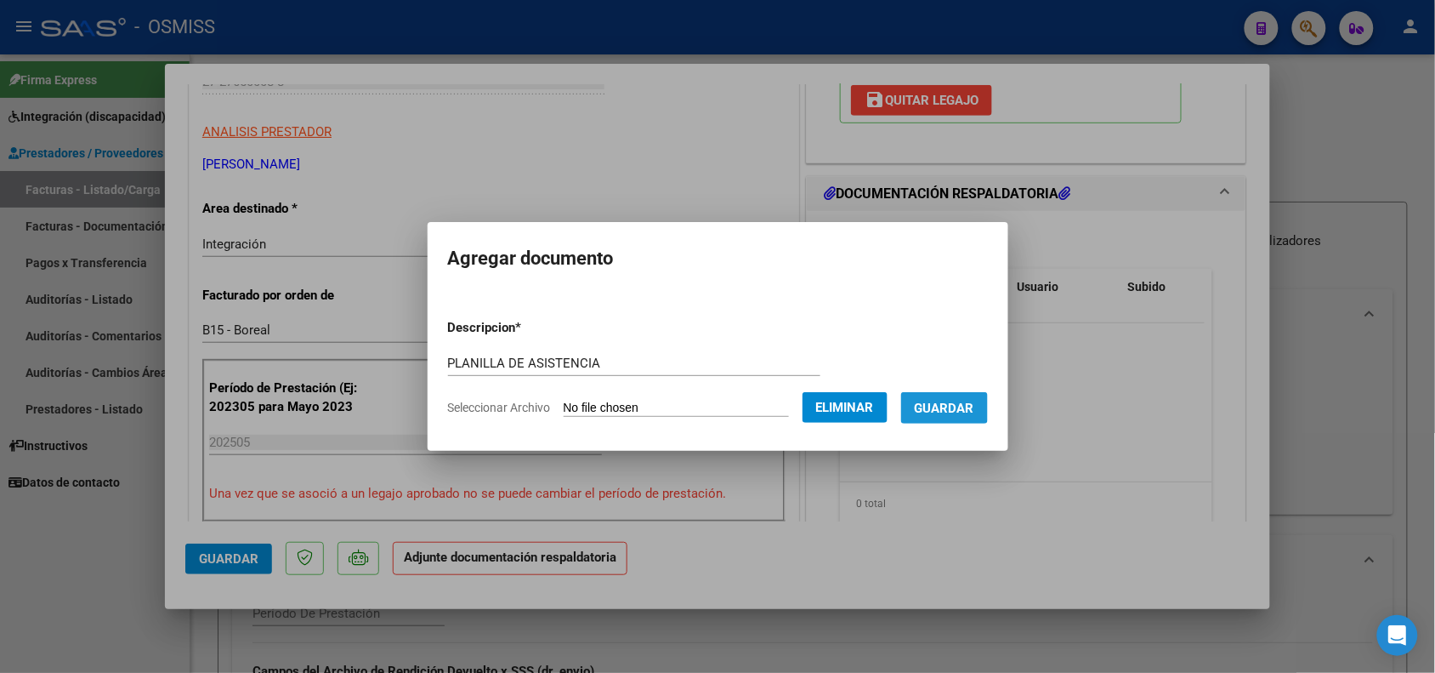
click at [963, 406] on span "Guardar" at bounding box center [945, 407] width 60 height 15
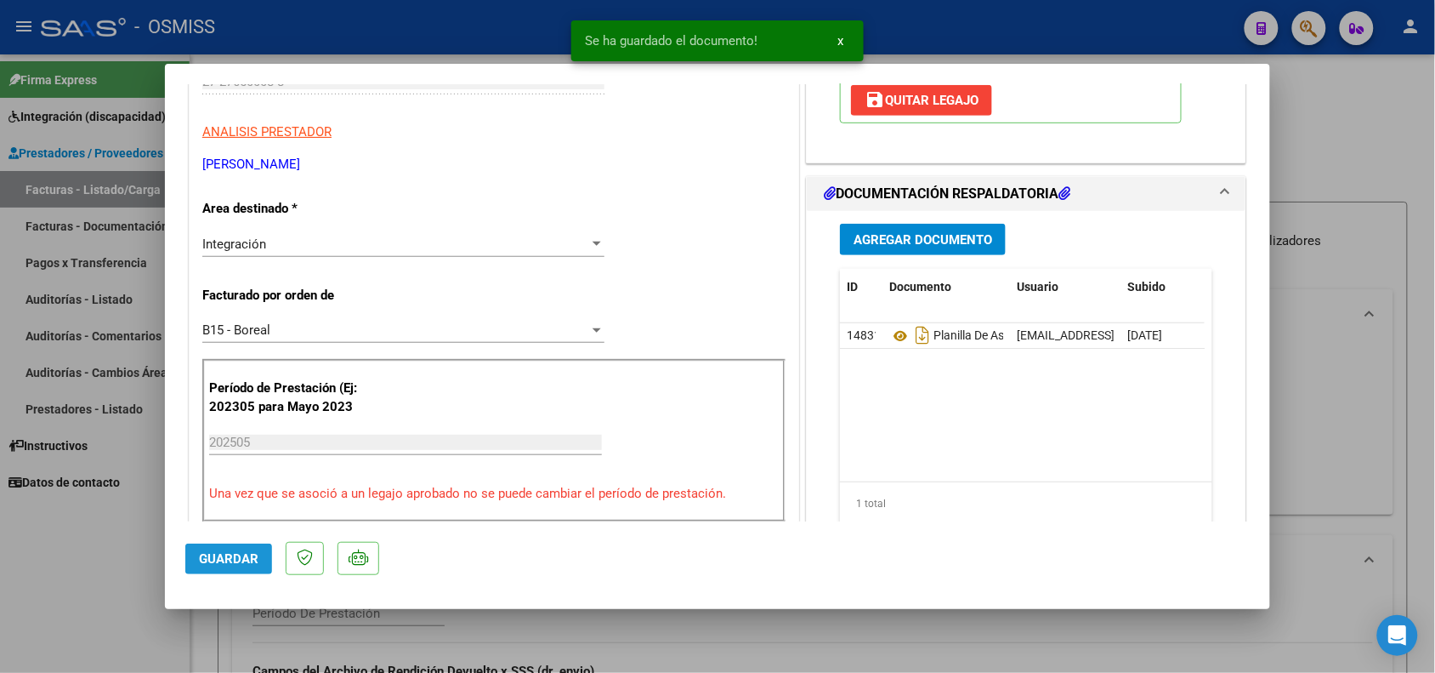
click at [226, 561] on span "Guardar" at bounding box center [229, 558] width 60 height 15
click at [102, 584] on div at bounding box center [717, 336] width 1435 height 673
type input "$ 0,00"
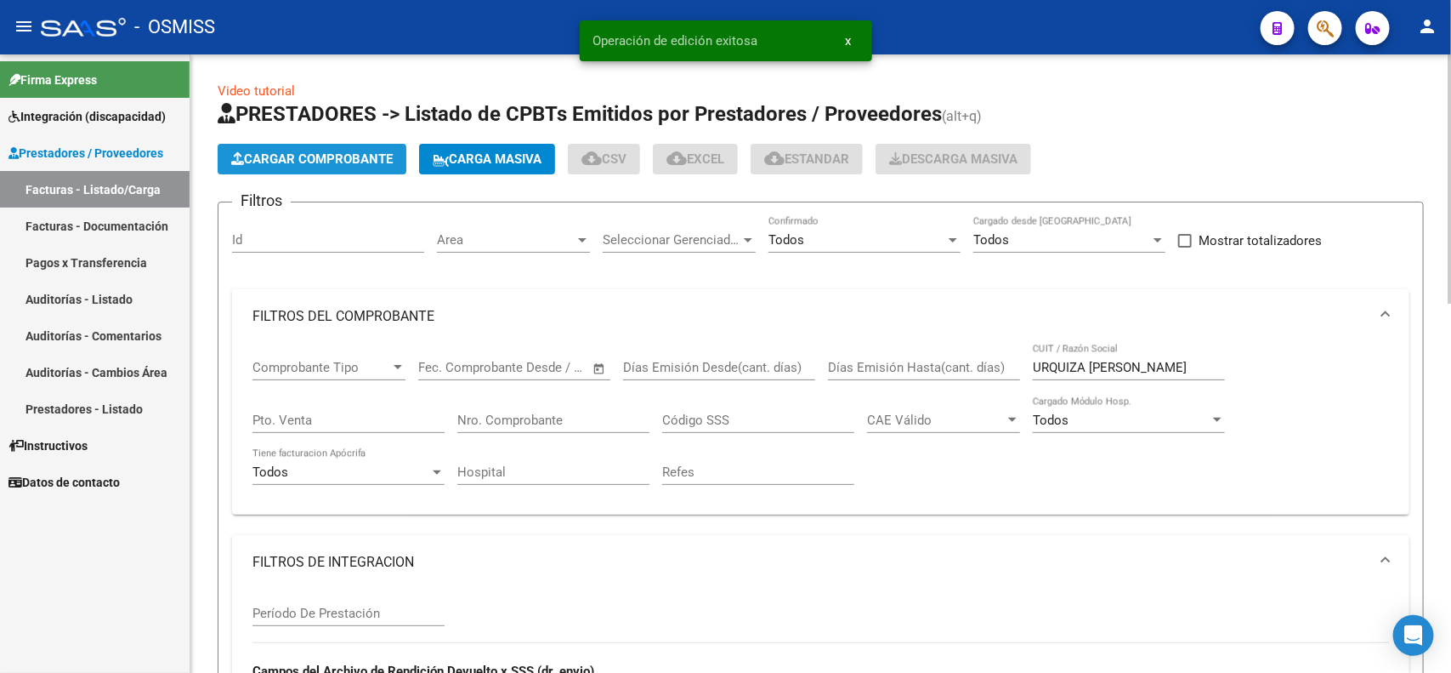
click at [313, 171] on button "Cargar Comprobante" at bounding box center [312, 159] width 189 height 31
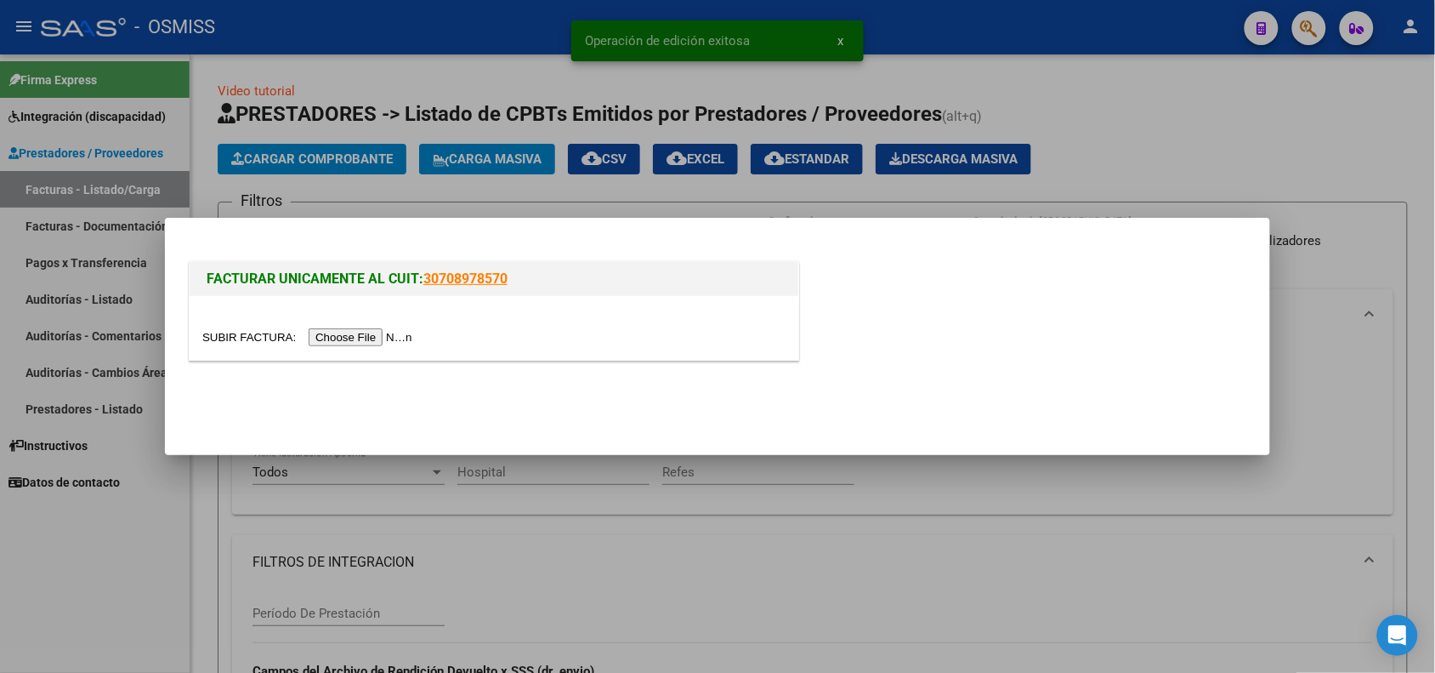
click at [349, 334] on input "file" at bounding box center [309, 337] width 215 height 18
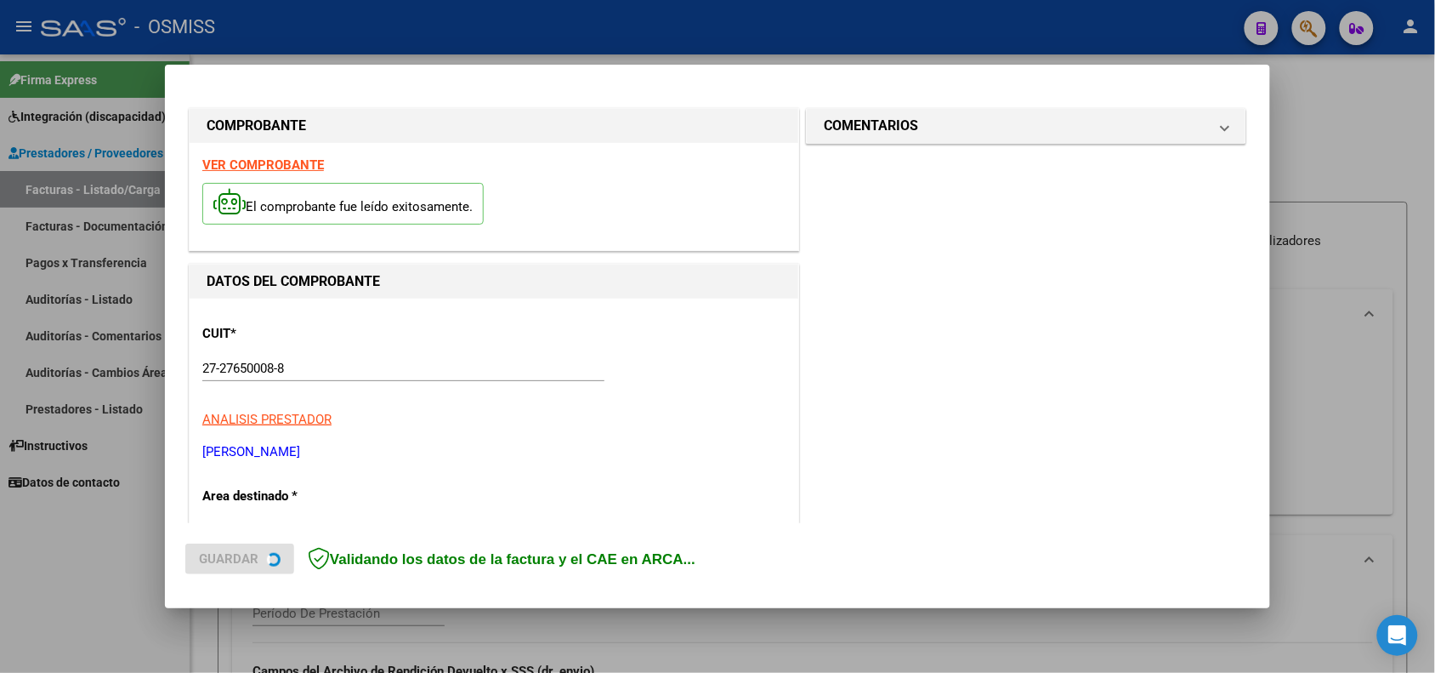
click at [287, 174] on div "El comprobante fue leído exitosamente." at bounding box center [493, 205] width 583 height 63
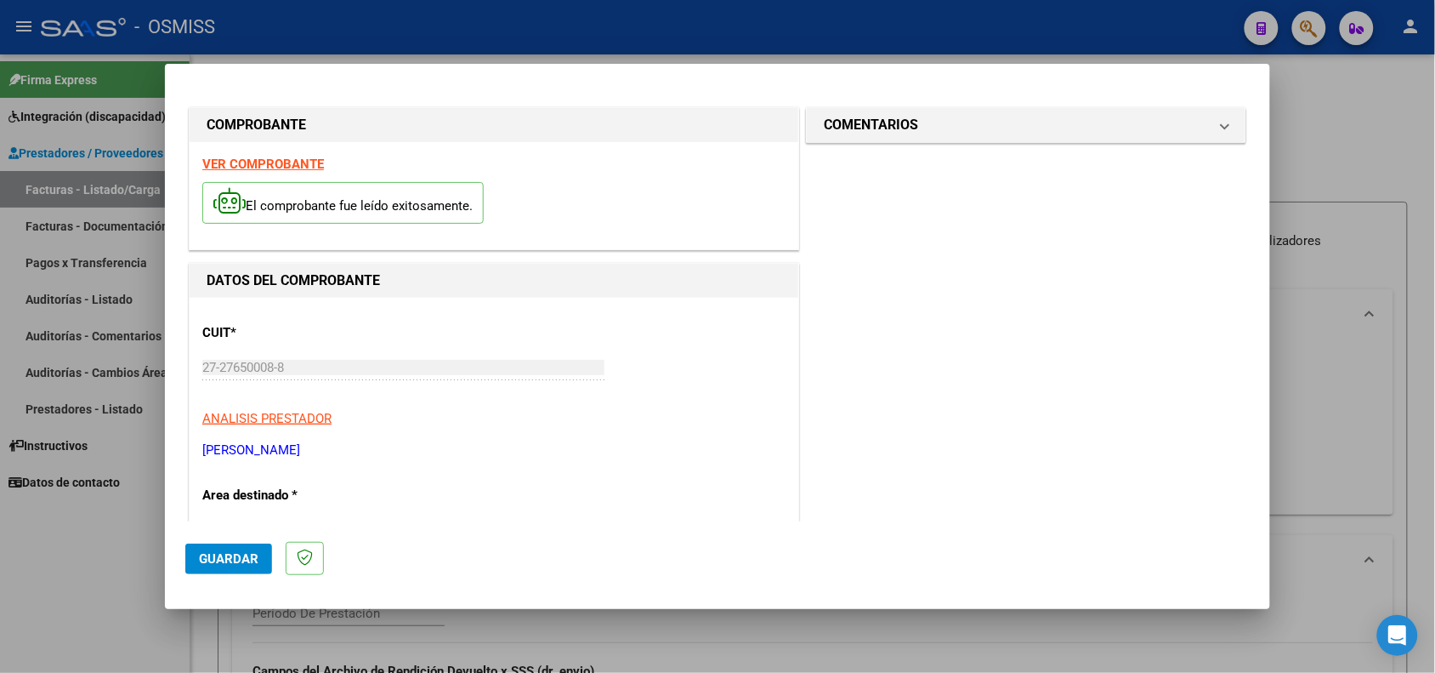
click at [283, 167] on strong "VER COMPROBANTE" at bounding box center [263, 163] width 122 height 15
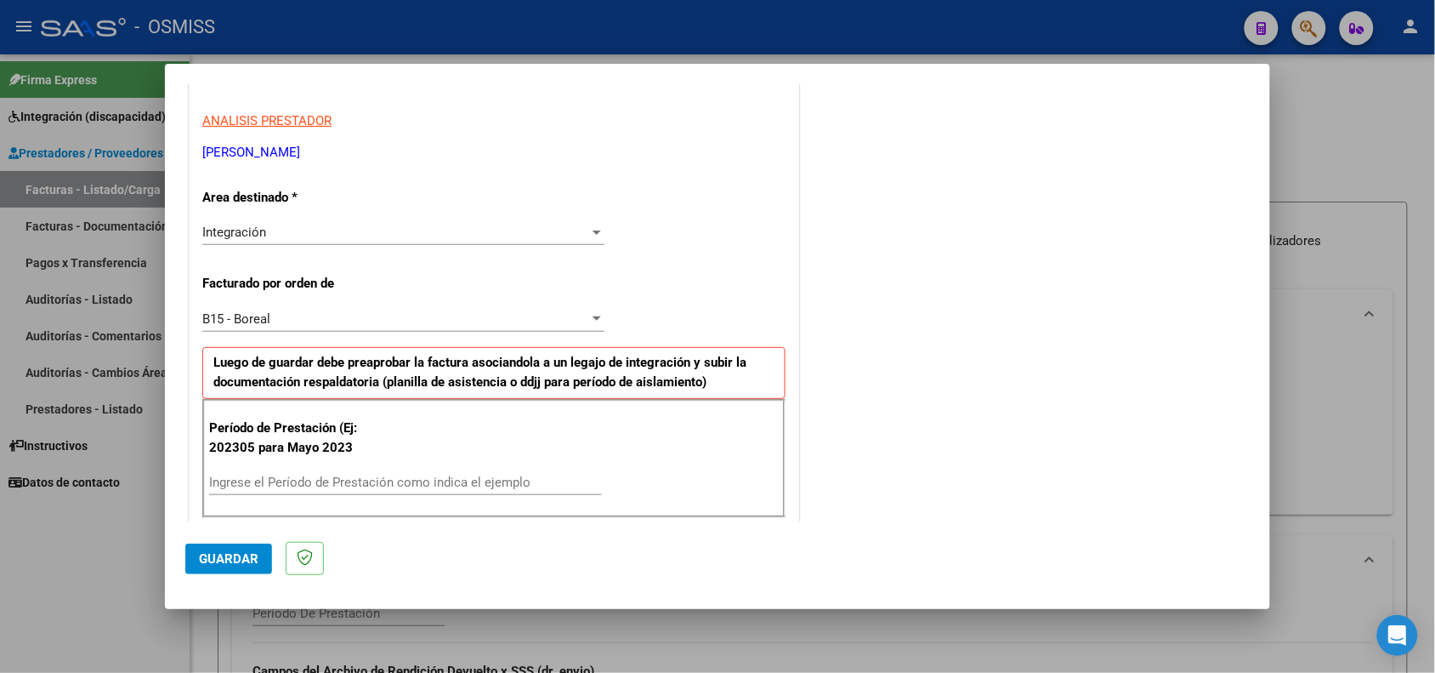
scroll to position [319, 0]
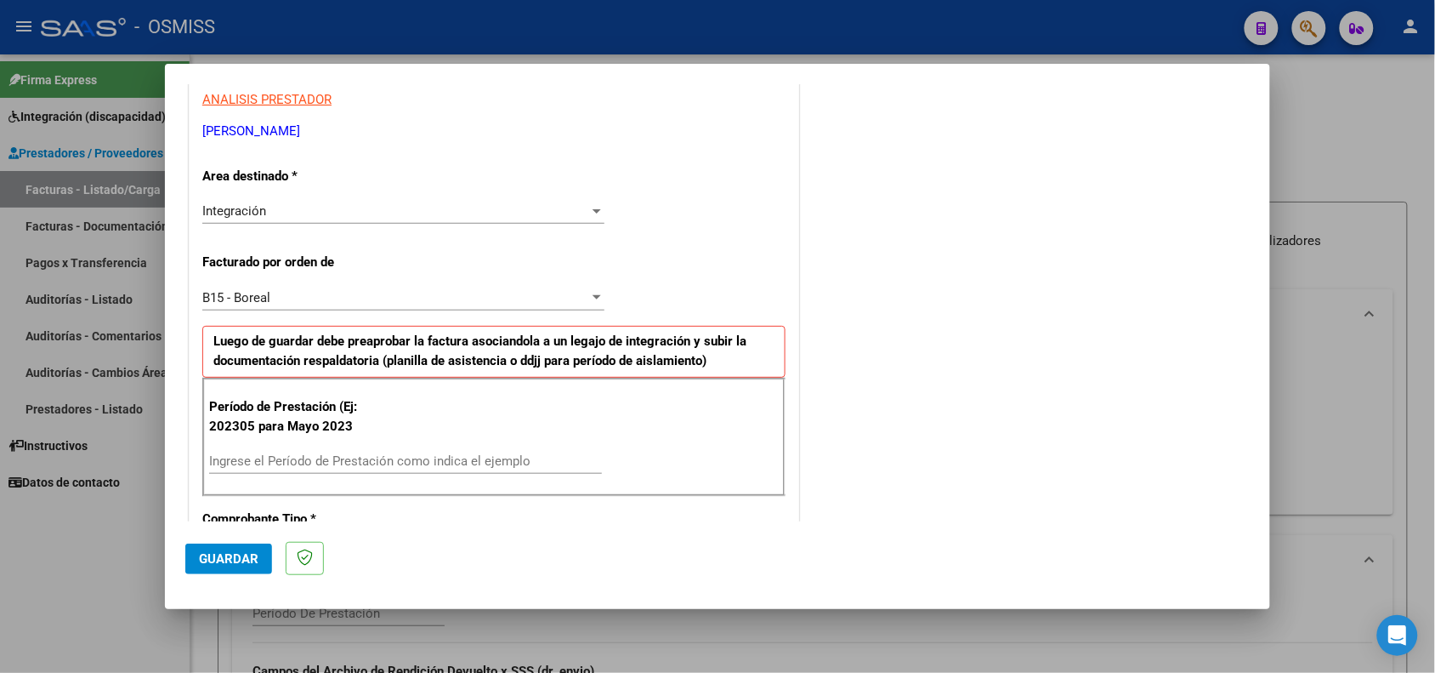
click at [387, 460] on input "Ingrese el Período de Prestación como indica el ejemplo" at bounding box center [405, 460] width 393 height 15
type input "202506"
click at [202, 554] on span "Guardar" at bounding box center [229, 558] width 60 height 15
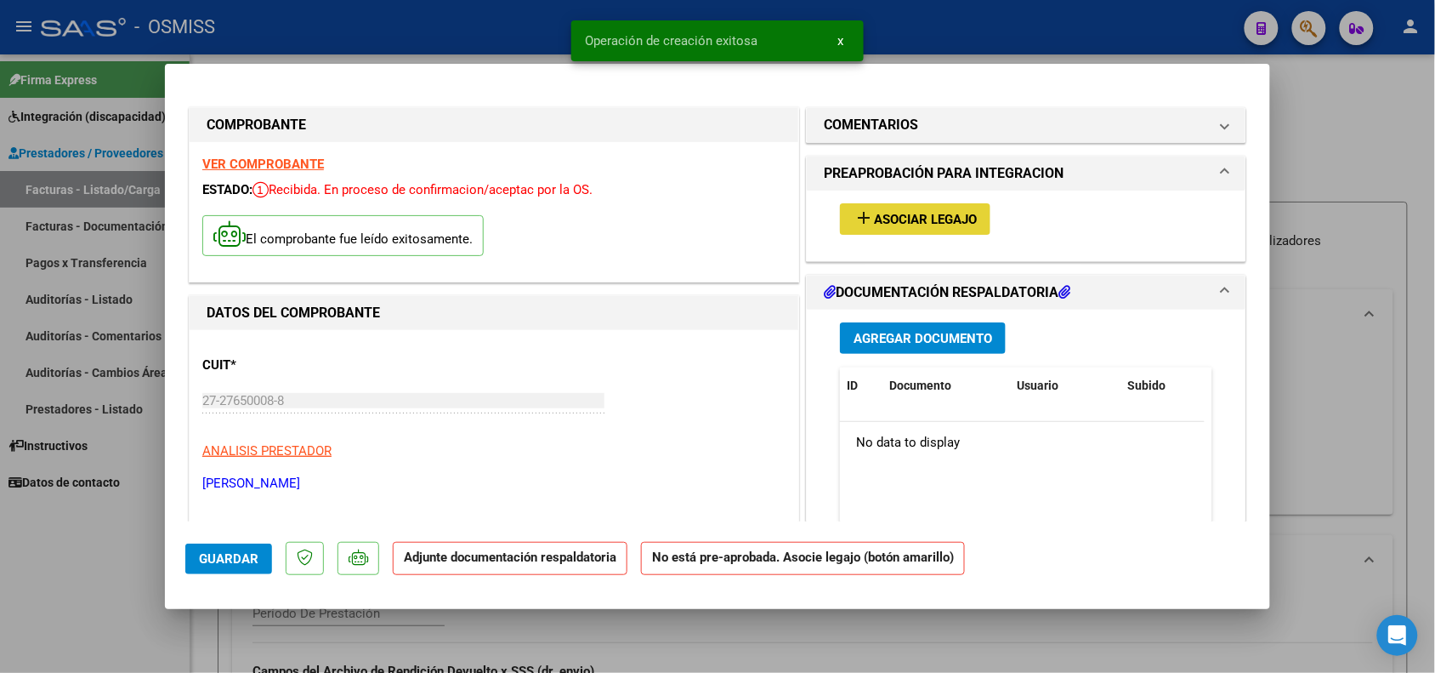
click at [923, 213] on button "add Asociar Legajo" at bounding box center [915, 218] width 151 height 31
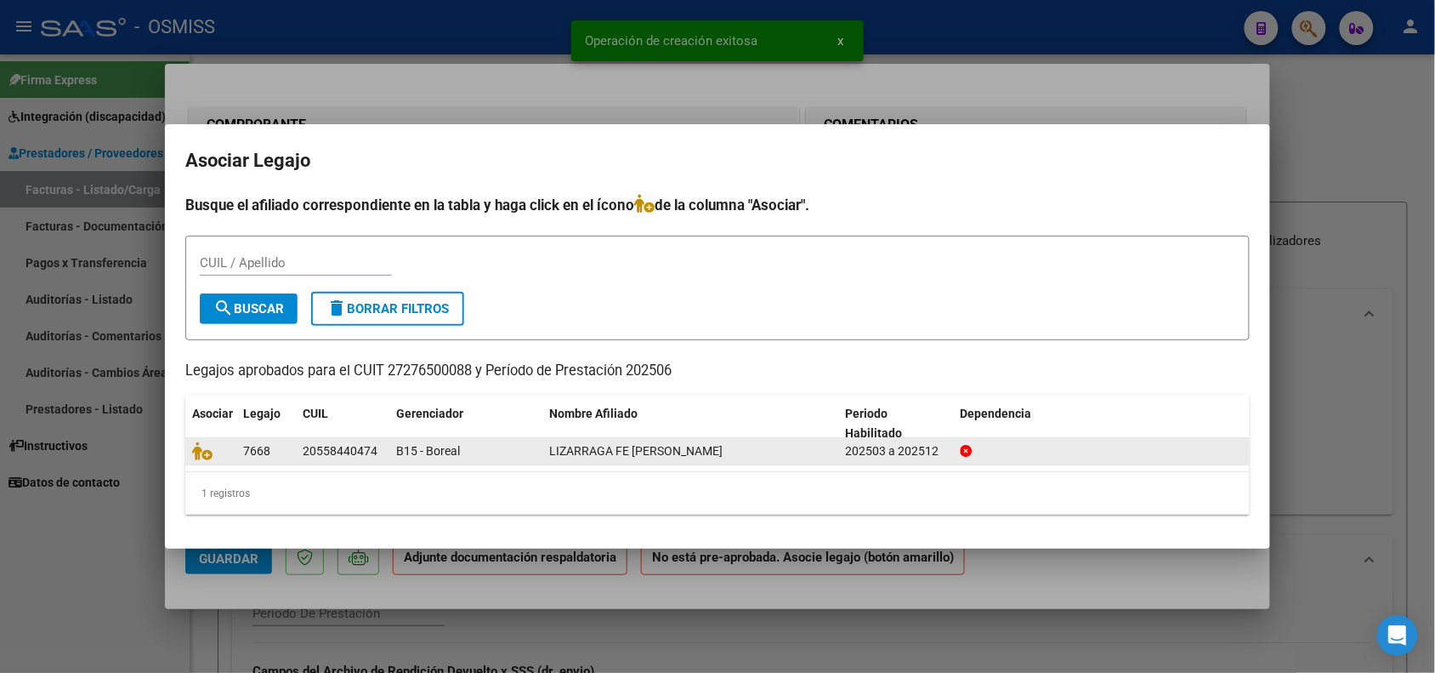
click at [190, 443] on datatable-body-cell at bounding box center [210, 451] width 51 height 26
click at [209, 457] on icon at bounding box center [202, 450] width 20 height 19
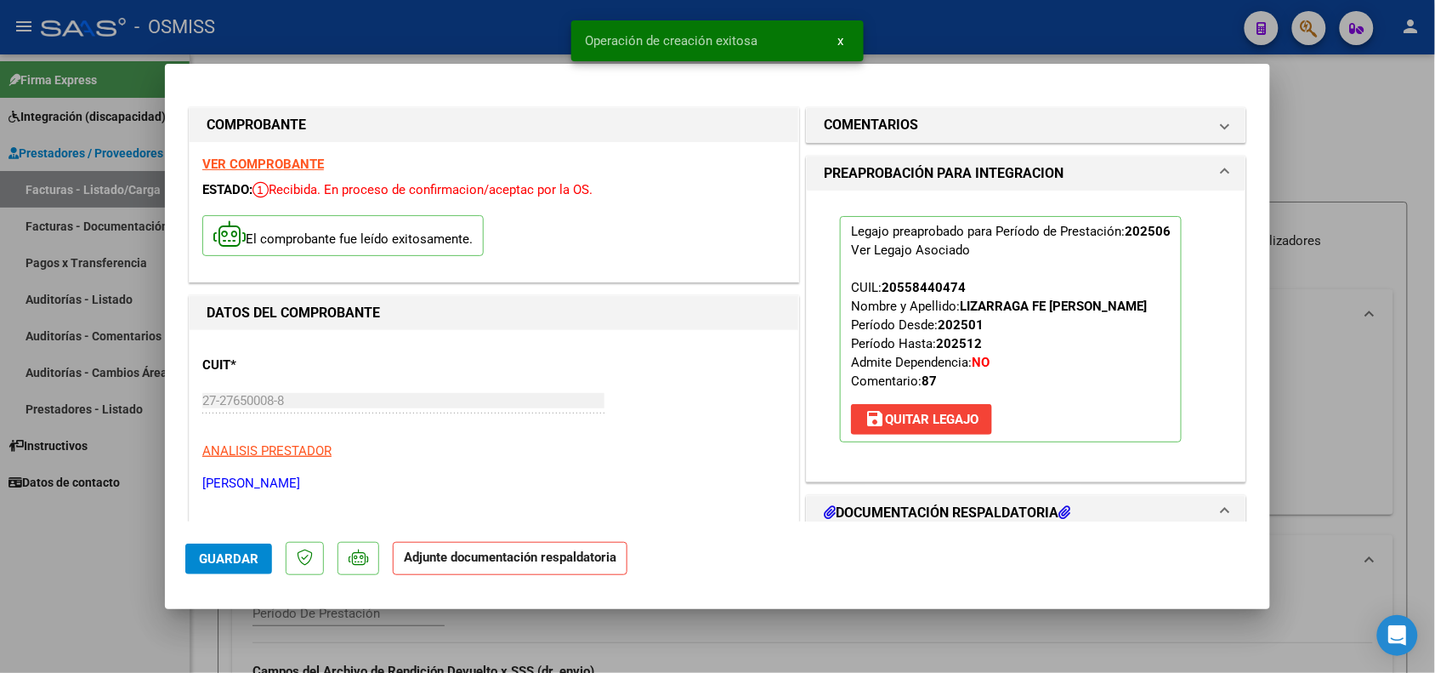
scroll to position [425, 0]
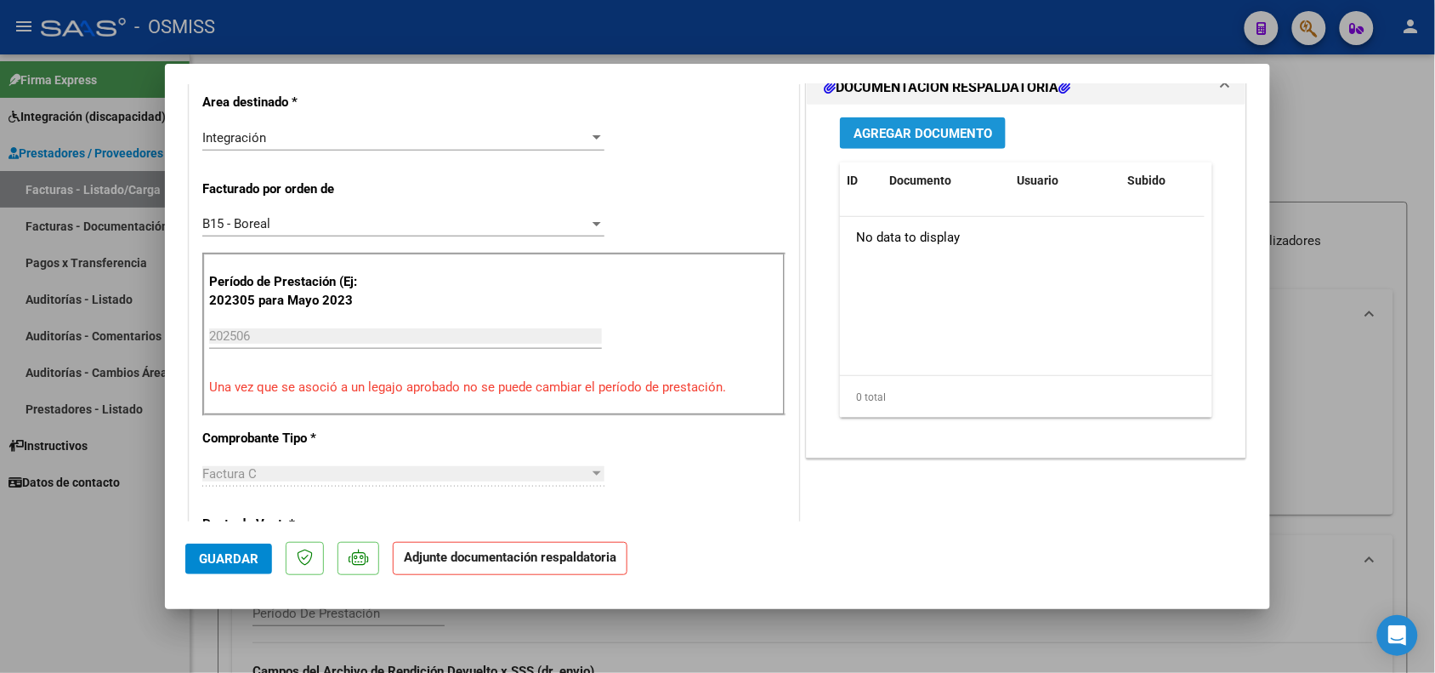
click at [883, 126] on span "Agregar Documento" at bounding box center [923, 133] width 139 height 15
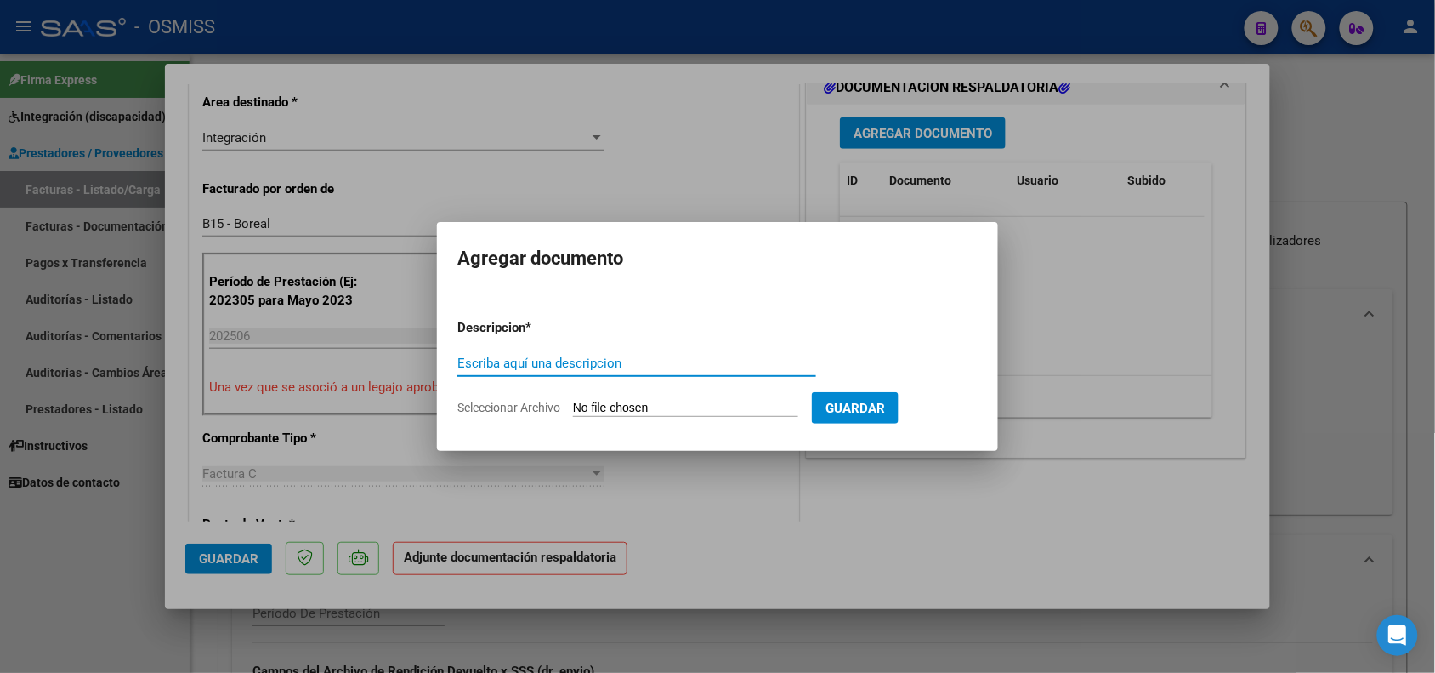
click at [527, 358] on input "Escriba aquí una descripcion" at bounding box center [636, 362] width 359 height 15
type input "PLANILLA DE ASISTENCIA"
click at [636, 414] on input "Seleccionar Archivo" at bounding box center [685, 408] width 225 height 16
type input "C:\fakepath\Lizarraga junio - ASISTENCIA.pdf"
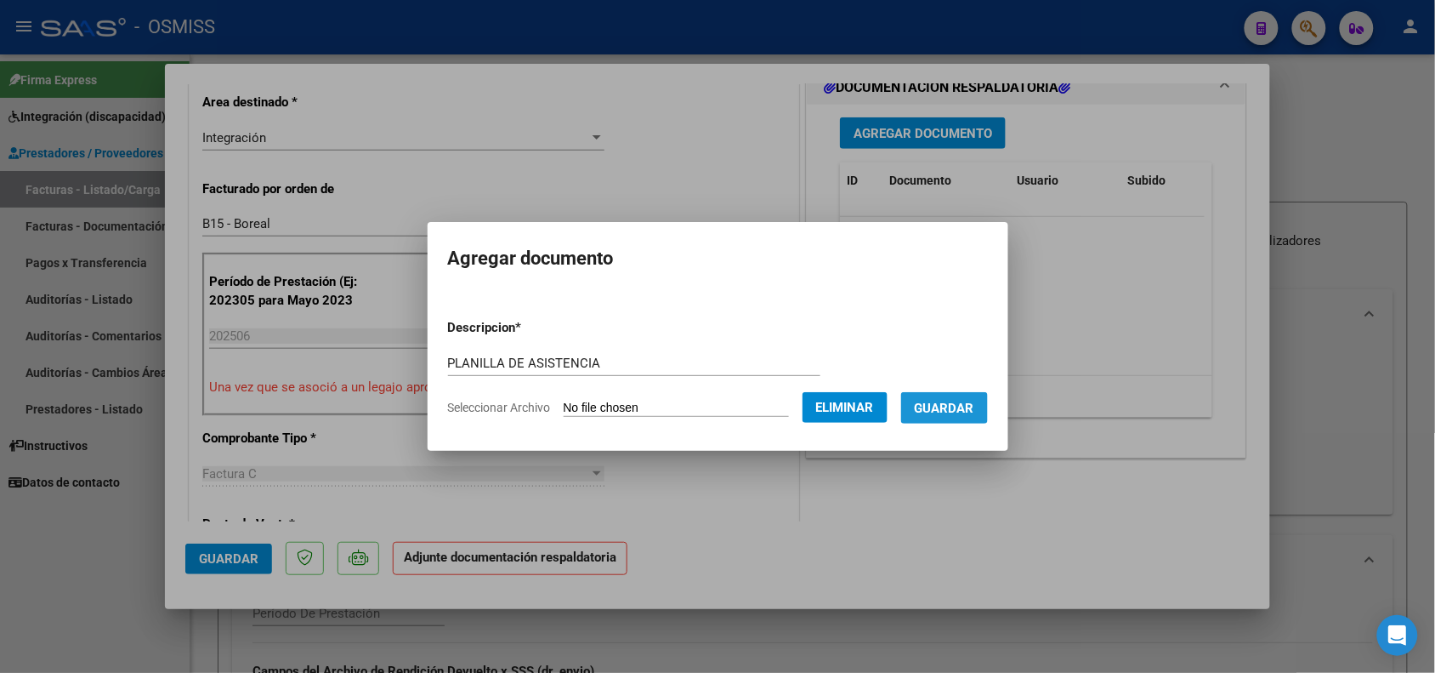
click at [971, 411] on span "Guardar" at bounding box center [945, 407] width 60 height 15
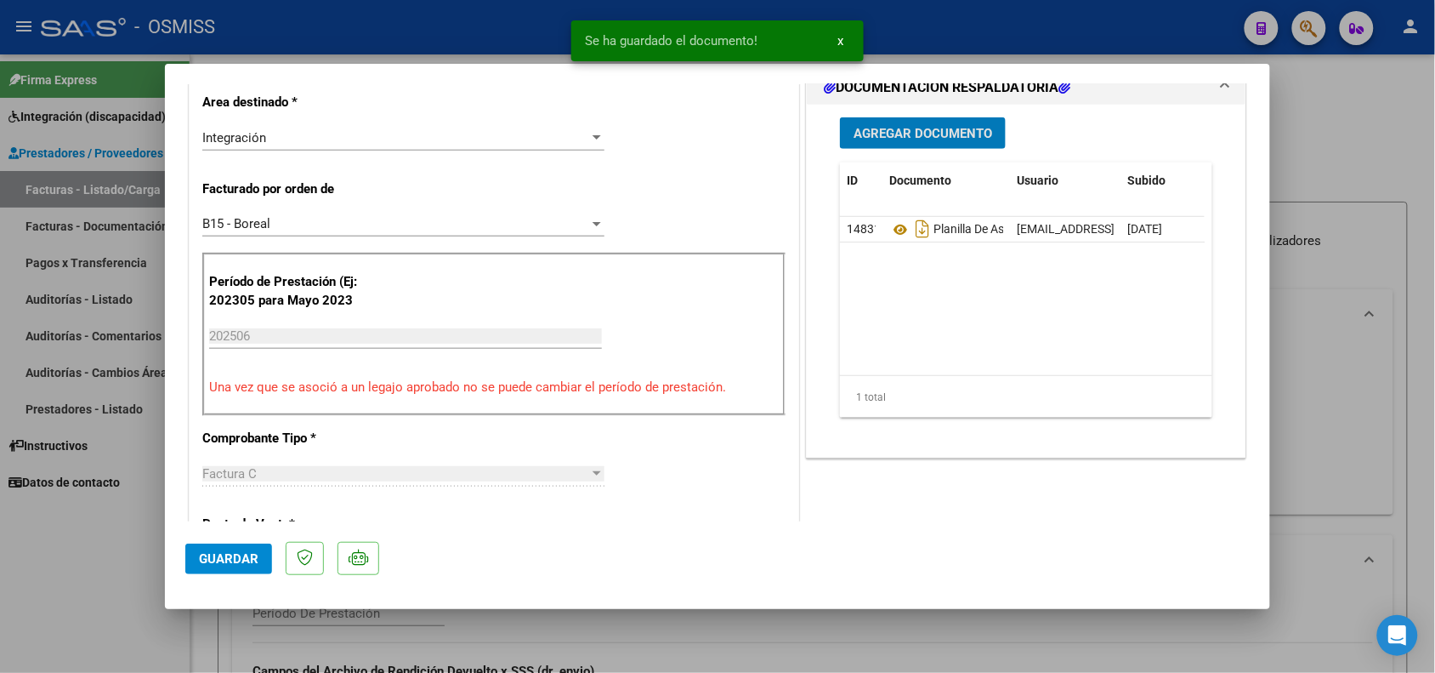
click at [884, 134] on span "Agregar Documento" at bounding box center [923, 133] width 139 height 15
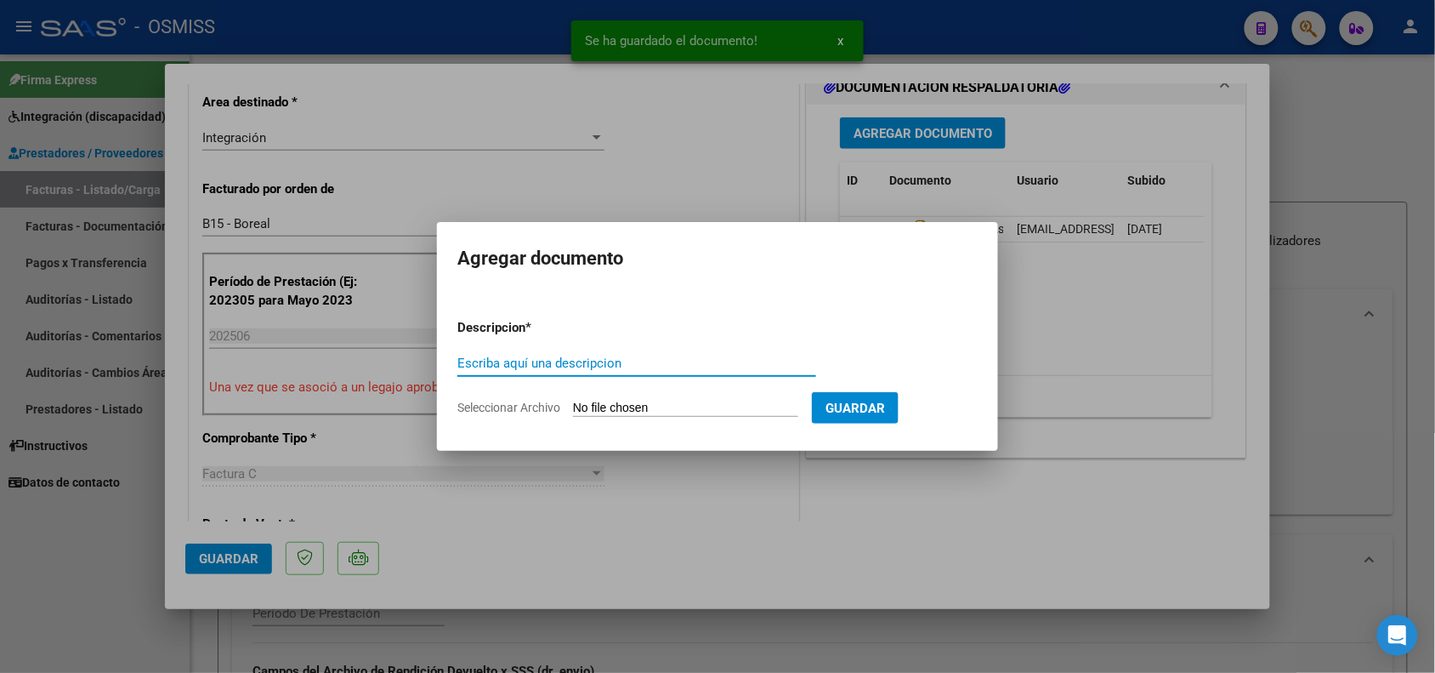
click at [472, 361] on input "Escriba aquí una descripcion" at bounding box center [636, 362] width 359 height 15
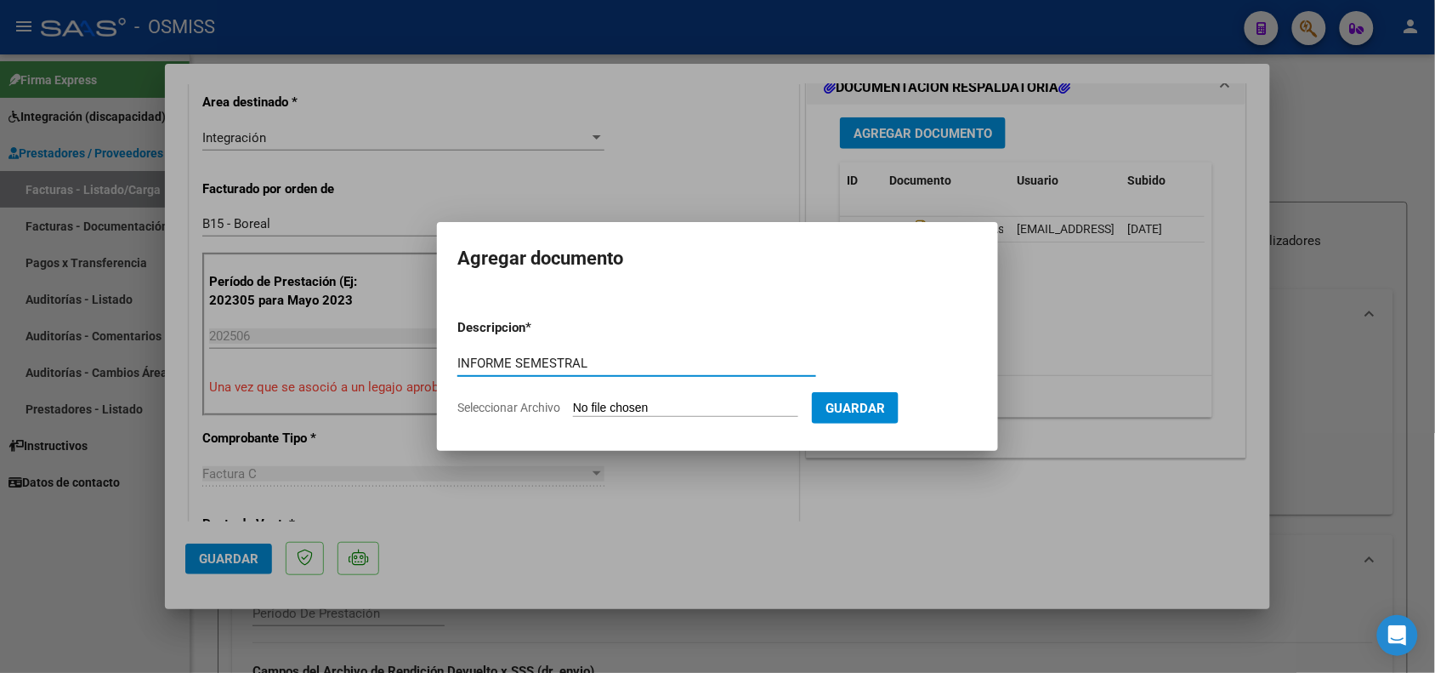
type input "INFORME SEMESTRAL"
click at [626, 404] on input "Seleccionar Archivo" at bounding box center [685, 408] width 225 height 16
type input "C:\fakepath\Informe Lizarraga - INFORME JUNIO.pdf"
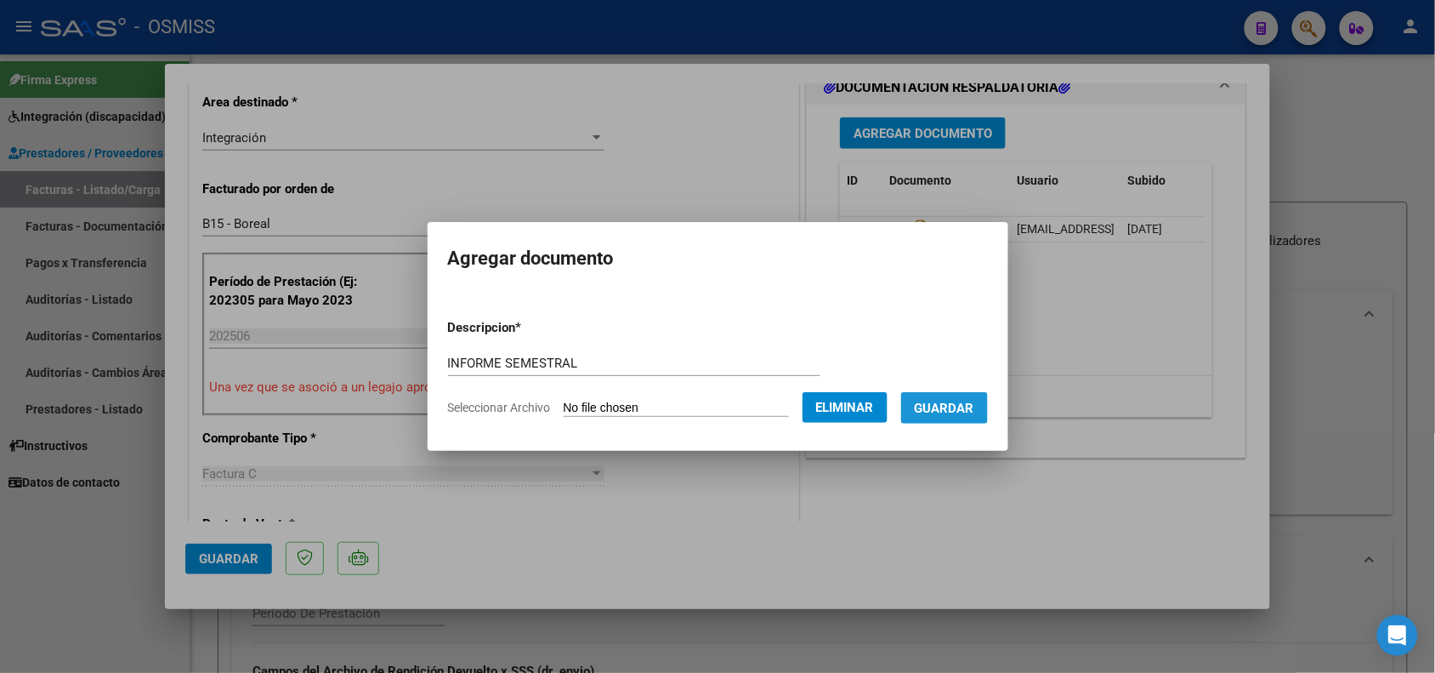
click at [963, 412] on span "Guardar" at bounding box center [945, 407] width 60 height 15
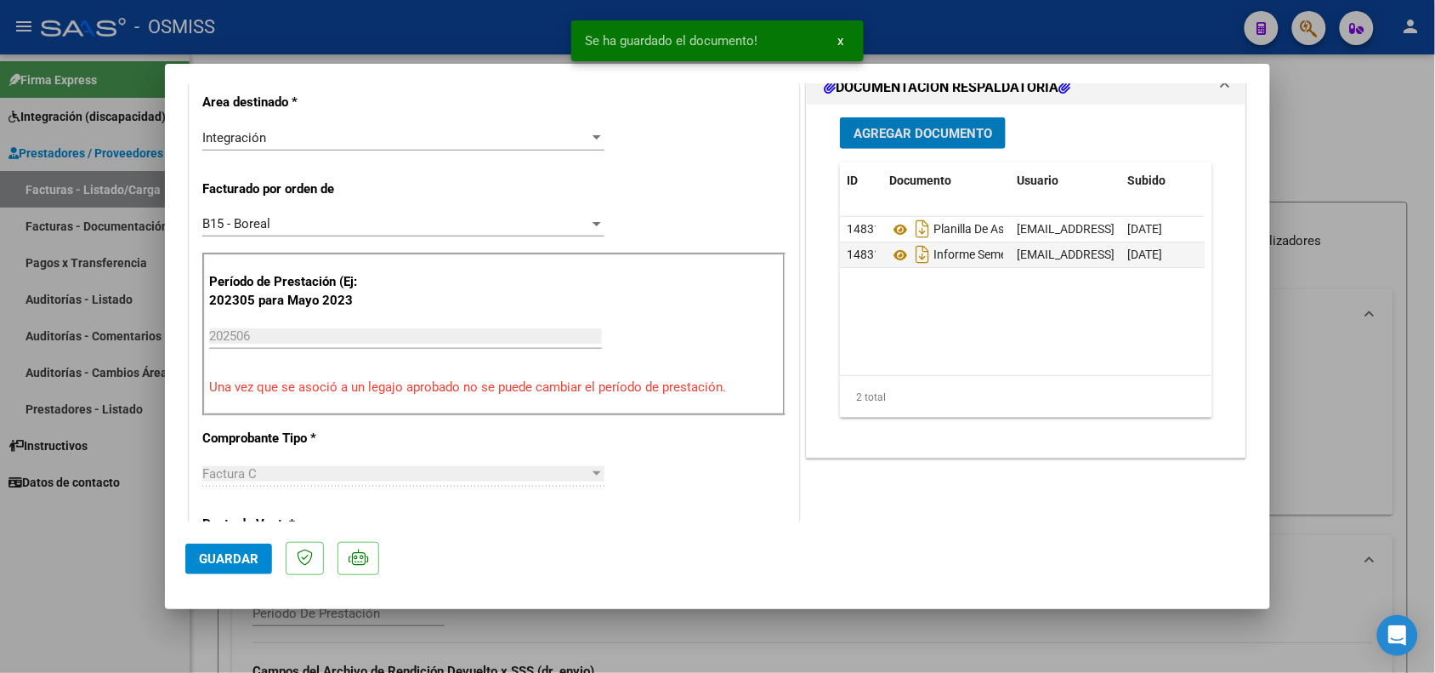
click at [228, 565] on button "Guardar" at bounding box center [228, 558] width 87 height 31
click at [130, 555] on div at bounding box center [717, 336] width 1435 height 673
type input "$ 0,00"
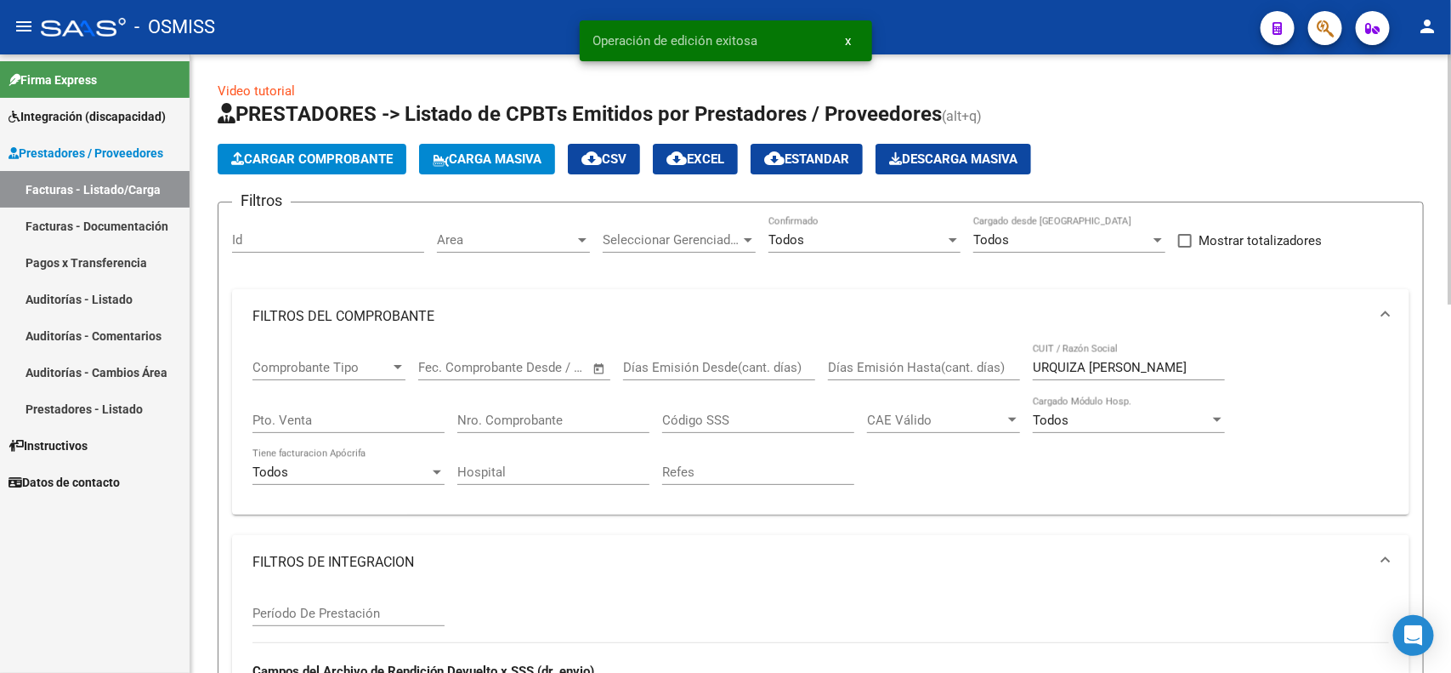
click at [355, 156] on span "Cargar Comprobante" at bounding box center [312, 158] width 162 height 15
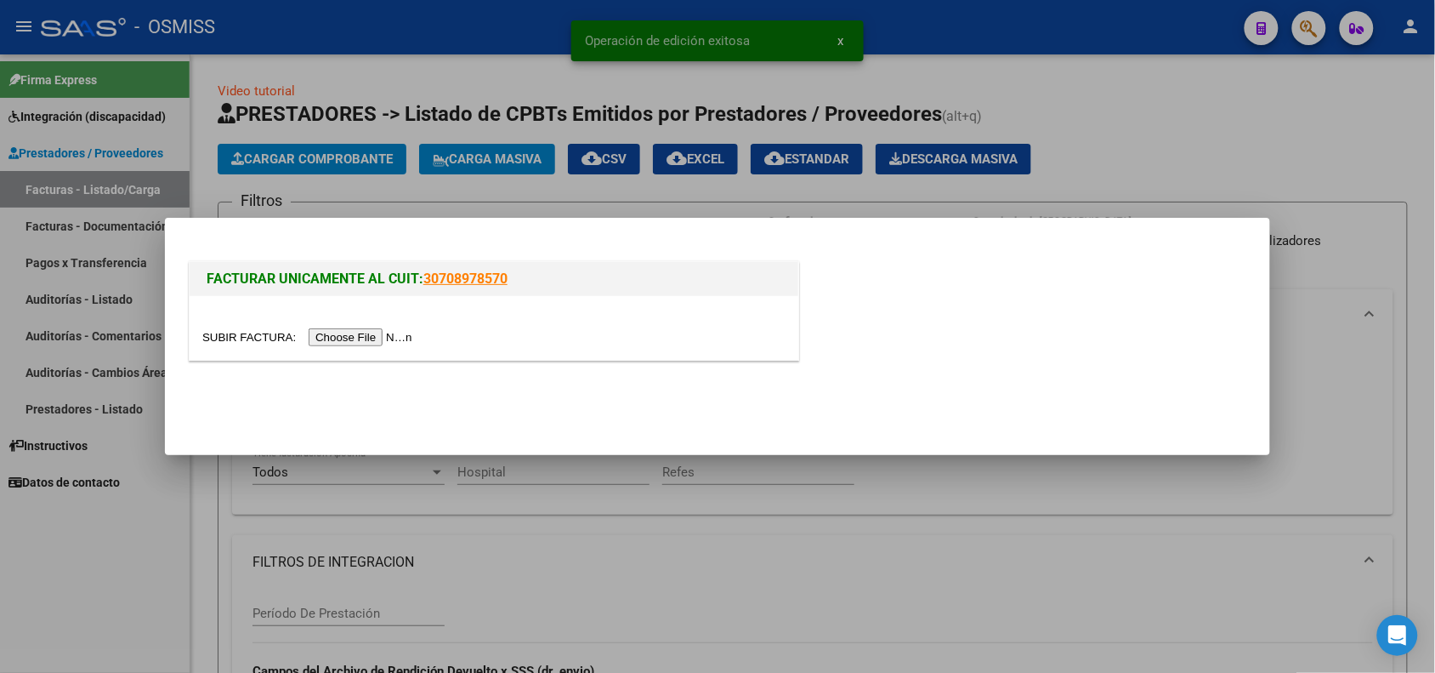
click at [366, 338] on input "file" at bounding box center [309, 337] width 215 height 18
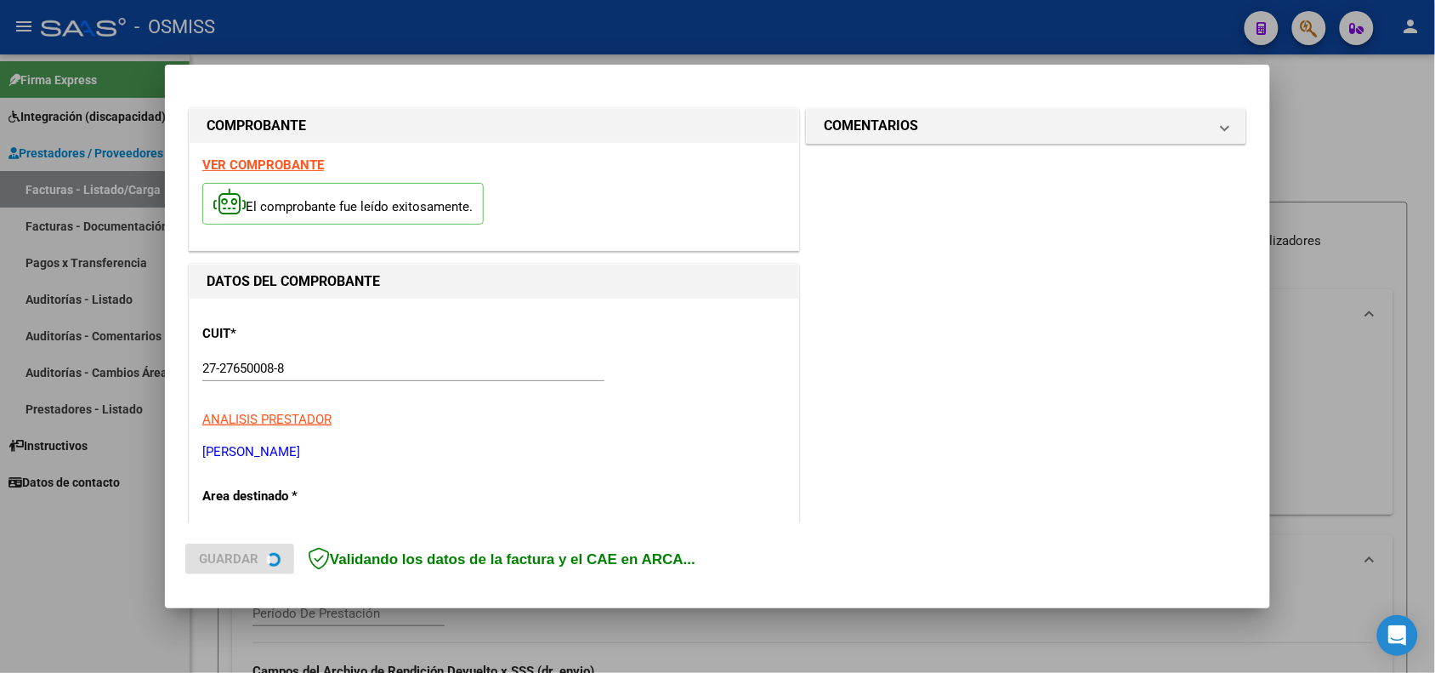
click at [298, 156] on div "VER COMPROBANTE El comprobante fue leído exitosamente." at bounding box center [494, 196] width 609 height 107
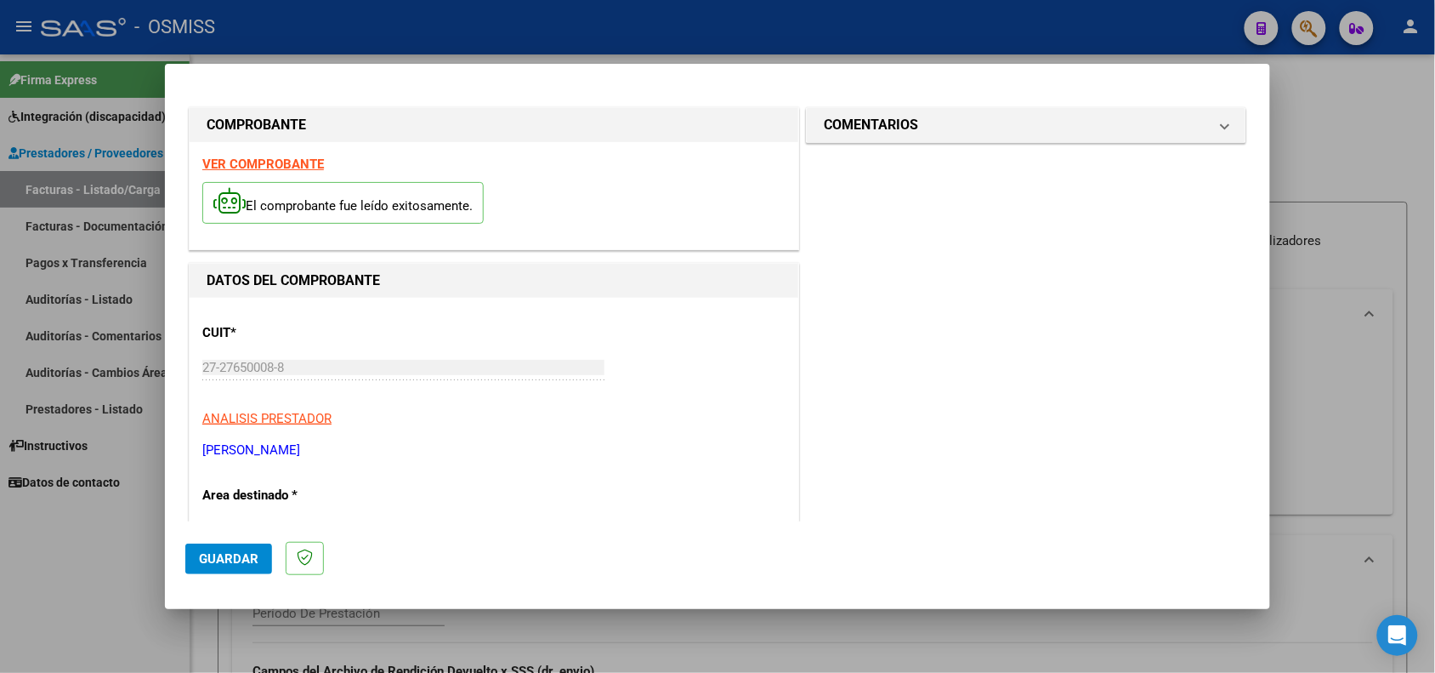
click at [298, 168] on strong "VER COMPROBANTE" at bounding box center [263, 163] width 122 height 15
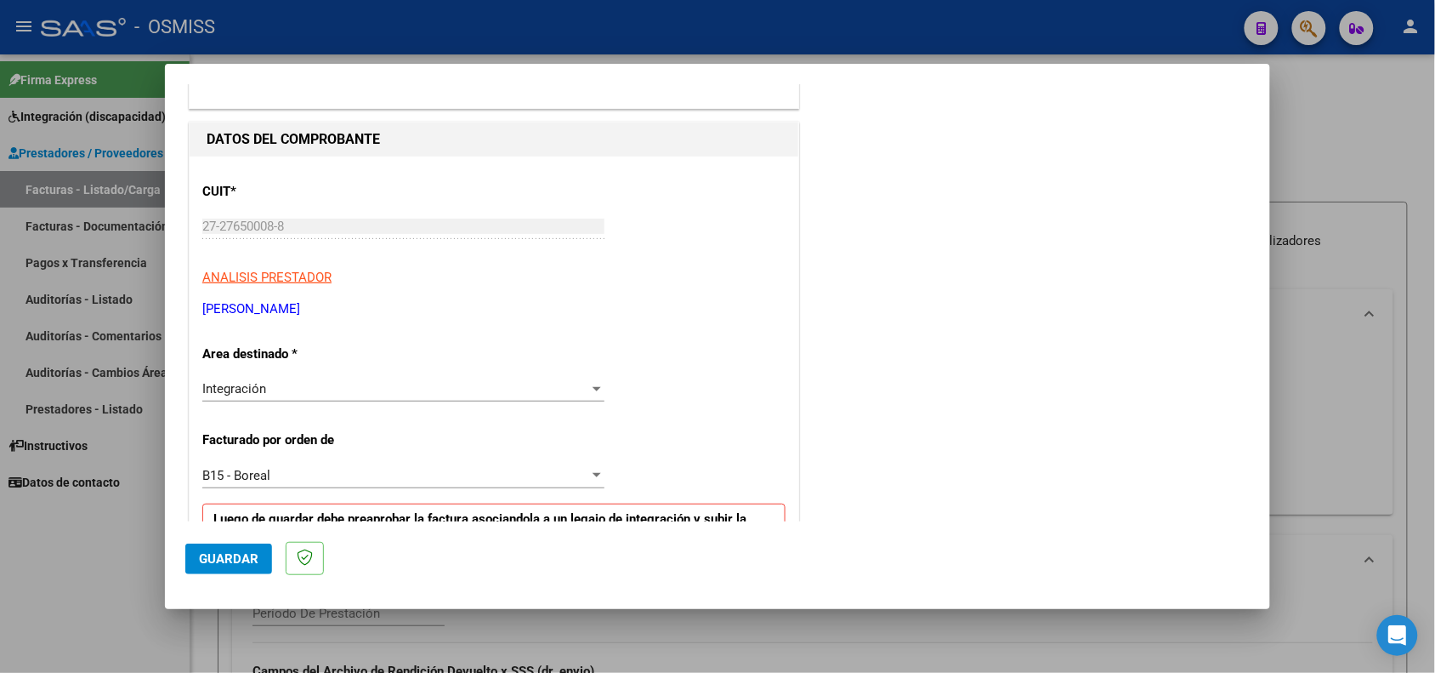
scroll to position [531, 0]
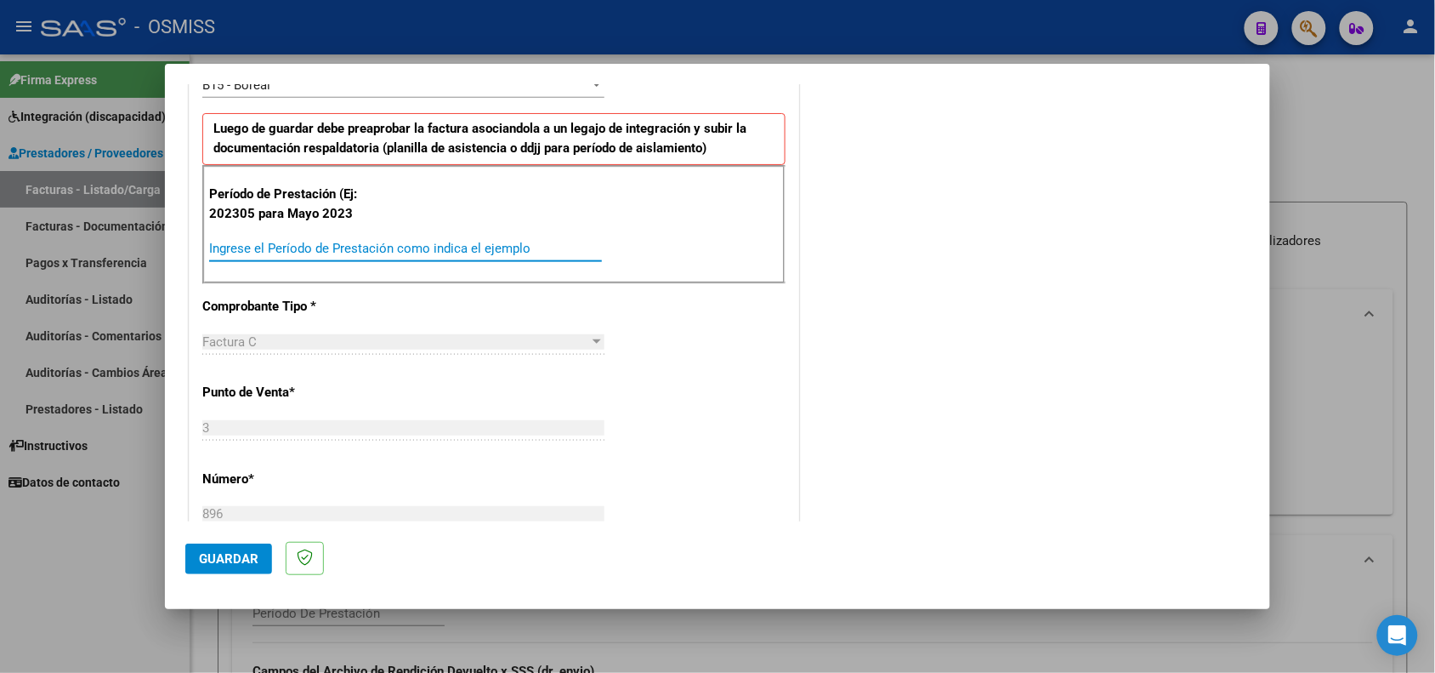
click at [334, 247] on input "Ingrese el Período de Prestación como indica el ejemplo" at bounding box center [405, 248] width 393 height 15
type input "202507"
click at [217, 559] on span "Guardar" at bounding box center [229, 558] width 60 height 15
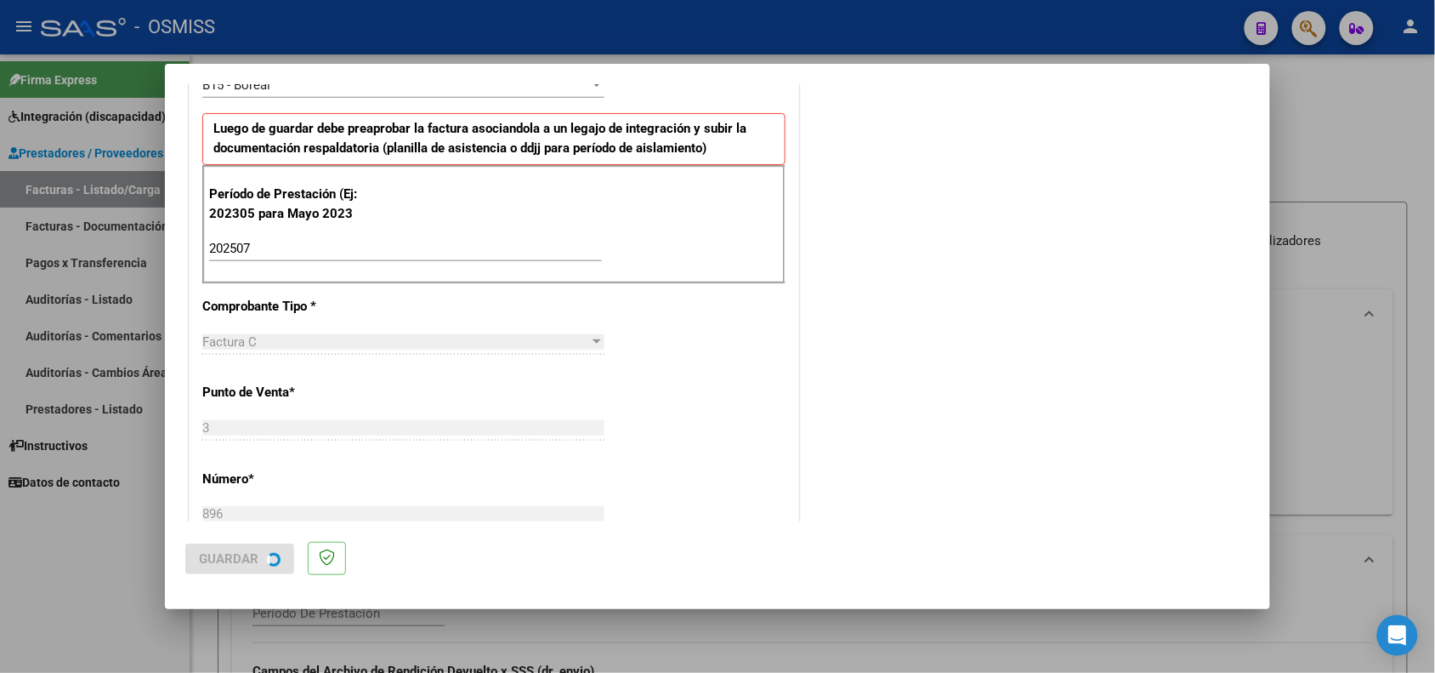
scroll to position [0, 0]
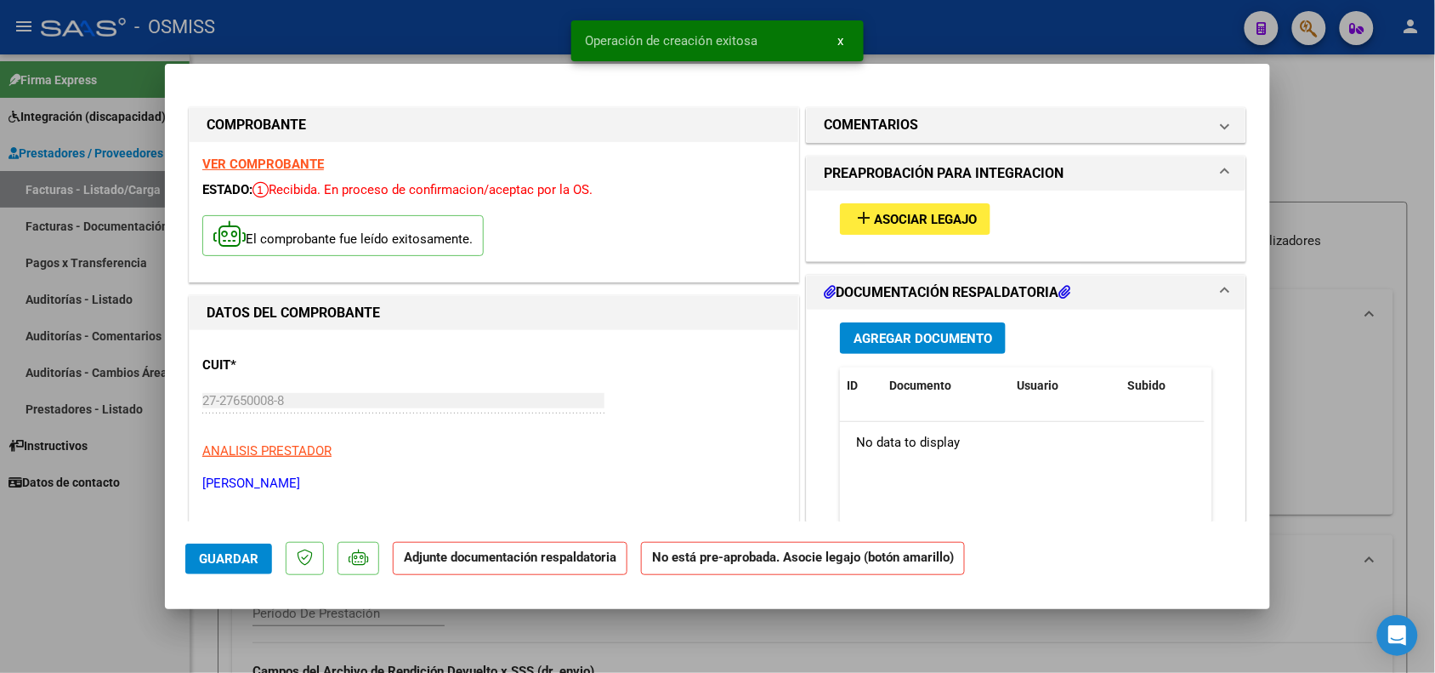
click at [916, 203] on button "add Asociar Legajo" at bounding box center [915, 218] width 151 height 31
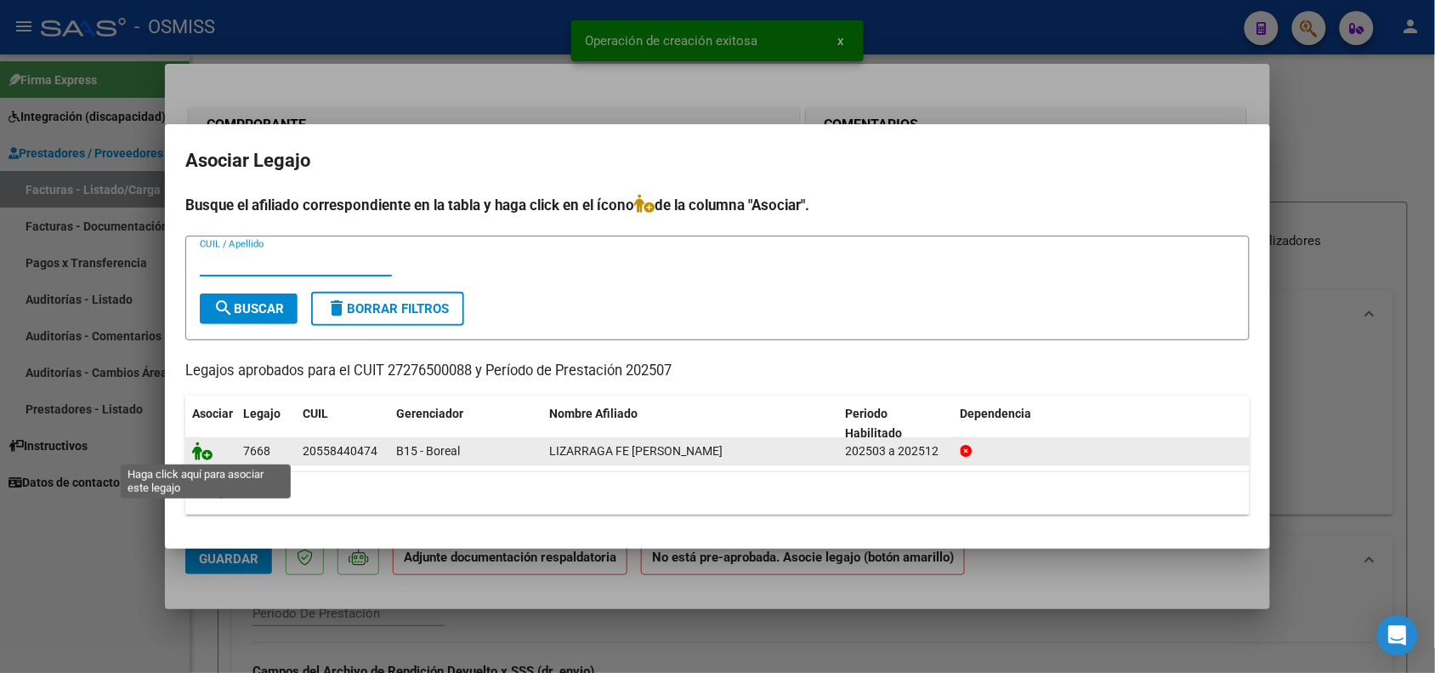
click at [197, 447] on icon at bounding box center [202, 450] width 20 height 19
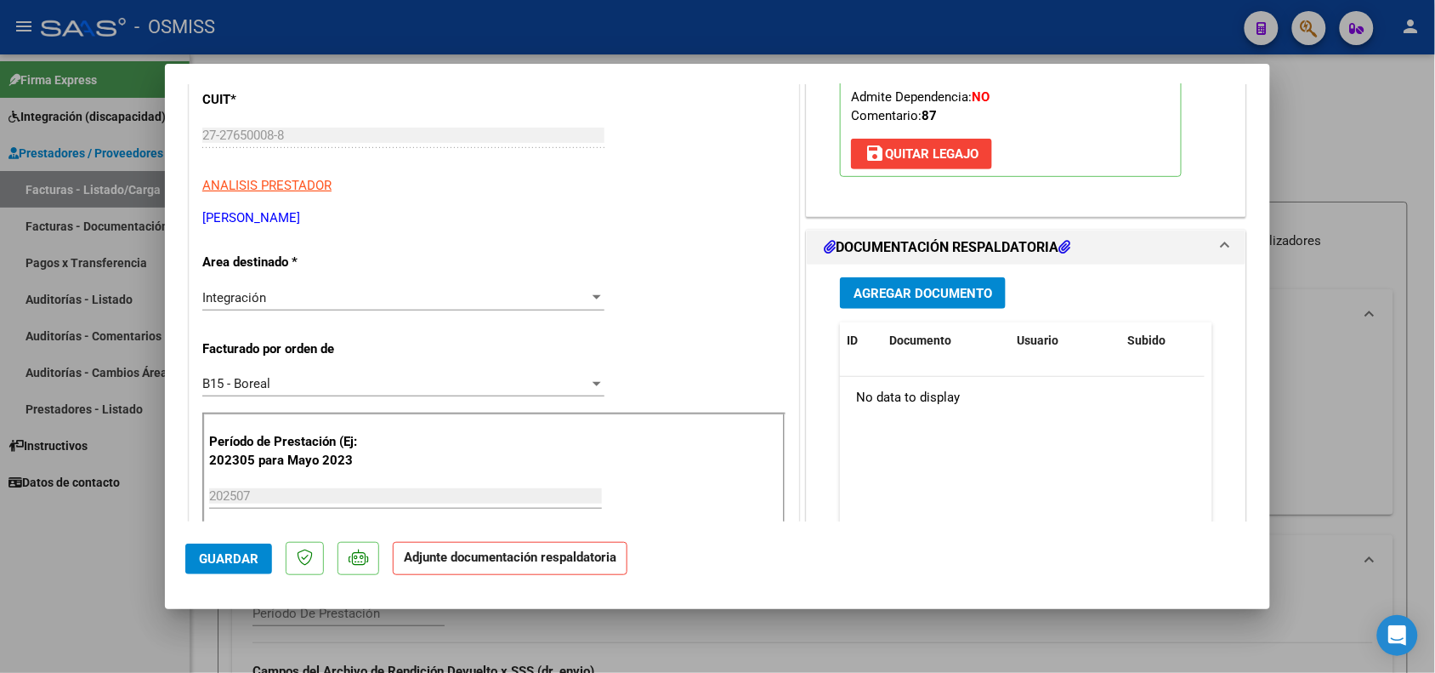
scroll to position [425, 0]
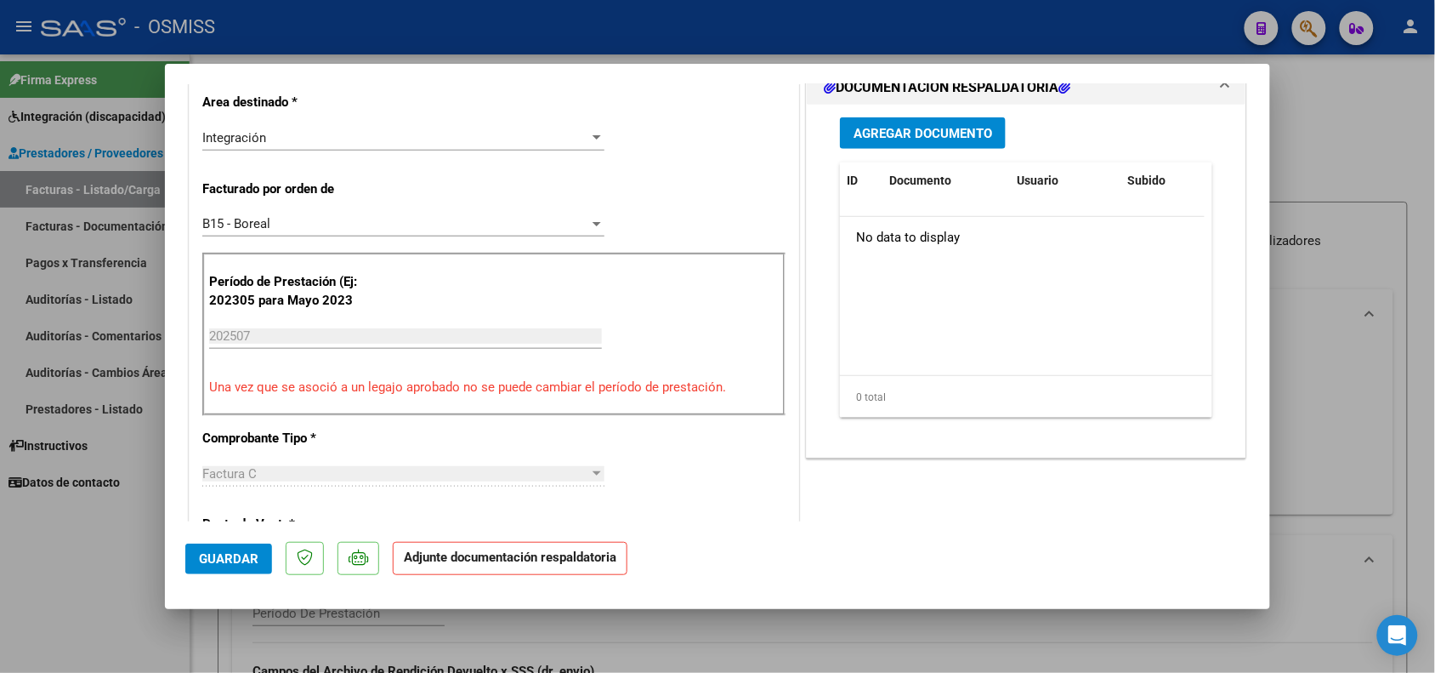
click at [906, 124] on button "Agregar Documento" at bounding box center [923, 132] width 166 height 31
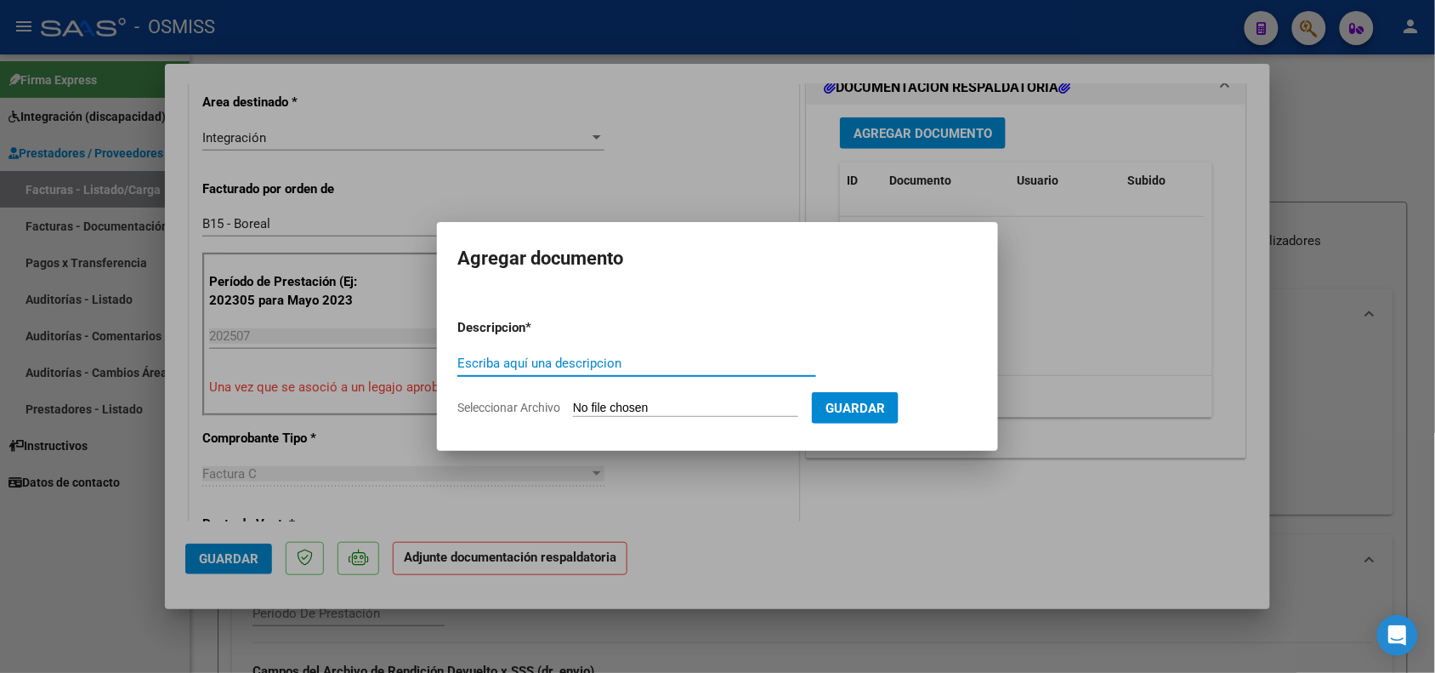
click at [627, 353] on div "Escriba aquí una descripcion" at bounding box center [636, 363] width 359 height 26
type input "PLANILLA DE ASISTENCIA"
click at [623, 402] on input "Seleccionar Archivo" at bounding box center [685, 408] width 225 height 16
type input "C:\fakepath\Lizarraga julio - ASISTENCIA.pdf"
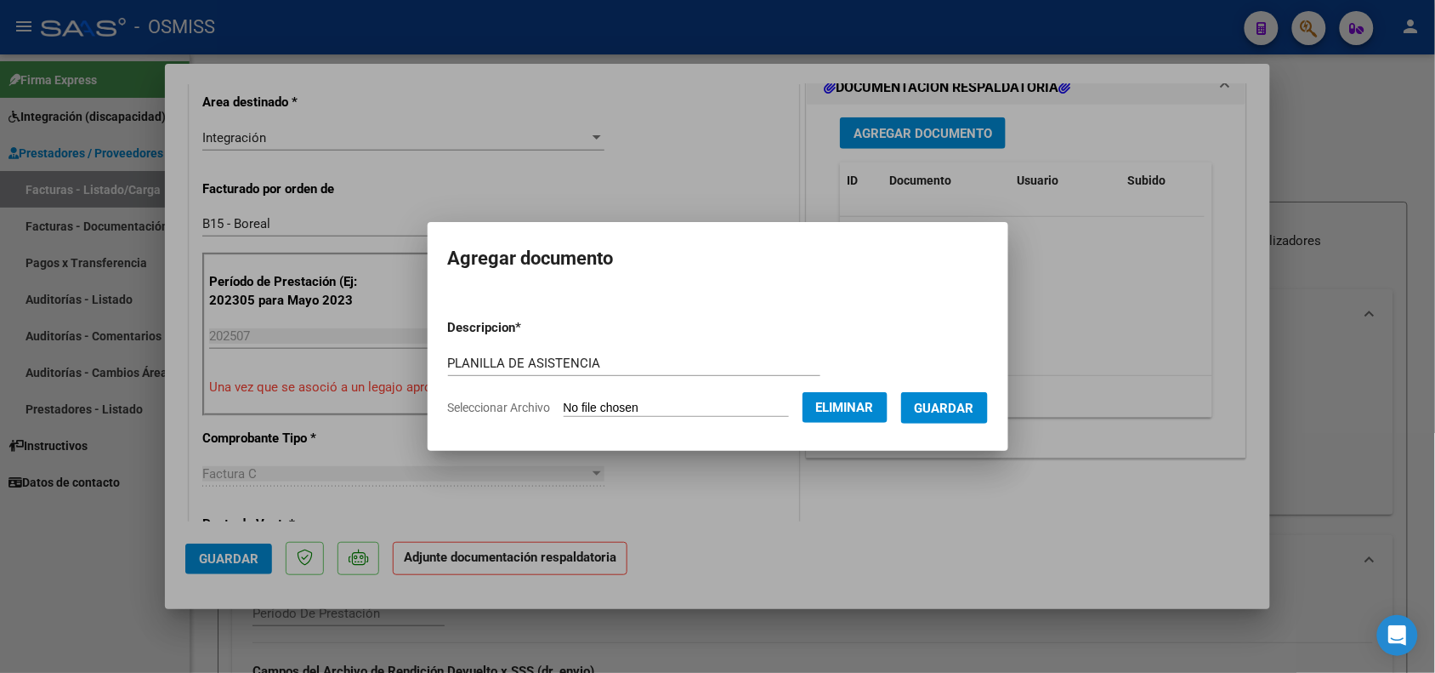
click at [980, 417] on button "Guardar" at bounding box center [944, 407] width 87 height 31
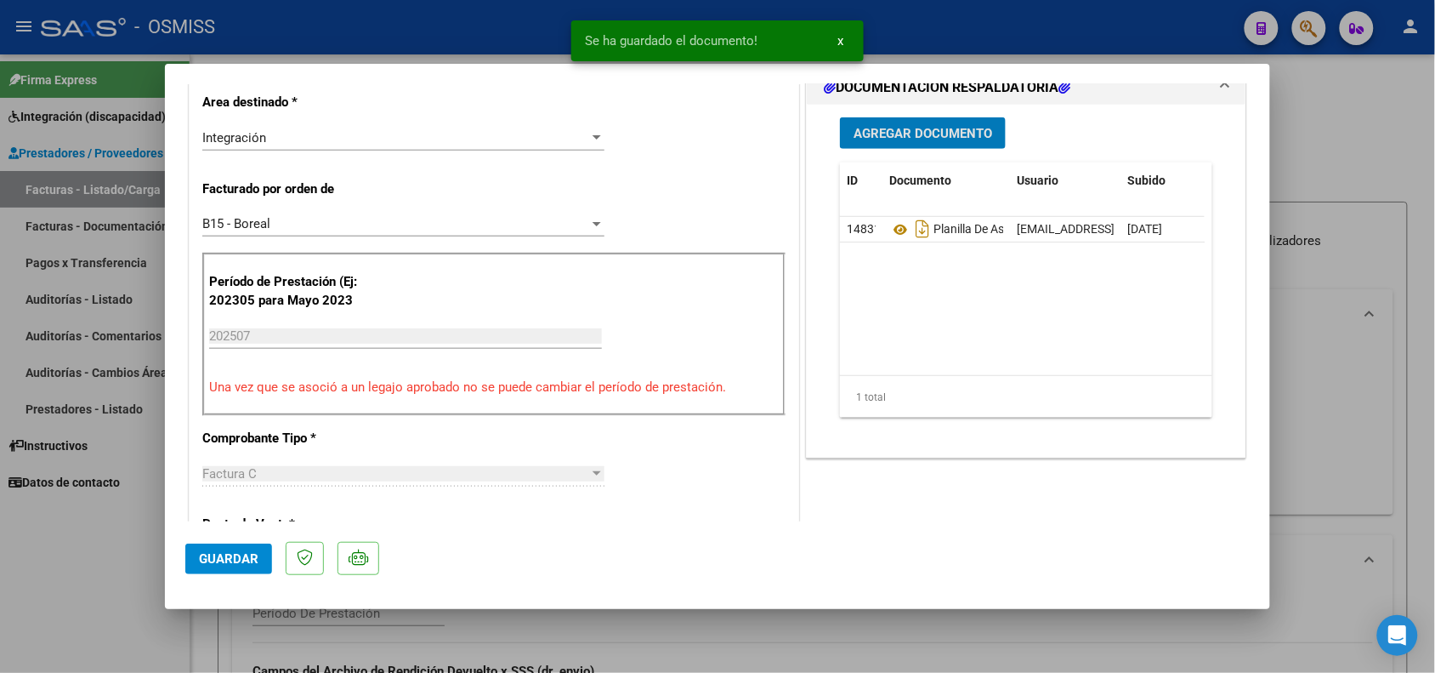
click at [214, 558] on span "Guardar" at bounding box center [229, 558] width 60 height 15
click at [183, 650] on div at bounding box center [717, 336] width 1435 height 673
type input "$ 0,00"
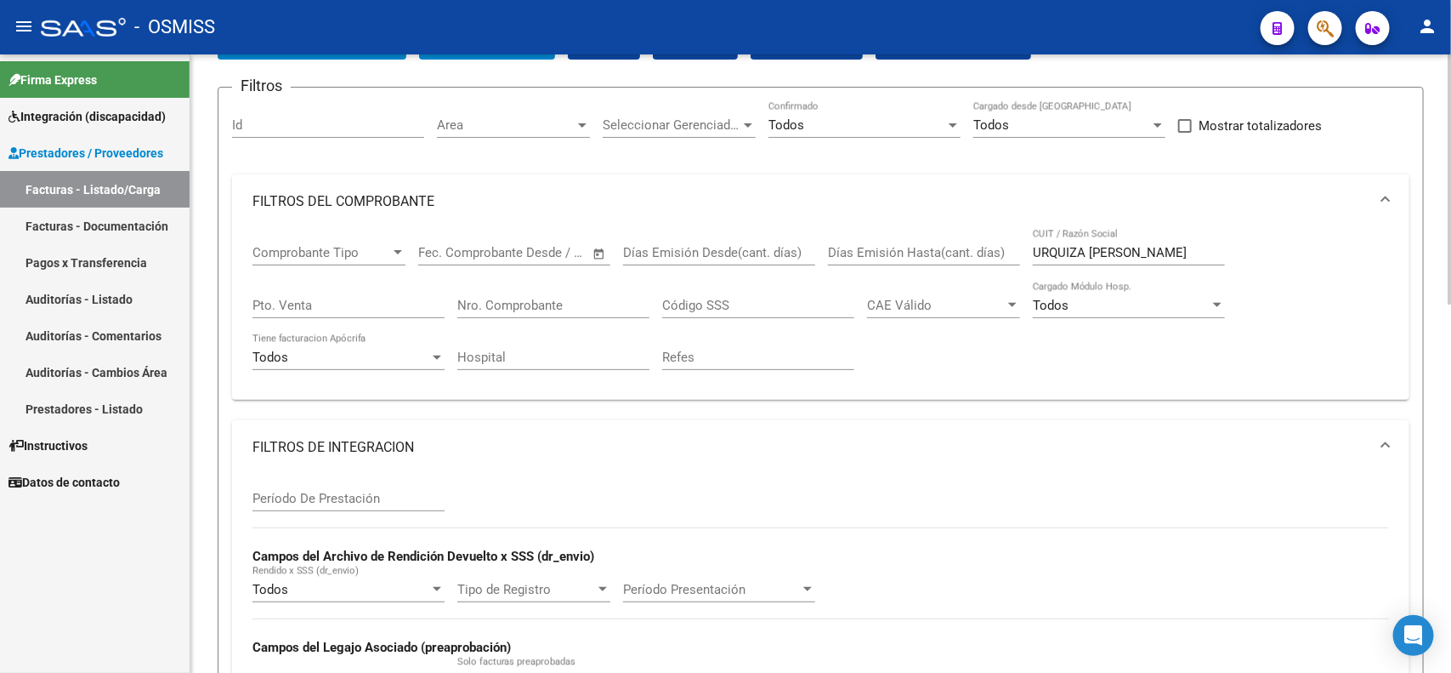
scroll to position [106, 0]
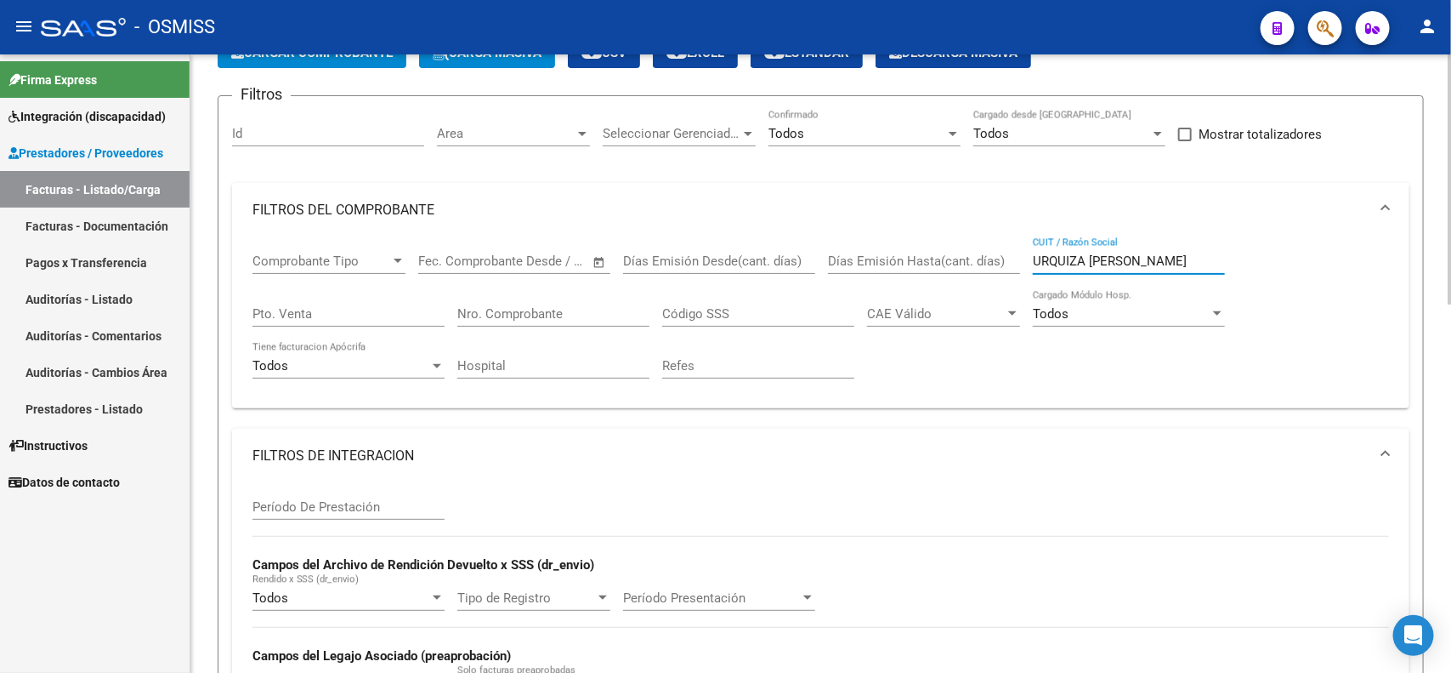
drag, startPoint x: 1132, startPoint y: 253, endPoint x: 1034, endPoint y: 247, distance: 98.0
click at [1034, 247] on div "URQUIZA FATIMA NOELIA CUIT / Razón Social" at bounding box center [1129, 255] width 192 height 37
type input "A"
click at [1073, 258] on input "A" at bounding box center [1129, 260] width 192 height 15
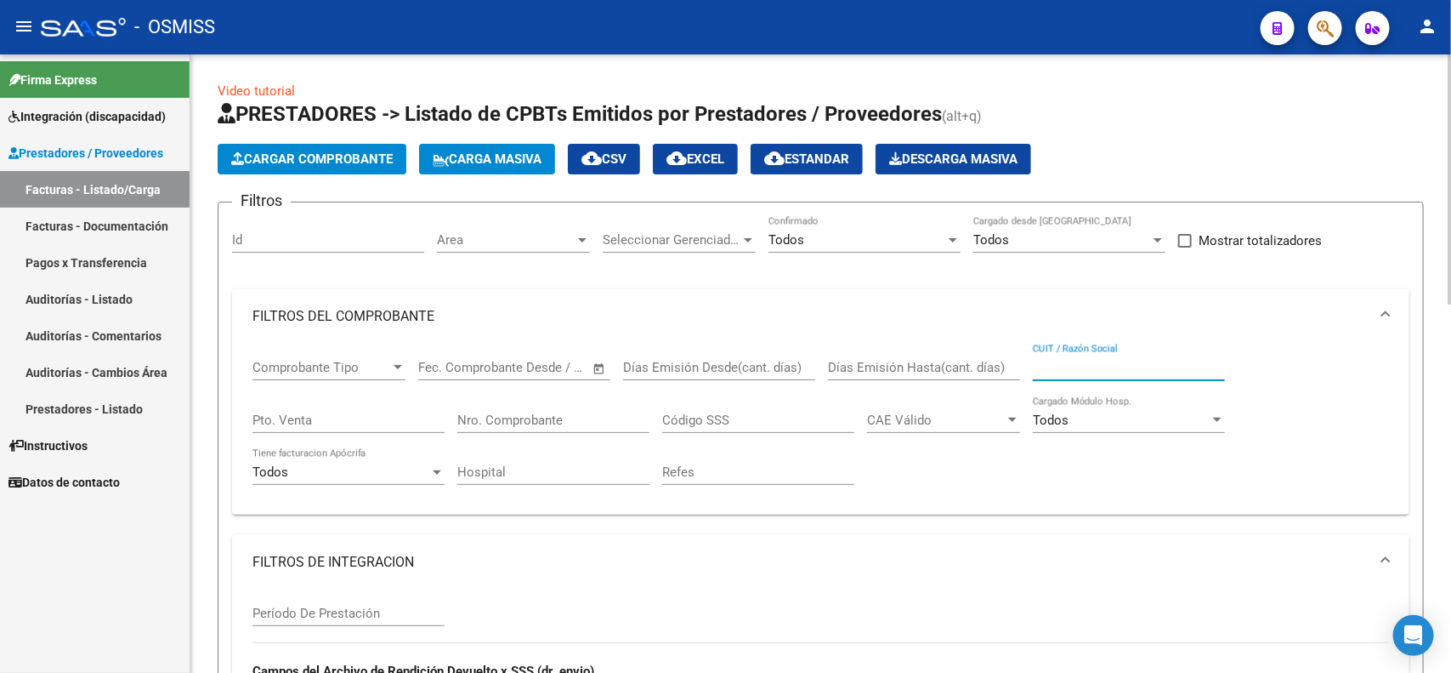
scroll to position [425, 0]
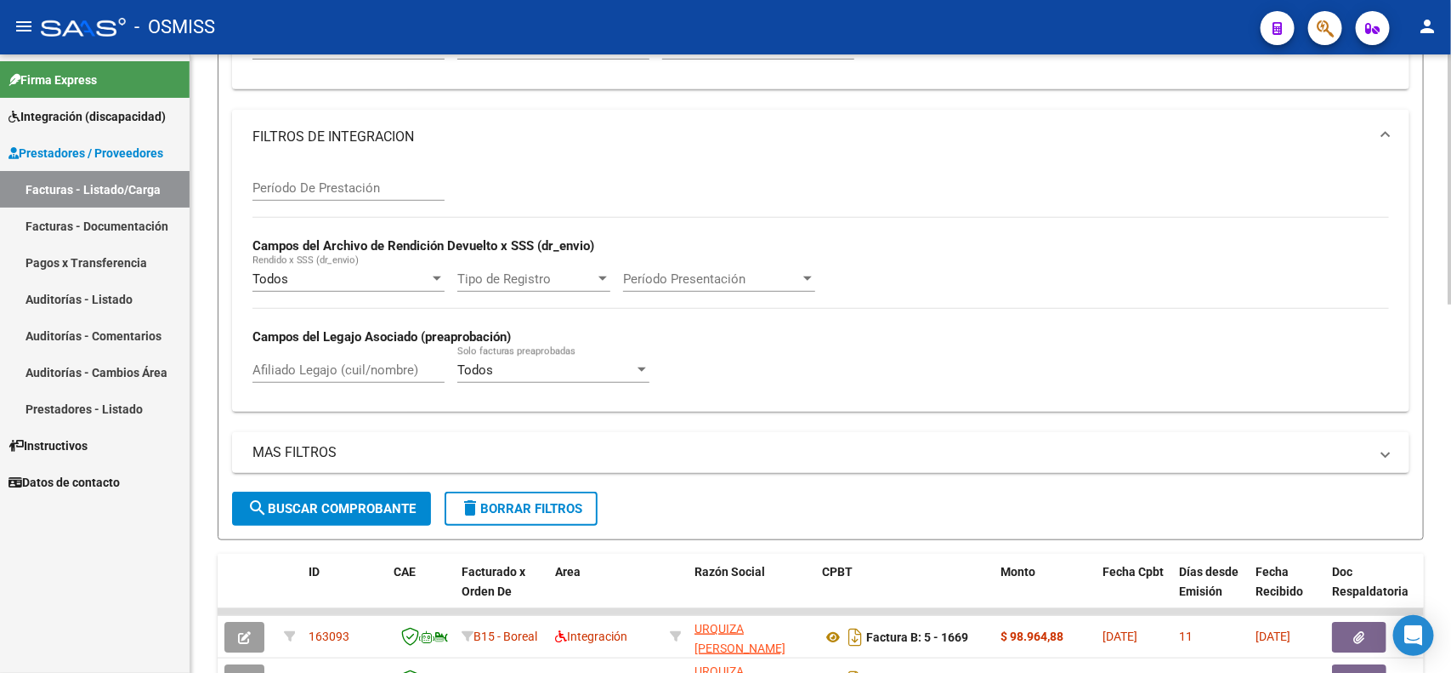
click at [342, 501] on span "search Buscar Comprobante" at bounding box center [331, 508] width 168 height 15
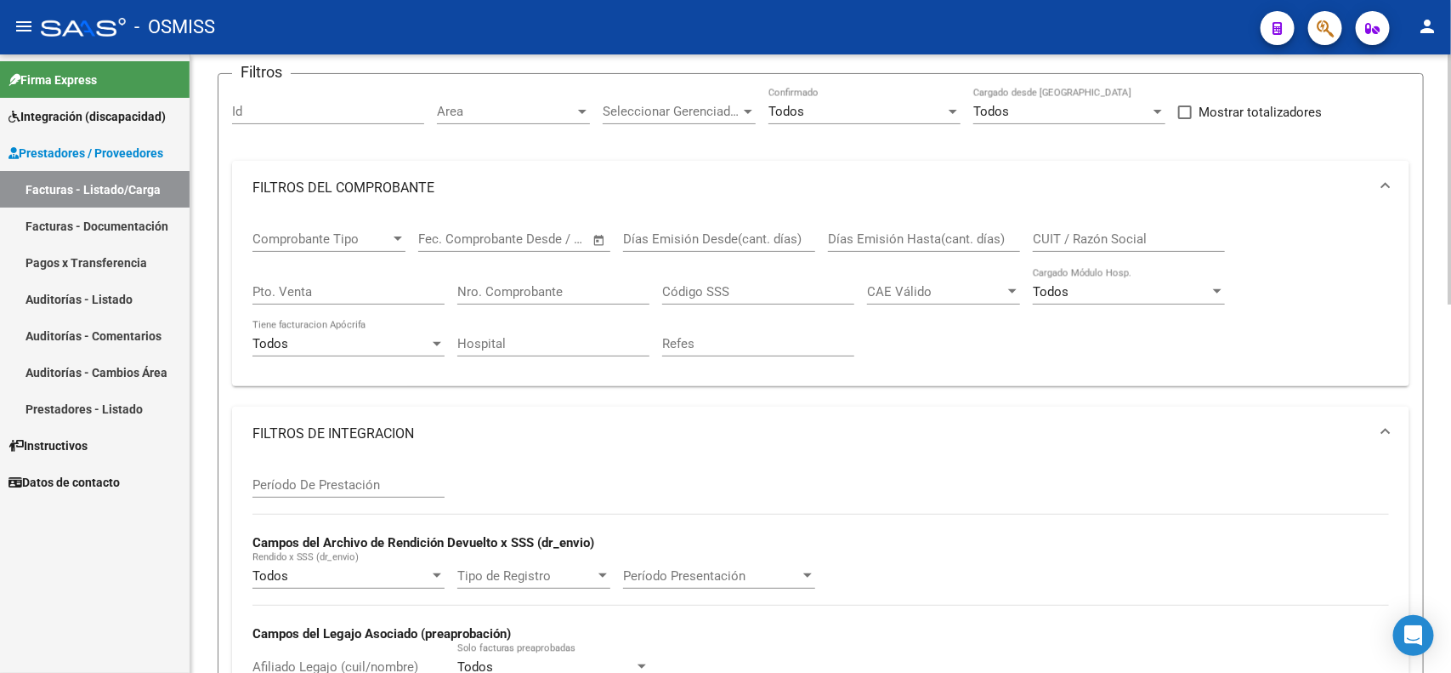
scroll to position [106, 0]
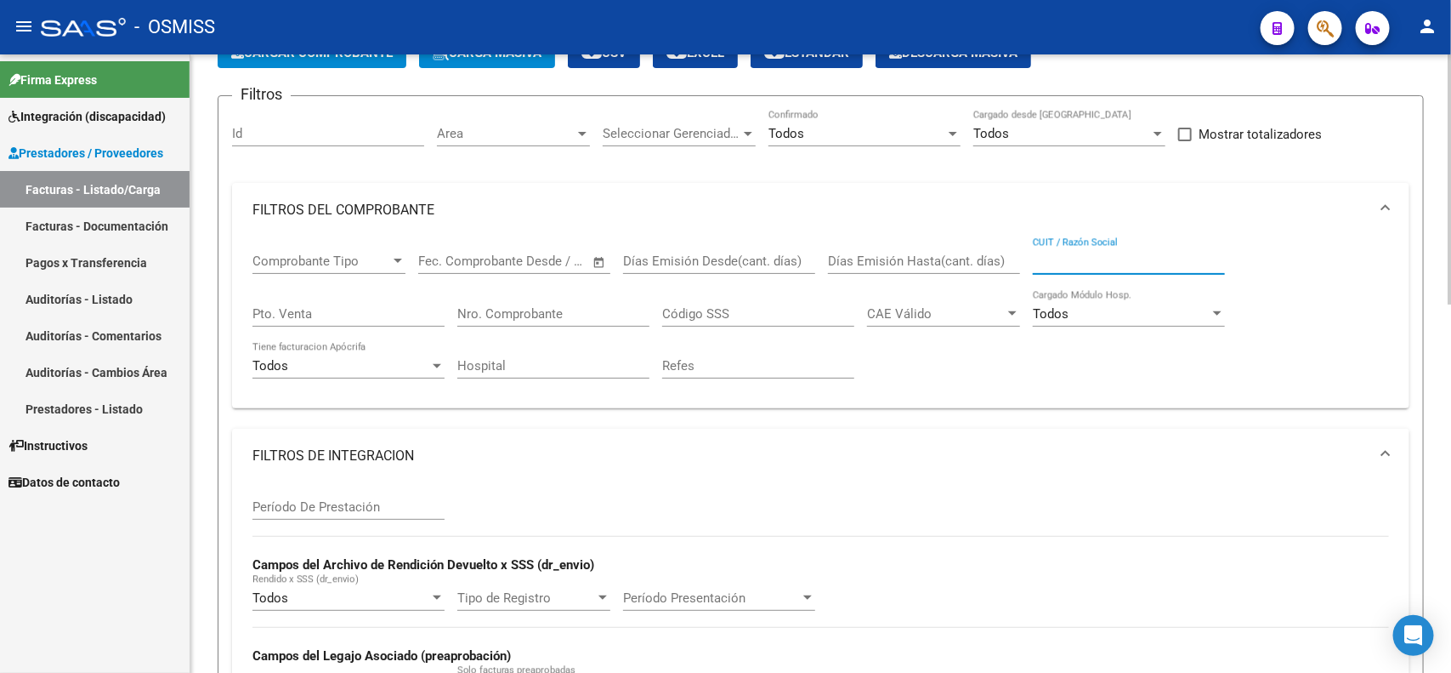
click at [1111, 264] on input "CUIT / Razón Social" at bounding box center [1129, 260] width 192 height 15
paste input "27287454274"
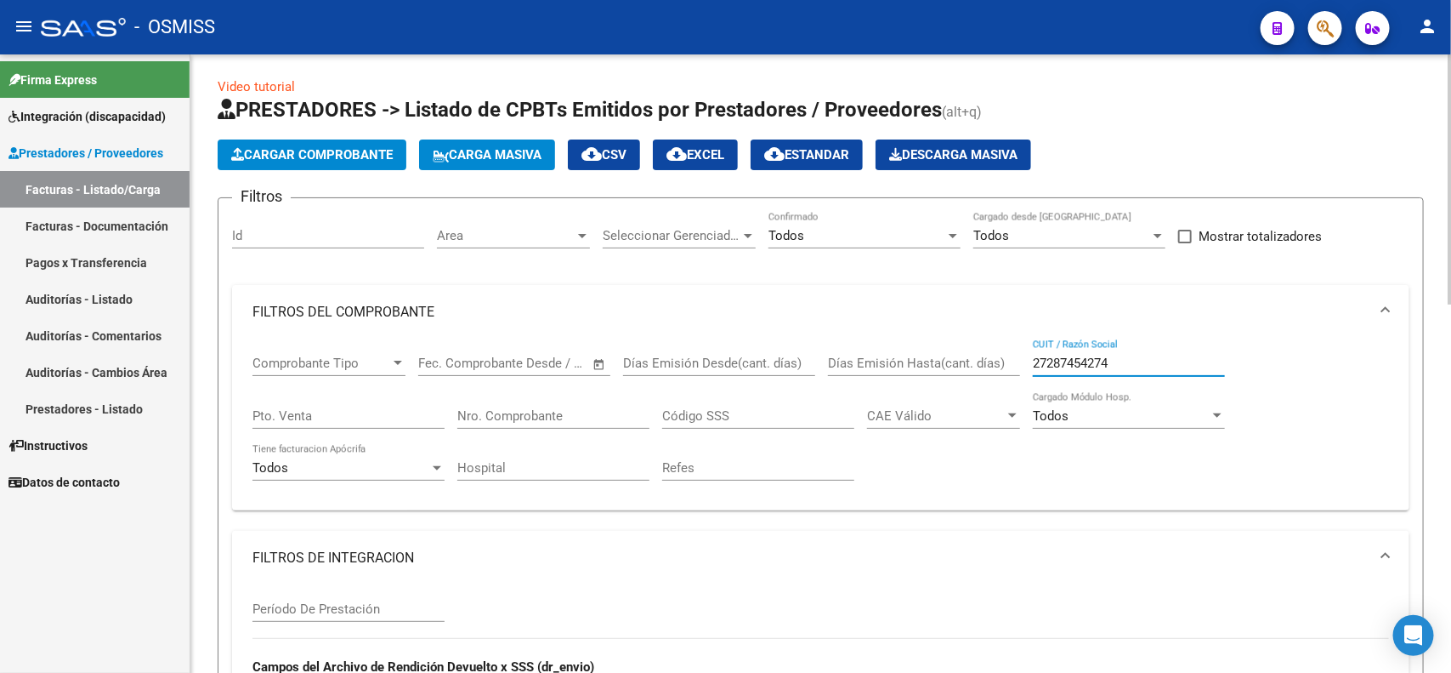
scroll to position [0, 0]
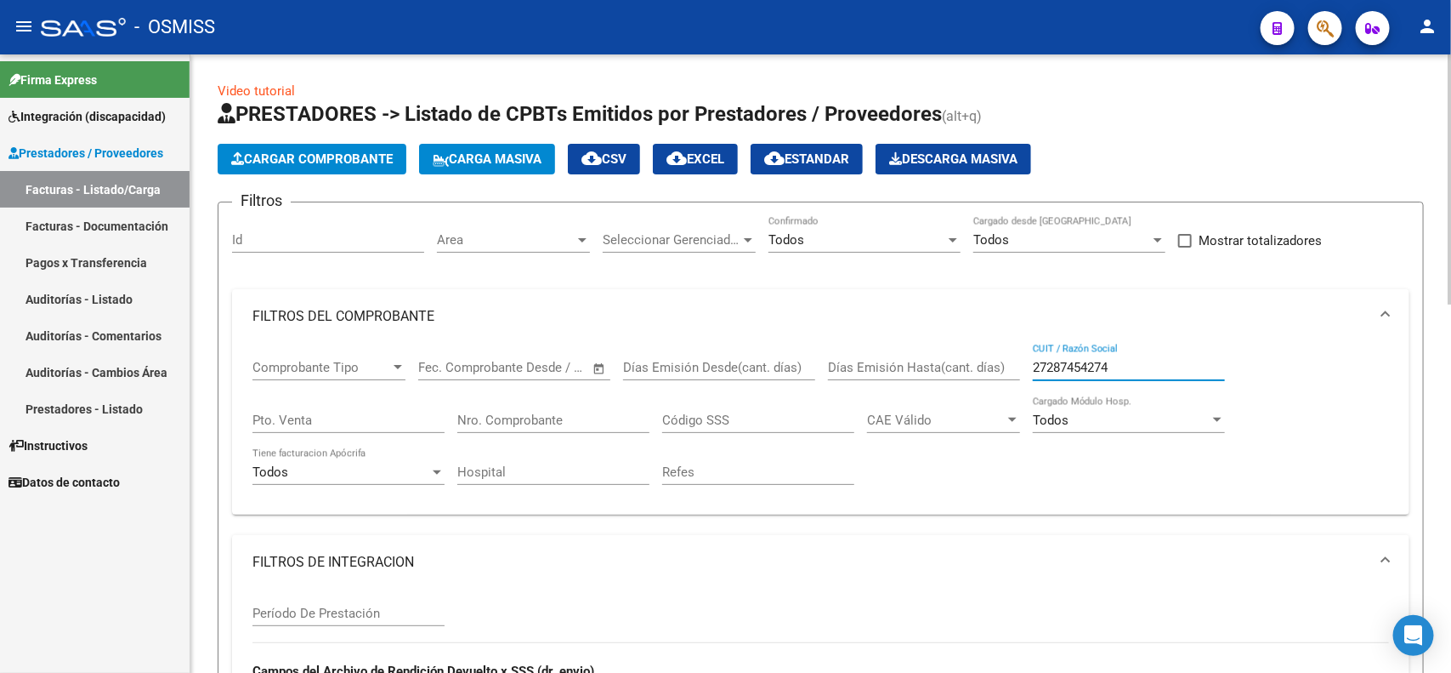
drag, startPoint x: 1127, startPoint y: 366, endPoint x: 976, endPoint y: 358, distance: 150.7
click at [976, 358] on div "Comprobante Tipo Comprobante Tipo Start date – End date Fec. Comprobante Desde …" at bounding box center [821, 422] width 1137 height 157
paste input "301185850"
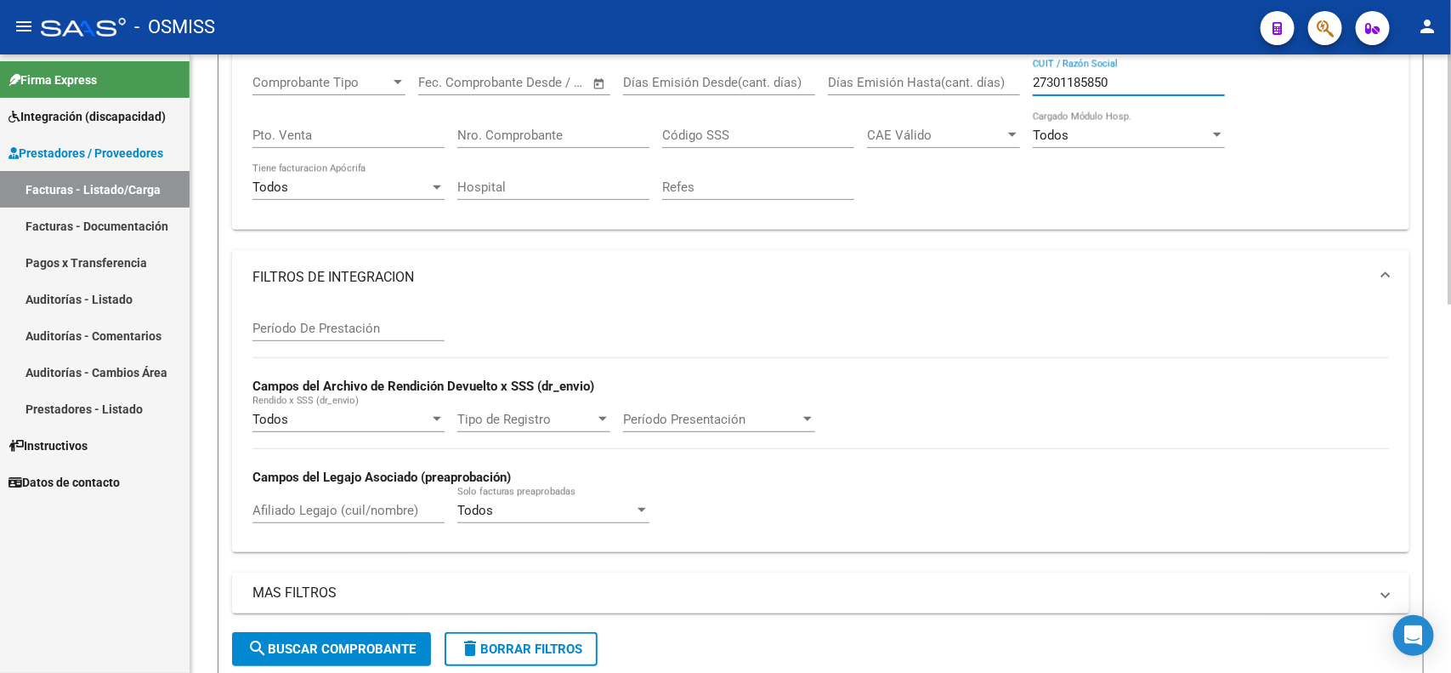
scroll to position [106, 0]
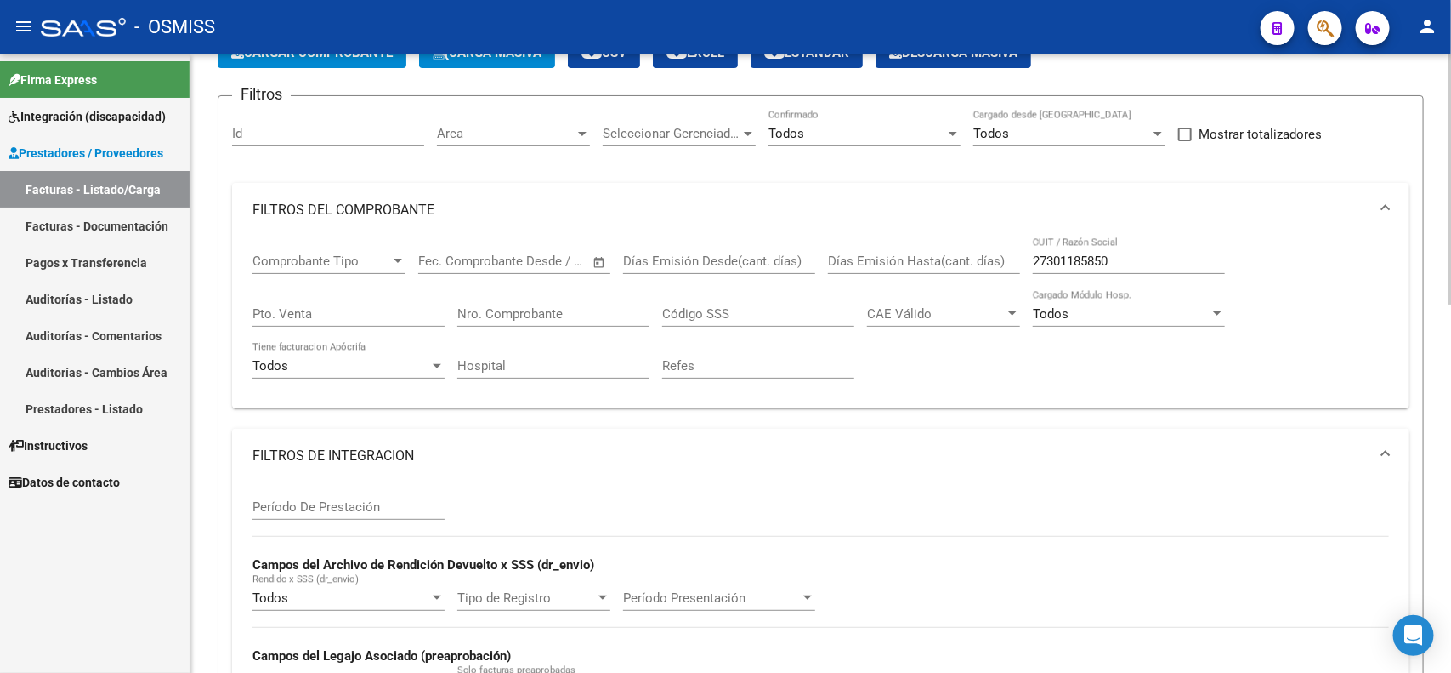
click at [406, 449] on mat-panel-title "FILTROS DE INTEGRACION" at bounding box center [811, 455] width 1116 height 19
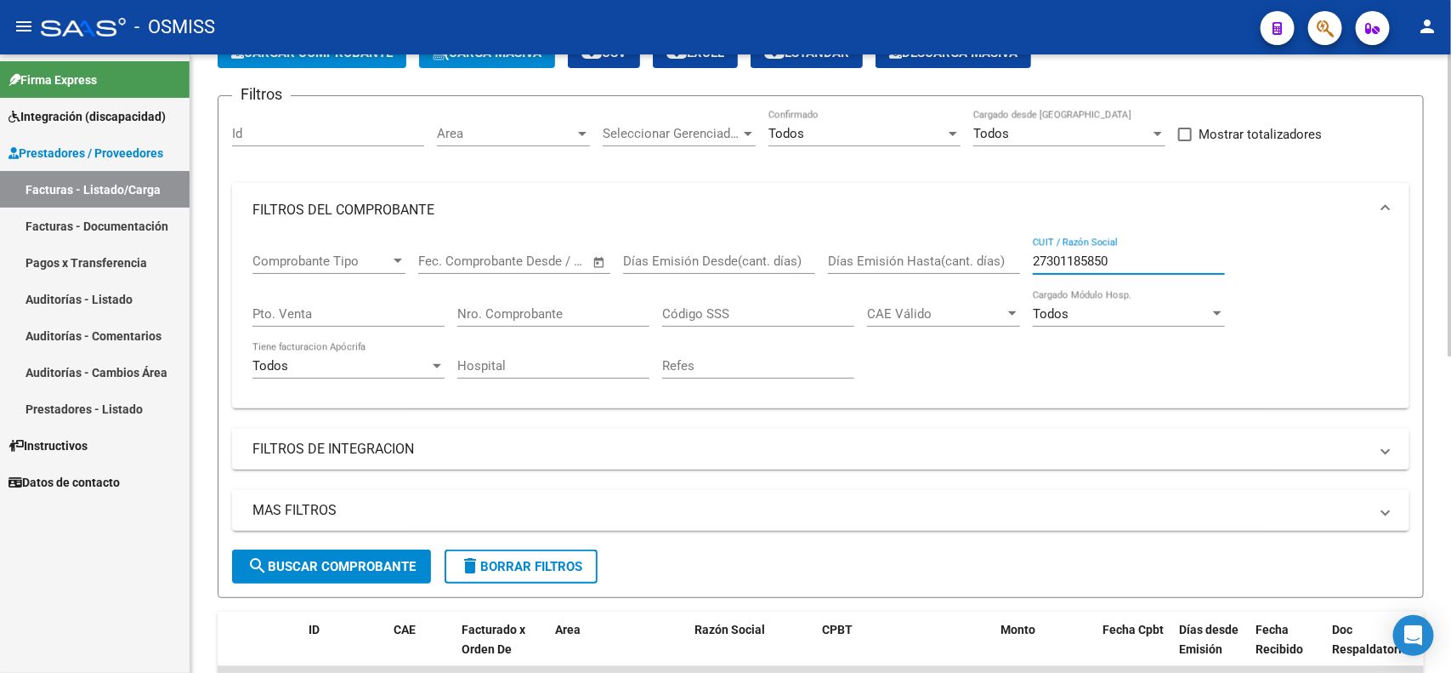
drag, startPoint x: 1120, startPoint y: 261, endPoint x: 1023, endPoint y: 266, distance: 97.1
click at [1023, 266] on div "Comprobante Tipo Comprobante Tipo Start date – End date Fec. Comprobante Desde …" at bounding box center [821, 315] width 1137 height 157
paste input "93978657"
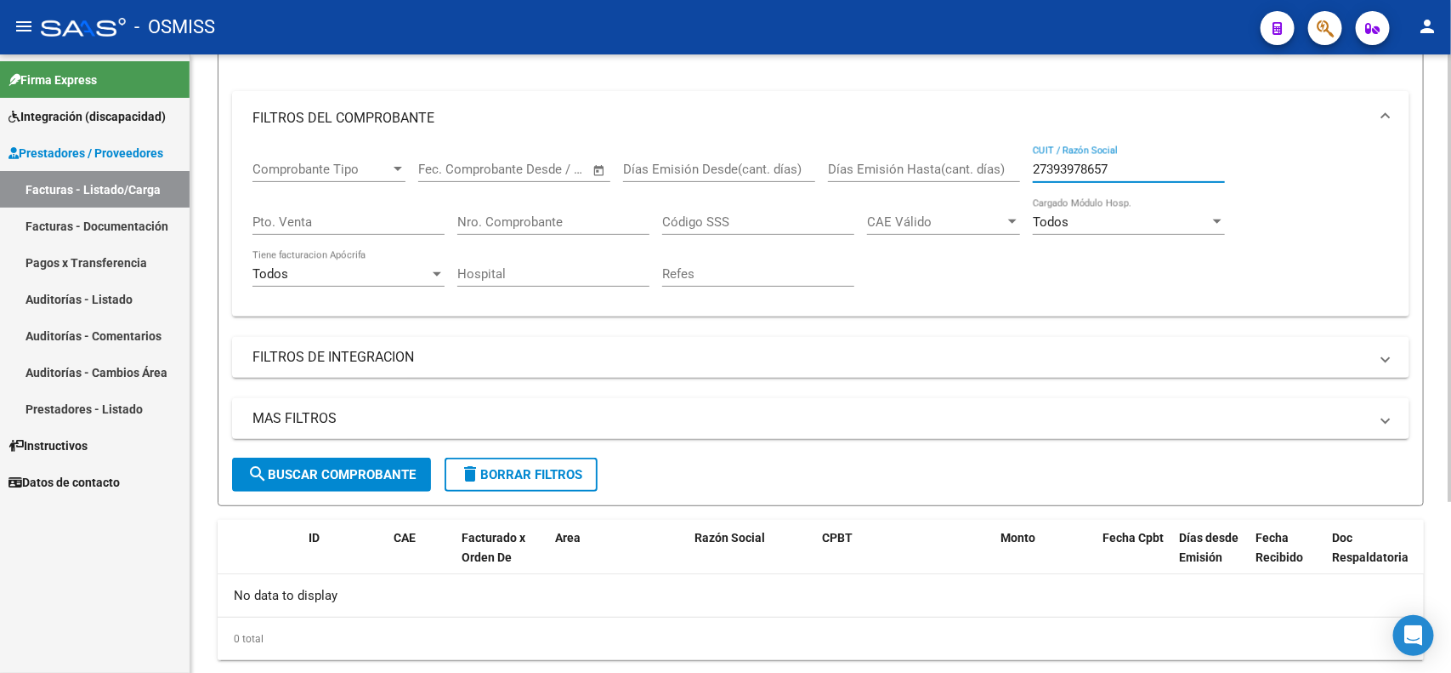
scroll to position [236, 0]
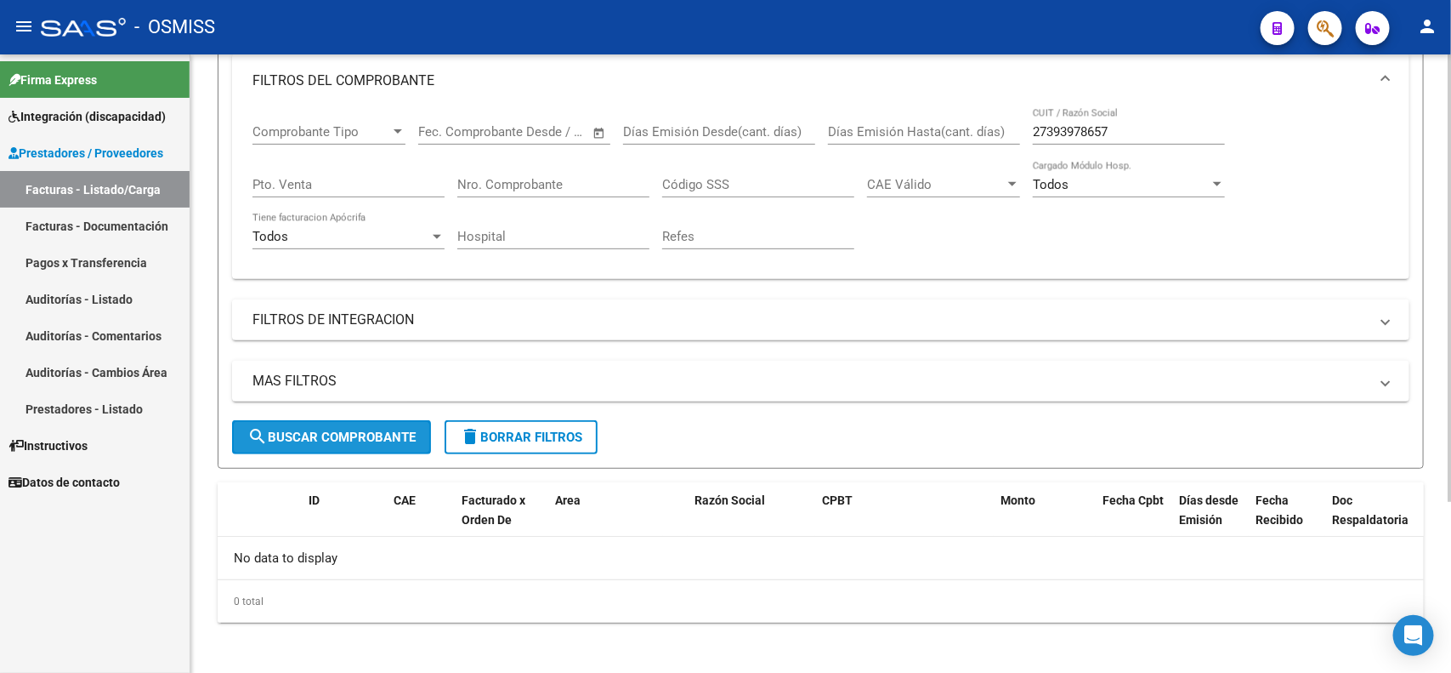
click at [316, 447] on button "search Buscar Comprobante" at bounding box center [331, 437] width 199 height 34
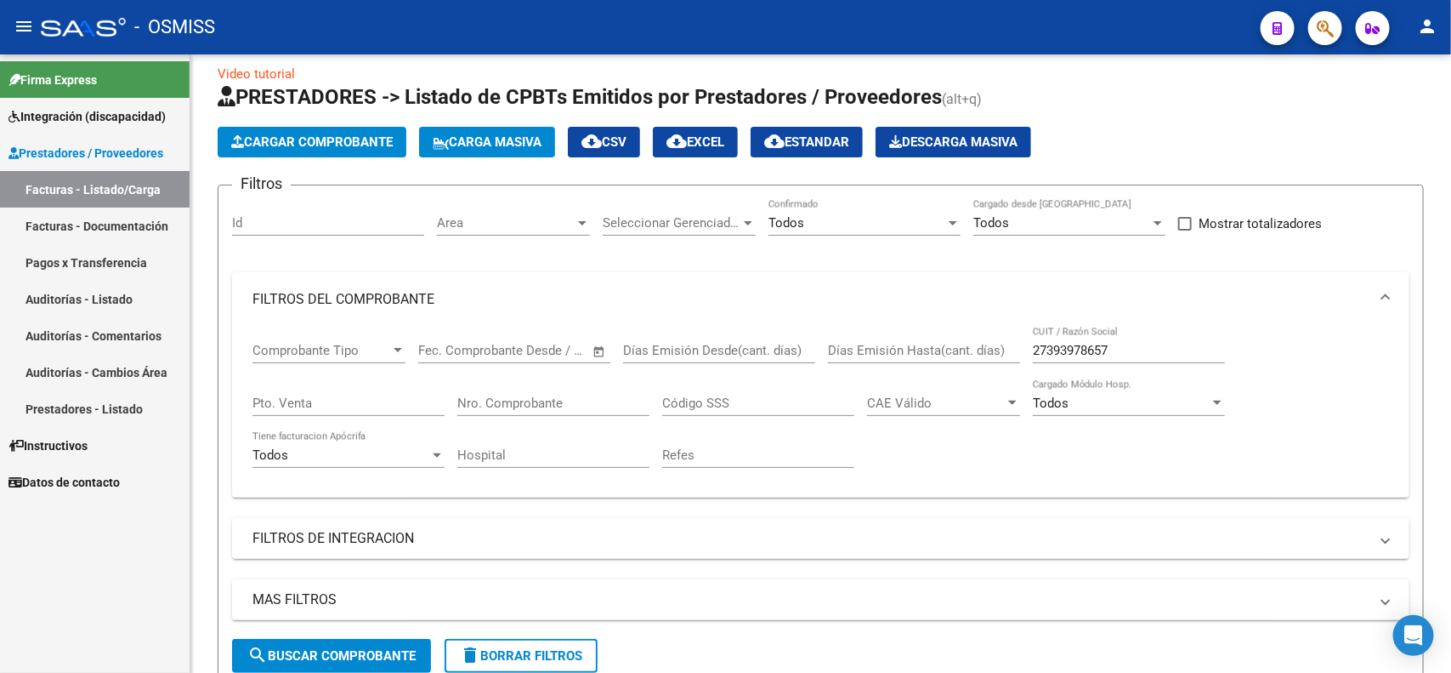
scroll to position [0, 0]
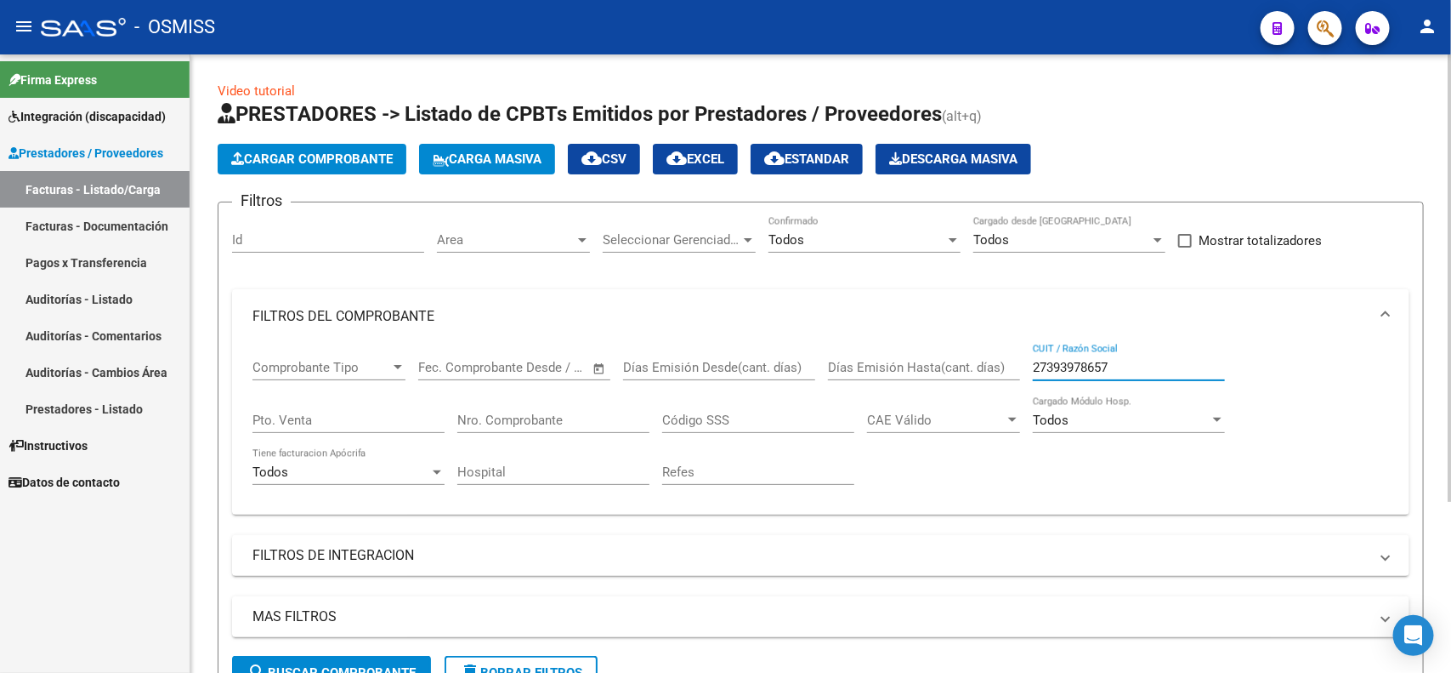
drag, startPoint x: 1123, startPoint y: 361, endPoint x: 1019, endPoint y: 361, distance: 104.6
click at [1019, 361] on div "Comprobante Tipo Comprobante Tipo Start date – End date Fec. Comprobante Desde …" at bounding box center [821, 422] width 1137 height 157
paste input "68041802"
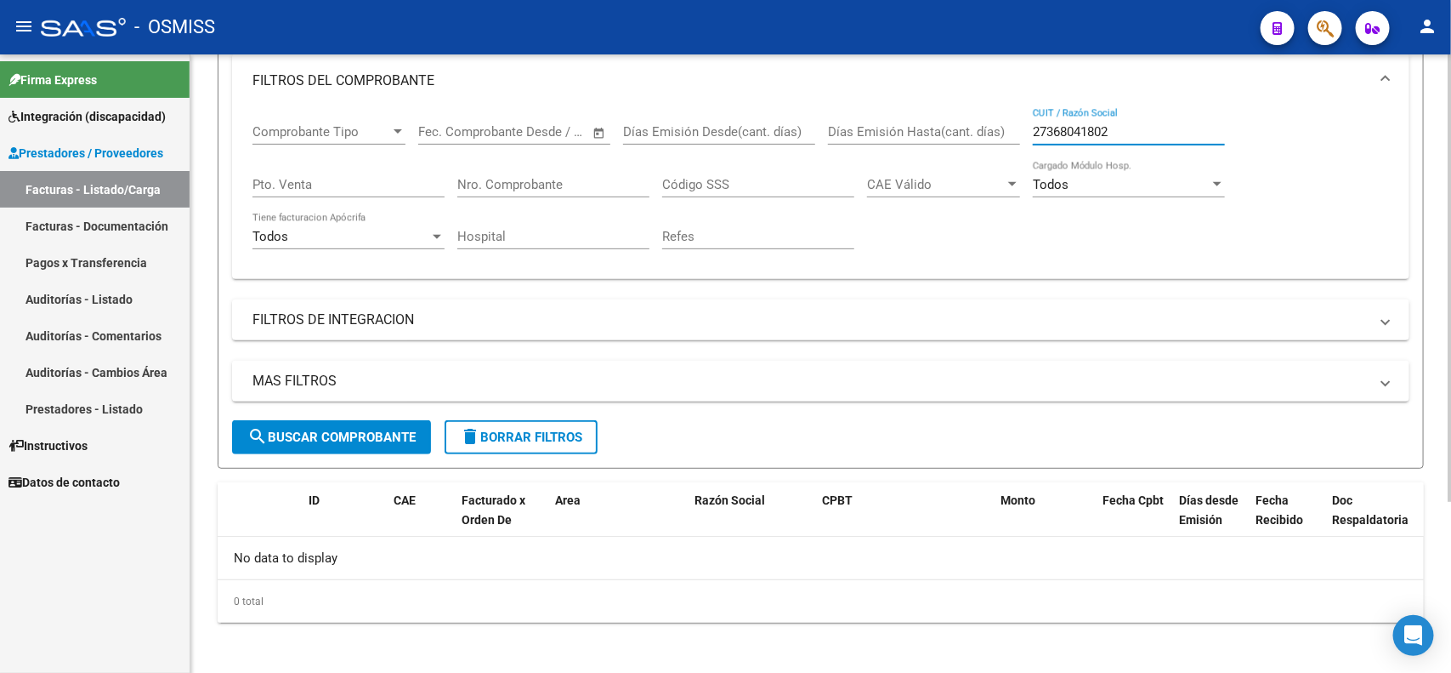
type input "27368041802"
click at [354, 431] on span "search Buscar Comprobante" at bounding box center [331, 436] width 168 height 15
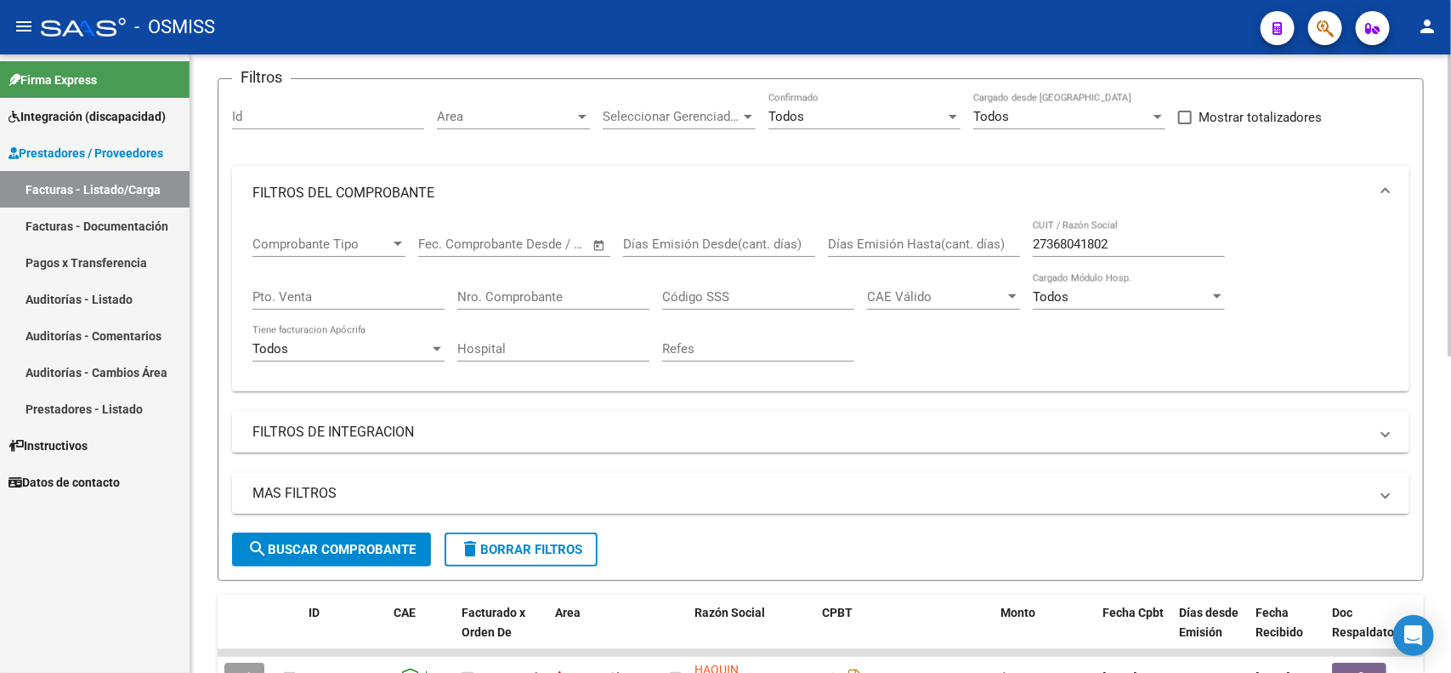
scroll to position [116, 0]
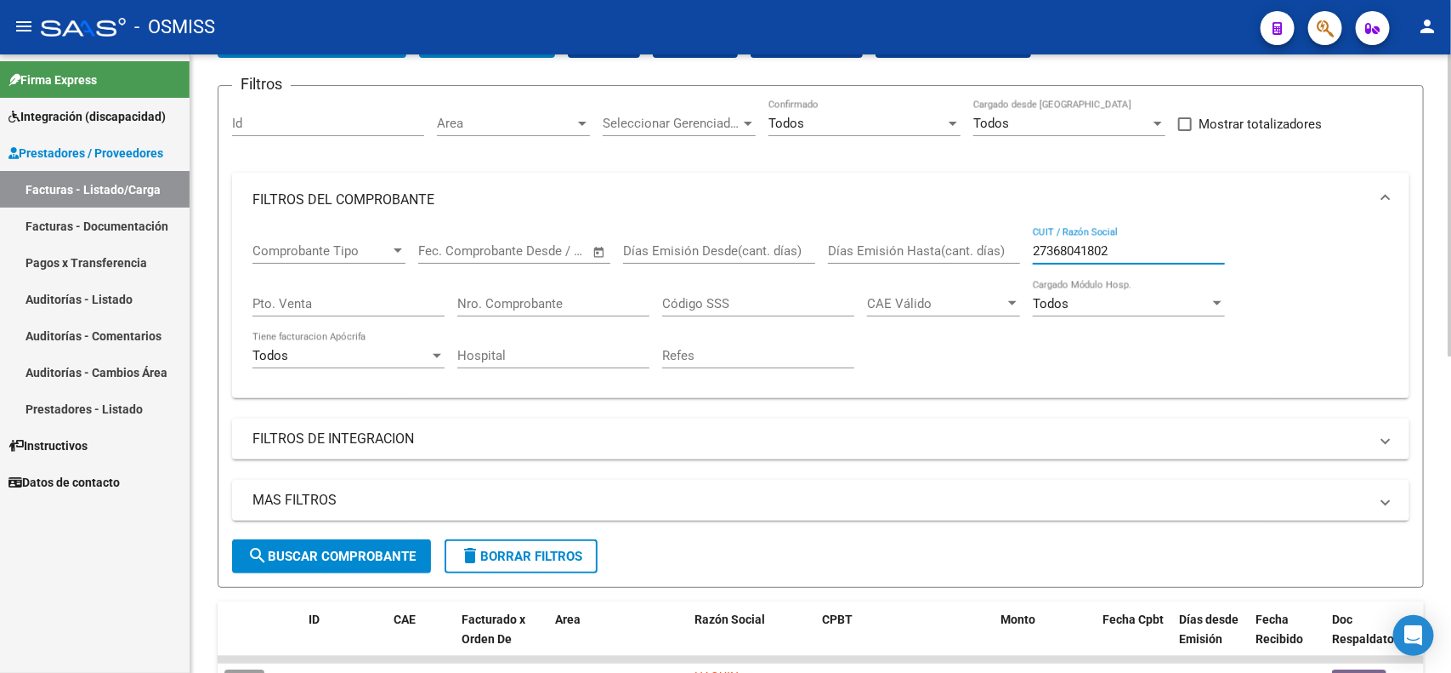
drag, startPoint x: 1121, startPoint y: 241, endPoint x: 987, endPoint y: 241, distance: 133.5
click at [987, 241] on div "Comprobante Tipo Comprobante Tipo Start date – End date Fec. Comprobante Desde …" at bounding box center [821, 305] width 1137 height 157
click at [532, 309] on div "Nro. Comprobante" at bounding box center [553, 298] width 192 height 37
click at [531, 302] on input "Nro. Comprobante" at bounding box center [553, 303] width 192 height 15
type input "19057"
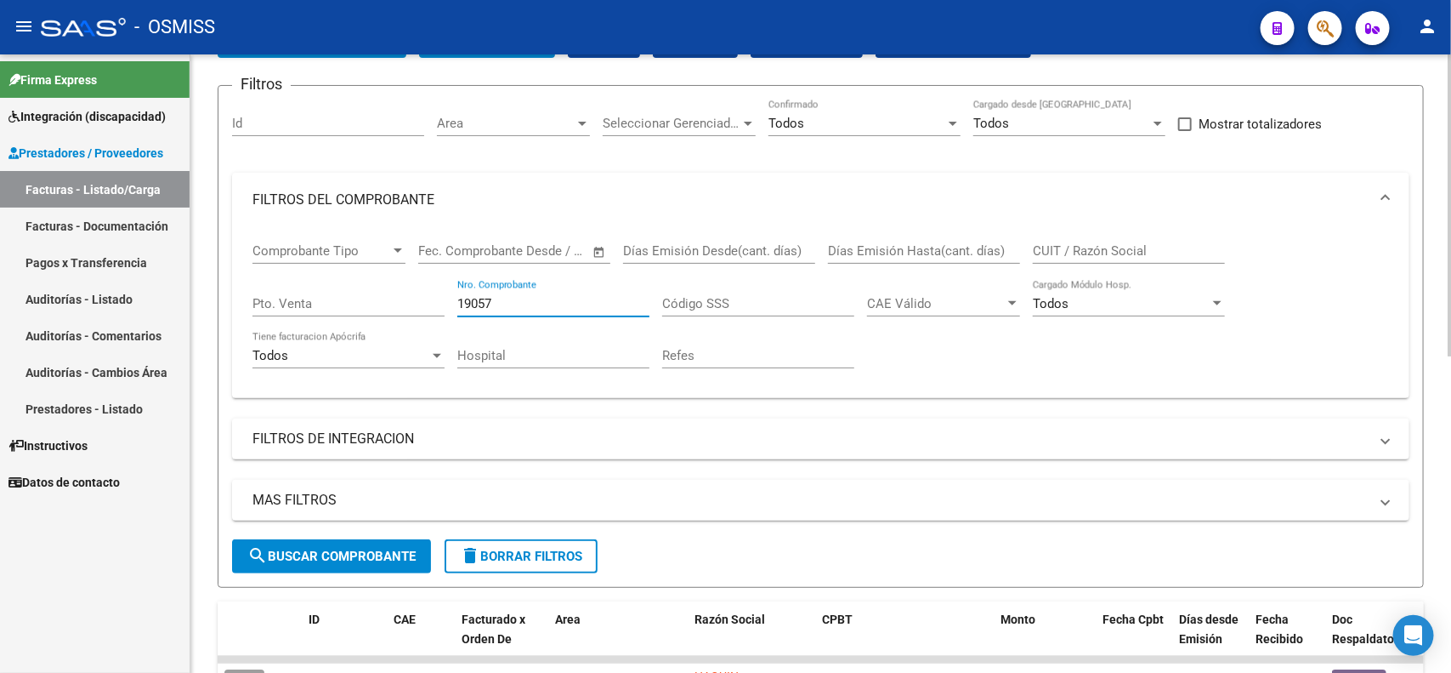
click at [328, 553] on span "search Buscar Comprobante" at bounding box center [331, 555] width 168 height 15
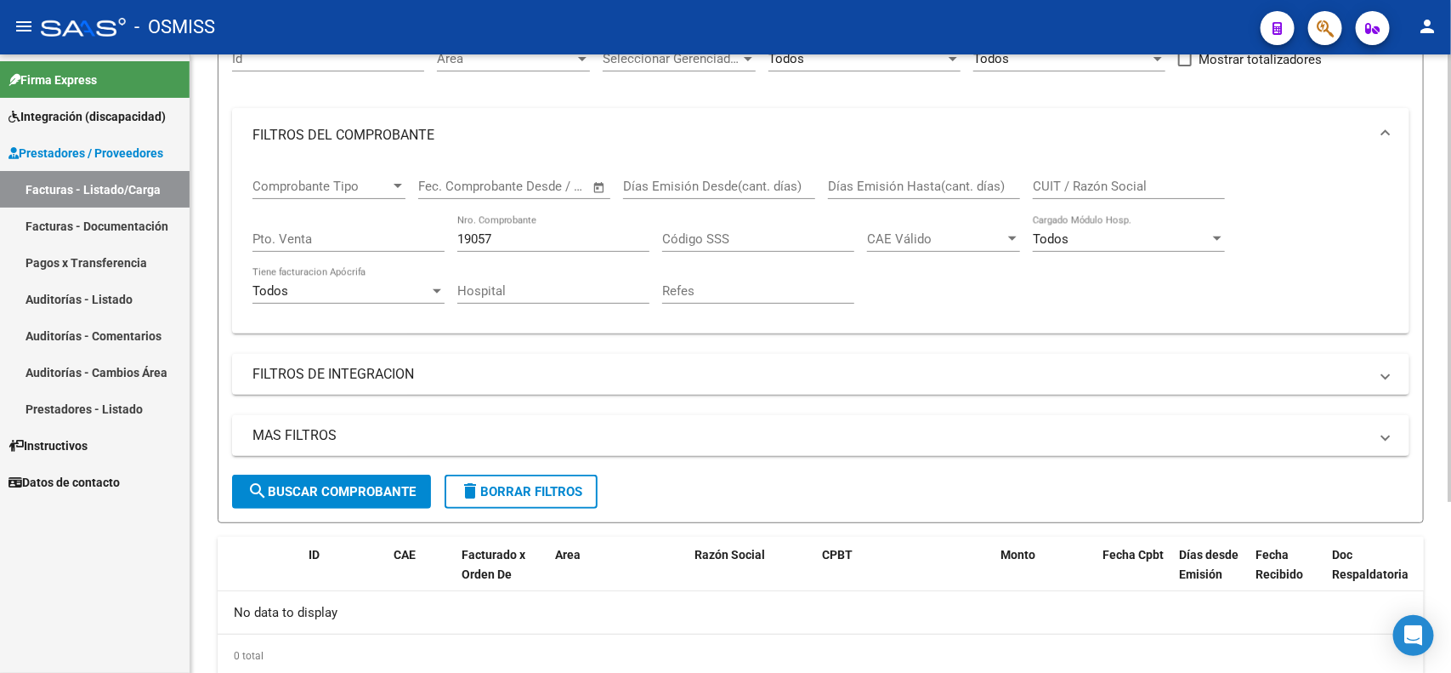
scroll to position [236, 0]
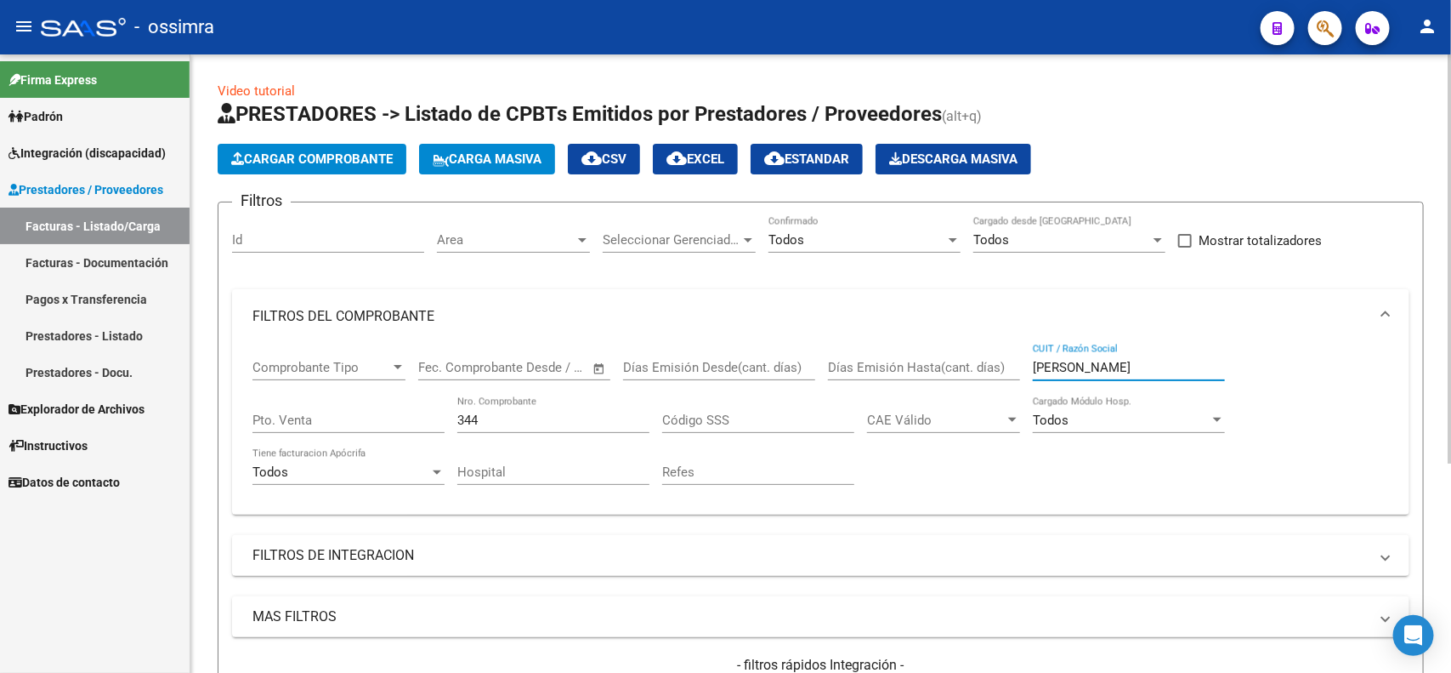
drag, startPoint x: 1167, startPoint y: 362, endPoint x: 1005, endPoint y: 361, distance: 162.4
click at [1006, 361] on div "Comprobante Tipo Comprobante Tipo Start date – End date Fec. Comprobante Desde …" at bounding box center [821, 422] width 1137 height 157
paste input "23304434619"
type input "23304434619"
drag, startPoint x: 487, startPoint y: 422, endPoint x: 440, endPoint y: 422, distance: 46.8
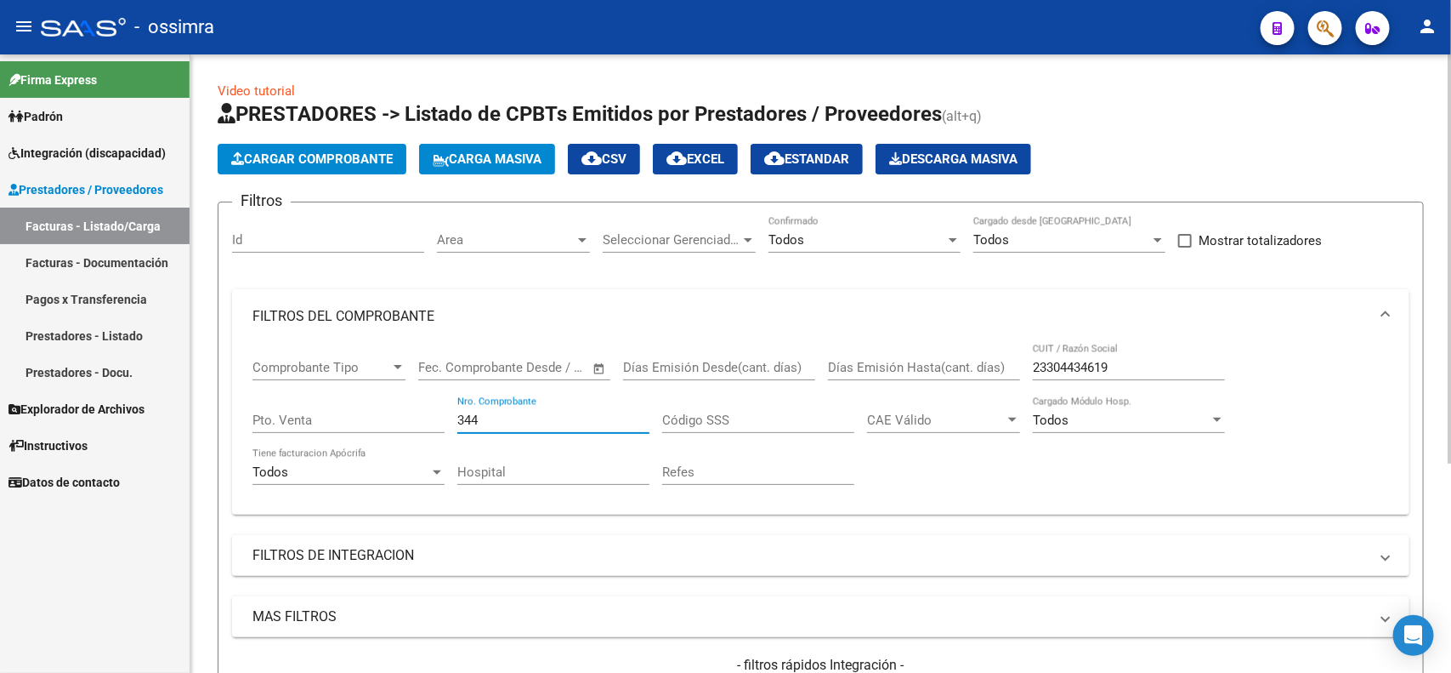
click at [440, 422] on div "Comprobante Tipo Comprobante Tipo Start date – End date Fec. Comprobante Desde …" at bounding box center [821, 422] width 1137 height 157
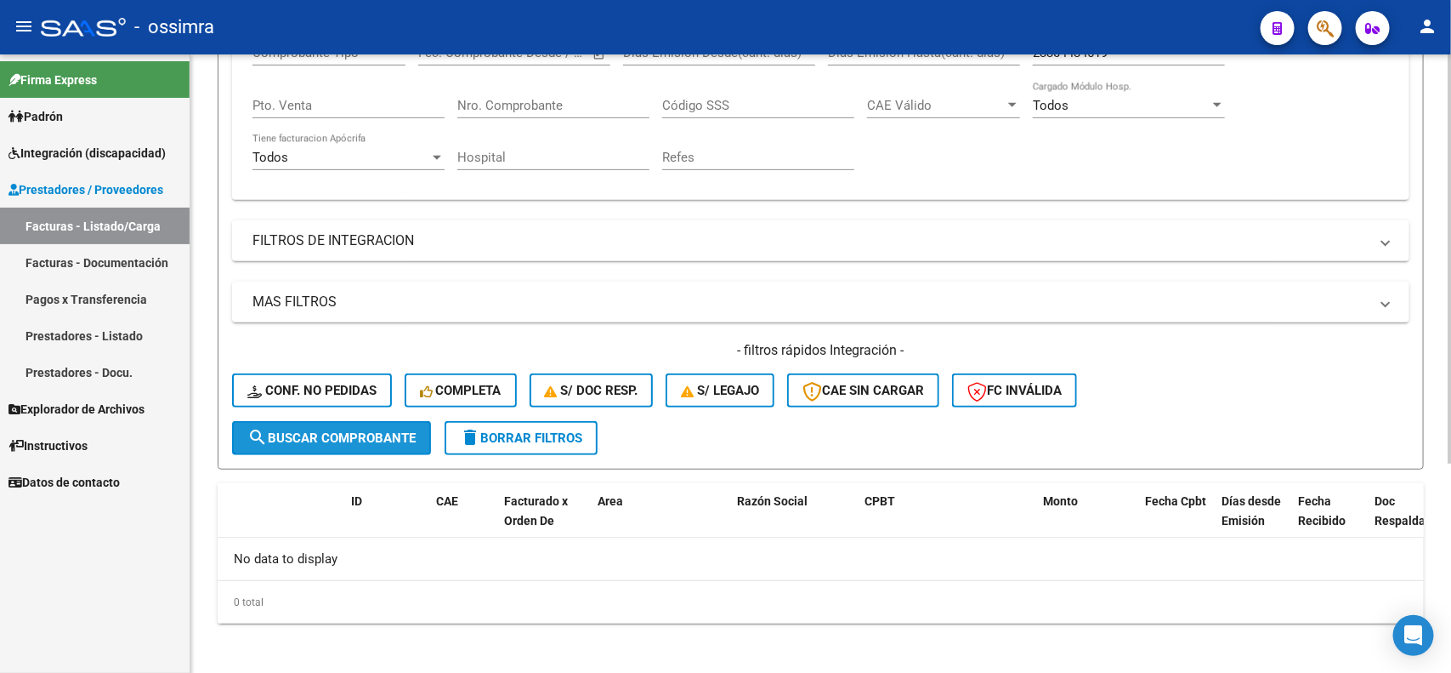
click at [323, 421] on button "search Buscar Comprobante" at bounding box center [331, 438] width 199 height 34
